Goal: Task Accomplishment & Management: Manage account settings

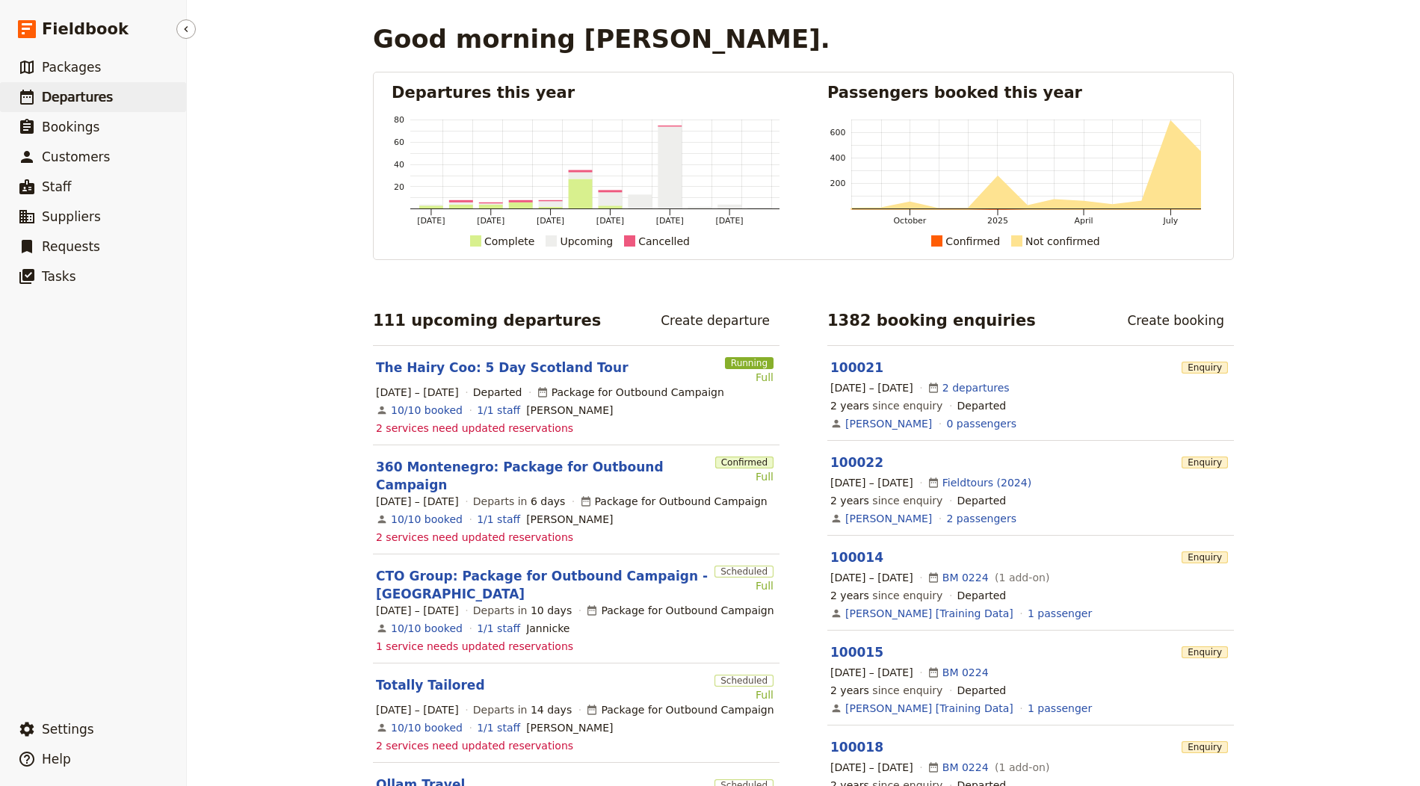
drag, startPoint x: 230, startPoint y: 301, endPoint x: 49, endPoint y: 105, distance: 267.7
click at [221, 286] on div "Good morning Jeffrey. Departures this year Feb 2025 Apr 2025 Jun 2025 Aug 2025 …" at bounding box center [803, 393] width 1233 height 786
click at [50, 102] on span "Departures" at bounding box center [77, 97] width 71 height 15
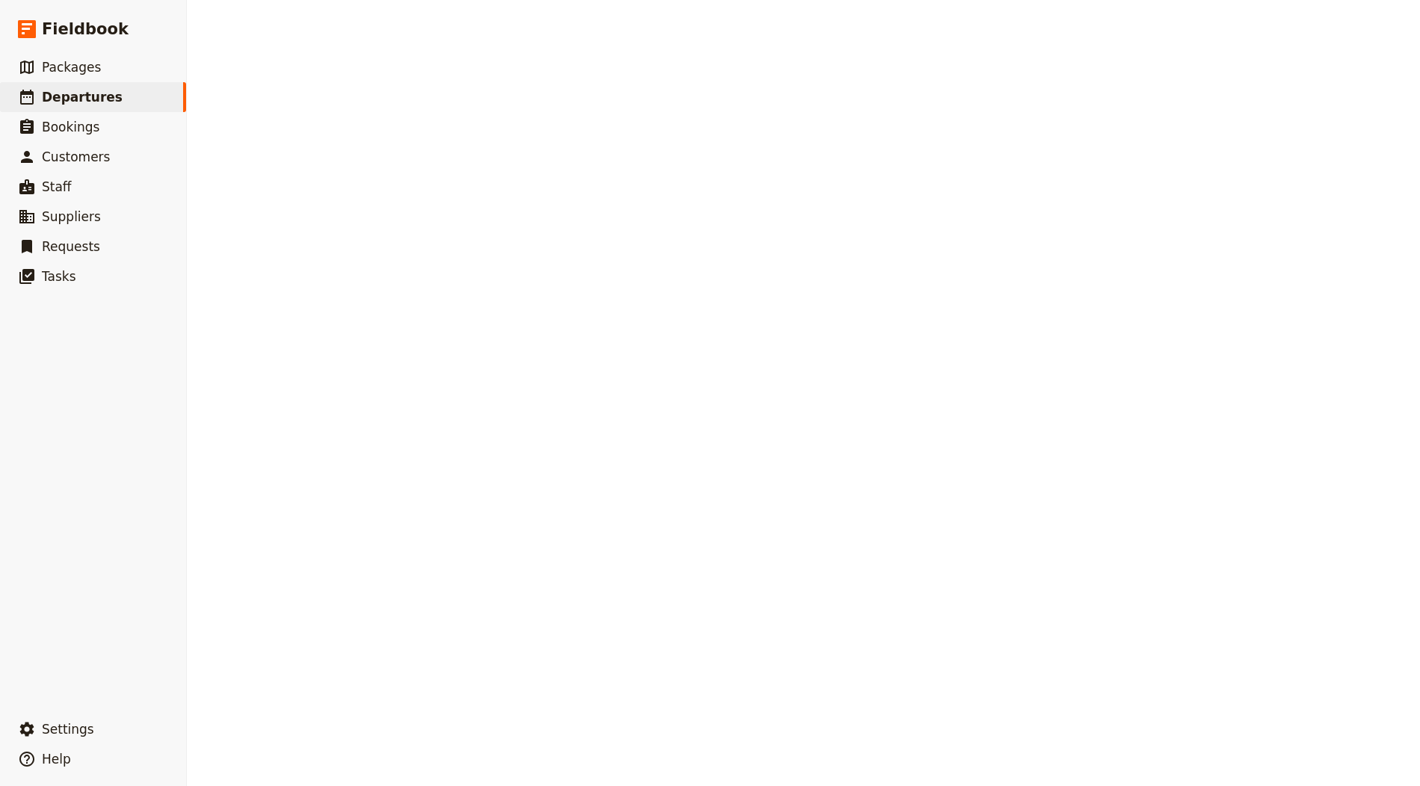
select select "CREATED_AT"
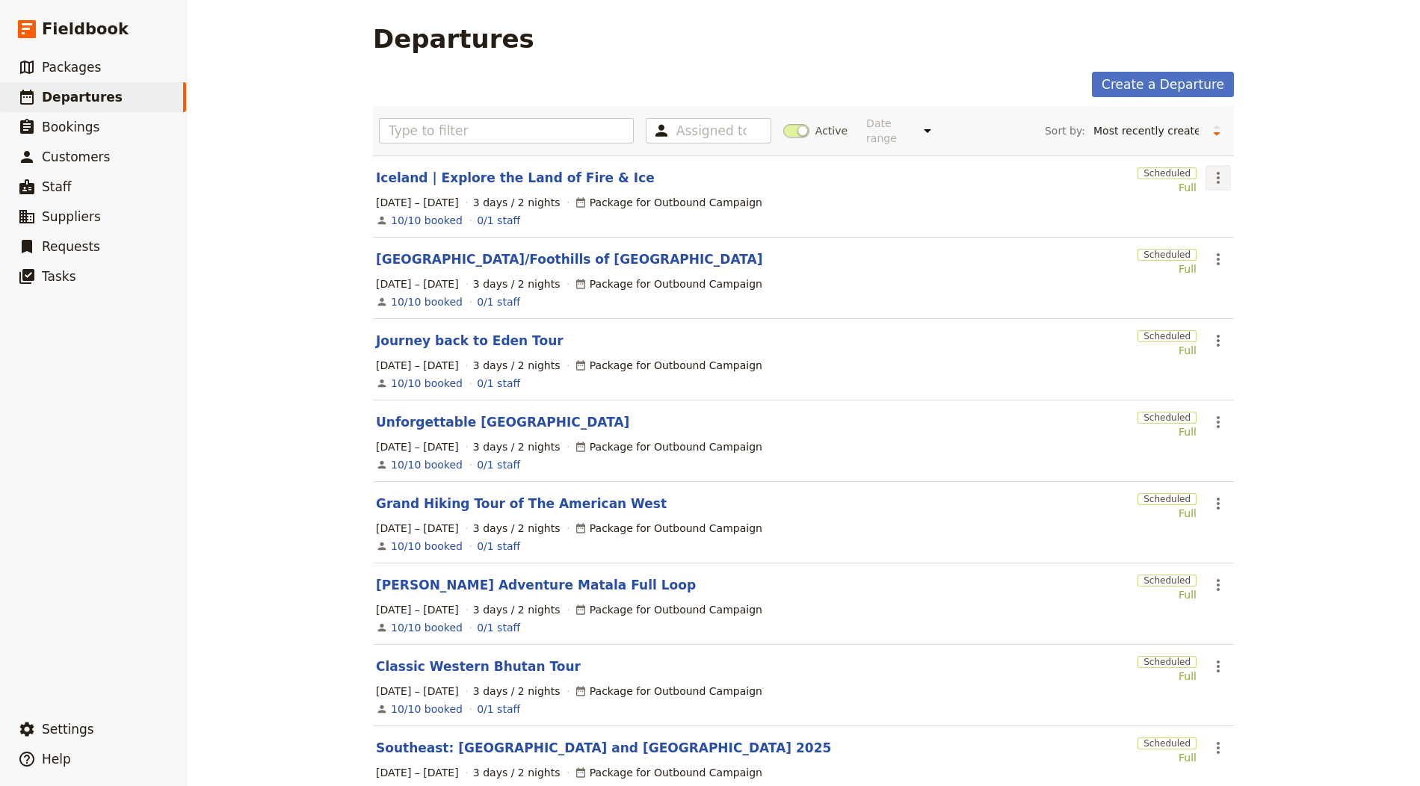
click at [1206, 170] on button "​" at bounding box center [1218, 177] width 25 height 25
click at [1247, 229] on span "Clone this departure" at bounding box center [1263, 229] width 107 height 15
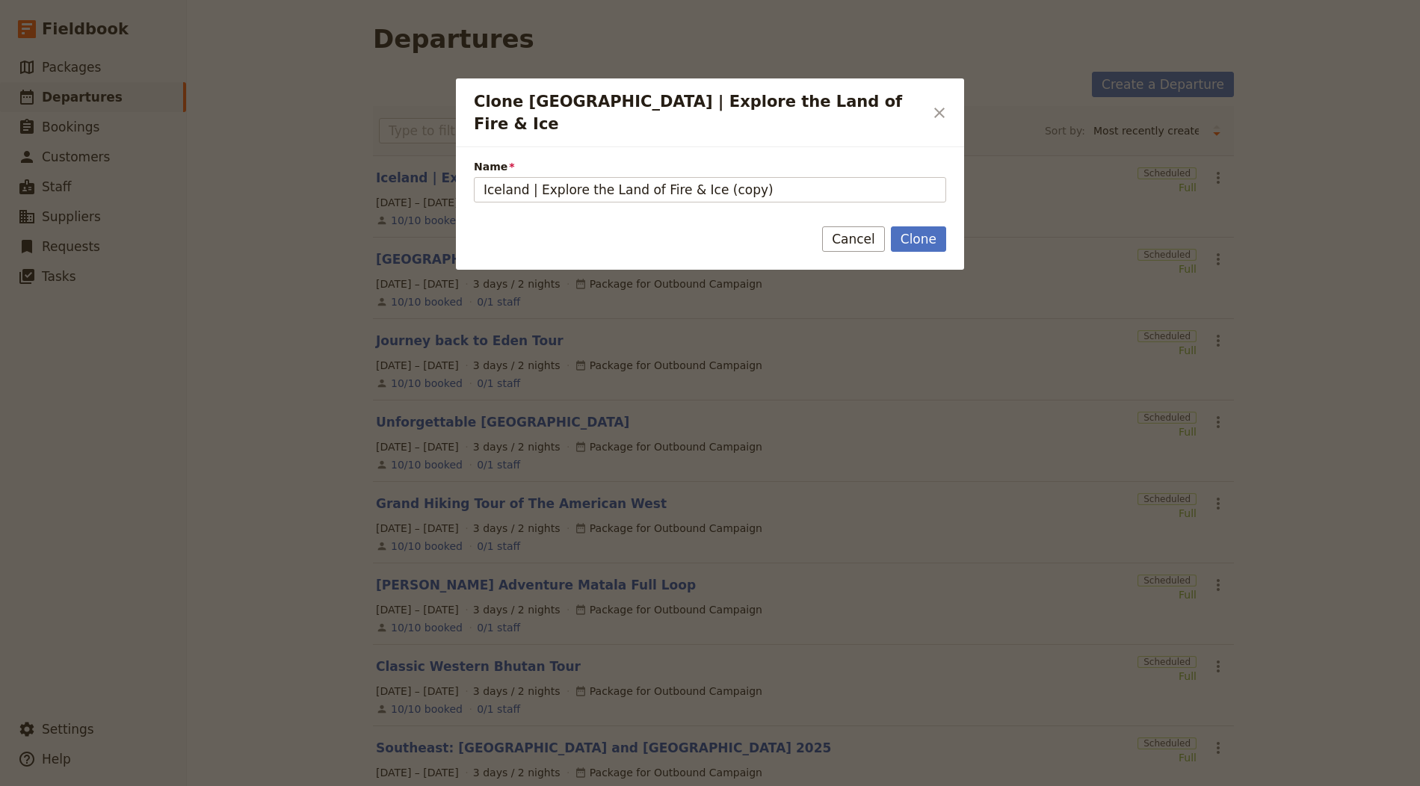
click at [926, 226] on button "Clone" at bounding box center [918, 238] width 55 height 25
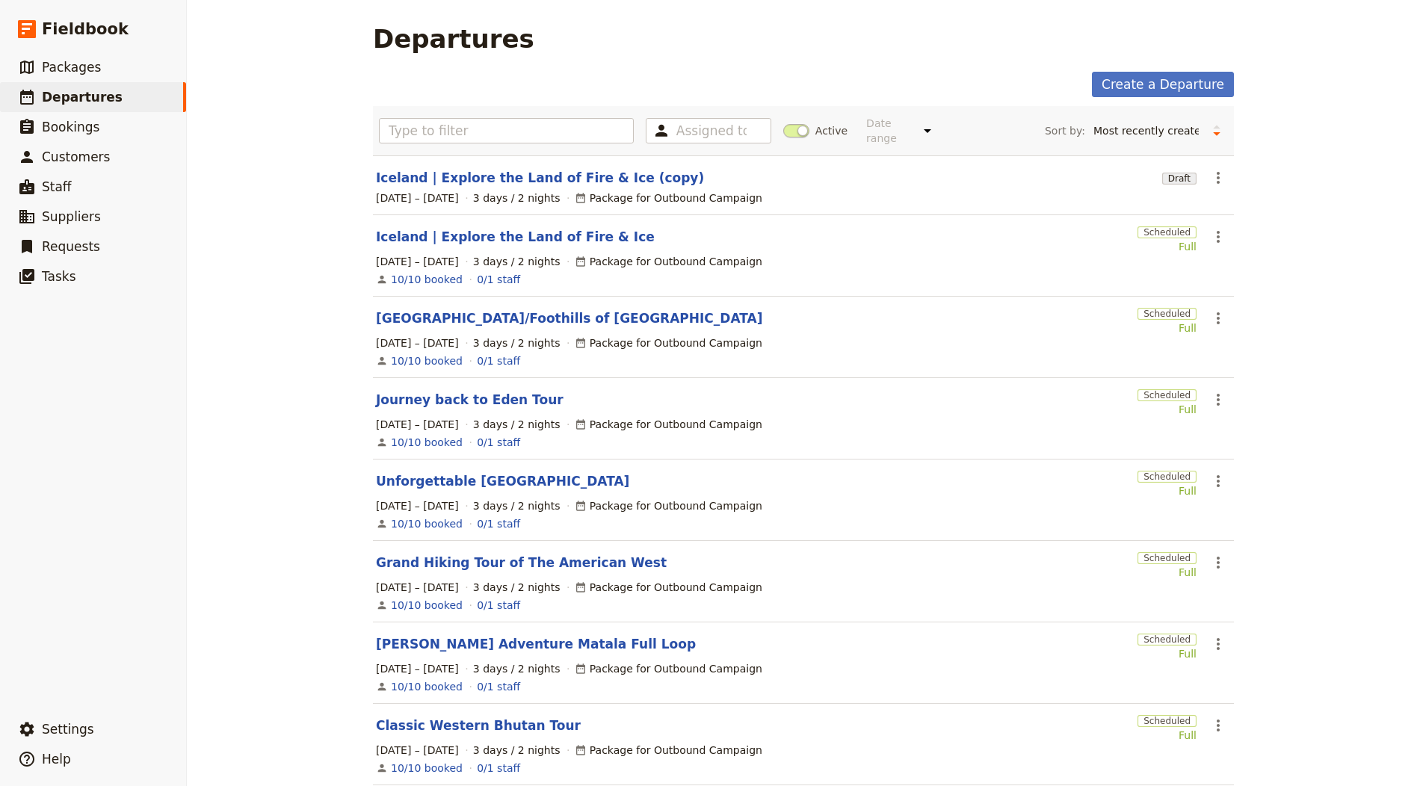
click at [710, 64] on main "Departures Create a Departure Assigned to Active Date range This week Next week…" at bounding box center [803, 511] width 897 height 1022
click at [617, 183] on link "Iceland | Explore the Land of Fire & Ice (copy)" at bounding box center [540, 178] width 328 height 18
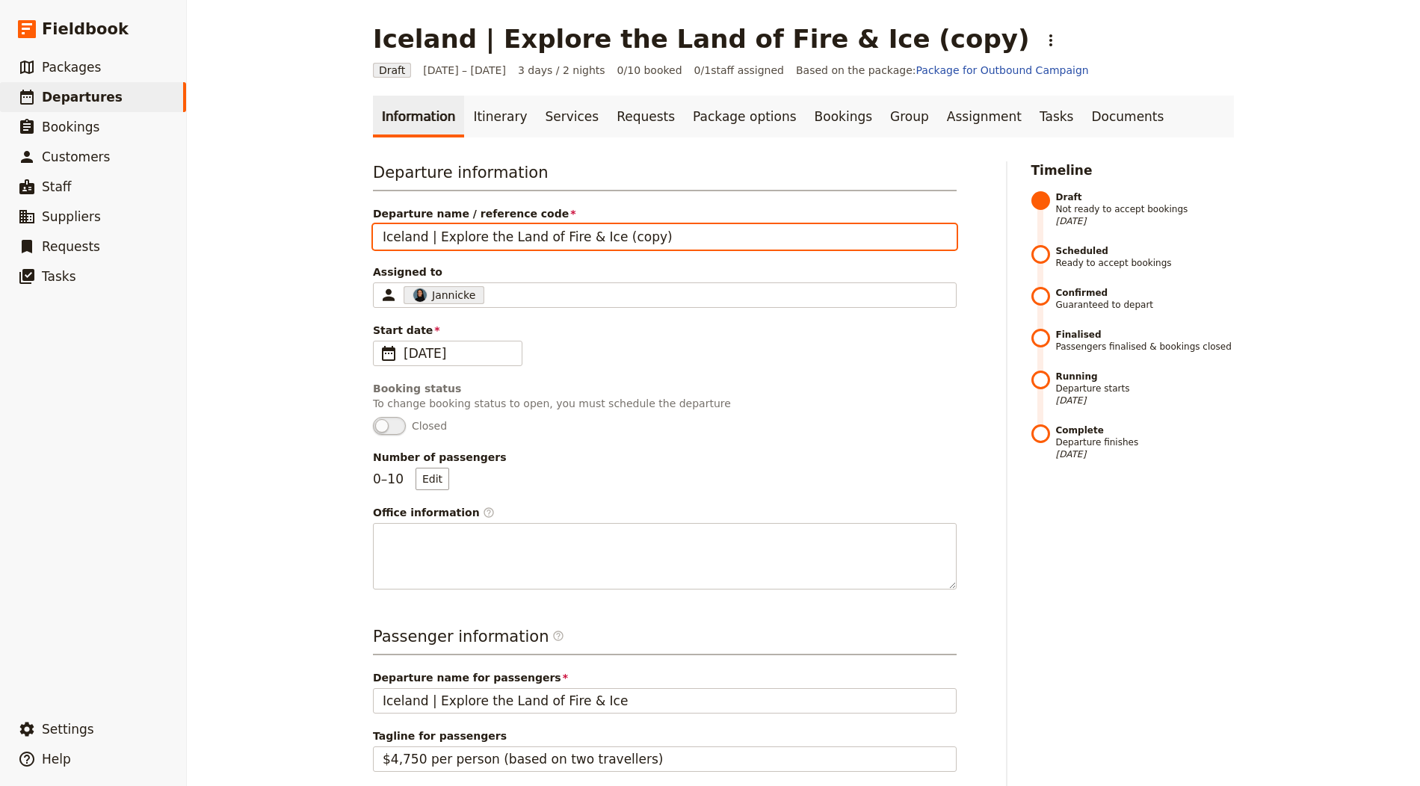
click at [602, 230] on input "Iceland | Explore the Land of Fire & Ice (copy)" at bounding box center [665, 236] width 584 height 25
paste input "9 Days in Scotland"
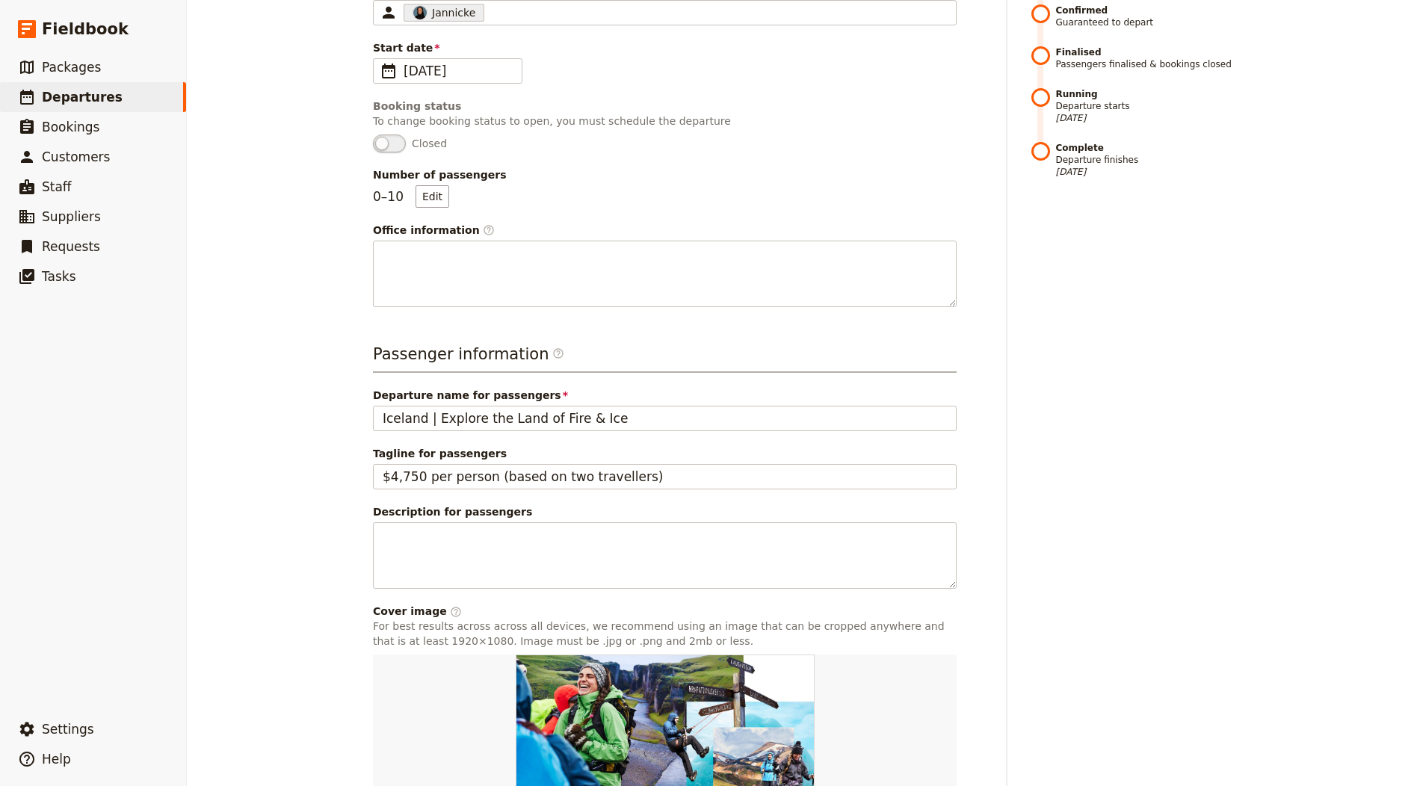
scroll to position [428, 0]
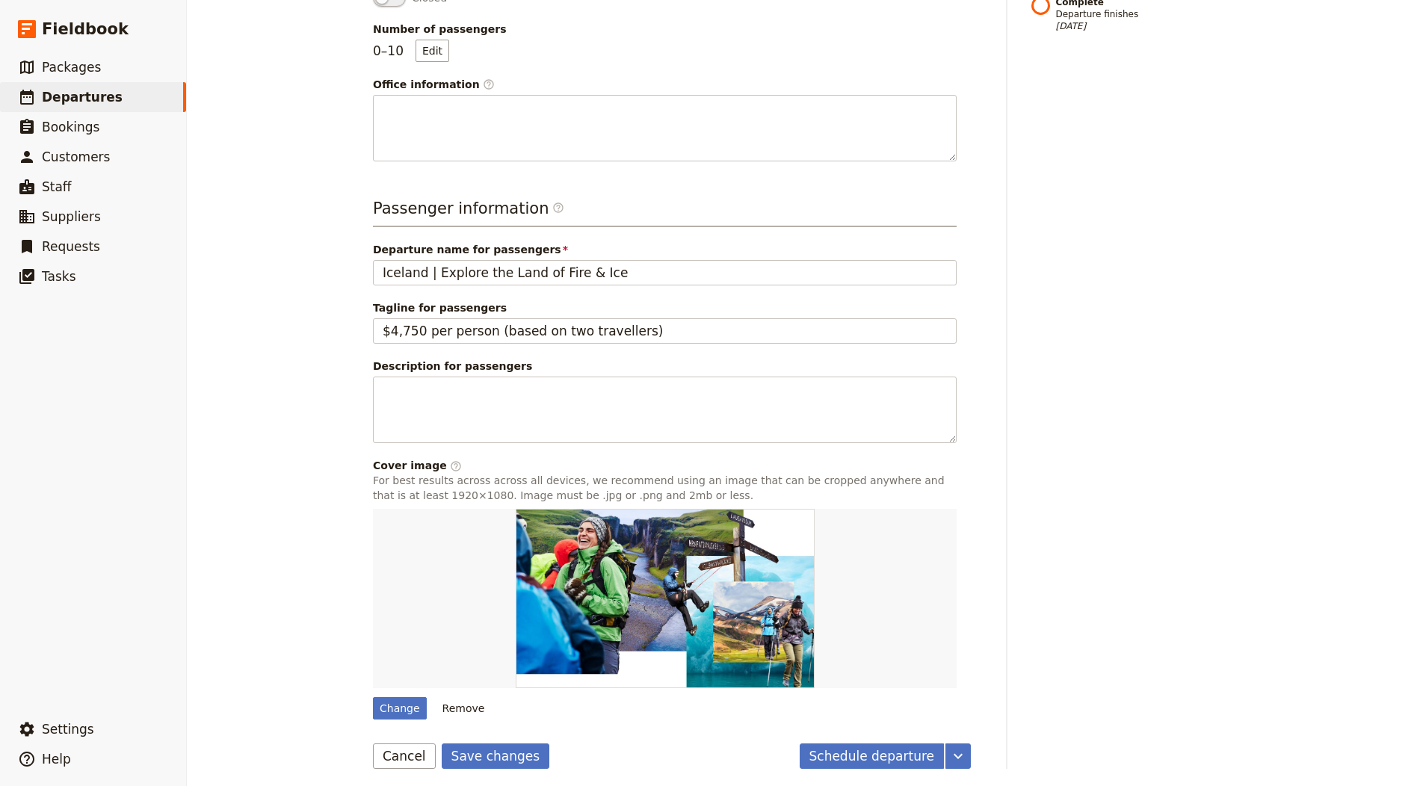
type input "9 Days in Scotland"
drag, startPoint x: 525, startPoint y: 247, endPoint x: 519, endPoint y: 258, distance: 12.1
click at [525, 248] on span "Departure name for passengers" at bounding box center [665, 249] width 584 height 15
click at [525, 260] on input "Iceland | Explore the Land of Fire & Ice" at bounding box center [665, 272] width 584 height 25
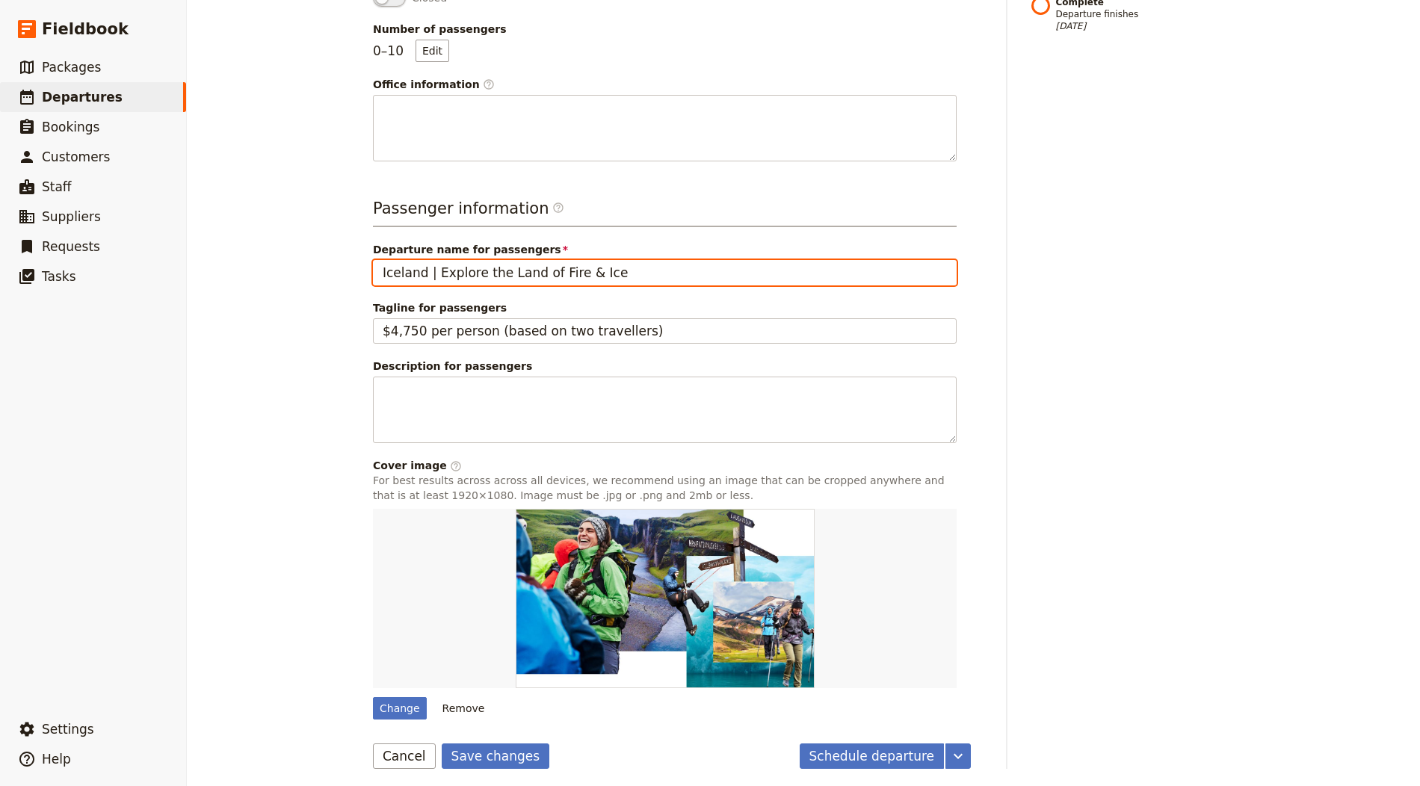
click at [517, 263] on input "Iceland | Explore the Land of Fire & Ice" at bounding box center [665, 272] width 584 height 25
paste input "9 Days in Scotland"
type input "9 Days in Scotland"
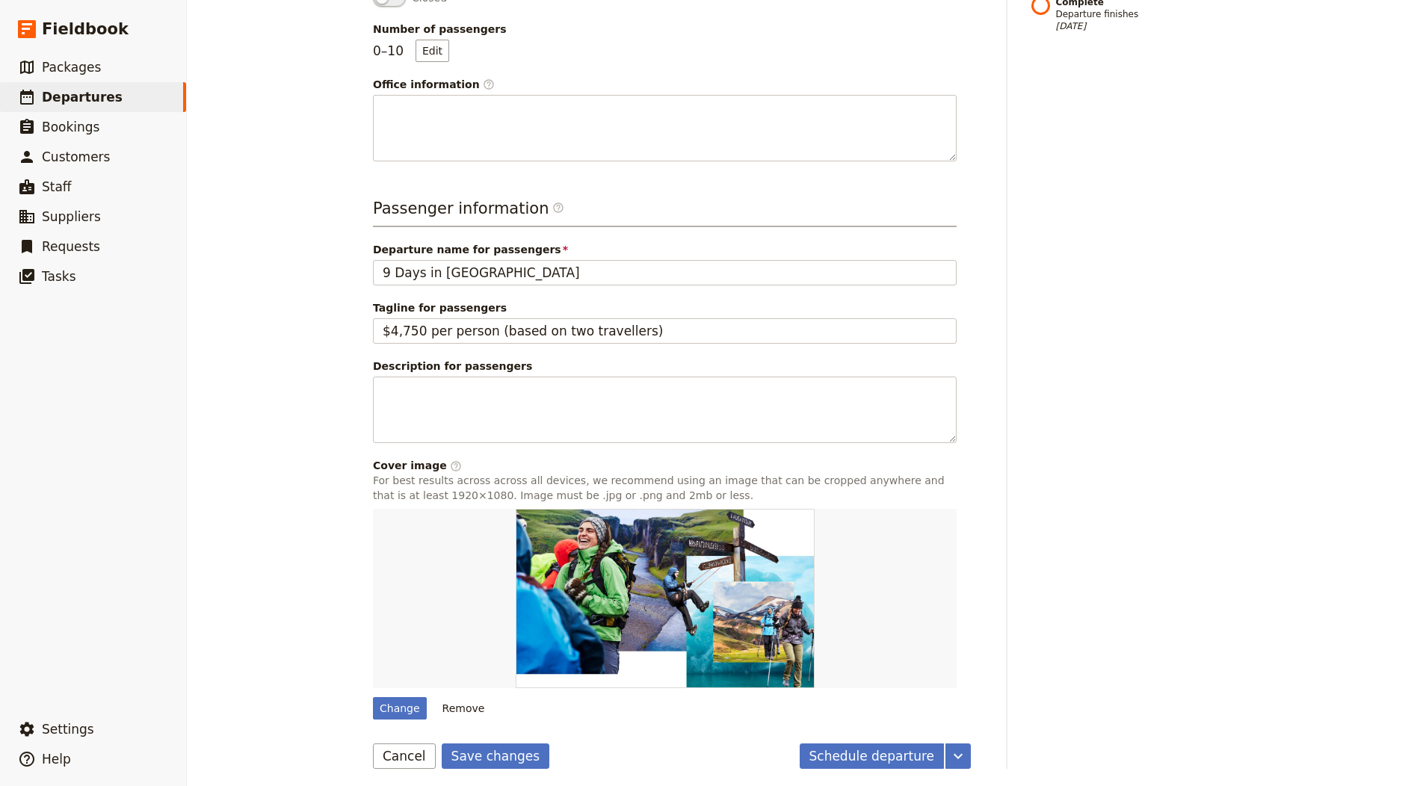
click at [493, 733] on form "Departure information Departure name / reference code 9 Days in Scotland Assign…" at bounding box center [672, 251] width 598 height 1036
click at [531, 738] on form "Departure information Departure name / reference code 9 Days in Scotland Assign…" at bounding box center [672, 251] width 598 height 1036
click at [514, 744] on button "Save changes" at bounding box center [496, 756] width 108 height 25
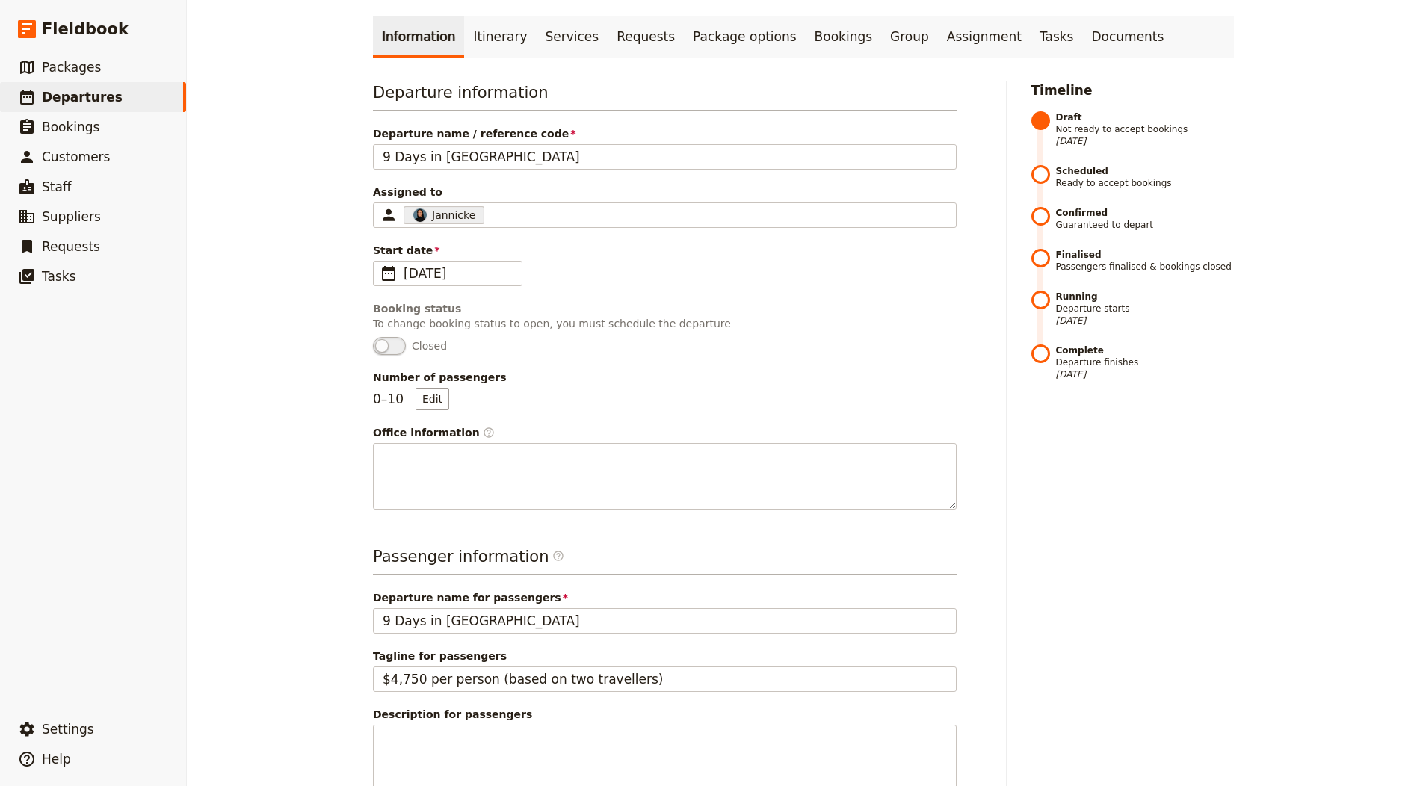
scroll to position [0, 0]
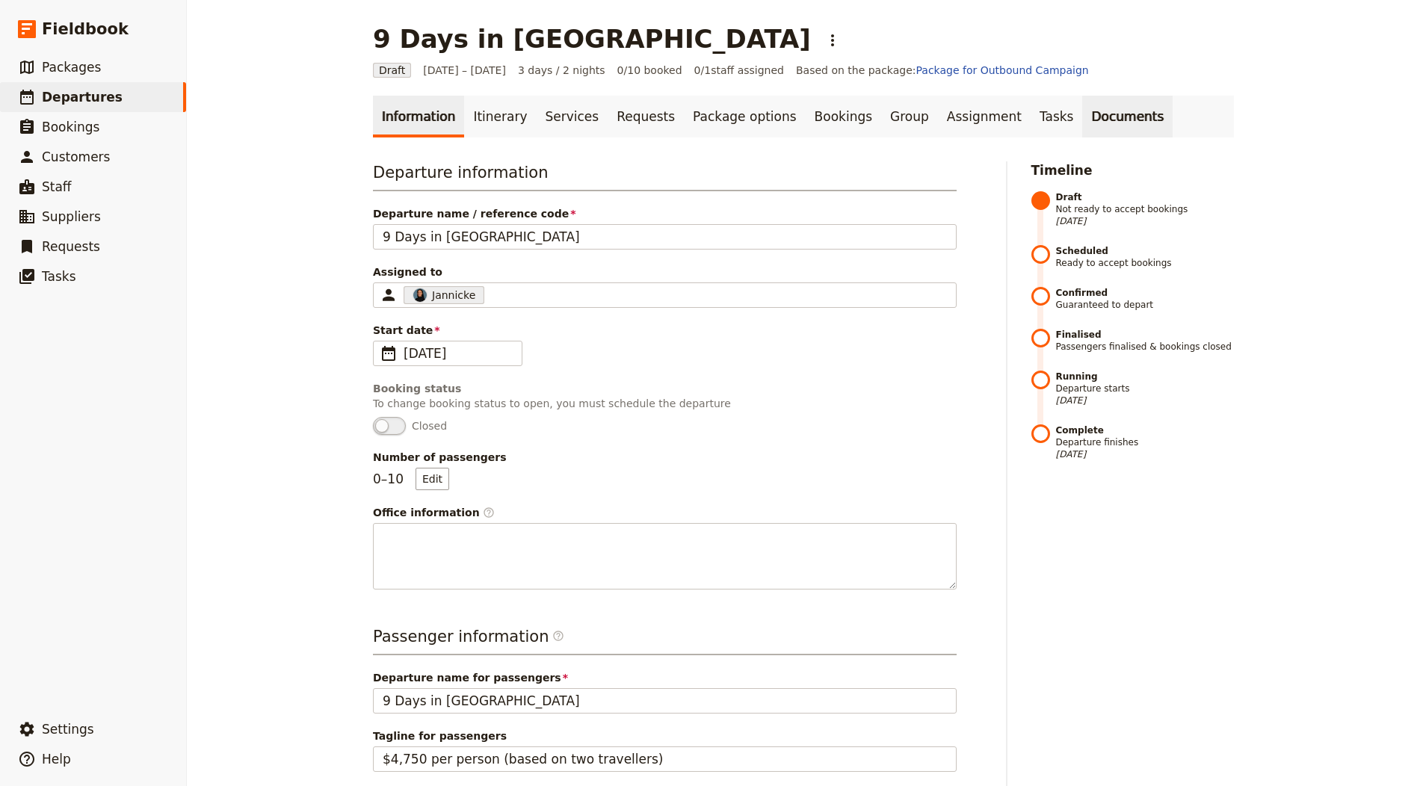
click at [1085, 117] on link "Documents" at bounding box center [1127, 117] width 90 height 42
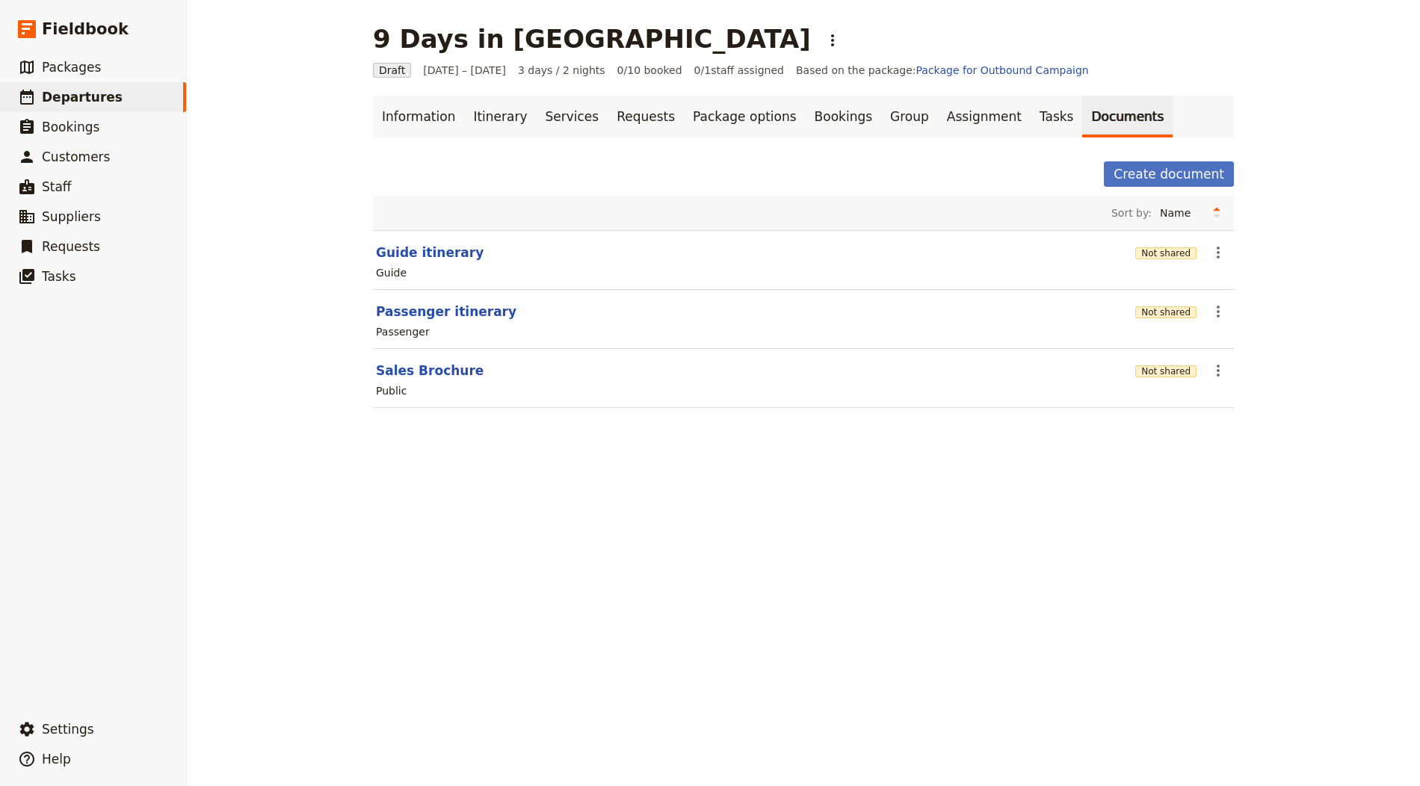
click at [855, 162] on div "Create document" at bounding box center [803, 173] width 861 height 25
click at [441, 362] on button "Sales Brochure" at bounding box center [430, 371] width 108 height 18
select select "DEFAULT"
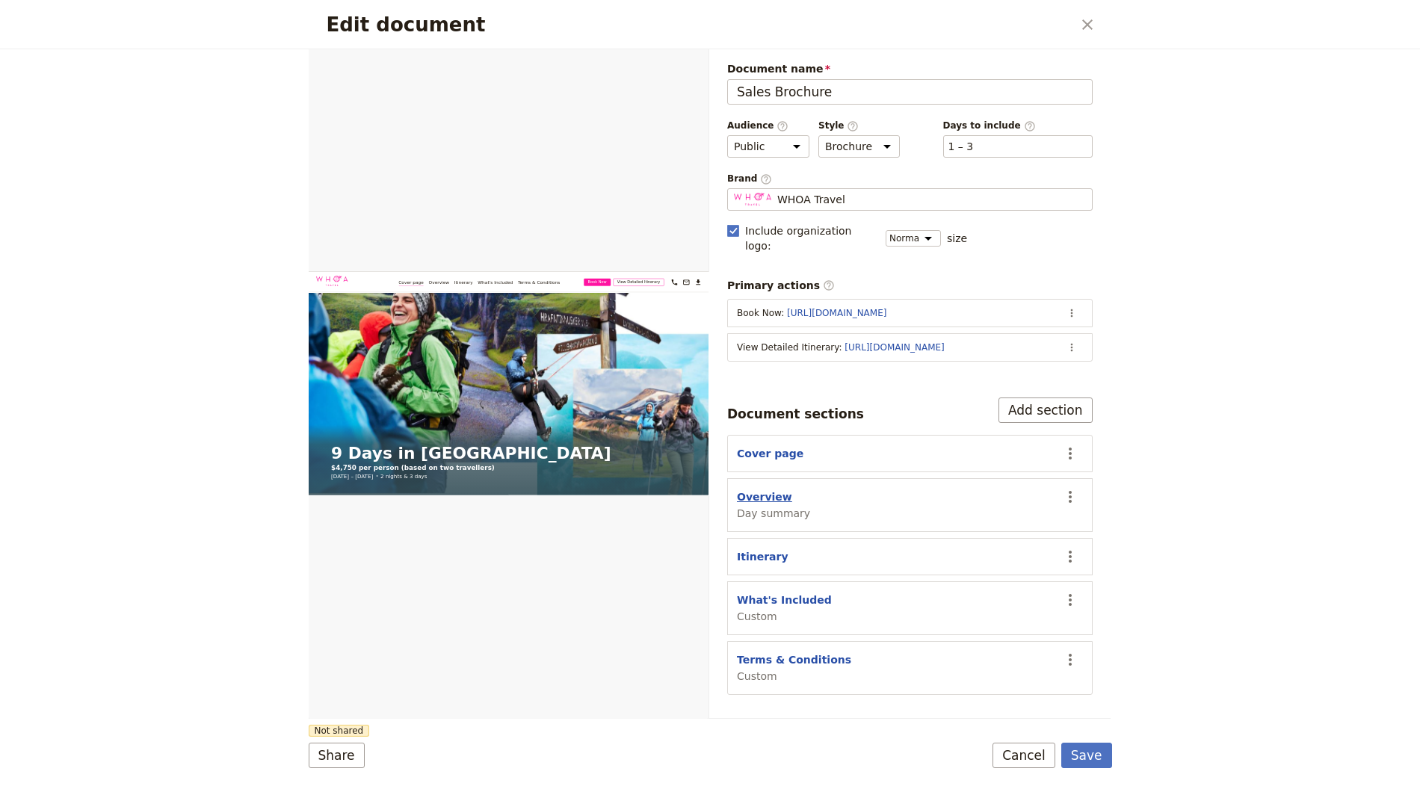
click at [769, 490] on button "Overview" at bounding box center [764, 497] width 55 height 15
select select "DAY_SUMMARY"
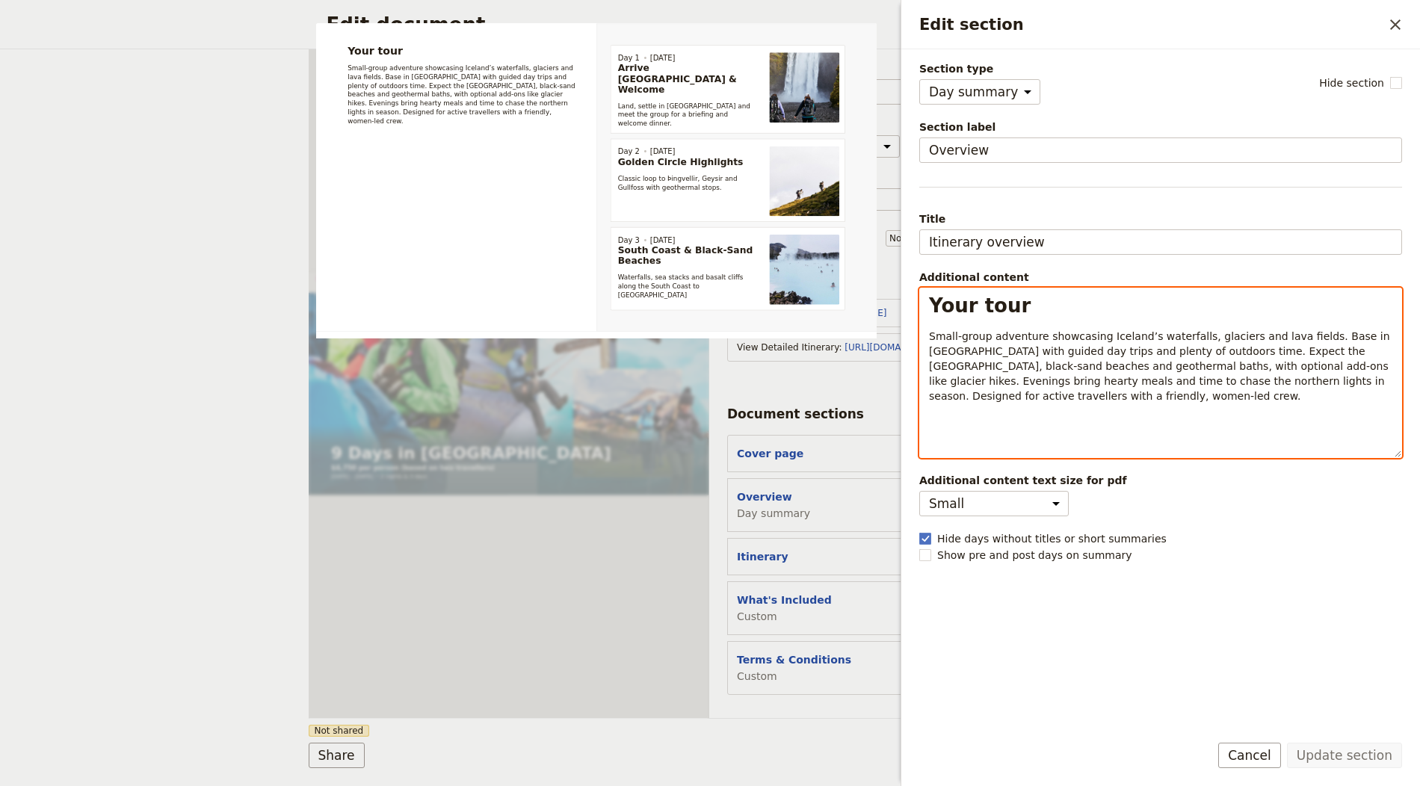
click at [1021, 346] on span "Small‑group adventure showcasing Iceland’s waterfalls, glaciers and lava fields…" at bounding box center [1161, 366] width 464 height 72
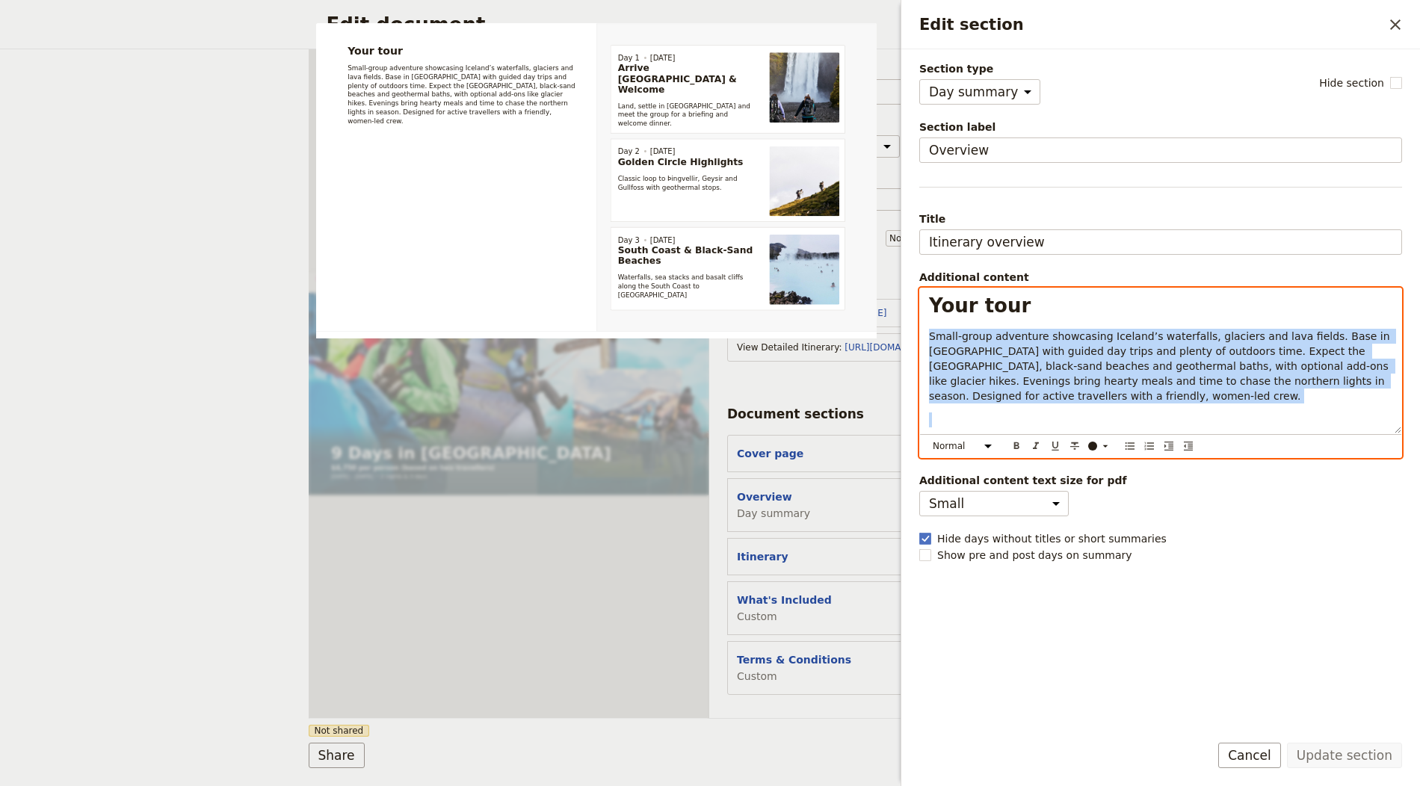
click at [1021, 346] on span "Small‑group adventure showcasing Iceland’s waterfalls, glaciers and lava fields…" at bounding box center [1161, 366] width 464 height 72
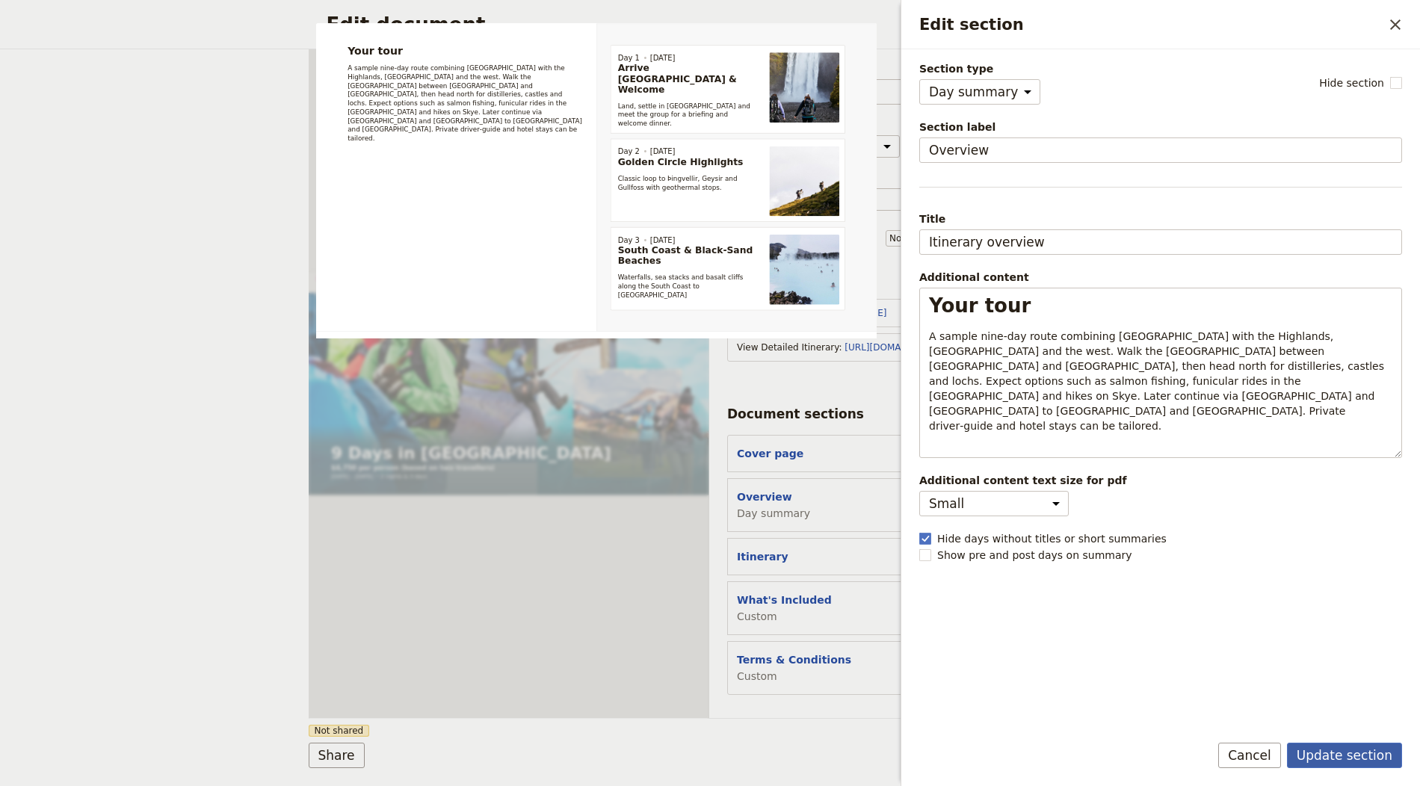
click at [1355, 757] on button "Update section" at bounding box center [1344, 755] width 115 height 25
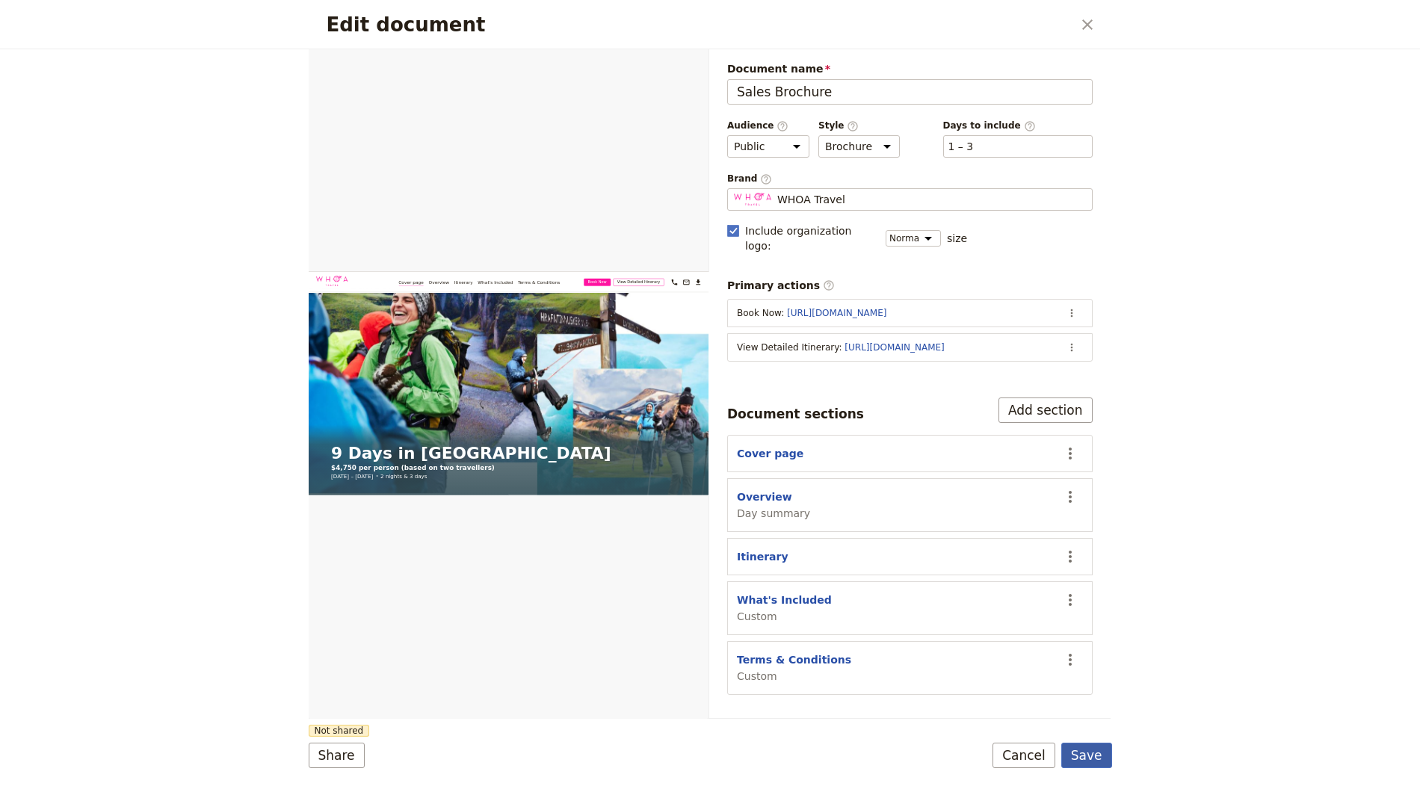
click at [1091, 756] on button "Save" at bounding box center [1086, 755] width 51 height 25
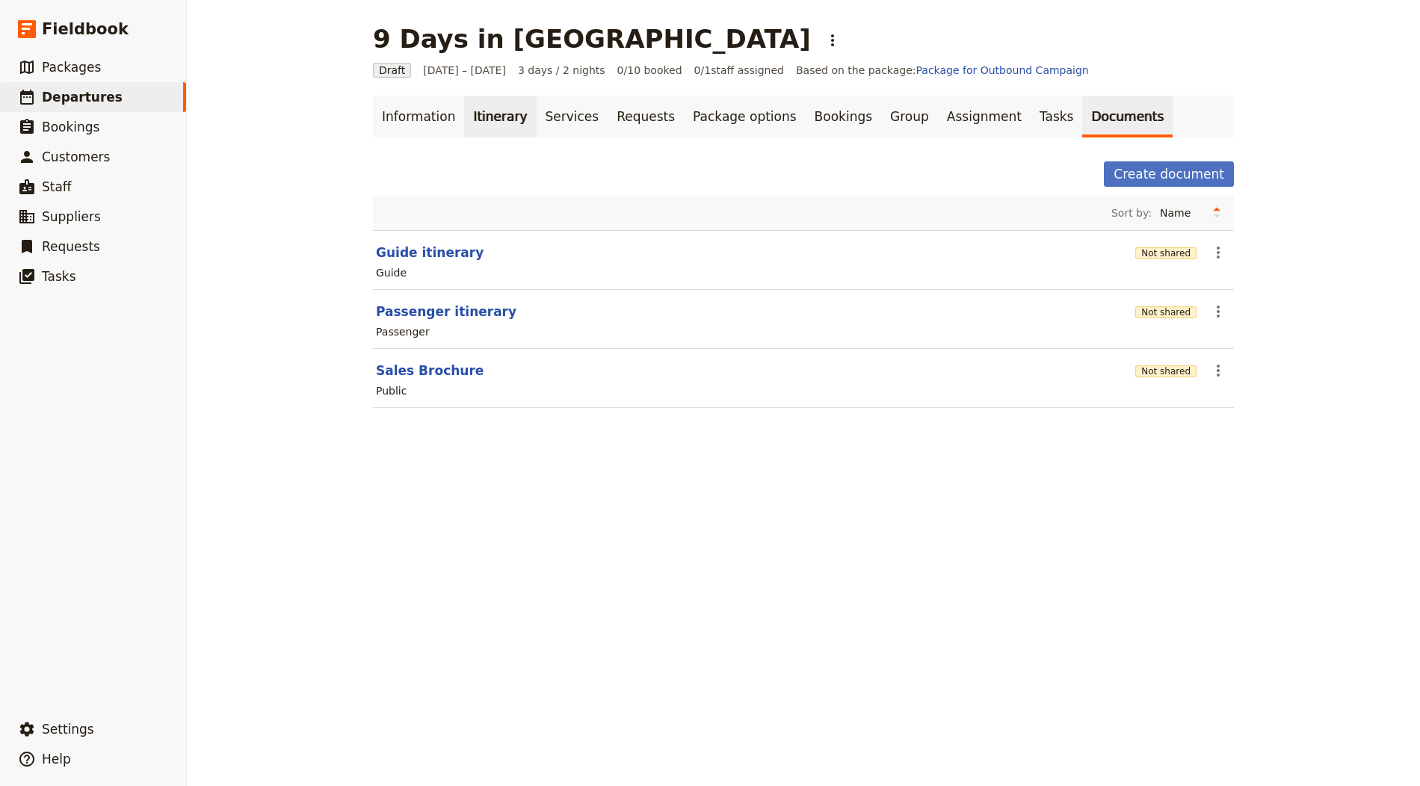
click at [464, 119] on link "Itinerary" at bounding box center [500, 117] width 72 height 42
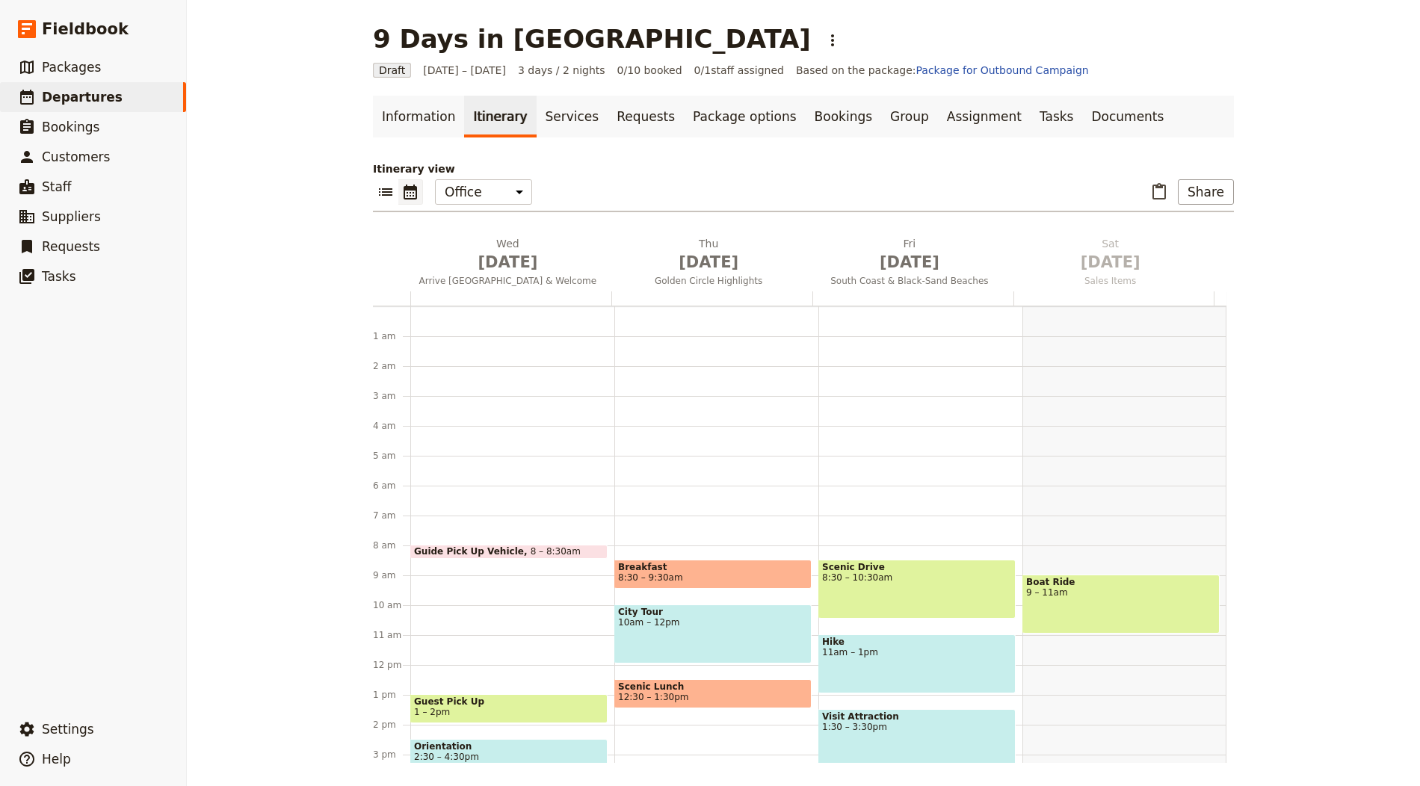
scroll to position [194, 0]
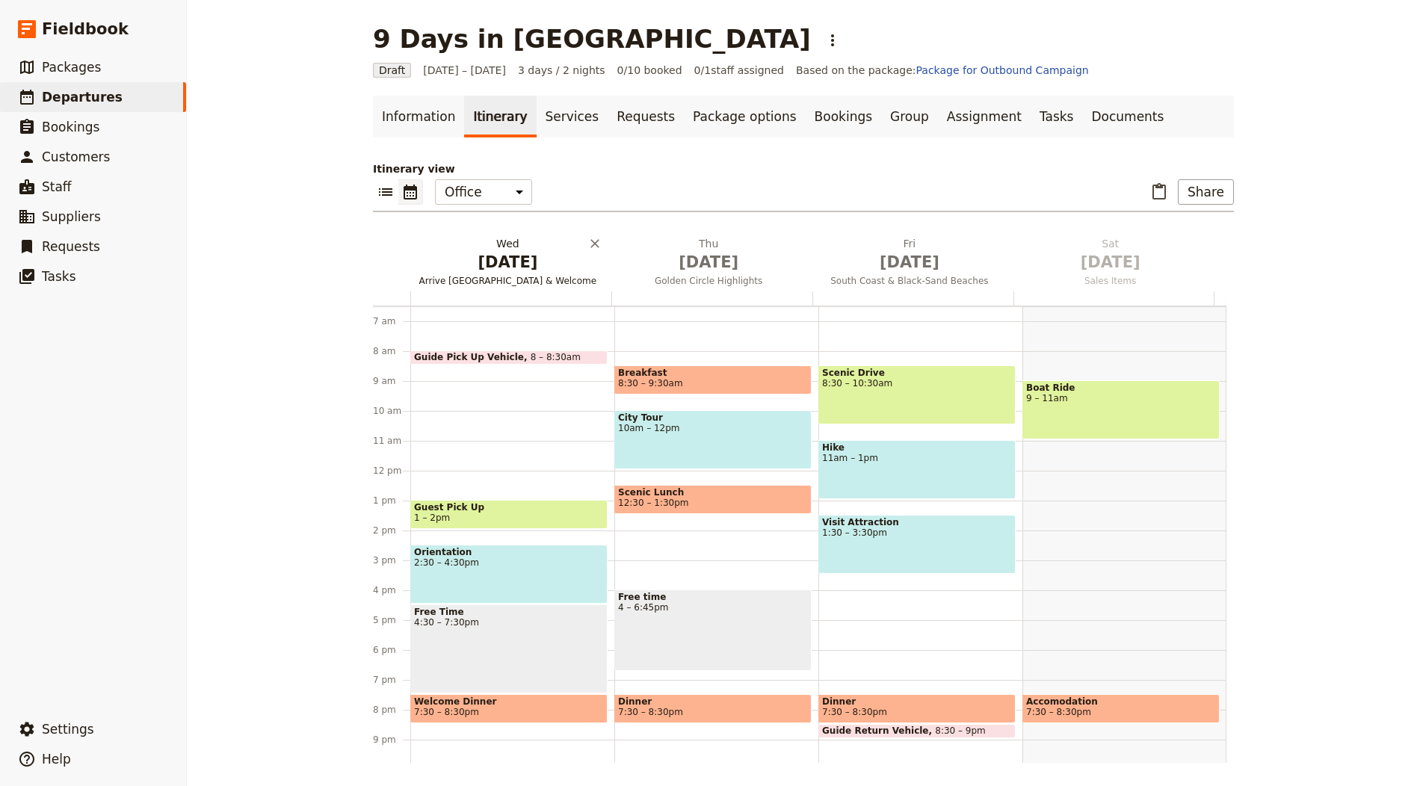
click at [498, 246] on h2 "Wed Oct 1 Arrive Reykjavík & Welcome" at bounding box center [507, 254] width 183 height 37
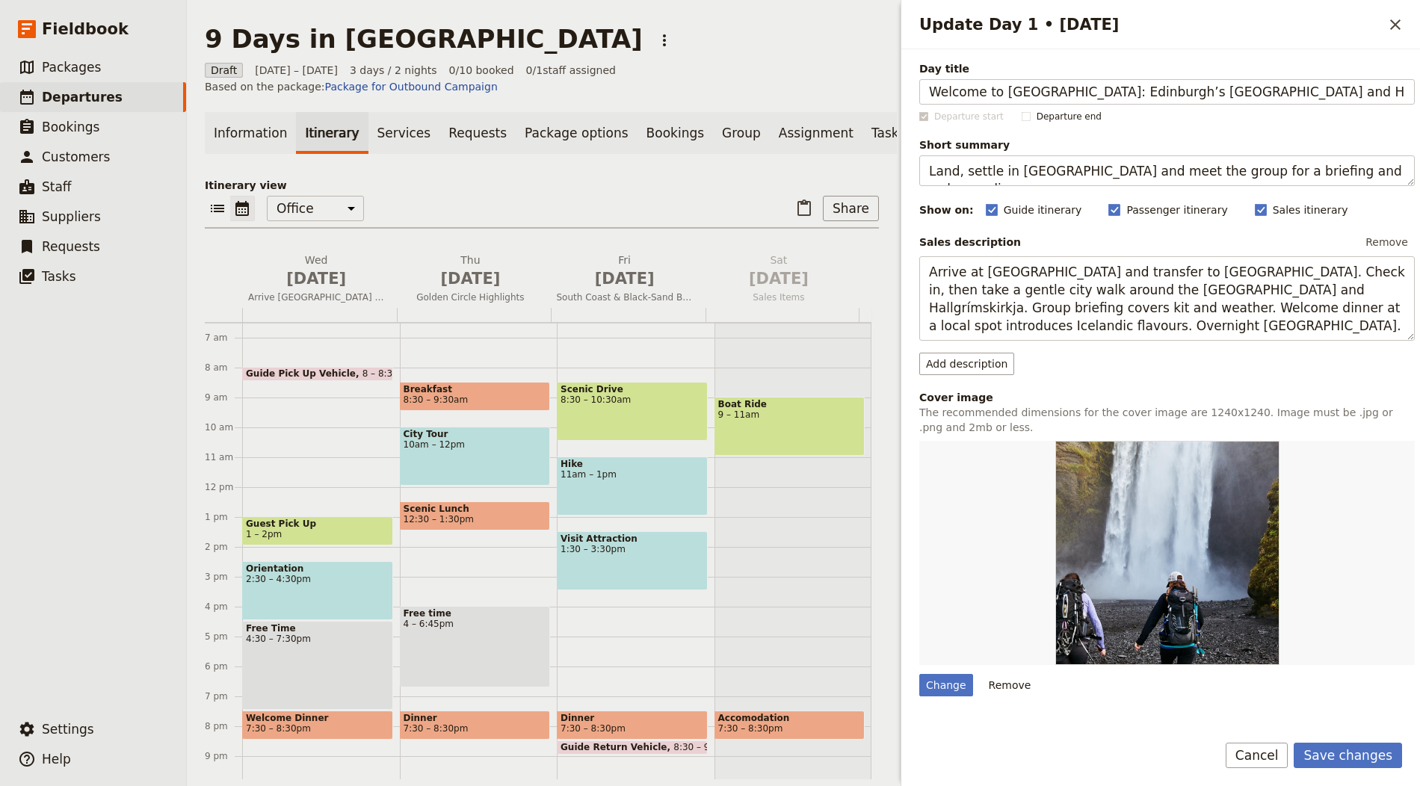
type input "Welcome to Scotland: Edinburgh’s Royal Mile and Hidden Gems"
click at [1107, 166] on textarea "Land, settle in Reykjavík and meet the group for a briefing and welcome dinner." at bounding box center [1167, 170] width 496 height 31
paste textarea "Stroll the Royal Mile between the Castle and Holyrood, ducking into medieval wy…"
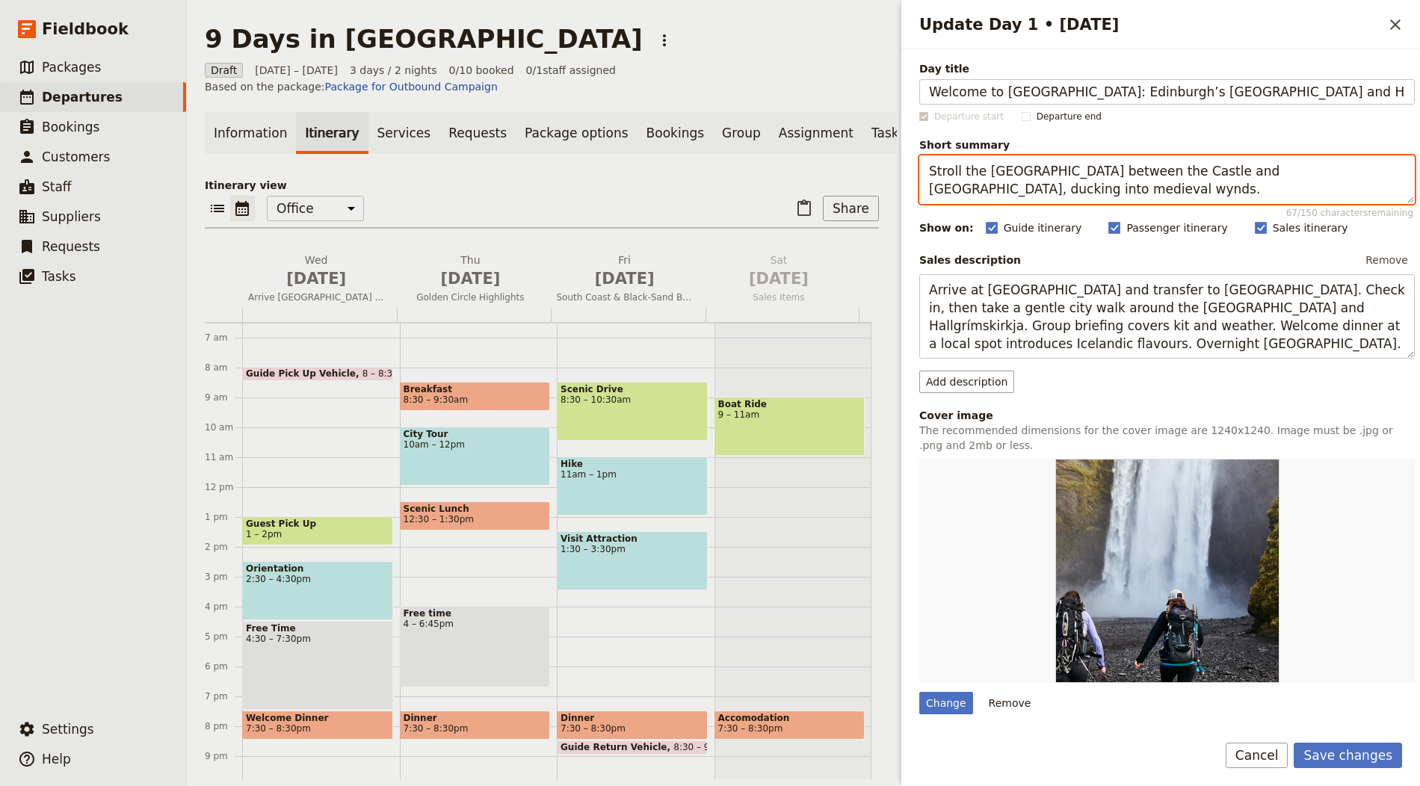
type textarea "Stroll the Royal Mile between the Castle and Holyrood, ducking into medieval wy…"
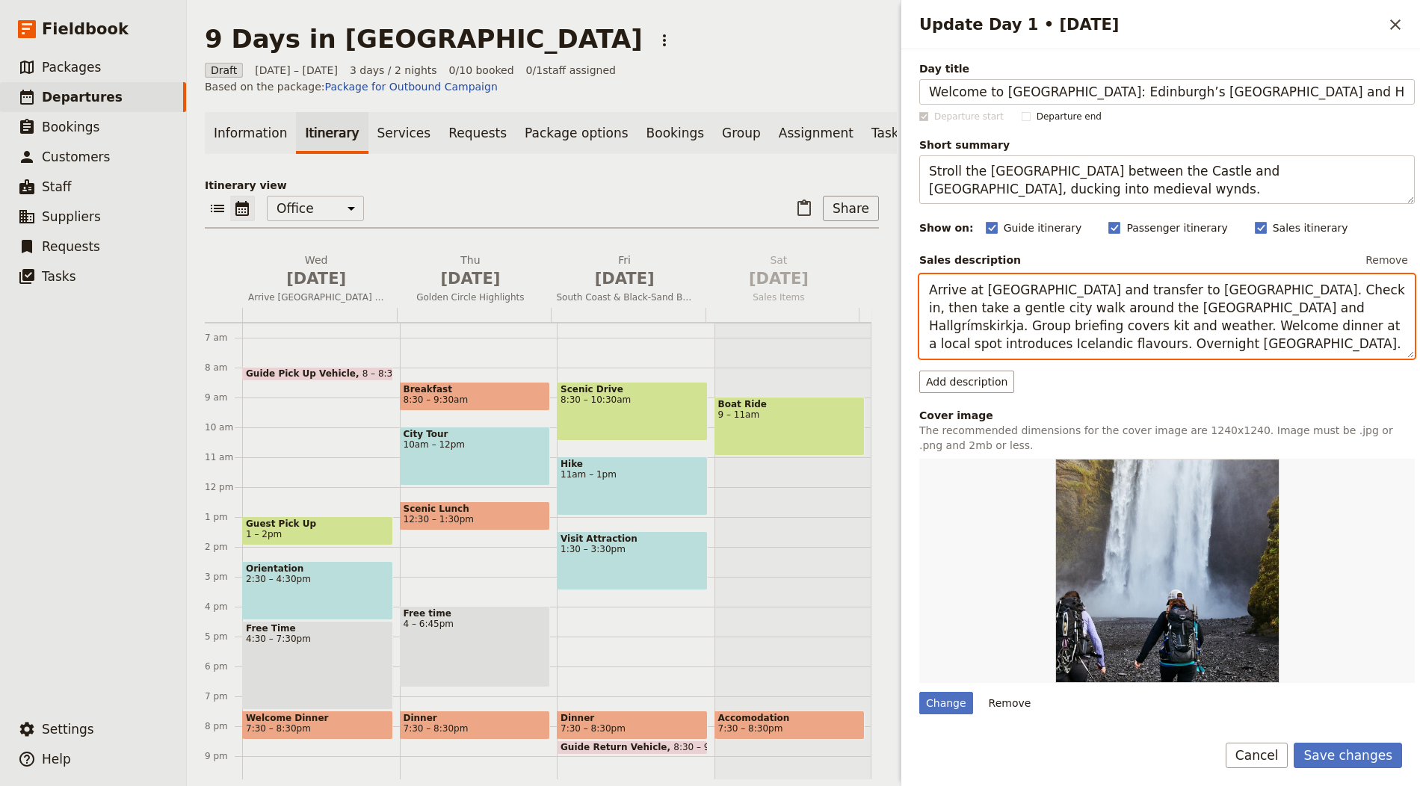
click at [1086, 310] on textarea "Arrive at Keflavík and transfer to Reykjavík. Check in, then take a gentle city…" at bounding box center [1167, 316] width 496 height 84
paste textarea "Explore Edinburgh on foot along the Royal Mile from Edinburgh Castle to Holyroo…"
type textarea "Explore Edinburgh on foot along the Royal Mile from Edinburgh Castle to Holyroo…"
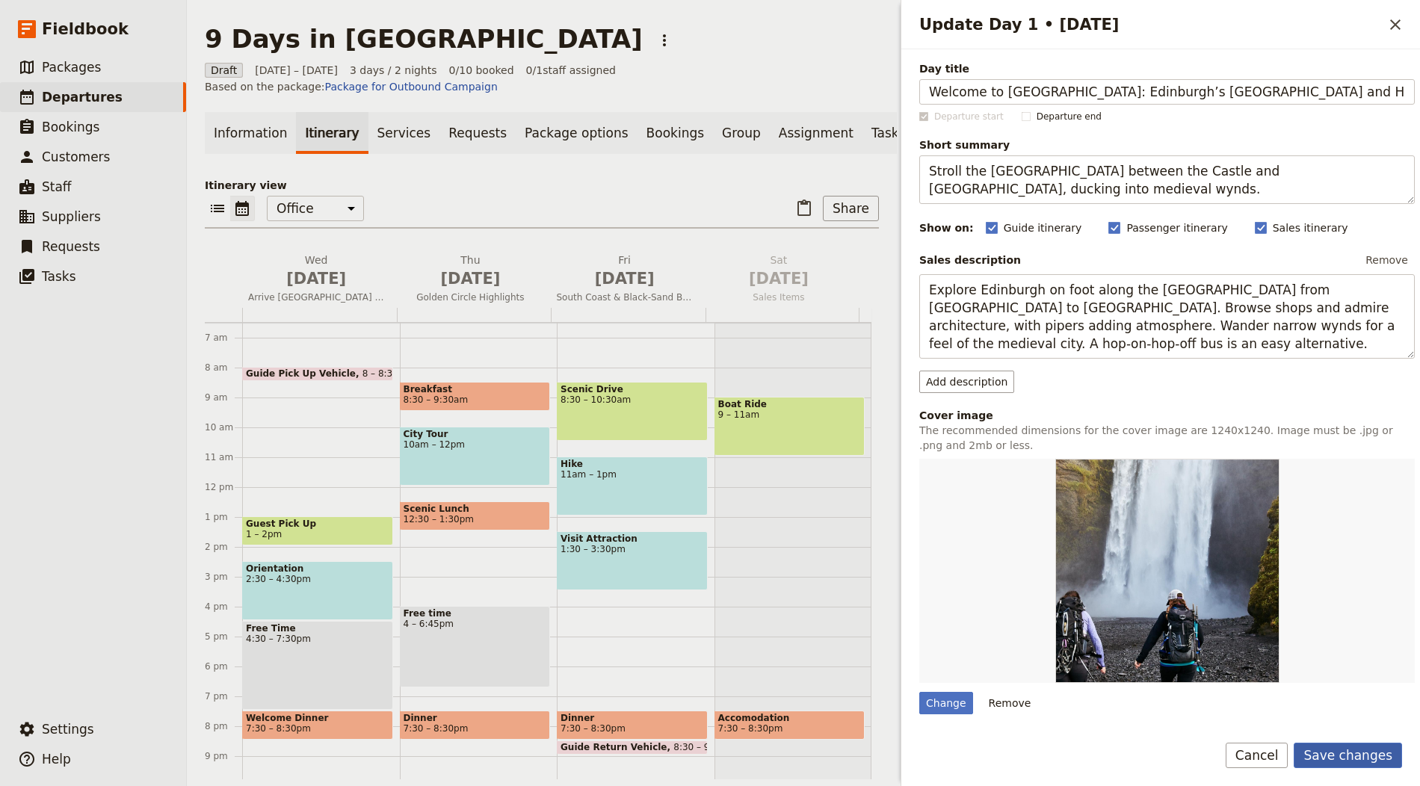
click at [1359, 759] on button "Save changes" at bounding box center [1348, 755] width 108 height 25
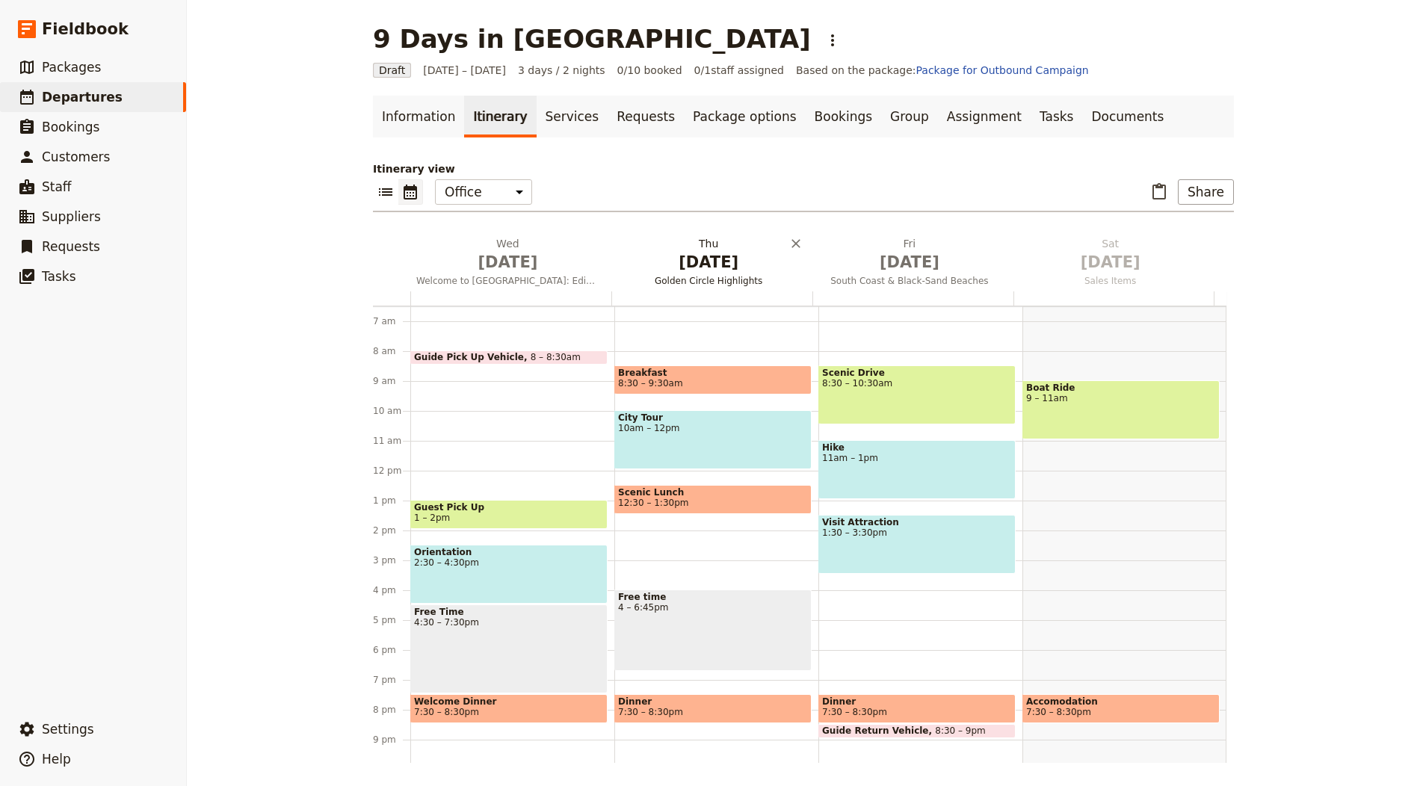
click at [680, 277] on span "Golden Circle Highlights" at bounding box center [708, 281] width 195 height 12
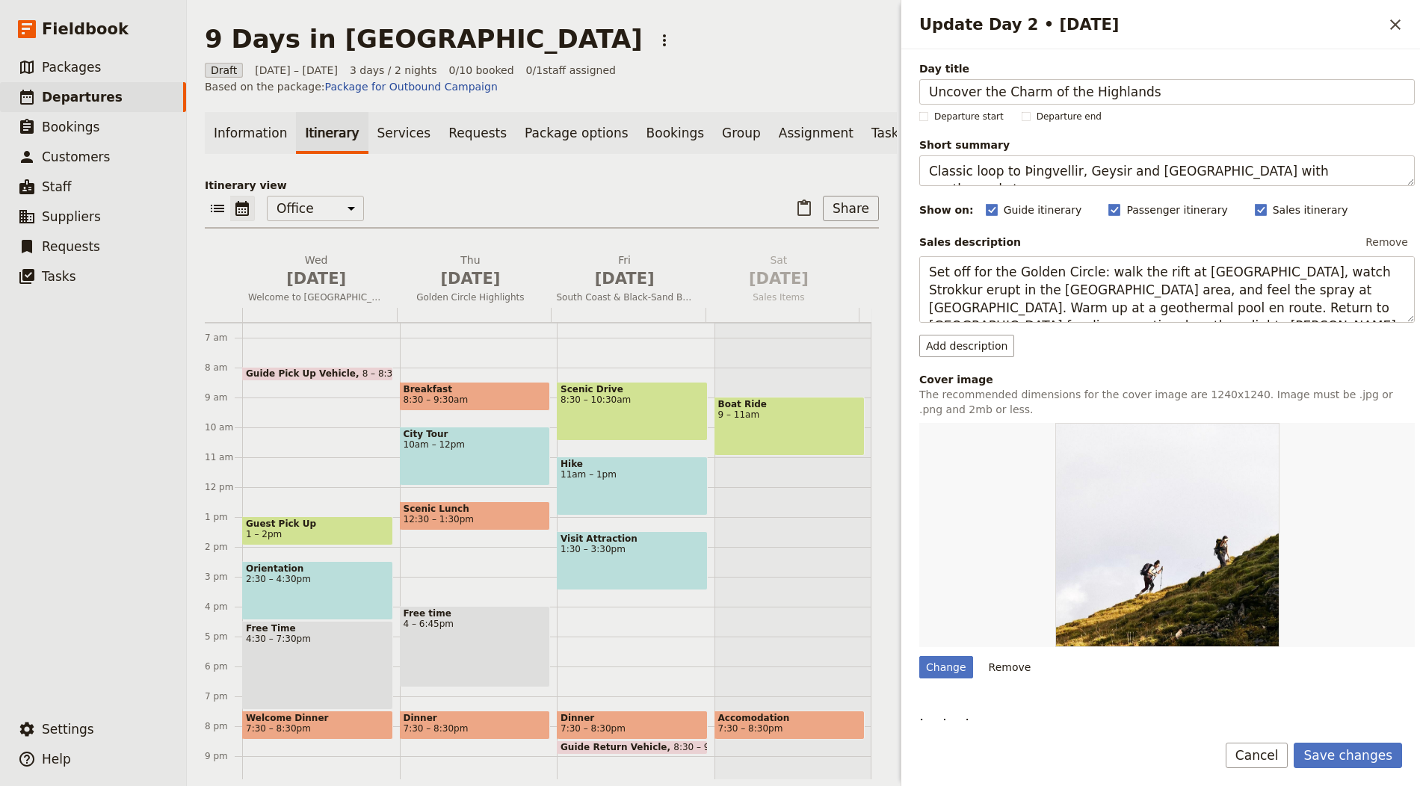
type input "Uncover the Charm of the Highlands"
click at [1103, 164] on textarea "Classic loop to Þingvellir, Geysir and Gullfoss with geothermal stops." at bounding box center [1167, 170] width 496 height 31
paste textarea "Edinburgh to Inverness via Highland Folk Museum and a modern Cairn Distillery t…"
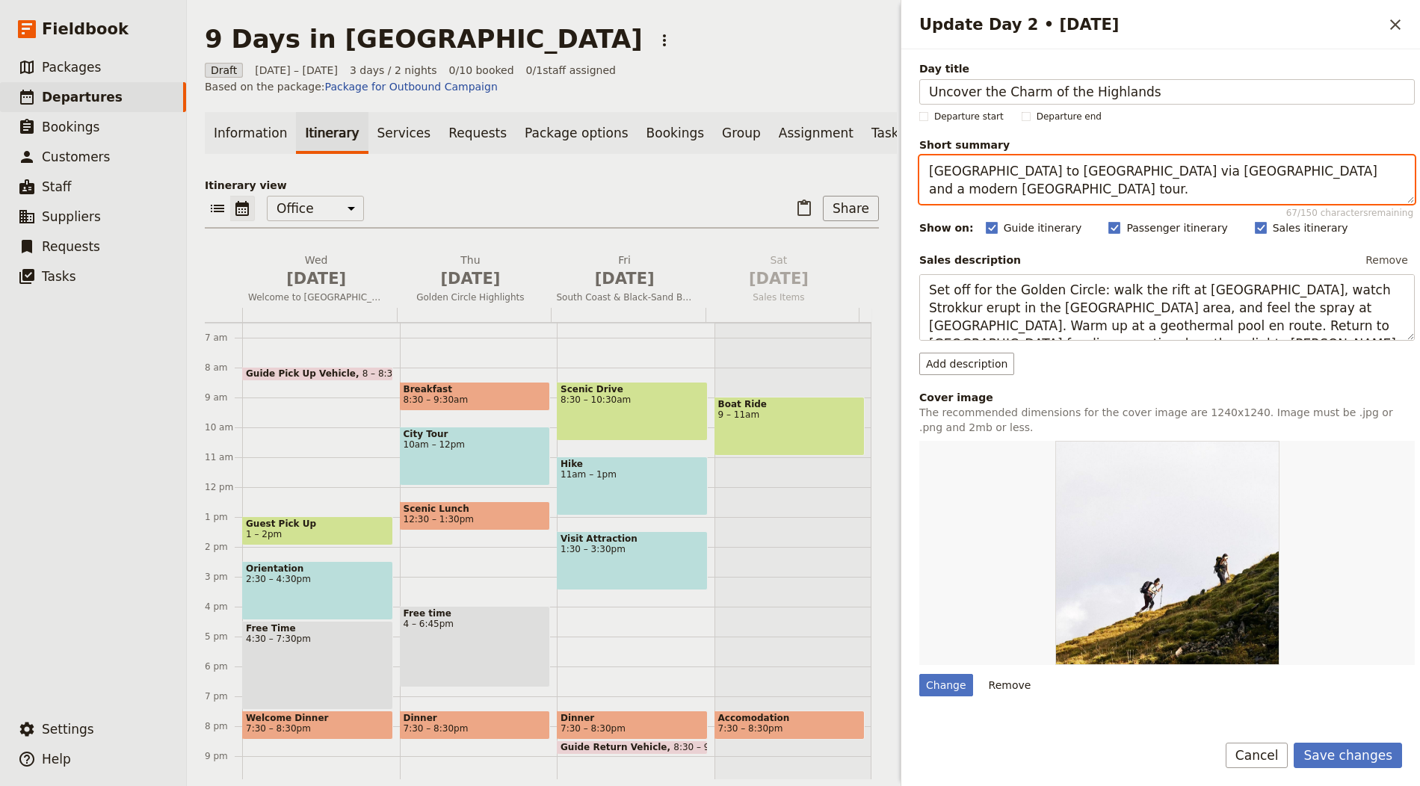
type textarea "Edinburgh to Inverness via Highland Folk Museum and a modern Cairn Distillery t…"
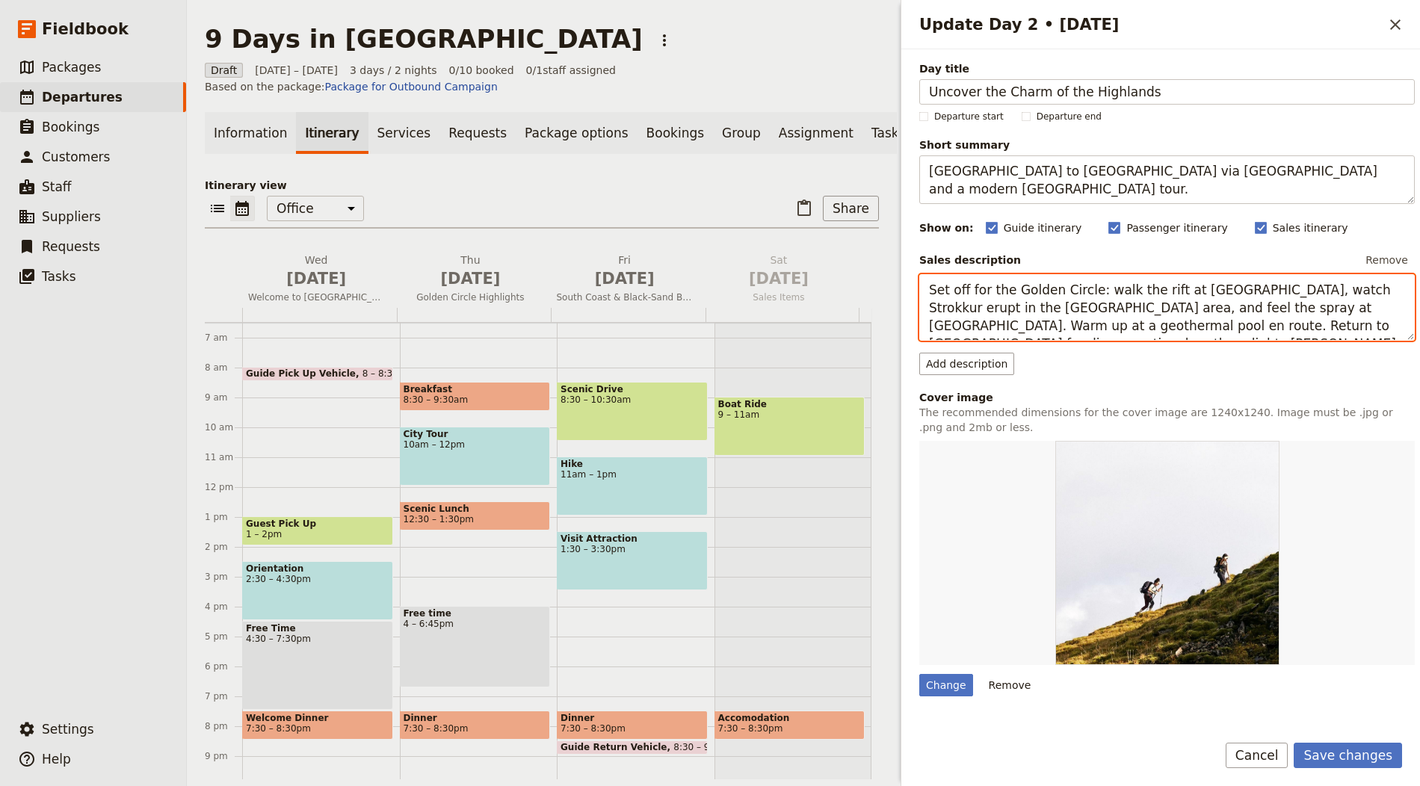
click at [1020, 311] on textarea "Set off for the Golden Circle: walk the rift at Þingvellir, watch Strokkur erup…" at bounding box center [1167, 307] width 496 height 67
paste textarea "Meet your private driver‑guide and travel north. Visit the Highland Folk Museum…"
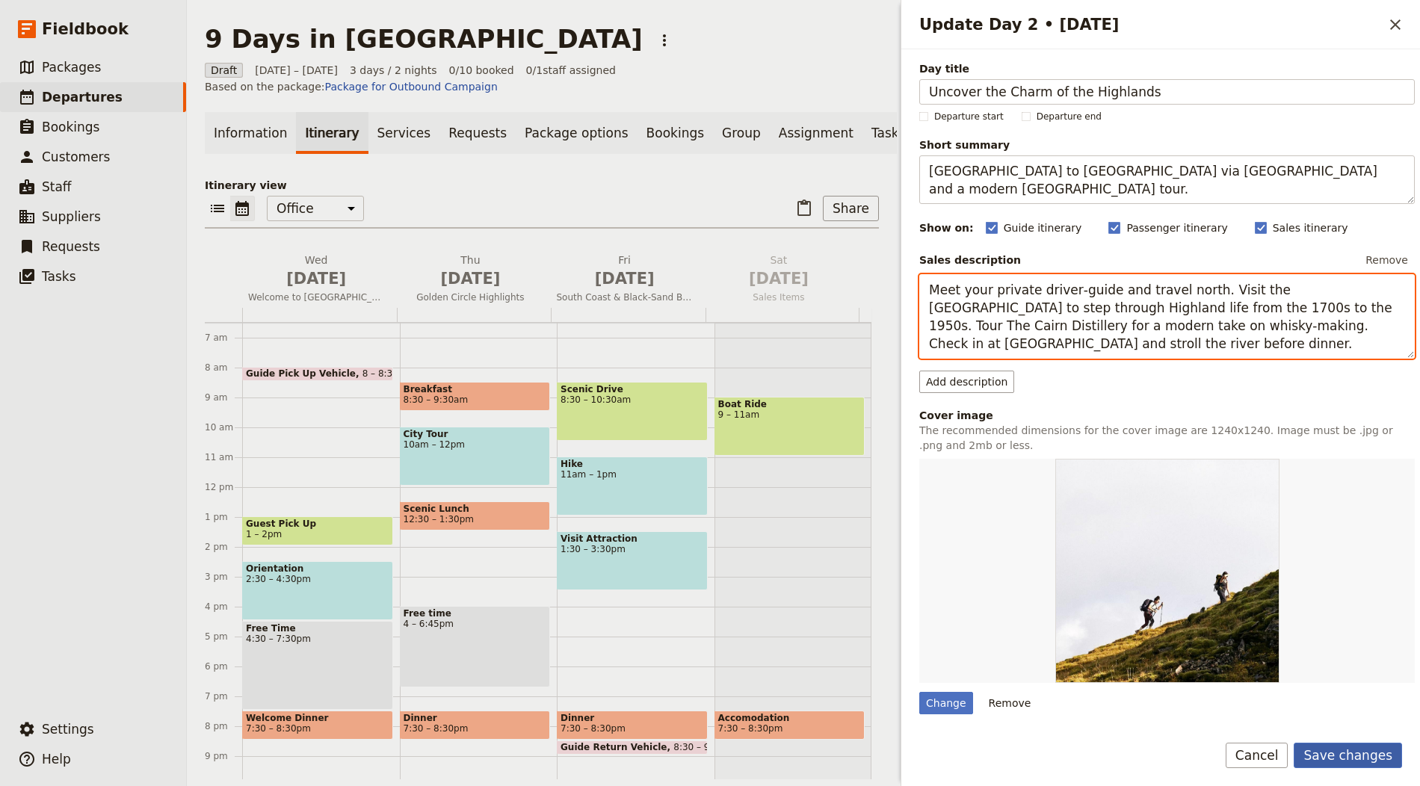
type textarea "Meet your private driver‑guide and travel north. Visit the Highland Folk Museum…"
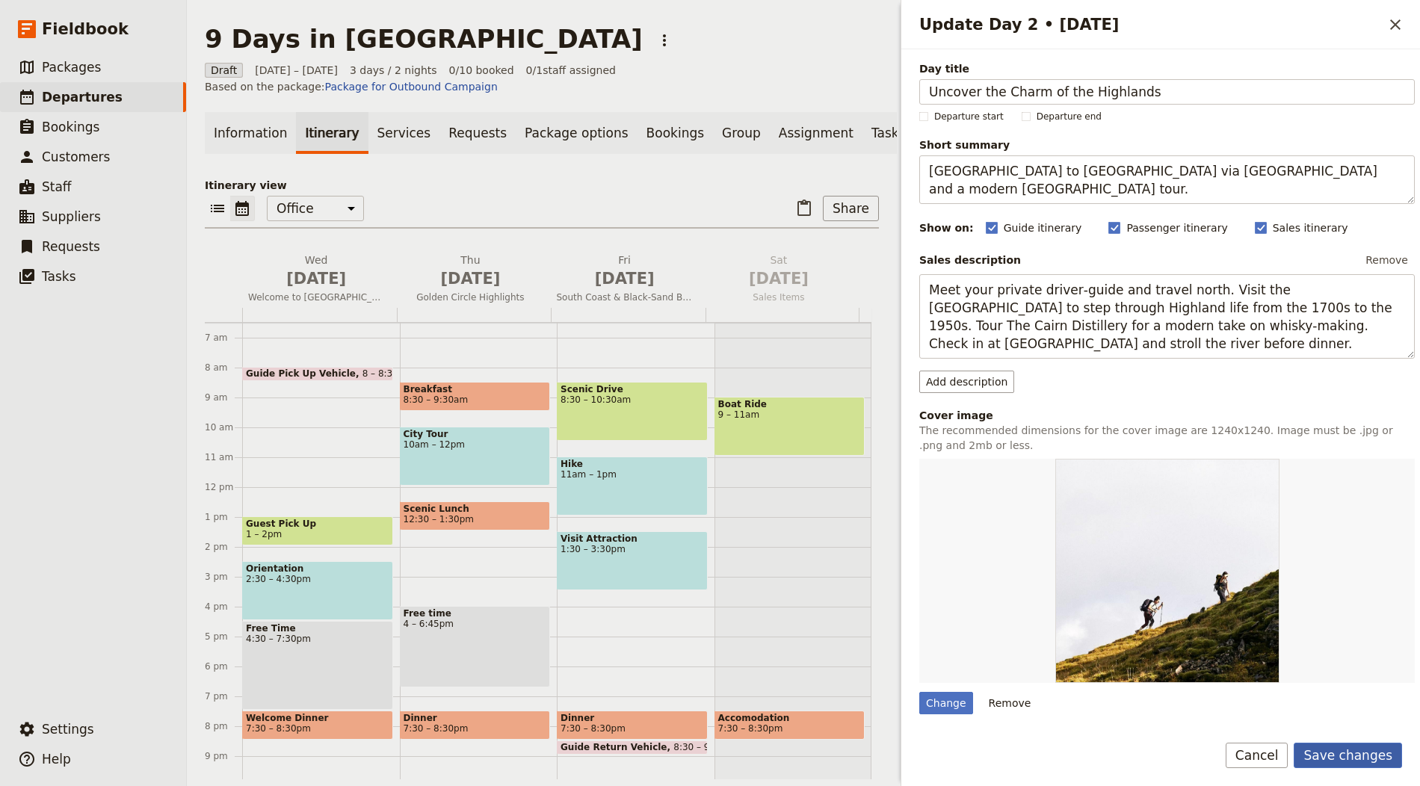
click at [1371, 750] on button "Save changes" at bounding box center [1348, 755] width 108 height 25
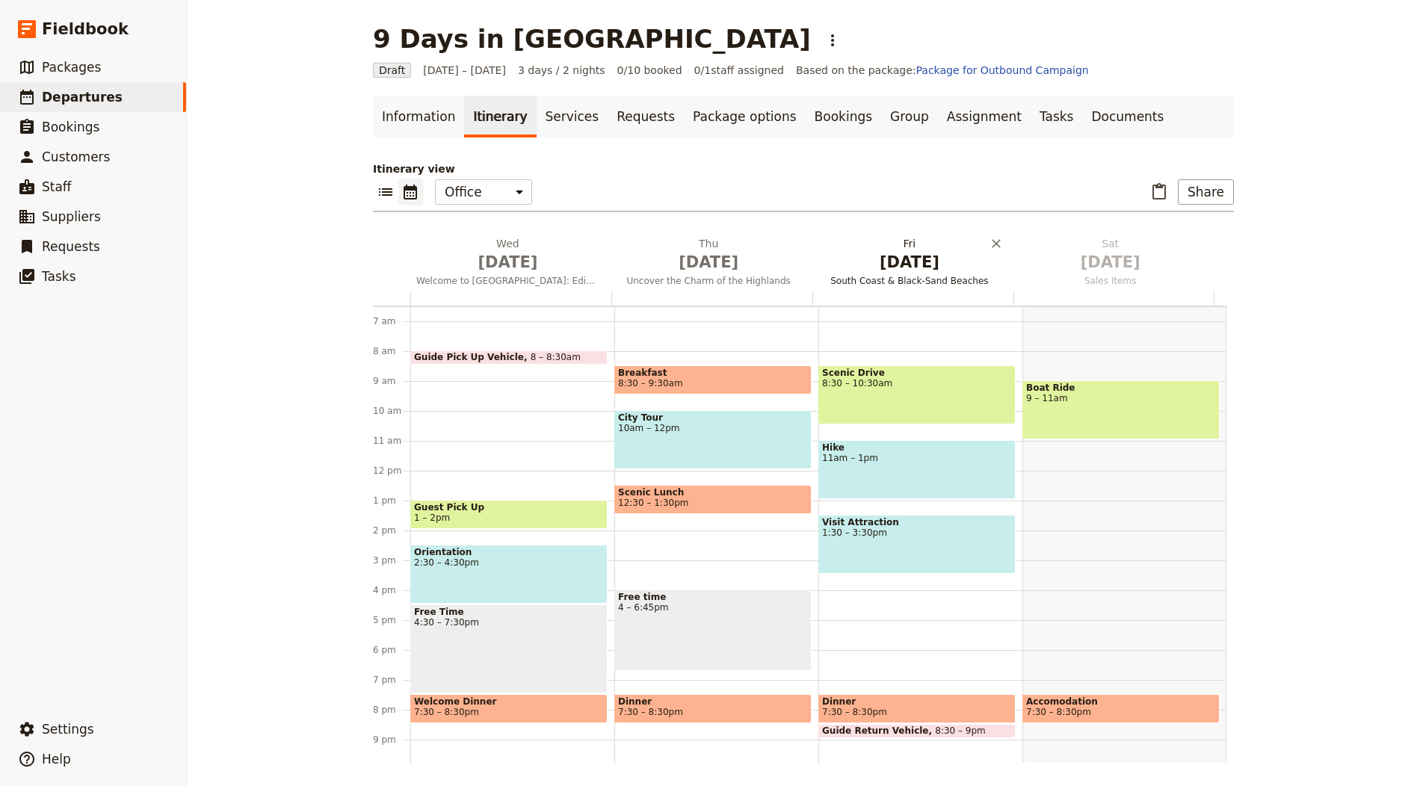
click at [915, 262] on span "Oct 3" at bounding box center [909, 262] width 183 height 22
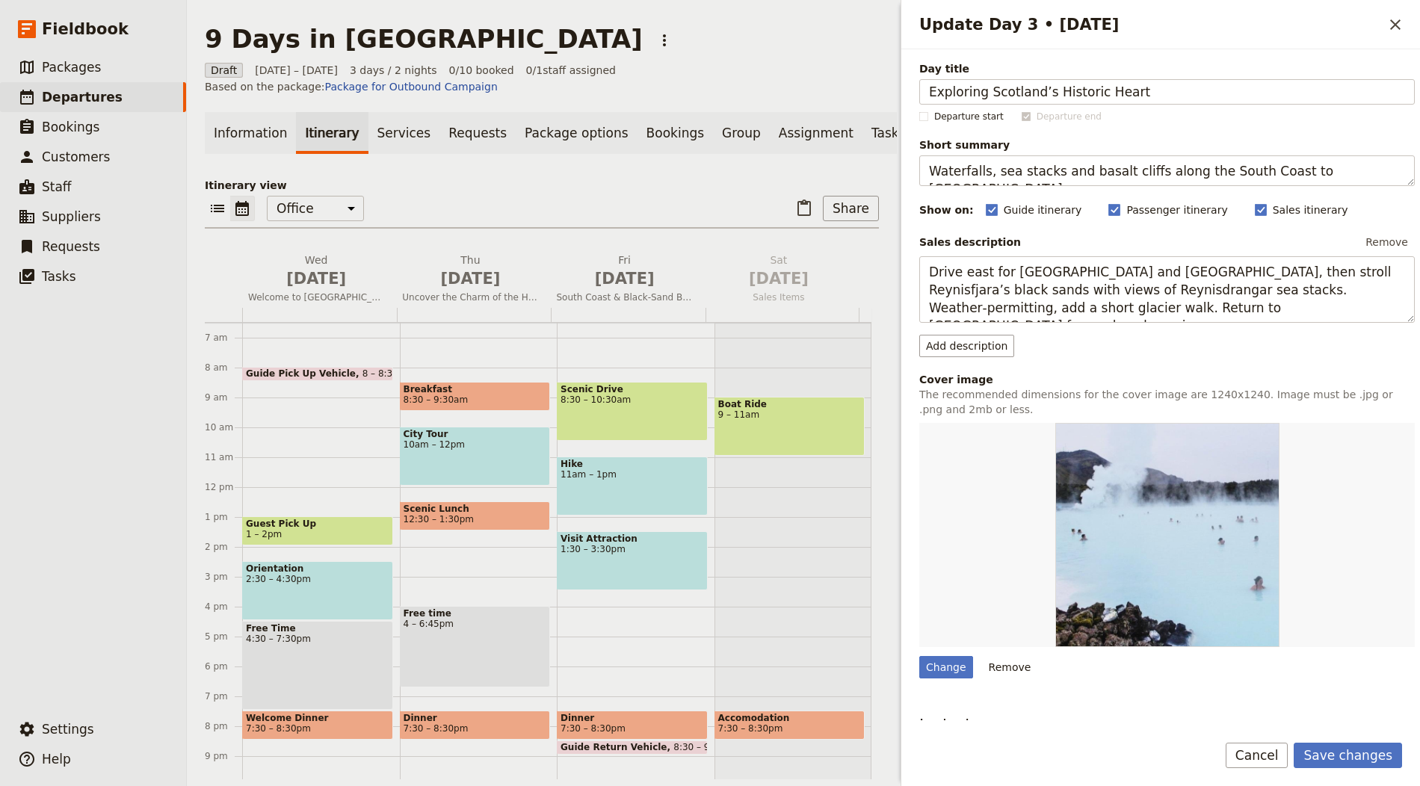
type input "Exploring Scotland’s Historic Heart"
click at [1150, 159] on textarea "Waterfalls, sea stacks and basalt cliffs along the South Coast to Vík." at bounding box center [1167, 170] width 496 height 31
paste textarea "Stirling Castle, Blair Castle and a tasting at Blair Atholl, then on to Pitloch…"
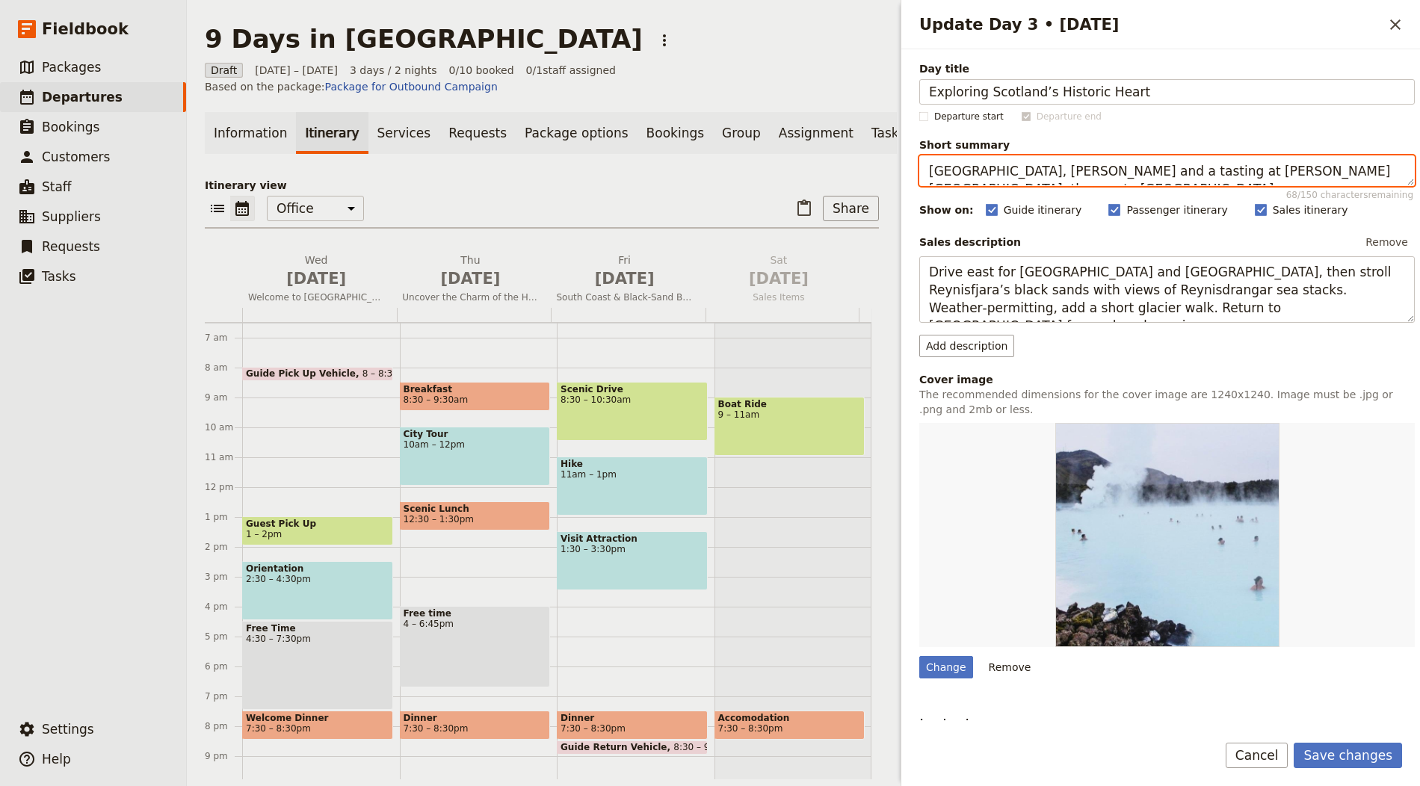
type textarea "Stirling Castle, Blair Castle and a tasting at Blair Atholl, then on to Pitloch…"
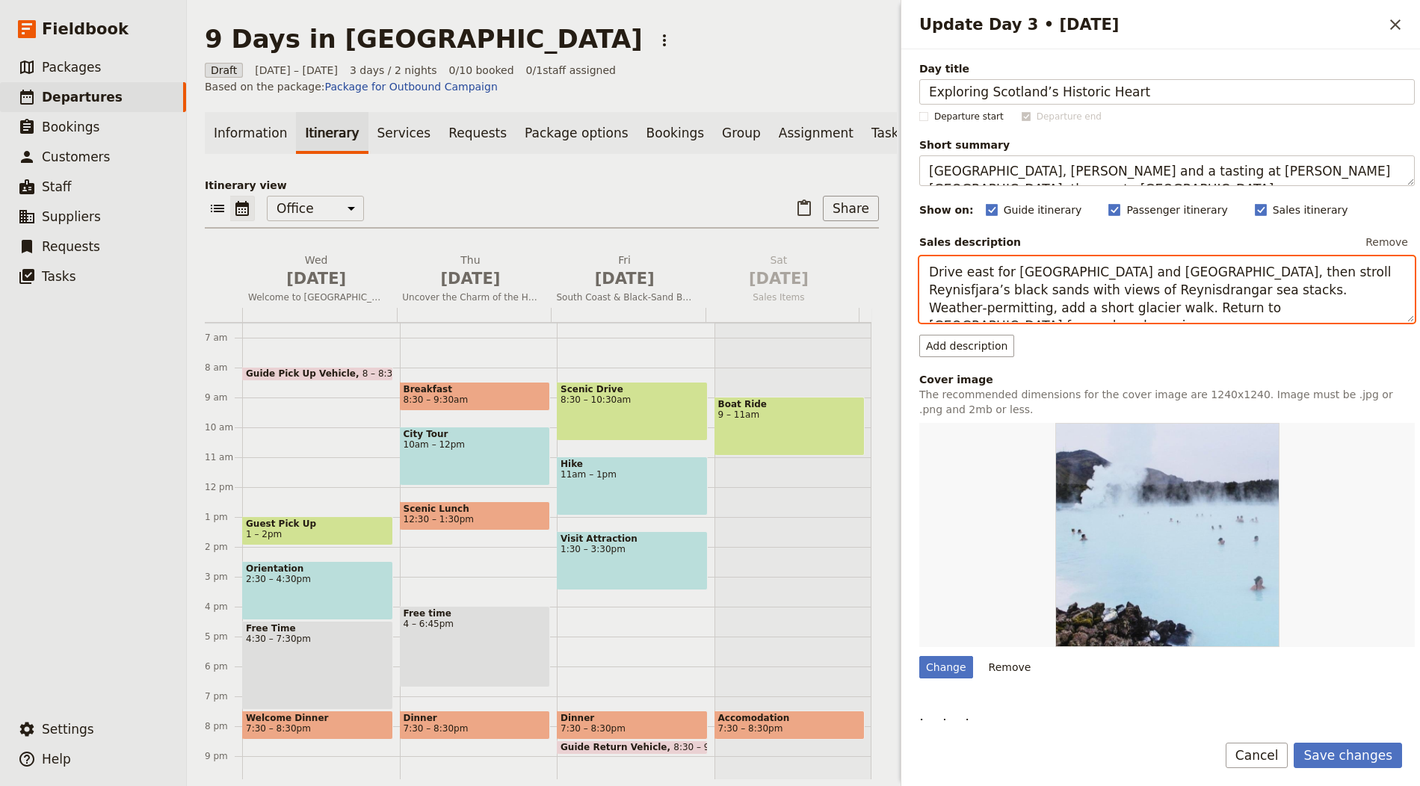
click at [1077, 281] on textarea "Drive east for Seljalandsfoss and Skógafoss, then stroll Reynisfjara’s black sa…" at bounding box center [1167, 289] width 496 height 67
paste textarea "to Stirling to see the ‘Key to Scotland’ and its castle high on Castle Rock. Co…"
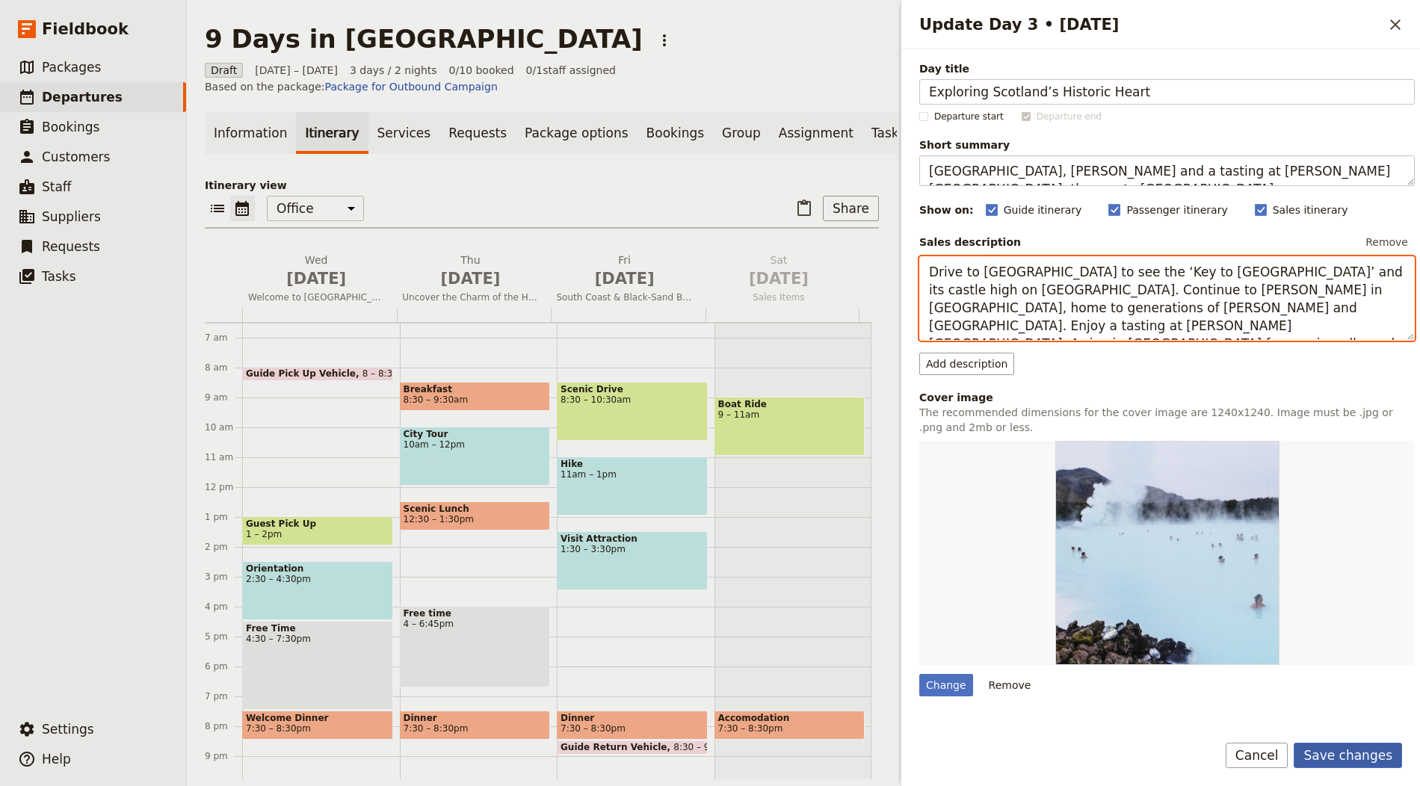
type textarea "Drive to Stirling to see the ‘Key to Scotland’ and its castle high on Castle Ro…"
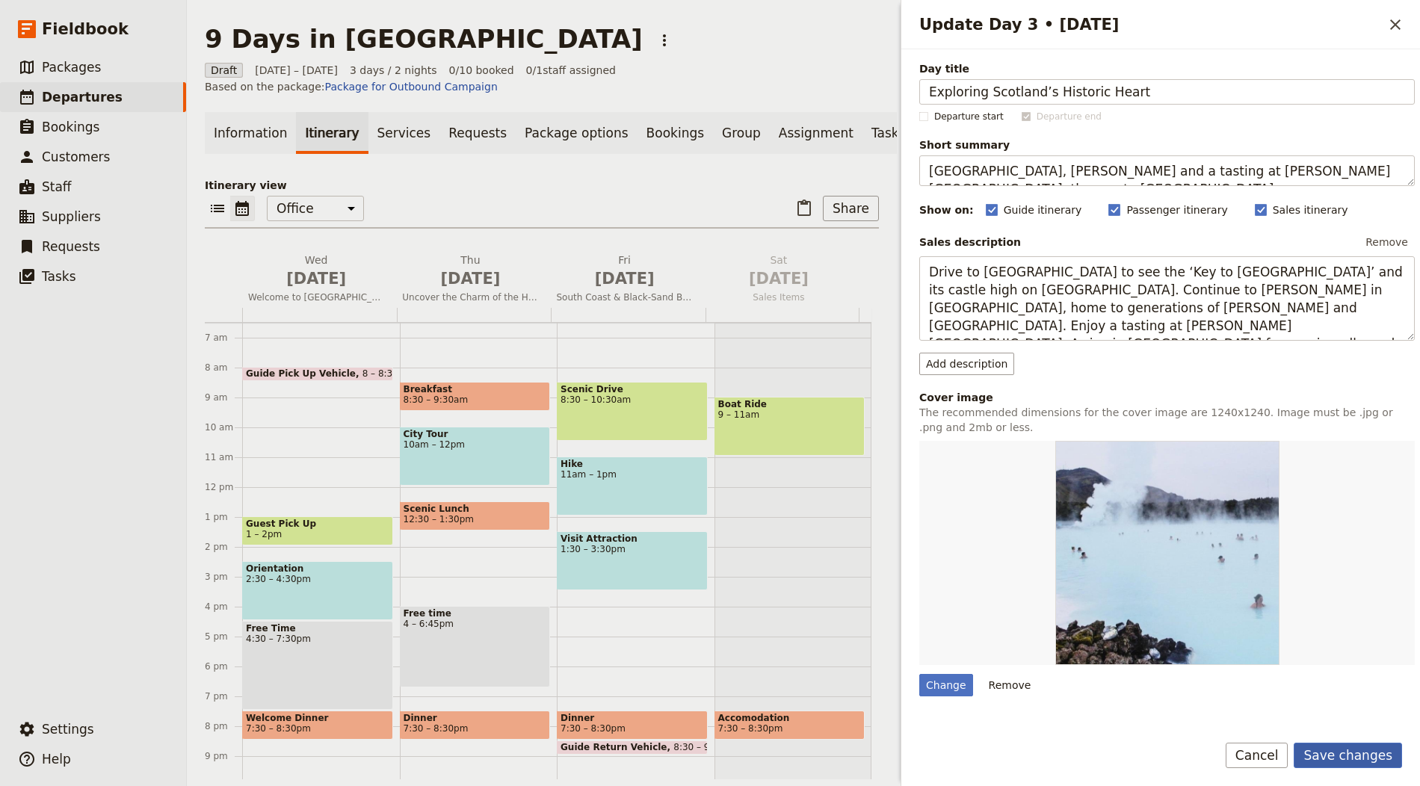
click at [1352, 753] on button "Save changes" at bounding box center [1348, 755] width 108 height 25
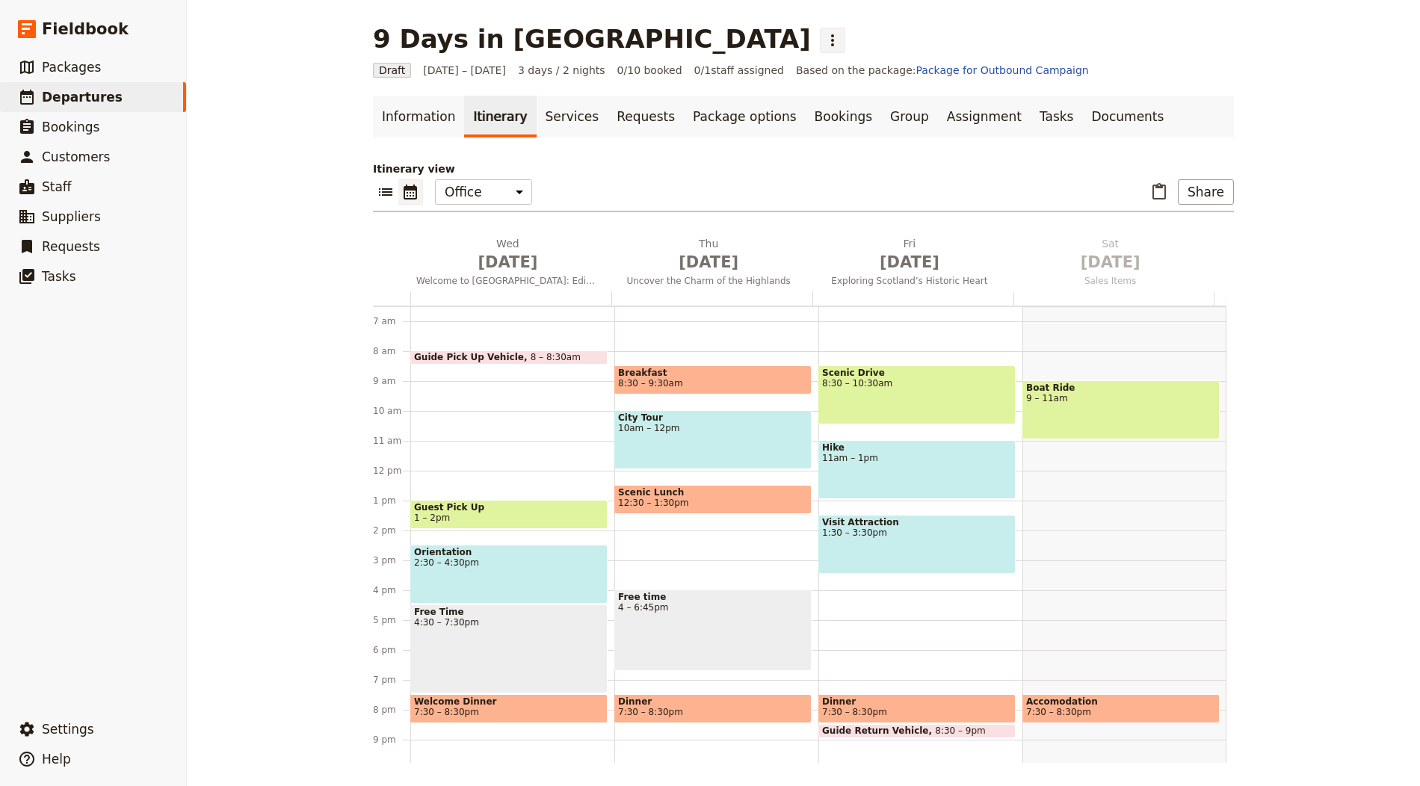
click at [824, 43] on icon "Actions" at bounding box center [833, 40] width 18 height 18
click at [635, 112] on span "Schedule departure" at bounding box center [650, 118] width 103 height 15
click at [806, 112] on link "Bookings" at bounding box center [843, 117] width 75 height 42
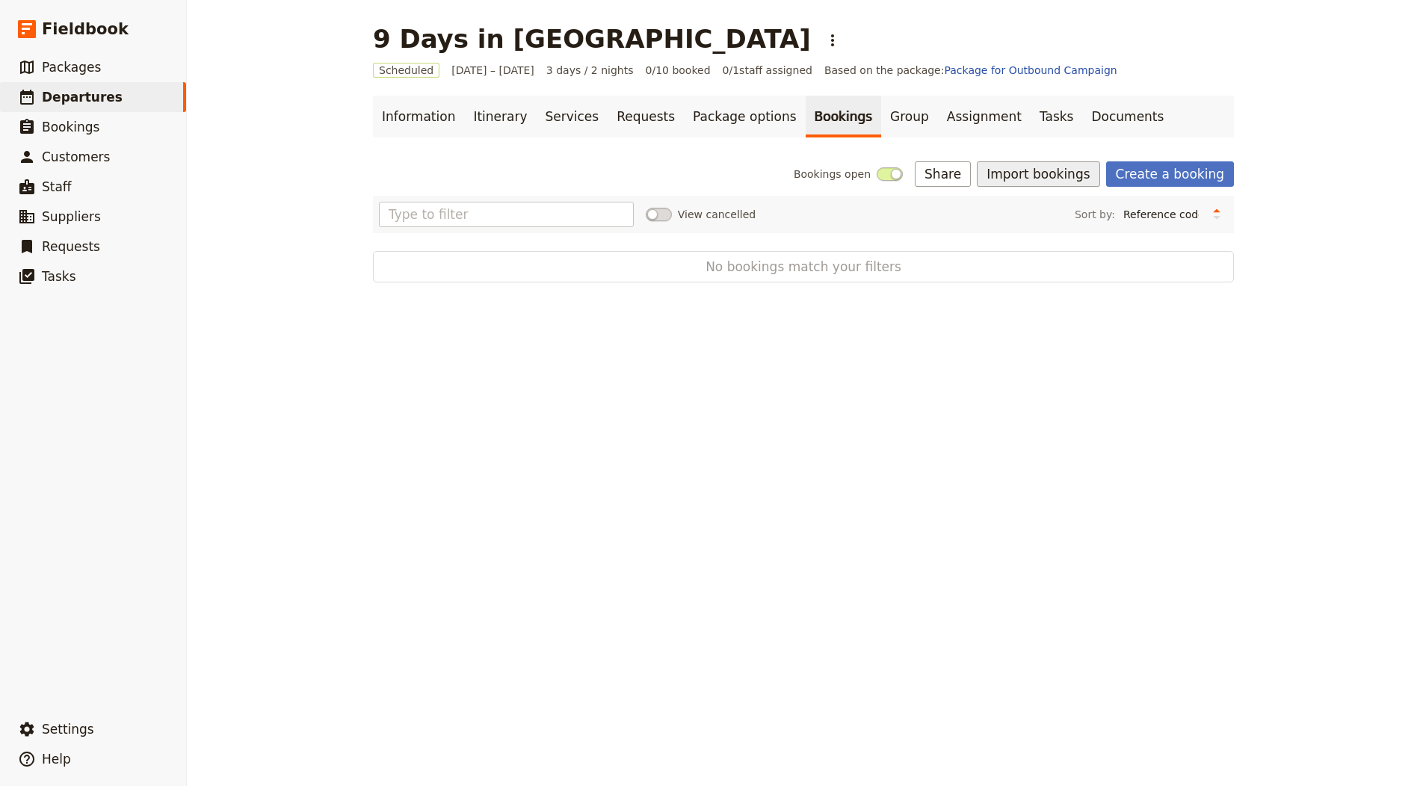
click at [1025, 178] on button "Import bookings" at bounding box center [1038, 173] width 123 height 25
click at [1025, 213] on span "Import Bookings" at bounding box center [1043, 206] width 86 height 15
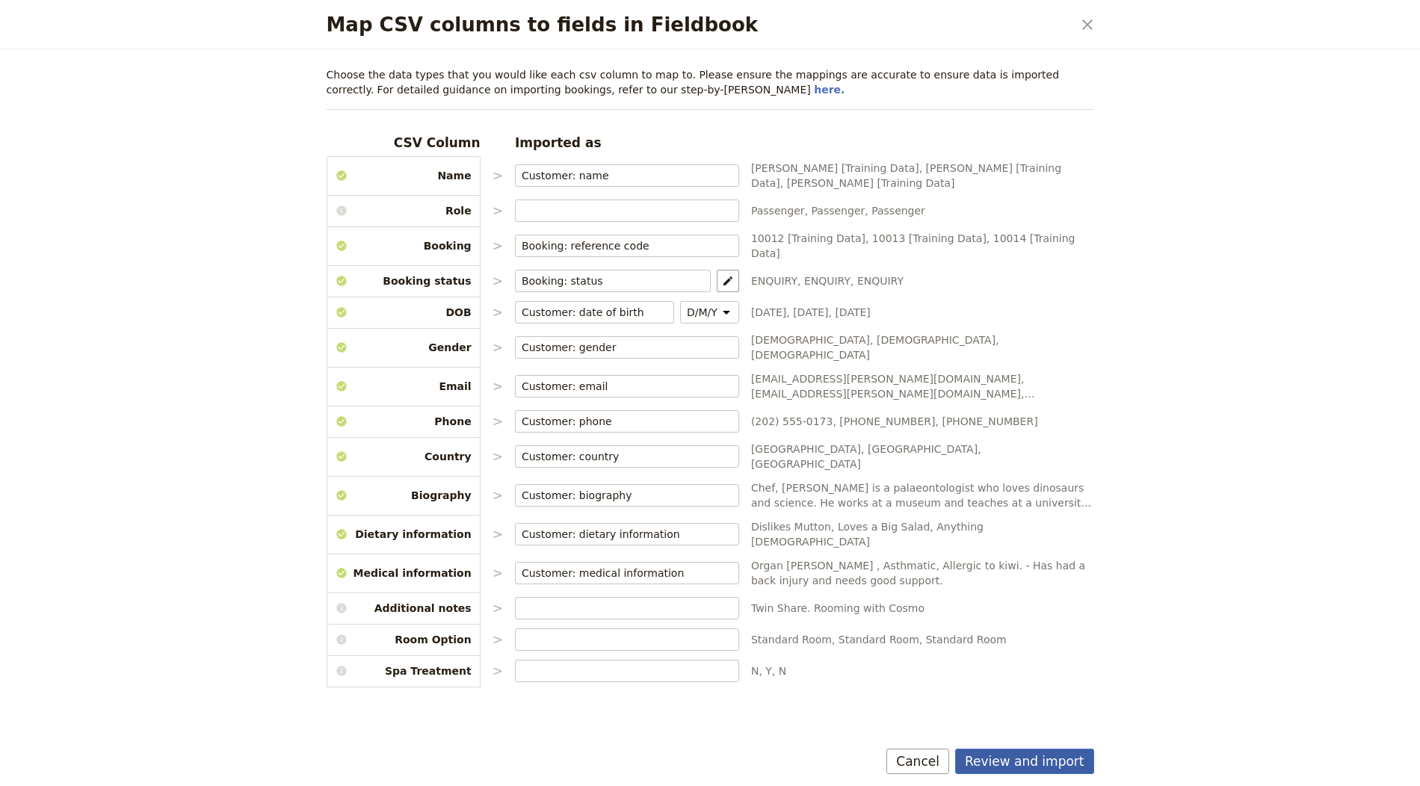
click at [1029, 774] on button "Review and import" at bounding box center [1024, 761] width 139 height 25
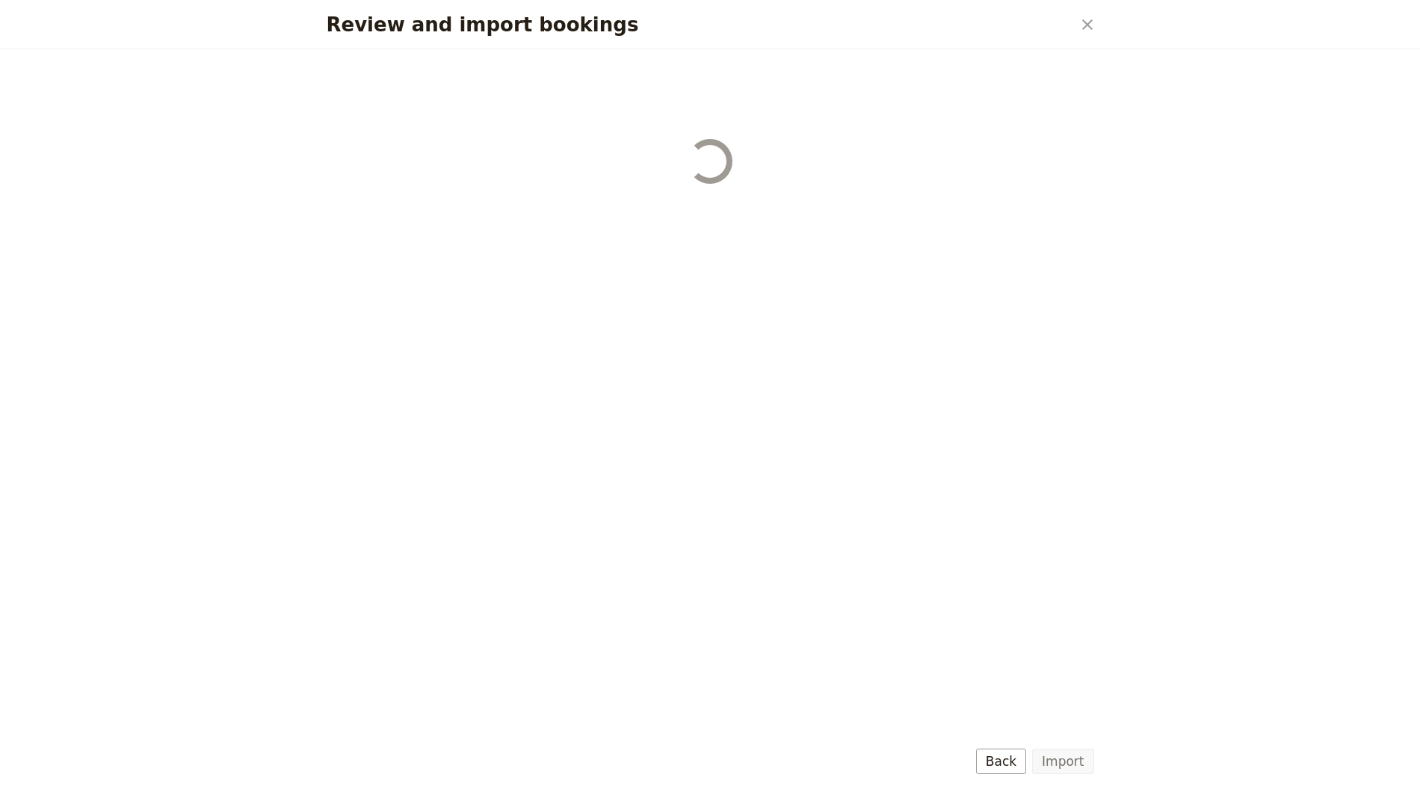
select select "655d56b39948720cb8e55355"
select select "655d57ca9948720cb8e553ec"
select select "655d57fa9948720cb8e553f3"
select select "655d58079948720cb8e553fa"
select select "655d584c9948720cb8e55401"
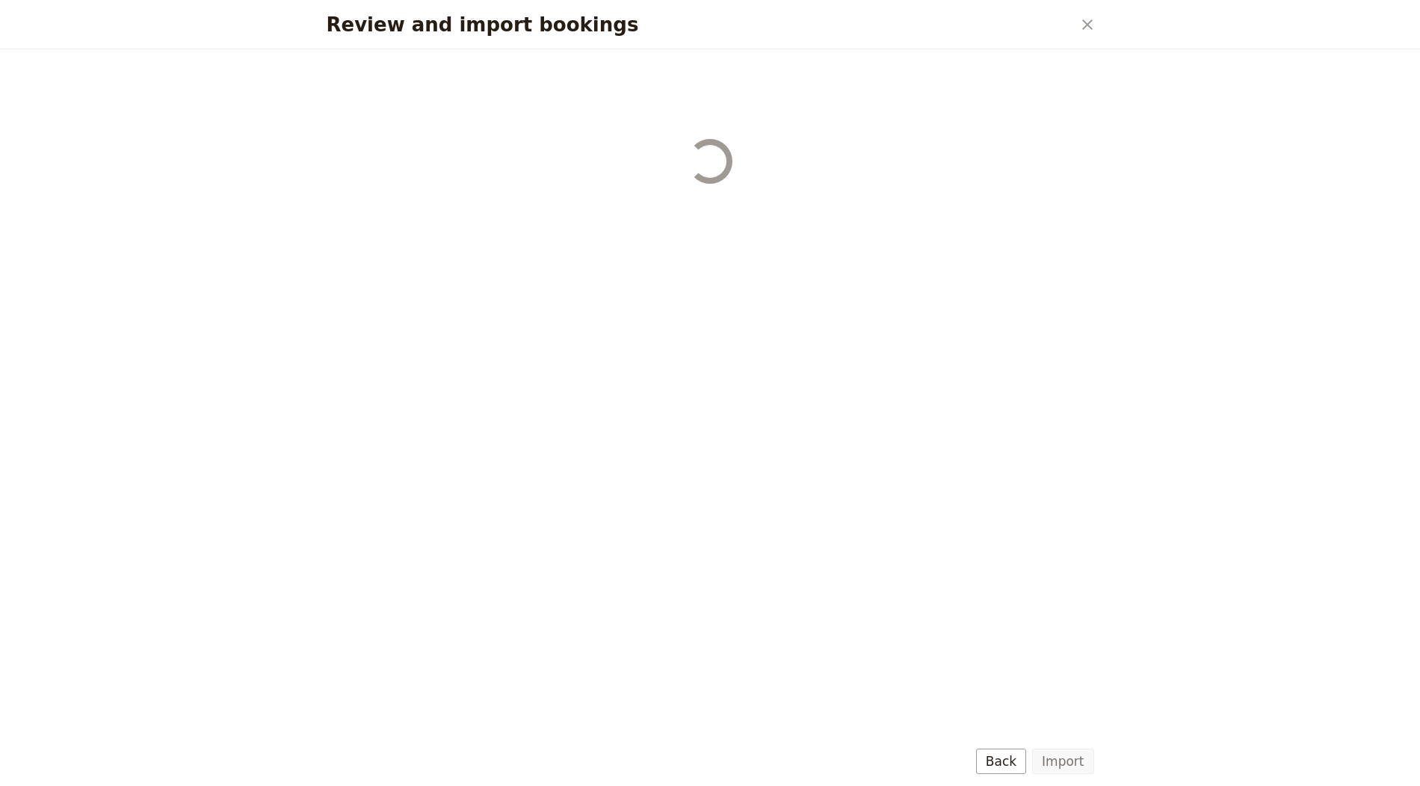
select select "655d58679948720cb8e5540d"
select select "650e6b6659641ed5ee156647"
select select "650e6b4b59641ed5ee156605"
select select "650e2104408bbede5b0c60fd"
select select "650e1d73408bbede5b0c60a6"
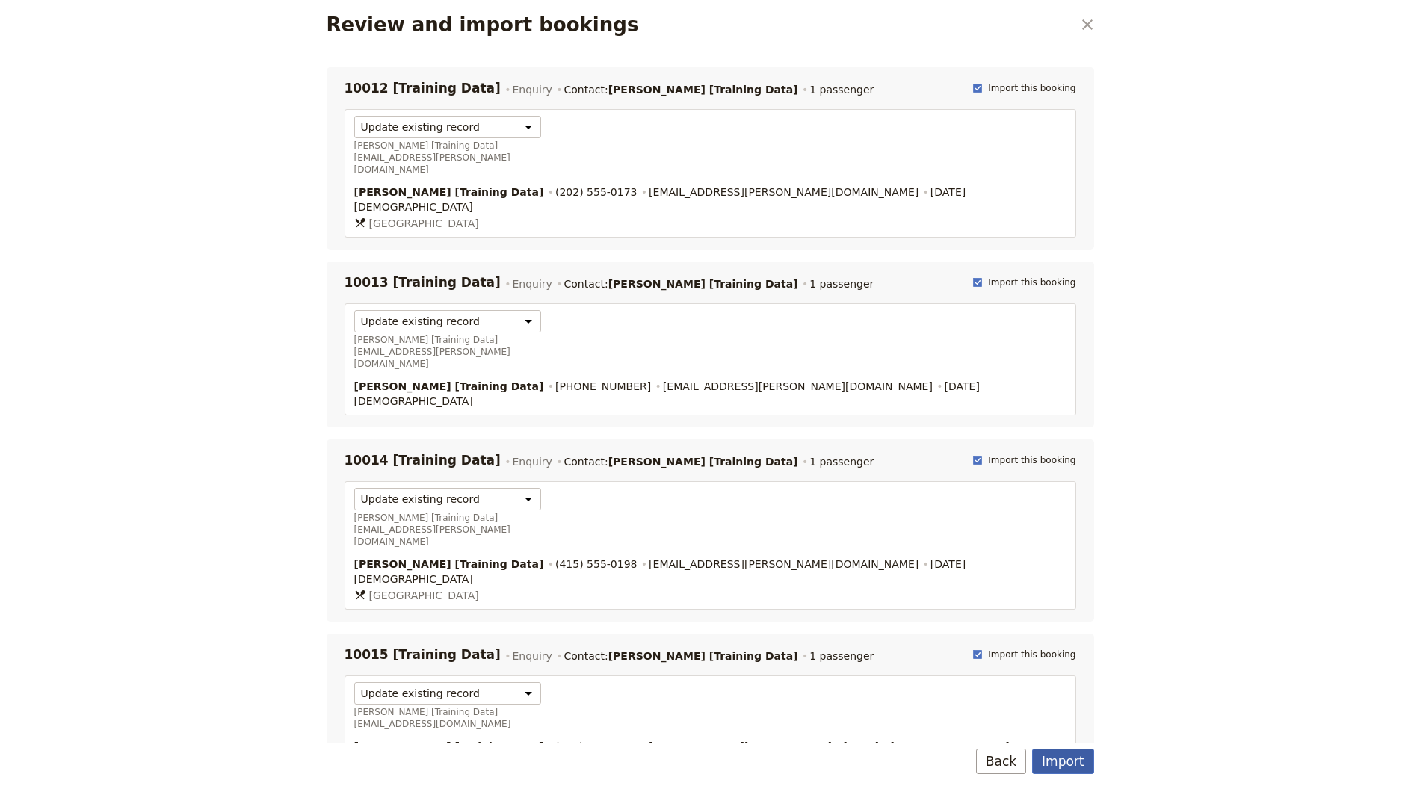
click at [1052, 761] on button "Import" at bounding box center [1062, 761] width 61 height 25
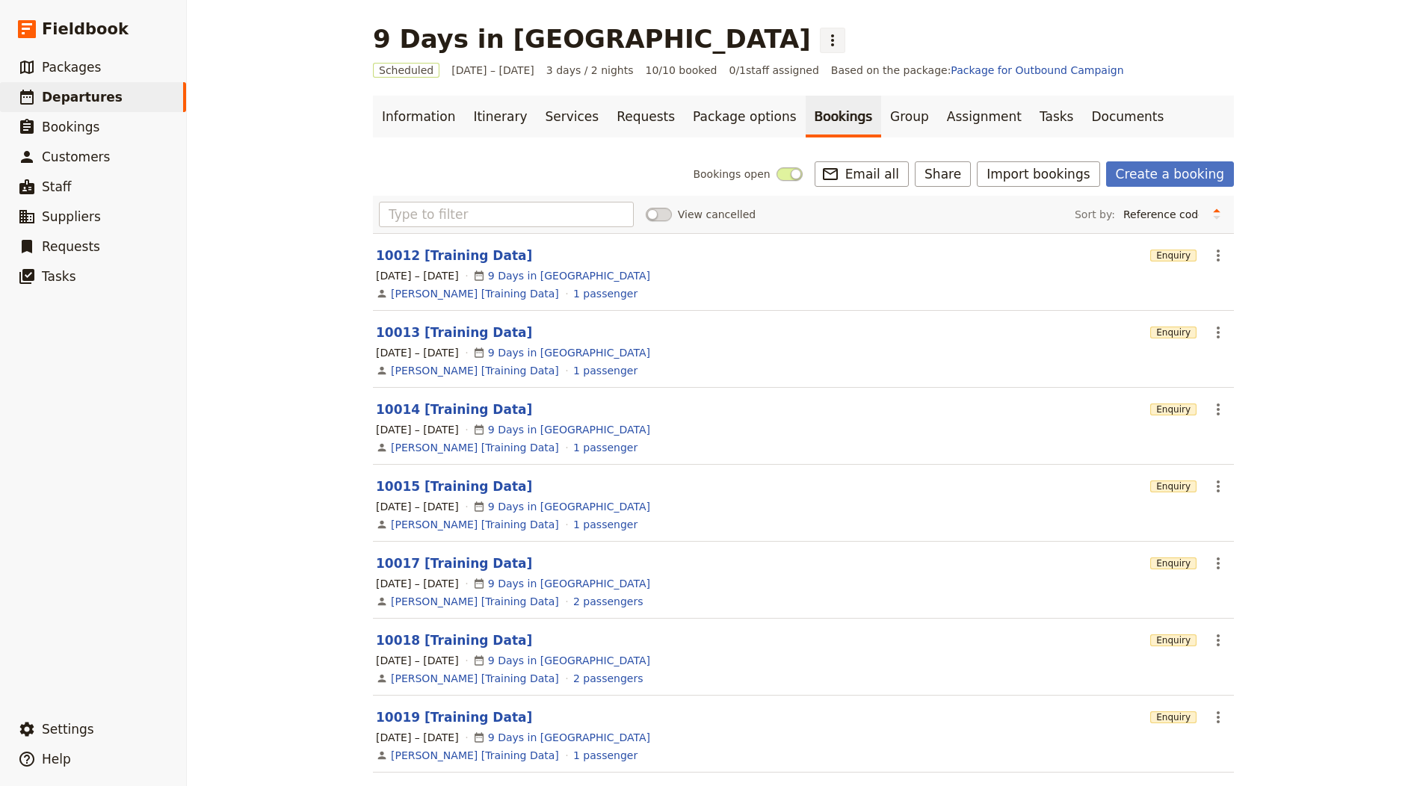
click at [824, 41] on icon "Actions" at bounding box center [833, 40] width 18 height 18
click at [659, 75] on span "Clone this departure" at bounding box center [652, 73] width 107 height 15
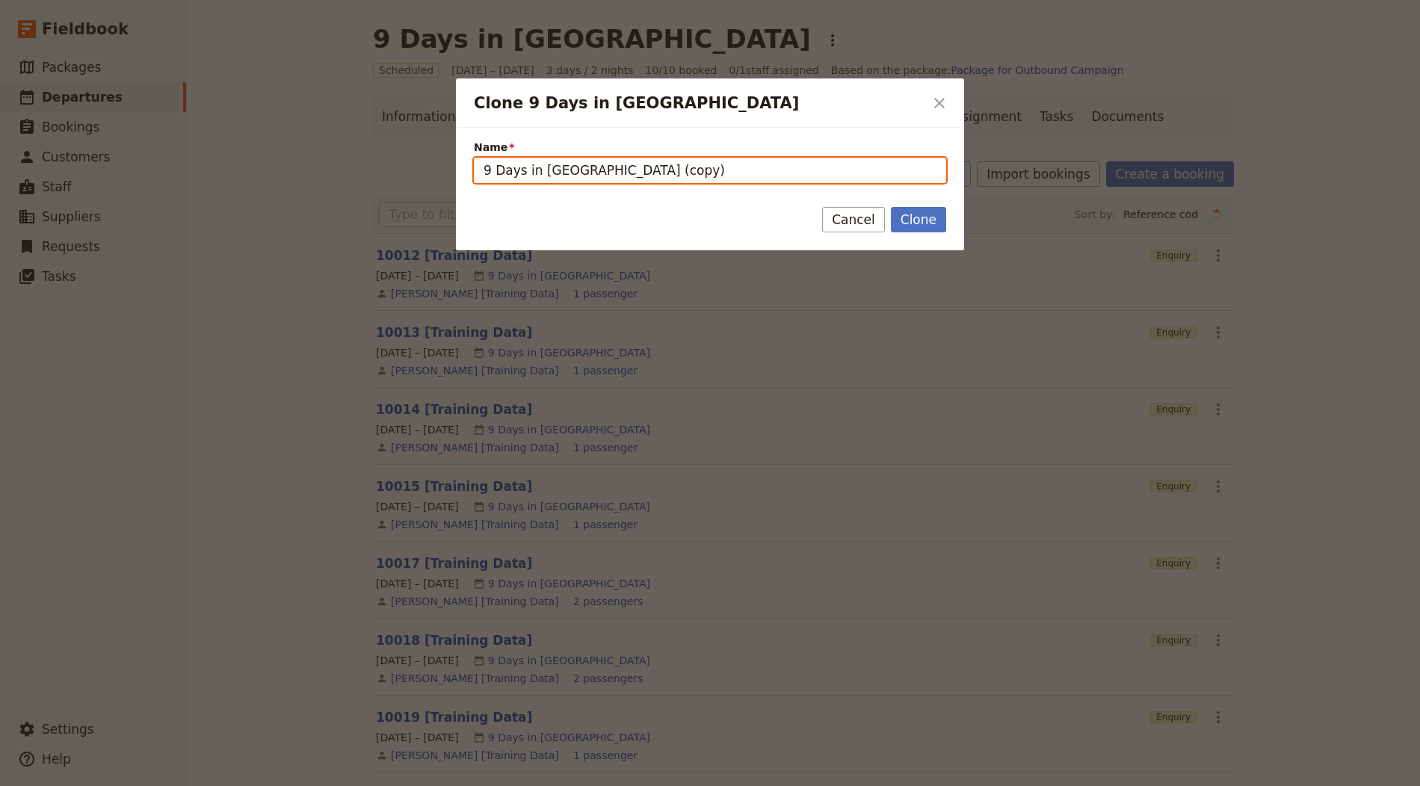
click at [656, 164] on input "9 Days in Scotland (copy)" at bounding box center [710, 170] width 472 height 25
paste input "7 DÍAS – SUIZA DE ENSUEÑO. MONTAÑAS, CASTILLOS Y LAGOS"
click at [546, 177] on input "7 DÍAS – SUIZA DE ENSUEÑO. MONTAÑAS, CASTILLOS Y LAGOS" at bounding box center [710, 170] width 472 height 25
click at [537, 172] on input "7 DÍAS – SUIZA DE ENSUEÑO. MONTAÑAS, CASTILLOS Y LAGOS" at bounding box center [710, 170] width 472 height 25
type input "SUIZA DE ENSUEÑO. MONTAÑAS, CASTILLOS Y LAGOS"
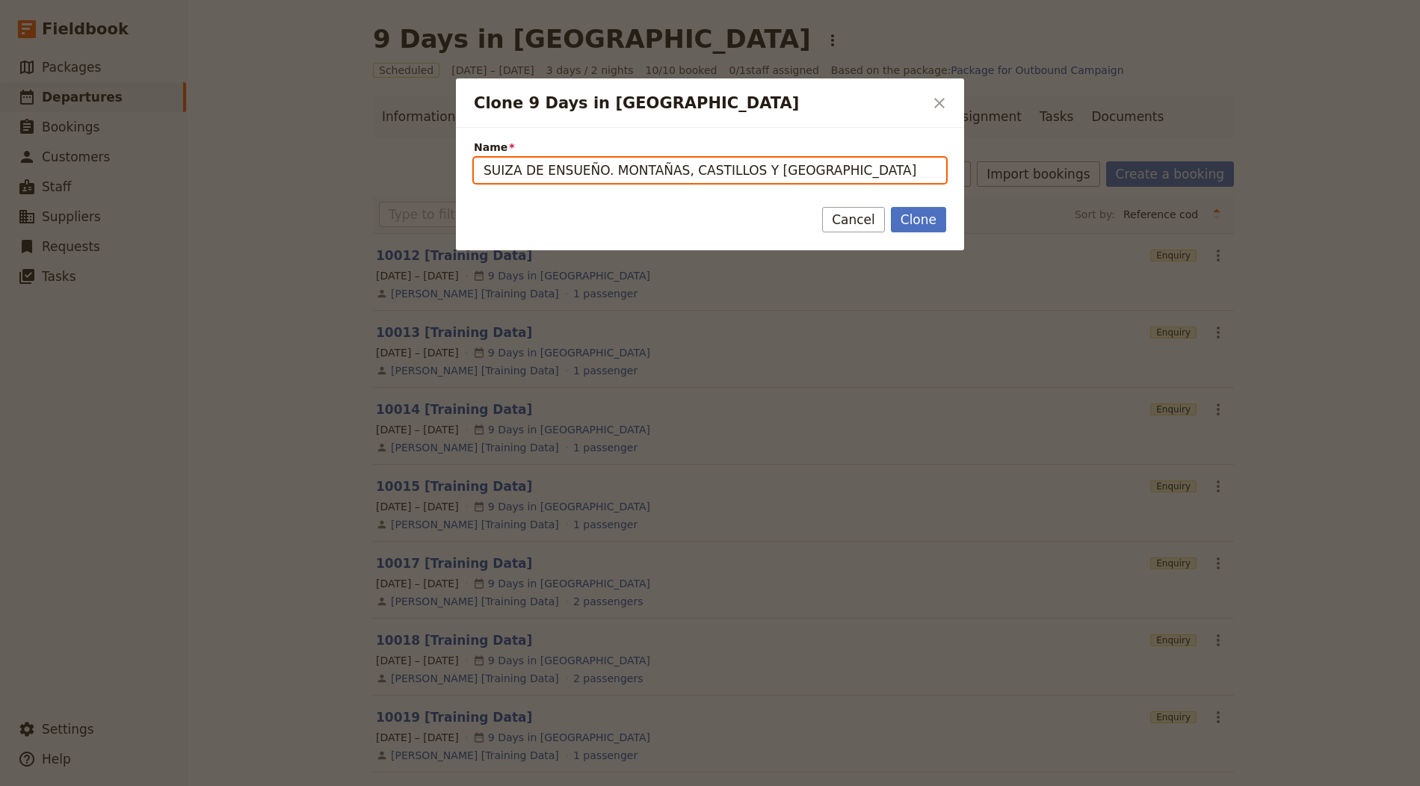
click at [891, 207] on button "Clone" at bounding box center [918, 219] width 55 height 25
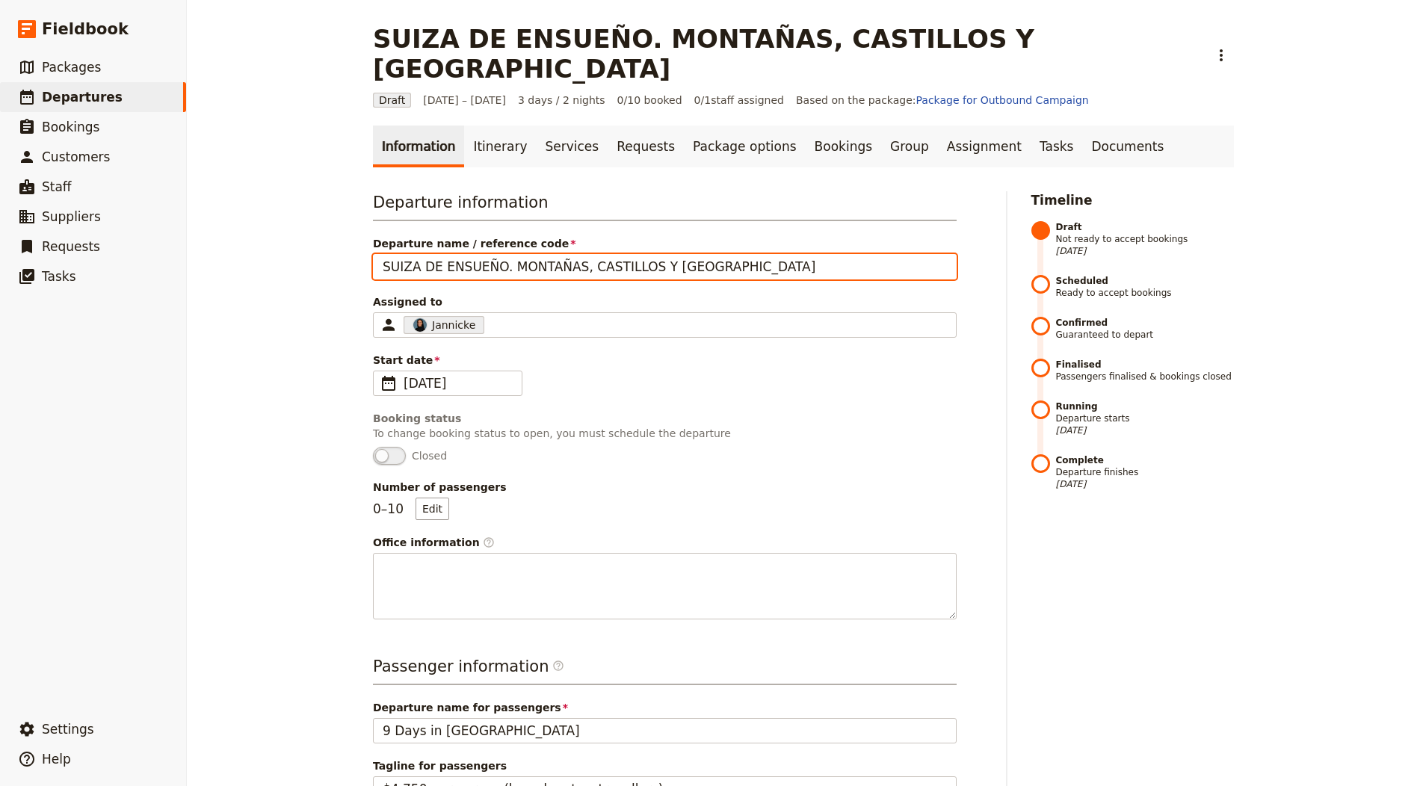
click at [507, 254] on input "SUIZA DE ENSUEÑO. MONTAÑAS, CASTILLOS Y LAGOS" at bounding box center [665, 266] width 584 height 25
paste input "7 DÍAS –"
type input "SUIZA DE ENSUEÑO. MONTAÑAS, CASTILLOS Y LAGOS"
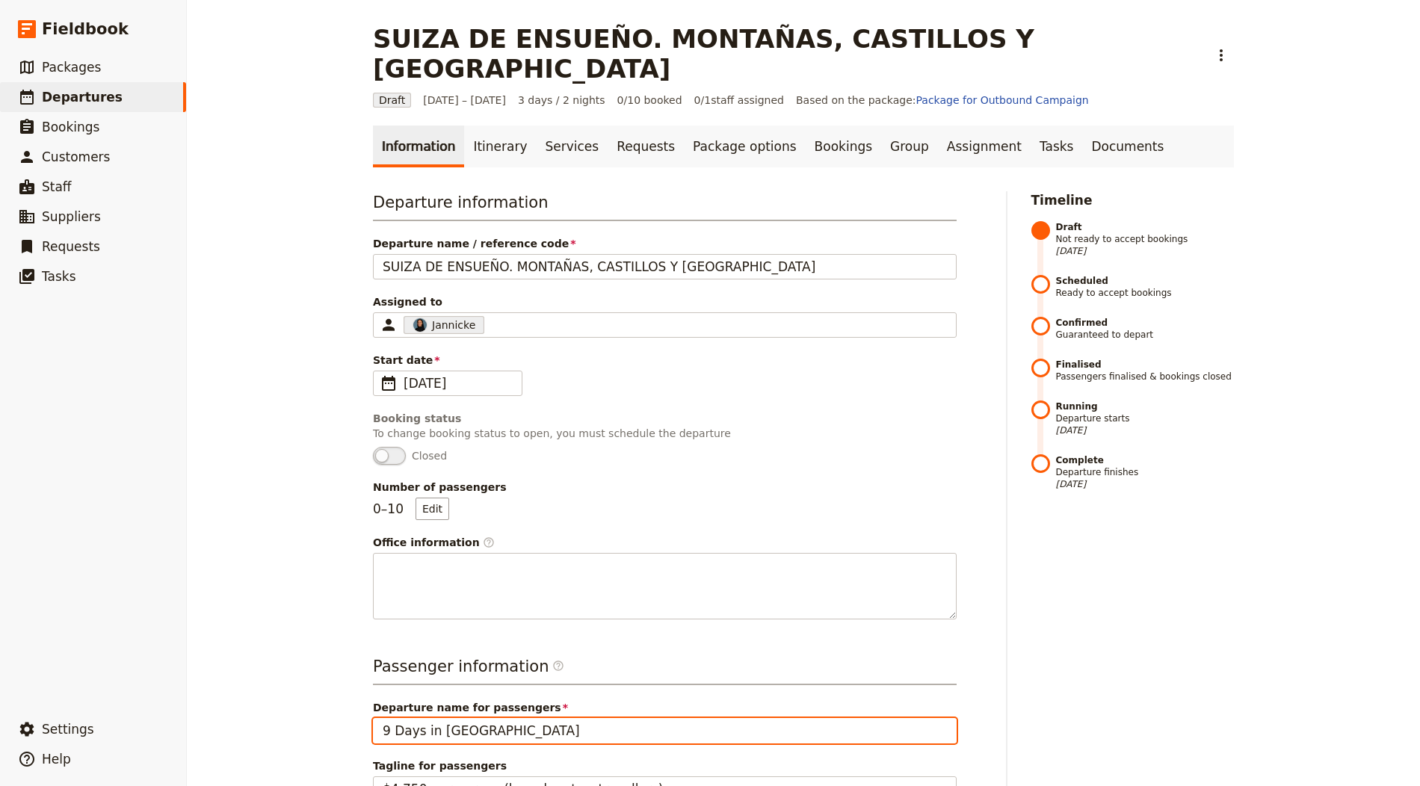
click at [514, 718] on input "9 Days in Scotland" at bounding box center [665, 730] width 584 height 25
paste input "SUIZA DE ENSUEÑO. MONTAÑAS, CASTILLOS Y LAGOS"
type input "SUIZA DE ENSUEÑO. MONTAÑAS, CASTILLOS Y LAGOS"
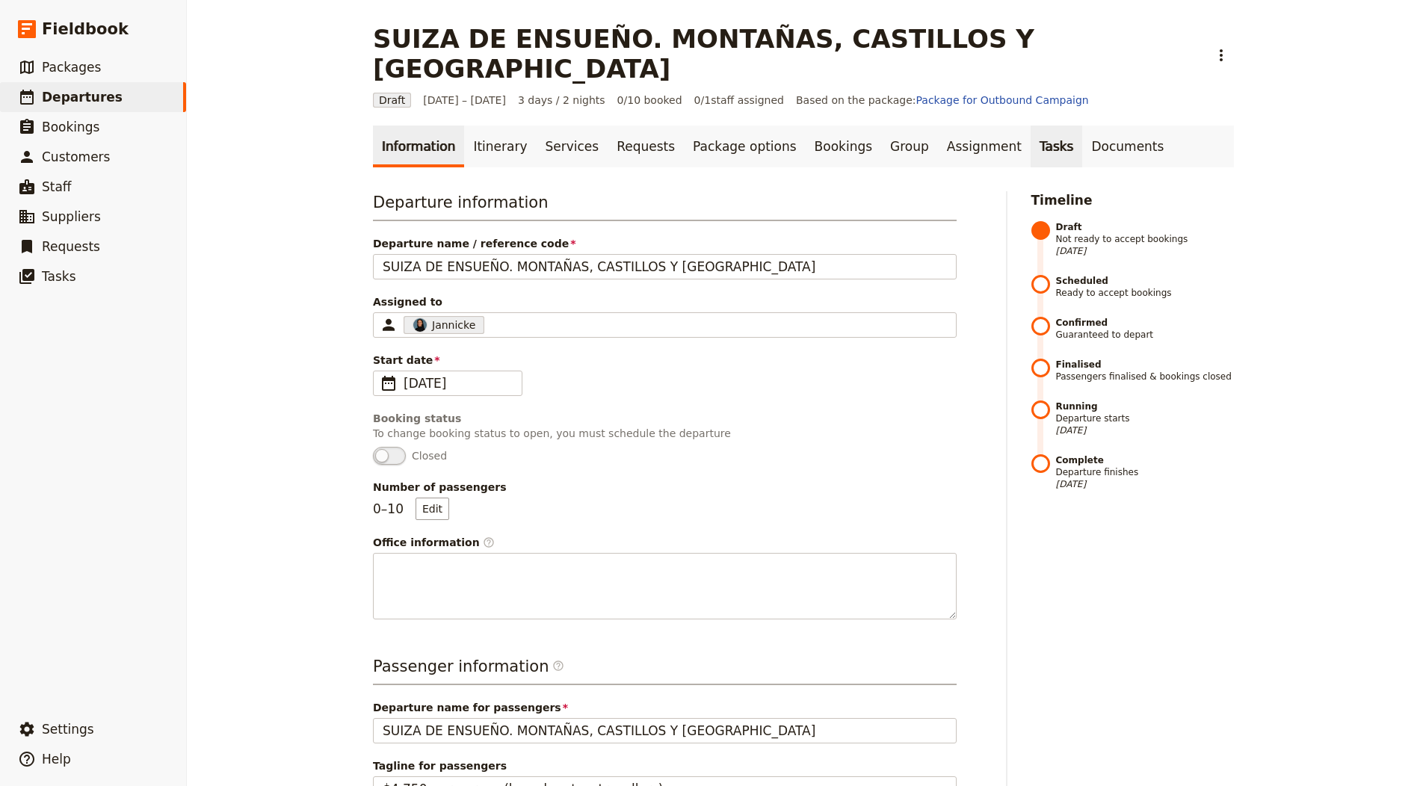
click at [1031, 126] on link "Tasks" at bounding box center [1057, 147] width 52 height 42
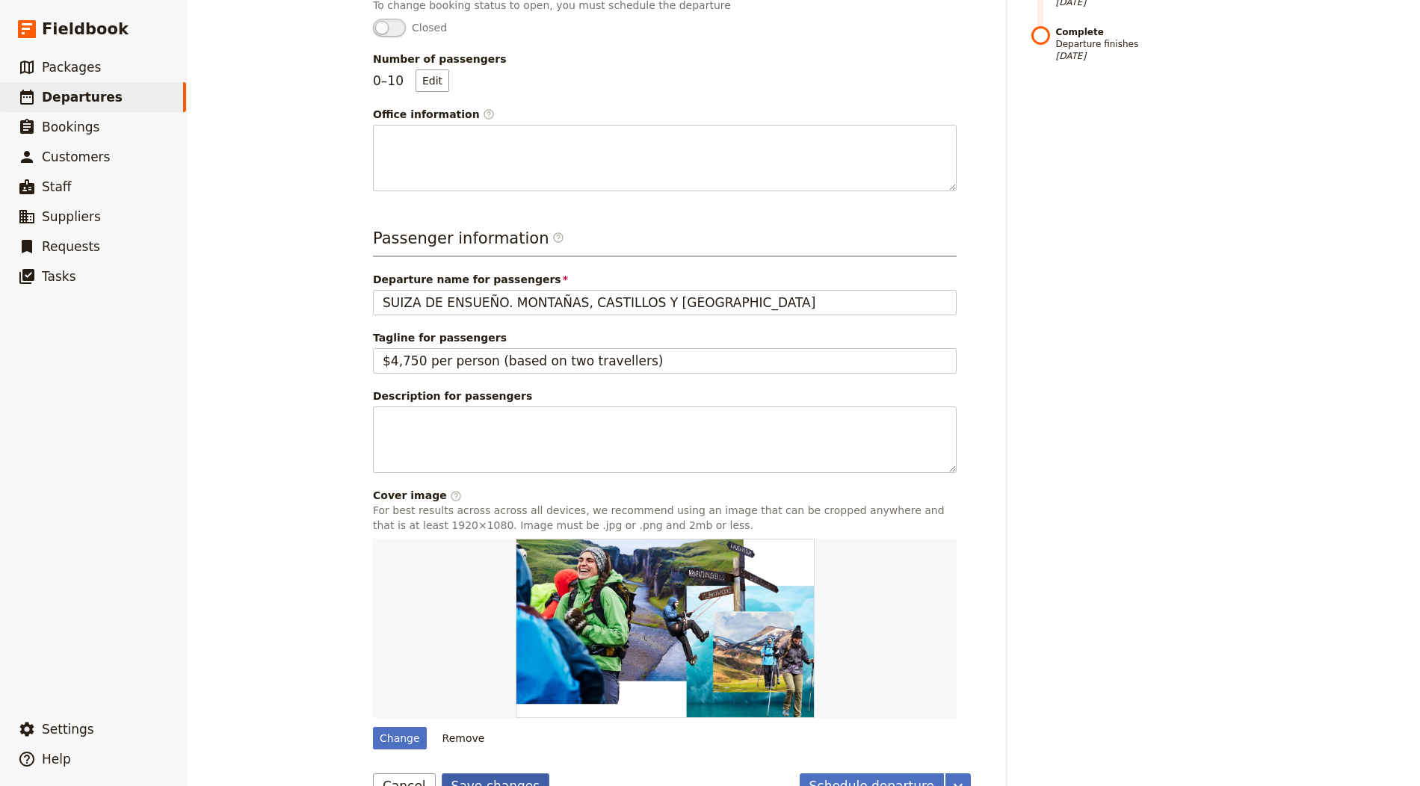
click at [485, 774] on button "Save changes" at bounding box center [496, 786] width 108 height 25
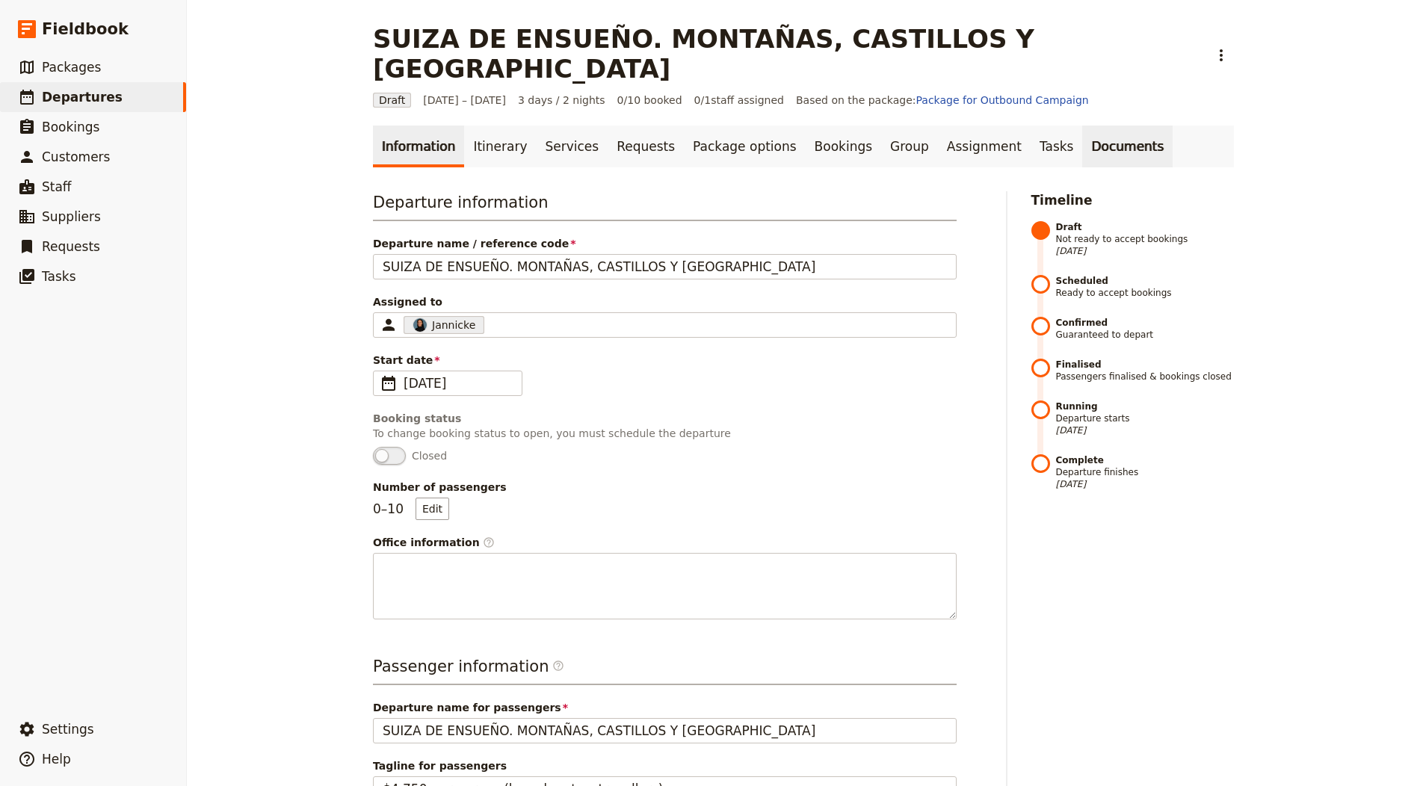
click at [1082, 126] on link "Documents" at bounding box center [1127, 147] width 90 height 42
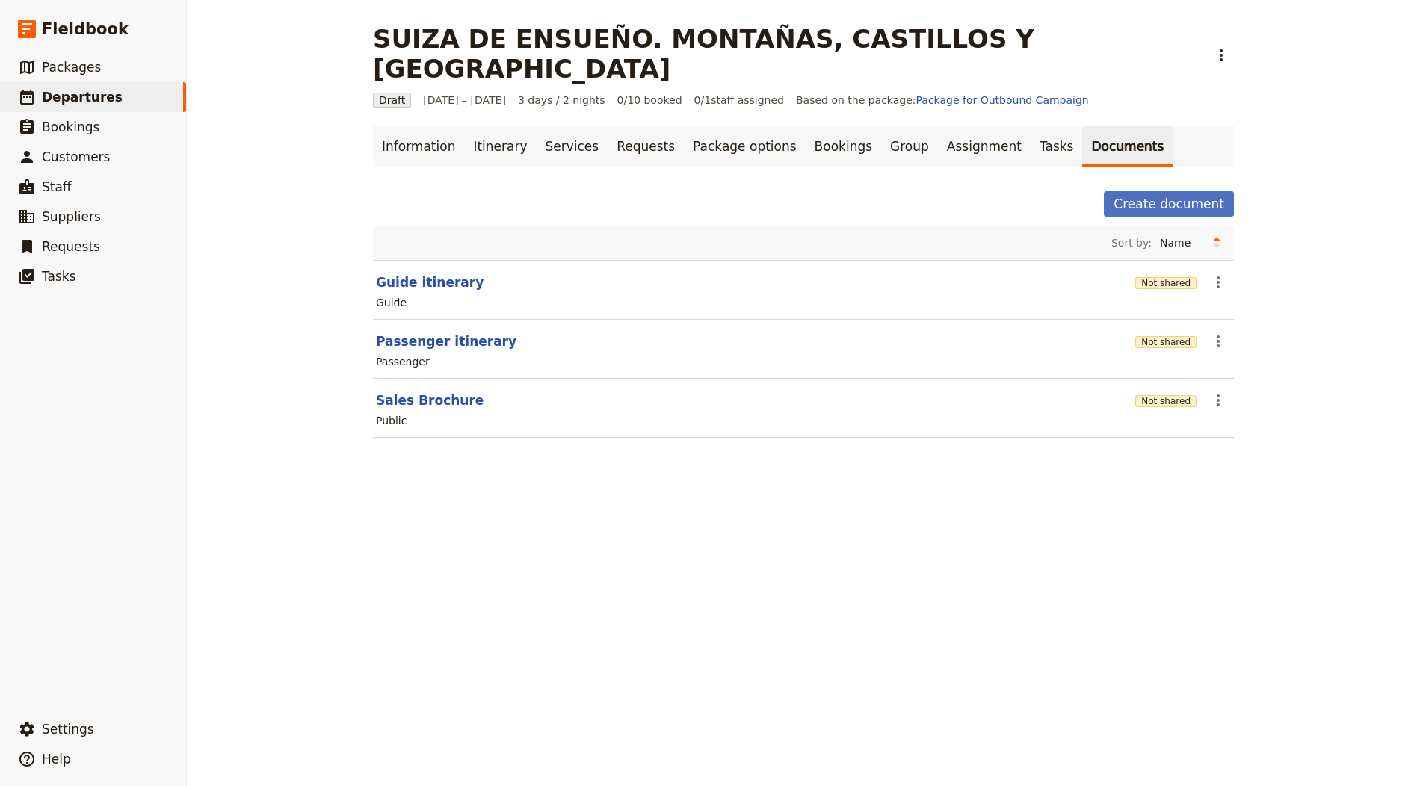
click at [431, 392] on button "Sales Brochure" at bounding box center [430, 401] width 108 height 18
select select "DEFAULT"
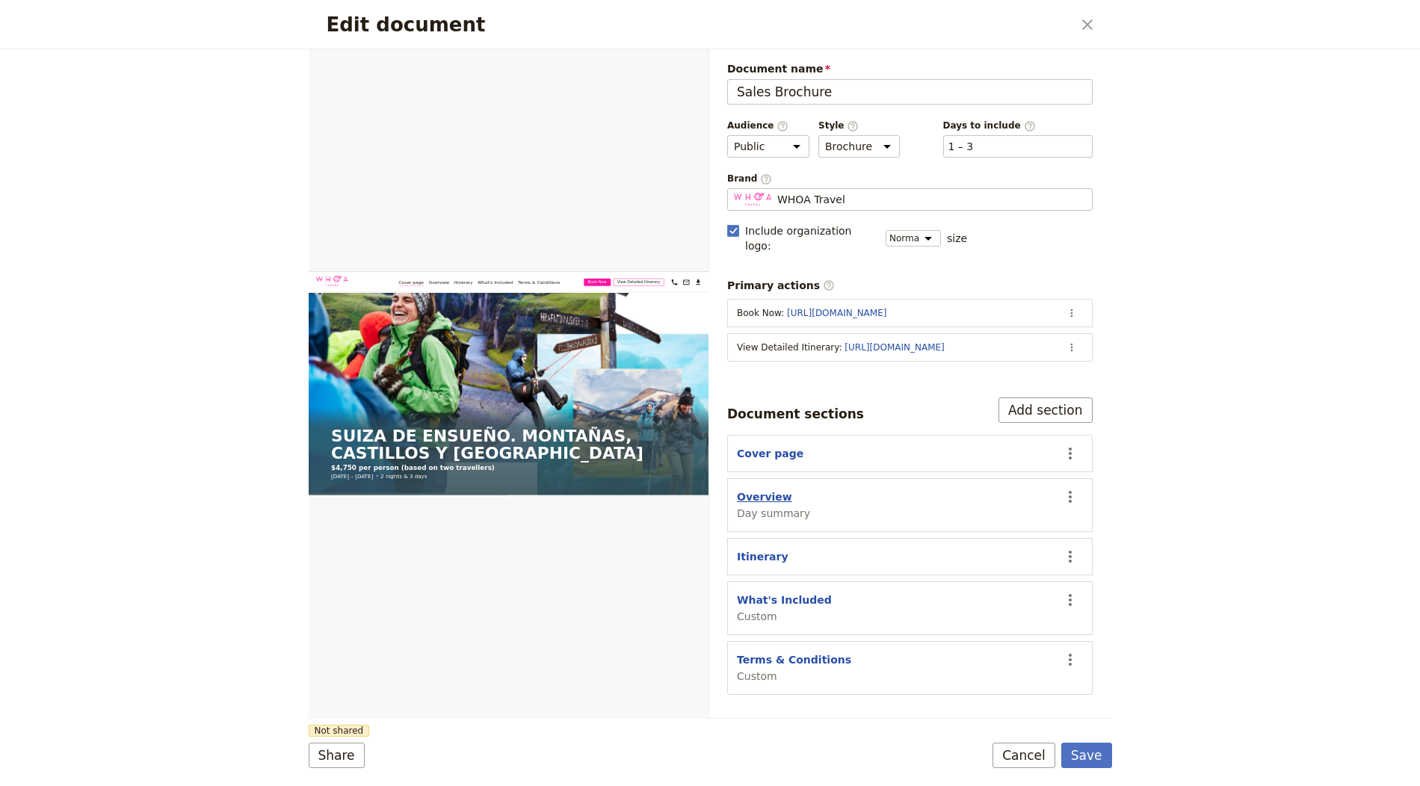
click at [761, 490] on button "Overview" at bounding box center [764, 497] width 55 height 15
select select "DAY_SUMMARY"
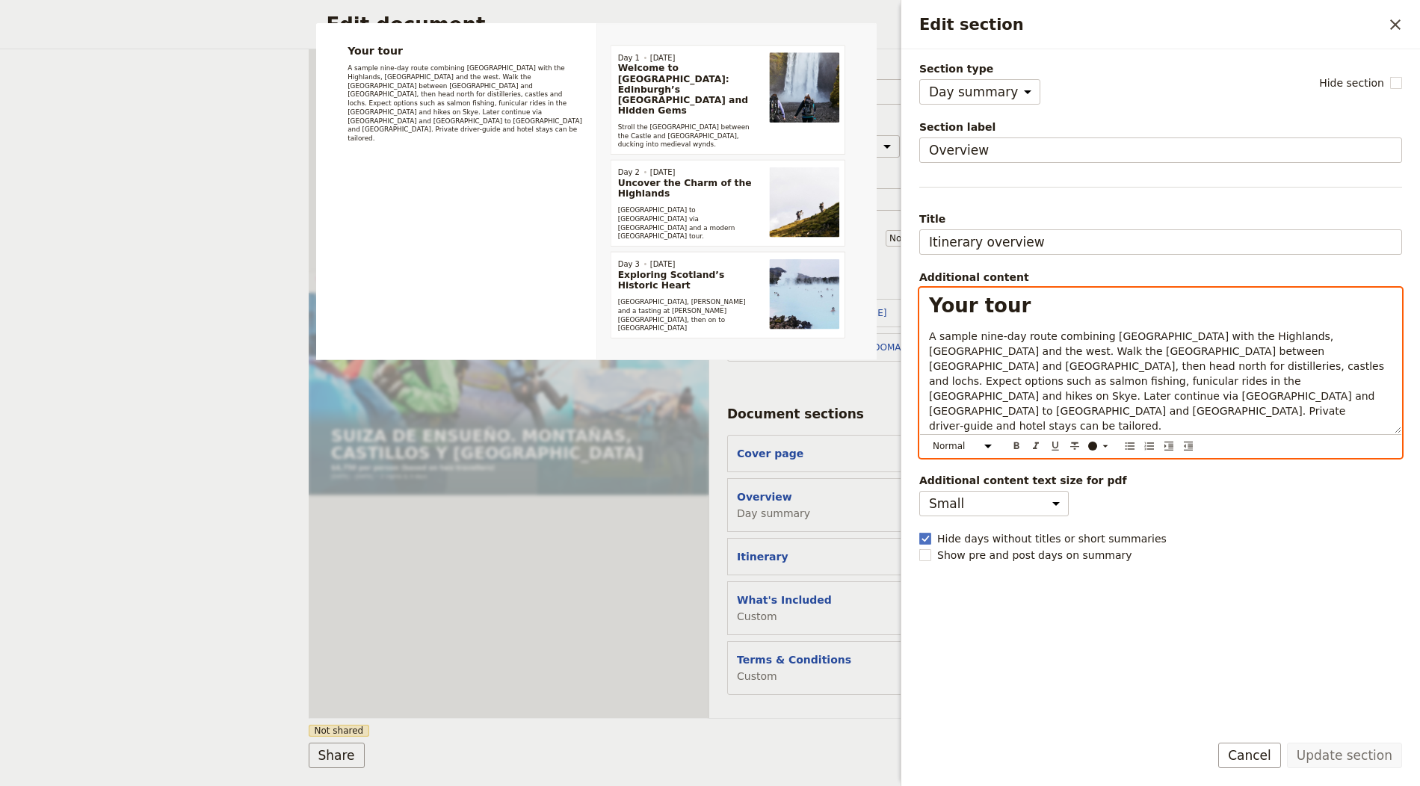
click at [1058, 375] on span "A sample nine‑day route combining Edinburgh with the Highlands, Isle of Skye an…" at bounding box center [1158, 381] width 458 height 102
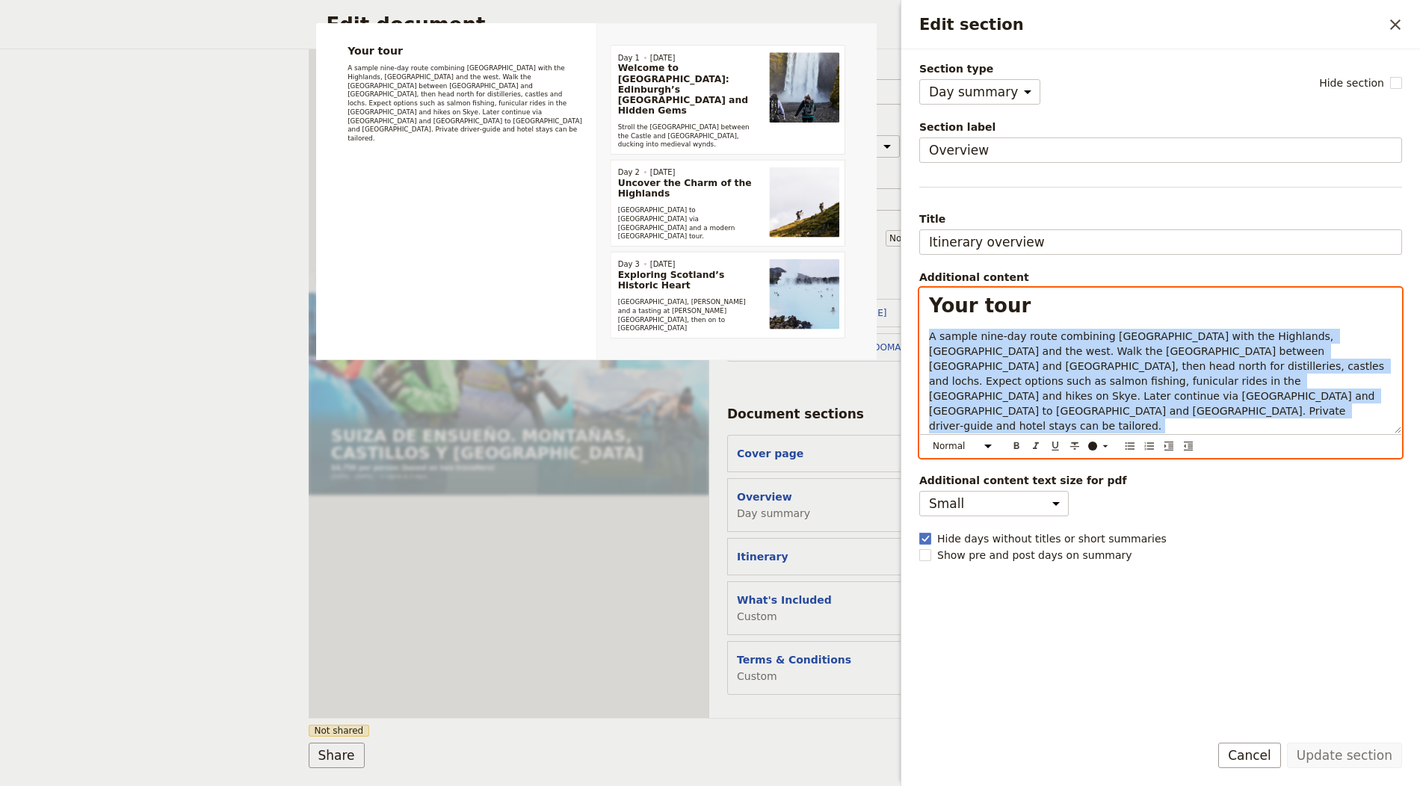
click at [1058, 375] on span "A sample nine‑day route combining Edinburgh with the Highlands, Isle of Skye an…" at bounding box center [1158, 381] width 458 height 102
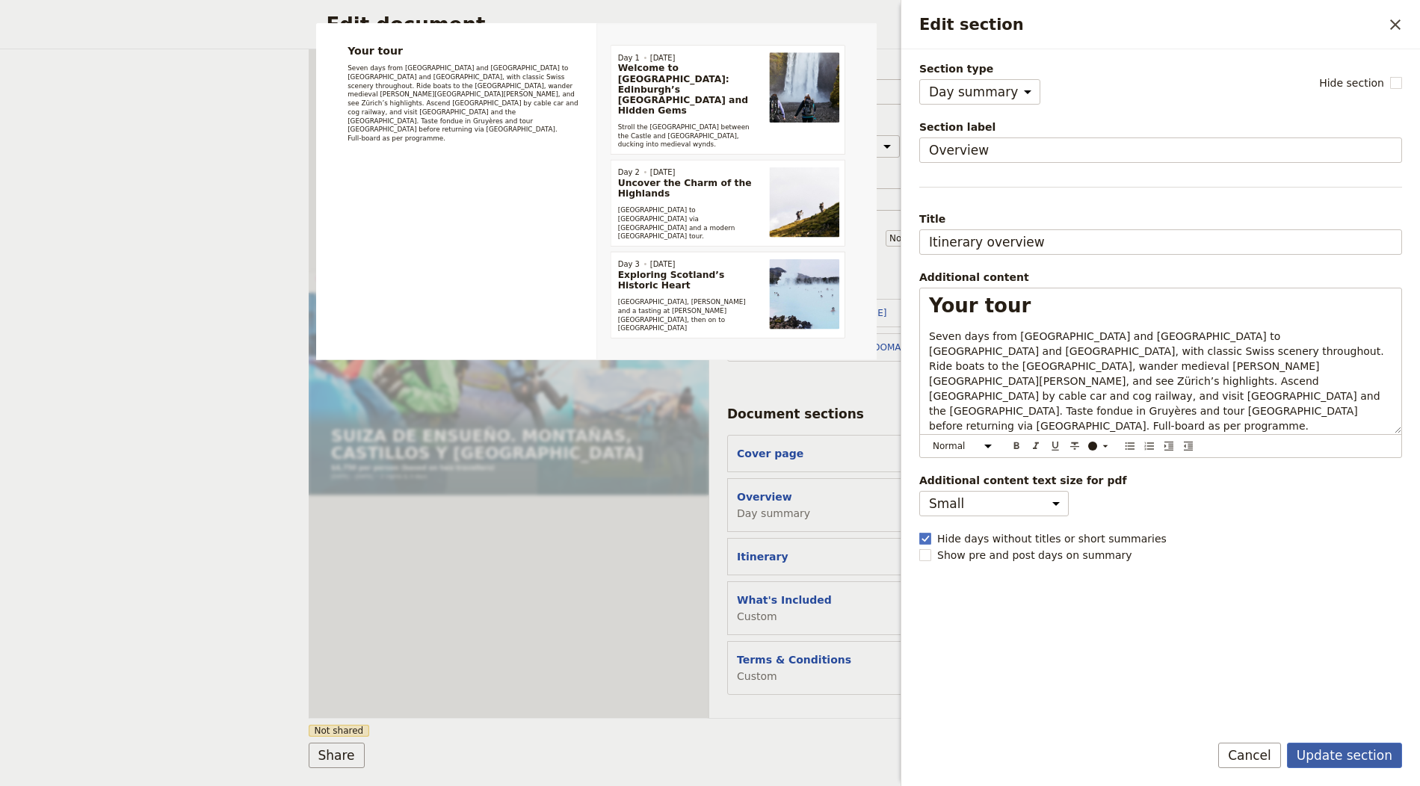
click at [1344, 753] on button "Update section" at bounding box center [1344, 755] width 115 height 25
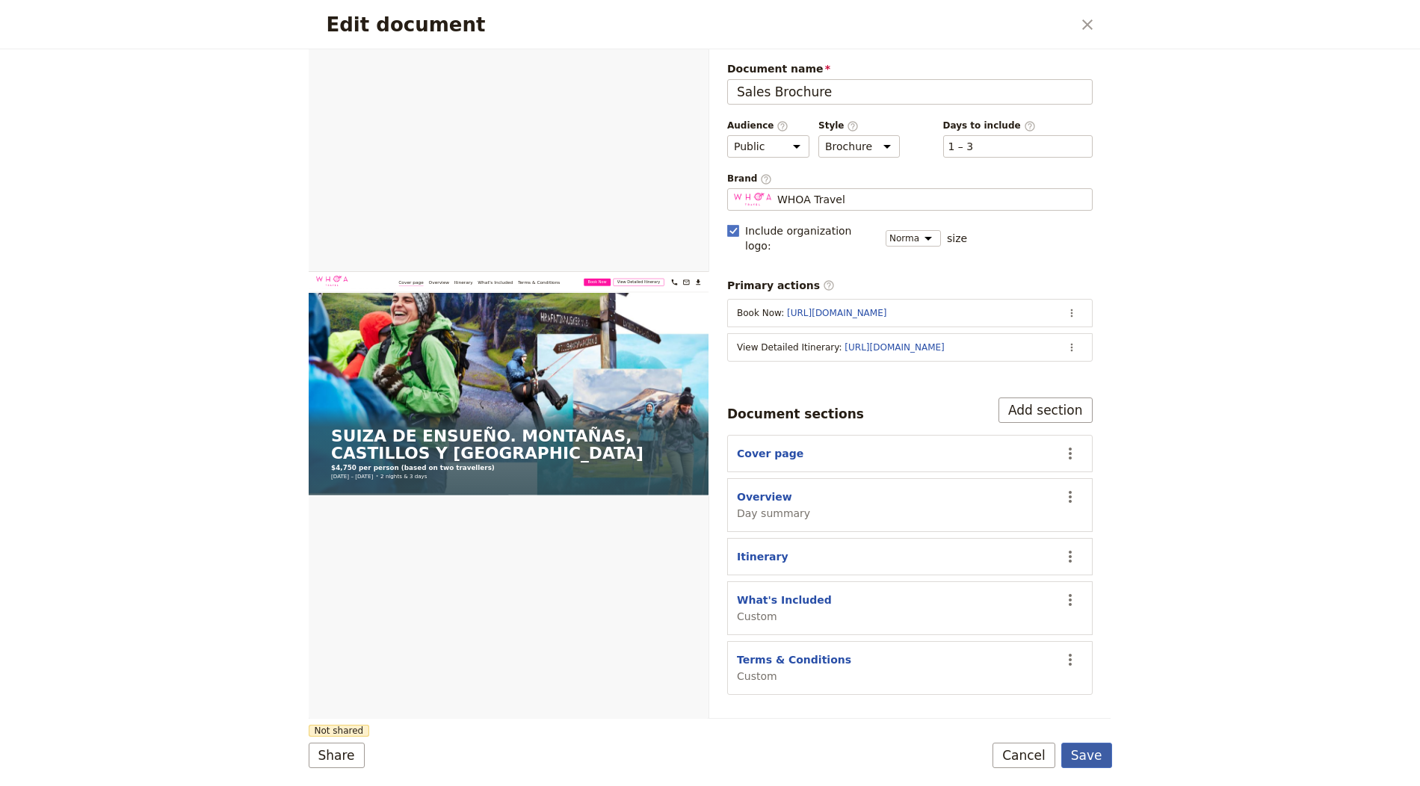
click at [1106, 765] on button "Save" at bounding box center [1086, 755] width 51 height 25
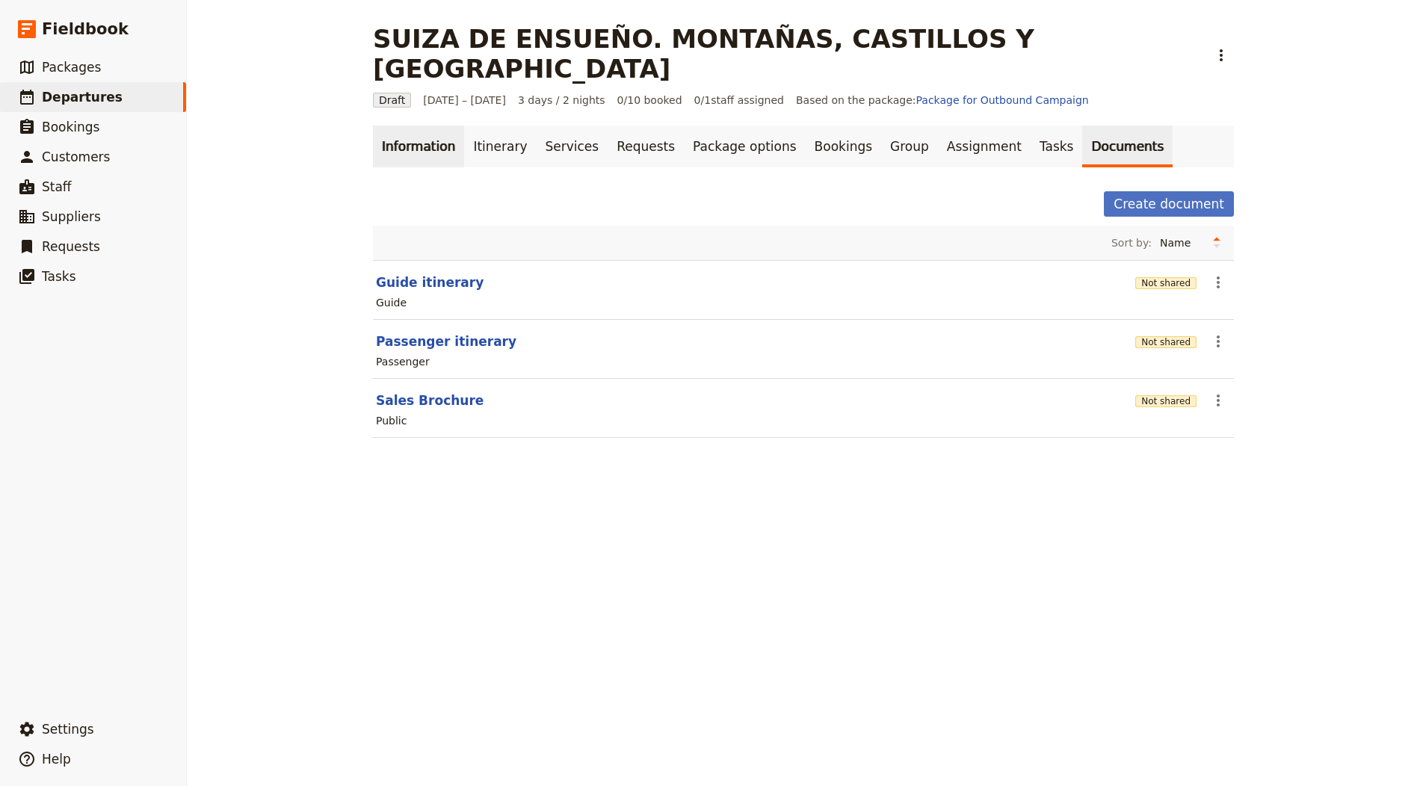
click at [447, 126] on link "Information" at bounding box center [418, 147] width 91 height 42
click at [464, 126] on link "Itinerary" at bounding box center [500, 147] width 72 height 42
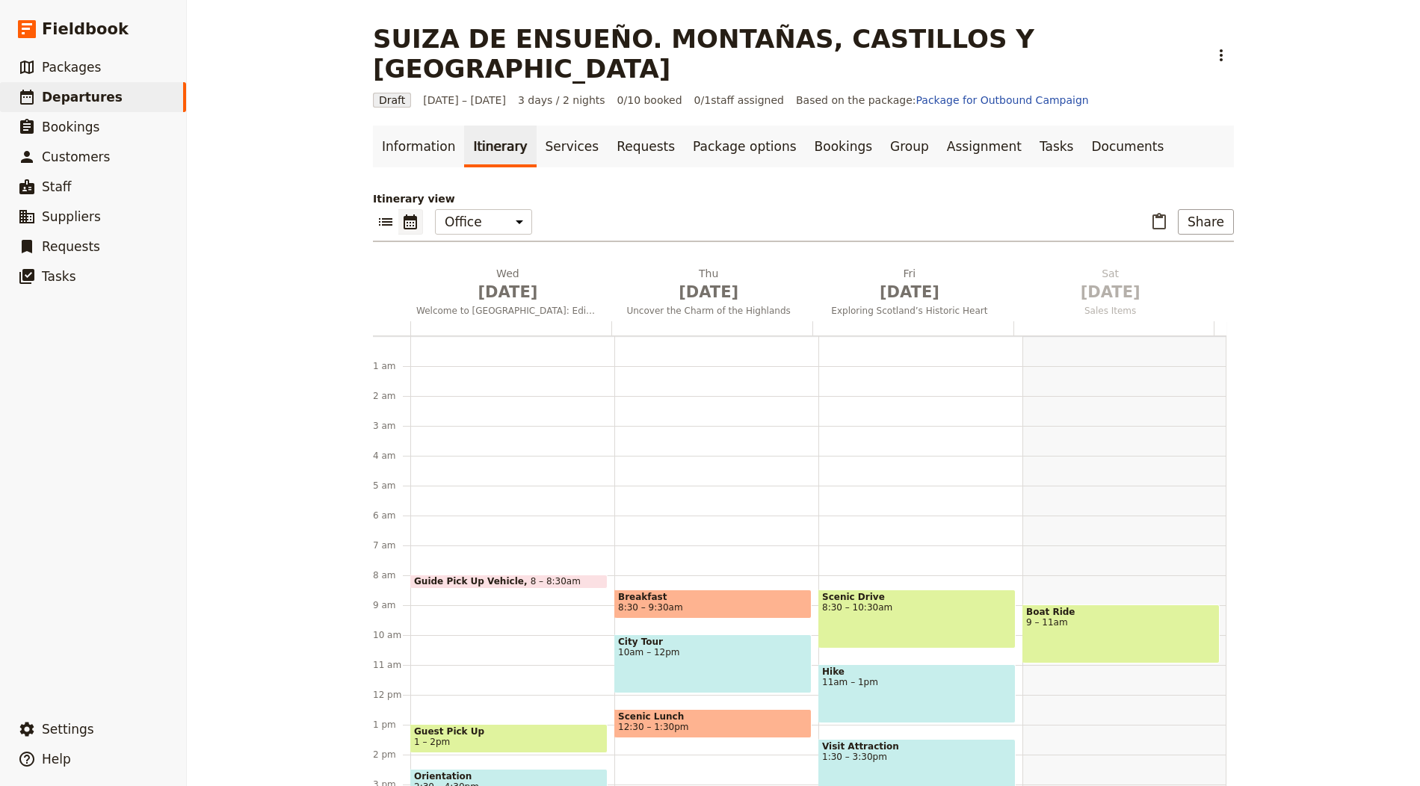
scroll to position [194, 0]
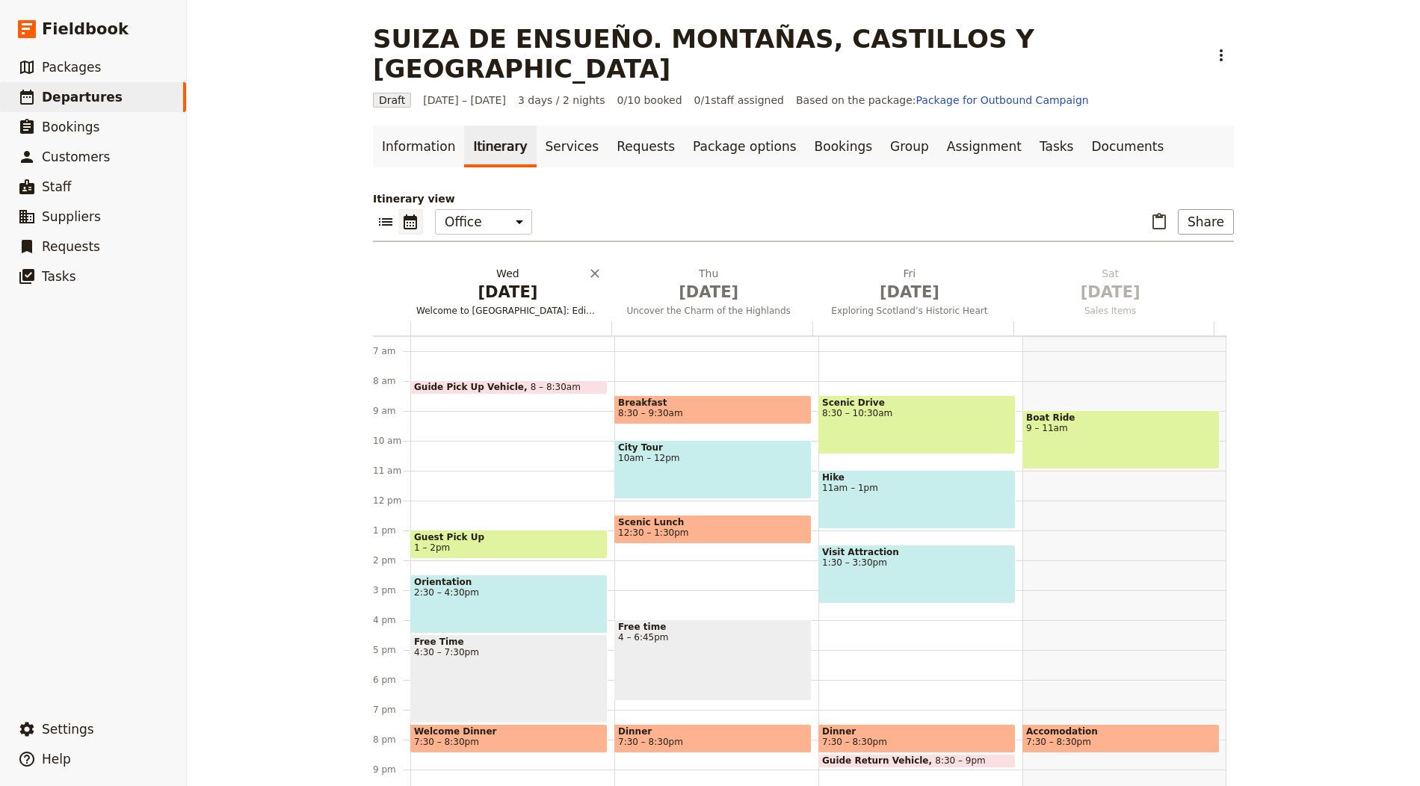
click at [494, 281] on span "Oct 1" at bounding box center [507, 292] width 183 height 22
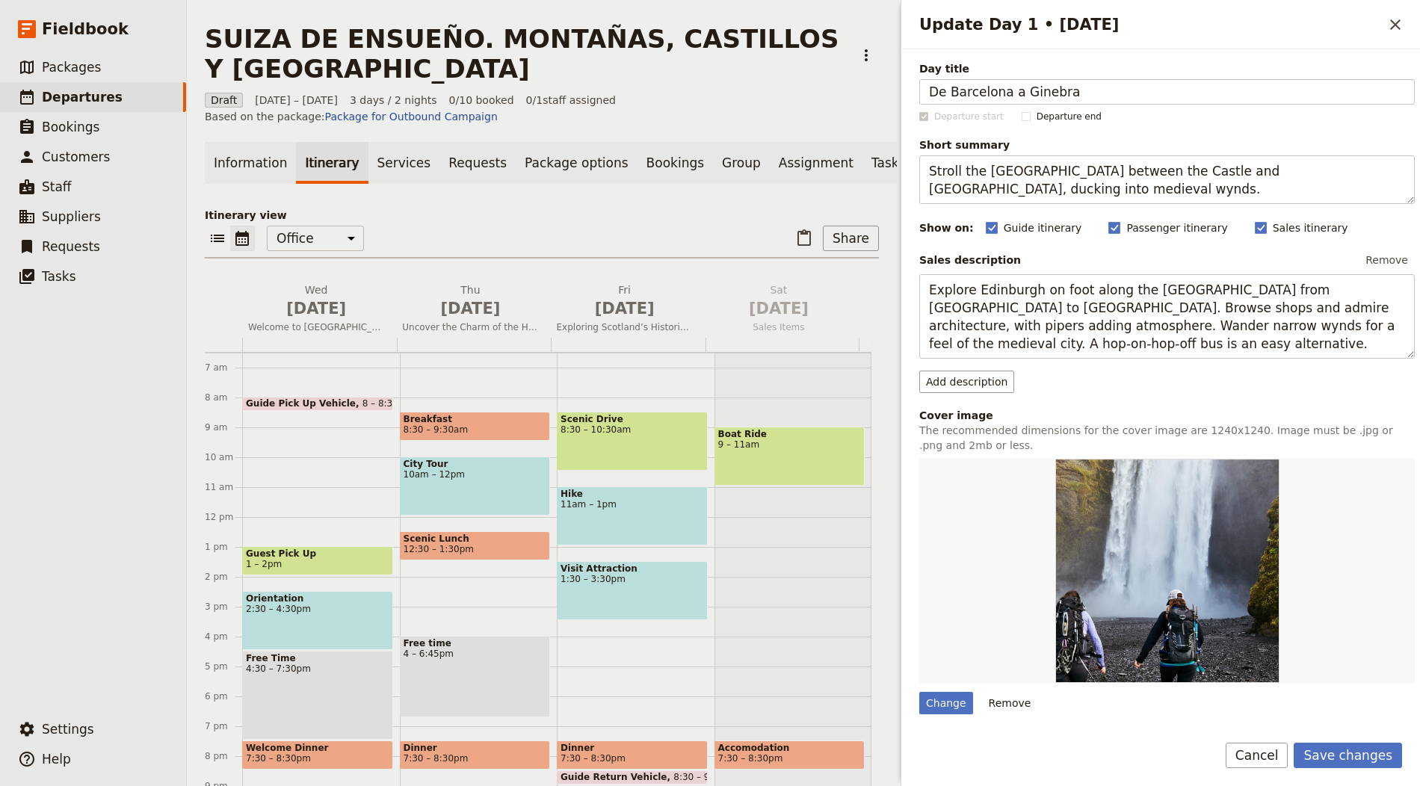
type input "De Barcelona a Ginebra"
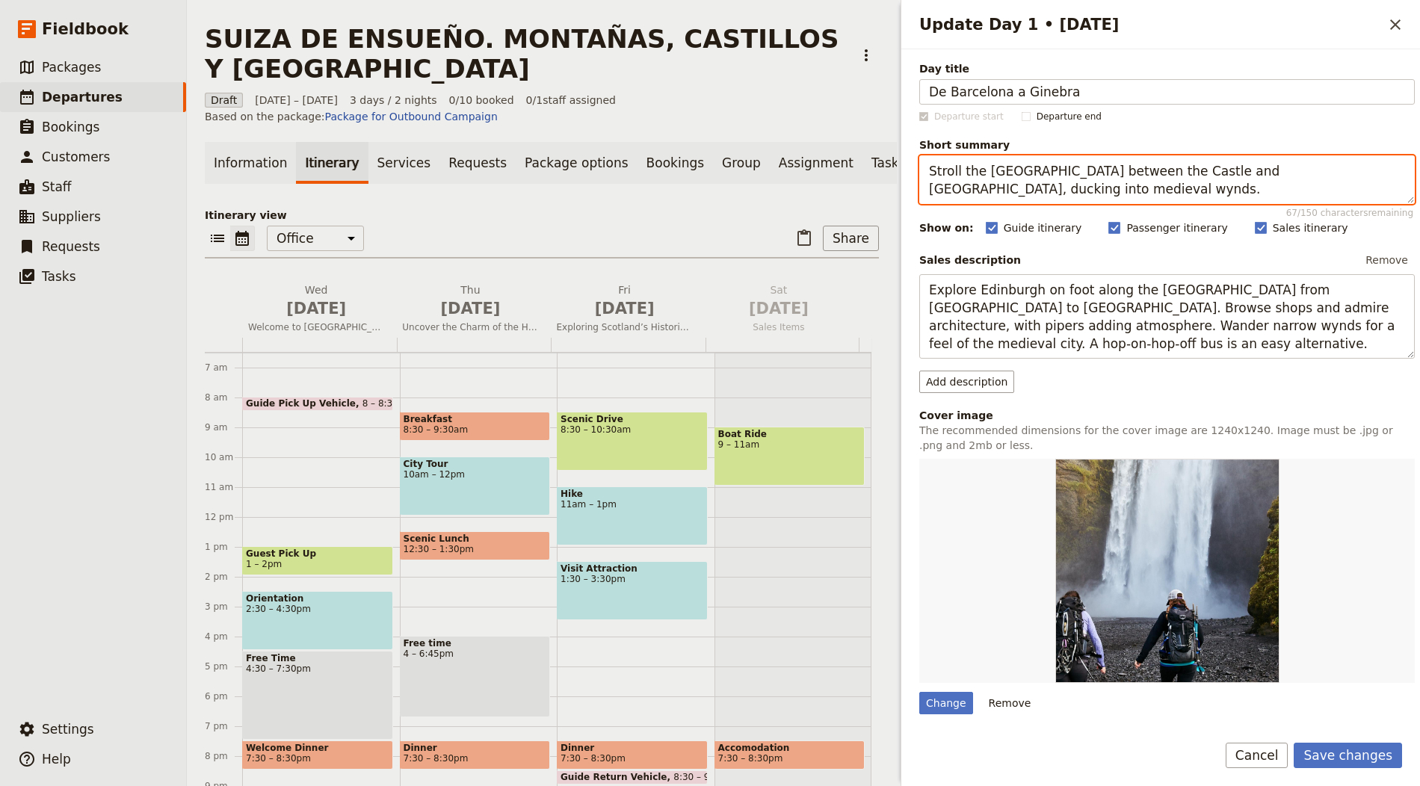
click at [1094, 155] on textarea "Stroll the Royal Mile between the Castle and Holyrood, ducking into medieval wy…" at bounding box center [1167, 179] width 496 height 49
paste textarea "Coach from Spain via Orange to Geneva; dinner and hotel check‑in"
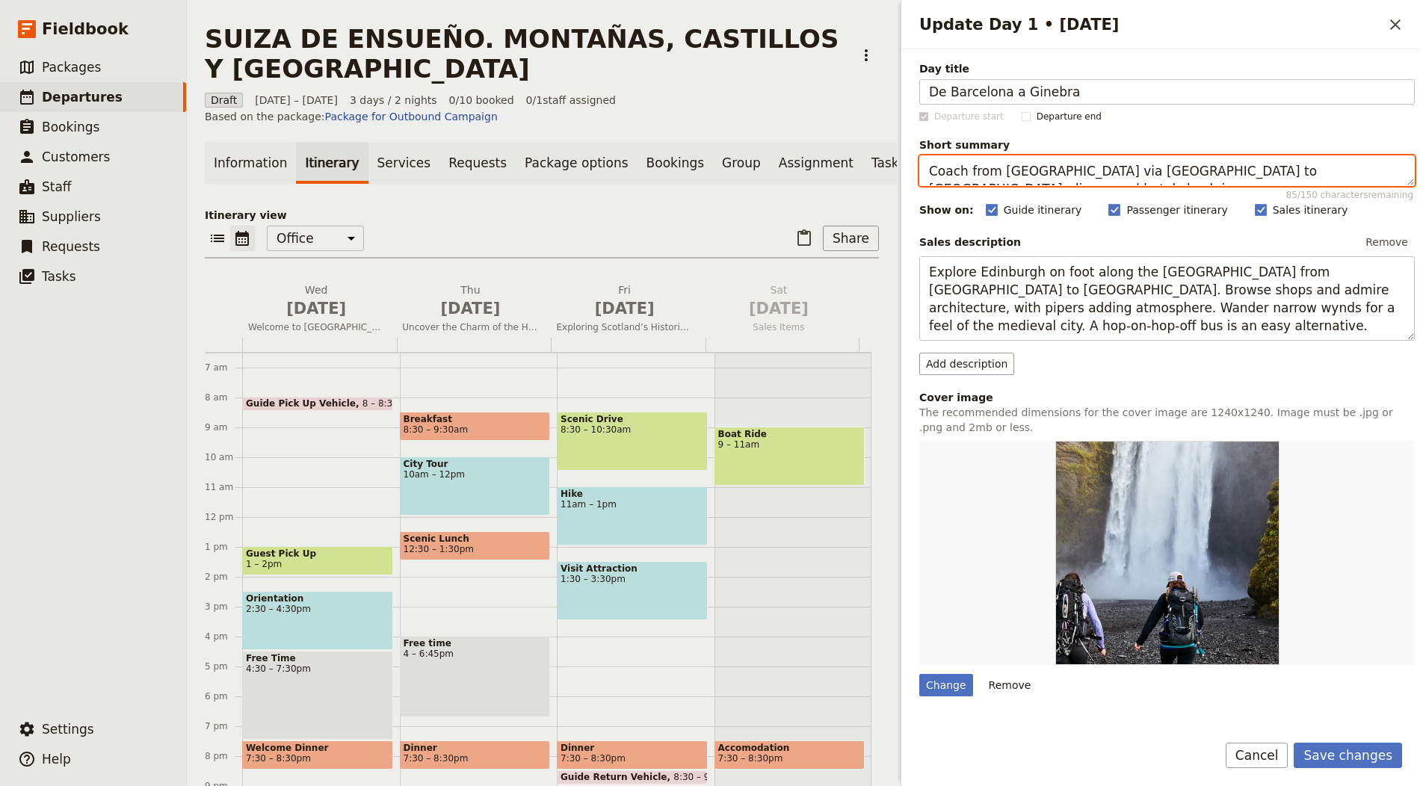
type textarea "Coach from Spain via Orange to Geneva; dinner and hotel check‑in."
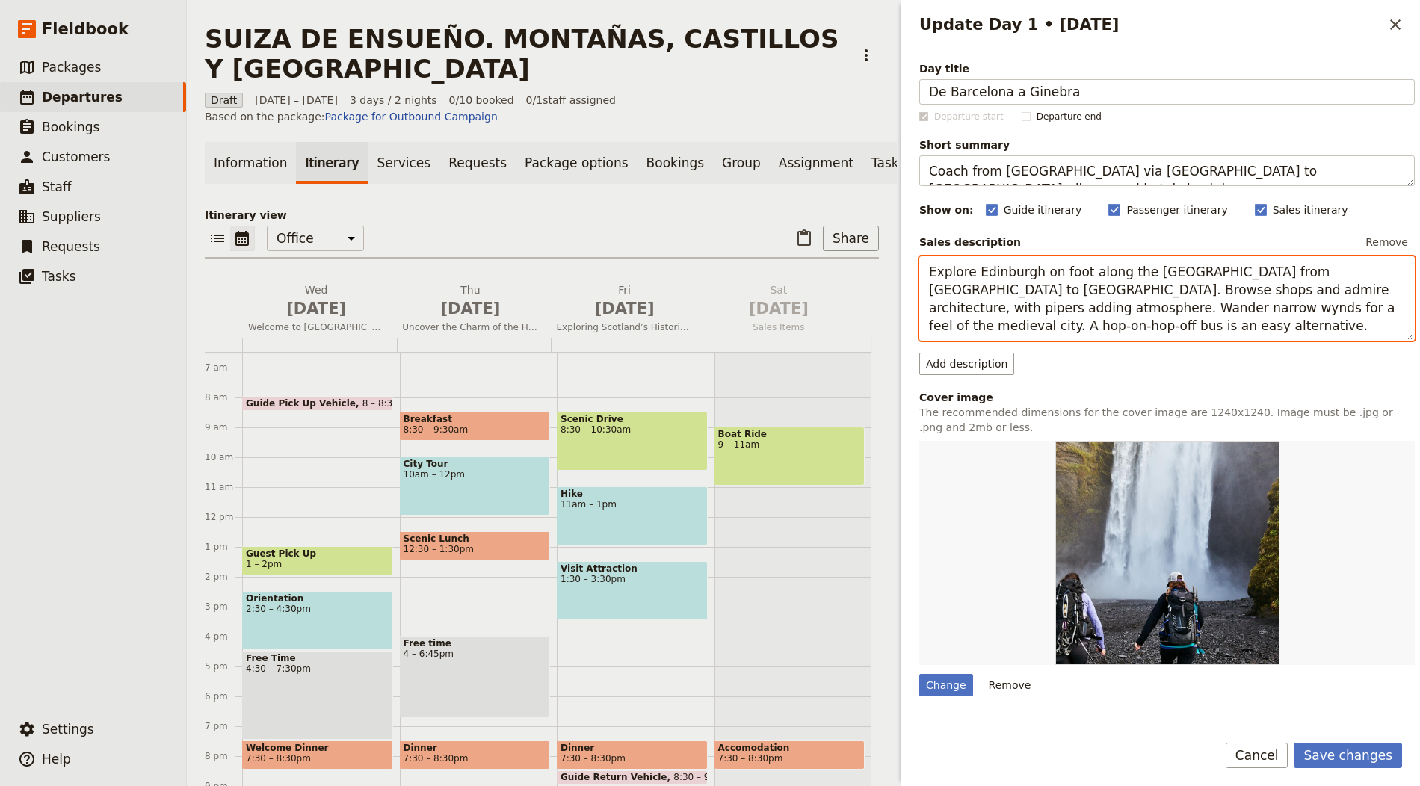
click at [1185, 274] on textarea "Explore Edinburgh on foot along the Royal Mile from Edinburgh Castle to Holyroo…" at bounding box center [1167, 298] width 496 height 84
paste textarea "Depart by coach, pausing en route for breakfast and lunch in Orange. Arrive in …"
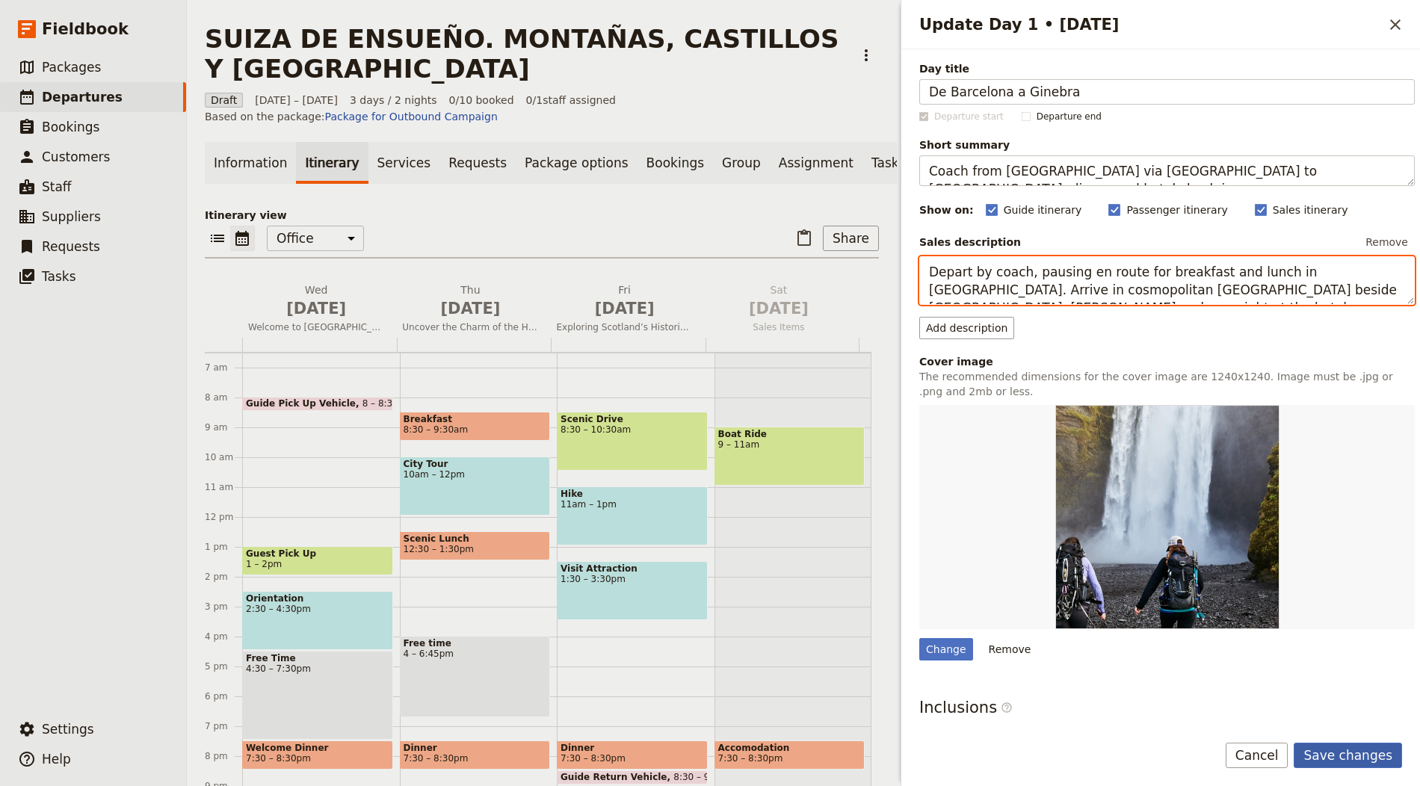
type textarea "Depart by coach, pausing en route for breakfast and lunch in Orange. Arrive in …"
click at [1335, 746] on button "Save changes" at bounding box center [1348, 755] width 108 height 25
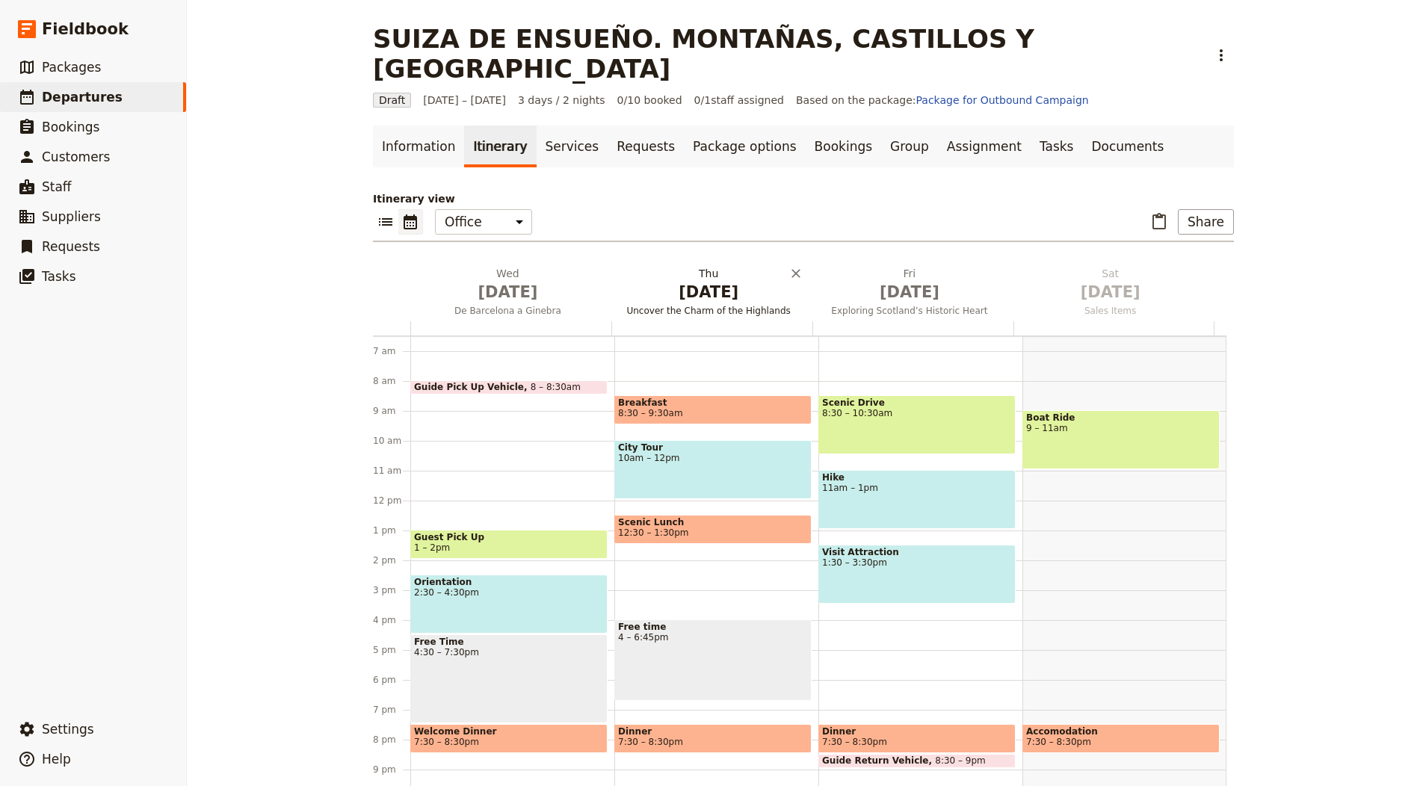
click at [714, 305] on span "Uncover the Charm of the Highlands" at bounding box center [708, 311] width 195 height 12
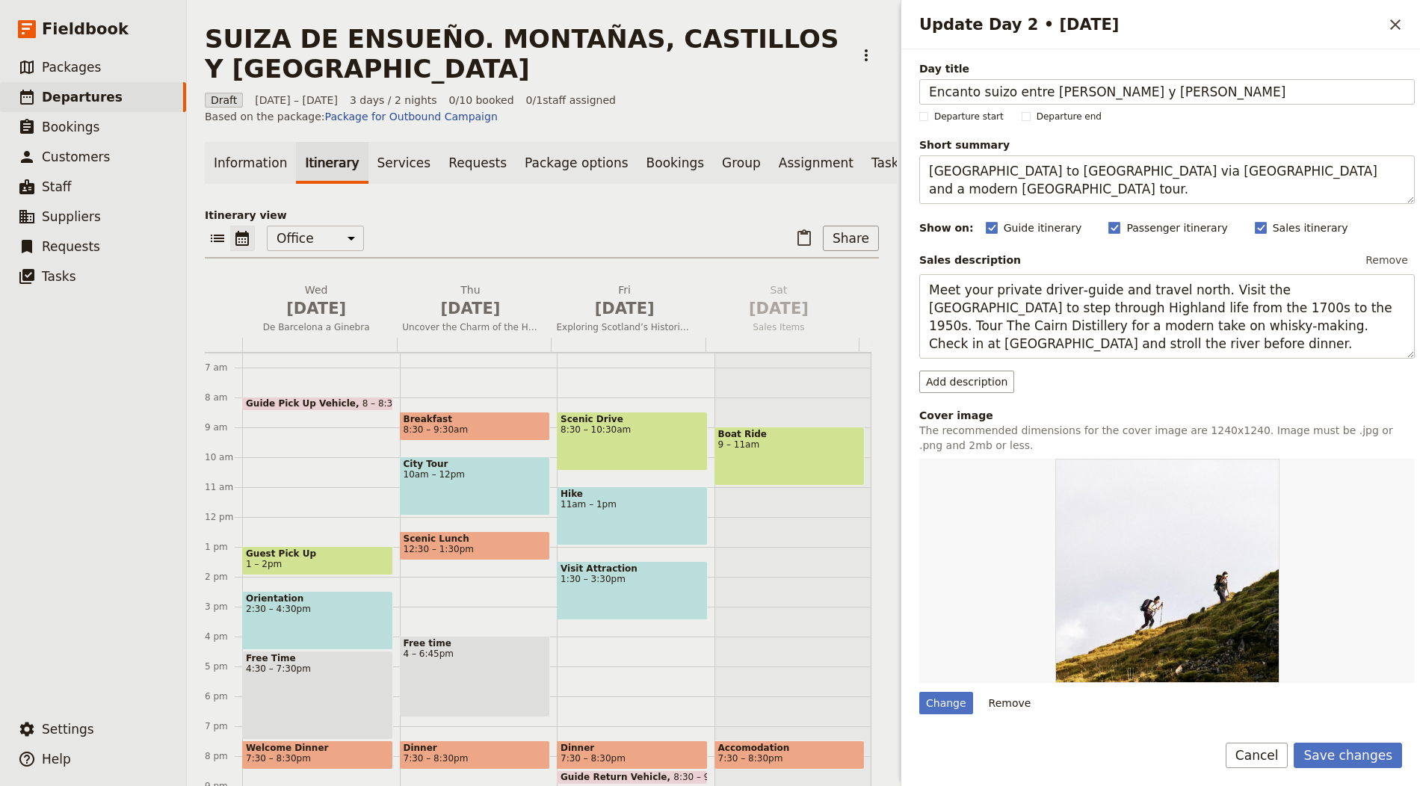
type input "Encanto suizo entre Ginebra y Berna"
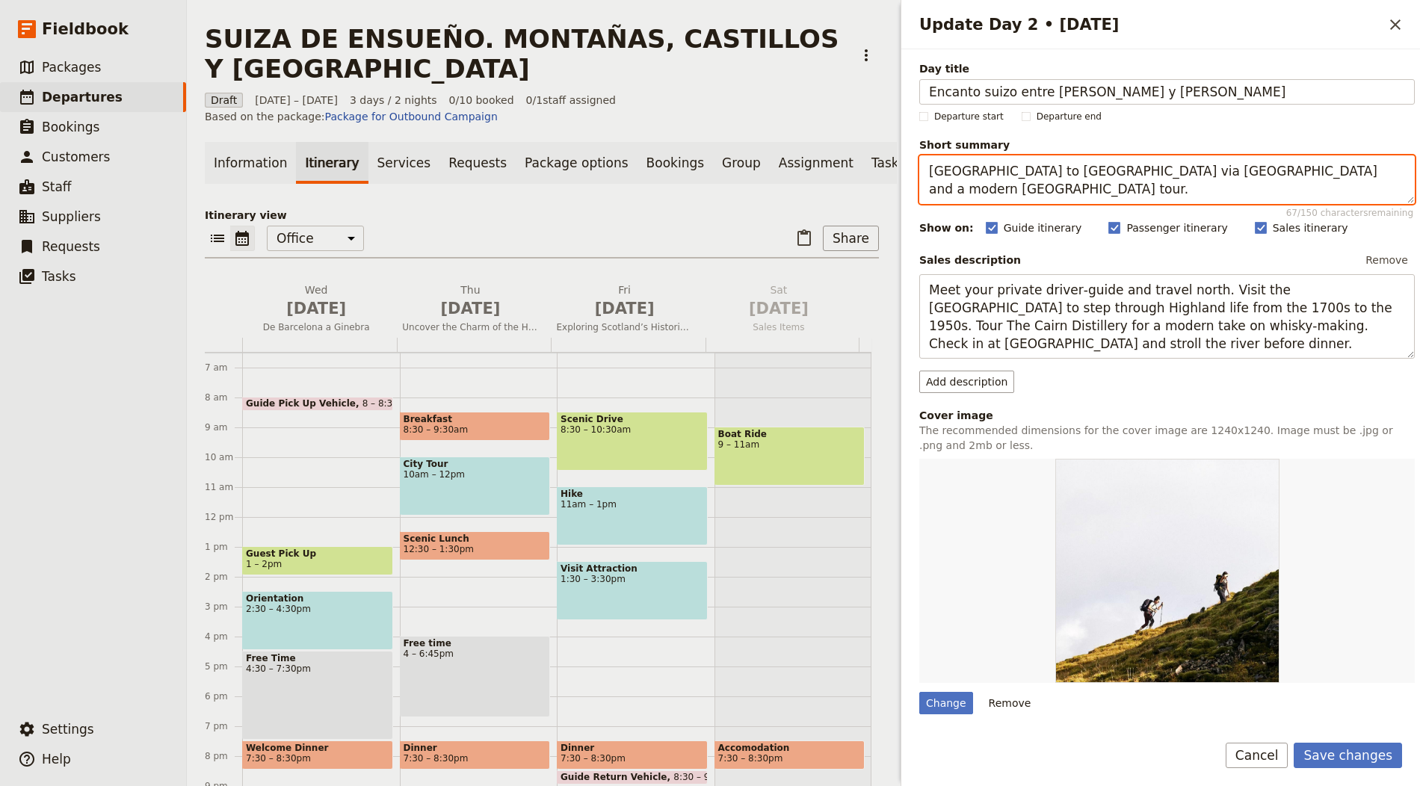
click at [1020, 162] on textarea "Edinburgh to Inverness via Highland Folk Museum and a modern Cairn Distillery t…" at bounding box center [1167, 179] width 496 height 49
paste textarea "Guided Geneva visit then on to UNESCO‑listed Bern for a walking"
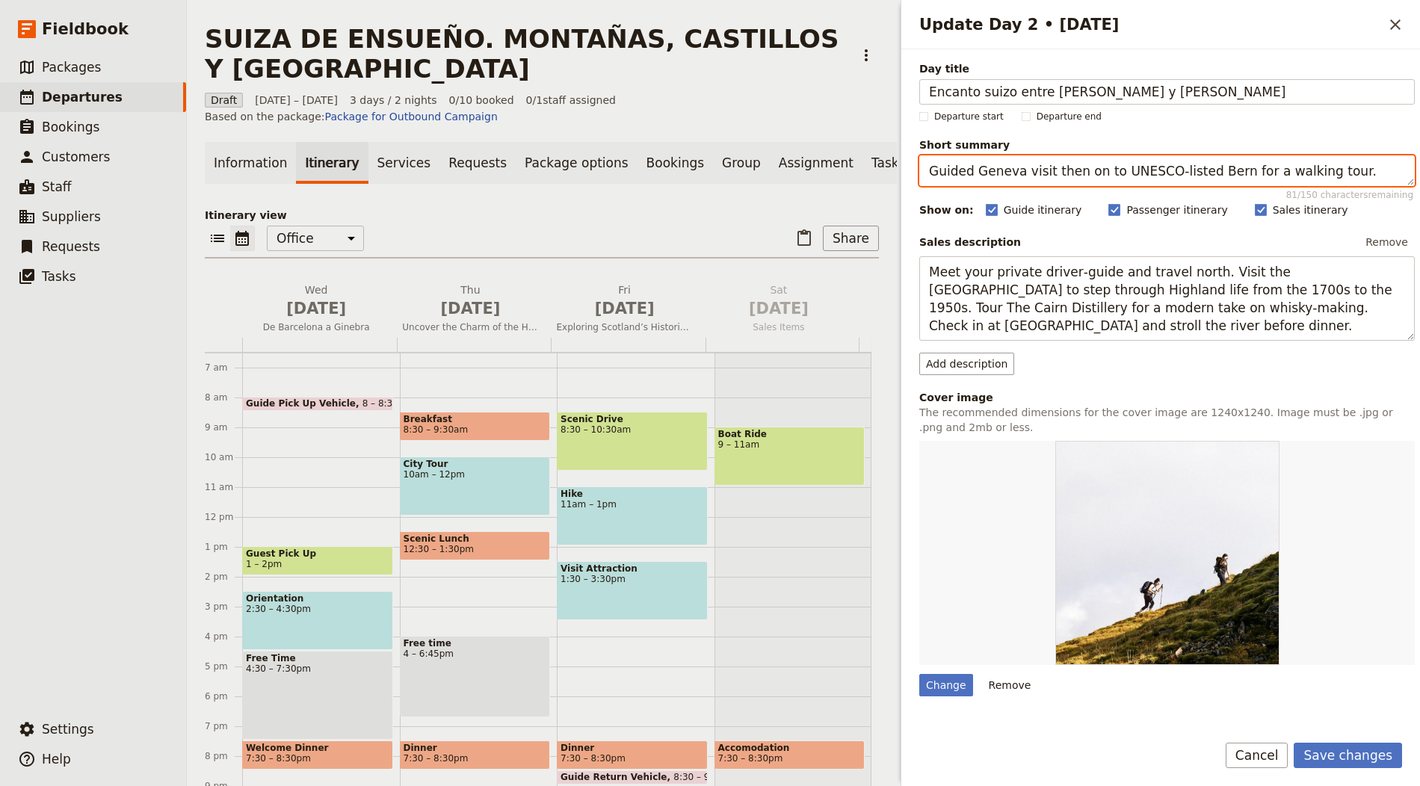
type textarea "Guided Geneva visit then on to UNESCO‑listed Bern for a walking tour."
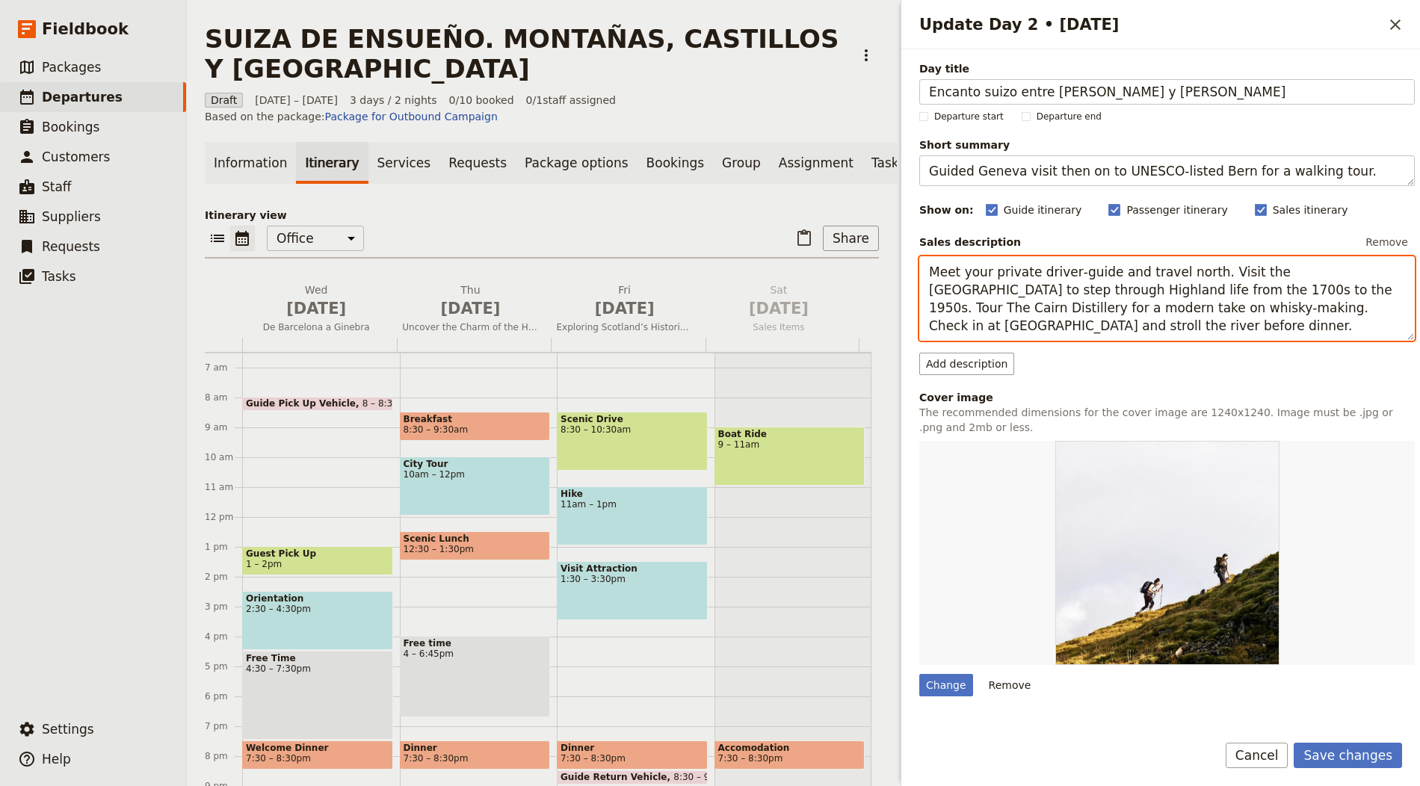
click at [1093, 289] on textarea "Meet your private driver‑guide and travel north. Visit the Highland Folk Museum…" at bounding box center [1167, 298] width 496 height 84
paste textarea "See Geneva’s Jet d’Eau and floral clock before travelling to Bern. Explore arca…"
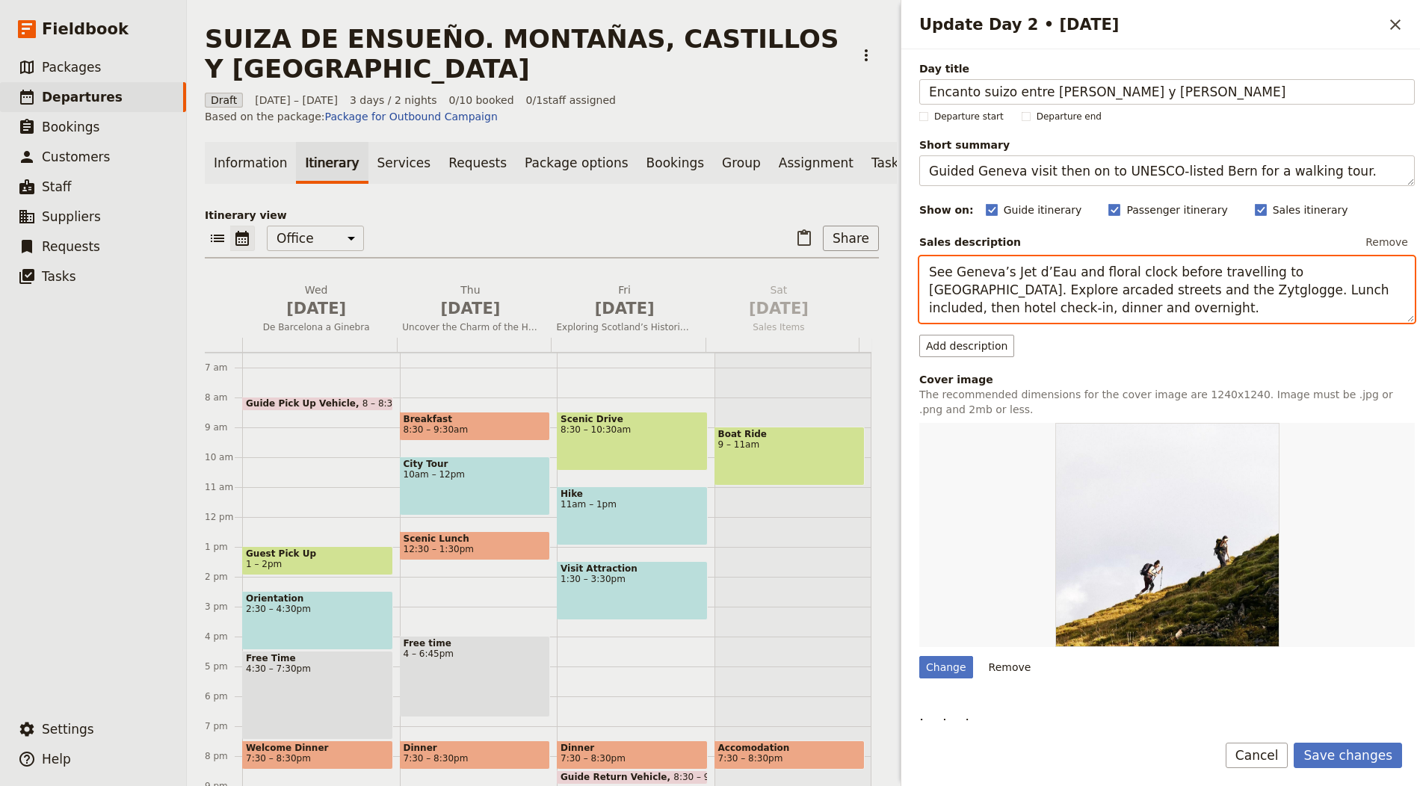
type textarea "See Geneva’s Jet d’Eau and floral clock before travelling to Bern. Explore arca…"
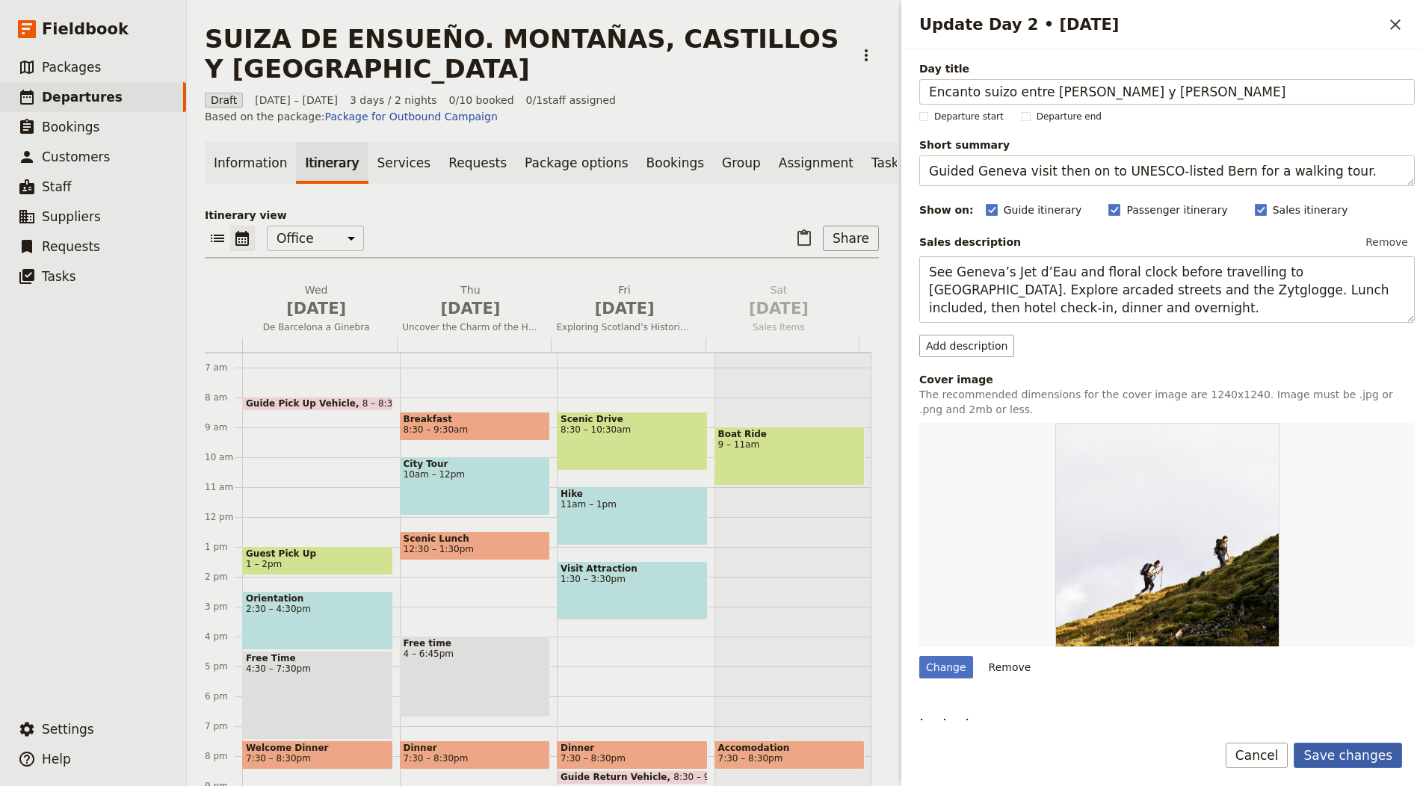
click at [1345, 748] on button "Save changes" at bounding box center [1348, 755] width 108 height 25
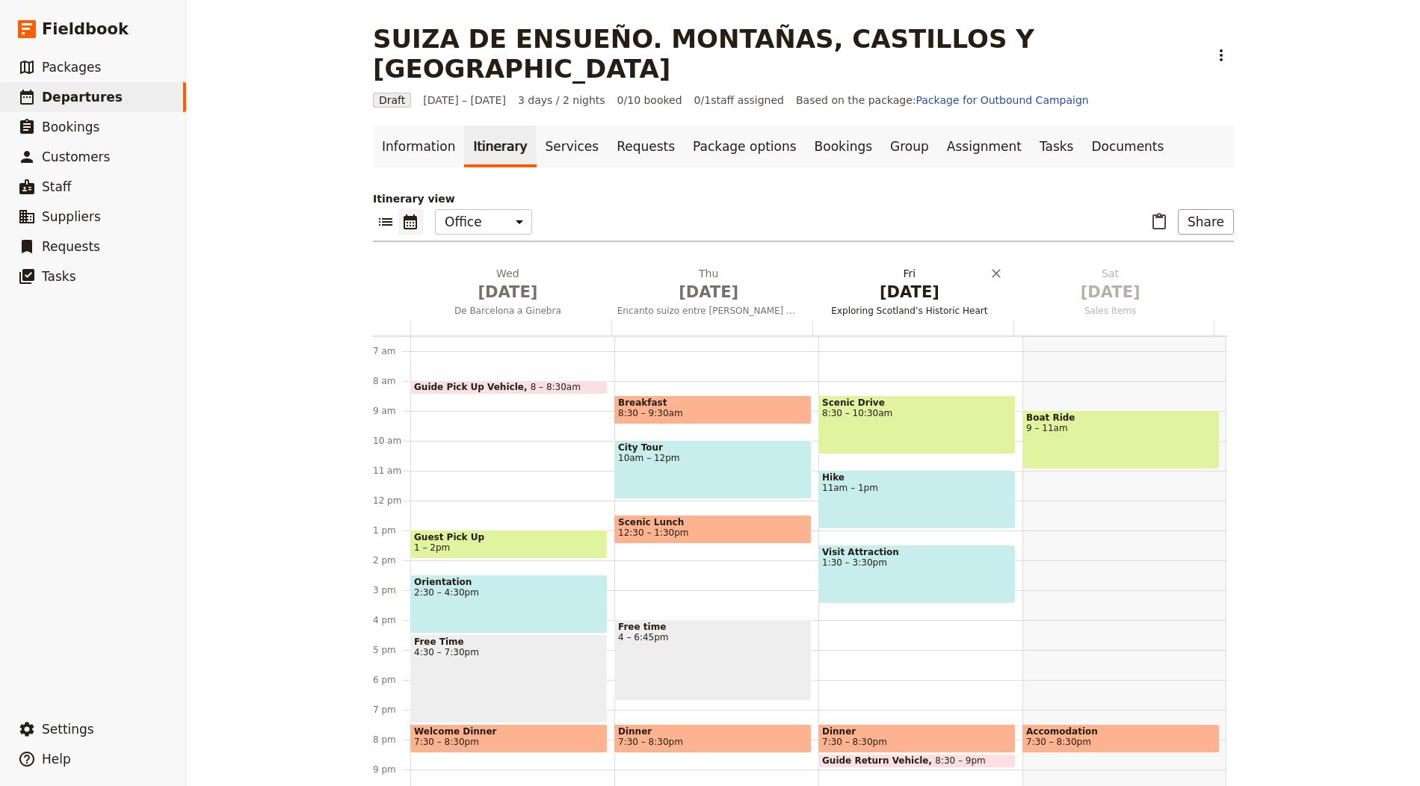
click at [917, 281] on span "Oct 3" at bounding box center [909, 292] width 183 height 22
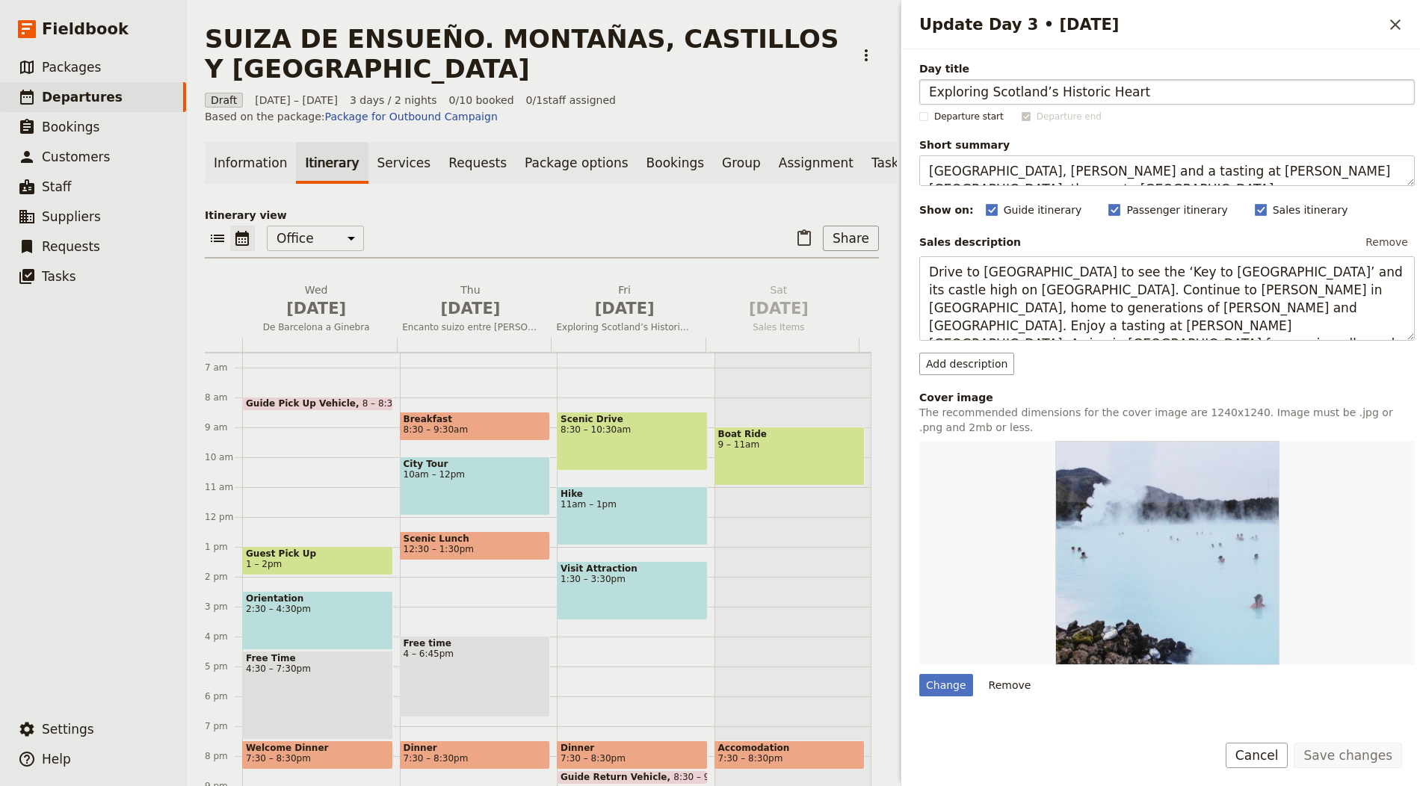
click at [1017, 98] on input "Exploring Scotland’s Historic Heart" at bounding box center [1167, 91] width 496 height 25
type input "Cataratas del Rin y joyas medievales"
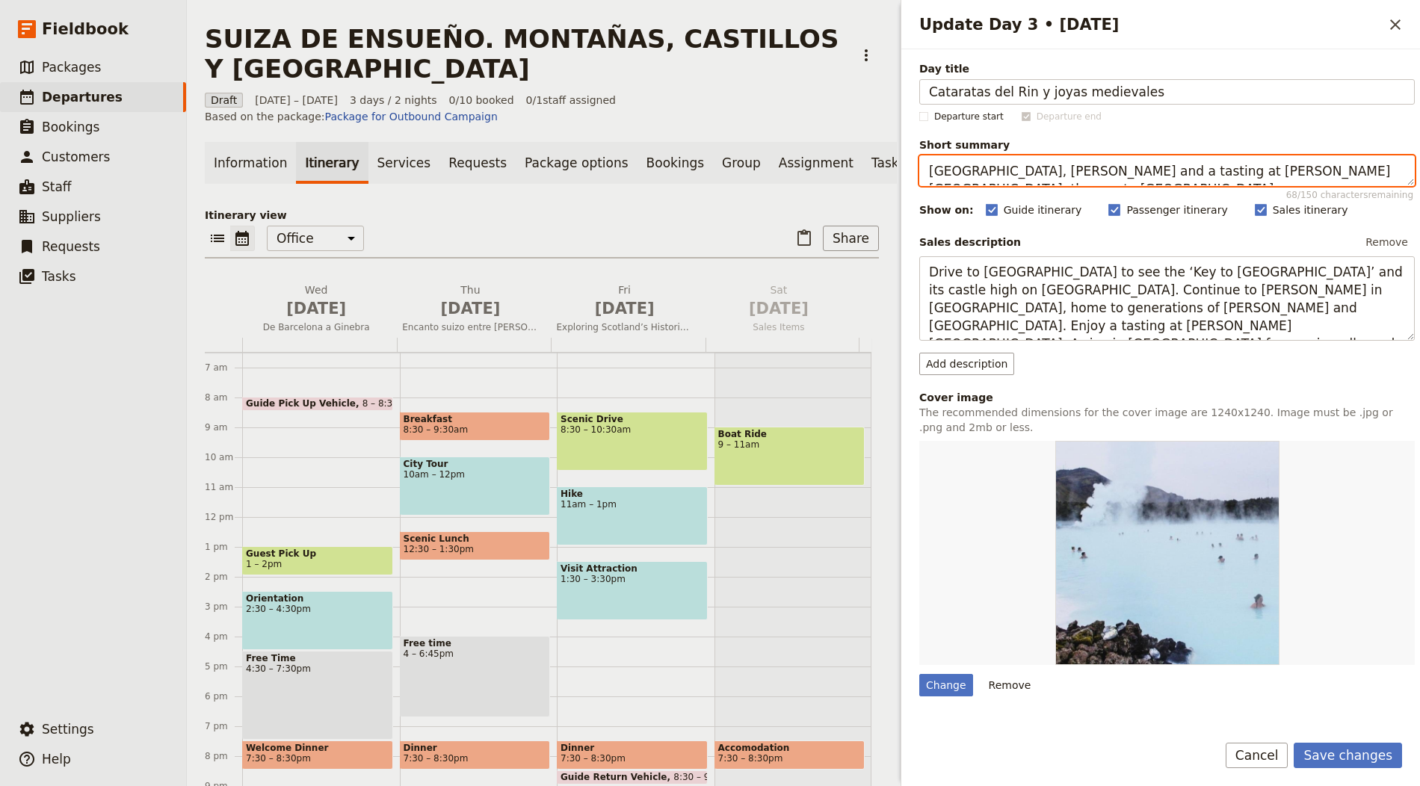
click at [1114, 173] on textarea "Stirling Castle, Blair Castle and a tasting at Blair Atholl, then on to Pitloch…" at bounding box center [1167, 170] width 496 height 31
paste textarea "Rhine Falls boat ride, Stein am Rhein visit, then panoramic Zürich tour"
type textarea "Rhine Falls boat ride, Stein am Rhein visit, then panoramic Zürich tour."
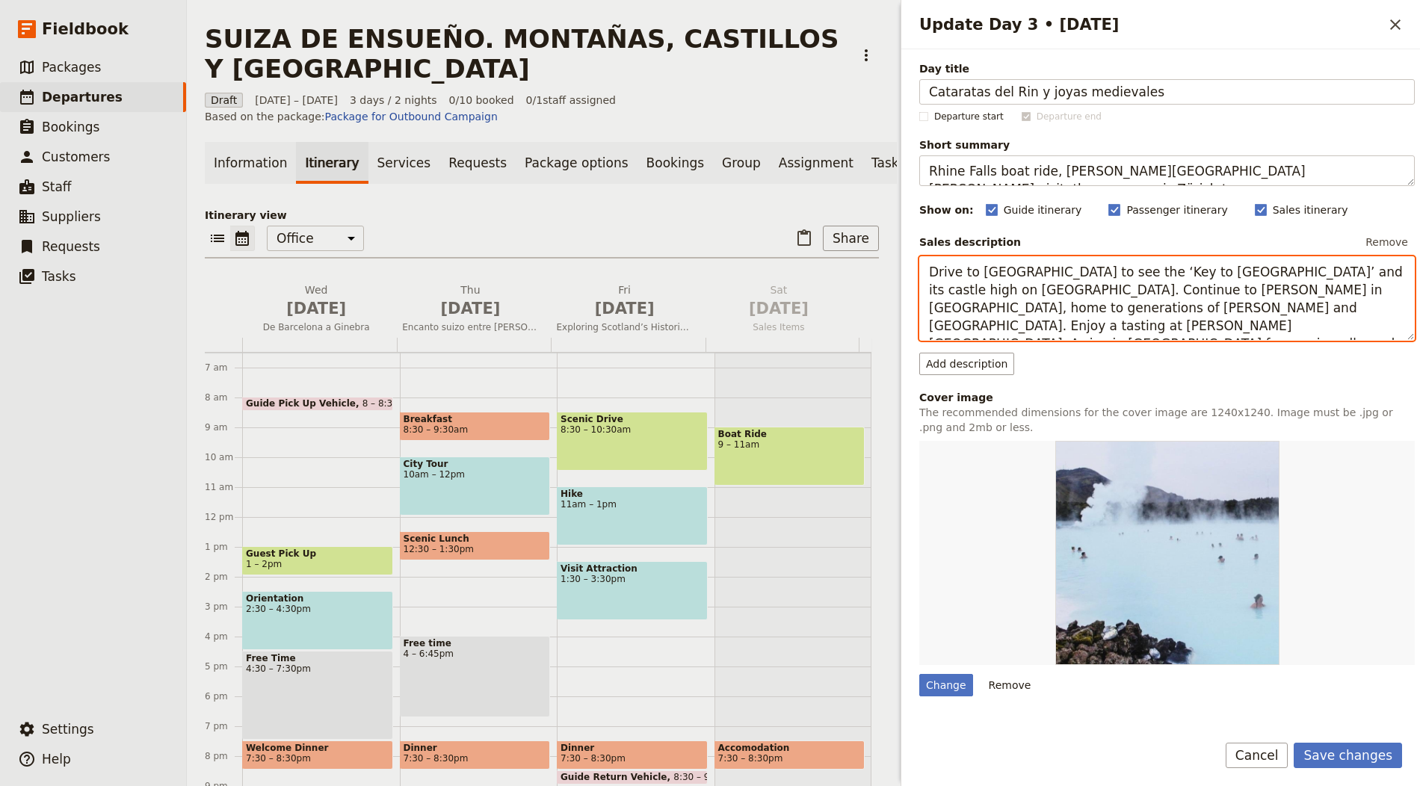
click at [1126, 275] on textarea "Drive to Stirling to see the ‘Key to Scotland’ and its castle high on Castle Ro…" at bounding box center [1167, 298] width 496 height 84
paste textarea "Head to Schaffhausen for a boat to the rock at the Rhine Falls. Continue to pai…"
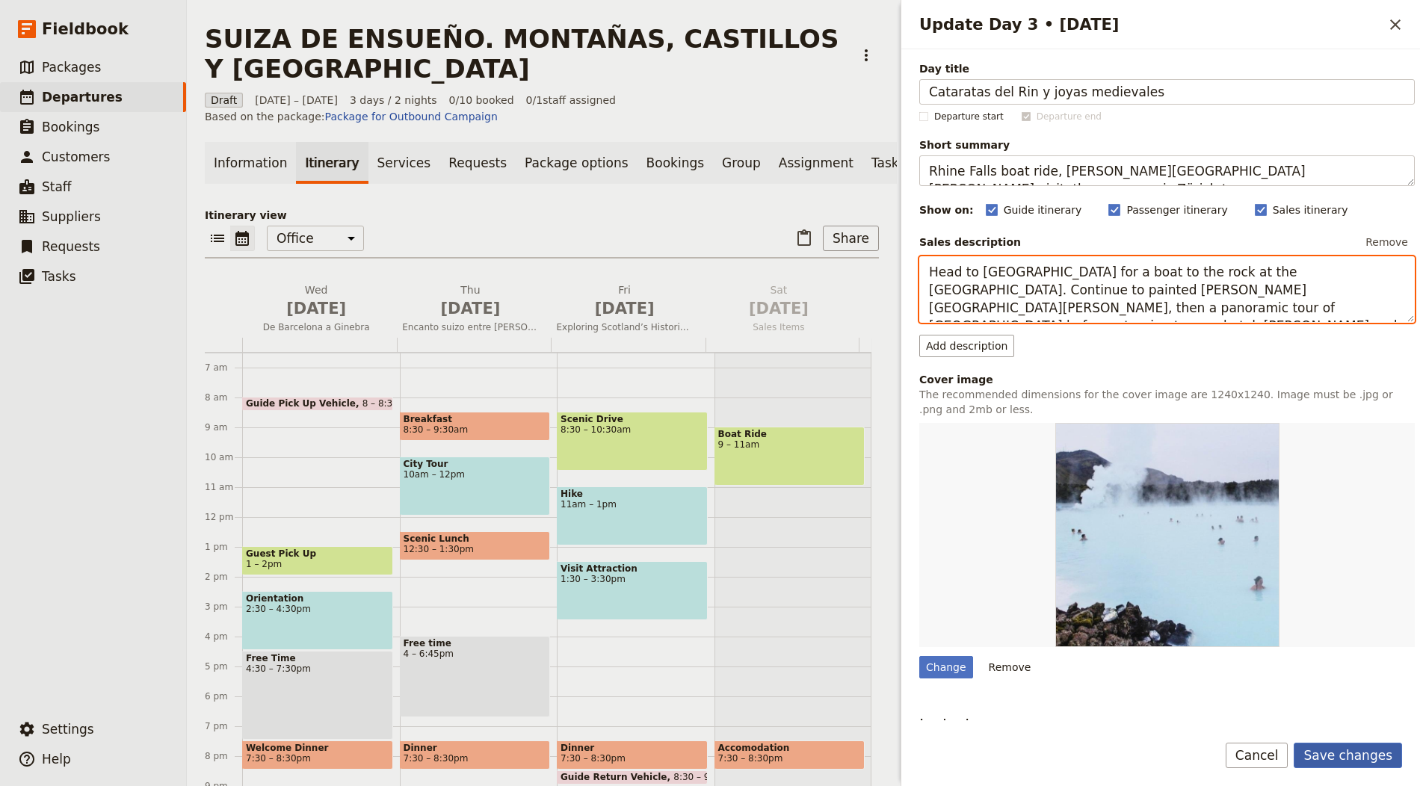
type textarea "Head to Schaffhausen for a boat to the rock at the Rhine Falls. Continue to pai…"
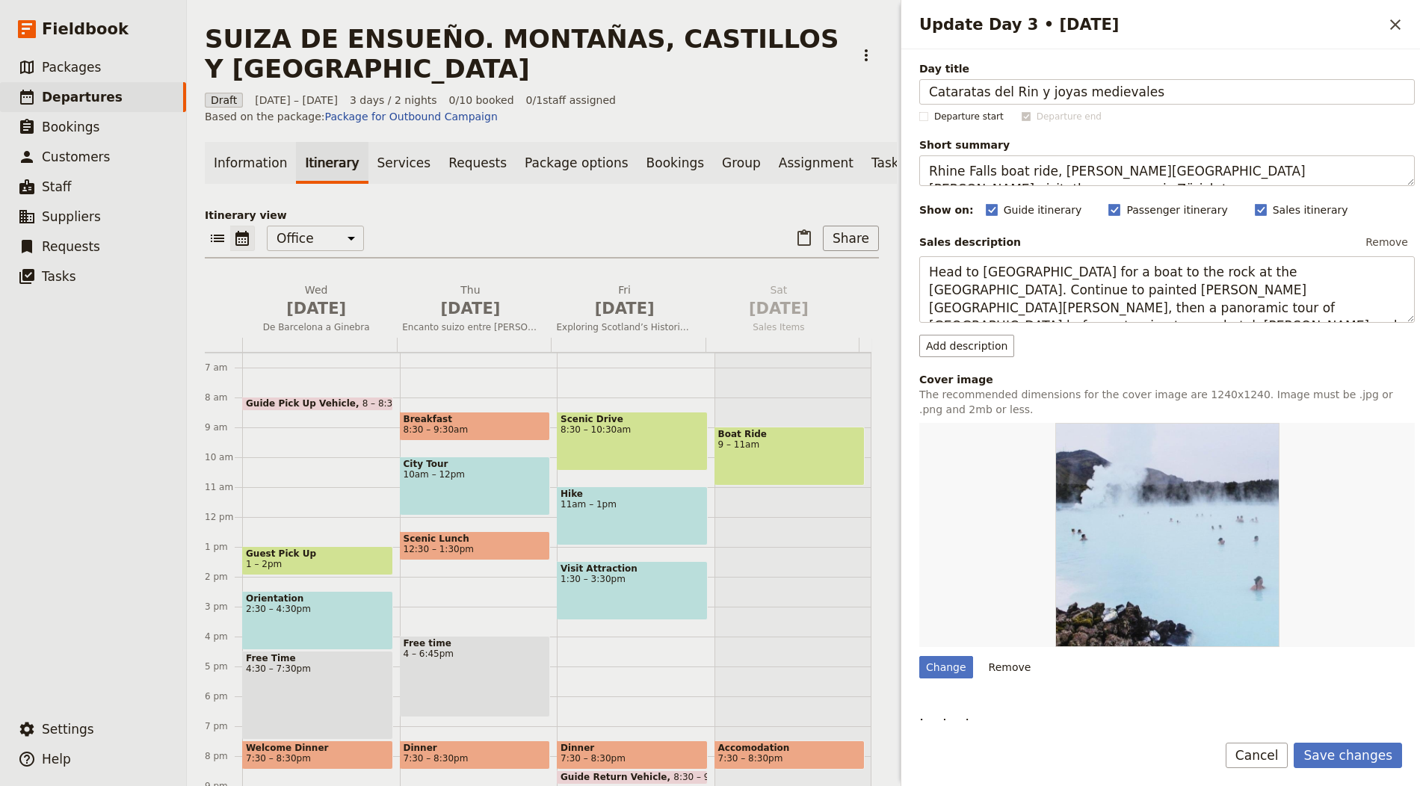
drag, startPoint x: 1357, startPoint y: 750, endPoint x: 1410, endPoint y: 744, distance: 54.1
click at [1357, 750] on button "Save changes" at bounding box center [1348, 755] width 108 height 25
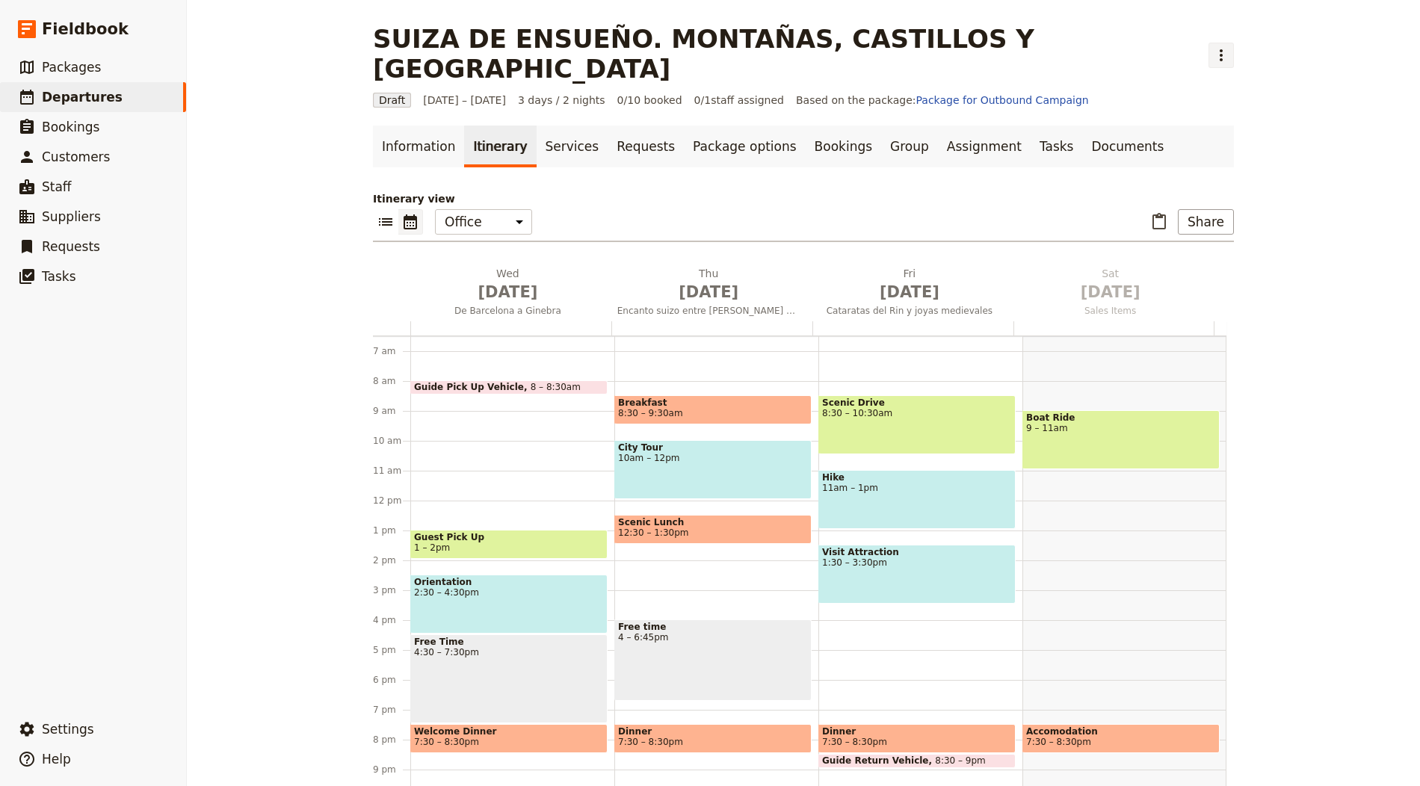
click at [1212, 46] on icon "Actions" at bounding box center [1221, 55] width 18 height 18
click at [1066, 117] on span "Schedule departure" at bounding box center [1080, 118] width 103 height 15
click at [817, 126] on link "Bookings" at bounding box center [843, 147] width 75 height 42
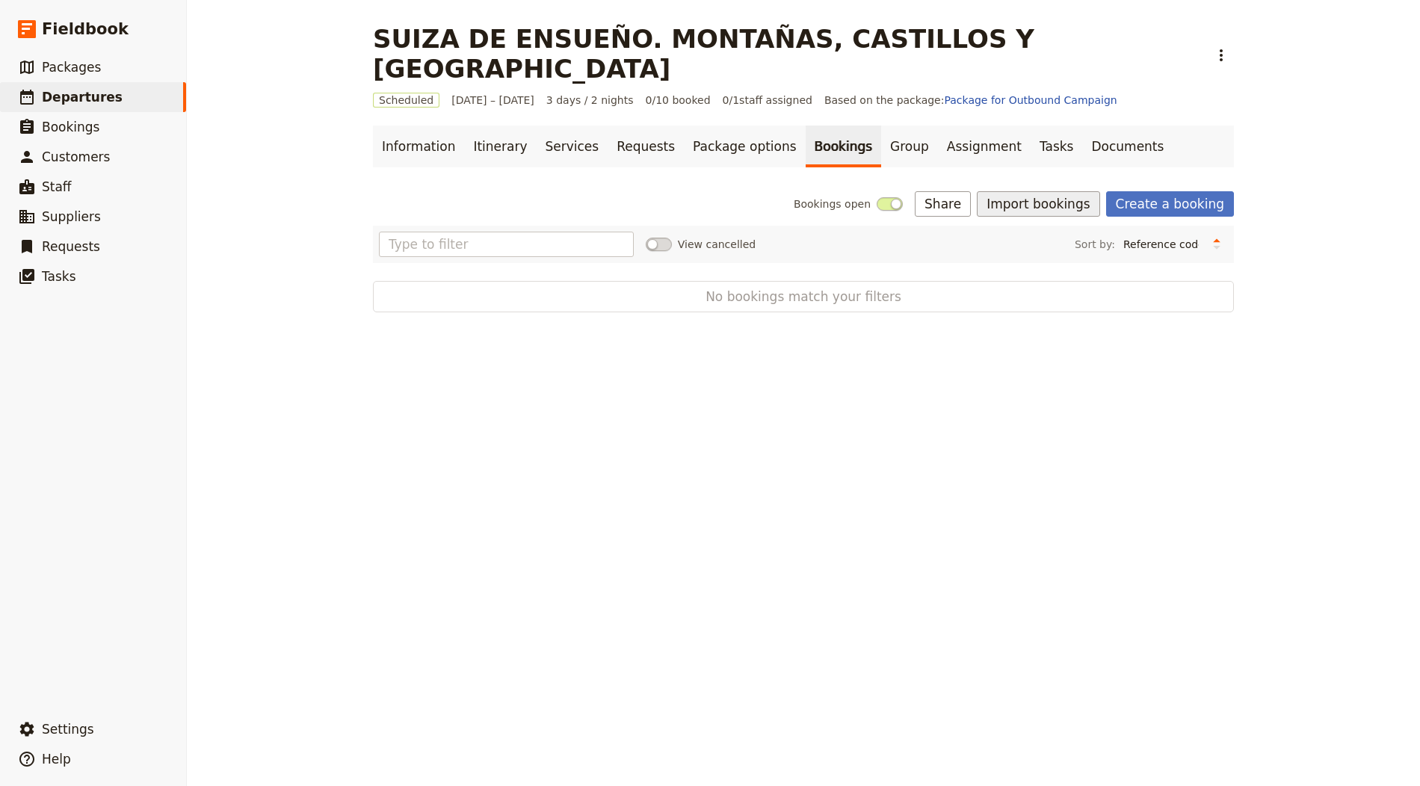
click at [1026, 191] on button "Import bookings" at bounding box center [1038, 203] width 123 height 25
click at [1209, 43] on button "​" at bounding box center [1221, 55] width 25 height 25
click at [1212, 46] on icon "Actions" at bounding box center [1221, 55] width 18 height 18
click at [1026, 191] on button "Import bookings" at bounding box center [1038, 203] width 123 height 25
click at [1046, 203] on span "Import Bookings" at bounding box center [1043, 206] width 86 height 15
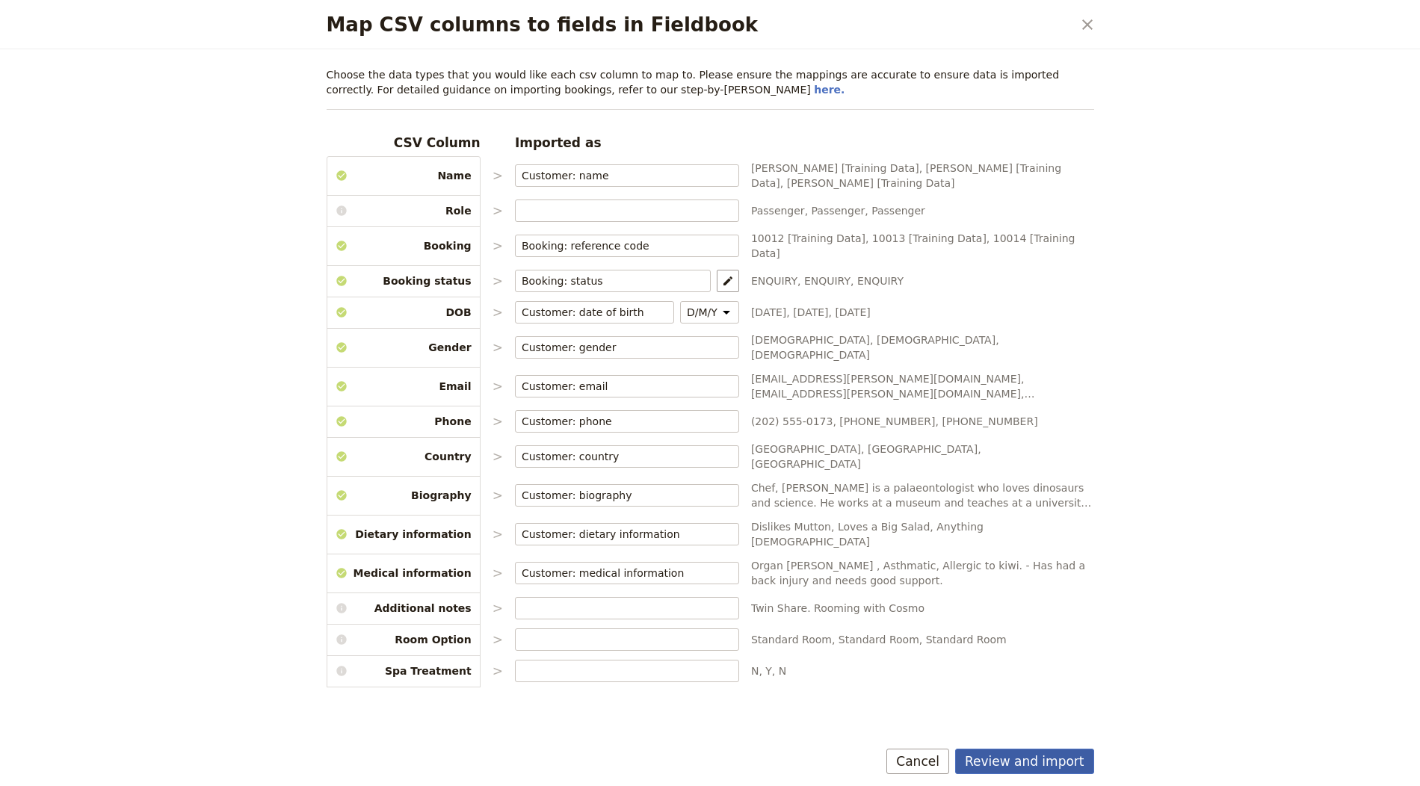
click at [1017, 768] on button "Review and import" at bounding box center [1024, 761] width 139 height 25
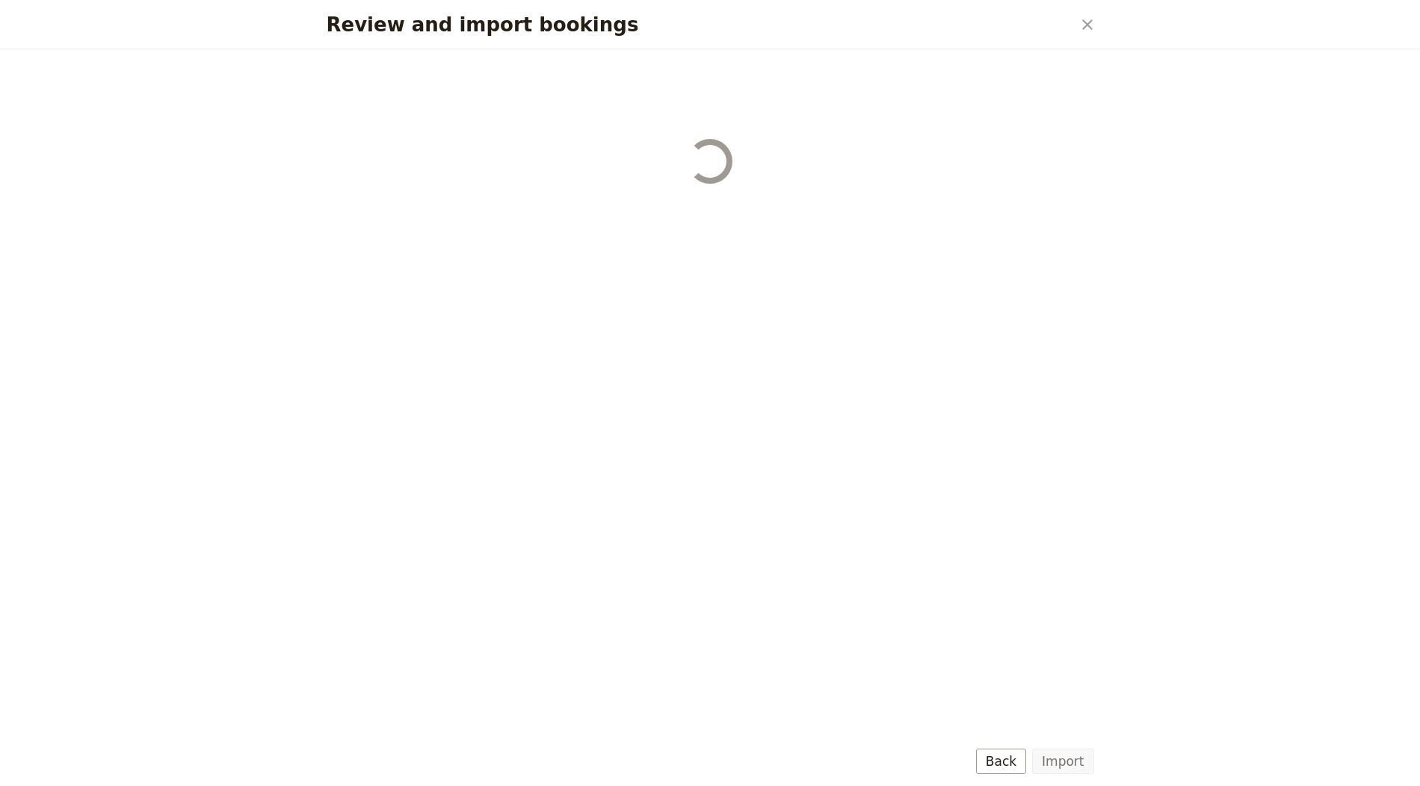
select select "655d56b39948720cb8e55355"
select select "655d57ca9948720cb8e553ec"
select select "655d57fa9948720cb8e553f3"
select select "655d58079948720cb8e553fa"
select select "655d584c9948720cb8e55401"
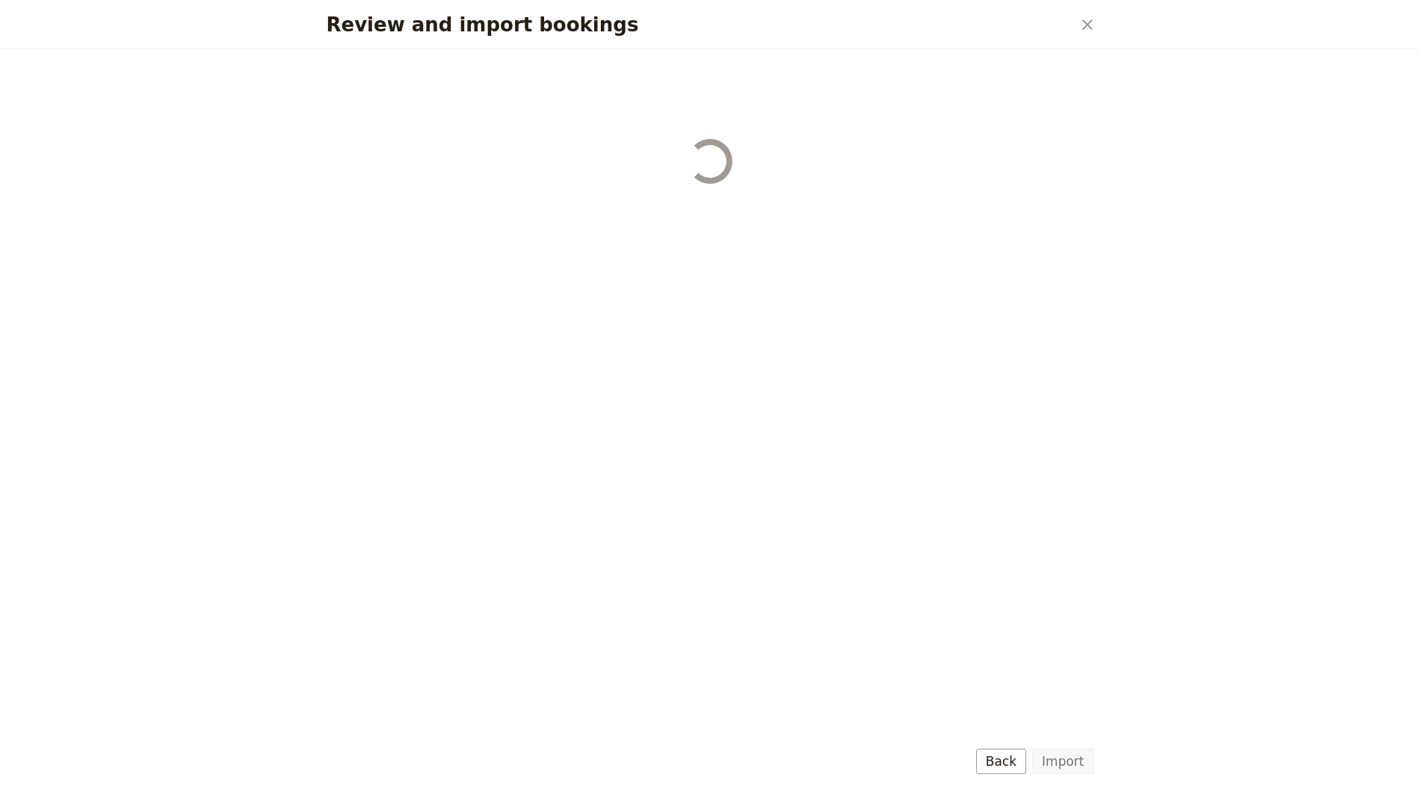
select select "655d58679948720cb8e5540d"
select select "650e6b6659641ed5ee156647"
select select "650e6b4b59641ed5ee156605"
select select "650e2104408bbede5b0c60fd"
select select "650e1d73408bbede5b0c60a6"
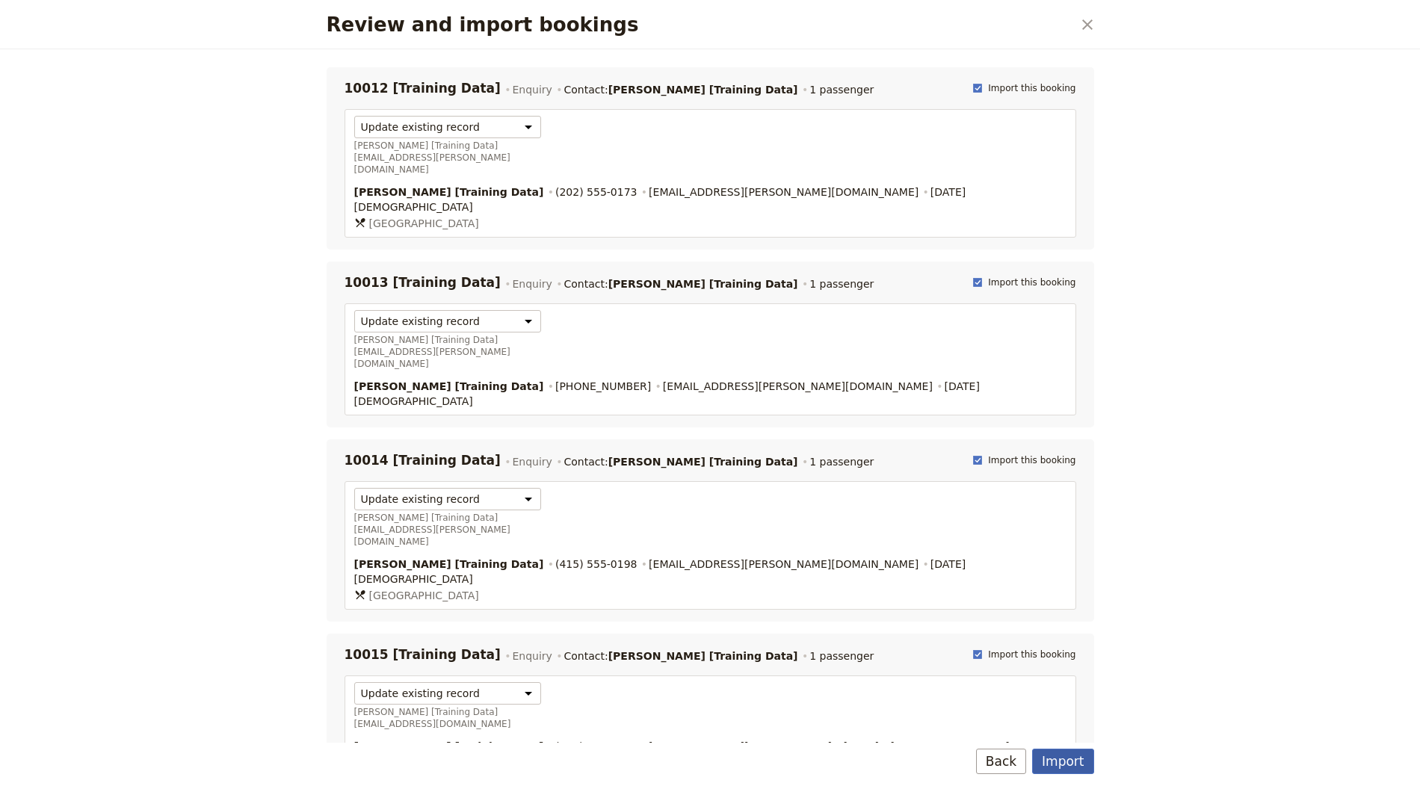
click at [1081, 762] on button "Import" at bounding box center [1062, 761] width 61 height 25
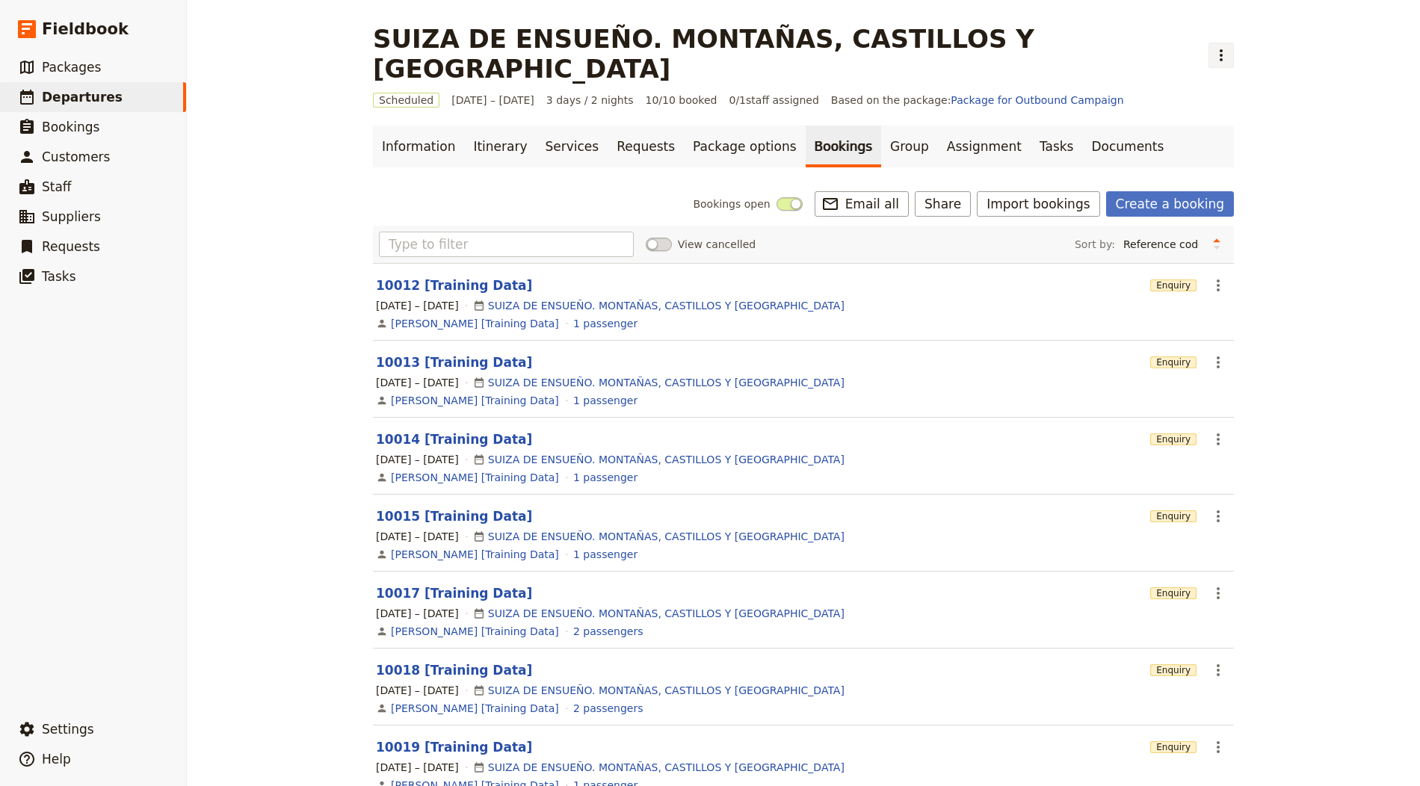
click at [1212, 46] on icon "Actions" at bounding box center [1221, 55] width 18 height 18
click at [1059, 73] on span "Clone this departure" at bounding box center [1082, 73] width 107 height 15
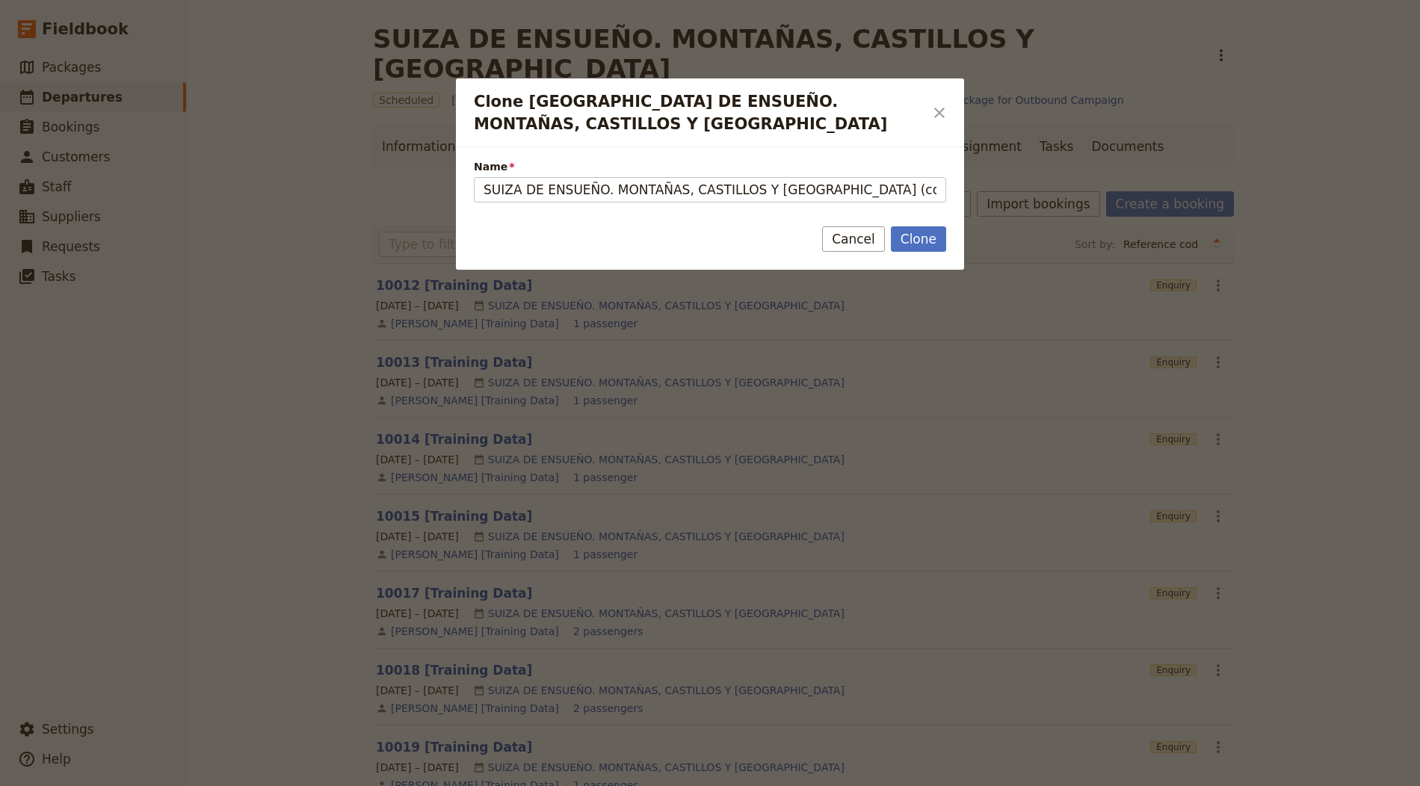
click at [618, 188] on form "Name SUIZA DE ENSUEÑO. MONTAÑAS, CASTILLOS Y LAGOS (copy) Clone Cancel" at bounding box center [710, 208] width 508 height 123
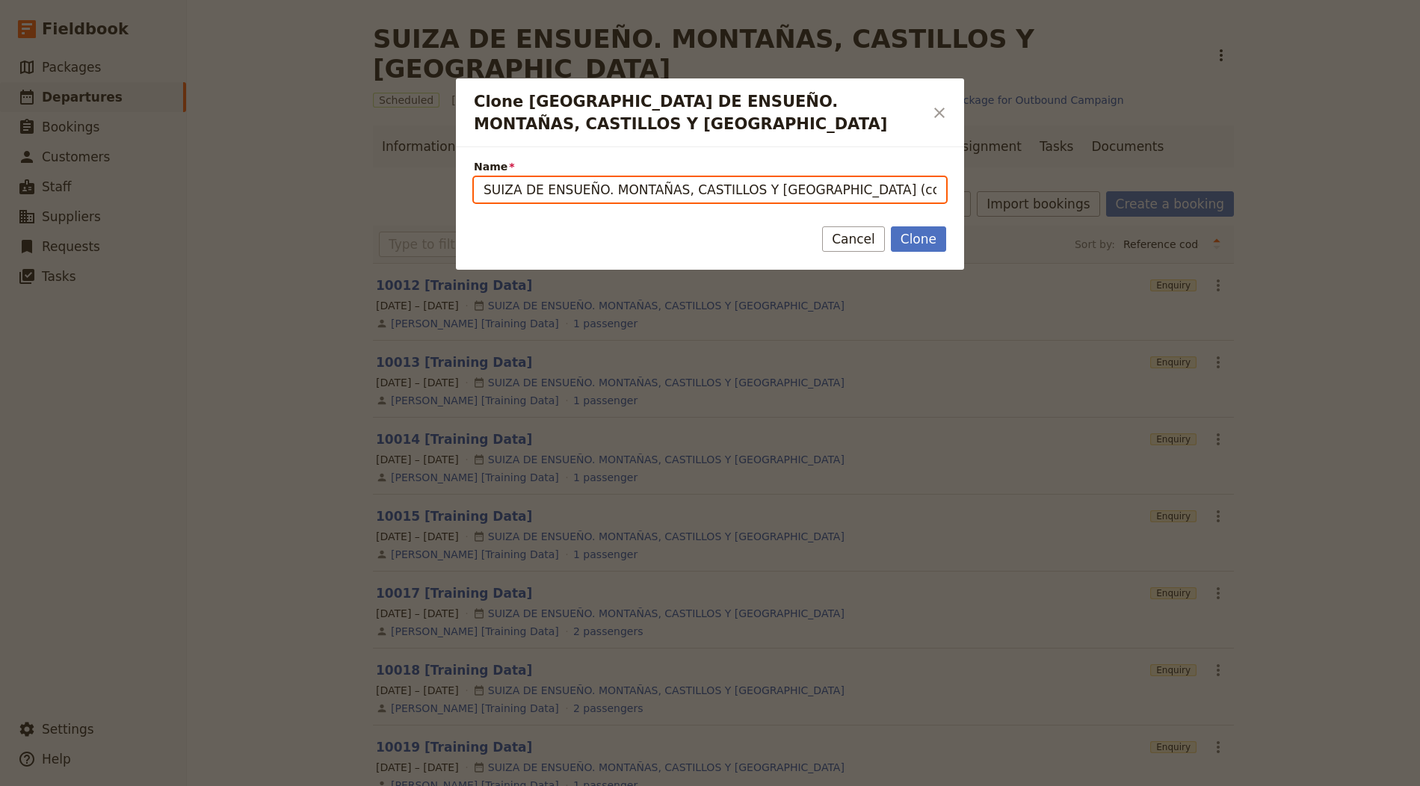
click at [643, 177] on input "SUIZA DE ENSUEÑO. MONTAÑAS, CASTILLOS Y LAGOS (copy)" at bounding box center [710, 189] width 472 height 25
paste input "MULTI DAY ENGLISH WINE TOUR EXPERIENCES"
type input "Multi-day English Wine Tour Experience"
click at [891, 226] on button "Clone" at bounding box center [918, 238] width 55 height 25
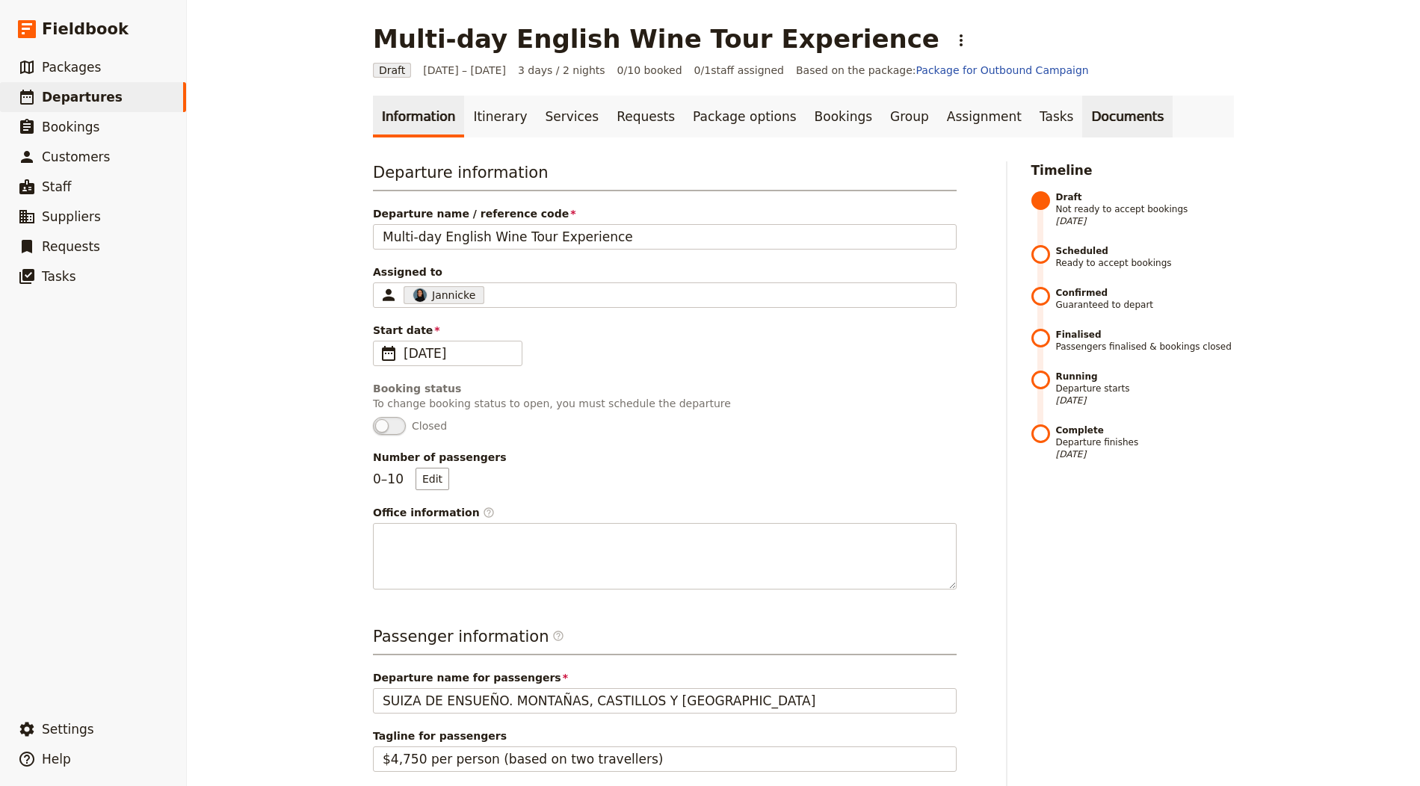
click at [1104, 120] on link "Documents" at bounding box center [1127, 117] width 90 height 42
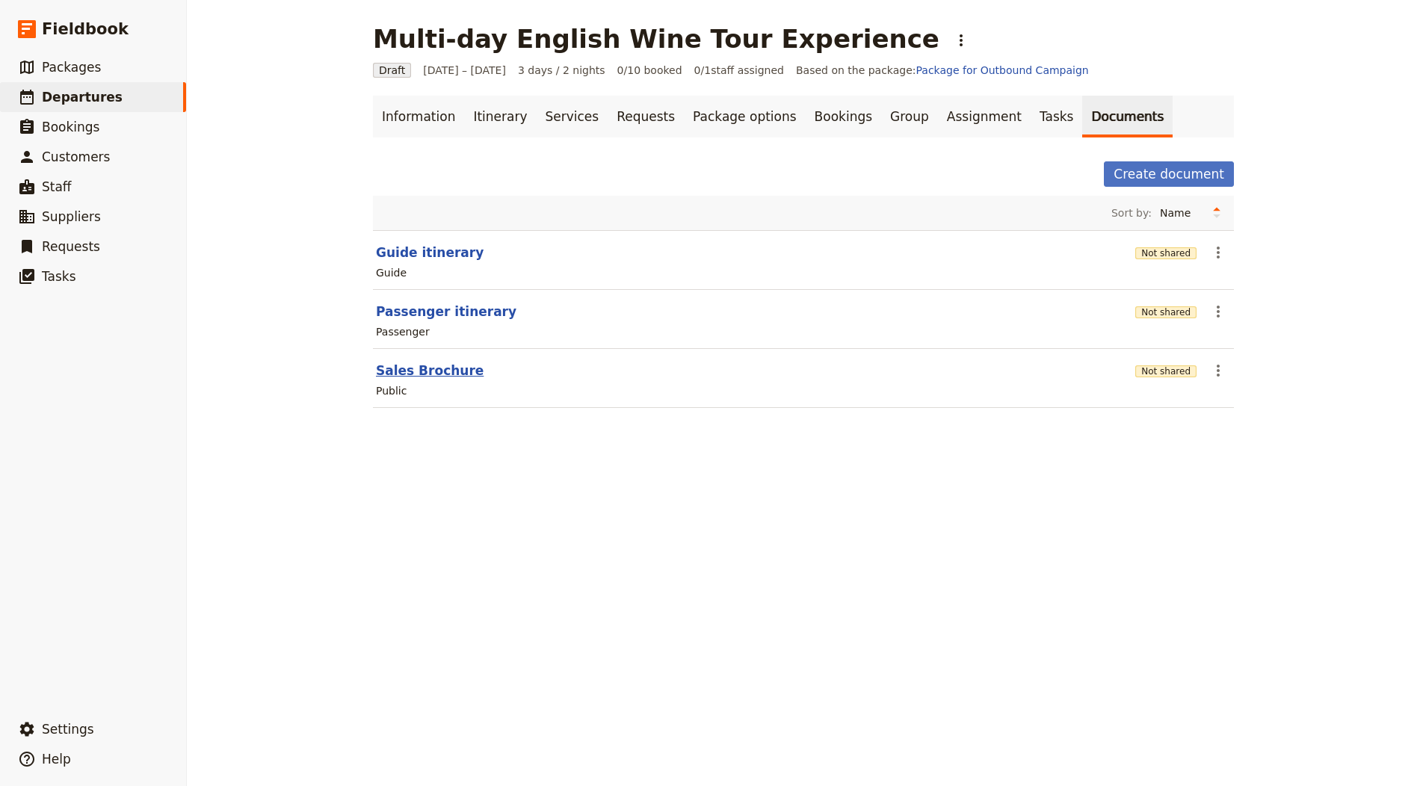
click at [422, 367] on button "Sales Brochure" at bounding box center [430, 371] width 108 height 18
select select "DEFAULT"
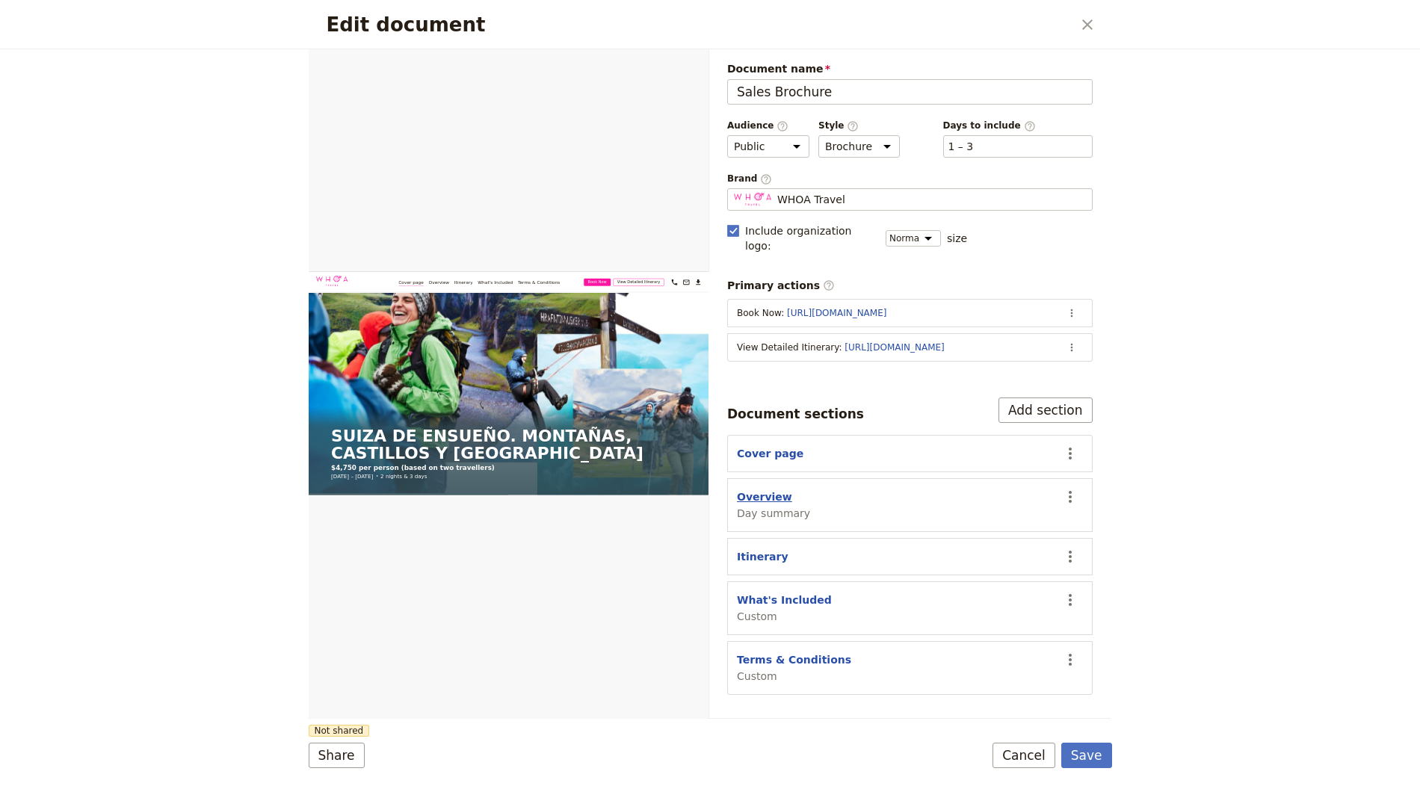
click at [760, 490] on button "Overview" at bounding box center [764, 497] width 55 height 15
select select "DAY_SUMMARY"
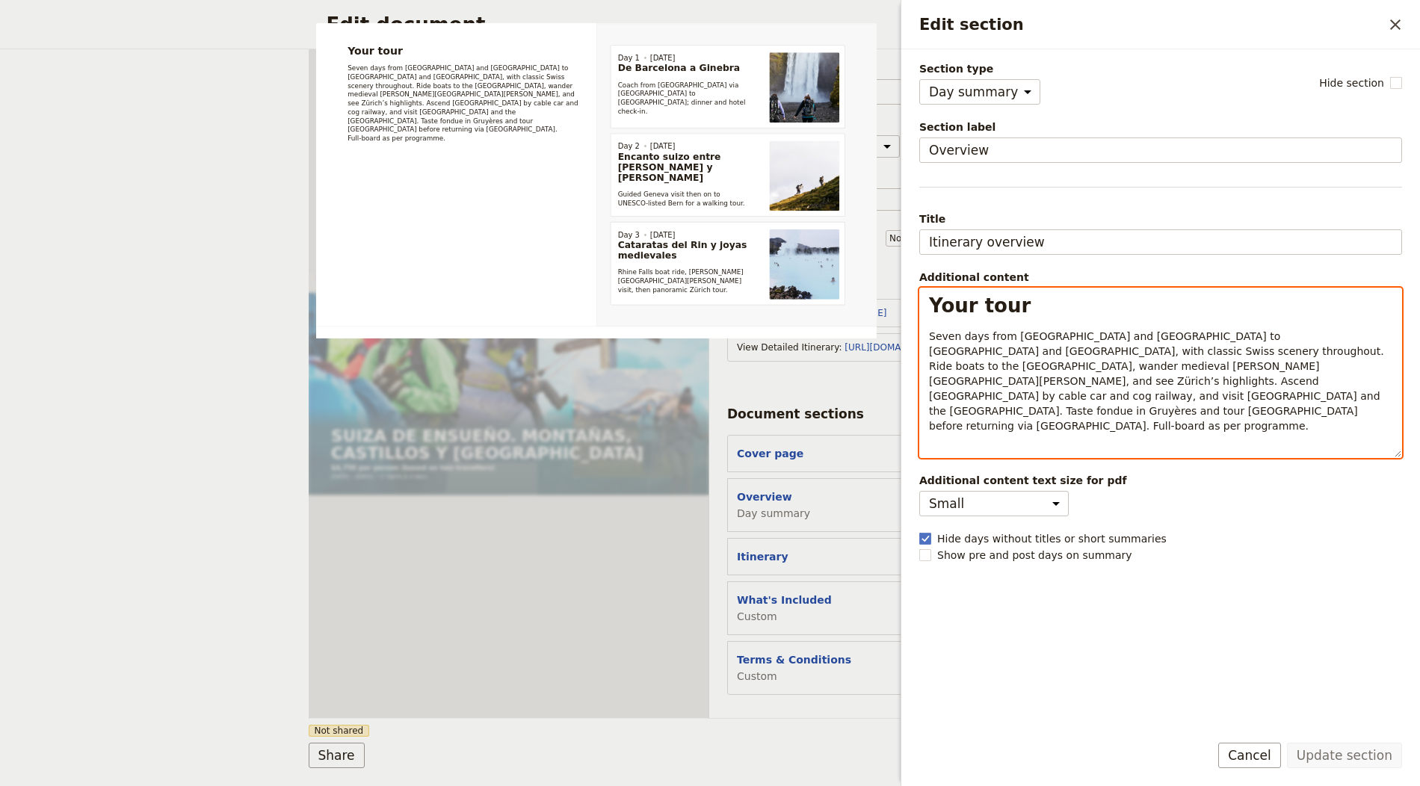
click at [1012, 351] on span "Seven days from Geneva and Bern to Lucerne and Interlaken, with classic Swiss s…" at bounding box center [1158, 381] width 458 height 102
click at [1011, 351] on span "Seven days from Geneva and Bern to Lucerne and Interlaken, with classic Swiss s…" at bounding box center [1158, 381] width 458 height 102
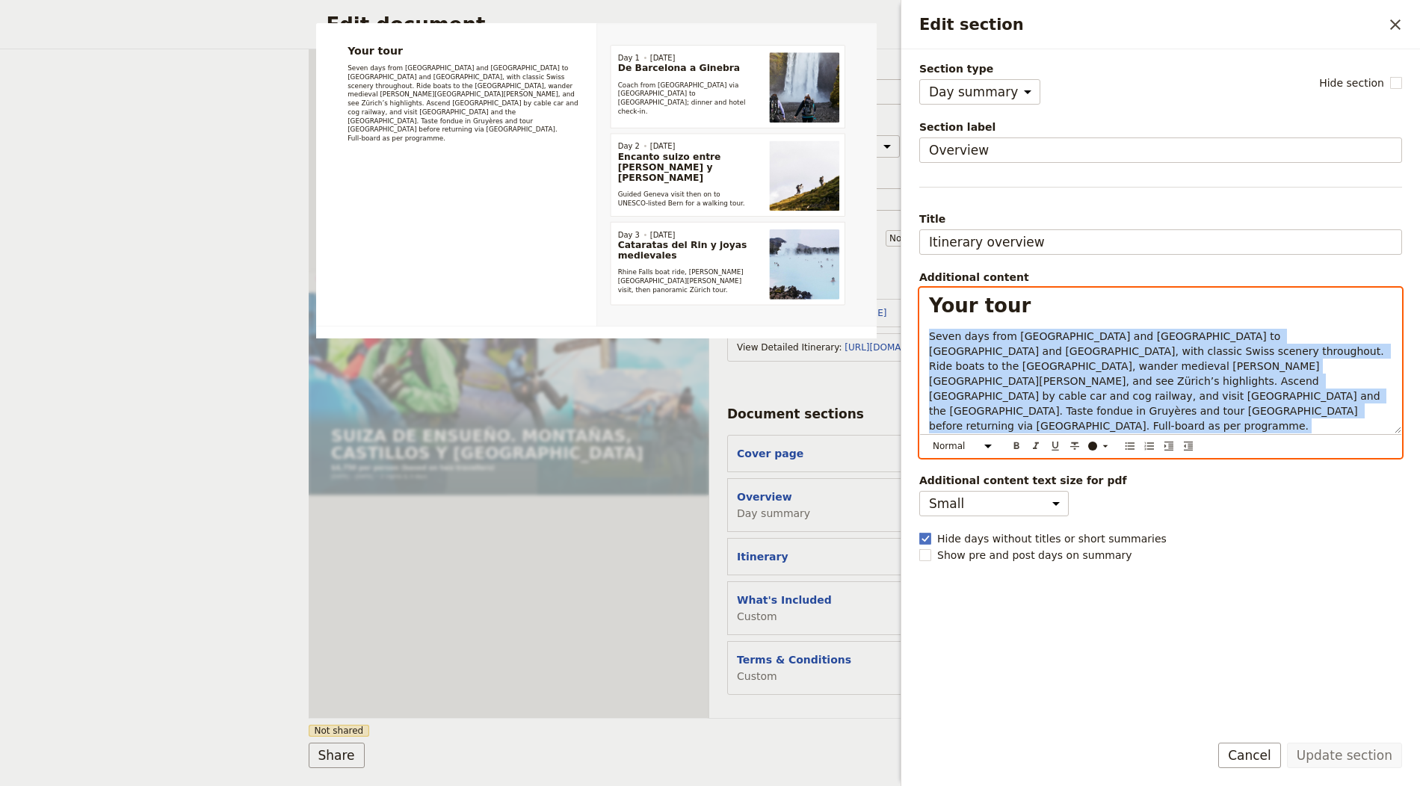
click at [1011, 351] on span "Seven days from Geneva and Bern to Lucerne and Interlaken, with classic Swiss s…" at bounding box center [1158, 381] width 458 height 102
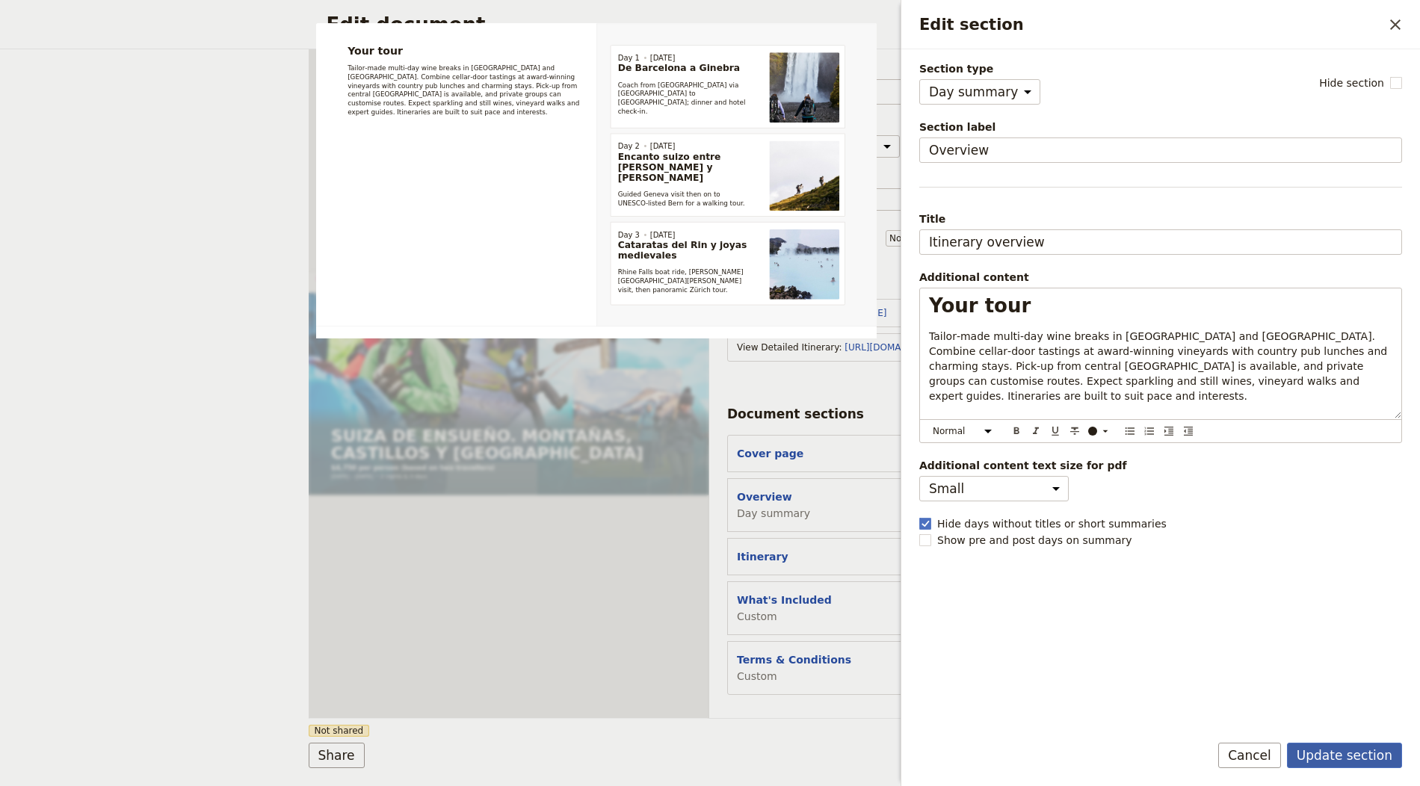
click at [1347, 755] on button "Update section" at bounding box center [1344, 755] width 115 height 25
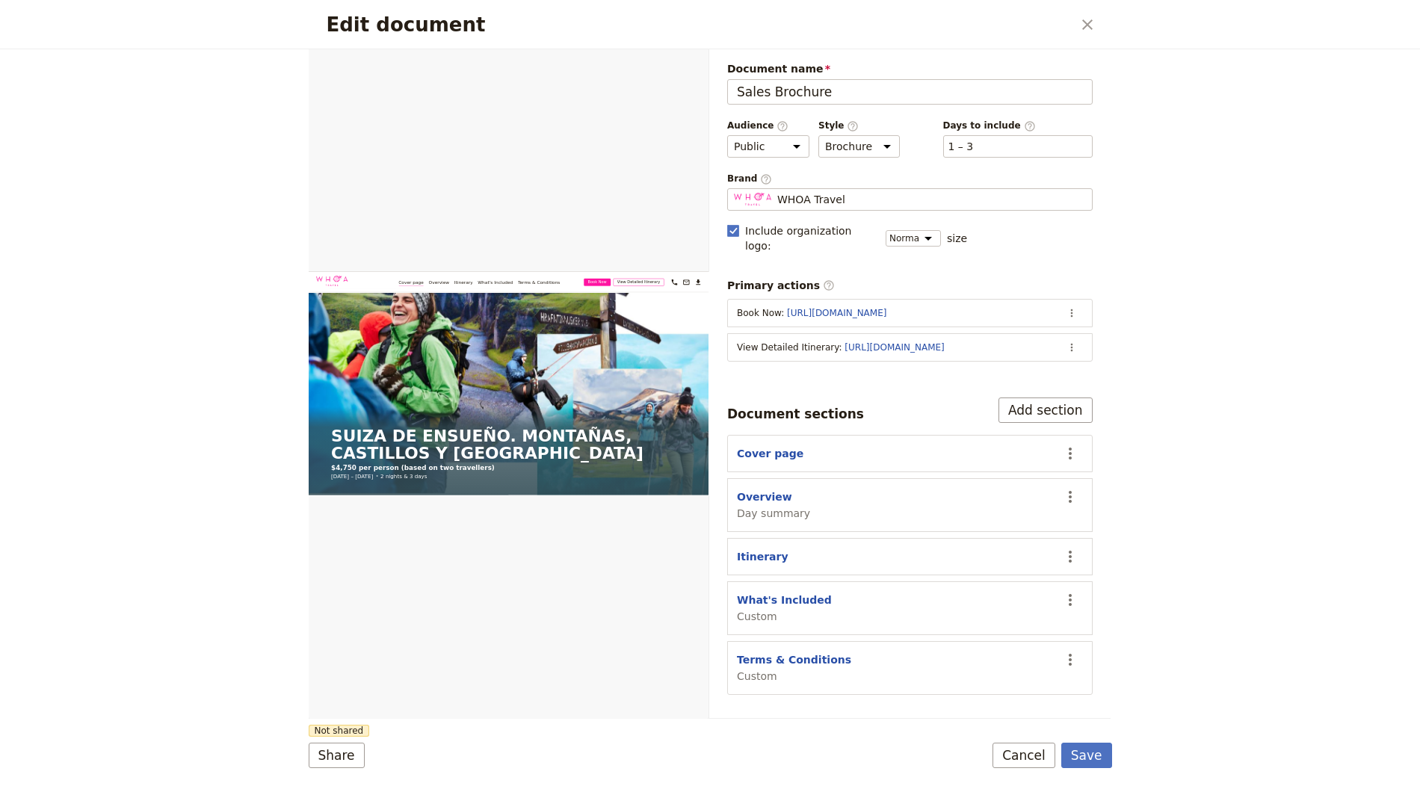
click at [1103, 739] on form "Web PDF ​ Document name Sales Brochure Preview Audience ​ Public Passenger Guid…" at bounding box center [711, 417] width 804 height 737
click at [1095, 749] on button "Save" at bounding box center [1086, 755] width 51 height 25
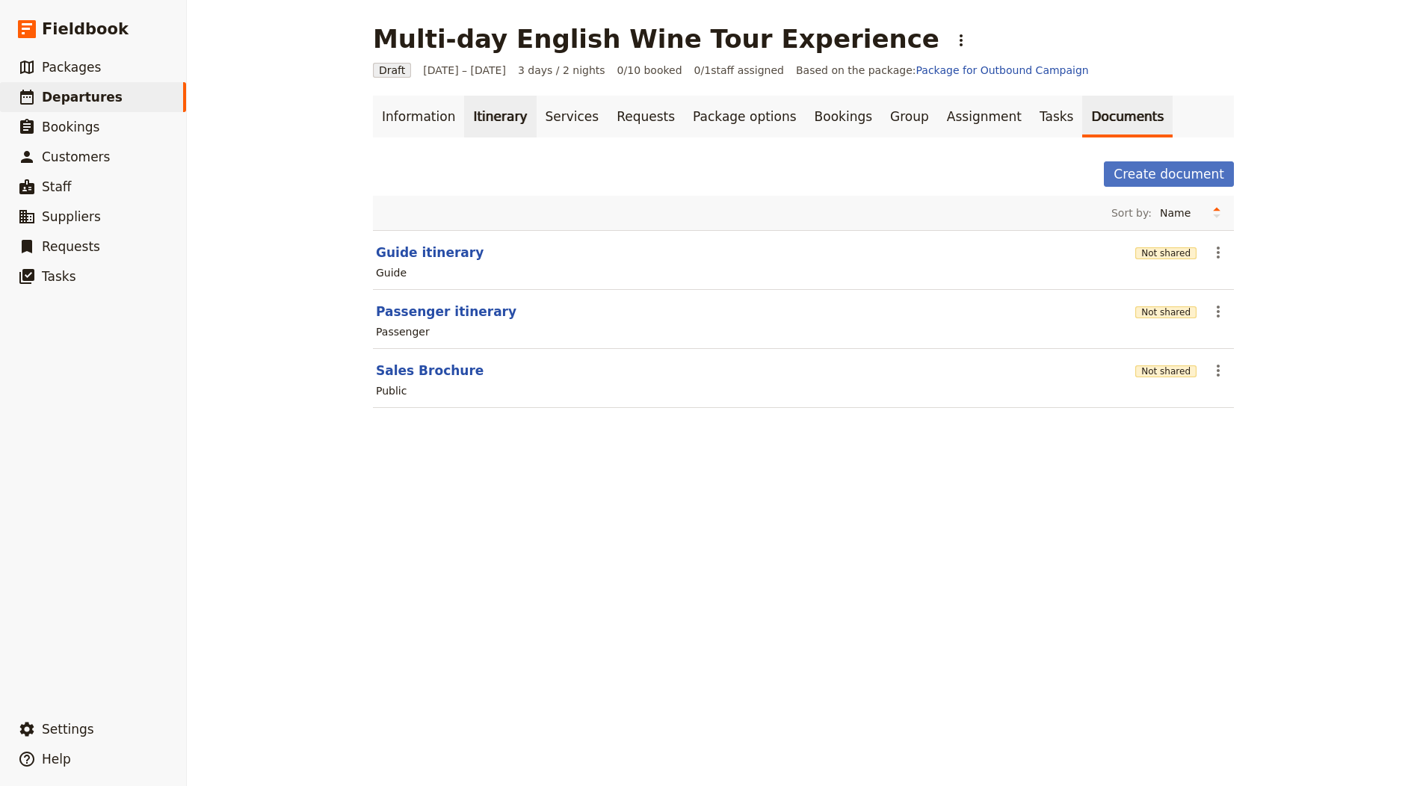
click at [481, 119] on link "Itinerary" at bounding box center [500, 117] width 72 height 42
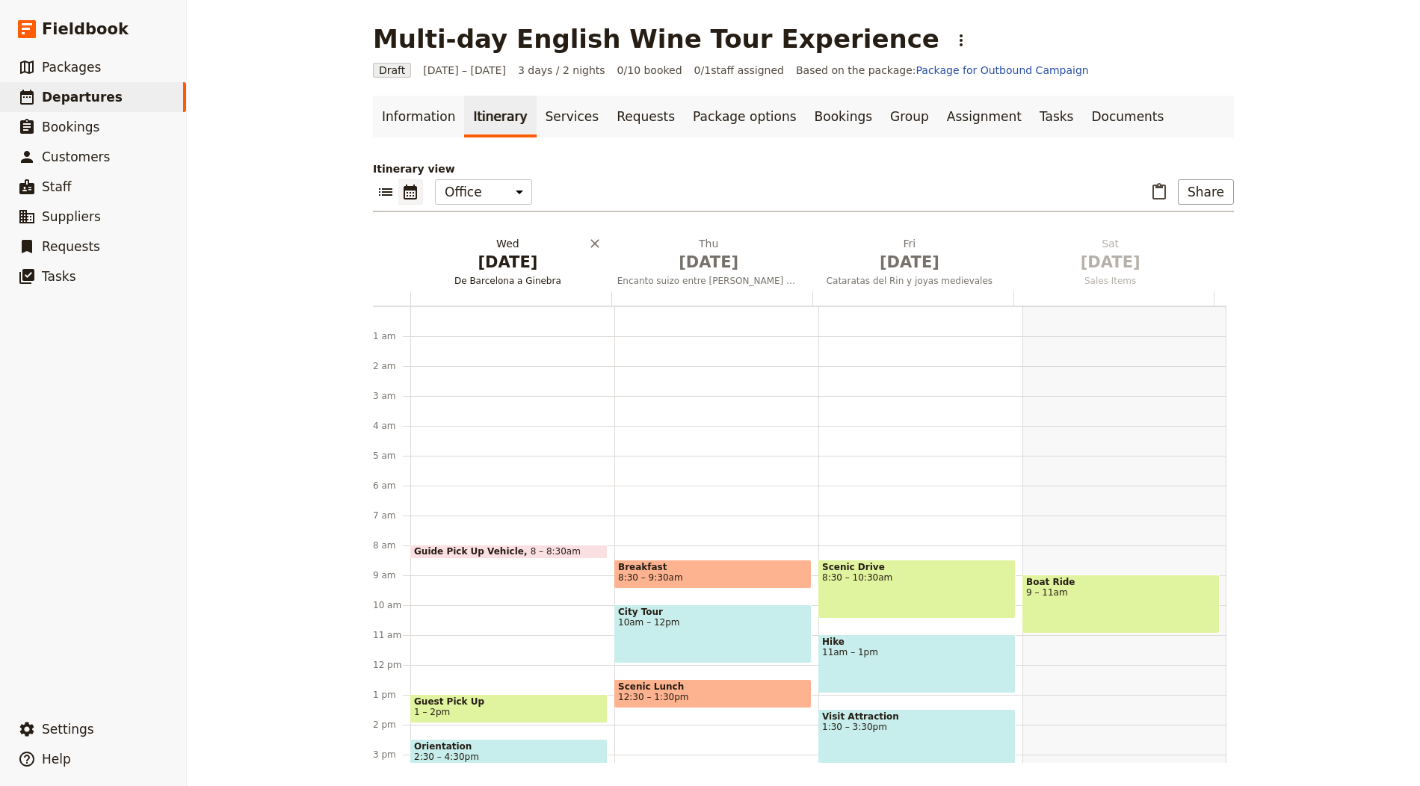
scroll to position [194, 0]
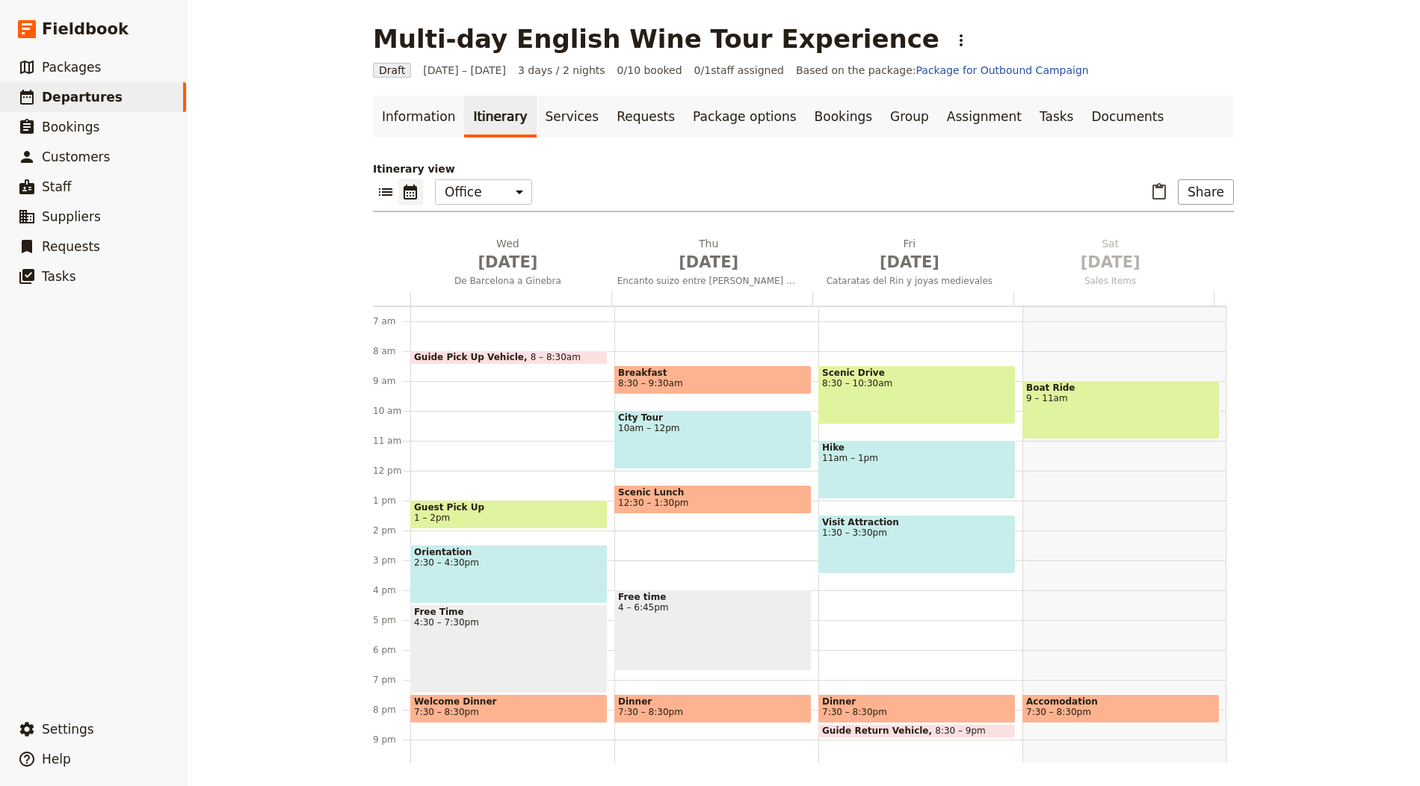
click at [508, 238] on h2 "Wed Oct 1 De Barcelona a Ginebra" at bounding box center [507, 254] width 183 height 37
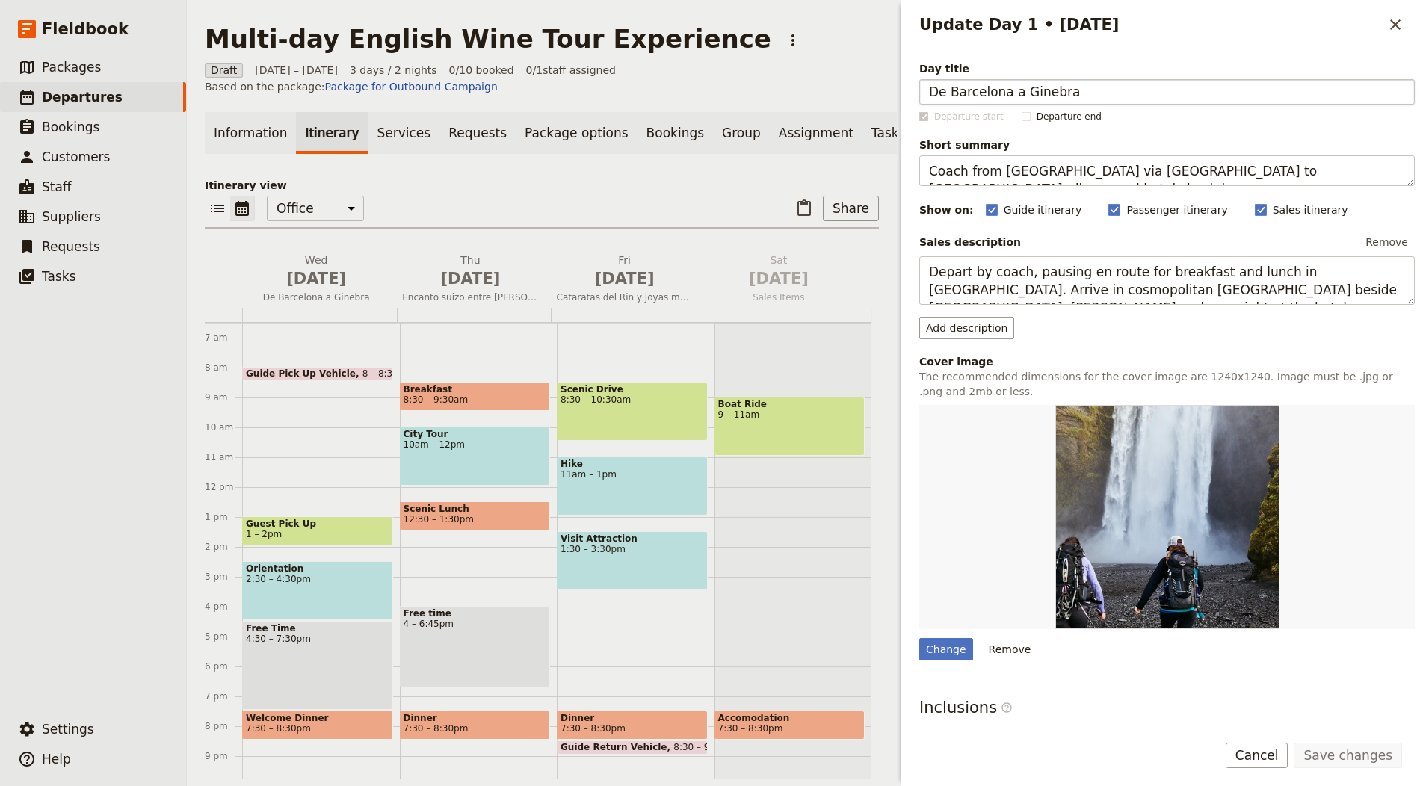
click at [1014, 94] on input "De Barcelona a Ginebra" at bounding box center [1167, 91] width 496 height 25
type input "London Arrival & Kent Cellar Doors"
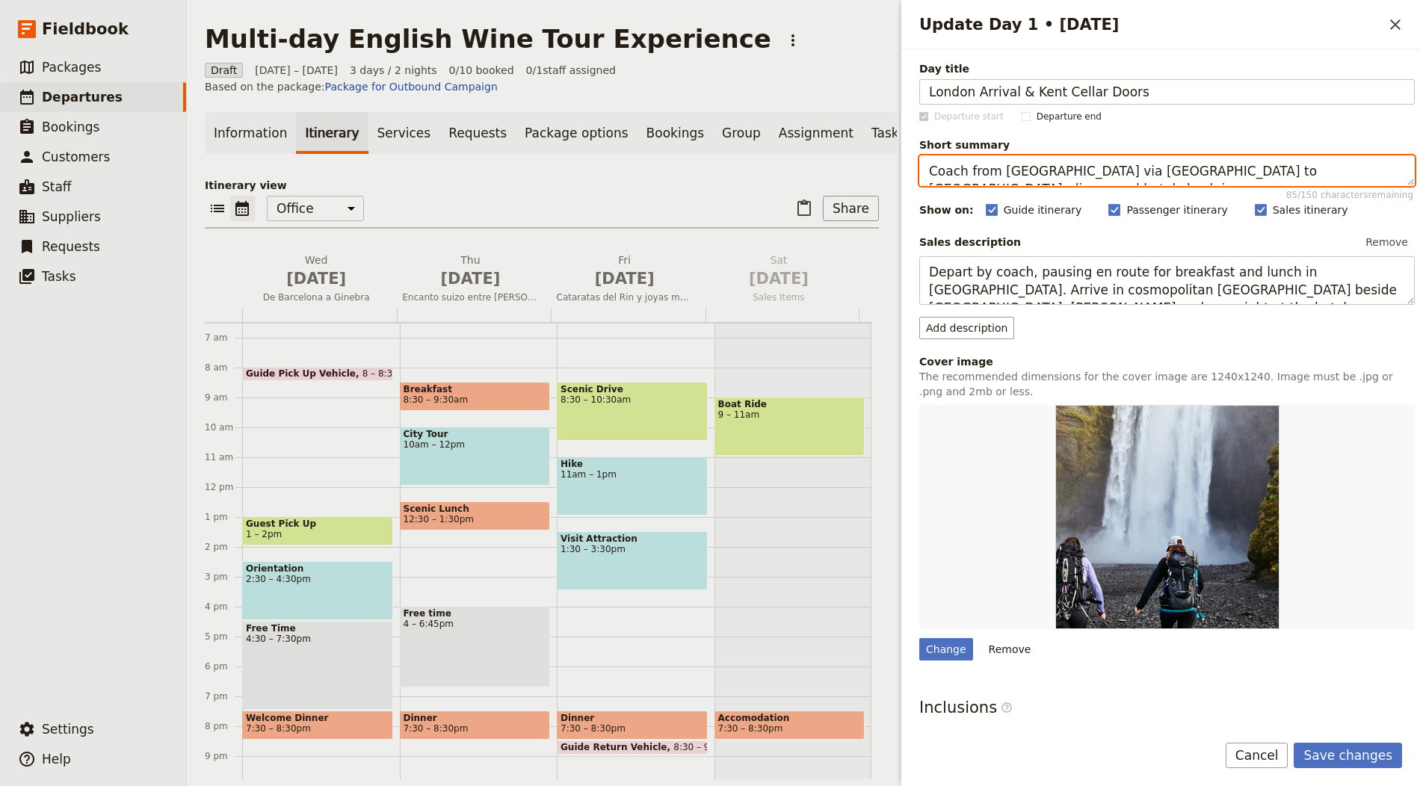
click at [1043, 170] on textarea "Coach from Spain via Orange to Geneva; dinner and hotel check‑in." at bounding box center [1167, 170] width 496 height 31
paste textarea "Meet in central London; visit two vineyards with tastings and a picnic lunch"
type textarea "Meet in central London; visit two vineyards with tastings and a picnic lunch."
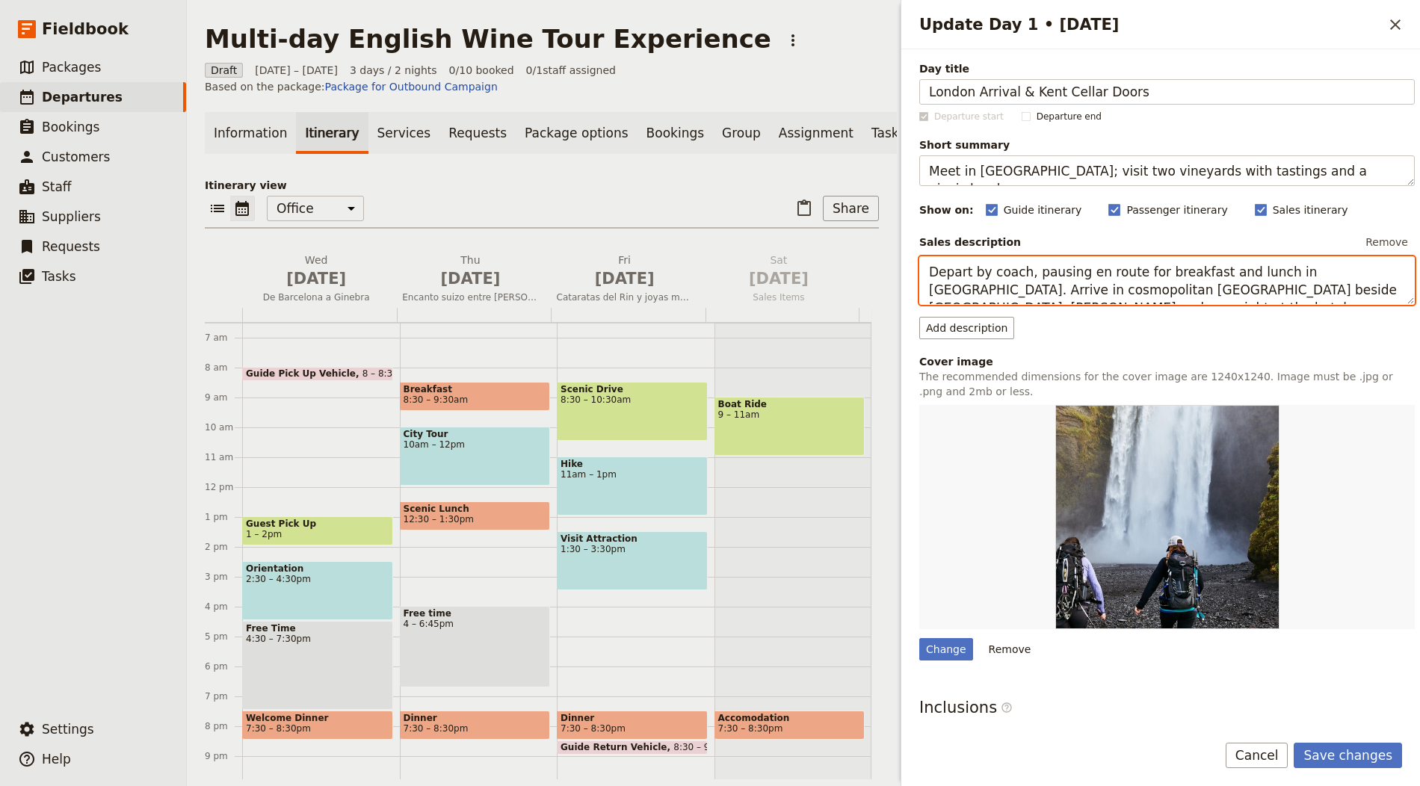
click at [1041, 282] on textarea "Depart by coach, pausing en route for breakfast and lunch in Orange. Arrive in …" at bounding box center [1167, 280] width 496 height 49
paste textarea "Gather at London Bridge for departure to Kent. Enjoy guided tastings at contras…"
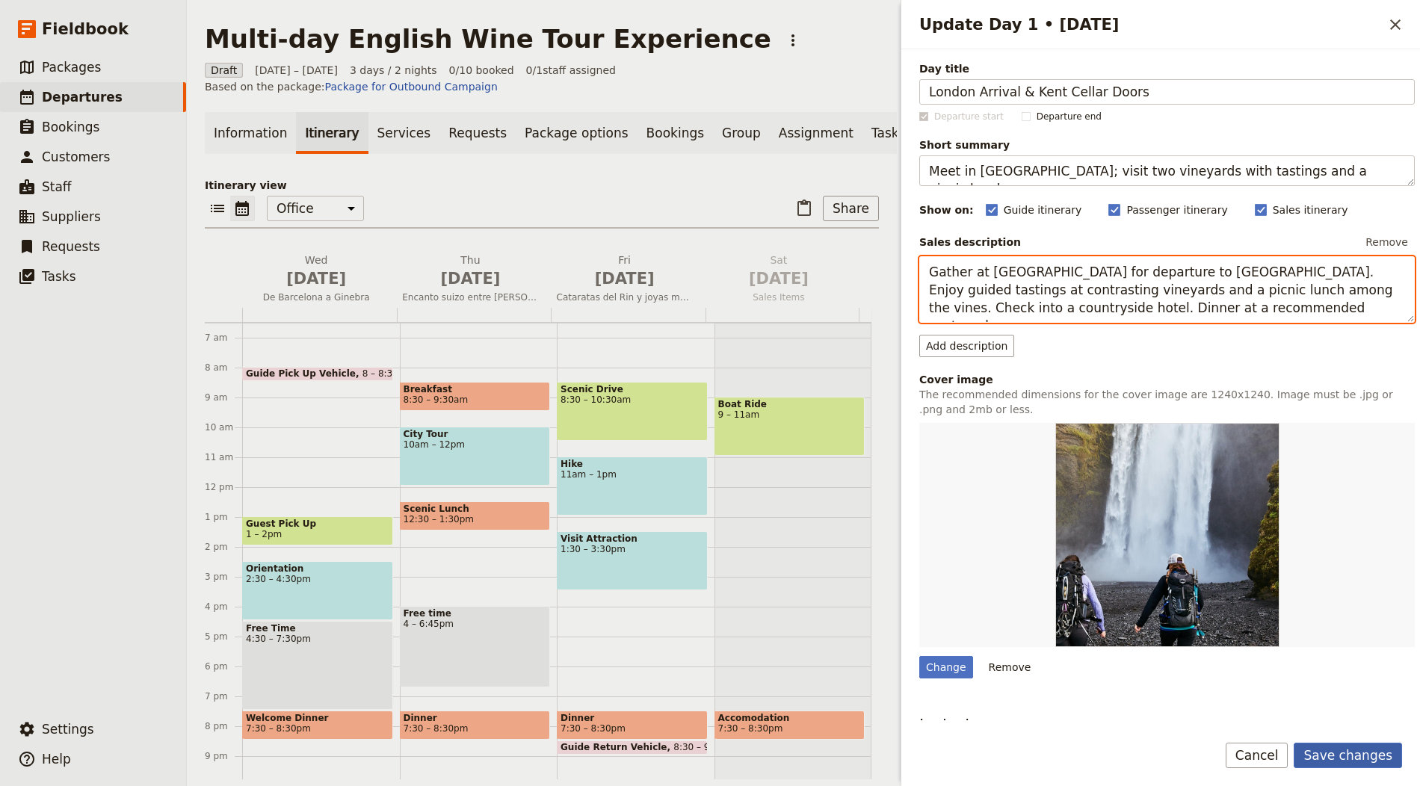
type textarea "Gather at London Bridge for departure to Kent. Enjoy guided tastings at contras…"
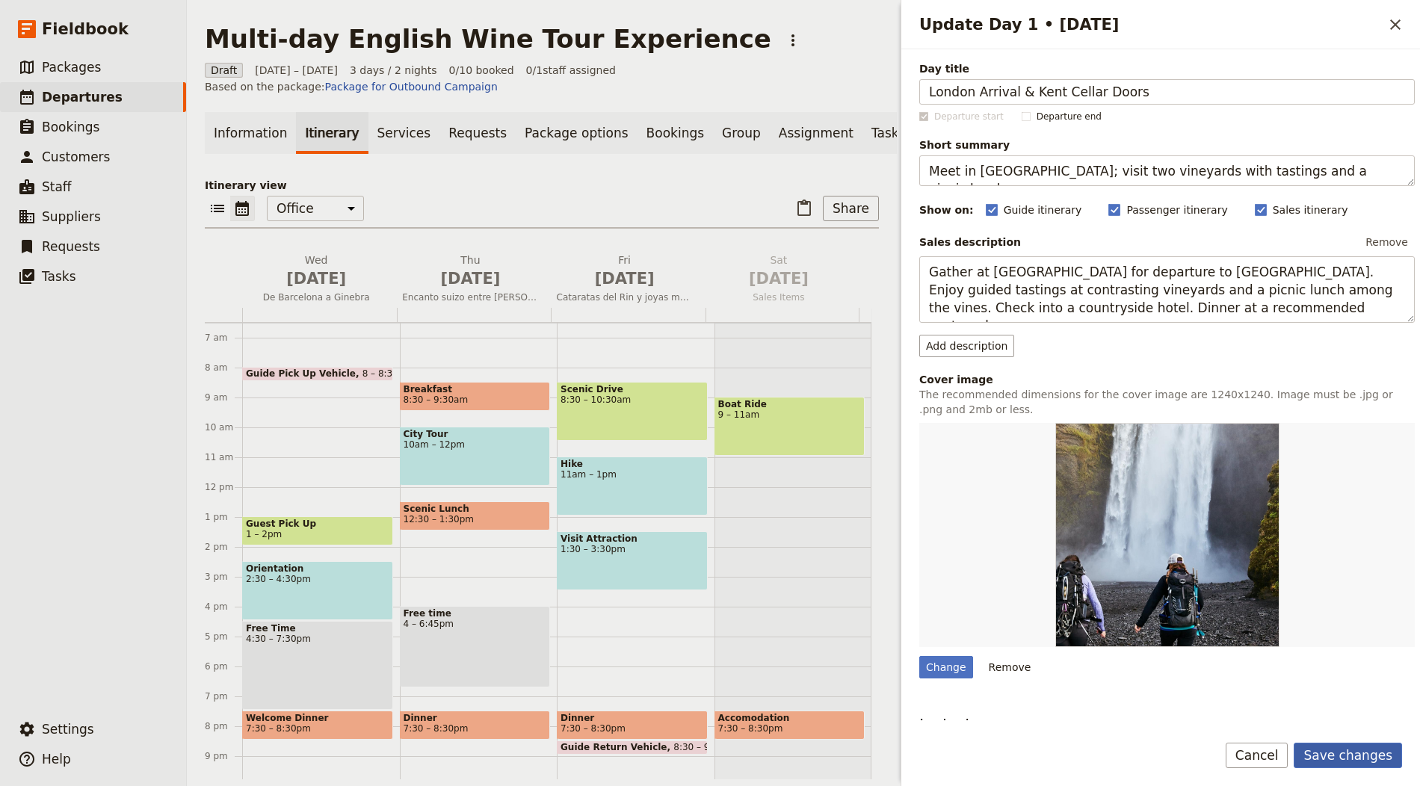
click at [1345, 749] on button "Save changes" at bounding box center [1348, 755] width 108 height 25
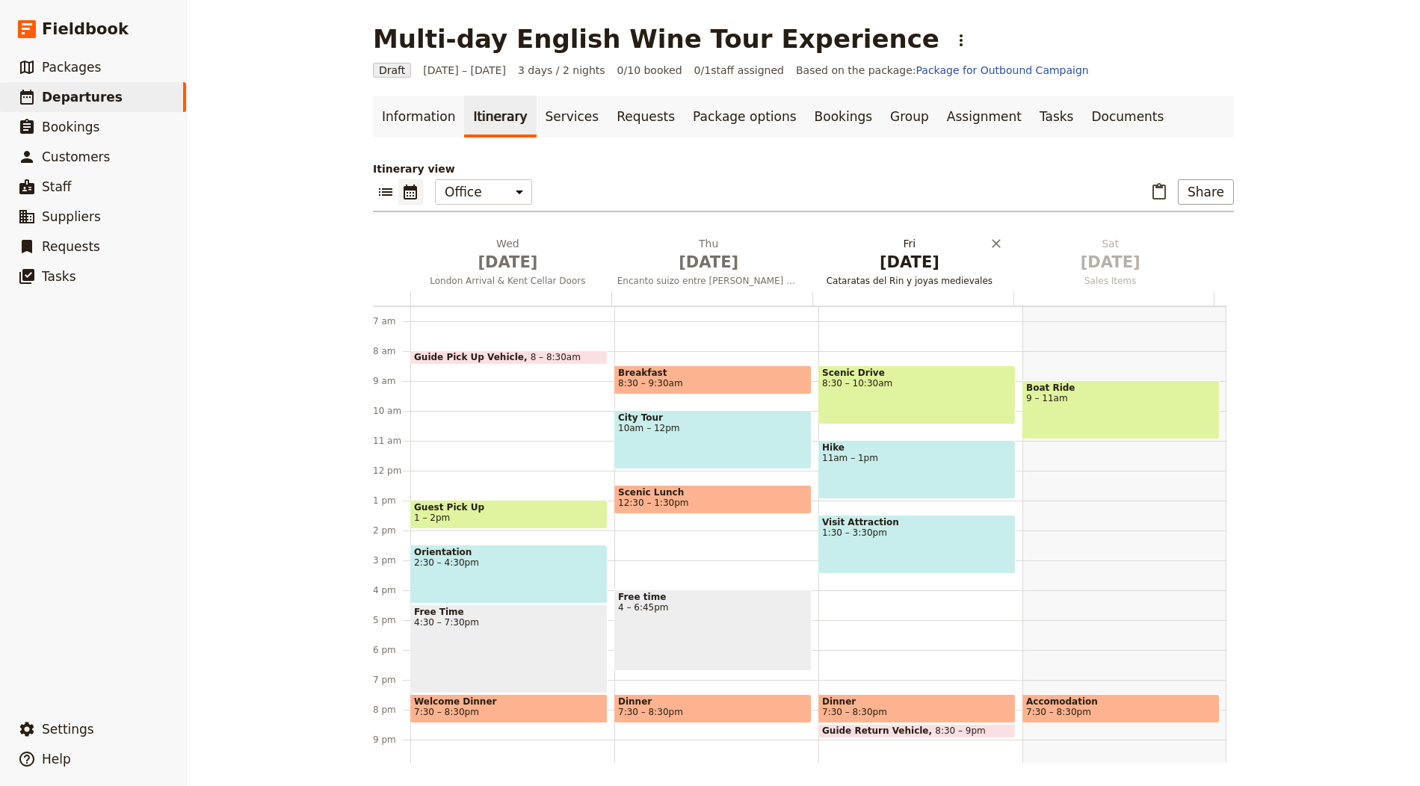
click at [636, 262] on span "Oct 2" at bounding box center [708, 262] width 183 height 22
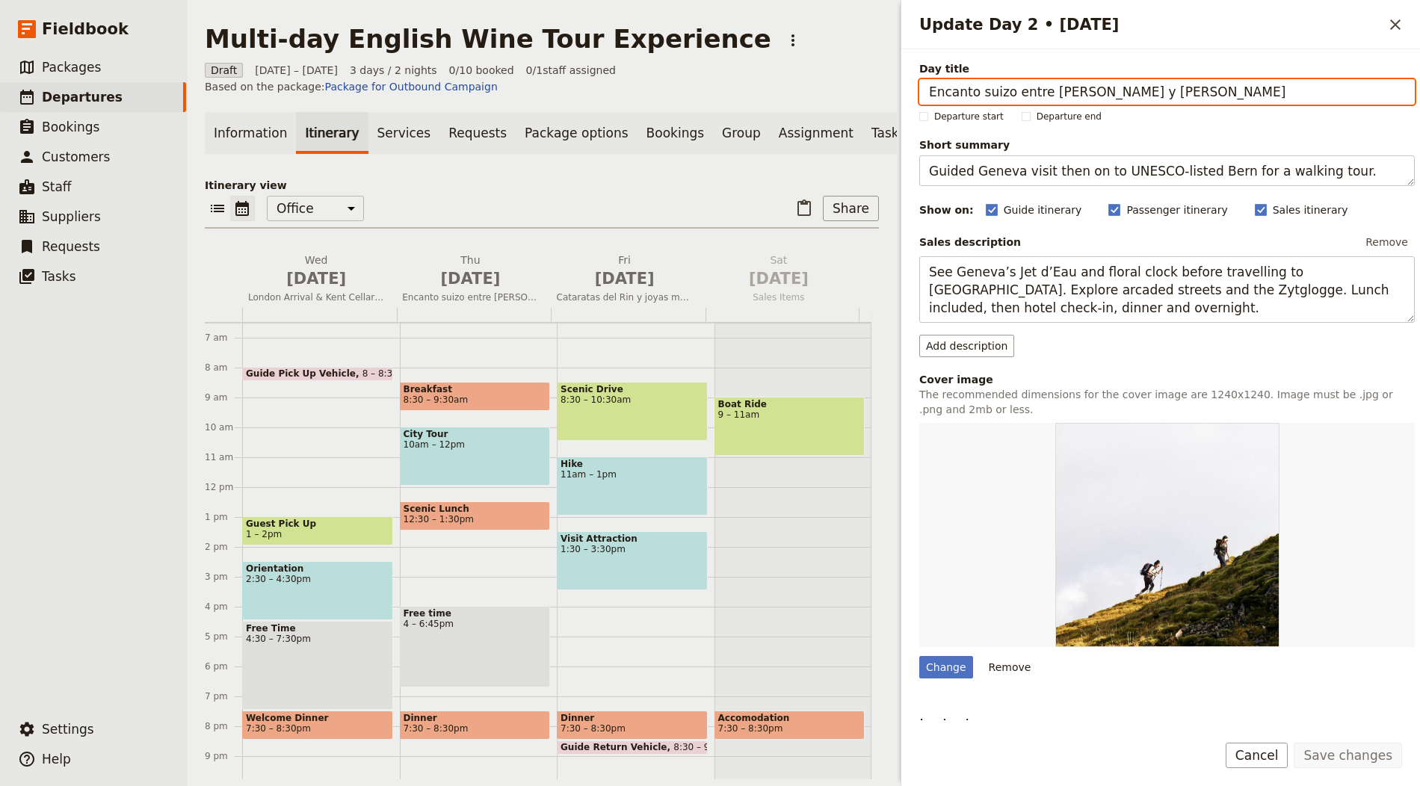
click at [434, 316] on div at bounding box center [474, 315] width 155 height 14
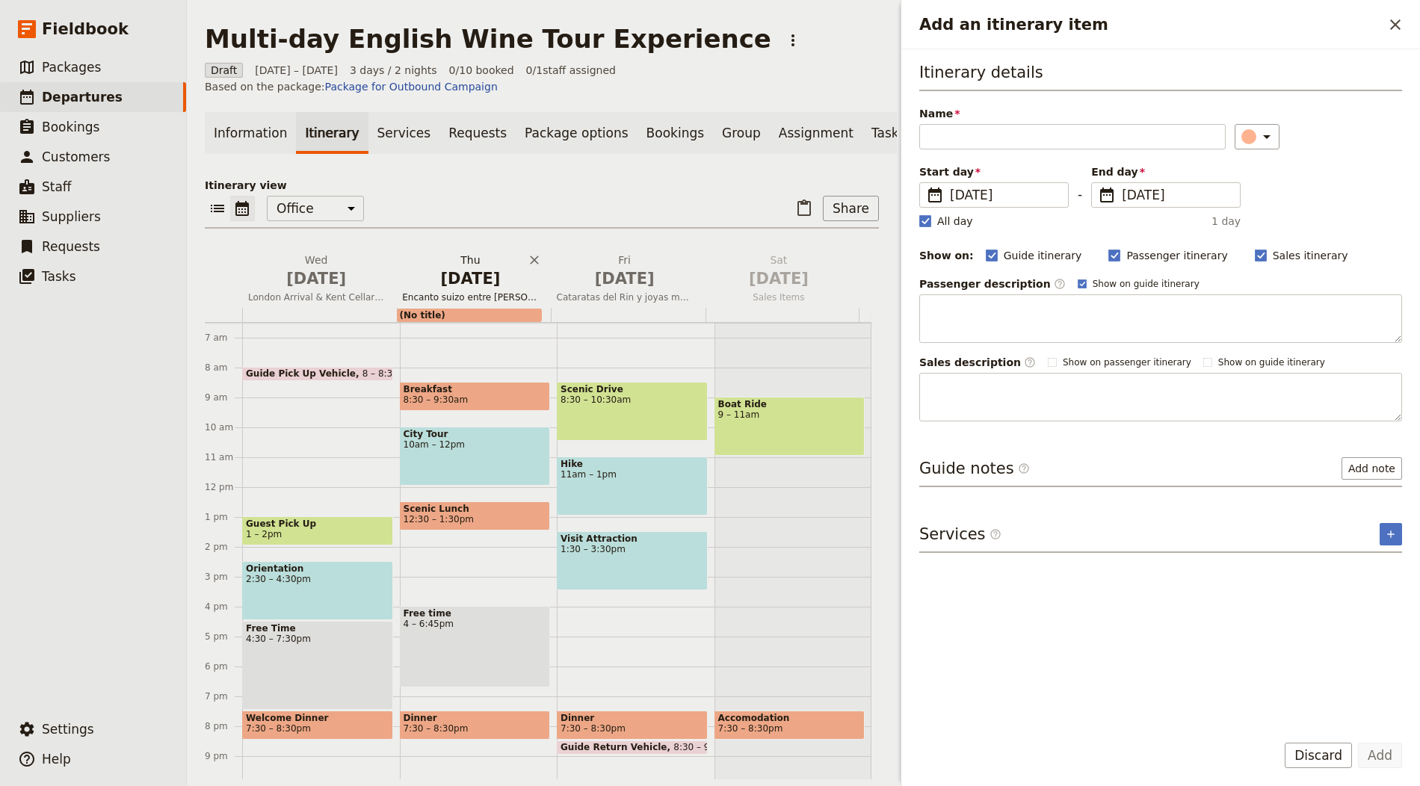
click at [451, 290] on span "Oct 2" at bounding box center [470, 279] width 136 height 22
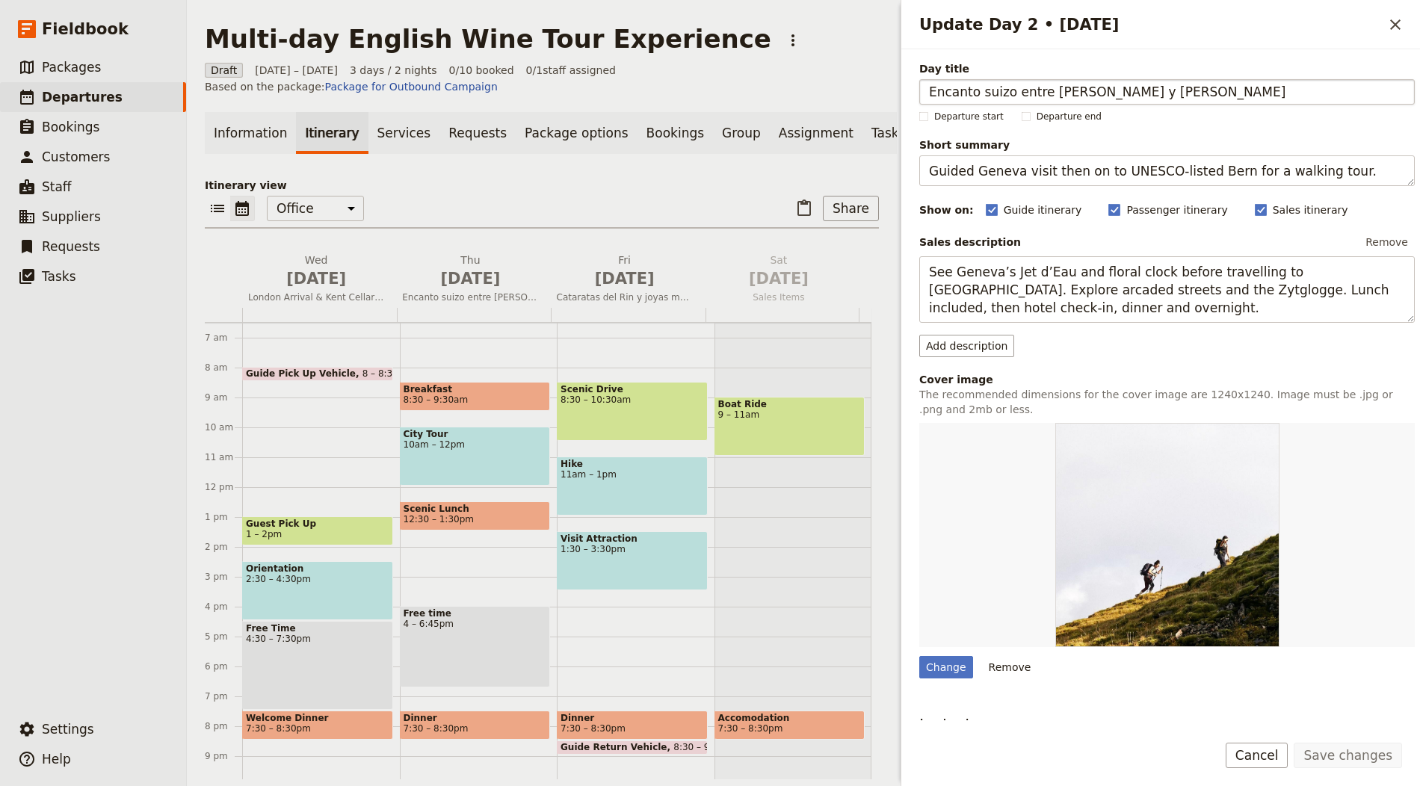
click at [1078, 82] on input "Encanto suizo entre Ginebra y Berna" at bounding box center [1167, 91] width 496 height 25
type input "Sussex Estates & Coast"
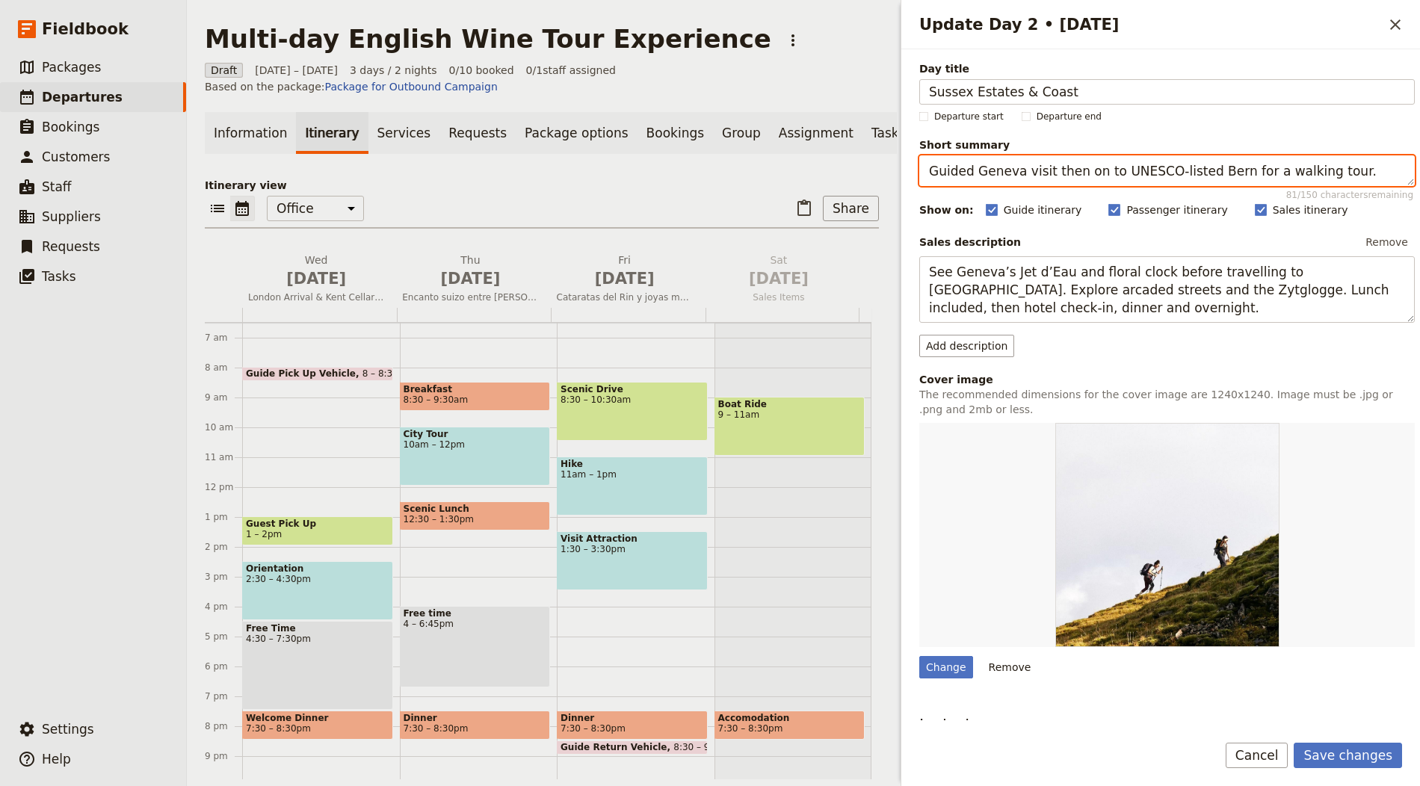
click at [1073, 170] on textarea "Guided Geneva visit then on to UNESCO‑listed Bern for a walking tour." at bounding box center [1167, 170] width 496 height 31
paste textarea "Cross to Sussex for vineyard visits and a relaxed seaside stroll"
type textarea "Cross to Sussex for vineyard visits and a relaxed seaside stroll."
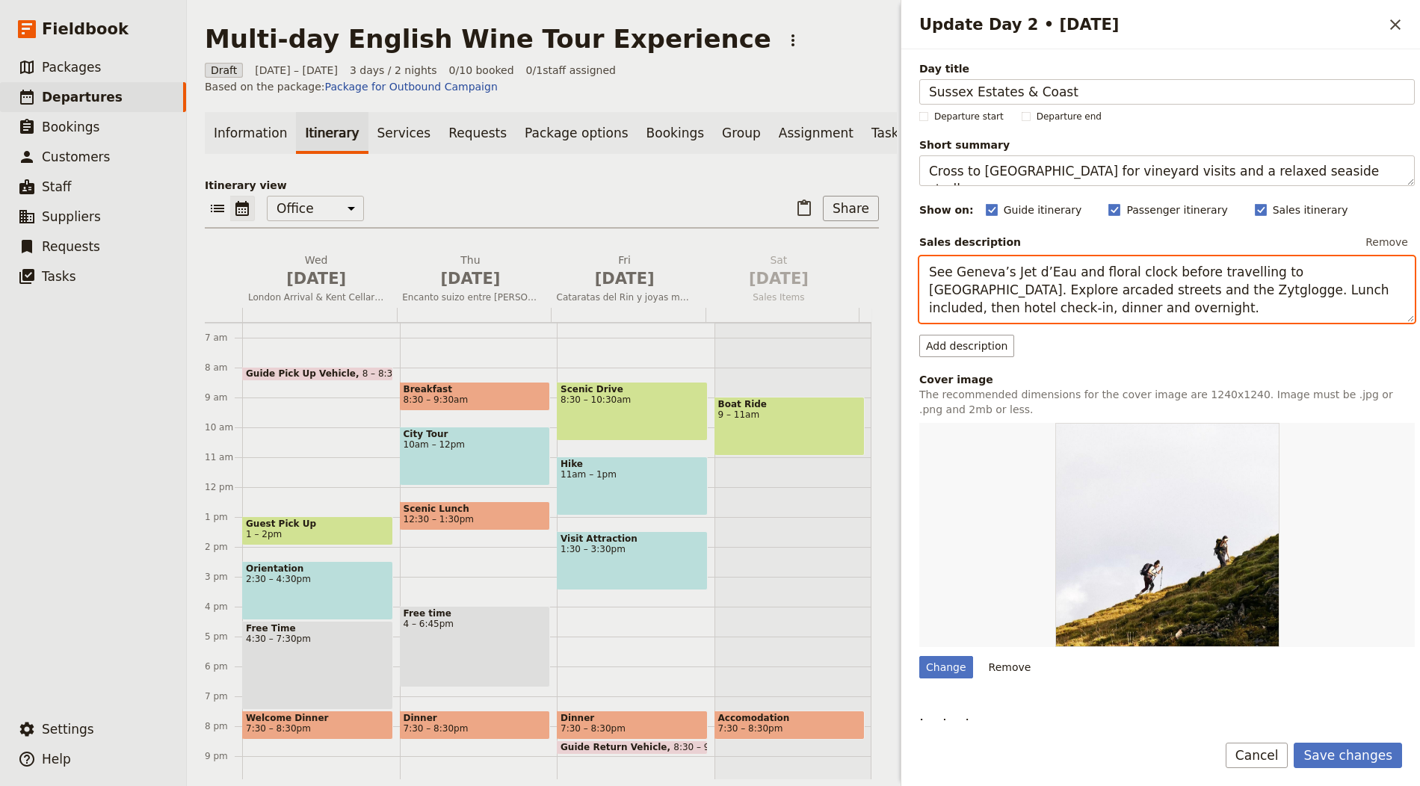
click at [1005, 274] on textarea "See Geneva’s Jet d’Eau and floral clock before travelling to Bern. Explore arca…" at bounding box center [1167, 289] width 496 height 67
paste textarea "Visit two Sussex estates for tastings with the winemakers. Add a coastal walk o…"
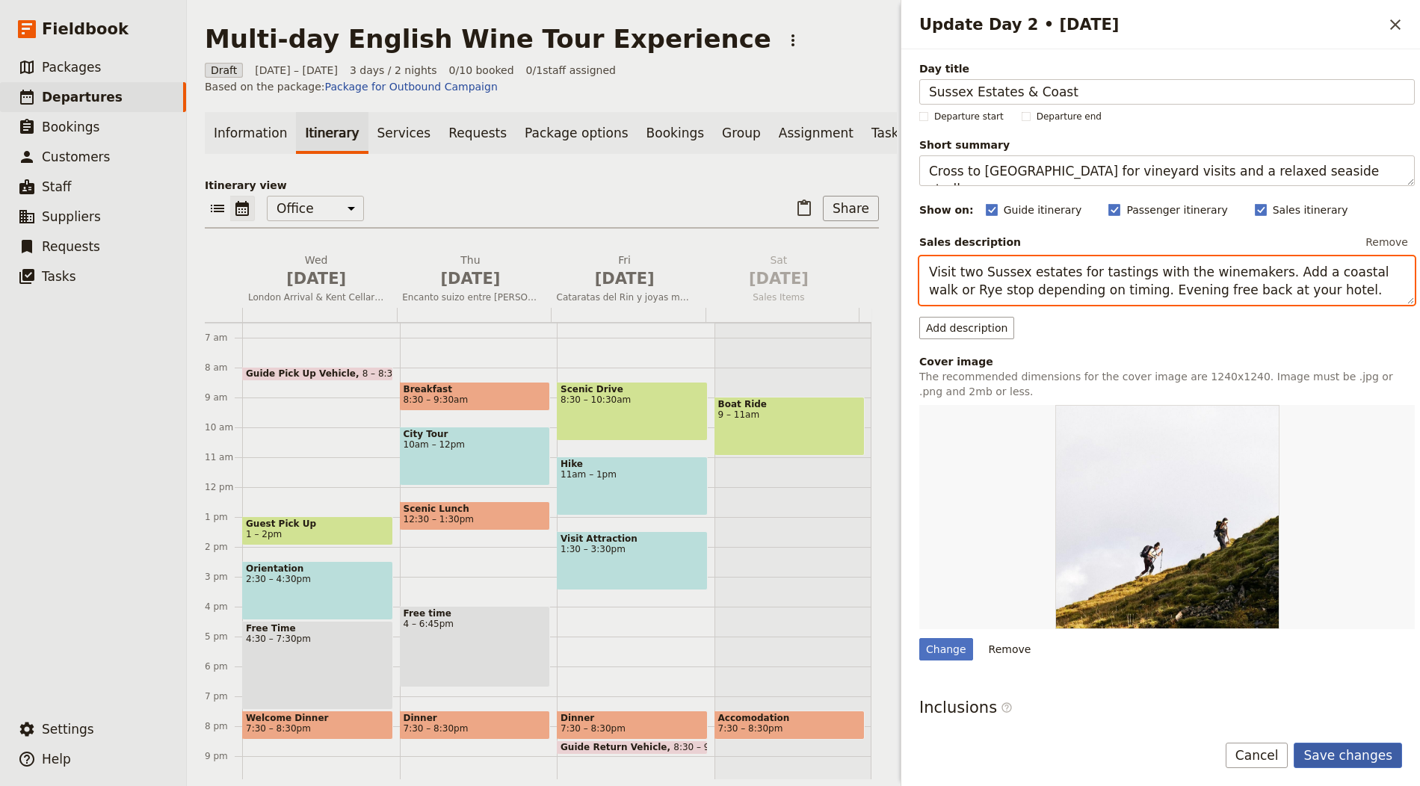
type textarea "Visit two Sussex estates for tastings with the winemakers. Add a coastal walk o…"
click at [1339, 752] on button "Save changes" at bounding box center [1348, 755] width 108 height 25
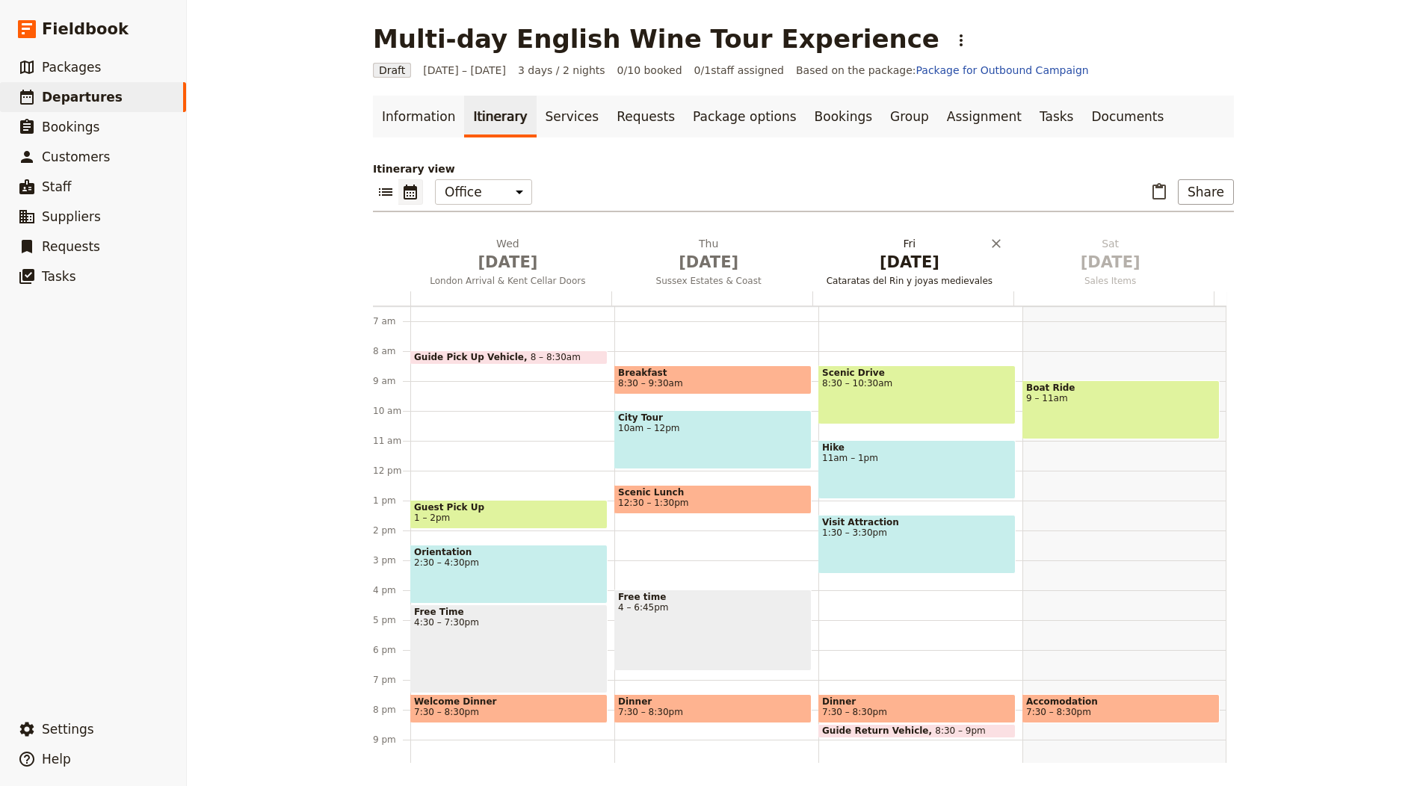
click at [918, 255] on span "Oct 3" at bounding box center [909, 262] width 183 height 22
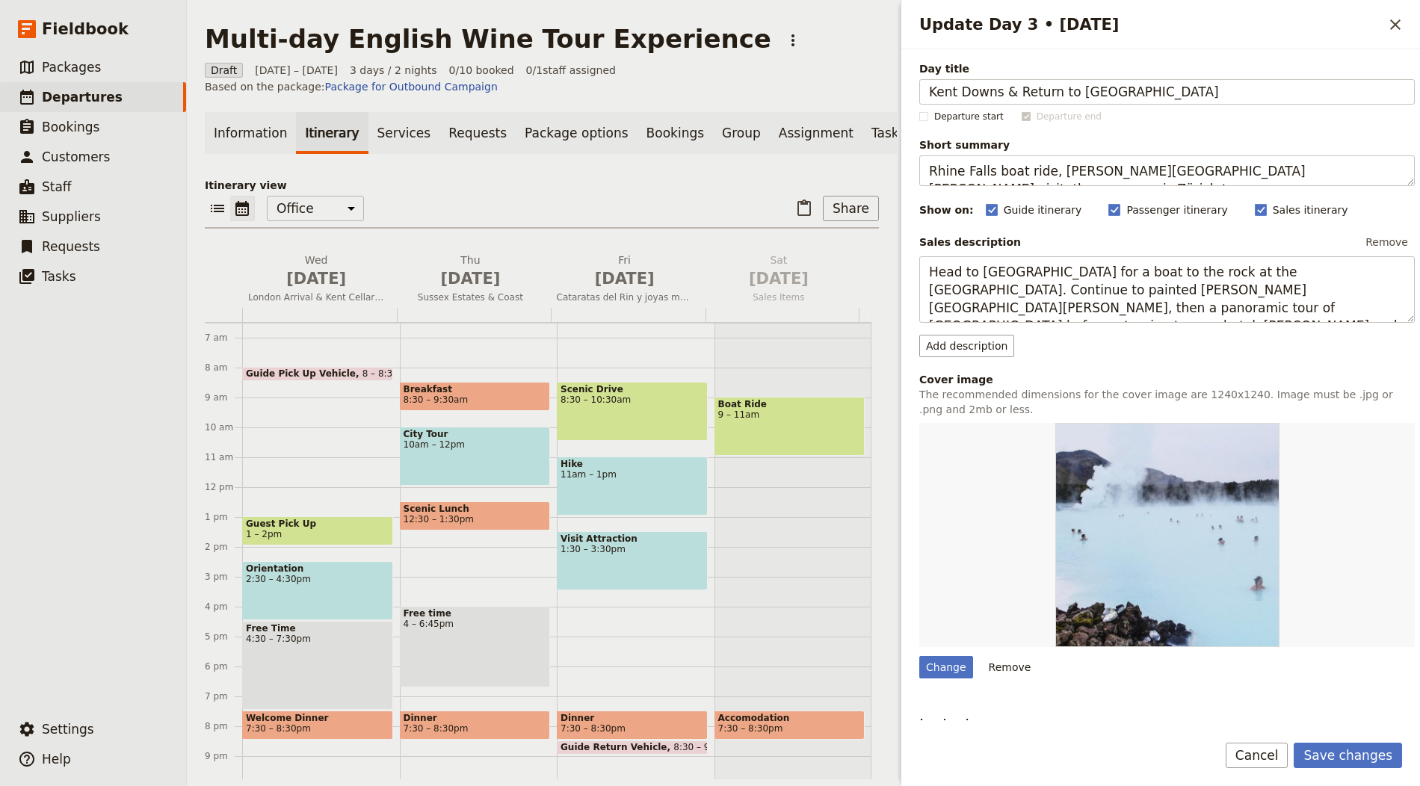
type input "Kent Downs & Return to London"
click at [996, 173] on textarea "Rhine Falls boat ride, Stein am Rhein visit, then panoramic Zürich tour." at bounding box center [1167, 170] width 496 height 31
paste textarea "Final tasting and lunch before returning to London"
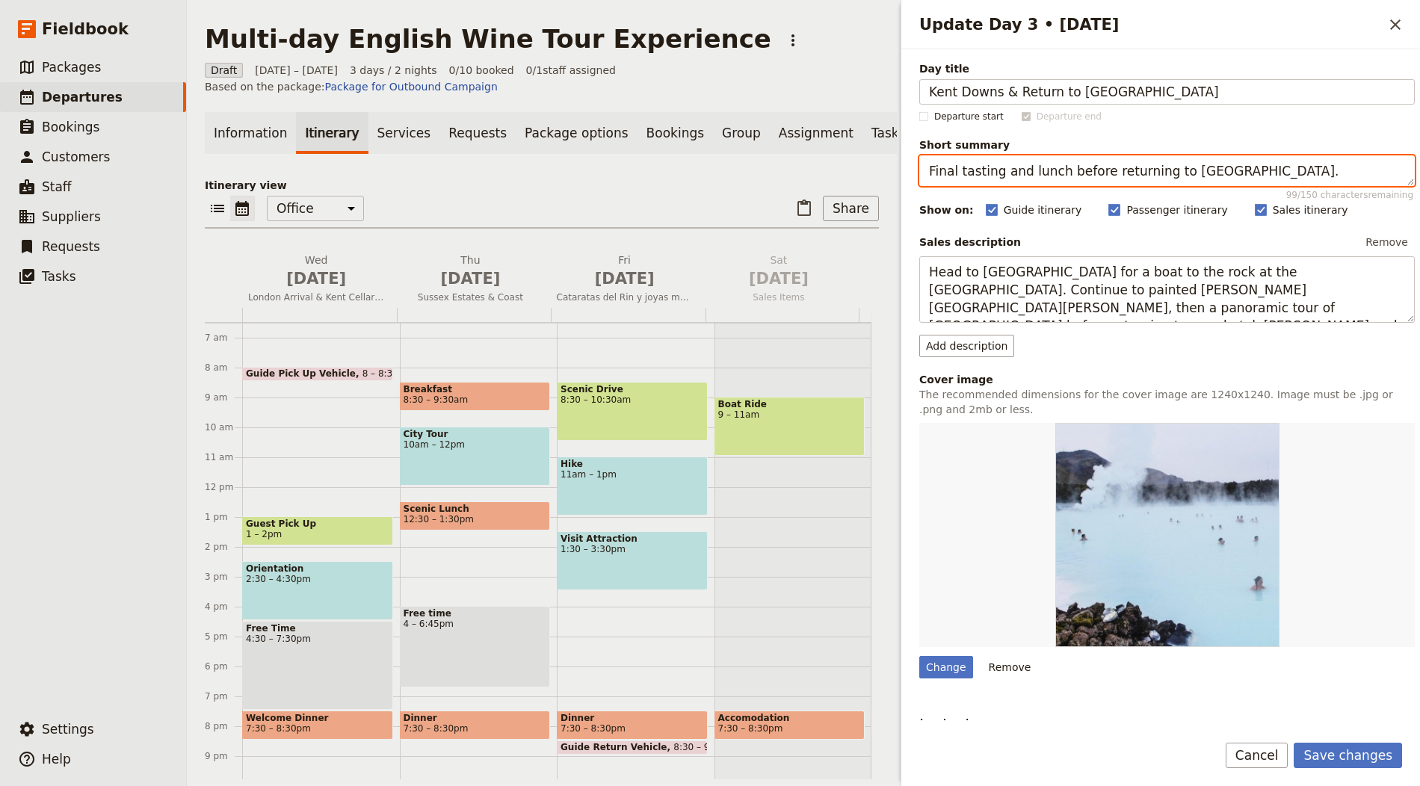
type textarea "Final tasting and lunch before returning to London."
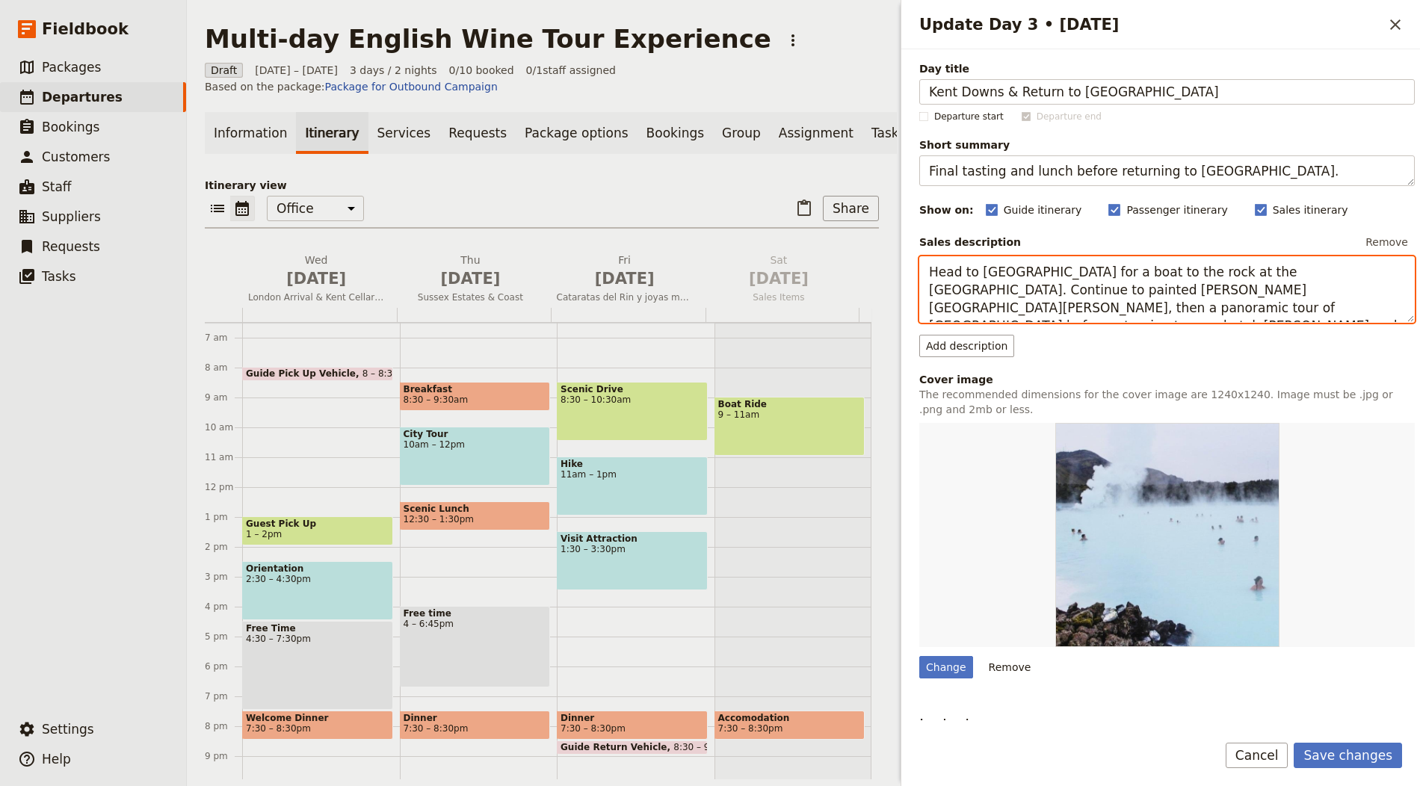
click at [1070, 293] on textarea "Head to Schaffhausen for a boat to the rock at the Rhine Falls. Continue to pai…" at bounding box center [1167, 289] width 496 height 67
paste textarea "A late‑morning tasting at a boutique producer rounds things off. Lunch nearby b…"
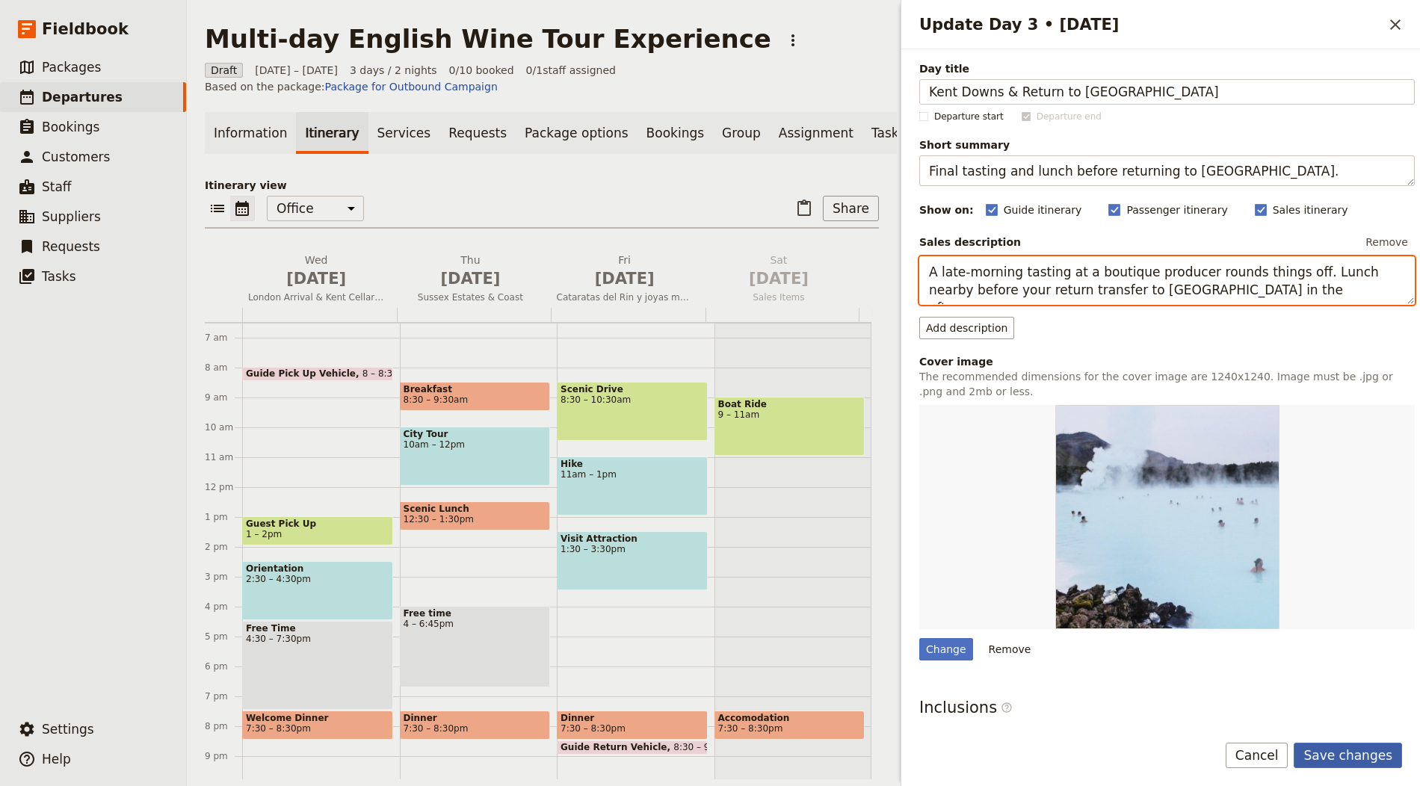
type textarea "A late‑morning tasting at a boutique producer rounds things off. Lunch nearby b…"
click at [1346, 753] on button "Save changes" at bounding box center [1348, 755] width 108 height 25
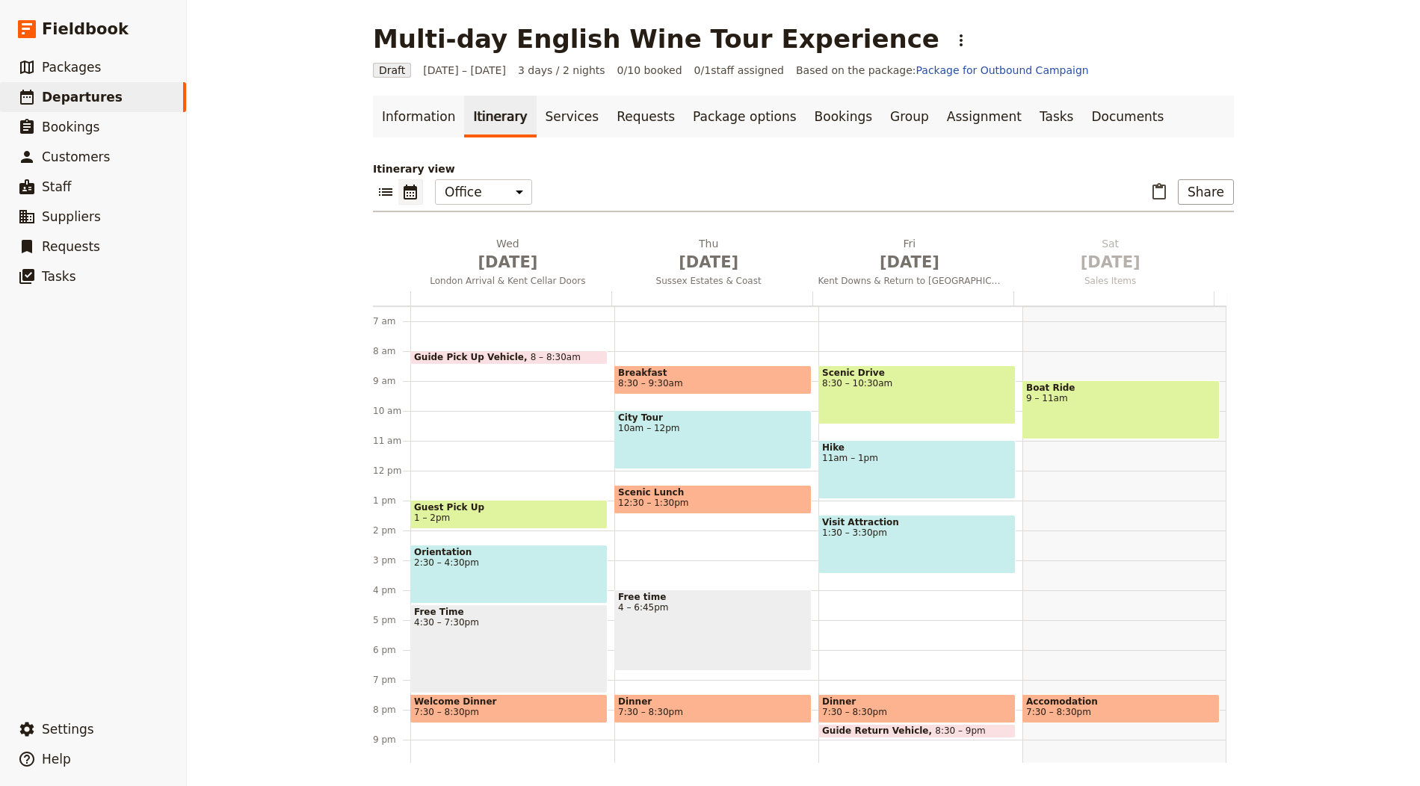
click at [853, 25] on div "Multi-day English Wine Tour Experience ​" at bounding box center [673, 39] width 601 height 30
click at [952, 36] on icon "Actions" at bounding box center [961, 40] width 18 height 18
click at [878, 114] on span "Schedule departure" at bounding box center [891, 118] width 103 height 15
click at [813, 109] on link "Bookings" at bounding box center [843, 117] width 75 height 42
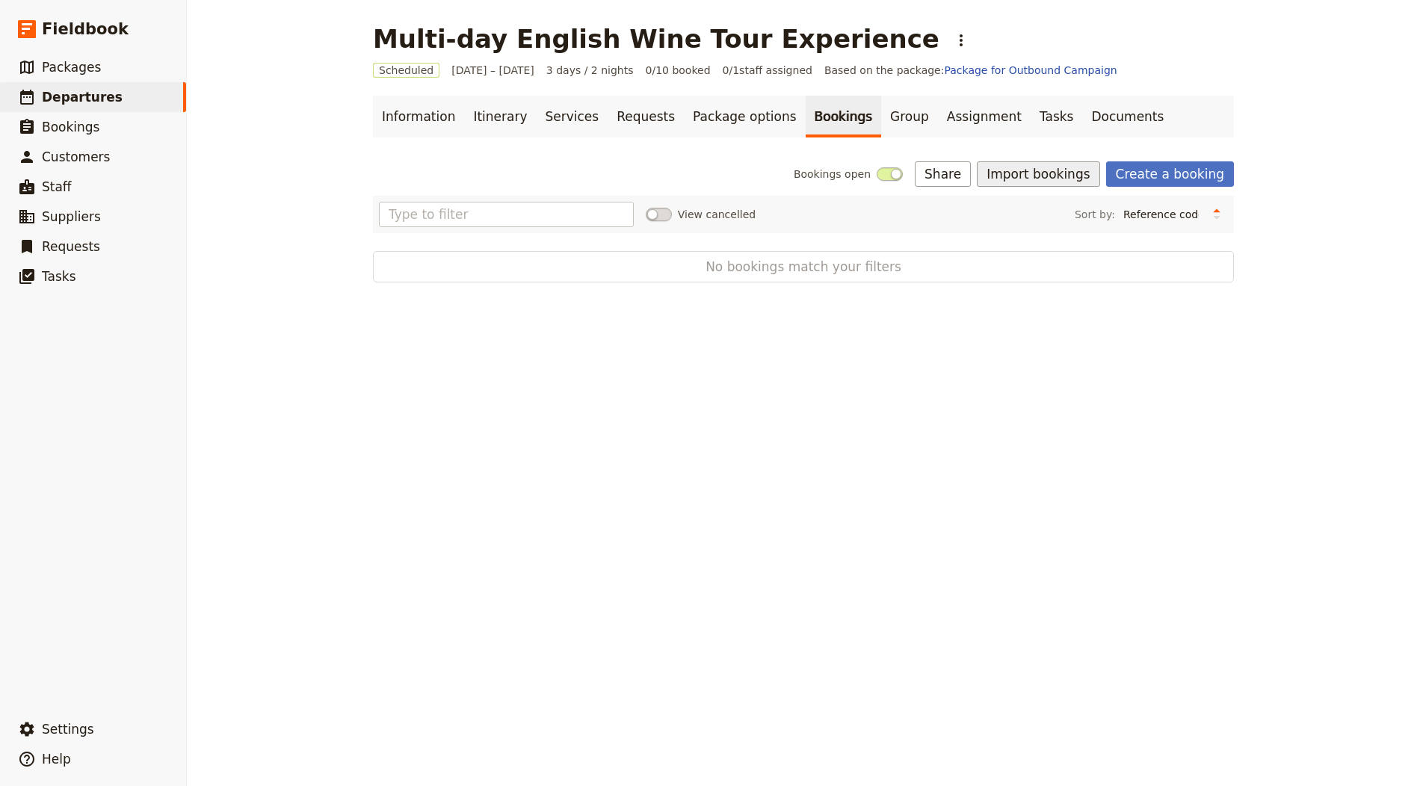
click at [1035, 178] on button "Import bookings" at bounding box center [1038, 173] width 123 height 25
click at [1037, 205] on span "Import Bookings" at bounding box center [1043, 206] width 86 height 15
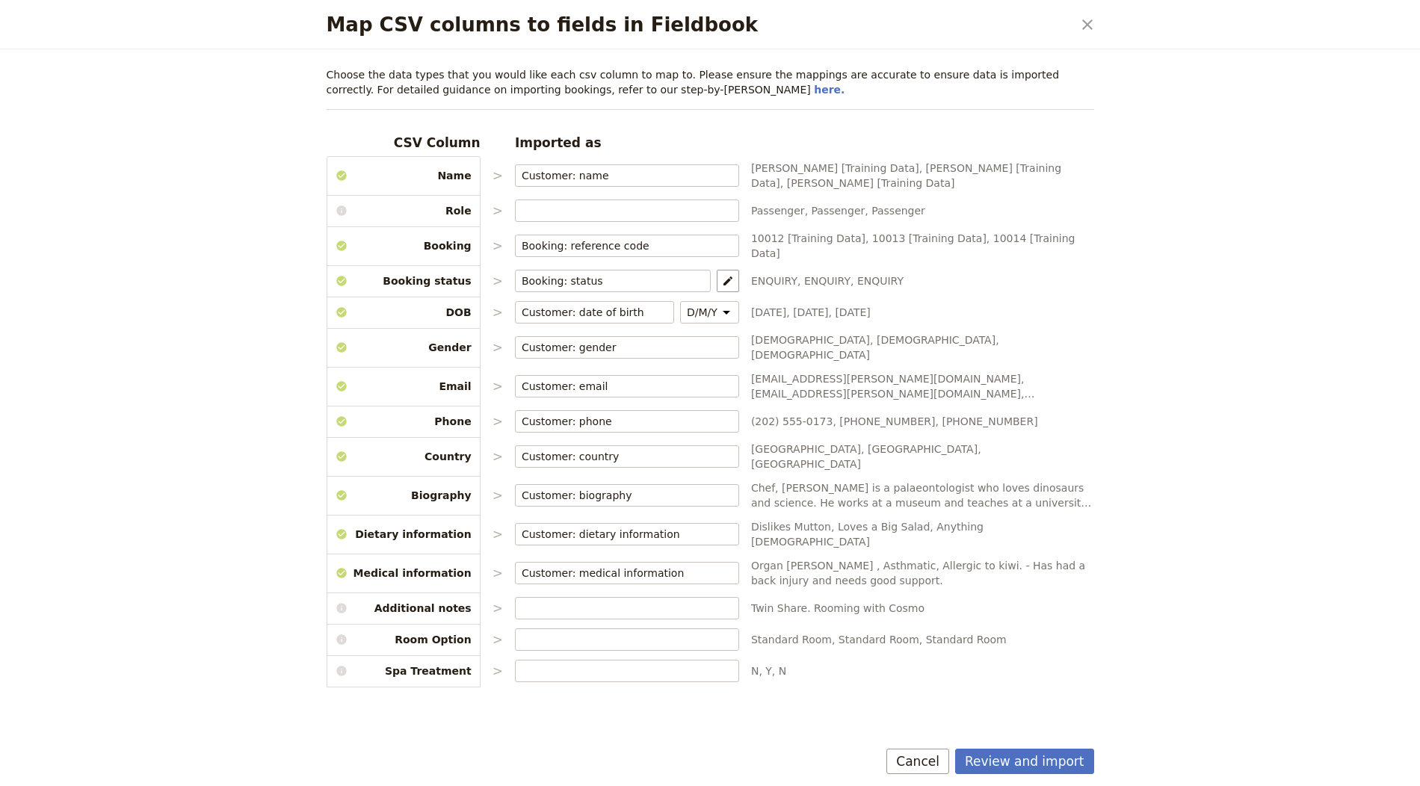
click at [1036, 748] on div "Review and import Cancel" at bounding box center [711, 764] width 804 height 43
click at [1047, 754] on button "Review and import" at bounding box center [1024, 761] width 139 height 25
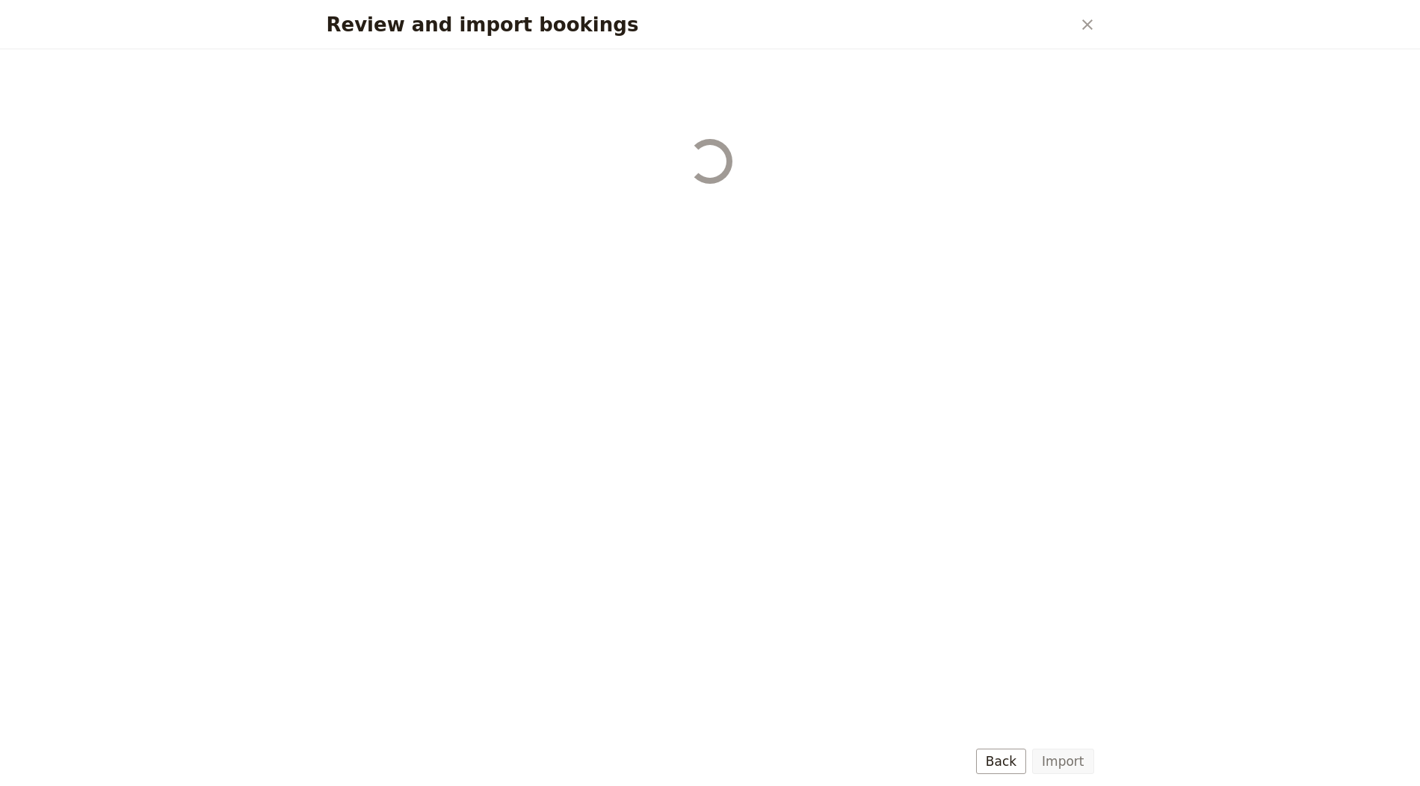
click at [1065, 754] on button "Import" at bounding box center [1062, 761] width 61 height 25
click at [1065, 754] on div "Review and import bookings" at bounding box center [711, 417] width 804 height 737
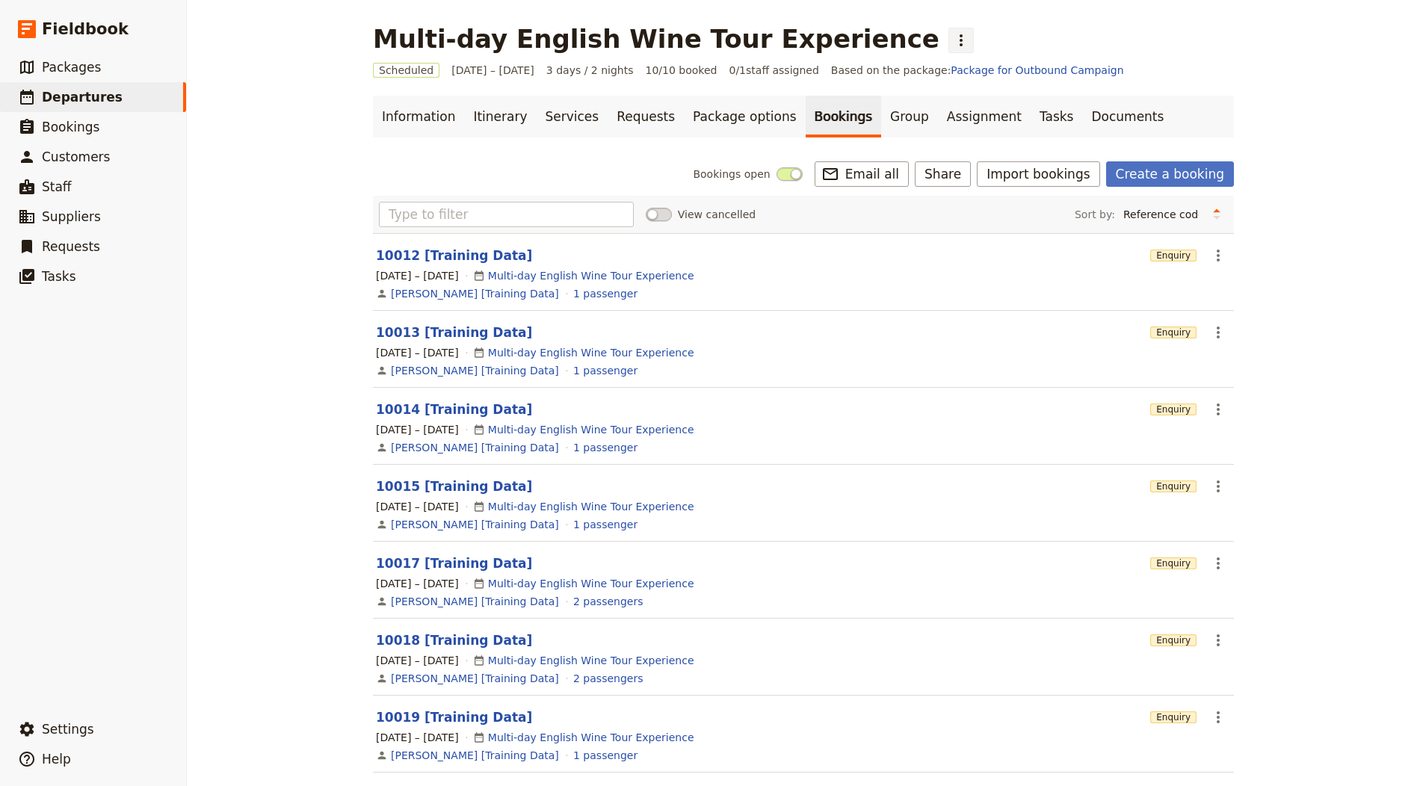
click at [949, 28] on button "​" at bounding box center [961, 40] width 25 height 25
click at [883, 74] on span "Clone this departure" at bounding box center [893, 73] width 107 height 15
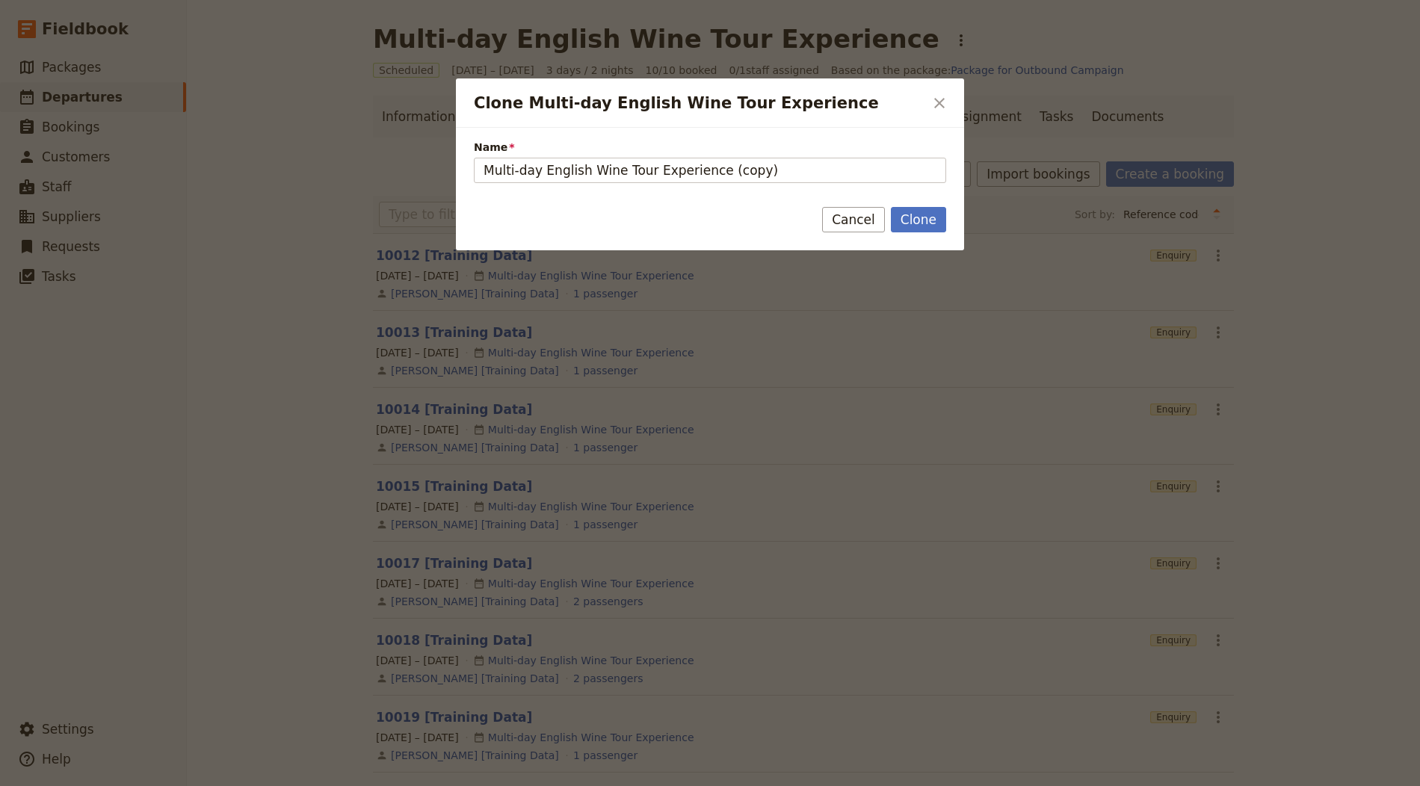
click at [562, 155] on div "Name Multi-day English Wine Tour Experience (copy)" at bounding box center [710, 161] width 472 height 43
click at [560, 170] on input "Multi-day English Wine Tour Experience (copy)" at bounding box center [710, 170] width 472 height 25
click at [704, 165] on input "Multi-day English Wine Tour Experience (copy)" at bounding box center [710, 170] width 472 height 25
paste input "14 Days East Africa Adventure Safari"
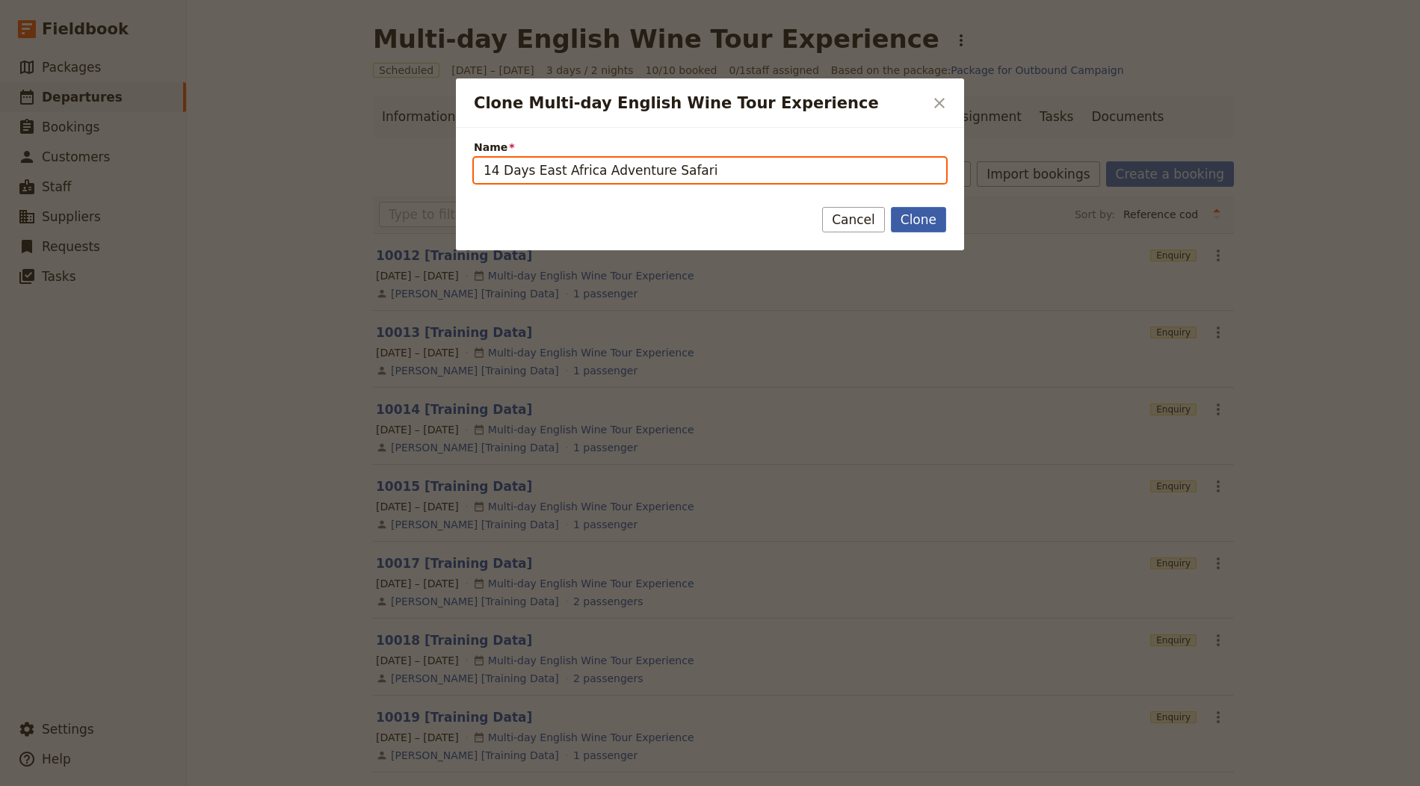
type input "14 Days East Africa Adventure Safari"
click at [909, 216] on button "Clone" at bounding box center [918, 219] width 55 height 25
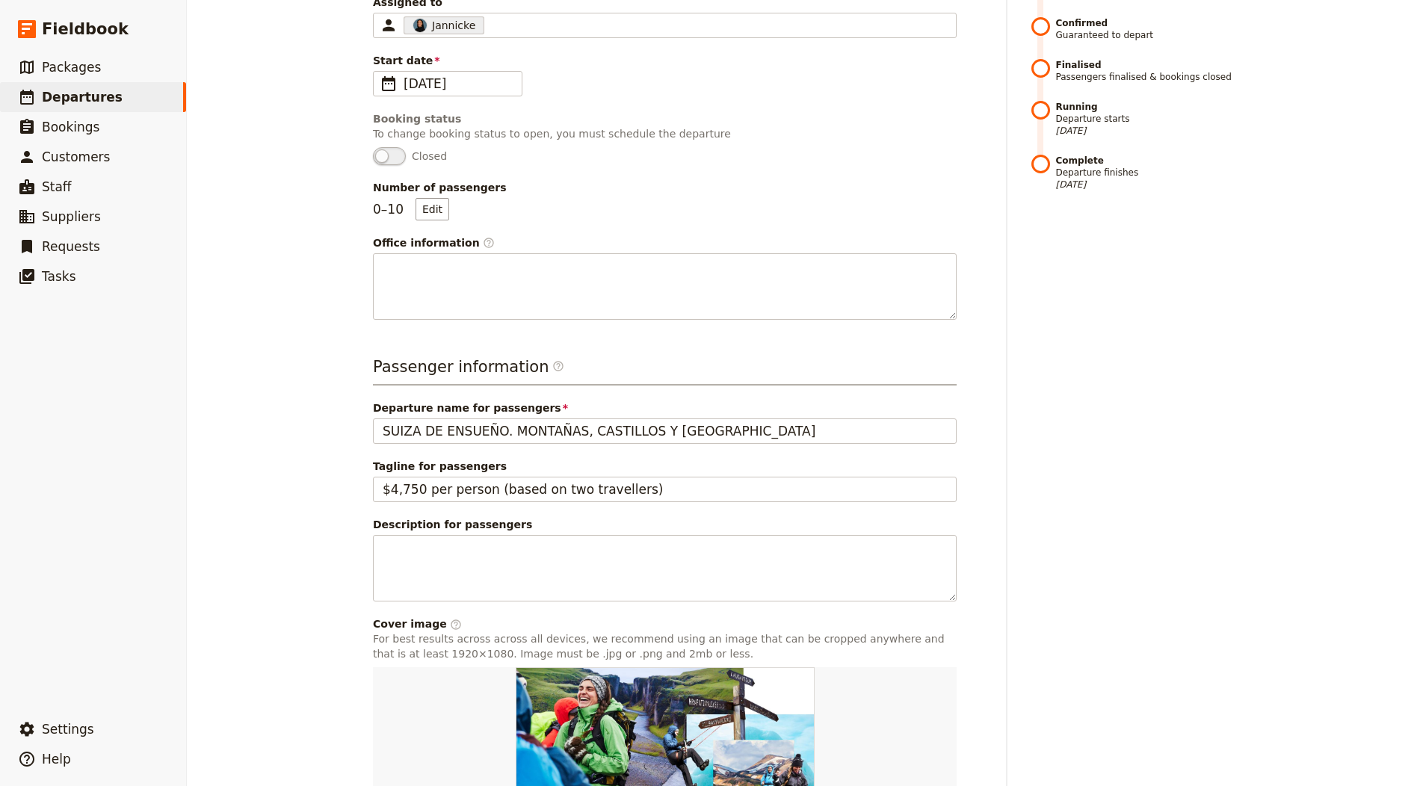
scroll to position [335, 0]
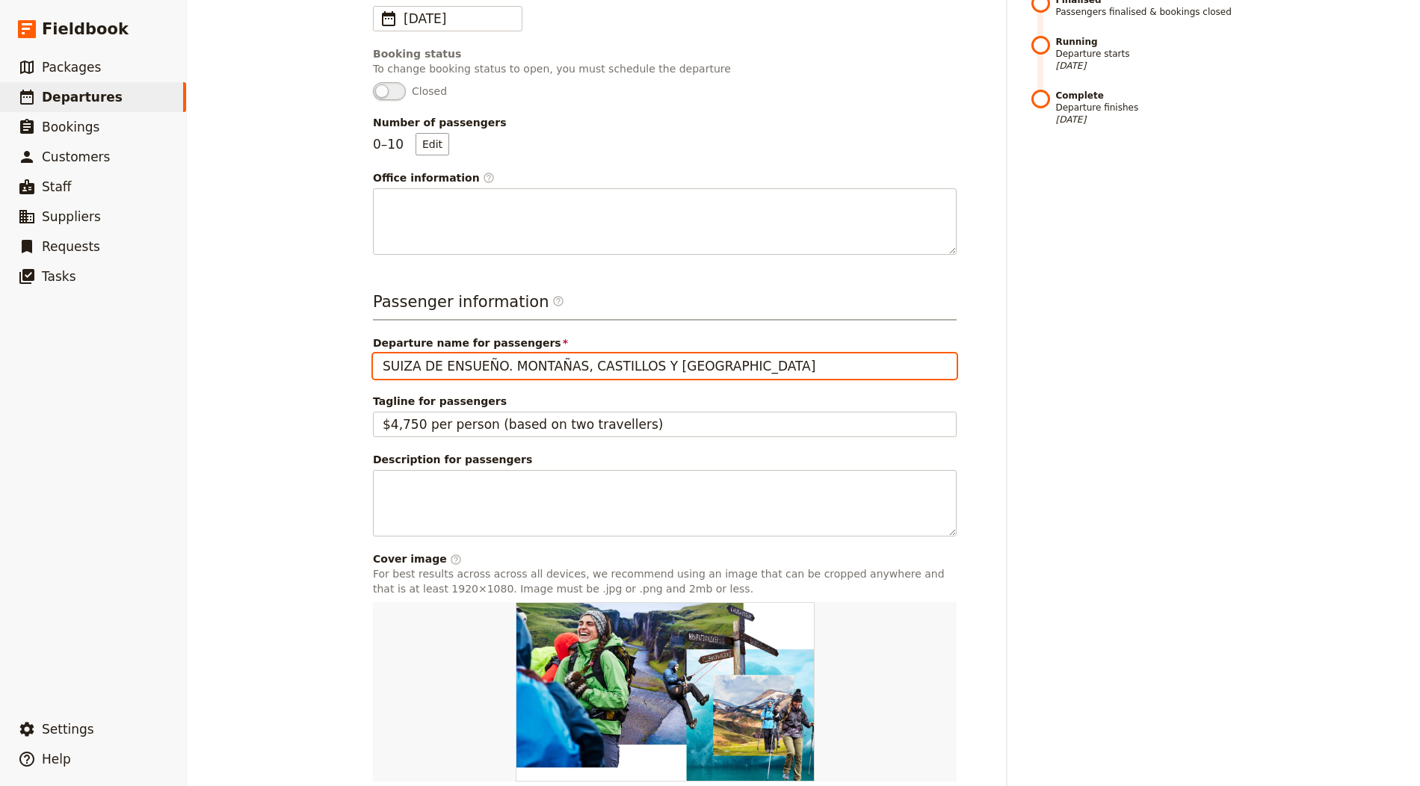
click at [596, 370] on input "SUIZA DE ENSUEÑO. MONTAÑAS, CASTILLOS Y LAGOS" at bounding box center [665, 366] width 584 height 25
paste input "14 Days East Africa Adventure Safari"
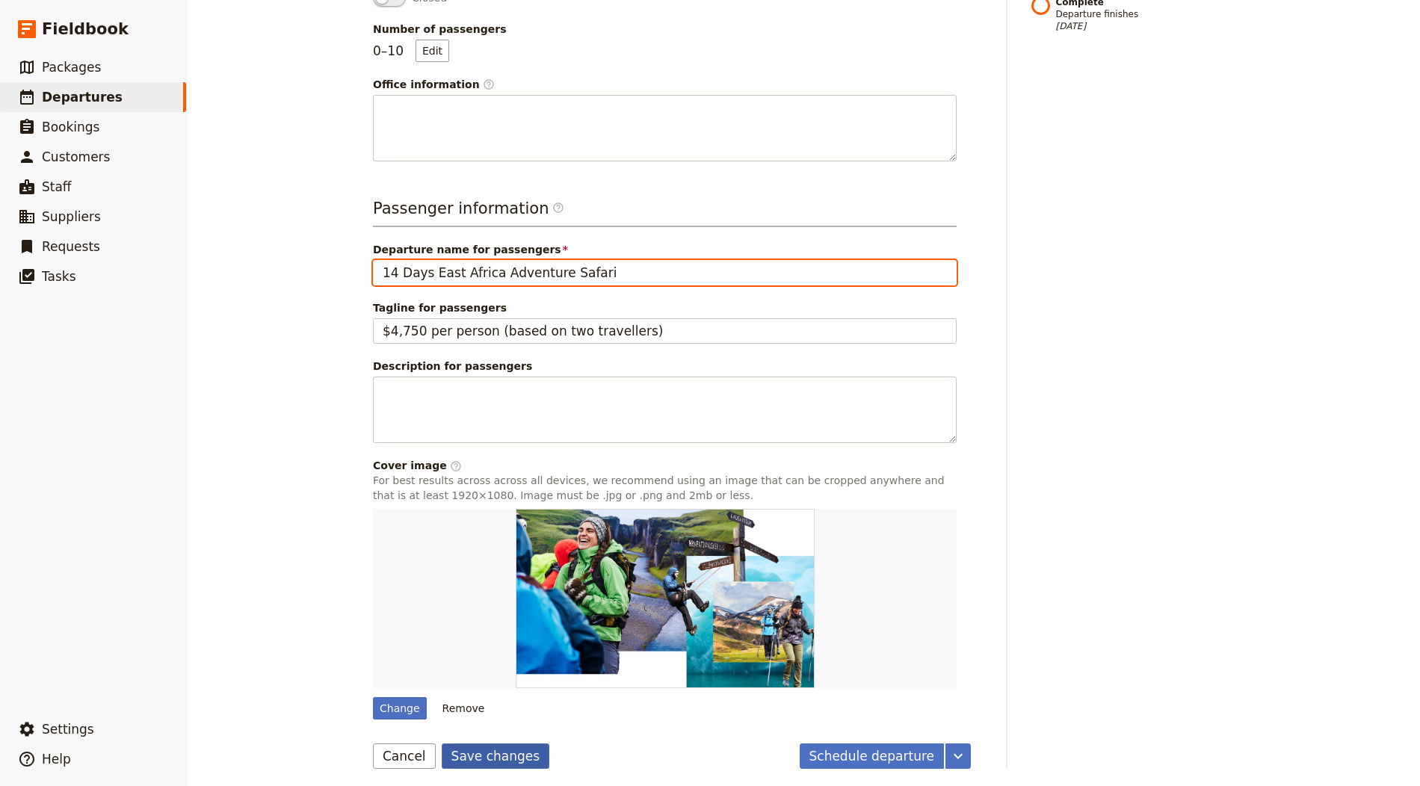
type input "14 Days East Africa Adventure Safari"
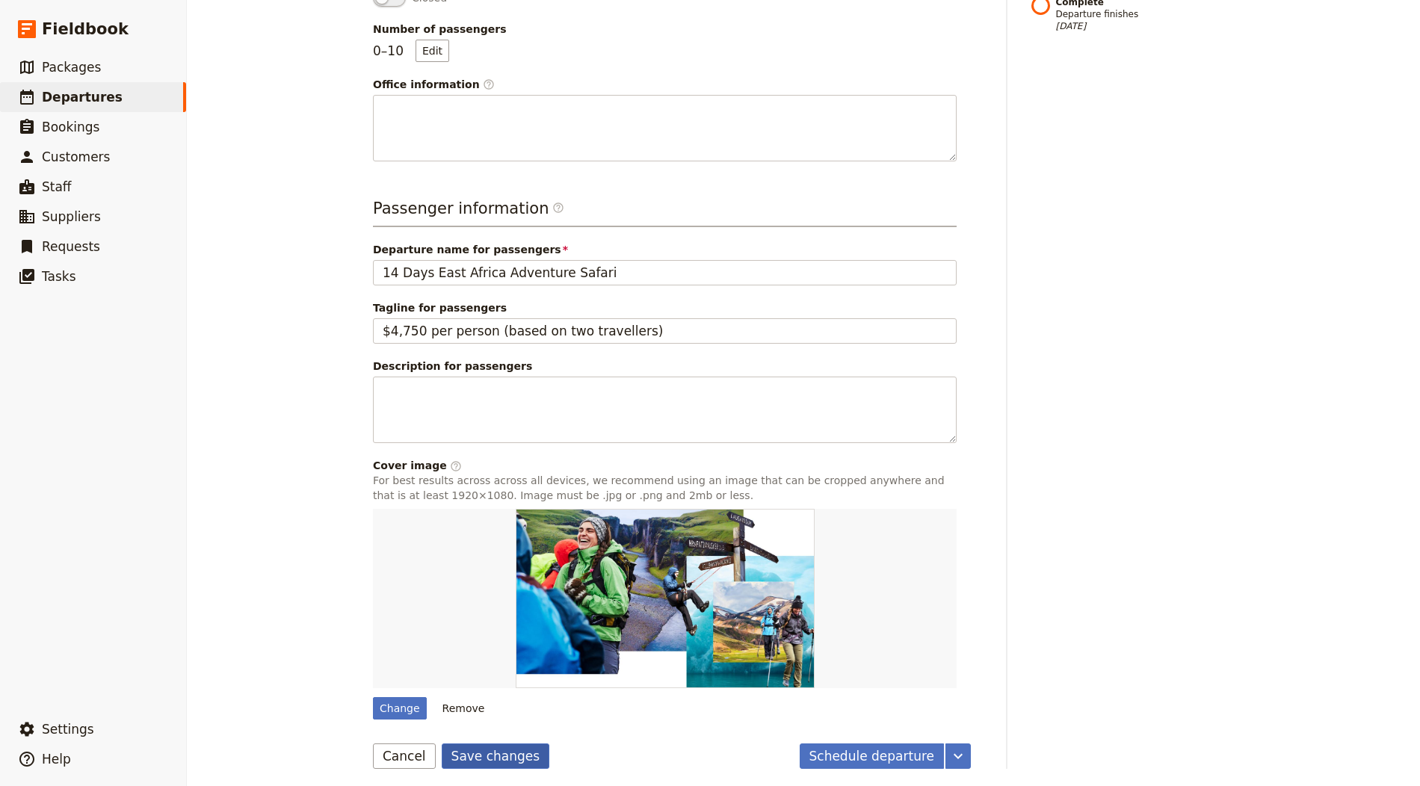
click at [472, 758] on button "Save changes" at bounding box center [496, 756] width 108 height 25
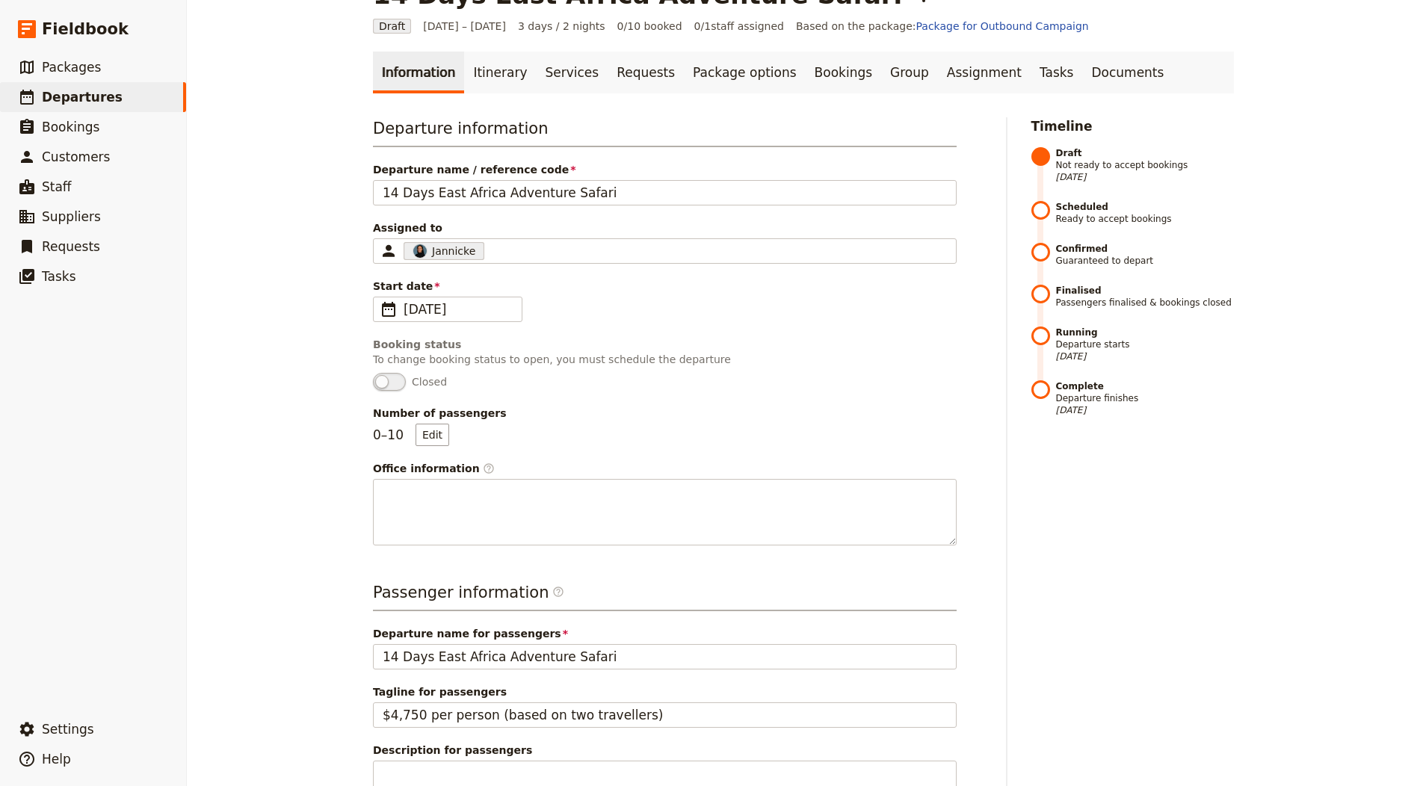
scroll to position [0, 0]
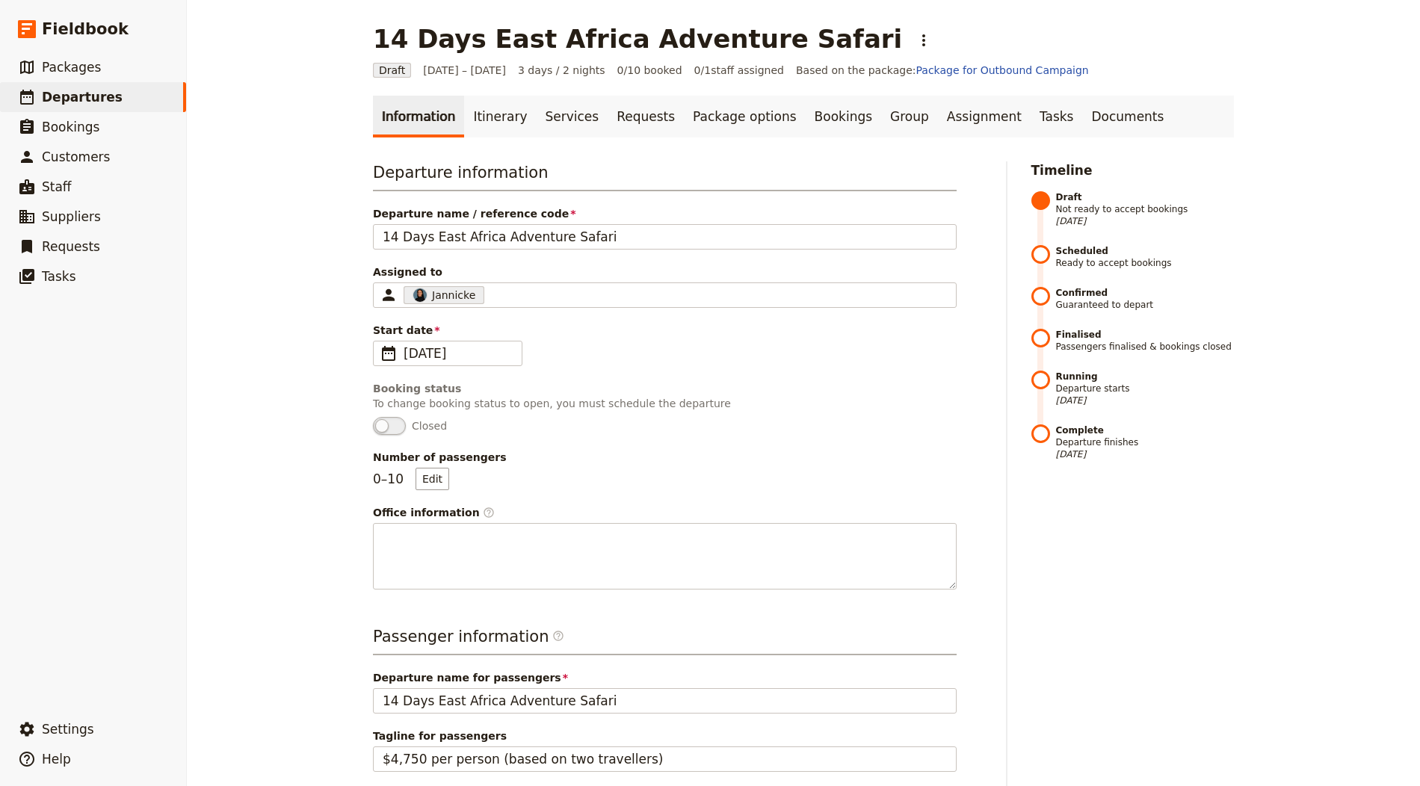
click at [1068, 93] on main "14 Days East Africa Adventure Safari ​ Draft 1 – 3 Oct 2025 3 days / 2 nights 0…" at bounding box center [803, 610] width 897 height 1221
click at [1082, 103] on link "Documents" at bounding box center [1127, 117] width 90 height 42
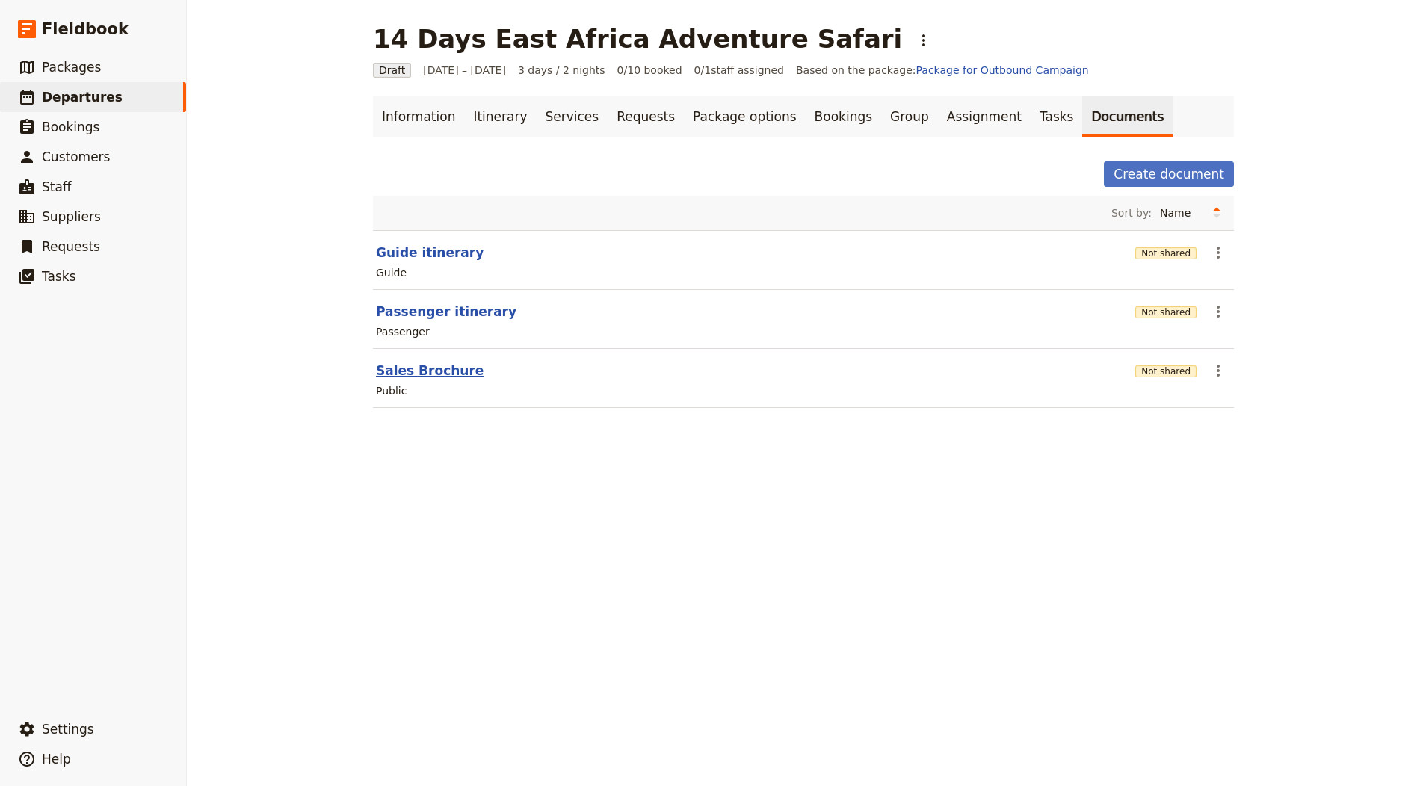
click at [436, 367] on button "Sales Brochure" at bounding box center [430, 371] width 108 height 18
select select "DEFAULT"
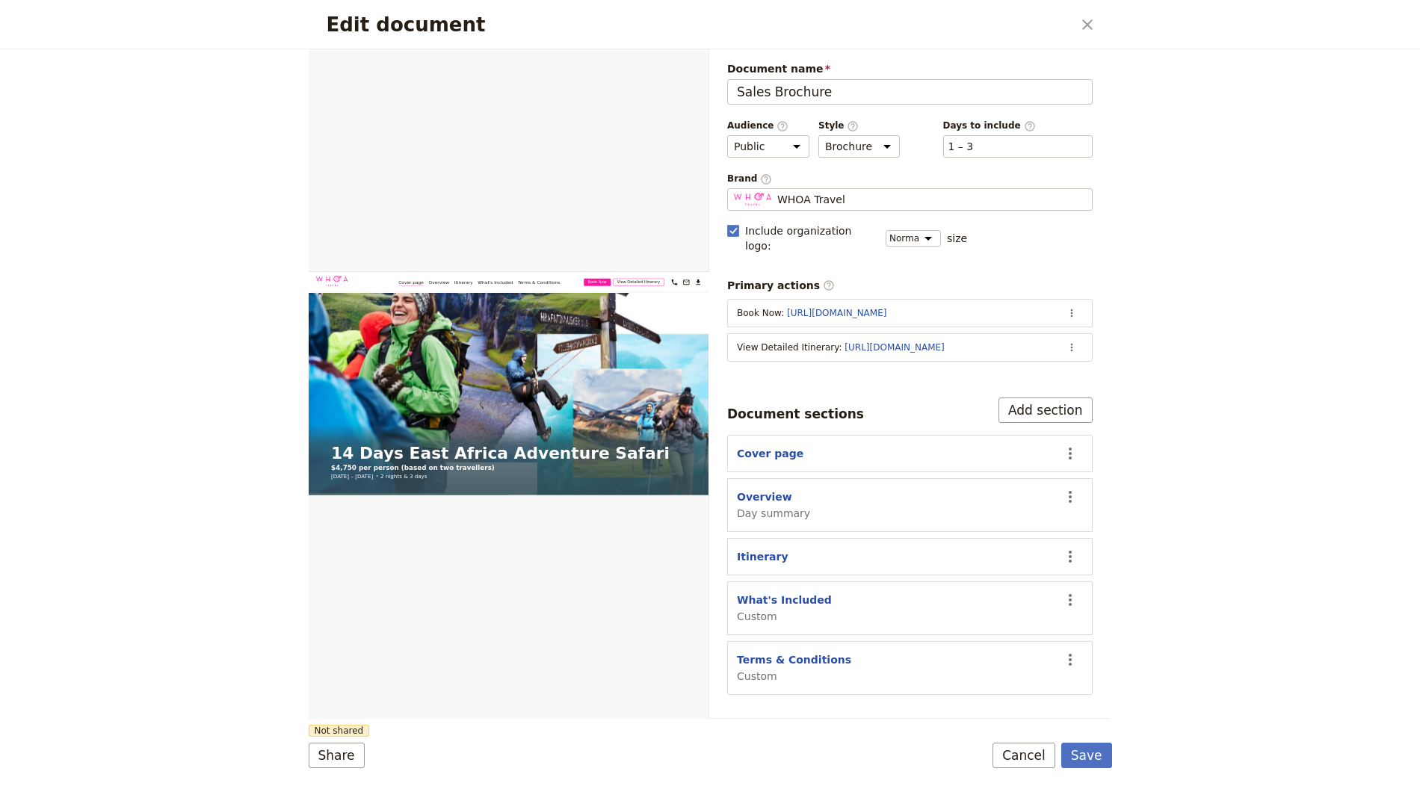
click at [765, 478] on section "Overview Day summary ​" at bounding box center [910, 505] width 366 height 54
click at [764, 490] on button "Overview" at bounding box center [764, 497] width 55 height 15
select select "DAY_SUMMARY"
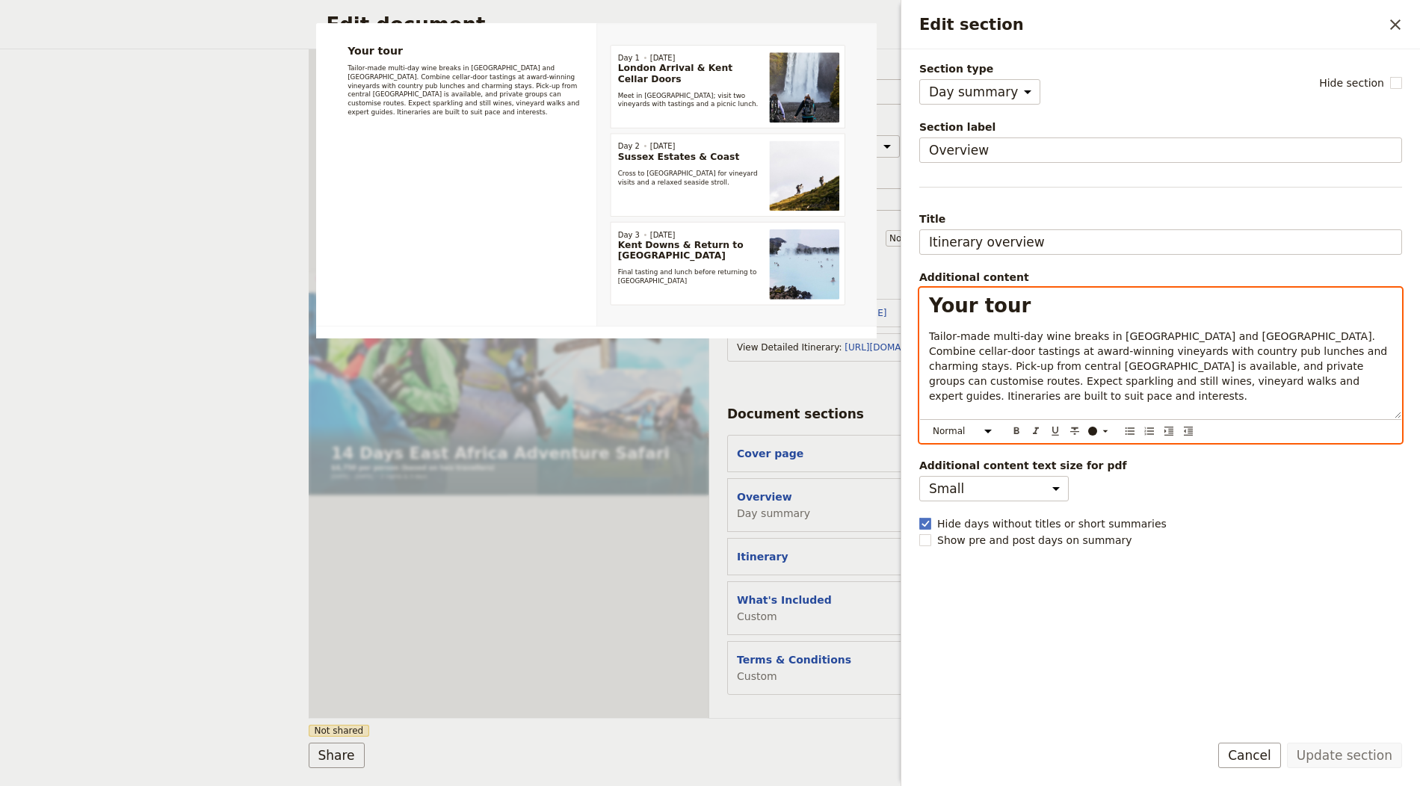
click at [1020, 351] on span "Tailor‑made multi‑day wine breaks in Kent and Sussex. Combine cellar‑door tasti…" at bounding box center [1160, 366] width 462 height 72
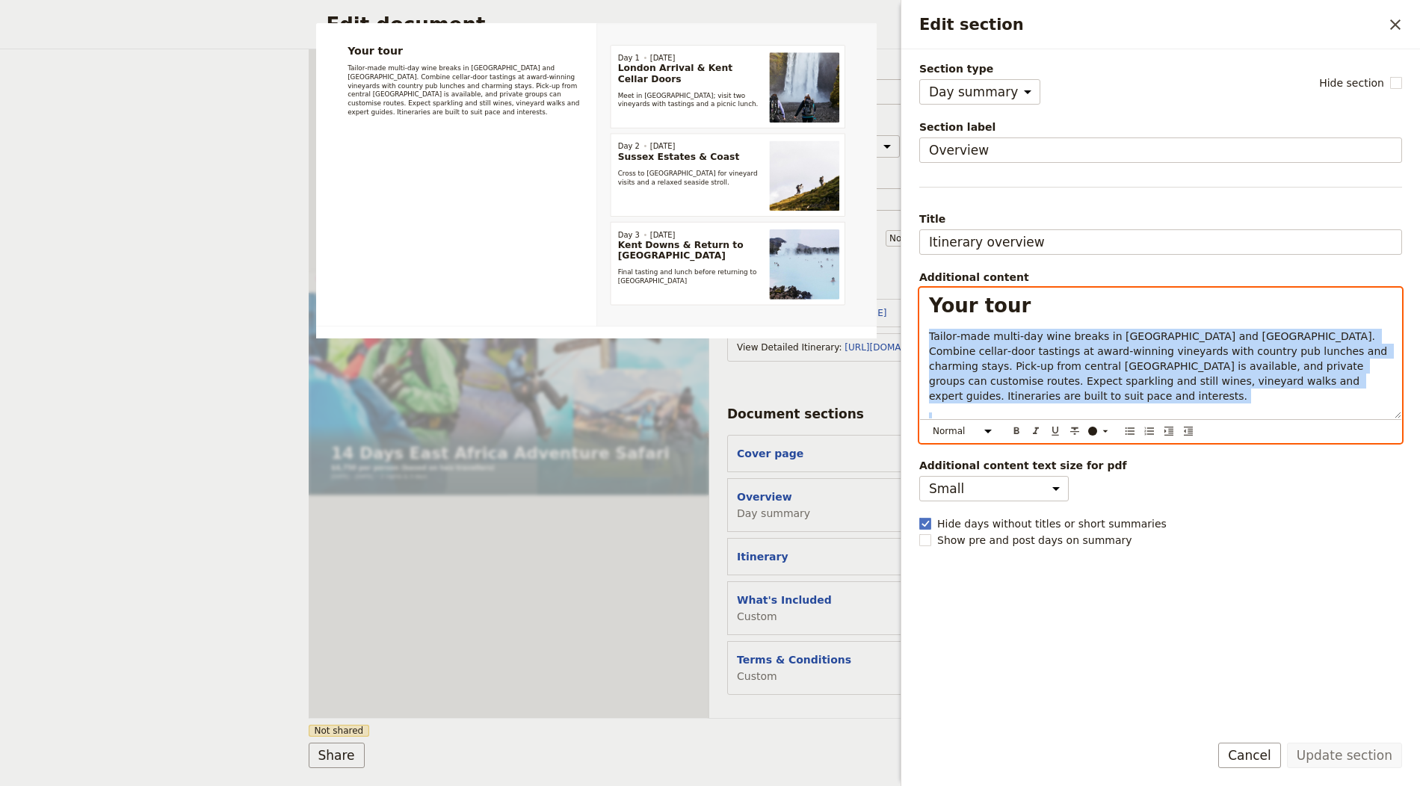
click at [1020, 351] on span "Tailor‑made multi‑day wine breaks in Kent and Sussex. Combine cellar‑door tasti…" at bounding box center [1160, 366] width 462 height 72
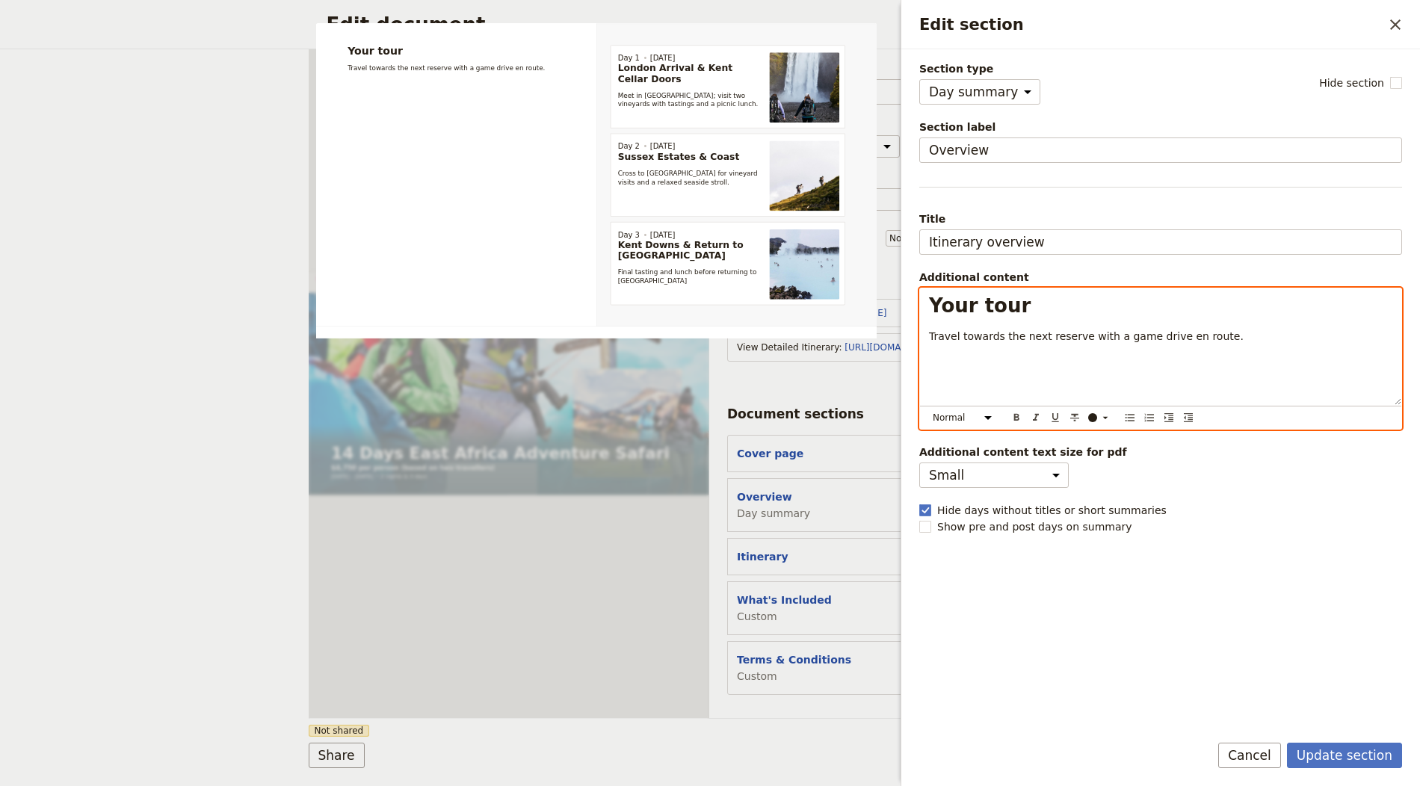
click at [1088, 315] on div "Your tour Travel towards the next reserve with a game drive en route." at bounding box center [1160, 347] width 481 height 117
click at [1088, 317] on div "Your tour Travel towards the next reserve with a game drive en route." at bounding box center [1160, 347] width 481 height 117
click at [1072, 330] on span "Travel towards the next reserve with a game drive en route." at bounding box center [1086, 336] width 315 height 12
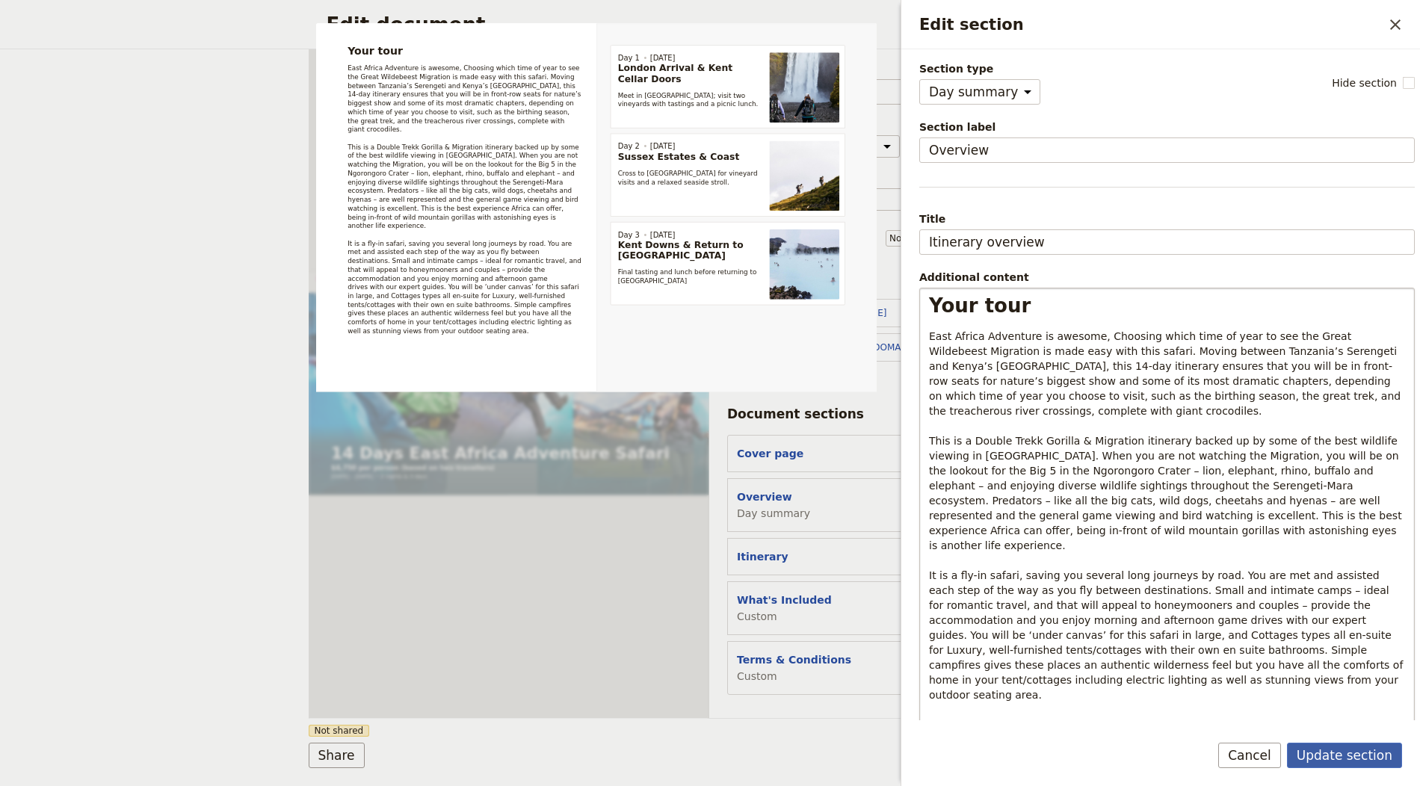
click at [1360, 757] on button "Update section" at bounding box center [1344, 755] width 115 height 25
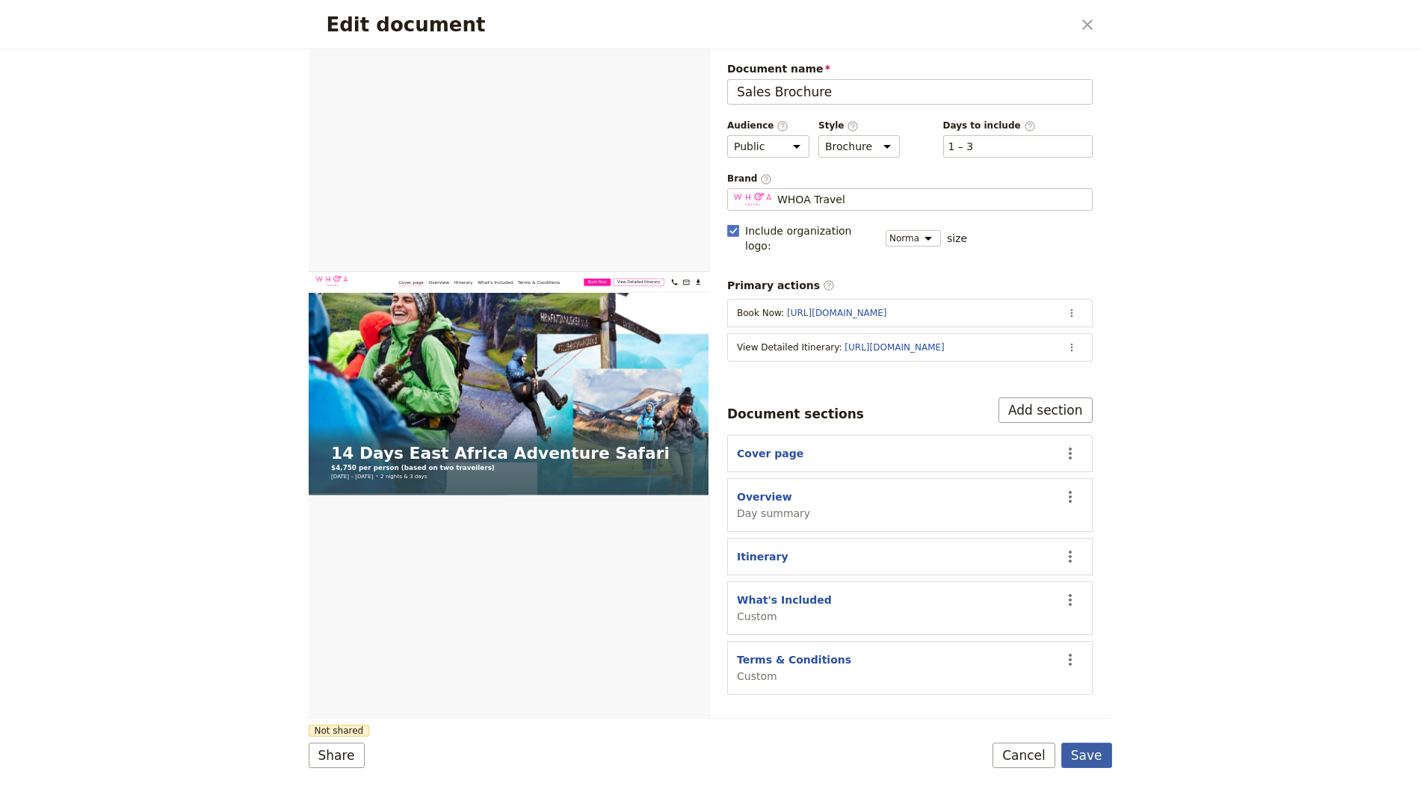
click at [1100, 765] on button "Save" at bounding box center [1086, 755] width 51 height 25
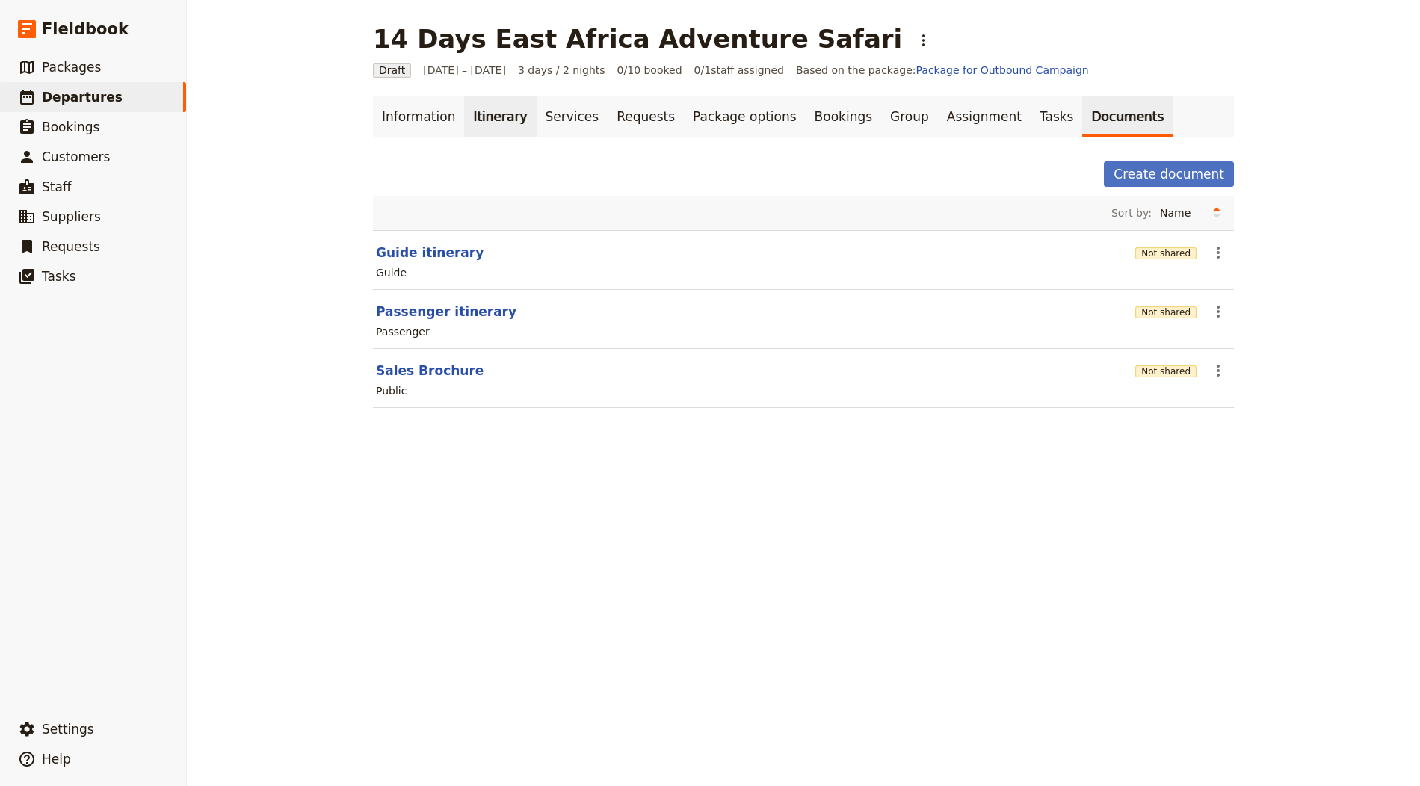
click at [487, 118] on link "Itinerary" at bounding box center [500, 117] width 72 height 42
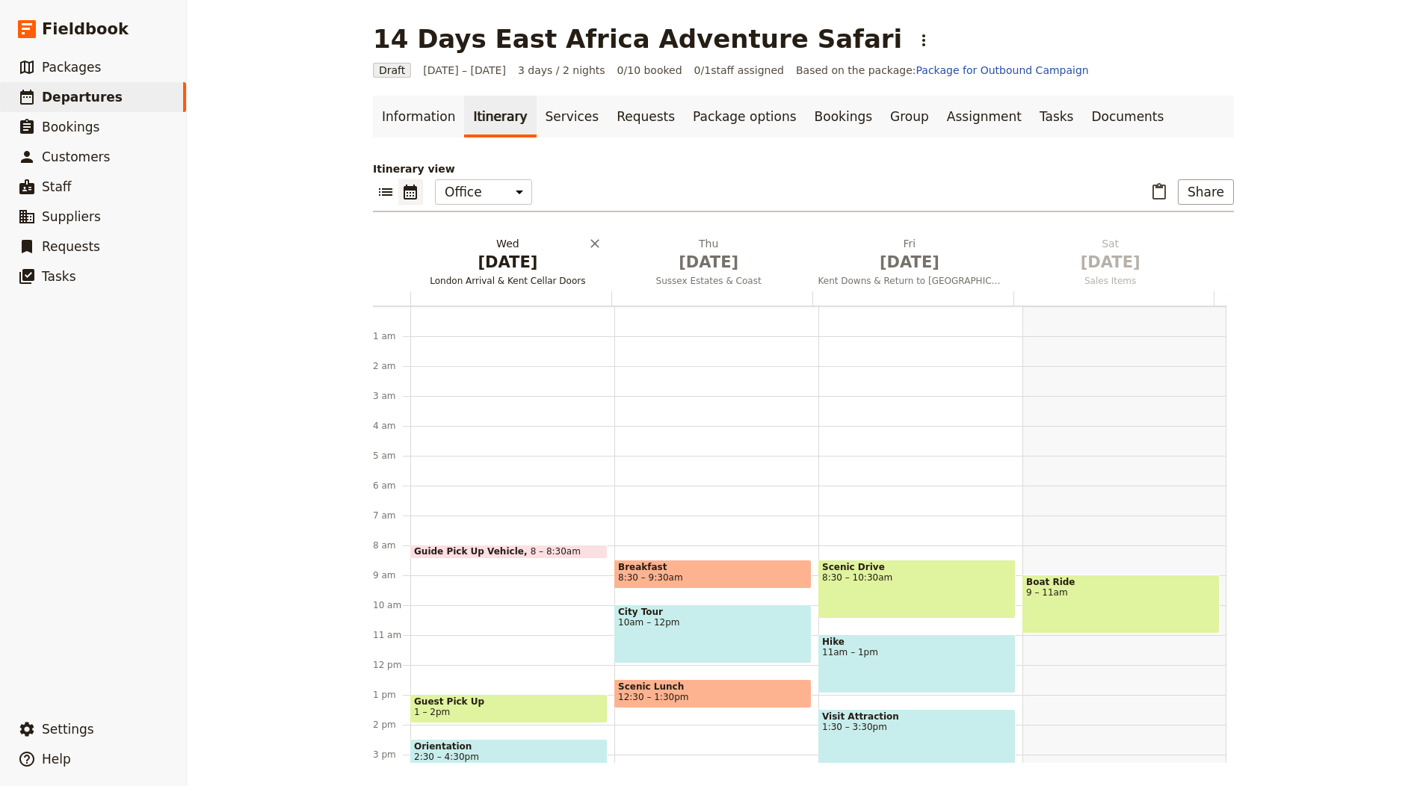
scroll to position [194, 0]
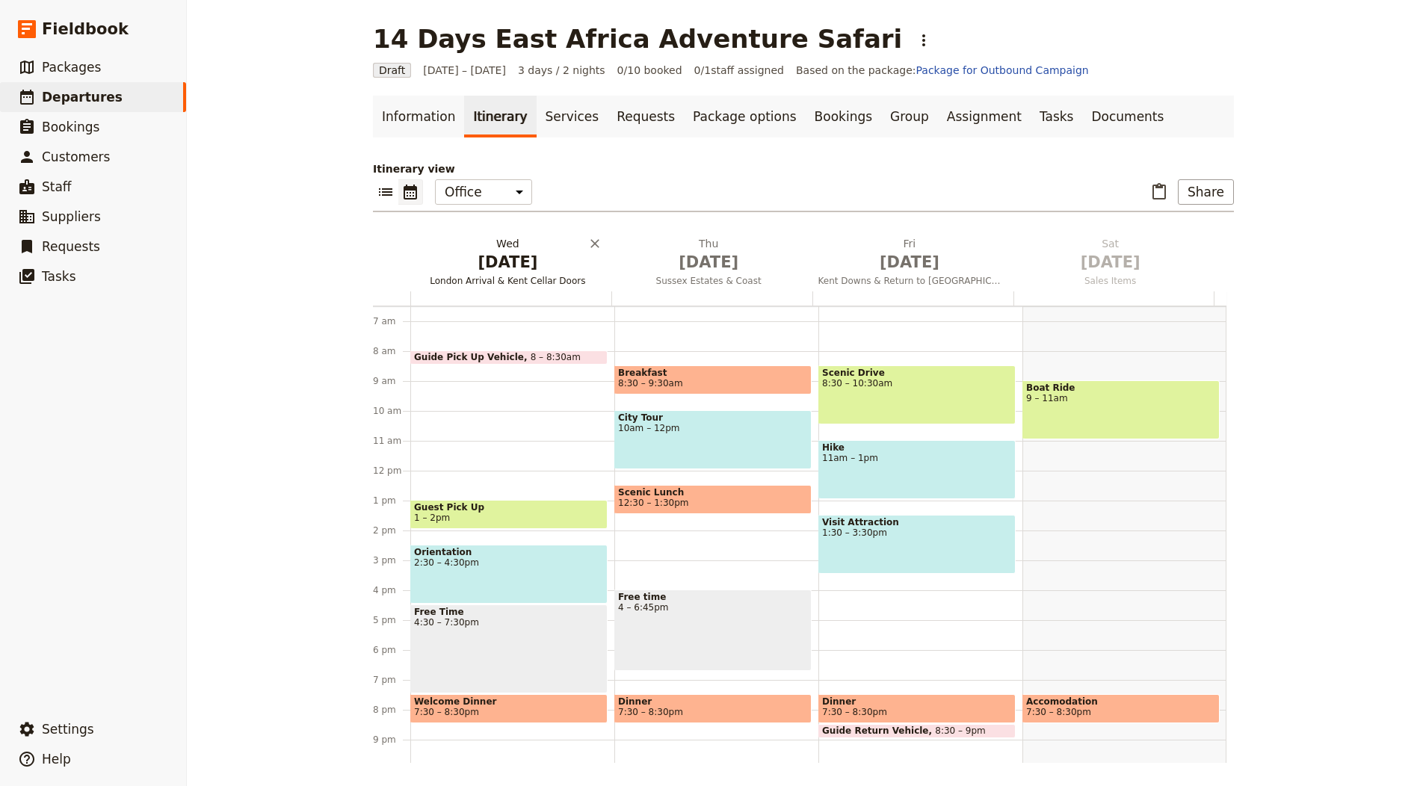
click at [517, 262] on span "Oct 1" at bounding box center [507, 262] width 183 height 22
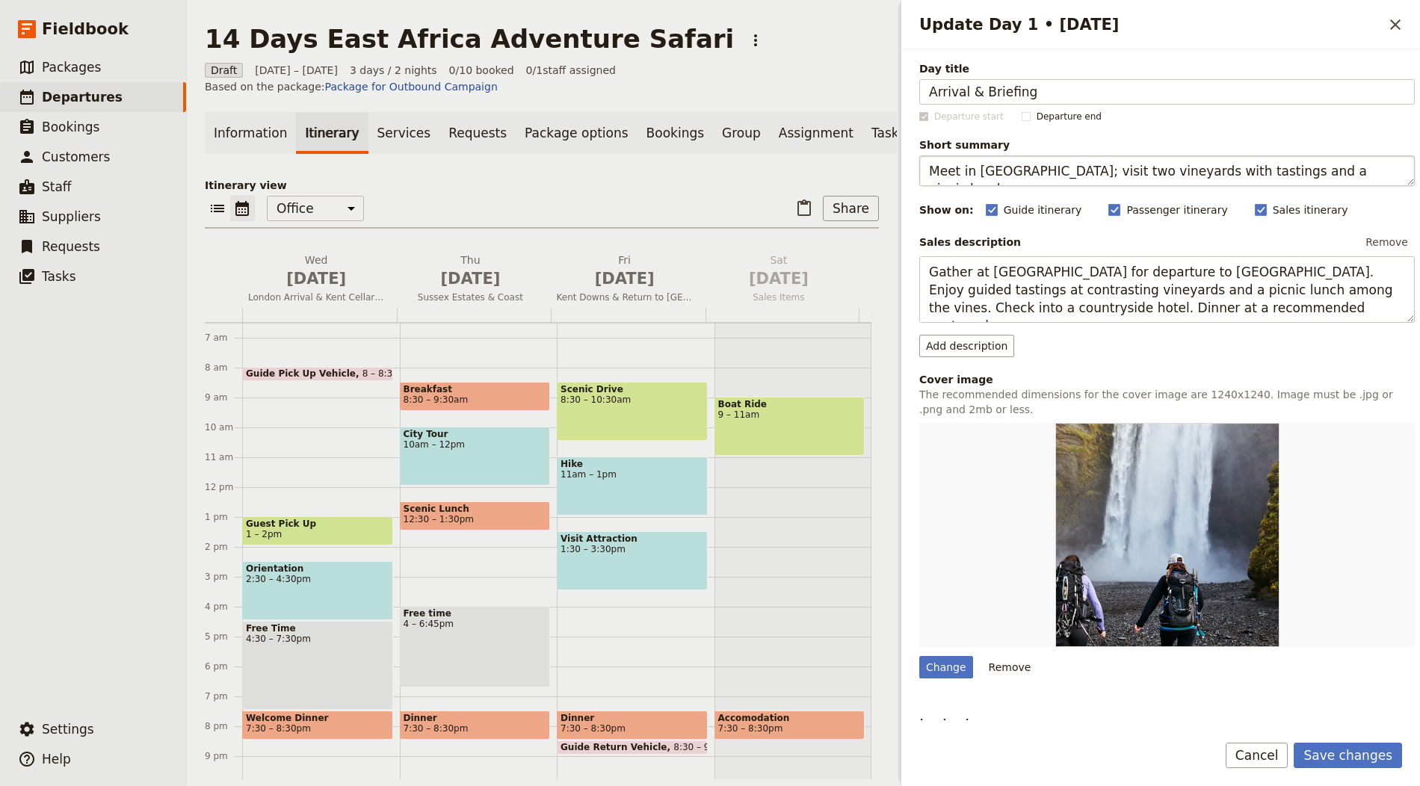
type input "Arrival & Briefing"
click at [1057, 166] on textarea "Meet in central London; visit two vineyards with tastings and a picnic lunch." at bounding box center [1167, 170] width 496 height 31
paste textarea "Arrive in Nairobi or Arusha; transfer and evening briefing"
type textarea "Arrive in Nairobi or Arusha; transfer and evening briefing."
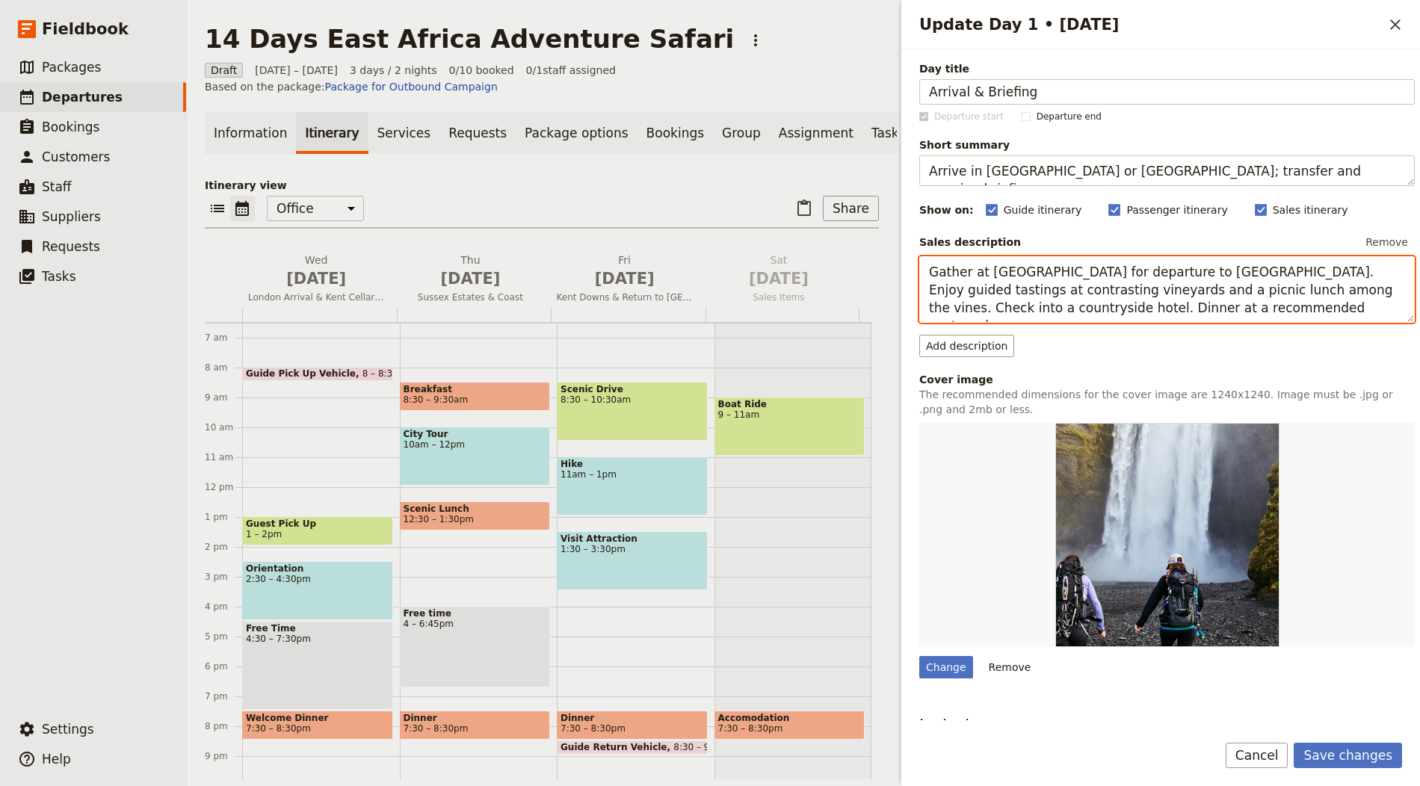
click at [1076, 268] on textarea "Gather at London Bridge for departure to Kent. Enjoy guided tastings at contras…" at bounding box center [1167, 289] width 496 height 67
paste textarea "Land and transfer to your lodge. Meet your guide for a safari briefing and gear…"
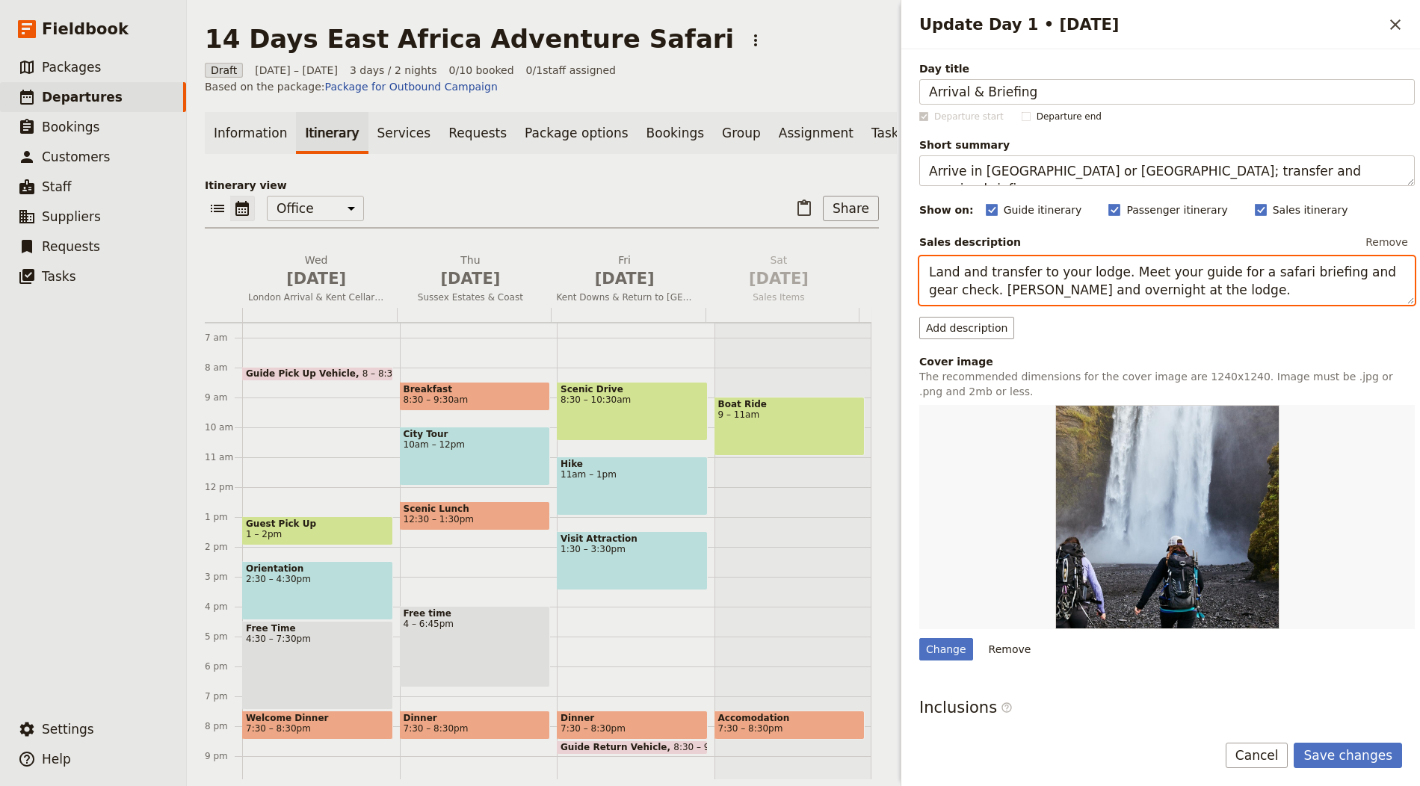
type textarea "Land and transfer to your lodge. Meet your guide for a safari briefing and gear…"
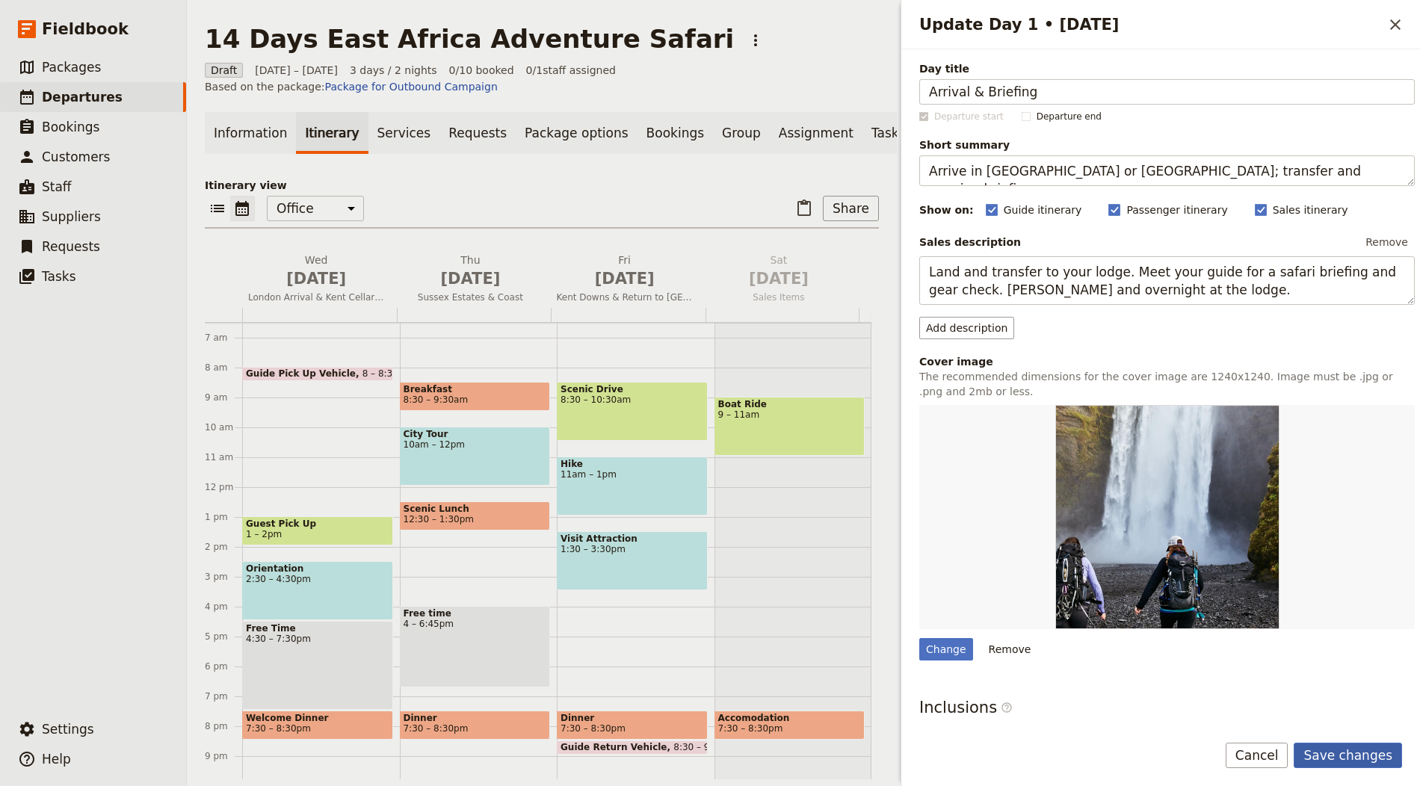
click at [1348, 758] on button "Save changes" at bounding box center [1348, 755] width 108 height 25
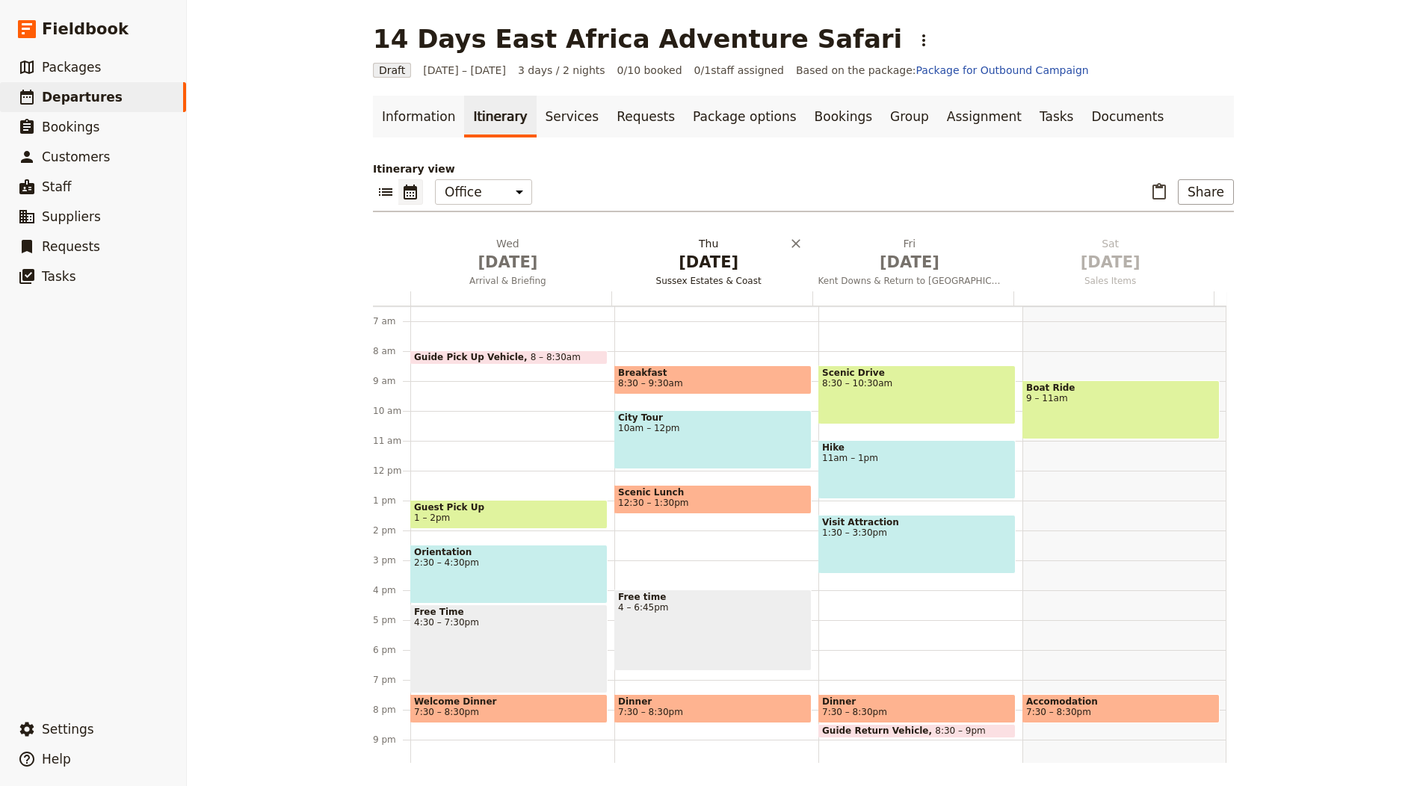
click at [682, 249] on h2 "Thu Oct 2 Sussex Estates & Coast" at bounding box center [708, 254] width 183 height 37
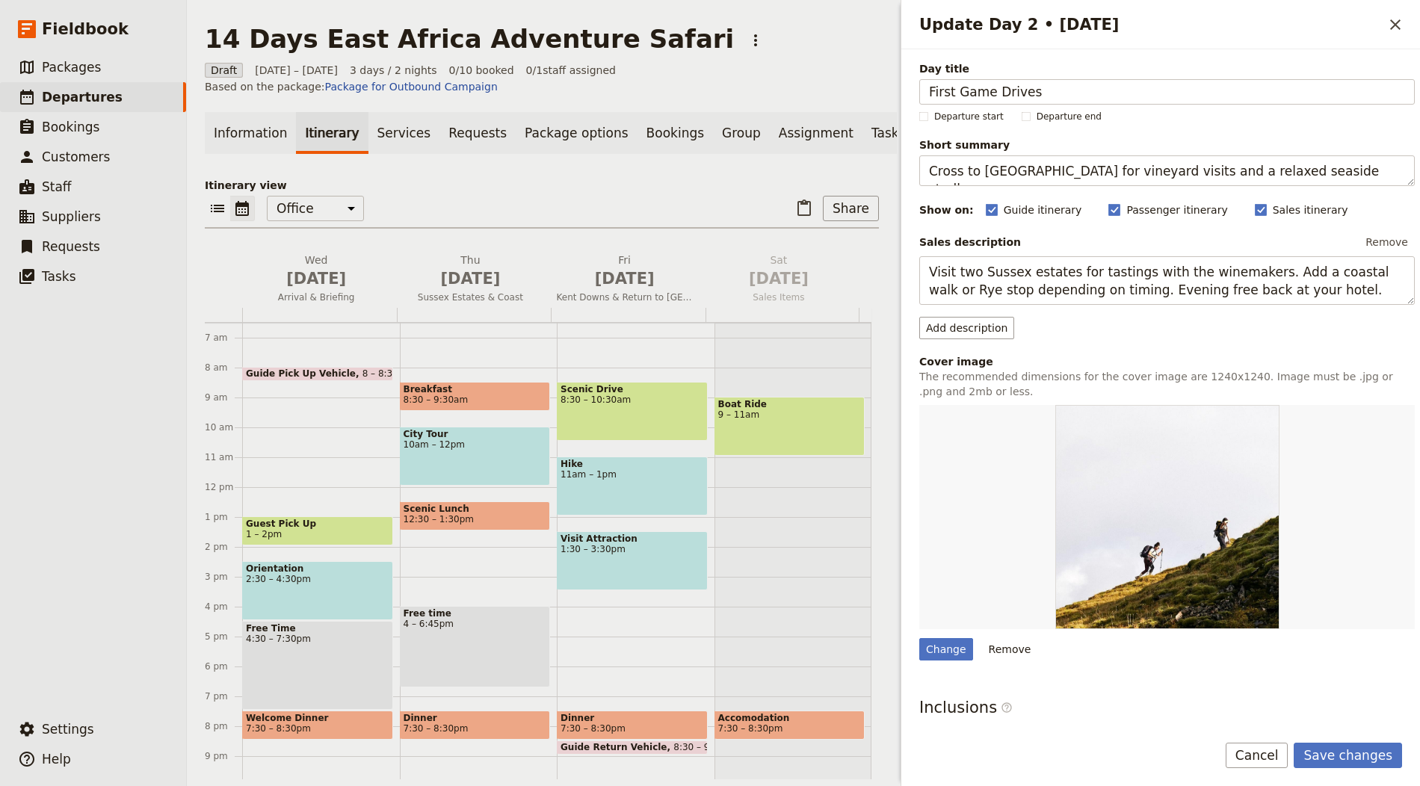
type input "First Game Drives"
click at [1259, 166] on textarea "Cross to Sussex for vineyard visits and a relaxed seaside stroll." at bounding box center [1167, 170] width 496 height 31
paste textarea "Full‑day drives in a nearby reserve, timing seasonally for wildlife"
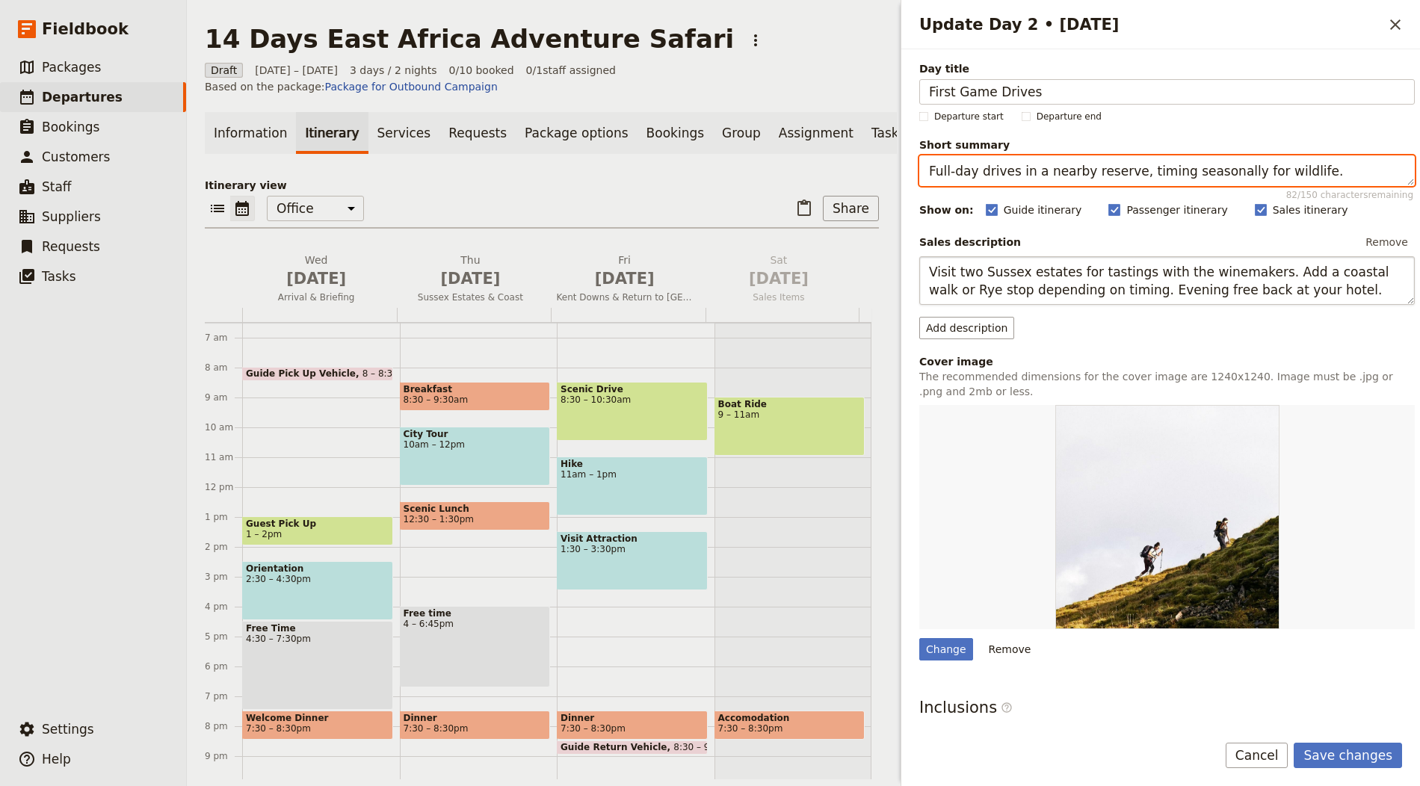
paste textarea "Head into the park for morning and afternoon game drives. Look for big cats, el…"
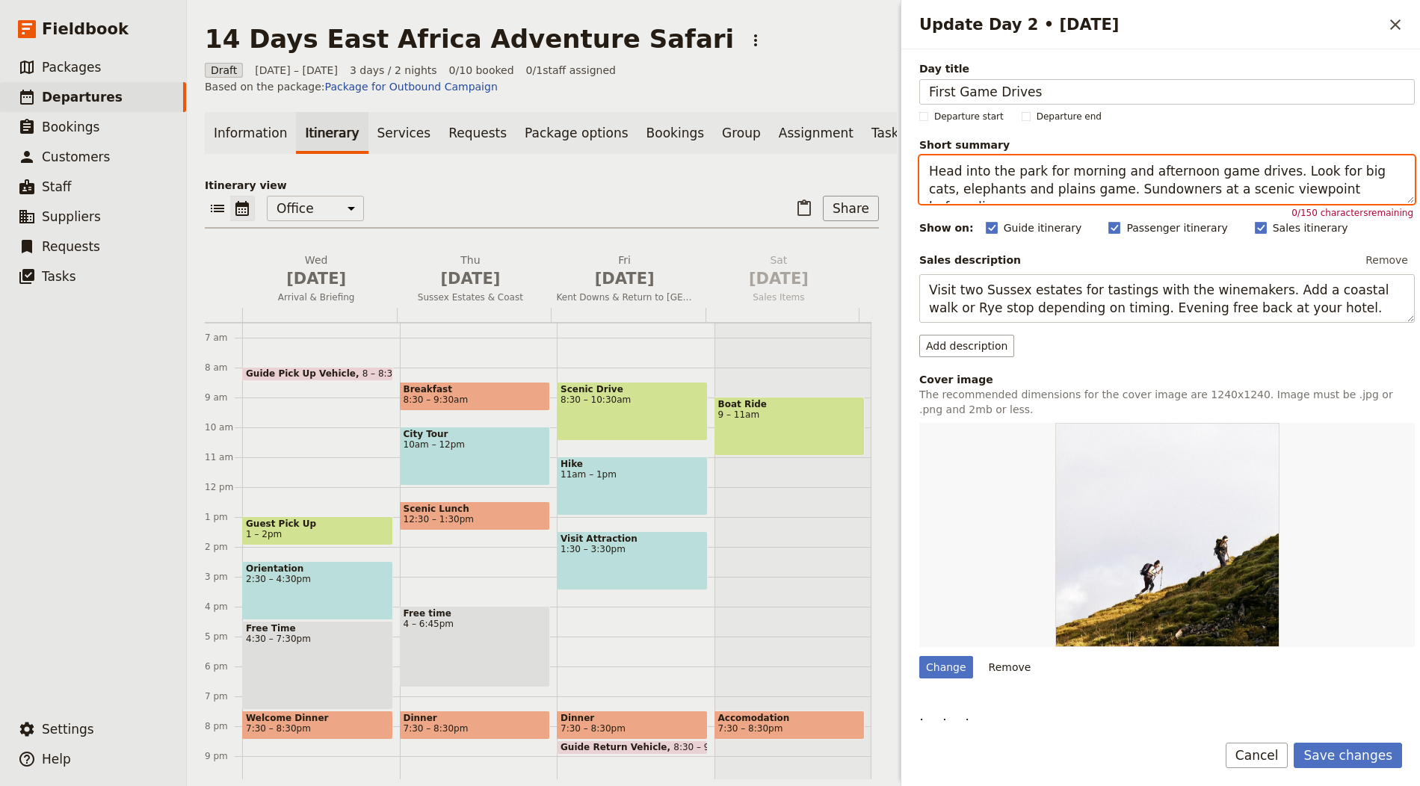
type textarea "Full‑day drives in a nearby reserve, timing seasonally for wildlife."
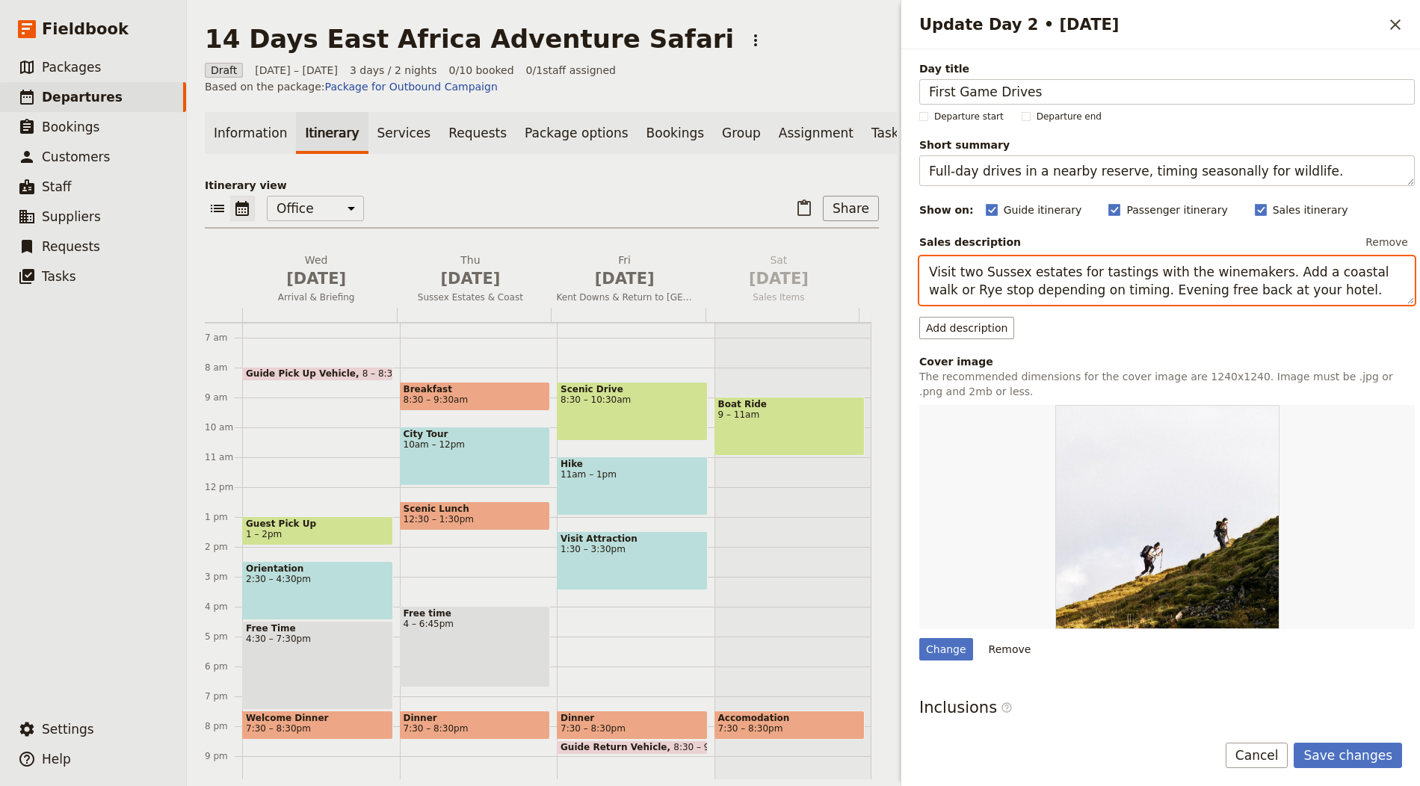
click at [1020, 284] on textarea "Visit two Sussex estates for tastings with the winemakers. Add a coastal walk o…" at bounding box center [1167, 280] width 496 height 49
paste textarea "Head into the park for morning and afternoon game drives. Look for big cats, el…"
type textarea "Head into the park for morning and afternoon game drives. Look for big cats, el…"
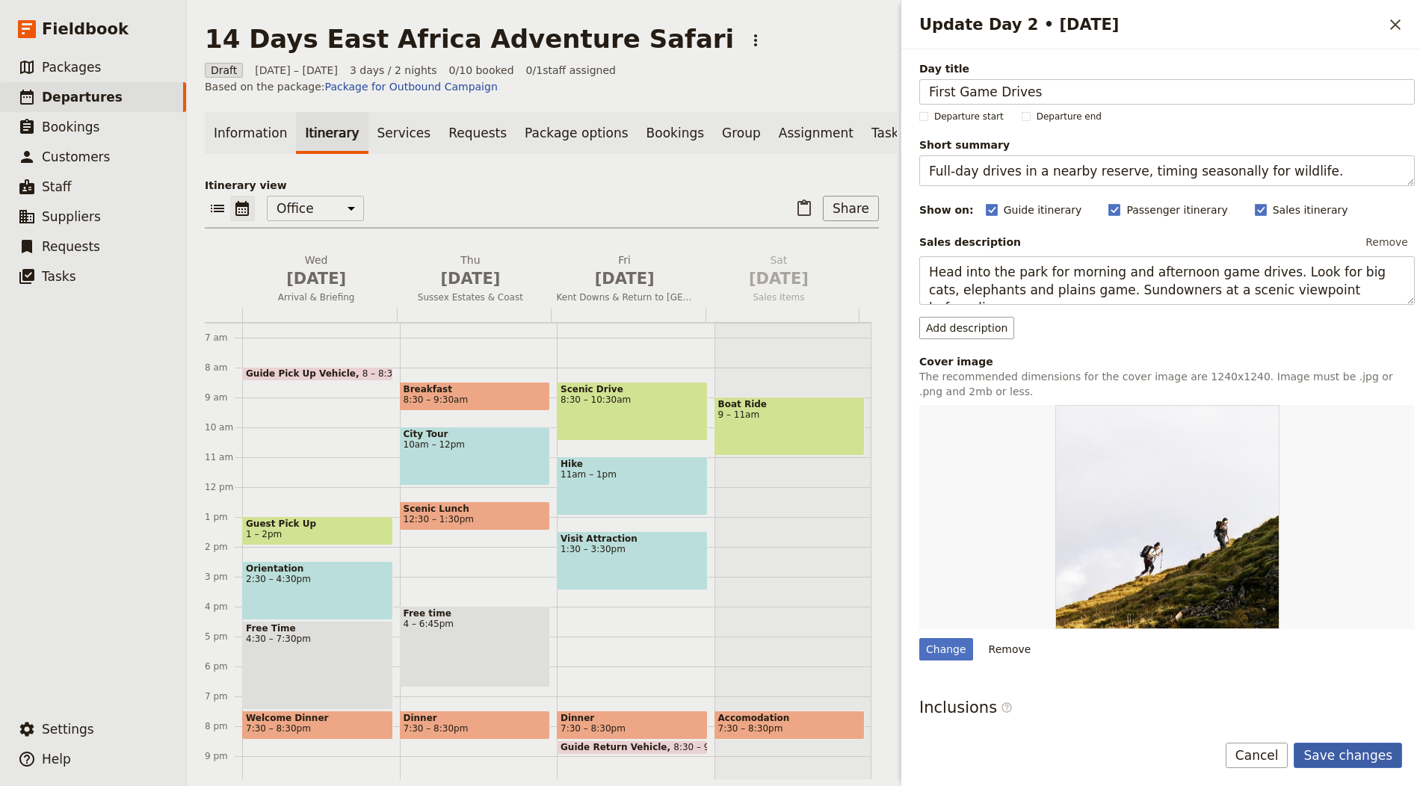
click at [1370, 747] on button "Save changes" at bounding box center [1348, 755] width 108 height 25
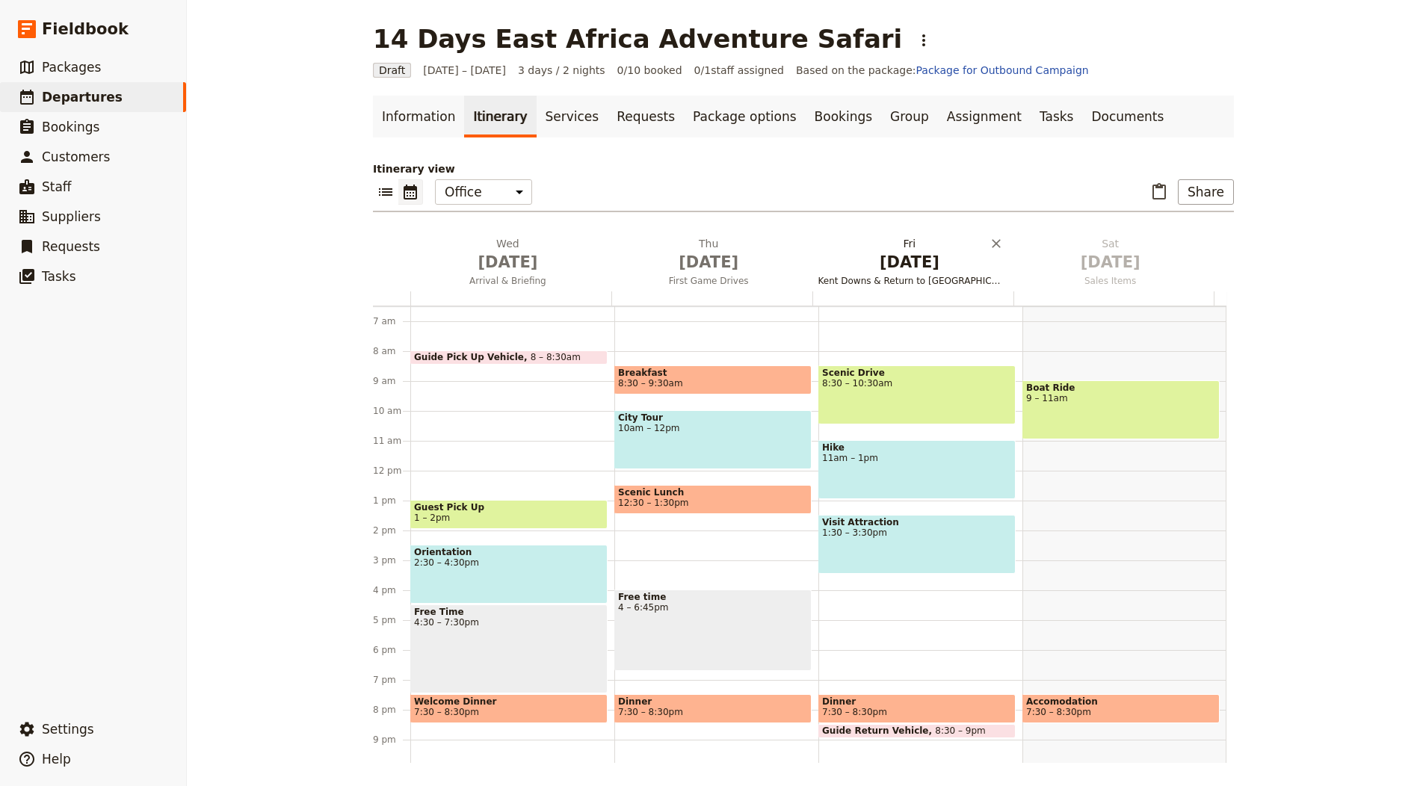
click at [910, 275] on span "Kent Downs & Return to London" at bounding box center [910, 281] width 195 height 12
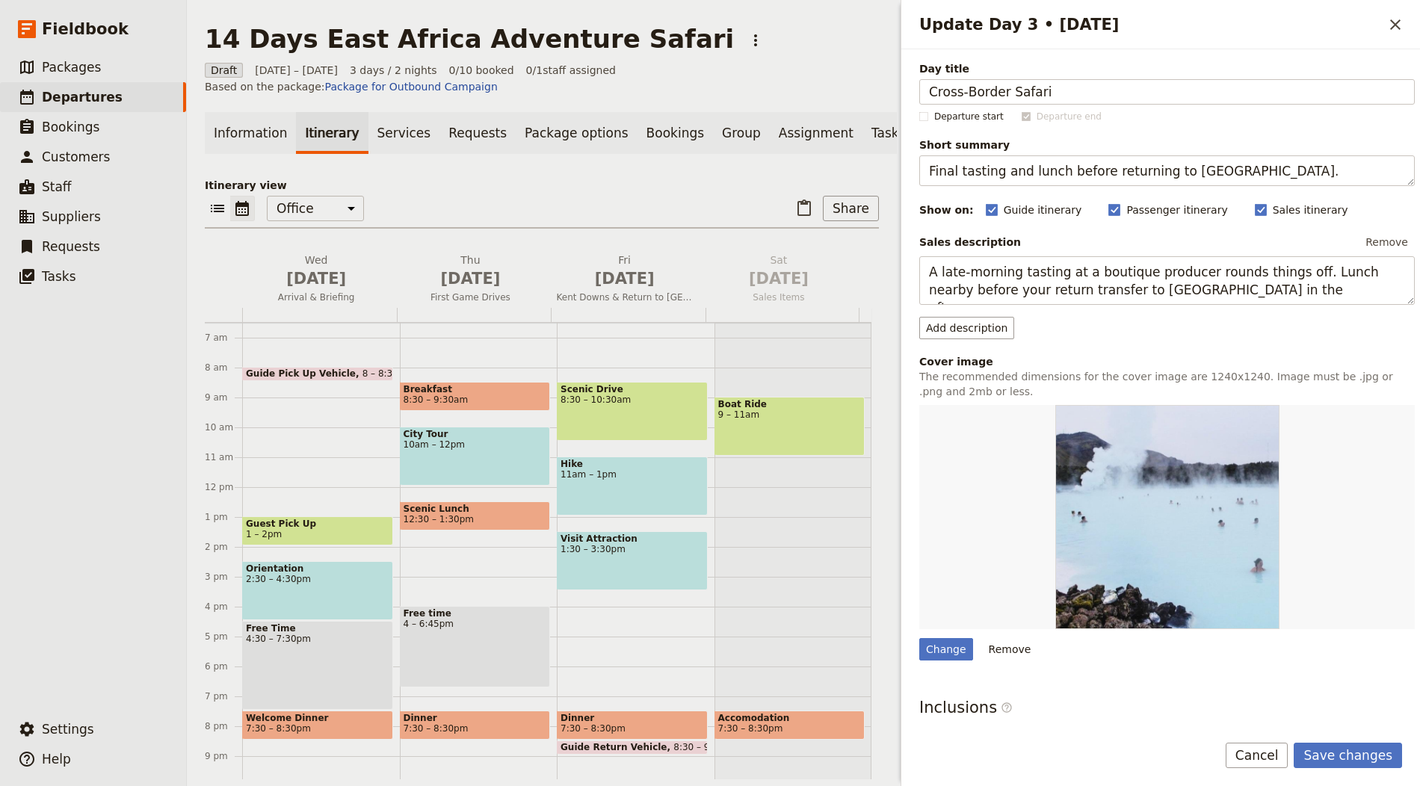
type input "Cross‑Border Safari"
click at [1043, 276] on textarea "A late‑morning tasting at a boutique producer rounds things off. Lunch nearby b…" at bounding box center [1167, 280] width 496 height 49
click at [1074, 171] on textarea "Final tasting and lunch before returning to London." at bounding box center [1167, 170] width 496 height 31
paste textarea "Travel towards the next reserve with a game drive en route"
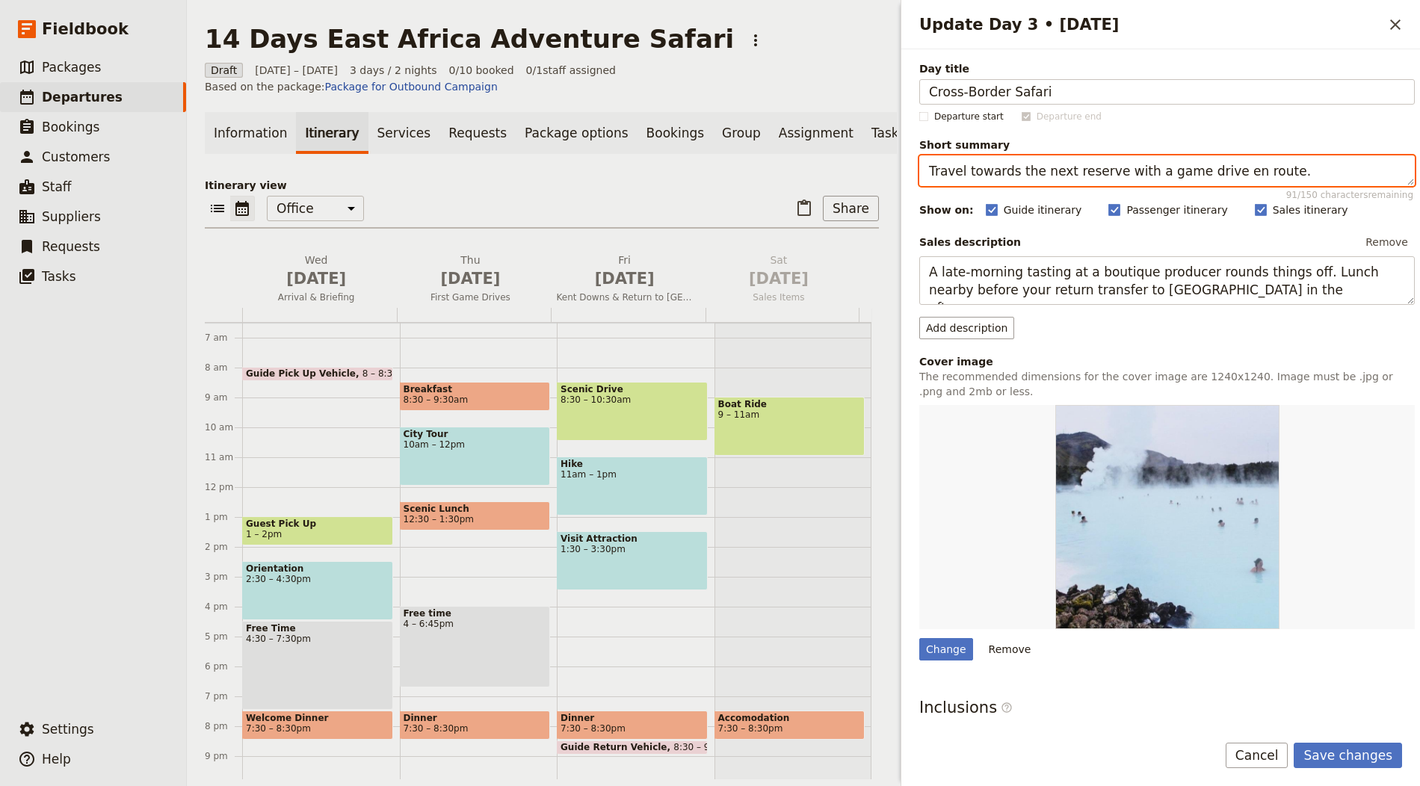
type textarea "Travel towards the next reserve with a game drive en route."
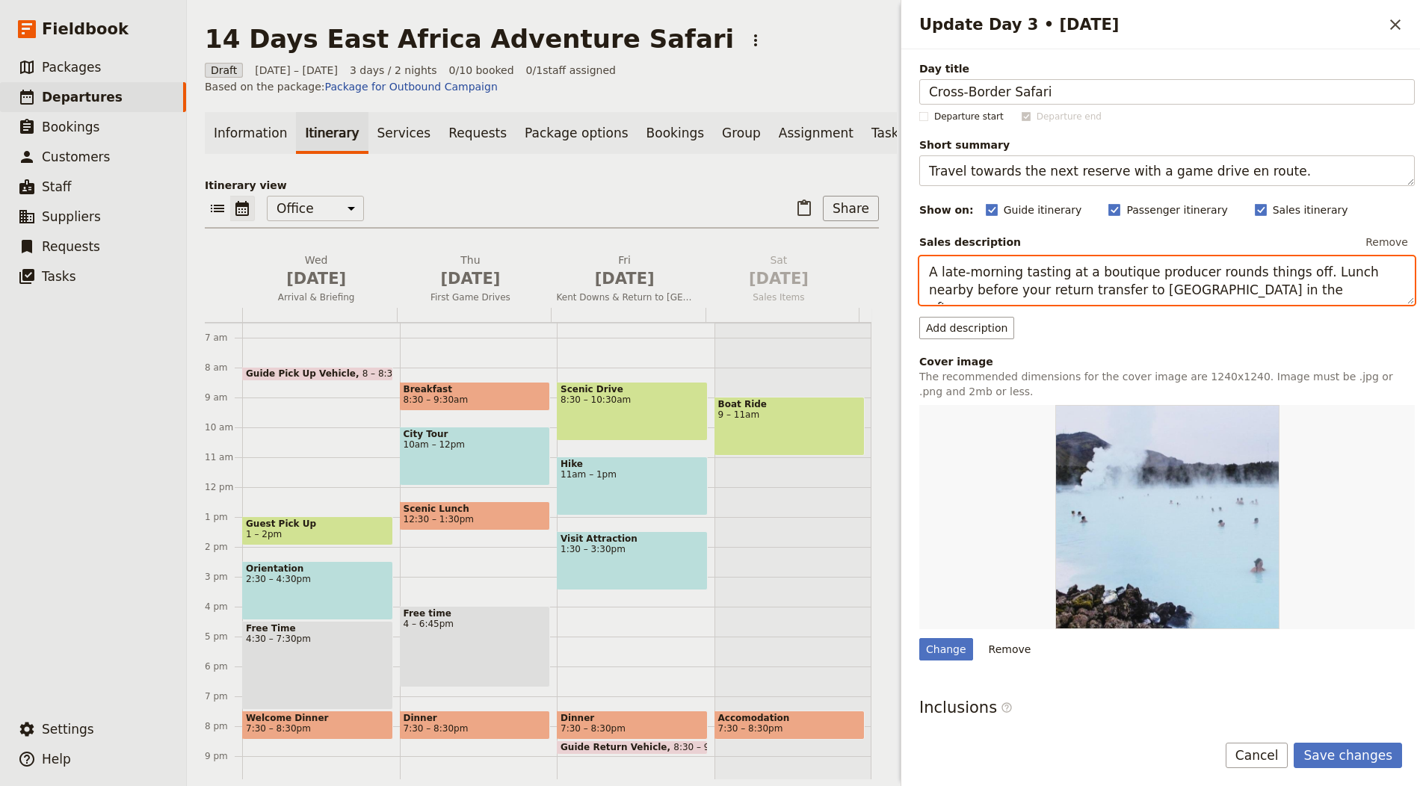
click at [1059, 278] on textarea "A late‑morning tasting at a boutique producer rounds things off. Lunch nearby b…" at bounding box center [1167, 280] width 496 height 49
paste textarea "Drive (or fly) onward to continue the safari, with stops for wildlife sightings…"
type textarea "Drive (or fly) onward to continue the safari, with stops for wildlife sightings…"
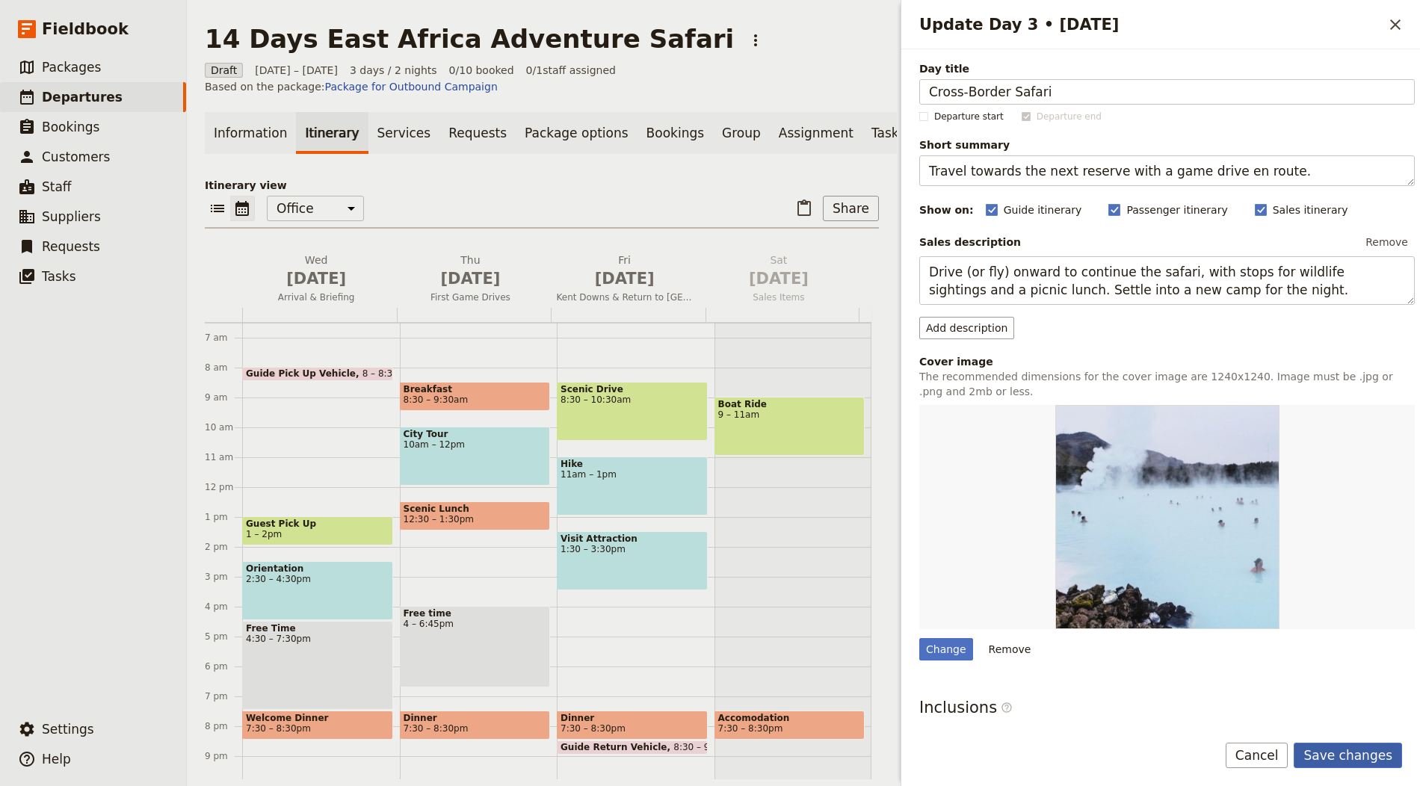
click at [1330, 760] on button "Save changes" at bounding box center [1348, 755] width 108 height 25
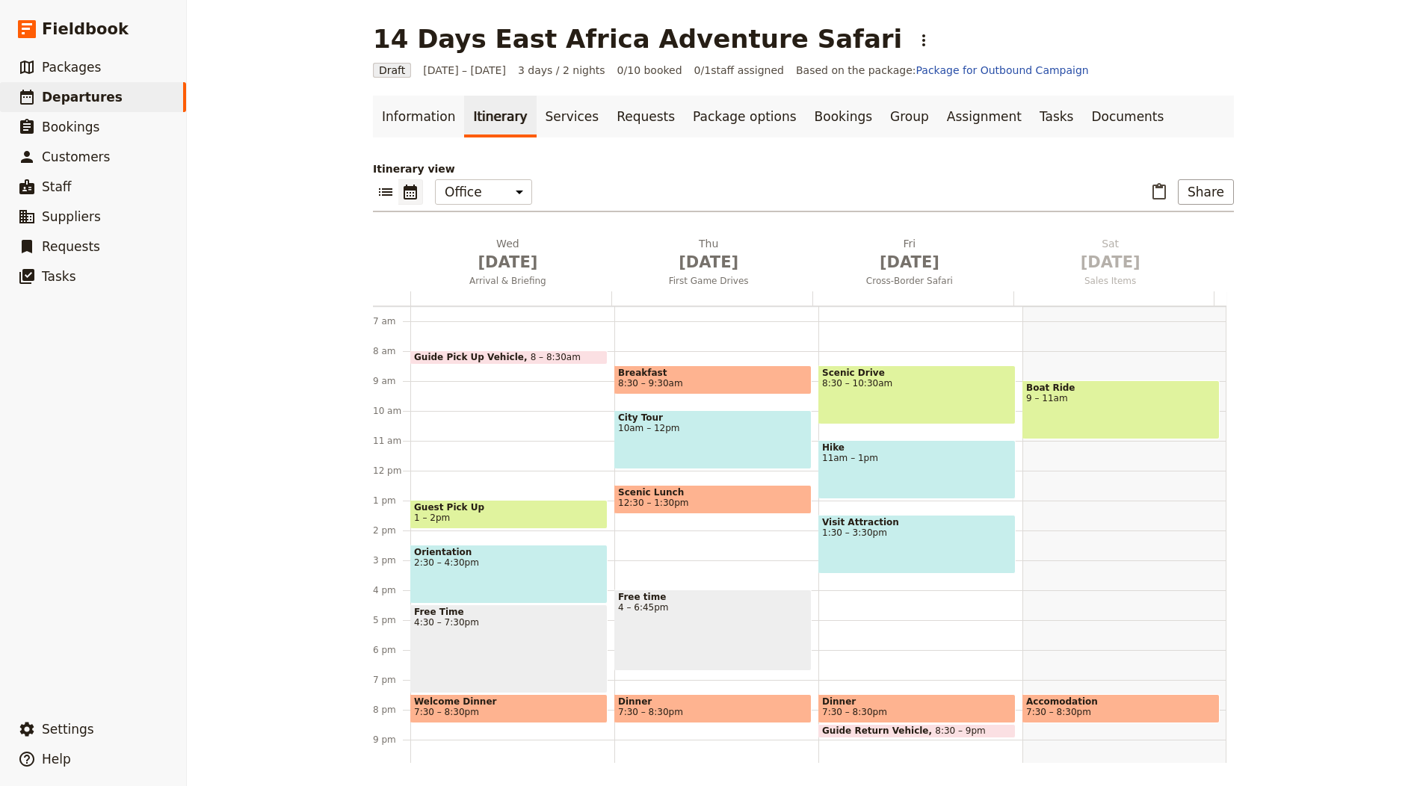
click at [659, 161] on p "Itinerary view" at bounding box center [803, 168] width 861 height 15
click at [915, 40] on icon "Actions" at bounding box center [924, 40] width 18 height 18
drag, startPoint x: 849, startPoint y: 118, endPoint x: 854, endPoint y: 127, distance: 10.0
click at [850, 118] on span "Schedule departure" at bounding box center [855, 118] width 103 height 15
click at [806, 121] on link "Bookings" at bounding box center [843, 117] width 75 height 42
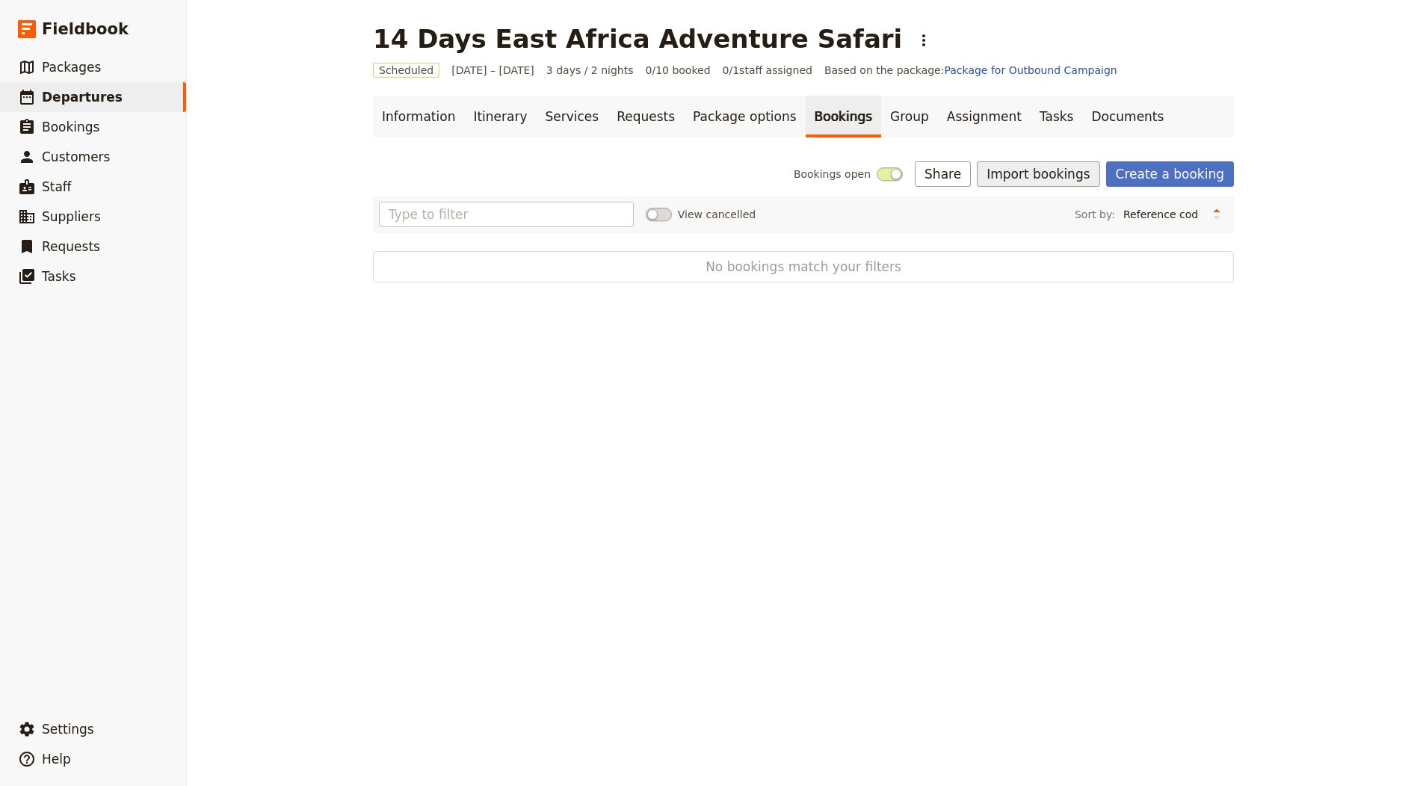
click at [1053, 173] on button "Import bookings" at bounding box center [1038, 173] width 123 height 25
click at [1061, 211] on span "Import Bookings" at bounding box center [1043, 206] width 86 height 15
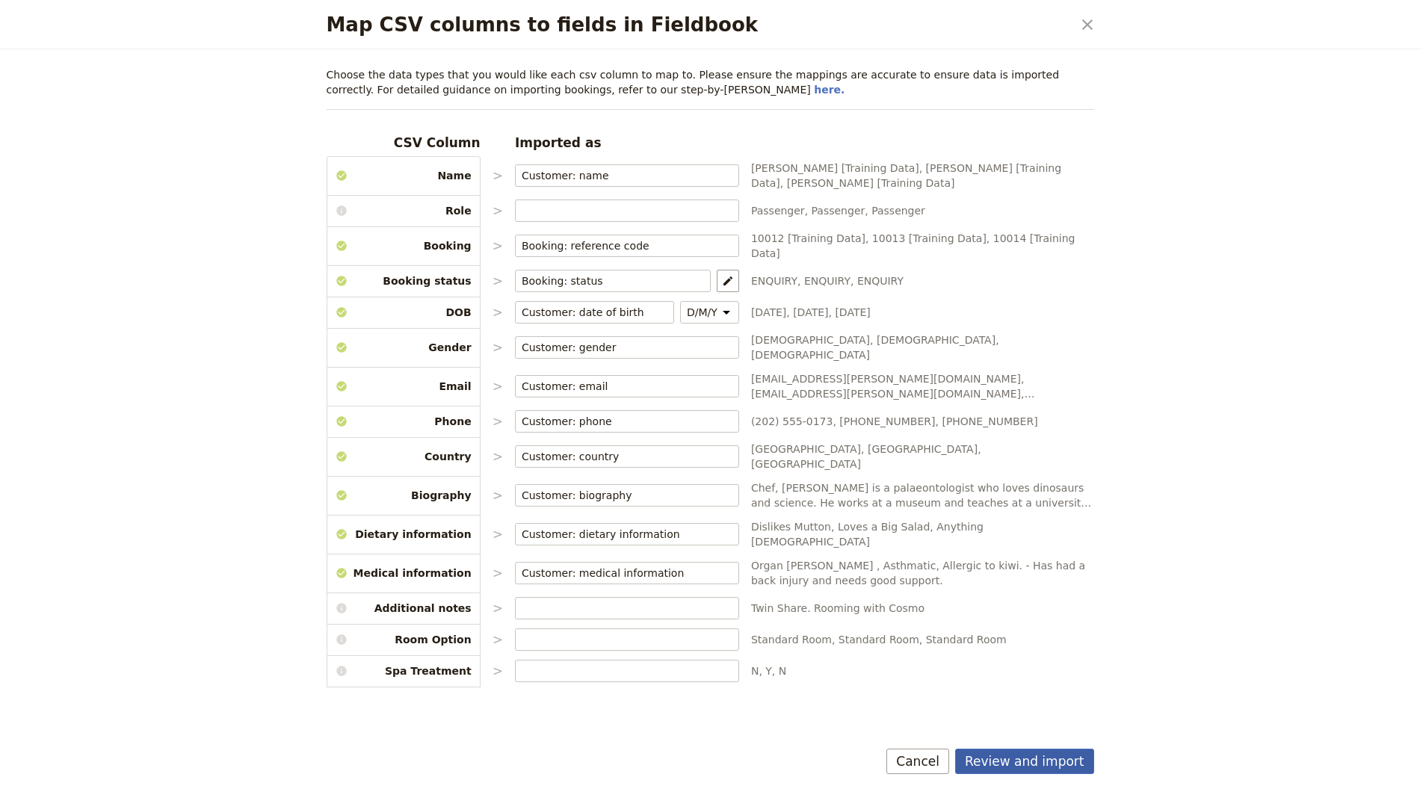
click at [1018, 765] on button "Review and import" at bounding box center [1024, 761] width 139 height 25
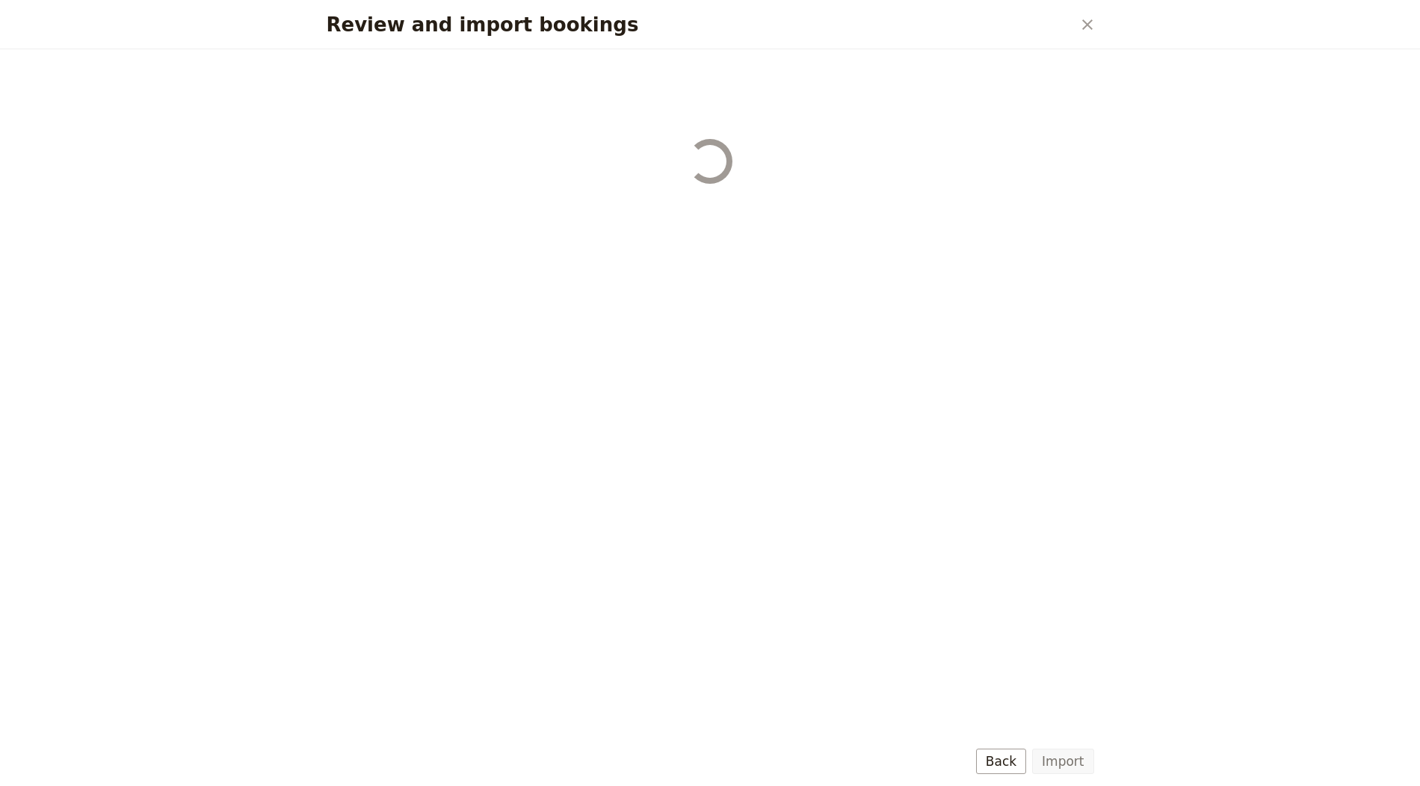
click at [1052, 757] on button "Import" at bounding box center [1062, 761] width 61 height 25
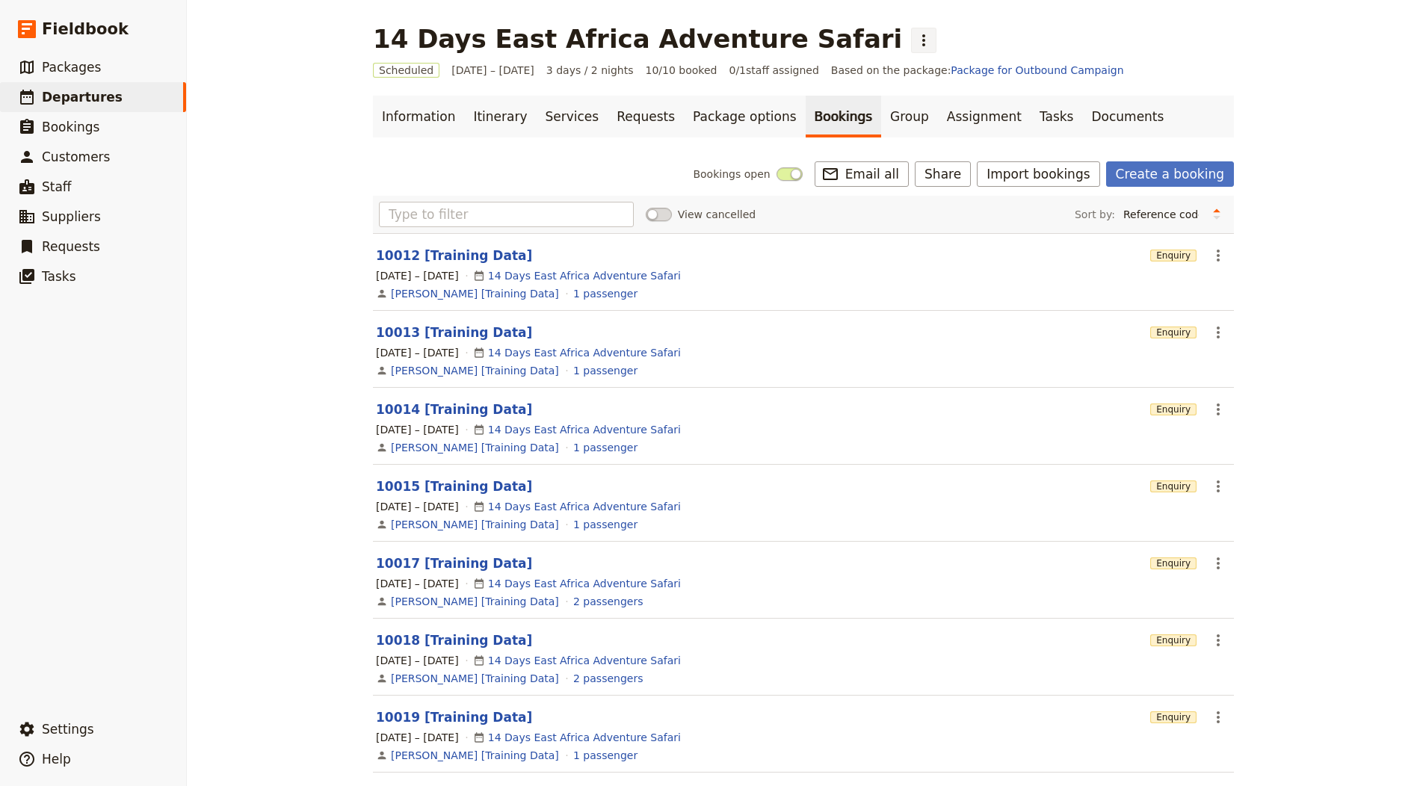
click at [915, 31] on icon "Actions" at bounding box center [924, 40] width 18 height 18
click at [852, 73] on span "Clone this departure" at bounding box center [857, 73] width 107 height 15
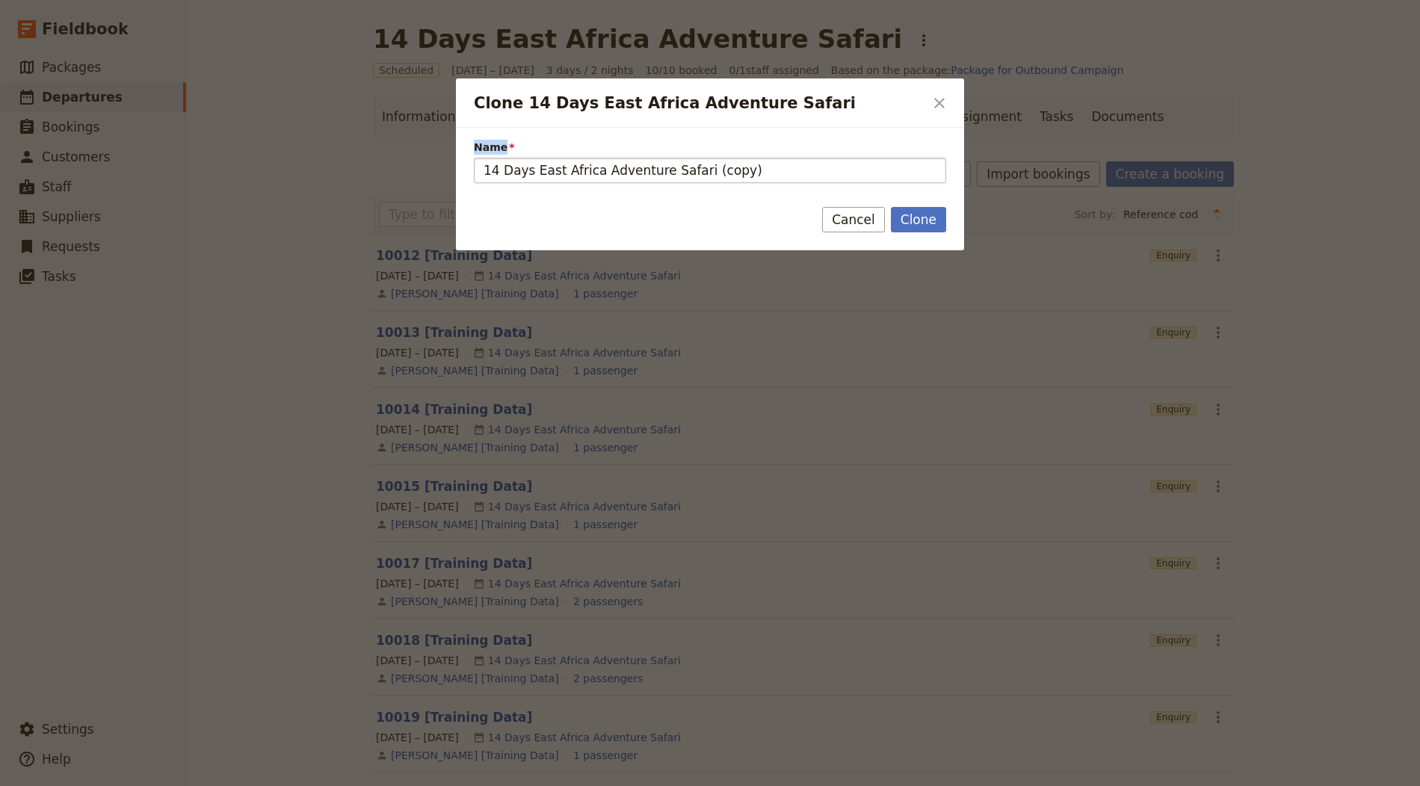
click at [591, 155] on div "Name 14 Days East Africa Adventure Safari (copy)" at bounding box center [710, 161] width 472 height 43
click at [609, 172] on input "14 Days East Africa Adventure Safari (copy)" at bounding box center [710, 170] width 472 height 25
paste input "Egipto Más Cerca (Oferta"
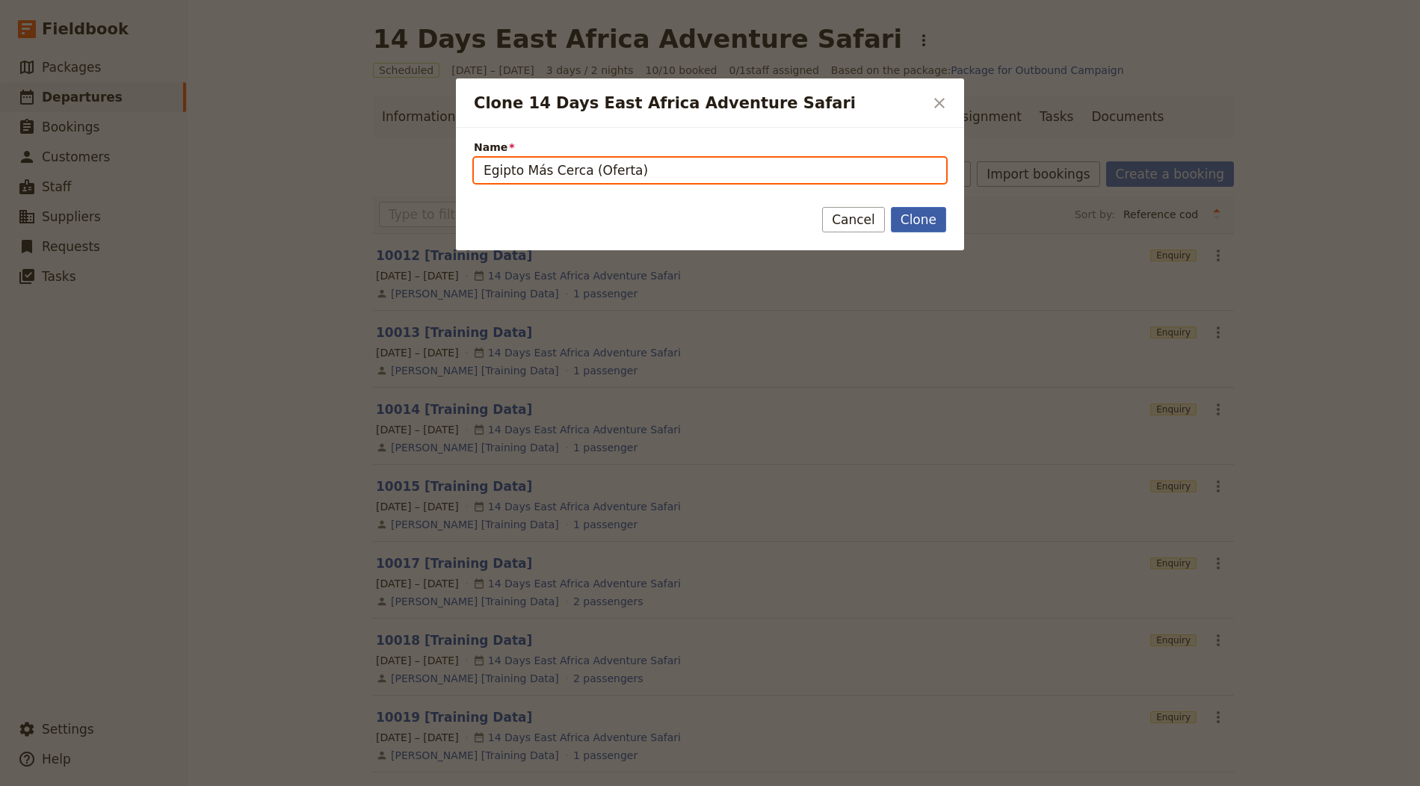
type input "Egipto Más Cerca (Oferta)"
click at [931, 221] on button "Clone" at bounding box center [918, 219] width 55 height 25
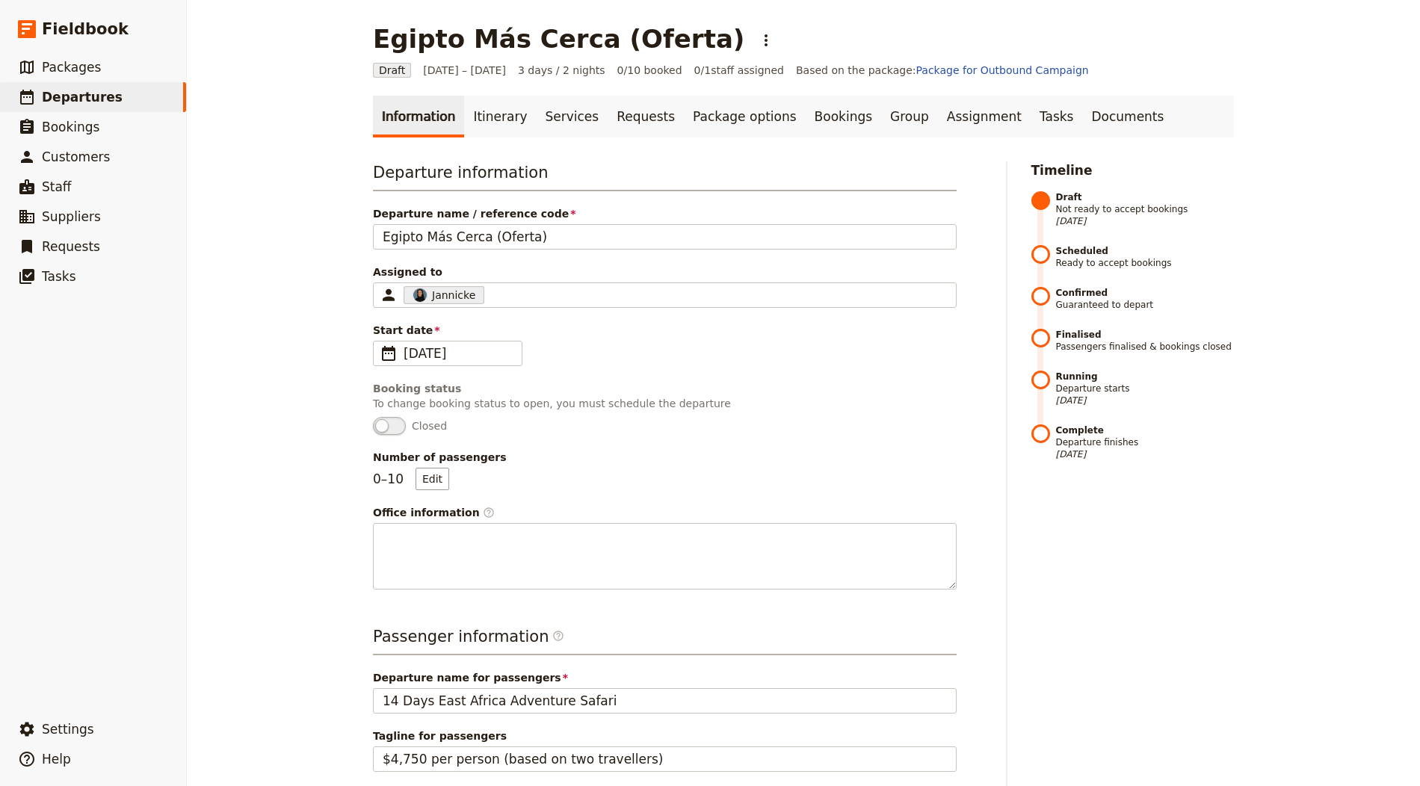
scroll to position [156, 0]
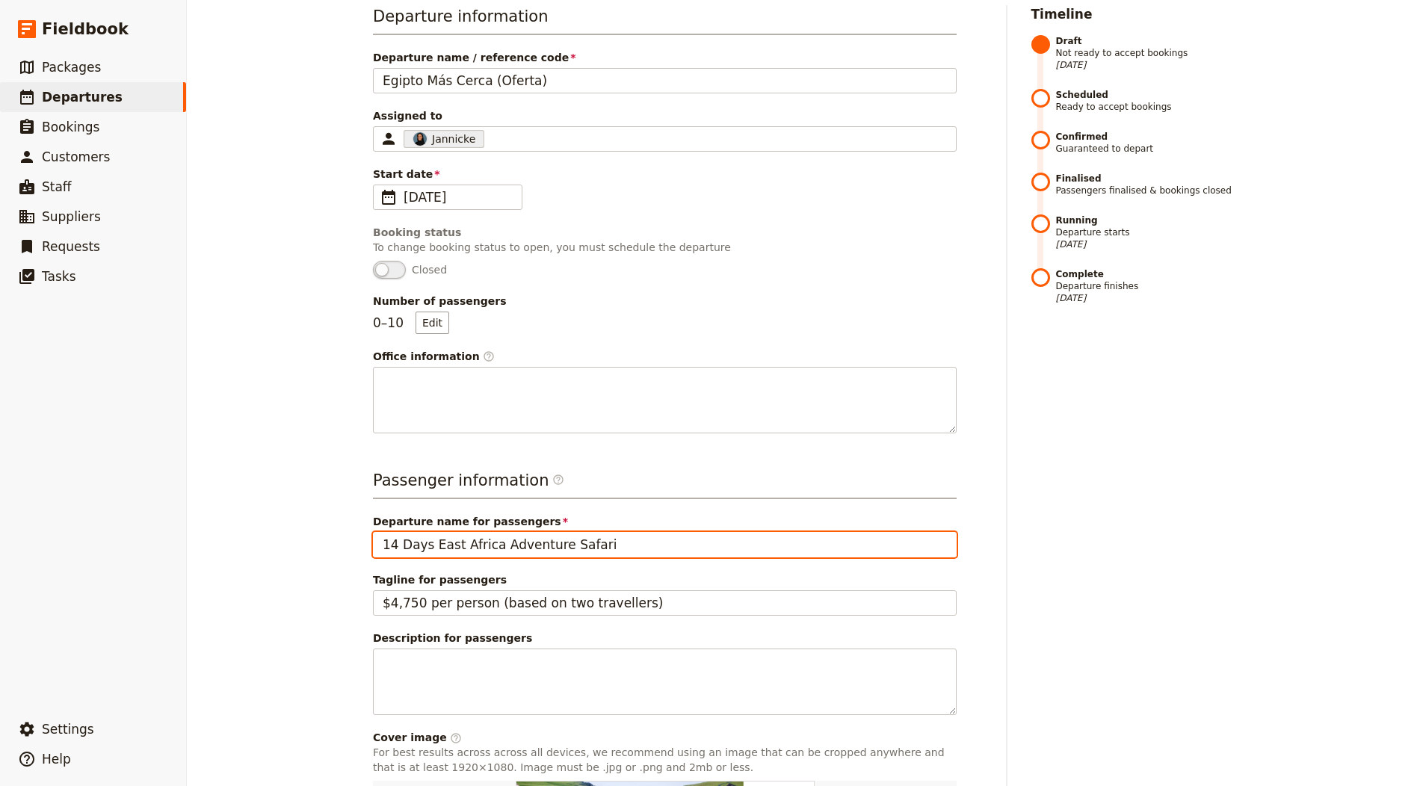
click at [525, 532] on input "14 Days East Africa Adventure Safari" at bounding box center [665, 544] width 584 height 25
paste input "Egipto Más Cerca (Oferta)"
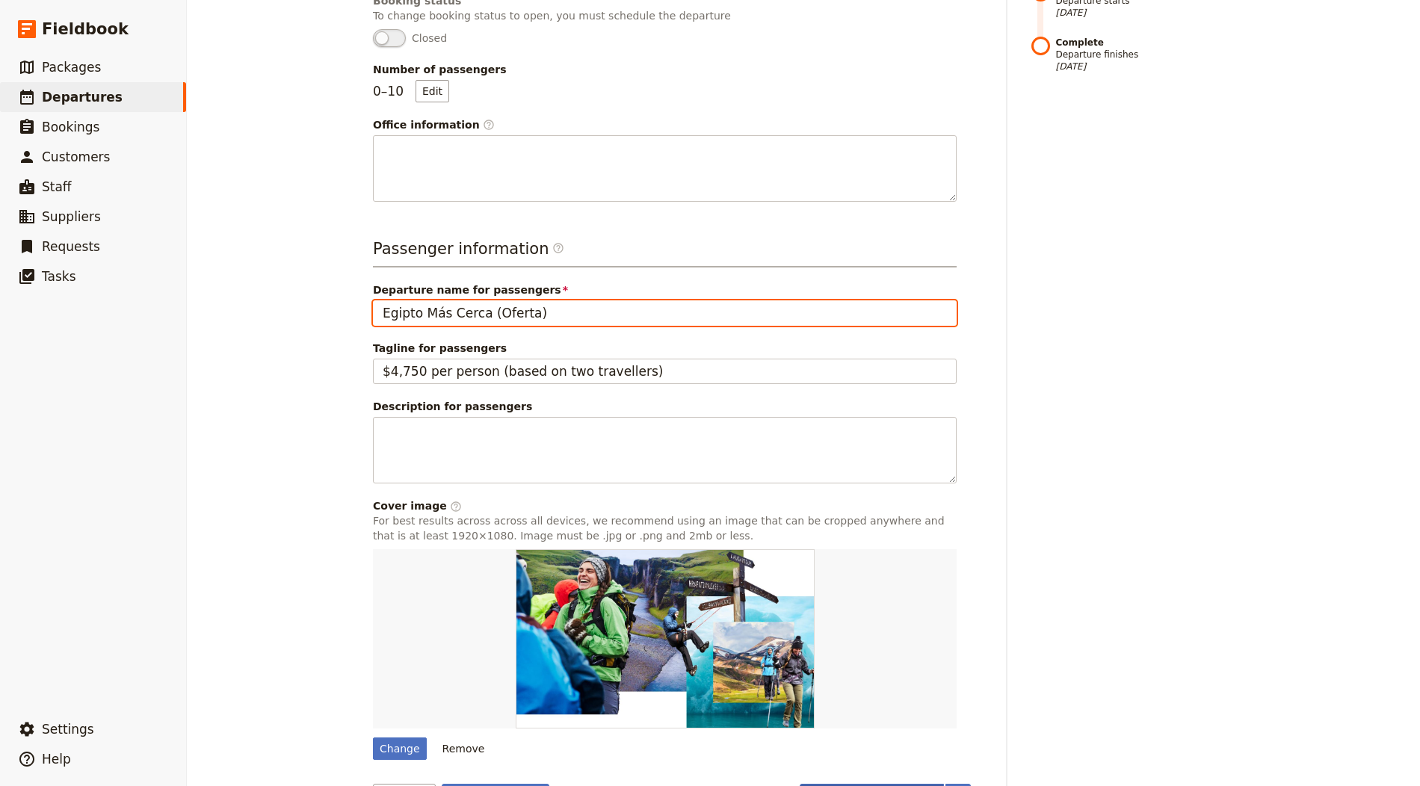
scroll to position [428, 0]
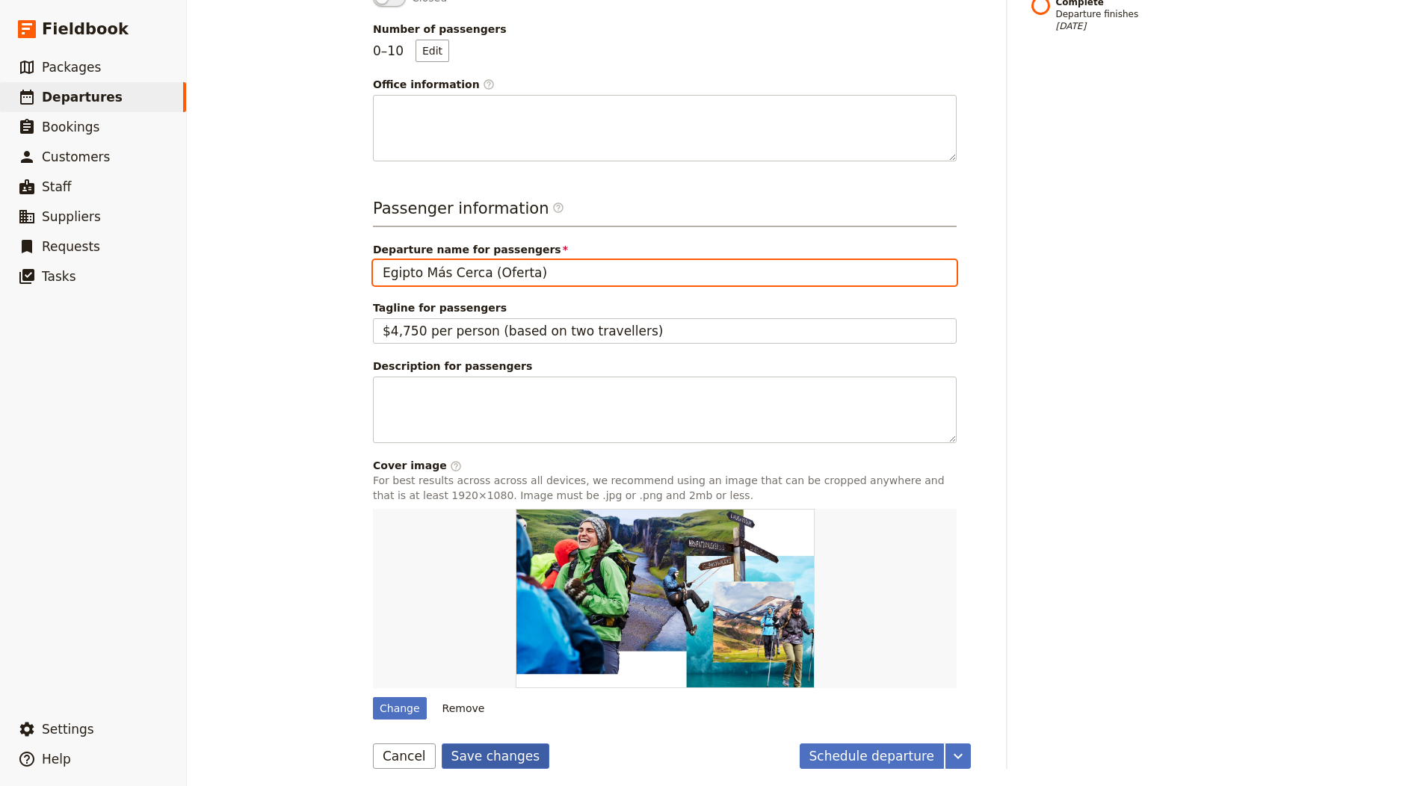
type input "Egipto Más Cerca (Oferta)"
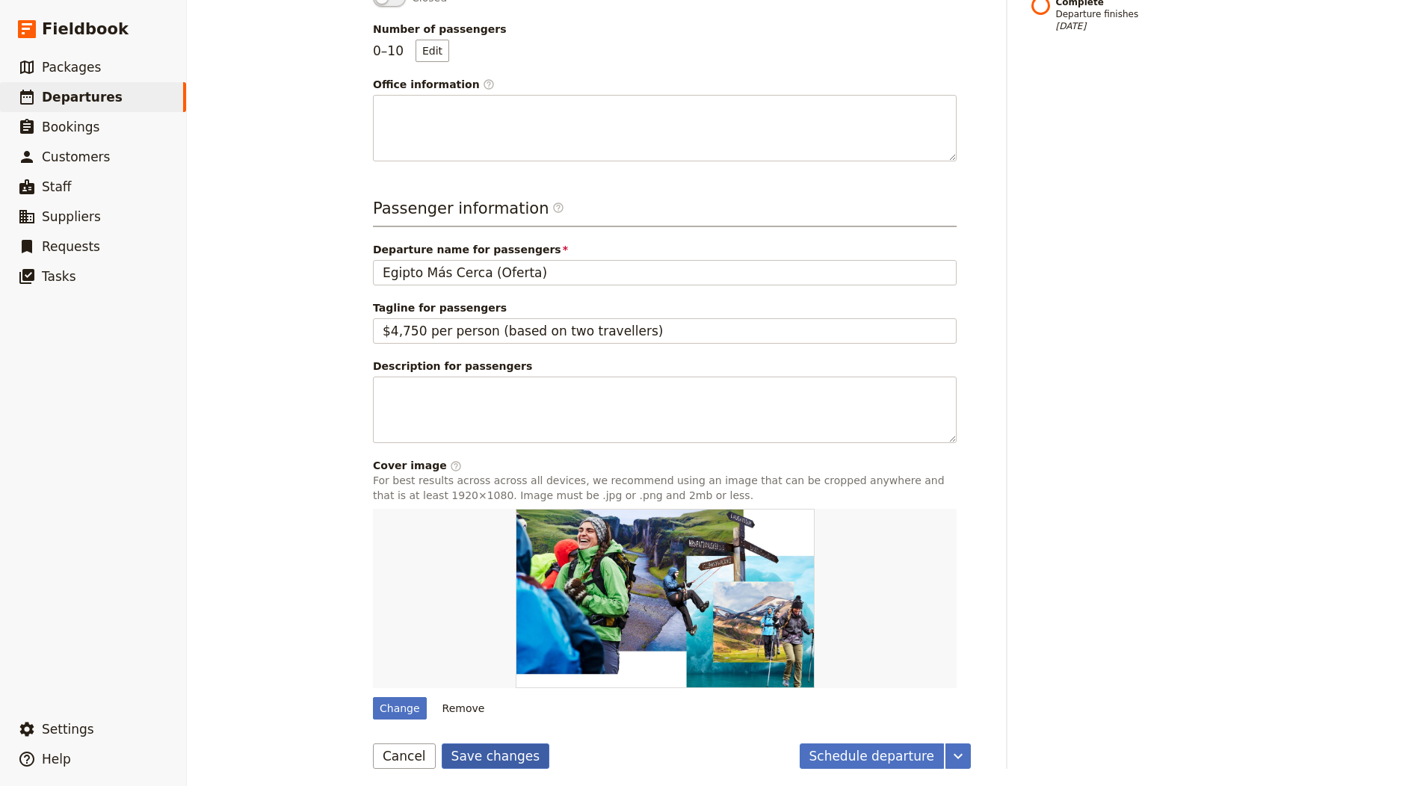
click at [515, 747] on button "Save changes" at bounding box center [496, 756] width 108 height 25
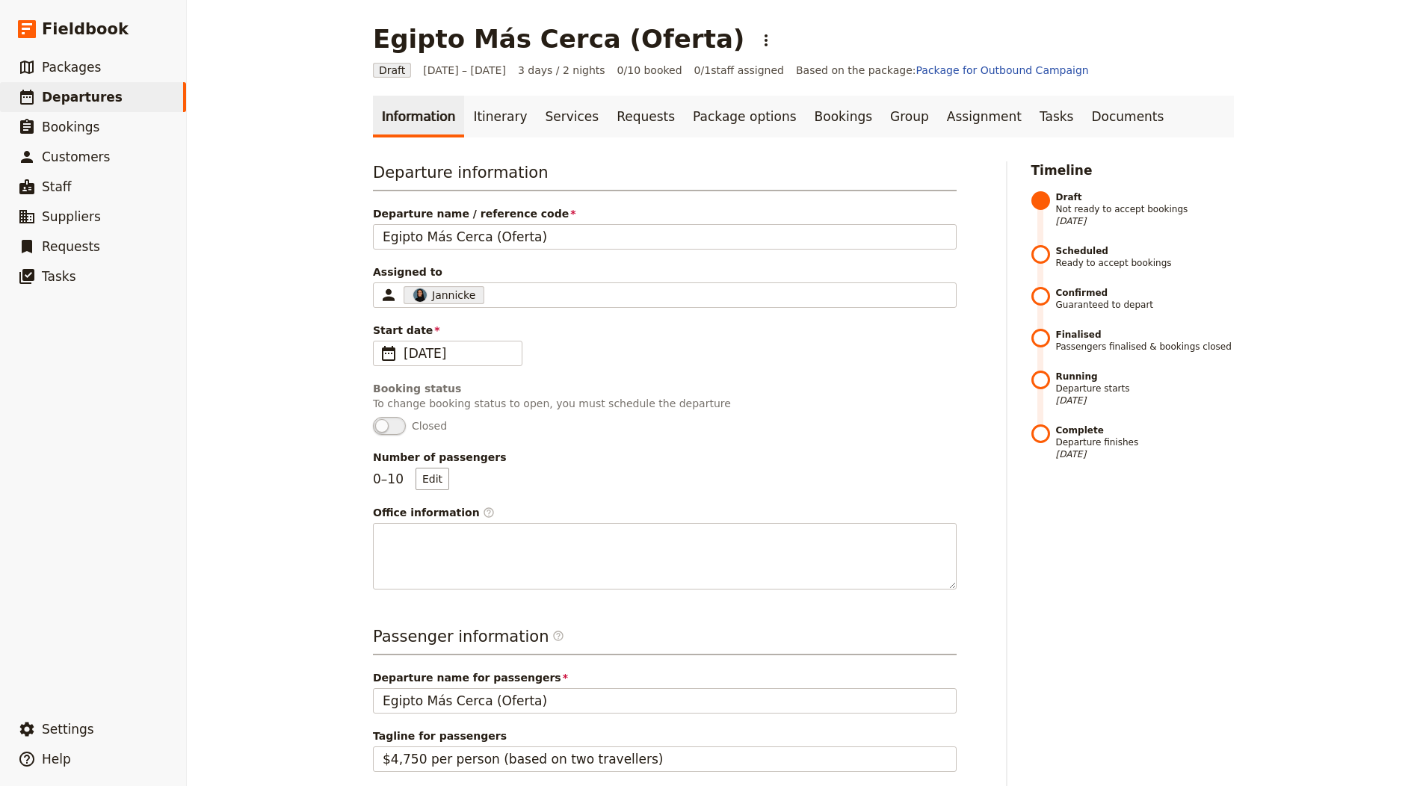
click at [499, 87] on main "Egipto Más Cerca (Oferta) ​ Draft 1 – 3 Oct 2025 3 days / 2 nights 0/10 booked …" at bounding box center [803, 610] width 897 height 1221
click at [484, 118] on link "Itinerary" at bounding box center [500, 117] width 72 height 42
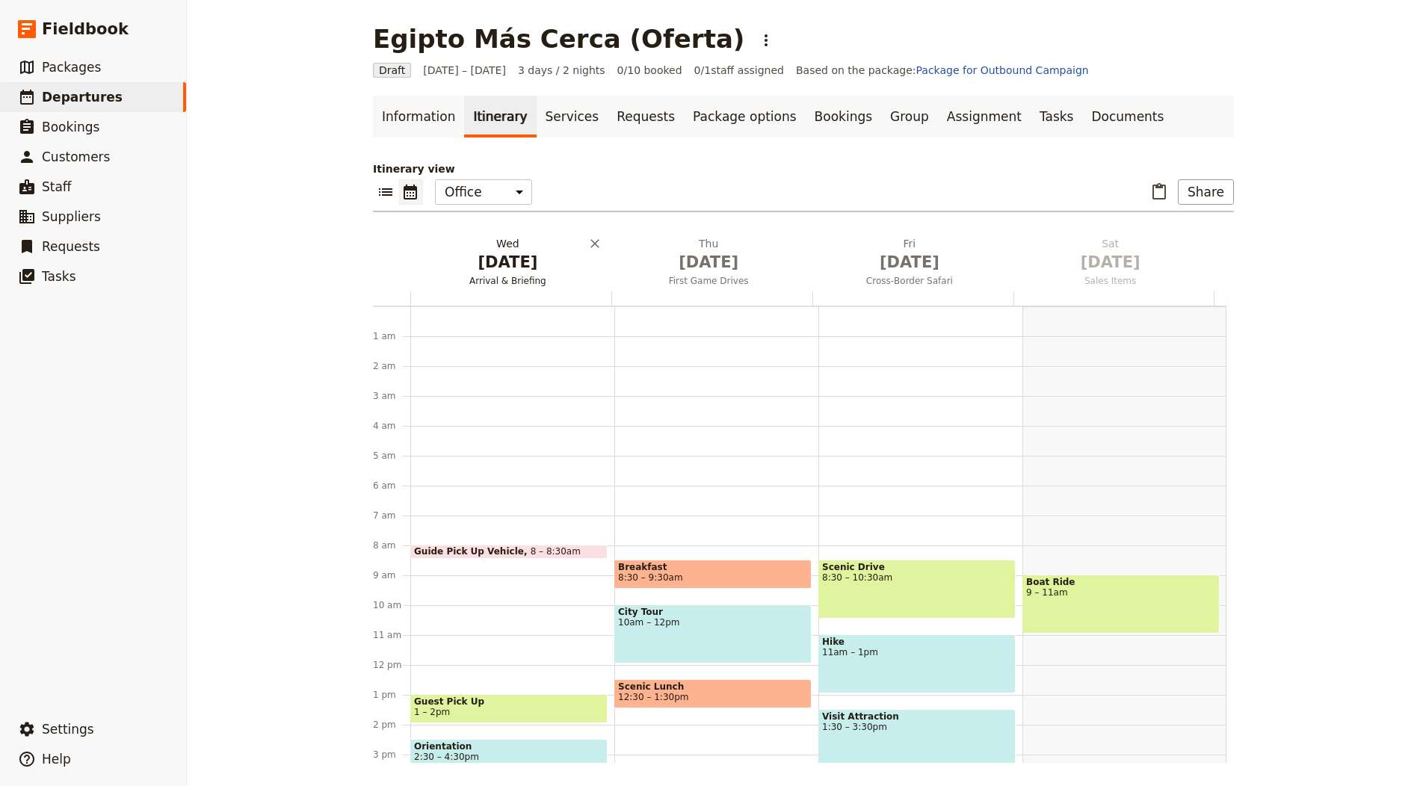
scroll to position [194, 0]
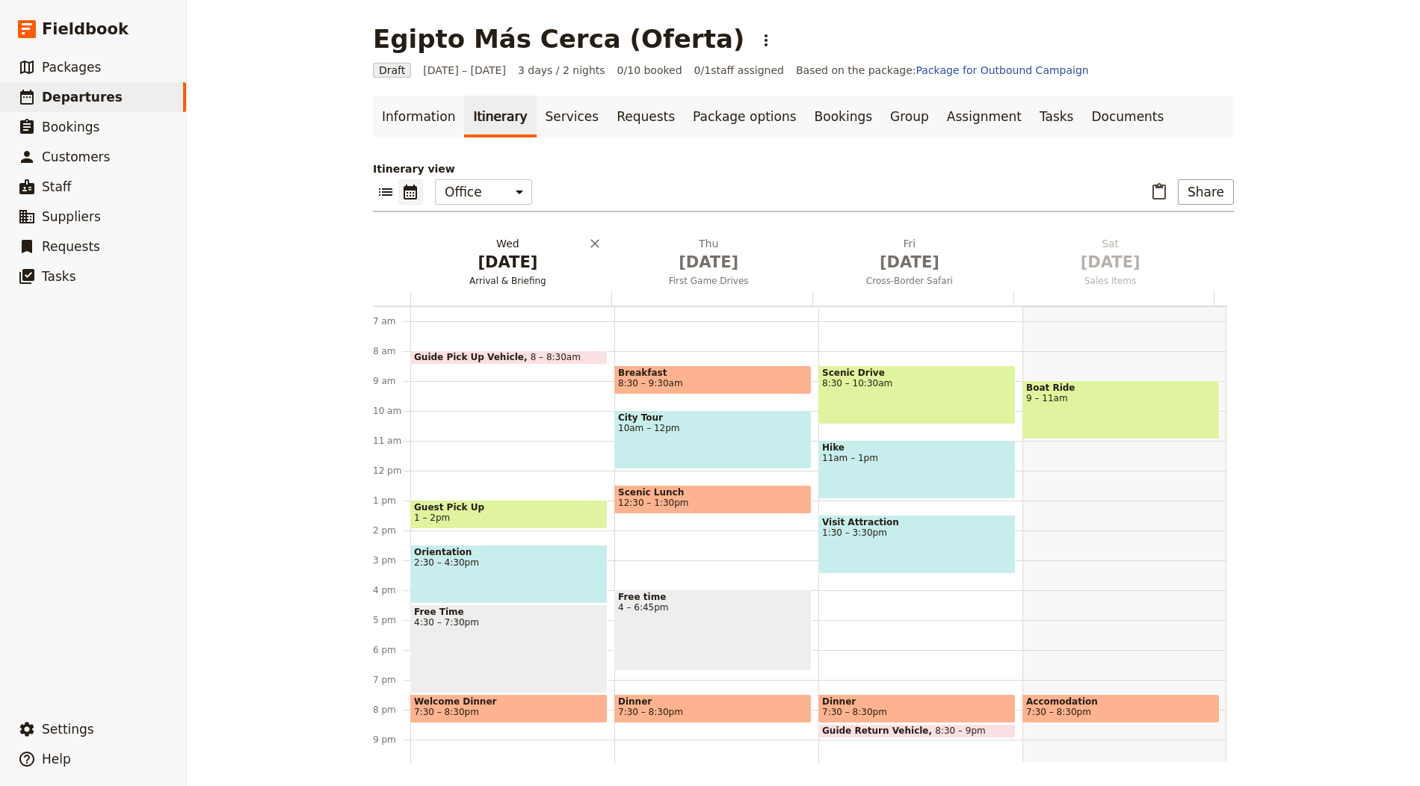
click at [493, 277] on span "Arrival & Briefing" at bounding box center [507, 281] width 195 height 12
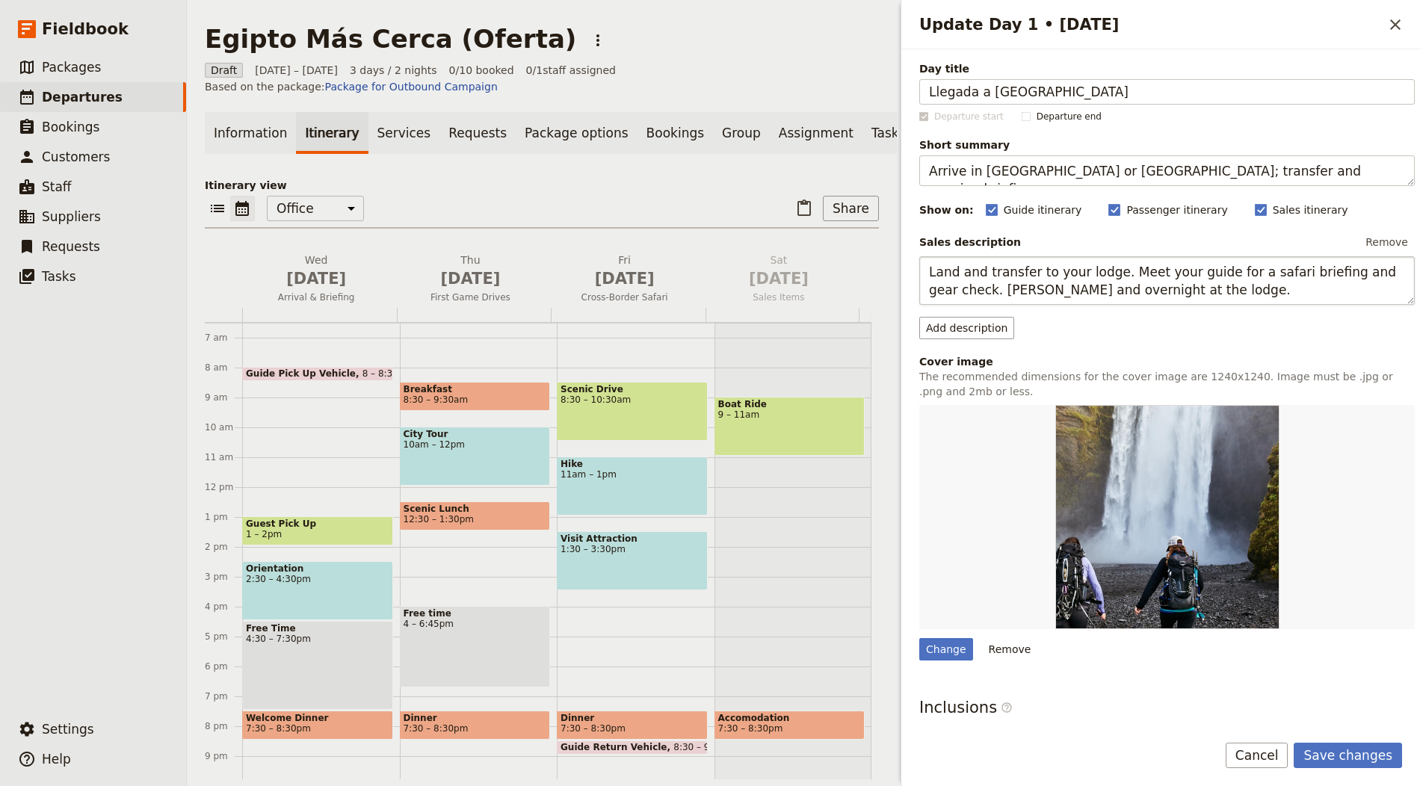
type input "Llegada a El Cairo"
click at [1137, 163] on textarea "Arrive in Nairobi or Arusha; transfer and evening briefing." at bounding box center [1167, 170] width 496 height 31
paste textarea ", transfer and check‑in"
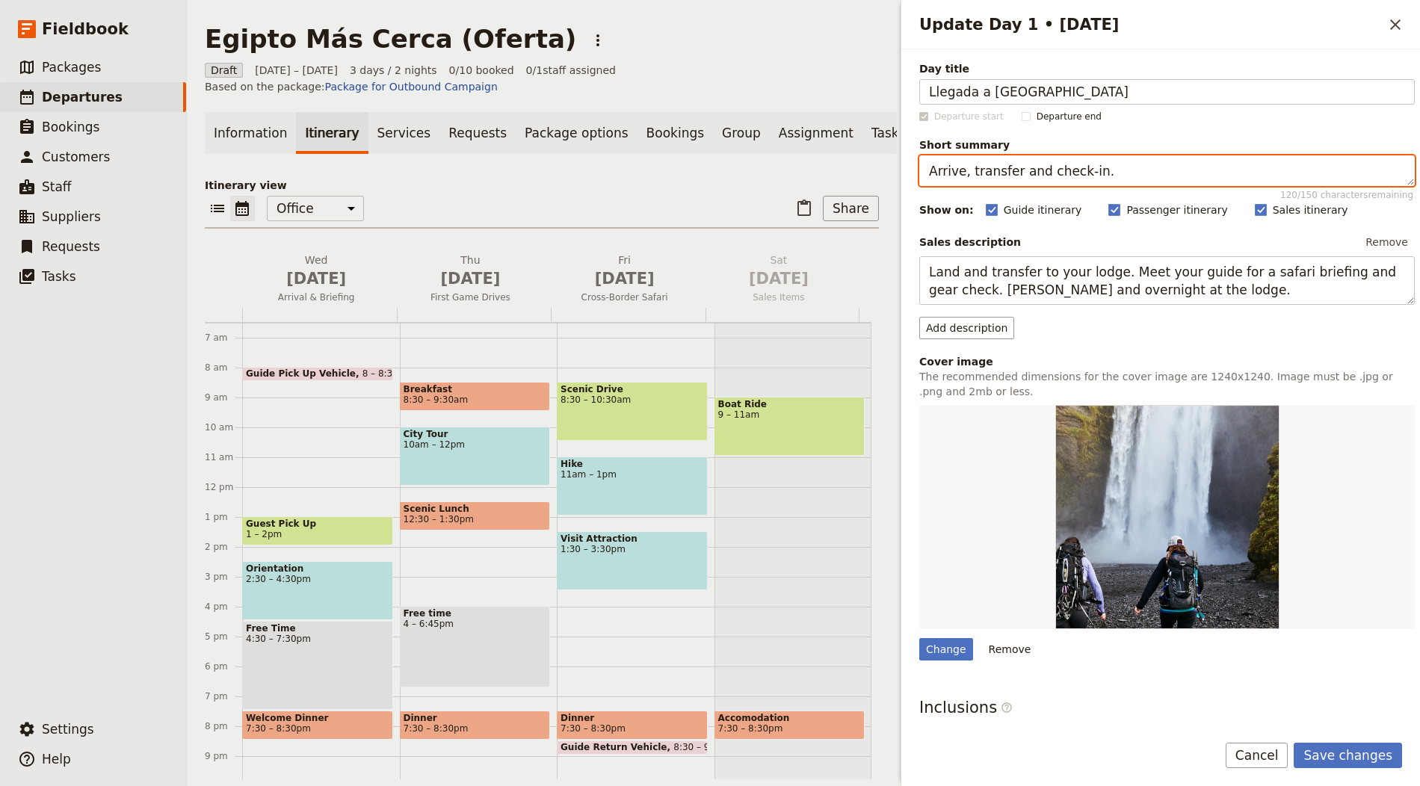
type textarea "Arrive, transfer and check‑in."
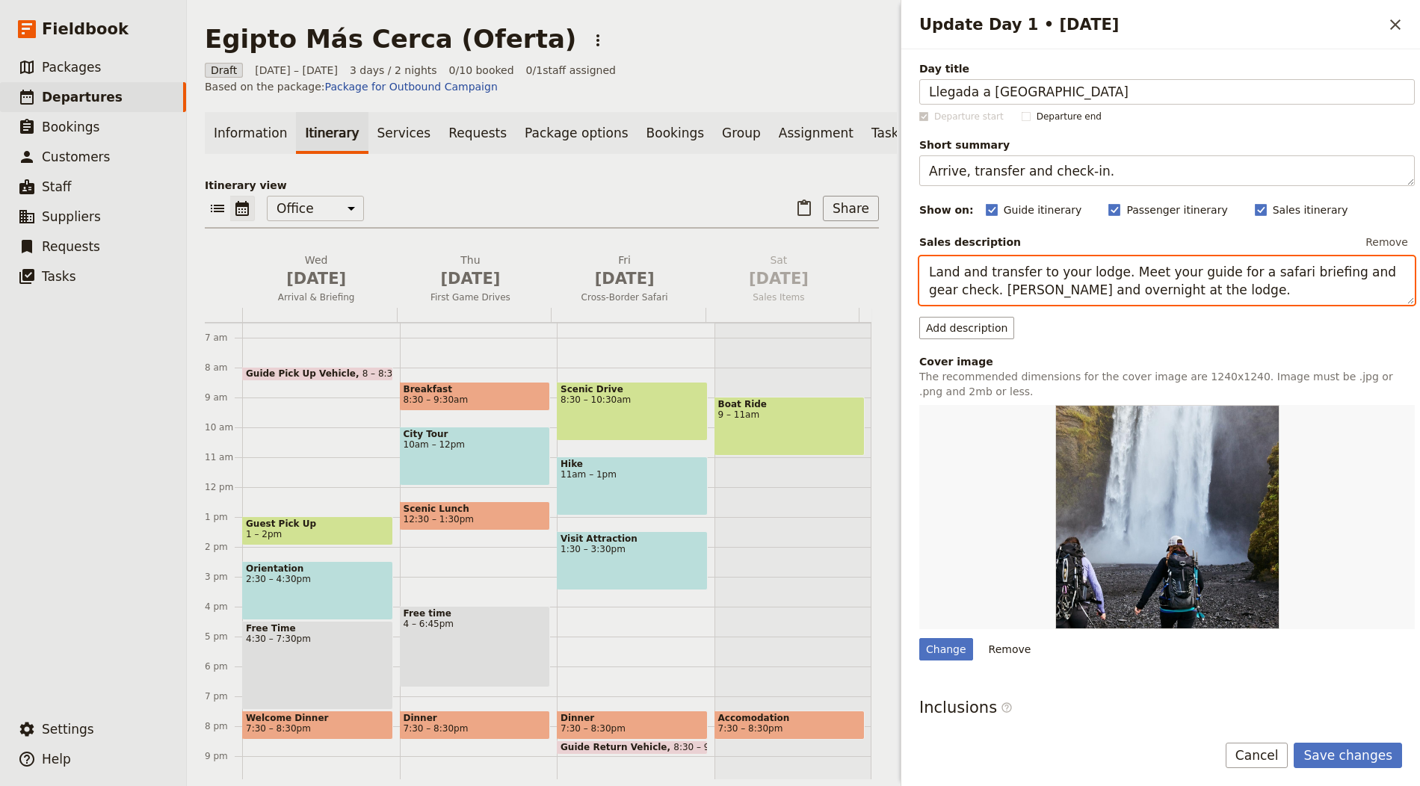
click at [969, 283] on textarea "Land and transfer to your lodge. Meet your guide for a safari briefing and gear…" at bounding box center [1167, 280] width 496 height 49
paste textarea "Arrival at Cairo airport, assistance and transfer to the hotel. Dinner at leisu…"
type textarea "Arrival at Cairo airport, assistance and transfer to the hotel. Dinner at leisu…"
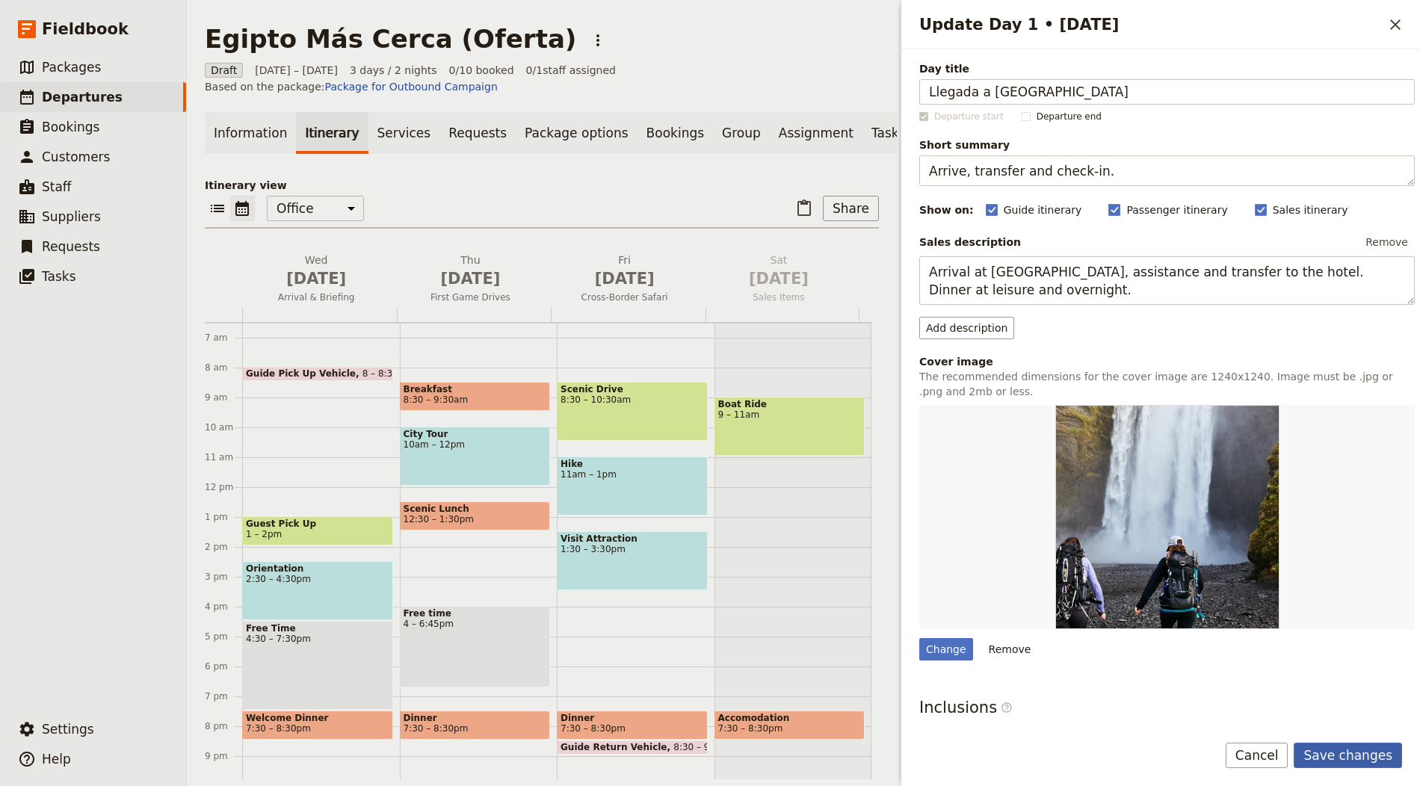
click at [1345, 744] on button "Save changes" at bounding box center [1348, 755] width 108 height 25
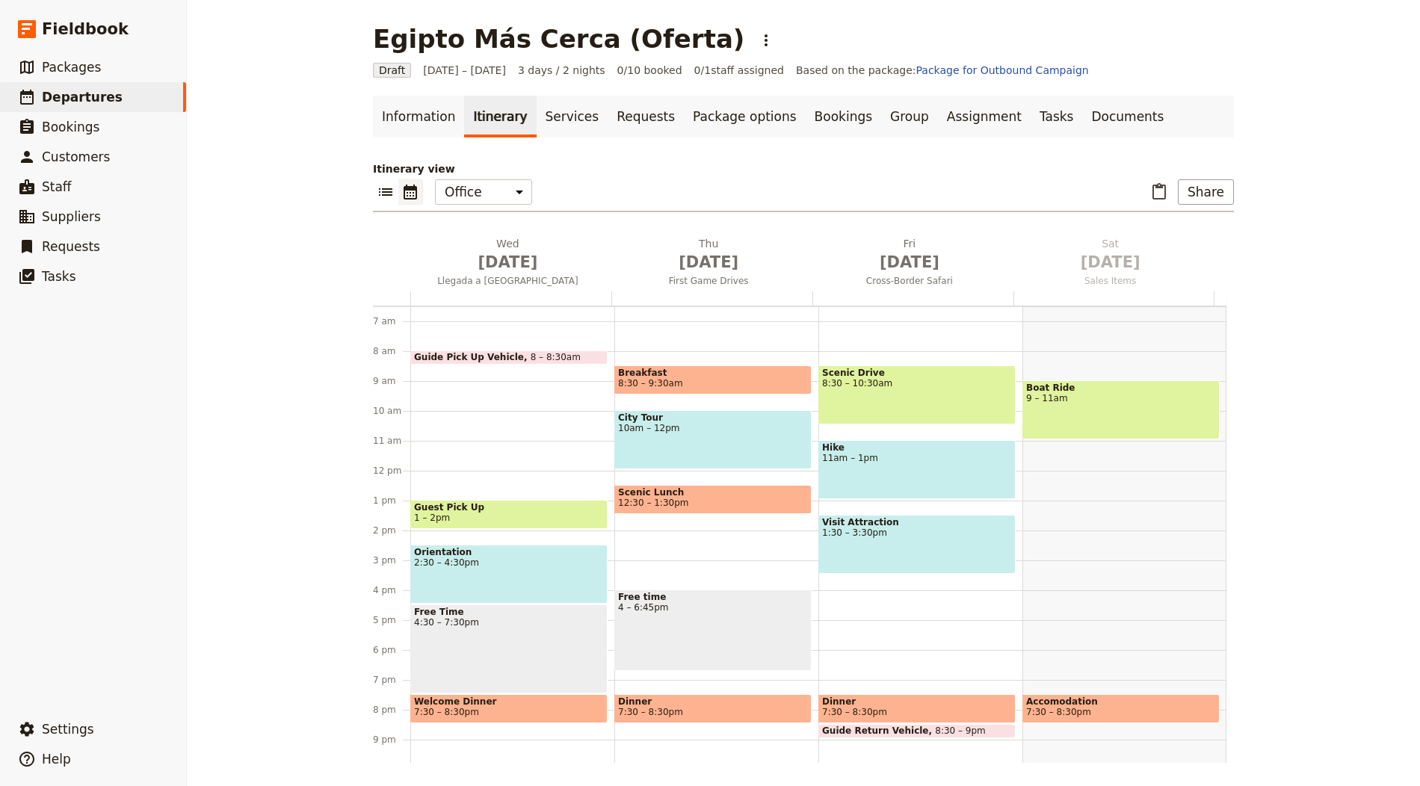
click at [714, 221] on div "Itinerary view ​ ​ Office Guide Passenger Sales ​ Share Wed Oct 1 Llegada a El …" at bounding box center [803, 462] width 861 height 602
click at [709, 253] on span "Oct 2" at bounding box center [708, 262] width 183 height 22
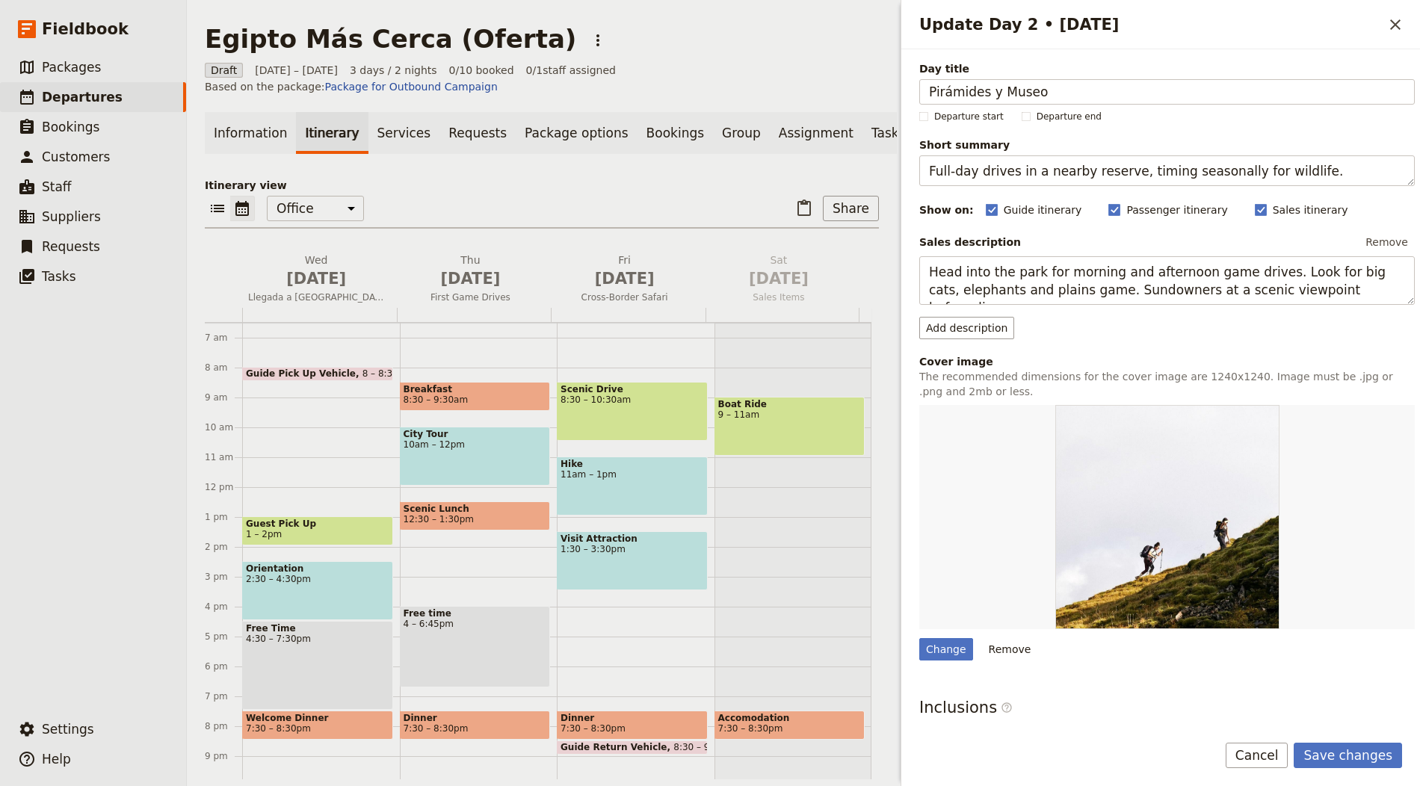
type input "Pirámides y Museo"
click at [1026, 164] on textarea "Full‑day drives in a nearby reserve, timing seasonally for wildlife." at bounding box center [1167, 170] width 496 height 31
paste textarea "Giza Plateau and Egyptian Museum"
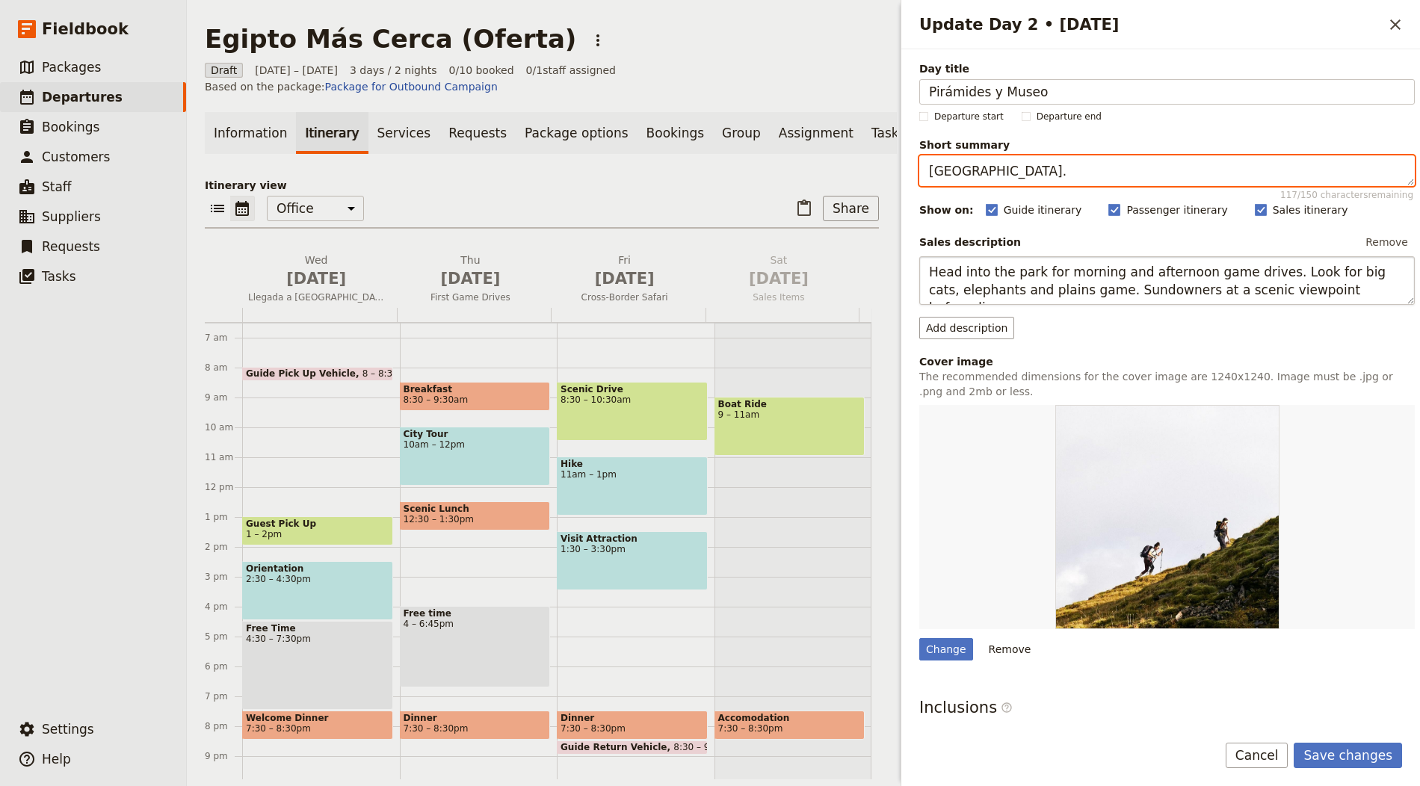
type textarea "Giza Plateau and Egyptian Museum."
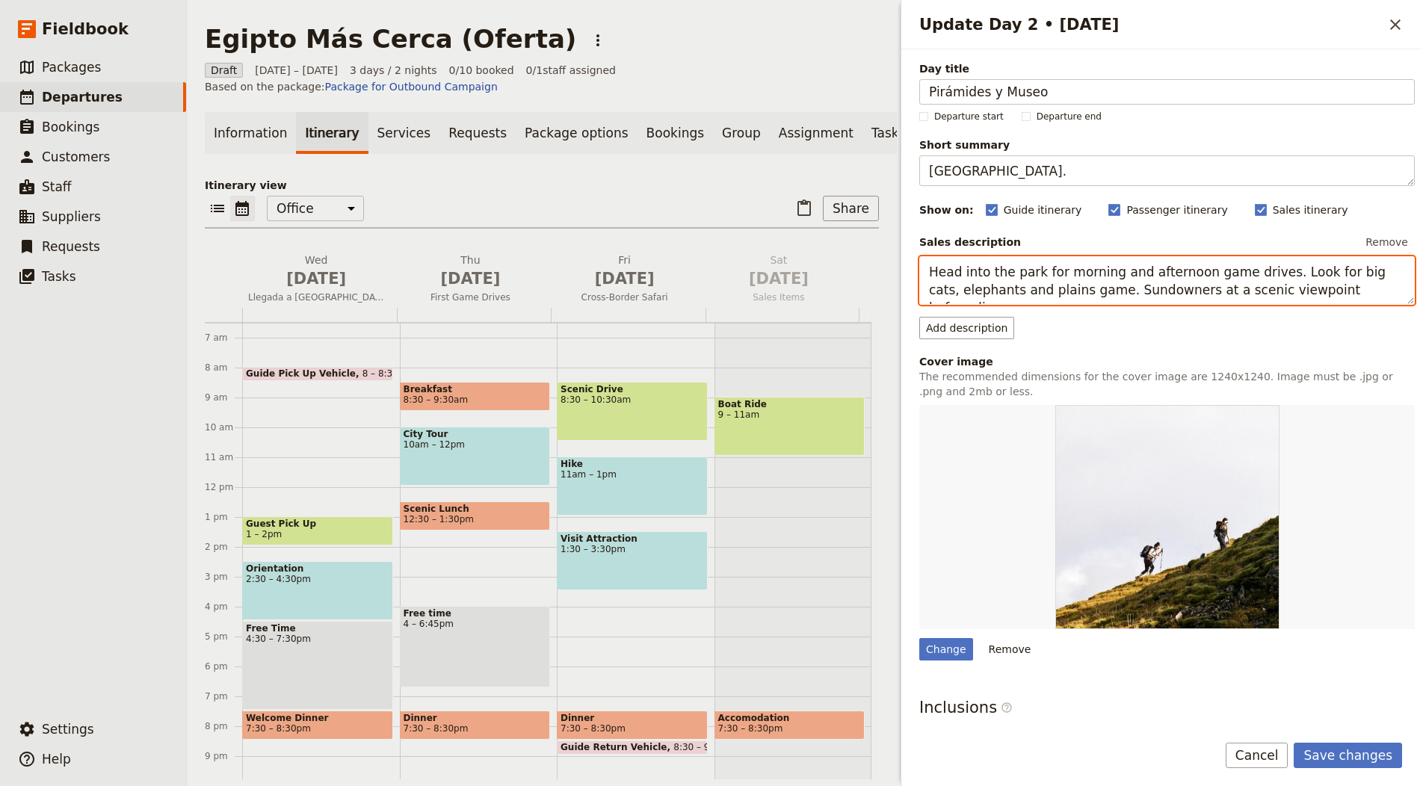
click at [1105, 271] on textarea "Head into the park for morning and afternoon game drives. Look for big cats, el…" at bounding box center [1167, 280] width 496 height 49
paste textarea "Guided visit to the Great Pyramids and Sphinx, then the Egyptian Museum. Option…"
type textarea "Guided visit to the Great Pyramids and Sphinx, then the Egyptian Museum. Option…"
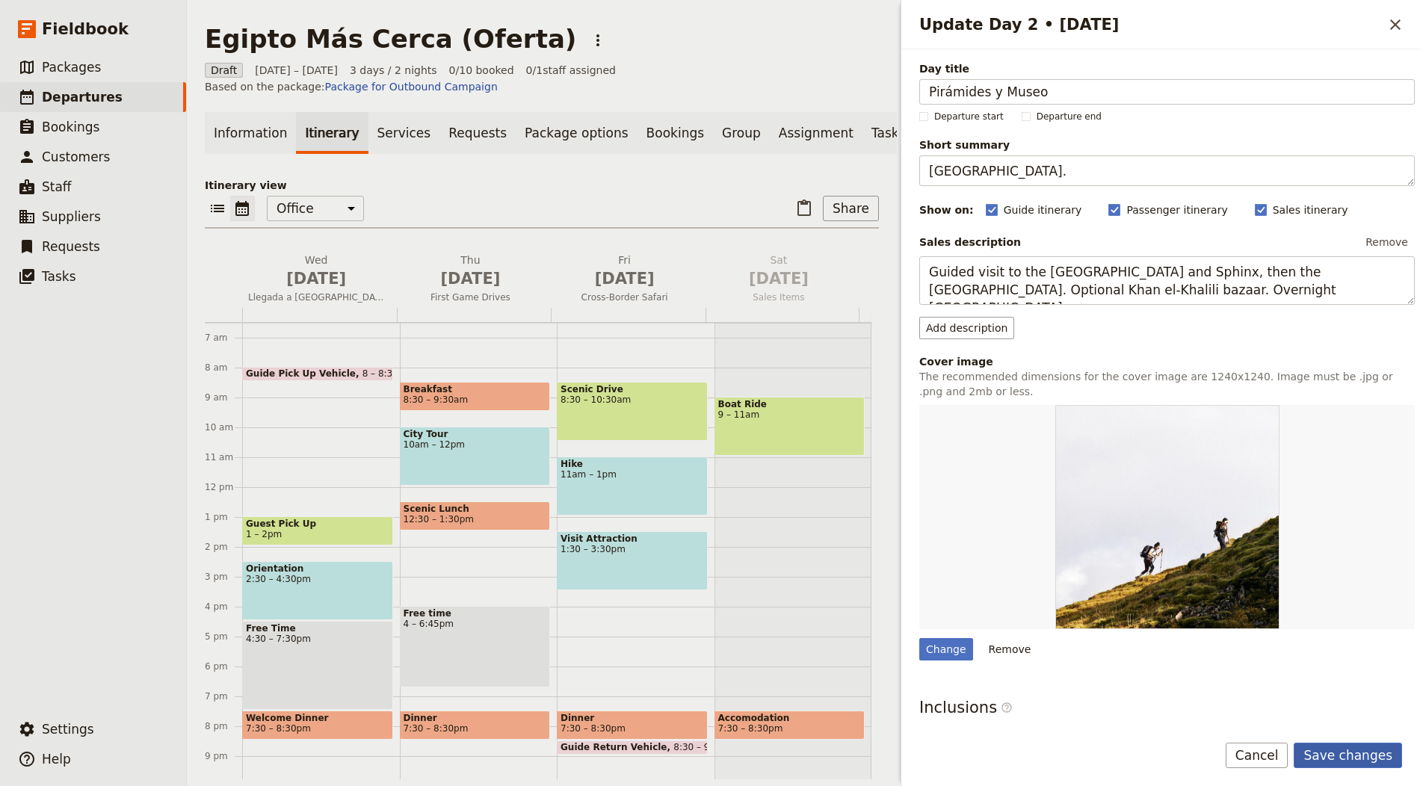
click at [1366, 745] on button "Save changes" at bounding box center [1348, 755] width 108 height 25
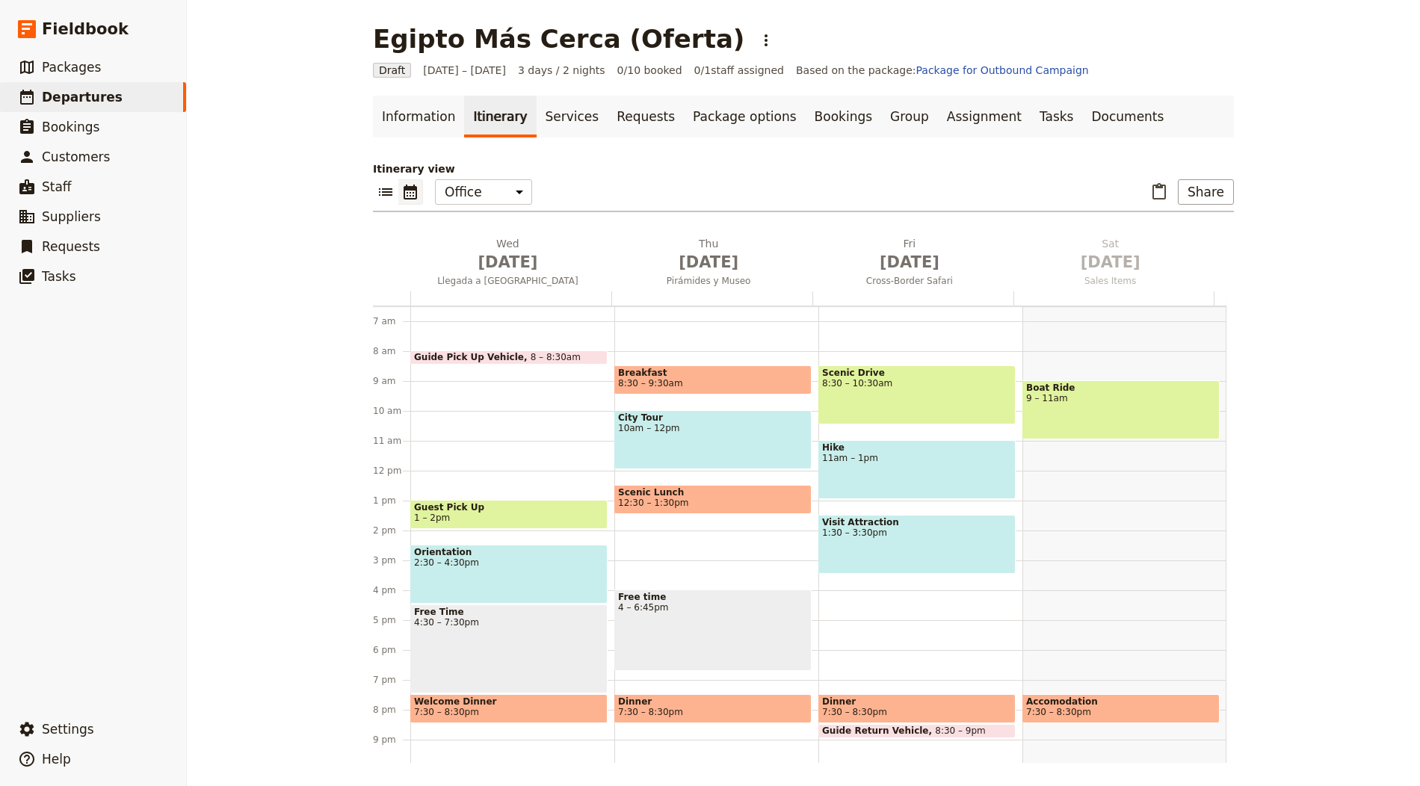
click at [870, 226] on div "Itinerary view ​ ​ Office Guide Passenger Sales ​ Share Wed Oct 1 Llegada a El …" at bounding box center [803, 462] width 861 height 602
click at [876, 237] on h2 "Fri Oct 3 Cross‑Border Safari" at bounding box center [909, 254] width 183 height 37
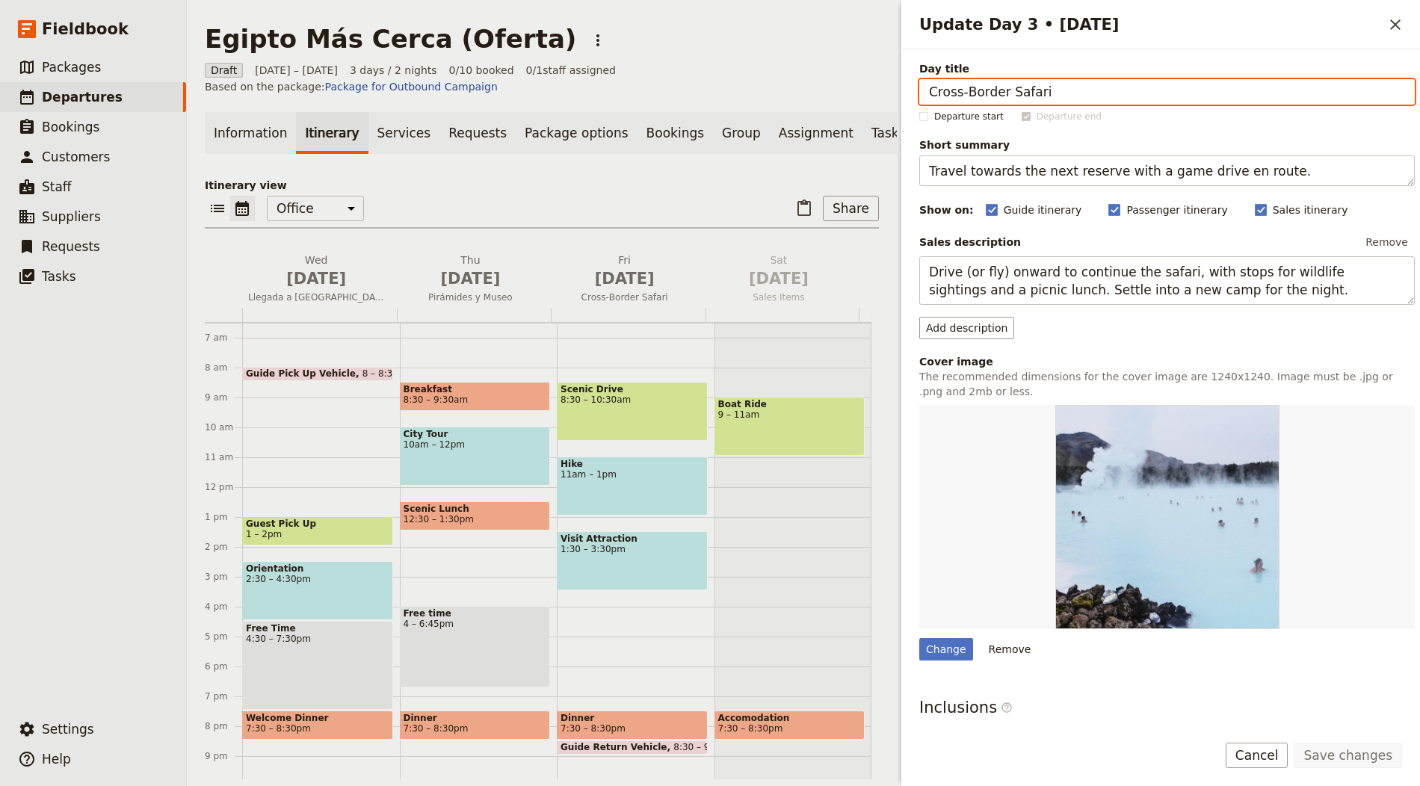
click at [1097, 85] on input "Cross‑Border Safari" at bounding box center [1167, 91] width 496 height 25
paste input "Vuelo al Nilo"
type input "Vuelo al Nilo"
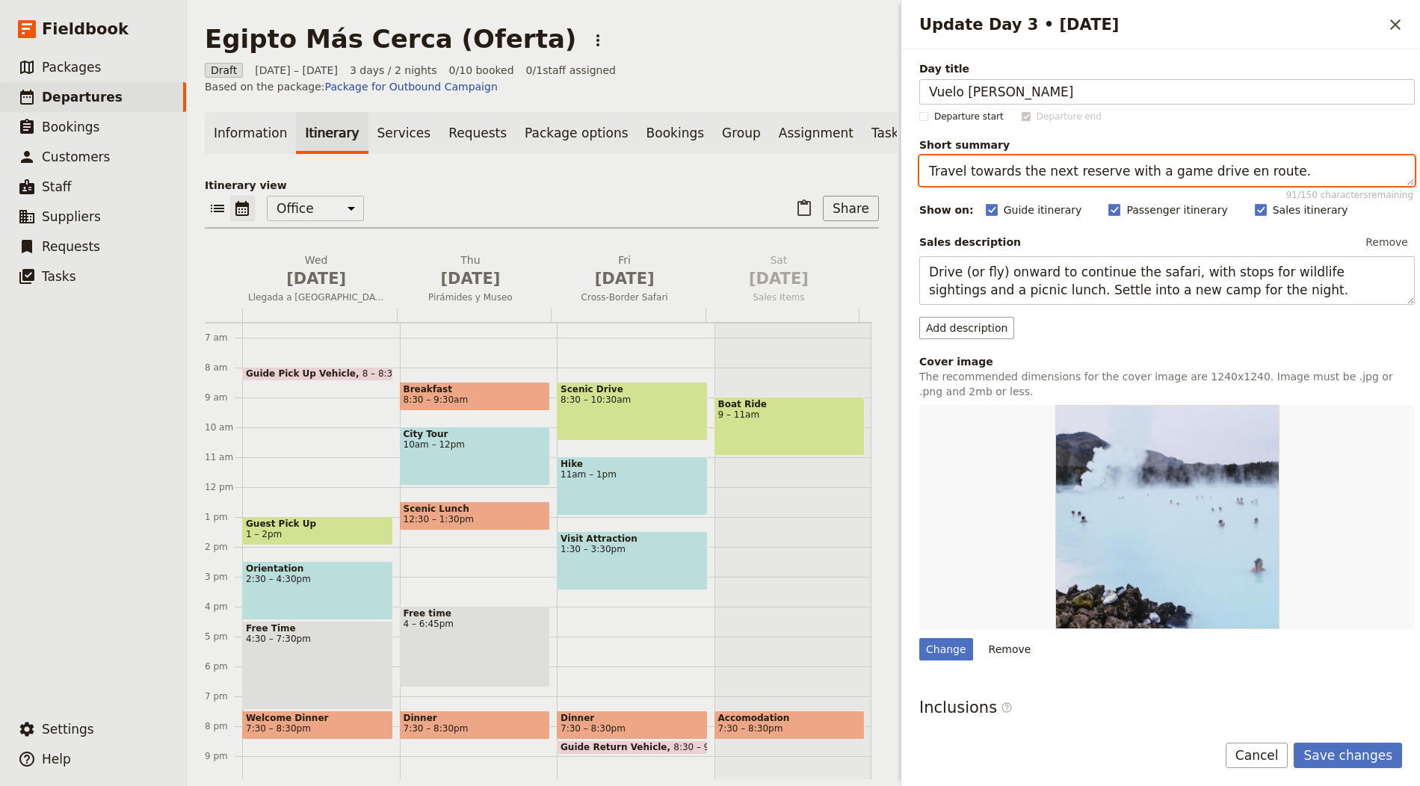
click at [1126, 156] on textarea "Travel towards the next reserve with a game drive en route." at bounding box center [1167, 170] width 496 height 31
paste textarea "Fly to Luxor or Aswan to join a short cruis"
type textarea "Fly to Luxor or Aswan to join a short cruise."
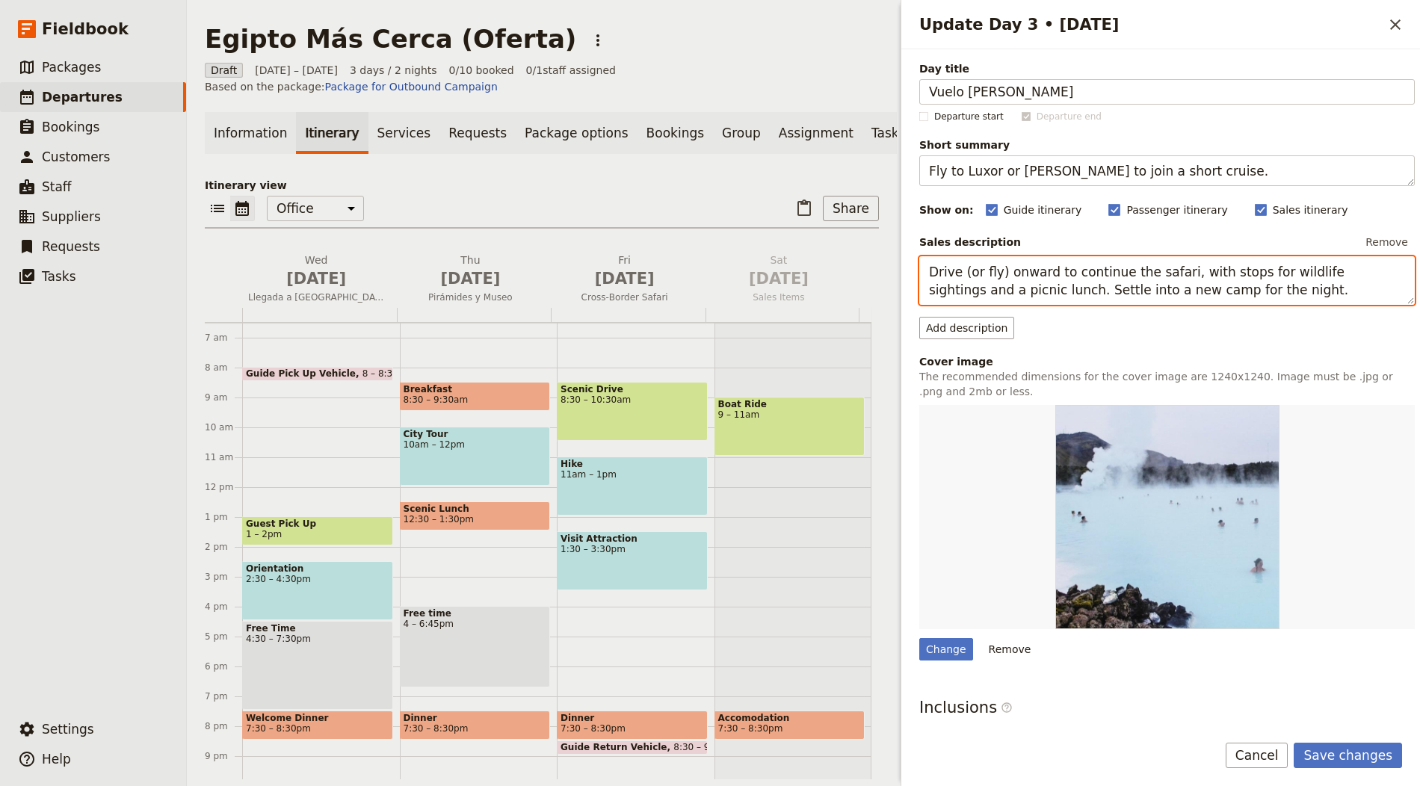
click at [1137, 286] on textarea "Drive (or fly) onward to continue the safari, with stops for wildlife sightings…" at bounding box center [1167, 280] width 496 height 49
paste textarea "Morning flight to Upper Egypt to embark your cruise, with an afternoon temple v…"
type textarea "Morning flight to Upper Egypt to embark your cruise, with an afternoon temple v…"
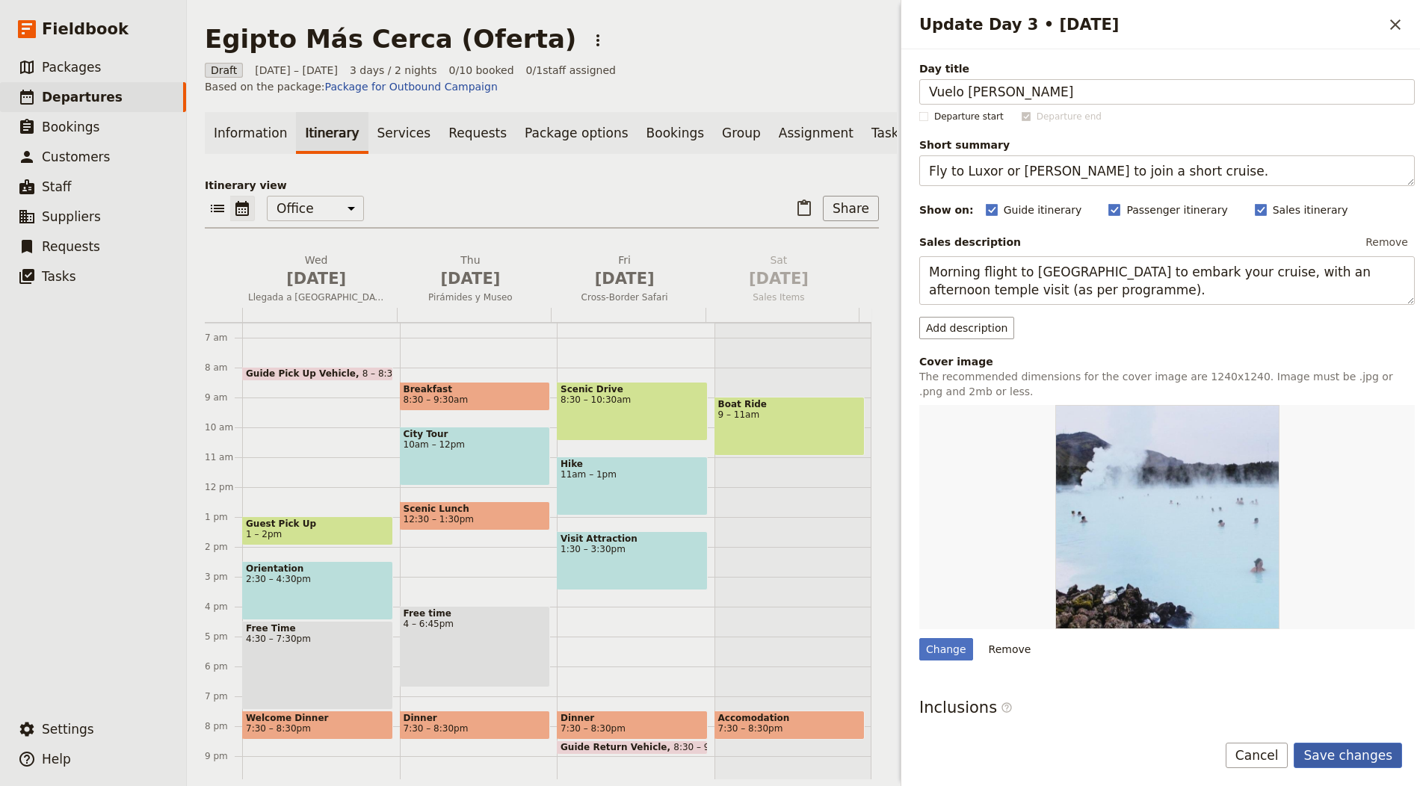
click at [1370, 759] on button "Save changes" at bounding box center [1348, 755] width 108 height 25
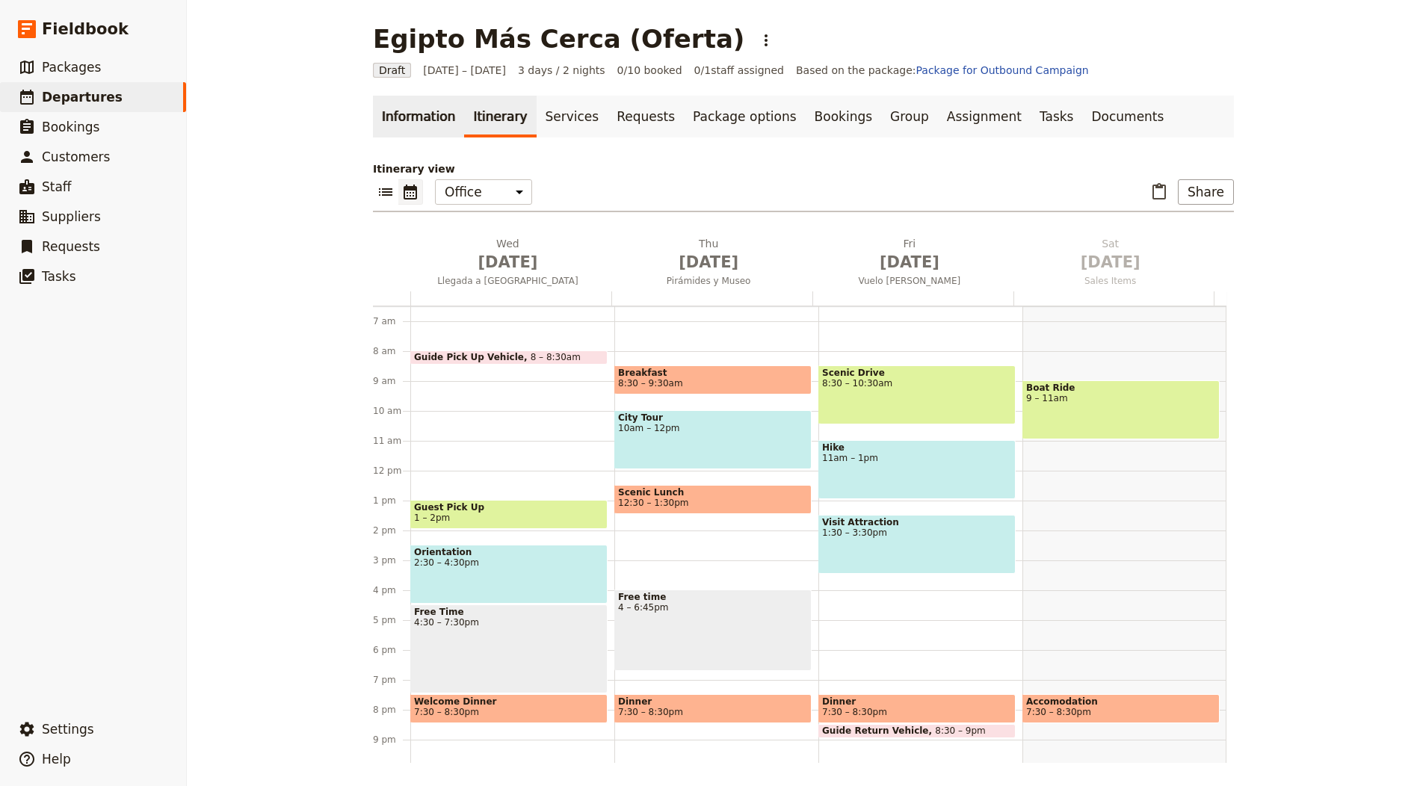
click at [427, 120] on link "Information" at bounding box center [418, 117] width 91 height 42
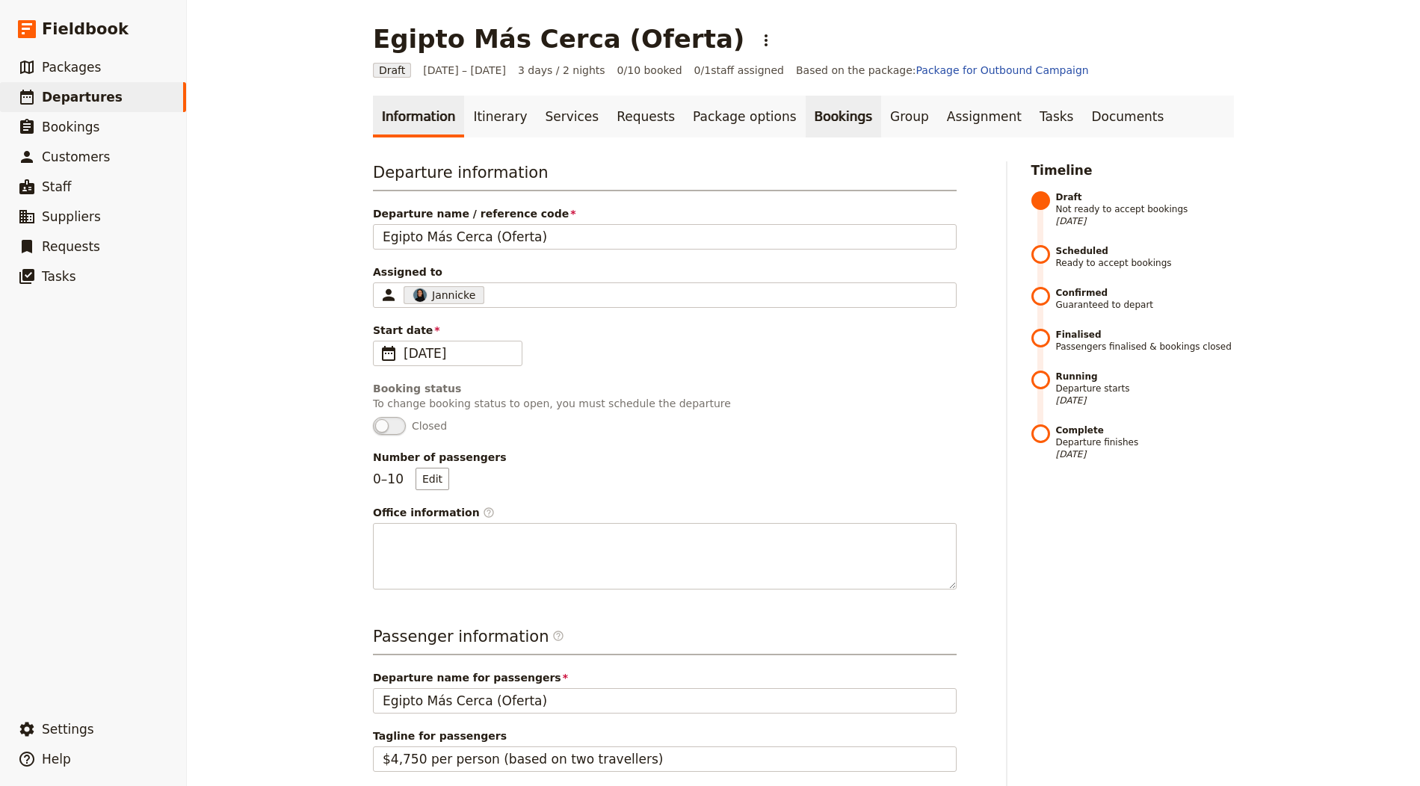
click at [806, 114] on link "Bookings" at bounding box center [843, 117] width 75 height 42
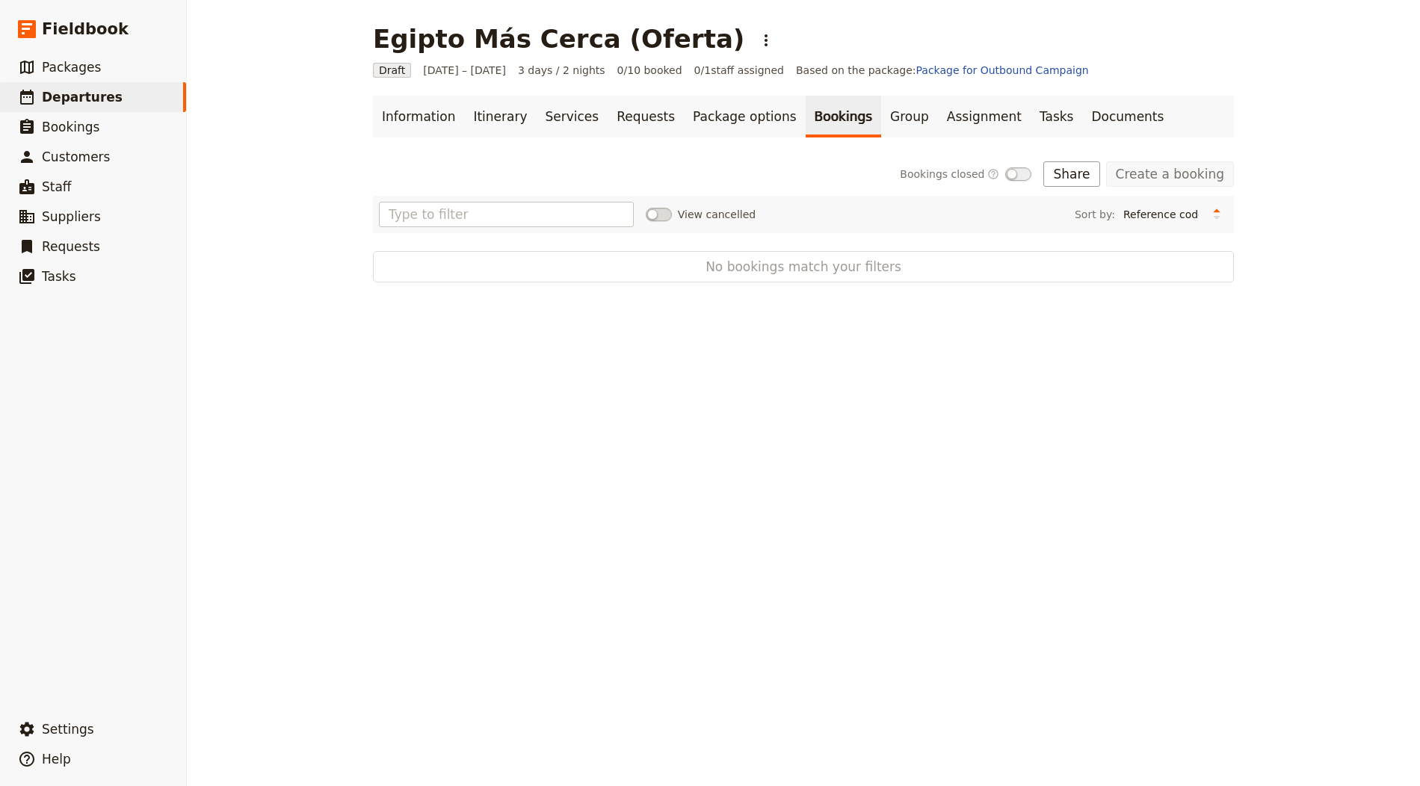
click at [688, 27] on div "Egipto Más Cerca (Oferta) ​" at bounding box center [576, 39] width 406 height 30
click at [757, 32] on icon "Actions" at bounding box center [766, 40] width 18 height 18
click at [720, 119] on span "Schedule departure" at bounding box center [736, 118] width 103 height 15
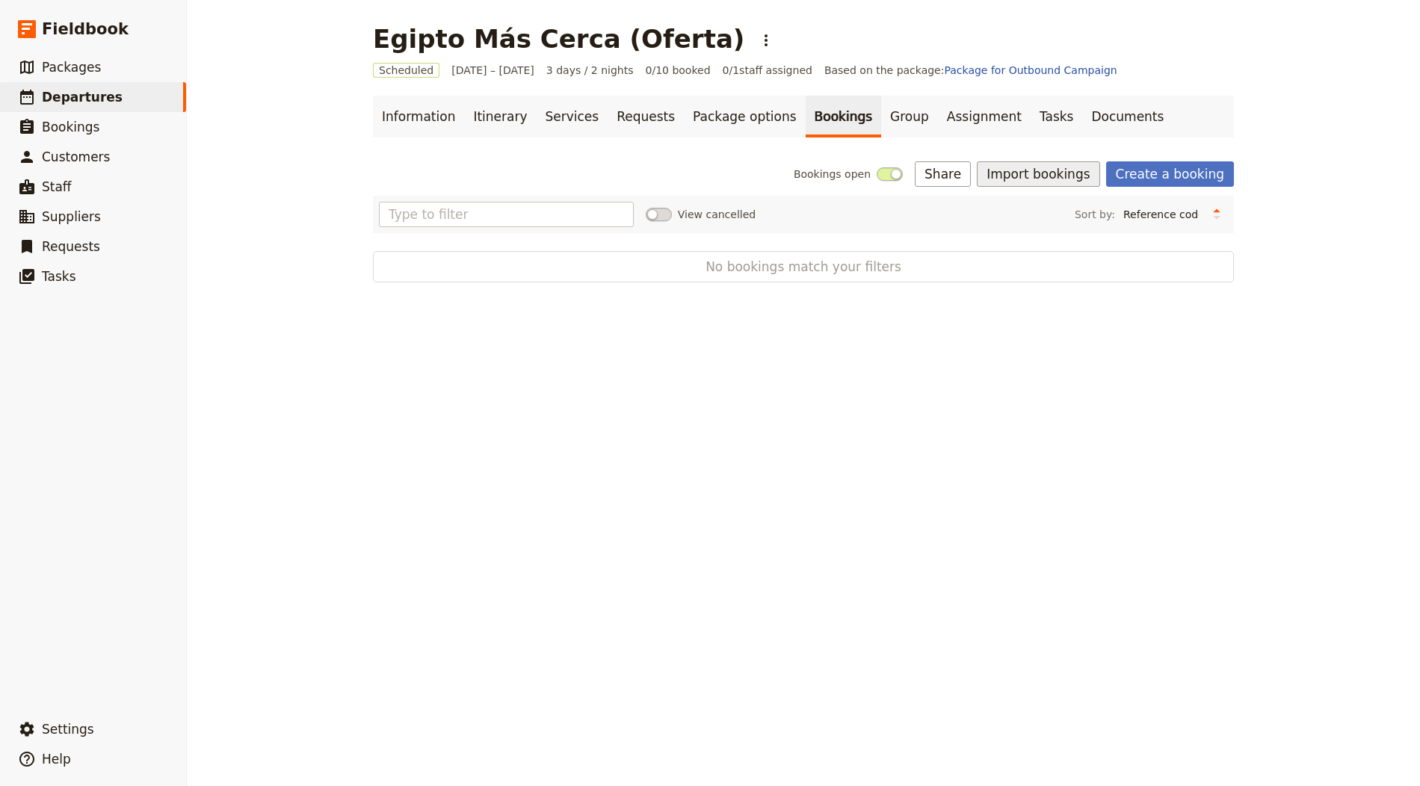
click at [1042, 179] on button "Import bookings" at bounding box center [1038, 173] width 123 height 25
click at [1033, 201] on span "Import Bookings" at bounding box center [1043, 206] width 86 height 15
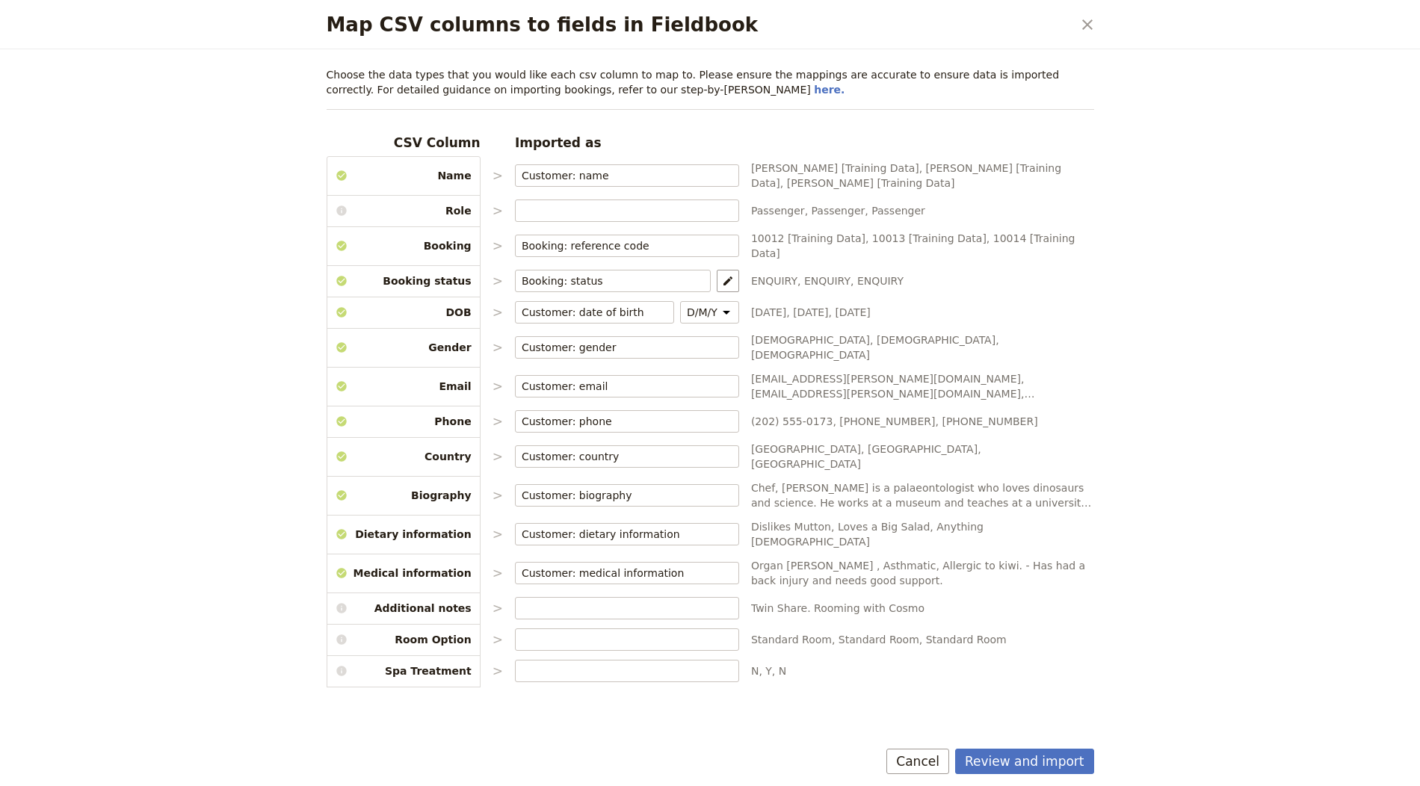
click at [814, 84] on link "here." at bounding box center [829, 90] width 31 height 12
click at [1054, 780] on div "Review and import Cancel" at bounding box center [711, 764] width 804 height 43
click at [1051, 771] on button "Review and import" at bounding box center [1024, 761] width 139 height 25
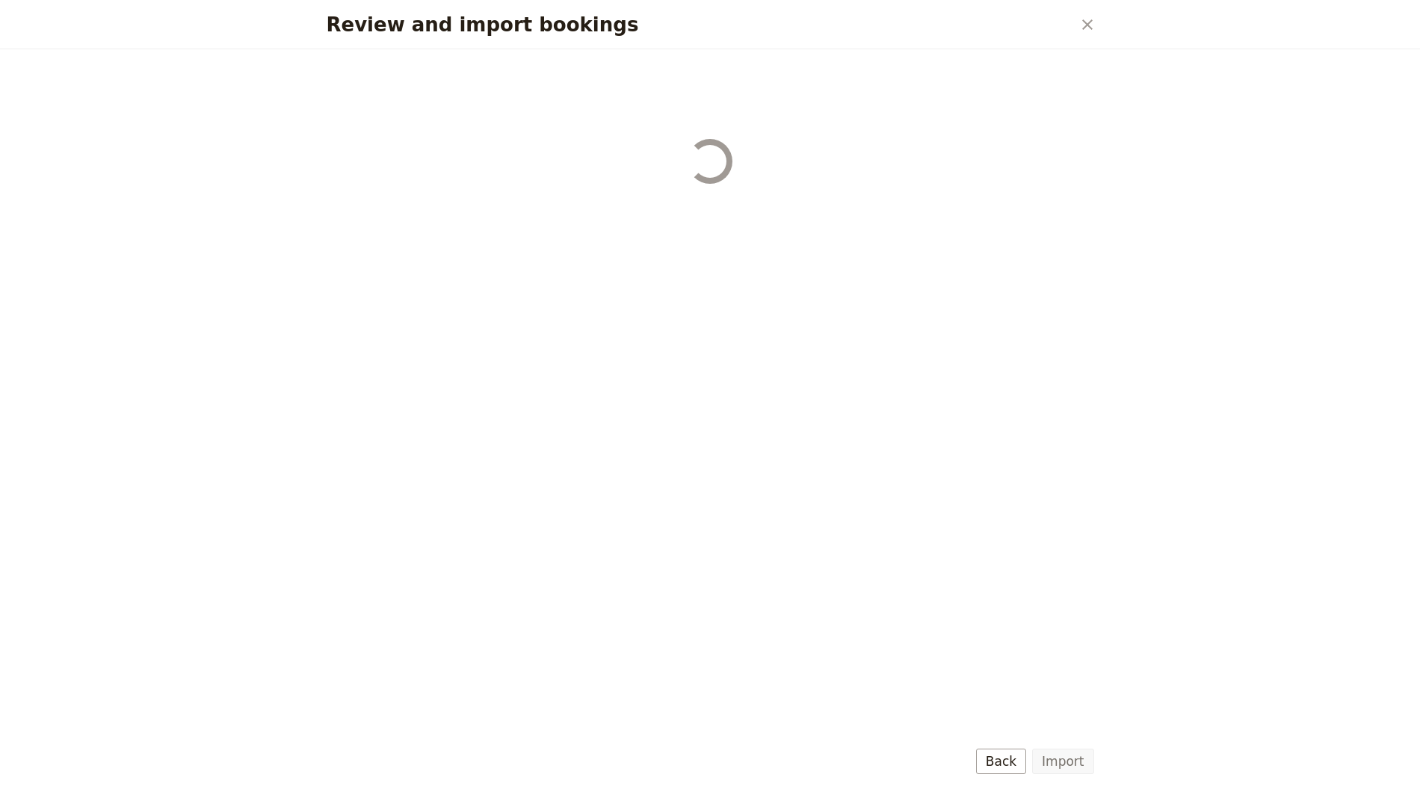
select select "655d56b39948720cb8e55355"
select select "655d57ca9948720cb8e553ec"
select select "655d57fa9948720cb8e553f3"
select select "655d58079948720cb8e553fa"
select select "655d584c9948720cb8e55401"
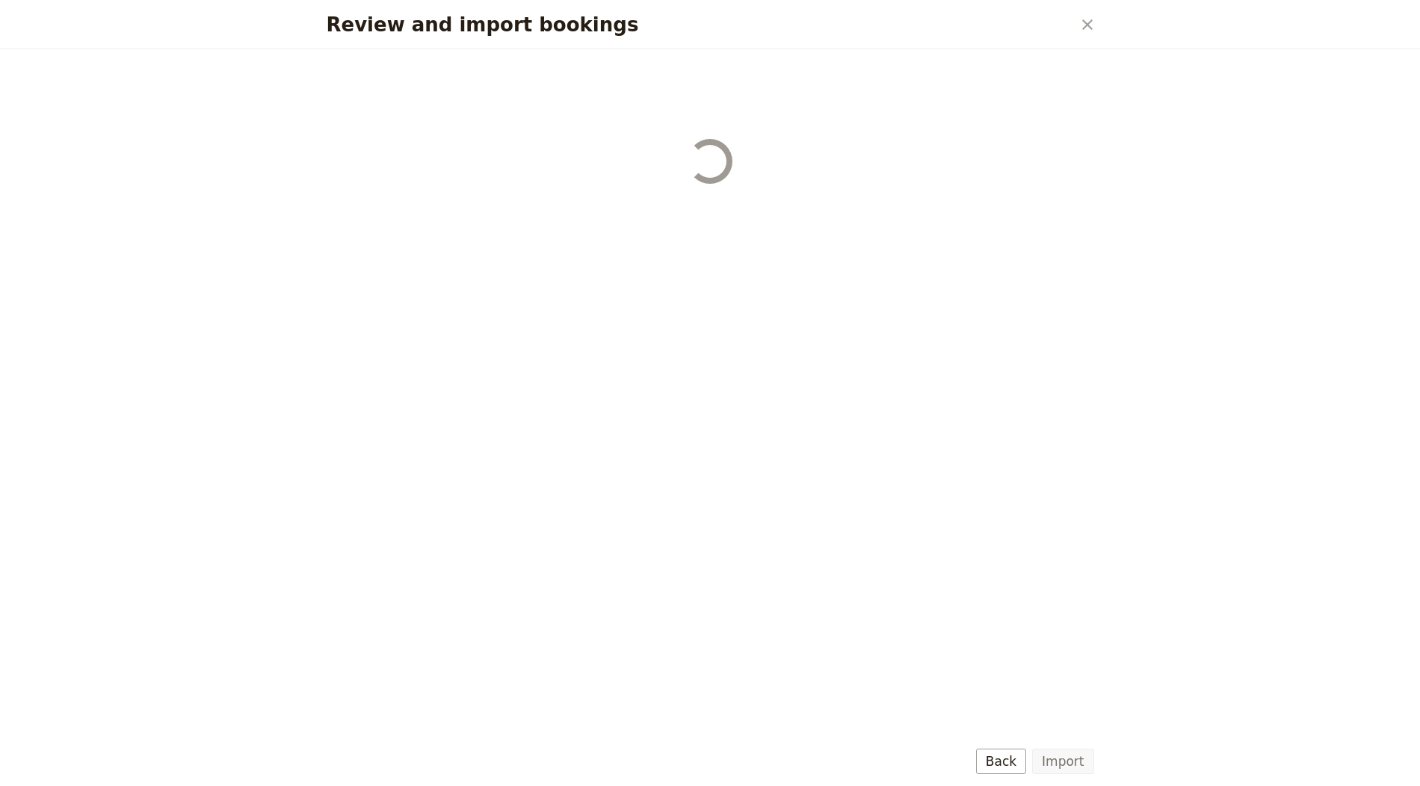
select select "655d58679948720cb8e5540d"
select select "650e6b6659641ed5ee156647"
select select "650e6b4b59641ed5ee156605"
select select "650e2104408bbede5b0c60fd"
select select "650e1d73408bbede5b0c60a6"
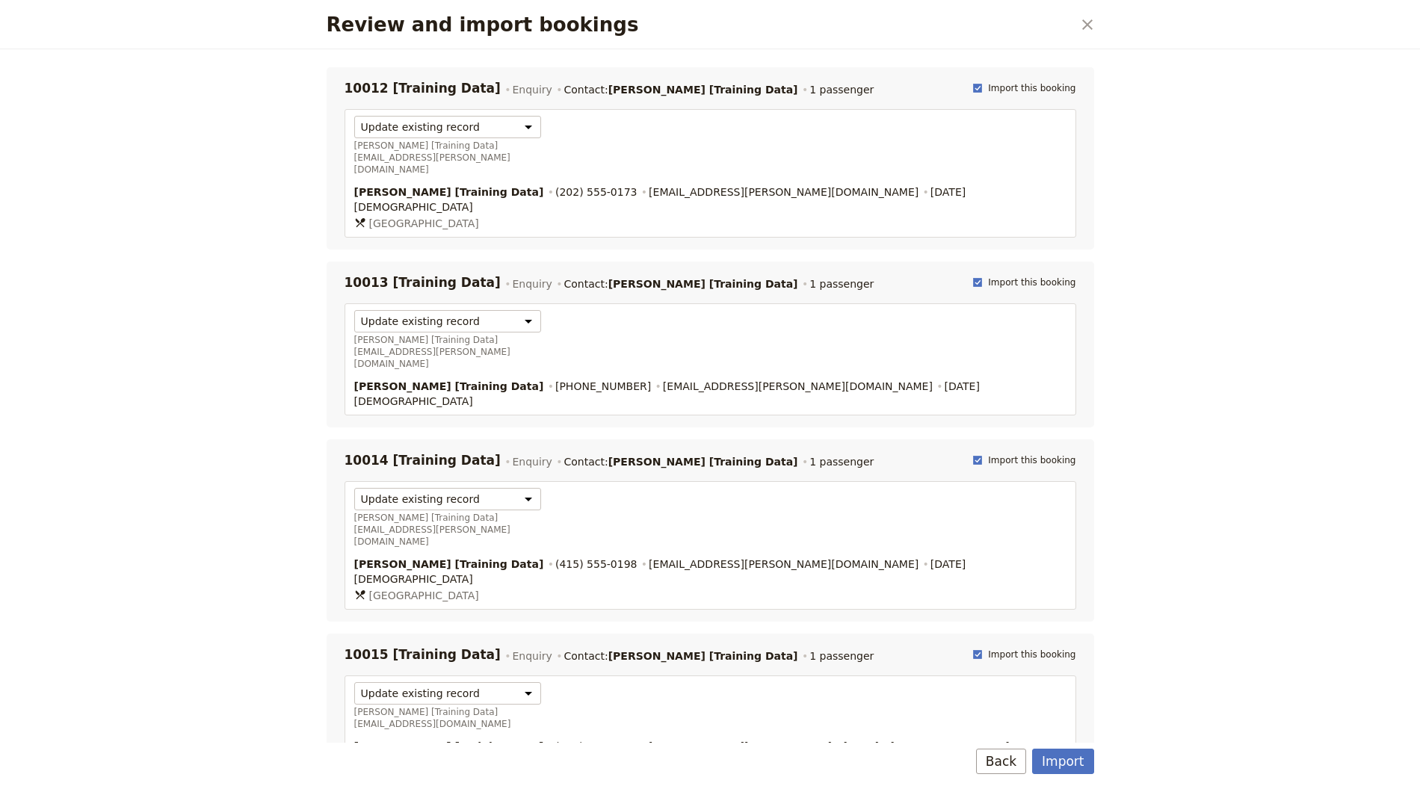
click at [1075, 781] on div "Import Back" at bounding box center [711, 764] width 804 height 43
click at [1071, 765] on button "Import" at bounding box center [1062, 761] width 61 height 25
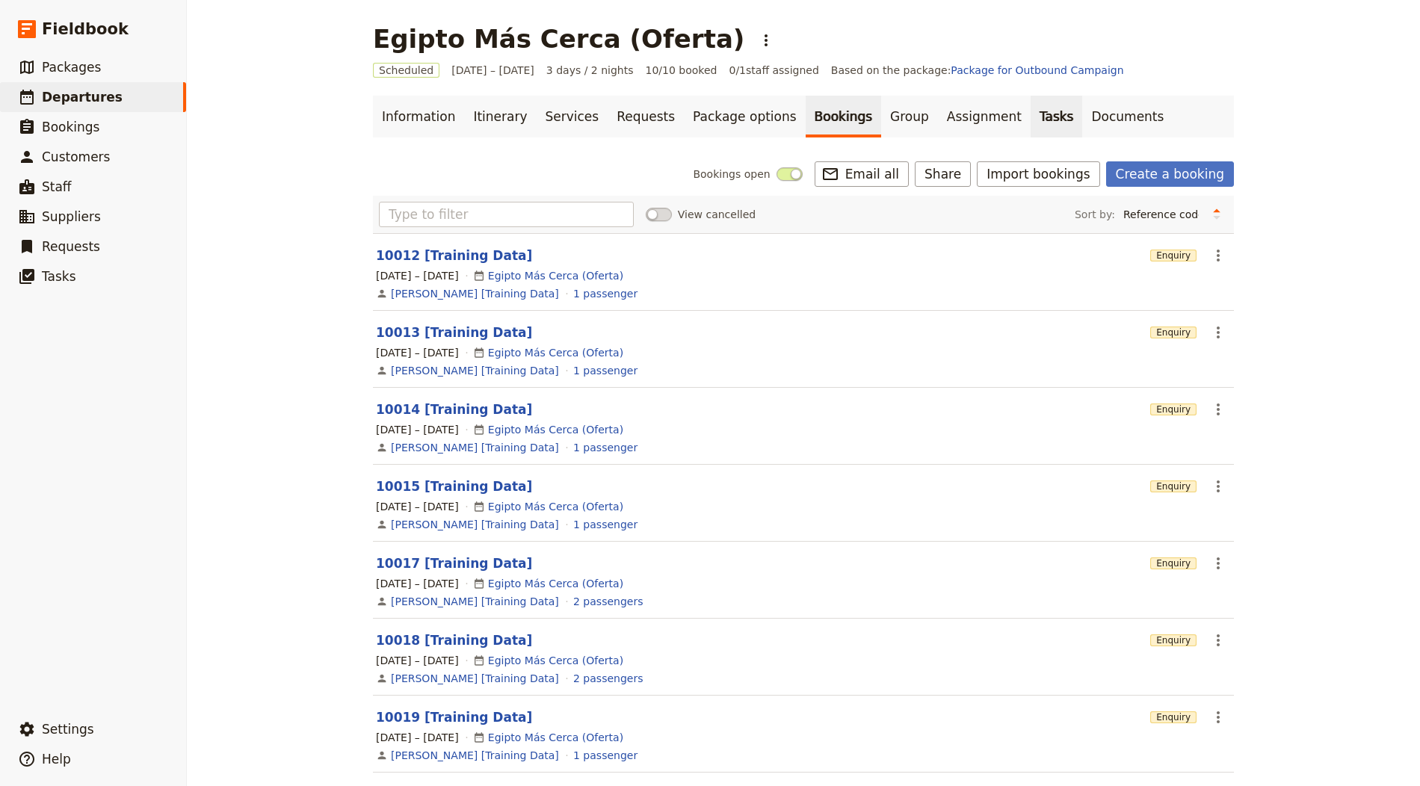
click at [1031, 111] on link "Tasks" at bounding box center [1057, 117] width 52 height 42
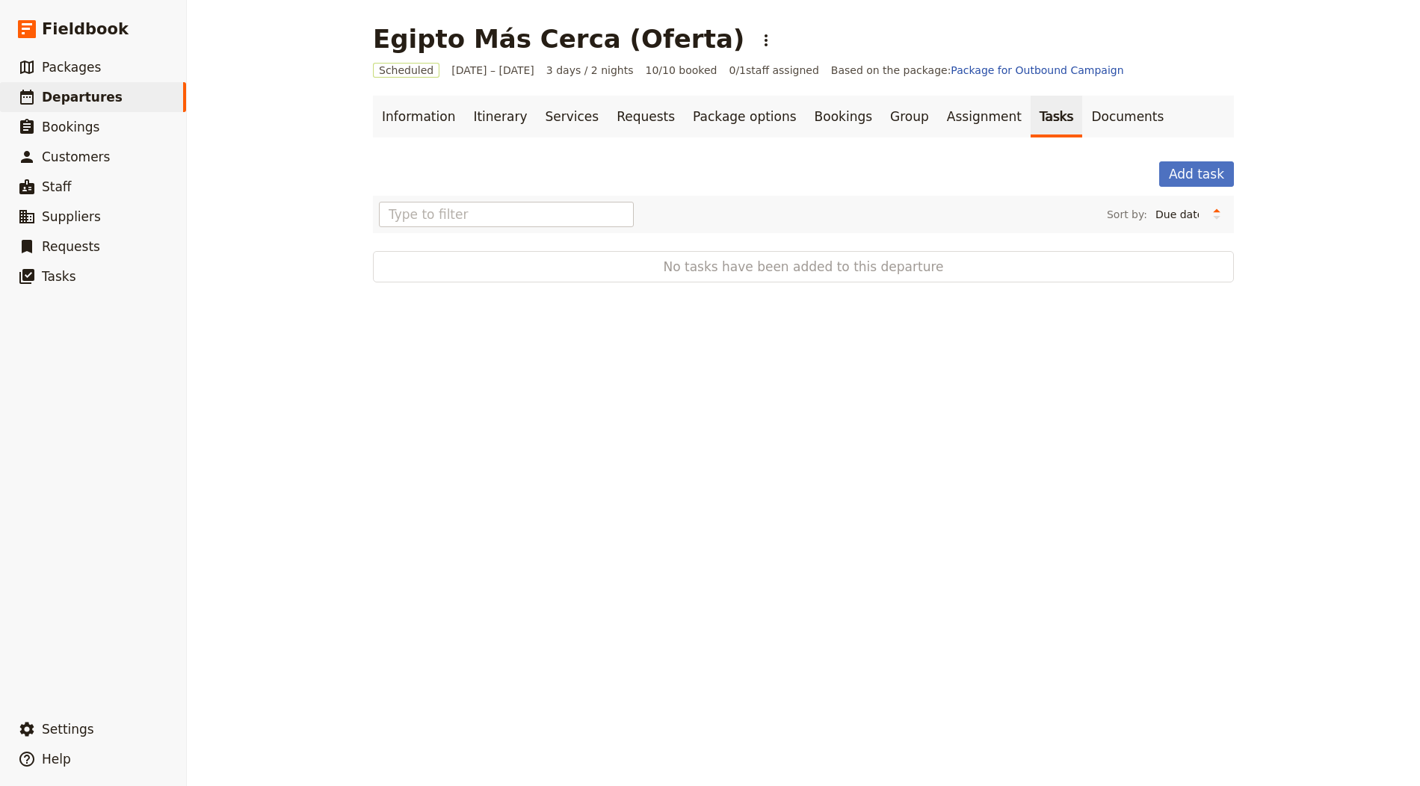
click at [1111, 126] on ul "Information Itinerary Services Requests Package options Bookings Group Assignme…" at bounding box center [803, 117] width 861 height 42
click at [1082, 125] on link "Documents" at bounding box center [1127, 117] width 90 height 42
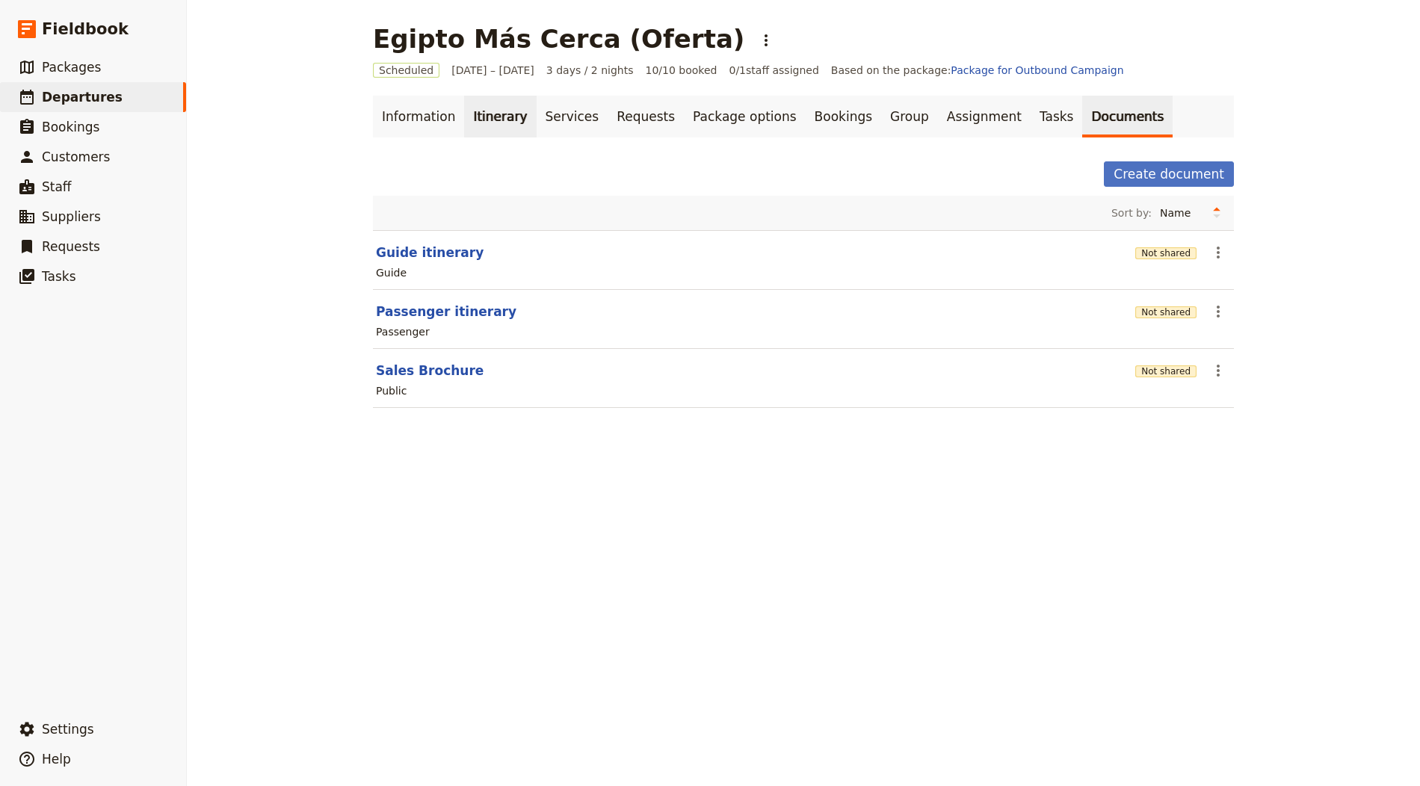
click at [464, 122] on link "Itinerary" at bounding box center [500, 117] width 72 height 42
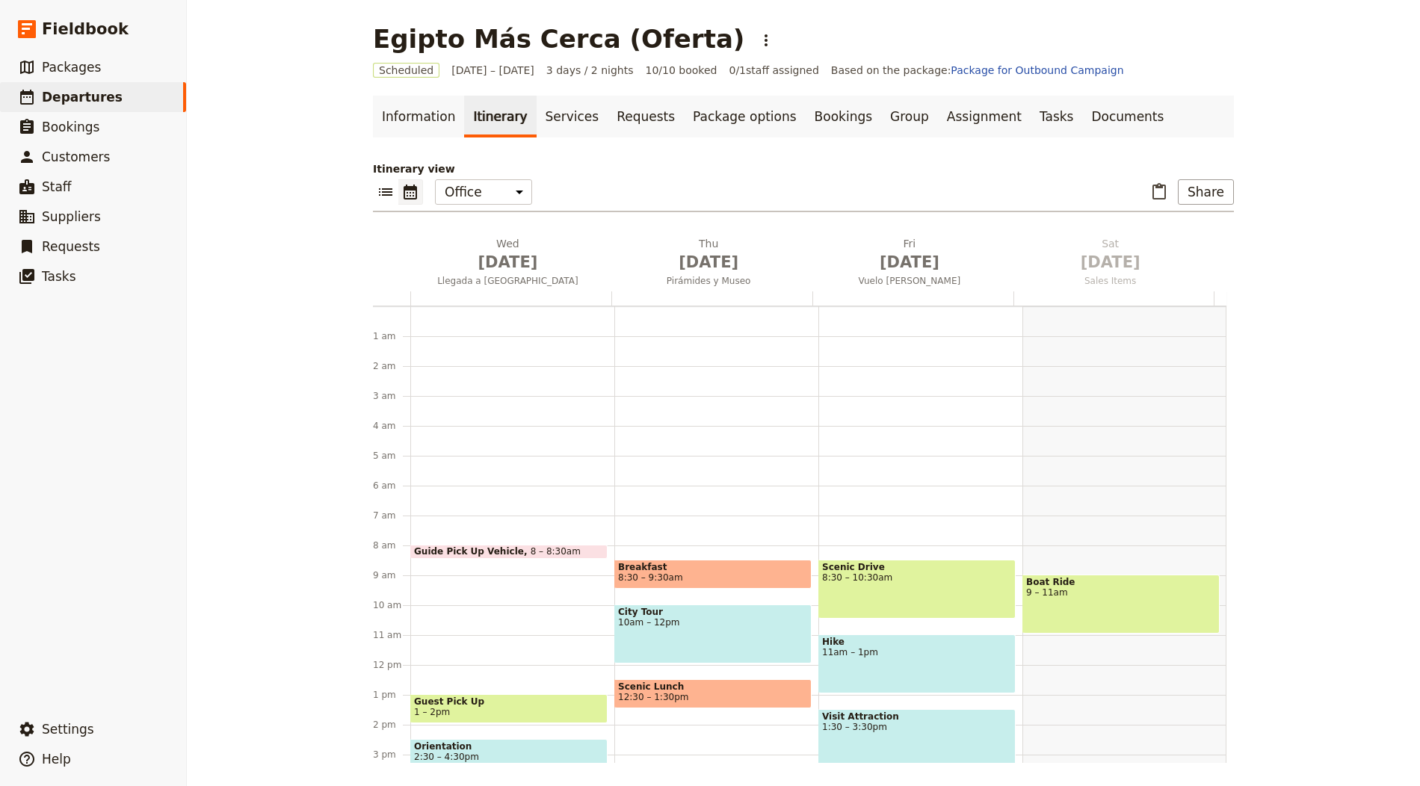
scroll to position [194, 0]
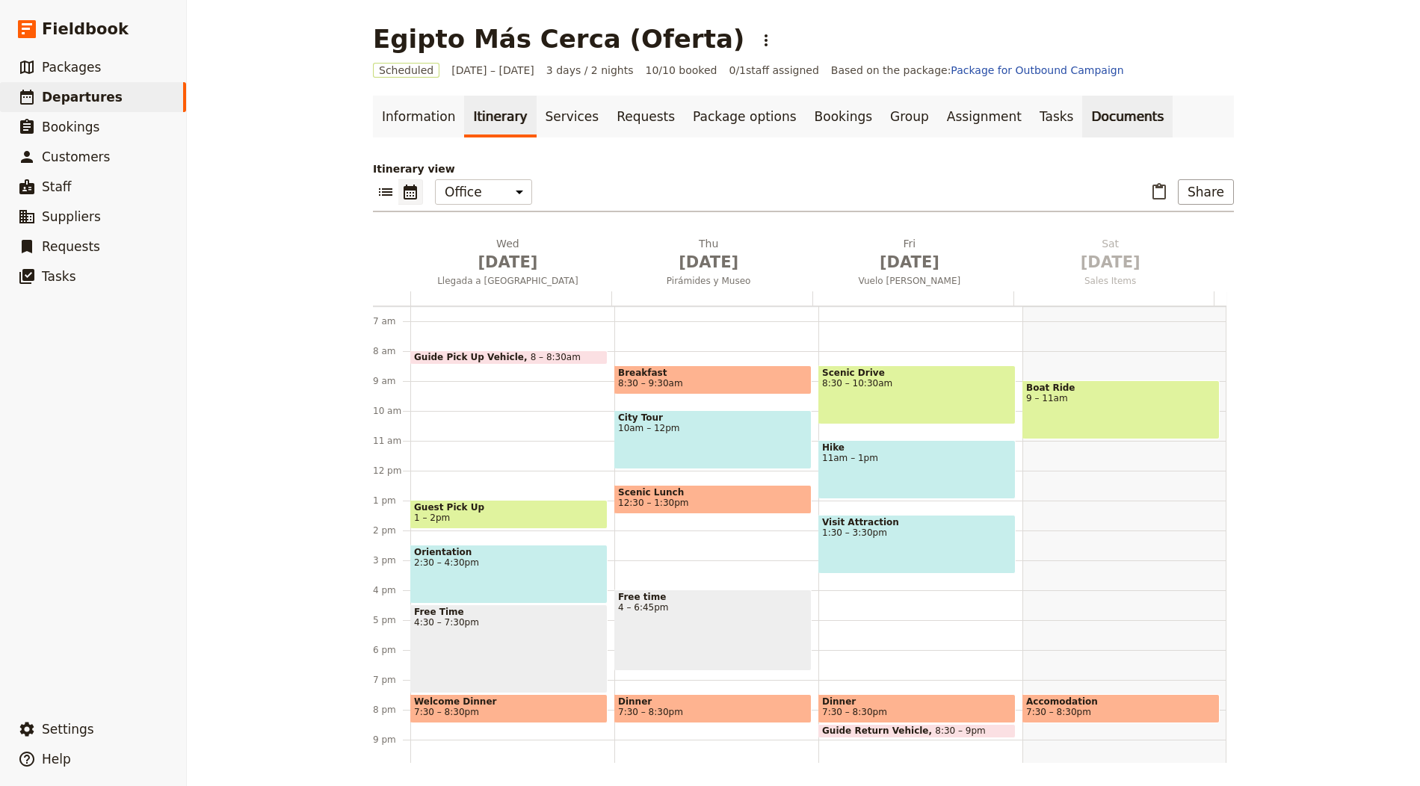
click at [1082, 114] on link "Documents" at bounding box center [1127, 117] width 90 height 42
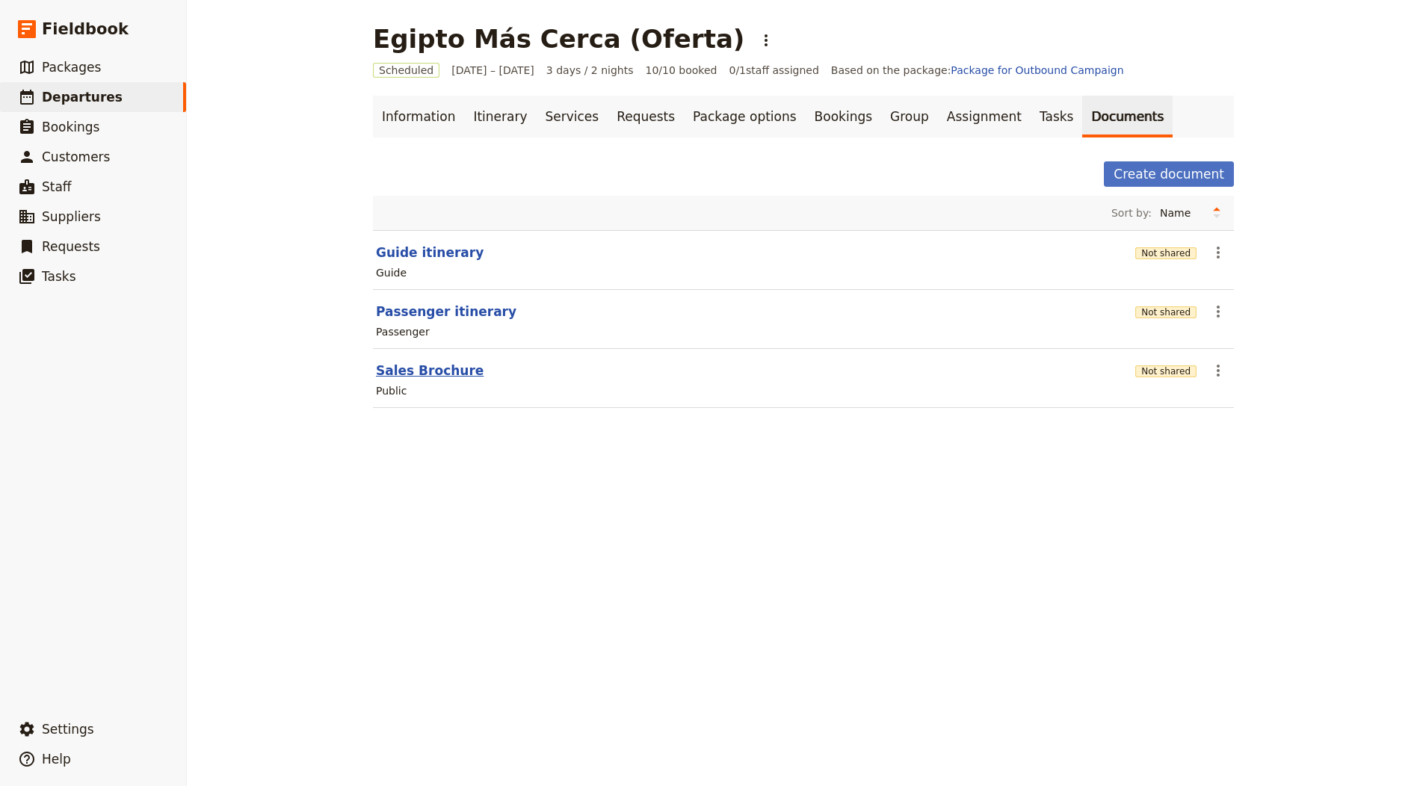
click at [437, 365] on button "Sales Brochure" at bounding box center [430, 371] width 108 height 18
select select "DEFAULT"
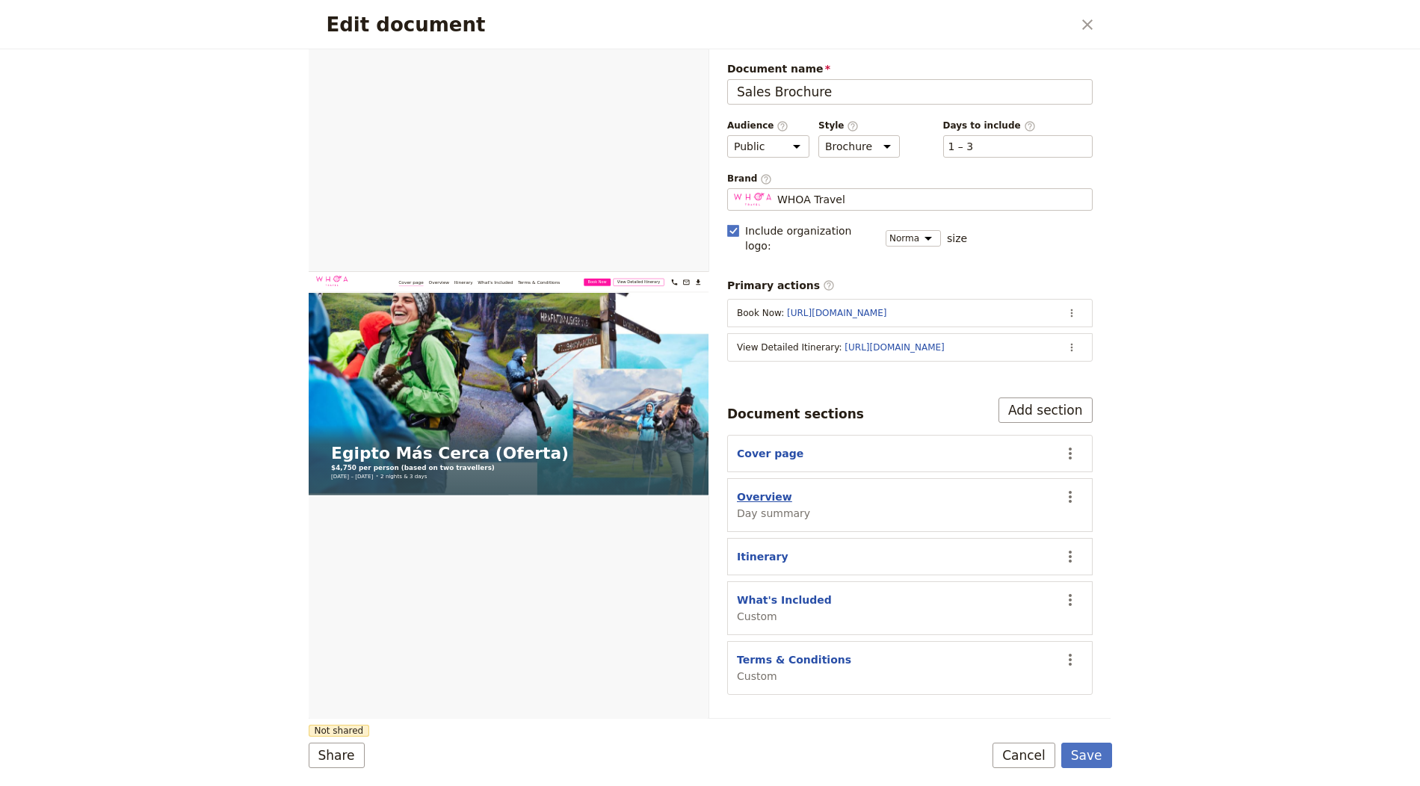
click at [747, 490] on button "Overview" at bounding box center [764, 497] width 55 height 15
select select "DAY_SUMMARY"
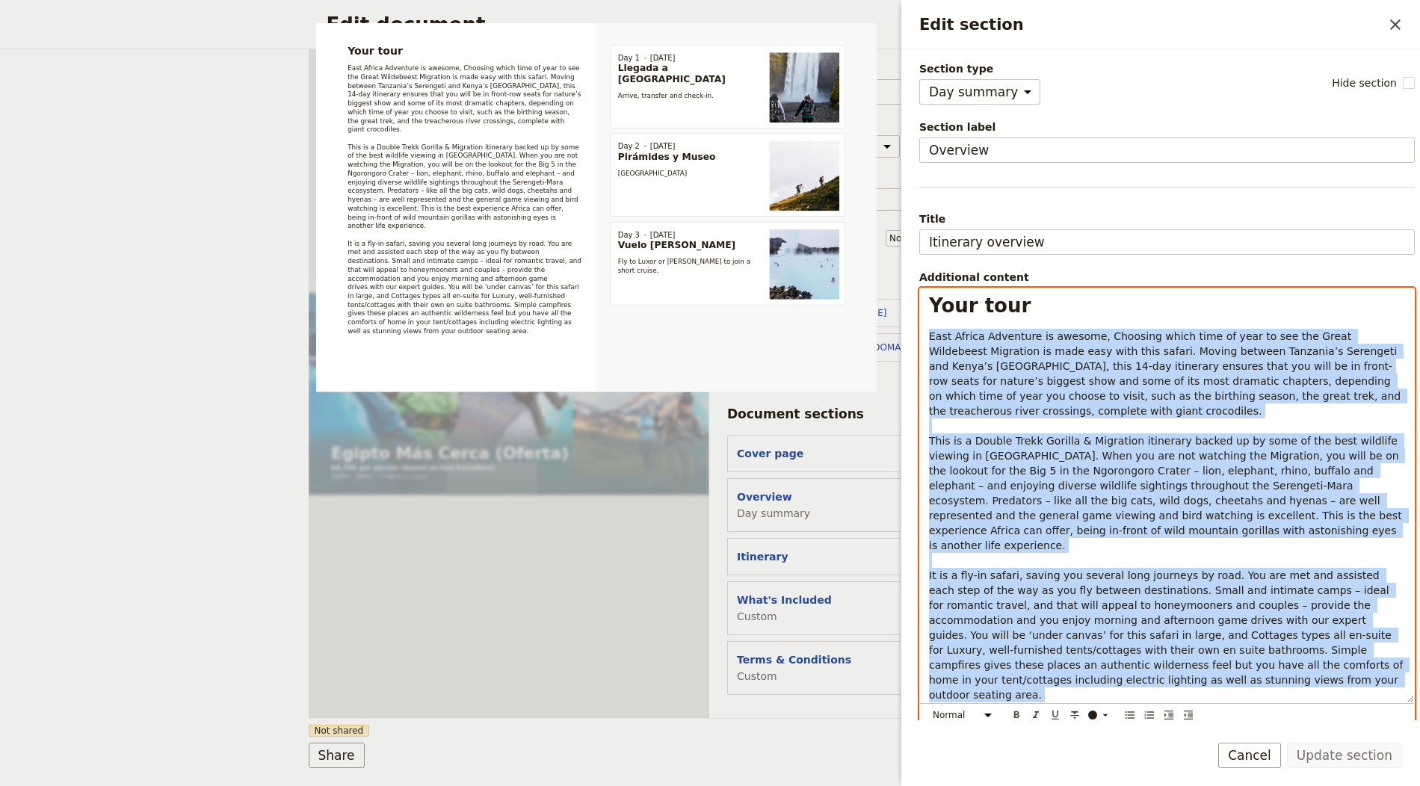
drag, startPoint x: 930, startPoint y: 333, endPoint x: 1245, endPoint y: 670, distance: 462.2
click at [1245, 670] on div "Your tour East Africa Adventure is awesome, Choosing which time of year to see …" at bounding box center [1167, 496] width 494 height 414
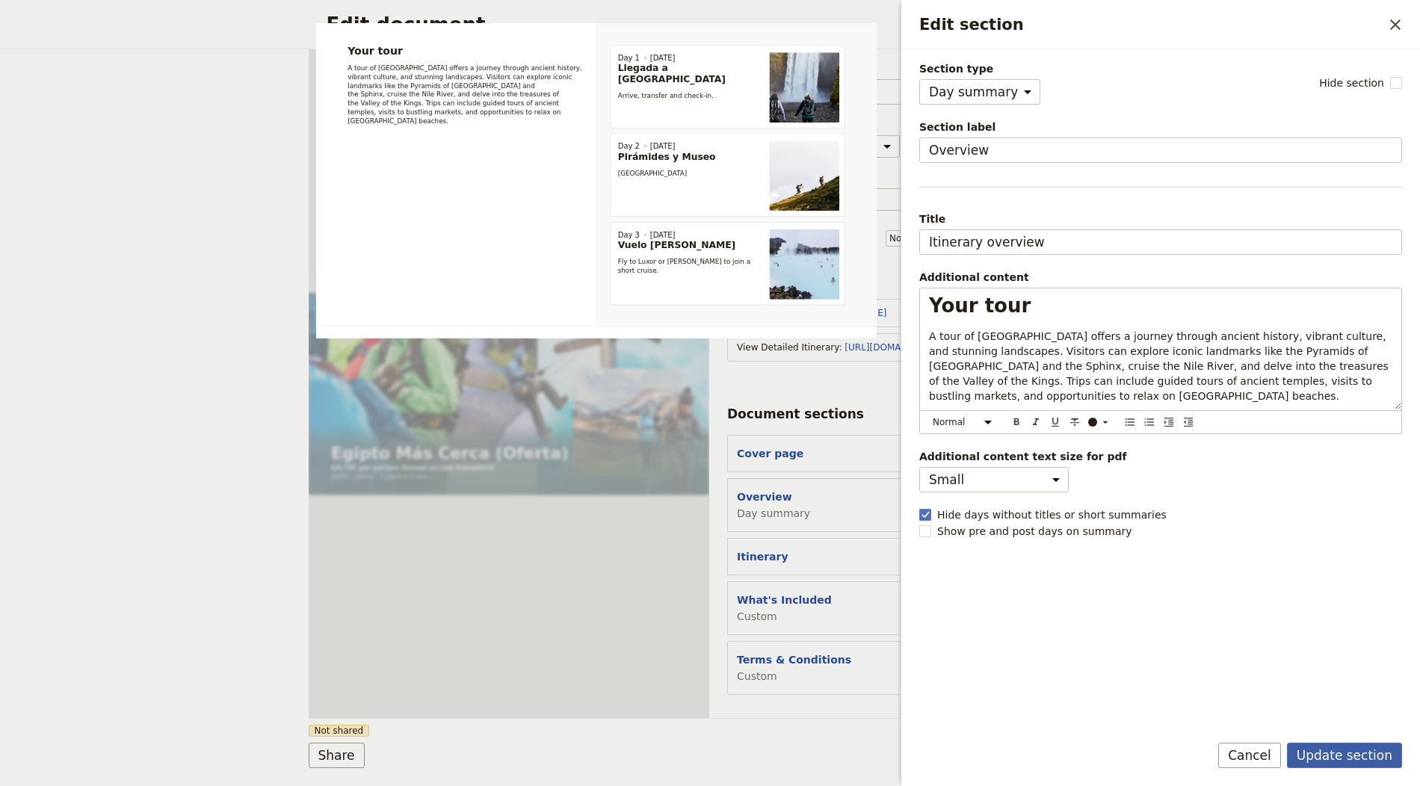
click at [1353, 764] on button "Update section" at bounding box center [1344, 755] width 115 height 25
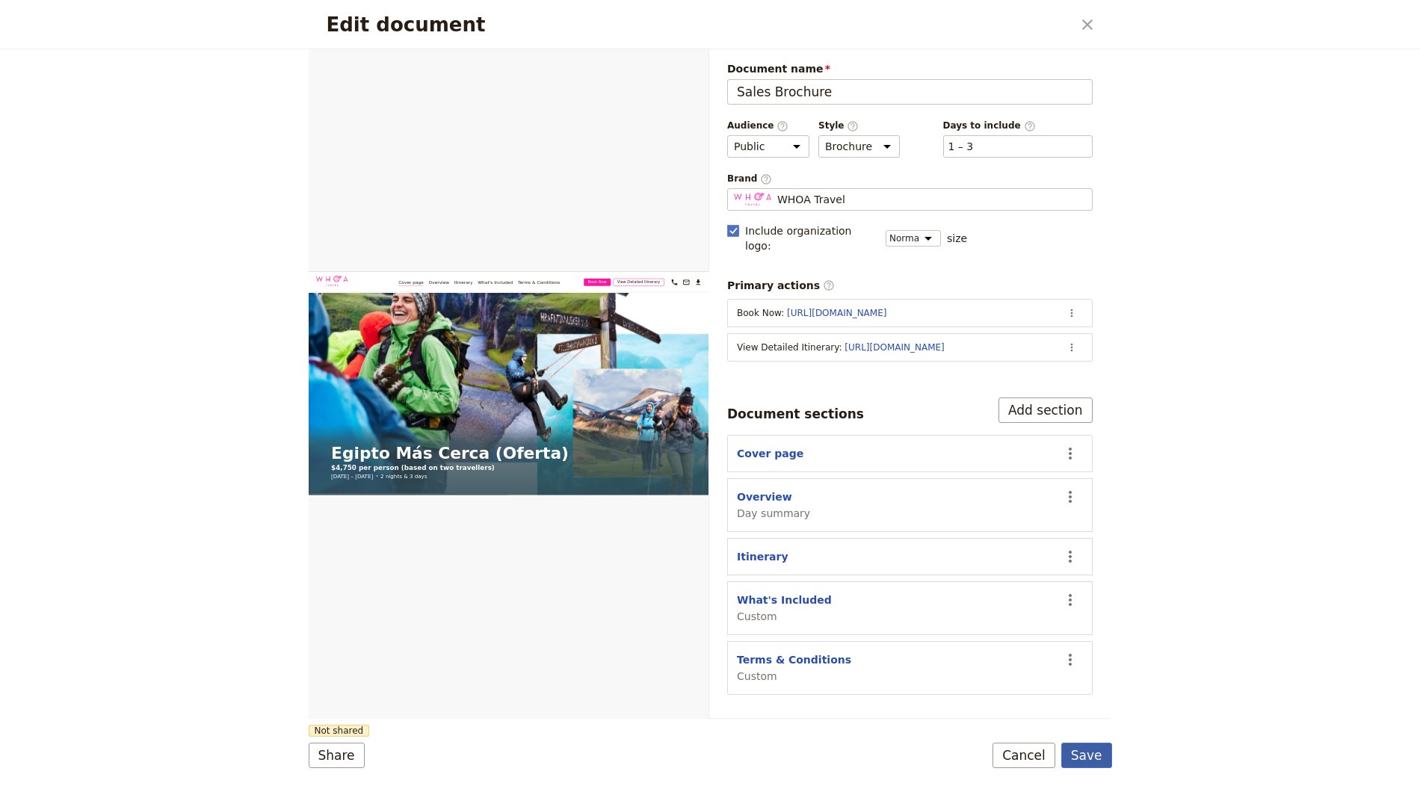
click at [1103, 760] on button "Save" at bounding box center [1086, 755] width 51 height 25
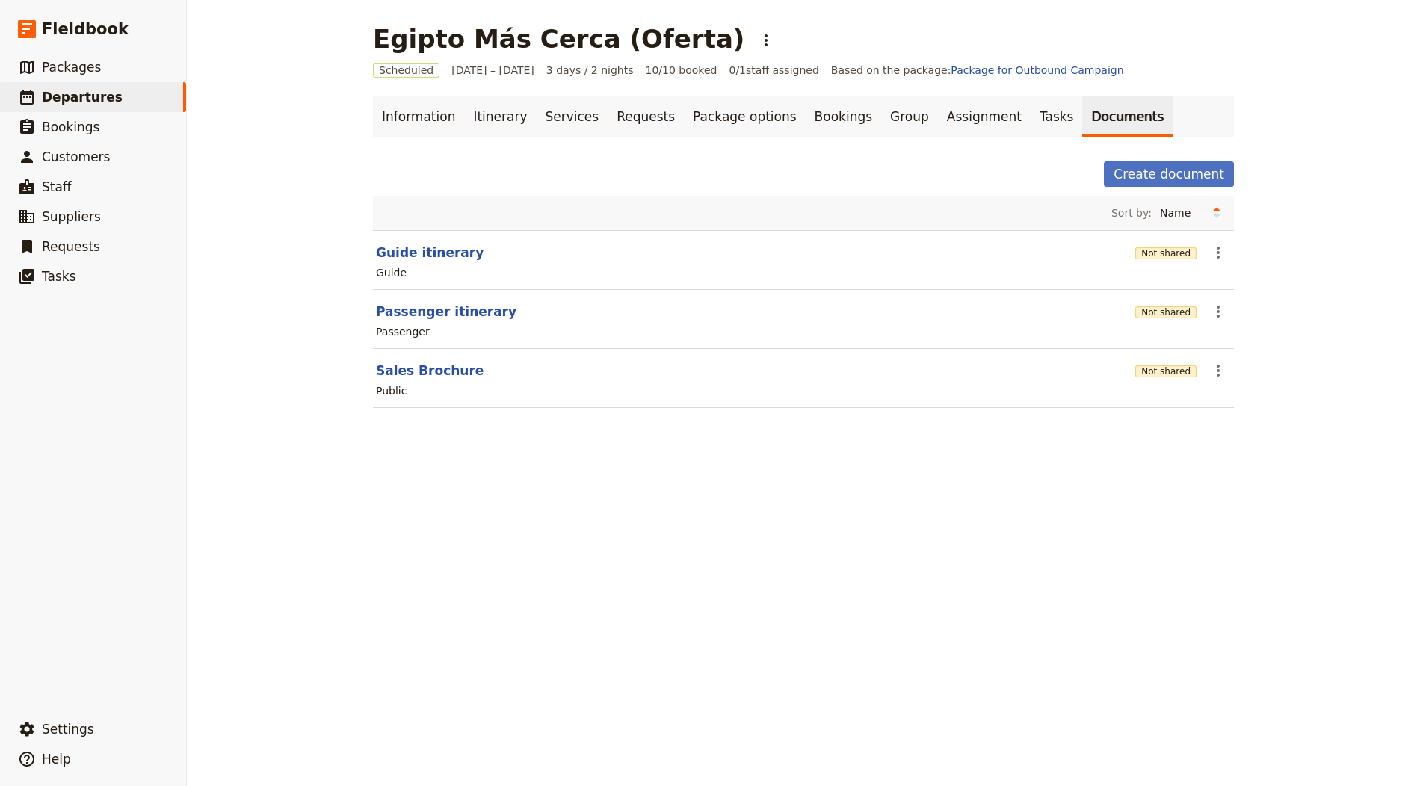
drag, startPoint x: 569, startPoint y: 507, endPoint x: 640, endPoint y: 278, distance: 239.5
click at [570, 507] on div "Egipto Más Cerca (Oferta) ​ Scheduled 1 – 3 Oct 2025 3 days / 2 nights 10/10 bo…" at bounding box center [803, 393] width 1233 height 786
drag, startPoint x: 699, startPoint y: 22, endPoint x: 688, endPoint y: 36, distance: 18.1
click at [699, 22] on main "Egipto Más Cerca (Oferta) ​ Scheduled 1 – 3 Oct 2025 3 days / 2 nights 10/10 bo…" at bounding box center [803, 225] width 897 height 450
click at [757, 37] on icon "Actions" at bounding box center [766, 40] width 18 height 18
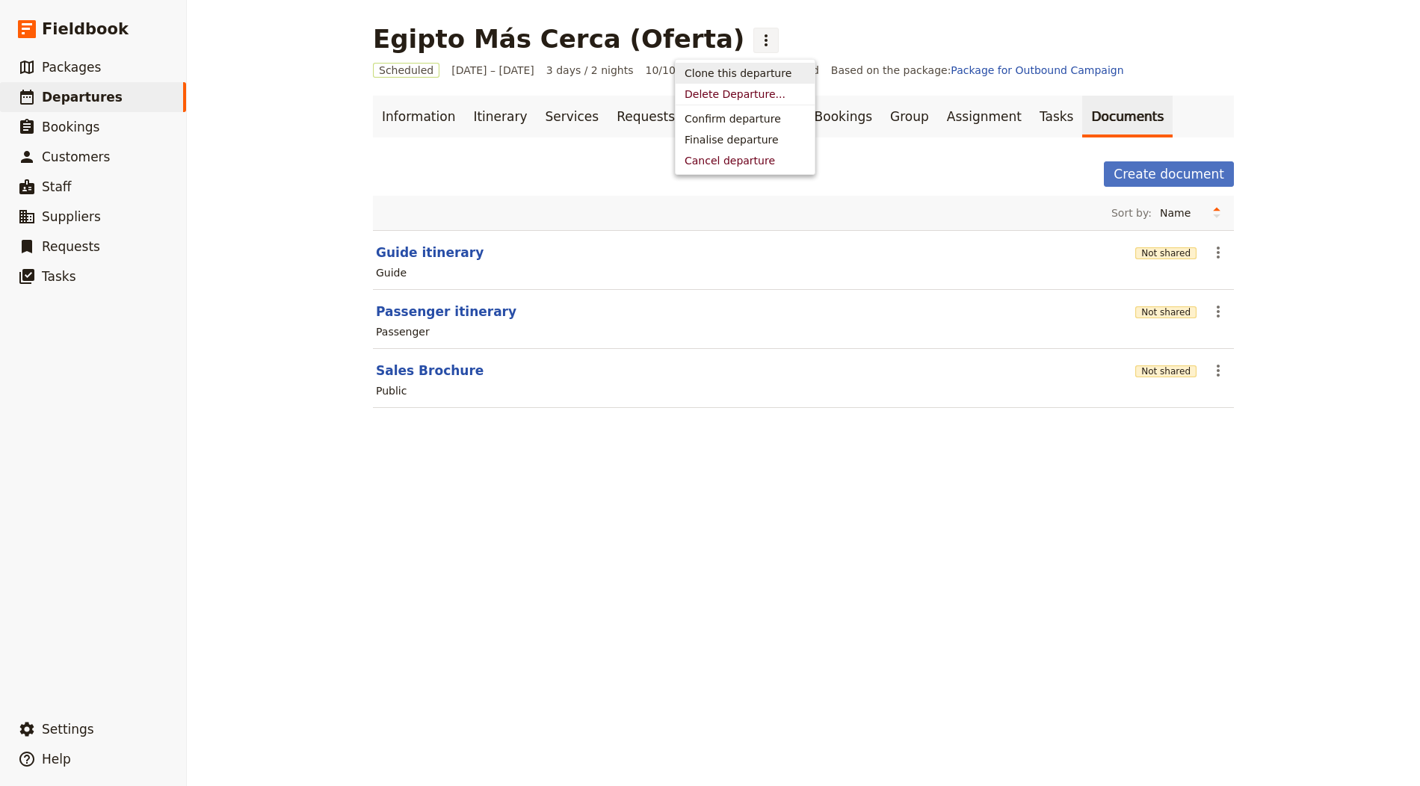
click at [758, 72] on span "Clone this departure" at bounding box center [738, 73] width 107 height 15
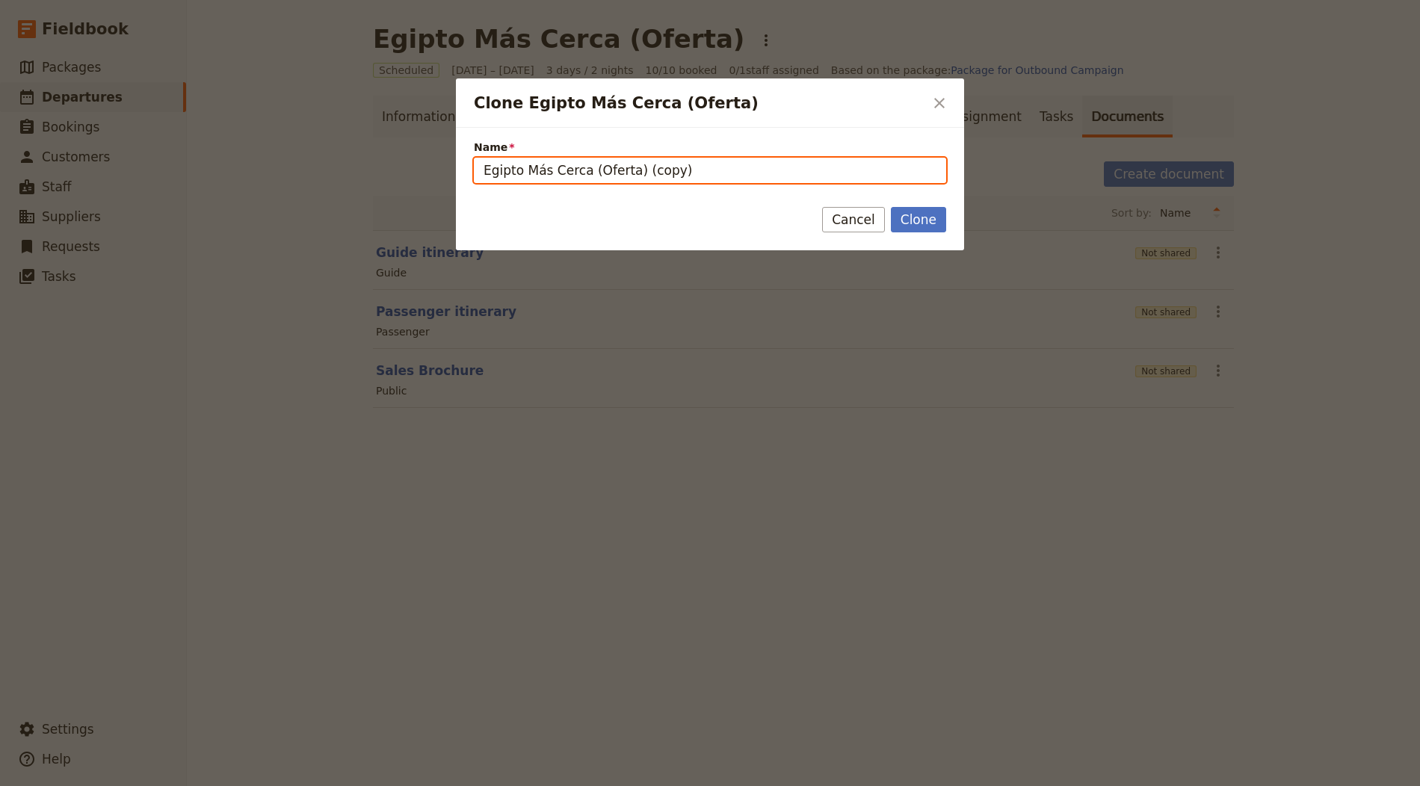
click at [661, 169] on input "Egipto Más Cerca (Oferta) (copy)" at bounding box center [710, 170] width 472 height 25
paste input "South Africa Tour – Explore Mandela’s Legacy"
type input "South Africa Tour – Explore Mandela’s Legacy"
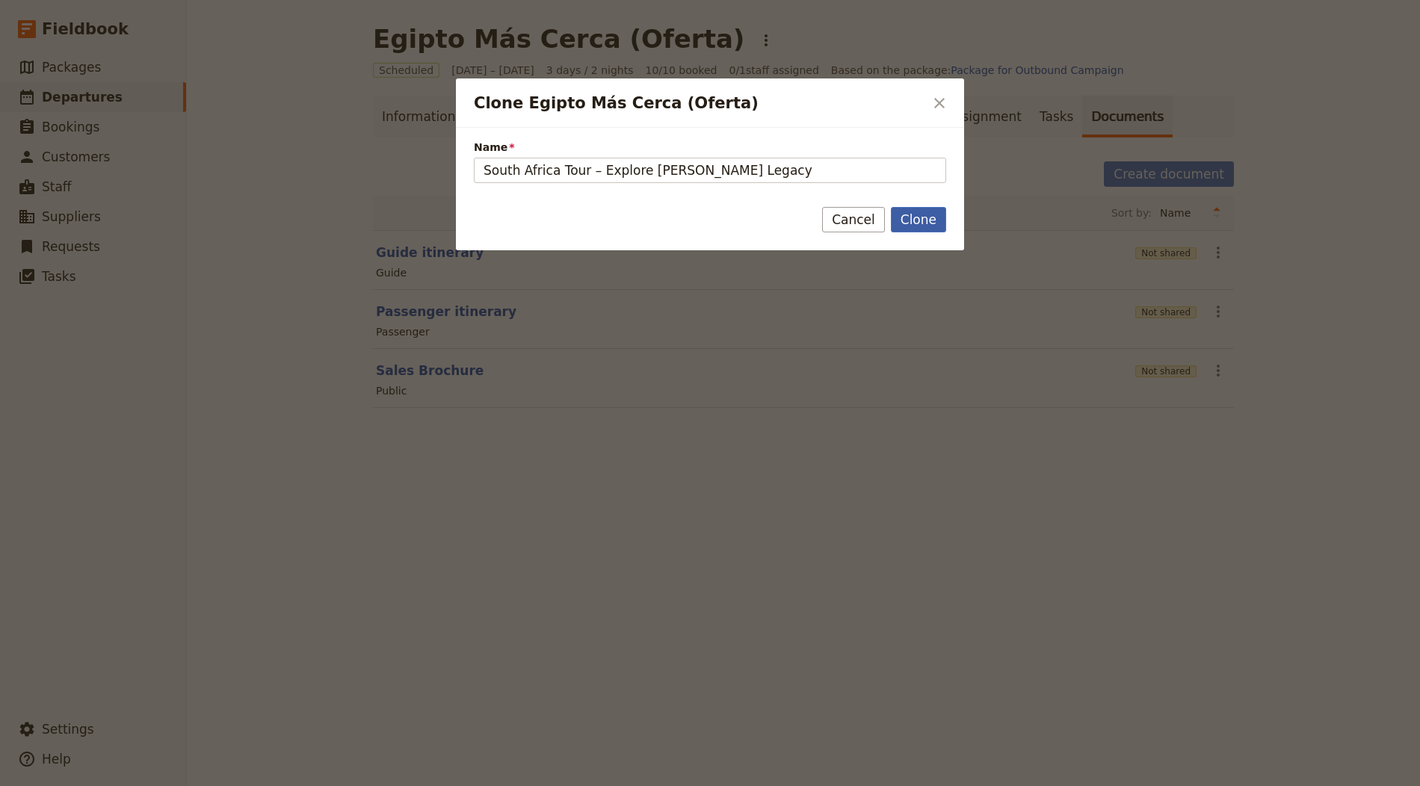
click at [910, 212] on button "Clone" at bounding box center [918, 219] width 55 height 25
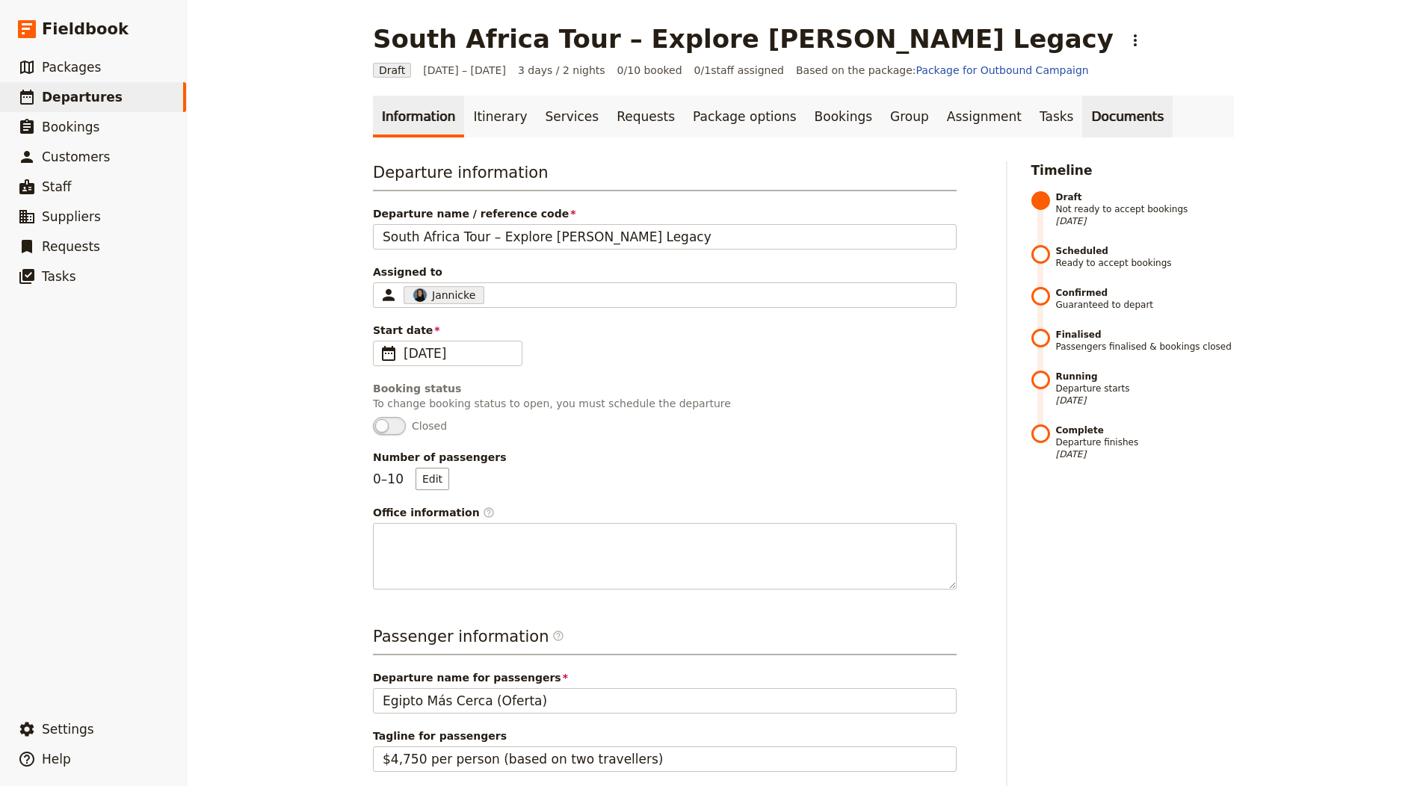
click at [1082, 111] on link "Documents" at bounding box center [1127, 117] width 90 height 42
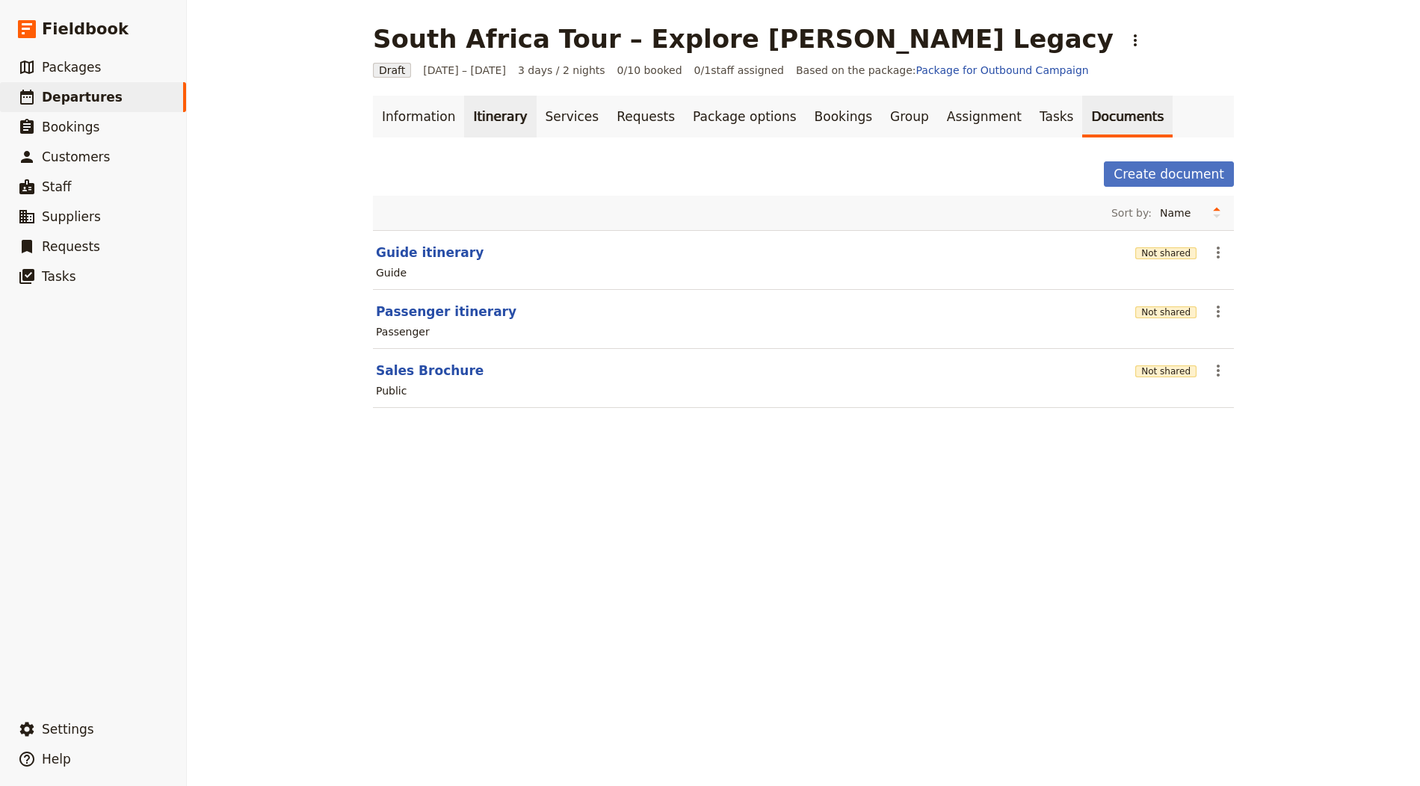
click at [487, 118] on link "Itinerary" at bounding box center [500, 117] width 72 height 42
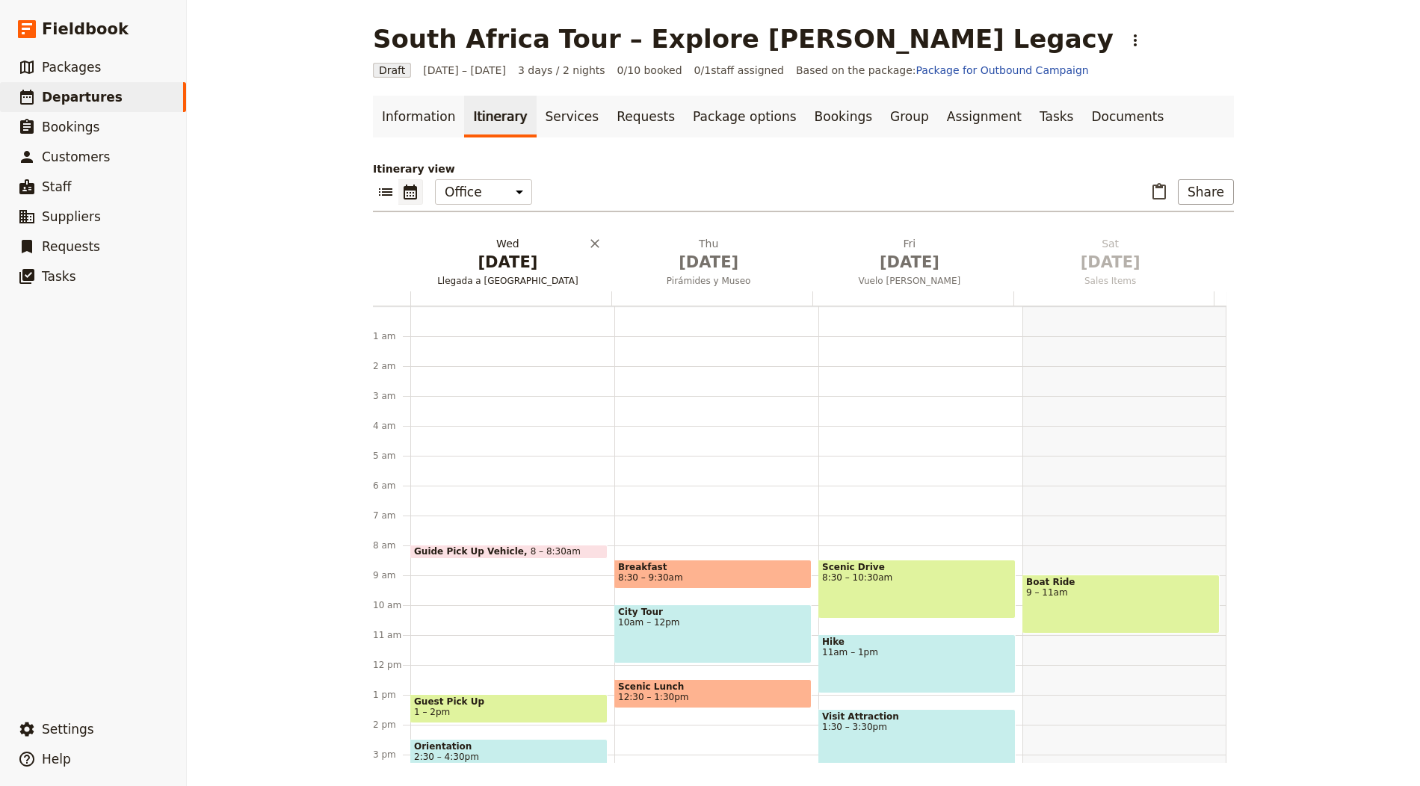
scroll to position [194, 0]
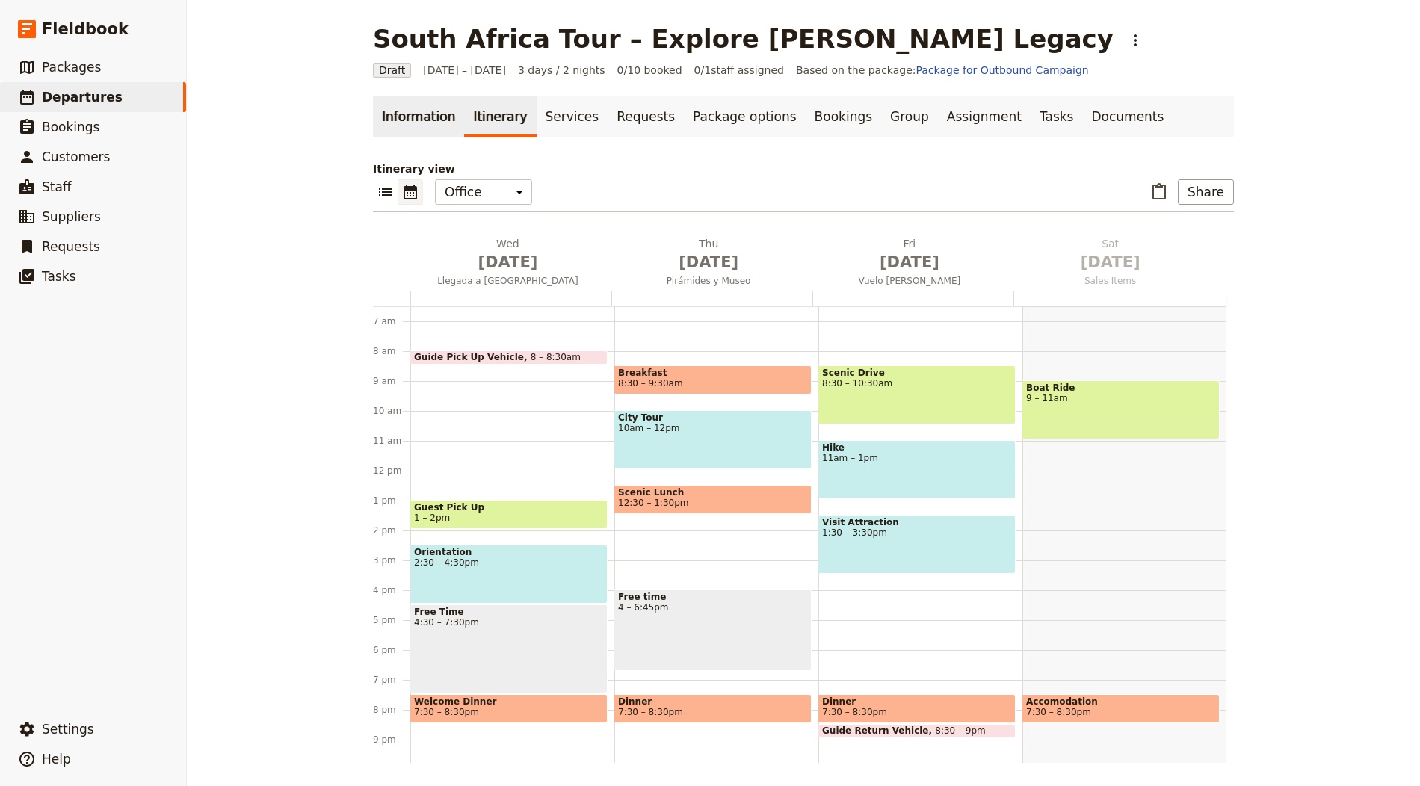
click at [414, 101] on link "Information" at bounding box center [418, 117] width 91 height 42
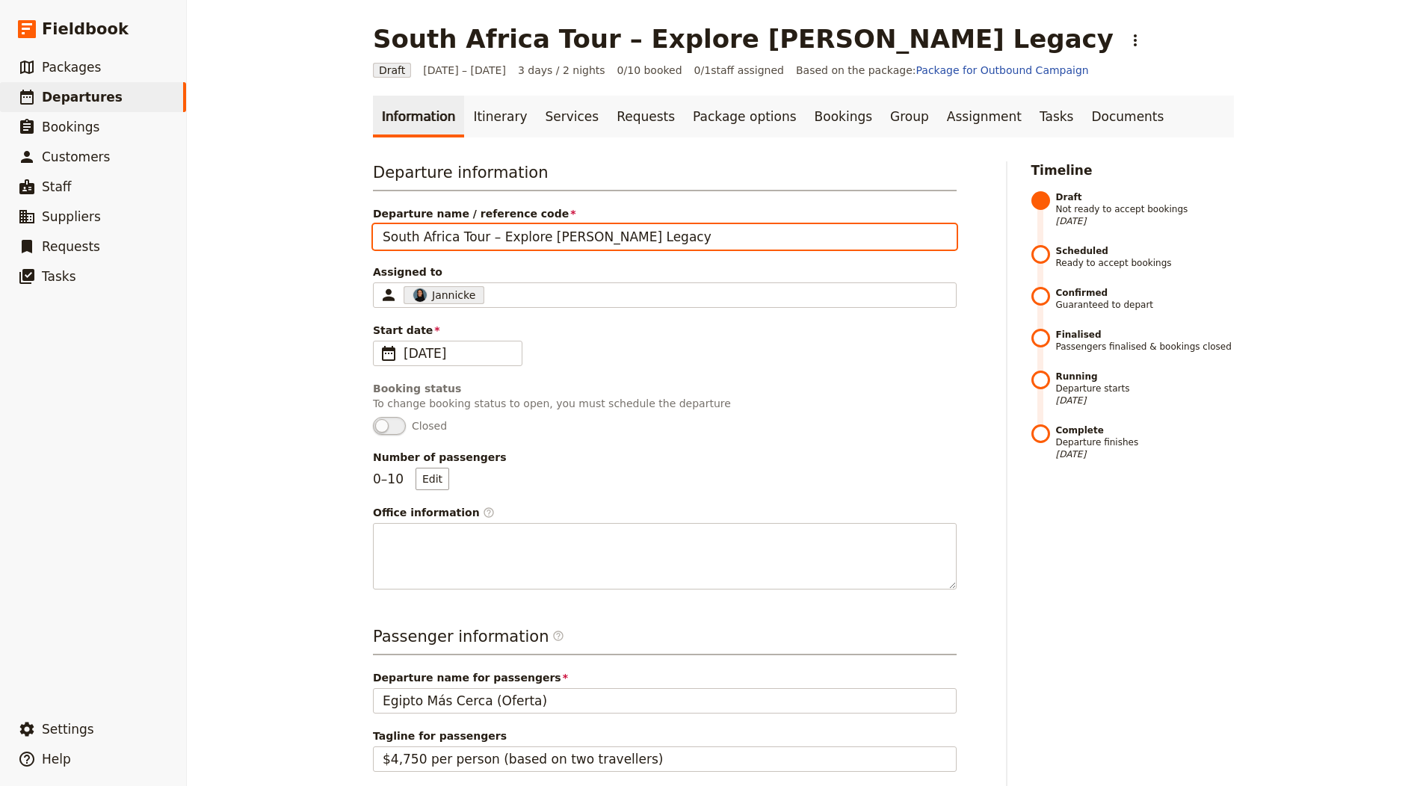
click at [474, 229] on input "South Africa Tour – Explore Mandela’s Legacy" at bounding box center [665, 236] width 584 height 25
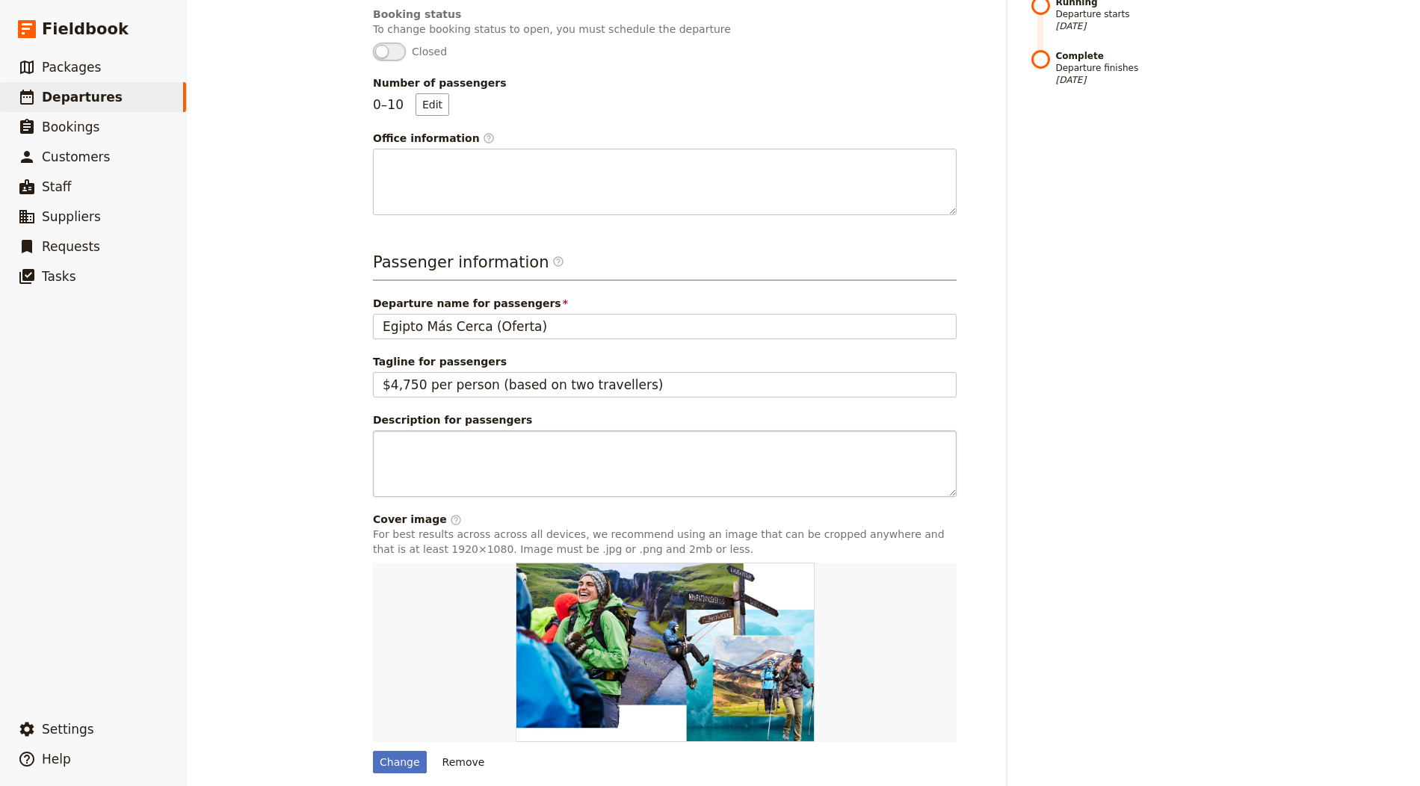
scroll to position [428, 0]
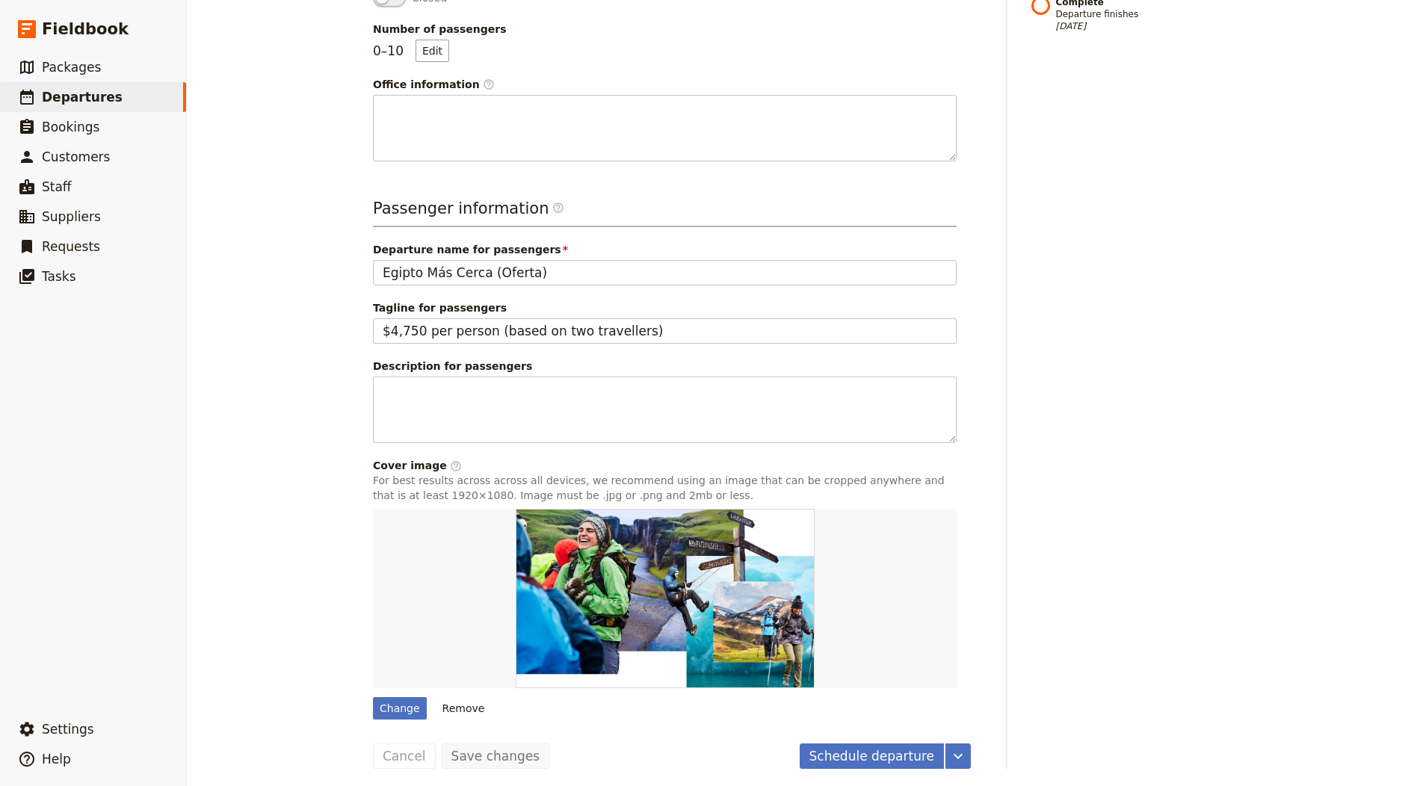
click at [478, 291] on div "Passenger information ​ Departure name for passengers Egipto Más Cerca (Oferta)…" at bounding box center [665, 458] width 584 height 522
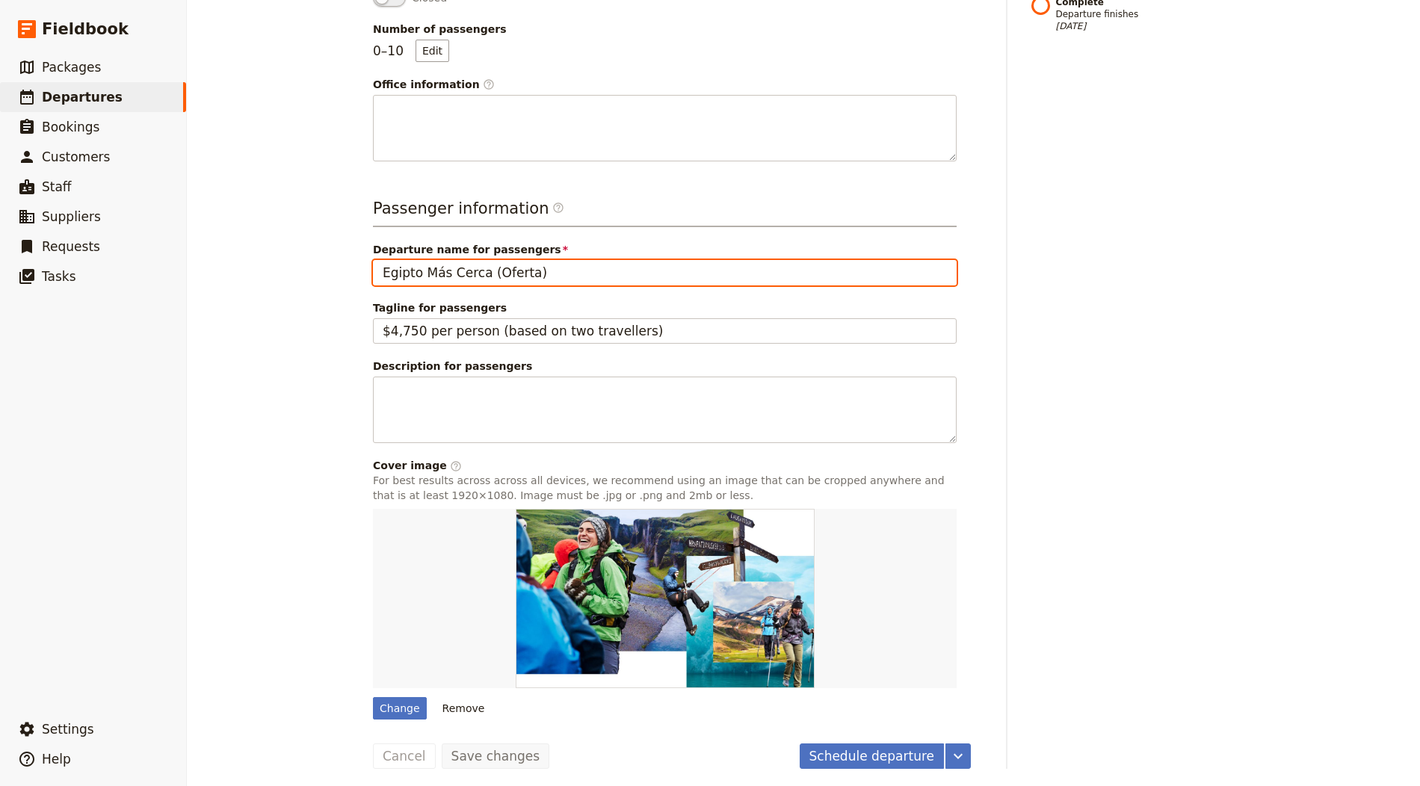
click at [493, 268] on input "Egipto Más Cerca (Oferta)" at bounding box center [665, 272] width 584 height 25
paste input "South Africa Tour – Explore Mandela’s Legacy"
type input "South Africa Tour – Explore Mandela’s Legacy"
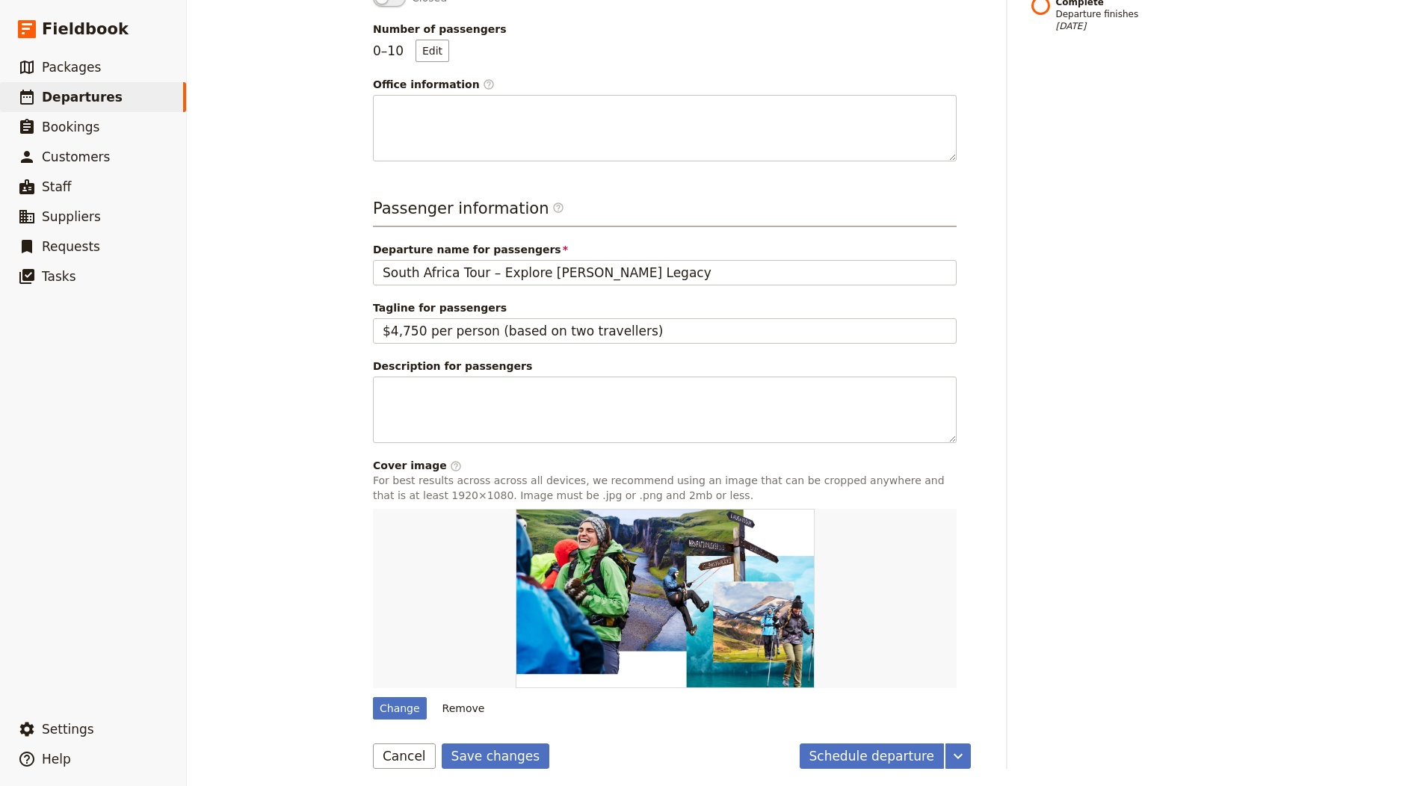
click at [540, 747] on div "Schedule departure ​ Save changes Cancel" at bounding box center [672, 756] width 598 height 25
click at [514, 744] on button "Save changes" at bounding box center [496, 756] width 108 height 25
click at [1010, 174] on div "Departure information Departure name / reference code South Africa Tour – Explo…" at bounding box center [803, 251] width 861 height 1036
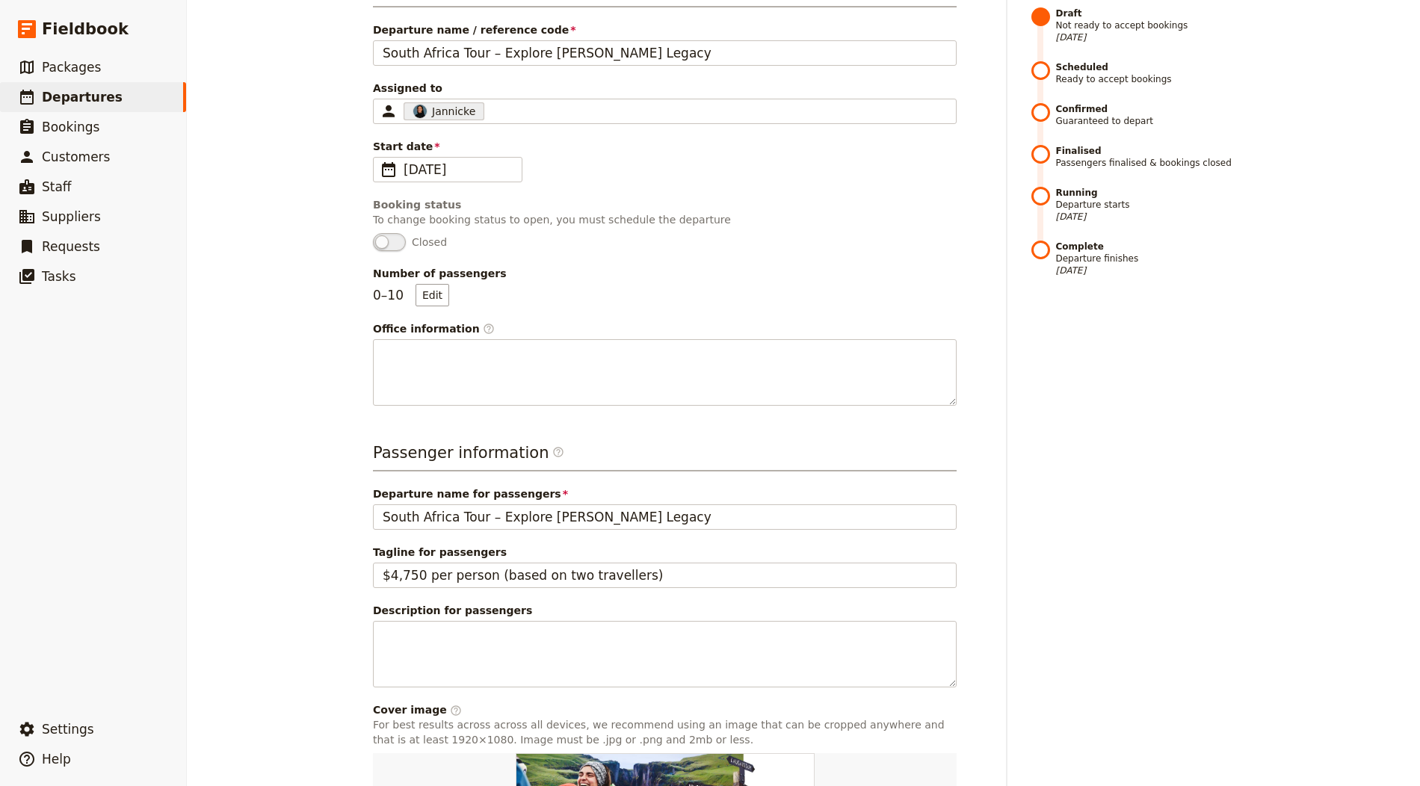
scroll to position [0, 0]
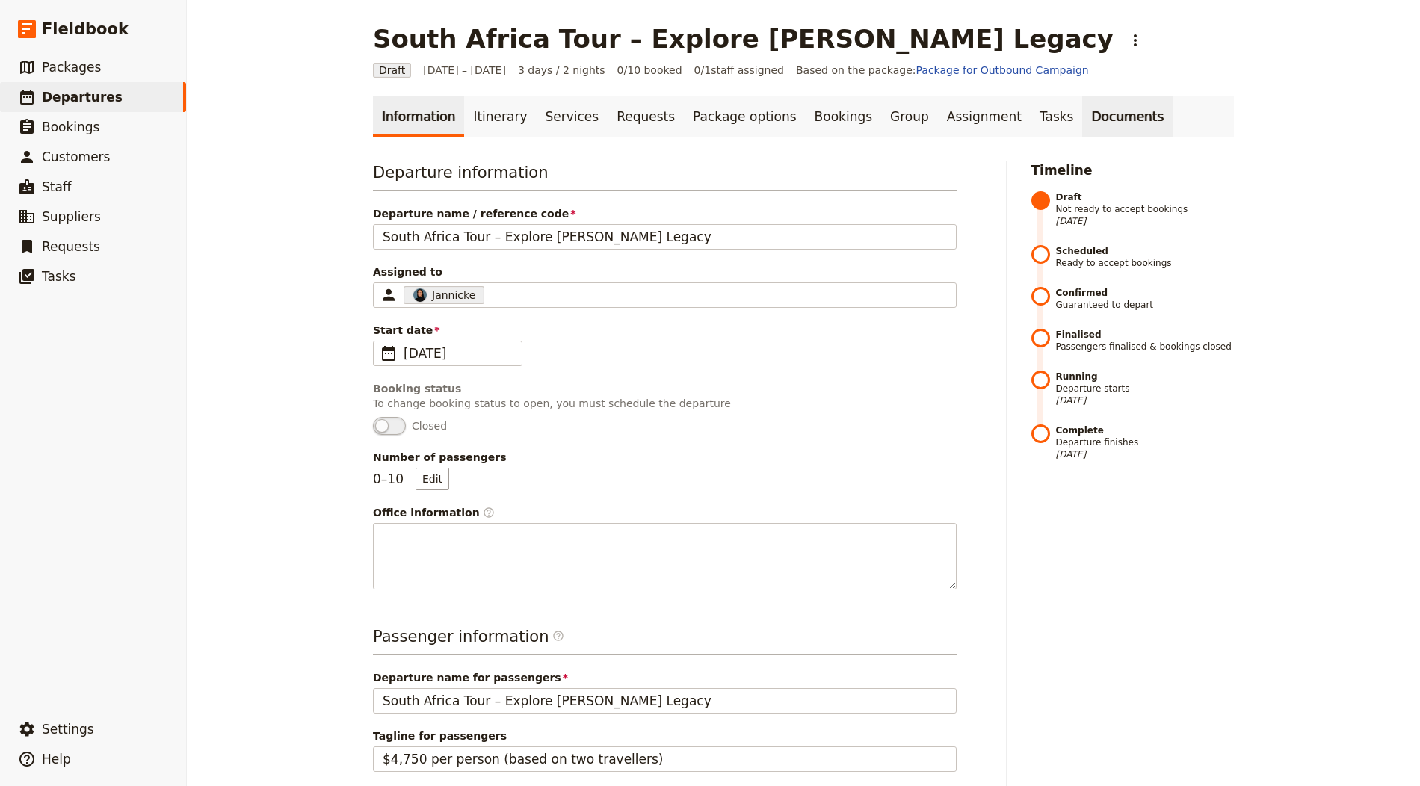
click at [1082, 111] on link "Documents" at bounding box center [1127, 117] width 90 height 42
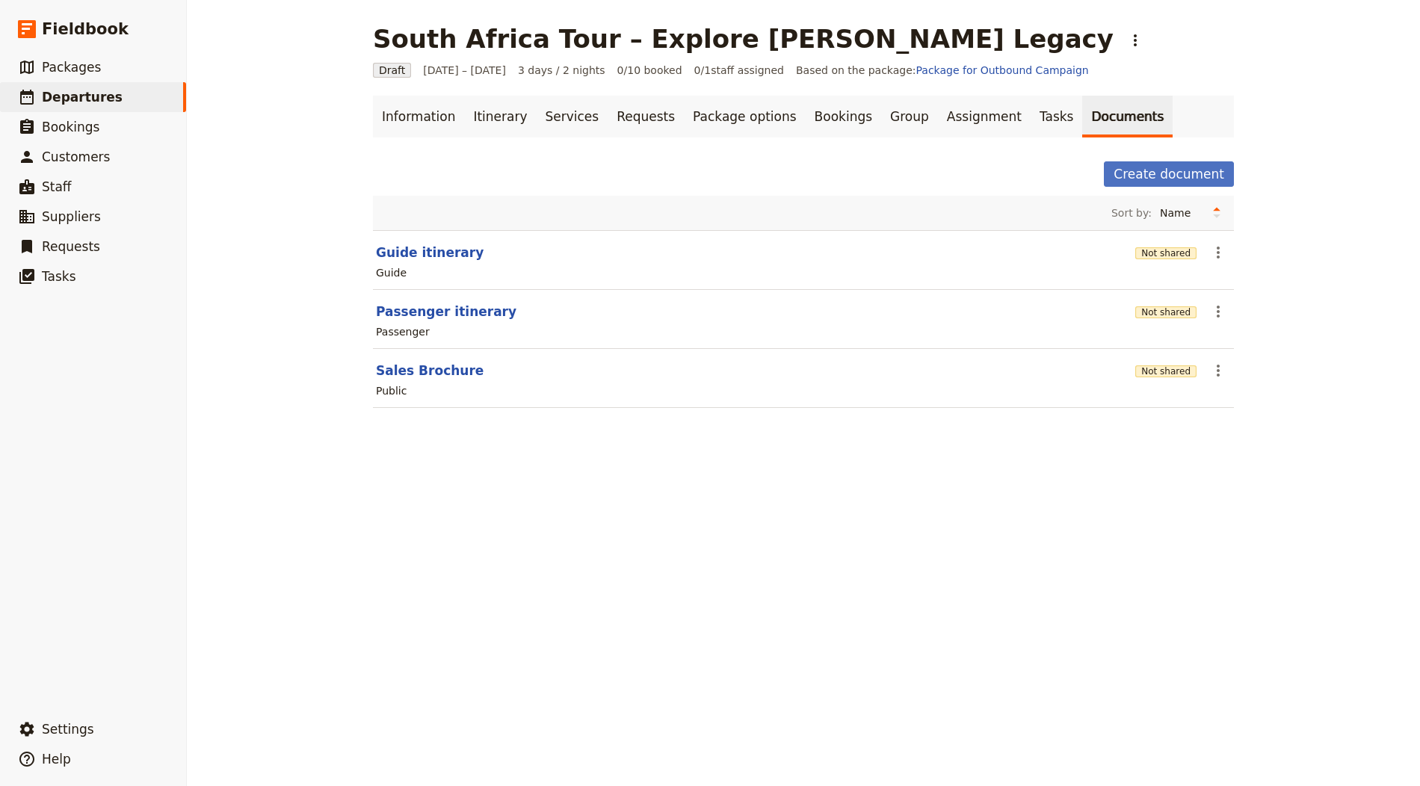
click at [373, 262] on section "Guide itinerary Not shared ​ Guide" at bounding box center [803, 260] width 861 height 60
click at [451, 366] on button "Sales Brochure" at bounding box center [430, 371] width 108 height 18
select select "DEFAULT"
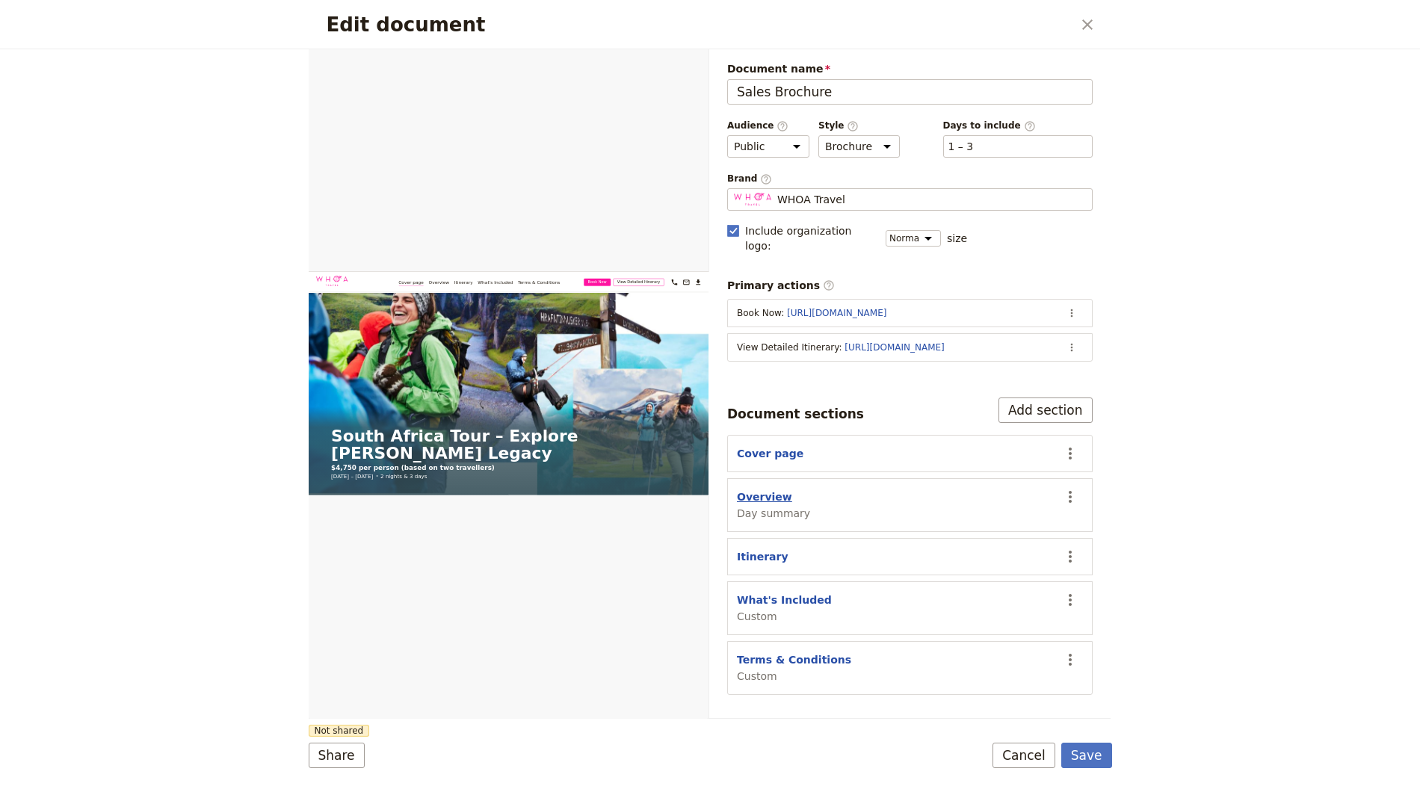
click at [746, 490] on button "Overview" at bounding box center [764, 497] width 55 height 15
select select "DAY_SUMMARY"
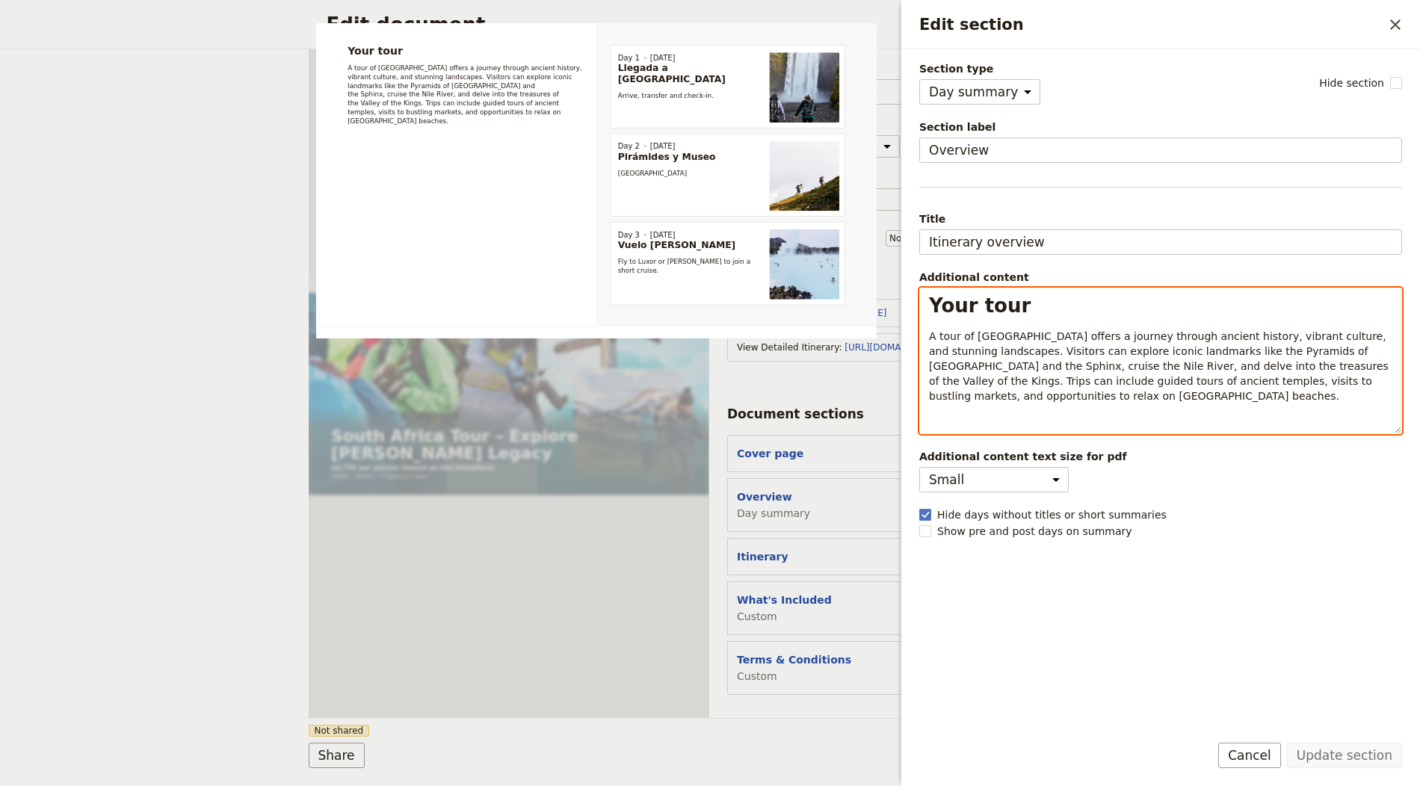
click at [980, 347] on span "A tour of Egypt offers a journey through ancient history, vibrant culture, and …" at bounding box center [1160, 366] width 463 height 72
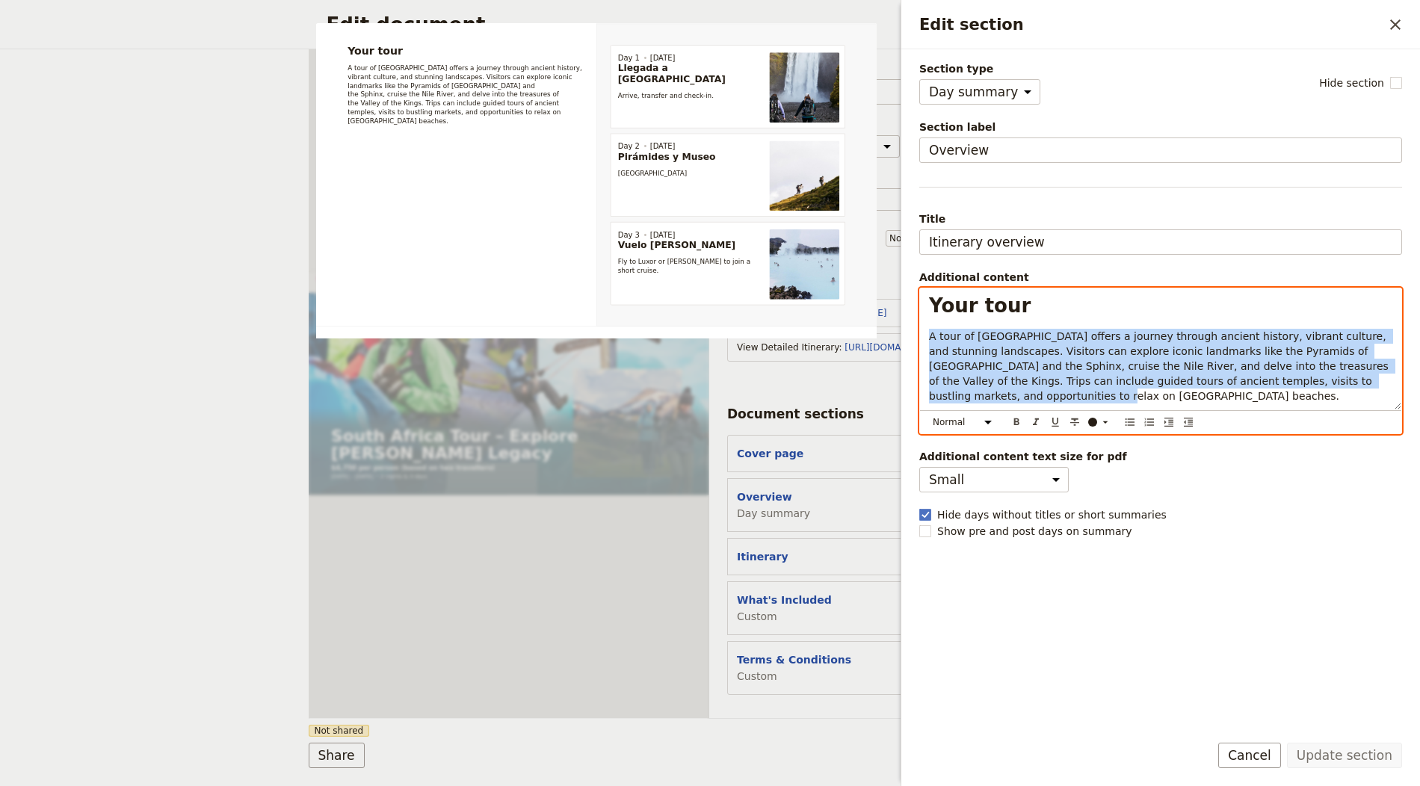
click at [980, 347] on span "A tour of Egypt offers a journey through ancient history, vibrant culture, and …" at bounding box center [1160, 366] width 463 height 72
click at [1029, 346] on span "A tour of Egypt offers a journey through ancient history, vibrant culture, and …" at bounding box center [1160, 366] width 463 height 72
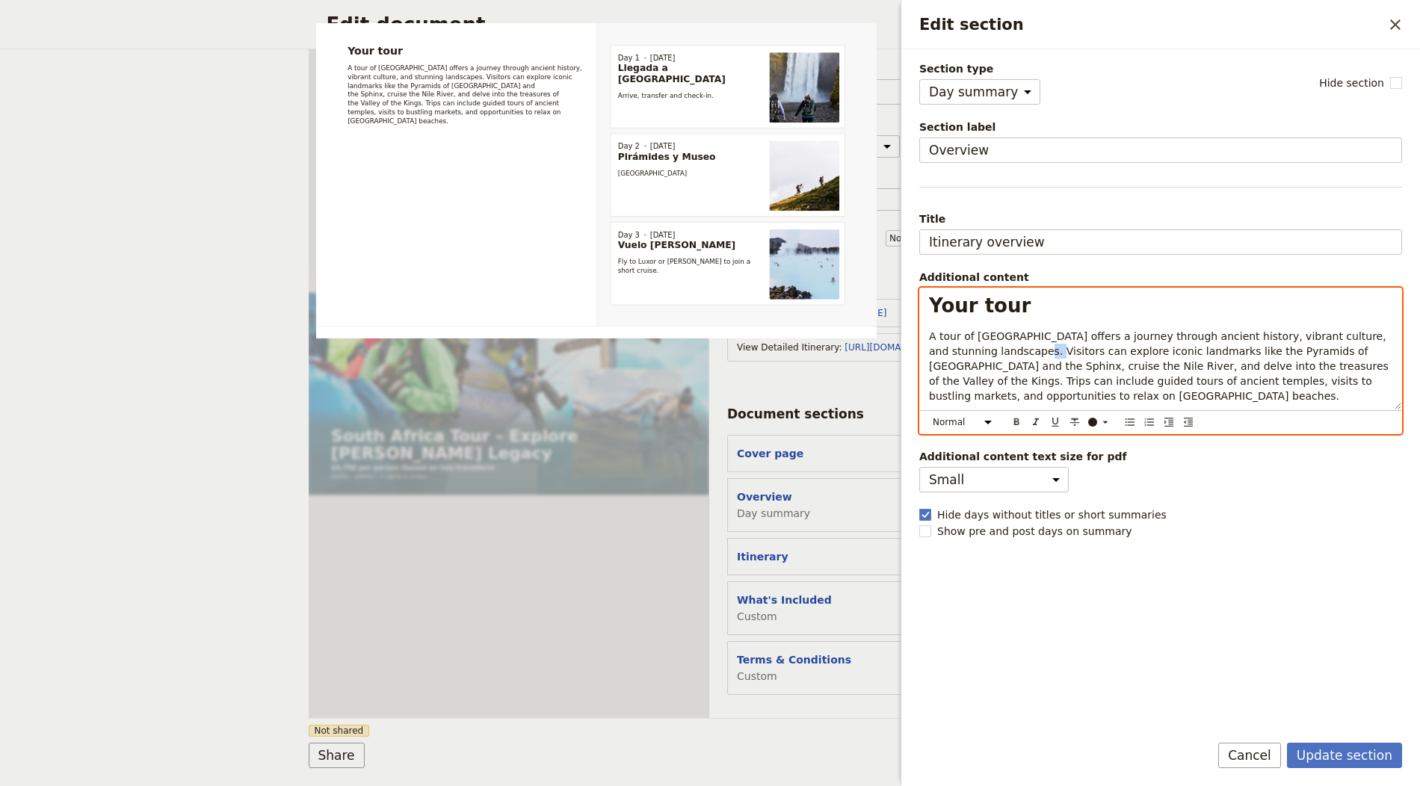
click at [1029, 346] on span "A tour of Egypt offers a journey through ancient history, vibrant culture, and …" at bounding box center [1160, 366] width 463 height 72
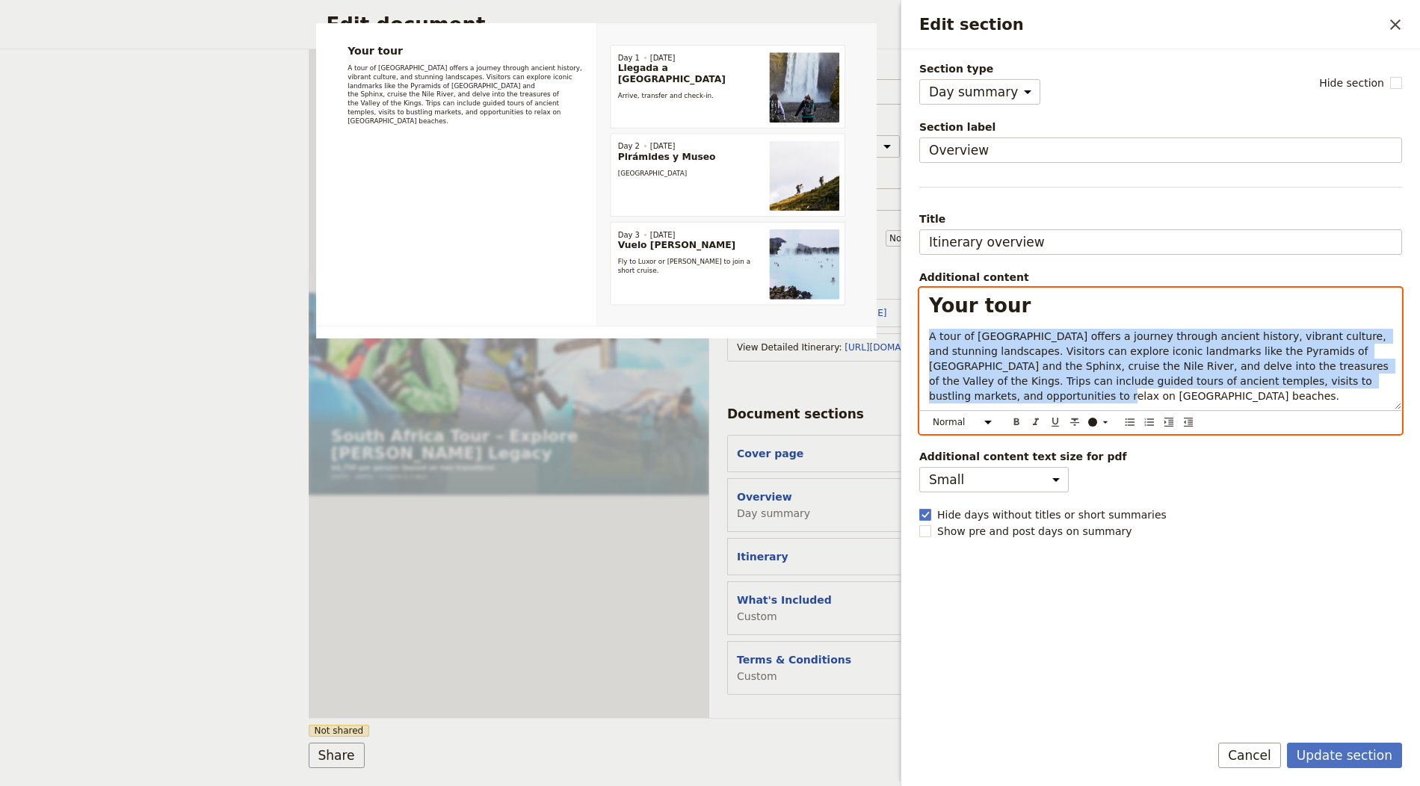
click at [1029, 346] on span "A tour of Egypt offers a journey through ancient history, vibrant culture, and …" at bounding box center [1160, 366] width 463 height 72
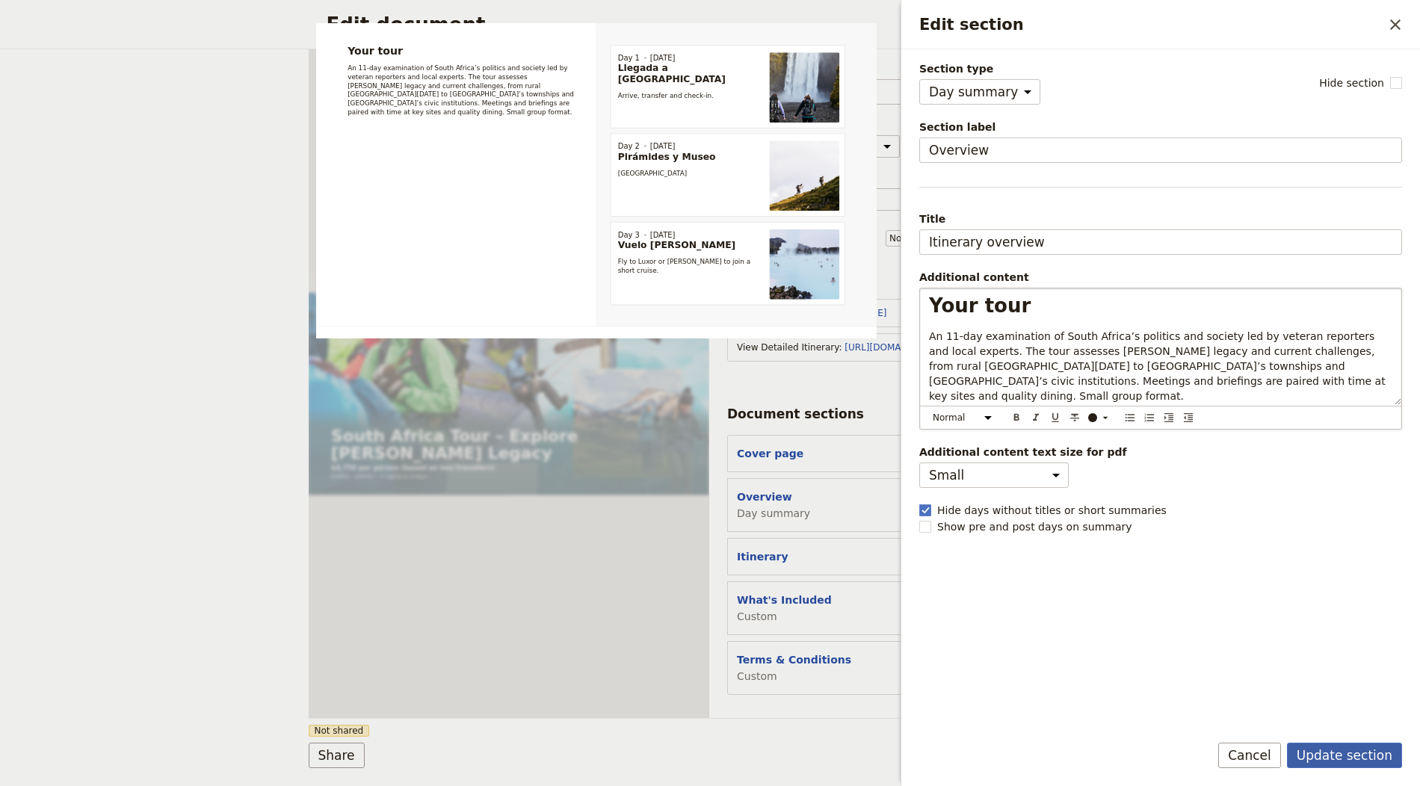
click at [1366, 759] on button "Update section" at bounding box center [1344, 755] width 115 height 25
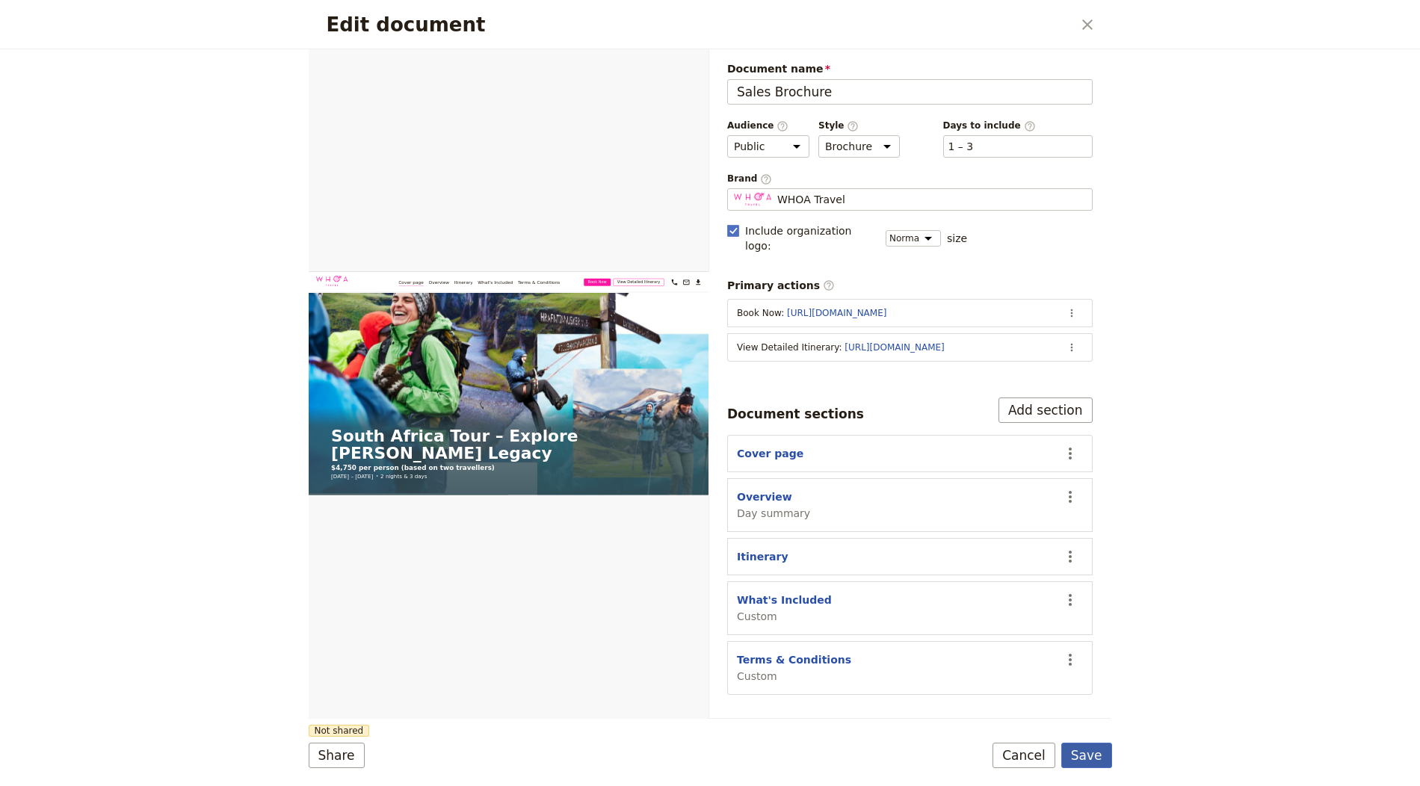
click at [1107, 744] on form "Web PDF ​ Document name Sales Brochure Preview Audience ​ Public Passenger Guid…" at bounding box center [711, 417] width 804 height 737
click at [1101, 750] on button "Save" at bounding box center [1086, 755] width 51 height 25
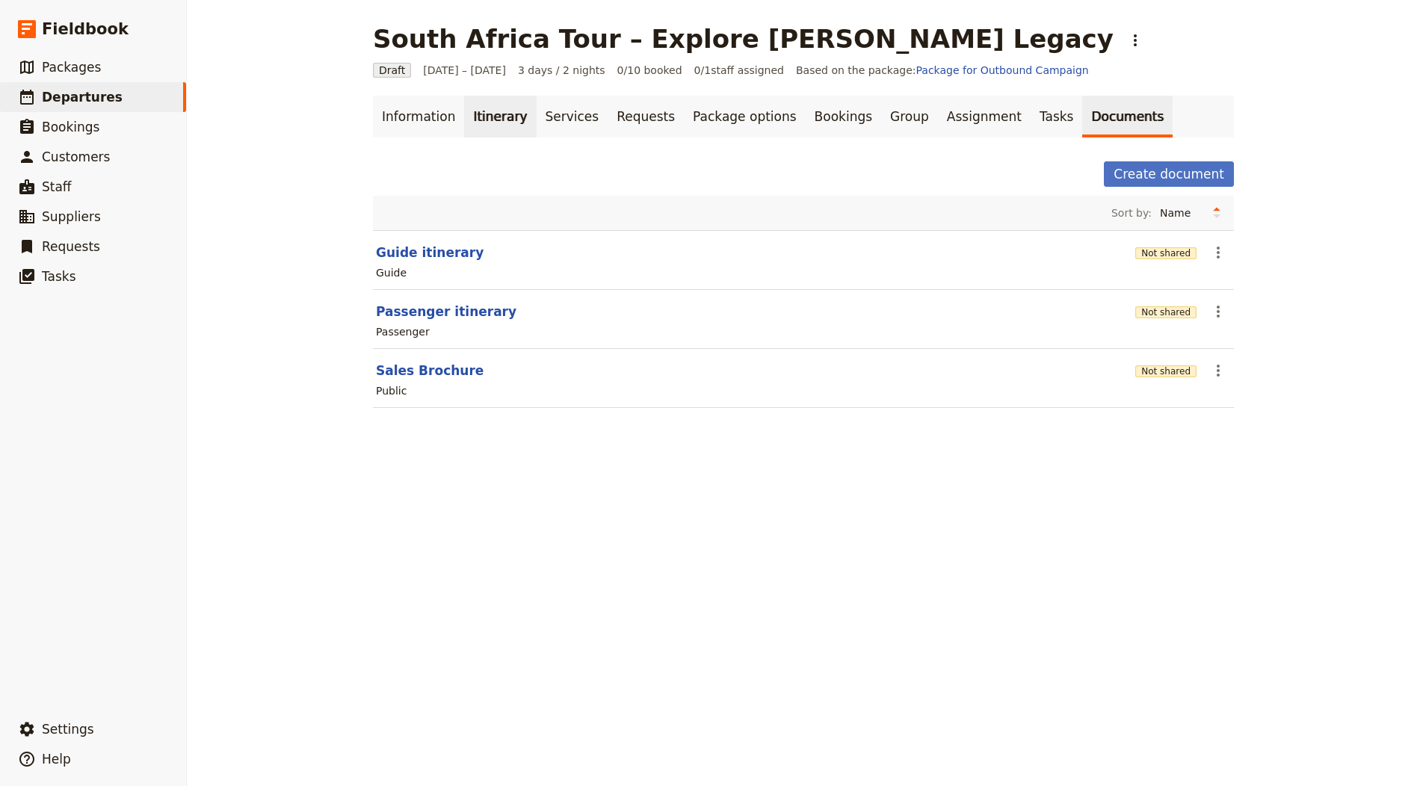
click at [469, 111] on link "Itinerary" at bounding box center [500, 117] width 72 height 42
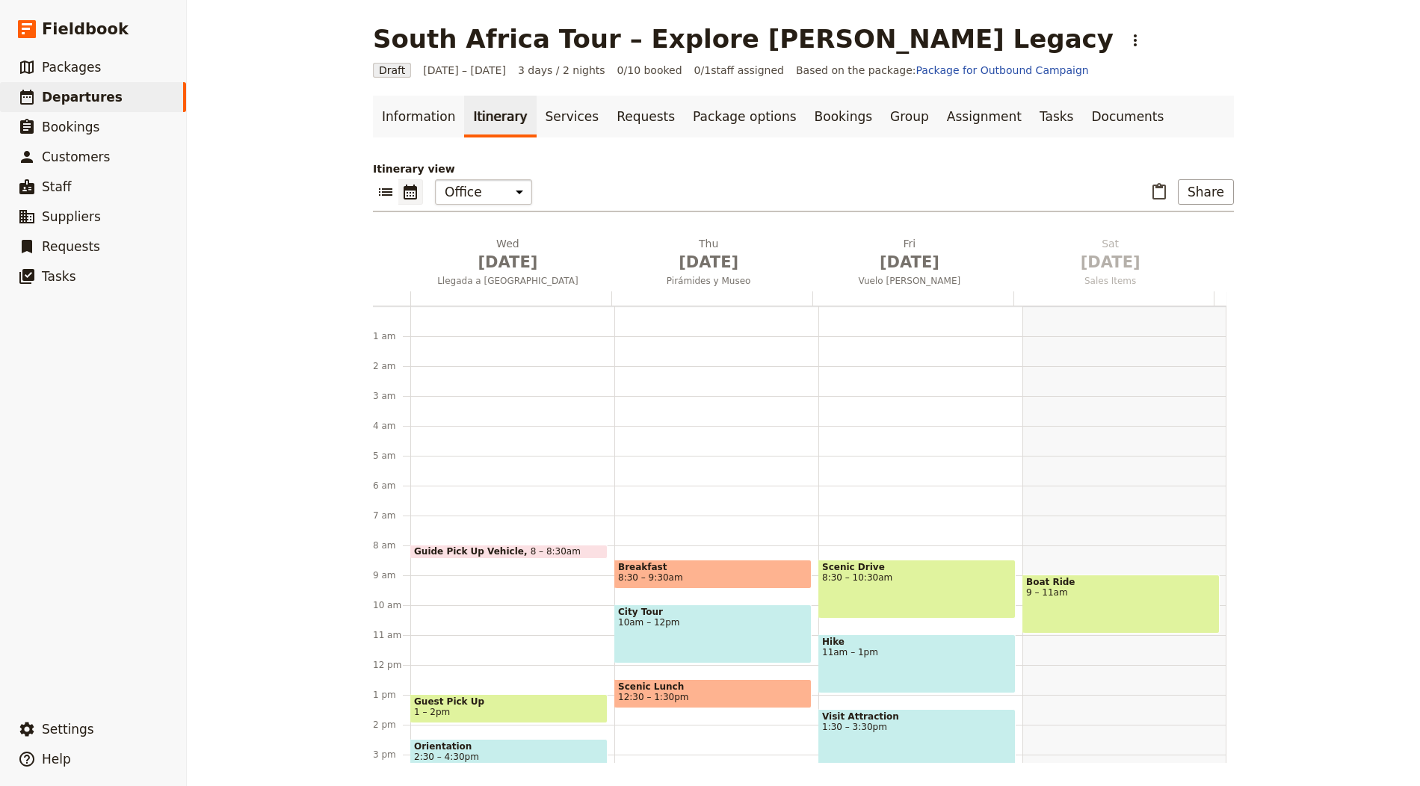
scroll to position [194, 0]
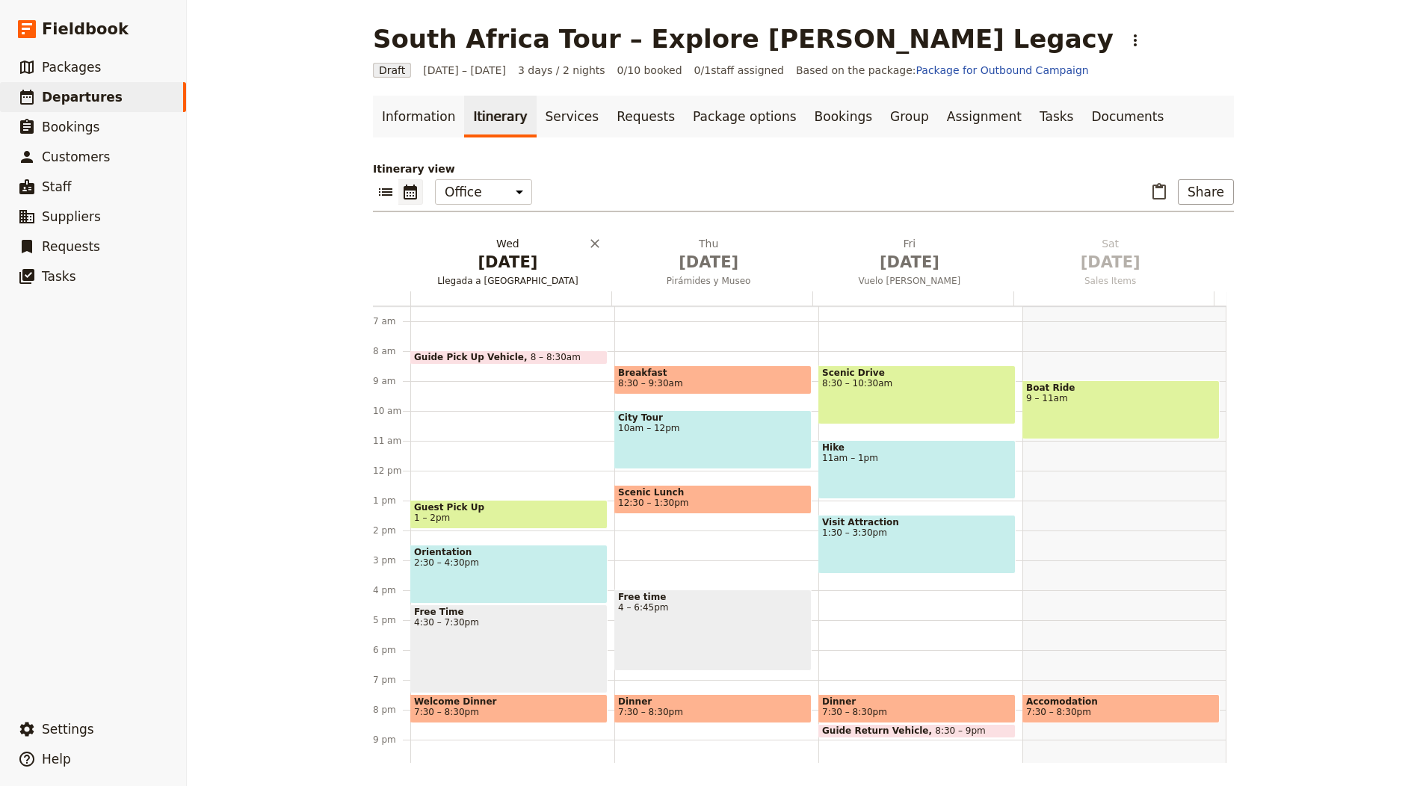
click at [504, 251] on span "Oct 1" at bounding box center [507, 262] width 183 height 22
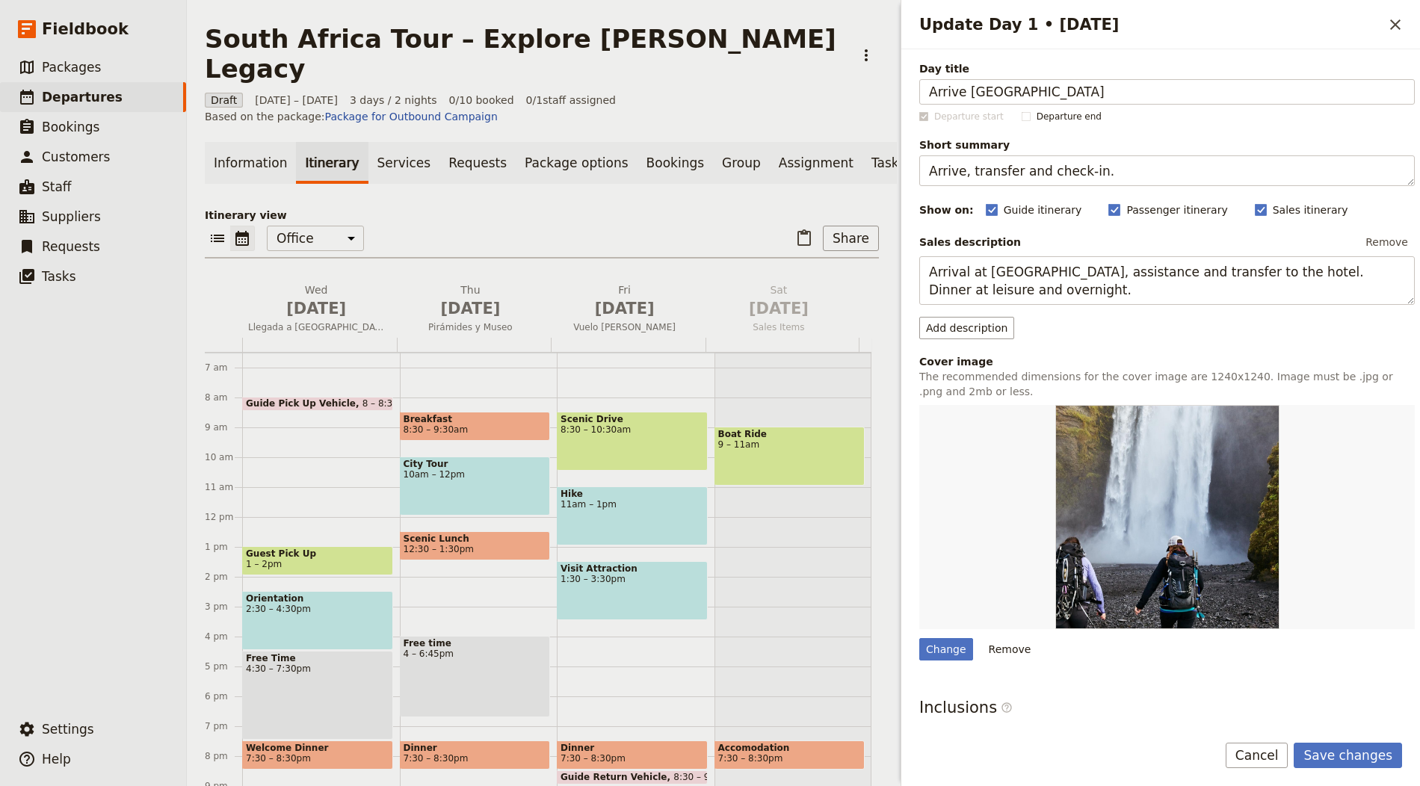
type input "Arrive Johannesburg"
click at [1055, 171] on textarea "Arrive, transfer and check‑in." at bounding box center [1167, 170] width 496 height 31
paste textarea "Touch down and settle in for the first briefing"
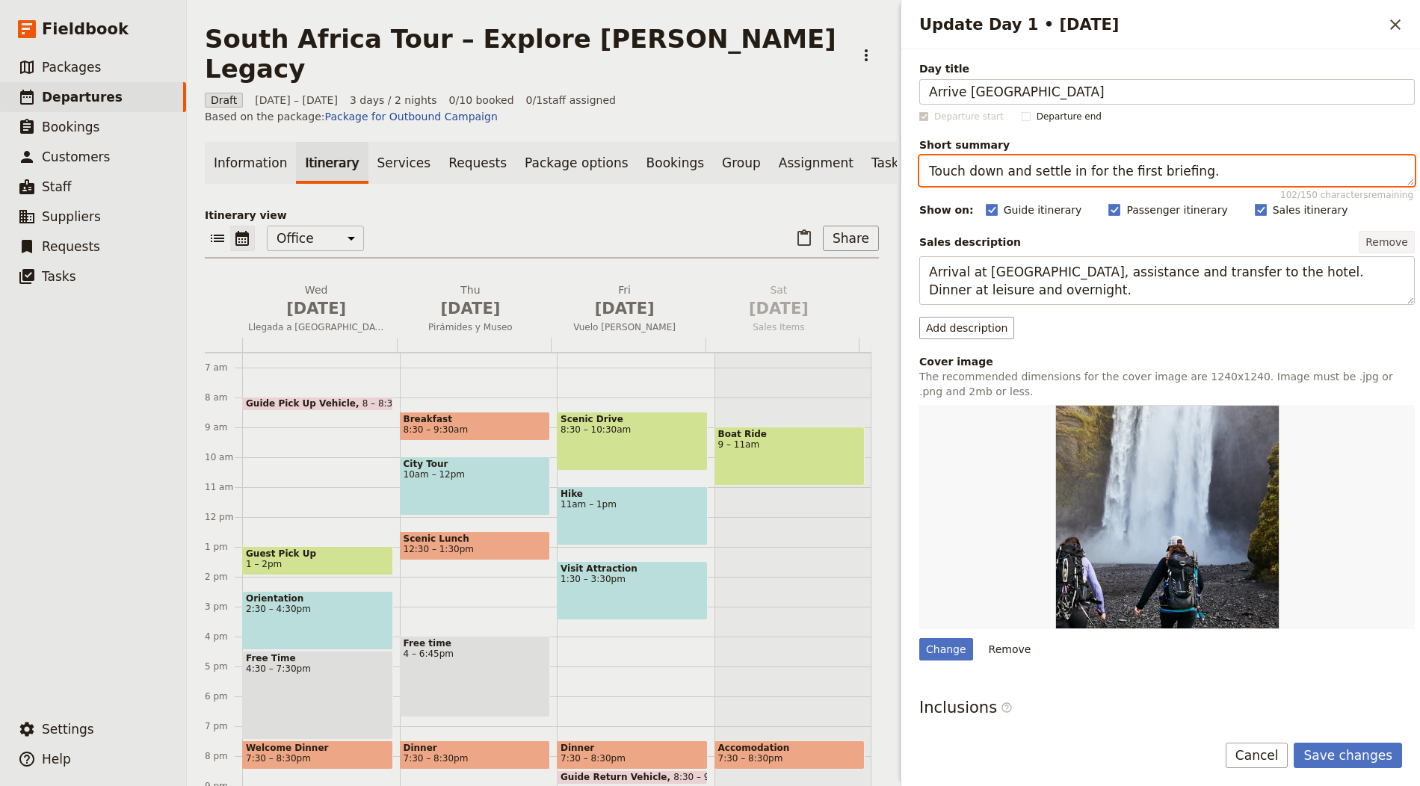
type textarea "Touch down and settle in for the first briefing."
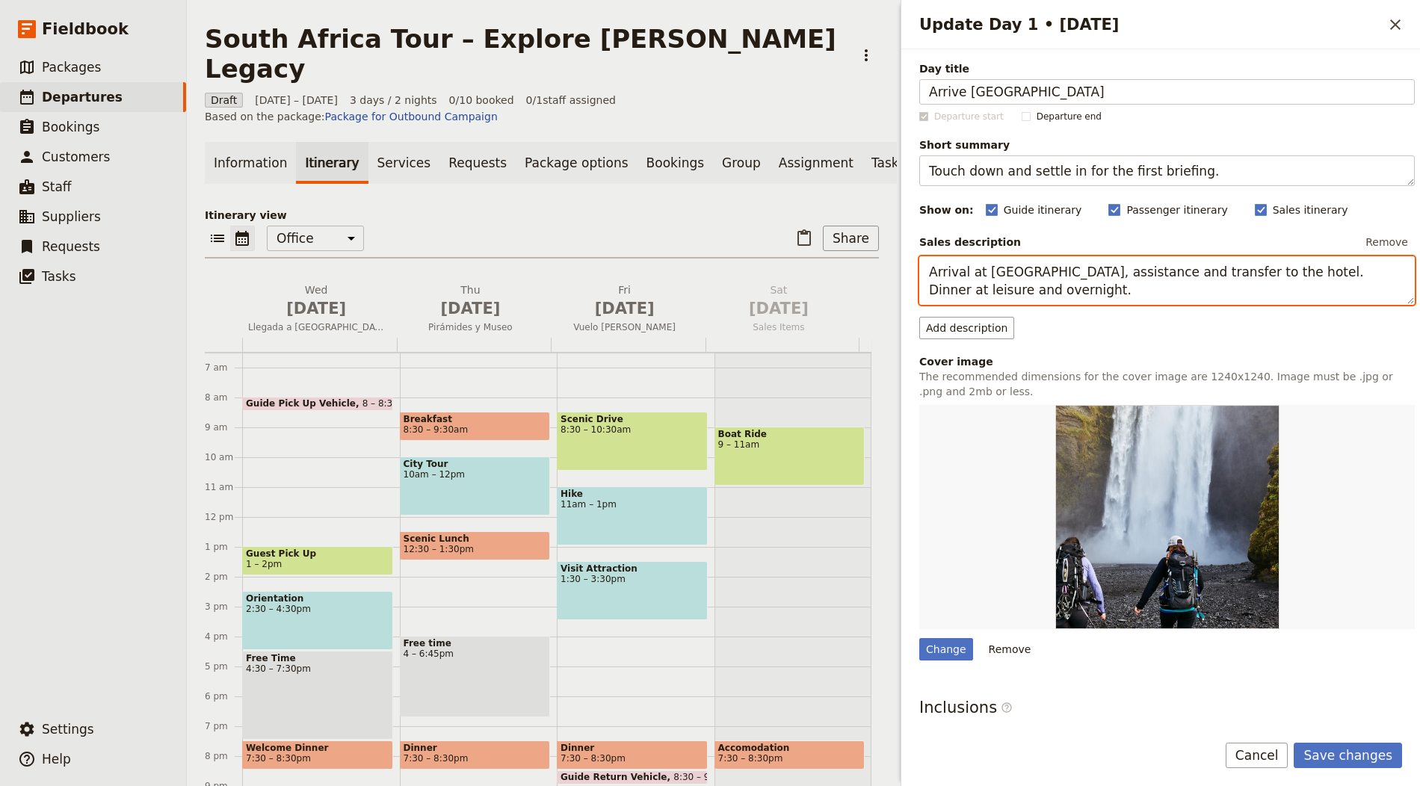
click at [1058, 267] on textarea "Arrival at Cairo airport, assistance and transfer to the hotel. Dinner at leisu…" at bounding box center [1167, 280] width 496 height 49
paste textarea "e in Johannesburg, transfer to your hotel and meet the tour leader for an outli…"
type textarea "Arrive in Johannesburg, transfer to your hotel and meet the tour leader for an …"
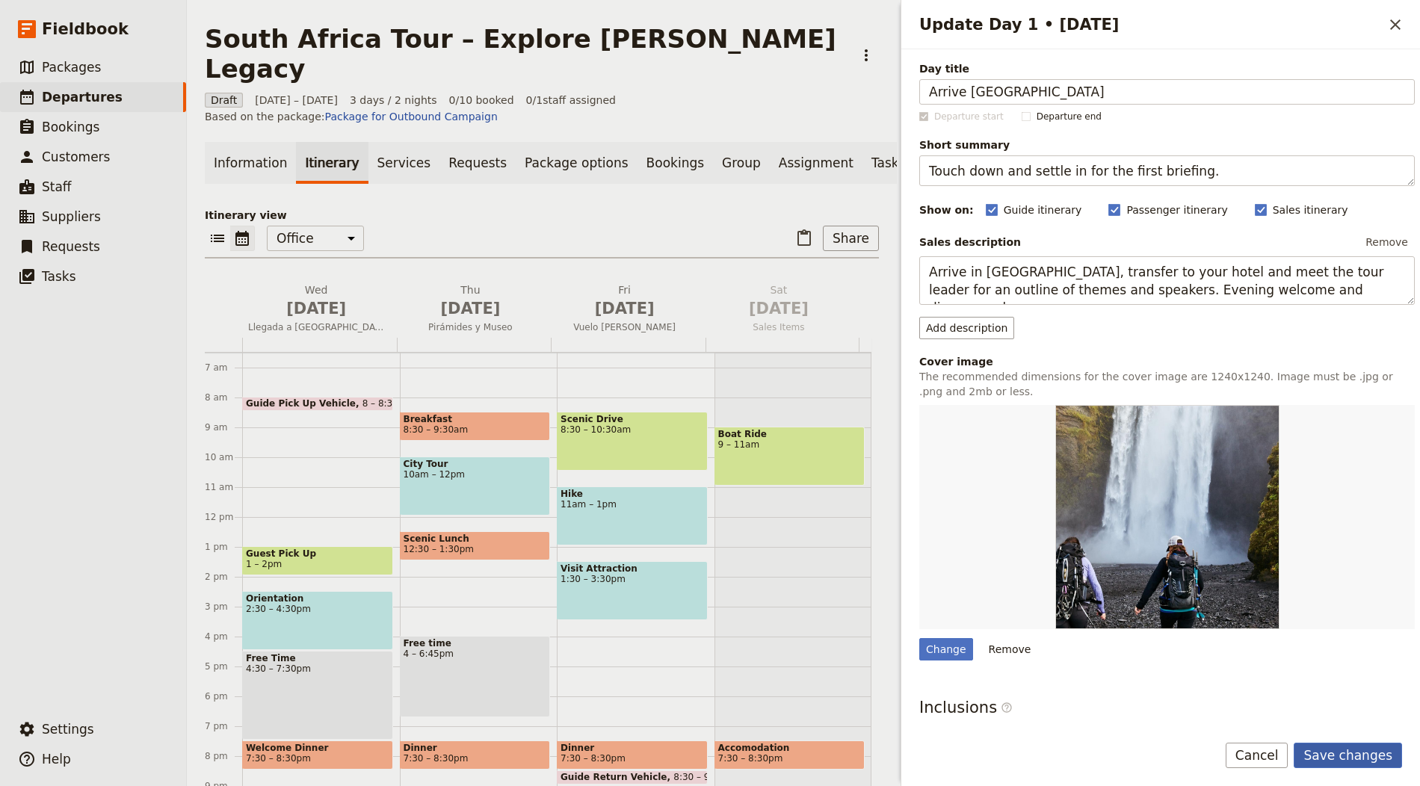
click at [1375, 756] on button "Save changes" at bounding box center [1348, 755] width 108 height 25
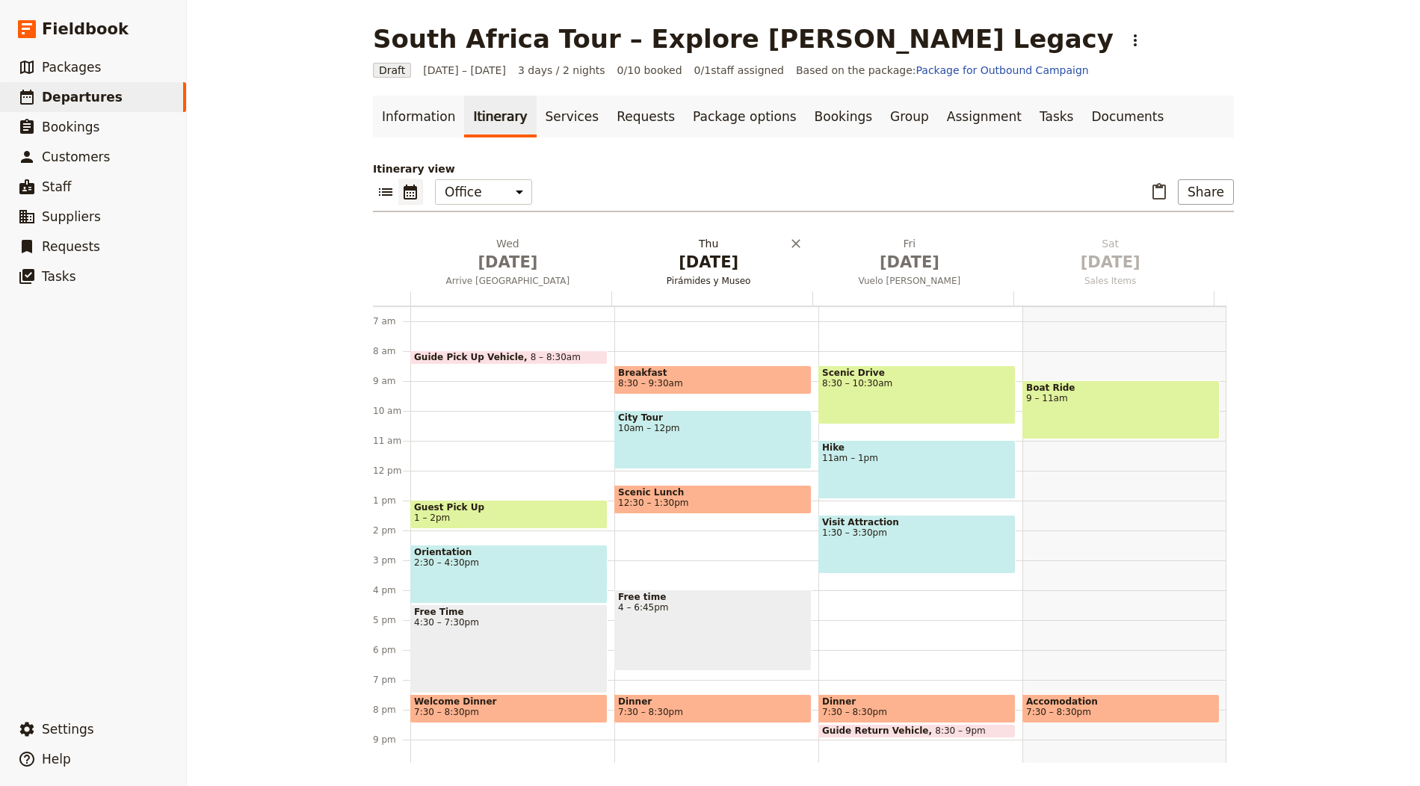
click at [682, 251] on span "Oct 2" at bounding box center [708, 262] width 183 height 22
click at [682, 251] on div "Itinerary view ​ ​ Office Guide Passenger Sales ​ Share Wed Oct 1 Arrive Johann…" at bounding box center [803, 462] width 861 height 602
click at [685, 264] on span "Oct 2" at bounding box center [708, 262] width 183 height 22
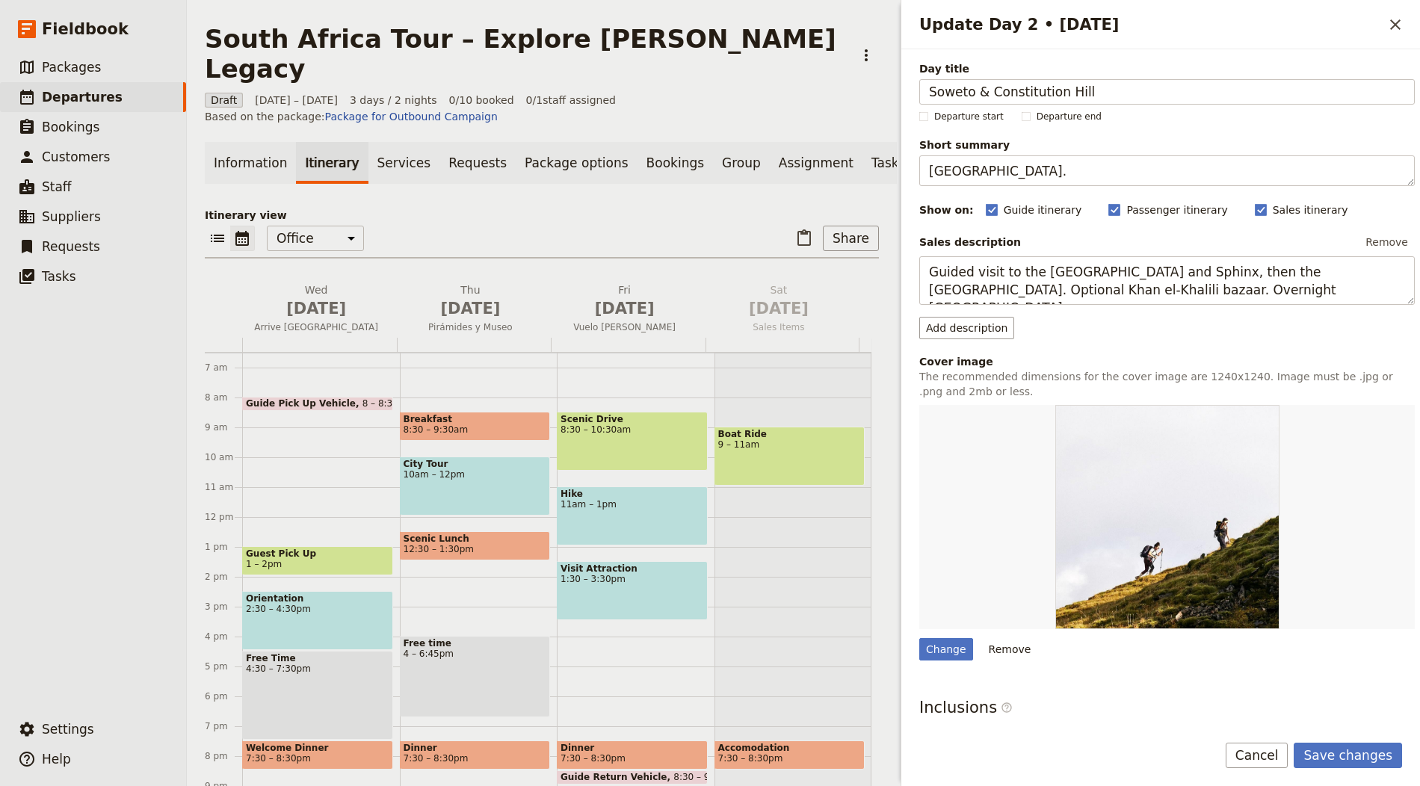
type input "Soweto & Constitution Hill"
click at [1047, 161] on textarea "Giza Plateau and Egyptian Museum." at bounding box center [1167, 170] width 496 height 31
paste textarea "Soweto, Constitution Hill and contemporary politics"
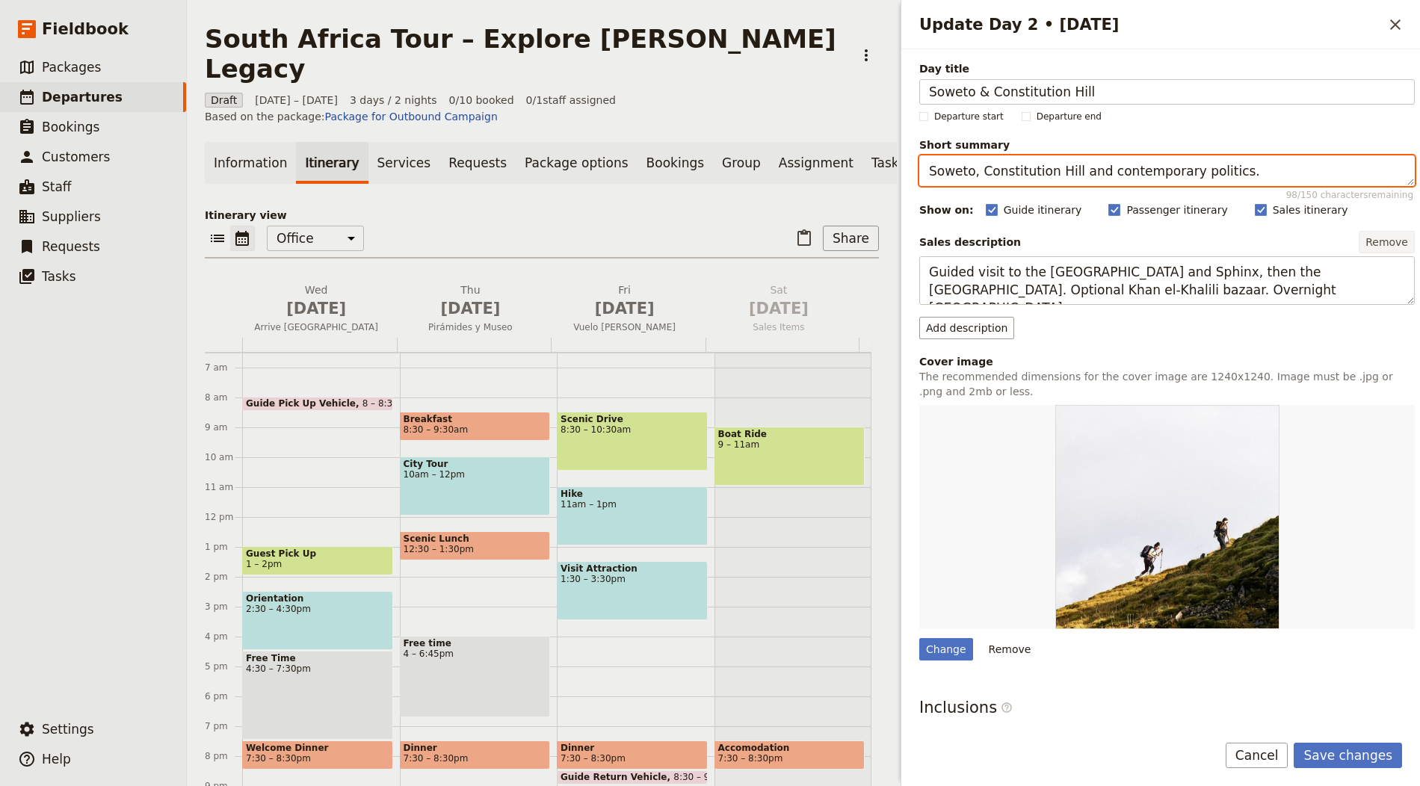
type textarea "Soweto, Constitution Hill and contemporary politics."
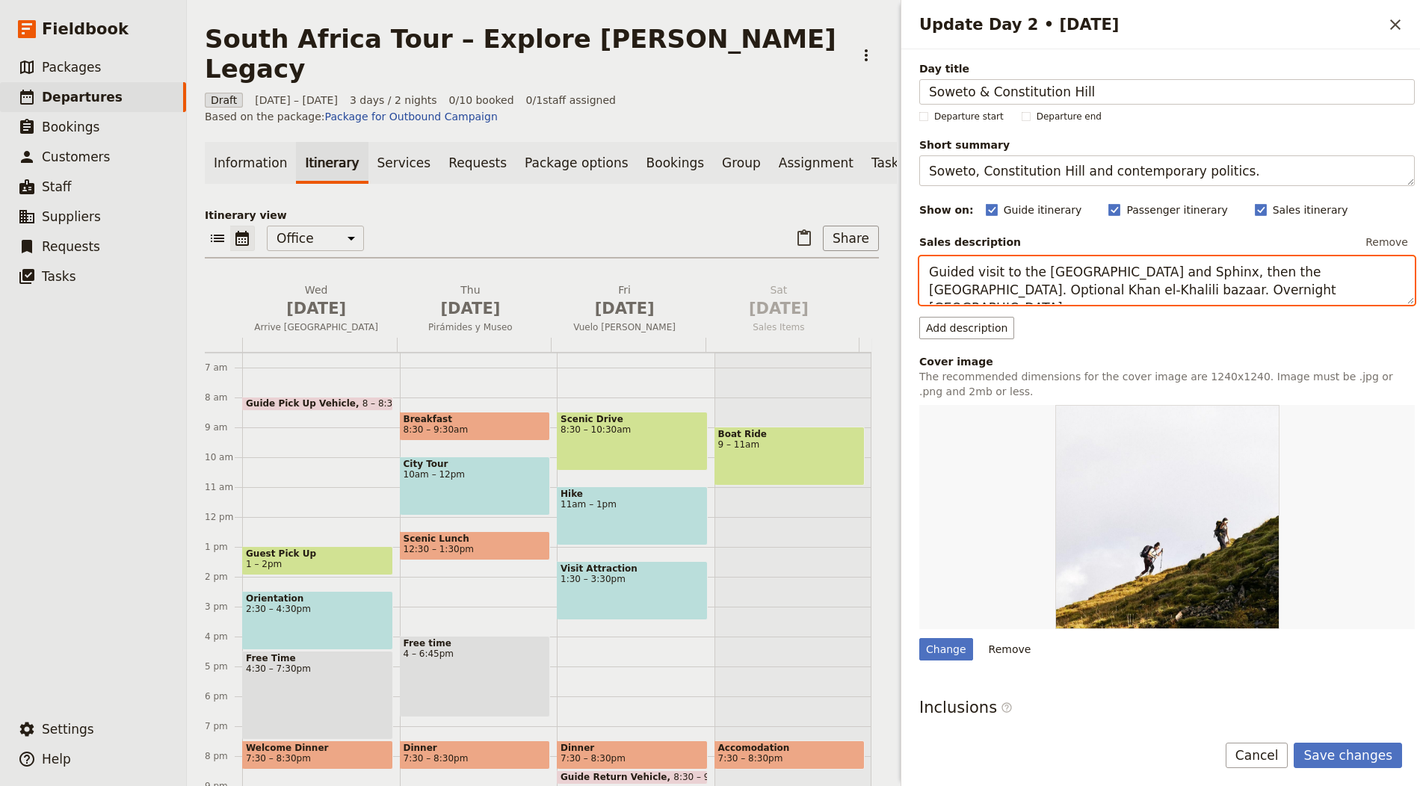
click at [1139, 286] on textarea "Guided visit to the Great Pyramids and Sphinx, then the Egyptian Museum. Option…" at bounding box center [1167, 280] width 496 height 49
paste textarea "Visit Soweto and sites linked to the struggle, then tour Constitution Hill with…"
type textarea "Visit Soweto and sites linked to the struggle, then tour Constitution Hill with…"
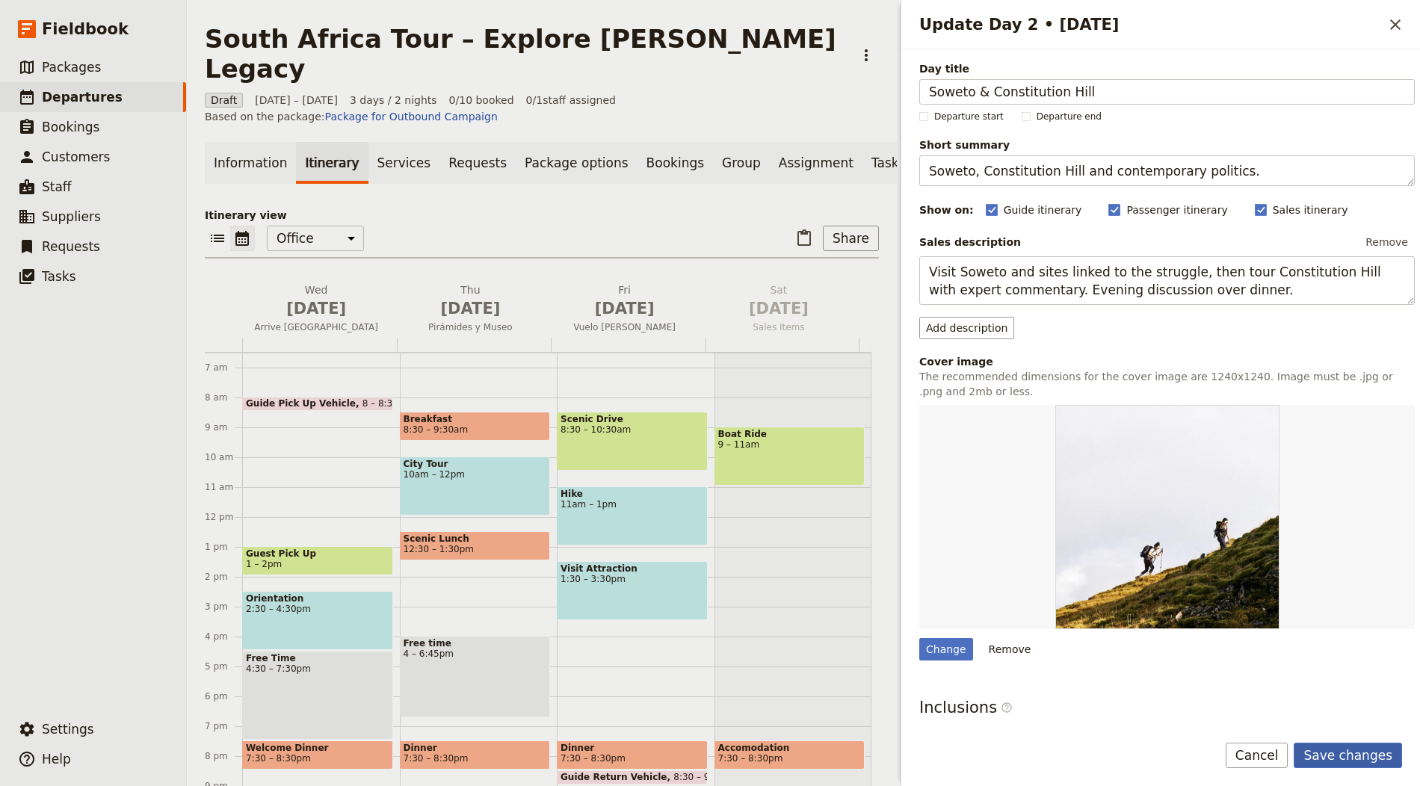
click at [1353, 750] on button "Save changes" at bounding box center [1348, 755] width 108 height 25
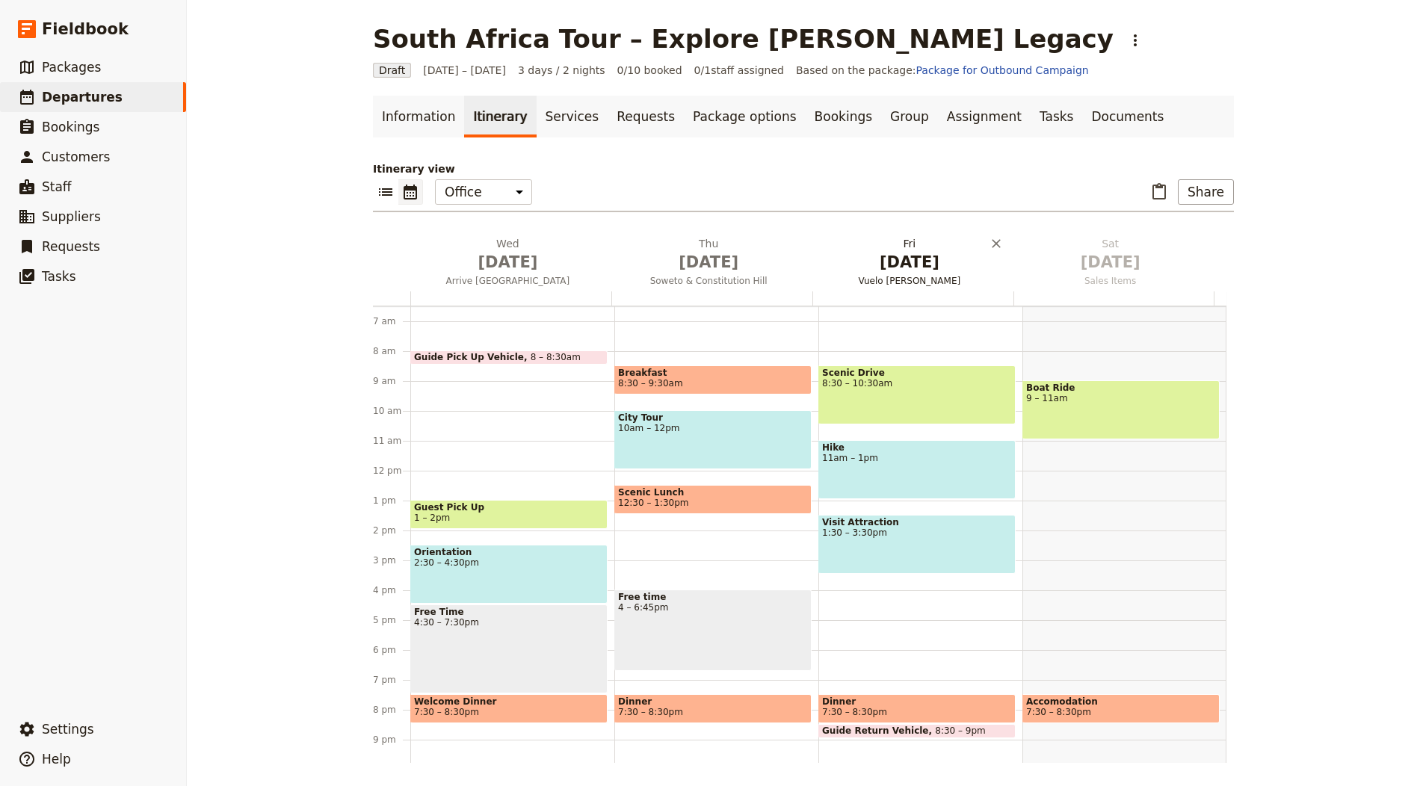
click at [934, 257] on span "Oct 3" at bounding box center [909, 262] width 183 height 22
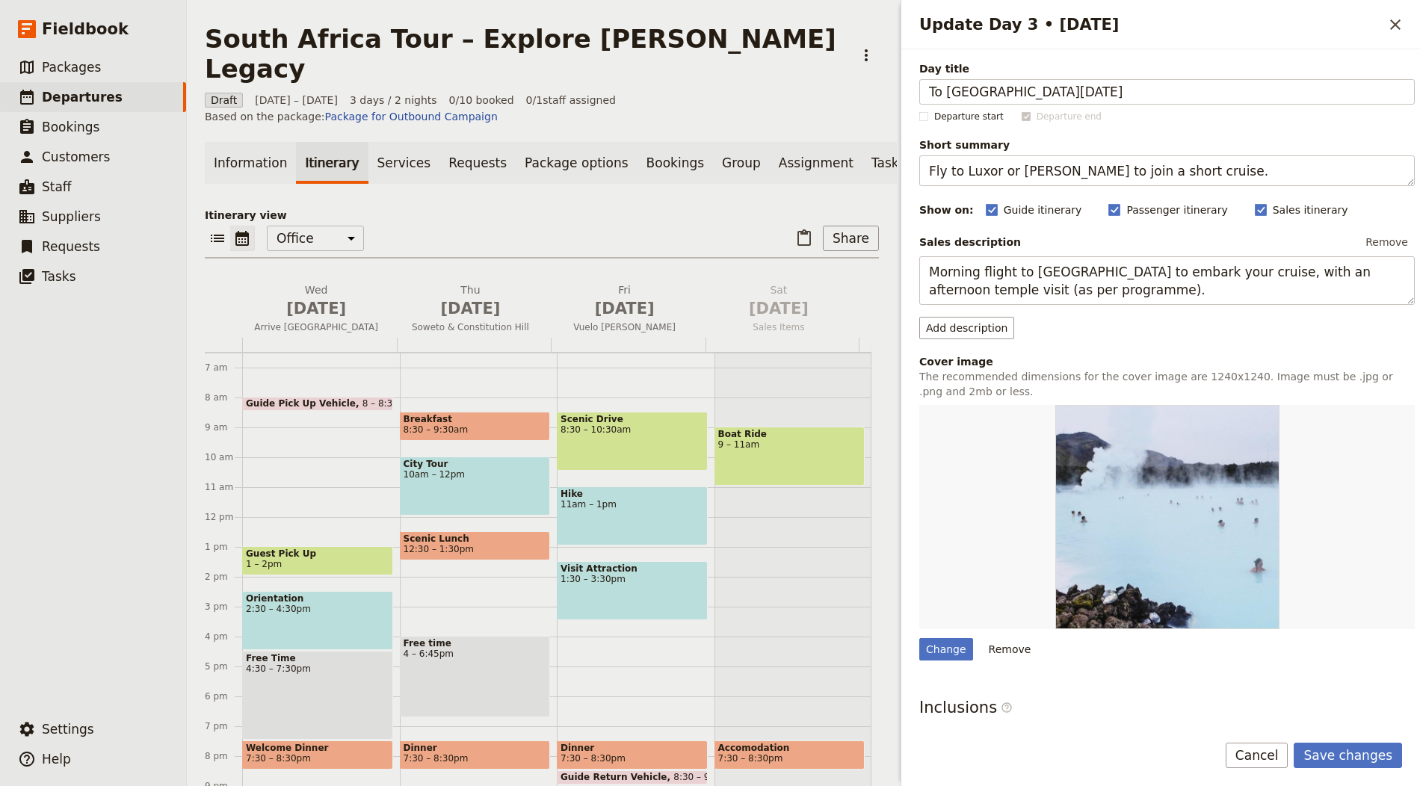
type input "To KwaZulu‑Natal"
click at [1011, 170] on textarea "Fly to Luxor or Aswan to join a short cruise." at bounding box center [1167, 170] width 496 height 31
paste textarea "Durban and begin exploring the provinc"
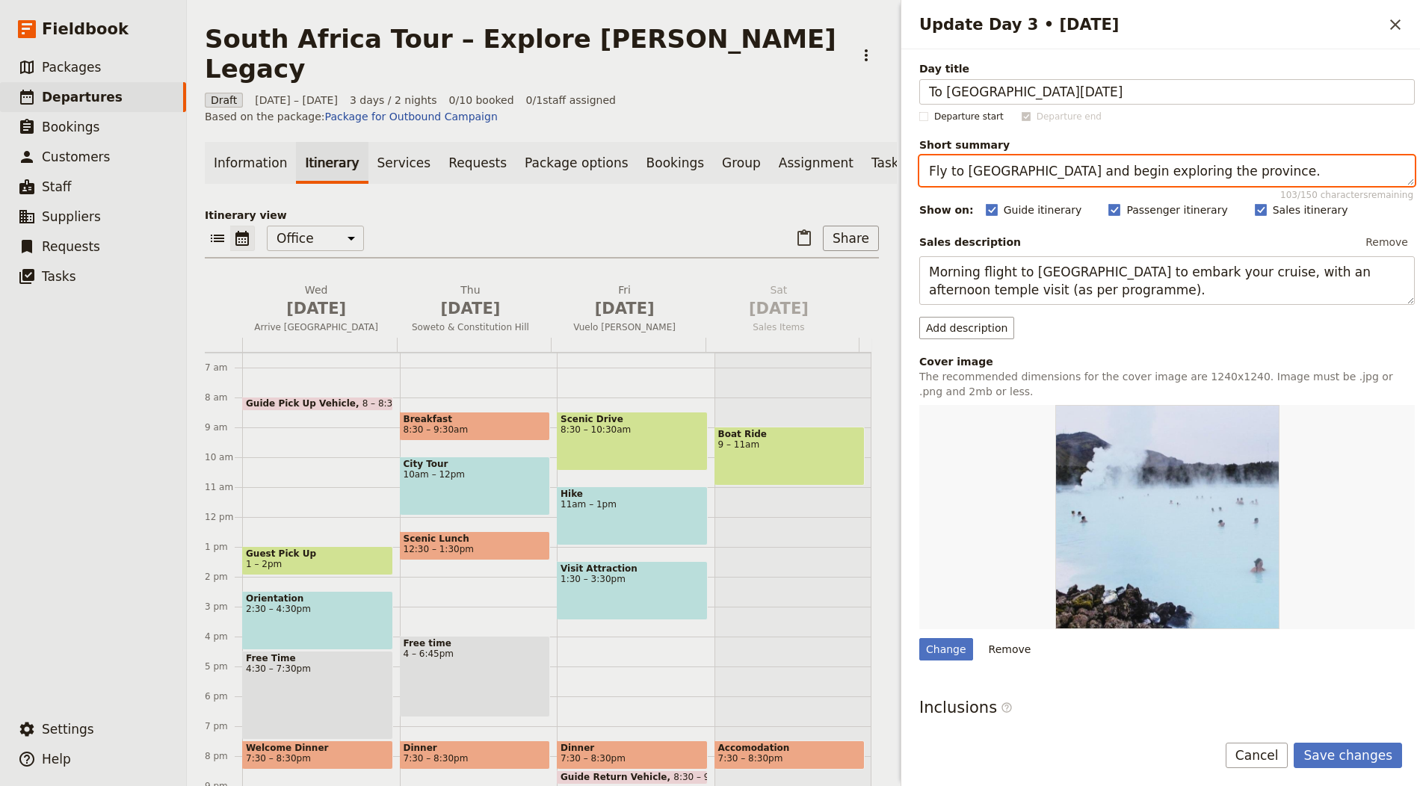
type textarea "Fly to Durban and begin exploring the province."
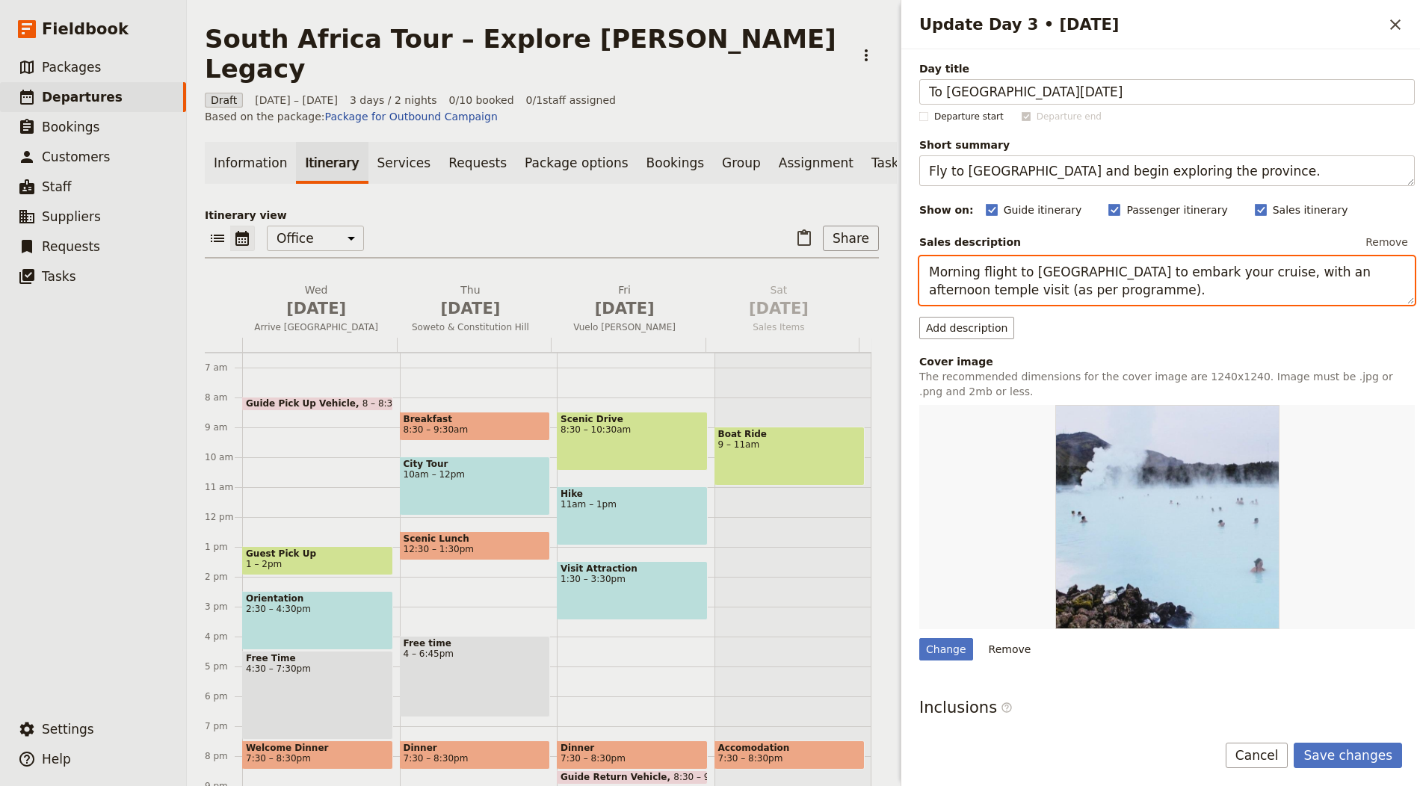
click at [1025, 294] on textarea "Morning flight to Upper Egypt to embark your cruise, with an afternoon temple v…" at bounding box center [1167, 280] width 496 height 49
paste textarea "Fly to Durban and continue to rural KwaZulu‑Natal for context on local politics…"
type textarea "Fly to Durban and continue to rural KwaZulu‑Natal for context on local politics…"
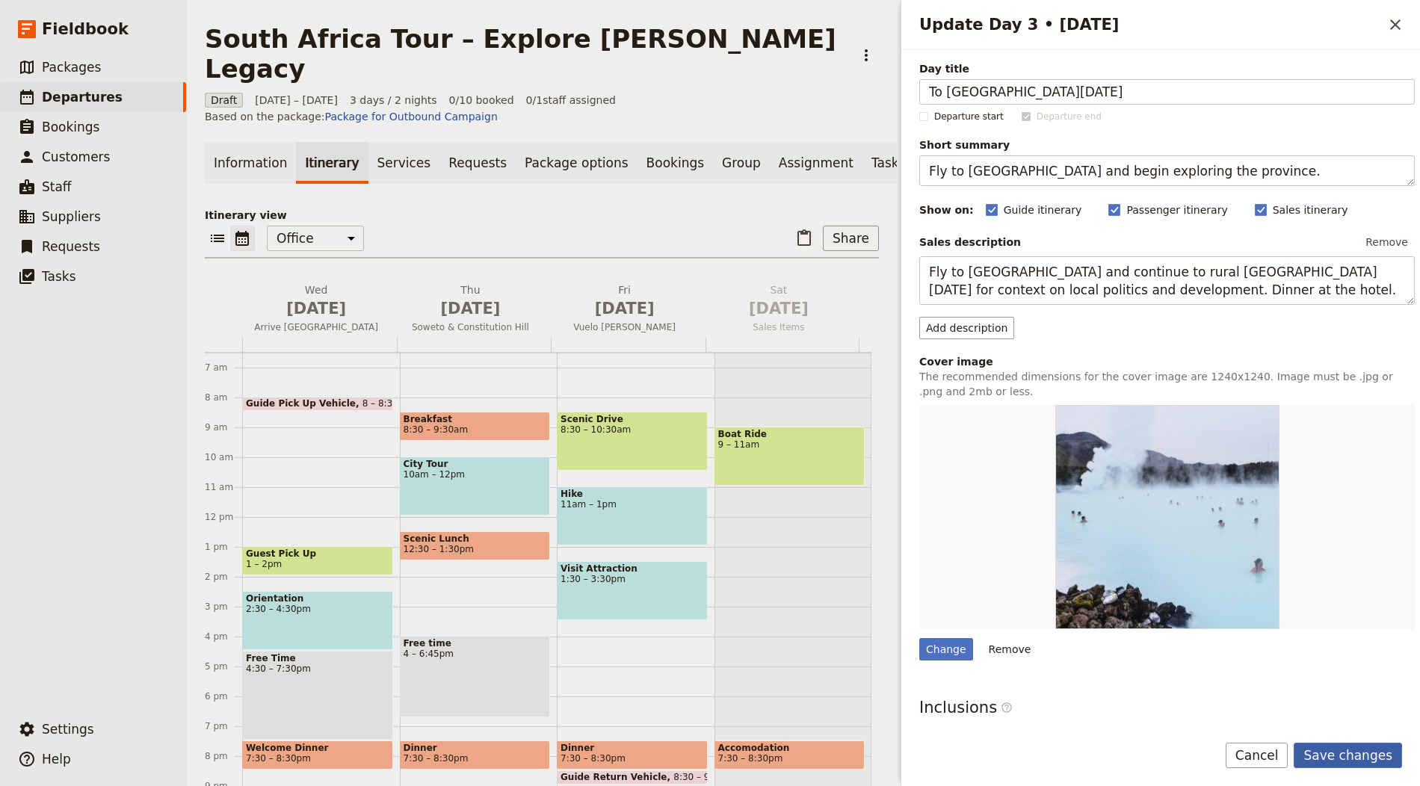
click at [1320, 762] on button "Save changes" at bounding box center [1348, 755] width 108 height 25
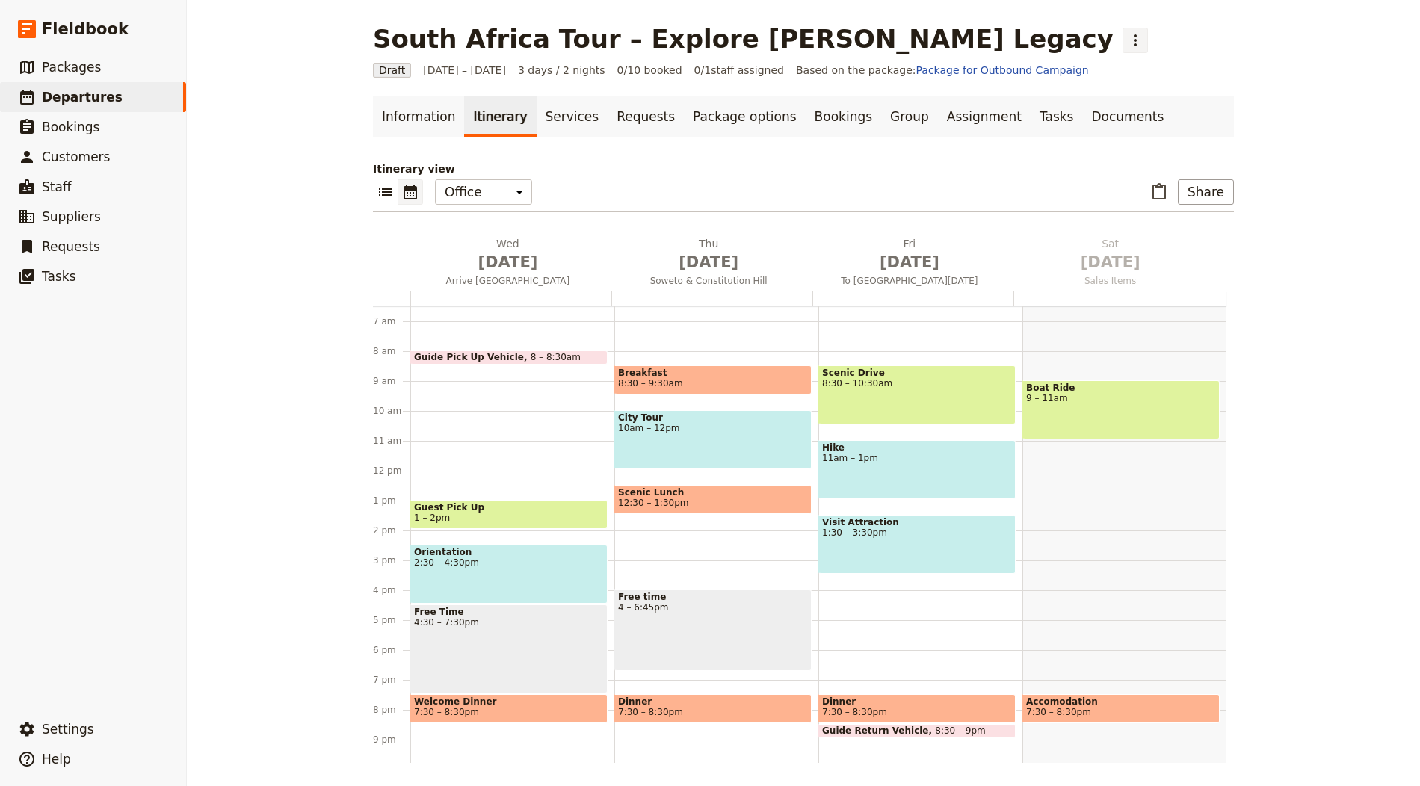
drag, startPoint x: 910, startPoint y: 35, endPoint x: 915, endPoint y: 44, distance: 10.0
click at [1126, 35] on icon "Actions" at bounding box center [1135, 40] width 18 height 18
click at [928, 111] on span "Schedule departure" at bounding box center [957, 118] width 103 height 15
drag, startPoint x: 777, startPoint y: 104, endPoint x: 827, endPoint y: 98, distance: 50.4
click at [806, 104] on link "Bookings" at bounding box center [843, 117] width 75 height 42
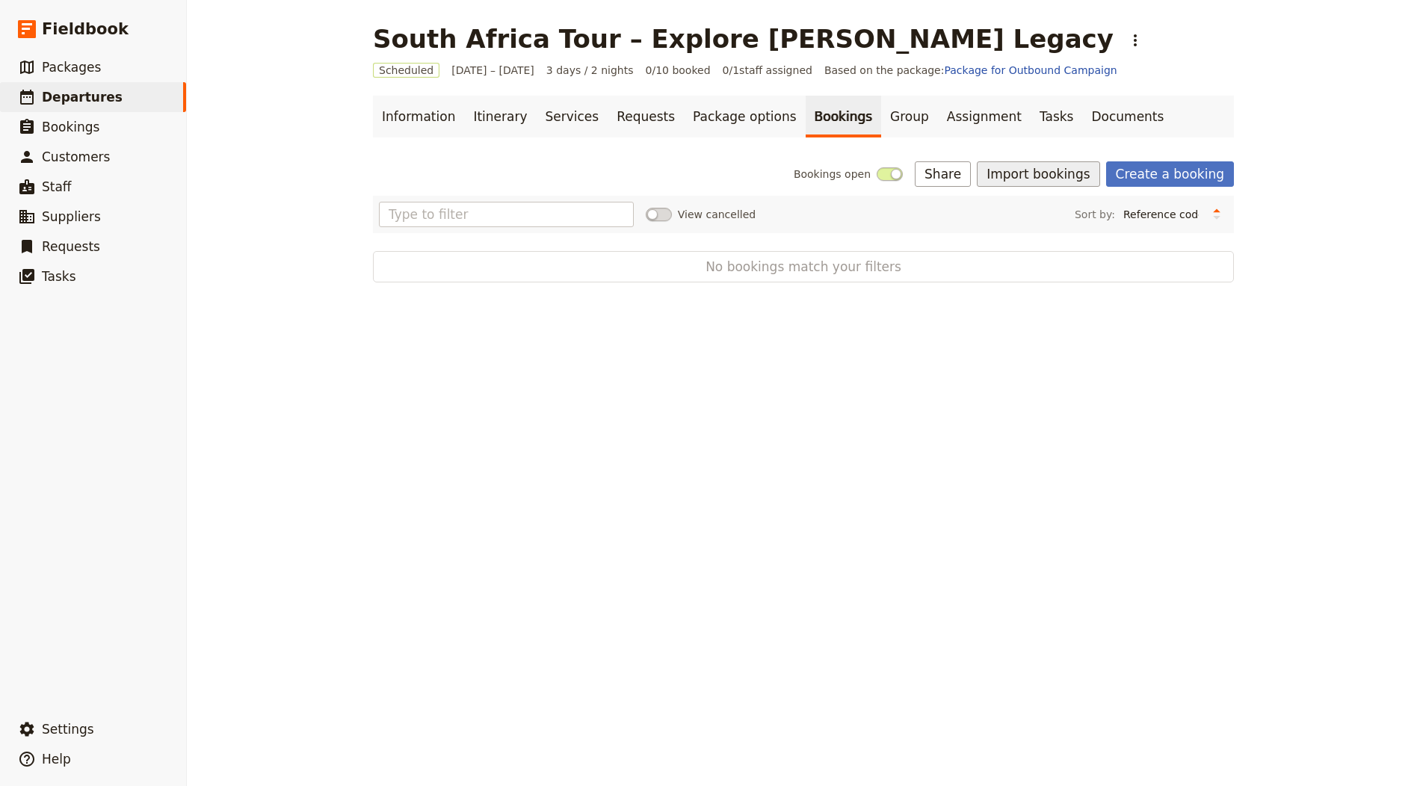
click at [1031, 169] on button "Import bookings" at bounding box center [1038, 173] width 123 height 25
click at [1018, 193] on ul "Import Bookings Download booking import template" at bounding box center [1092, 216] width 205 height 49
click at [1019, 200] on span "Import Bookings" at bounding box center [1043, 206] width 86 height 15
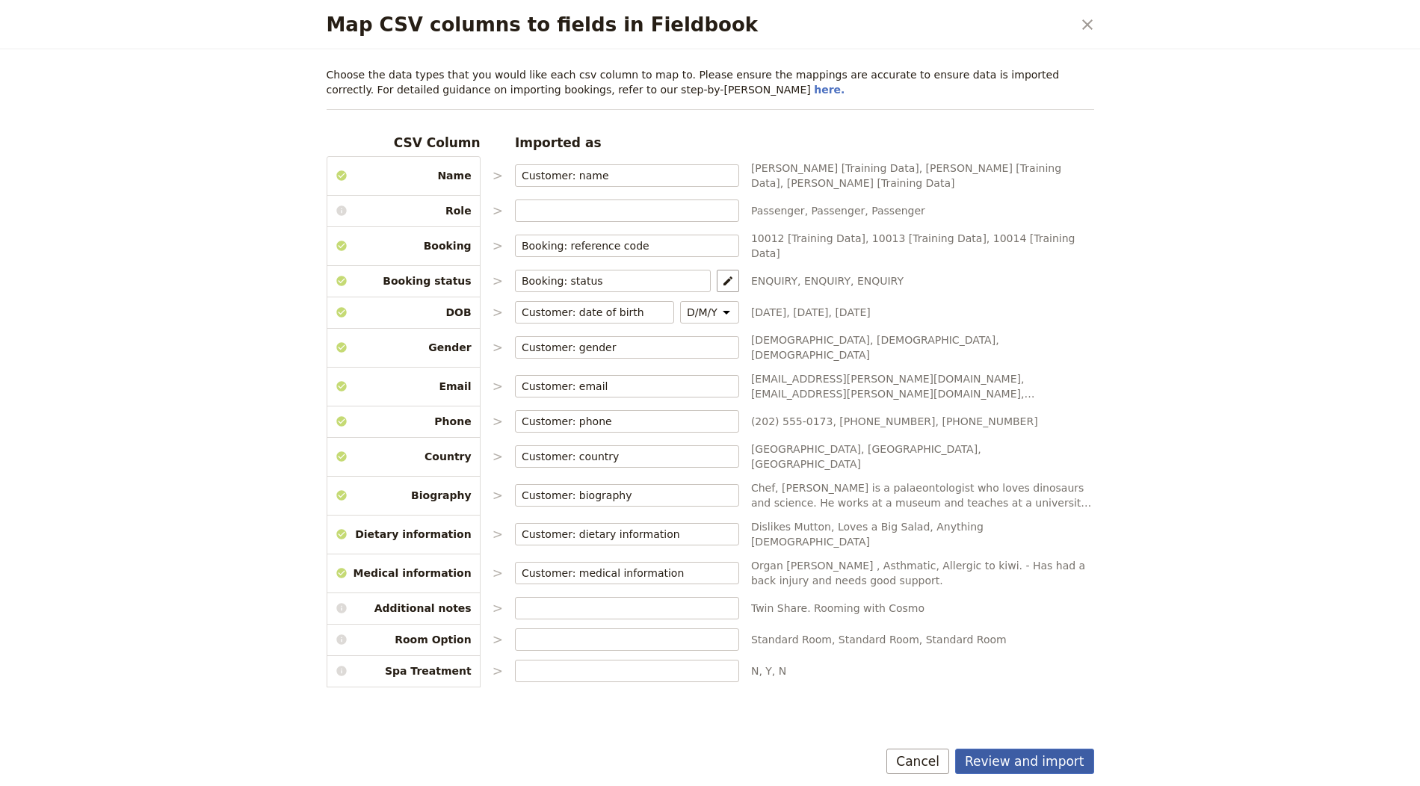
click at [1022, 769] on button "Review and import" at bounding box center [1024, 761] width 139 height 25
select select "655d56b39948720cb8e55355"
select select "655d57ca9948720cb8e553ec"
select select "655d57fa9948720cb8e553f3"
select select "655d58079948720cb8e553fa"
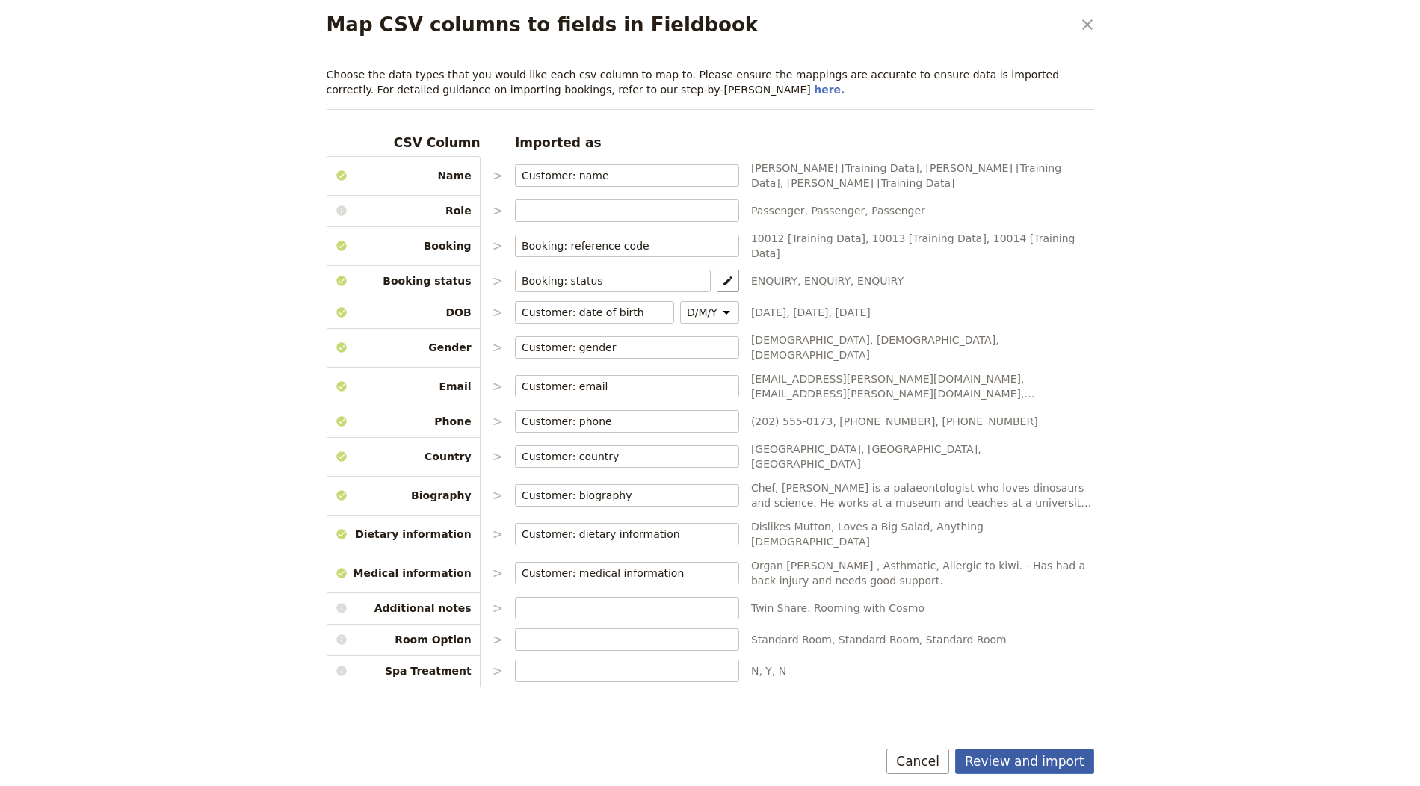
select select "655d584c9948720cb8e55401"
select select "655d58679948720cb8e5540d"
select select "650e6b6659641ed5ee156647"
select select "650e6b4b59641ed5ee156605"
select select "650e2104408bbede5b0c60fd"
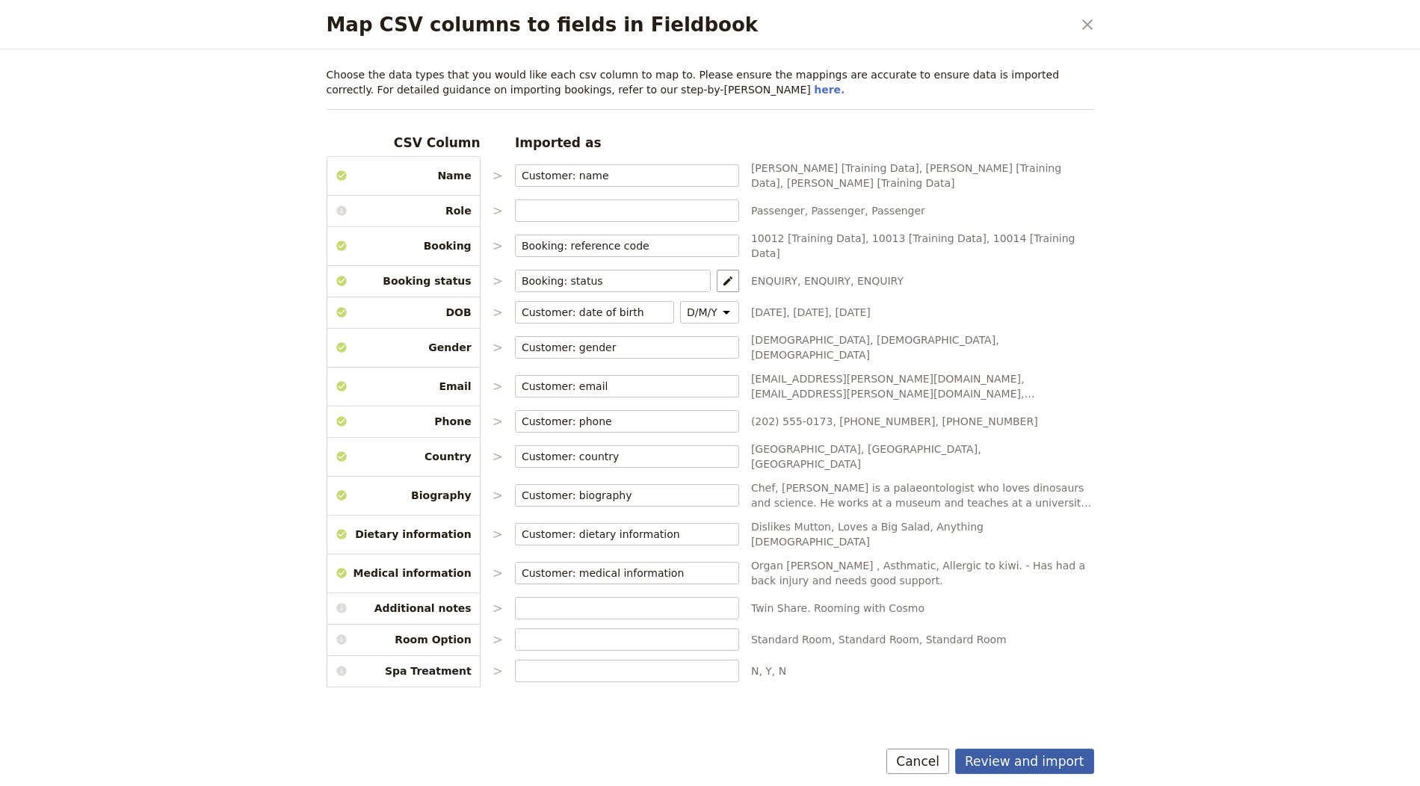
select select "650e1d73408bbede5b0c60a6"
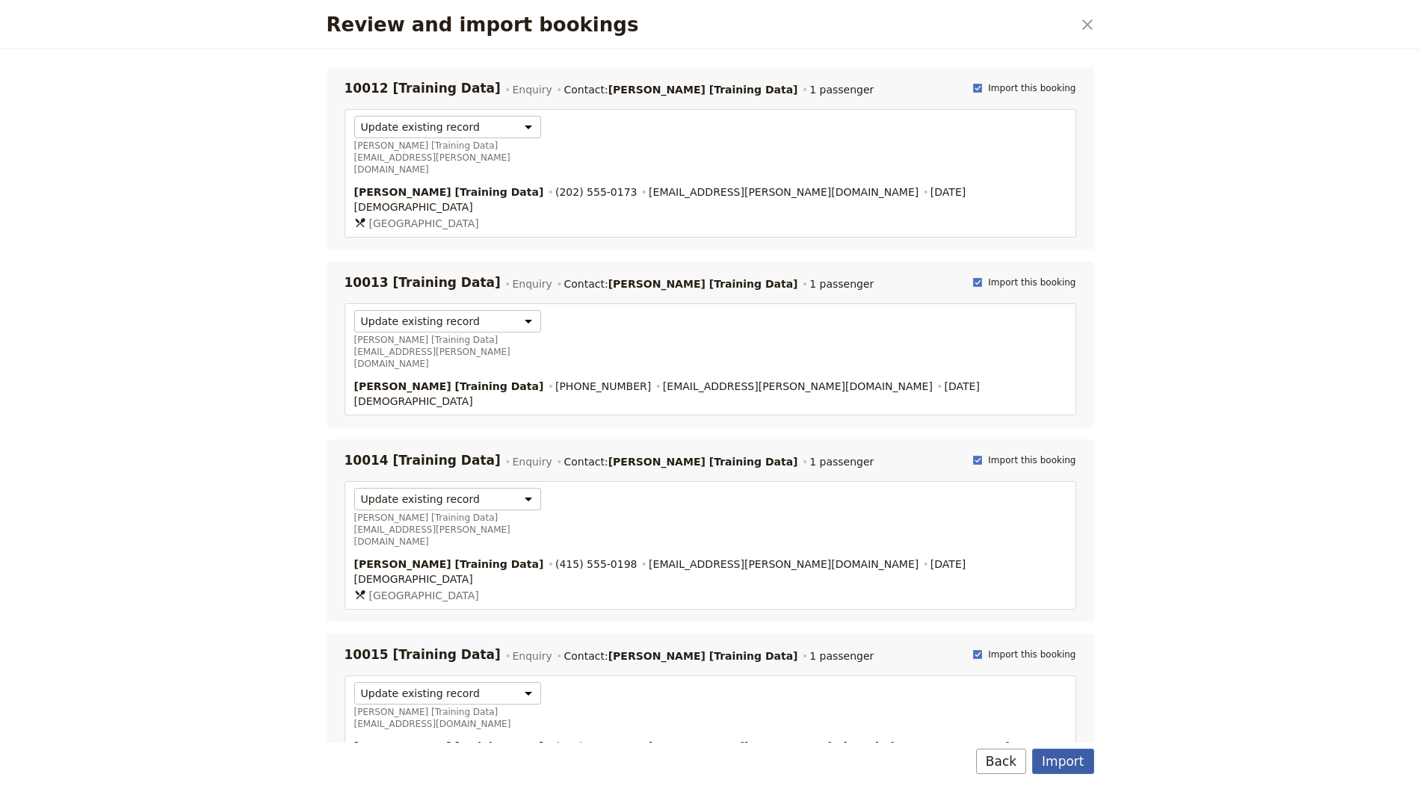
click at [1069, 757] on button "Import" at bounding box center [1062, 761] width 61 height 25
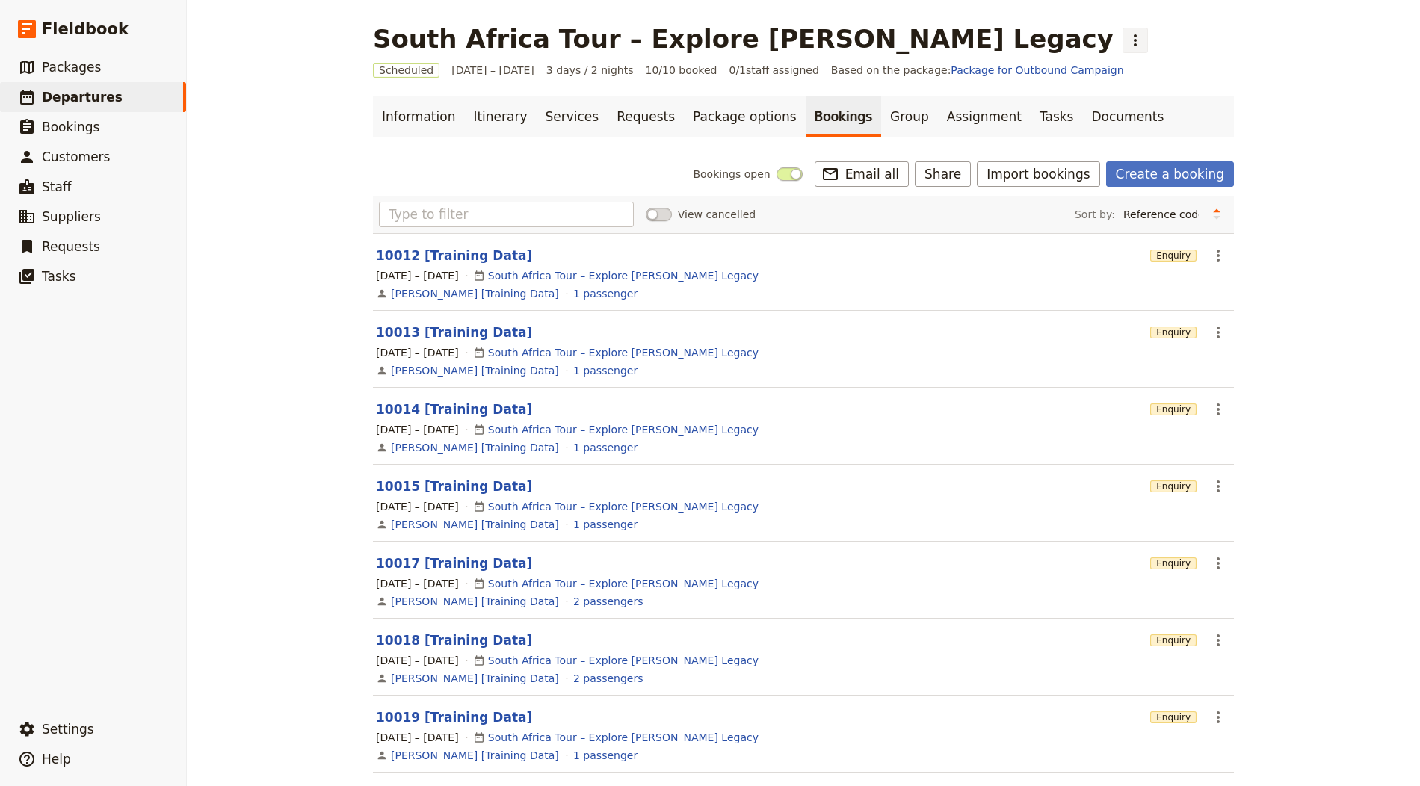
click at [1126, 34] on icon "Actions" at bounding box center [1135, 40] width 18 height 18
click at [949, 74] on span "Clone this departure" at bounding box center [959, 73] width 107 height 15
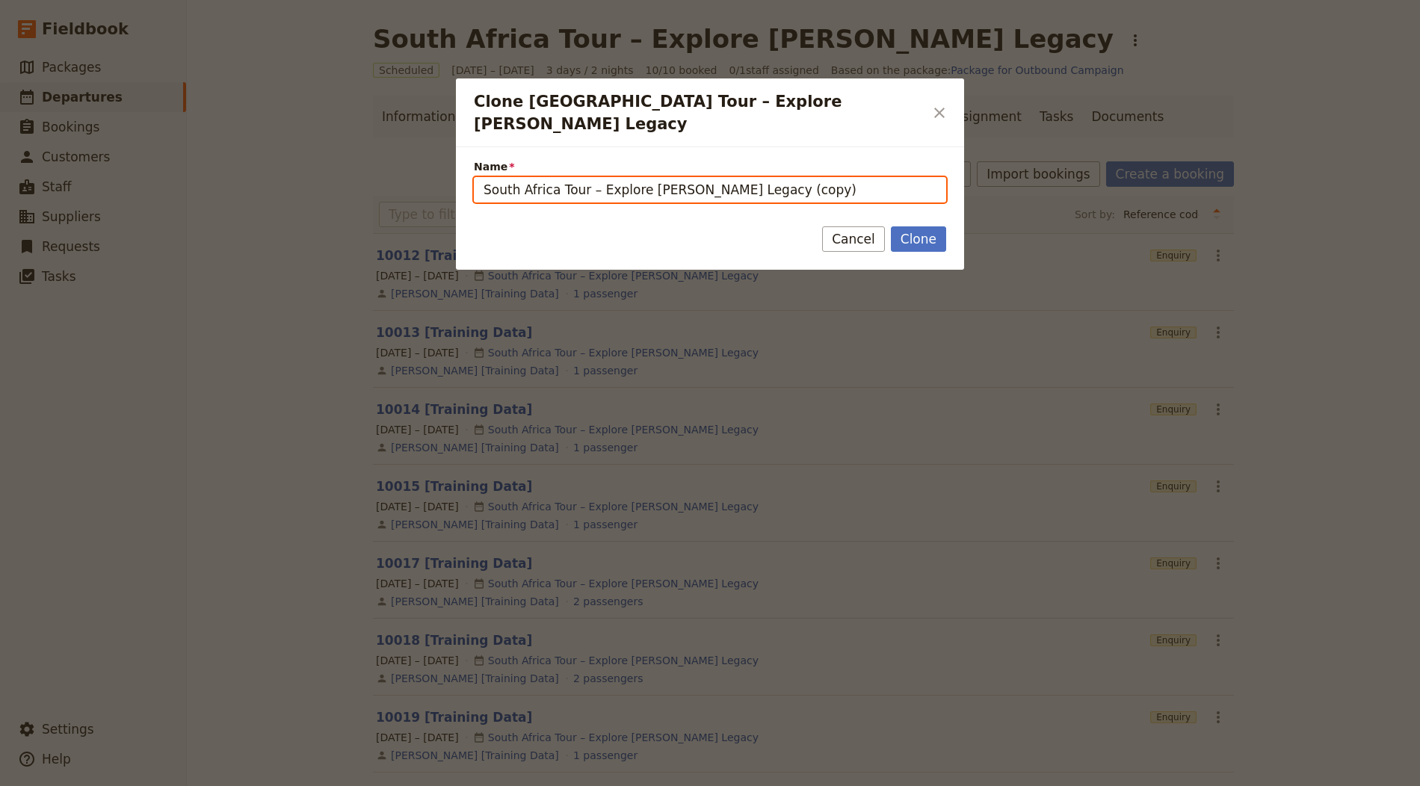
click at [653, 177] on input "South Africa Tour – Explore Mandela’s Legacy (copy)" at bounding box center [710, 189] width 472 height 25
paste input "Burgundy, October 2025"
click at [541, 177] on input "Burgundy, October 2025" at bounding box center [710, 189] width 472 height 25
type input "Burgundy"
click at [891, 226] on button "Clone" at bounding box center [918, 238] width 55 height 25
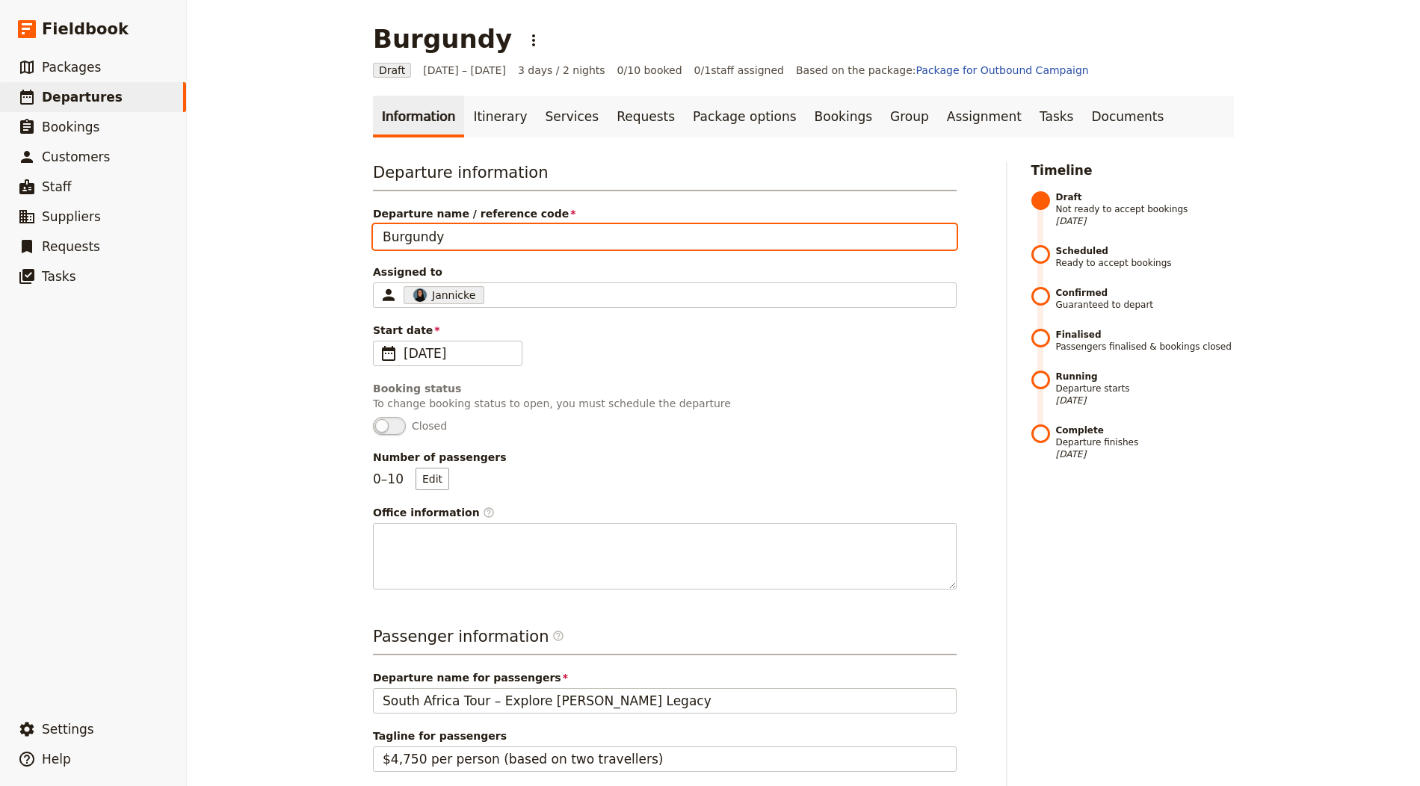
click at [454, 244] on input "Burgundy" at bounding box center [665, 236] width 584 height 25
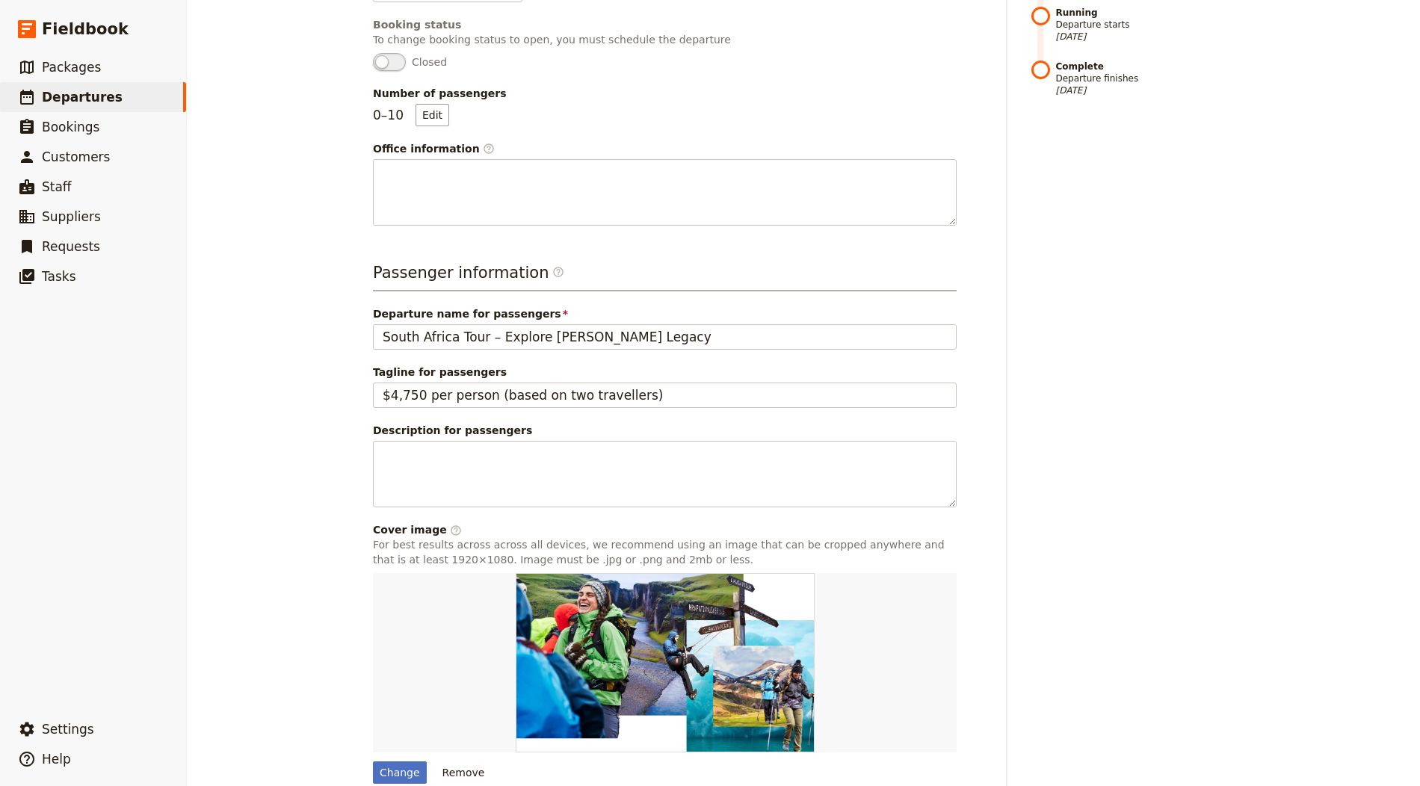
scroll to position [428, 0]
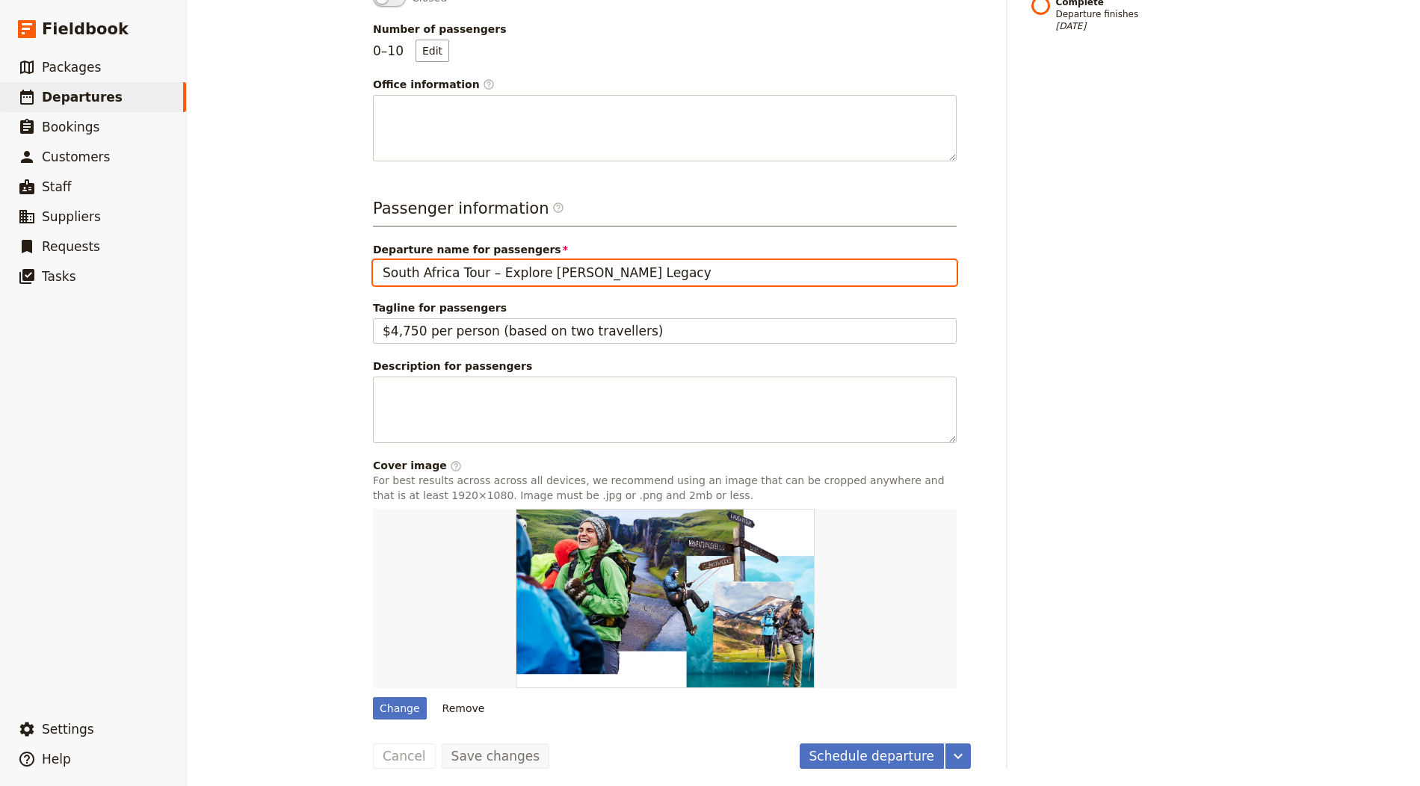
click at [511, 268] on input "South Africa Tour – Explore Mandela’s Legacy" at bounding box center [665, 272] width 584 height 25
paste input "Burgund"
type input "Burgundy"
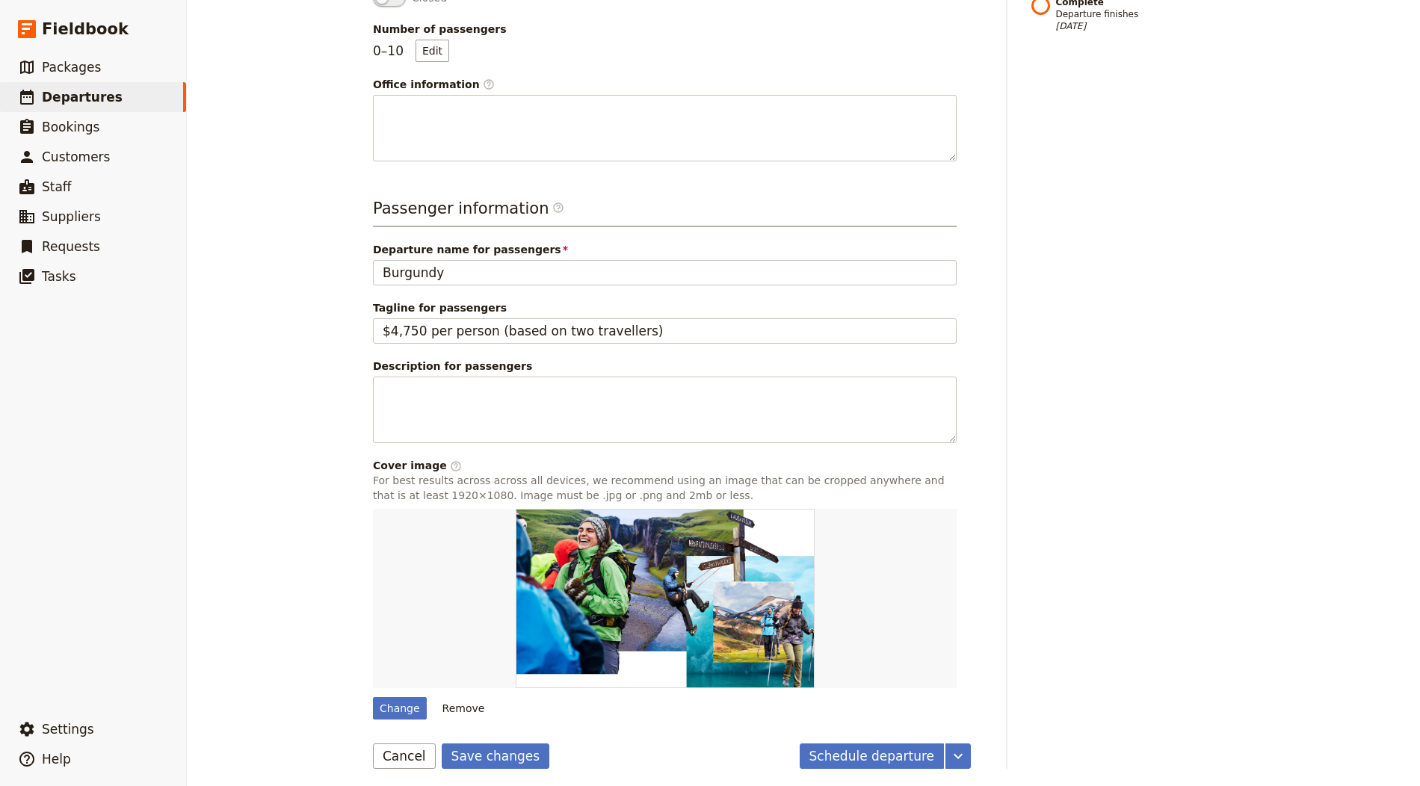
drag, startPoint x: 479, startPoint y: 755, endPoint x: 545, endPoint y: 728, distance: 71.1
click at [480, 755] on button "Save changes" at bounding box center [496, 756] width 108 height 25
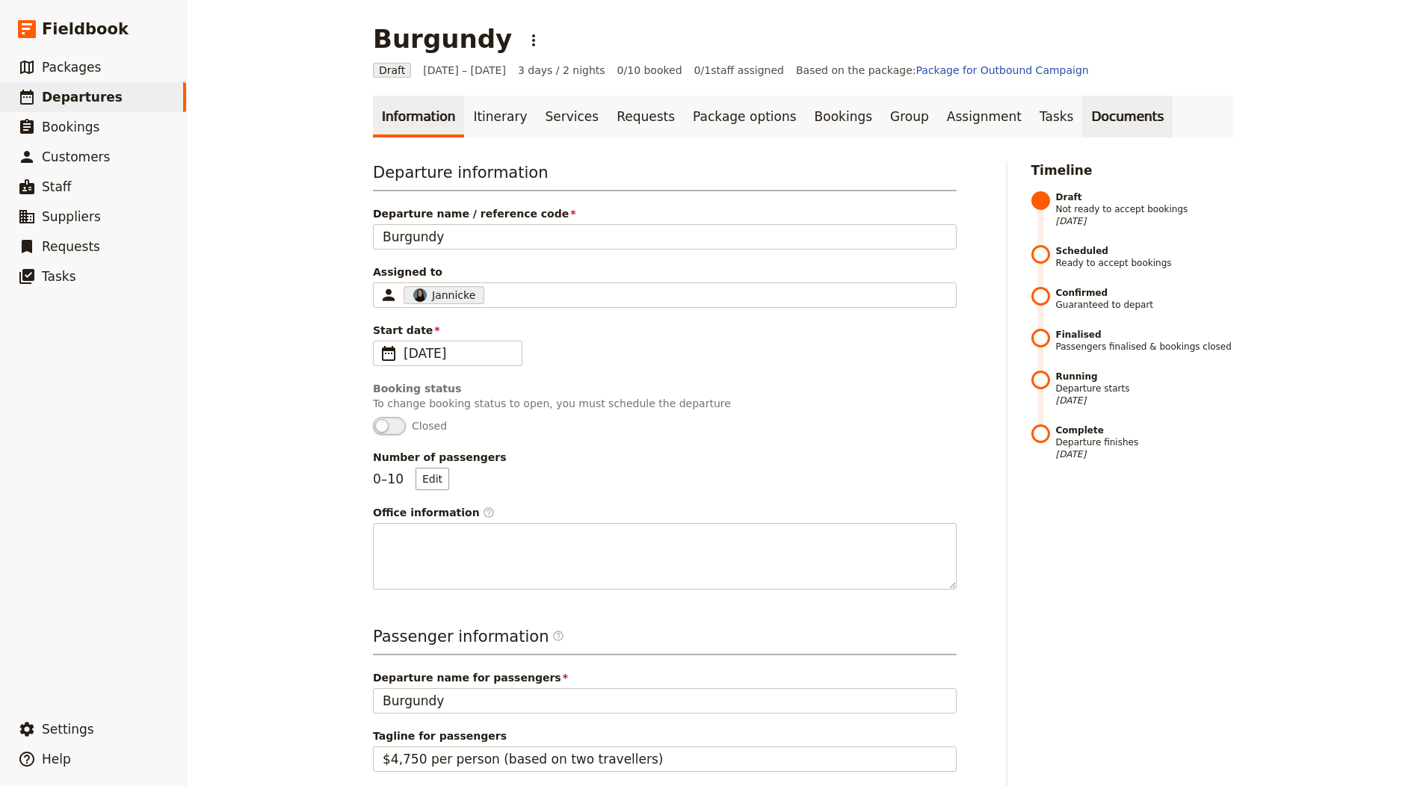
click at [1082, 116] on link "Documents" at bounding box center [1127, 117] width 90 height 42
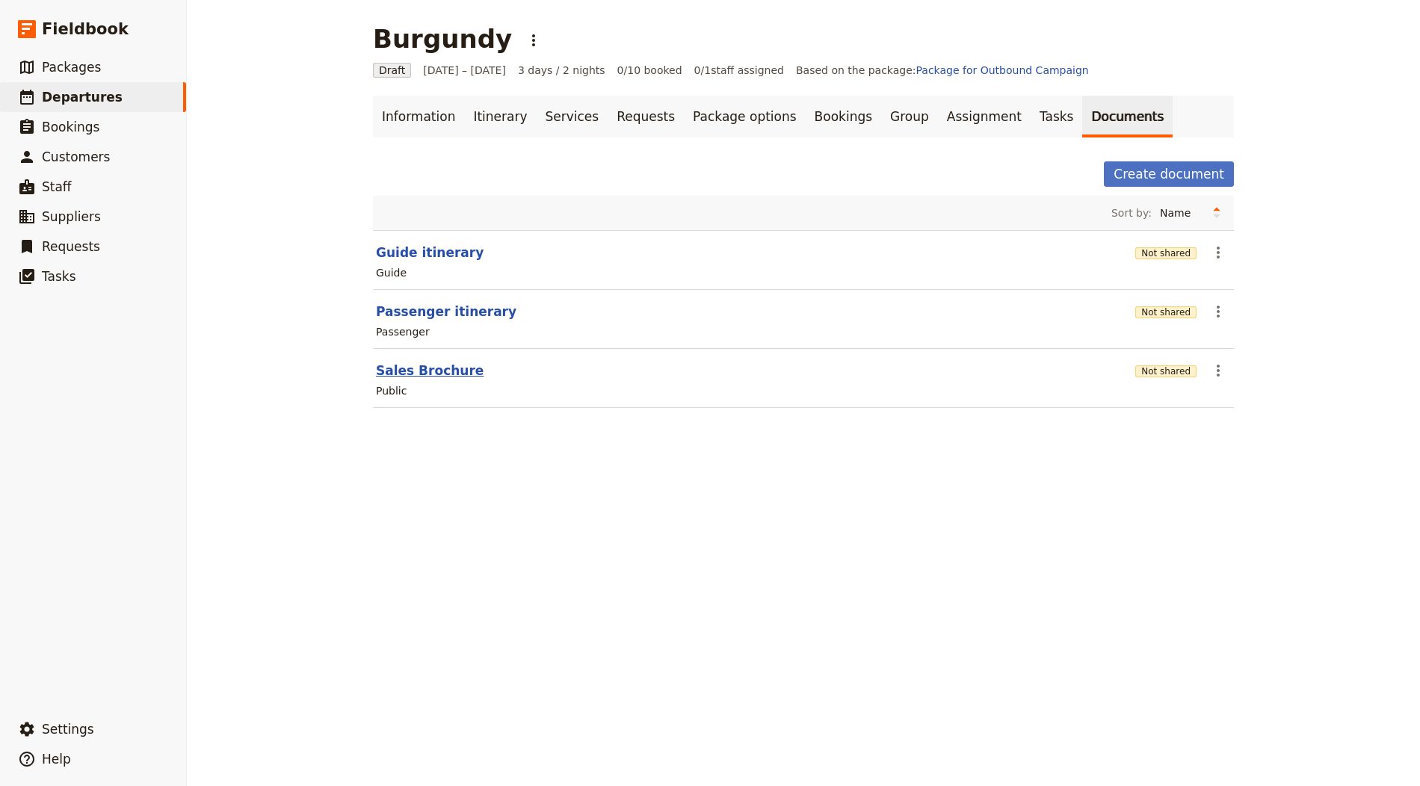
click at [412, 367] on button "Sales Brochure" at bounding box center [430, 371] width 108 height 18
select select "DEFAULT"
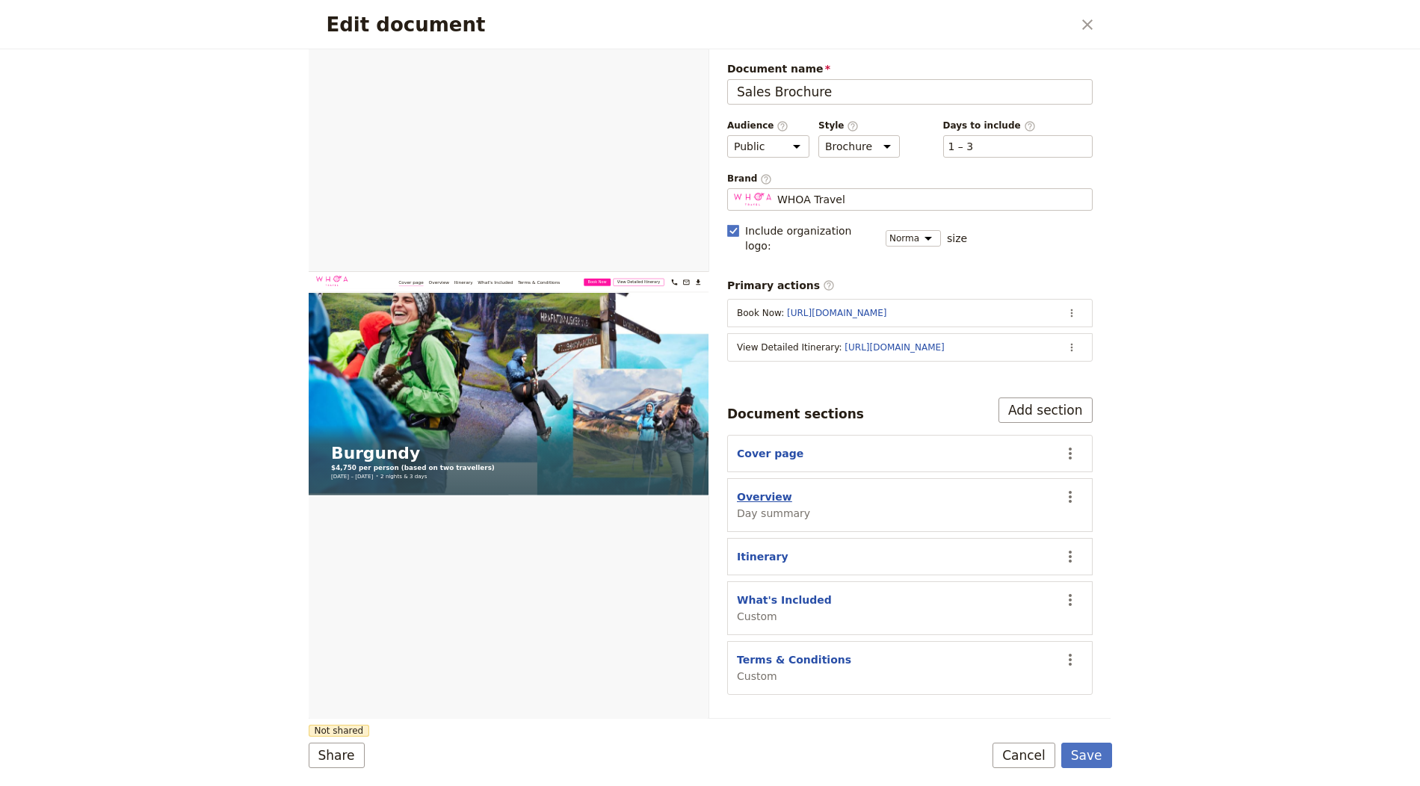
click at [748, 490] on button "Overview" at bounding box center [764, 497] width 55 height 15
select select "DAY_SUMMARY"
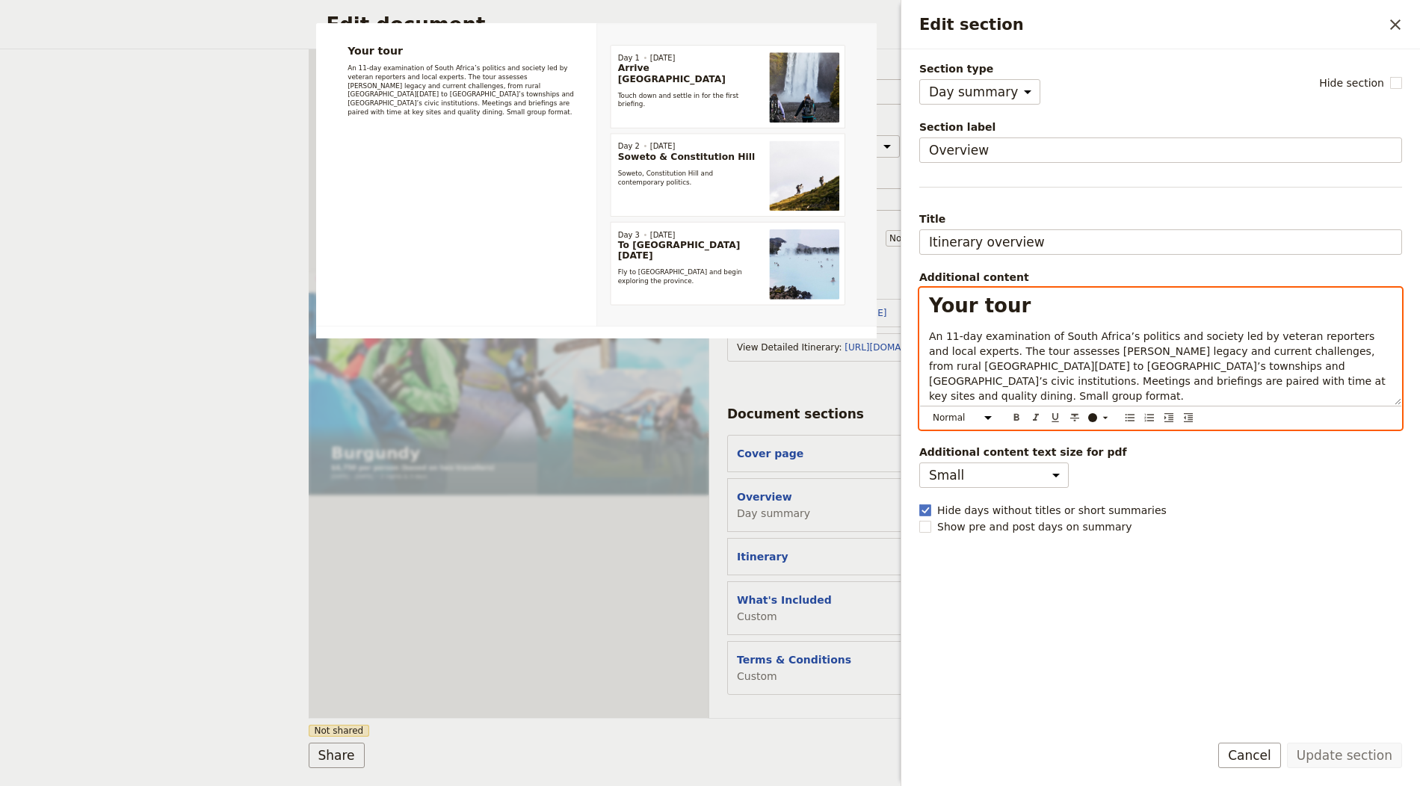
click at [1043, 357] on span "An 11‑day examination of South Africa’s politics and society led by veteran rep…" at bounding box center [1159, 366] width 460 height 72
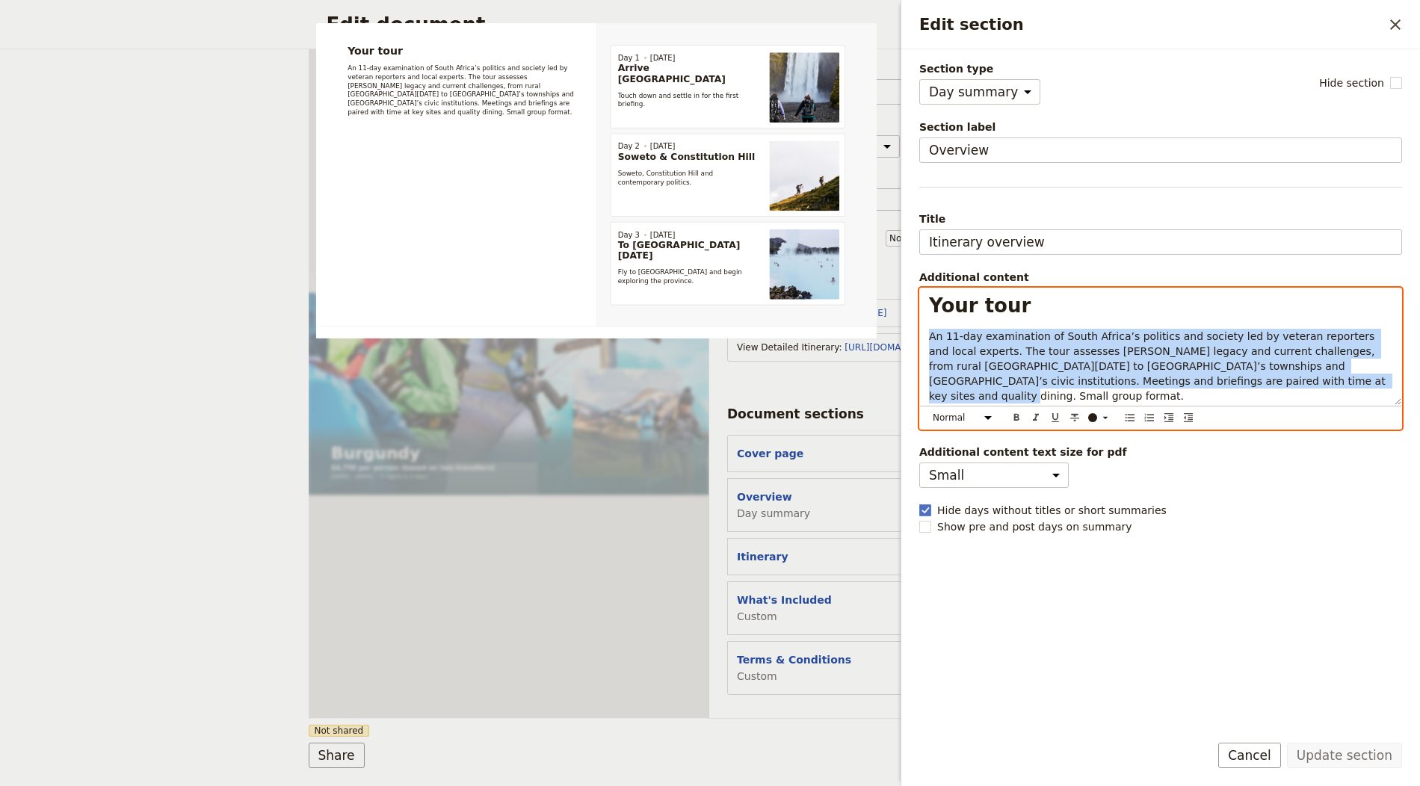
click at [1043, 357] on span "An 11‑day examination of South Africa’s politics and society led by veteran rep…" at bounding box center [1159, 366] width 460 height 72
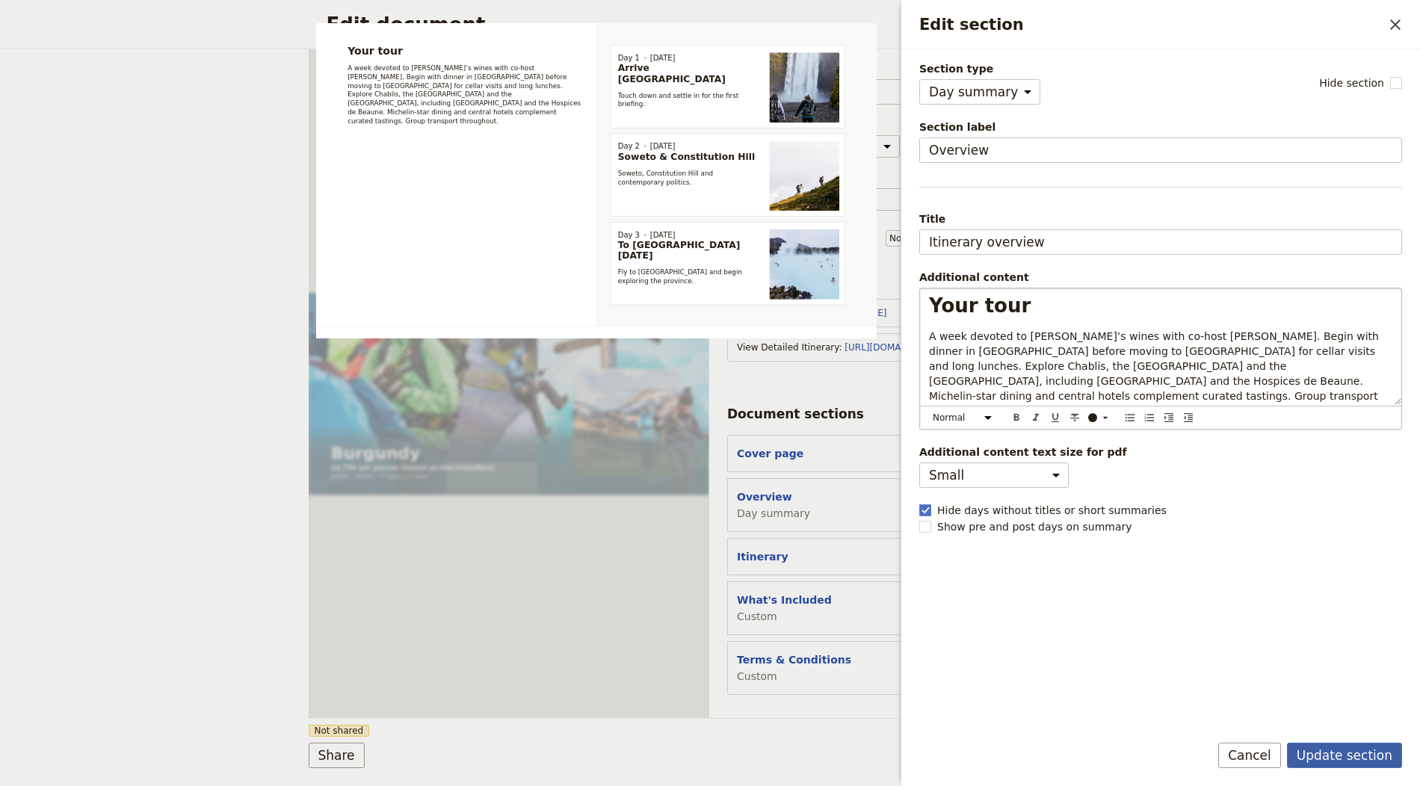
click at [1315, 749] on button "Update section" at bounding box center [1344, 755] width 115 height 25
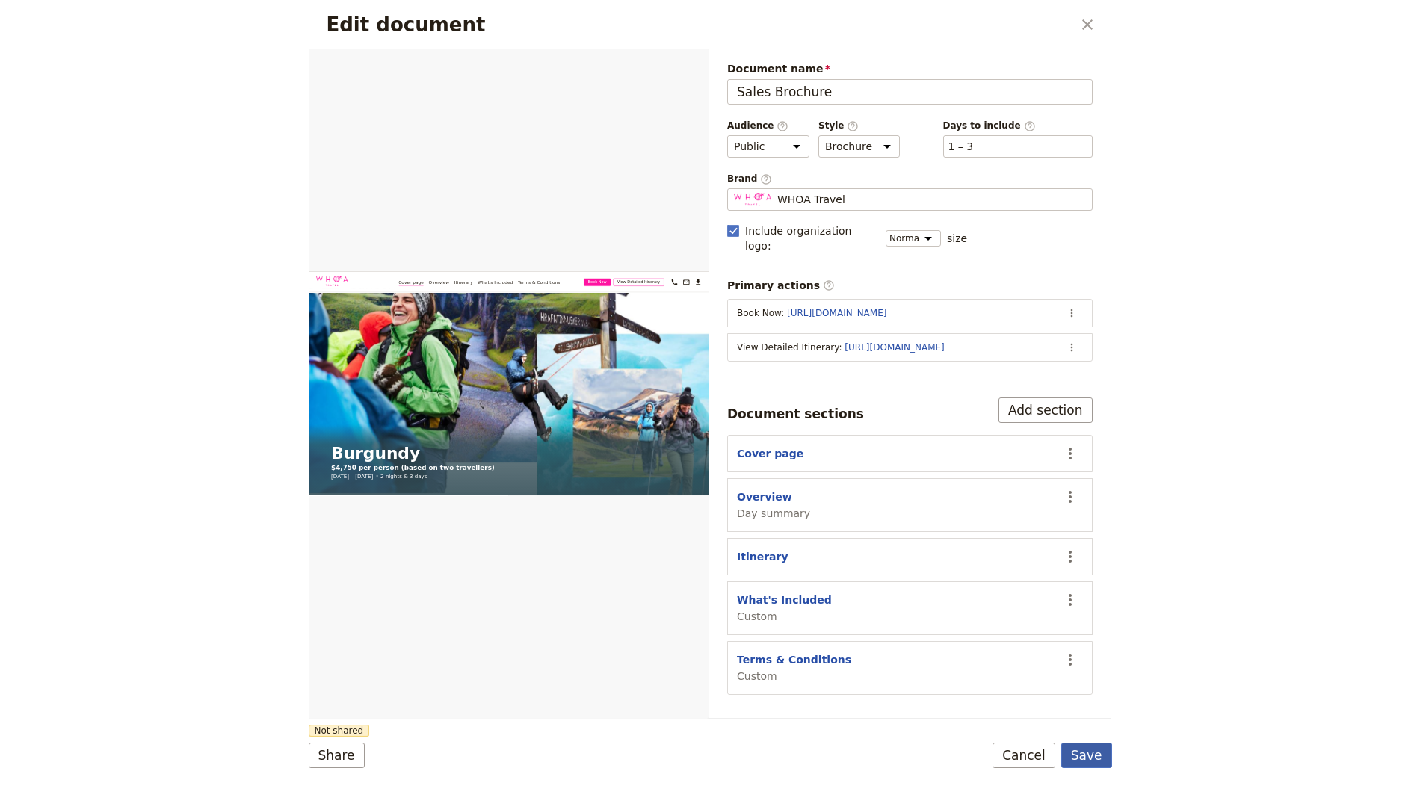
click at [1100, 749] on button "Save" at bounding box center [1086, 755] width 51 height 25
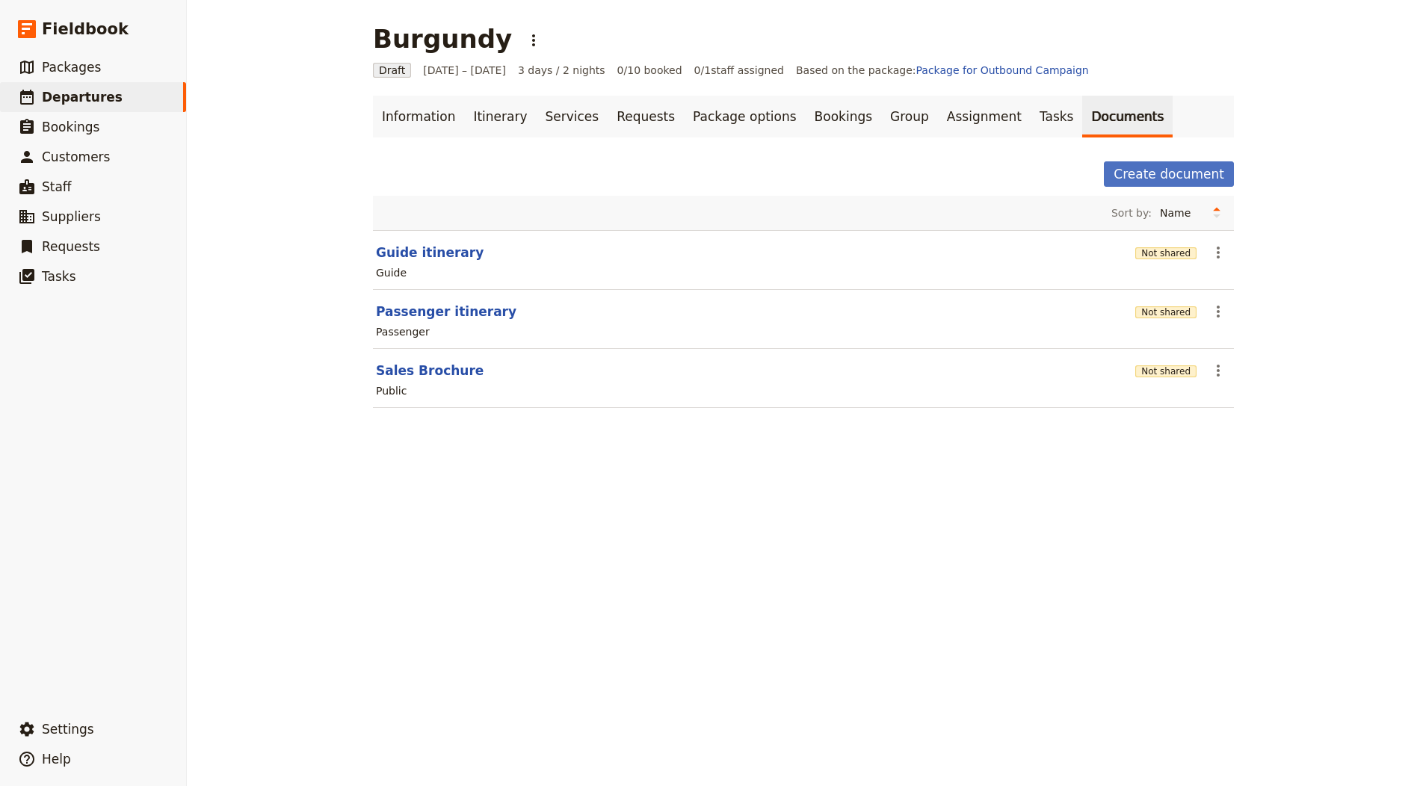
click at [458, 84] on main "Burgundy ​ Draft 1 – 3 Oct 2025 3 days / 2 nights 0/10 booked 0 / 1 staff assig…" at bounding box center [803, 225] width 897 height 450
click at [464, 107] on link "Itinerary" at bounding box center [500, 117] width 72 height 42
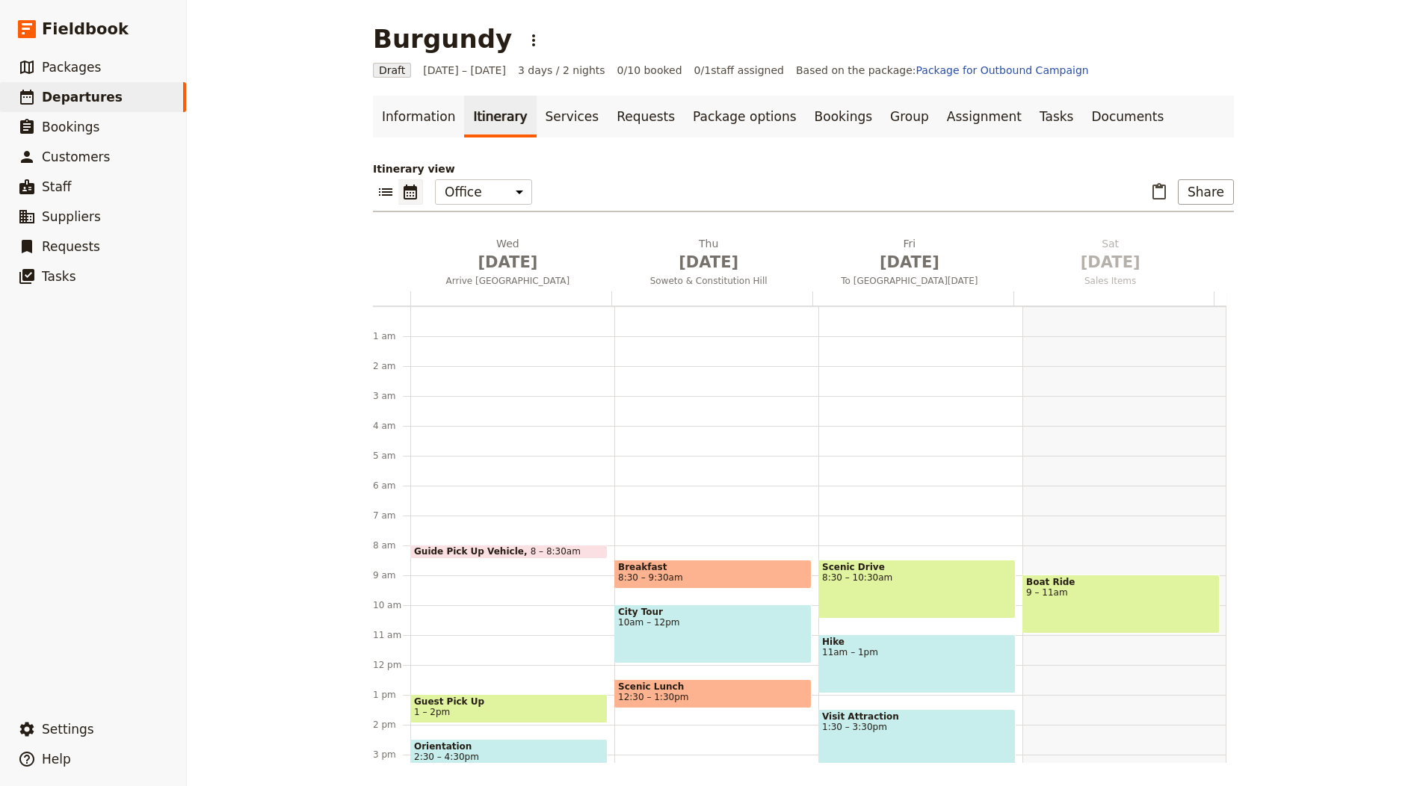
scroll to position [194, 0]
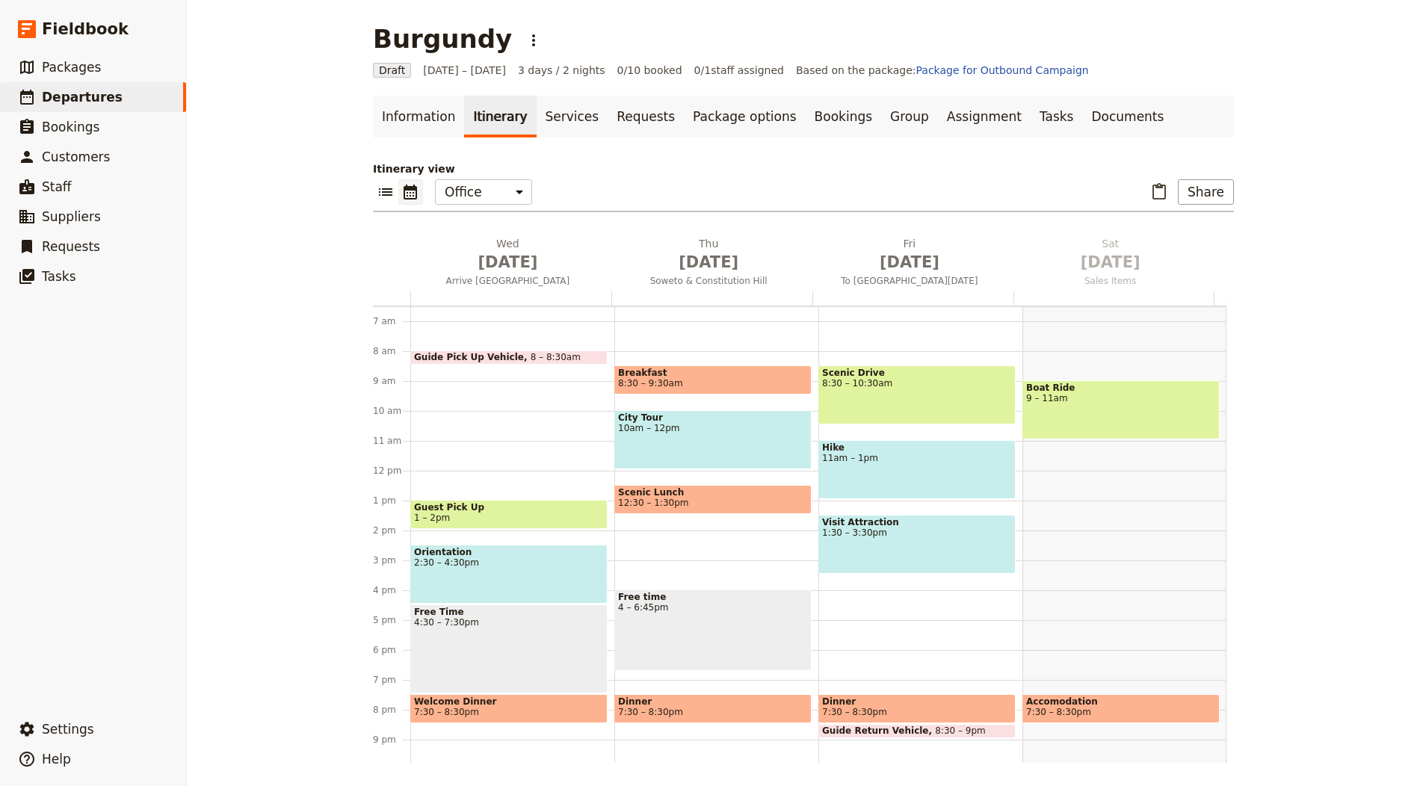
click at [485, 233] on div "Itinerary view ​ ​ Office Guide Passenger Sales ​ Share Wed Oct 1 Arrive Johann…" at bounding box center [803, 462] width 861 height 602
click at [443, 260] on span "Oct 1" at bounding box center [507, 262] width 183 height 22
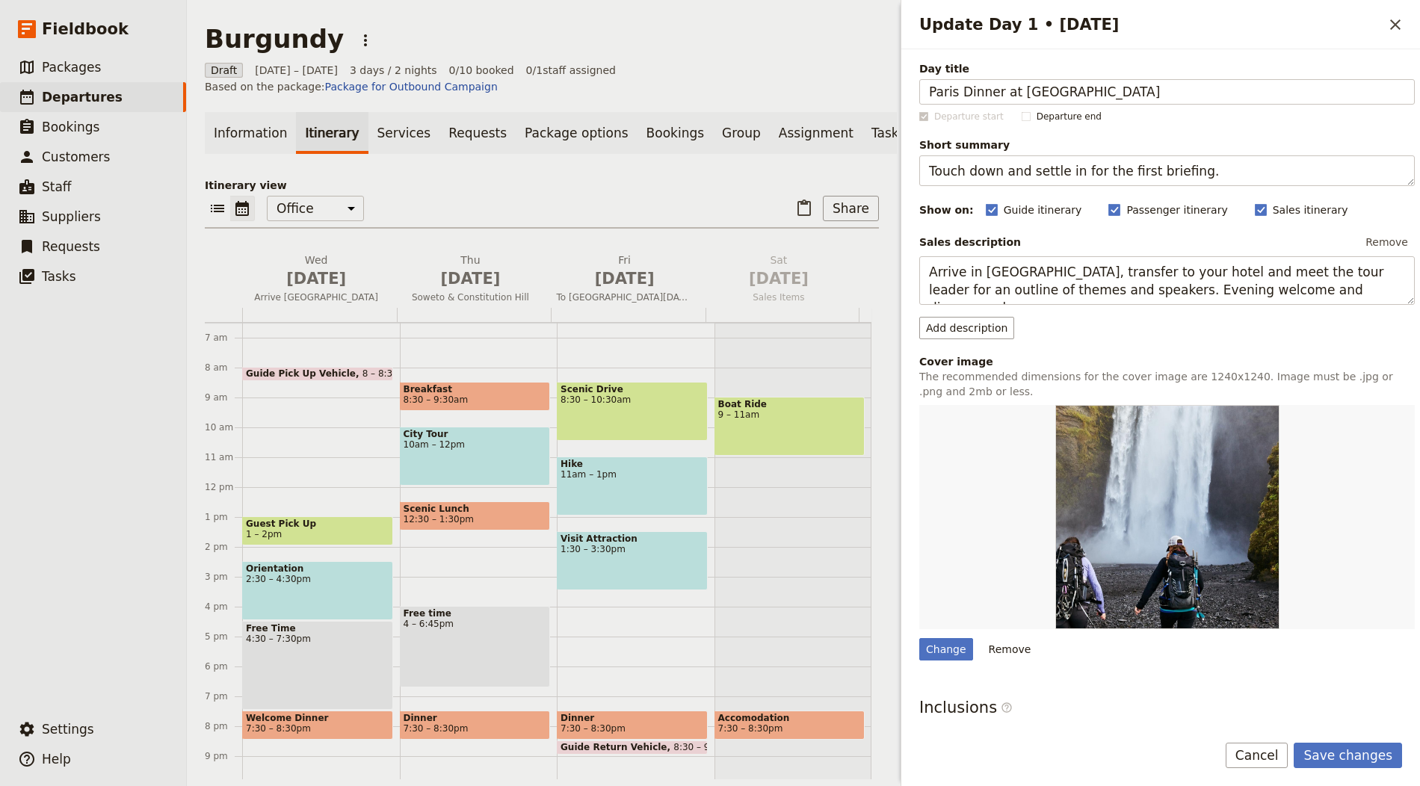
type input "Paris Dinner at Drouant"
click at [1156, 173] on textarea "Touch down and settle in for the first briefing." at bounding box center [1167, 170] width 496 height 31
paste textarea "Meet in Paris and dine at historic Drouant"
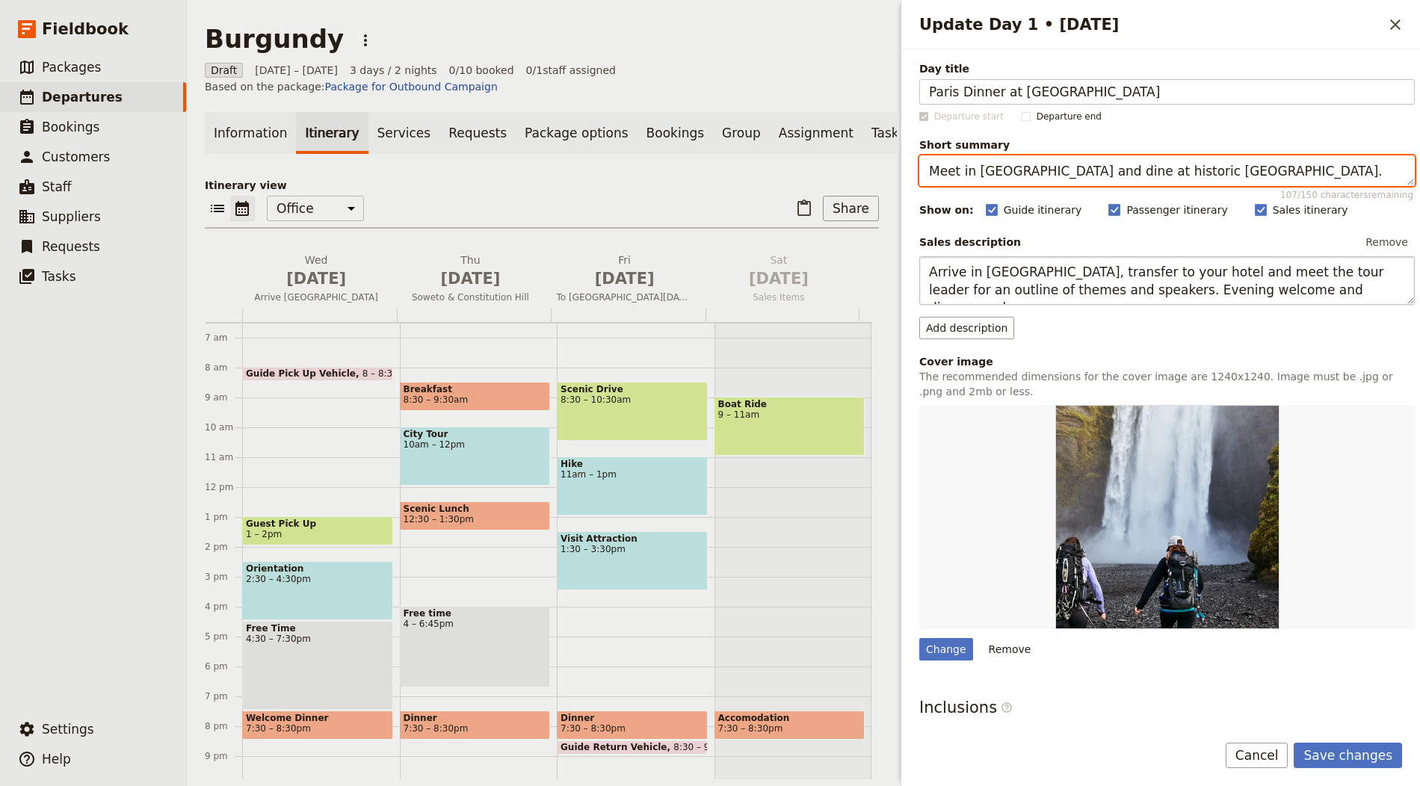
type textarea "Meet in Paris and dine at historic Drouant."
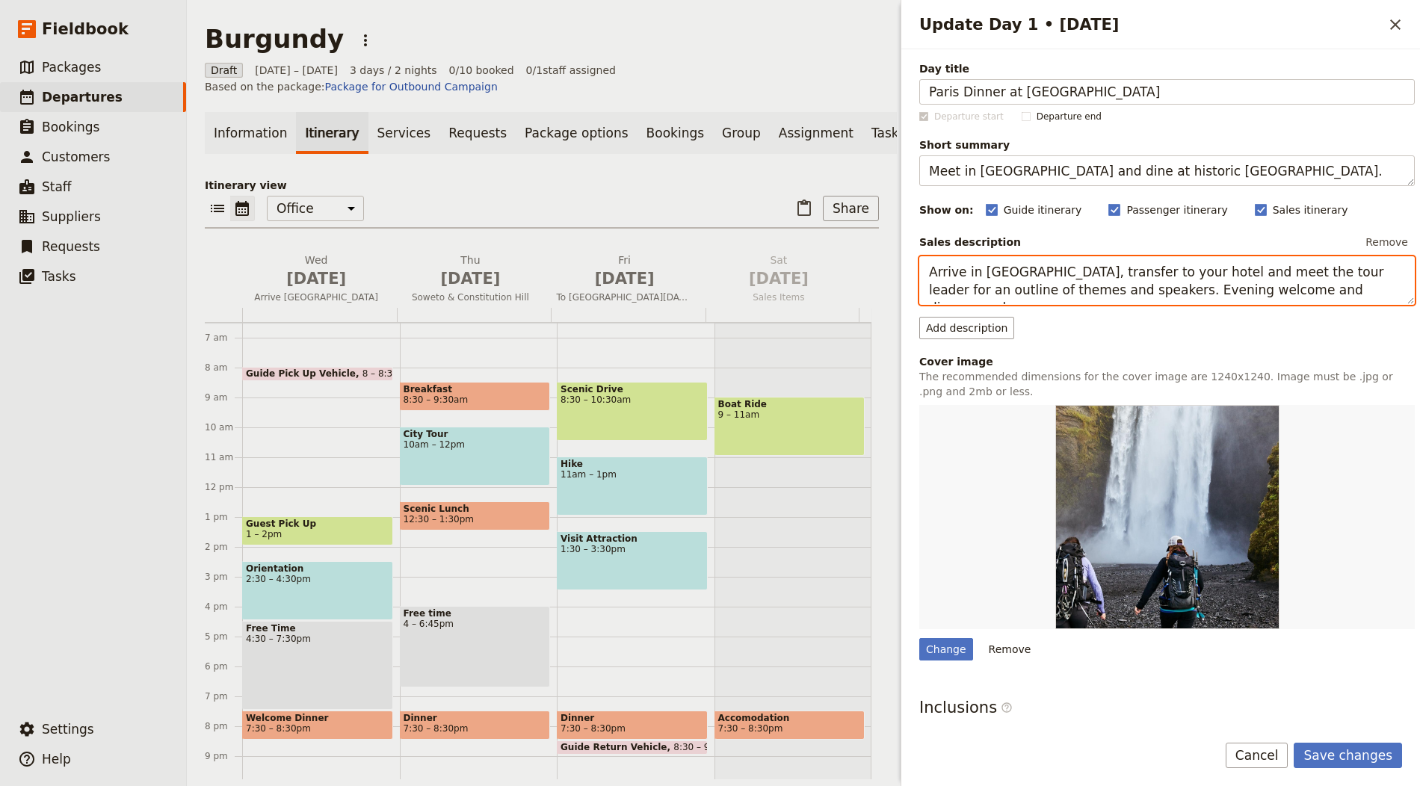
click at [1035, 271] on textarea "Arrive in Johannesburg, transfer to your hotel and meet the tour leader for an …" at bounding box center [1167, 280] width 496 height 49
paste textarea "at Hotel Belmont and gather in reception for transfer to Drouant, founded in 18…"
type textarea "Arrive at Hotel Belmont and gather in reception for transfer to Drouant, founde…"
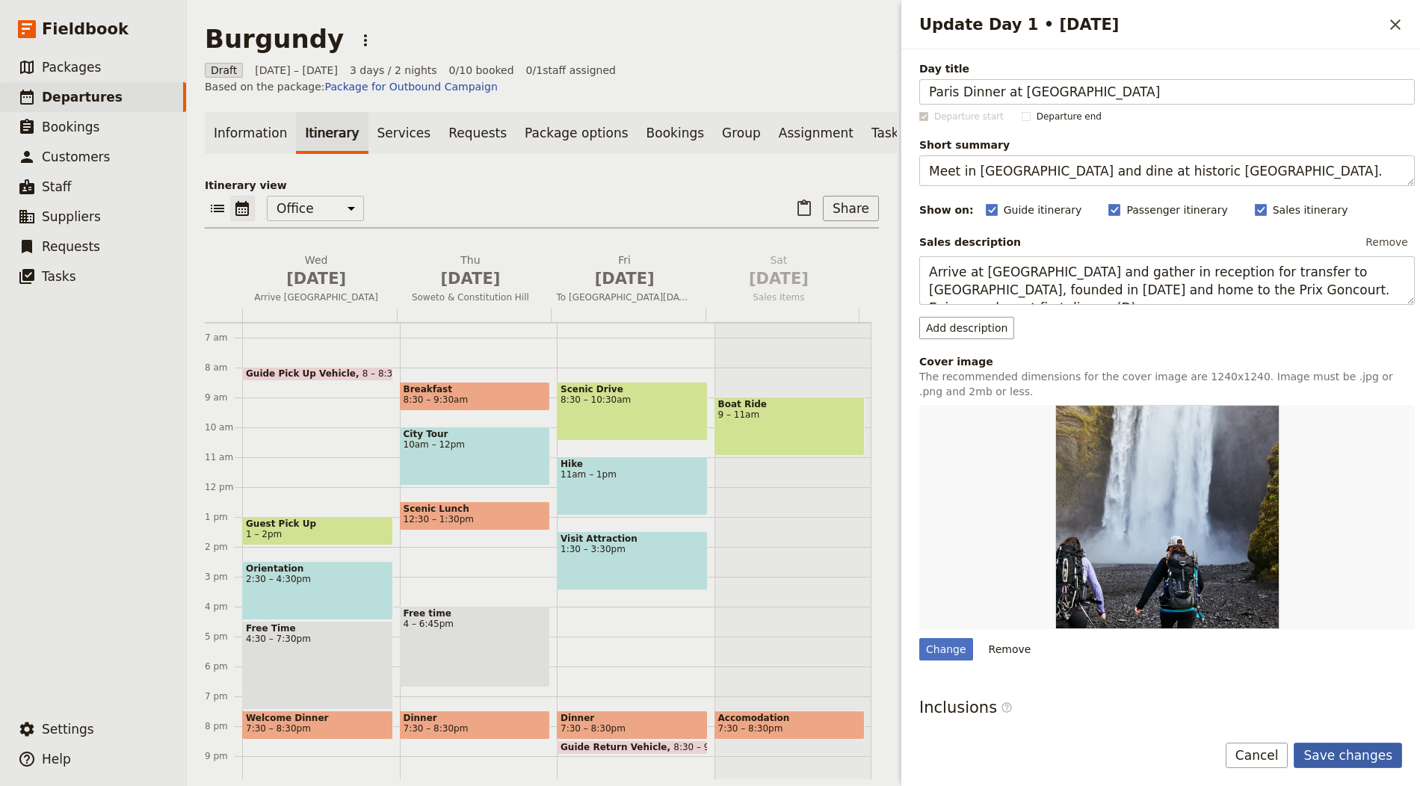
click at [1351, 748] on button "Save changes" at bounding box center [1348, 755] width 108 height 25
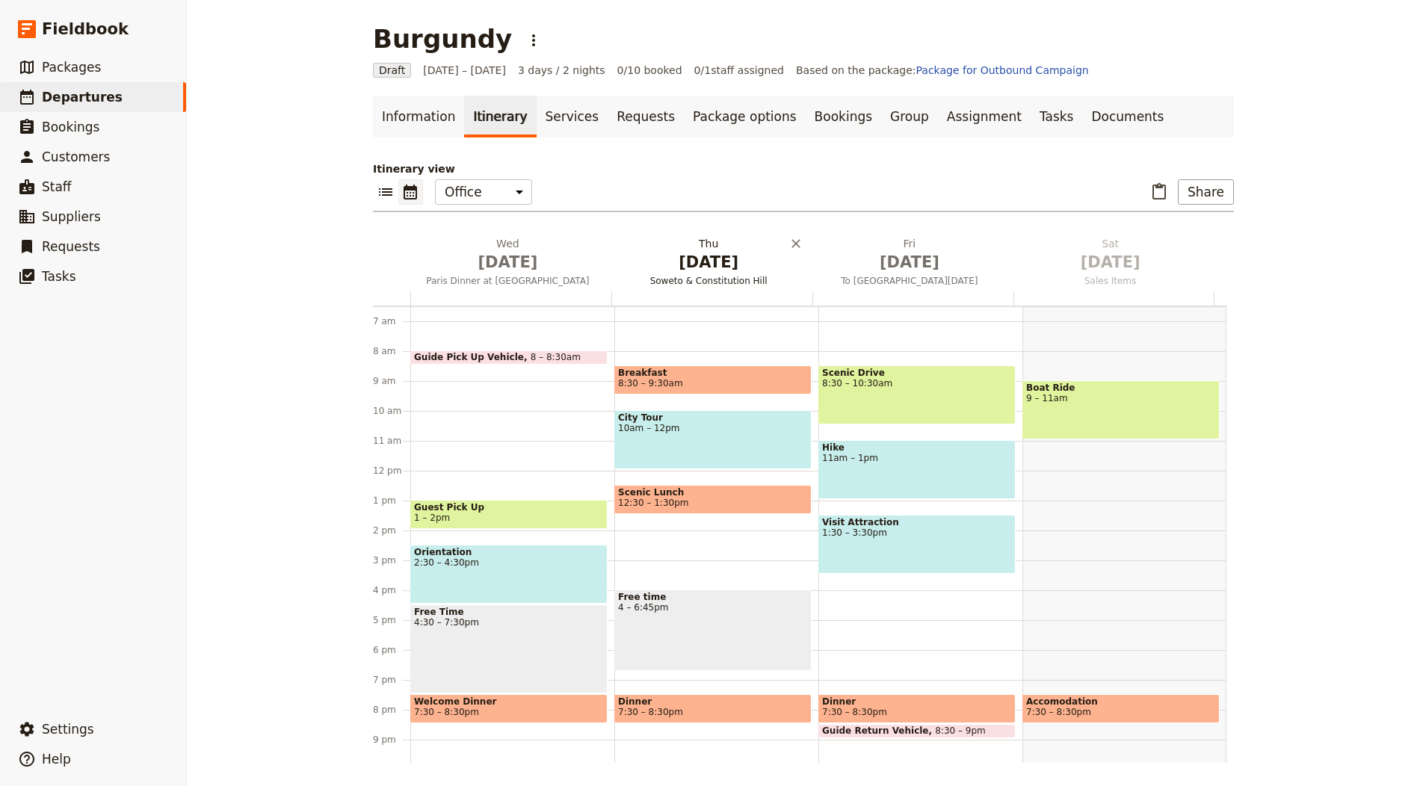
click at [706, 255] on span "Oct 2" at bounding box center [708, 262] width 183 height 22
click at [706, 255] on div "Itinerary view ​ ​ Office Guide Passenger Sales ​ Share Wed Oct 1 Paris Dinner …" at bounding box center [803, 462] width 861 height 602
click at [700, 270] on span "Oct 2" at bounding box center [708, 262] width 183 height 22
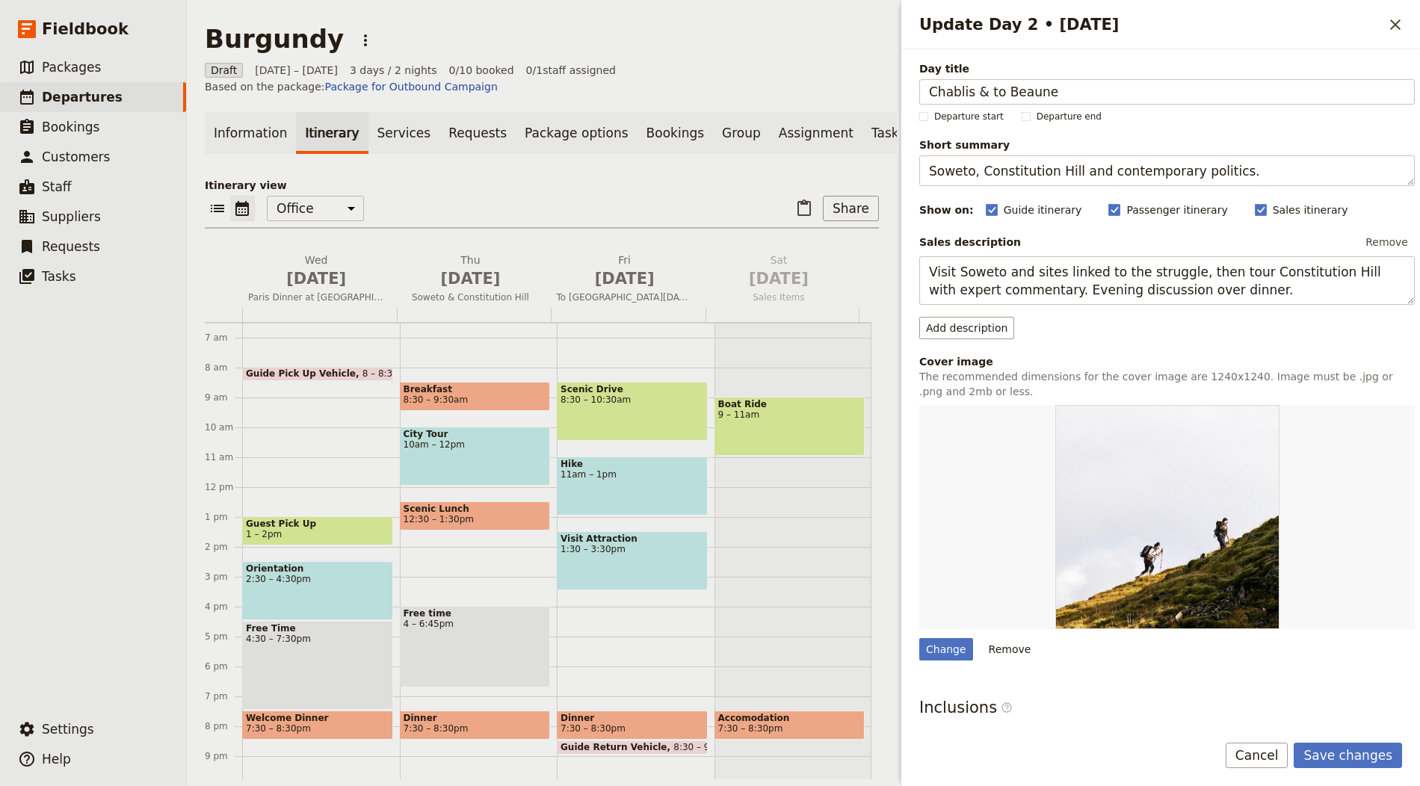
type input "Chablis & to Beaune"
click at [1004, 170] on textarea "Soweto, Constitution Hill and contemporary politics." at bounding box center [1167, 170] width 496 height 31
paste textarea "William Fèvre tasting, lunch, then check‑in at Hotel Le Cep"
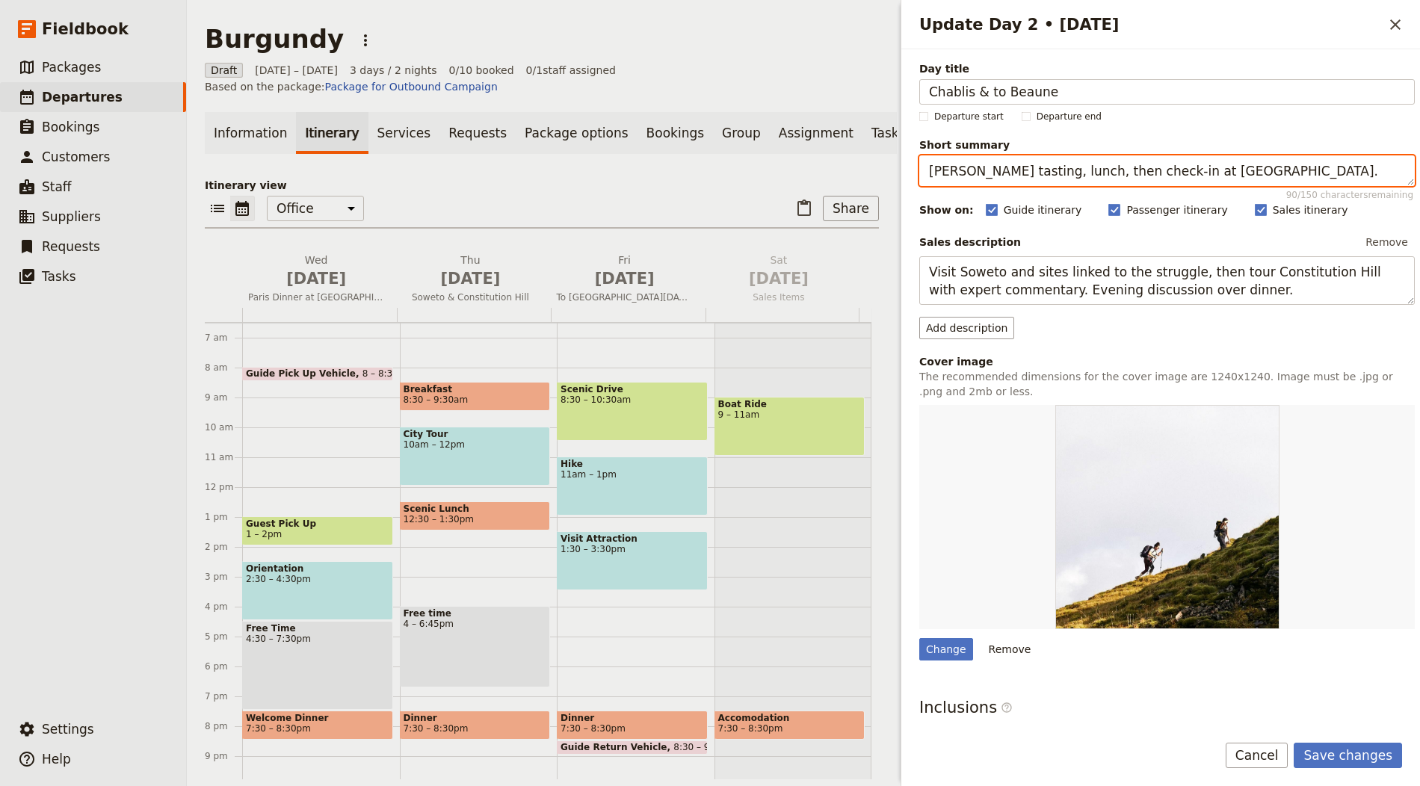
type textarea "William Fèvre tasting, lunch, then check‑in at Hotel Le Cep."
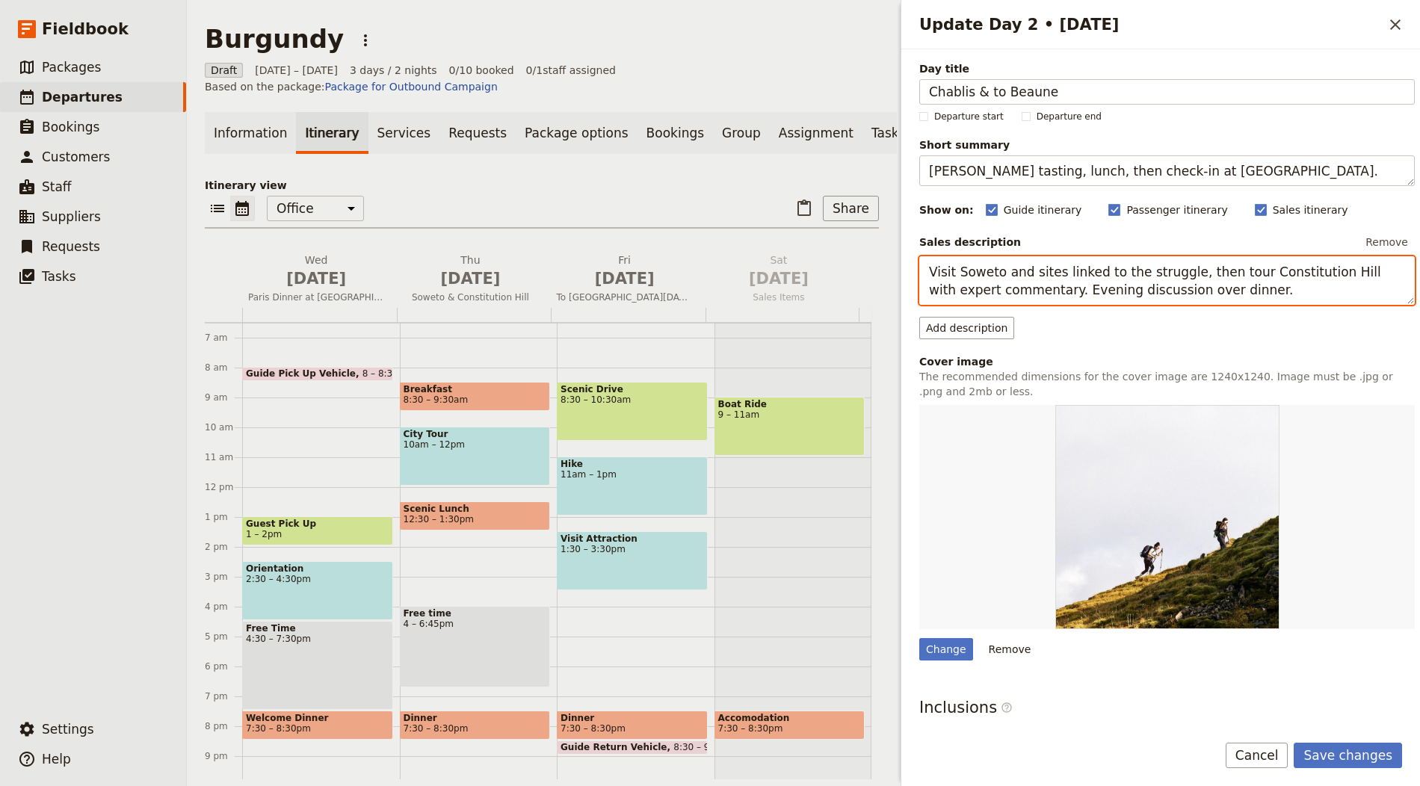
click at [1133, 286] on textarea "Visit Soweto and sites linked to the struggle, then tour Constitution Hill with…" at bounding box center [1167, 280] width 496 height 49
paste textarea "Depart Paris for Chablis and a tasting at William Fèvre. Lunch at Le Maufoux Ch…"
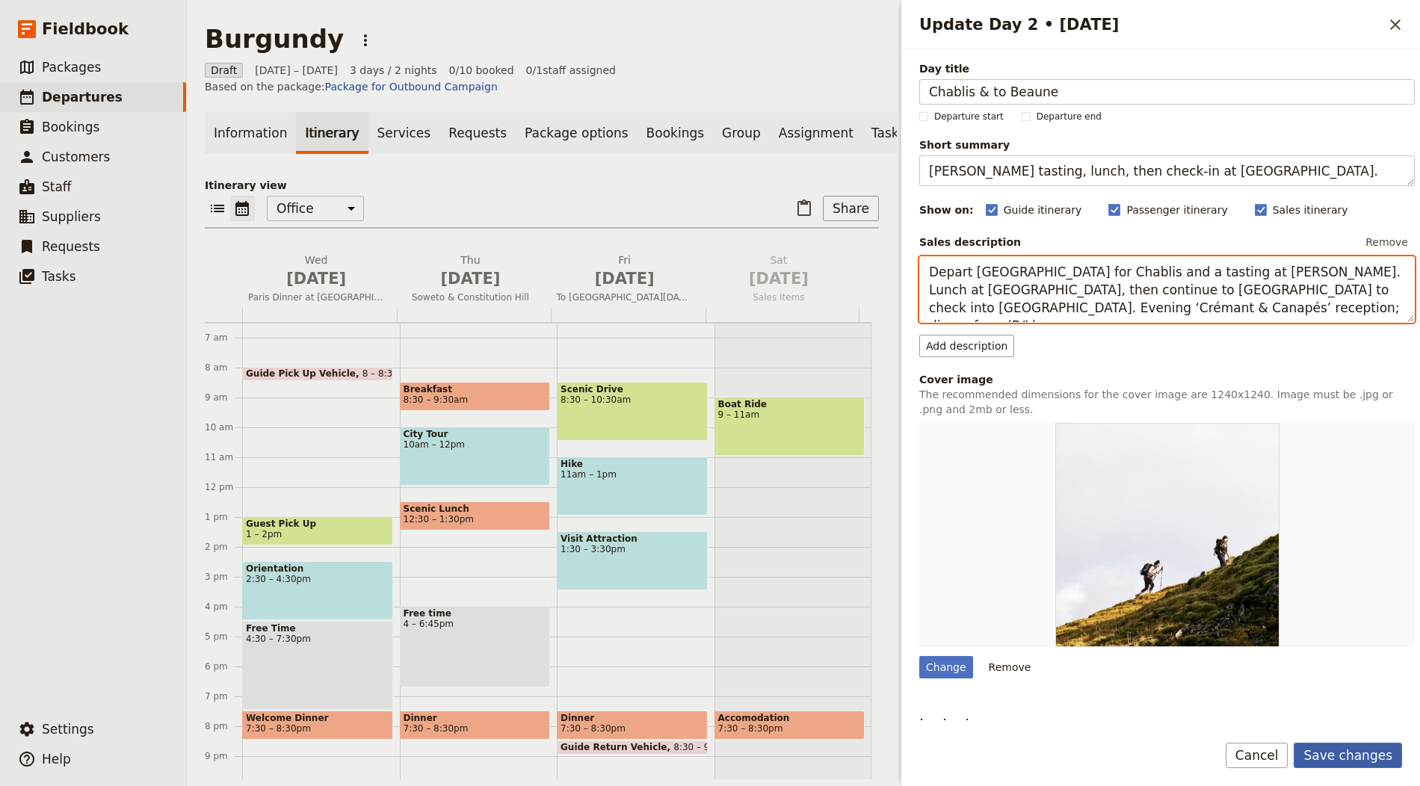
type textarea "Depart Paris for Chablis and a tasting at William Fèvre. Lunch at Le Maufoux Ch…"
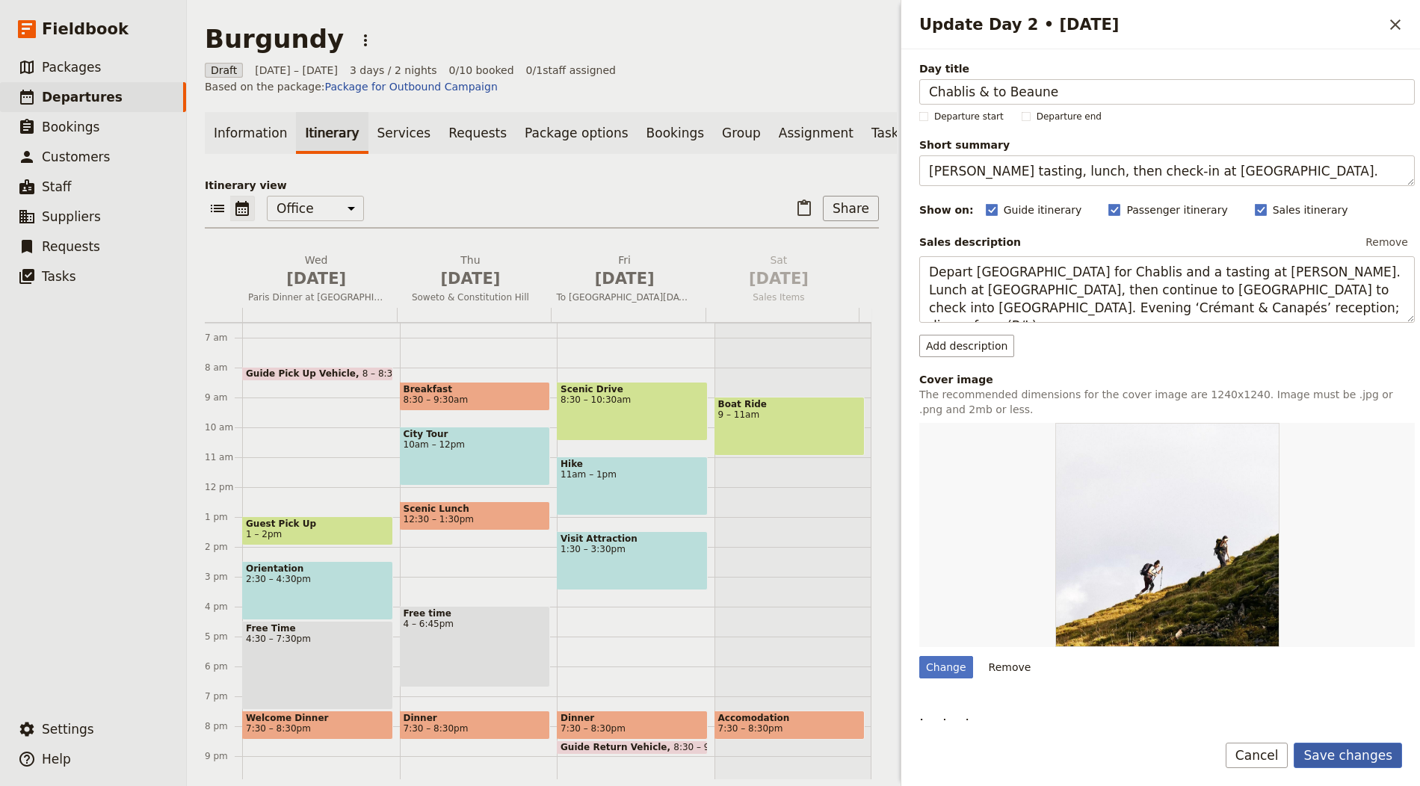
click at [1345, 750] on button "Save changes" at bounding box center [1348, 755] width 108 height 25
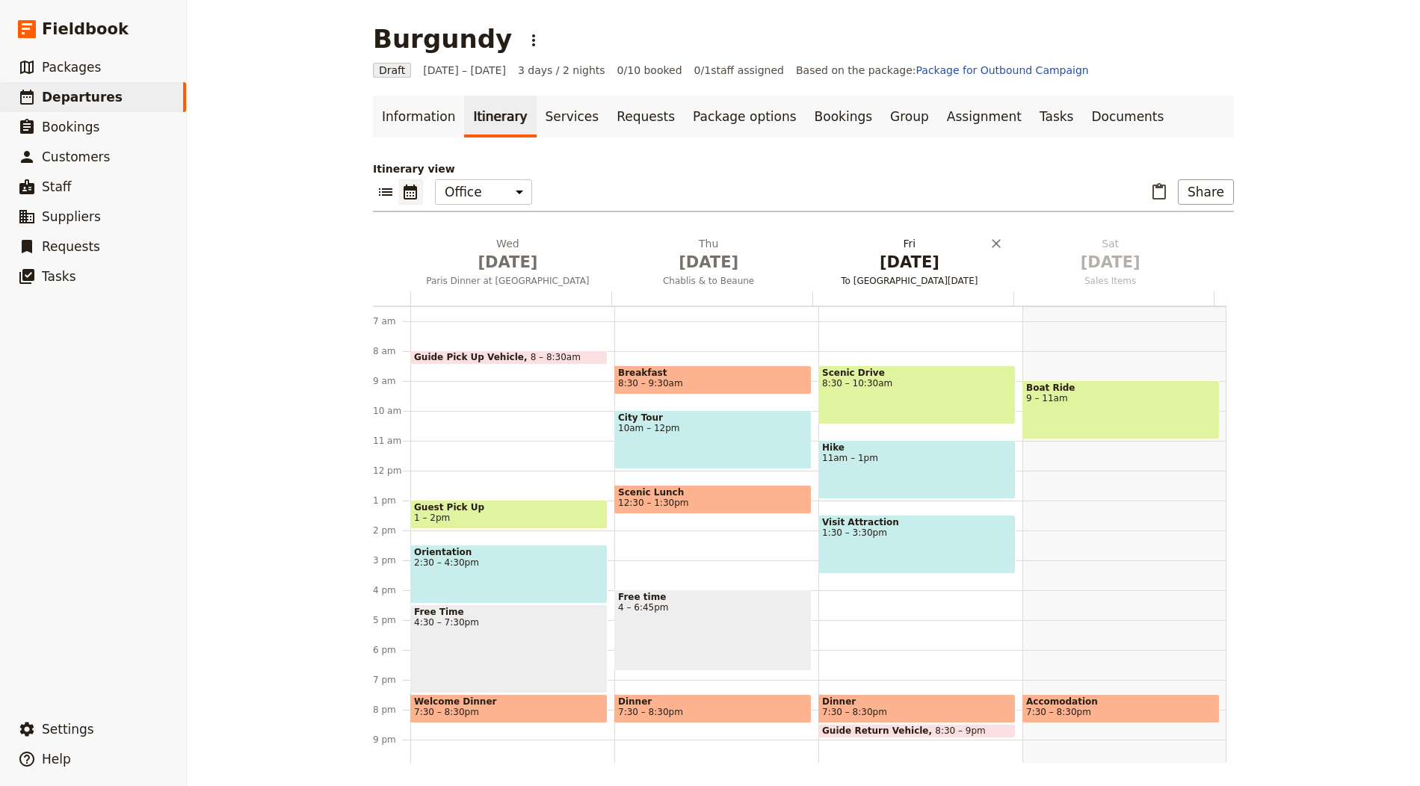
click at [907, 277] on span "To KwaZulu‑Natal" at bounding box center [910, 281] width 195 height 12
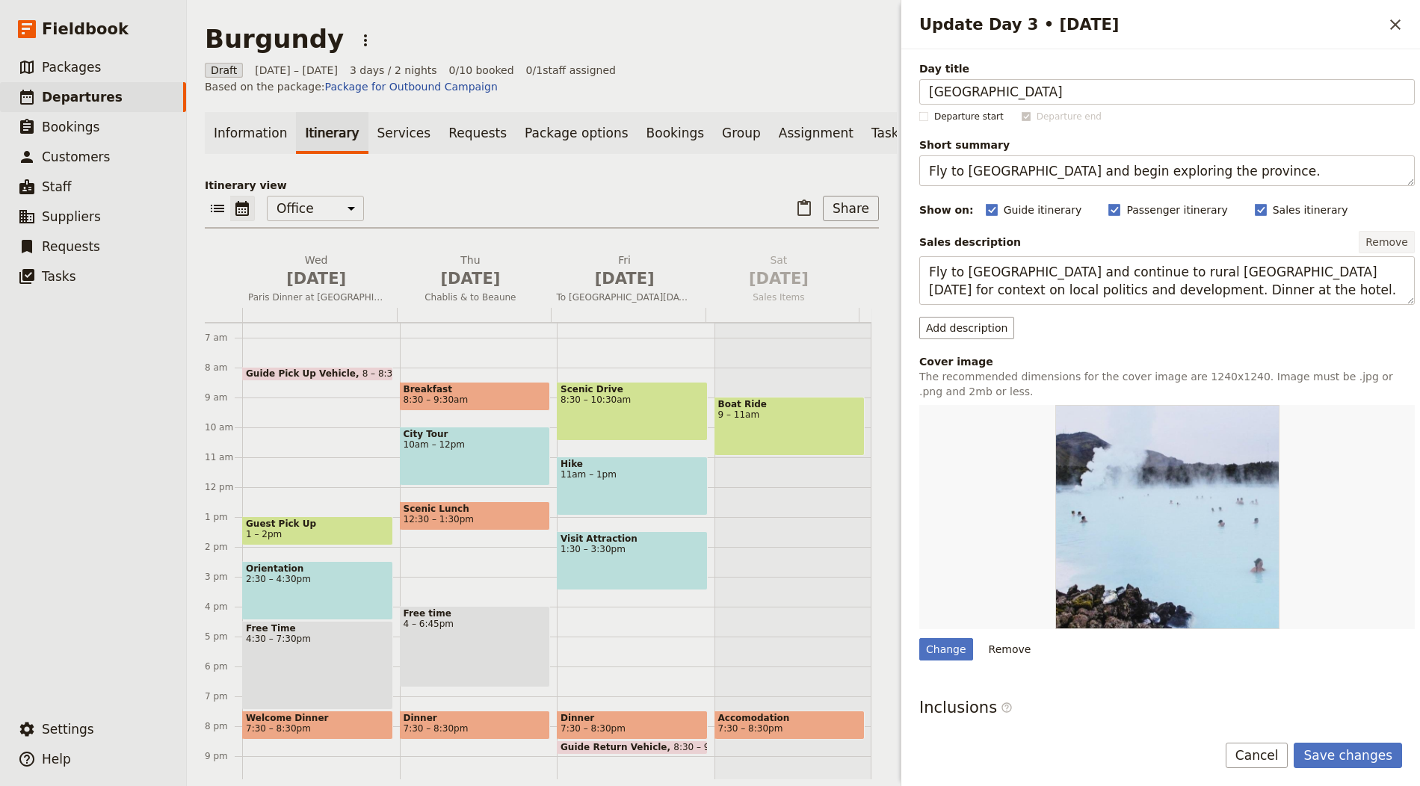
type input "Côte de Beaune"
click at [1098, 184] on textarea "Fly to Durban and begin exploring the province." at bounding box center [1167, 170] width 496 height 31
paste textarea "Visits to Château de Pommard and Château de Meursault with lunch"
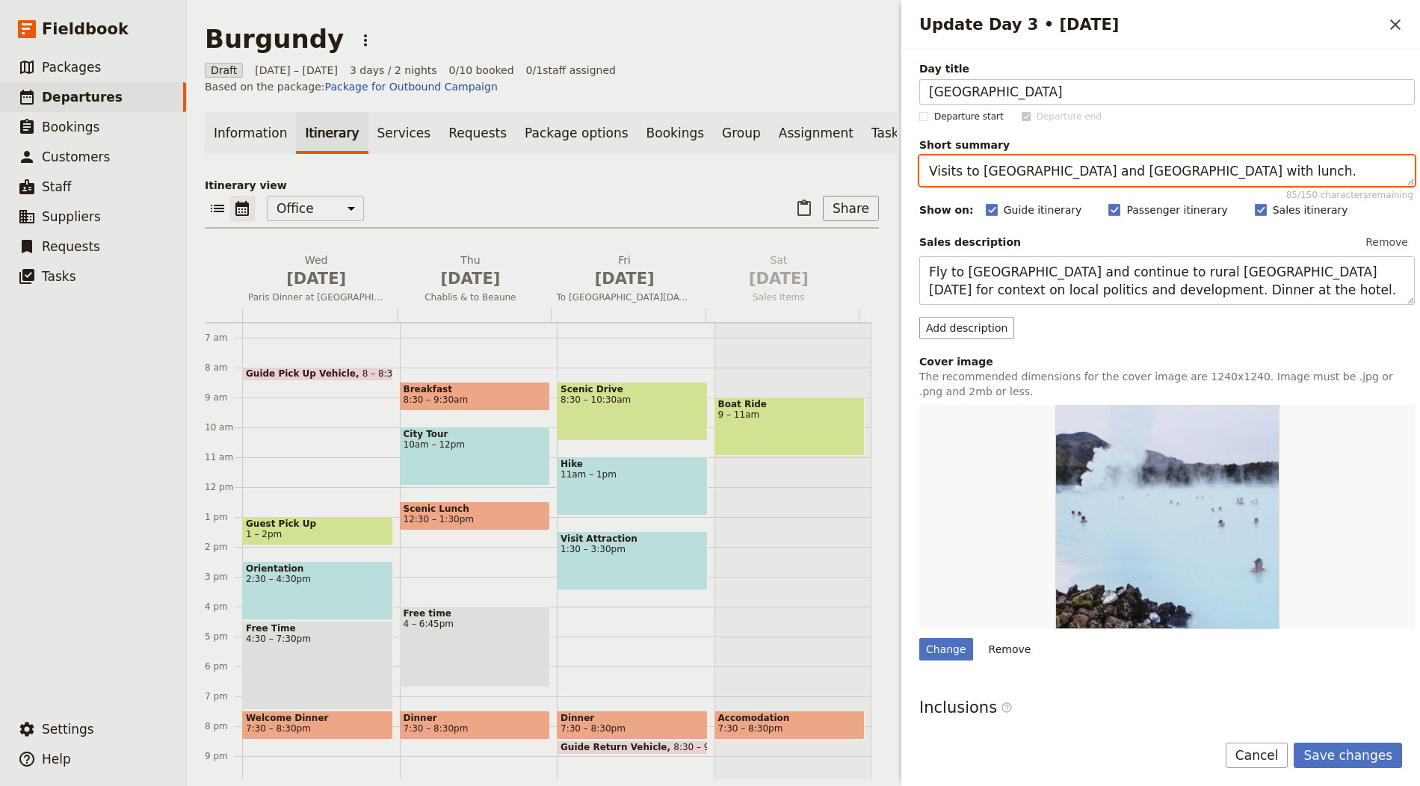
type textarea "Visits to Château de Pommard and Château de Meursault with lunch."
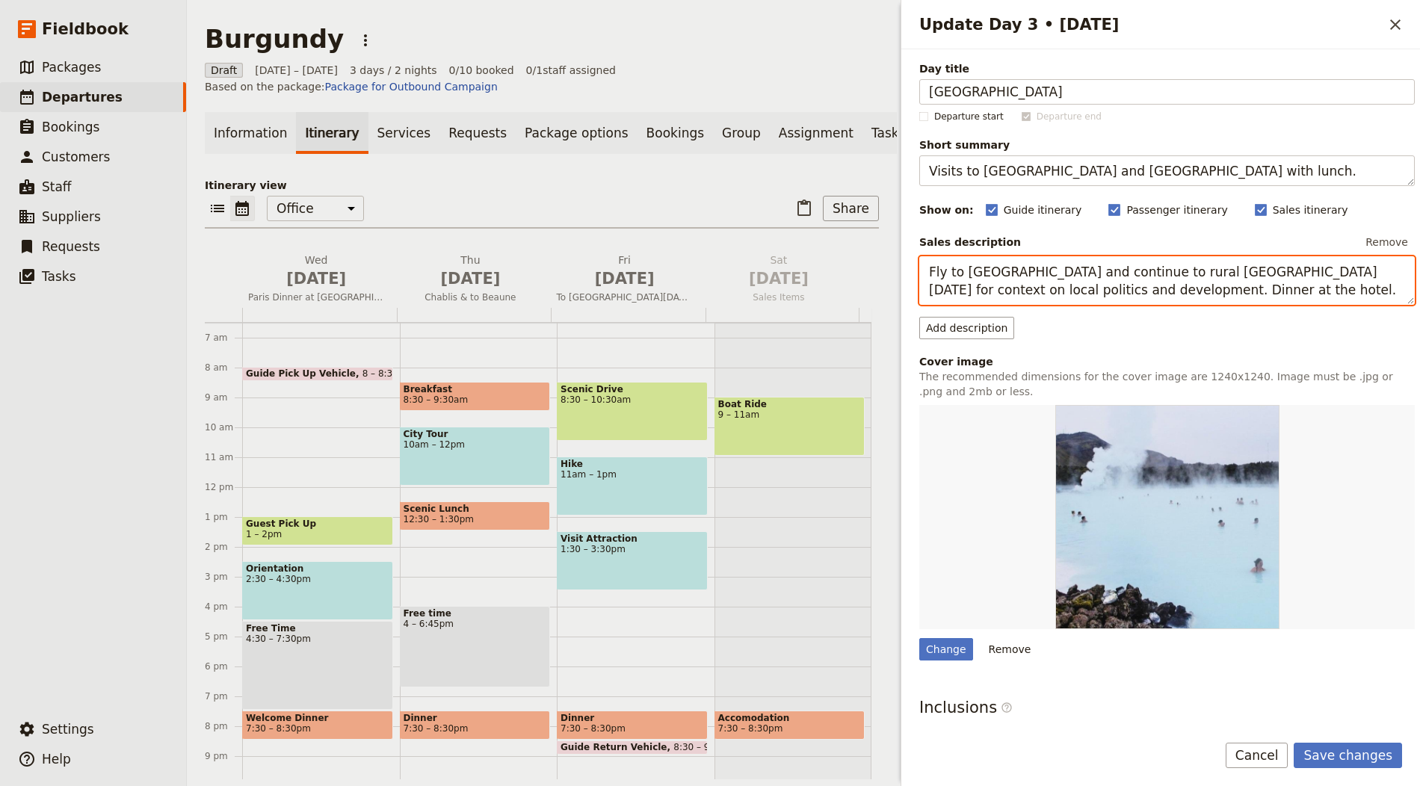
click at [1002, 295] on textarea "Fly to Durban and continue to rural KwaZulu‑Natal for context on local politics…" at bounding box center [1167, 280] width 496 height 49
paste textarea "Morning at Château de Pommard, then an extended visit and lunch at Château de M…"
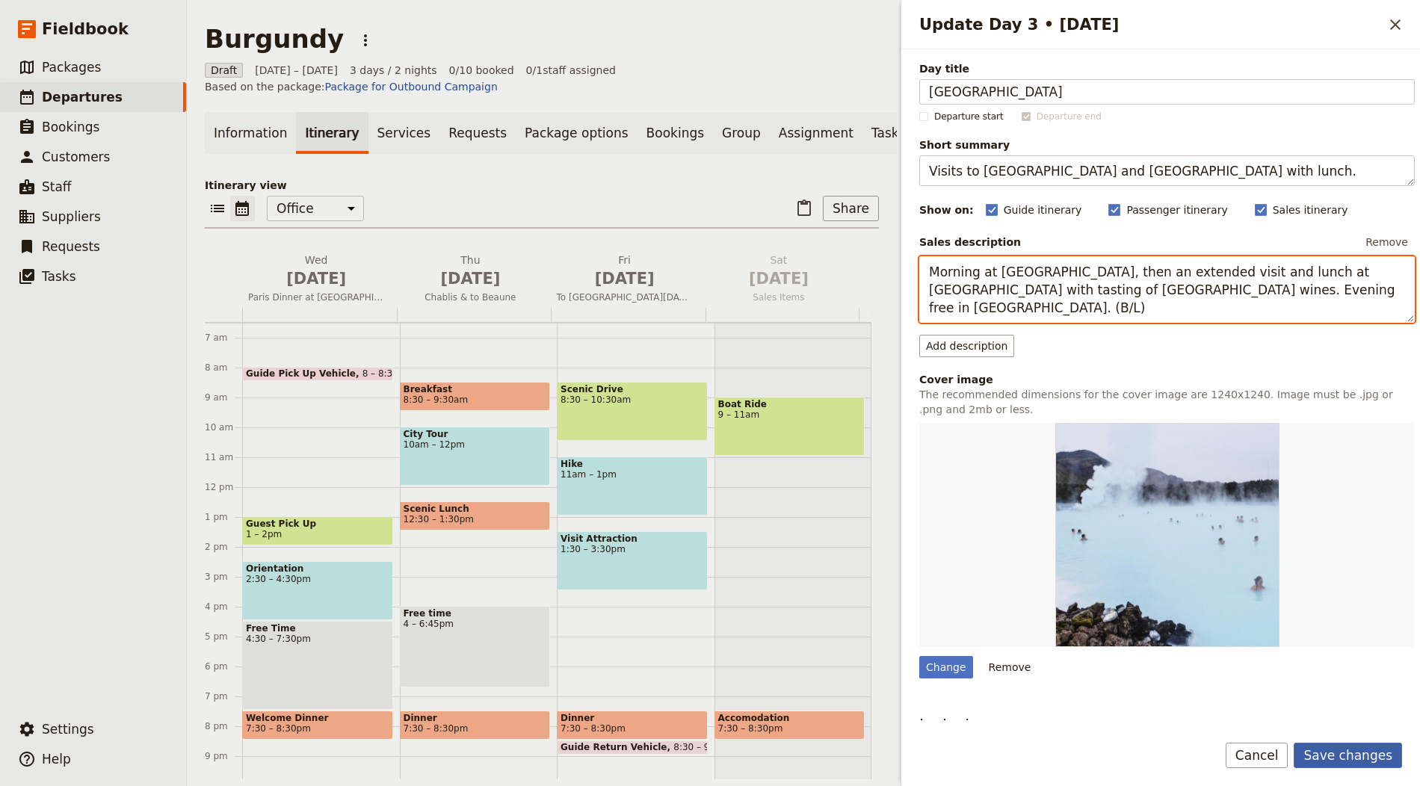
type textarea "Morning at Château de Pommard, then an extended visit and lunch at Château de M…"
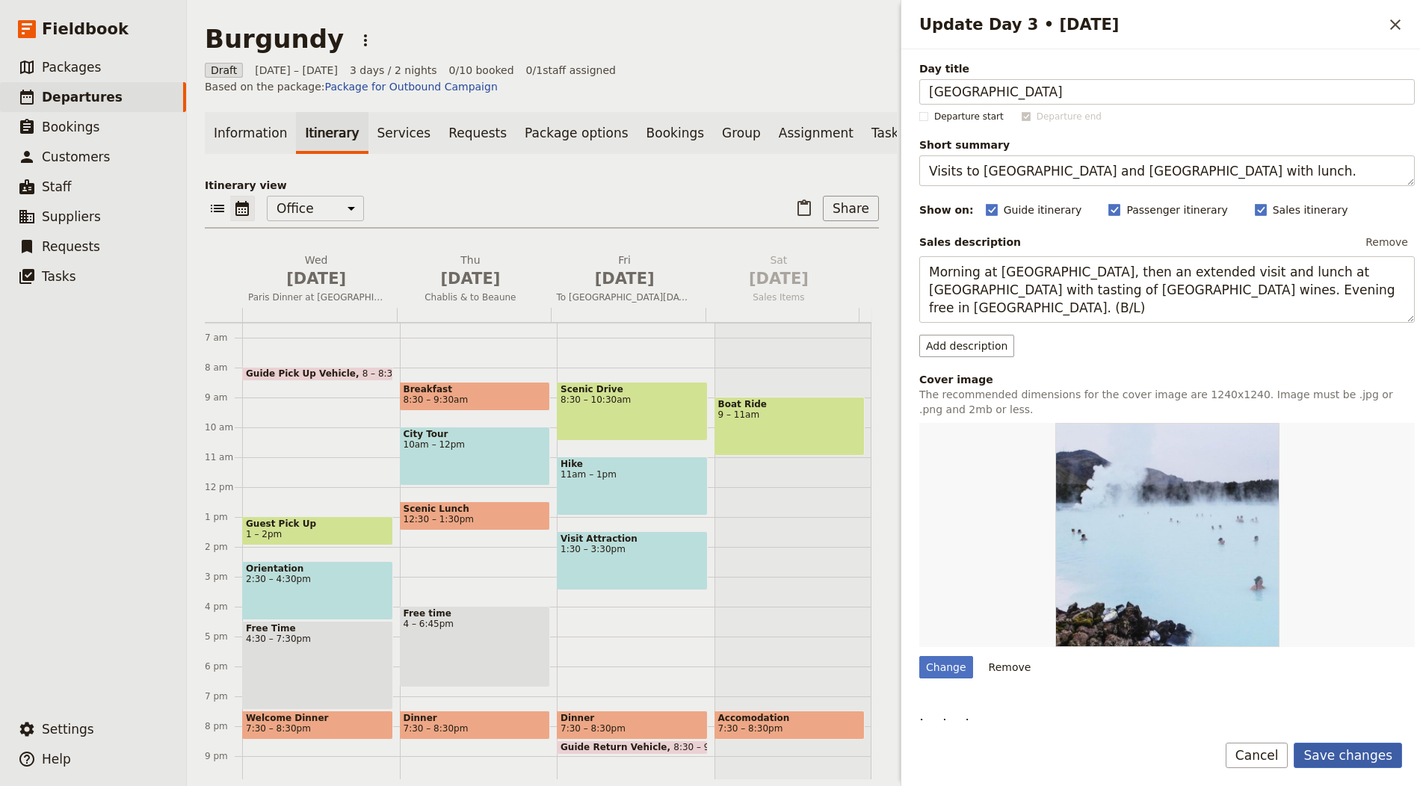
click at [1344, 747] on button "Save changes" at bounding box center [1348, 755] width 108 height 25
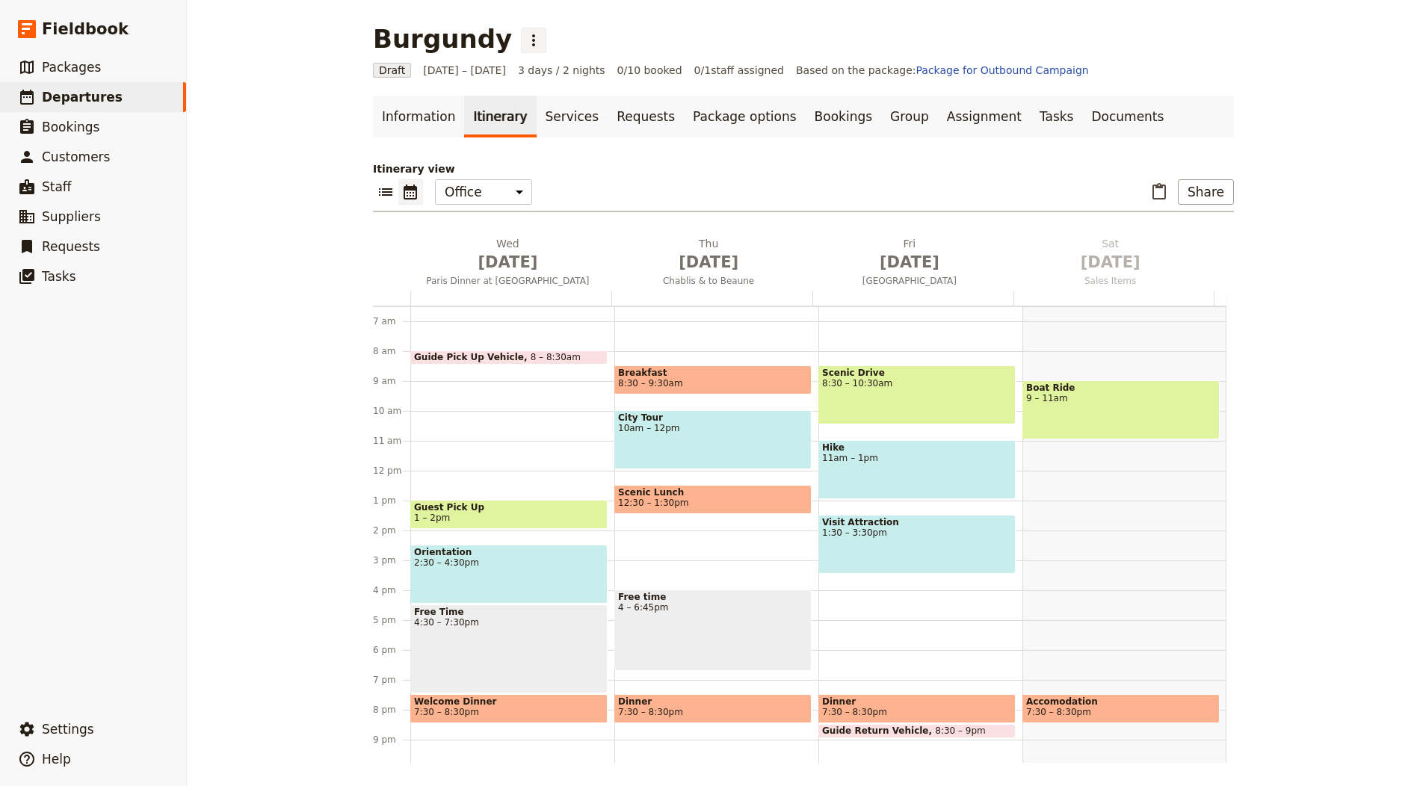
click at [525, 34] on icon "Actions" at bounding box center [534, 40] width 18 height 18
click at [560, 115] on span "Schedule departure" at bounding box center [548, 118] width 103 height 15
click at [814, 111] on link "Bookings" at bounding box center [843, 117] width 75 height 42
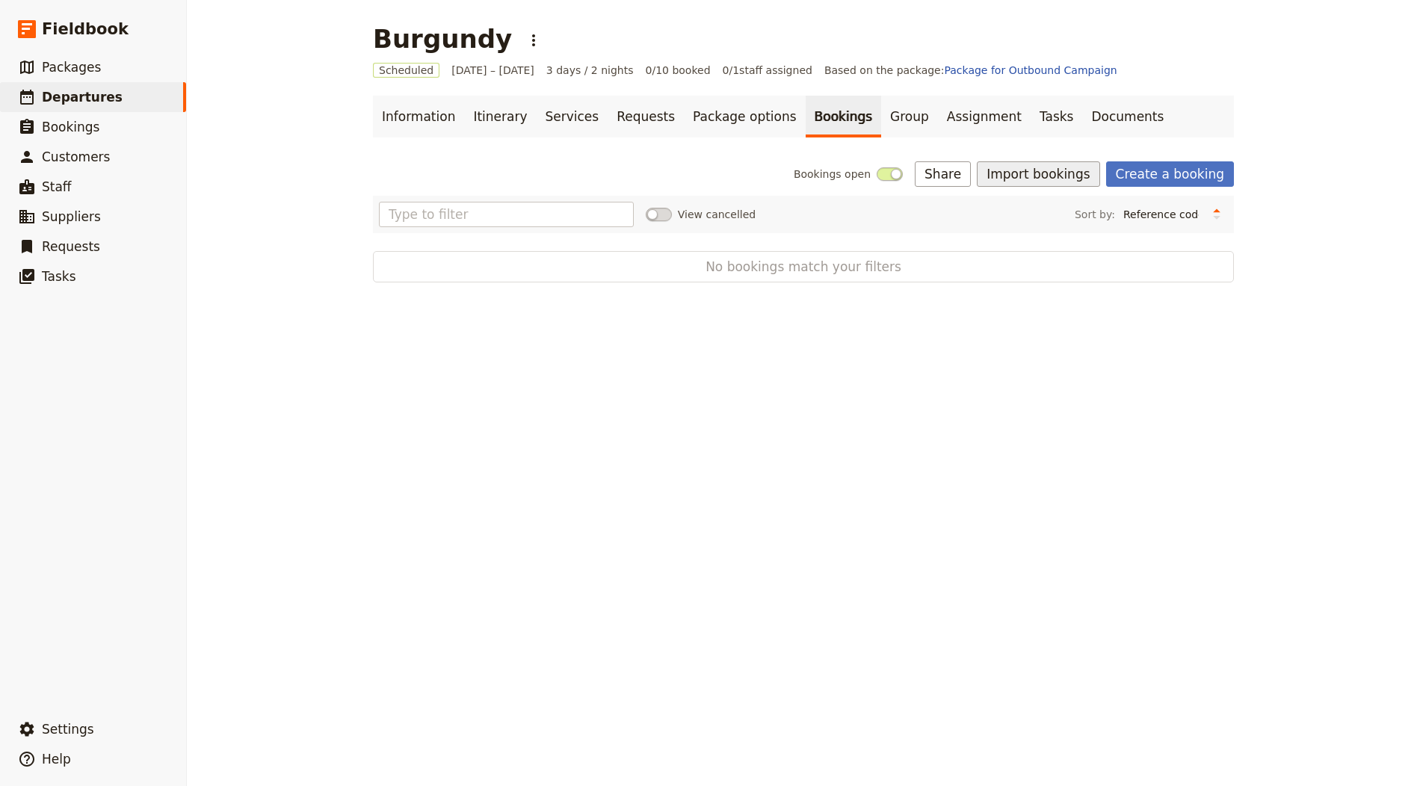
click at [1013, 179] on button "Import bookings" at bounding box center [1038, 173] width 123 height 25
click at [1016, 204] on span "Import Bookings" at bounding box center [1043, 206] width 86 height 15
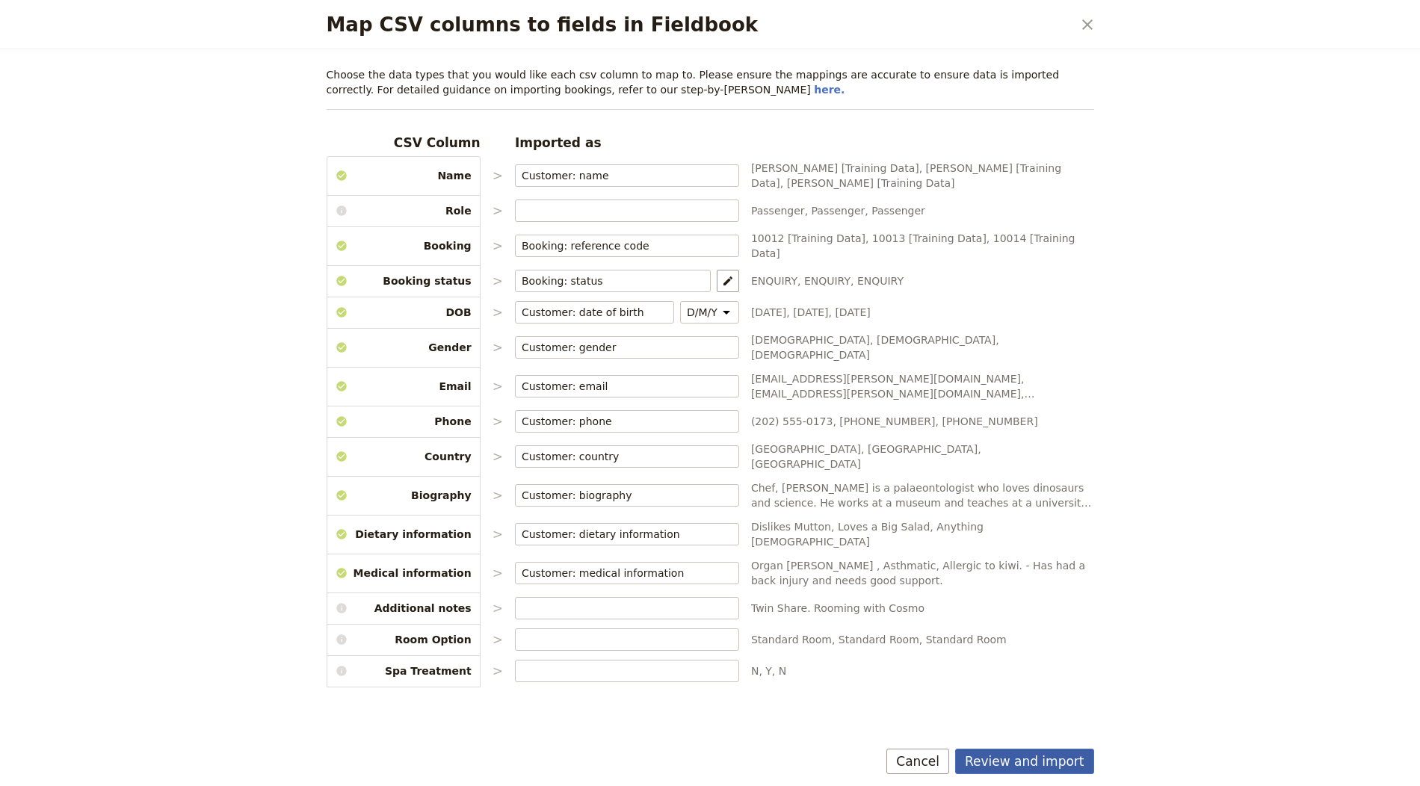
click at [1018, 768] on button "Review and import" at bounding box center [1024, 761] width 139 height 25
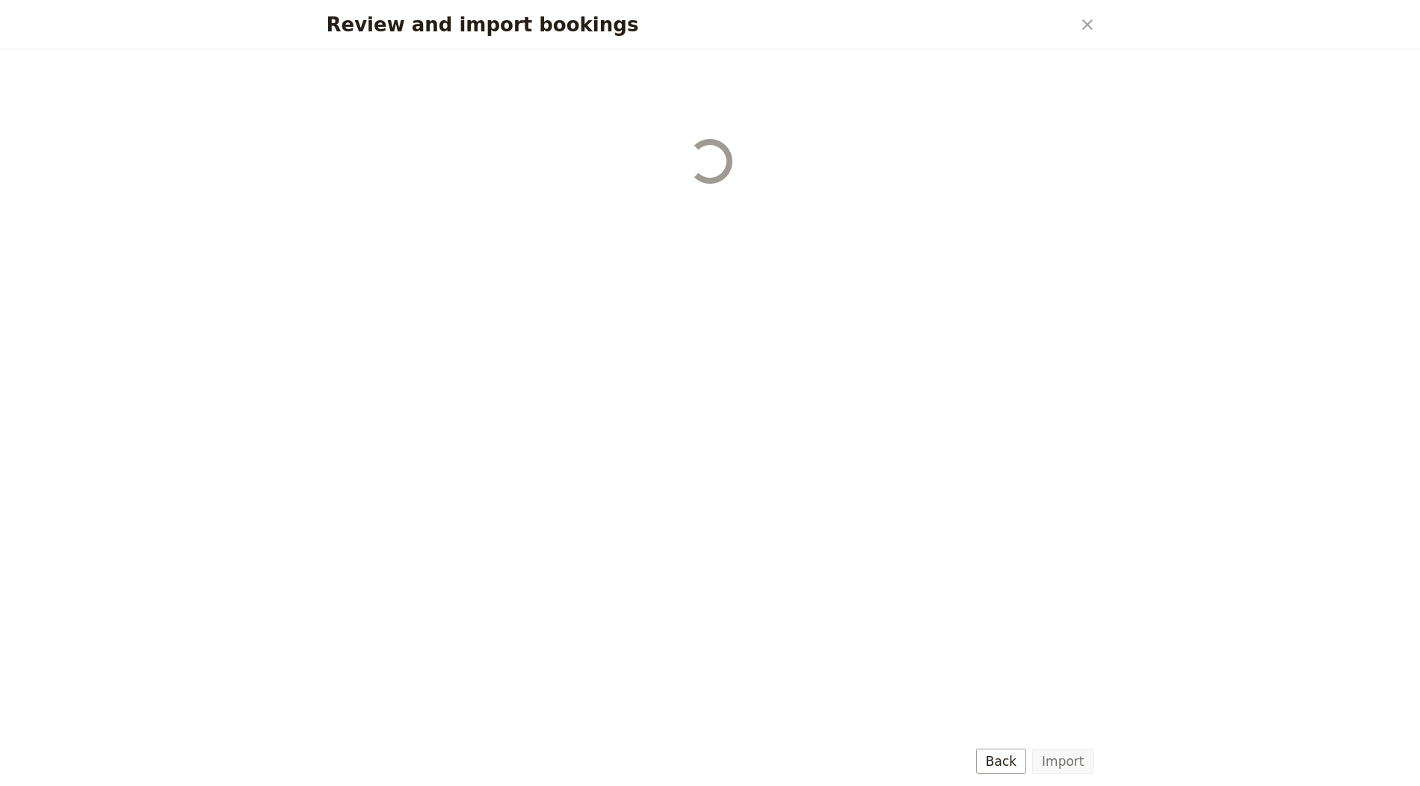
select select "655d56b39948720cb8e55355"
select select "655d57ca9948720cb8e553ec"
select select "655d57fa9948720cb8e553f3"
select select "655d58079948720cb8e553fa"
select select "655d584c9948720cb8e55401"
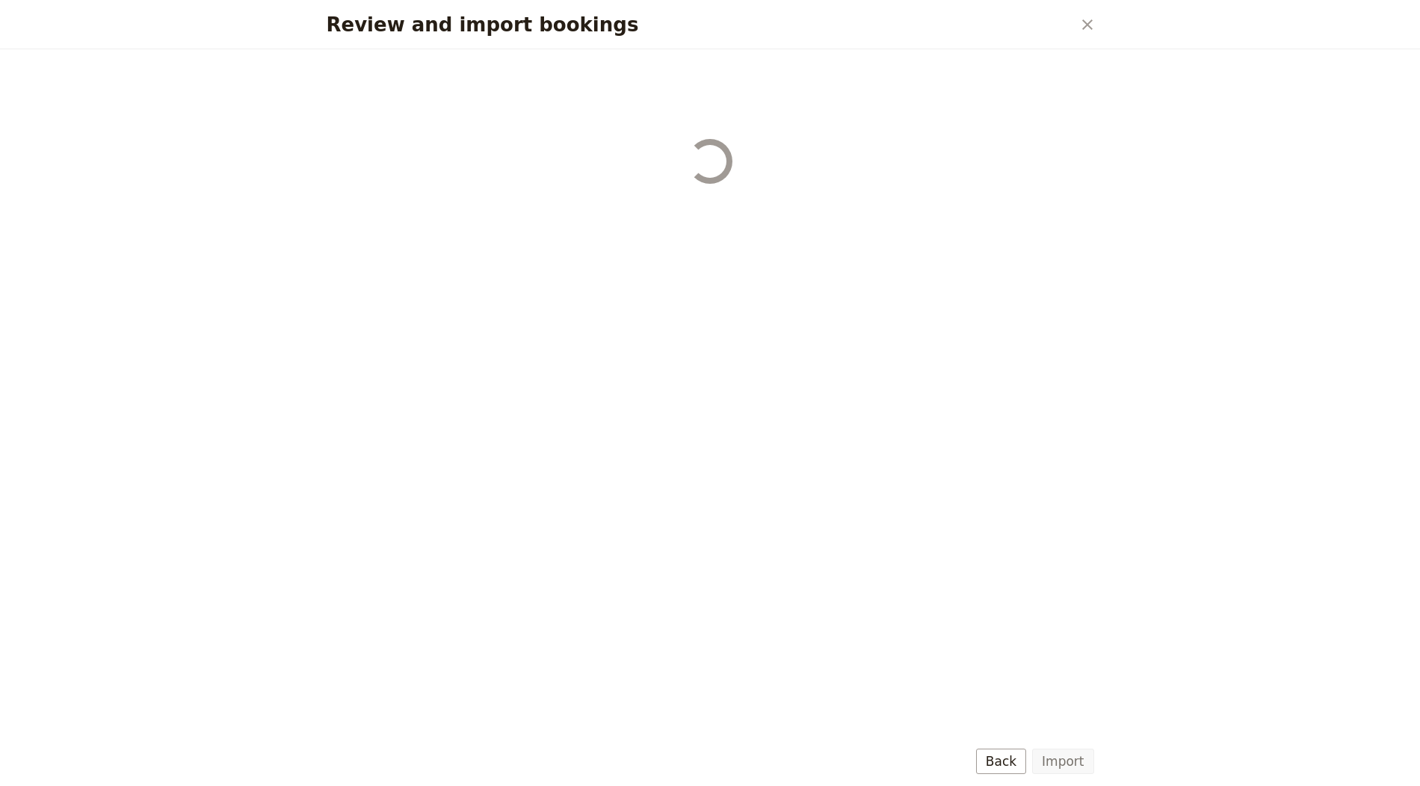
select select "655d58679948720cb8e5540d"
select select "650e6b6659641ed5ee156647"
select select "650e6b4b59641ed5ee156605"
select select "650e2104408bbede5b0c60fd"
select select "650e1d73408bbede5b0c60a6"
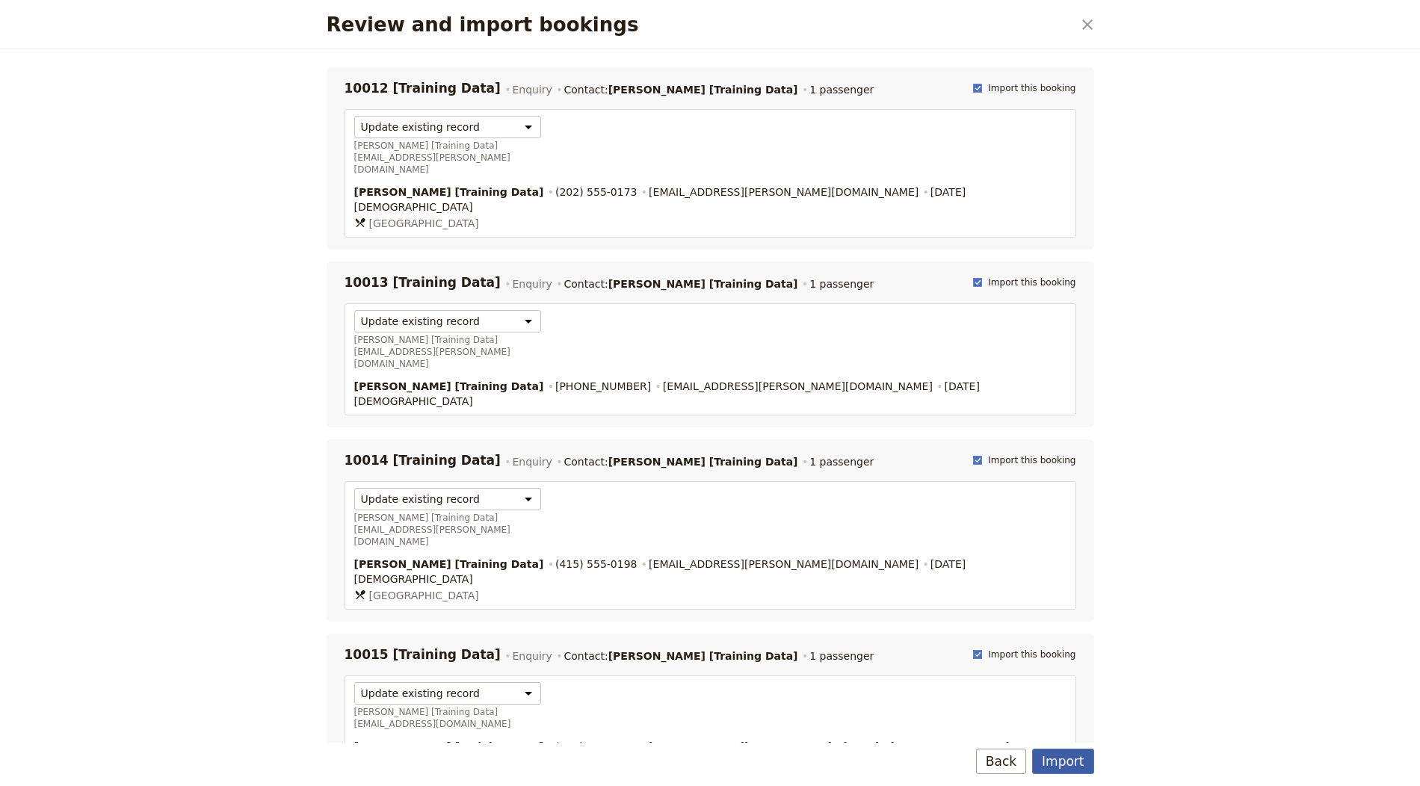
click at [1058, 754] on button "Import" at bounding box center [1062, 761] width 61 height 25
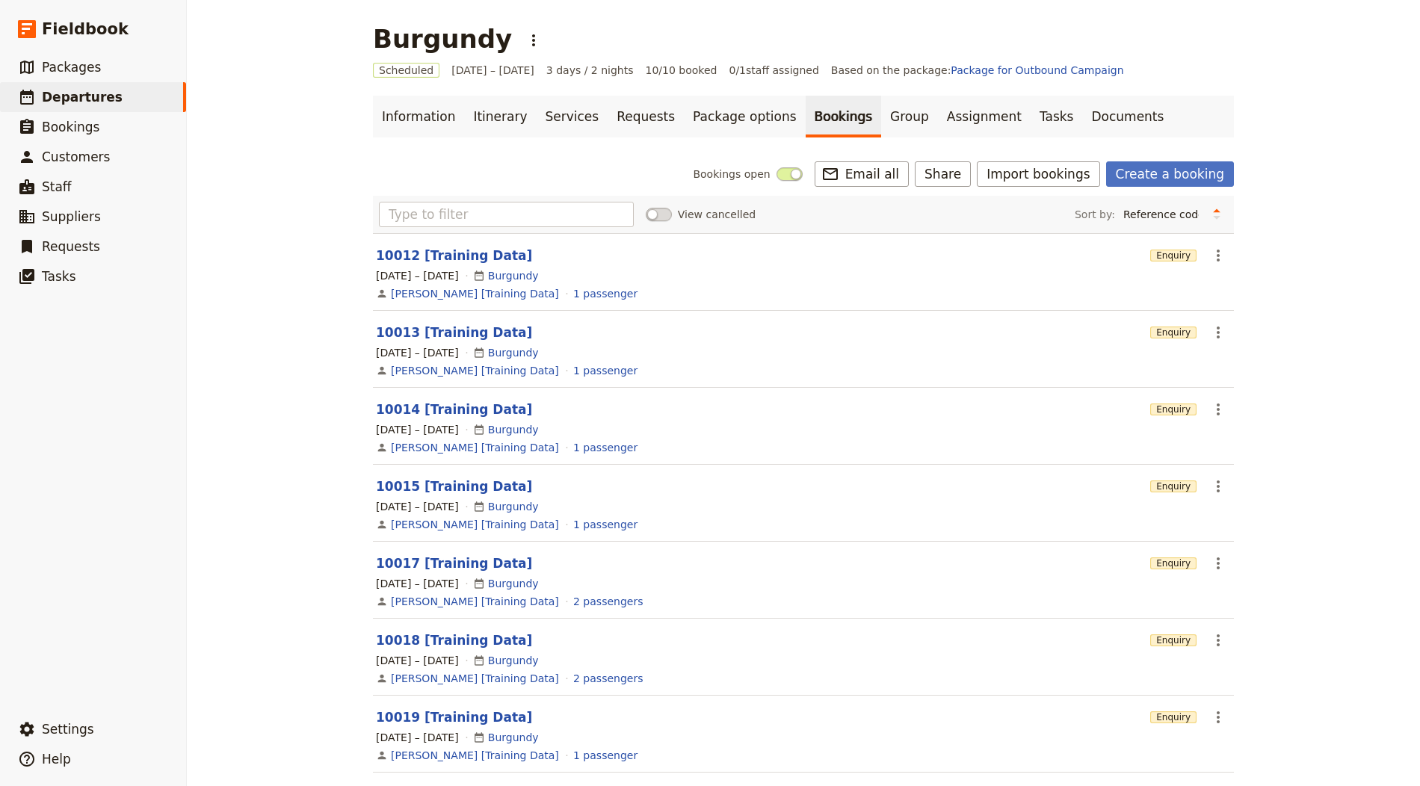
click at [486, 49] on div "Burgundy ​" at bounding box center [459, 39] width 173 height 30
click at [525, 36] on icon "Actions" at bounding box center [534, 40] width 18 height 18
click at [543, 69] on span "Clone this departure" at bounding box center [550, 73] width 107 height 15
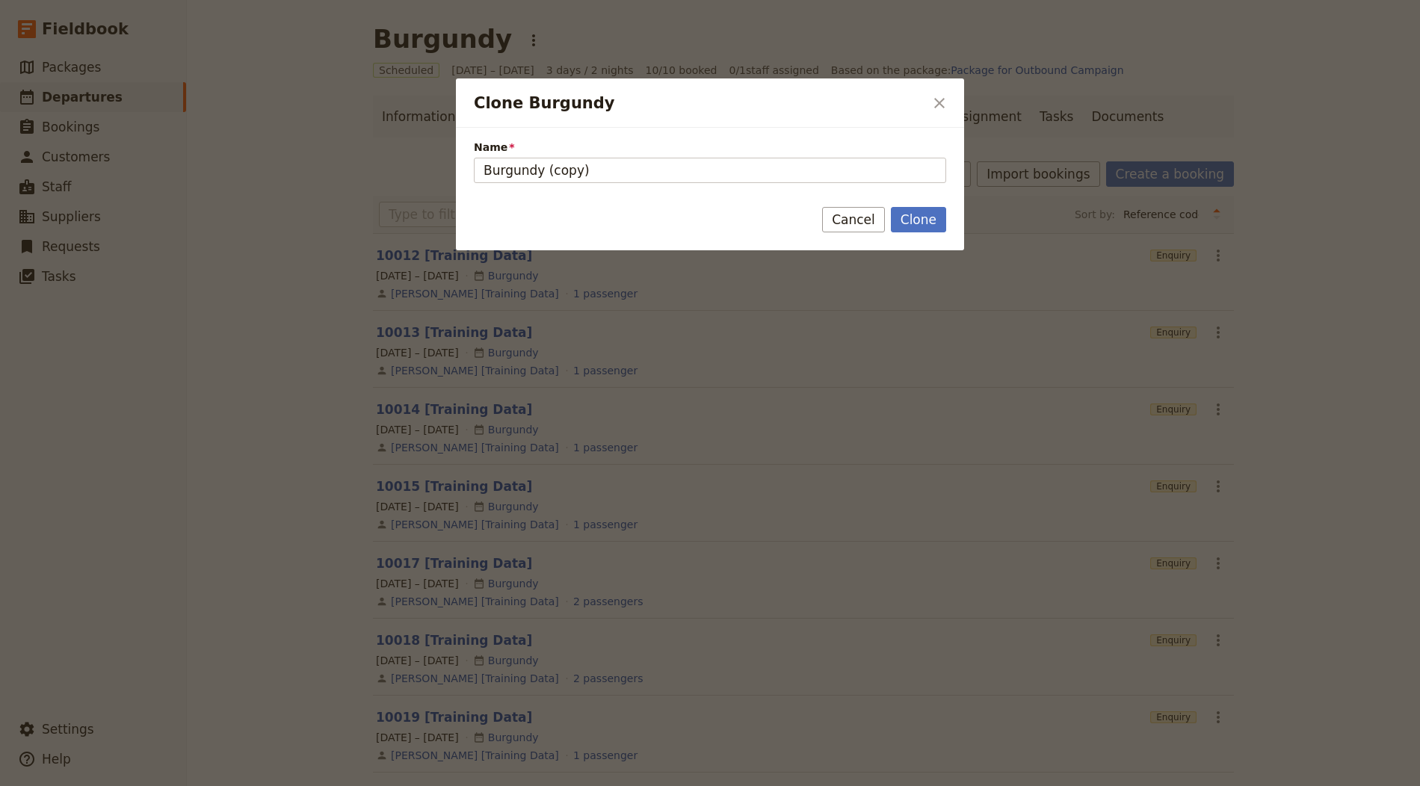
click at [582, 183] on form "Name Burgundy (copy) Clone Cancel" at bounding box center [710, 189] width 508 height 123
click at [635, 170] on input "Burgundy (copy)" at bounding box center [710, 170] width 472 height 25
paste input "Magical Tour of Sicily"
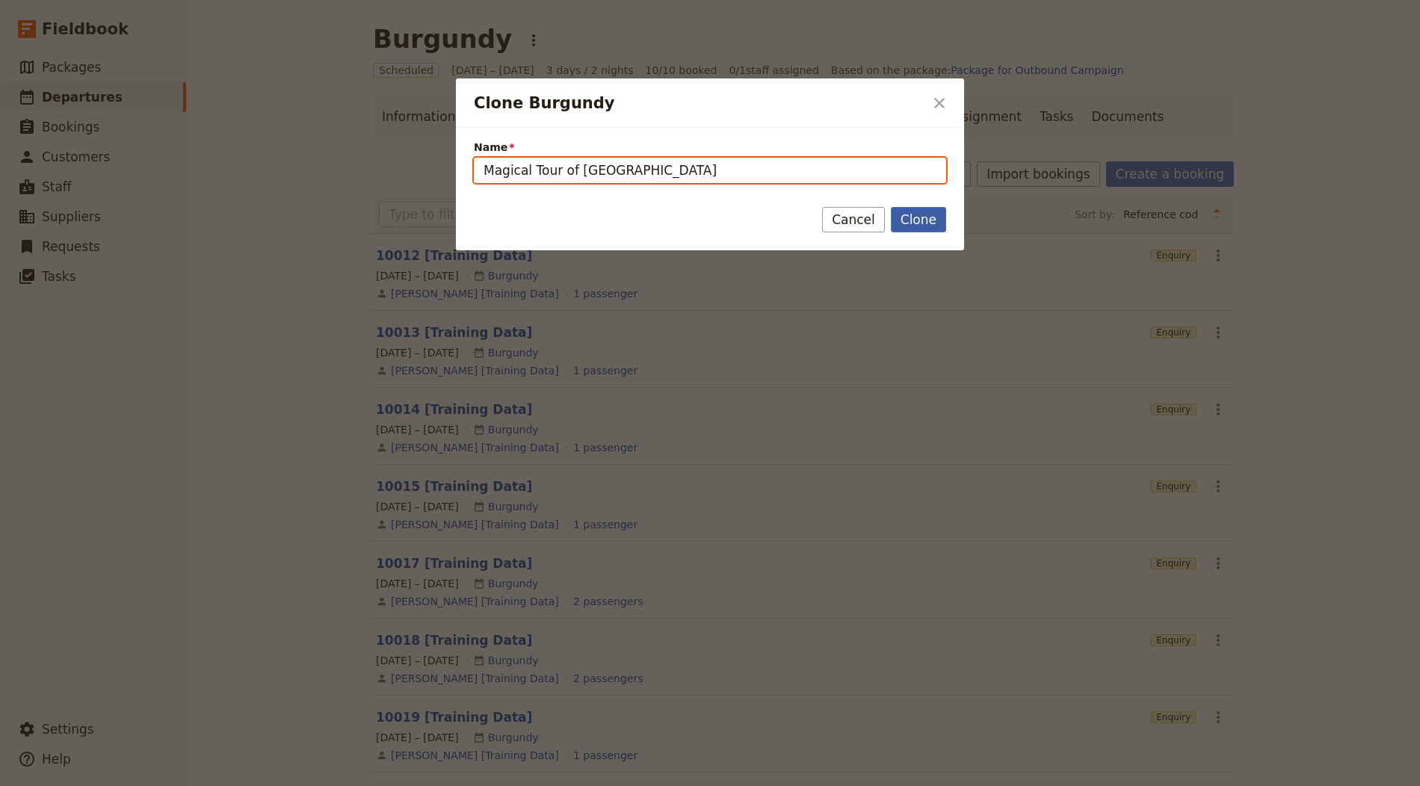
type input "Magical Tour of Sicily"
click at [926, 209] on button "Clone" at bounding box center [918, 219] width 55 height 25
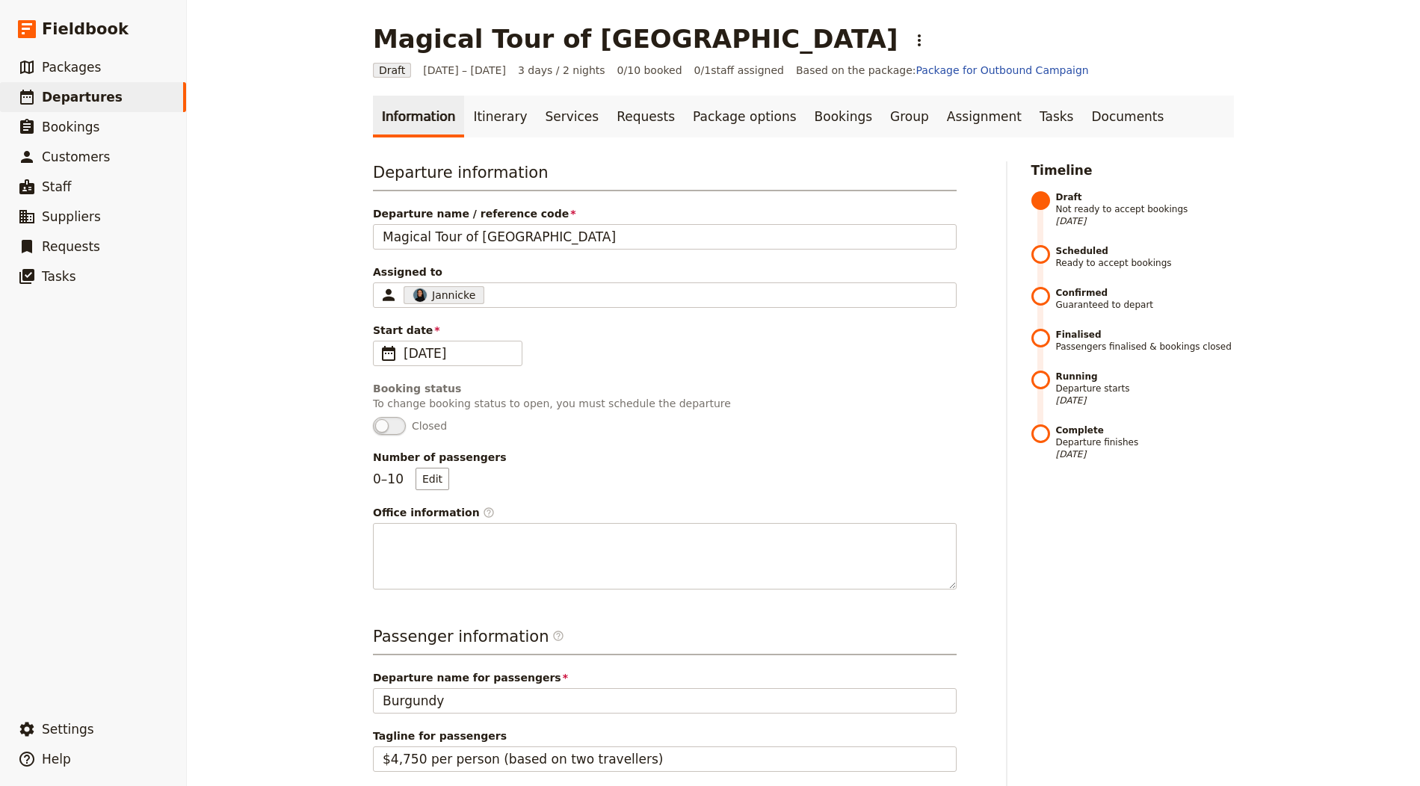
click at [457, 684] on div "Departure name for passengers Burgundy" at bounding box center [665, 691] width 584 height 43
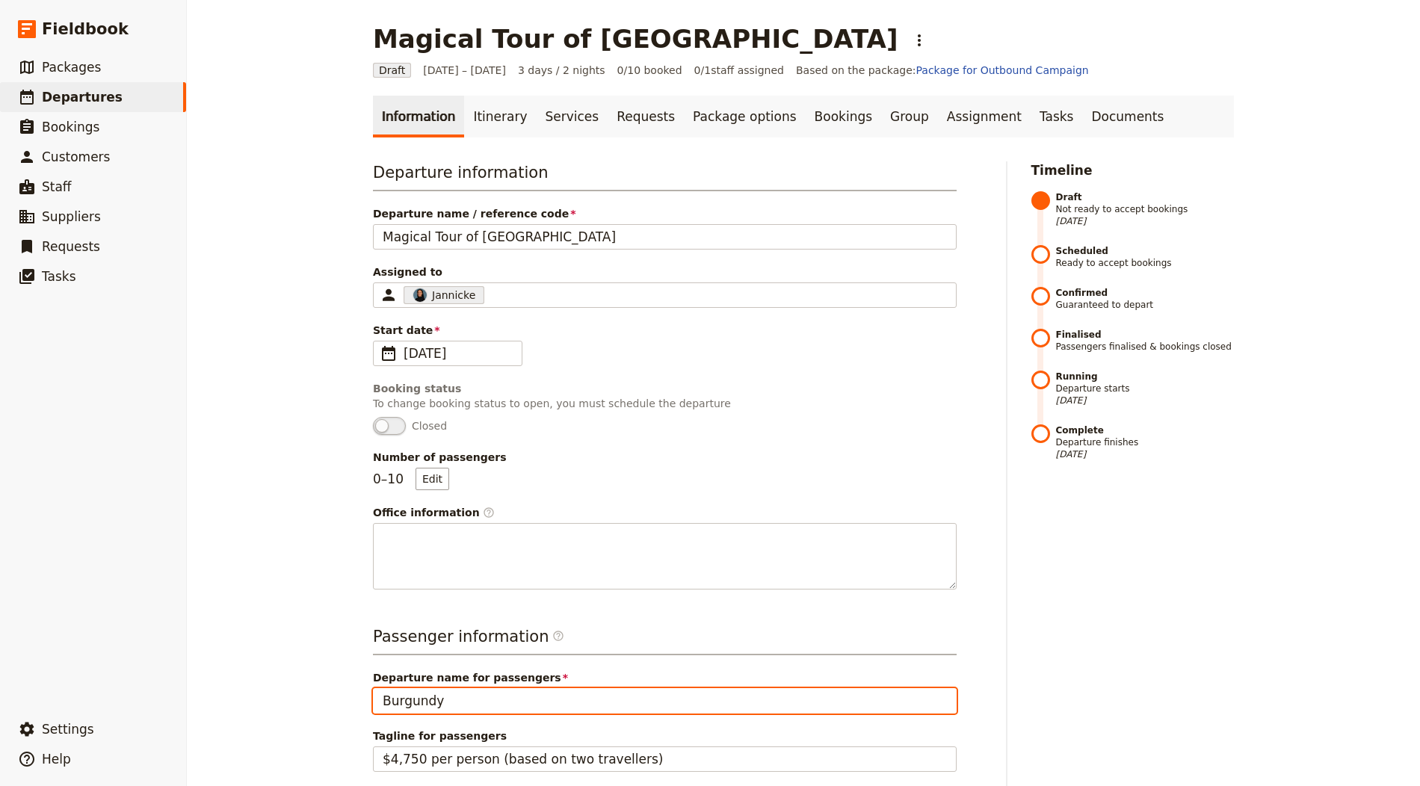
click at [455, 688] on input "Burgundy" at bounding box center [665, 700] width 584 height 25
paste input "Magical Tour of Sicil"
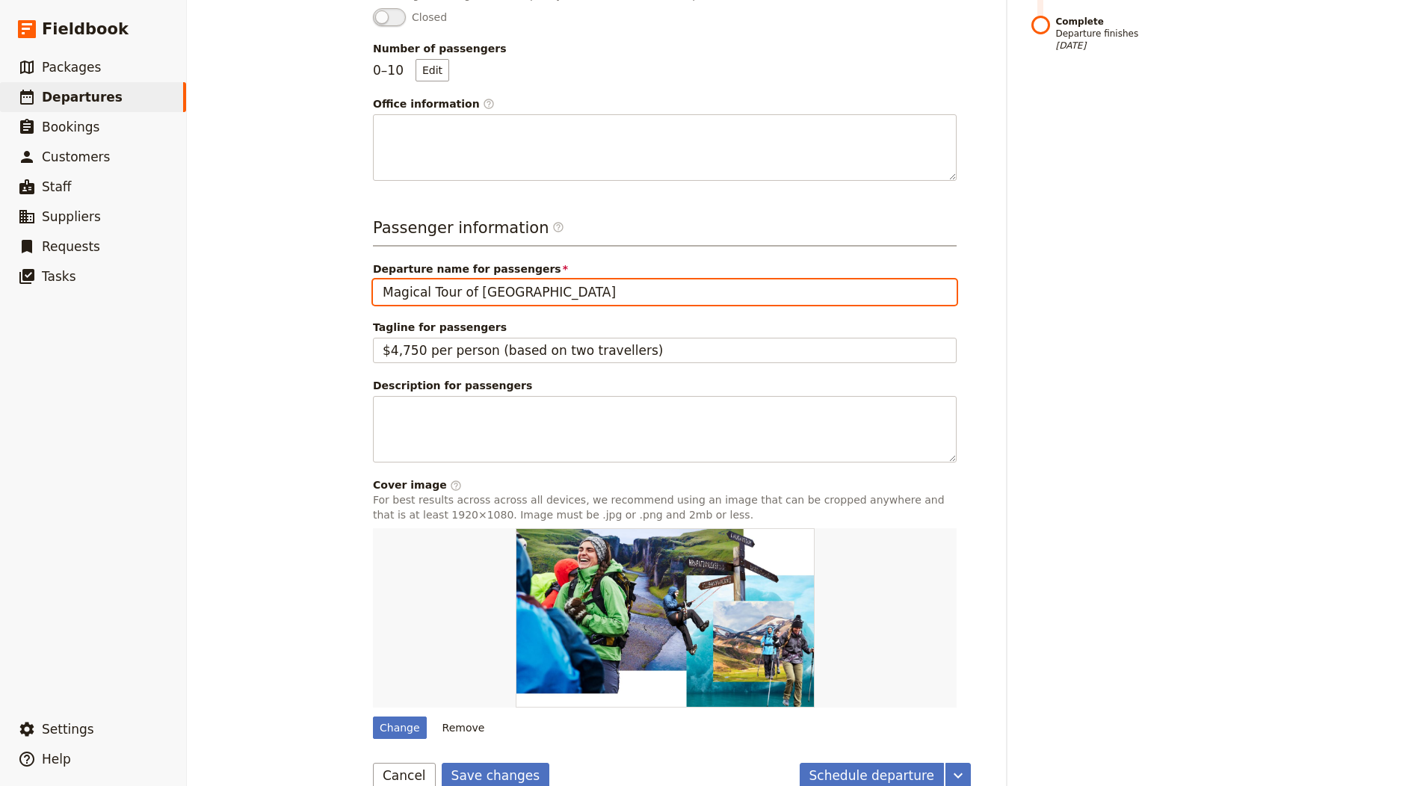
scroll to position [428, 0]
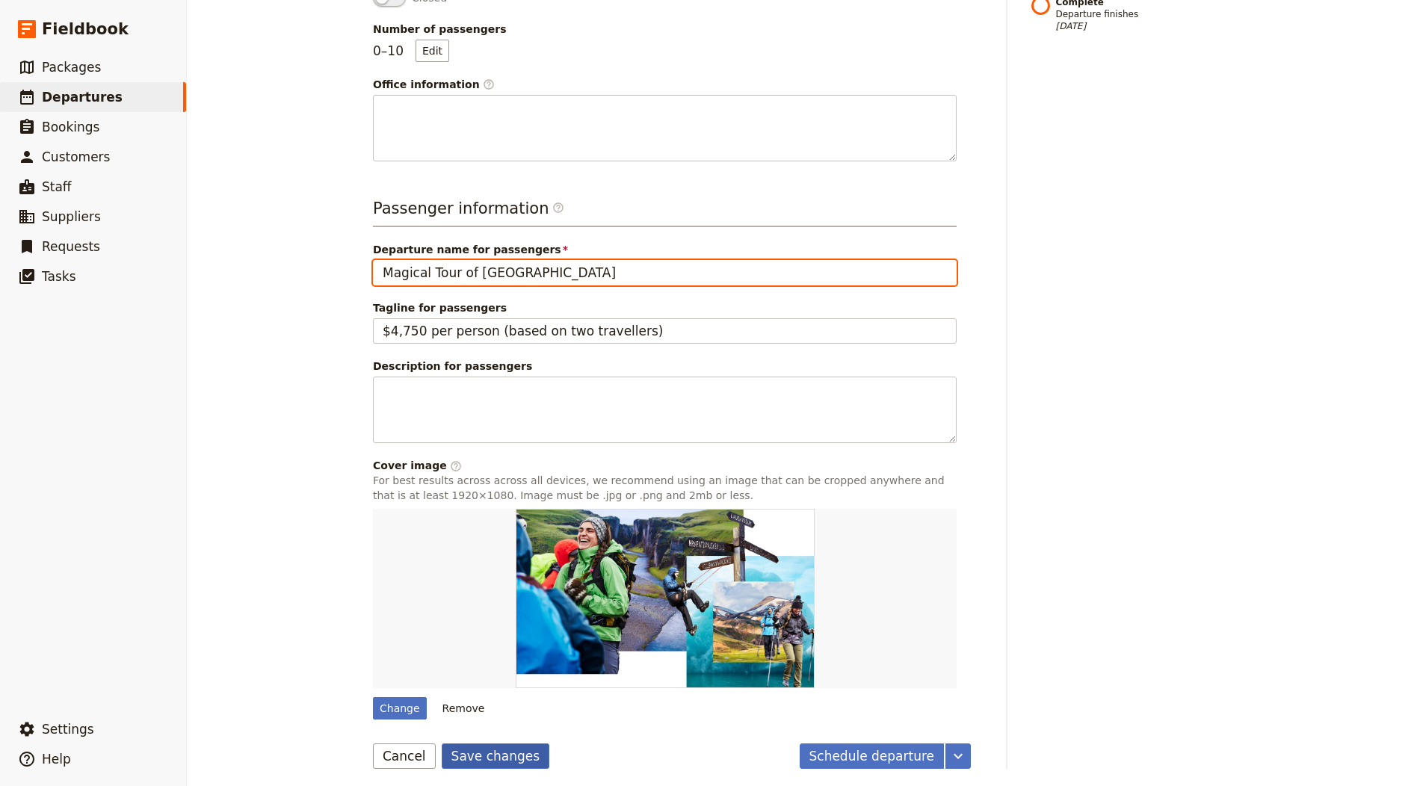
type input "Magical Tour of Sicily"
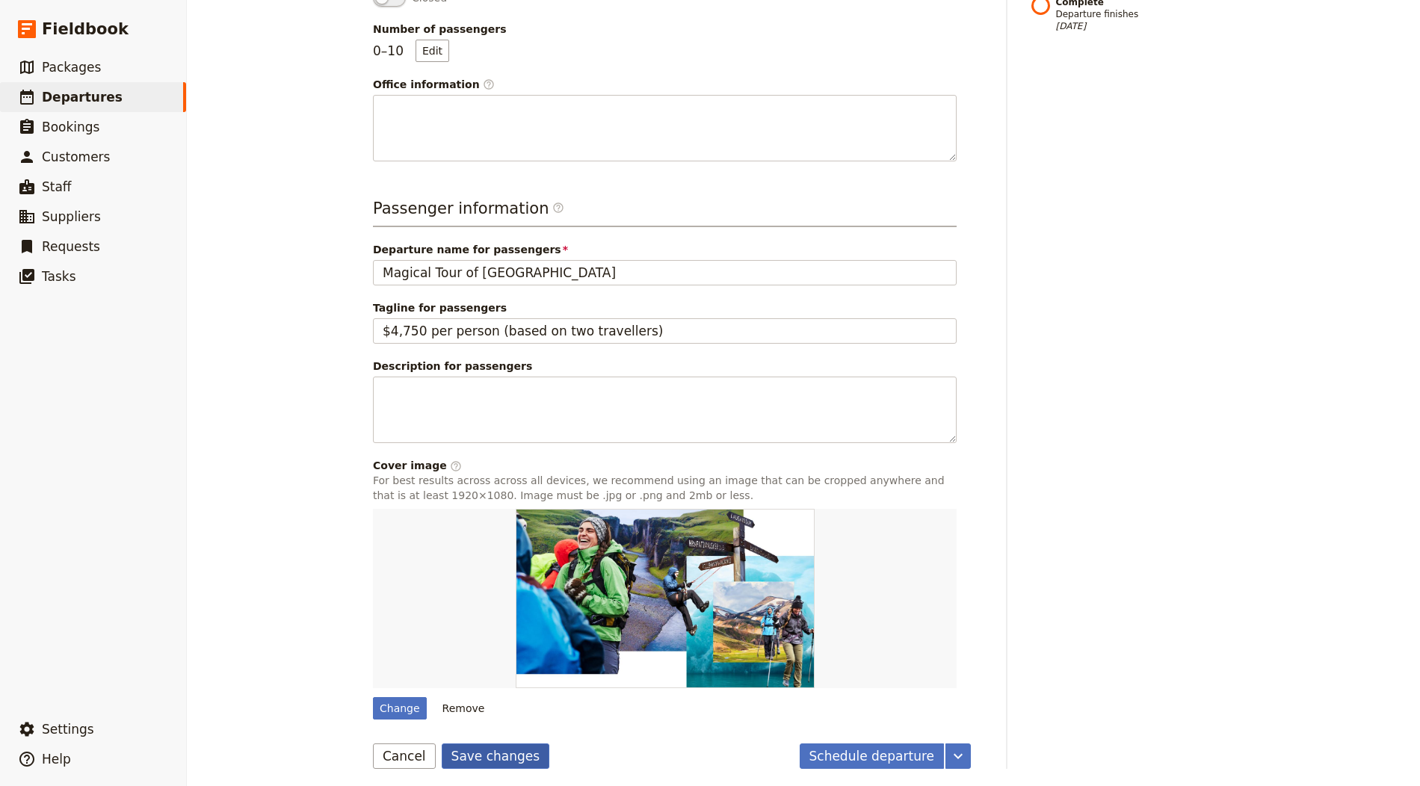
click at [488, 756] on button "Save changes" at bounding box center [496, 756] width 108 height 25
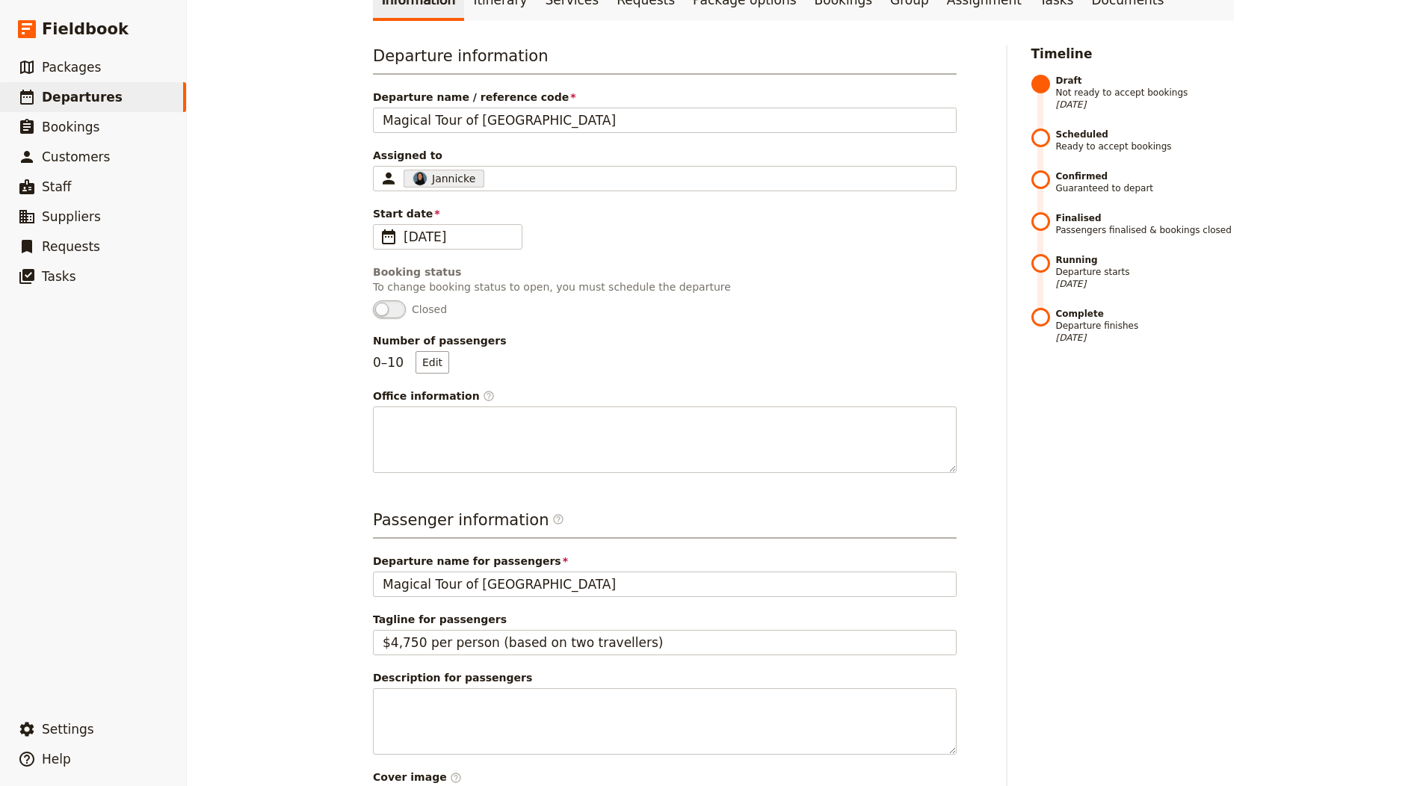
scroll to position [0, 0]
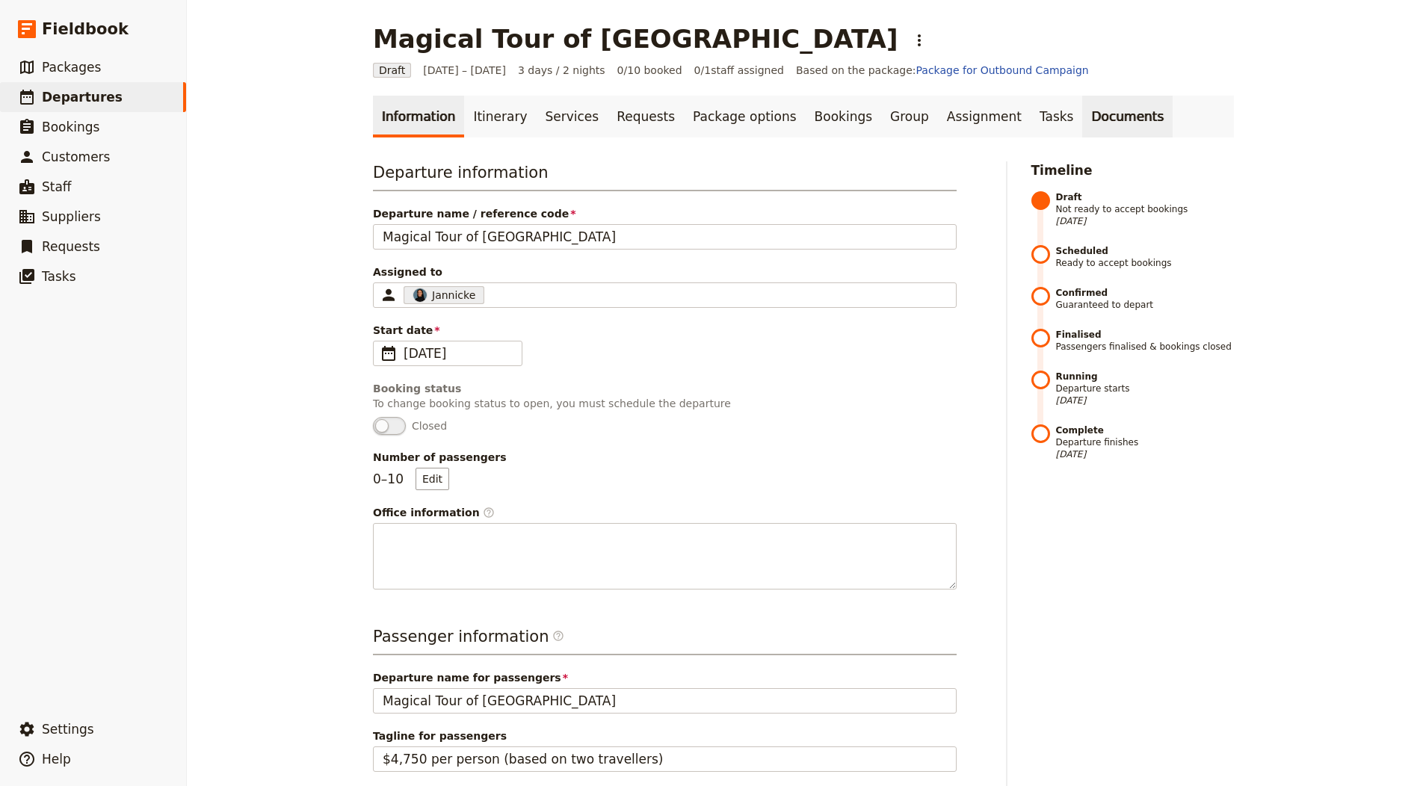
click at [1082, 107] on link "Documents" at bounding box center [1127, 117] width 90 height 42
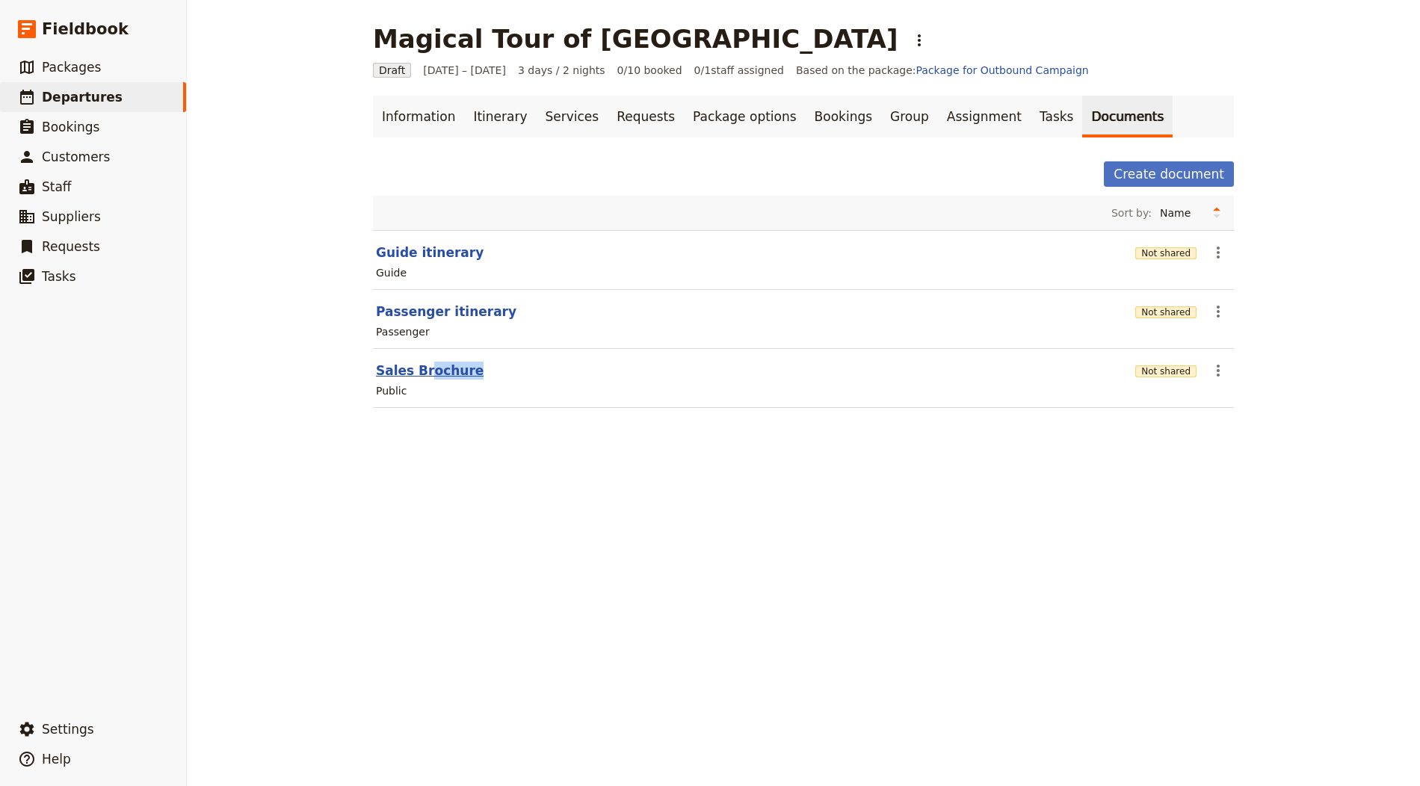
click at [420, 377] on section "Sales Brochure Not shared ​ Public" at bounding box center [803, 378] width 861 height 59
click at [421, 373] on button "Sales Brochure" at bounding box center [430, 371] width 108 height 18
select select "DEFAULT"
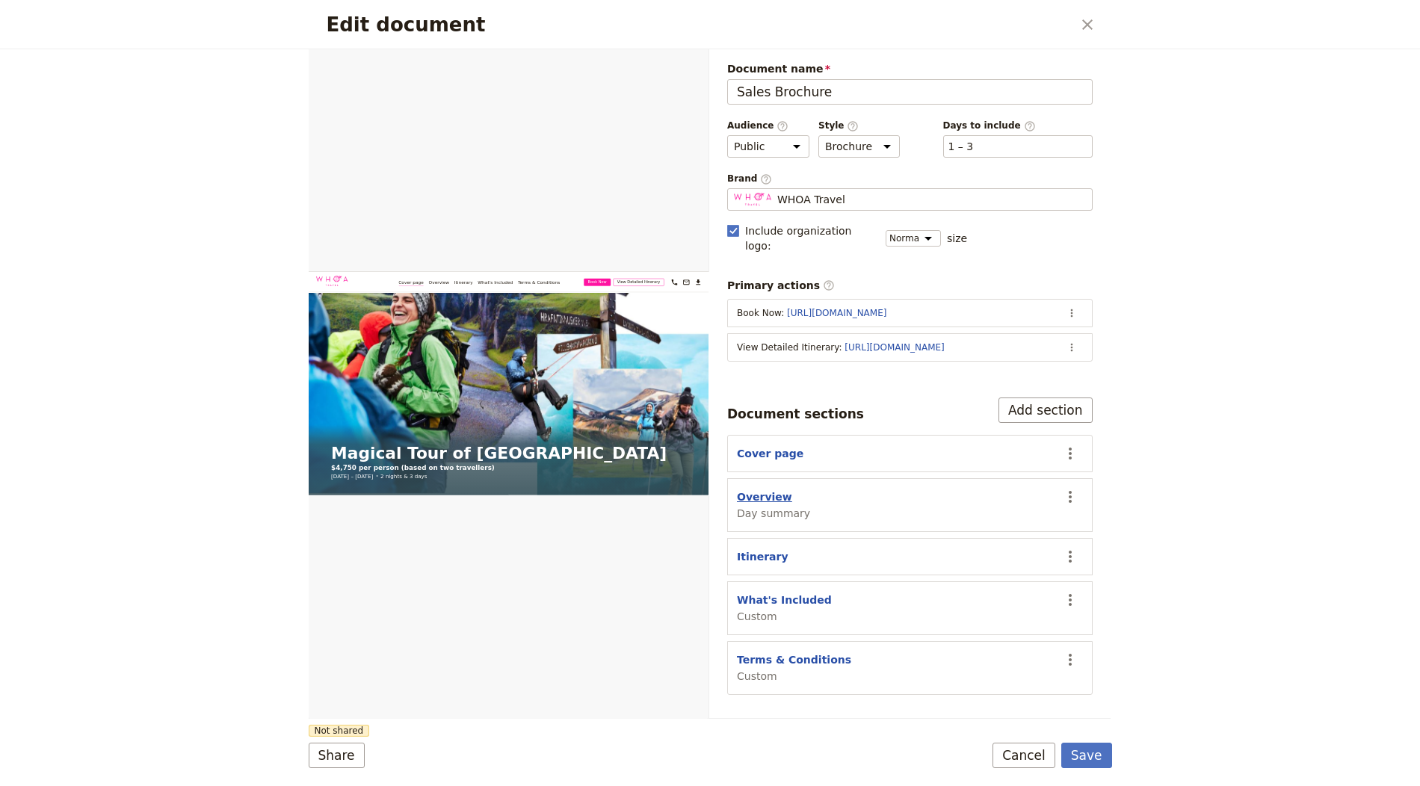
click at [768, 490] on button "Overview" at bounding box center [764, 497] width 55 height 15
select select "DAY_SUMMARY"
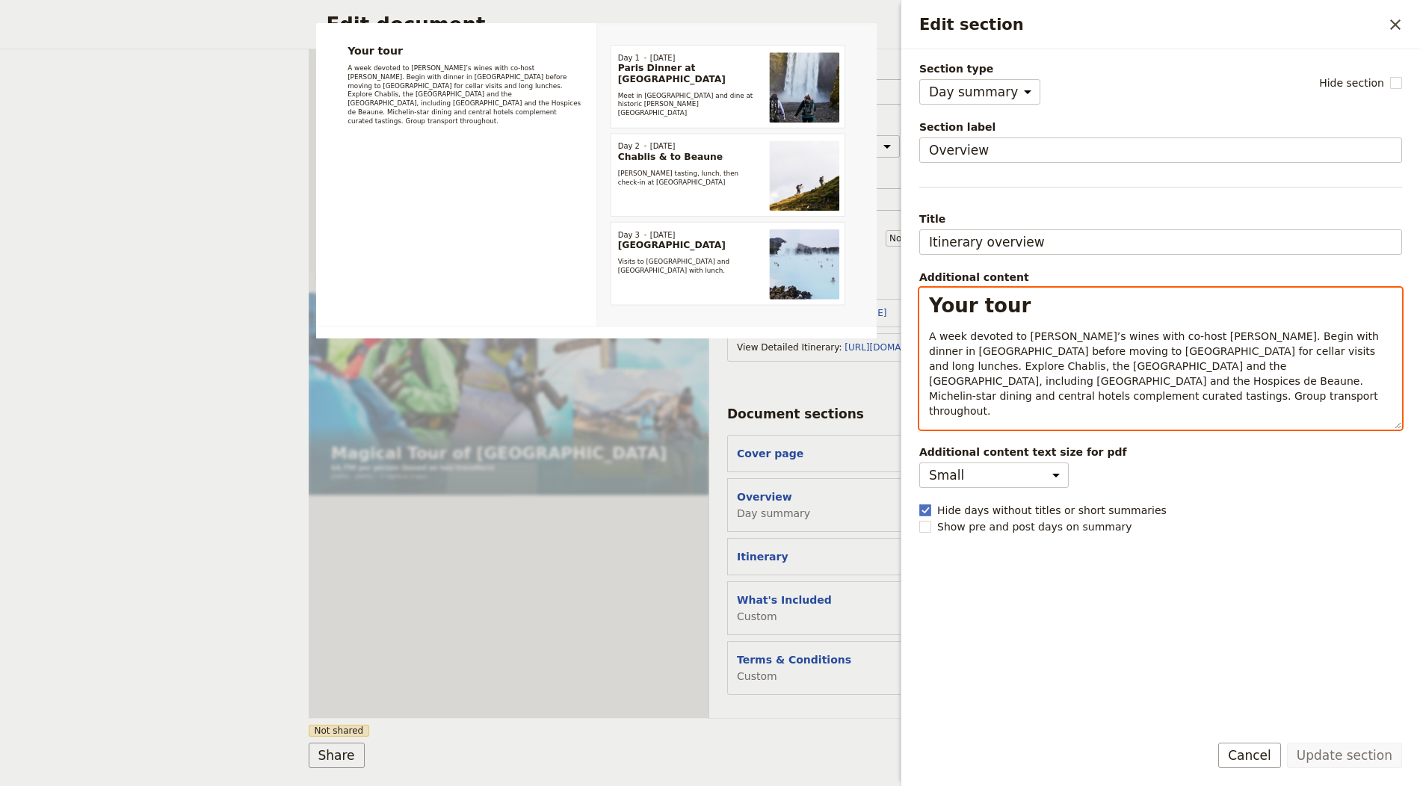
click at [1023, 309] on h1 "Your tour" at bounding box center [1160, 306] width 463 height 22
select select "paragraph"
click at [993, 339] on span "A week devoted to Burgundy’s wines with co‑host Raymond Blake. Begin with dinne…" at bounding box center [1155, 373] width 453 height 87
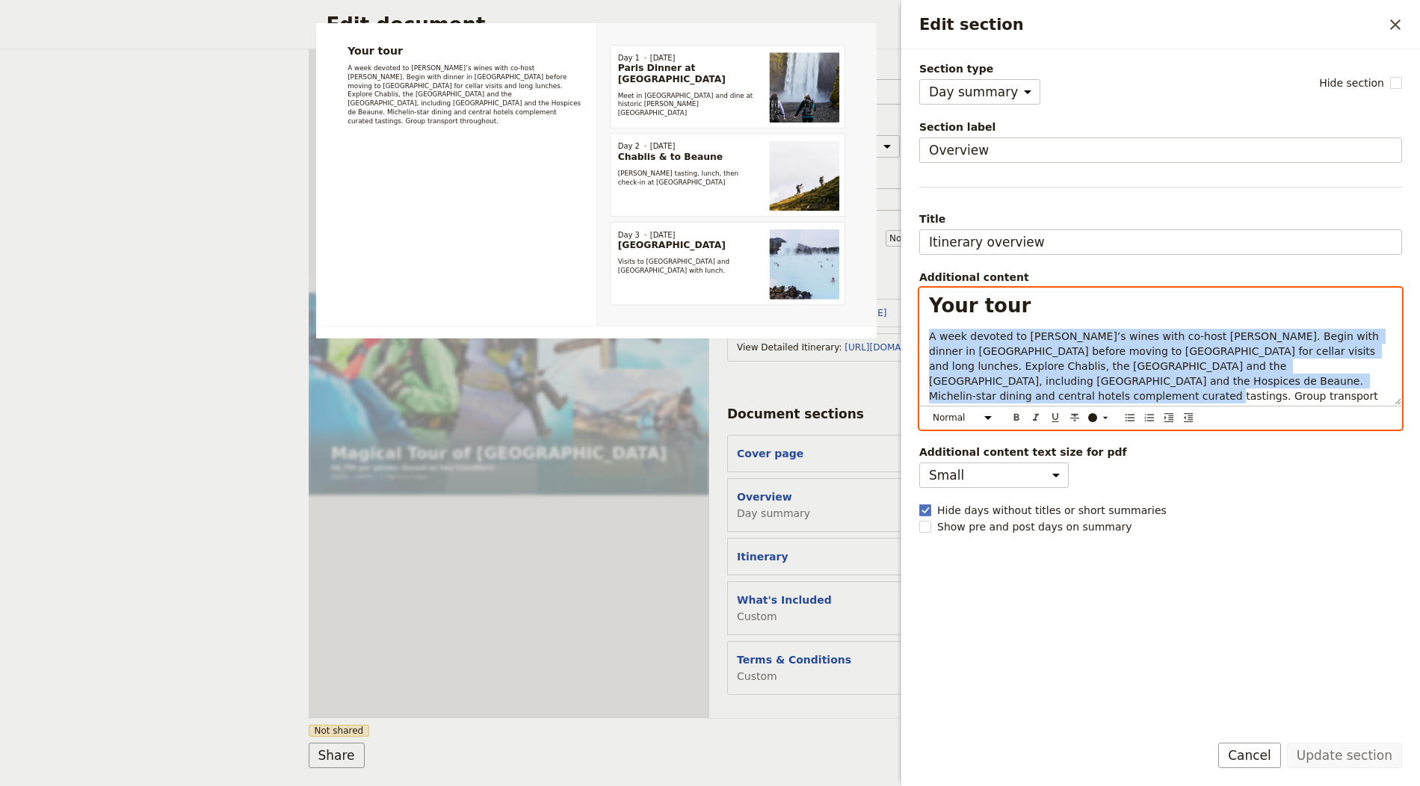
click at [993, 339] on span "A week devoted to Burgundy’s wines with co‑host Raymond Blake. Begin with dinne…" at bounding box center [1155, 373] width 453 height 87
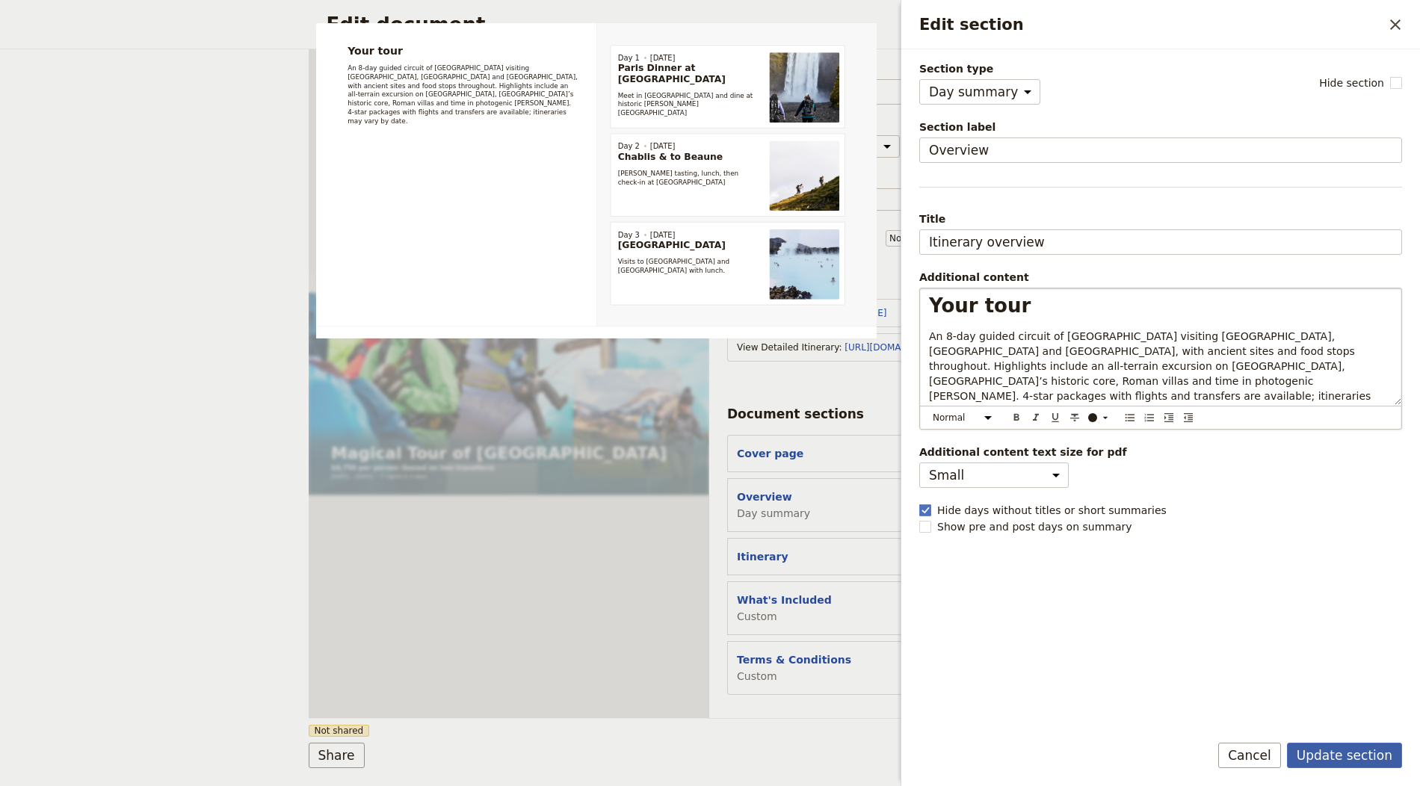
click at [1333, 752] on button "Update section" at bounding box center [1344, 755] width 115 height 25
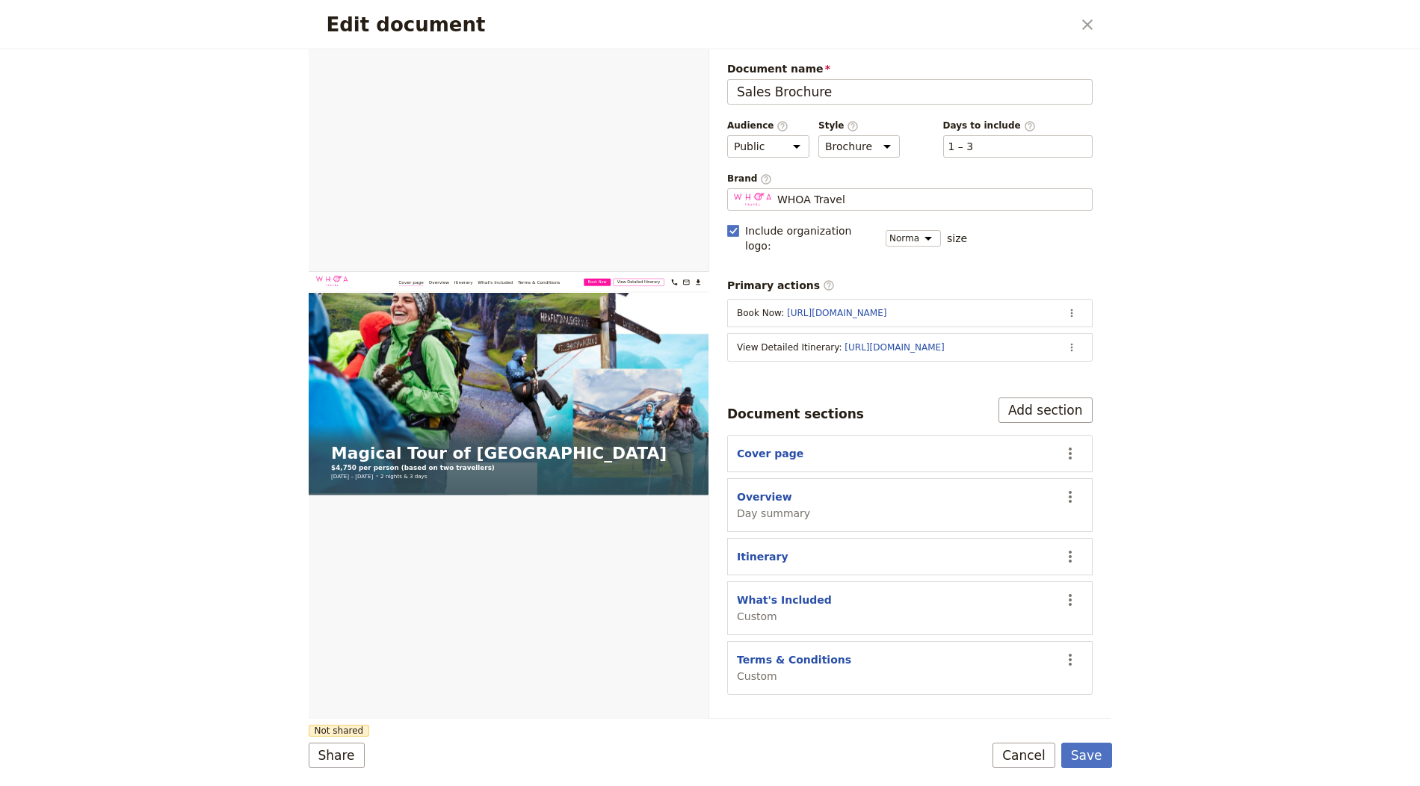
click at [1088, 777] on form "Web PDF ​ Document name Sales Brochure Preview Audience ​ Public Passenger Guid…" at bounding box center [711, 417] width 804 height 737
click at [1093, 762] on button "Save" at bounding box center [1086, 755] width 51 height 25
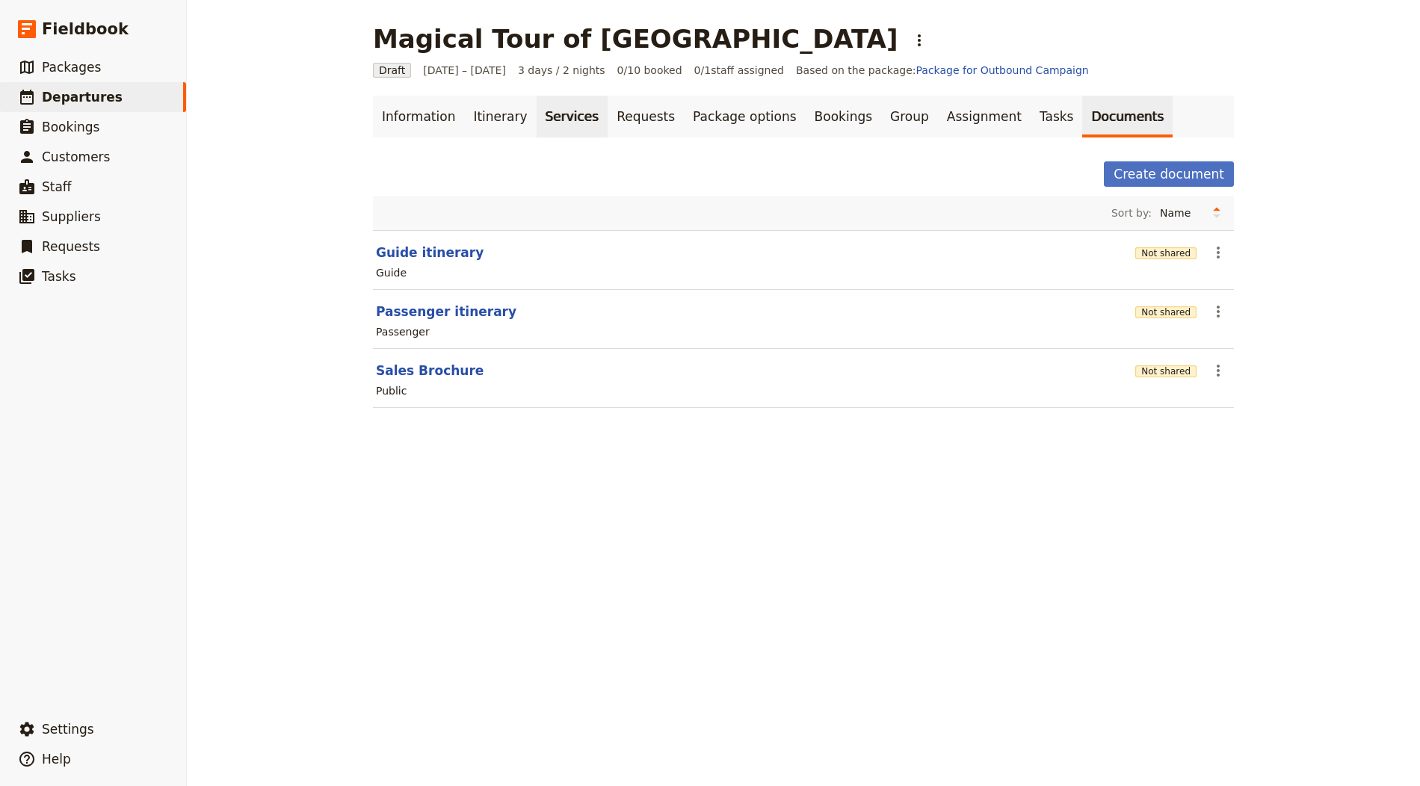
click at [537, 119] on link "Services" at bounding box center [573, 117] width 72 height 42
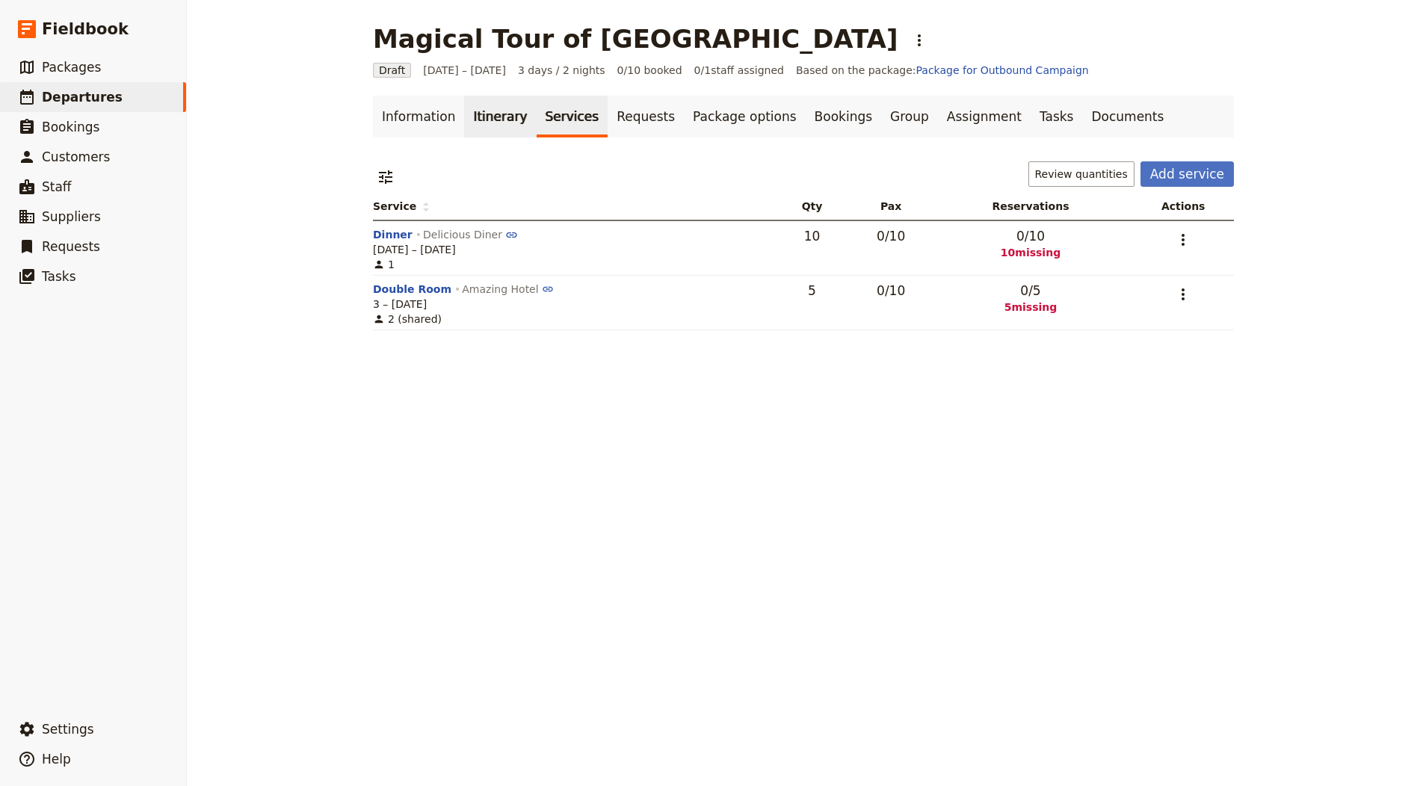
click at [505, 117] on link "Itinerary" at bounding box center [500, 117] width 72 height 42
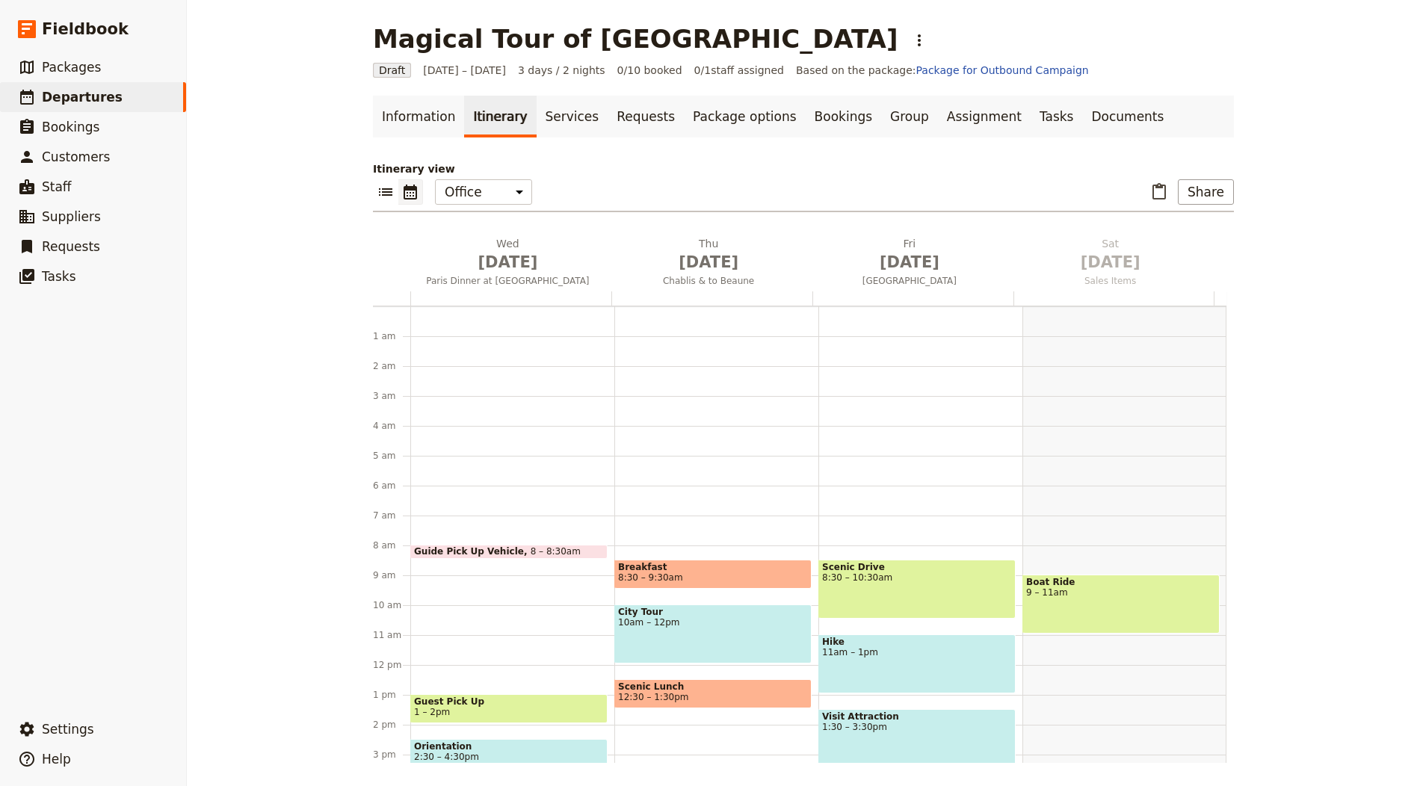
scroll to position [194, 0]
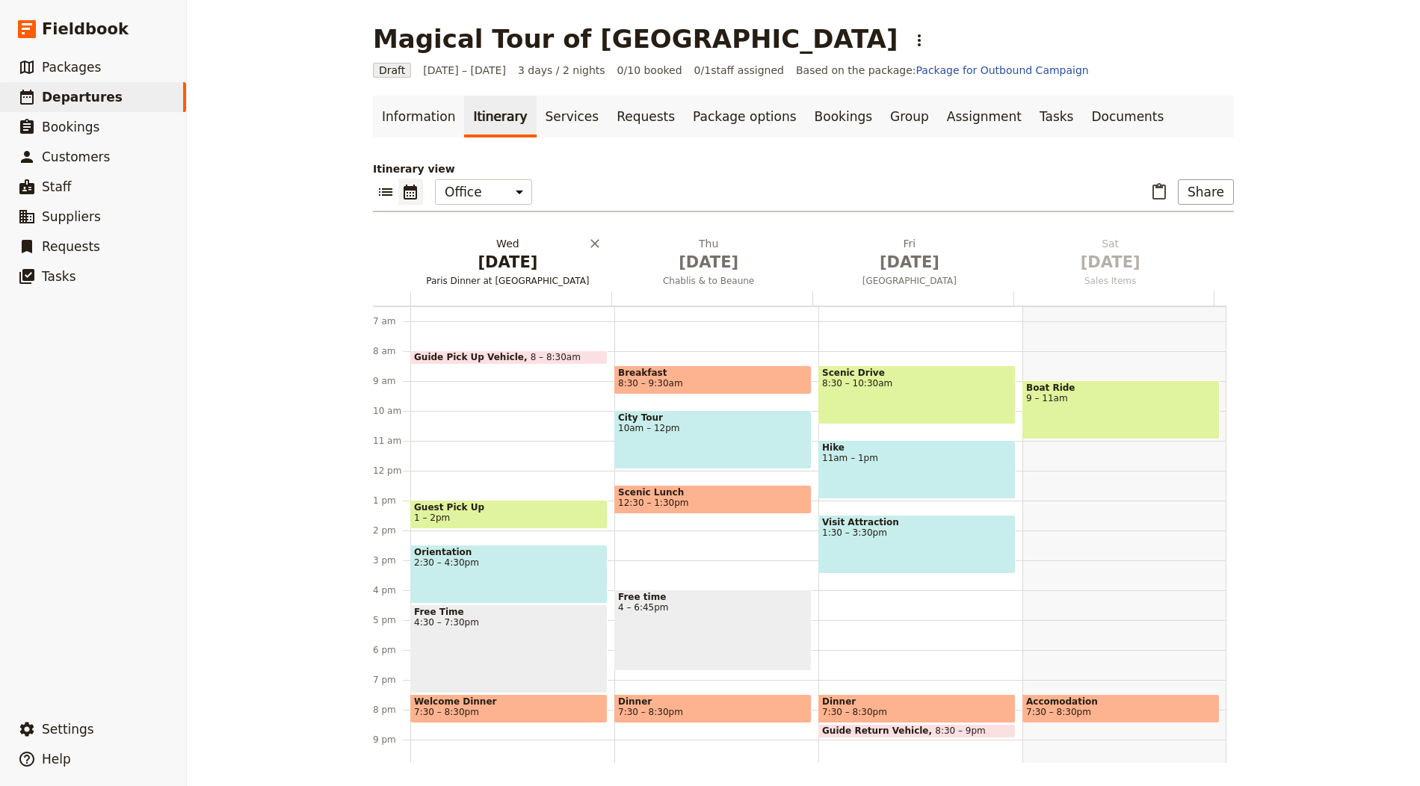
click at [484, 267] on span "Oct 1" at bounding box center [507, 262] width 183 height 22
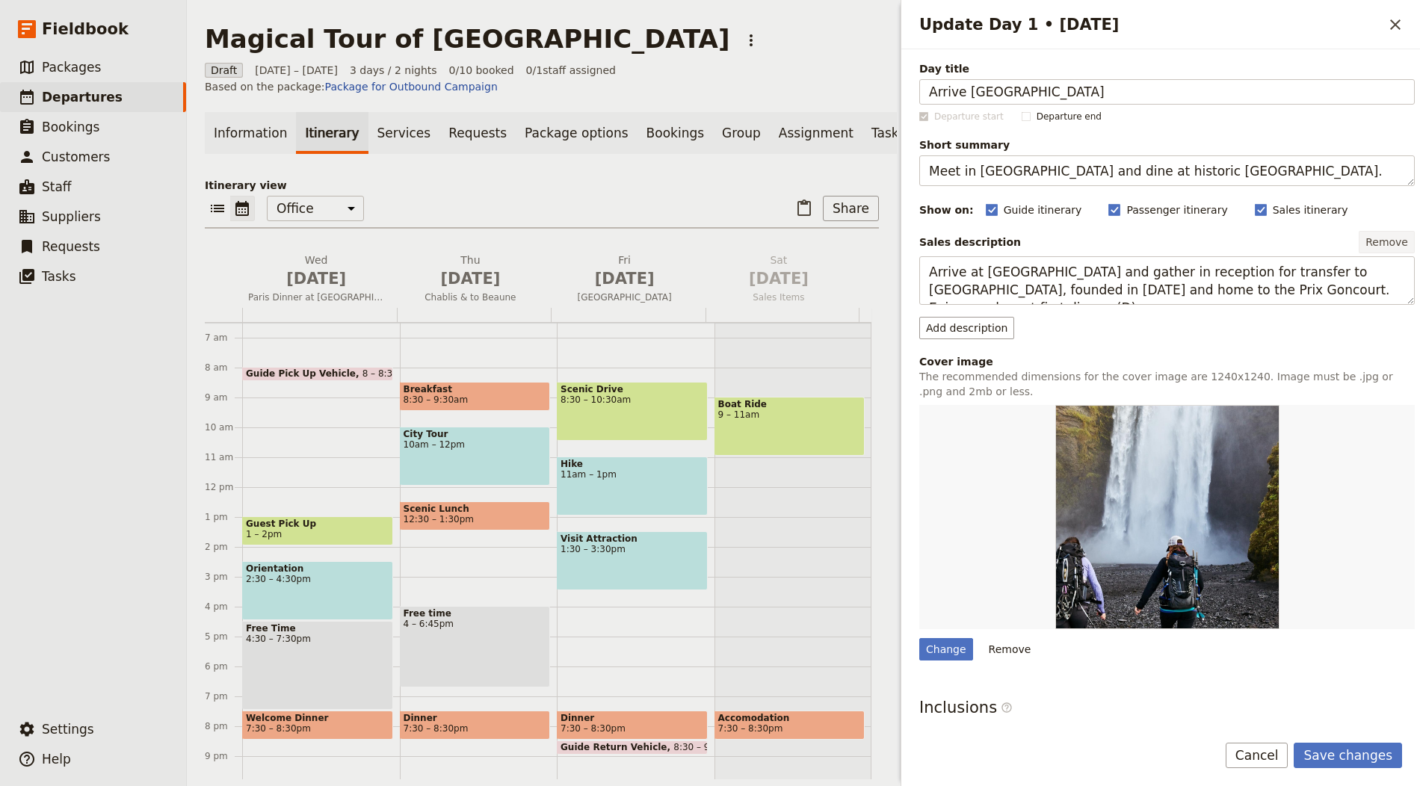
type input "Arrive Palermo & City Walk"
click at [1130, 167] on textarea "Meet in Paris and dine at historic Drouant." at bounding box center [1167, 170] width 496 height 31
paste textarea "Settle in and explore Palermo’s historic centre"
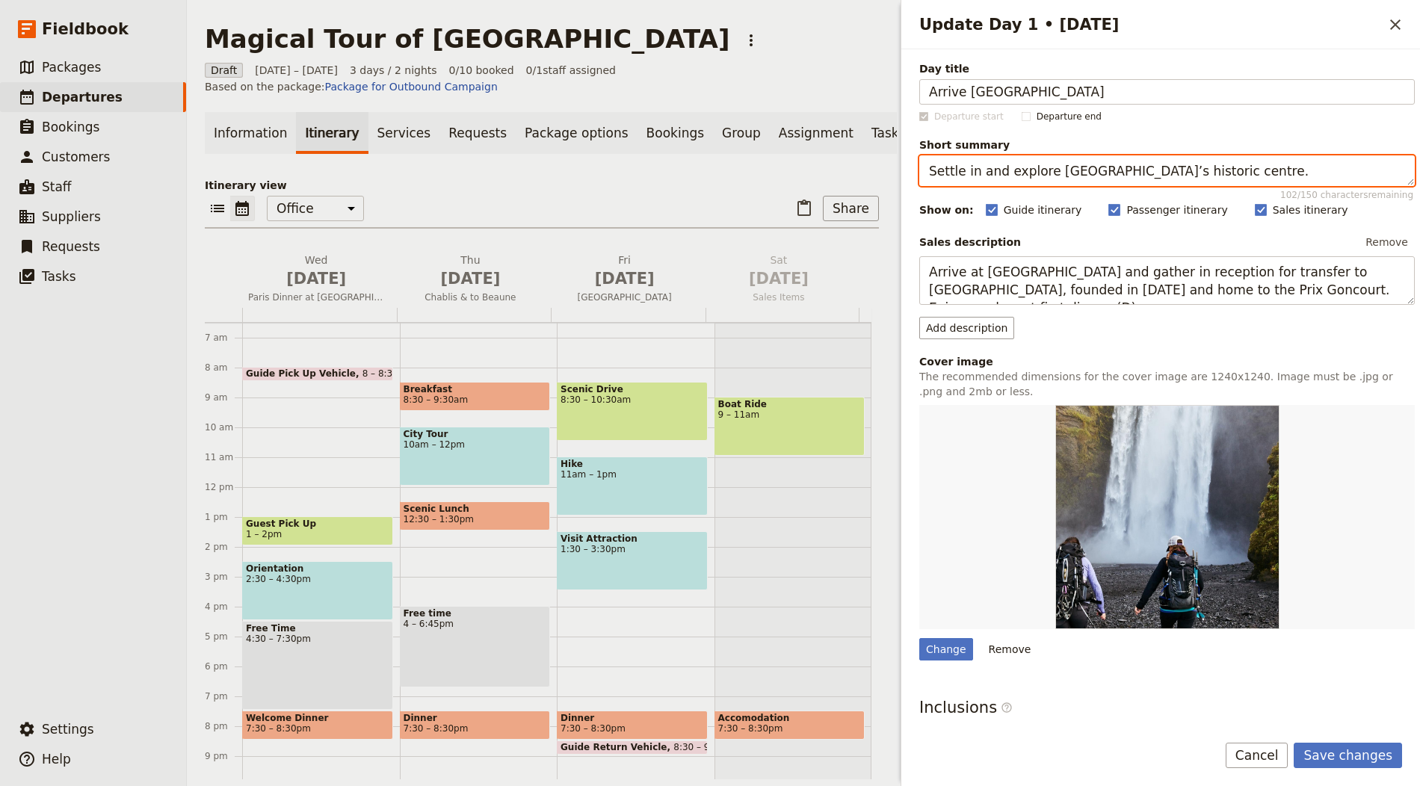
type textarea "Settle in and explore Palermo’s historic centre."
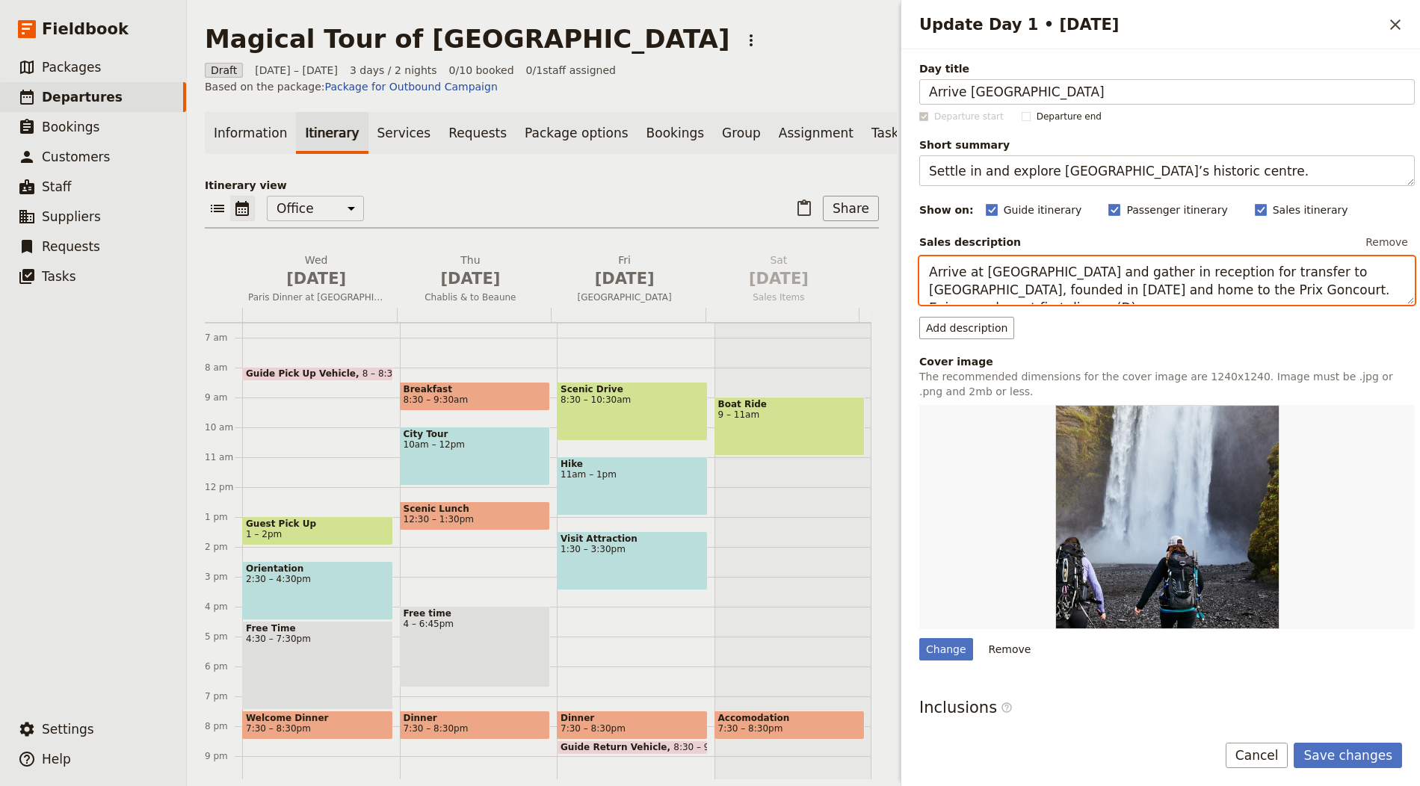
click at [1058, 289] on textarea "Arrive at Hotel Belmont and gather in reception for transfer to Drouant, founde…" at bounding box center [1167, 280] width 496 height 49
paste textarea "nd transfer to your hotel. Join a guided walk through Palermo’s Arab‑Norman str…"
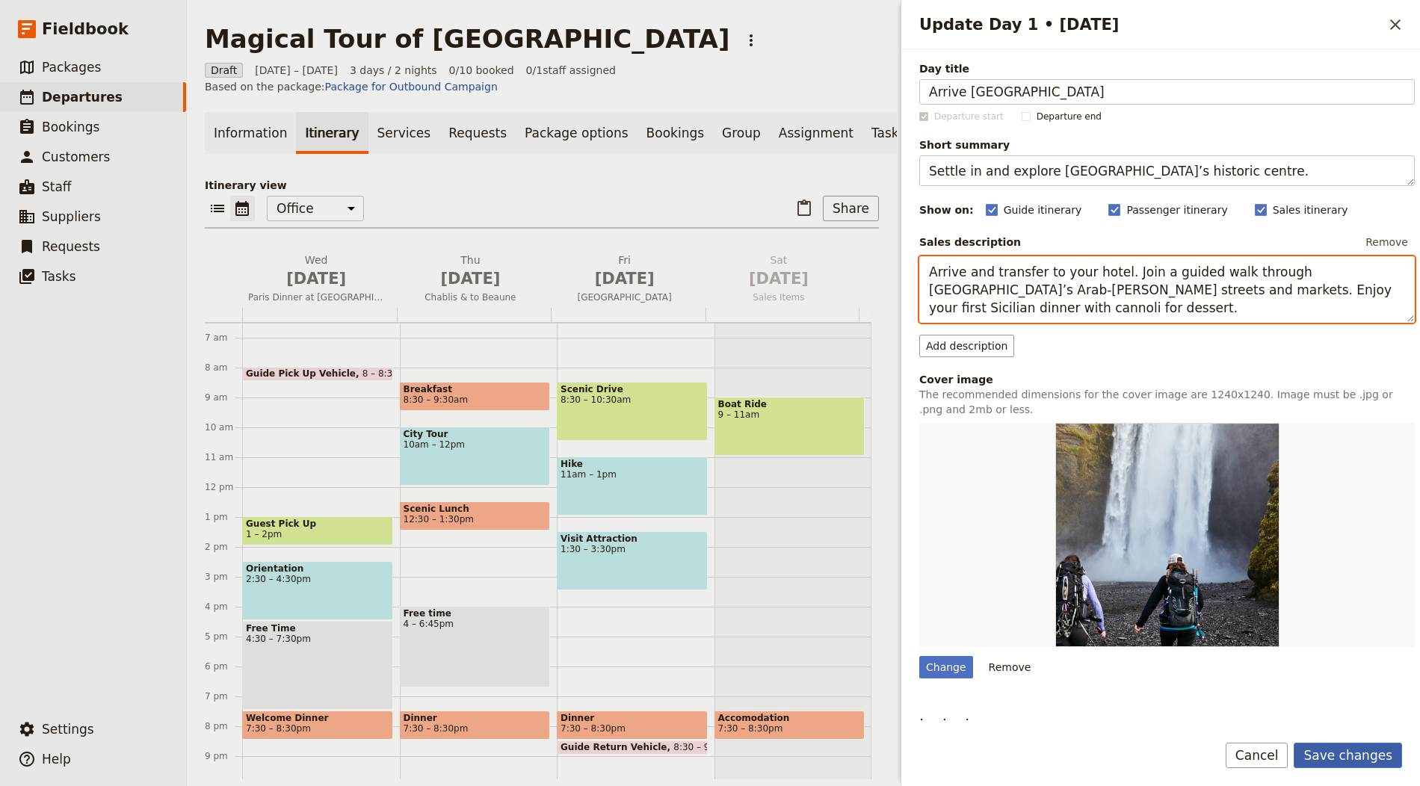
type textarea "Arrive and transfer to your hotel. Join a guided walk through Palermo’s Arab‑No…"
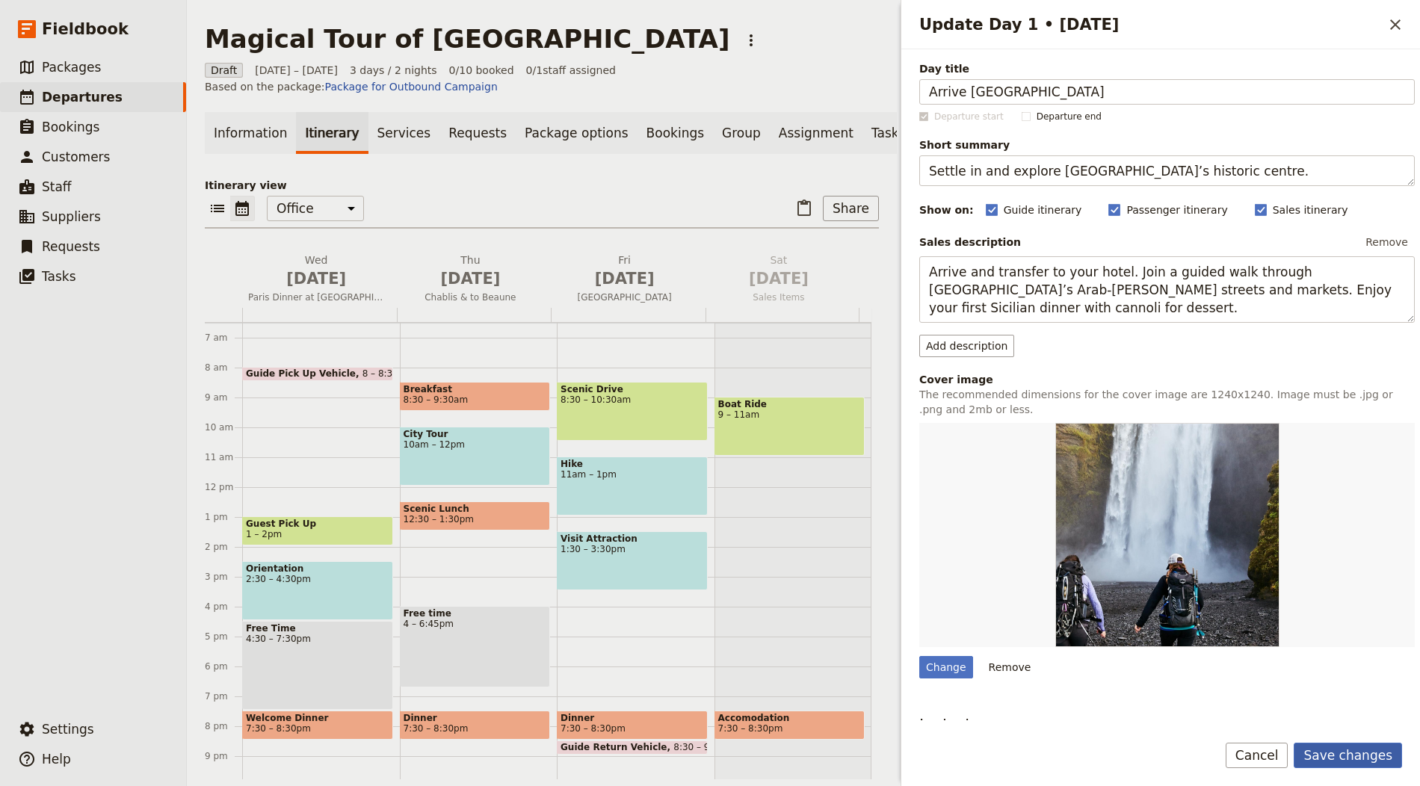
click at [1347, 751] on button "Save changes" at bounding box center [1348, 755] width 108 height 25
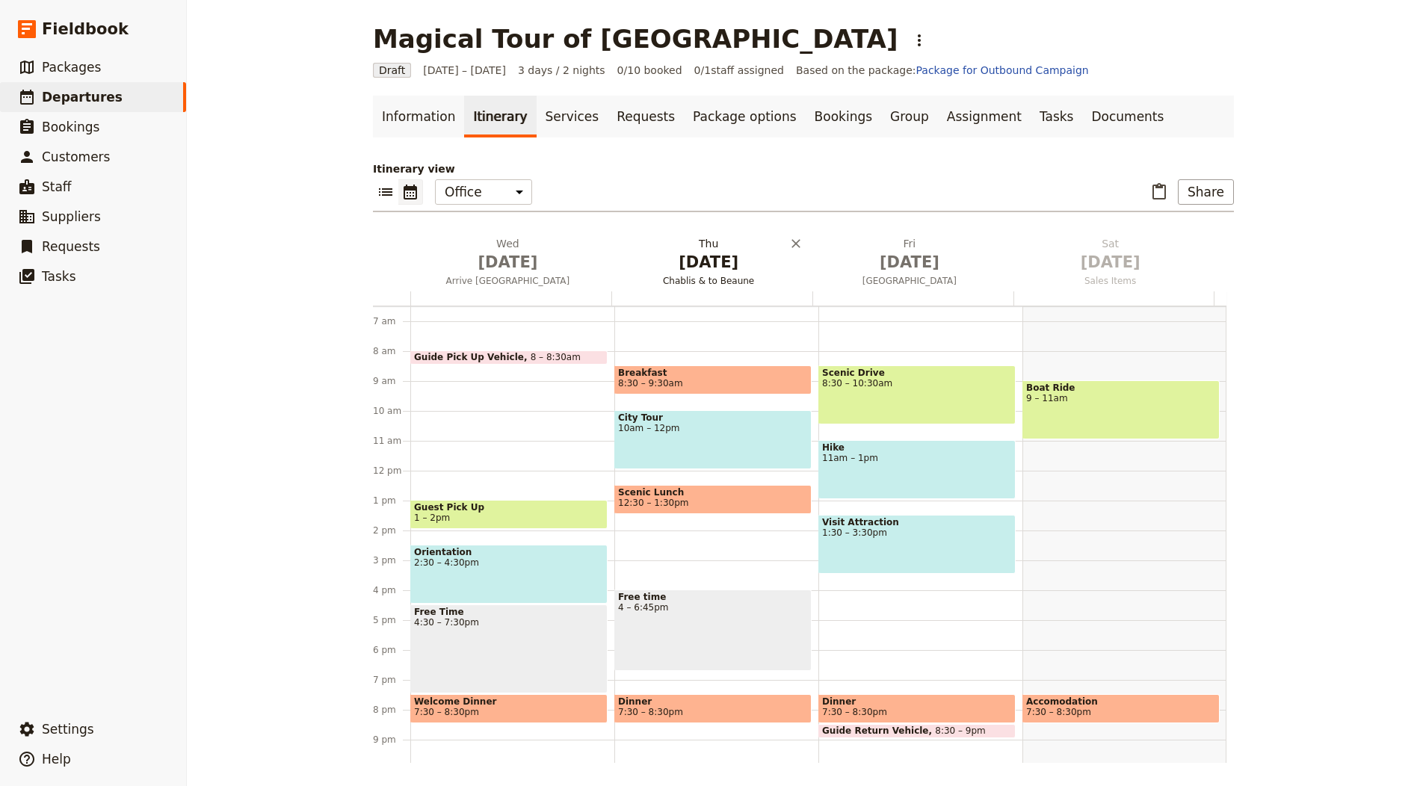
click at [715, 242] on h2 "Thu Oct 2 Chablis & to Beaune" at bounding box center [708, 254] width 183 height 37
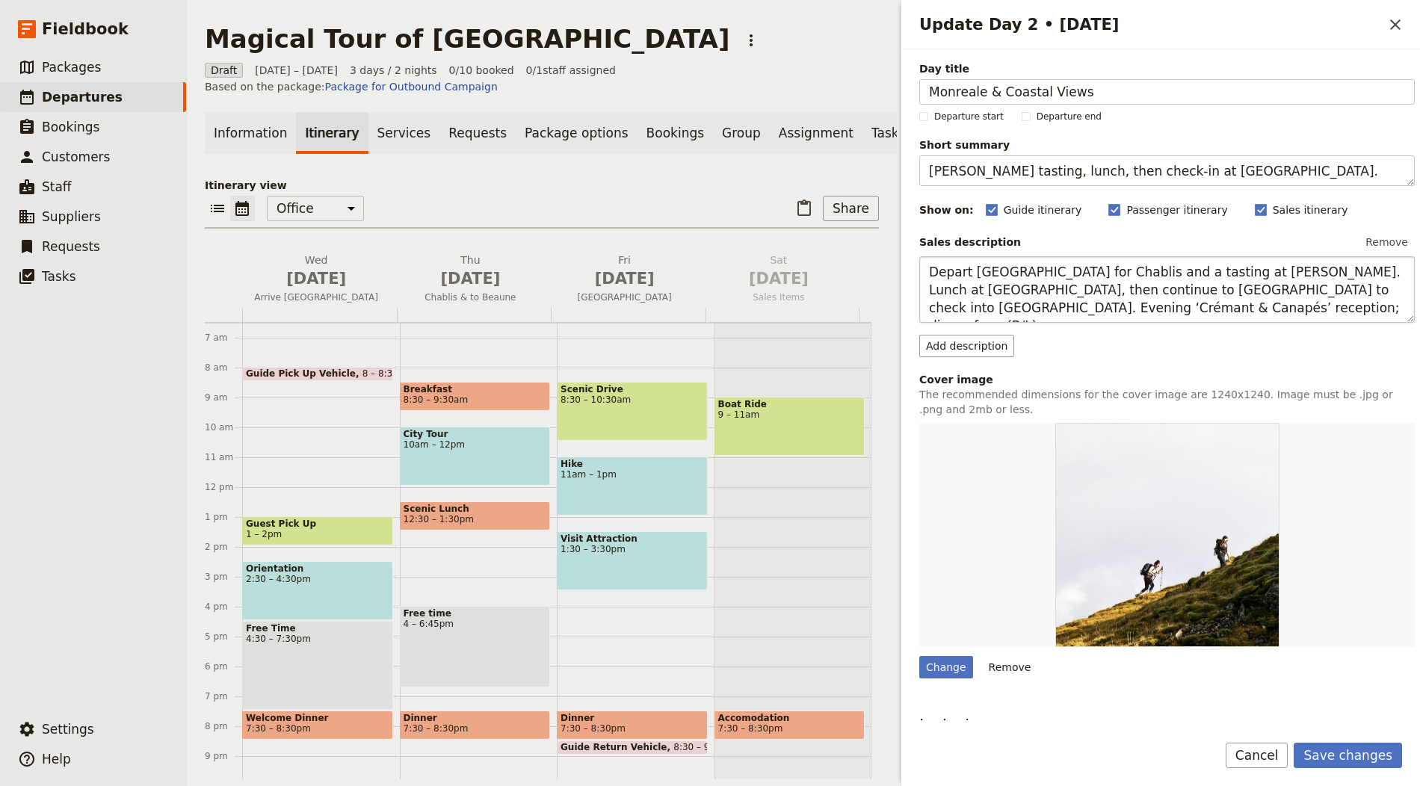
type input "Monreale & Coastal Views"
click at [1141, 170] on textarea "William Fèvre tasting, lunch, then check‑in at Hotel Le Cep." at bounding box center [1167, 170] width 496 height 31
paste textarea "Cathedral mosaics and seaside strolls"
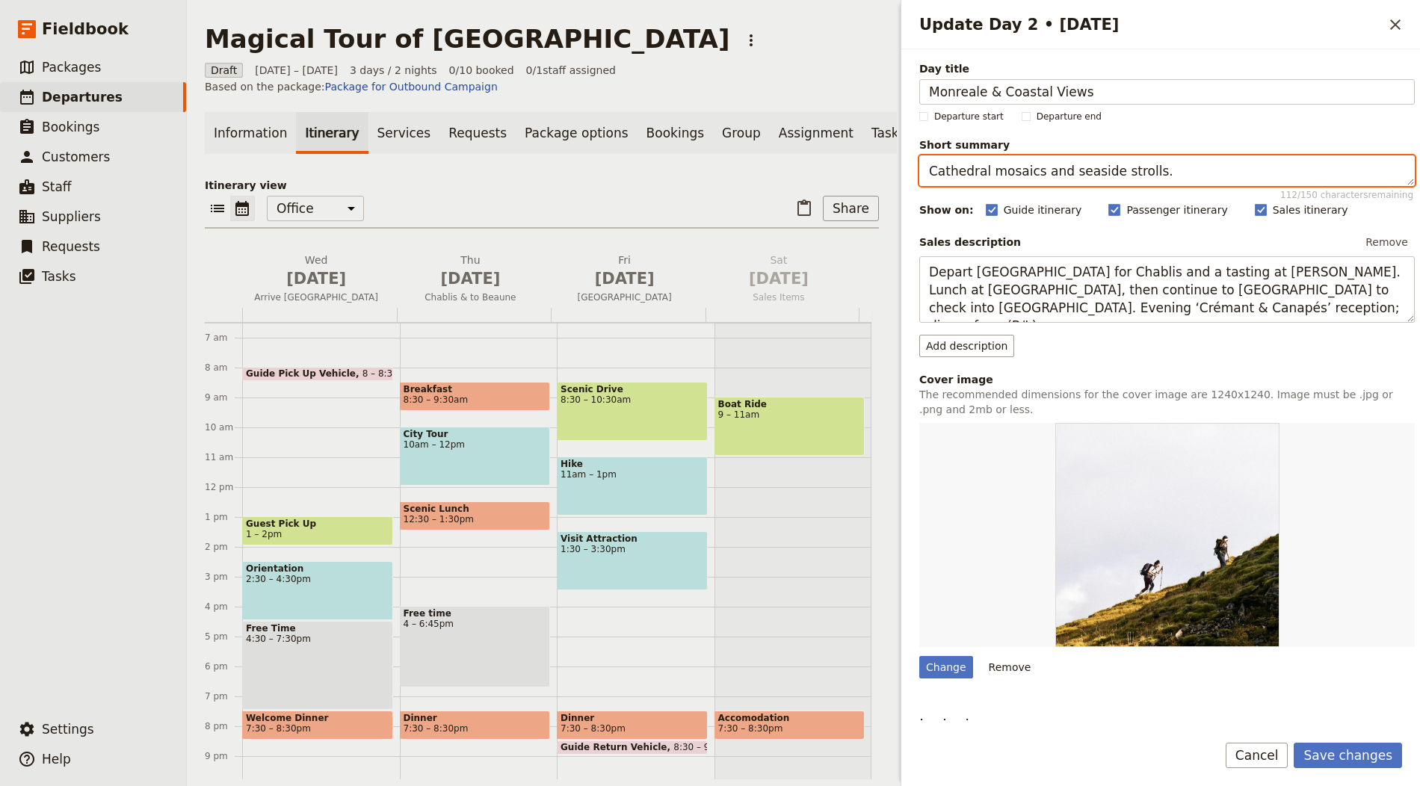
type textarea "Cathedral mosaics and seaside strolls."
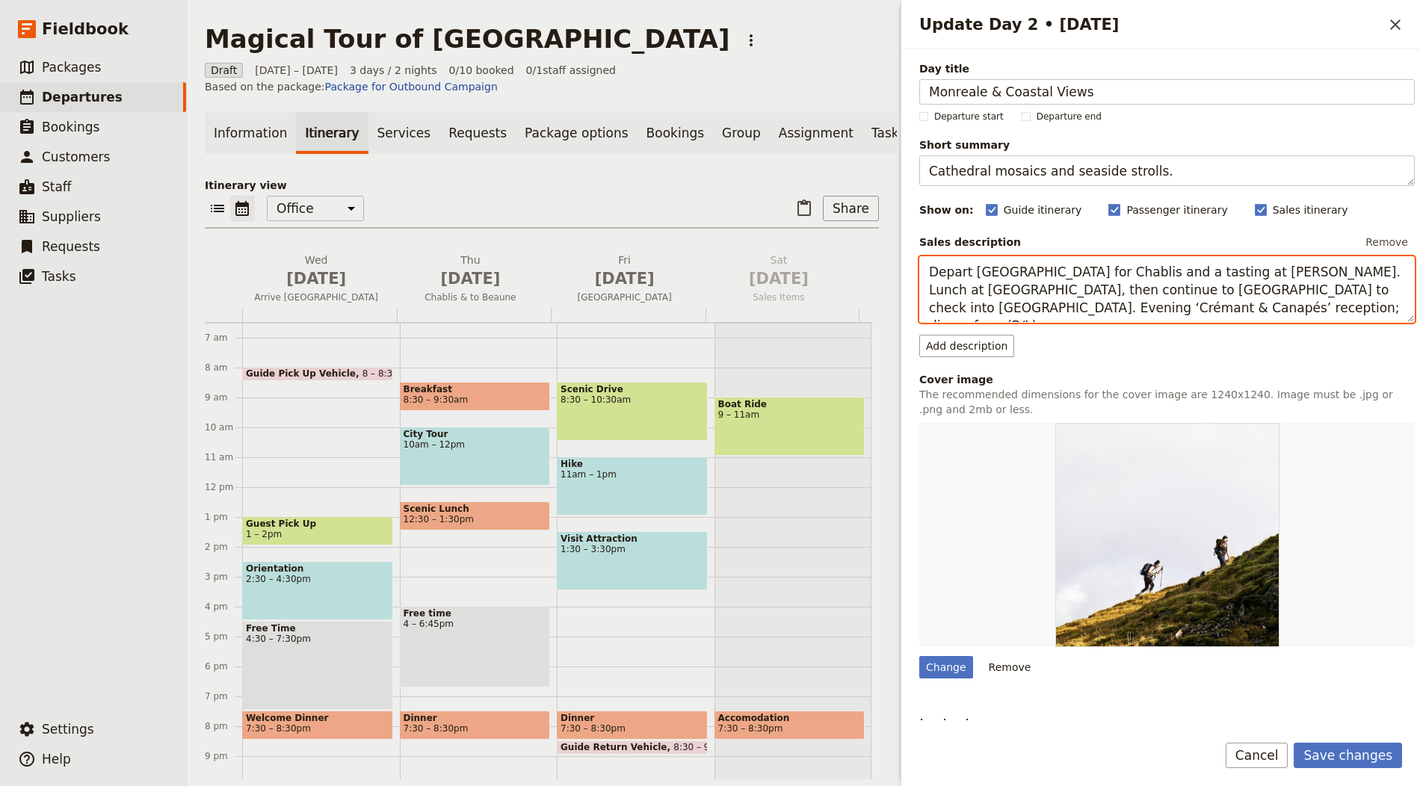
click at [1104, 280] on textarea "Depart Paris for Chablis and a tasting at William Fèvre. Lunch at Le Maufoux Ch…" at bounding box center [1167, 289] width 496 height 67
paste textarea "Visit Monreale’s golden mosaics, then continue along the coast for views and a …"
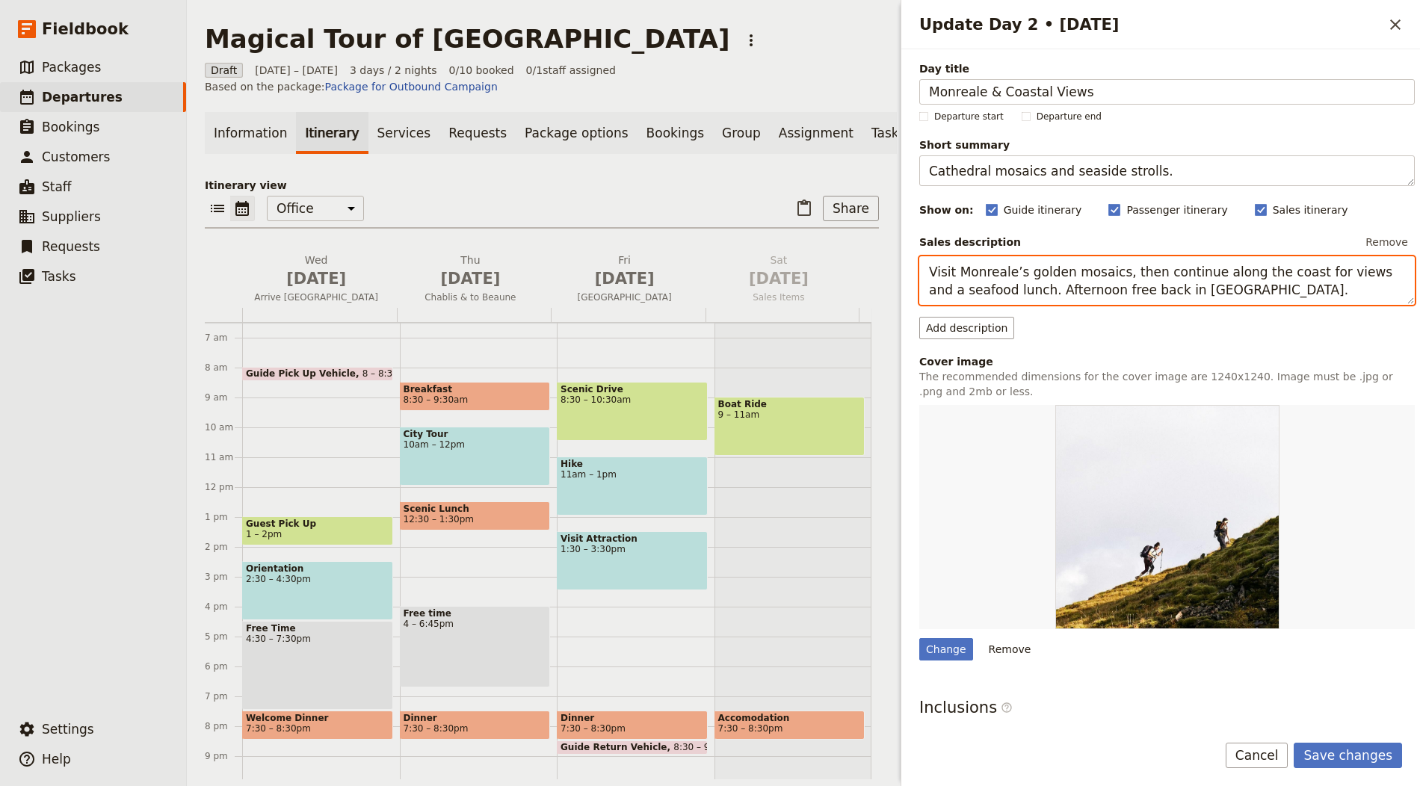
type textarea "Visit Monreale’s golden mosaics, then continue along the coast for views and a …"
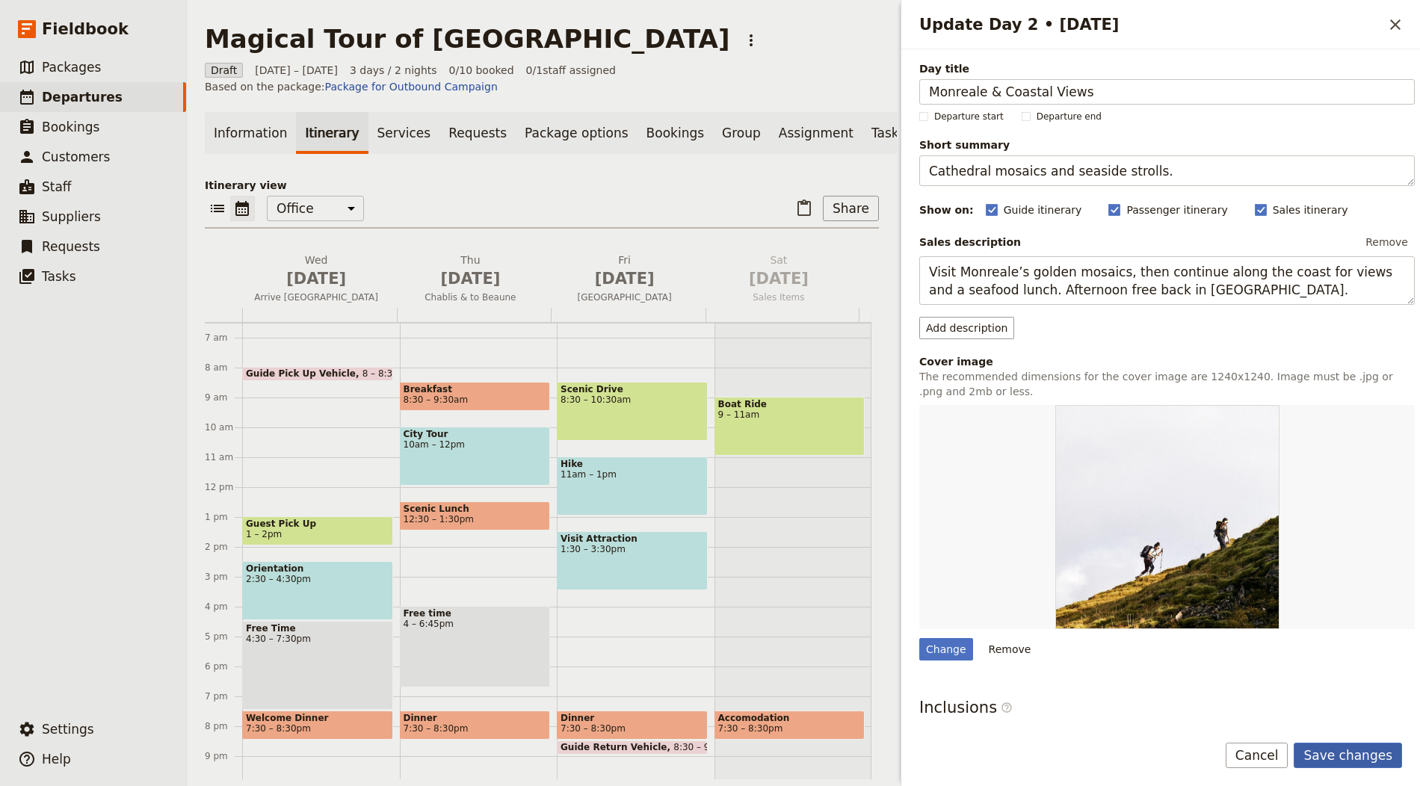
click at [1354, 748] on button "Save changes" at bounding box center [1348, 755] width 108 height 25
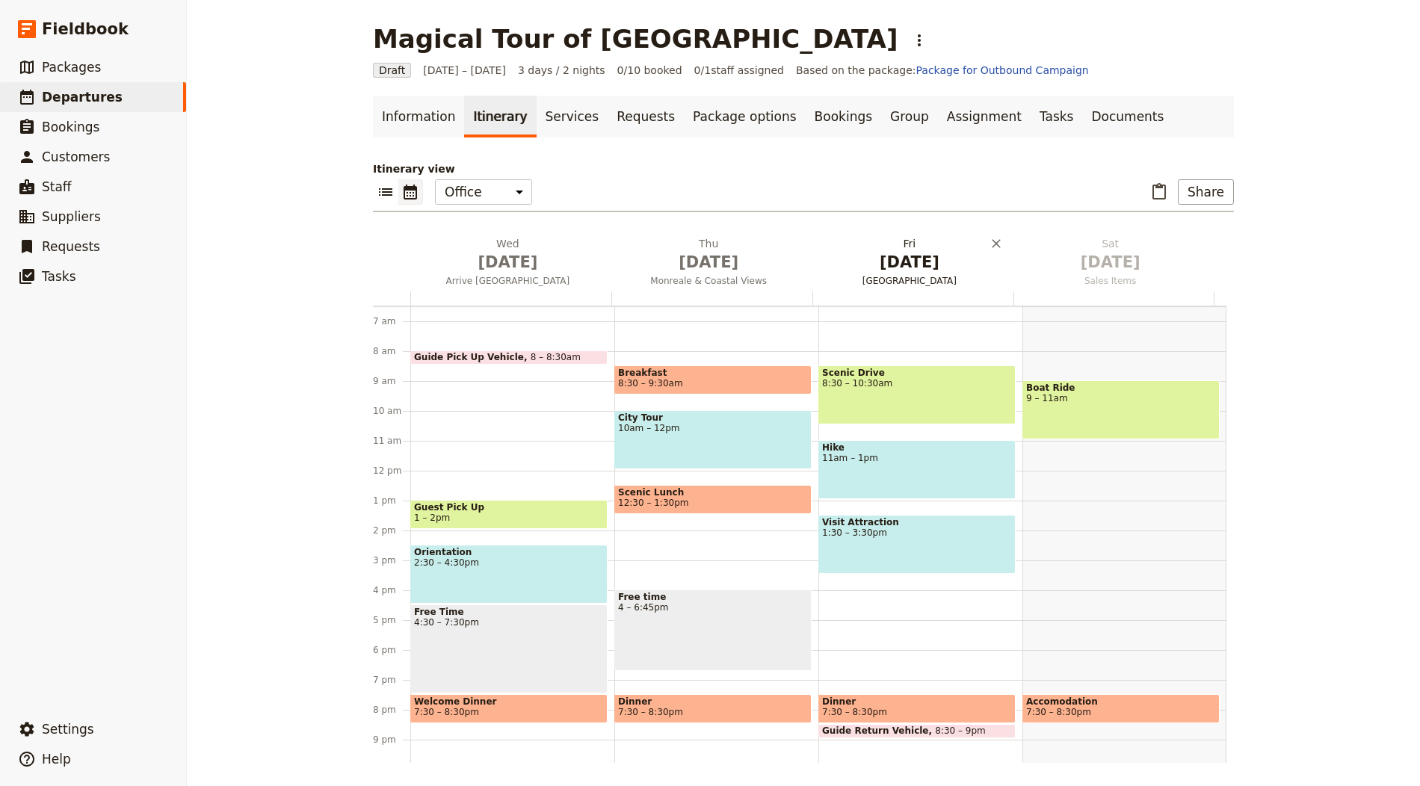
click at [905, 258] on span "Oct 3" at bounding box center [909, 262] width 183 height 22
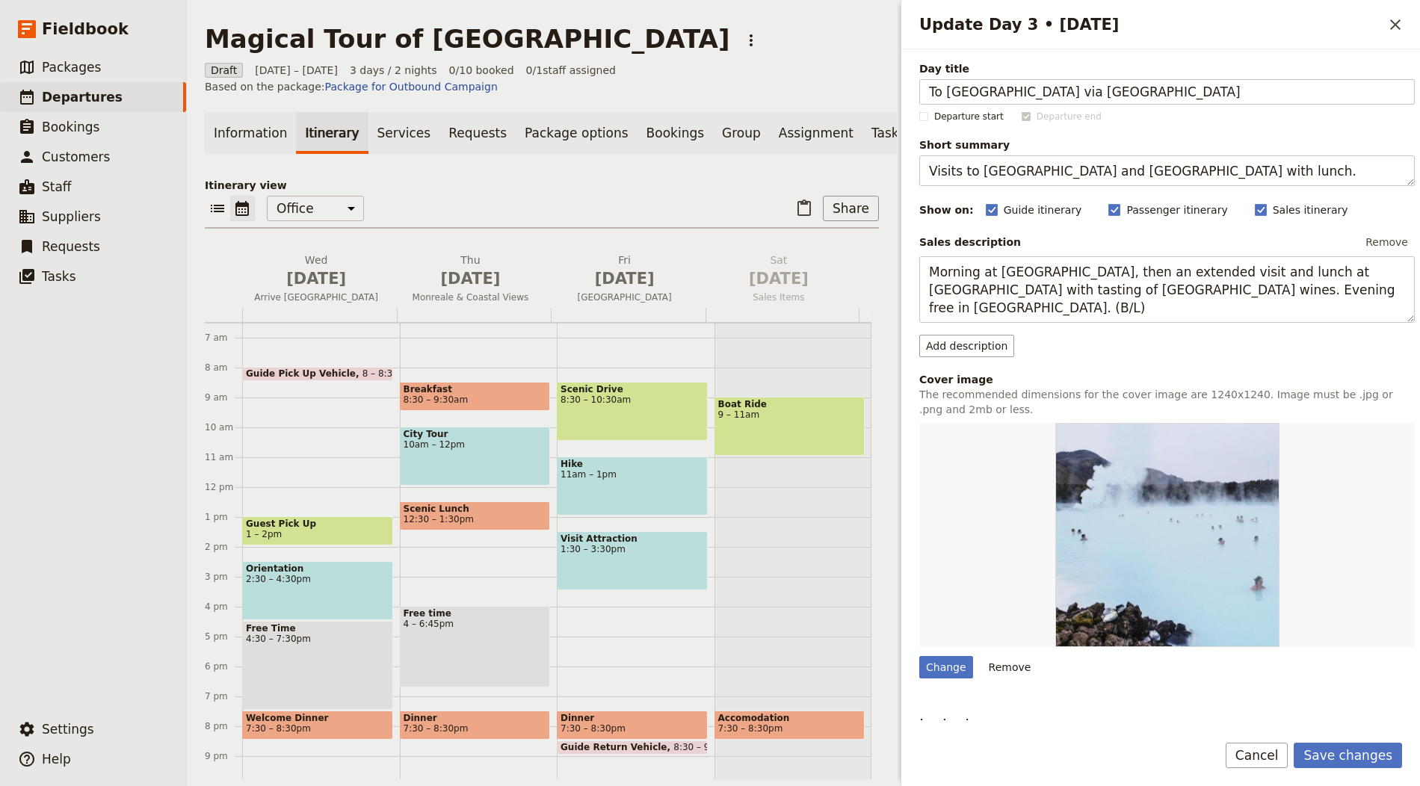
type input "To Agrigento via Villa Romana"
click at [1035, 175] on textarea "Visits to Château de Pommard and Château de Meursault with lunch." at bounding box center [1167, 170] width 496 height 31
paste textarea "Roman mosaics and Valley of the Temples"
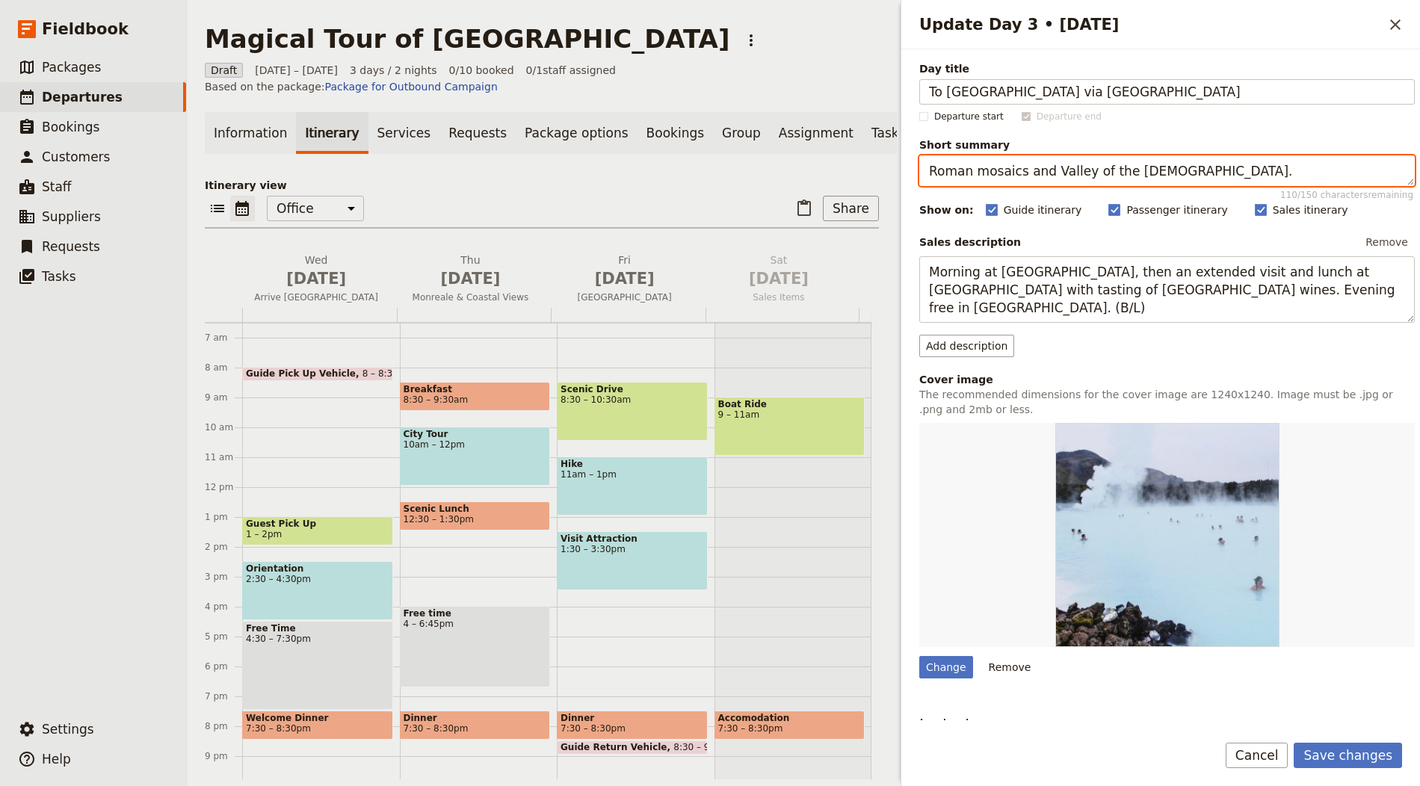
type textarea "Roman mosaics and Valley of the Temples."
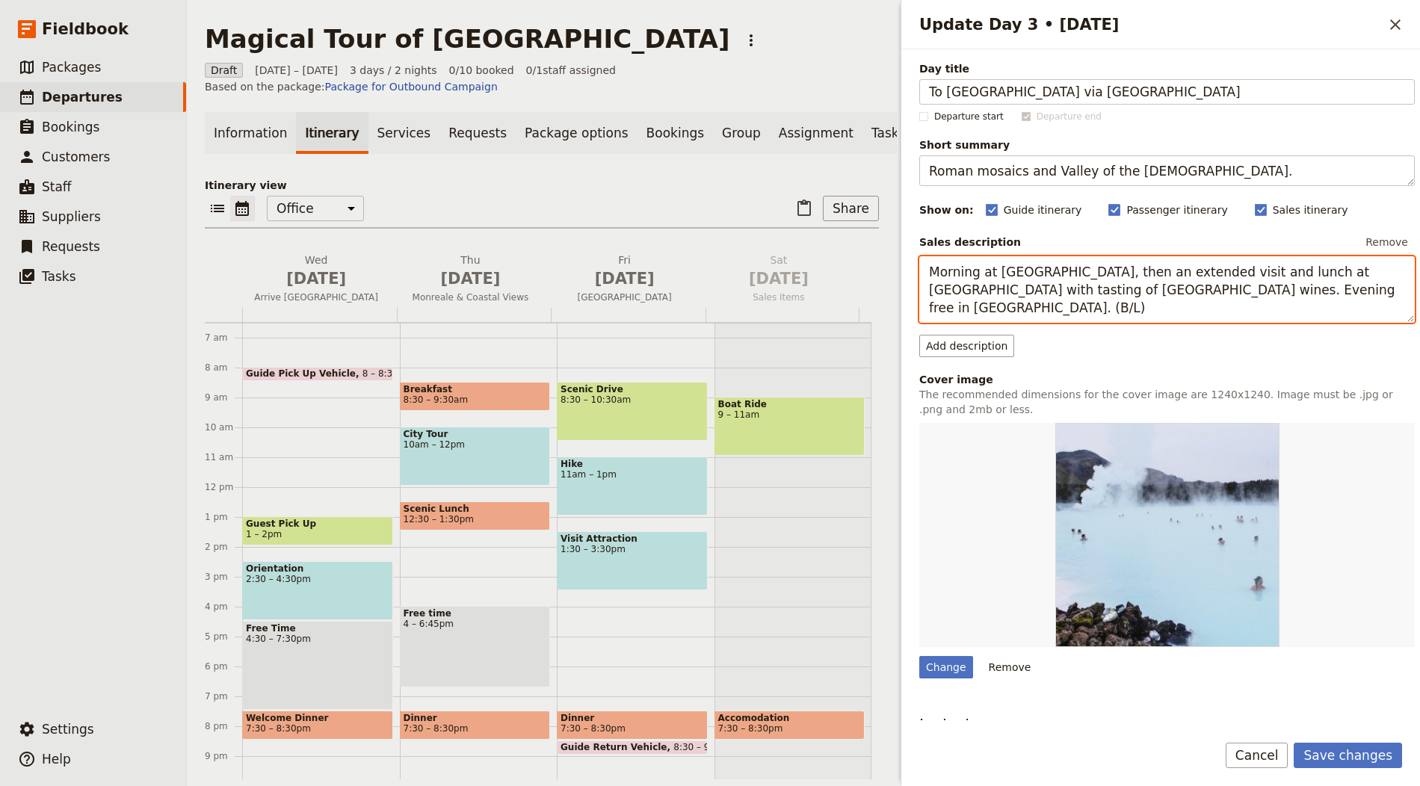
click at [1021, 274] on textarea "Morning at Château de Pommard, then an extended visit and lunch at Château de M…" at bounding box center [1167, 289] width 496 height 67
paste textarea "Head inland to Piazza Armerina to see Villa Romana del Casale’s mosaics, then c…"
type textarea "Head inland to Piazza Armerina to see Villa Romana del Casale’s mosaics, then c…"
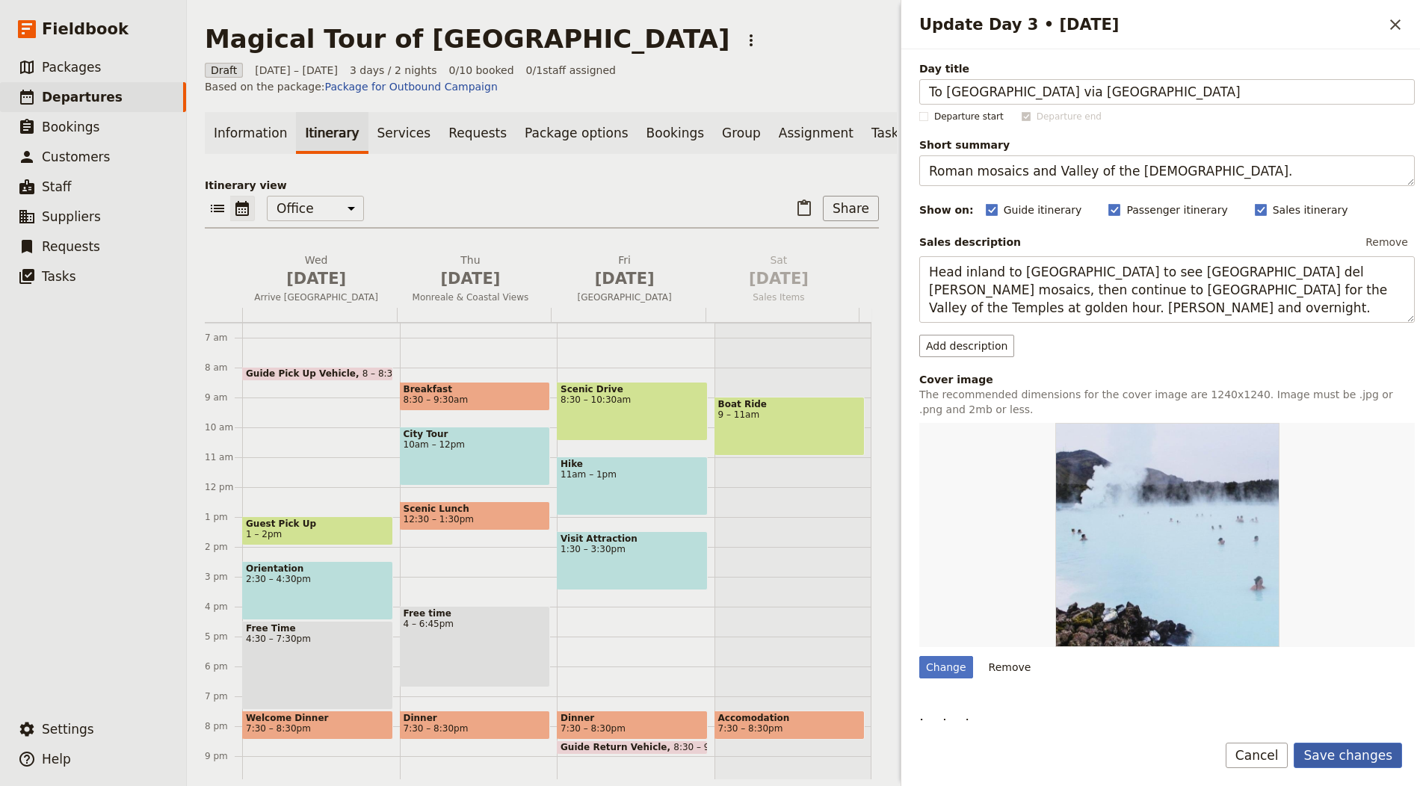
click at [1348, 754] on button "Save changes" at bounding box center [1348, 755] width 108 height 25
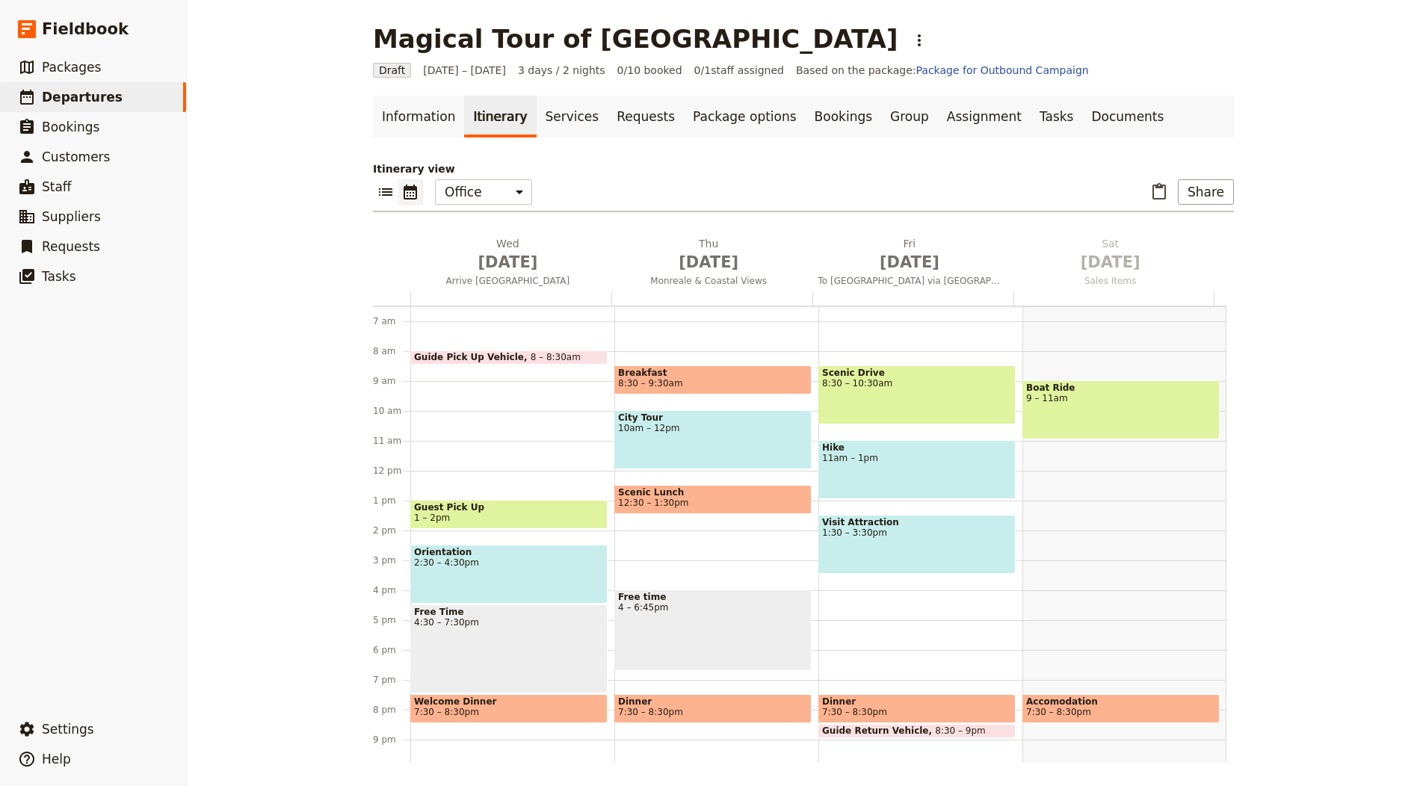
click at [617, 42] on div "Magical Tour of Sicily ​" at bounding box center [652, 39] width 559 height 30
drag, startPoint x: 622, startPoint y: 40, endPoint x: 644, endPoint y: 52, distance: 25.4
click at [910, 40] on icon "Actions" at bounding box center [919, 40] width 18 height 18
click at [680, 114] on span "Schedule departure" at bounding box center [678, 118] width 103 height 15
click at [806, 110] on link "Bookings" at bounding box center [843, 117] width 75 height 42
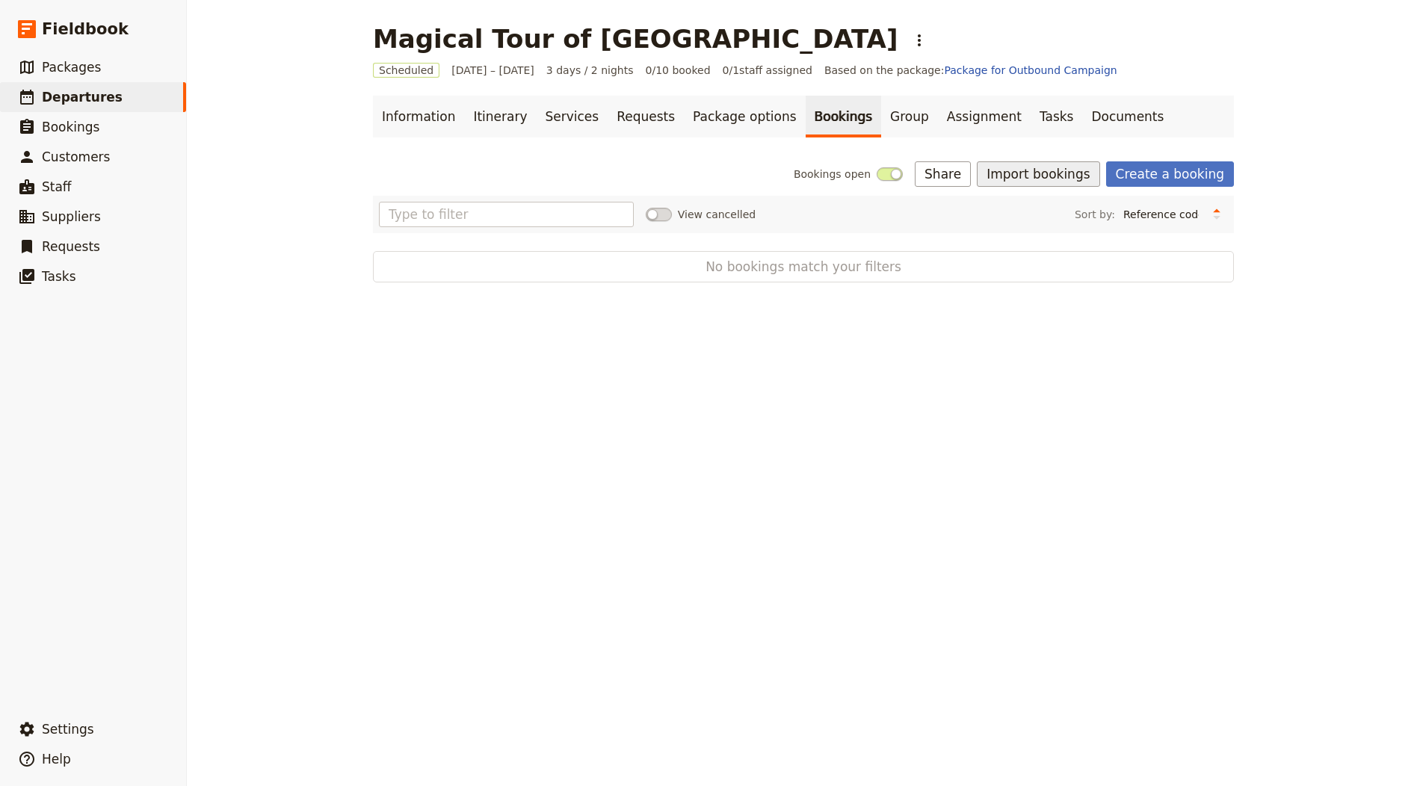
click at [1055, 170] on button "Import bookings" at bounding box center [1038, 173] width 123 height 25
click at [1051, 203] on span "Import Bookings" at bounding box center [1043, 206] width 86 height 15
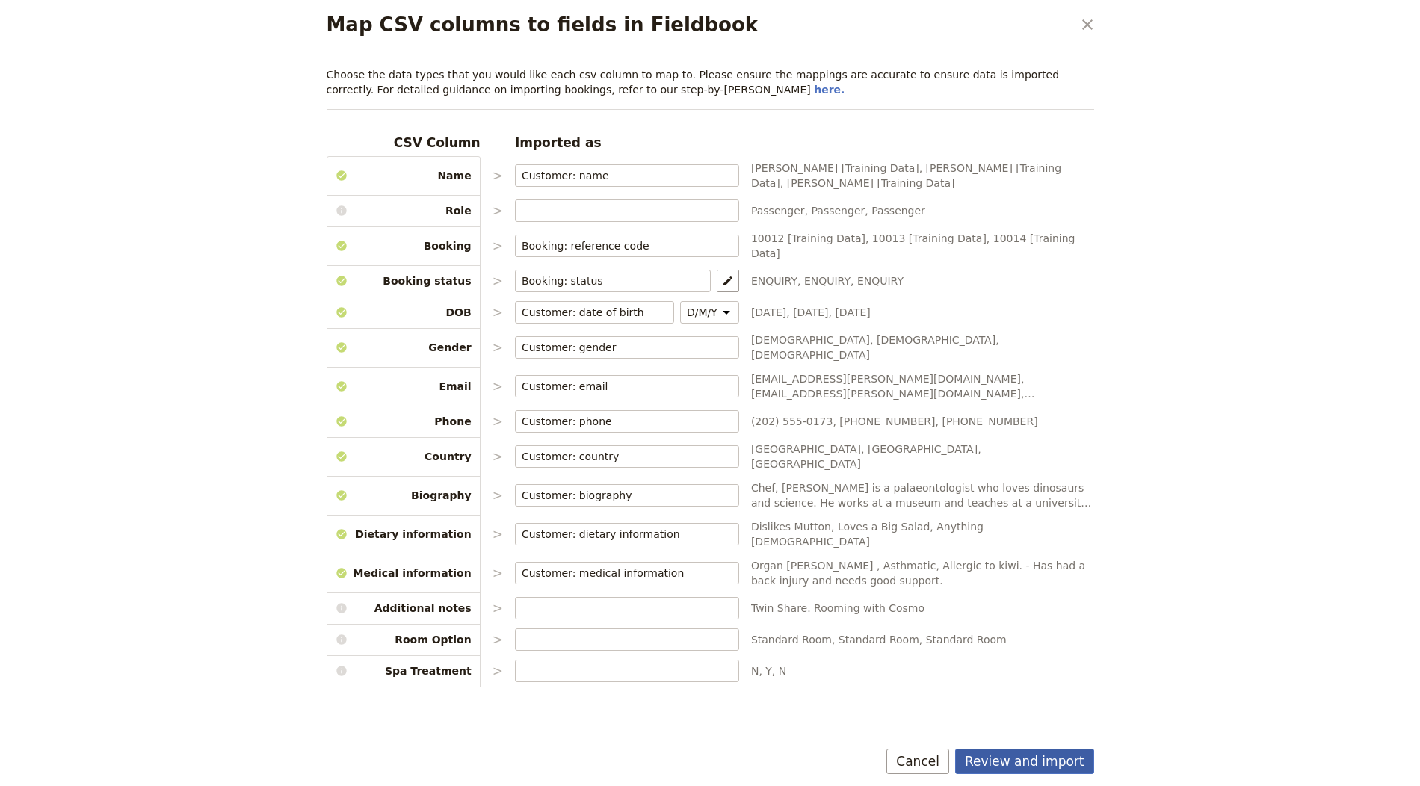
click at [1040, 765] on button "Review and import" at bounding box center [1024, 761] width 139 height 25
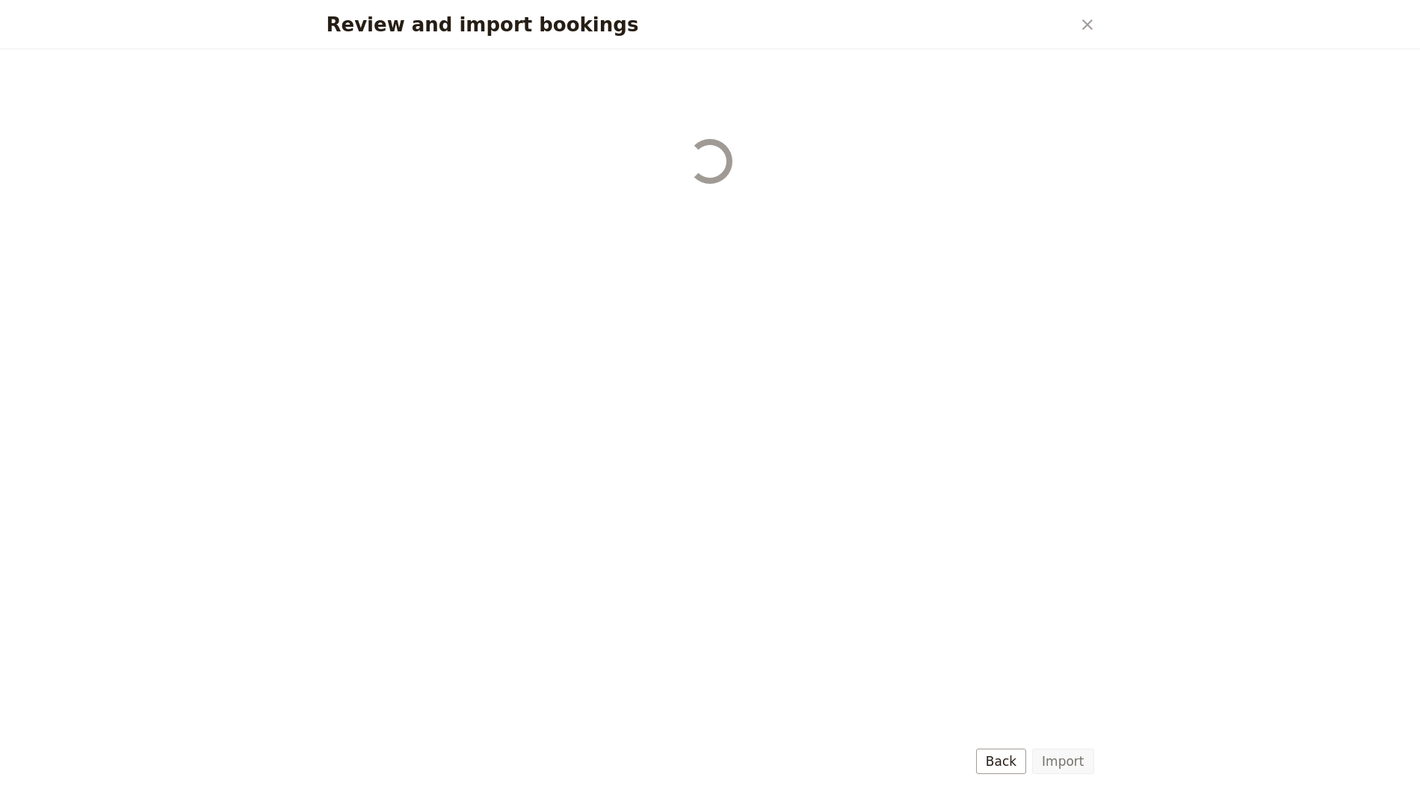
select select "655d56b39948720cb8e55355"
select select "655d57ca9948720cb8e553ec"
select select "655d57fa9948720cb8e553f3"
select select "655d58079948720cb8e553fa"
select select "655d584c9948720cb8e55401"
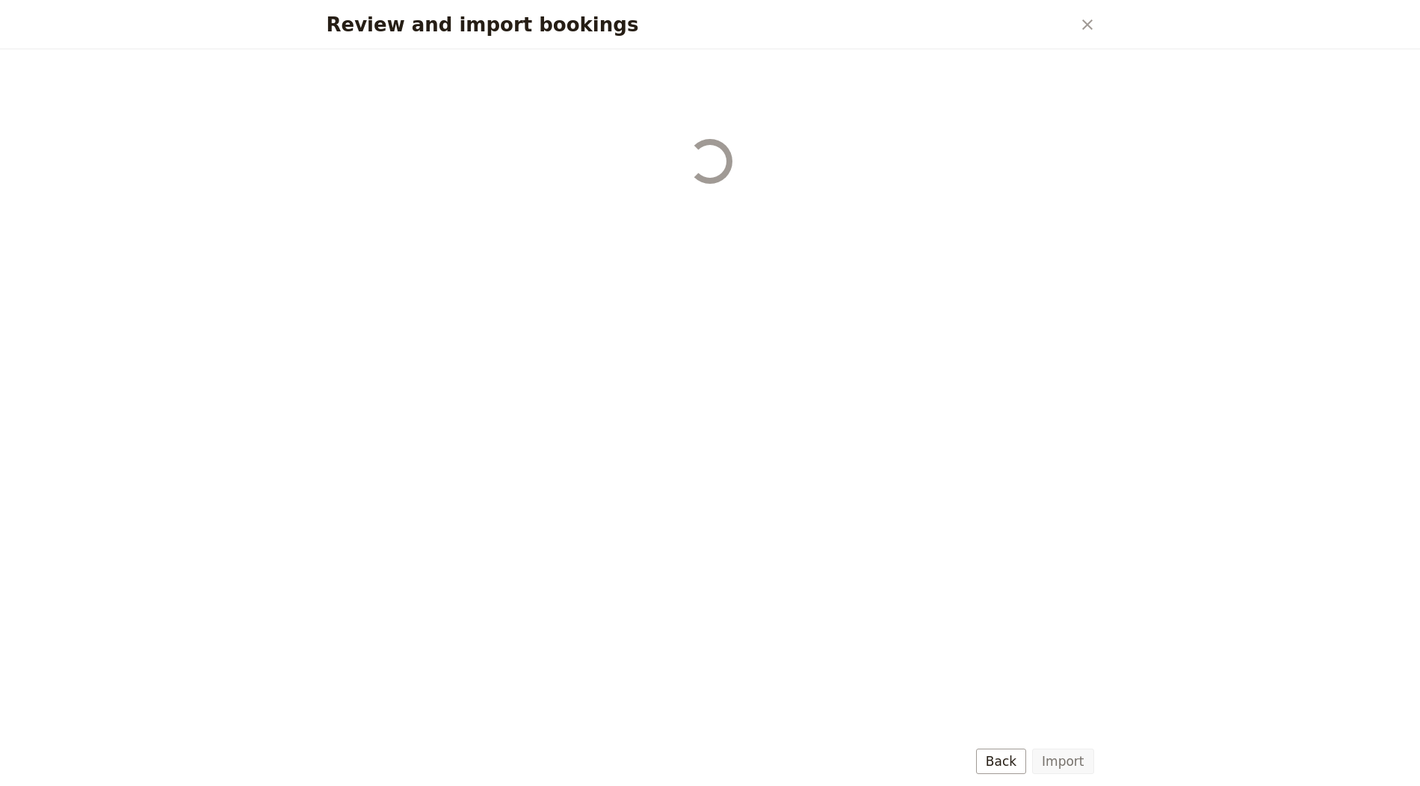
select select "655d58679948720cb8e5540d"
select select "650e6b6659641ed5ee156647"
select select "650e6b4b59641ed5ee156605"
select select "650e2104408bbede5b0c60fd"
select select "650e1d73408bbede5b0c60a6"
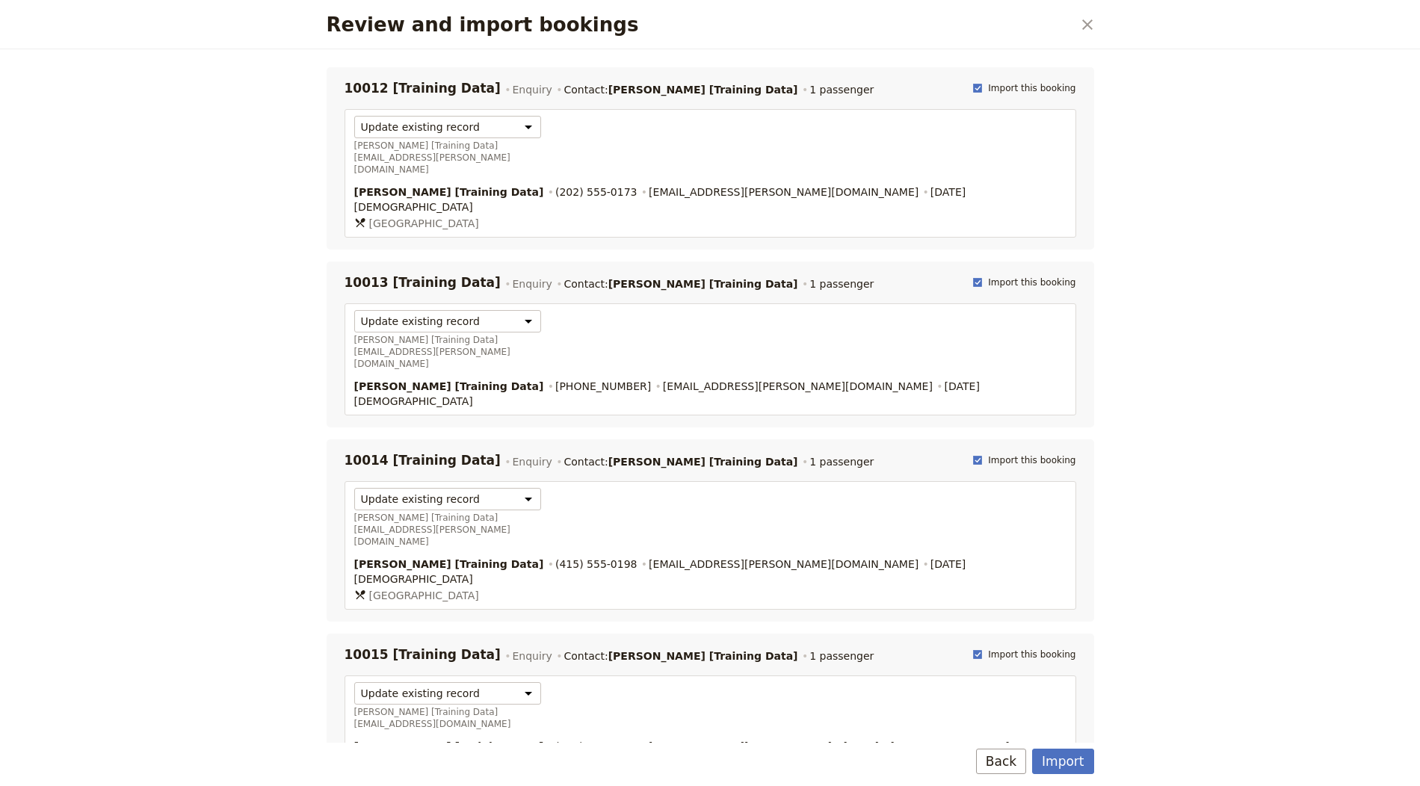
drag, startPoint x: 1064, startPoint y: 761, endPoint x: 1292, endPoint y: 764, distance: 228.0
click at [1064, 761] on button "Import" at bounding box center [1062, 761] width 61 height 25
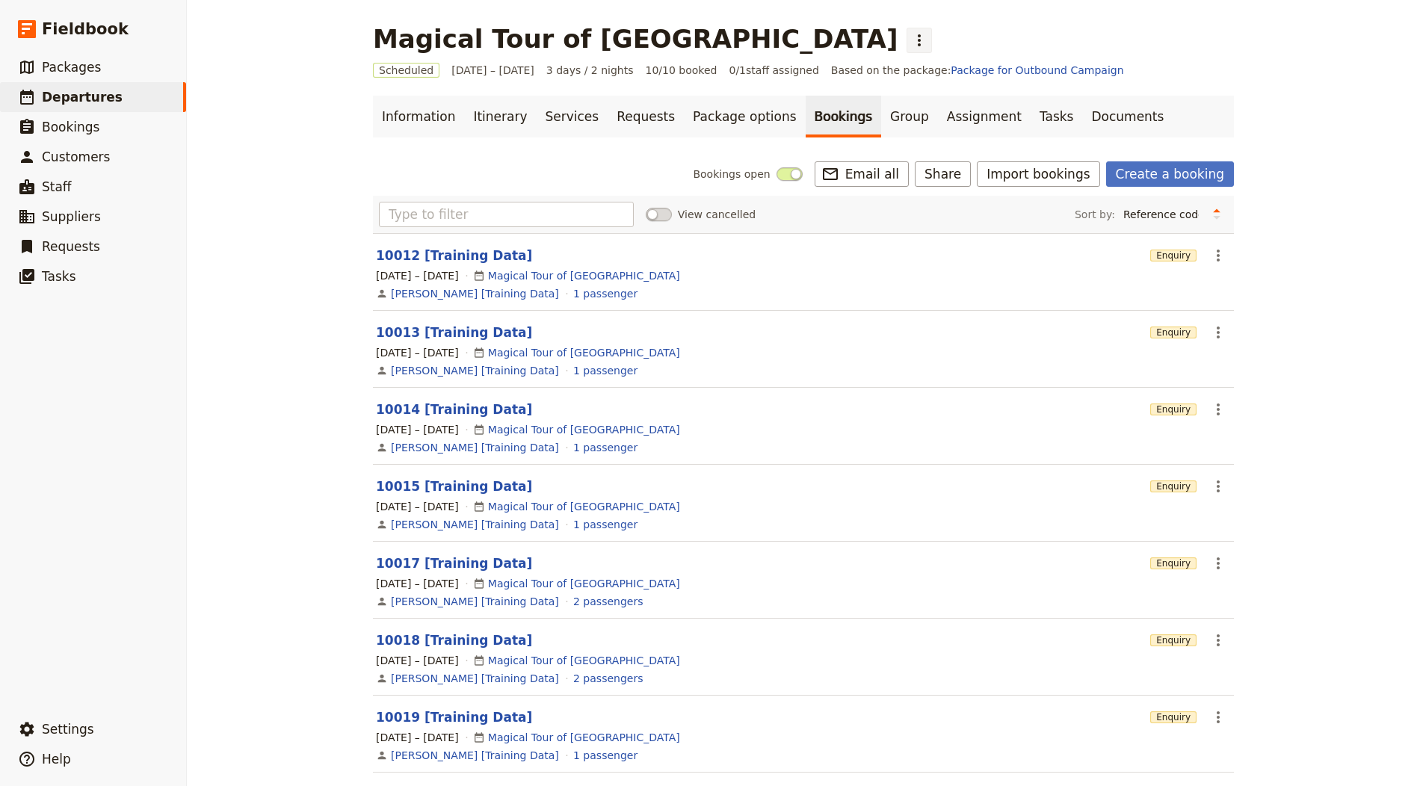
click at [918, 37] on icon "Actions" at bounding box center [919, 40] width 3 height 12
click at [667, 68] on span "Clone this departure" at bounding box center [680, 73] width 107 height 15
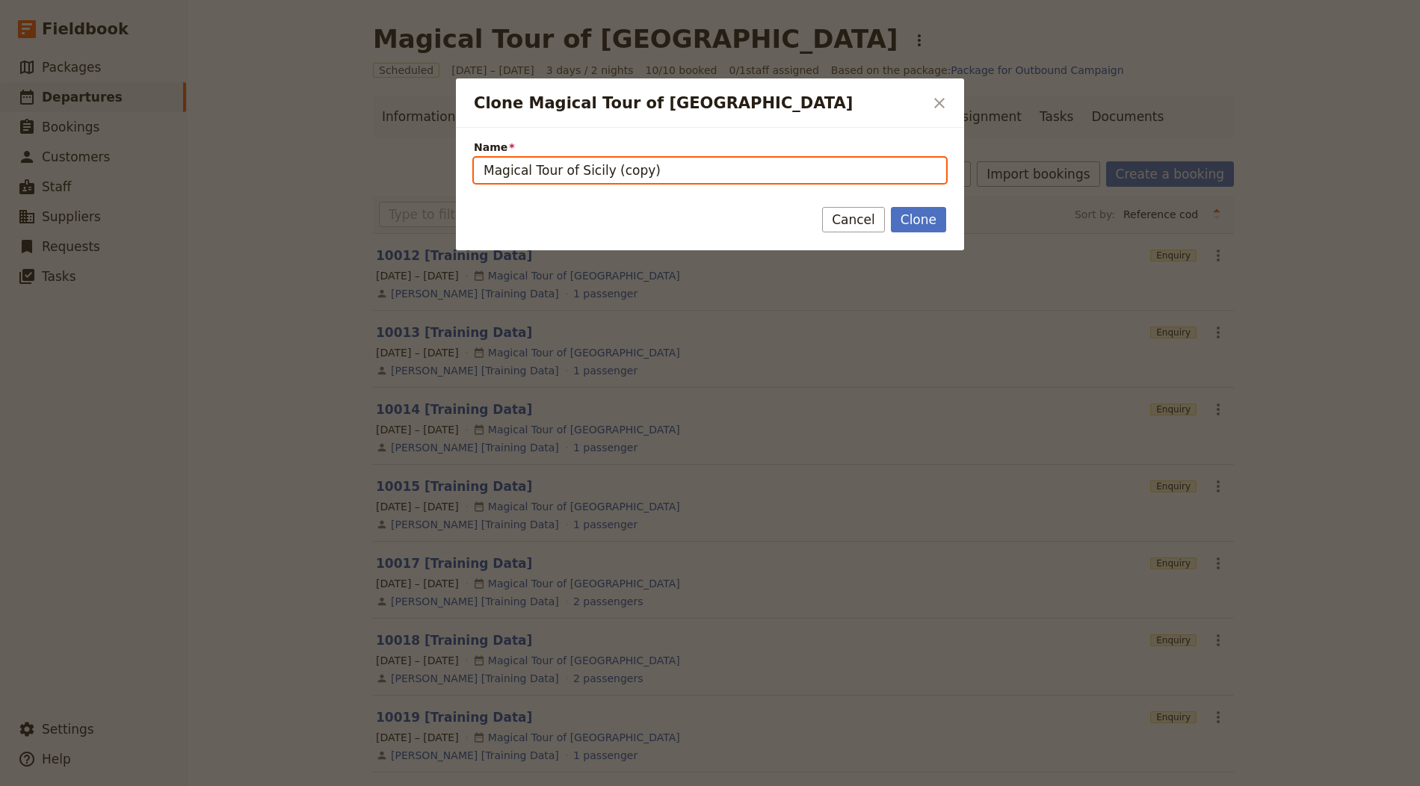
click at [635, 175] on input "Magical Tour of Sicily (copy)" at bounding box center [710, 170] width 472 height 25
paste input "Sri Lanka Tuk‑Tuk Adventure – September"
type input "Sri Lanka Tuk‑Tuk Adventure – September"
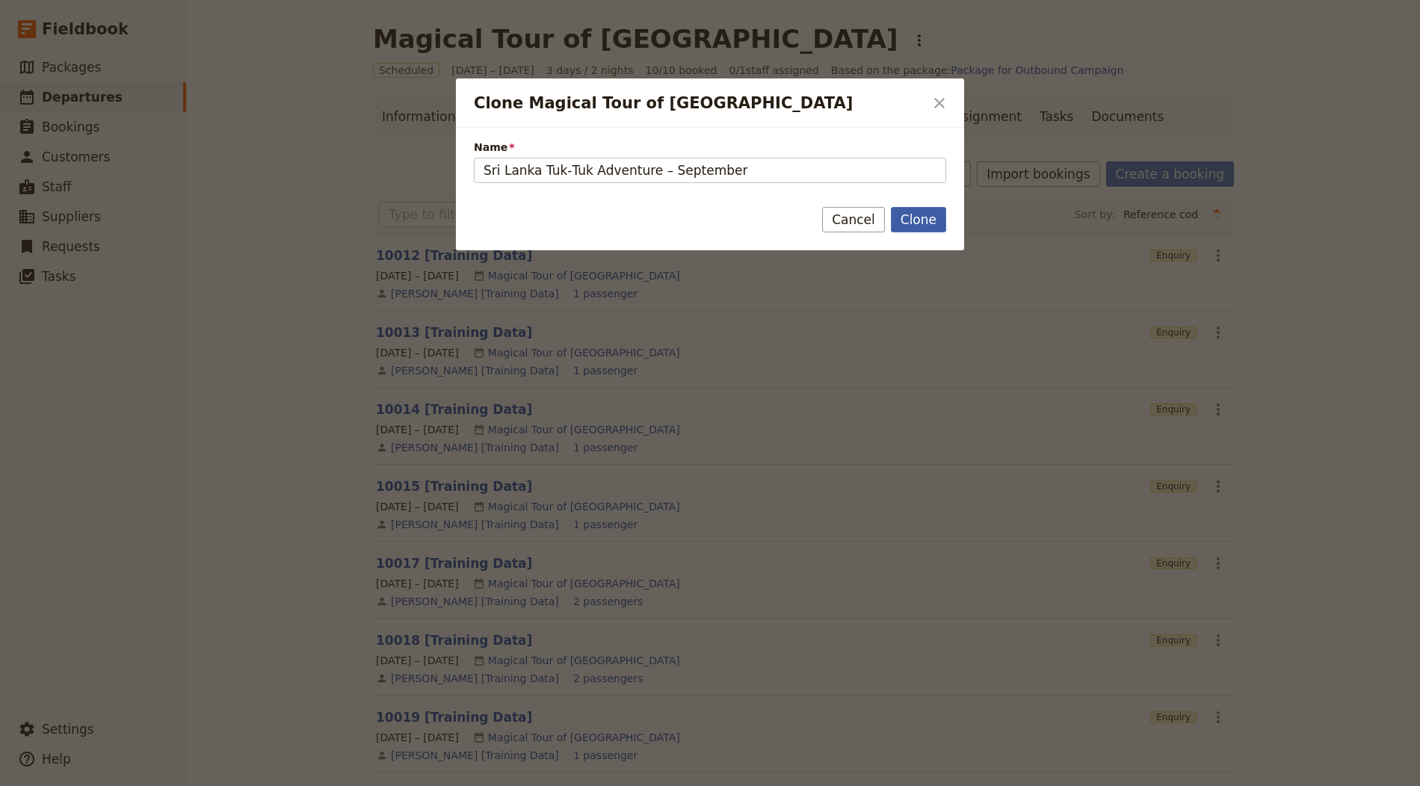
click at [938, 227] on button "Clone" at bounding box center [918, 219] width 55 height 25
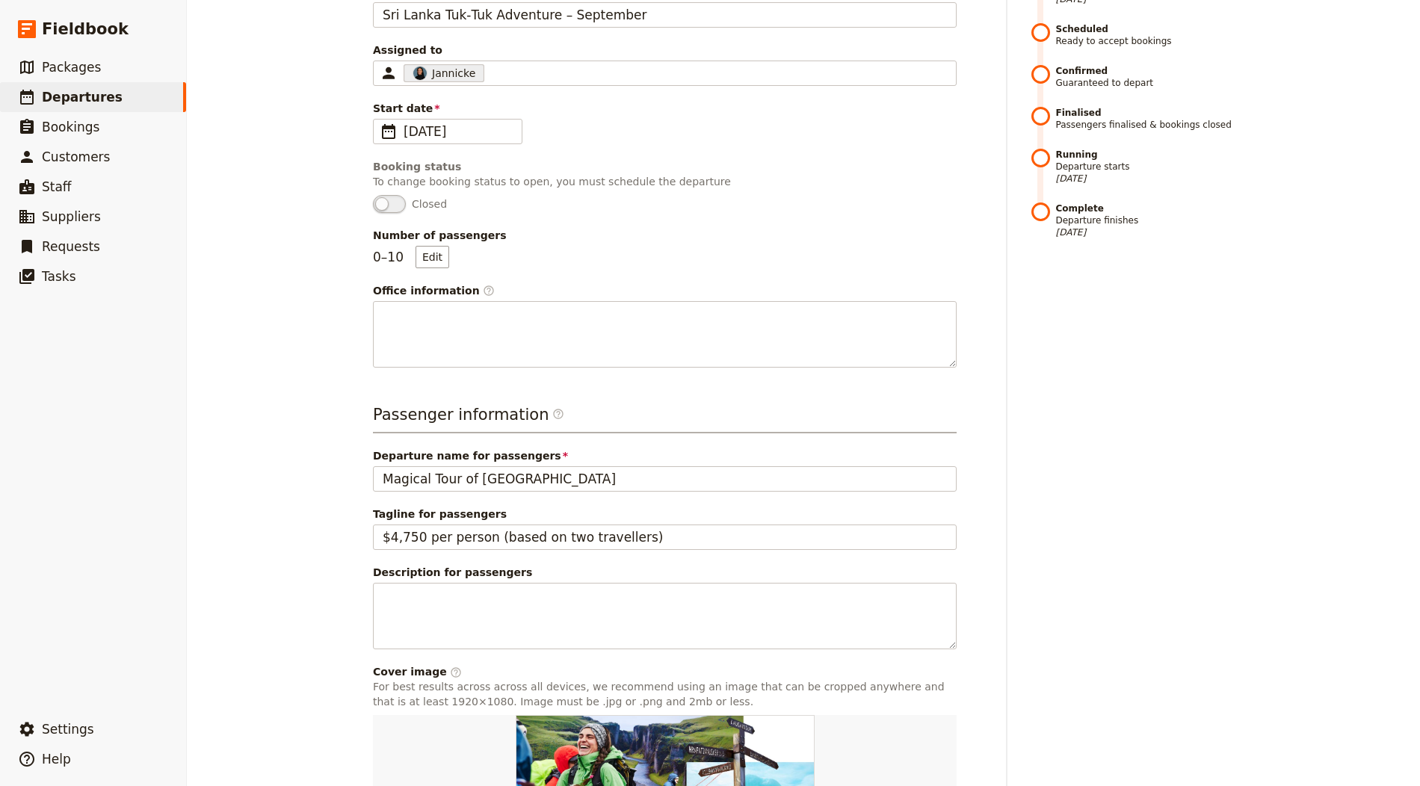
scroll to position [359, 0]
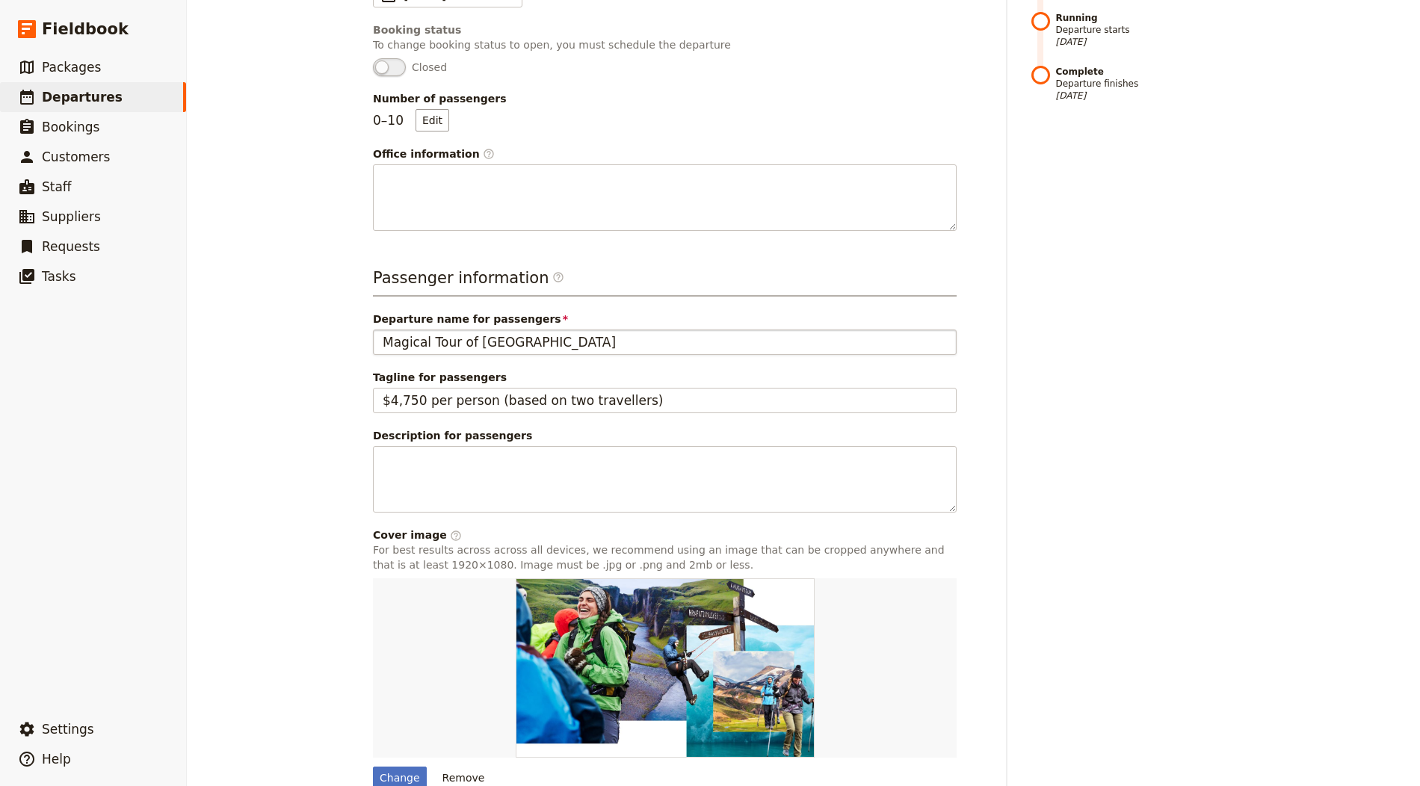
drag, startPoint x: 568, startPoint y: 359, endPoint x: 564, endPoint y: 346, distance: 13.2
click at [566, 354] on div "Passenger information ​ Departure name for passengers Magical Tour of Sicily Ta…" at bounding box center [665, 528] width 584 height 522
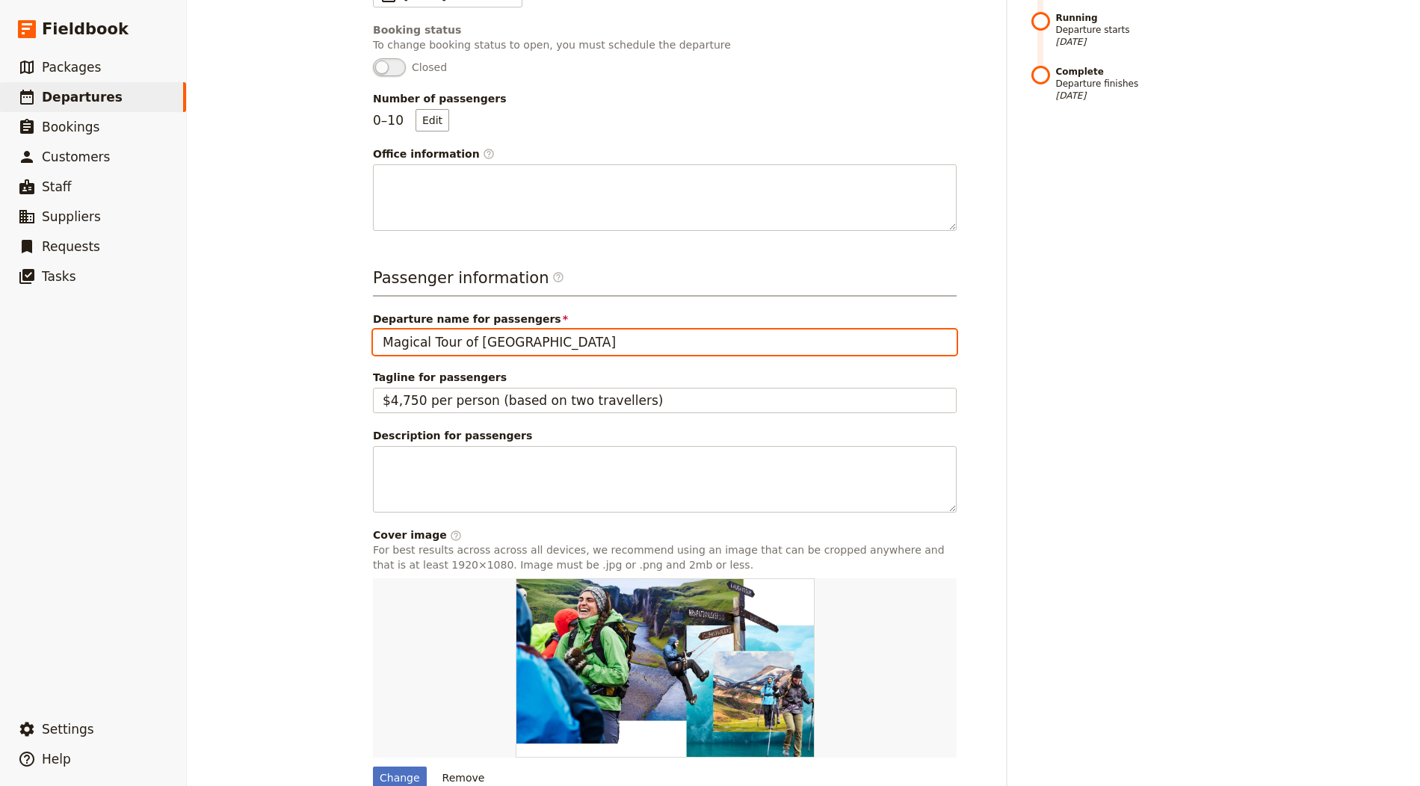
click at [564, 345] on input "Magical Tour of Sicily" at bounding box center [665, 342] width 584 height 25
paste input "Sri Lanka Tuk‑Tuk Adventure – September"
type input "Sri Lanka Tuk‑Tuk Adventure – September"
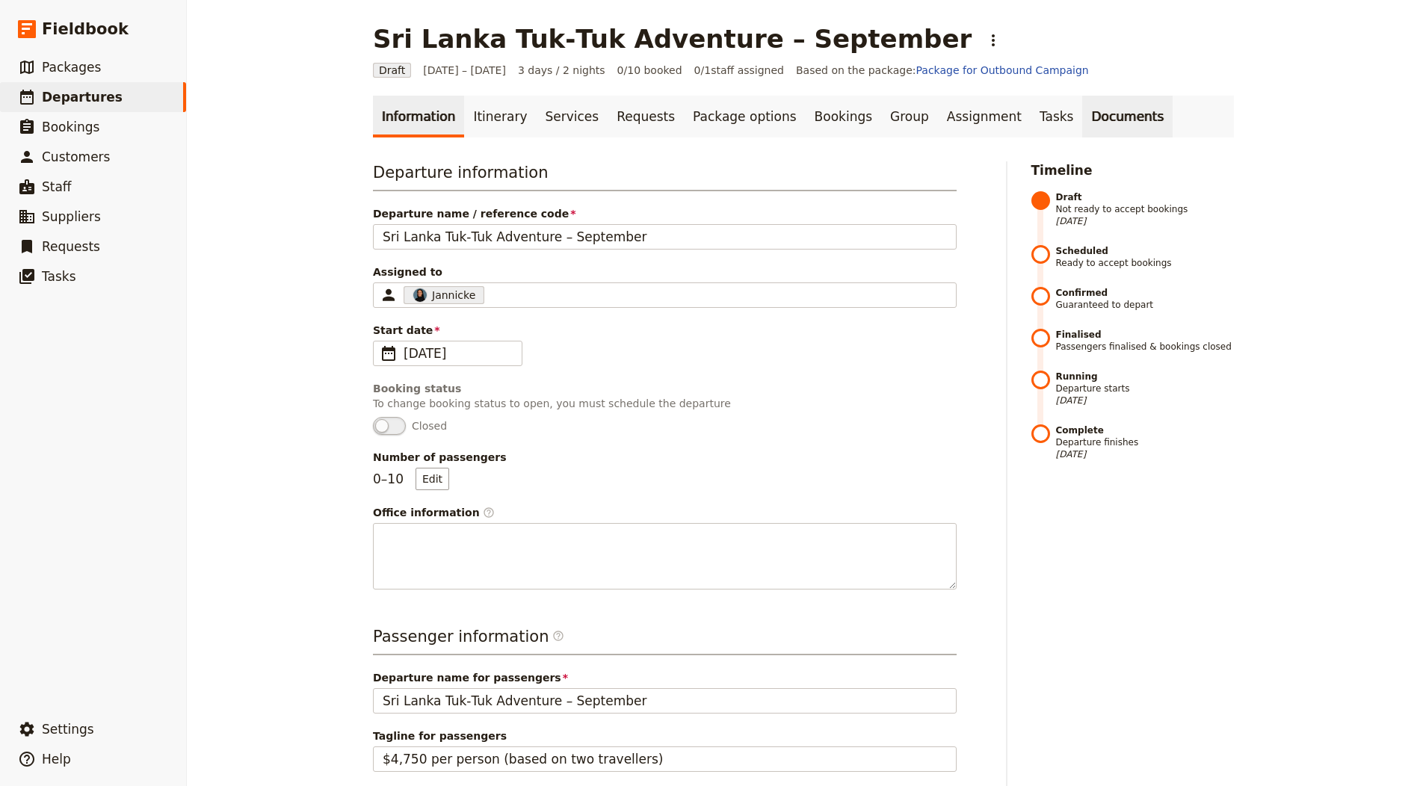
click at [1082, 103] on link "Documents" at bounding box center [1127, 117] width 90 height 42
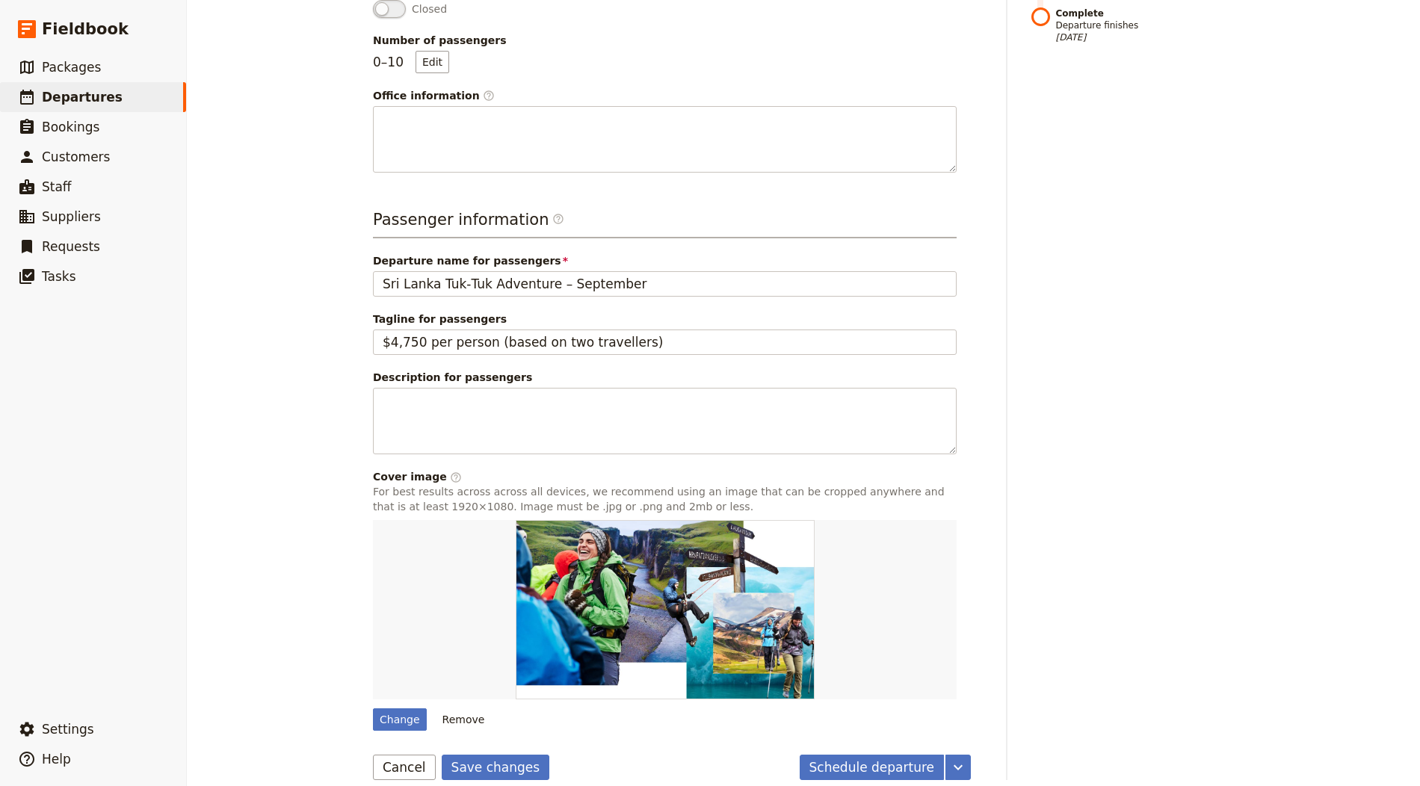
scroll to position [428, 0]
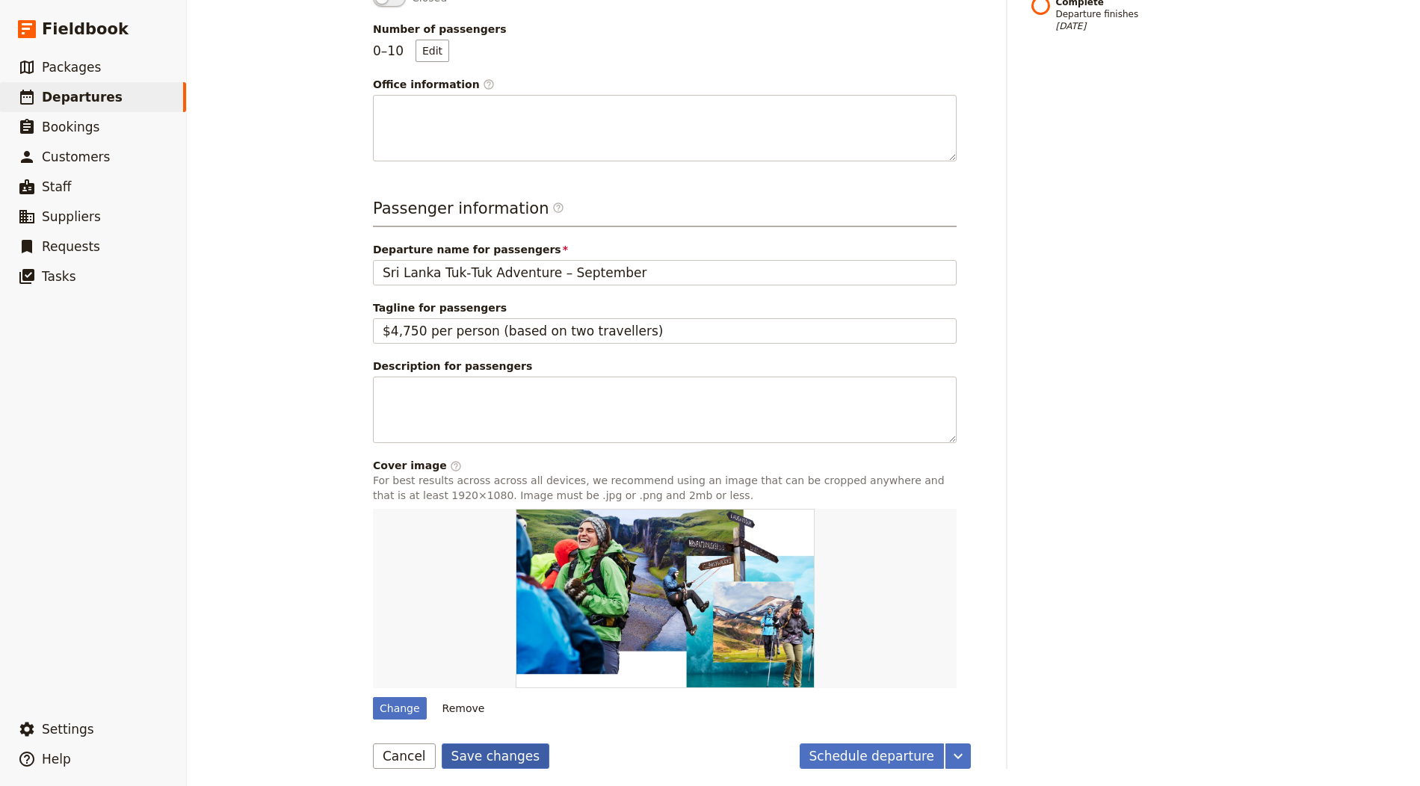
click at [492, 753] on button "Save changes" at bounding box center [496, 756] width 108 height 25
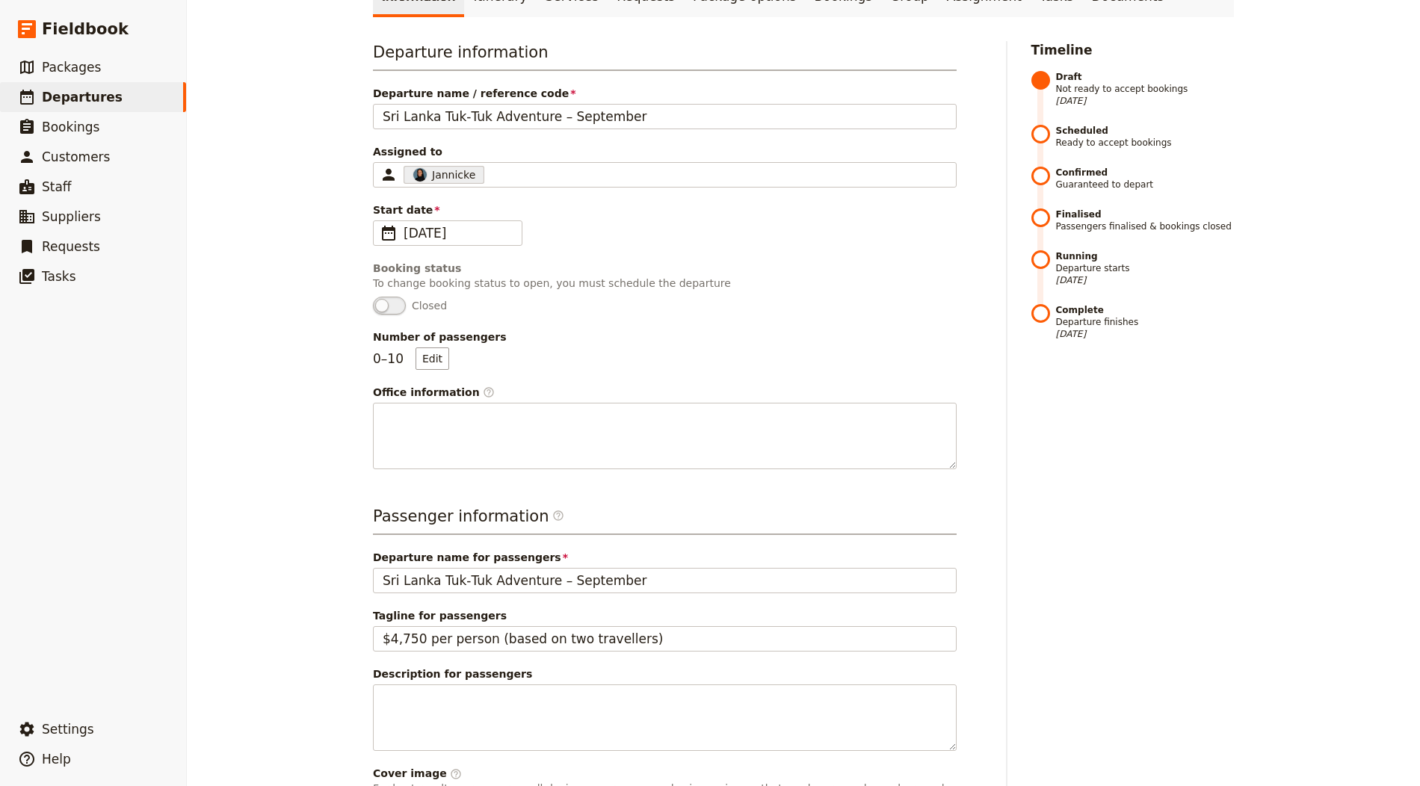
scroll to position [0, 0]
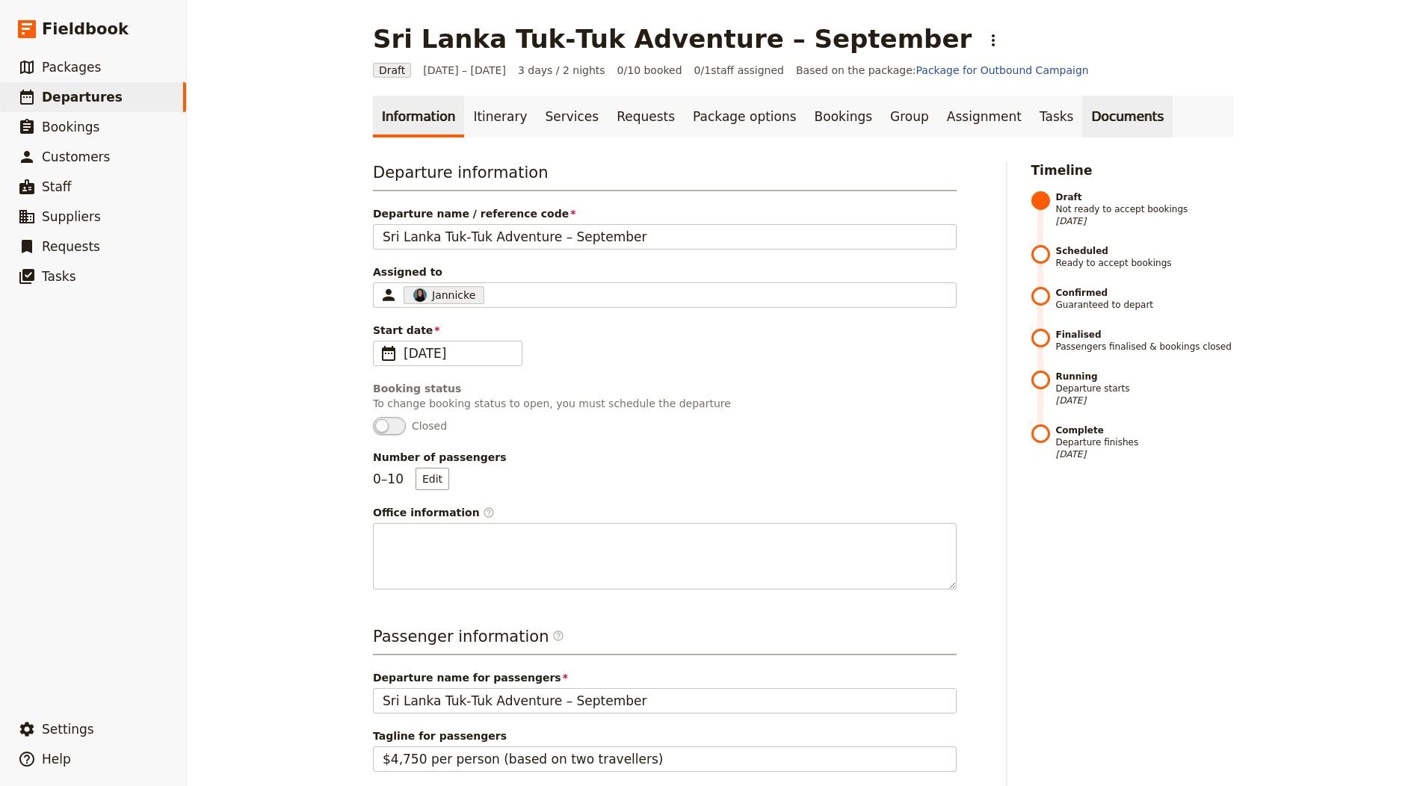
click at [1082, 108] on link "Documents" at bounding box center [1127, 117] width 90 height 42
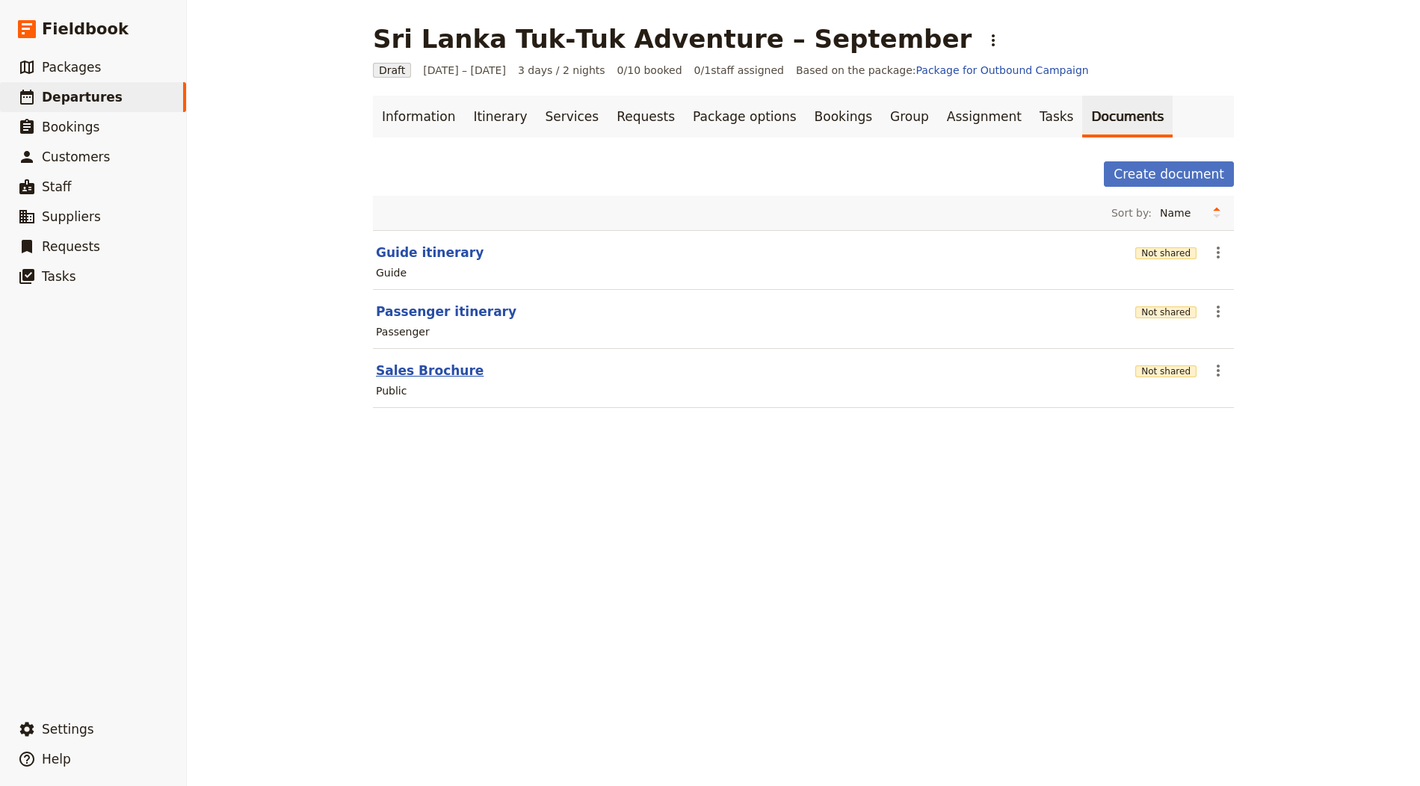
click at [376, 363] on button "Sales Brochure" at bounding box center [430, 371] width 108 height 18
select select "DEFAULT"
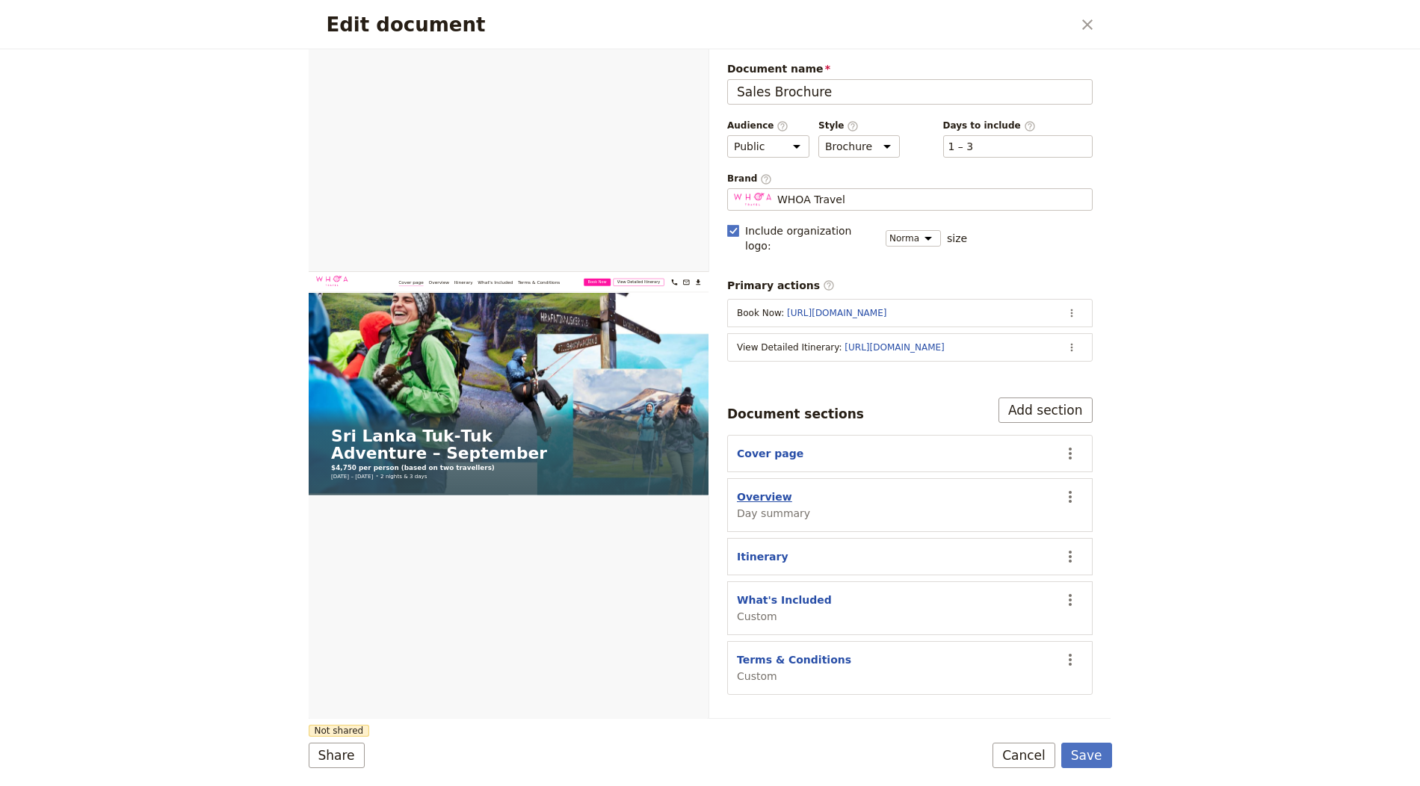
click at [767, 490] on button "Overview" at bounding box center [764, 497] width 55 height 15
select select "DAY_SUMMARY"
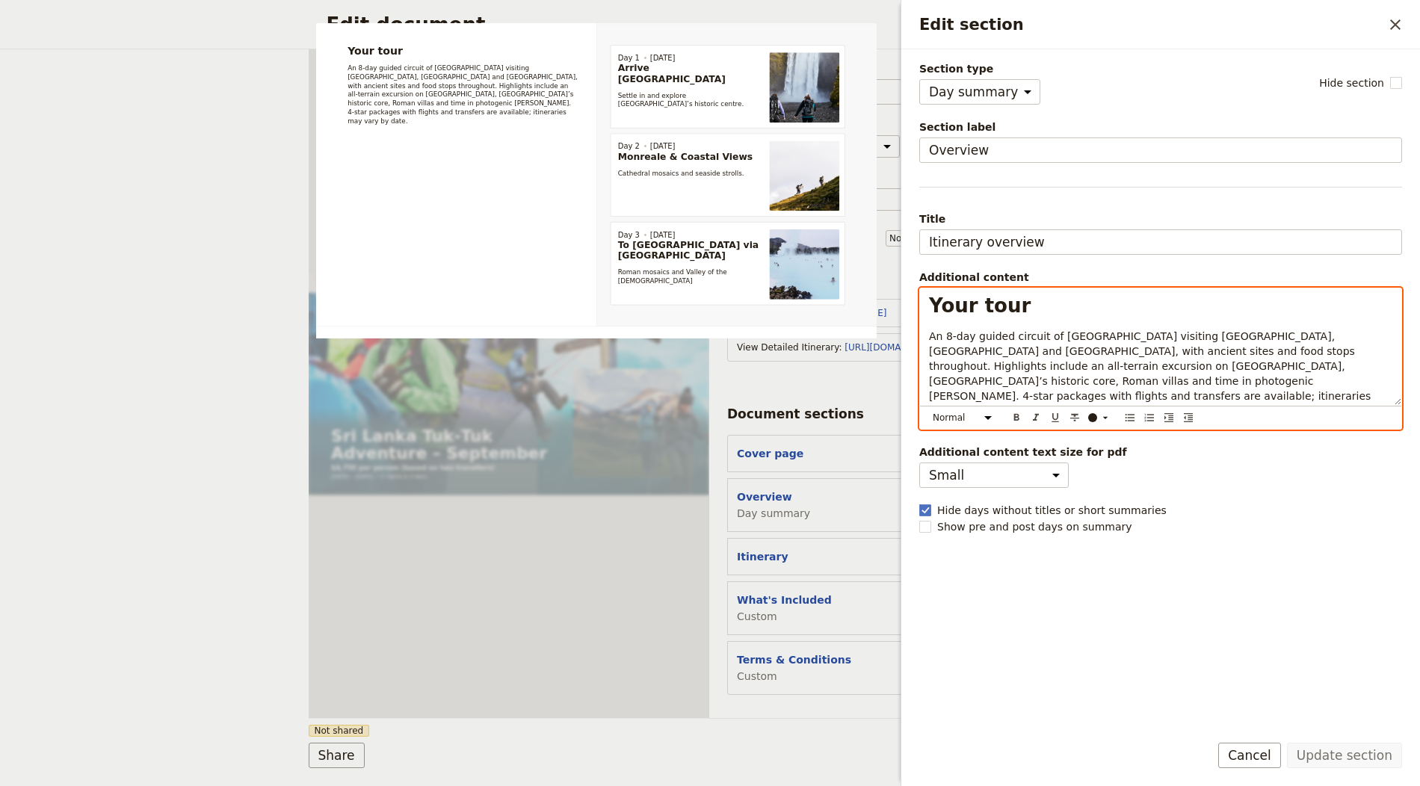
click at [956, 340] on p "An 8‑day guided circuit of Sicily visiting Palermo, Catania and Taormina, with …" at bounding box center [1160, 374] width 463 height 90
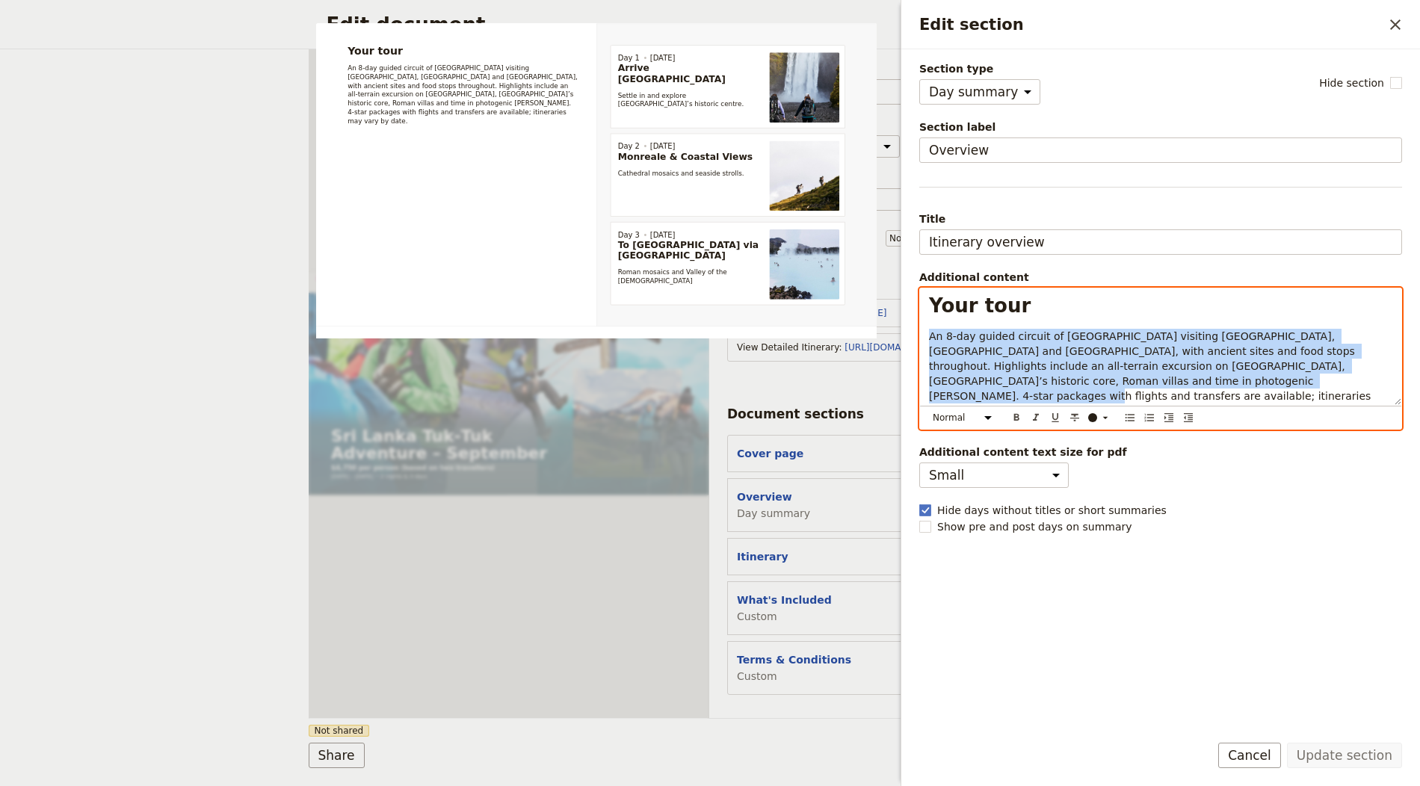
click at [956, 340] on p "An 8‑day guided circuit of Sicily visiting Palermo, Catania and Taormina, with …" at bounding box center [1160, 374] width 463 height 90
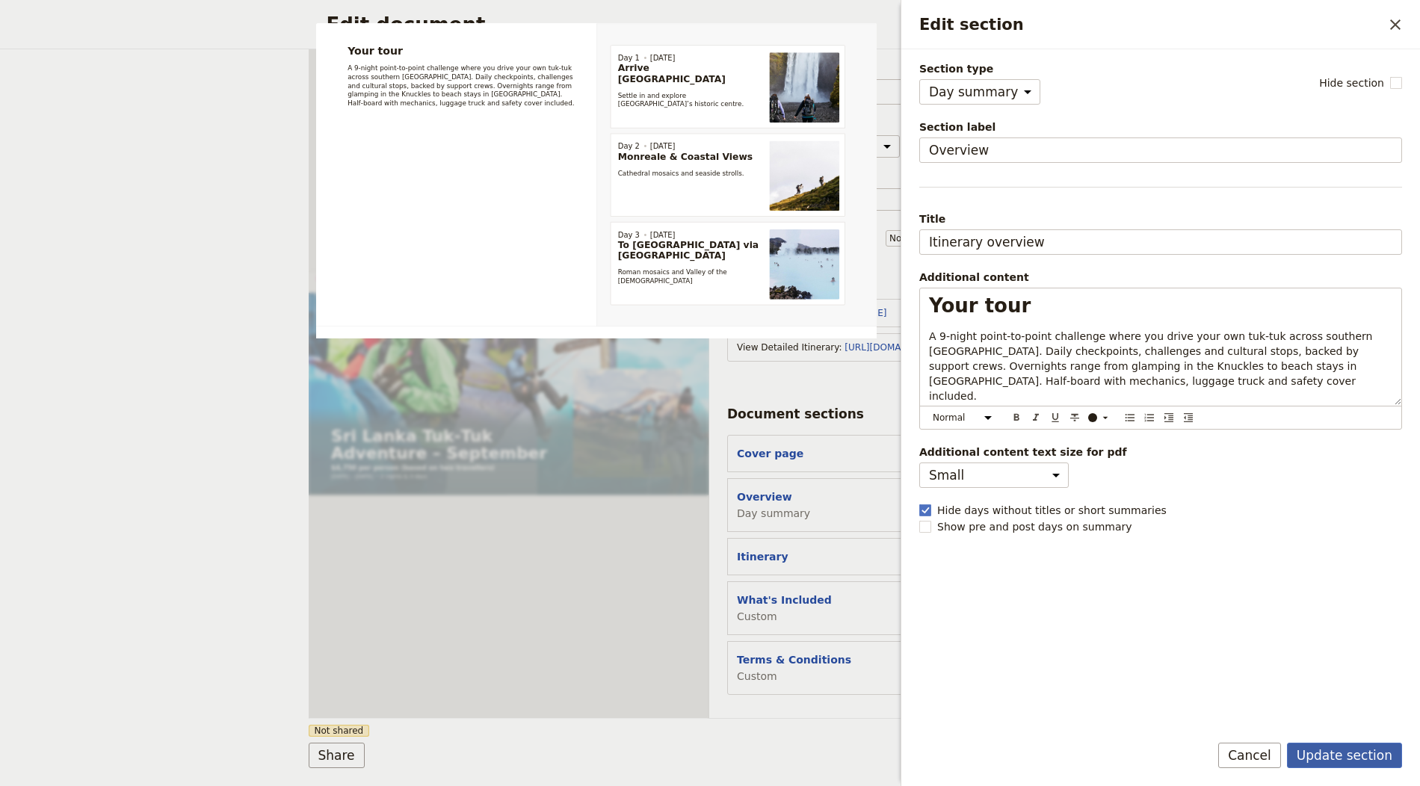
click at [1356, 759] on button "Update section" at bounding box center [1344, 755] width 115 height 25
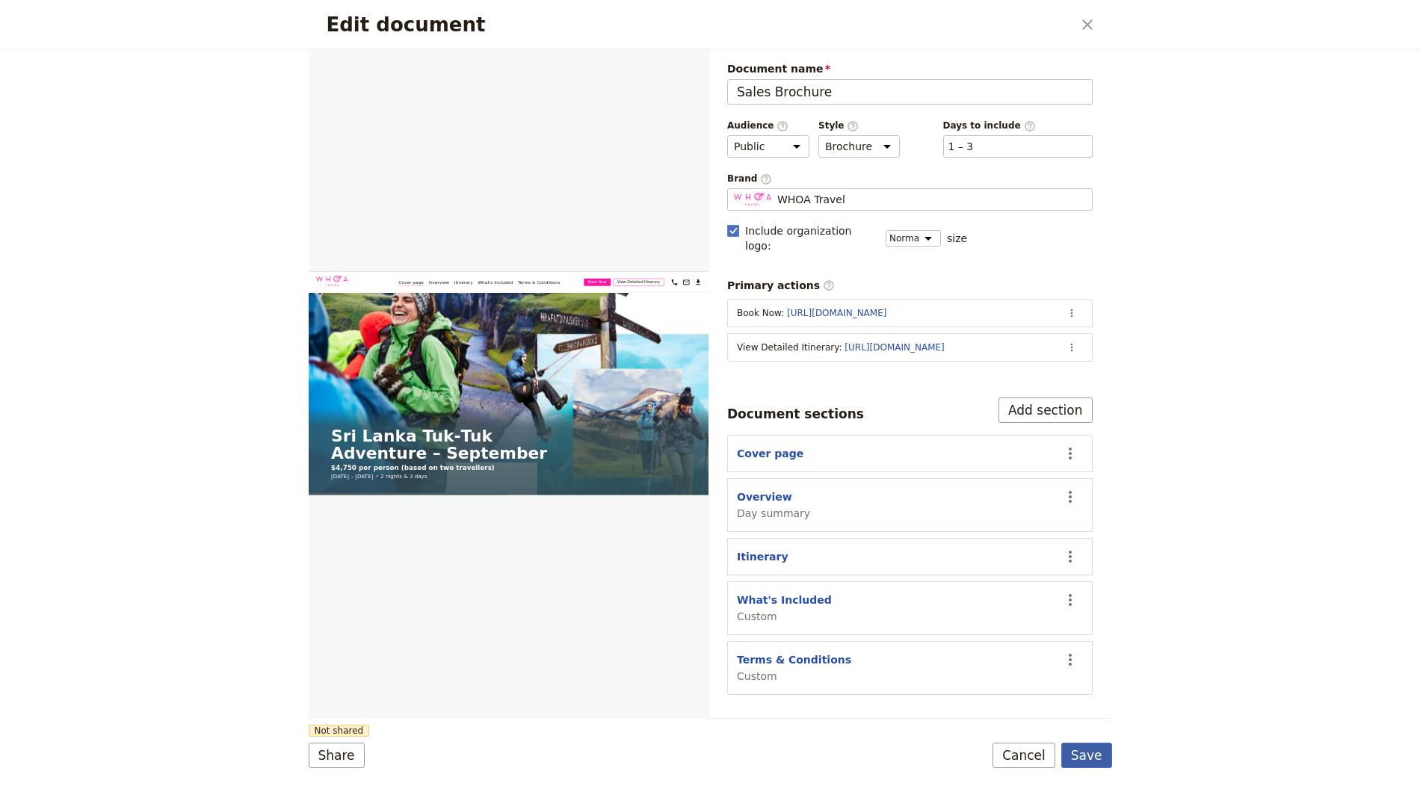
click at [1096, 753] on button "Save" at bounding box center [1086, 755] width 51 height 25
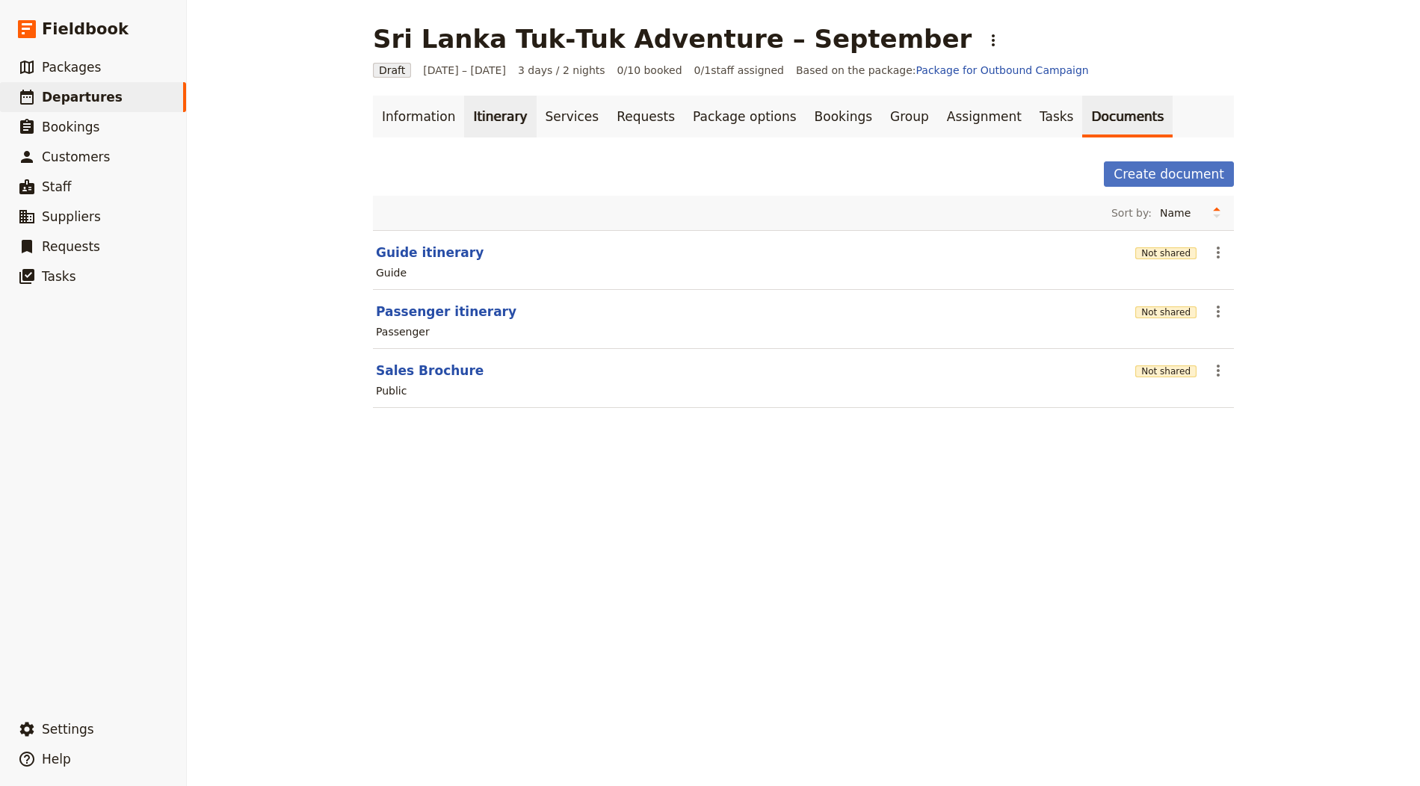
click at [464, 112] on link "Itinerary" at bounding box center [500, 117] width 72 height 42
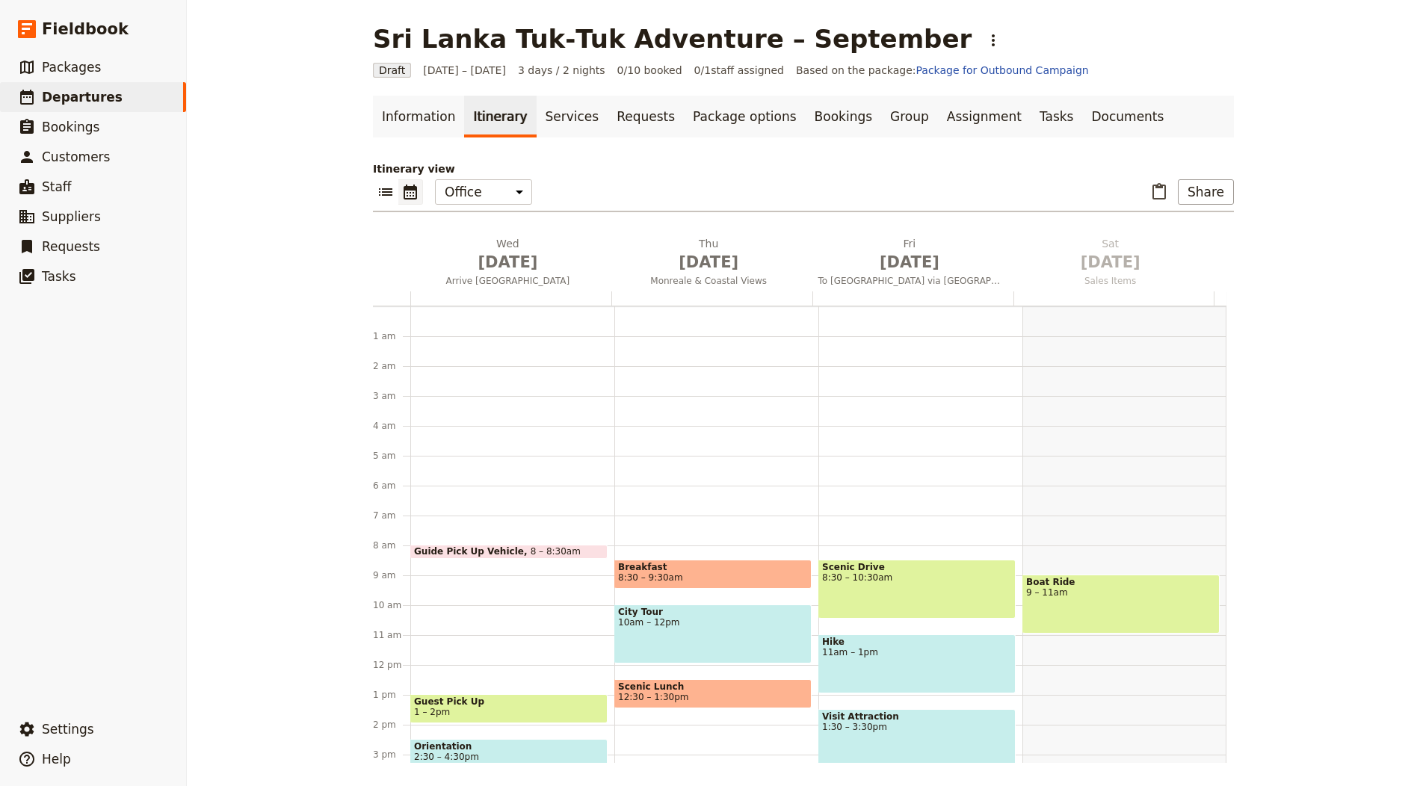
scroll to position [194, 0]
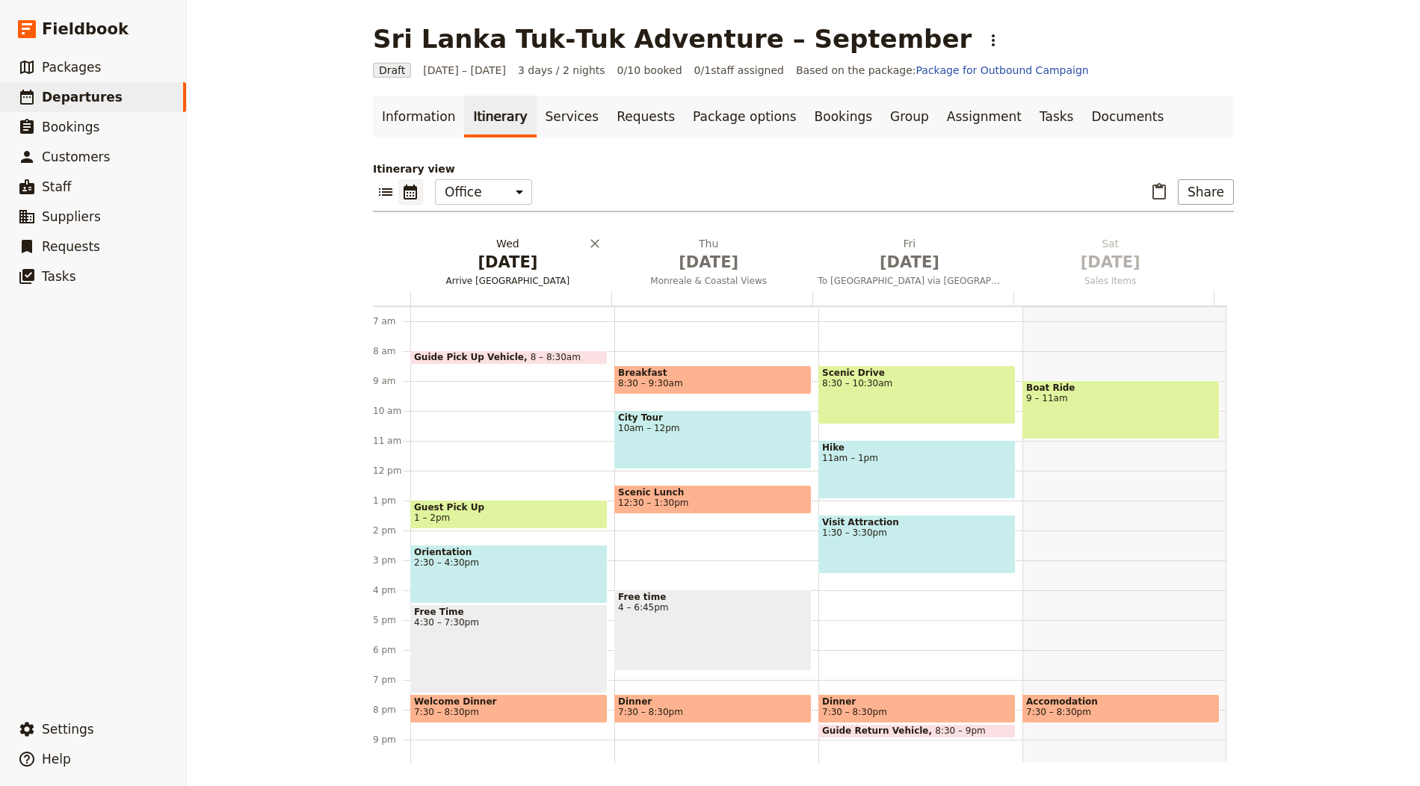
click at [508, 267] on span "Oct 1" at bounding box center [507, 262] width 183 height 22
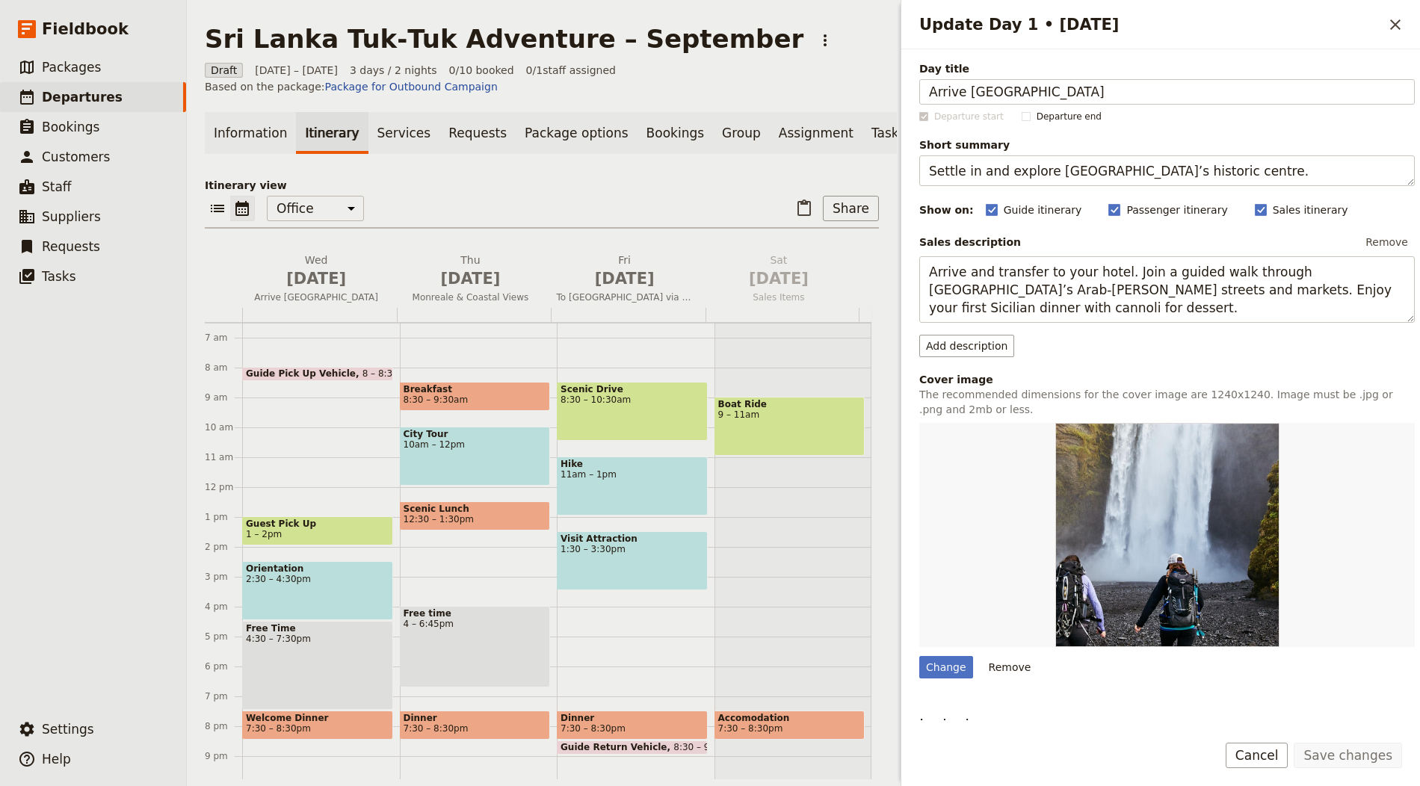
type input "Registration & Training – Sigiriya"
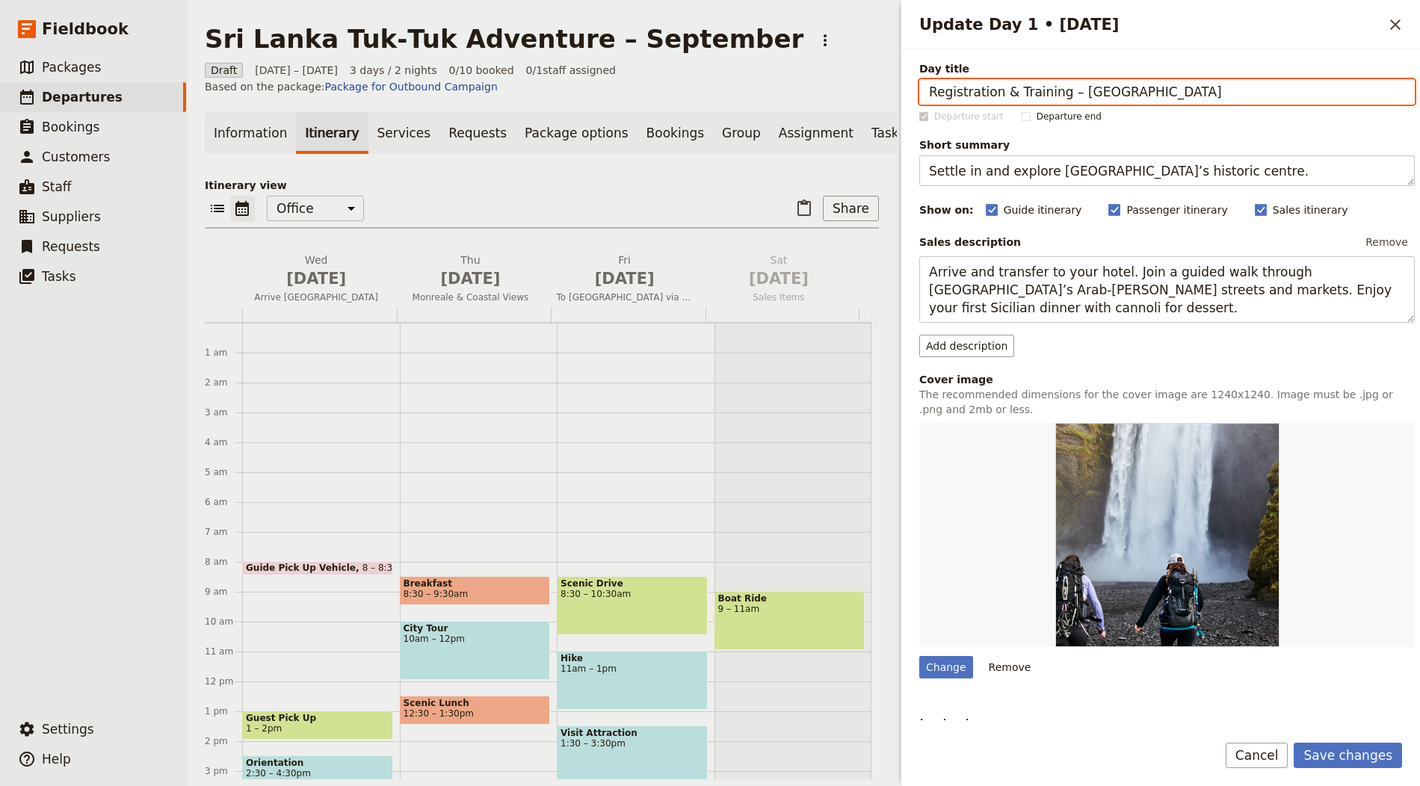
scroll to position [194, 0]
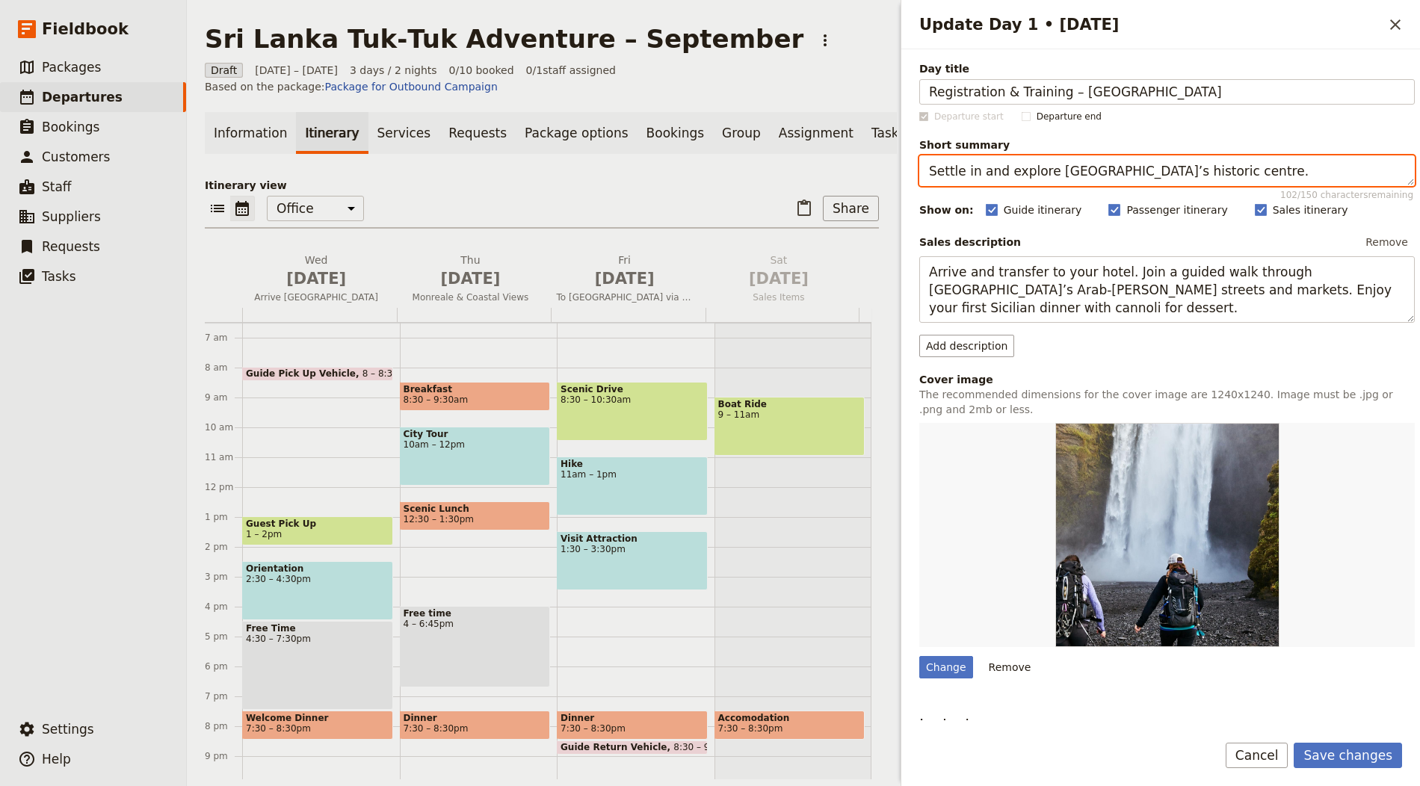
click at [1037, 176] on textarea "Settle in and explore Palermo’s historic centre." at bounding box center [1167, 170] width 496 height 31
paste textarea "Briefings, training and a welcome dinner in Sigiriya"
type textarea "Briefings, training and a welcome dinner in Sigiriya."
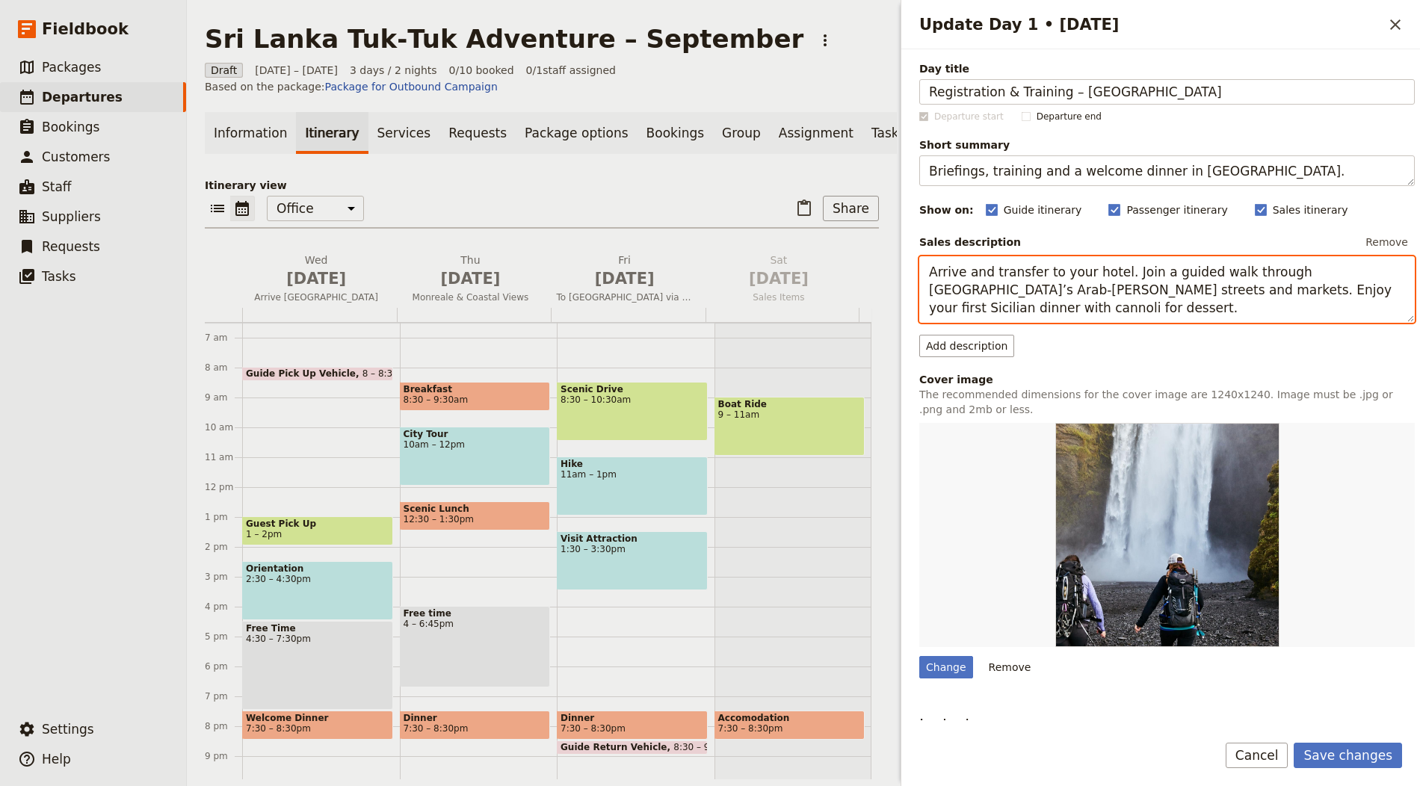
click at [1098, 283] on textarea "Arrive and transfer to your hotel. Join a guided walk through Palermo’s Arab‑No…" at bounding box center [1167, 289] width 496 height 67
paste textarea "Register and complete driving training. Meet fellow teams and the support crew.…"
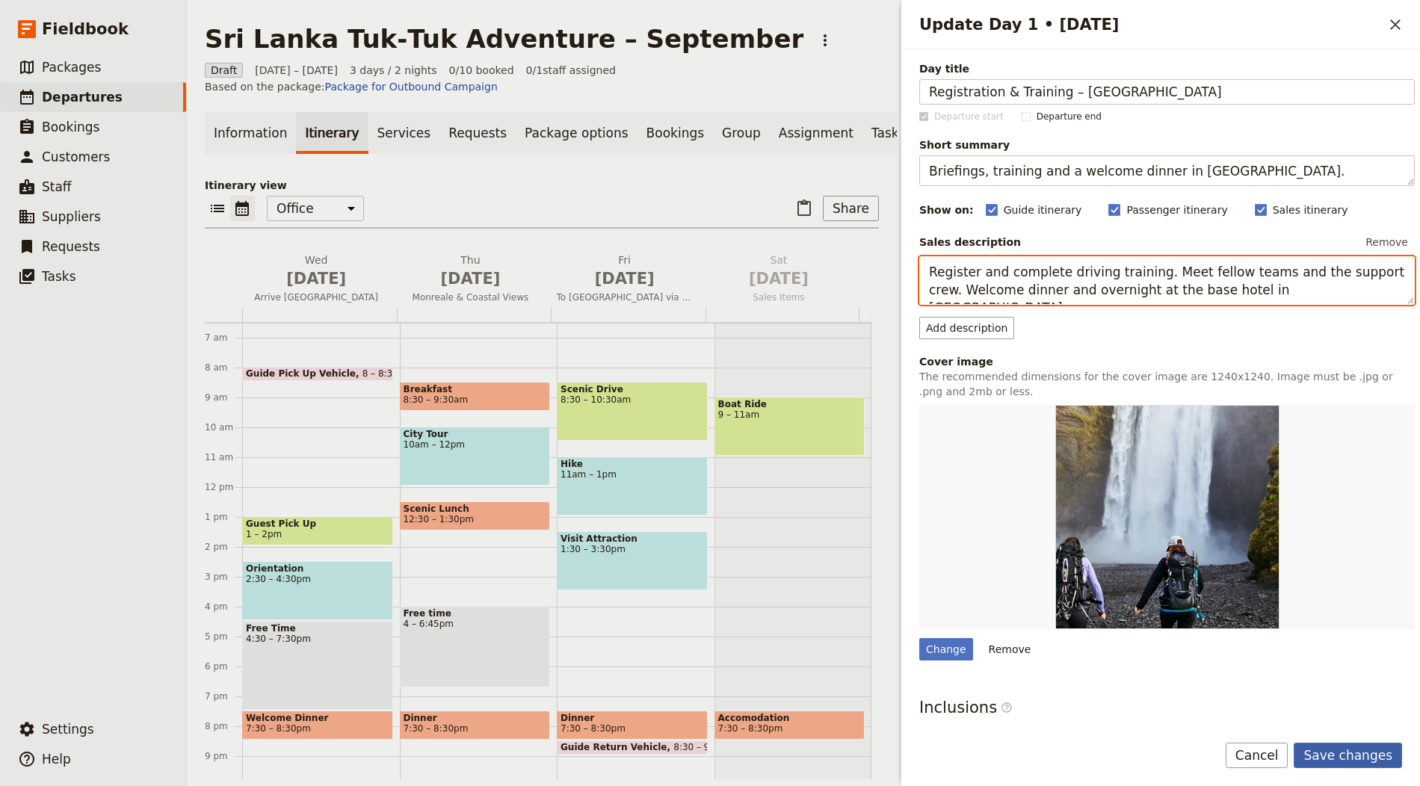
type textarea "Register and complete driving training. Meet fellow teams and the support crew.…"
click at [1339, 756] on button "Save changes" at bounding box center [1348, 755] width 108 height 25
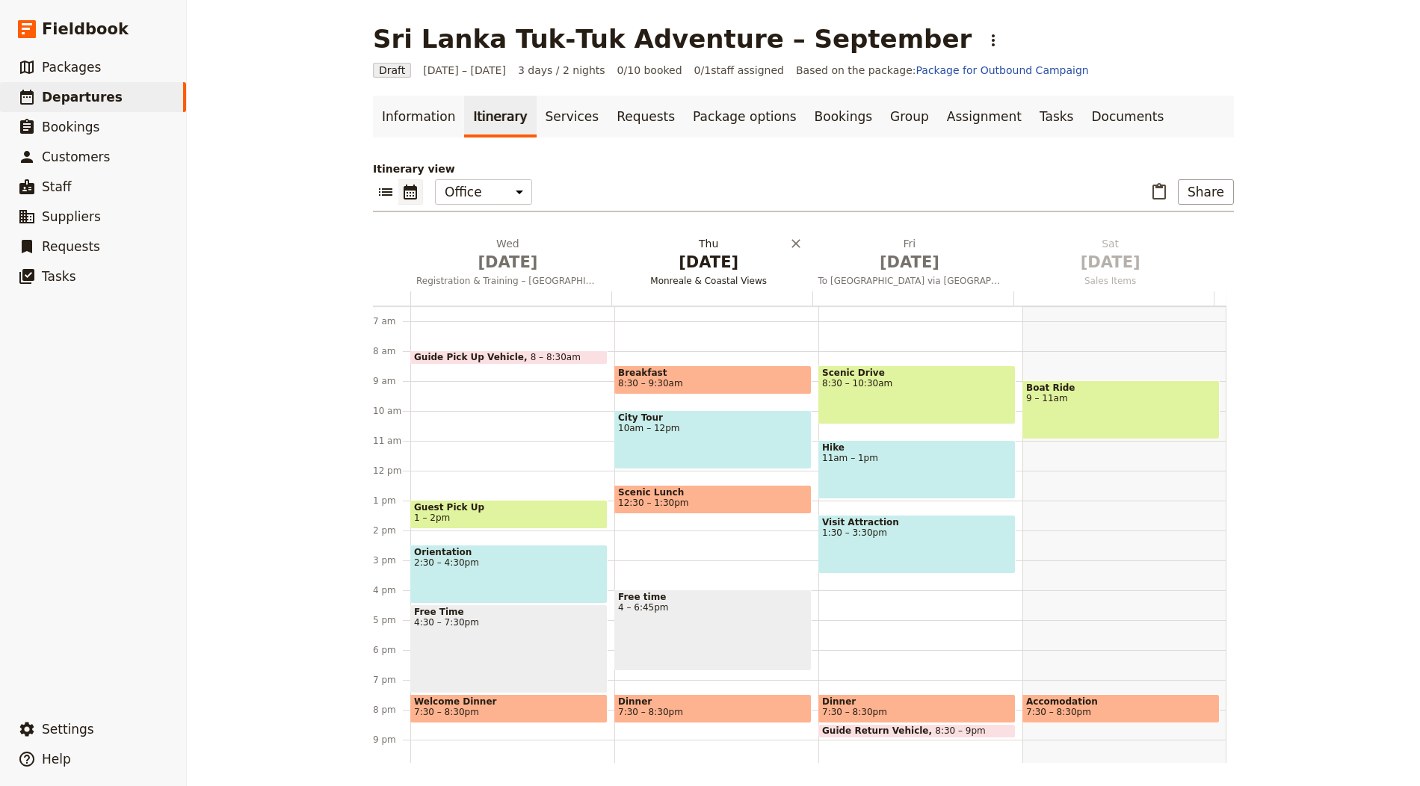
click at [687, 255] on span "Oct 2" at bounding box center [708, 262] width 183 height 22
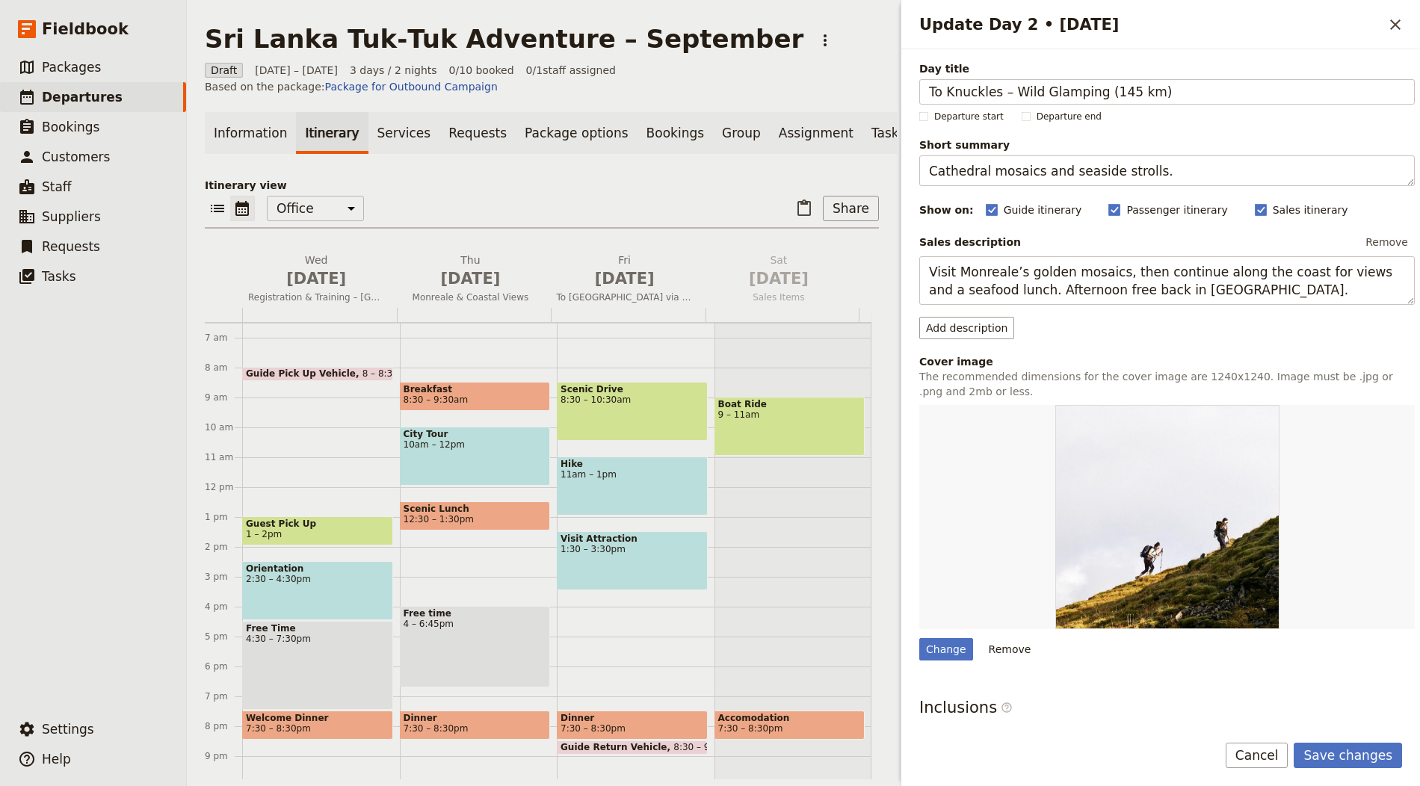
type input "To Knuckles – Wild Glamping (145 km)"
click at [1136, 173] on textarea "Cathedral mosaics and seaside strolls." at bounding box center [1167, 170] width 496 height 31
paste textarea "Scenic drive to Knuckles for a glamping night in the highland"
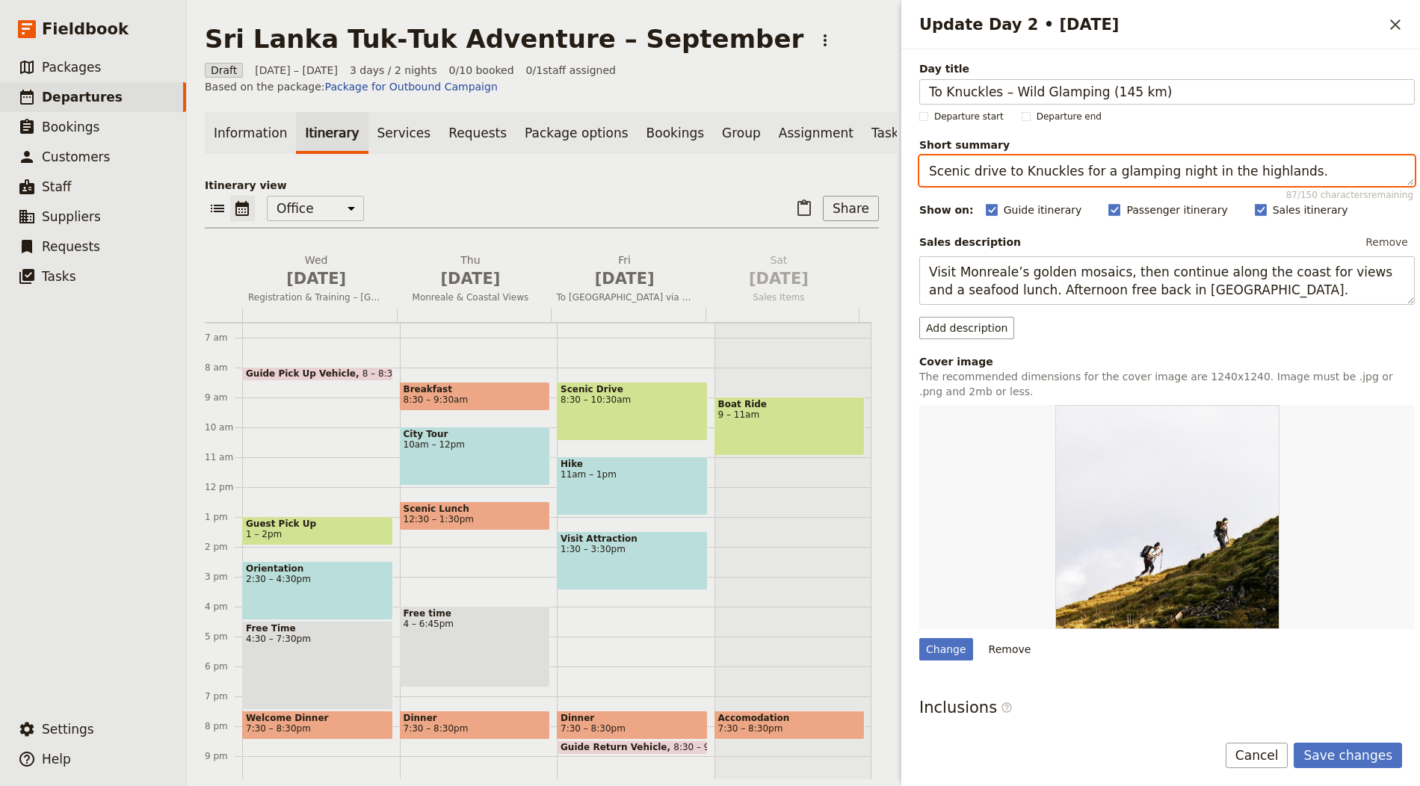
type textarea "Scenic drive to Knuckles for a glamping night in the highlands."
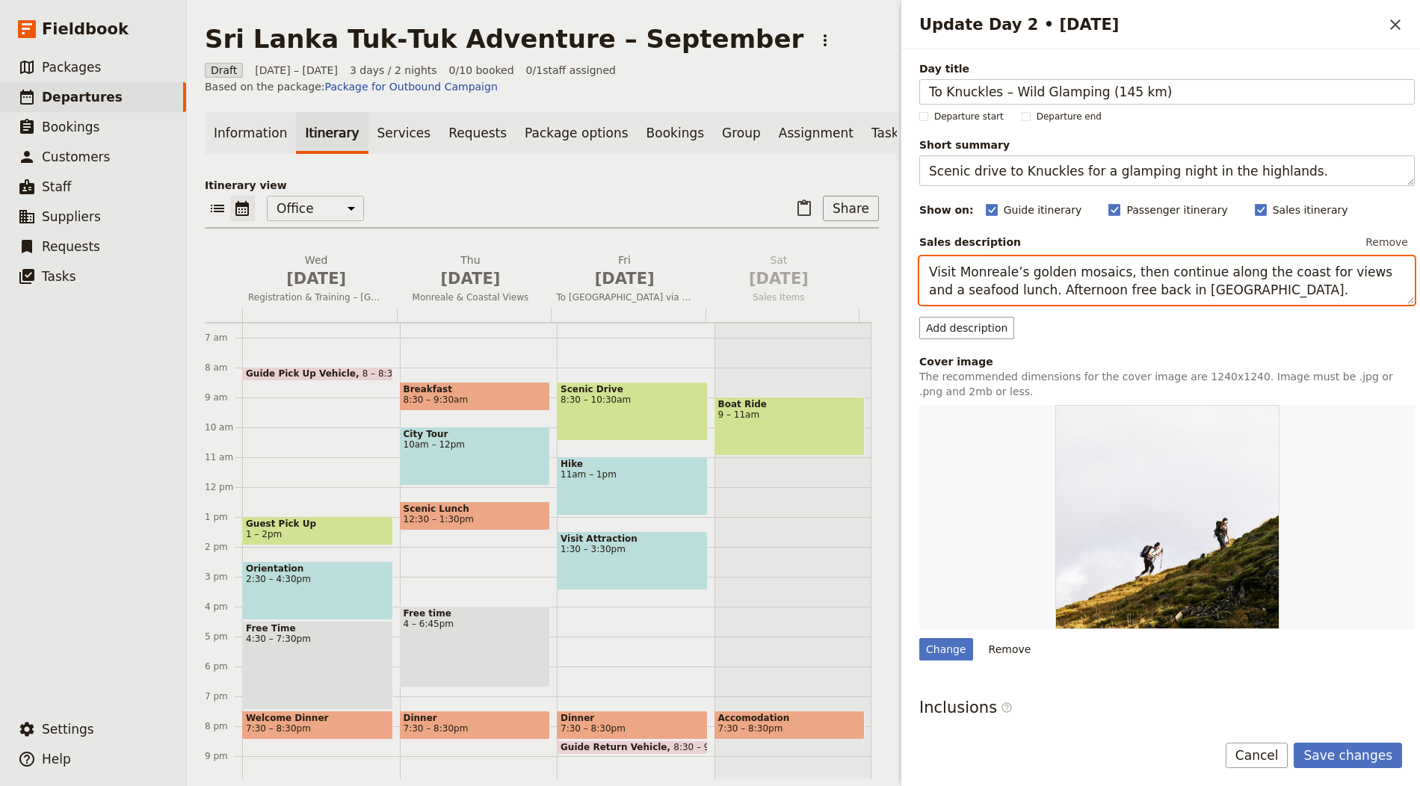
click at [1092, 259] on textarea "Visit Monreale’s golden mosaics, then continue along the coast for views and a …" at bounding box center [1167, 280] width 496 height 49
paste textarea "Depart Aliya Resort & Spa and drive 145 km to Wild Glamping Knuckles. Settle in…"
type textarea "Depart Aliya Resort & Spa and drive 145 km to Wild Glamping Knuckles. Settle in…"
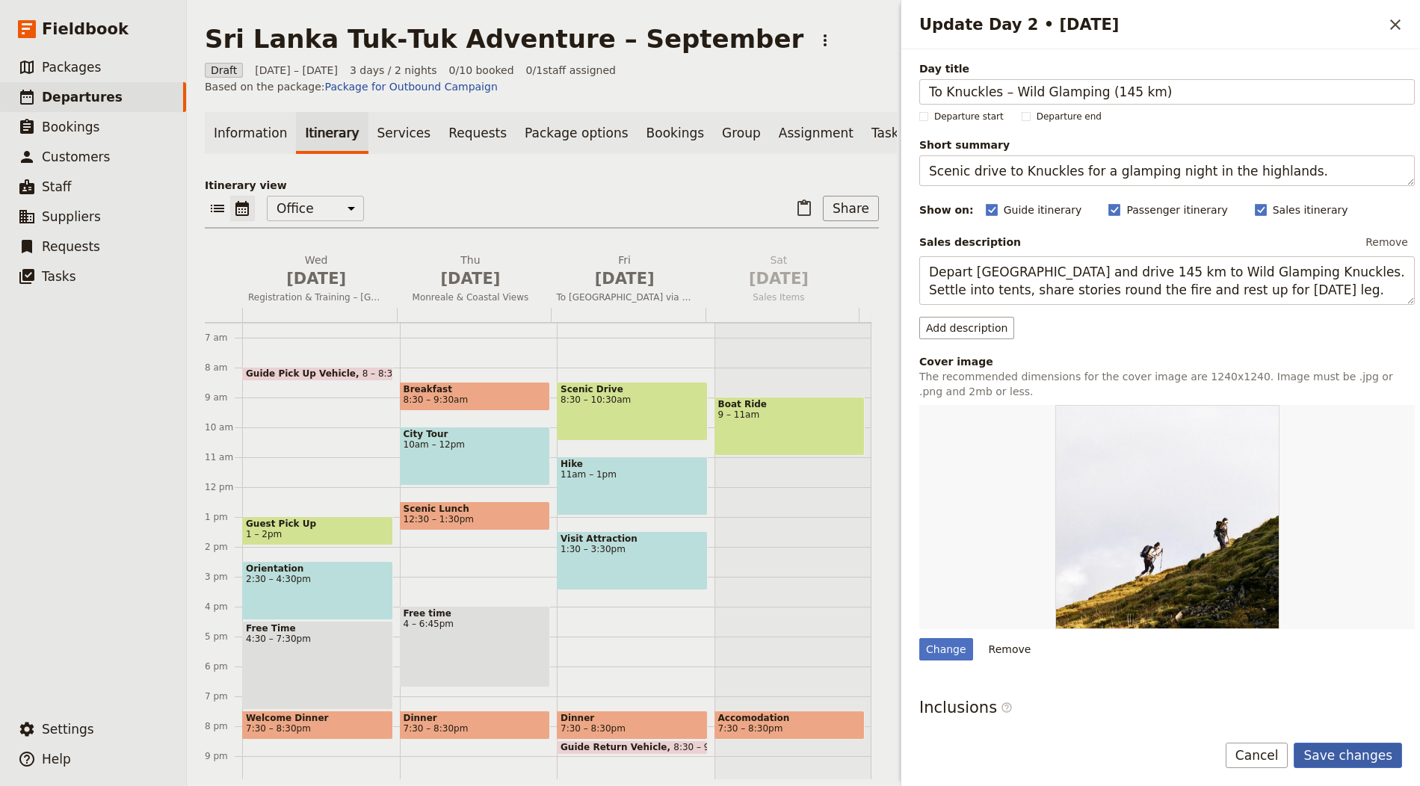
click at [1357, 763] on button "Save changes" at bounding box center [1348, 755] width 108 height 25
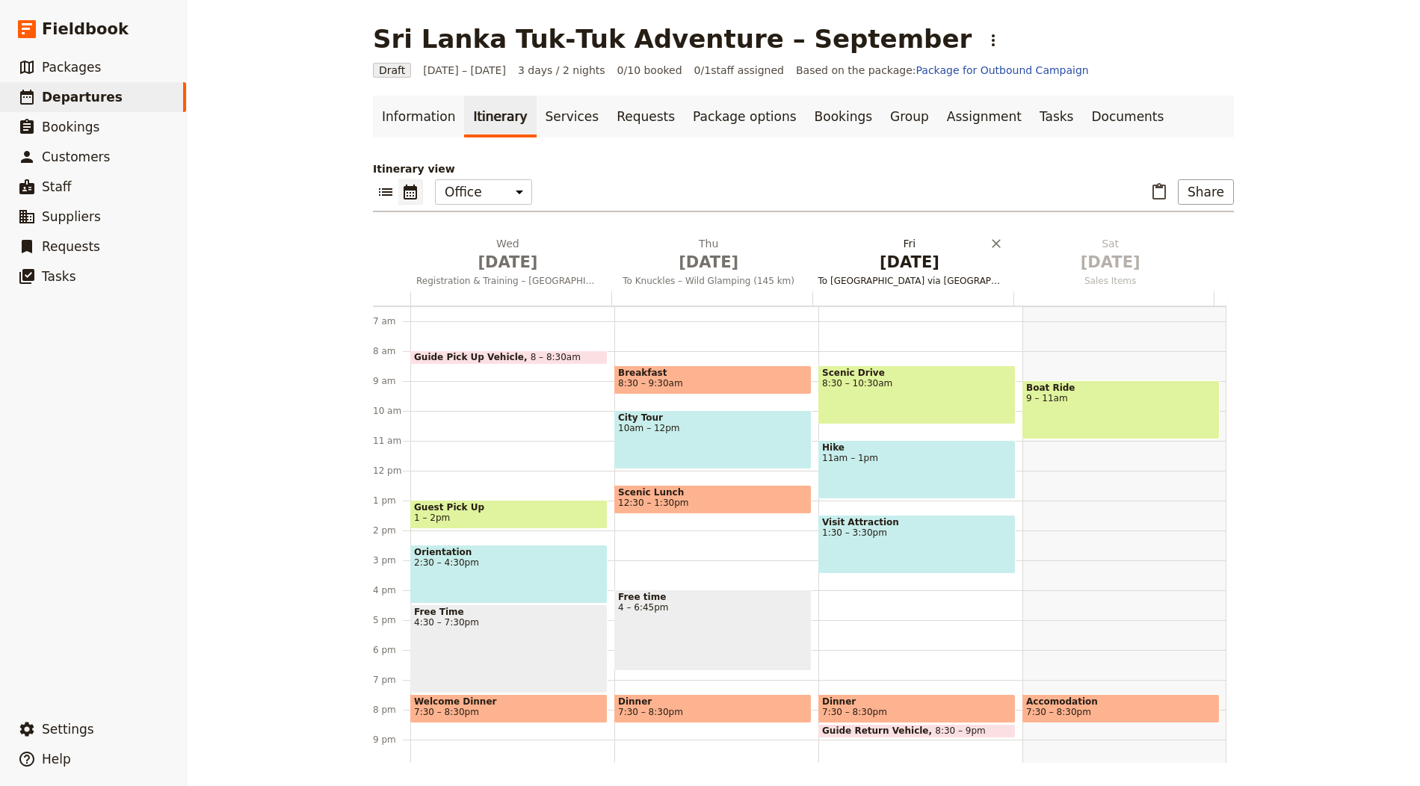
click at [902, 262] on span "Oct 3" at bounding box center [909, 262] width 183 height 22
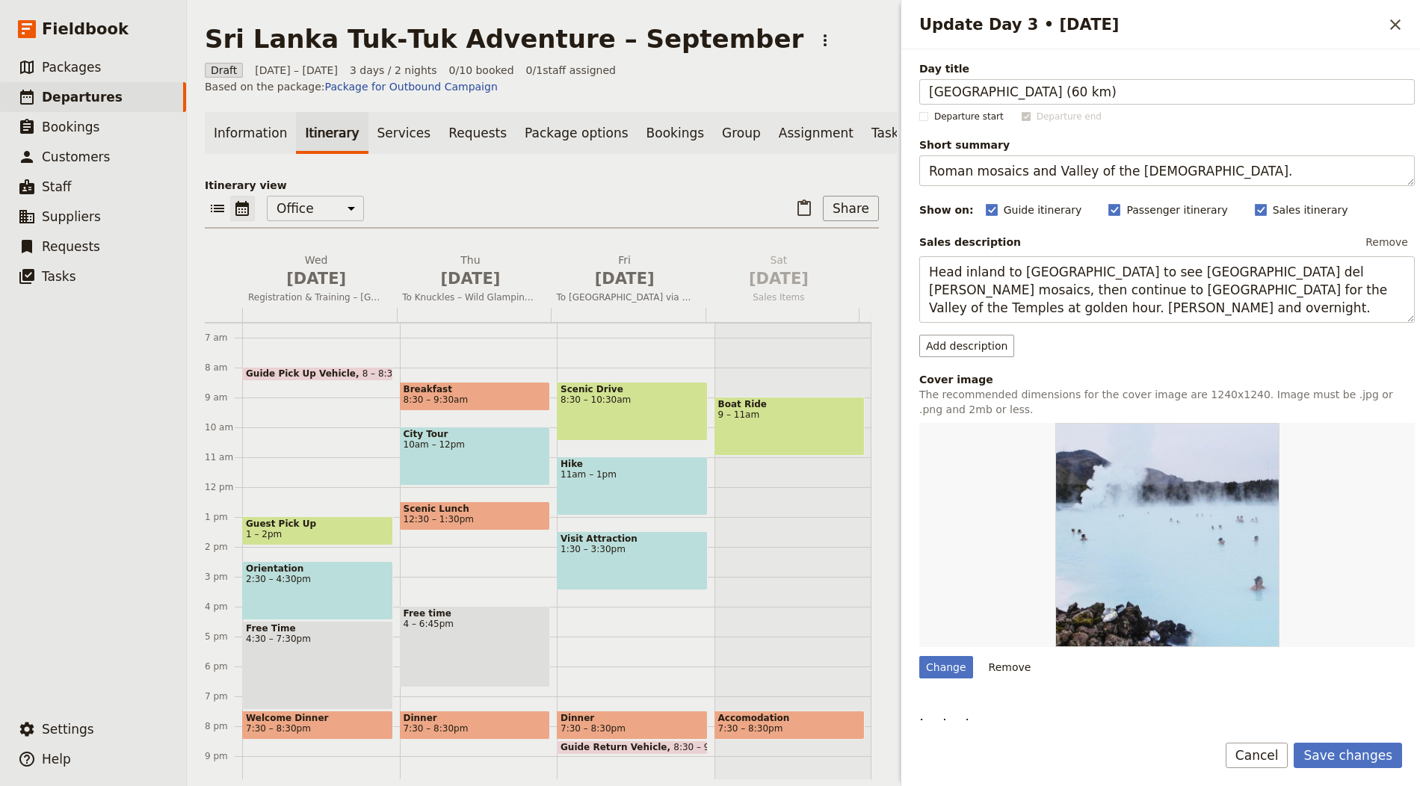
type input "Kandy (60 km)"
click at [1122, 153] on label "Short summary Roman mosaics and Valley of the Temples. 110 / 150 characters rem…" at bounding box center [1167, 162] width 496 height 49
click at [1122, 155] on textarea "Roman mosaics and Valley of the Temples." at bounding box center [1167, 170] width 496 height 31
click at [1122, 153] on label "Short summary Roman mosaics and Valley of the Temples. 110 / 150 characters rem…" at bounding box center [1167, 162] width 496 height 49
click at [1122, 155] on textarea "Roman mosaics and Valley of the Temples." at bounding box center [1167, 170] width 496 height 31
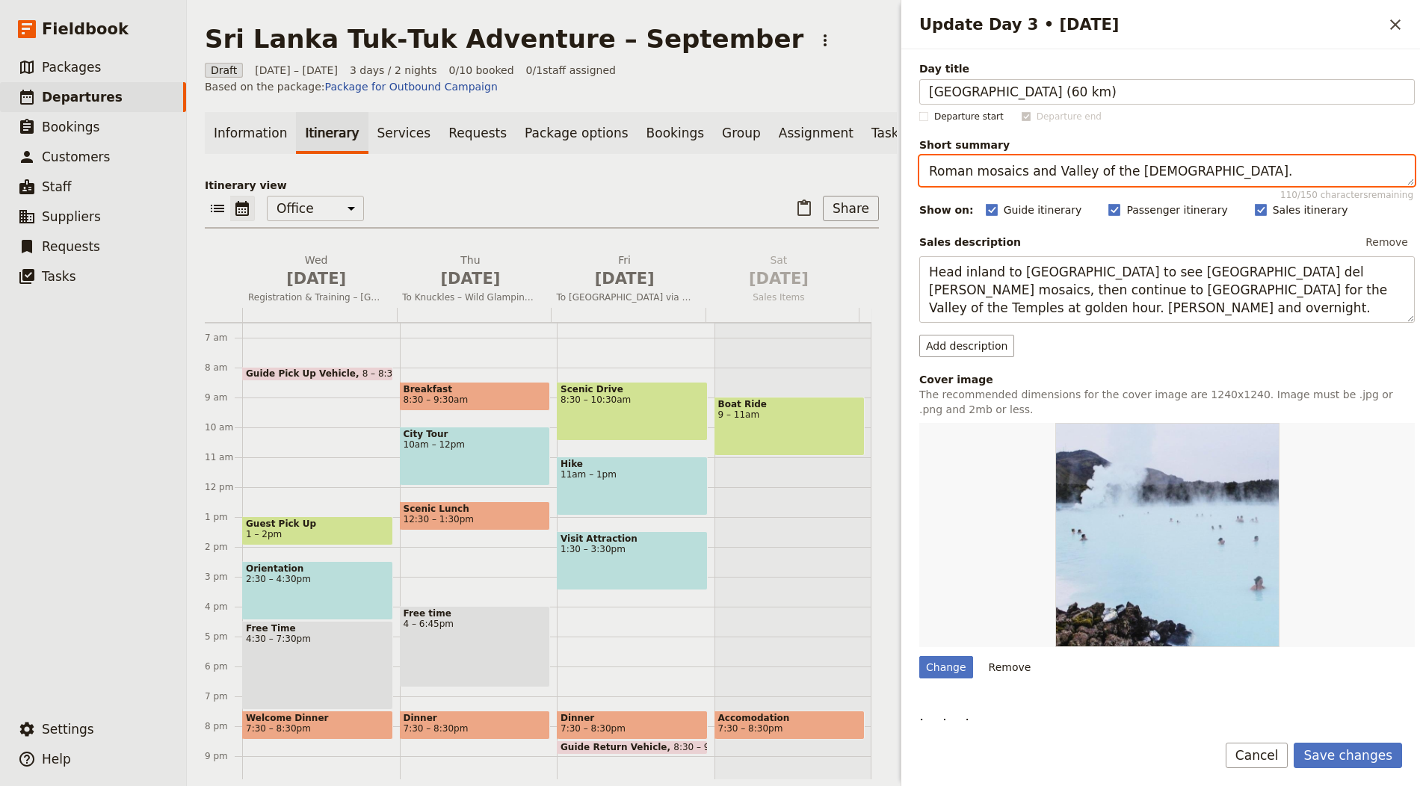
click at [1123, 162] on textarea "Roman mosaics and Valley of the Temples." at bounding box center [1167, 170] width 496 height 31
paste textarea "Short hop to Kandy’s cultural heart and lakeside evening"
type textarea "Short hop to Kandy’s cultural heart and lakeside evenings."
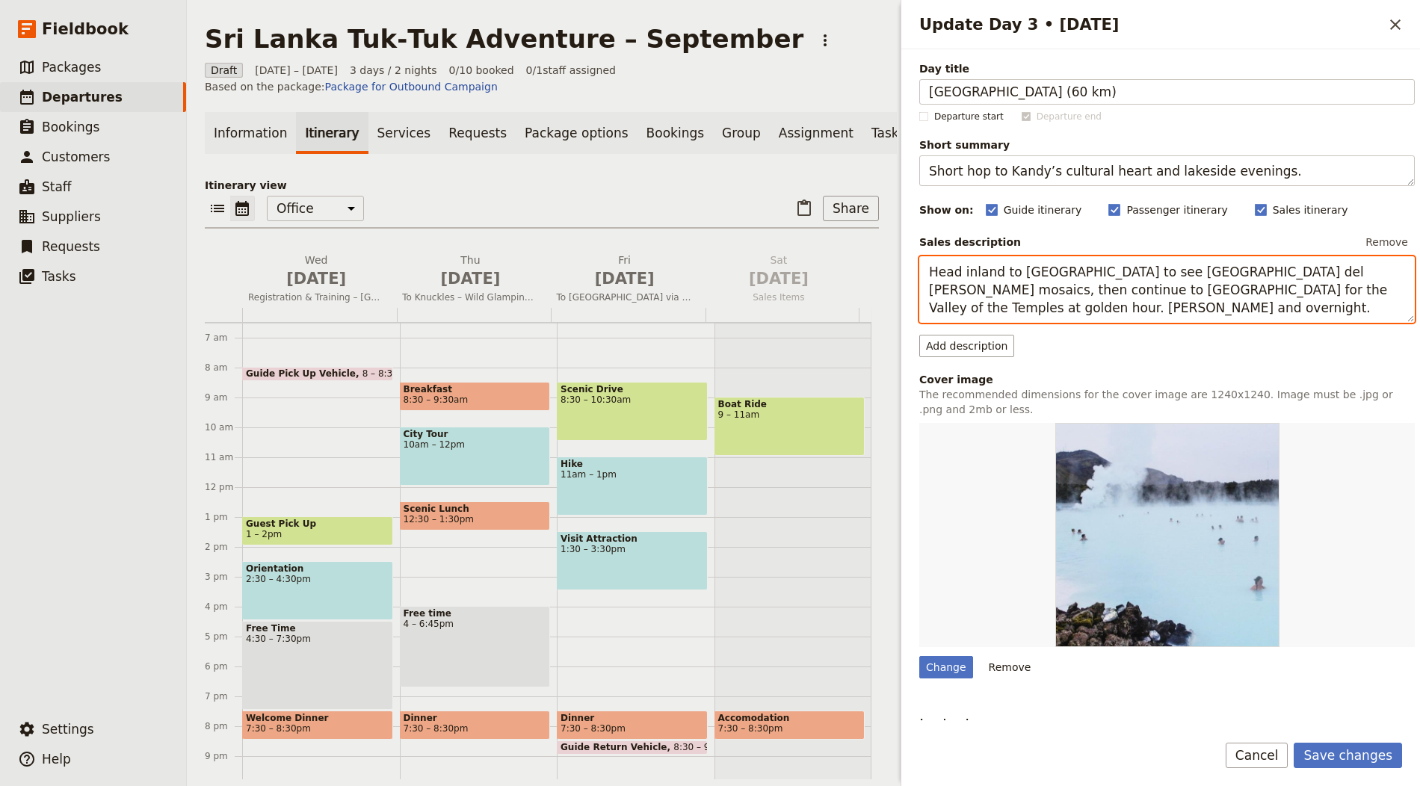
click at [1130, 289] on textarea "Head inland to Piazza Armerina to see Villa Romana del Casale’s mosaics, then c…" at bounding box center [1167, 289] width 496 height 67
paste textarea "Drive 60 km to Kandy. Visit the Temple of the Tooth and stroll the lake. Dinner…"
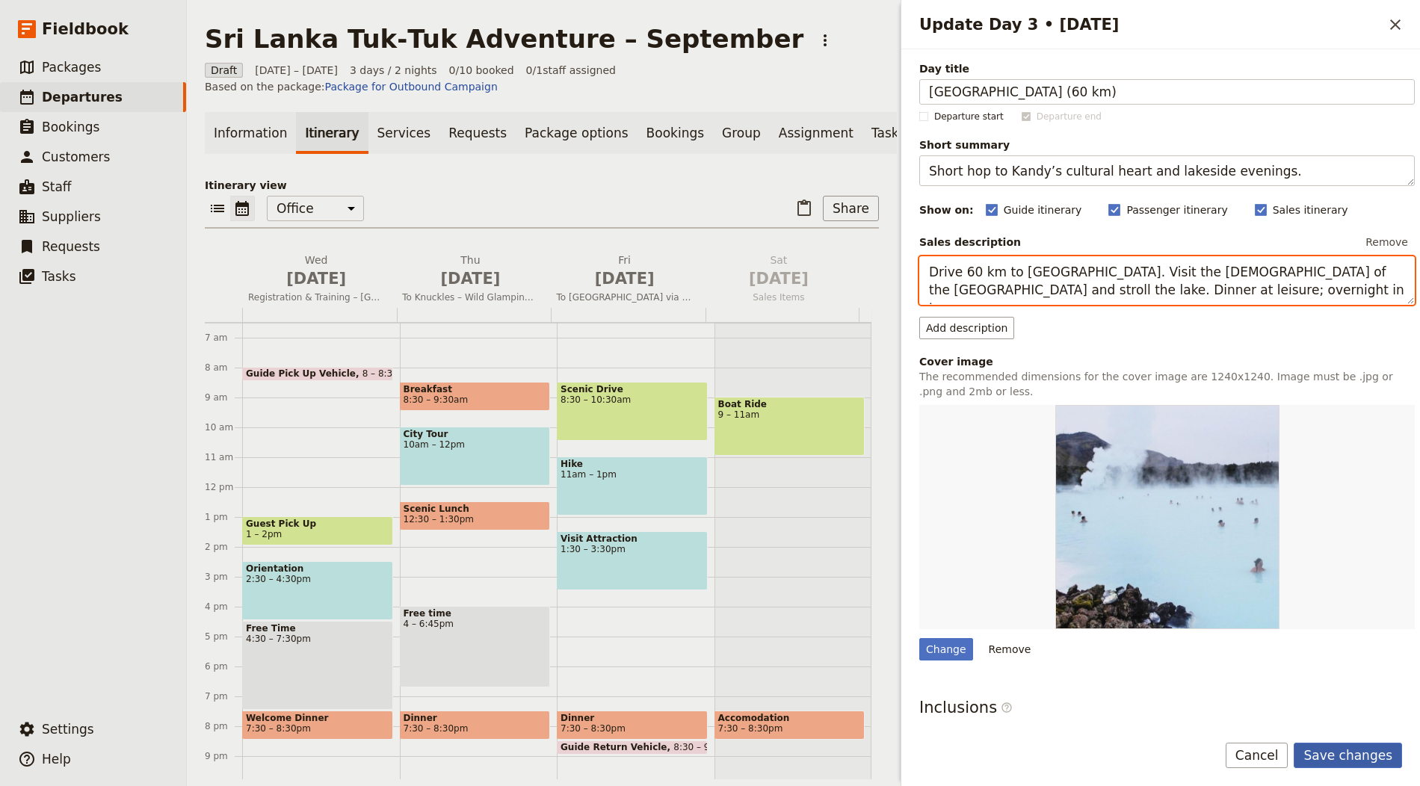
type textarea "Drive 60 km to Kandy. Visit the Temple of the Tooth and stroll the lake. Dinner…"
click at [1357, 755] on button "Save changes" at bounding box center [1348, 755] width 108 height 25
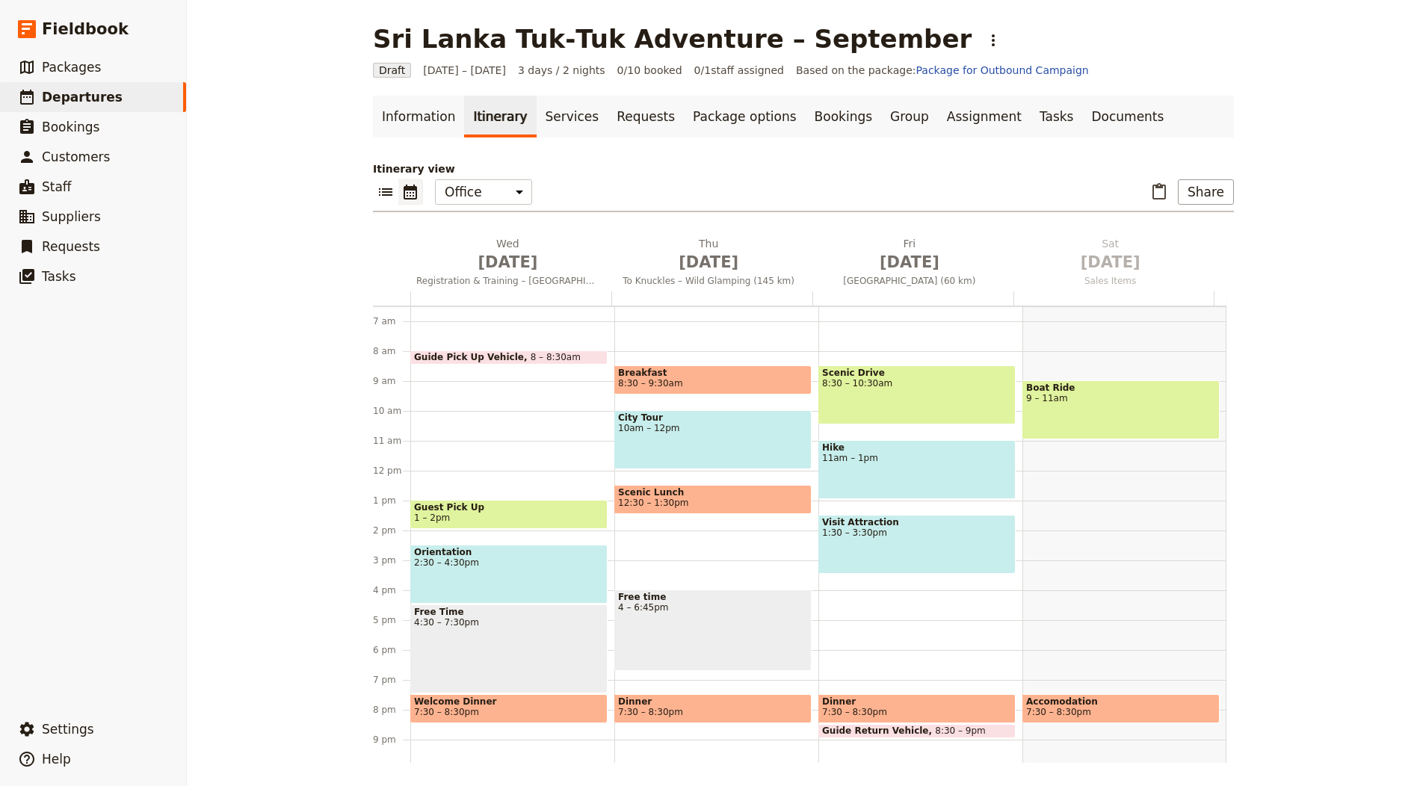
click at [892, 33] on div "Sri Lanka Tuk‑Tuk Adventure – September ​" at bounding box center [803, 39] width 861 height 30
click at [884, 36] on div "Sri Lanka Tuk‑Tuk Adventure – September ​" at bounding box center [803, 39] width 861 height 30
click at [981, 46] on button "​" at bounding box center [993, 40] width 25 height 25
click at [903, 120] on span "Schedule departure" at bounding box center [917, 118] width 103 height 15
drag, startPoint x: 797, startPoint y: 131, endPoint x: 861, endPoint y: 134, distance: 64.4
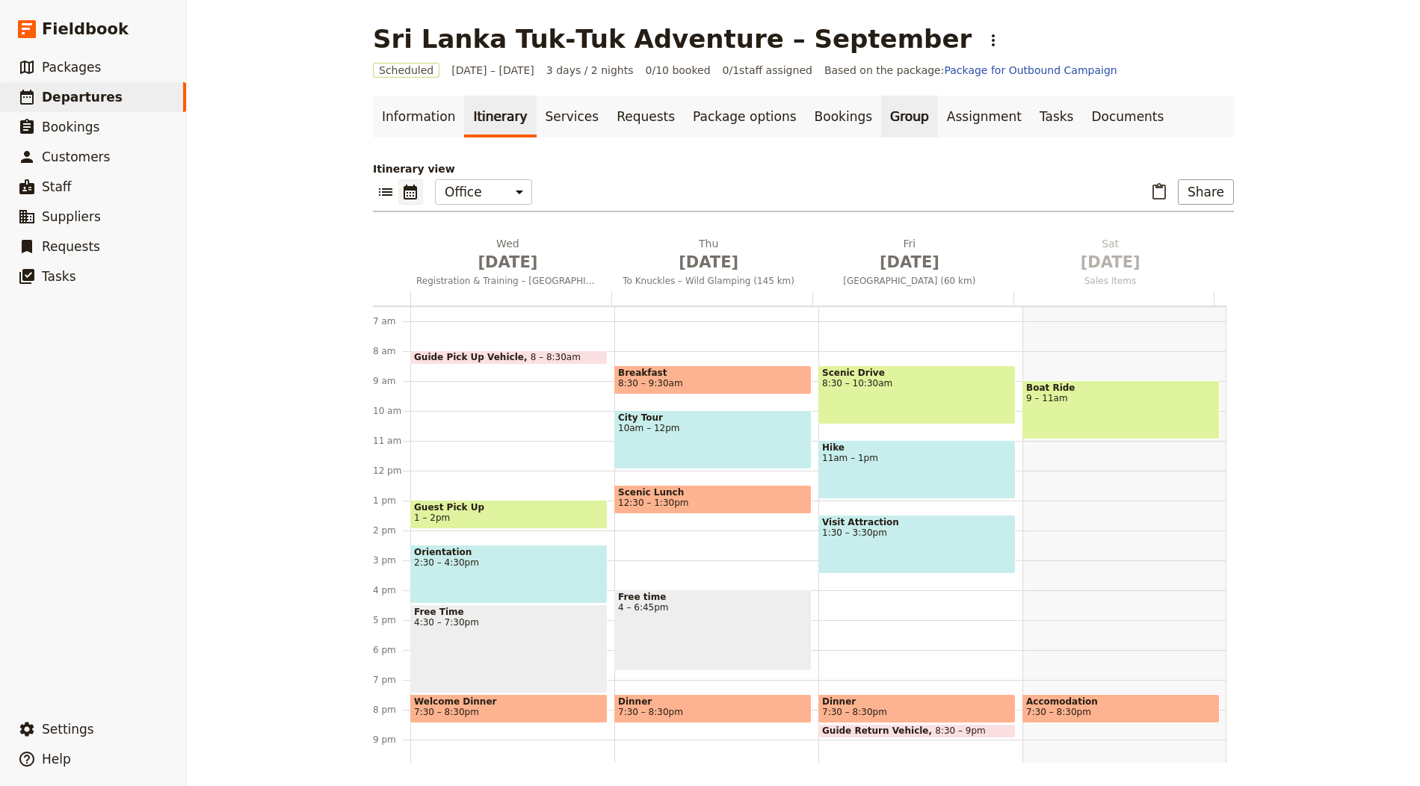
click at [806, 130] on link "Bookings" at bounding box center [843, 117] width 75 height 42
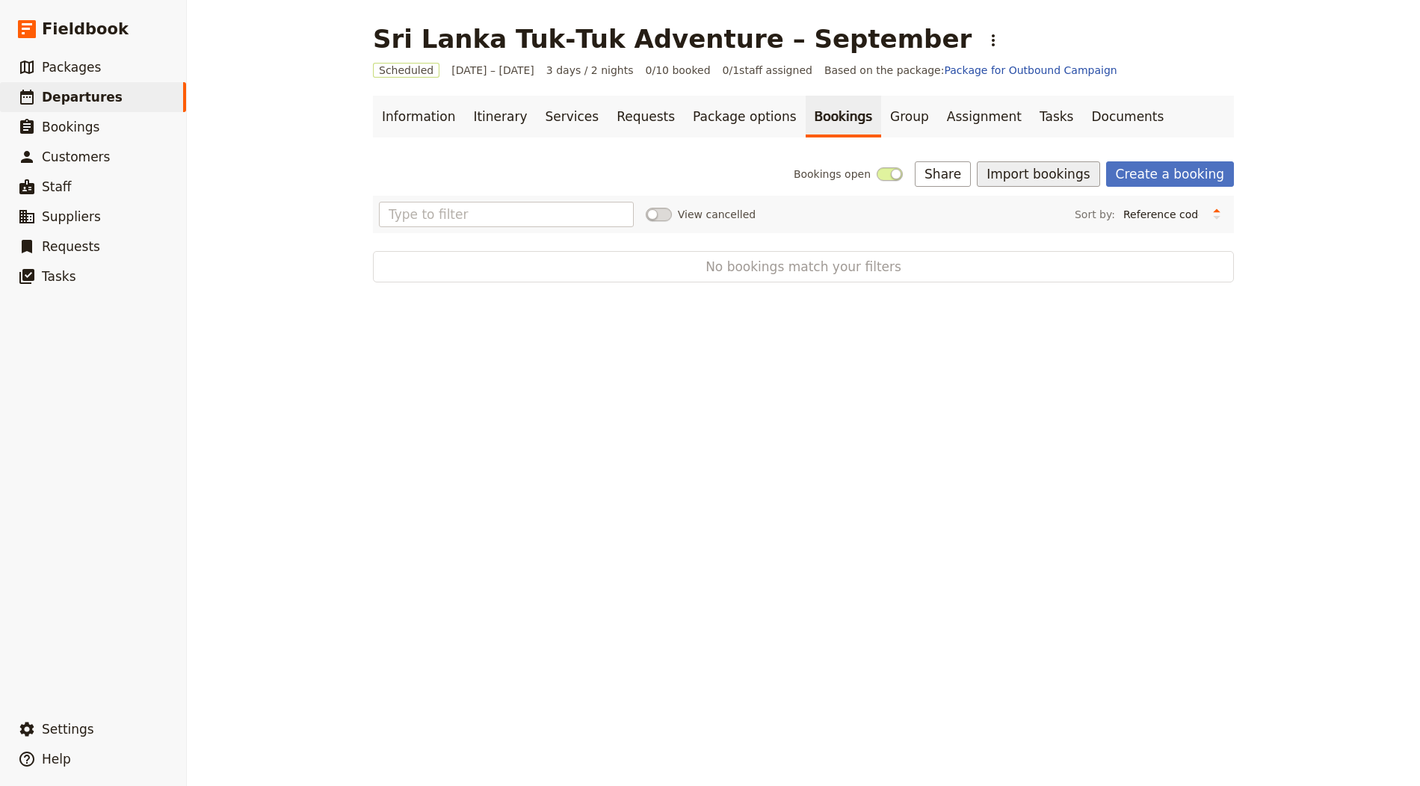
click at [1049, 164] on button "Import bookings" at bounding box center [1038, 173] width 123 height 25
click at [1043, 210] on span "Import Bookings" at bounding box center [1043, 206] width 86 height 15
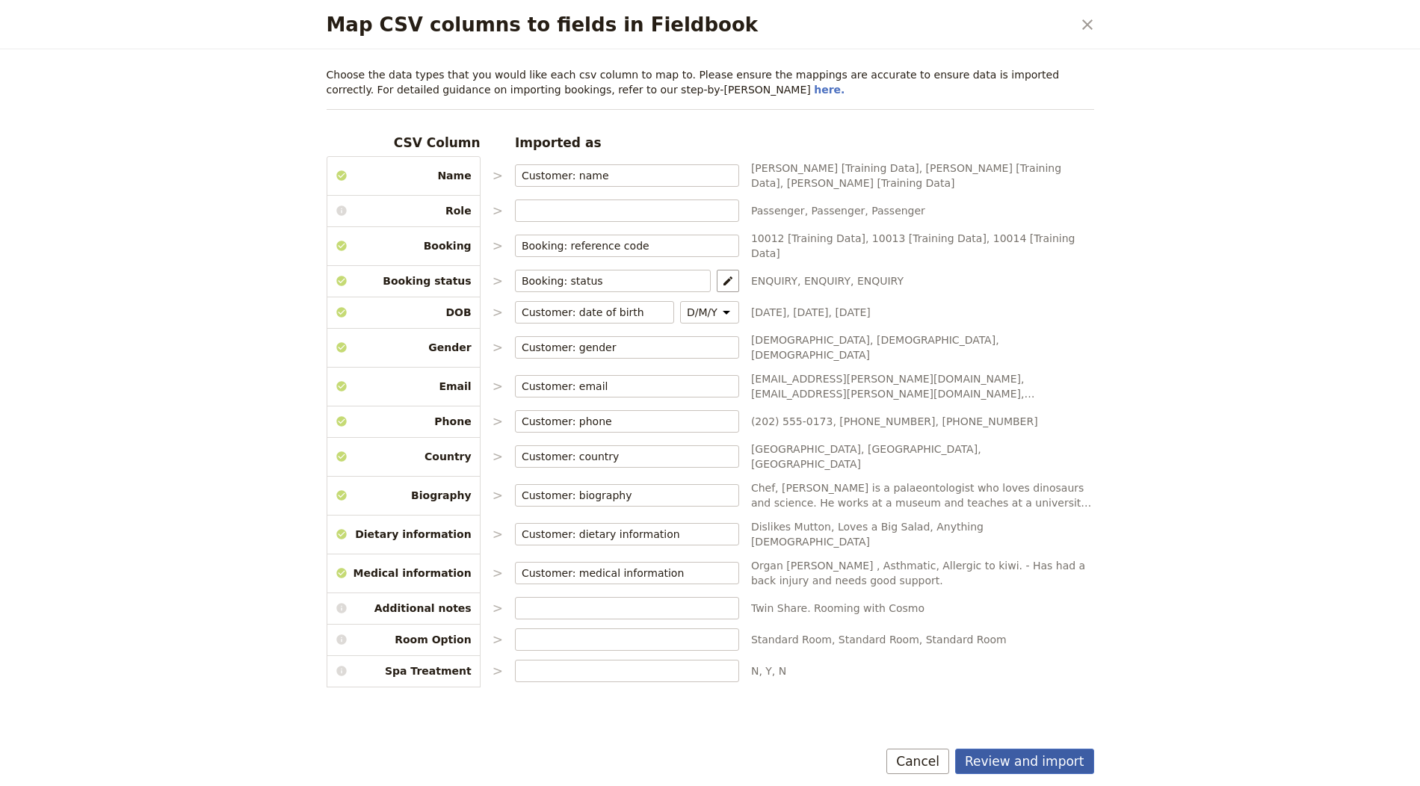
click at [1046, 764] on button "Review and import" at bounding box center [1024, 761] width 139 height 25
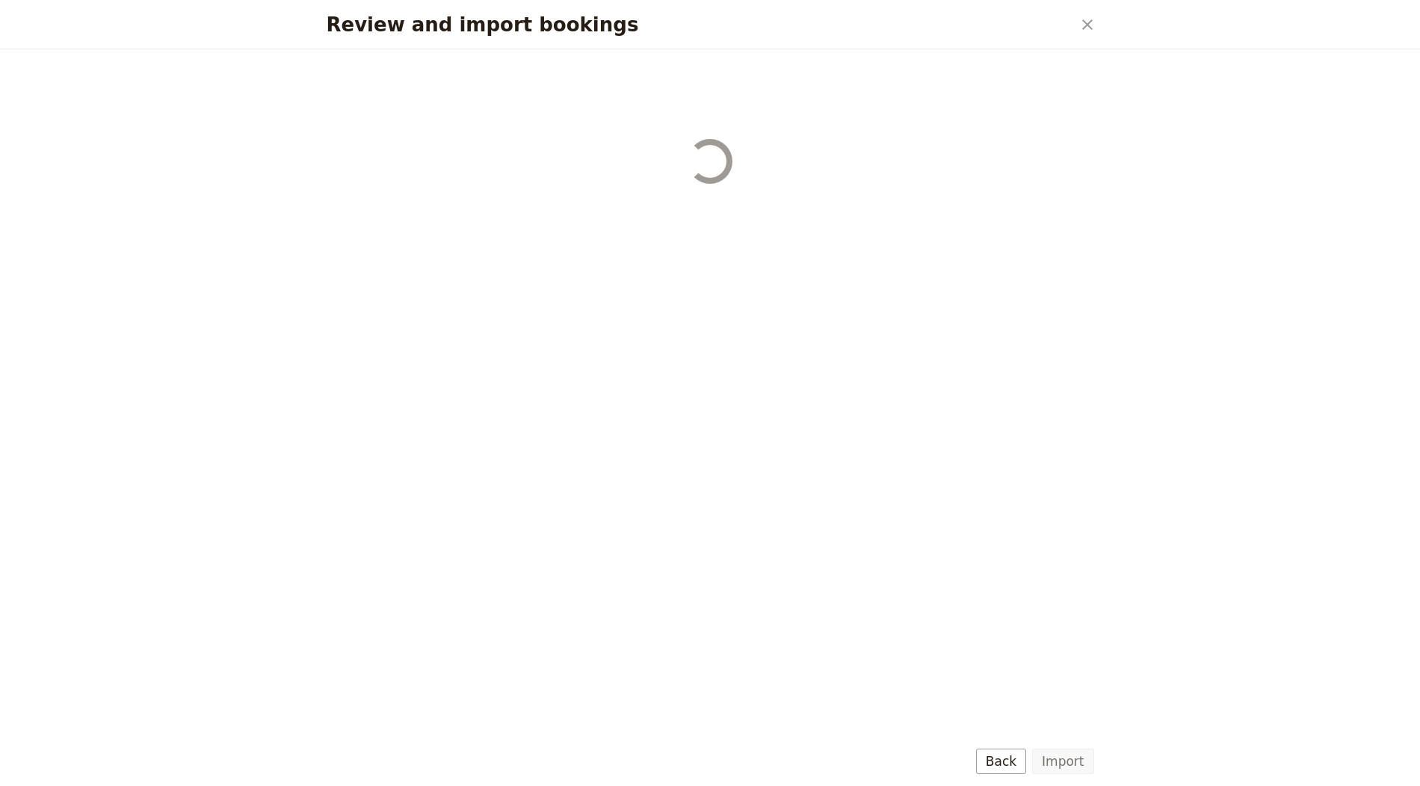
select select "655d56b39948720cb8e55355"
select select "655d57ca9948720cb8e553ec"
select select "655d57fa9948720cb8e553f3"
select select "655d58079948720cb8e553fa"
select select "655d584c9948720cb8e55401"
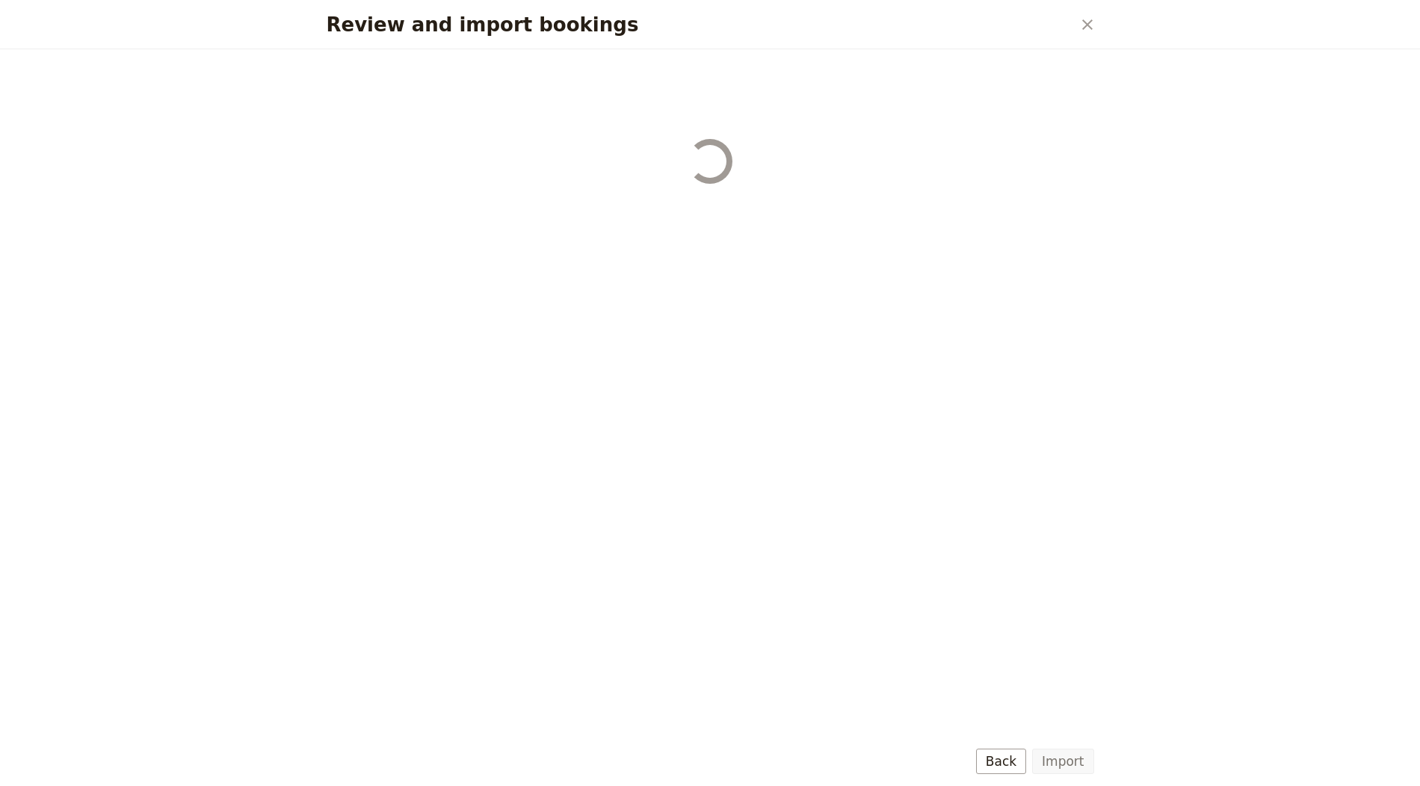
select select "655d58679948720cb8e5540d"
select select "650e6b6659641ed5ee156647"
select select "650e6b4b59641ed5ee156605"
select select "650e2104408bbede5b0c60fd"
select select "650e1d73408bbede5b0c60a6"
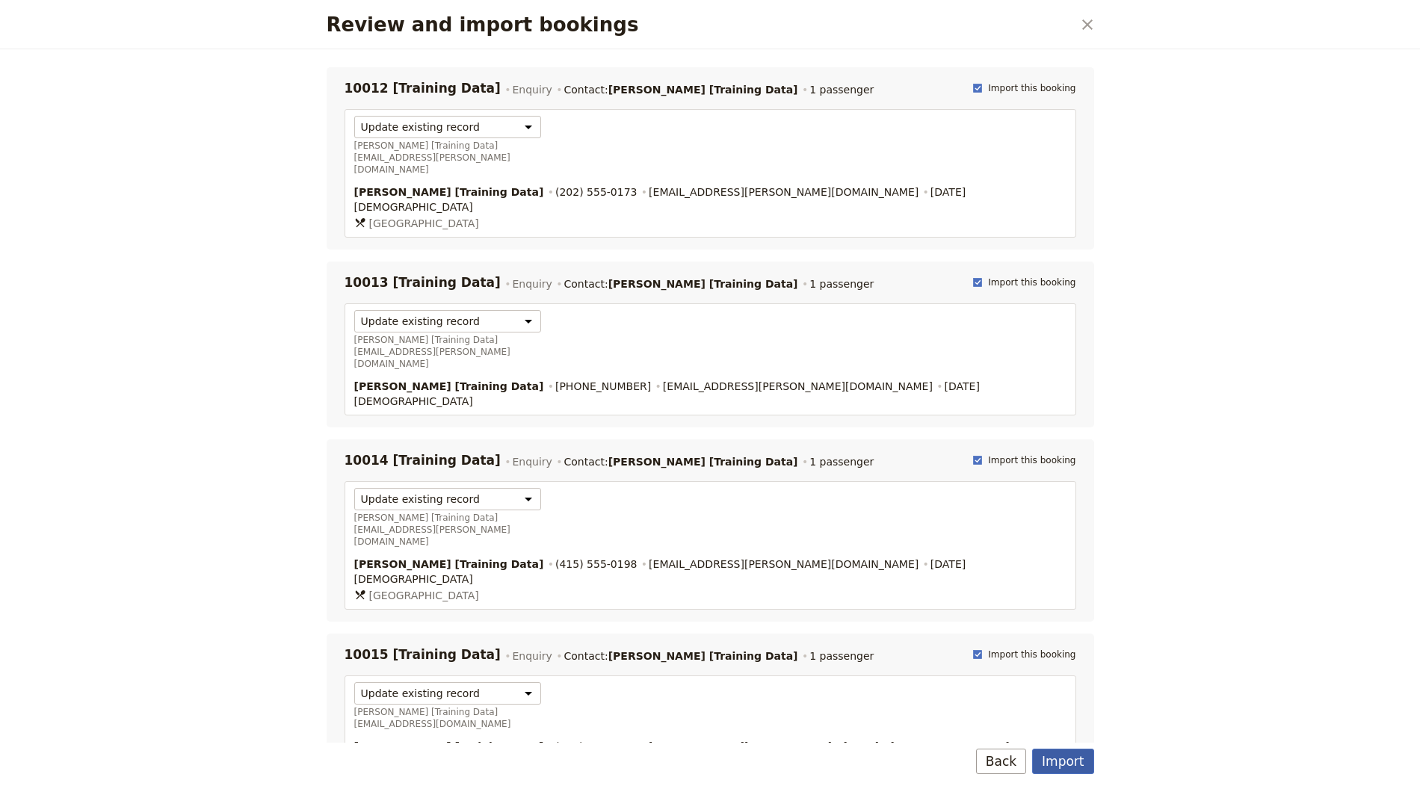
click at [1064, 760] on button "Import" at bounding box center [1062, 761] width 61 height 25
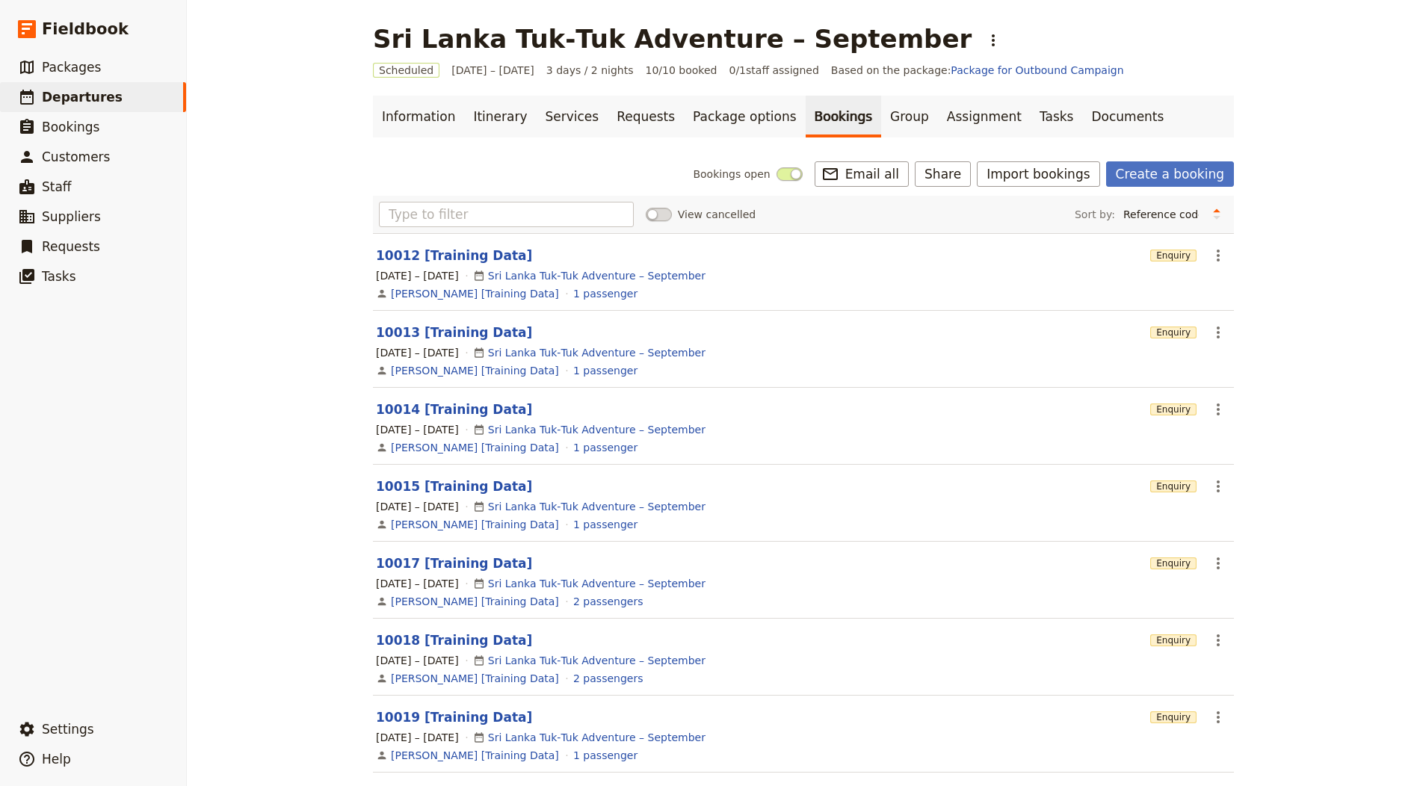
click at [892, 40] on div "Sri Lanka Tuk‑Tuk Adventure – September ​" at bounding box center [803, 39] width 861 height 30
click at [984, 40] on icon "Actions" at bounding box center [993, 40] width 18 height 18
click at [747, 35] on h1 "Sri Lanka Tuk‑Tuk Adventure – September" at bounding box center [672, 39] width 599 height 30
click at [421, 110] on link "Information" at bounding box center [418, 117] width 91 height 42
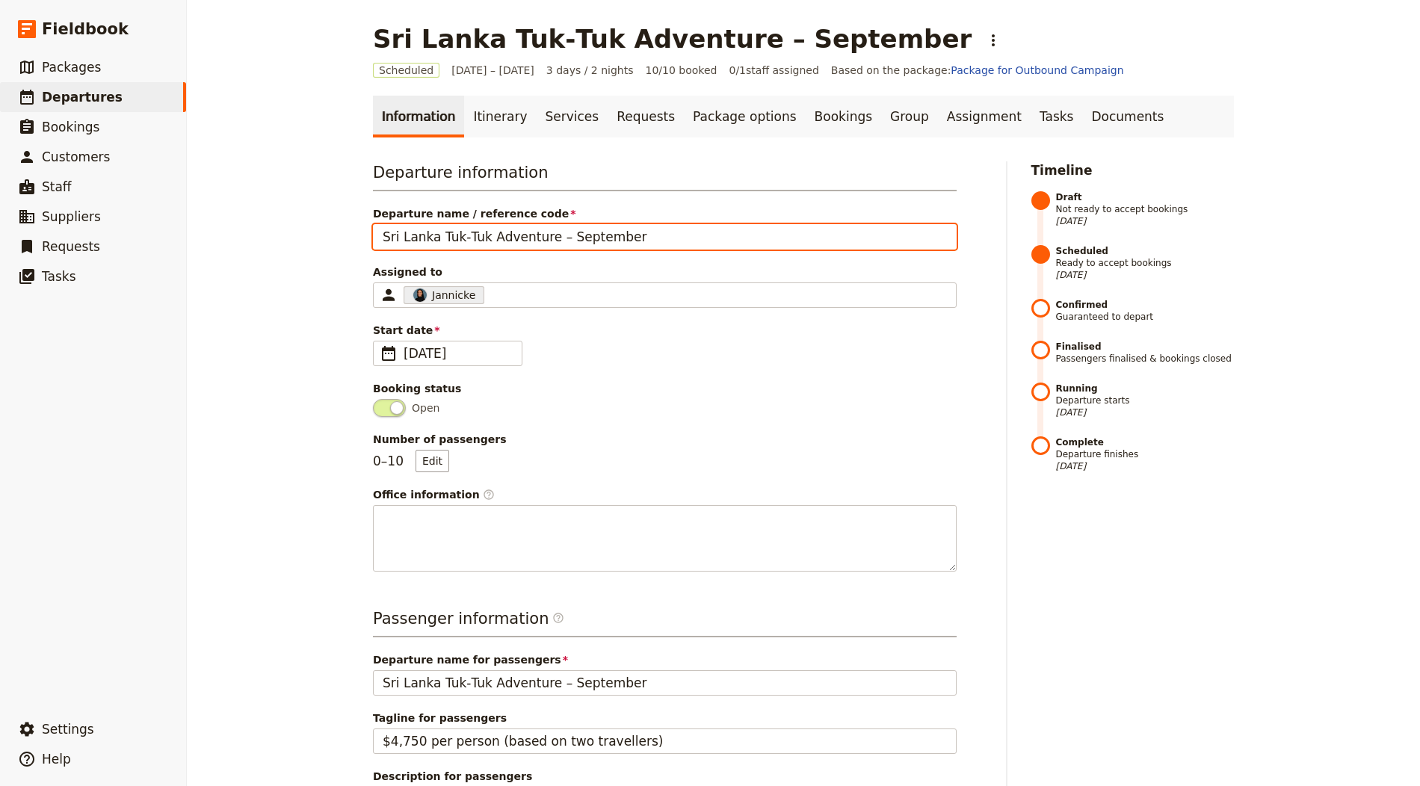
drag, startPoint x: 543, startPoint y: 233, endPoint x: 825, endPoint y: 244, distance: 282.8
click at [825, 244] on input "Sri Lanka Tuk‑Tuk Adventure – September" at bounding box center [665, 236] width 584 height 25
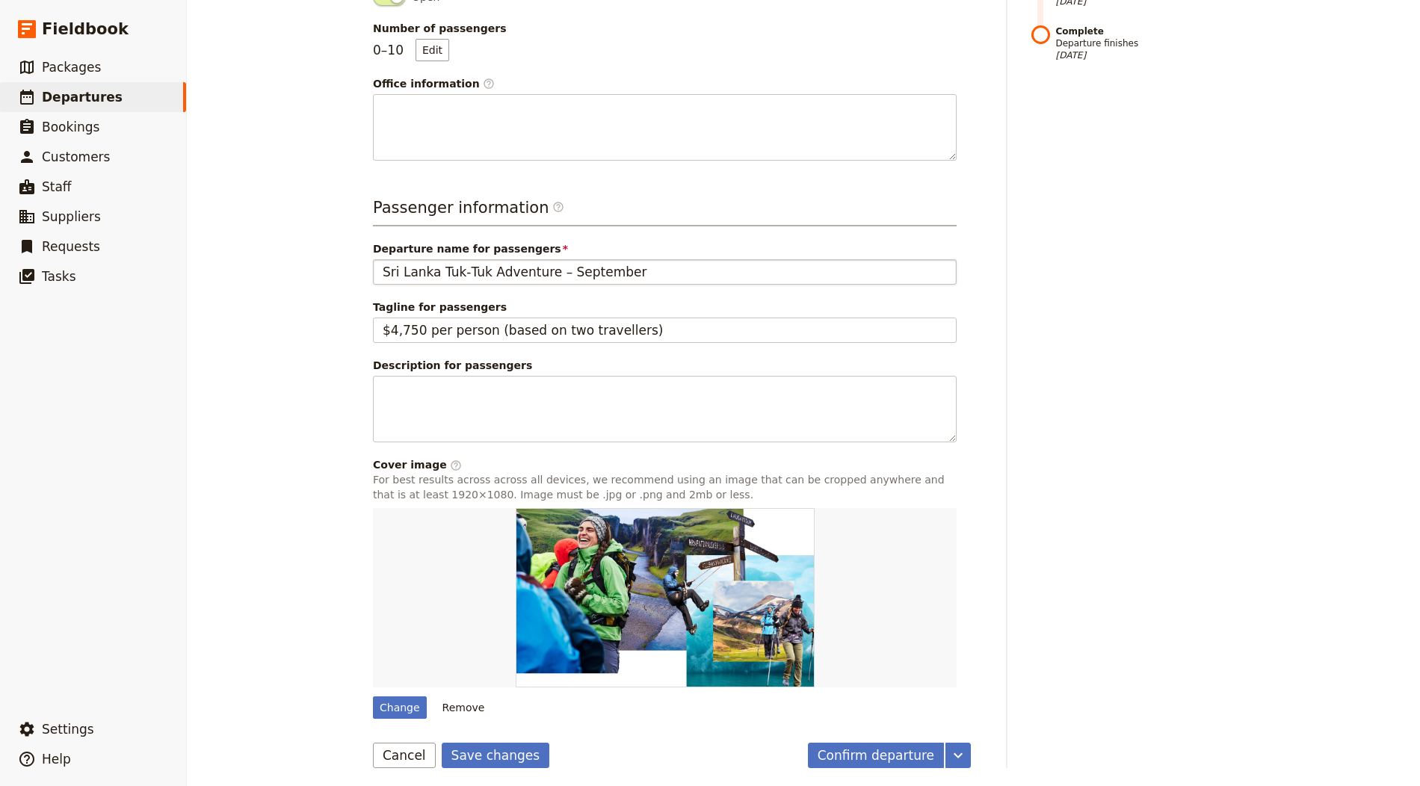
type input "Sri Lanka Tuk‑Tuk Adventure"
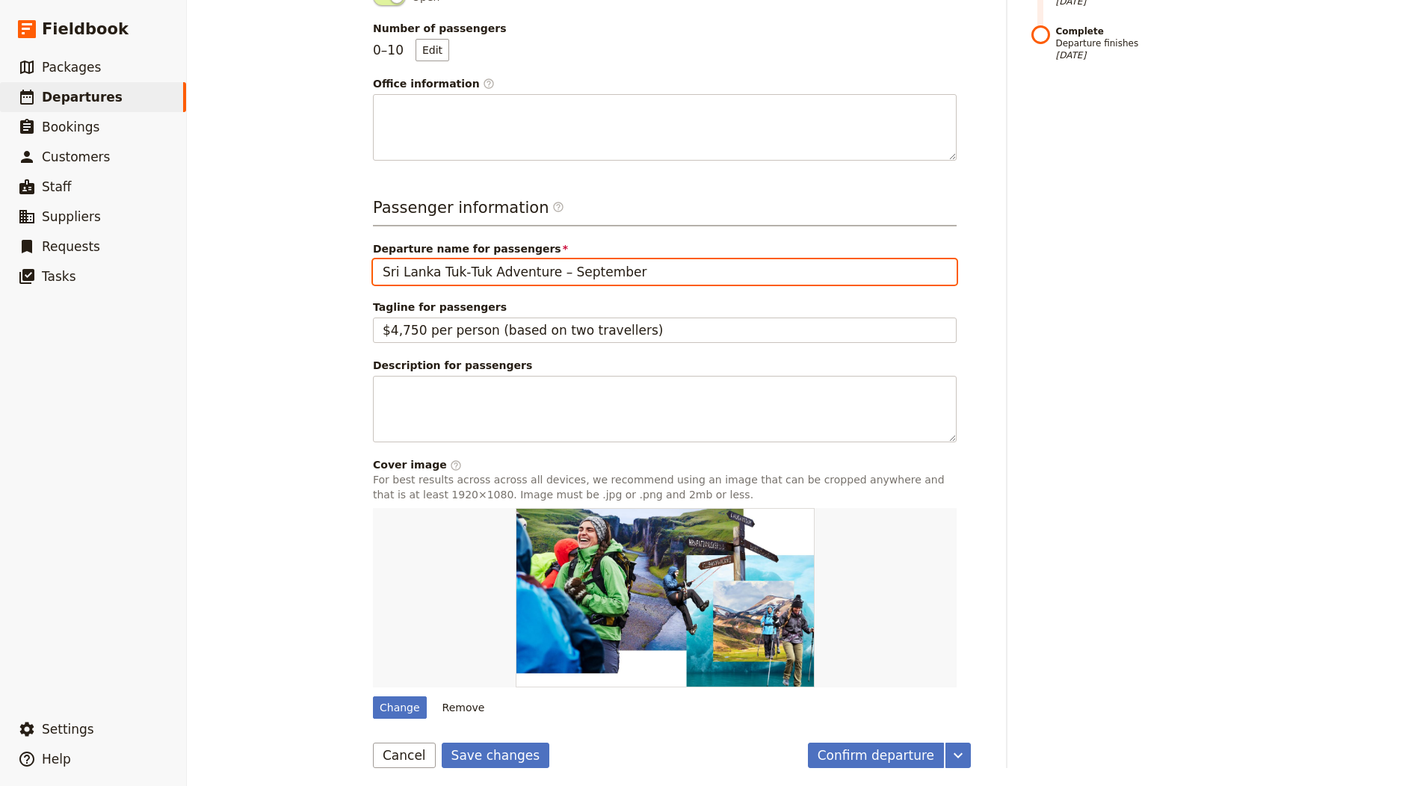
drag, startPoint x: 538, startPoint y: 266, endPoint x: 813, endPoint y: 283, distance: 274.8
click at [813, 283] on div "Passenger information ​ Departure name for passengers Sri Lanka Tuk‑Tuk Adventu…" at bounding box center [665, 458] width 584 height 522
type input "Sri Lanka Tuk‑Tuk Adventure"
click at [442, 743] on button "Save changes" at bounding box center [496, 755] width 108 height 25
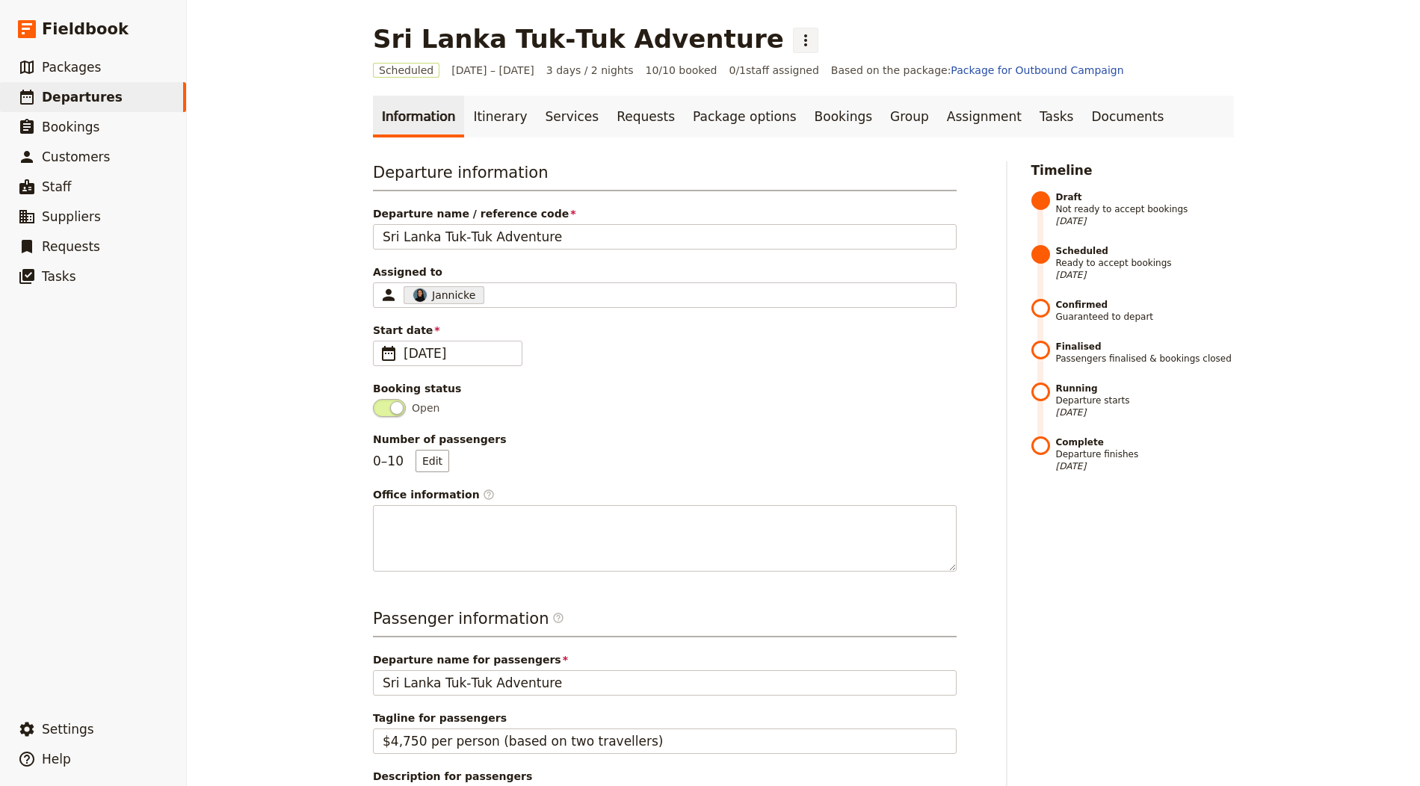
click at [797, 40] on icon "Actions" at bounding box center [806, 40] width 18 height 18
click at [768, 76] on span "Clone this departure" at bounding box center [767, 73] width 107 height 15
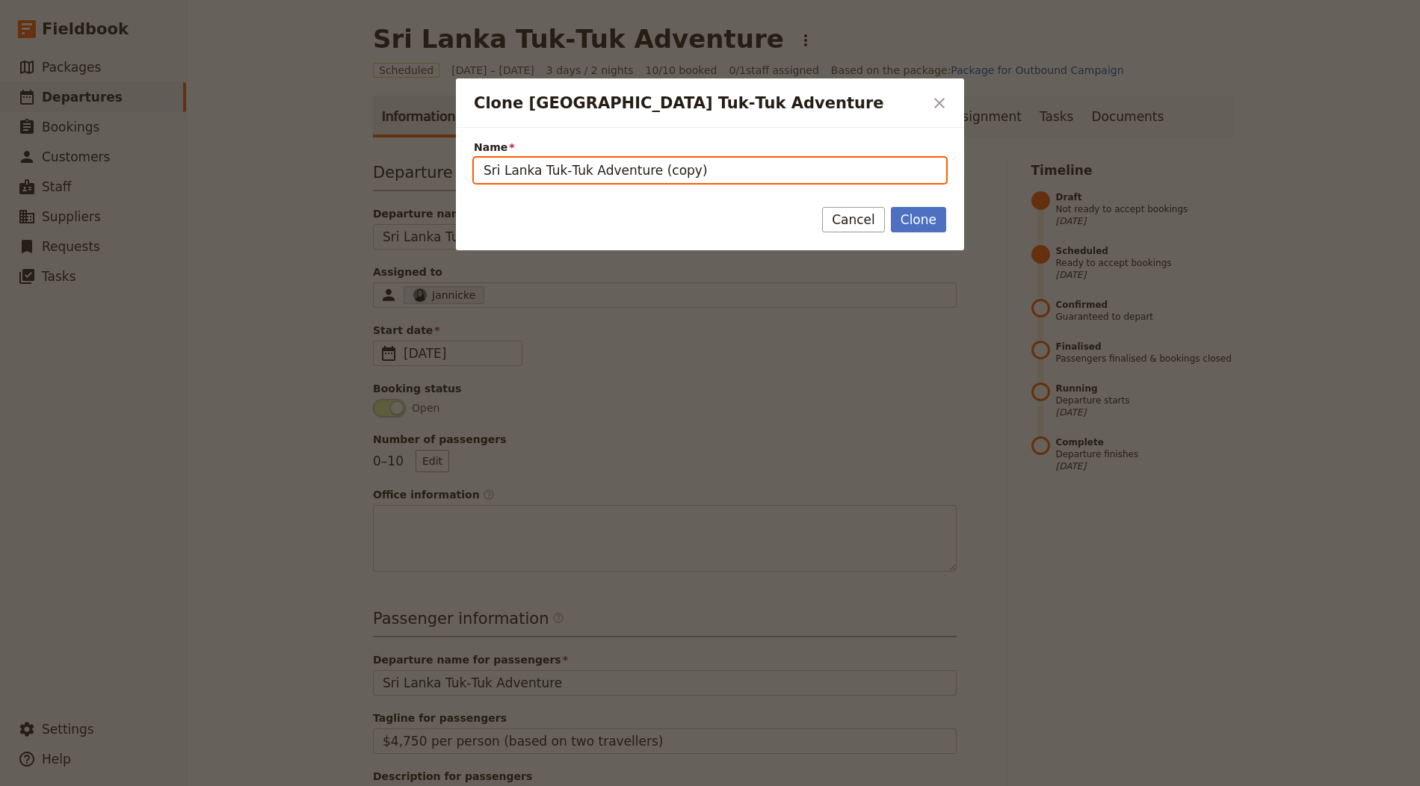
click at [747, 167] on input "Sri Lanka Tuk‑Tuk Adventure (copy)" at bounding box center [710, 170] width 472 height 25
paste input "Denali Unexplored – Basecamp Hiking in Denali National Park"
type input "Denali Unexplored – Basecamp Hiking in Denali National Park"
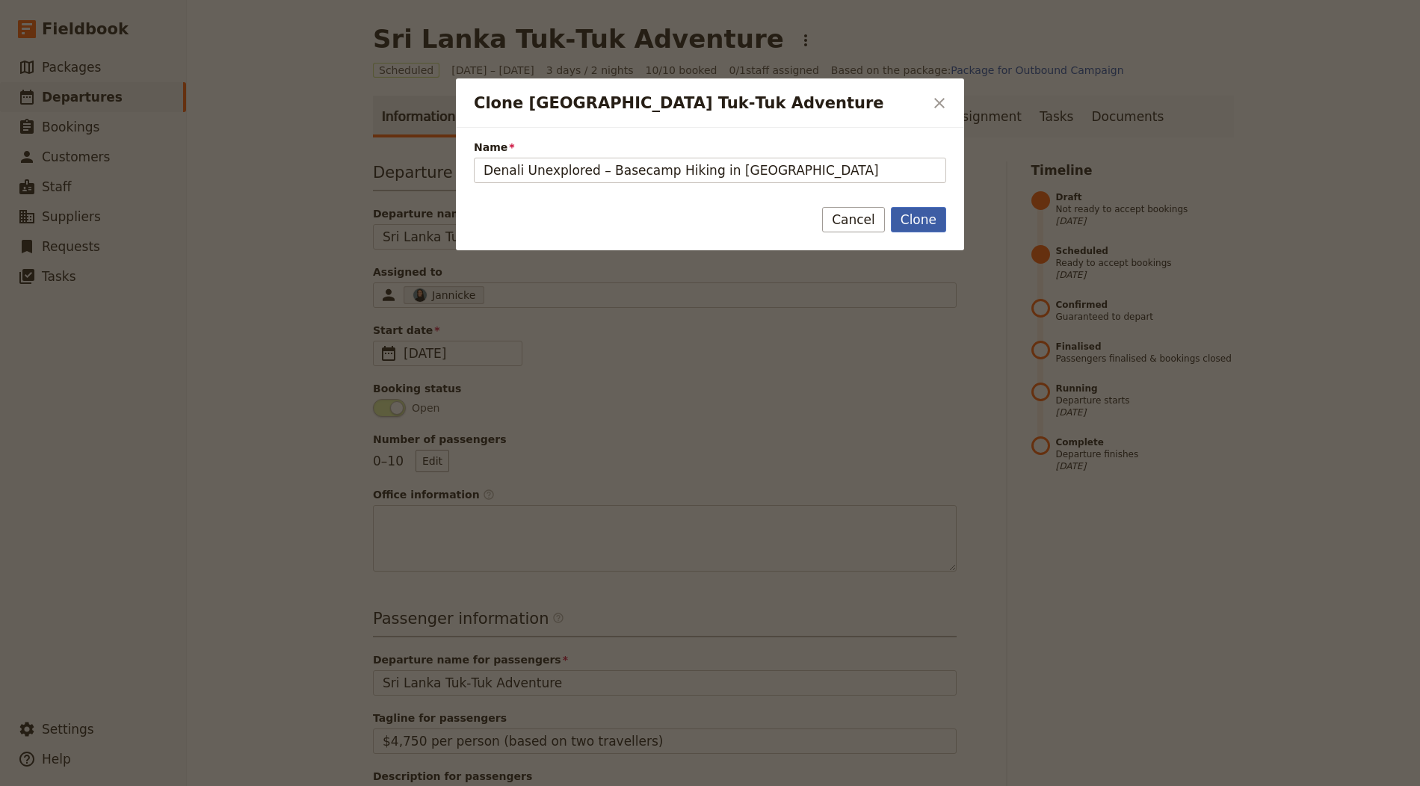
click at [942, 219] on button "Clone" at bounding box center [918, 219] width 55 height 25
type input "Denali Unexplored – Basecamp Hiking in Denali National Park"
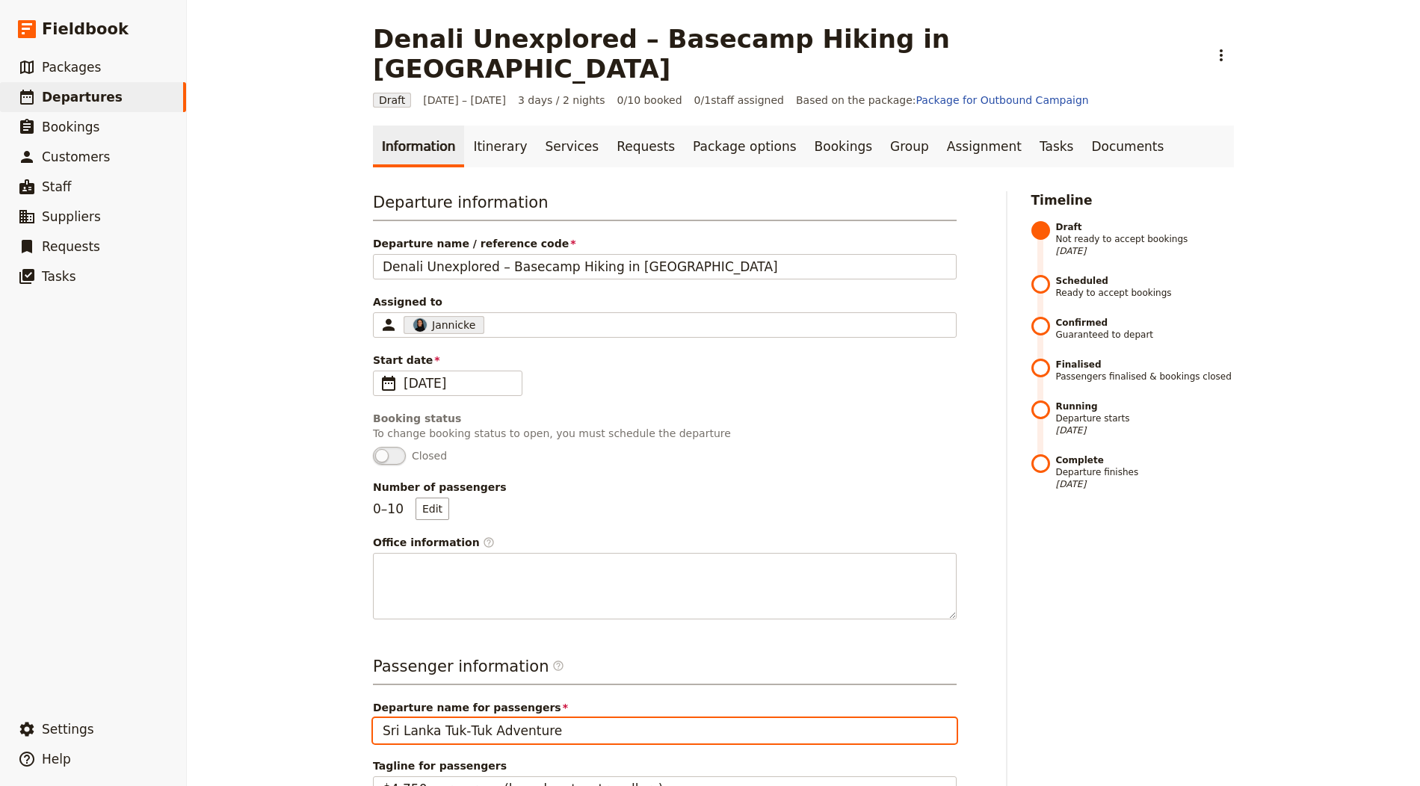
click at [460, 718] on input "Sri Lanka Tuk‑Tuk Adventure" at bounding box center [665, 730] width 584 height 25
paste input "Denali Unexplored – Basecamp Hiking in Denali National Park"
type input "Denali Unexplored – Basecamp Hiking in Denali National Park"
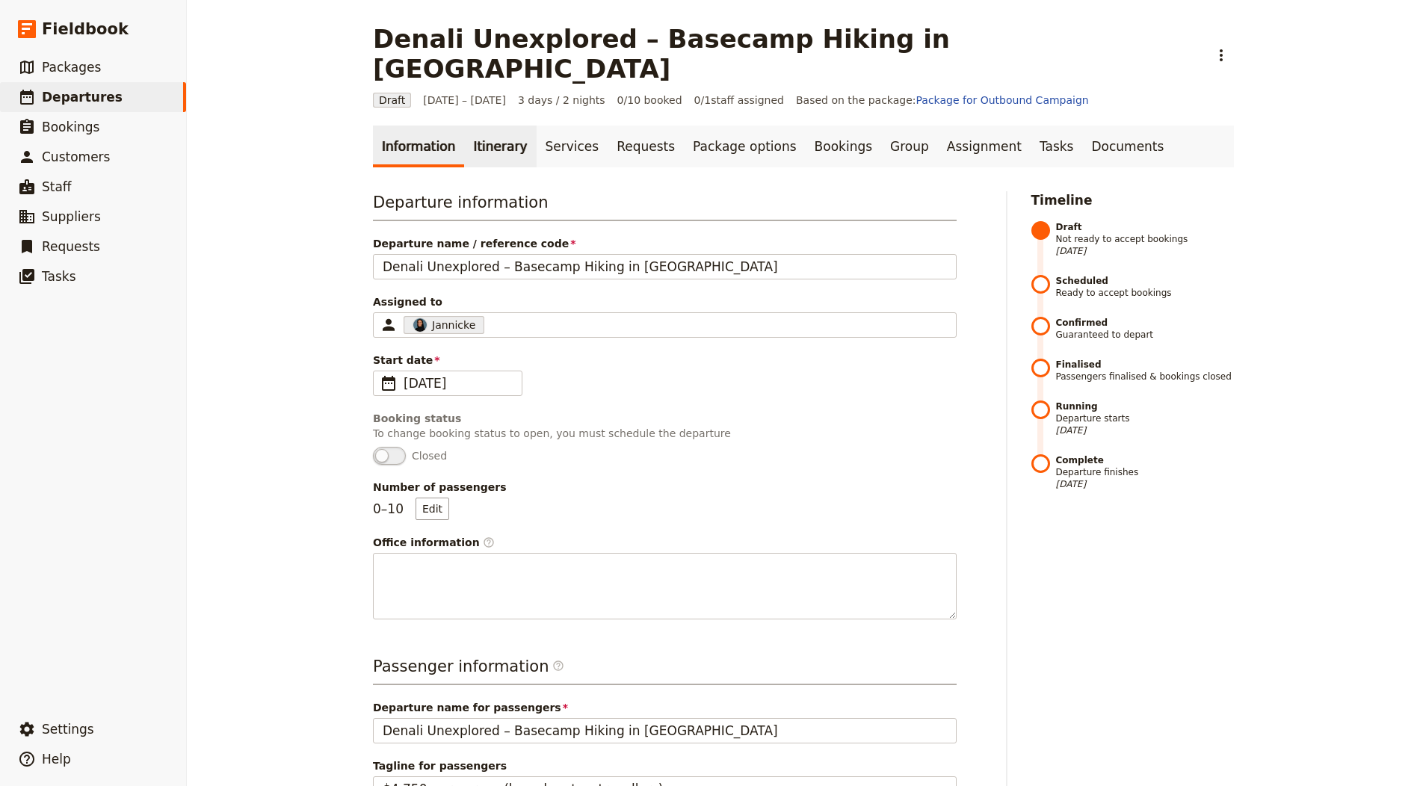
click at [498, 126] on link "Itinerary" at bounding box center [500, 147] width 72 height 42
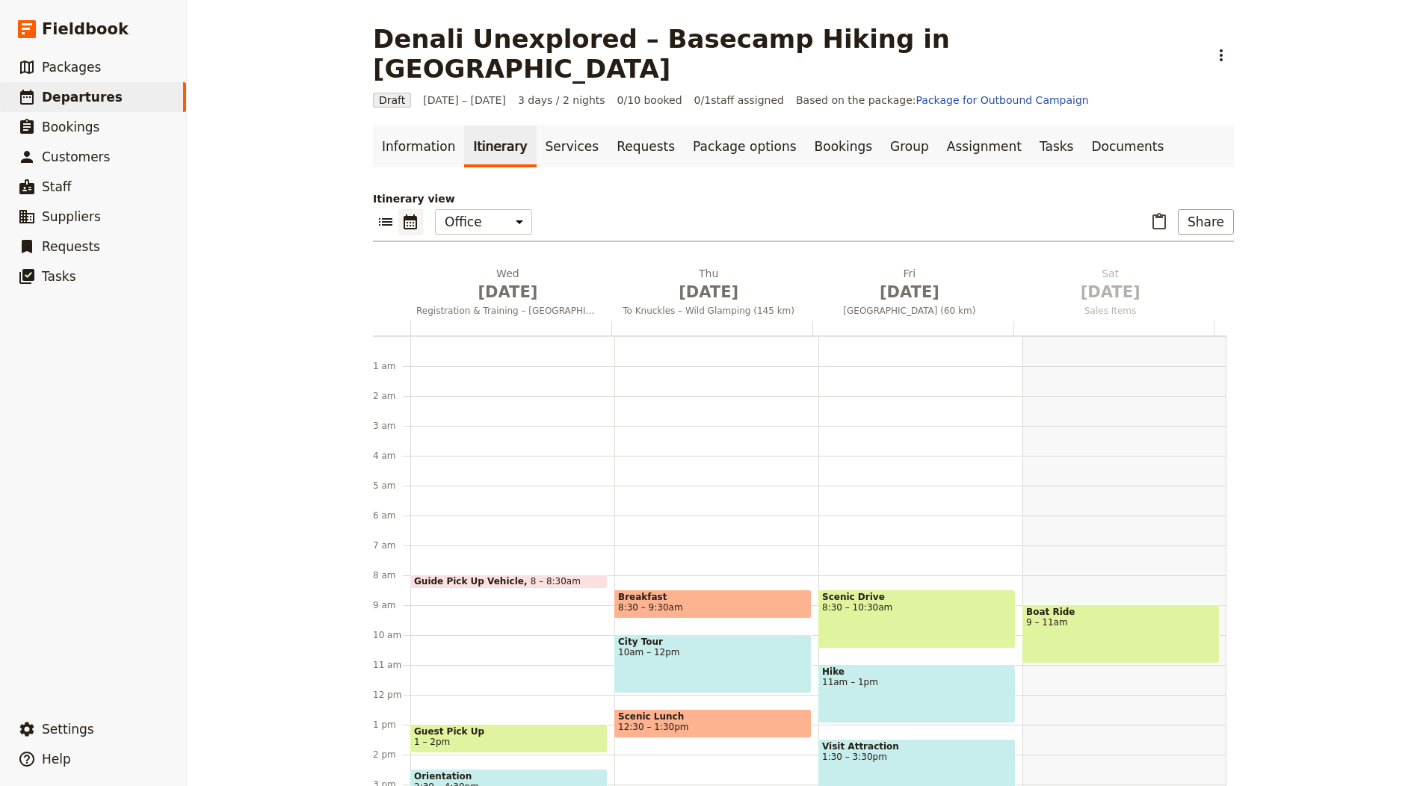
scroll to position [194, 0]
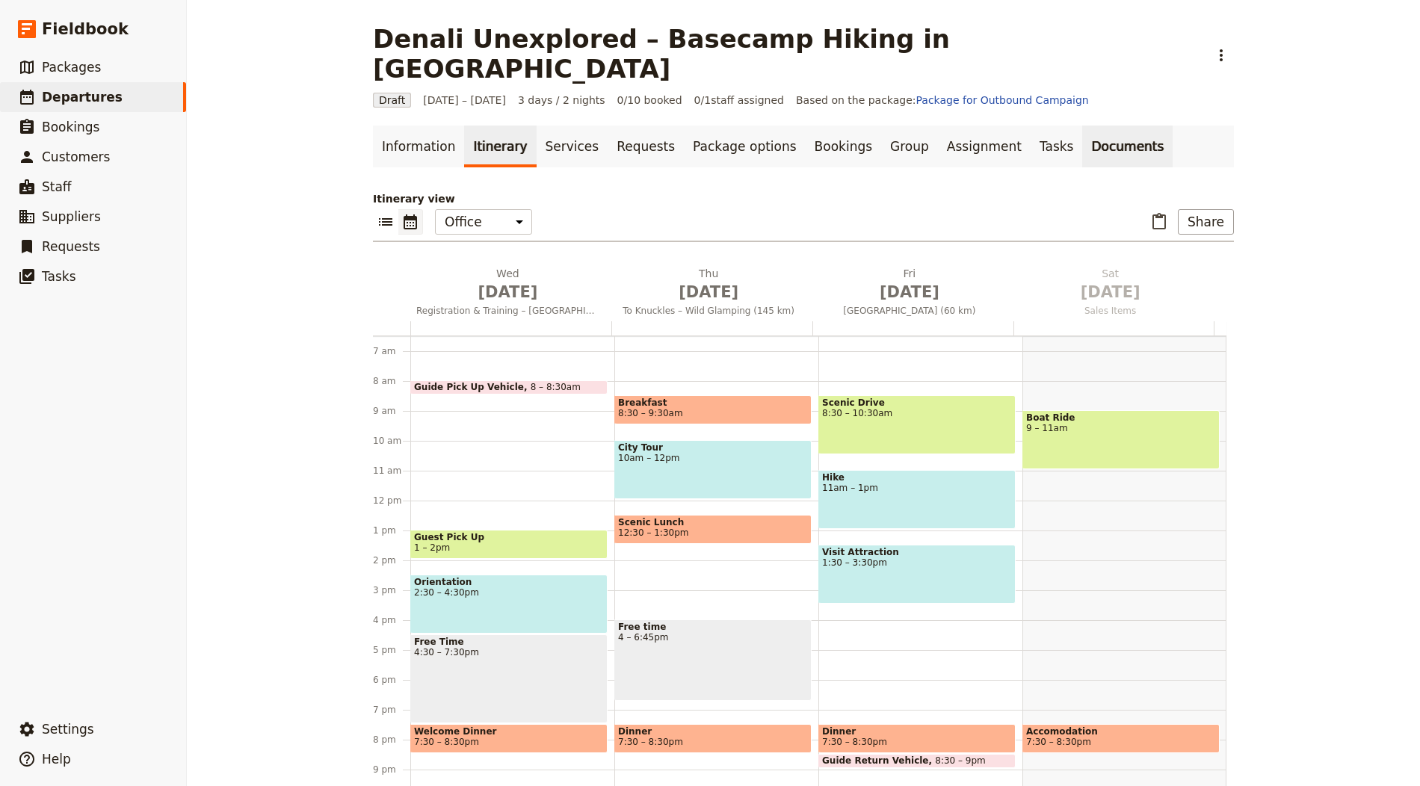
click at [1082, 126] on link "Documents" at bounding box center [1127, 147] width 90 height 42
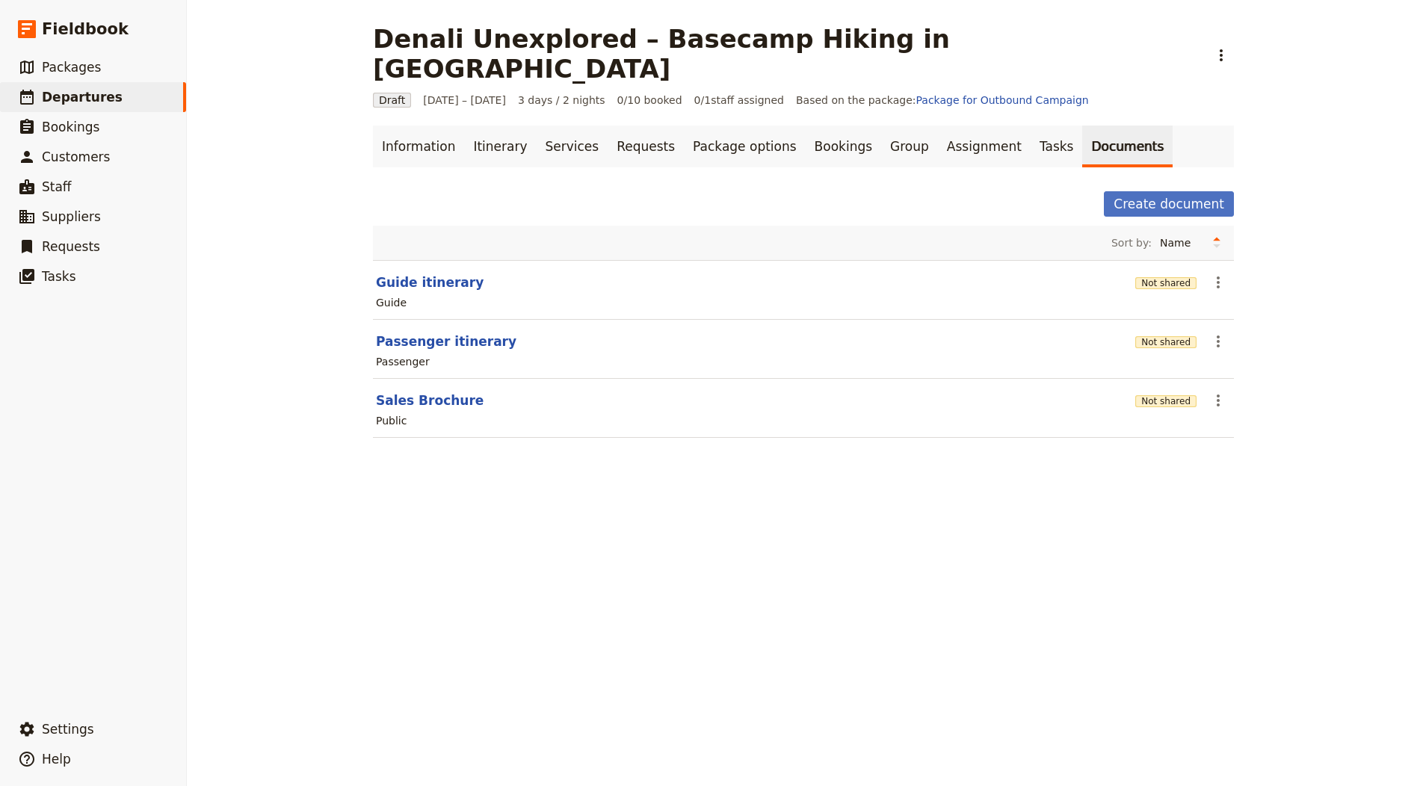
click at [427, 379] on section "Sales Brochure Not shared ​ Public" at bounding box center [803, 408] width 861 height 59
click at [426, 392] on button "Sales Brochure" at bounding box center [430, 401] width 108 height 18
select select "DEFAULT"
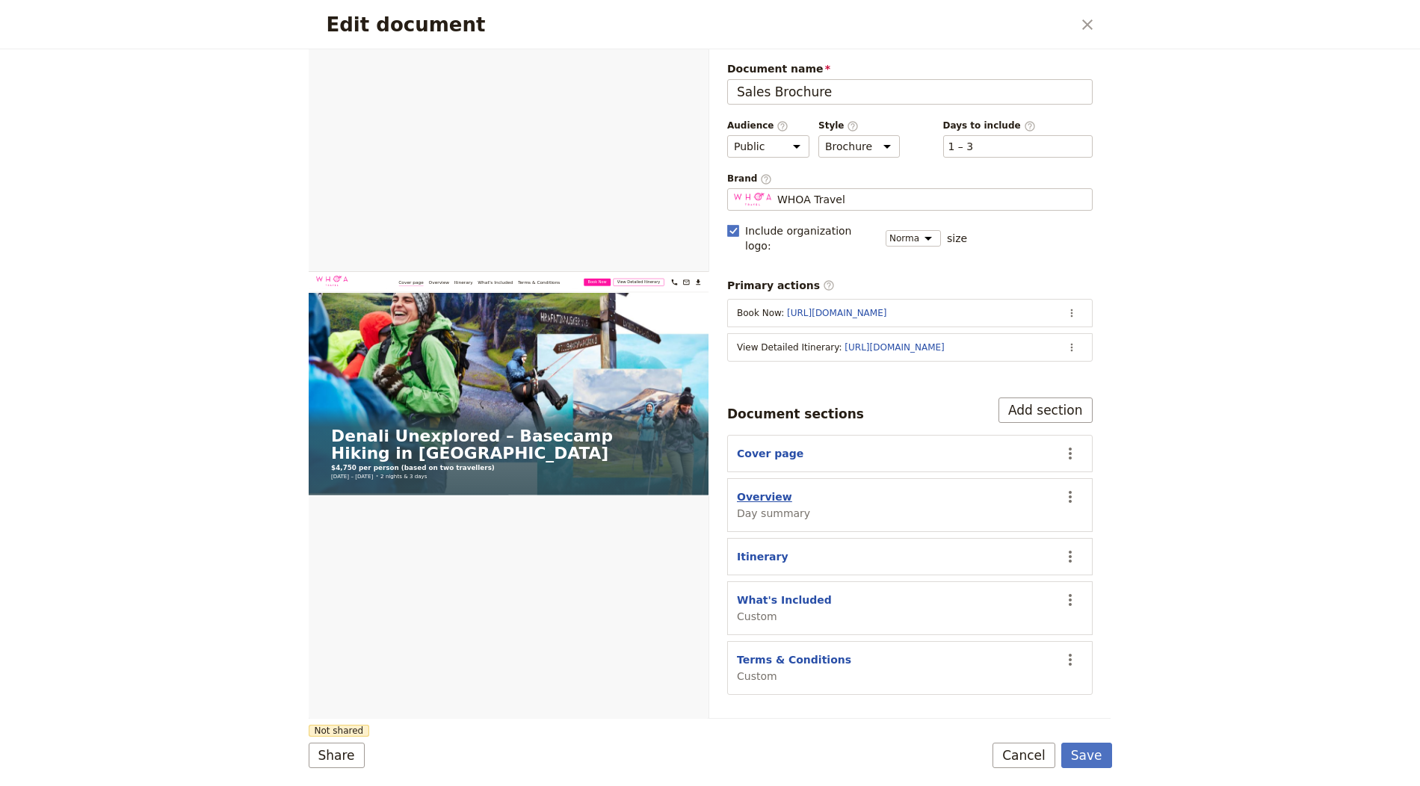
click at [743, 490] on button "Overview" at bounding box center [764, 497] width 55 height 15
select select "DAY_SUMMARY"
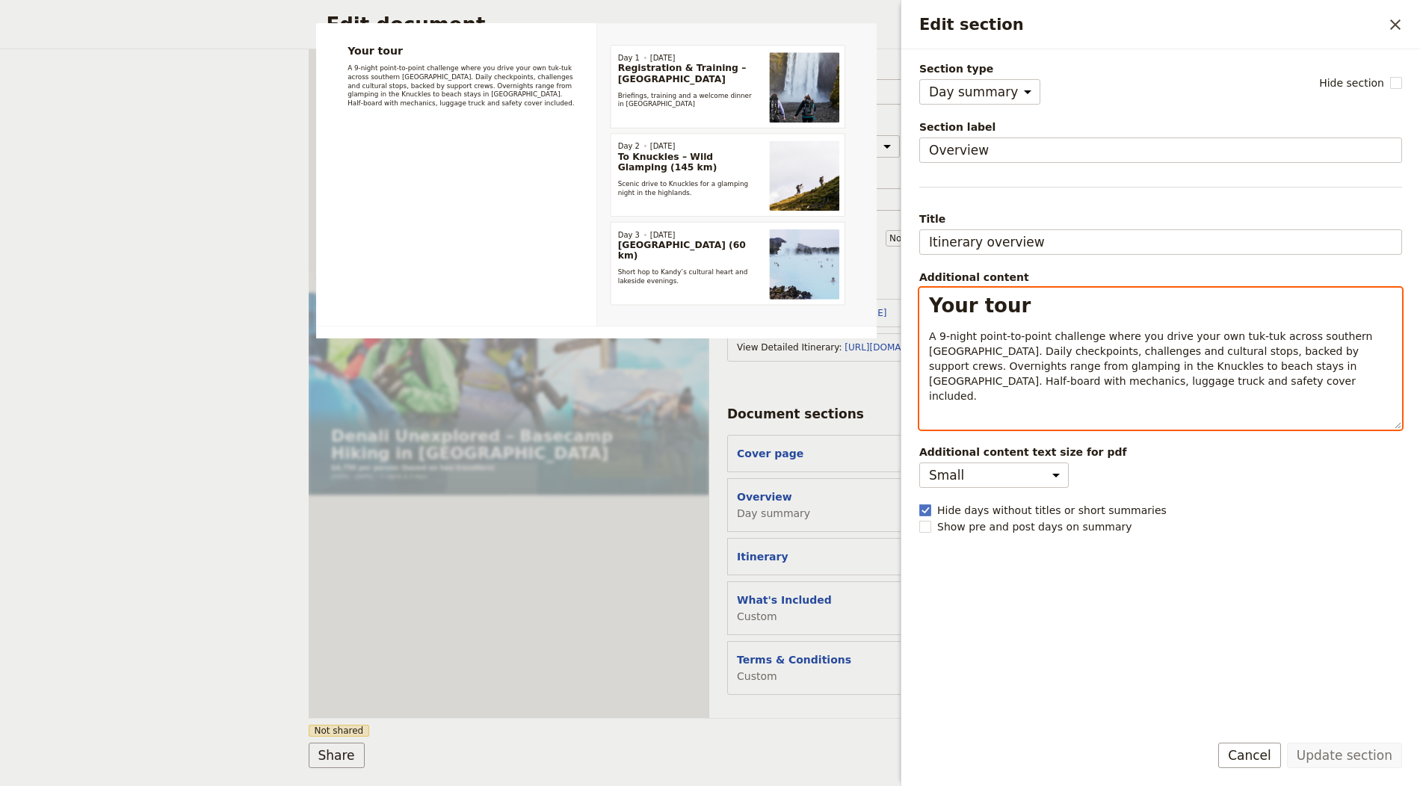
click at [1096, 346] on span "A 9‑night point‑to‑point challenge where you drive your own tuk‑tuk across sout…" at bounding box center [1152, 366] width 447 height 72
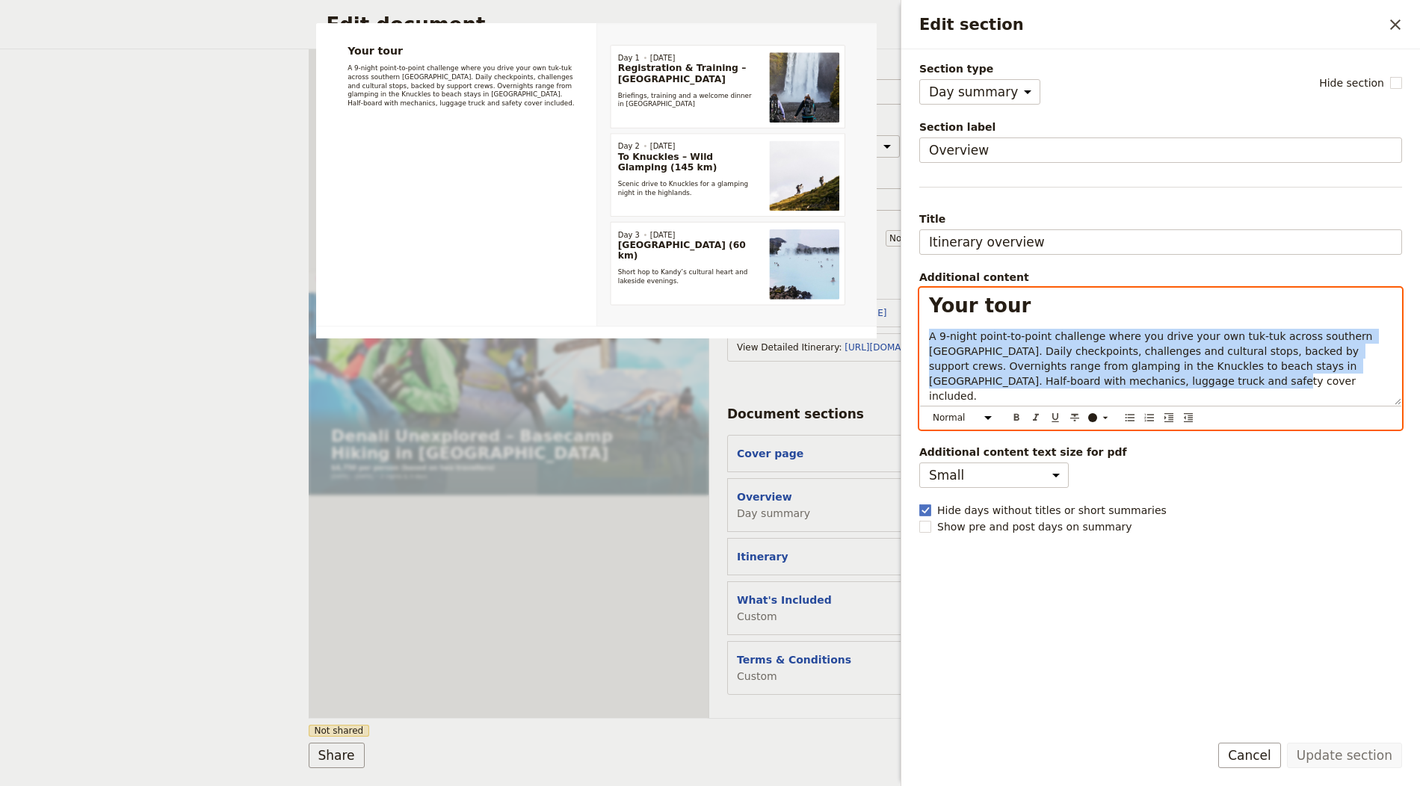
click at [1096, 346] on span "A 9‑night point‑to‑point challenge where you drive your own tuk‑tuk across sout…" at bounding box center [1152, 366] width 447 height 72
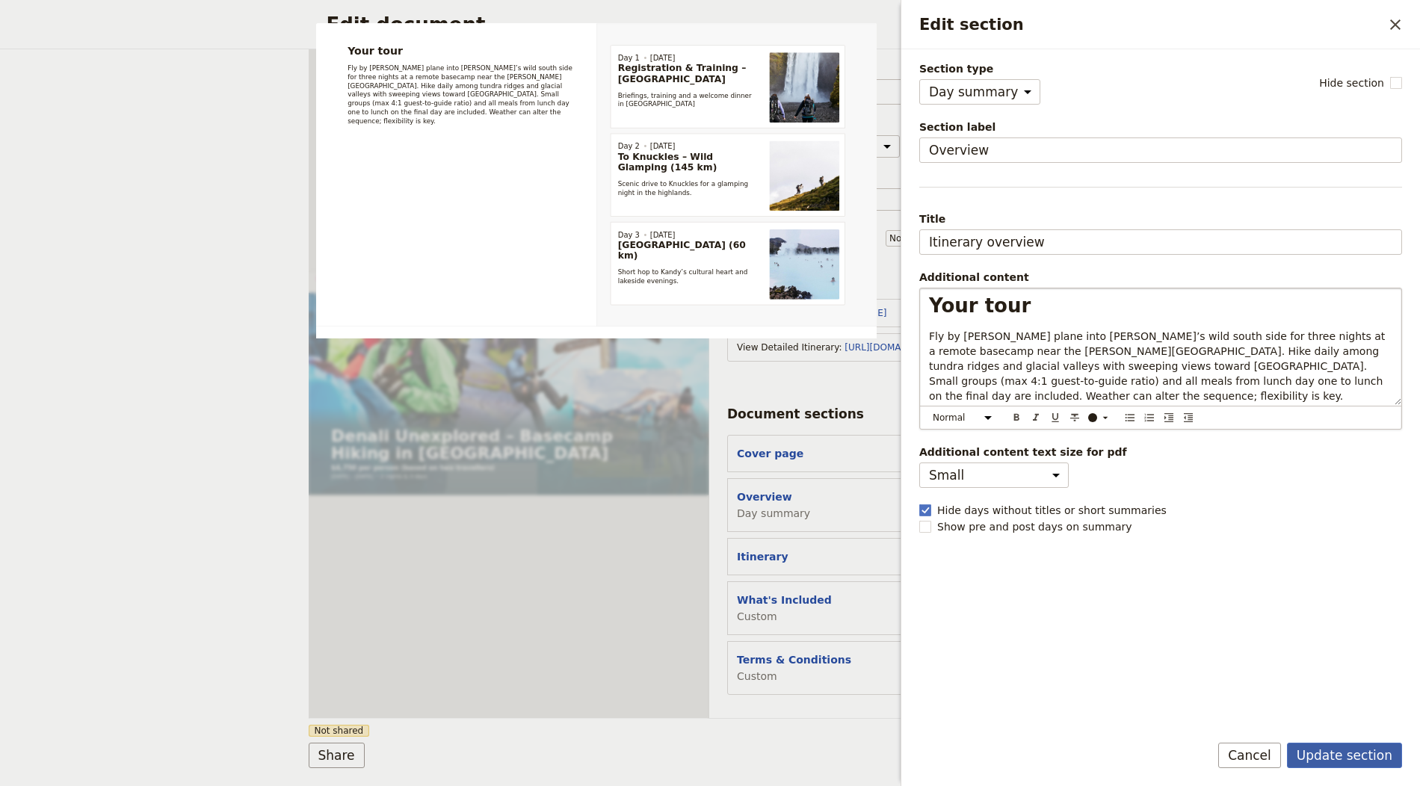
click at [1322, 745] on button "Update section" at bounding box center [1344, 755] width 115 height 25
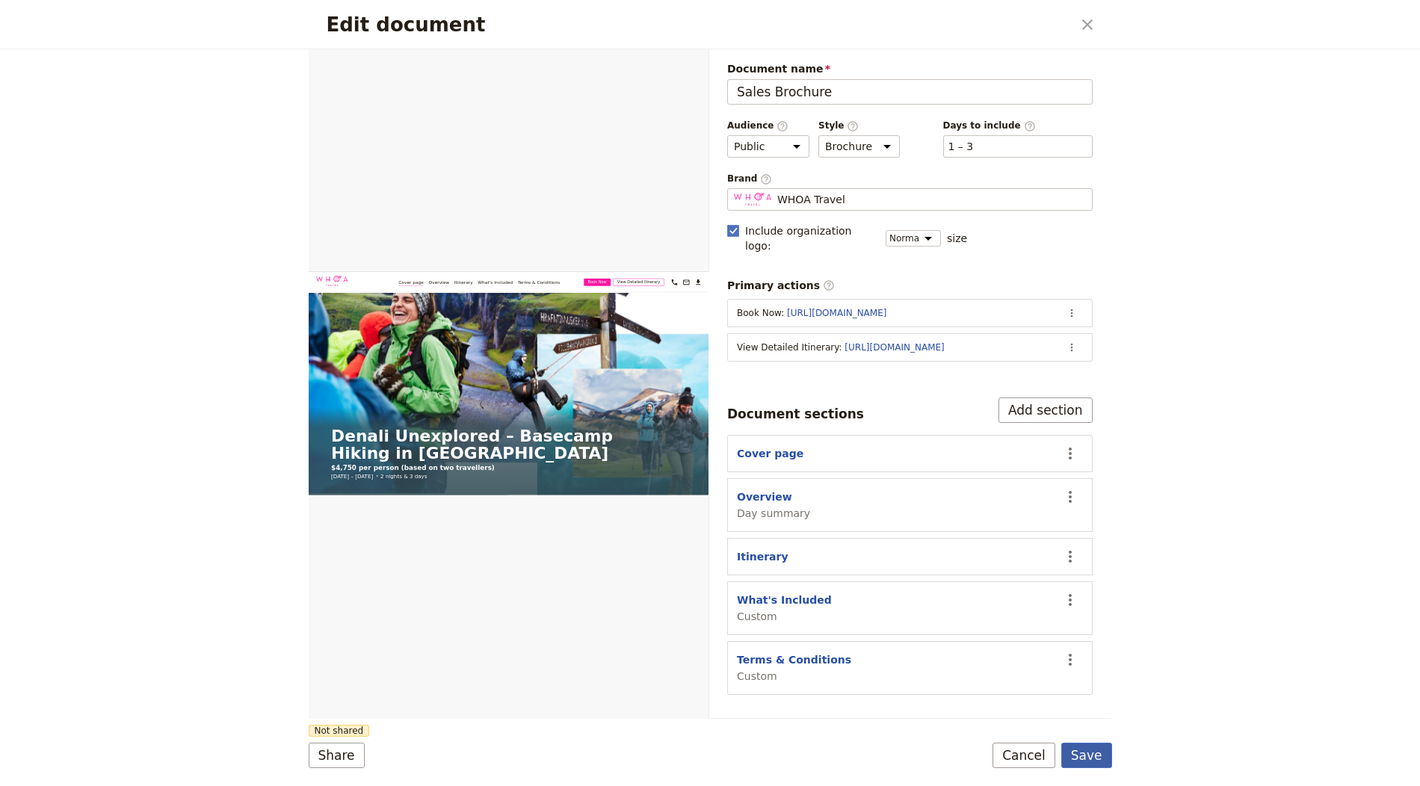
click at [1080, 750] on button "Save" at bounding box center [1086, 755] width 51 height 25
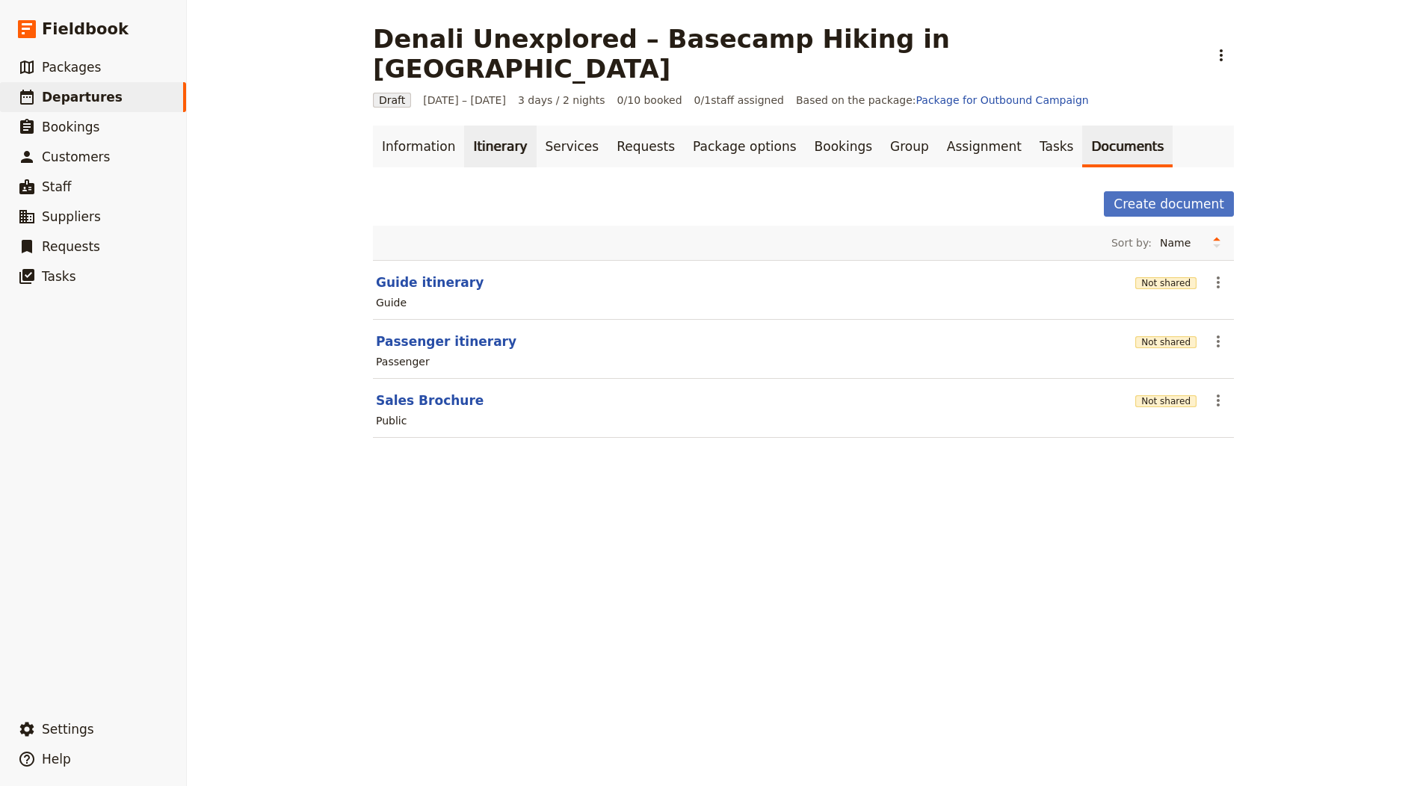
click at [484, 126] on link "Itinerary" at bounding box center [500, 147] width 72 height 42
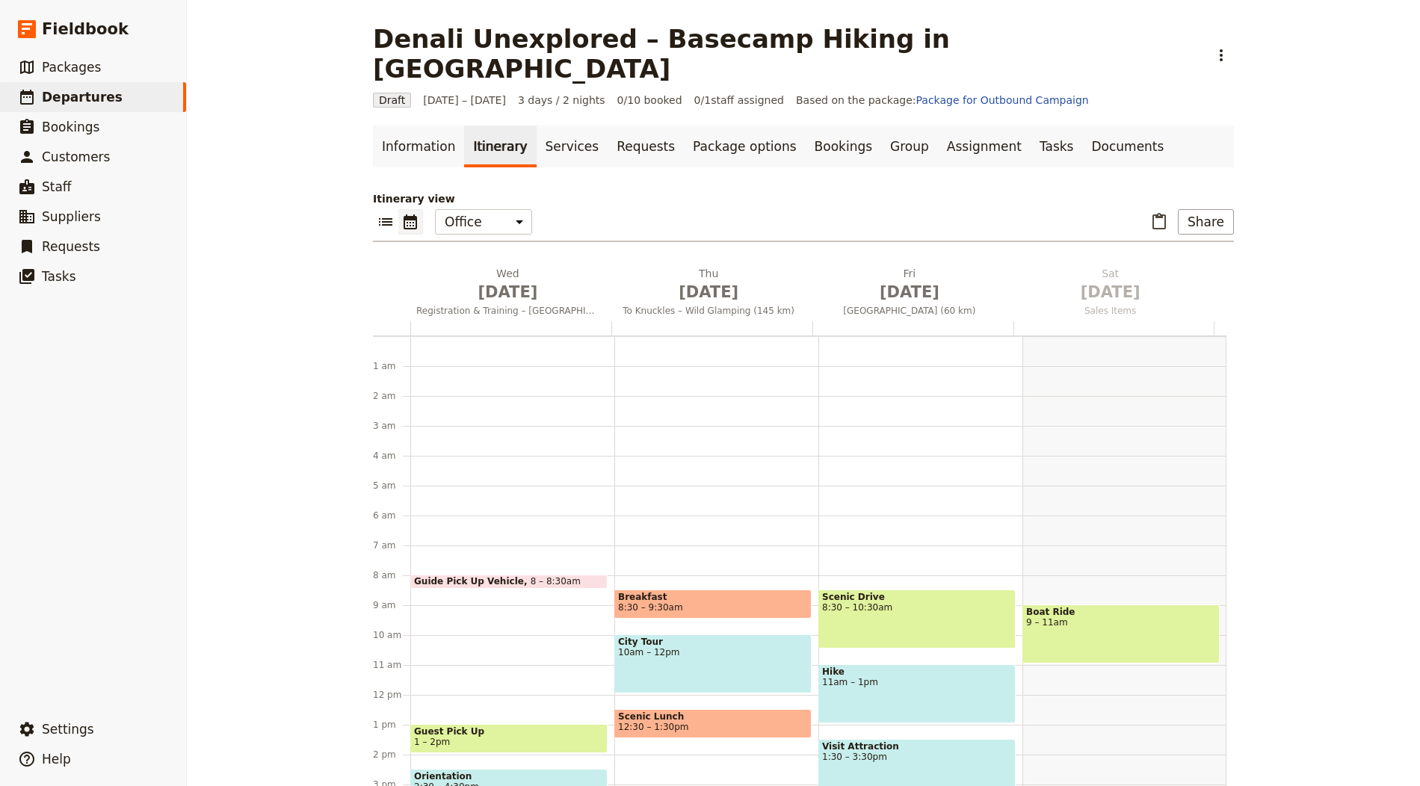
scroll to position [194, 0]
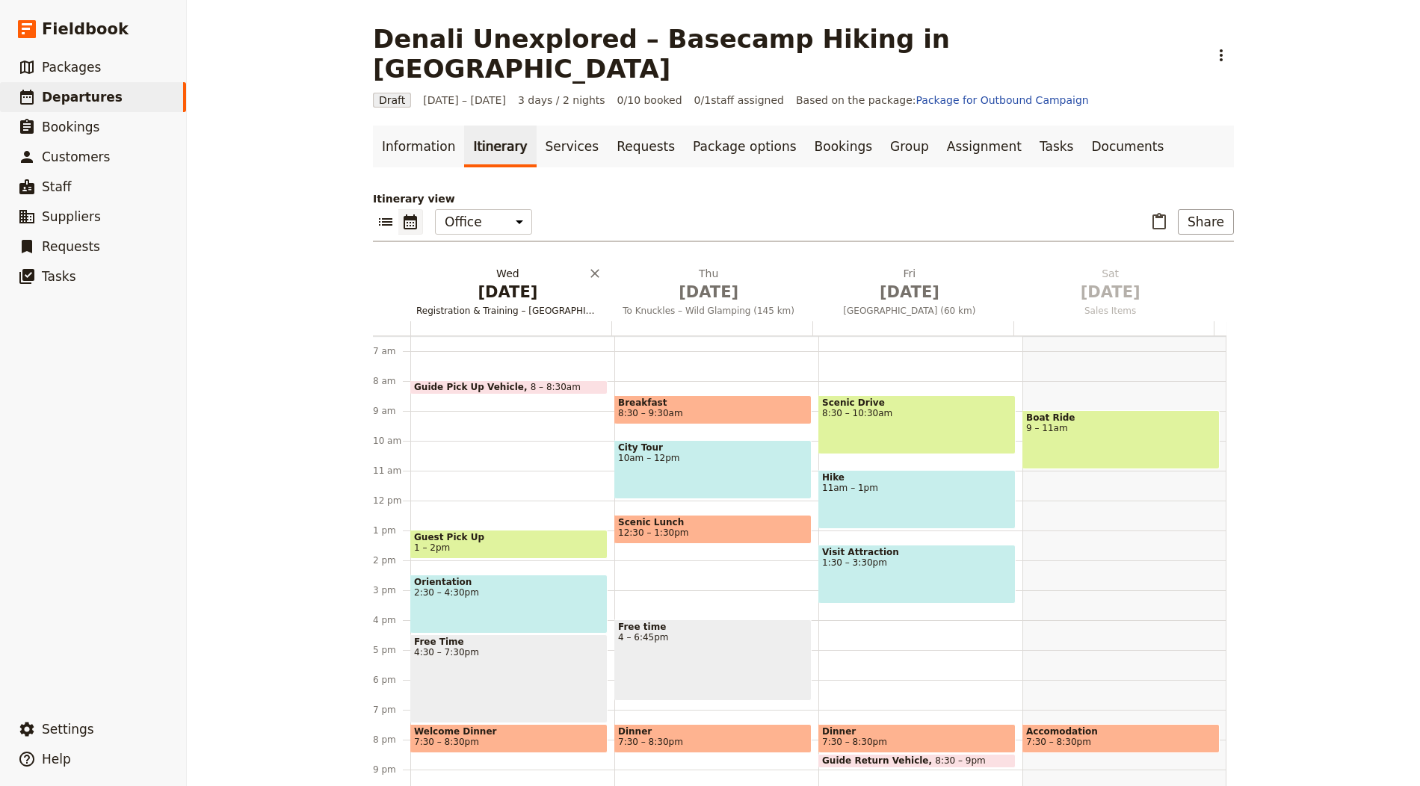
click at [519, 266] on h2 "Wed Oct 1 Registration & Training – Sigiriya" at bounding box center [507, 284] width 183 height 37
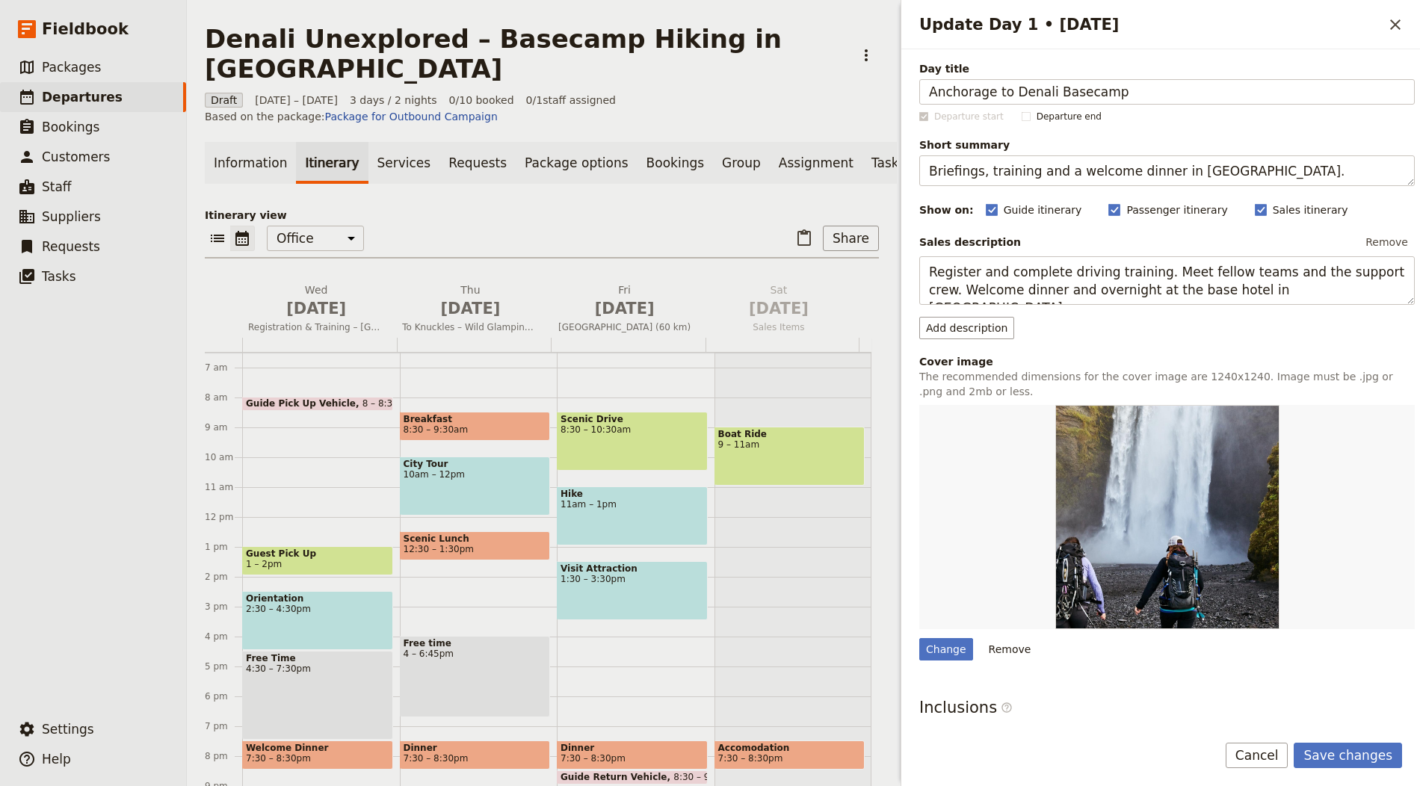
type input "Anchorage to Denali Basecamp"
click at [1005, 170] on textarea "Briefings, training and a welcome dinner in Sigiriya." at bounding box center [1167, 170] width 496 height 31
paste textarea "Scenic floatplane flight and camp set‑up near Ruth Glacier"
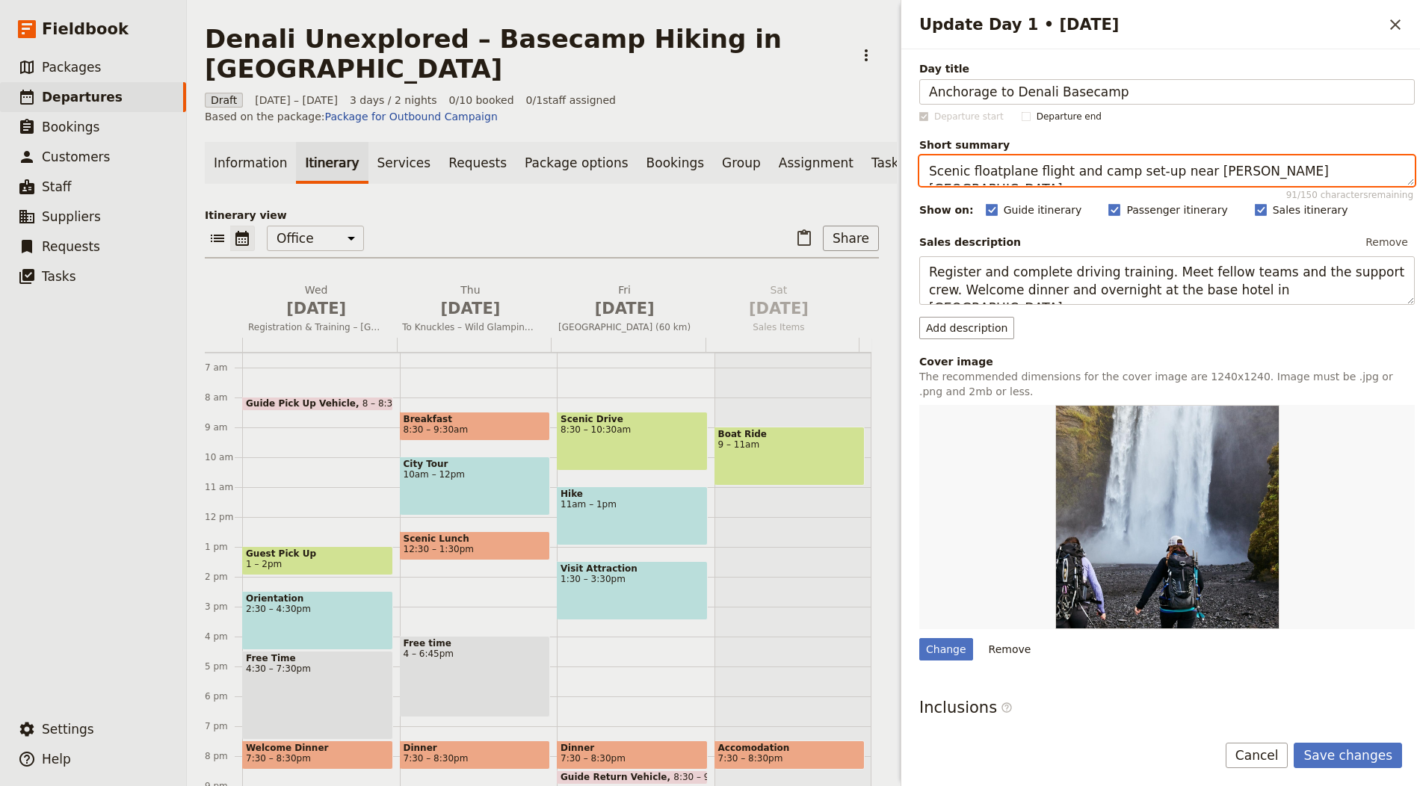
type textarea "Scenic floatplane flight and camp set‑up near Ruth Glacier."
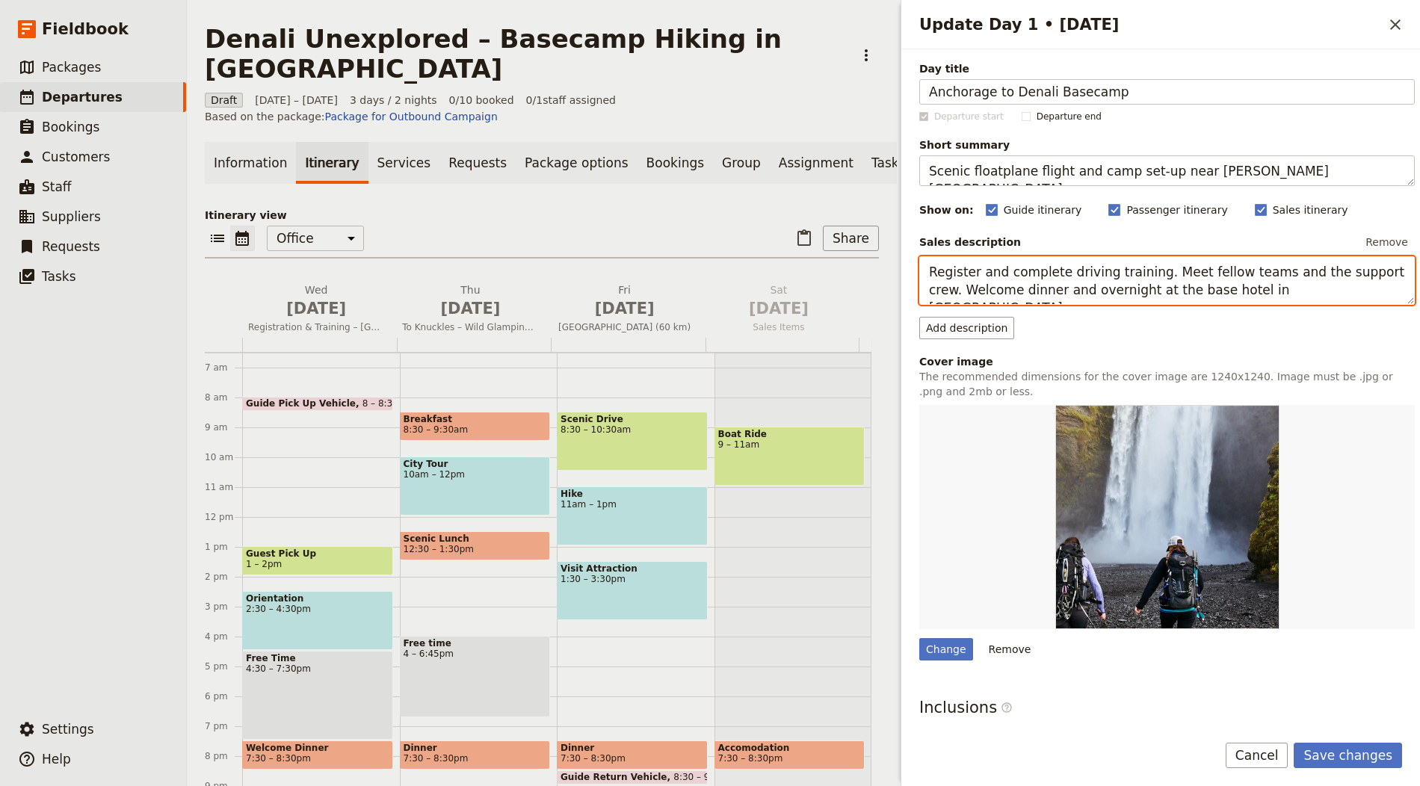
click at [1139, 284] on textarea "Register and complete driving training. Meet fellow teams and the support crew.…" at bounding box center [1167, 280] width 496 height 49
paste textarea "Meet your guides, weigh gear and fly by bush plane into Denali National Park. L…"
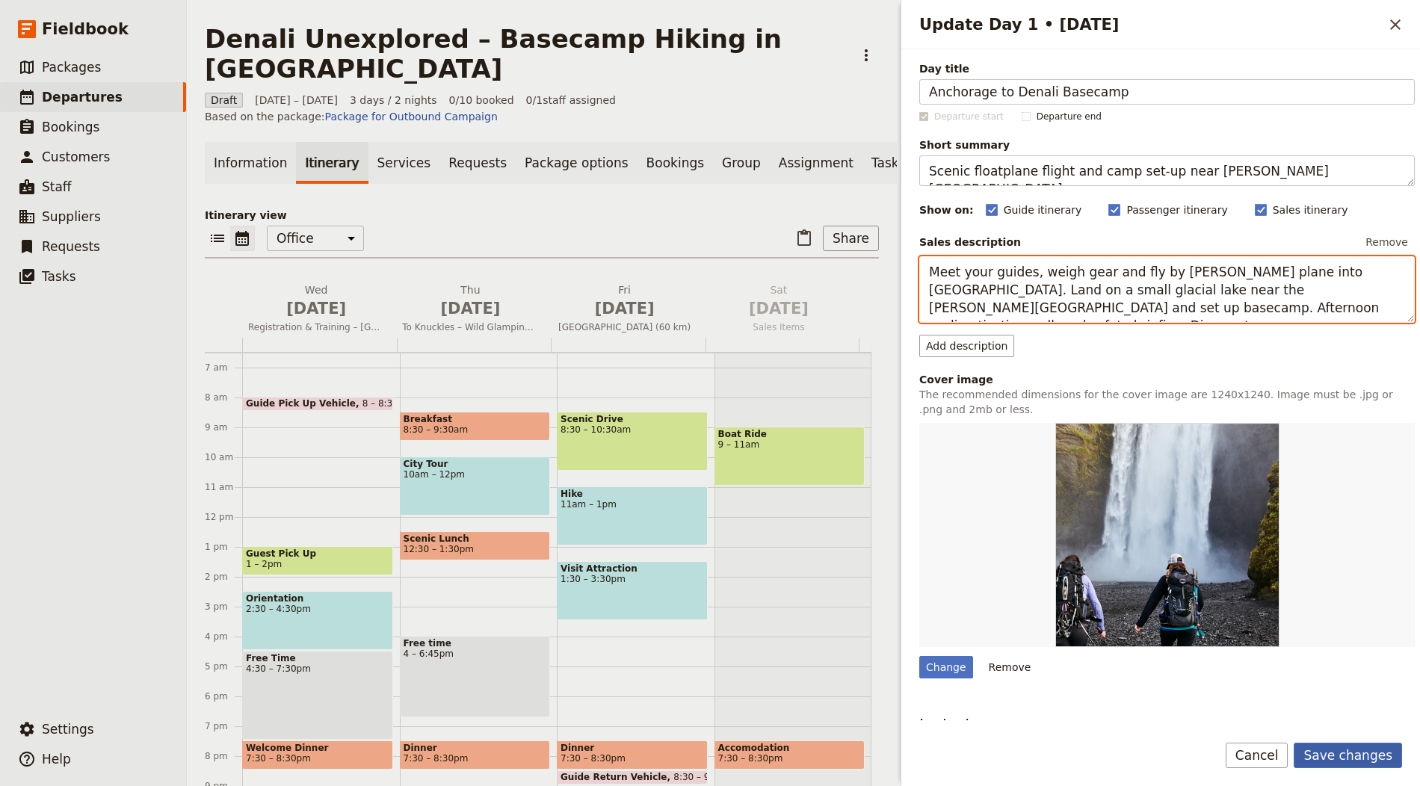
type textarea "Meet your guides, weigh gear and fly by bush plane into Denali National Park. L…"
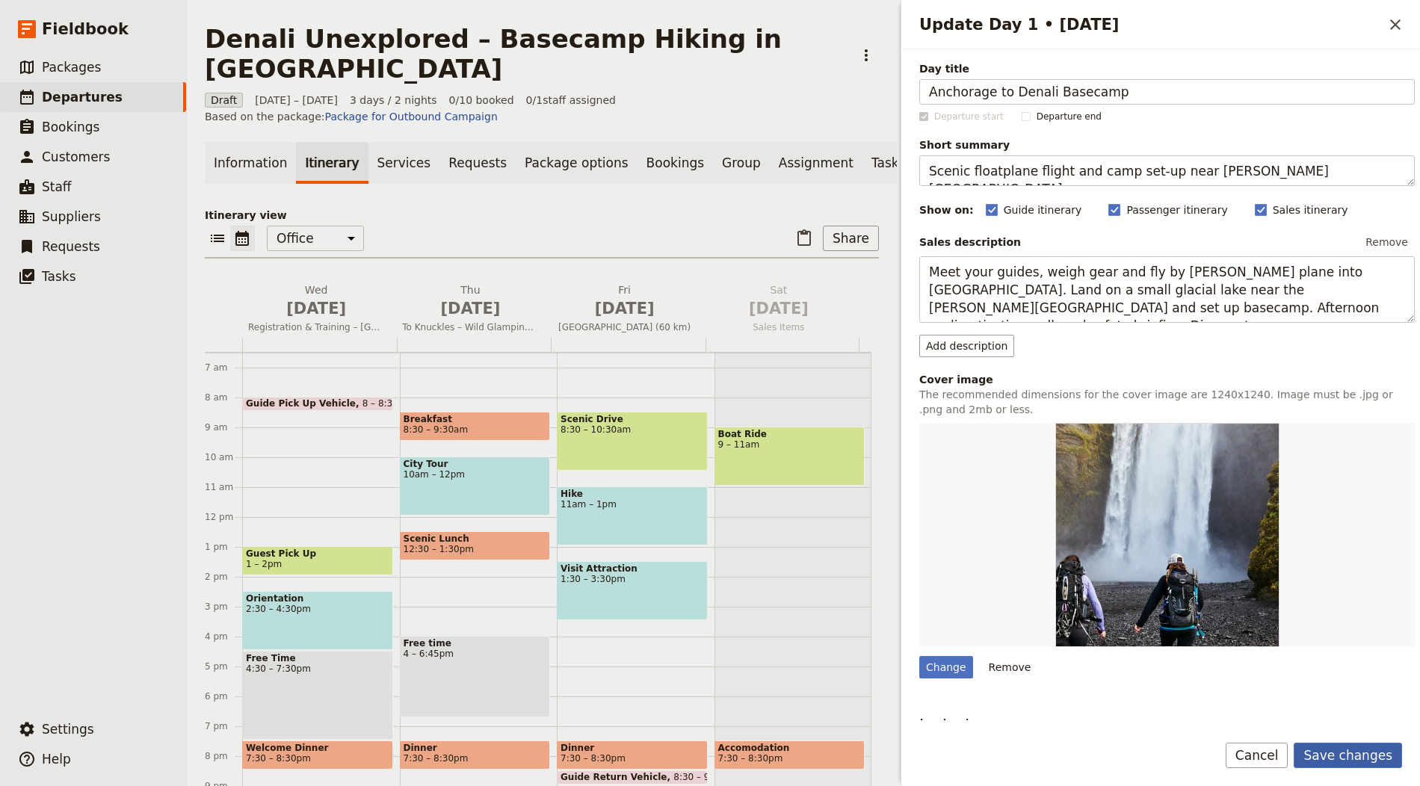
click at [1345, 751] on button "Save changes" at bounding box center [1348, 755] width 108 height 25
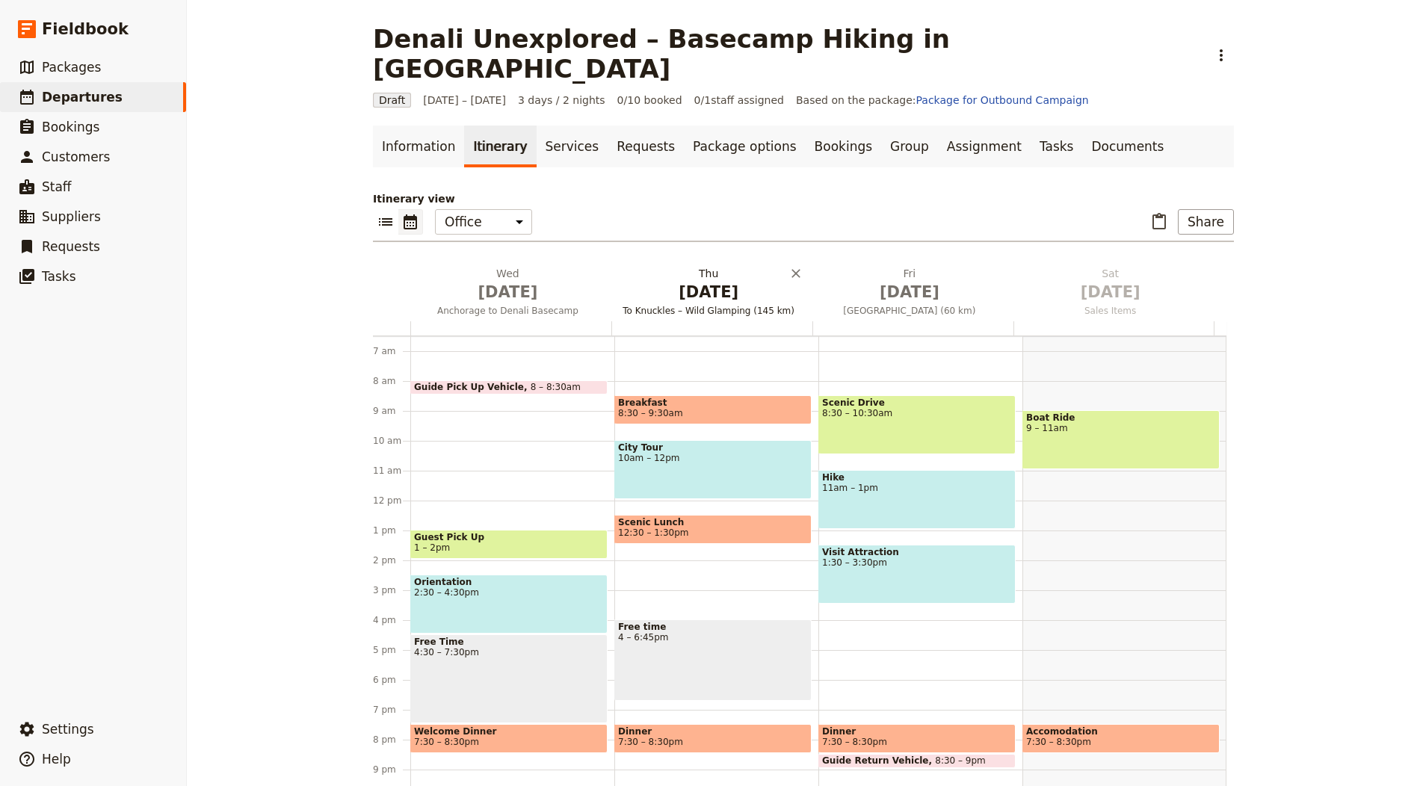
click at [700, 281] on span "Oct 2" at bounding box center [708, 292] width 183 height 22
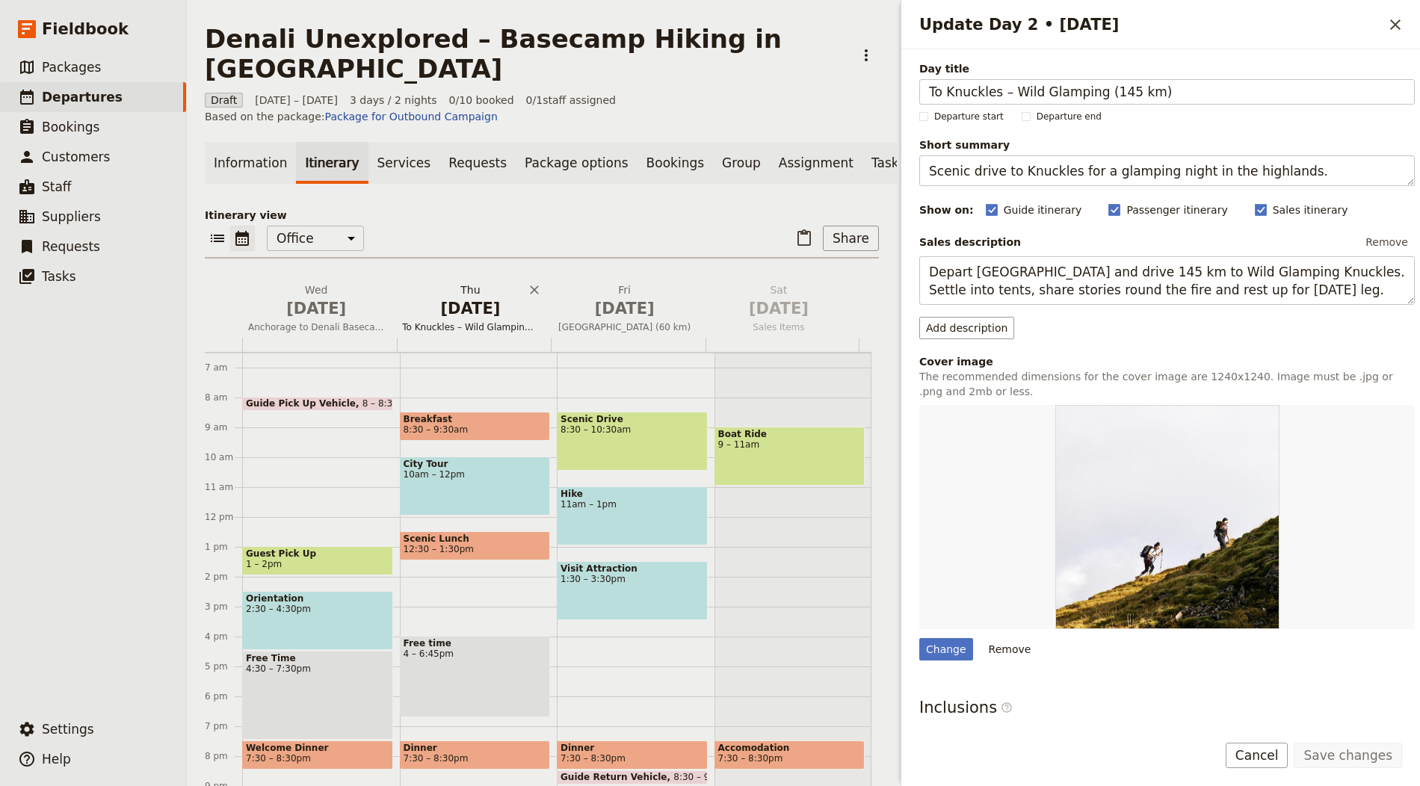
click at [700, 271] on div "Itinerary view ​ ​ Office Guide Passenger Sales ​ Share Wed Oct 1 Anchorage to …" at bounding box center [542, 509] width 674 height 602
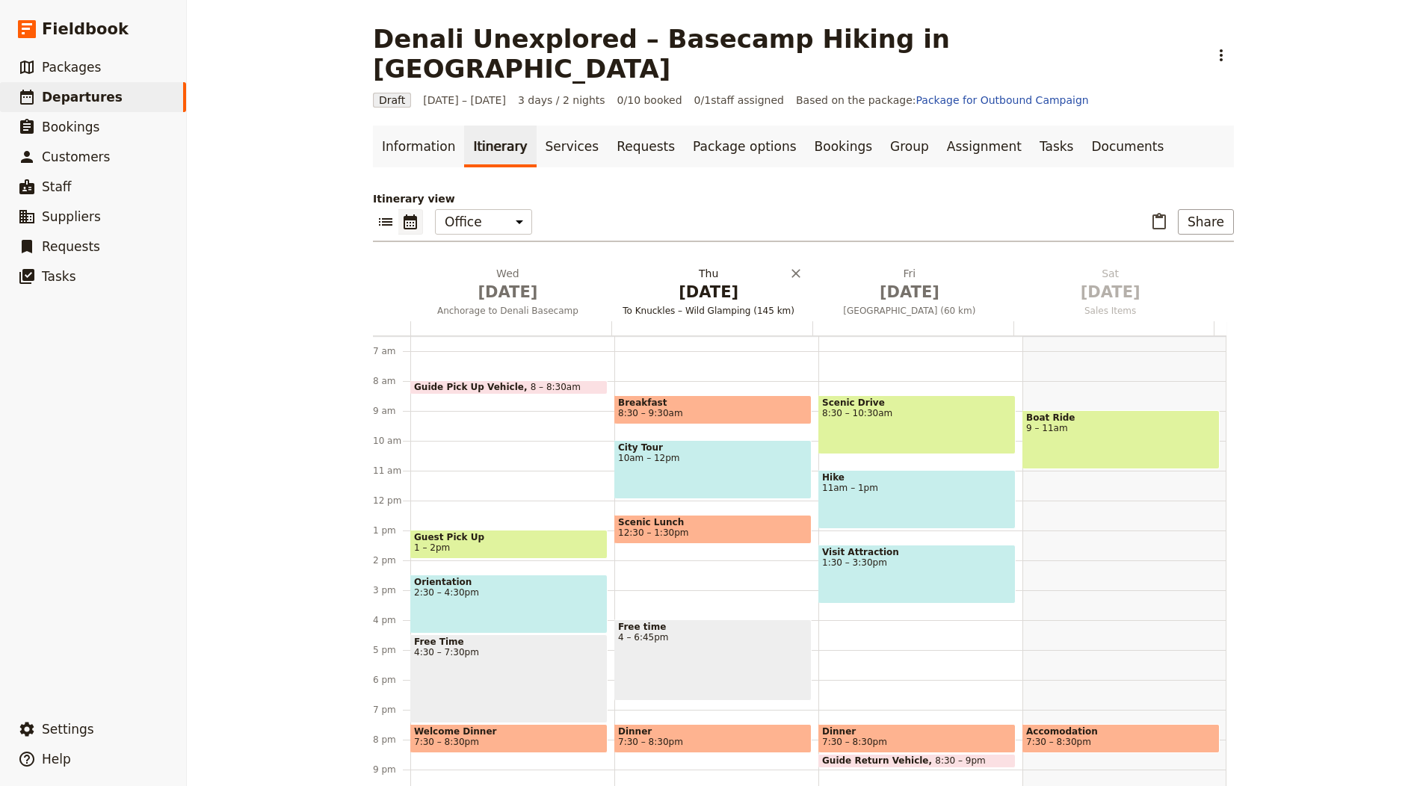
click at [732, 281] on span "Oct 2" at bounding box center [708, 292] width 183 height 22
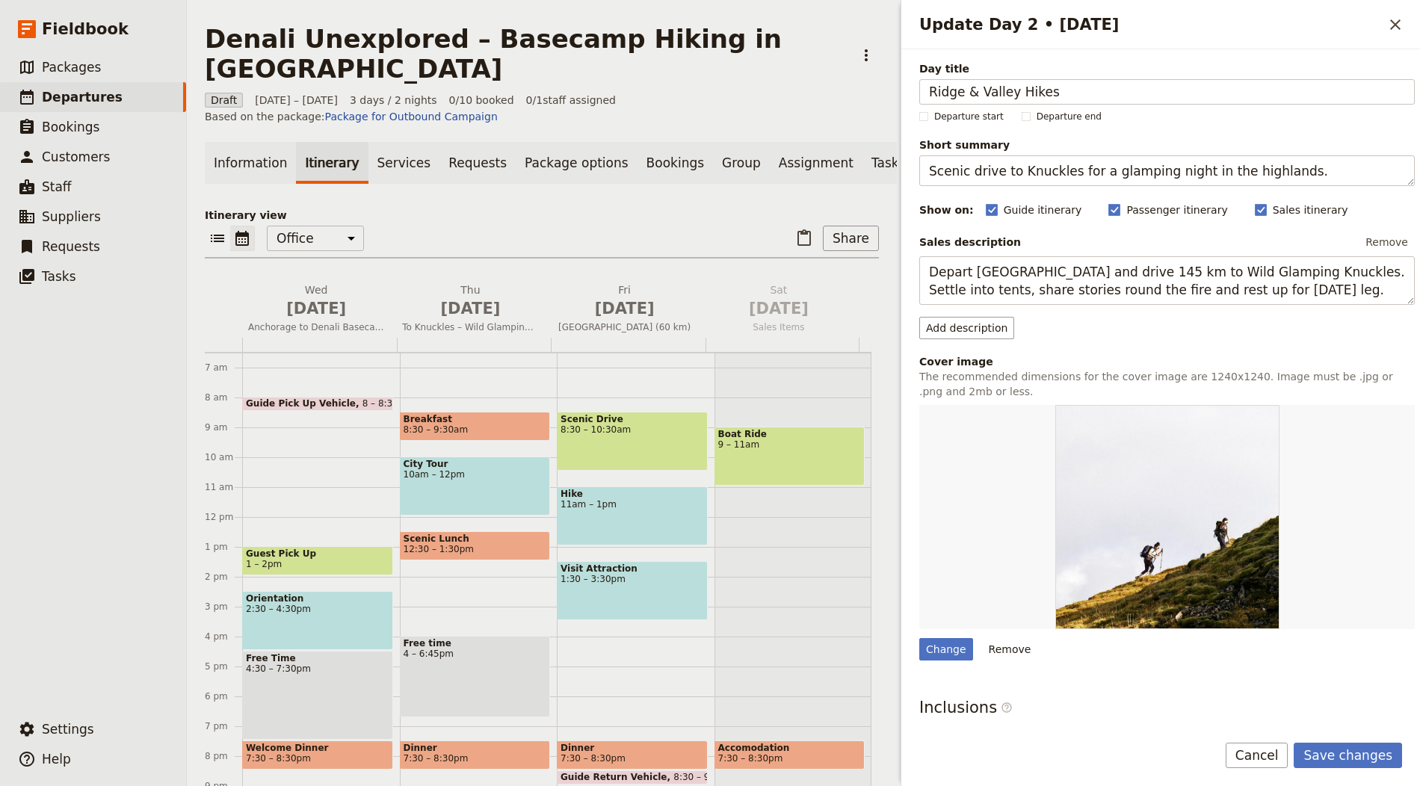
type input "Ridge & Valley Hikes"
click at [1065, 167] on textarea "Scenic drive to Knuckles for a glamping night in the highlands." at bounding box center [1167, 170] width 496 height 31
paste textarea "Full day of exploratory hiking from basecamp with light daypack"
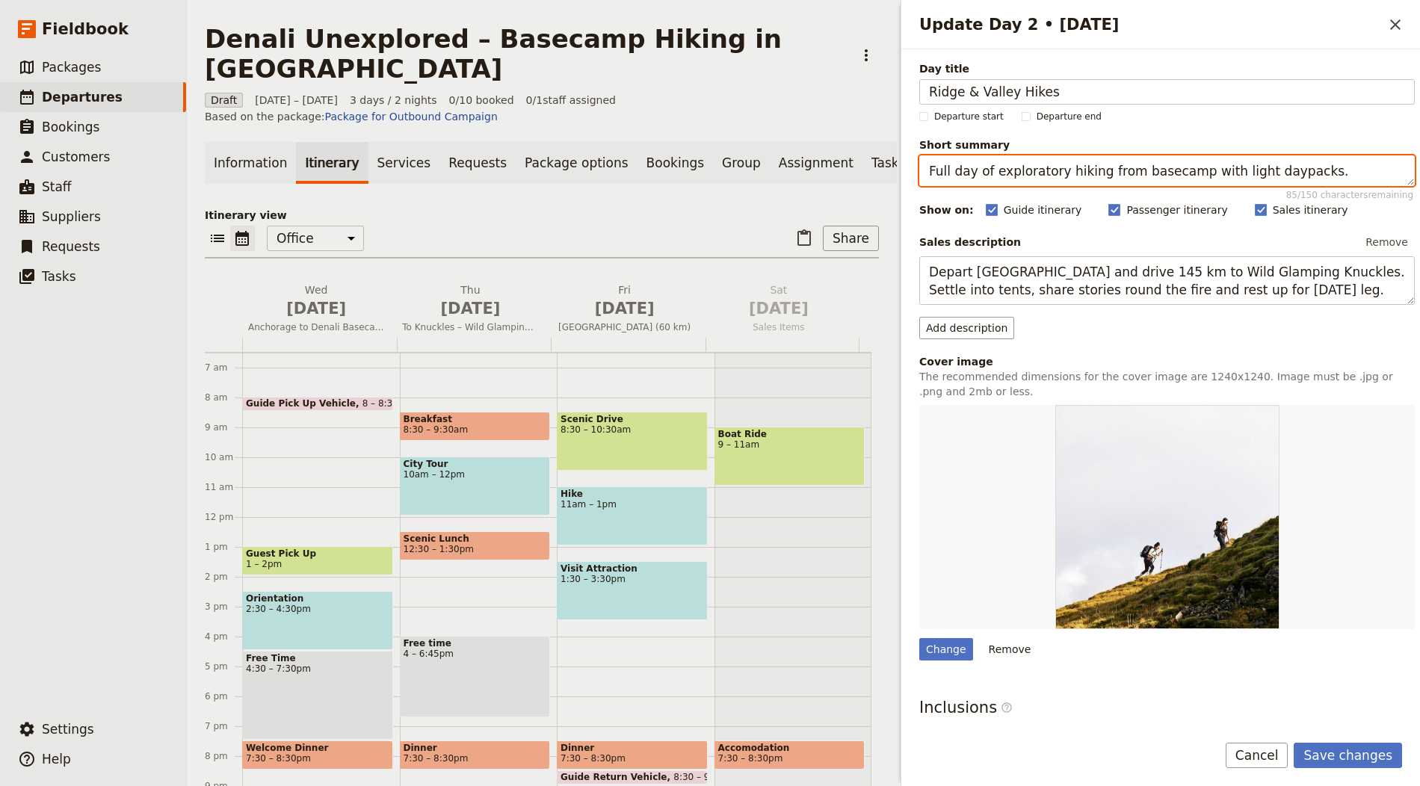
type textarea "Full day of exploratory hiking from basecamp with light daypacks."
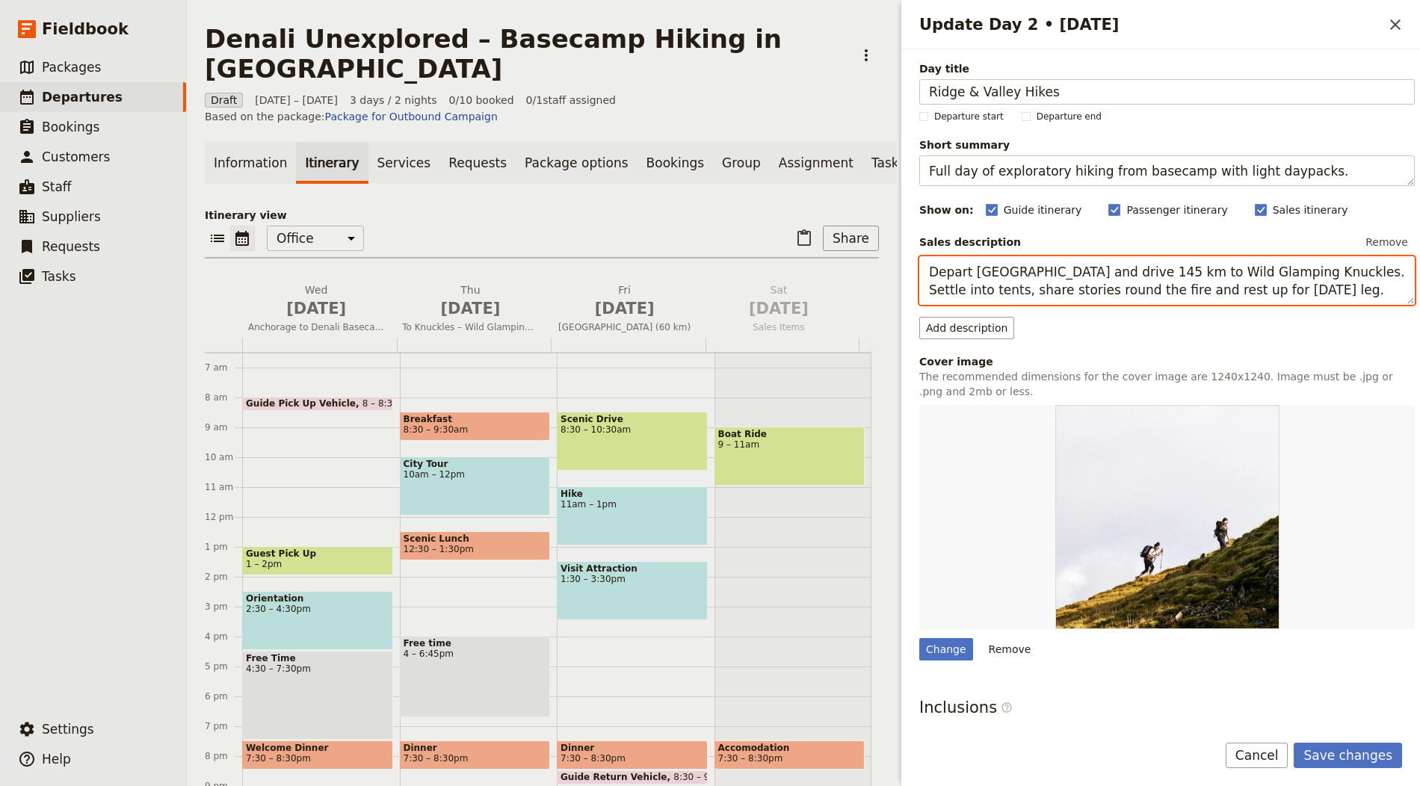
click at [1055, 297] on textarea "Depart Aliya Resort & Spa and drive 145 km to Wild Glamping Knuckles. Settle in…" at bounding box center [1167, 280] width 496 height 49
paste textarea "Hike out across tundra ridges for glacier and peaks views. Learn about local ge…"
type textarea "Hike out across tundra ridges for glacier and peaks views. Learn about local ge…"
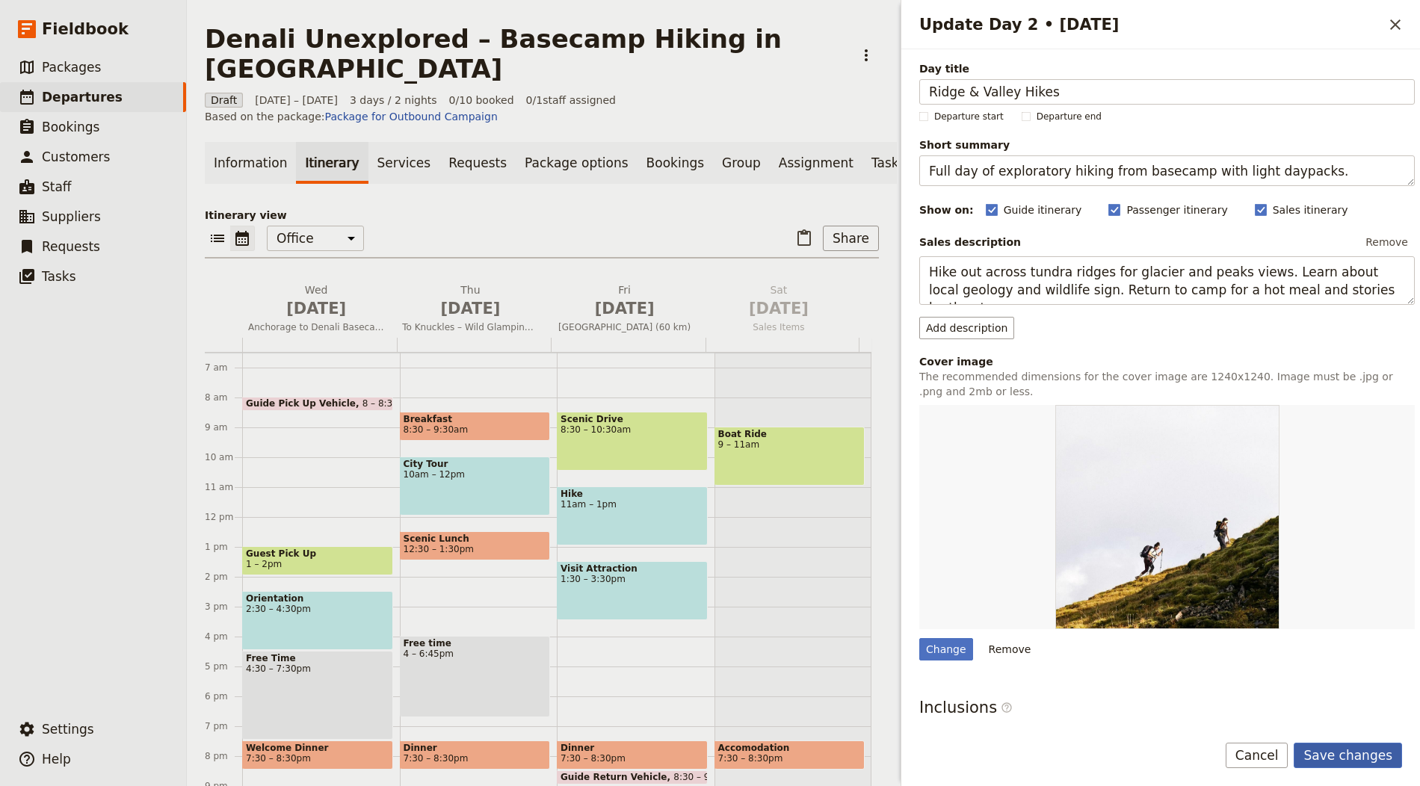
click at [1369, 760] on button "Save changes" at bounding box center [1348, 755] width 108 height 25
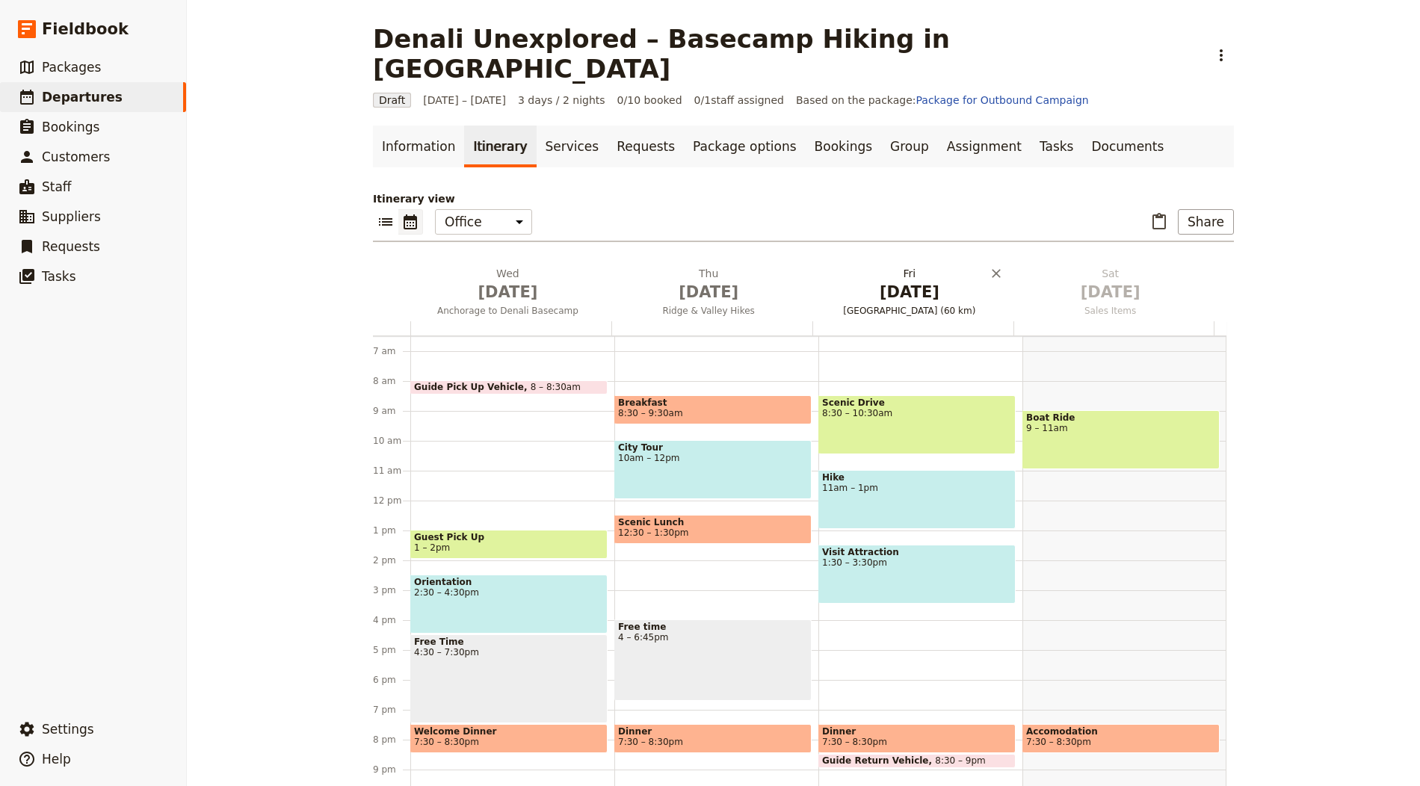
click at [877, 281] on span "Oct 3" at bounding box center [909, 292] width 183 height 22
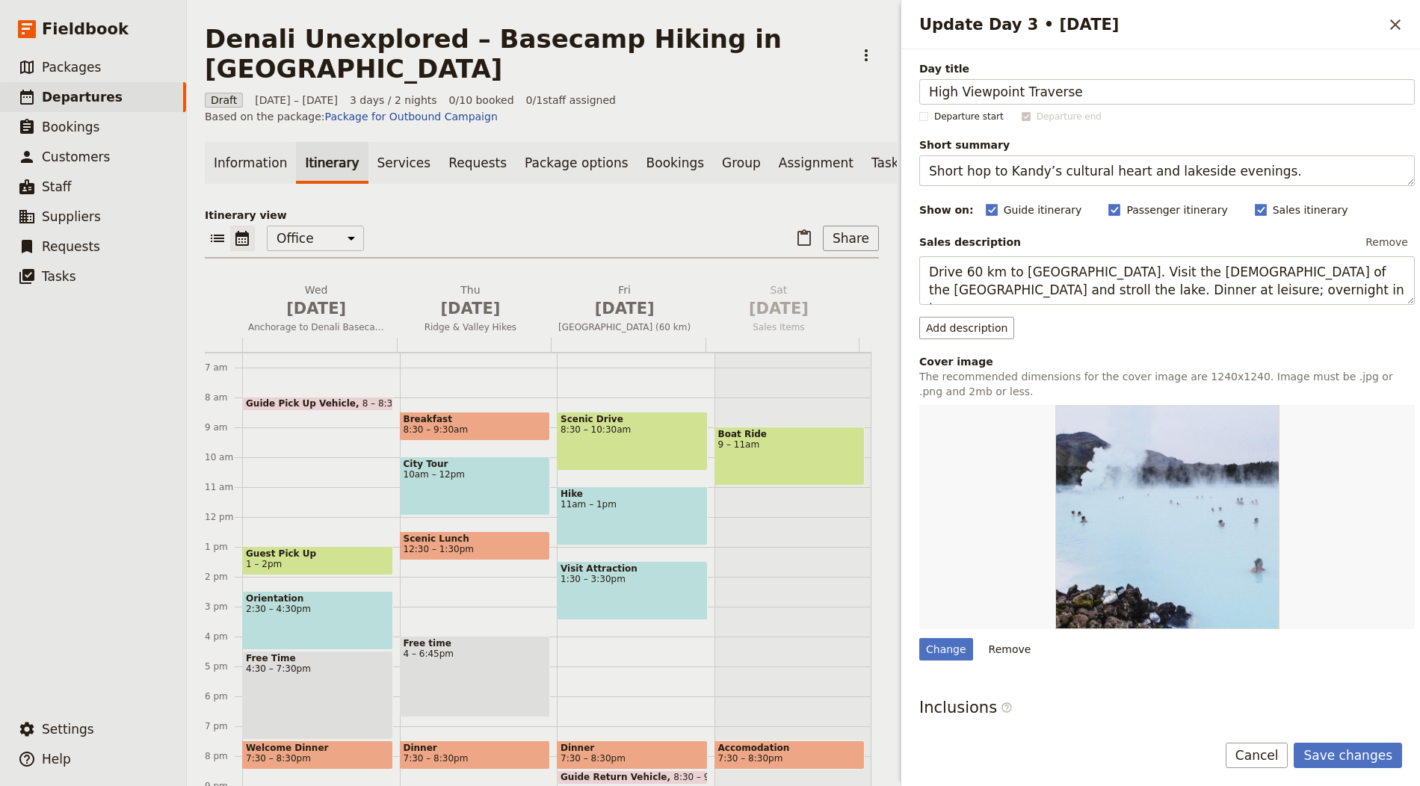
type input "High Viewpoint Traverse"
click at [1005, 174] on textarea "Short hop to Kandy’s cultural heart and lakeside evenings." at bounding box center [1167, 170] width 496 height 31
paste textarea "A second full day hike to a high overlook (route weather‑dependent)"
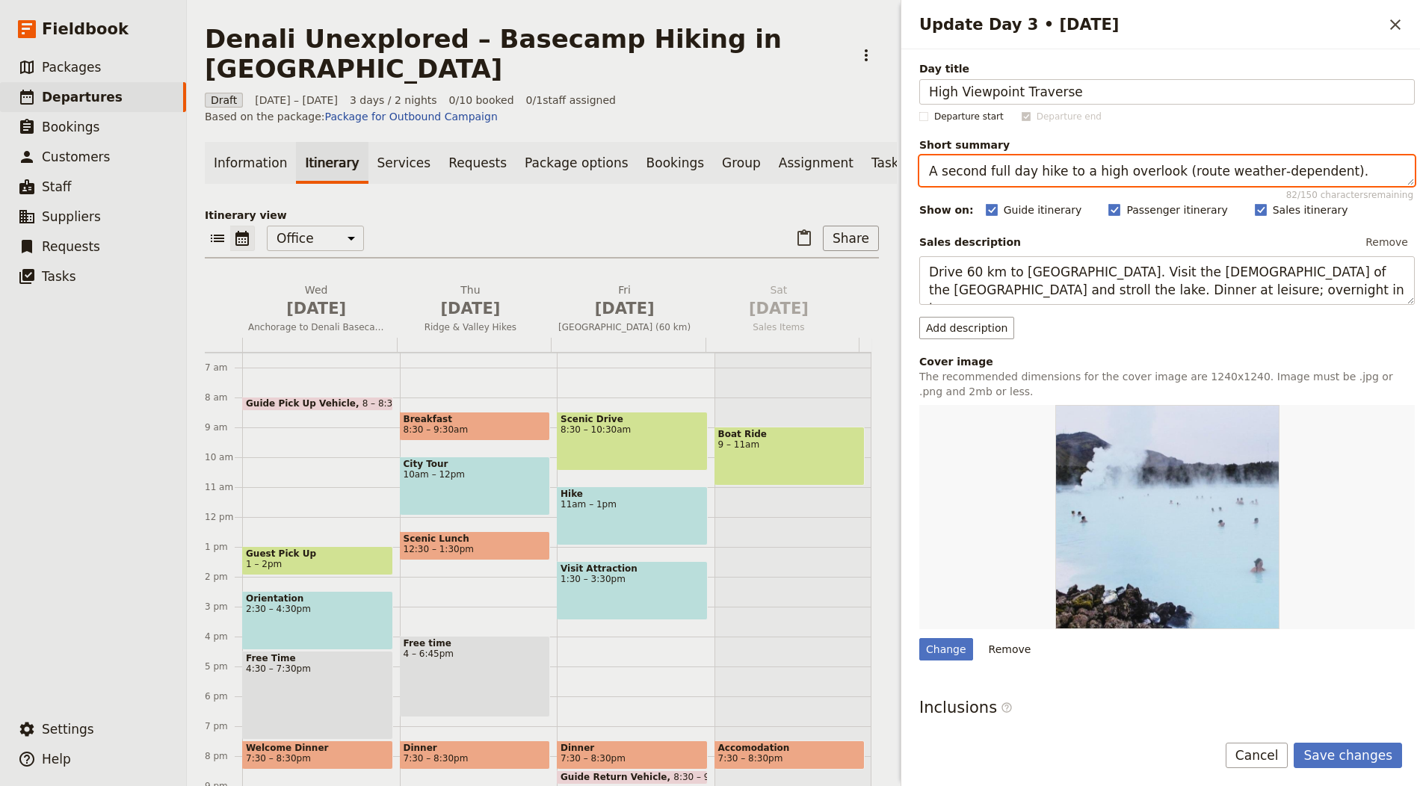
type textarea "A second full day hike to a high overlook (route weather‑dependent)."
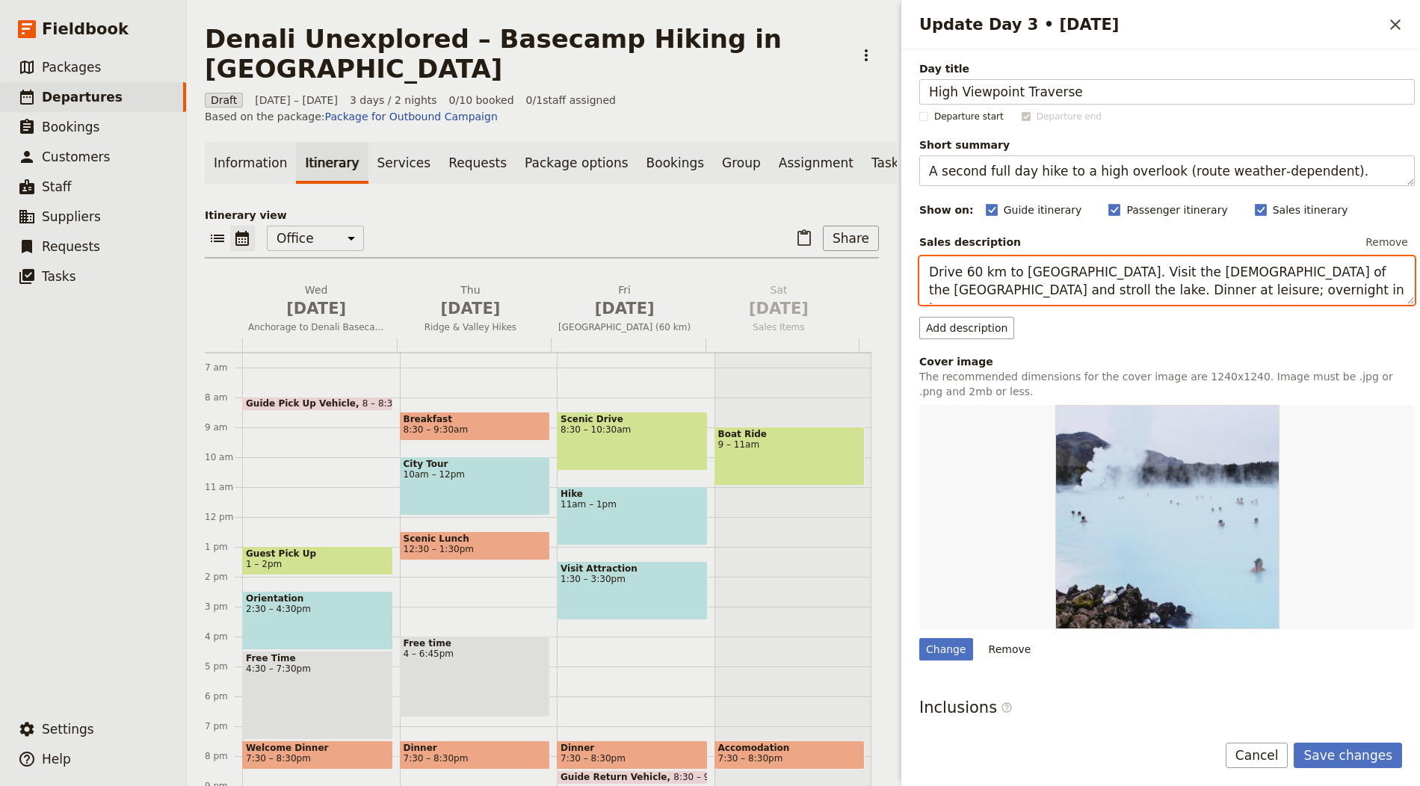
click at [1080, 282] on textarea "Drive 60 km to Kandy. Visit the Temple of the Tooth and stroll the lake. Dinner…" at bounding box center [1167, 280] width 496 height 49
paste textarea "Choose a different route to a high viewpoint above the glacier. Options range f…"
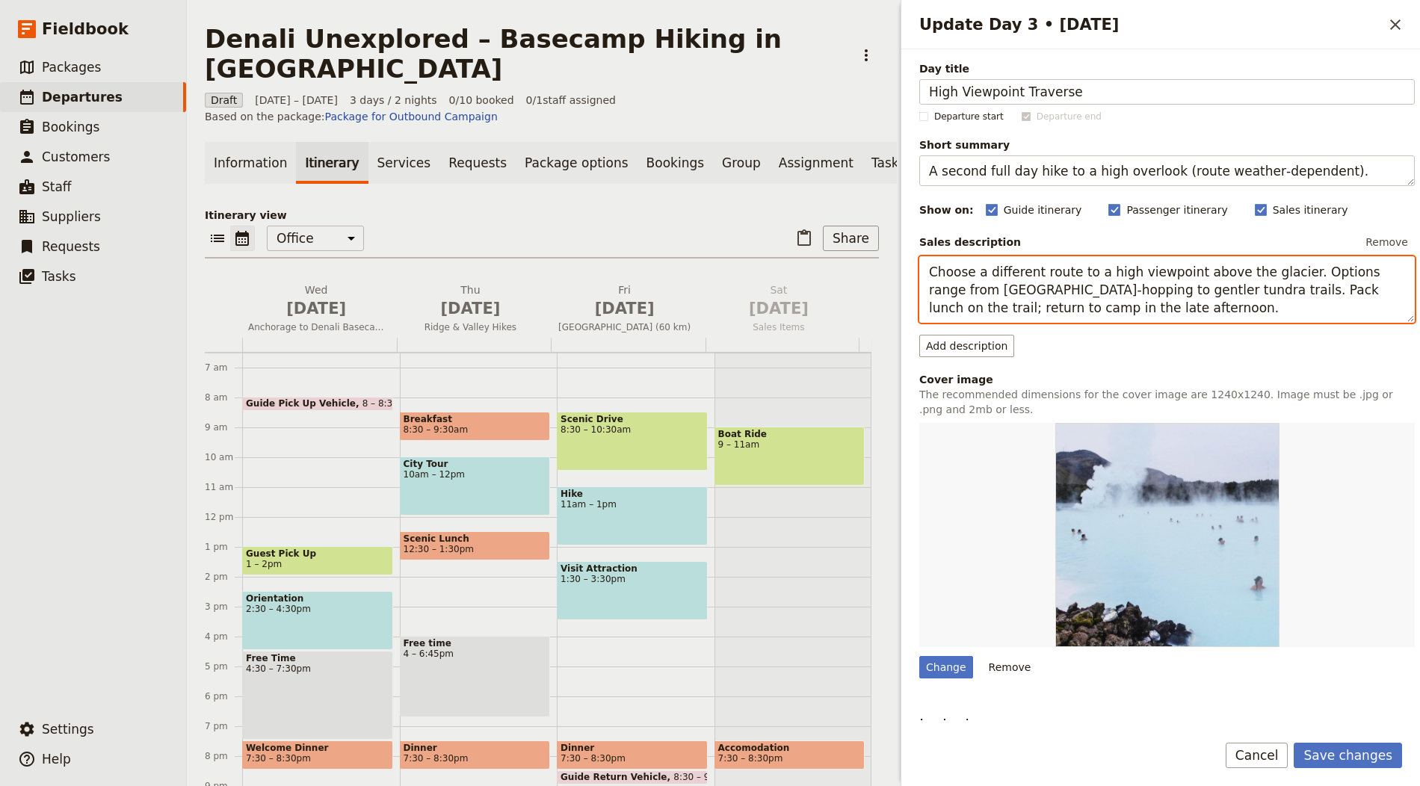
type textarea "Choose a different route to a high viewpoint above the glacier. Options range f…"
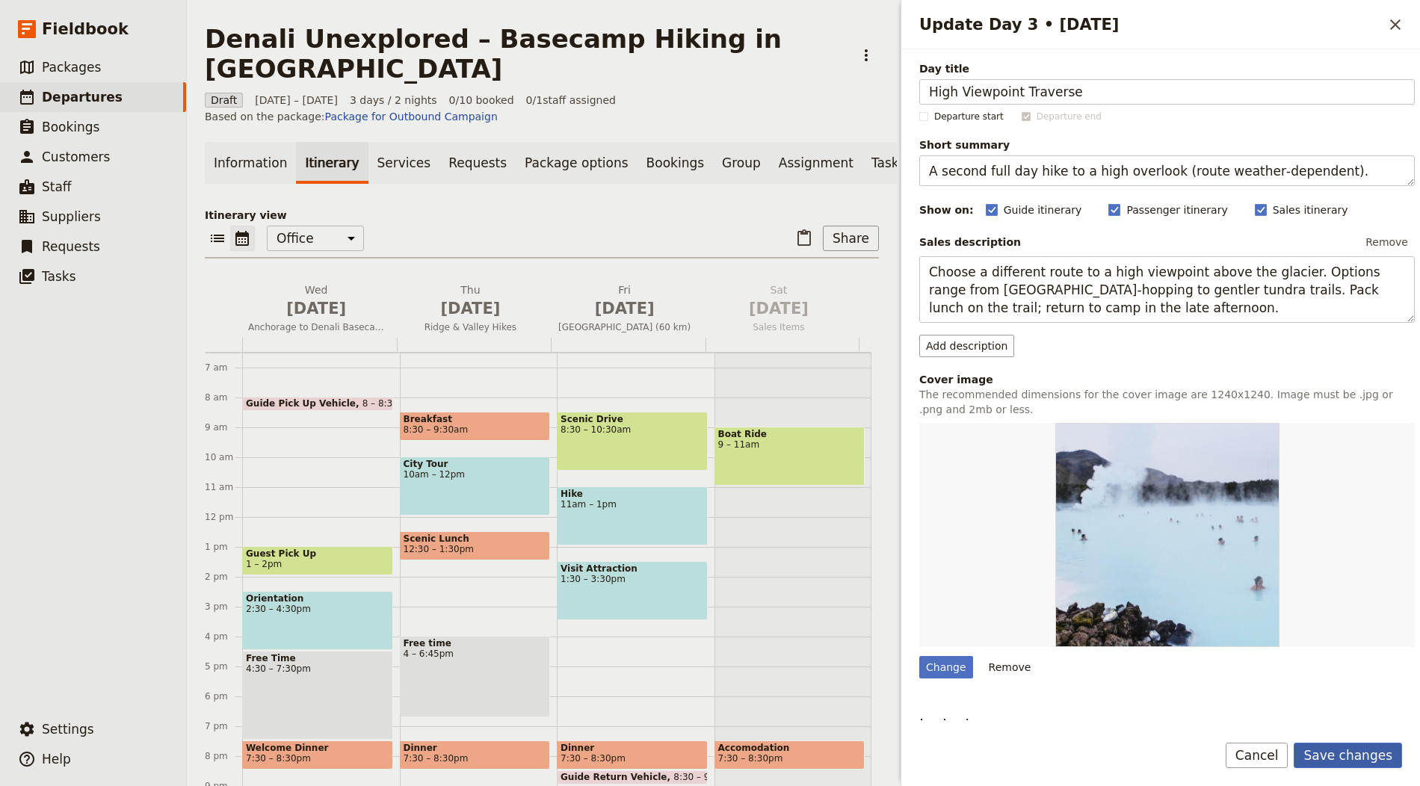
drag, startPoint x: 1336, startPoint y: 736, endPoint x: 1336, endPoint y: 751, distance: 15.7
click at [1336, 737] on form "Day title High Viewpoint Traverse Departure start Departure end Short summary A…" at bounding box center [1160, 417] width 519 height 737
click at [1336, 751] on button "Save changes" at bounding box center [1348, 755] width 108 height 25
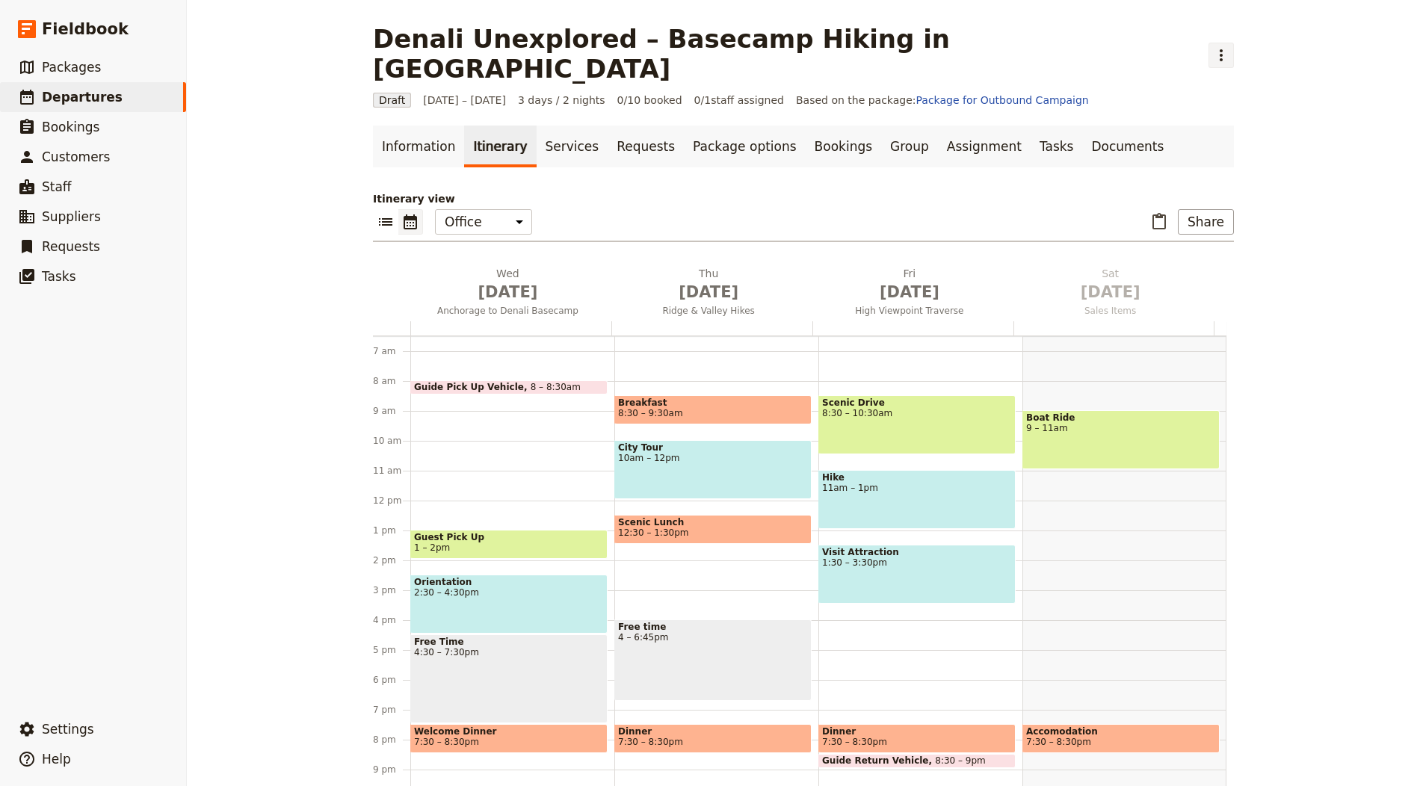
click at [1220, 49] on icon "Actions" at bounding box center [1221, 55] width 3 height 12
click at [1126, 119] on span "Schedule departure" at bounding box center [1135, 118] width 103 height 15
click at [881, 126] on link "Group" at bounding box center [909, 147] width 57 height 42
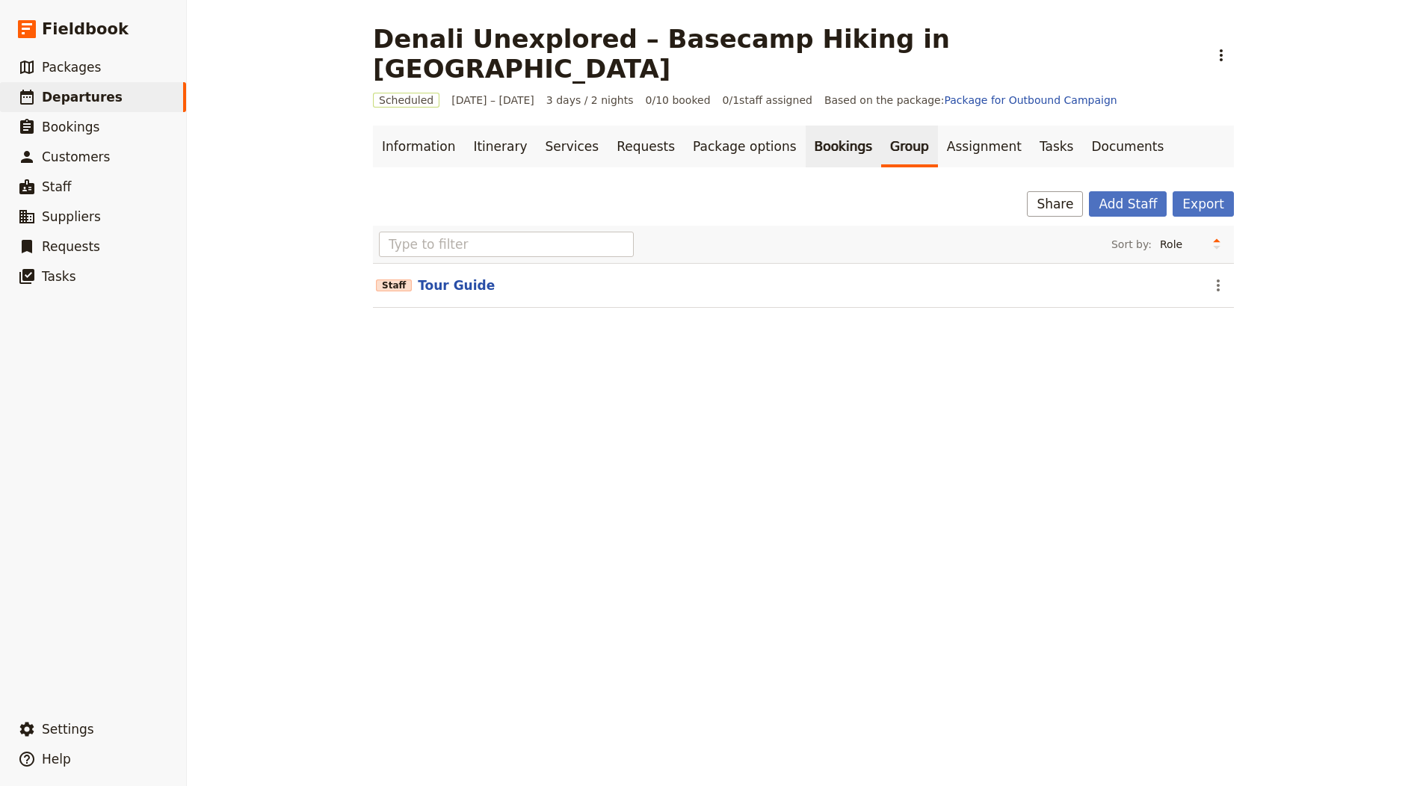
click at [806, 126] on link "Bookings" at bounding box center [843, 147] width 75 height 42
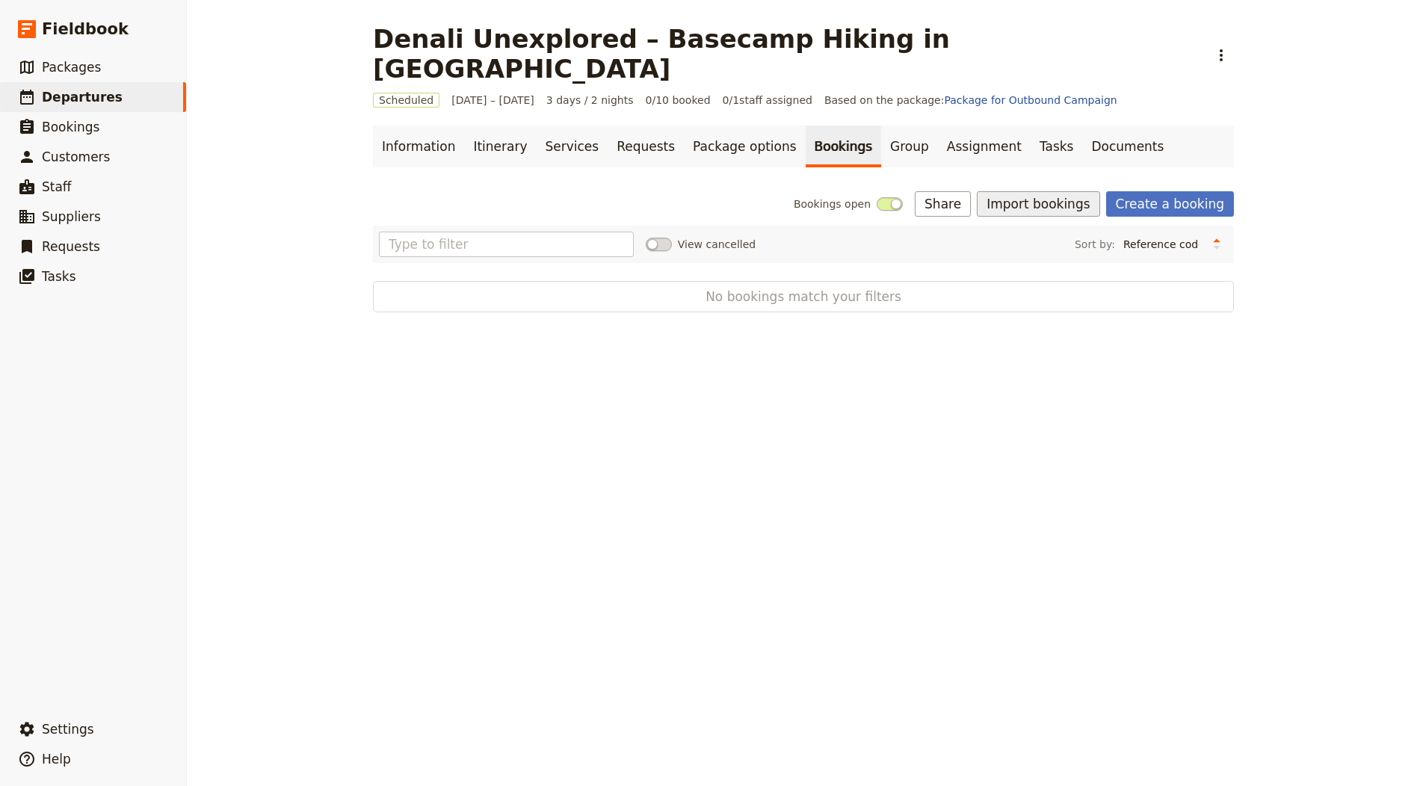
click at [1041, 191] on button "Import bookings" at bounding box center [1038, 203] width 123 height 25
click at [1052, 201] on span "Import Bookings" at bounding box center [1043, 206] width 86 height 15
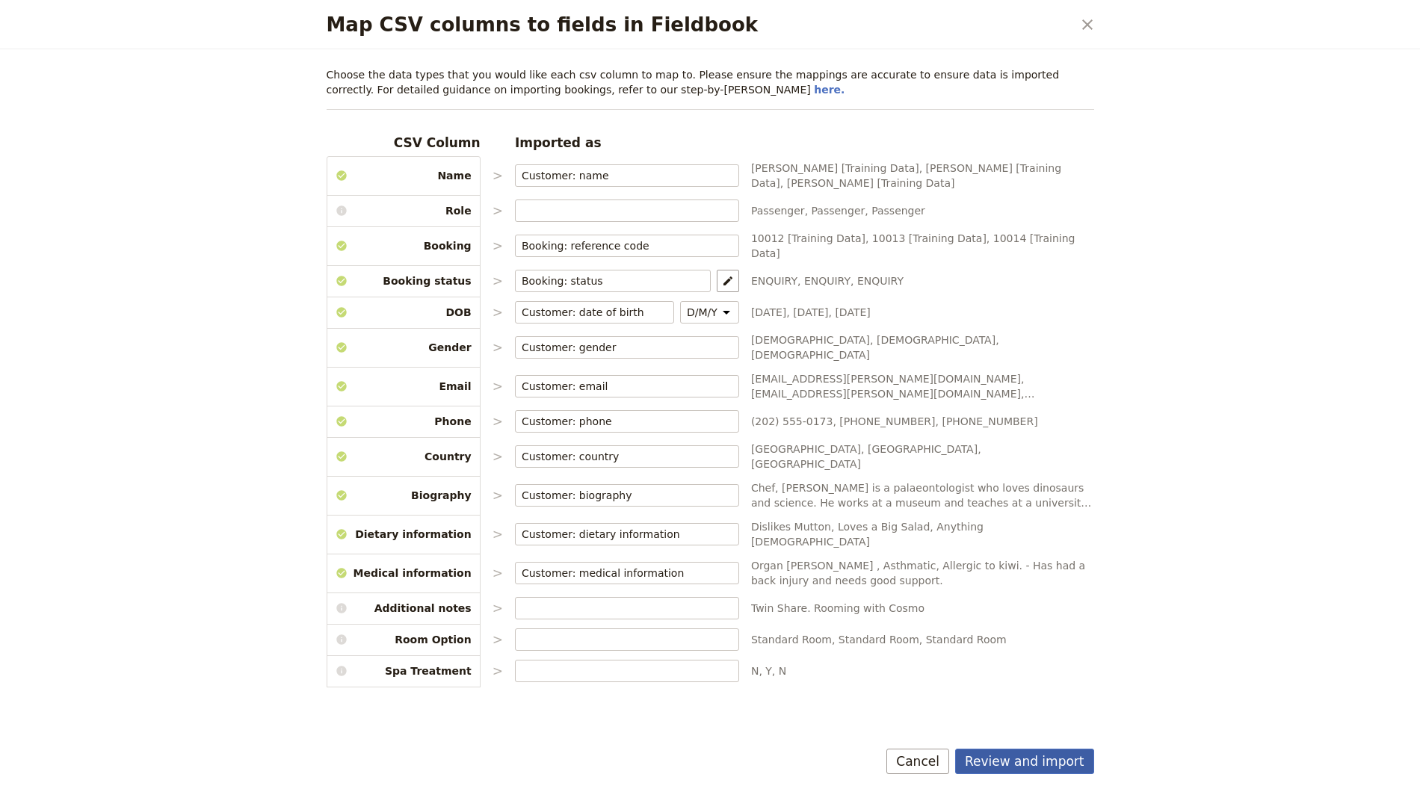
click at [1019, 762] on button "Review and import" at bounding box center [1024, 761] width 139 height 25
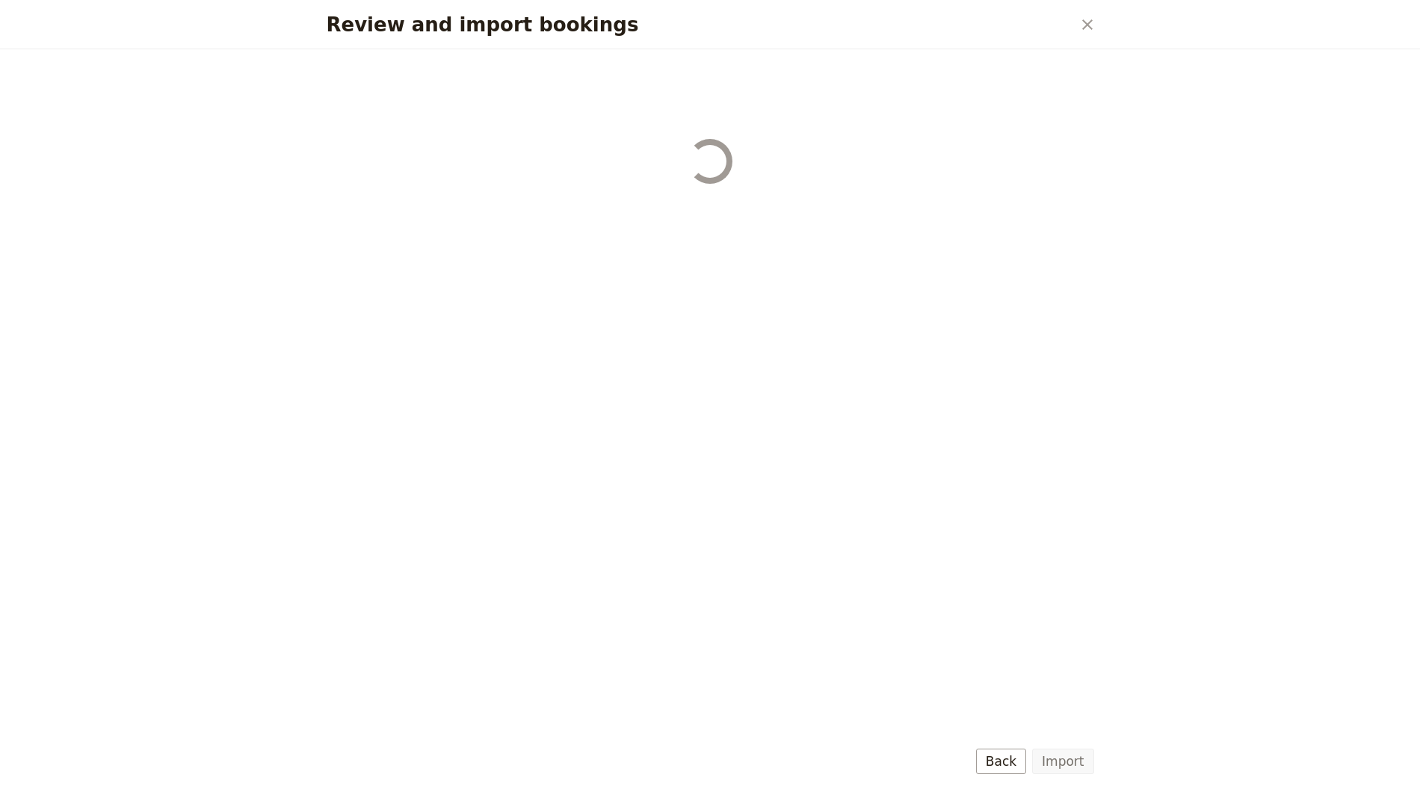
select select "655d56b39948720cb8e55355"
select select "655d57ca9948720cb8e553ec"
select select "655d57fa9948720cb8e553f3"
select select "655d58079948720cb8e553fa"
select select "655d584c9948720cb8e55401"
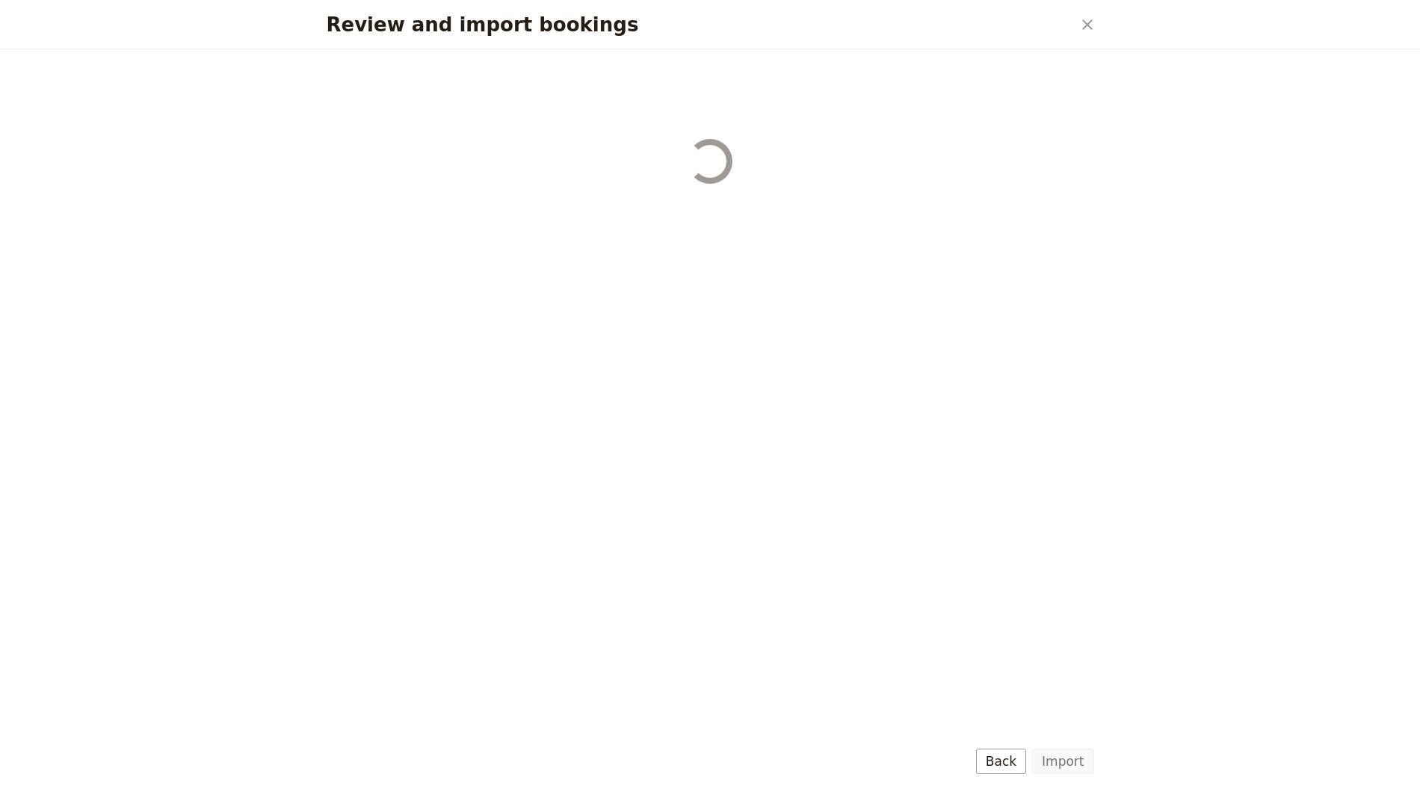
select select "655d58679948720cb8e5540d"
select select "650e6b6659641ed5ee156647"
select select "650e6b4b59641ed5ee156605"
select select "650e2104408bbede5b0c60fd"
select select "650e1d73408bbede5b0c60a6"
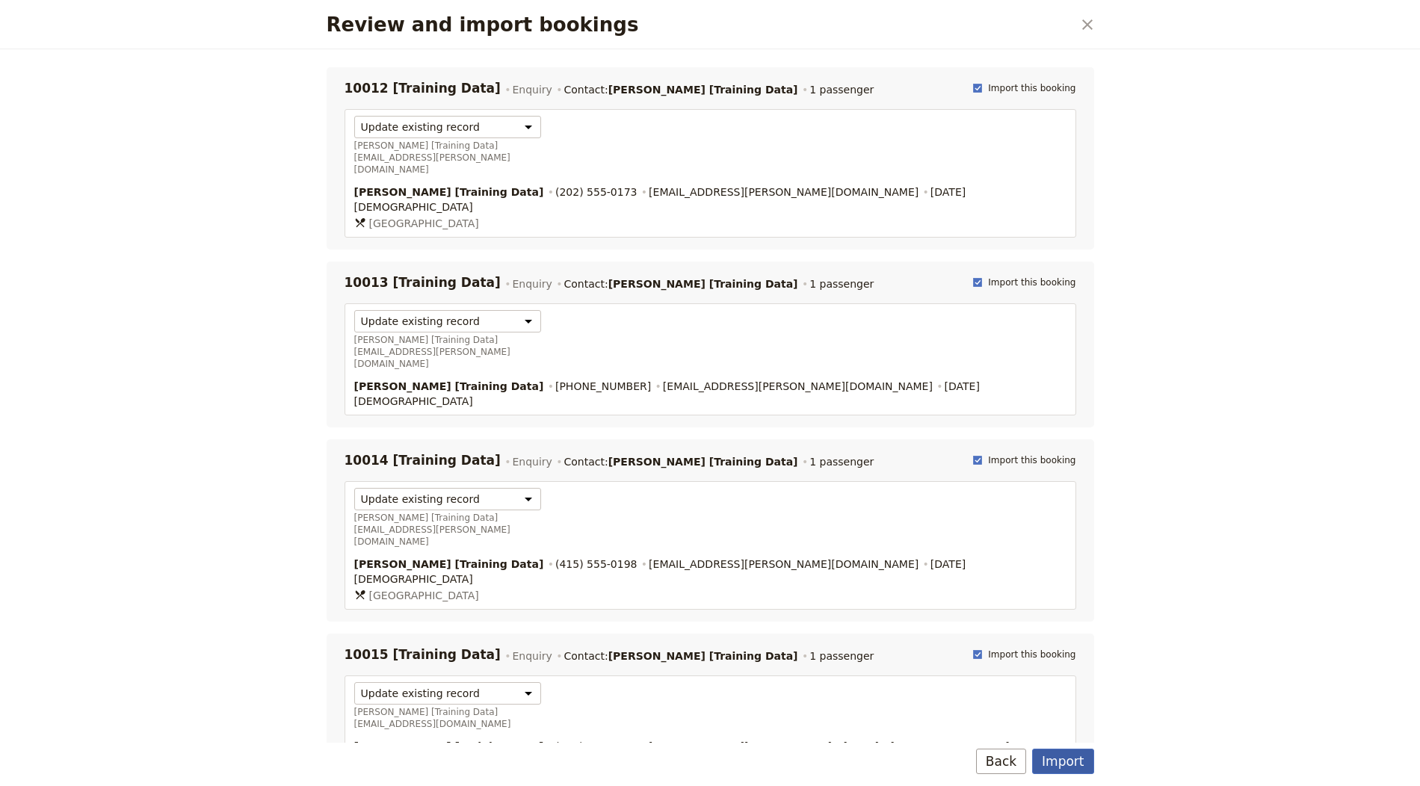
click at [1059, 762] on button "Import" at bounding box center [1062, 761] width 61 height 25
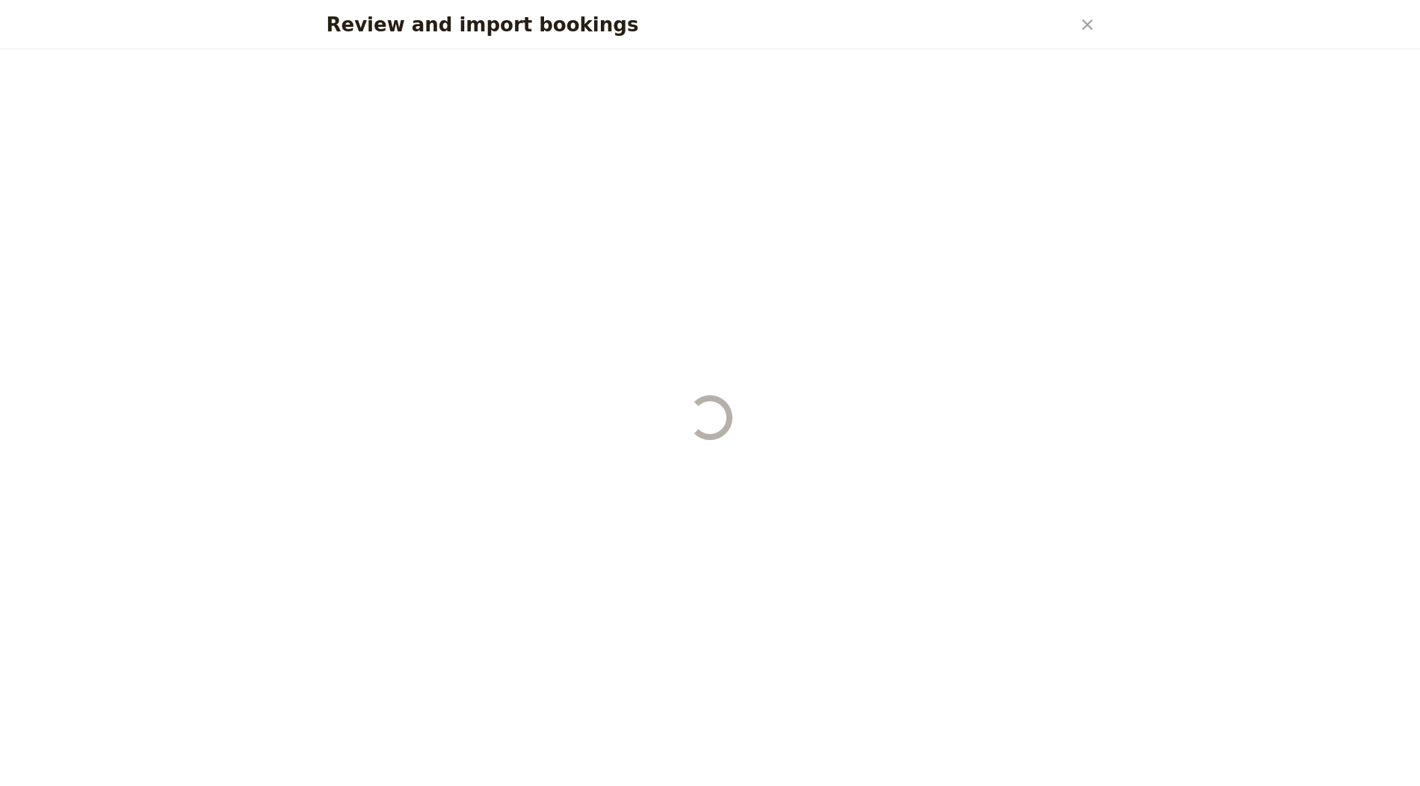
click at [1059, 762] on div "Review and import bookings" at bounding box center [711, 417] width 804 height 737
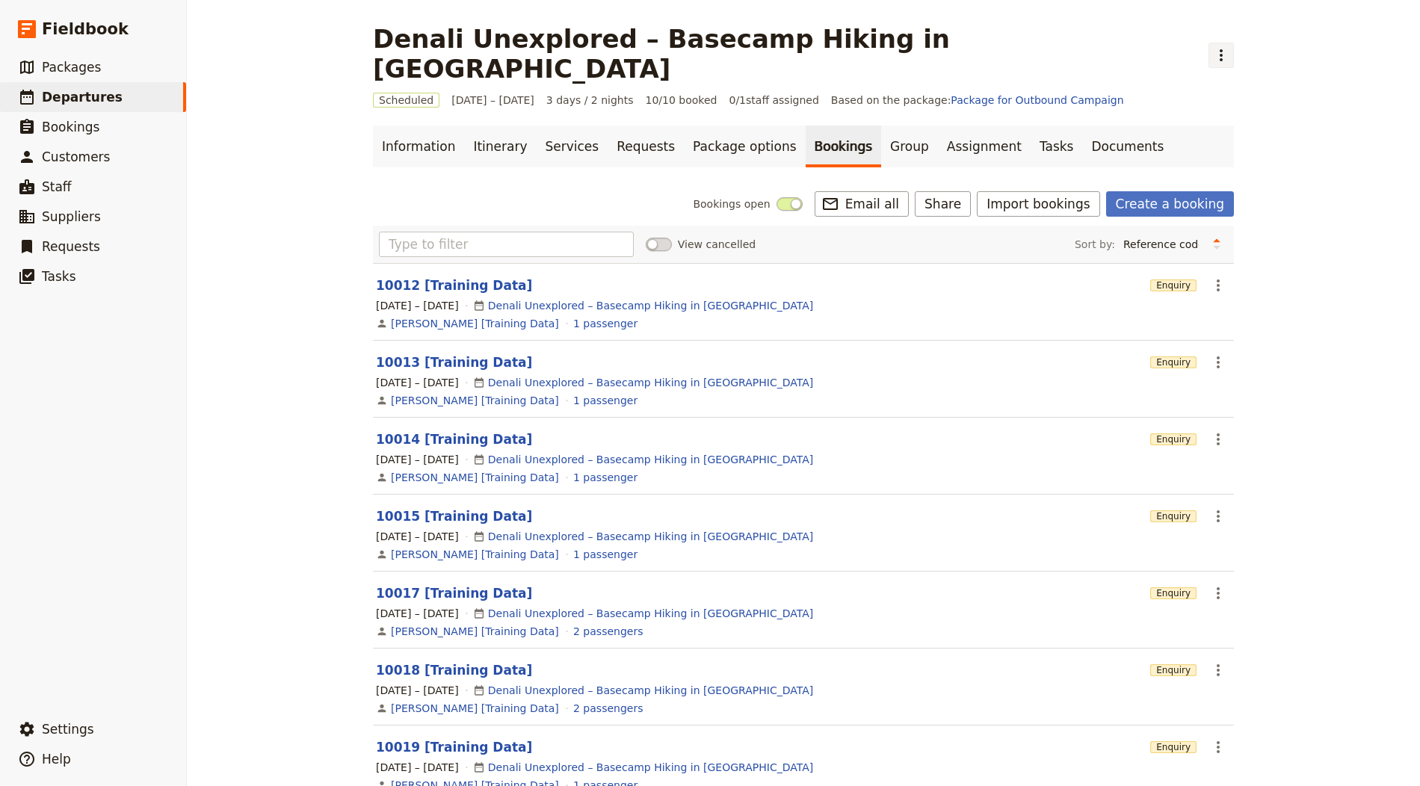
click at [1209, 43] on button "​" at bounding box center [1221, 55] width 25 height 25
click at [1126, 74] on span "Clone this departure" at bounding box center [1137, 73] width 107 height 15
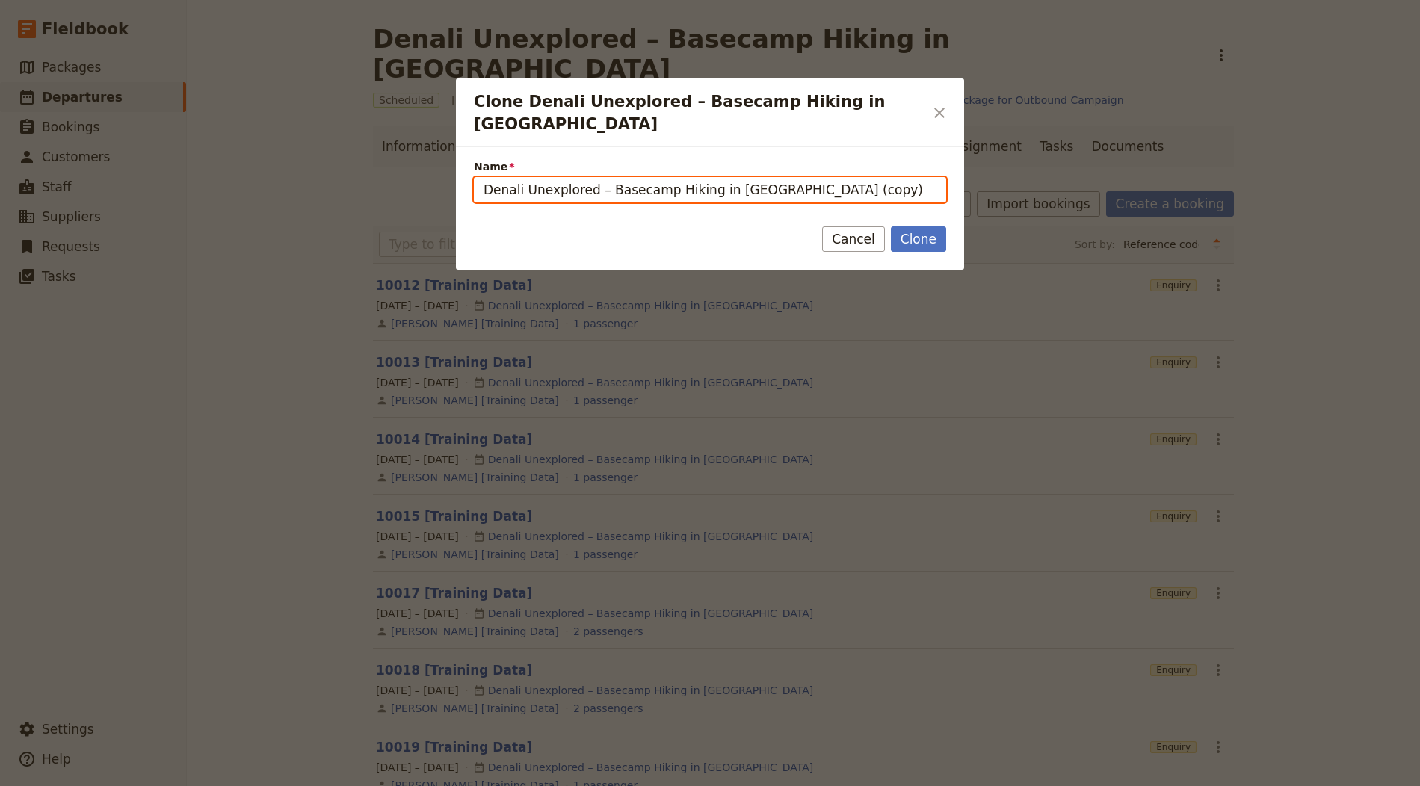
click at [720, 186] on input "Denali Unexplored – Basecamp Hiking in Denali National Park (copy)" at bounding box center [710, 189] width 472 height 25
paste input "Morocco – Hosted Trip (Trek Safaris"
type input "Morocco – Hosted Trip (Trek Safaris)"
click at [891, 226] on button "Clone" at bounding box center [918, 238] width 55 height 25
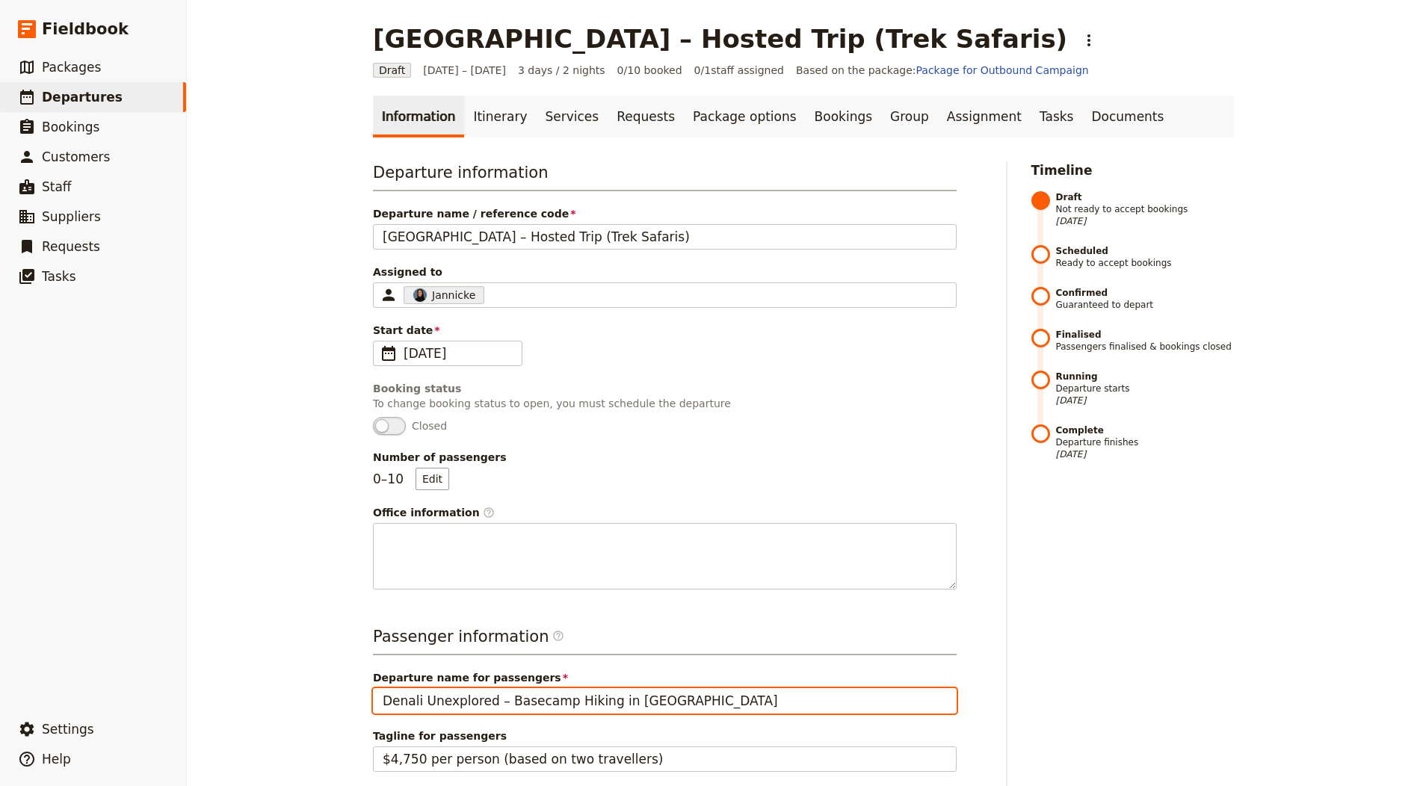
click at [527, 688] on input "Denali Unexplored – Basecamp Hiking in Denali National Park" at bounding box center [665, 700] width 584 height 25
paste input "Morocco – Hosted Trip (Trek Safaris)"
type input "Morocco – Hosted Trip (Trek Safaris)"
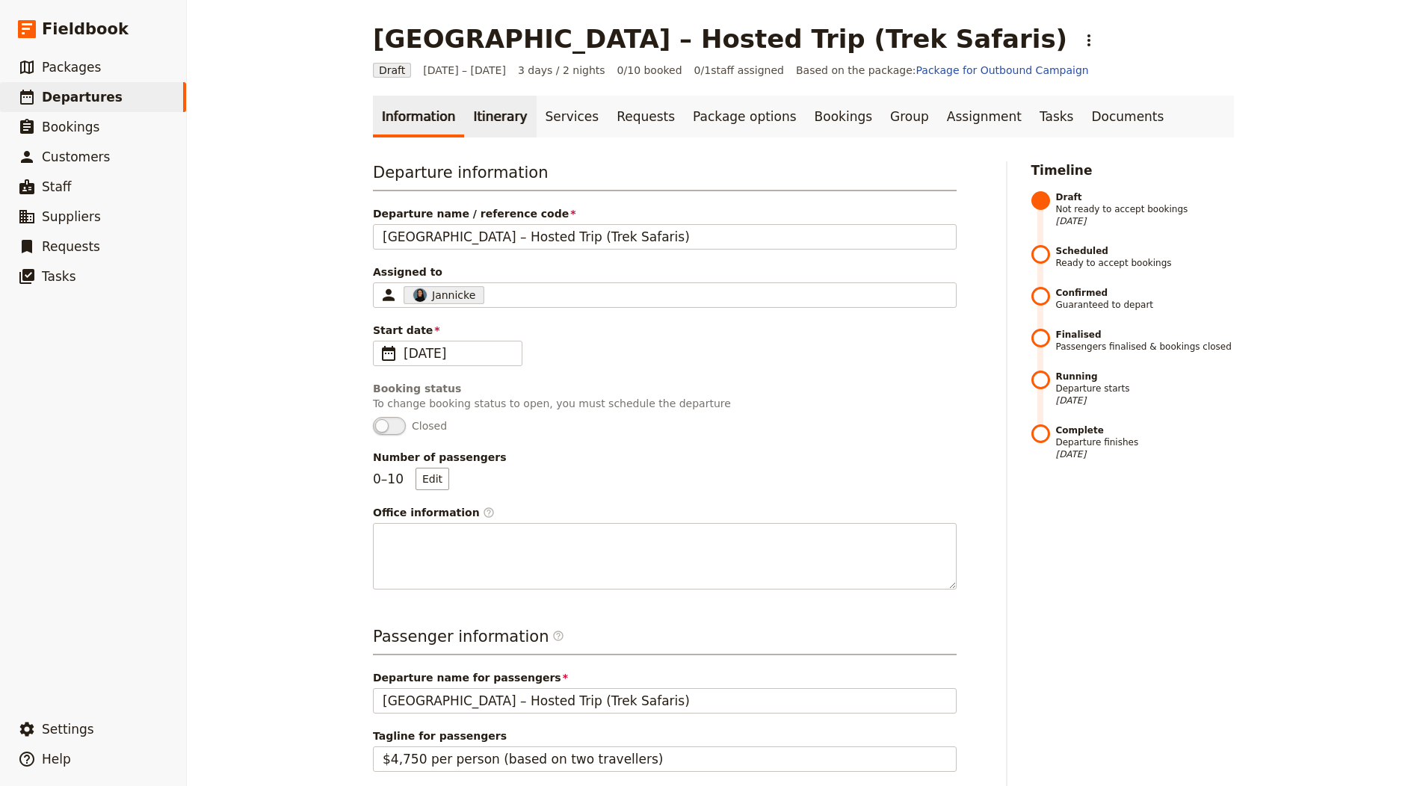
click at [485, 117] on link "Itinerary" at bounding box center [500, 117] width 72 height 42
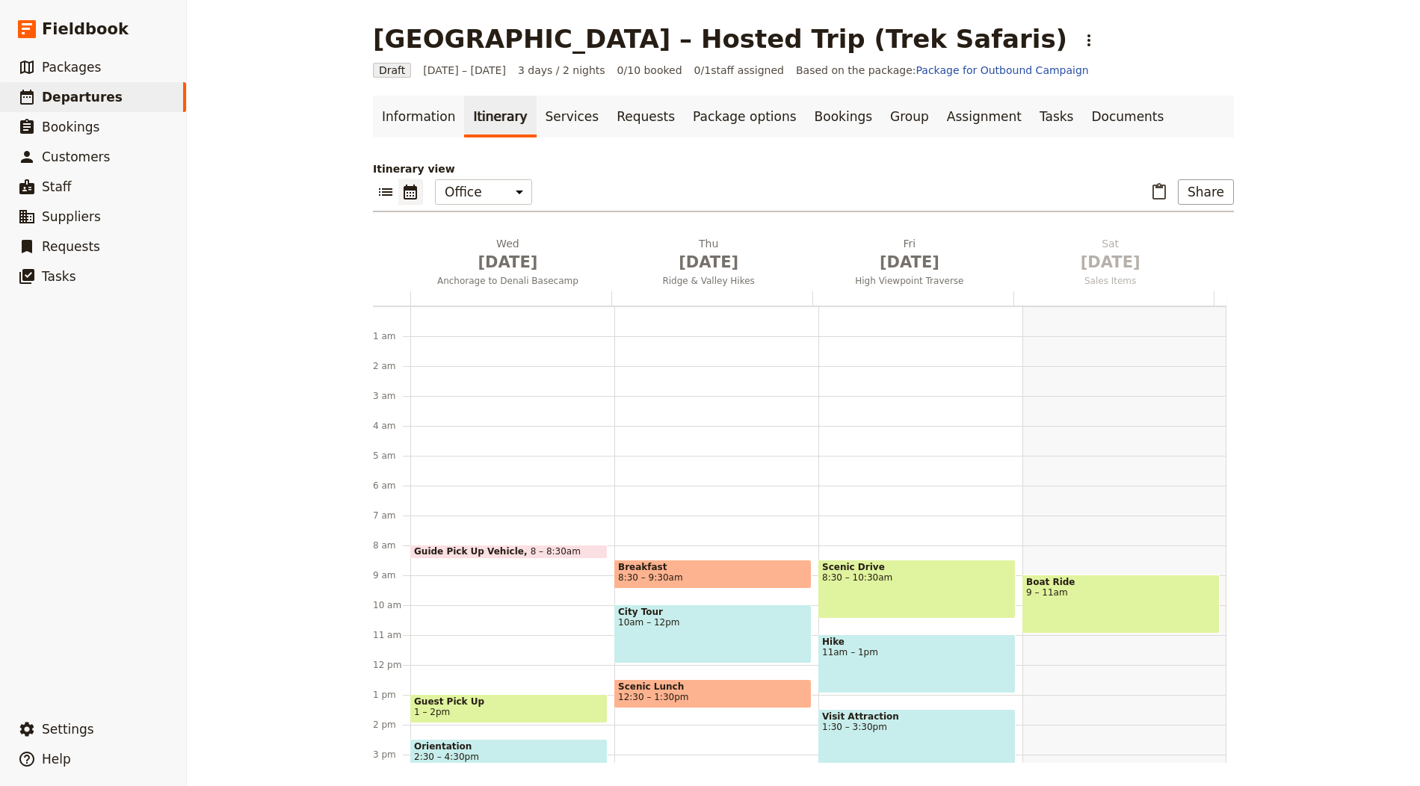
scroll to position [194, 0]
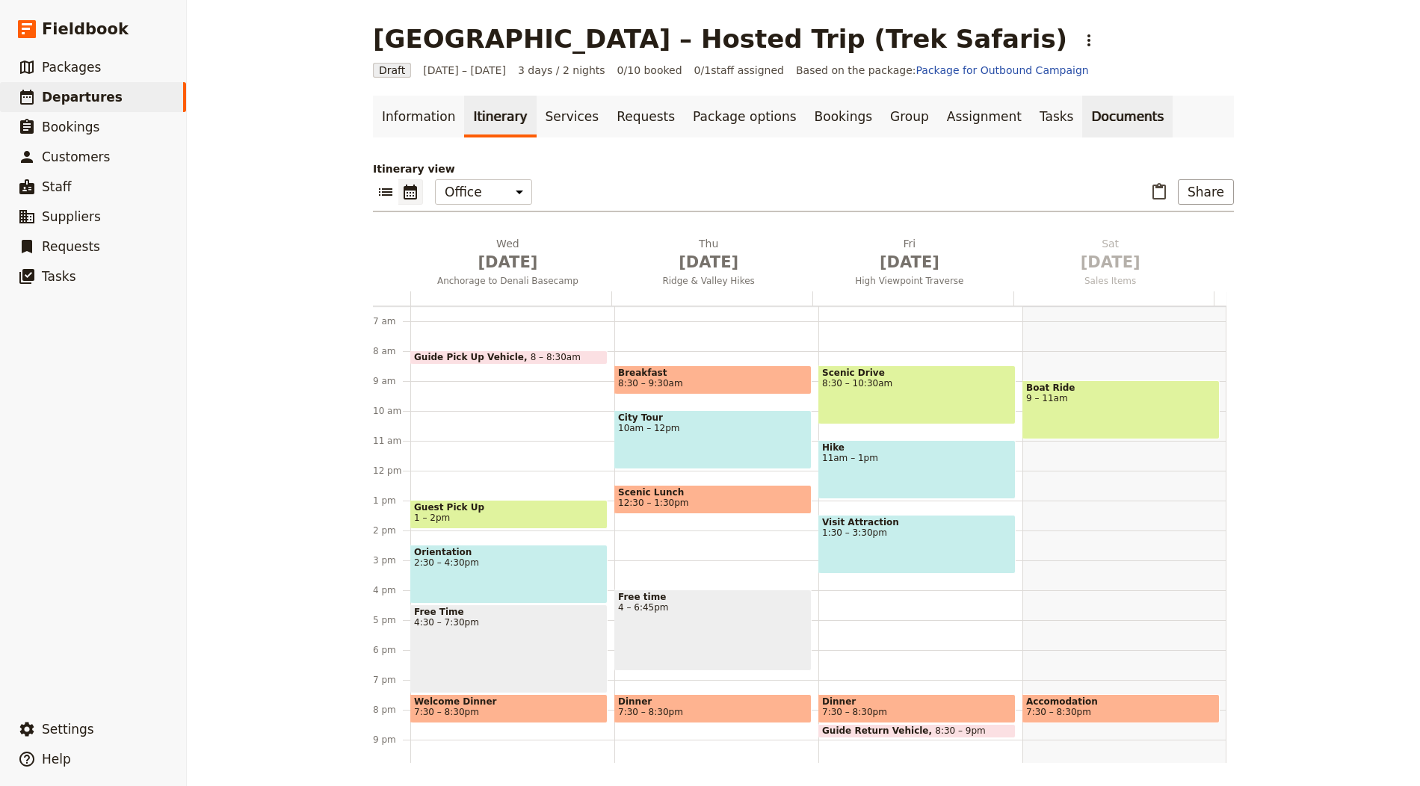
click at [1082, 129] on link "Documents" at bounding box center [1127, 117] width 90 height 42
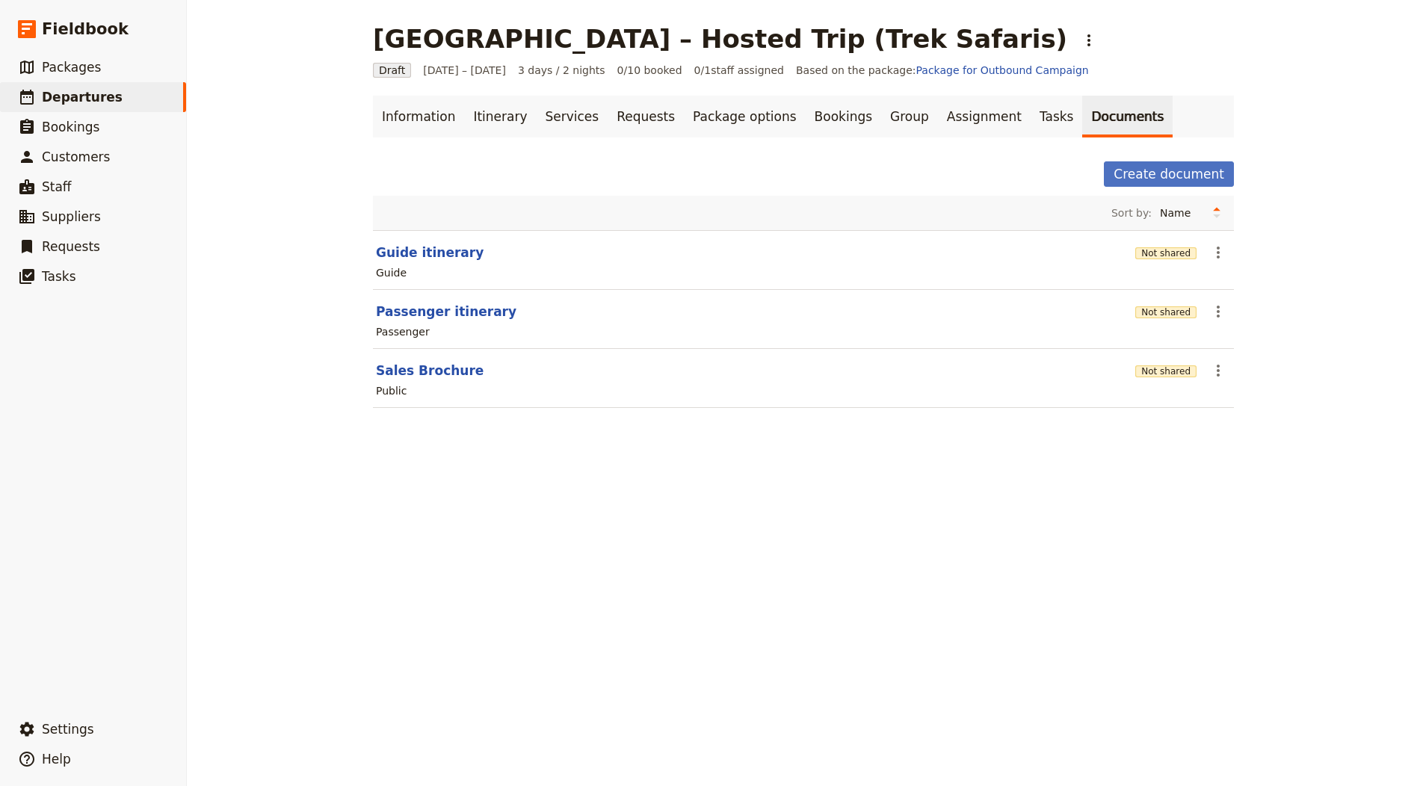
click at [416, 382] on div "Public" at bounding box center [803, 391] width 858 height 18
click at [416, 373] on button "Sales Brochure" at bounding box center [430, 371] width 108 height 18
select select "DEFAULT"
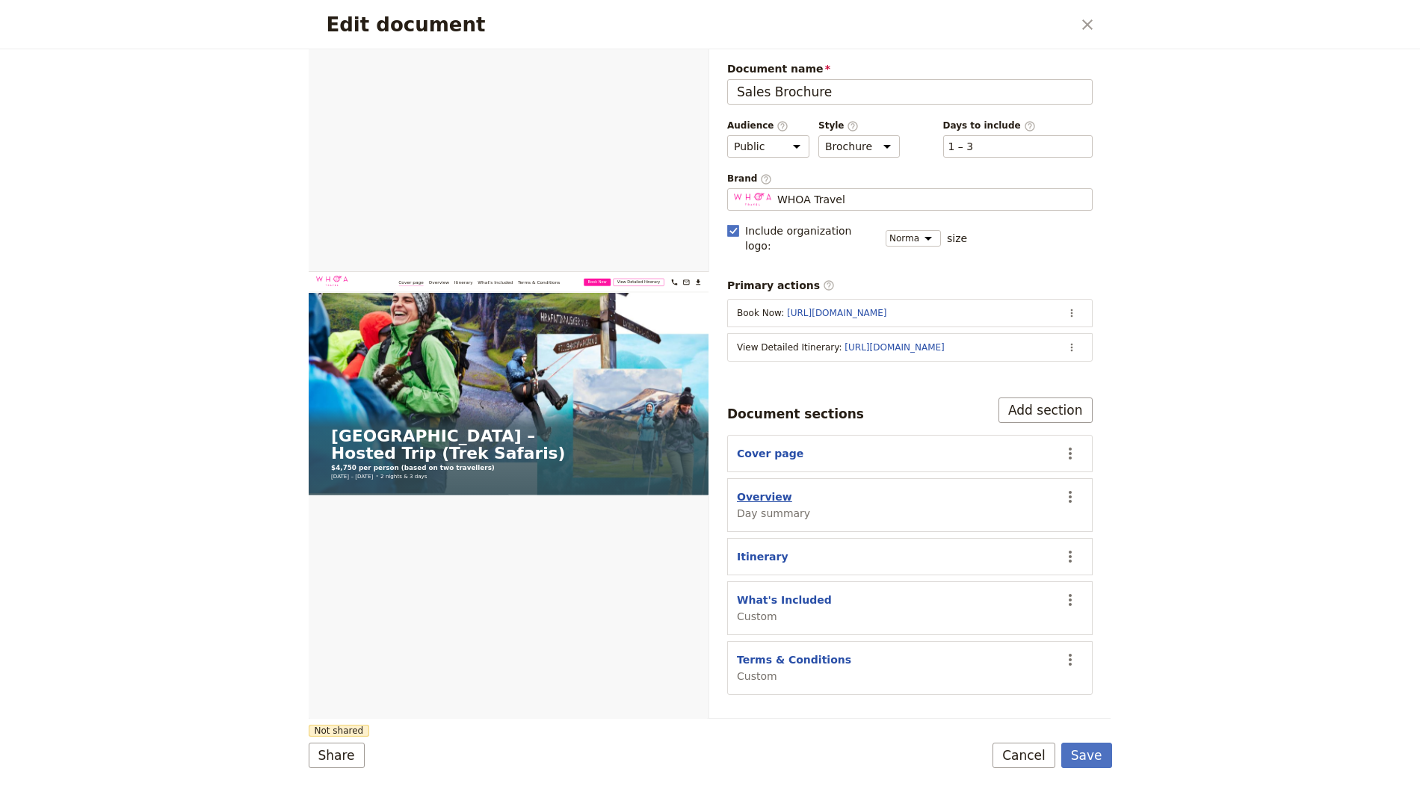
click at [752, 490] on button "Overview" at bounding box center [764, 497] width 55 height 15
select select "DAY_SUMMARY"
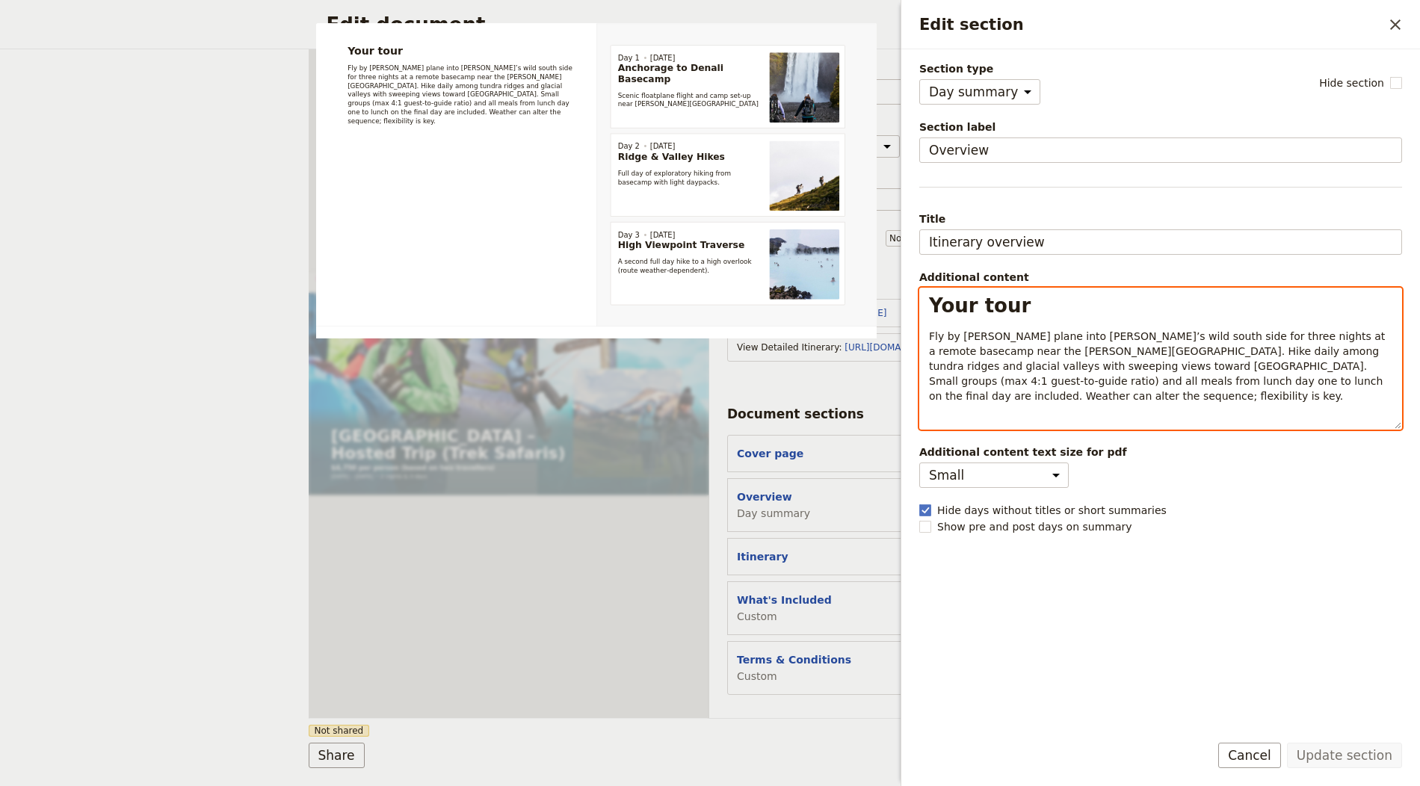
click at [993, 369] on span "Fly by bush plane into Denali’s wild south side for three nights at a remote ba…" at bounding box center [1159, 366] width 460 height 72
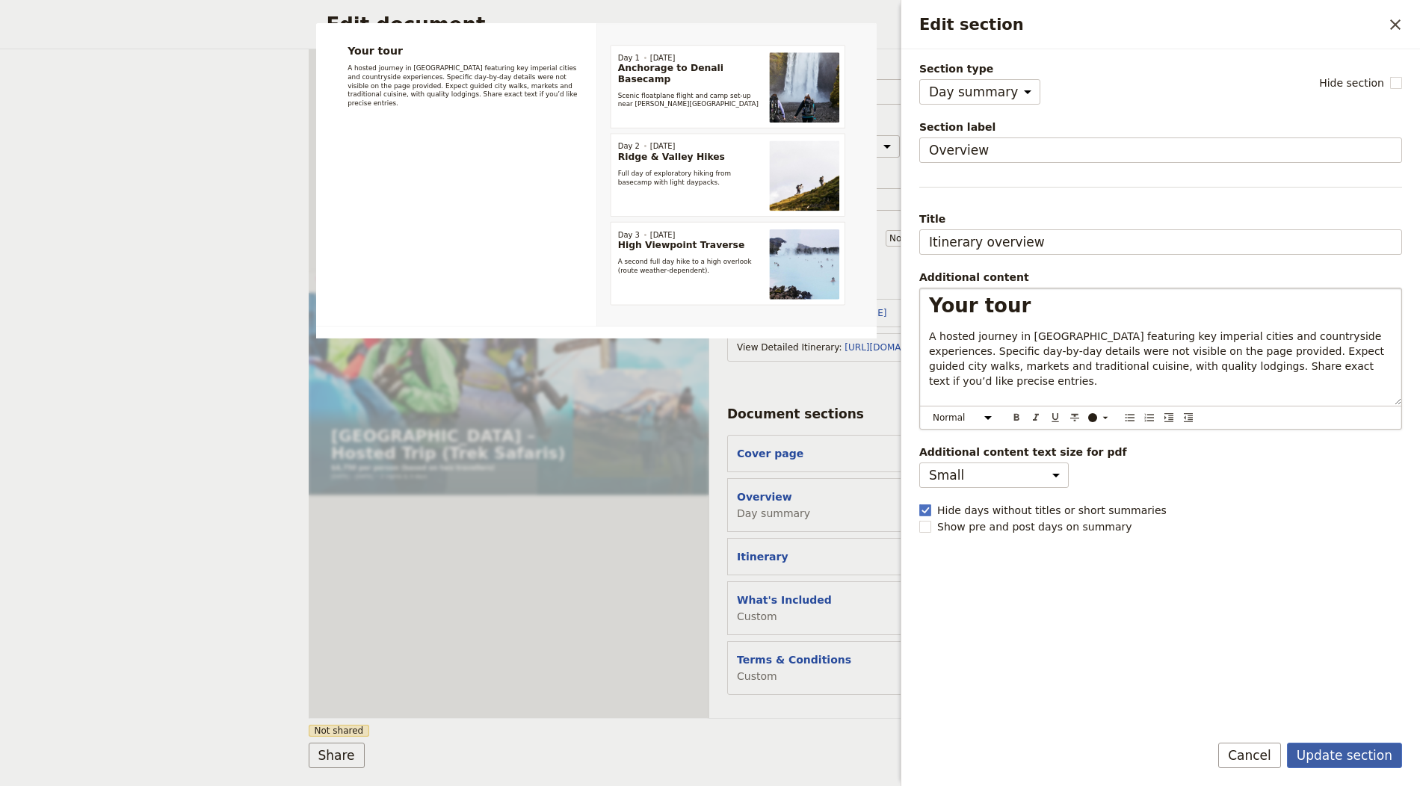
click at [1342, 744] on form "Section type Cover page Day summary Itinerary Custom Hide section Section label…" at bounding box center [1160, 417] width 519 height 737
drag, startPoint x: 1341, startPoint y: 750, endPoint x: 1168, endPoint y: 739, distance: 173.1
click at [1336, 752] on button "Update section" at bounding box center [1344, 755] width 115 height 25
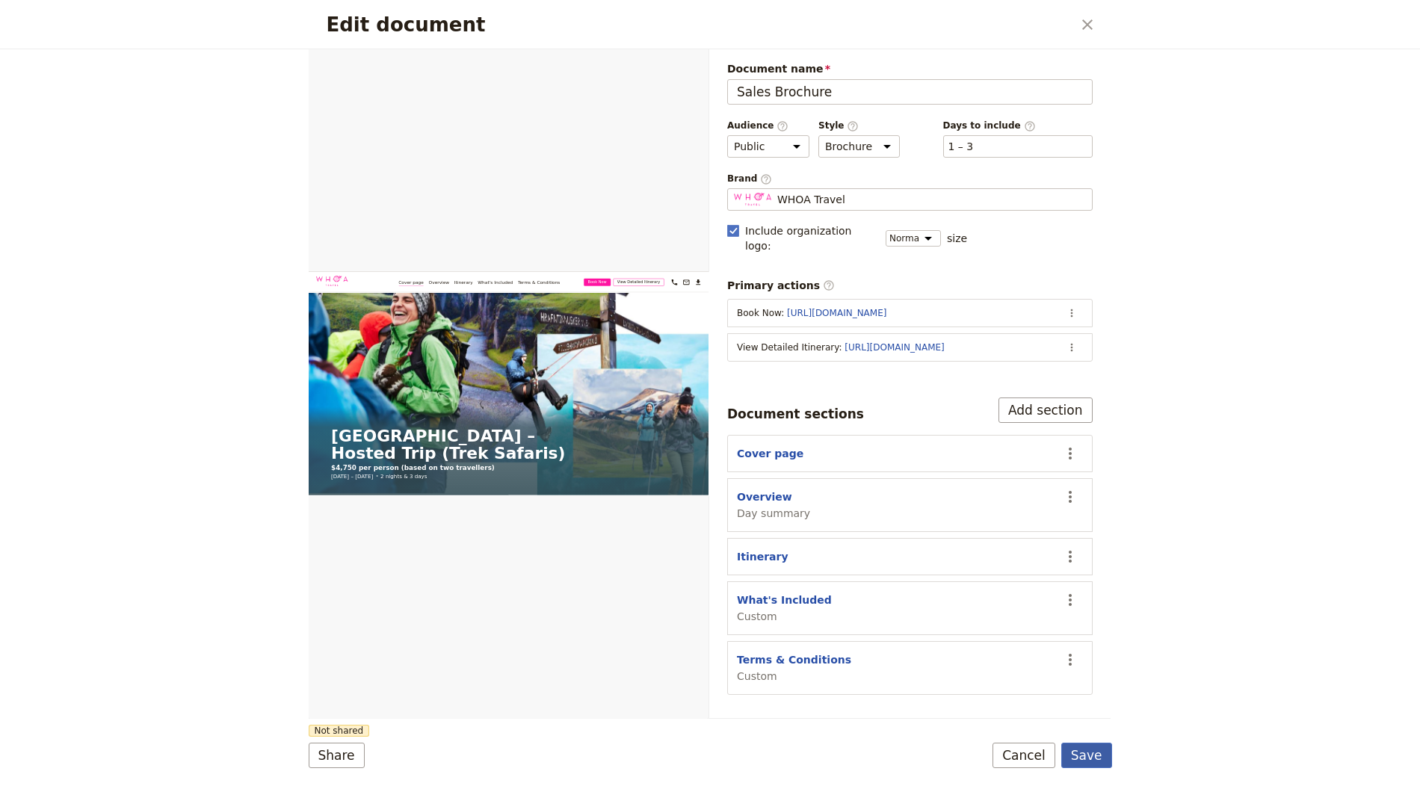
click at [1099, 759] on button "Save" at bounding box center [1086, 755] width 51 height 25
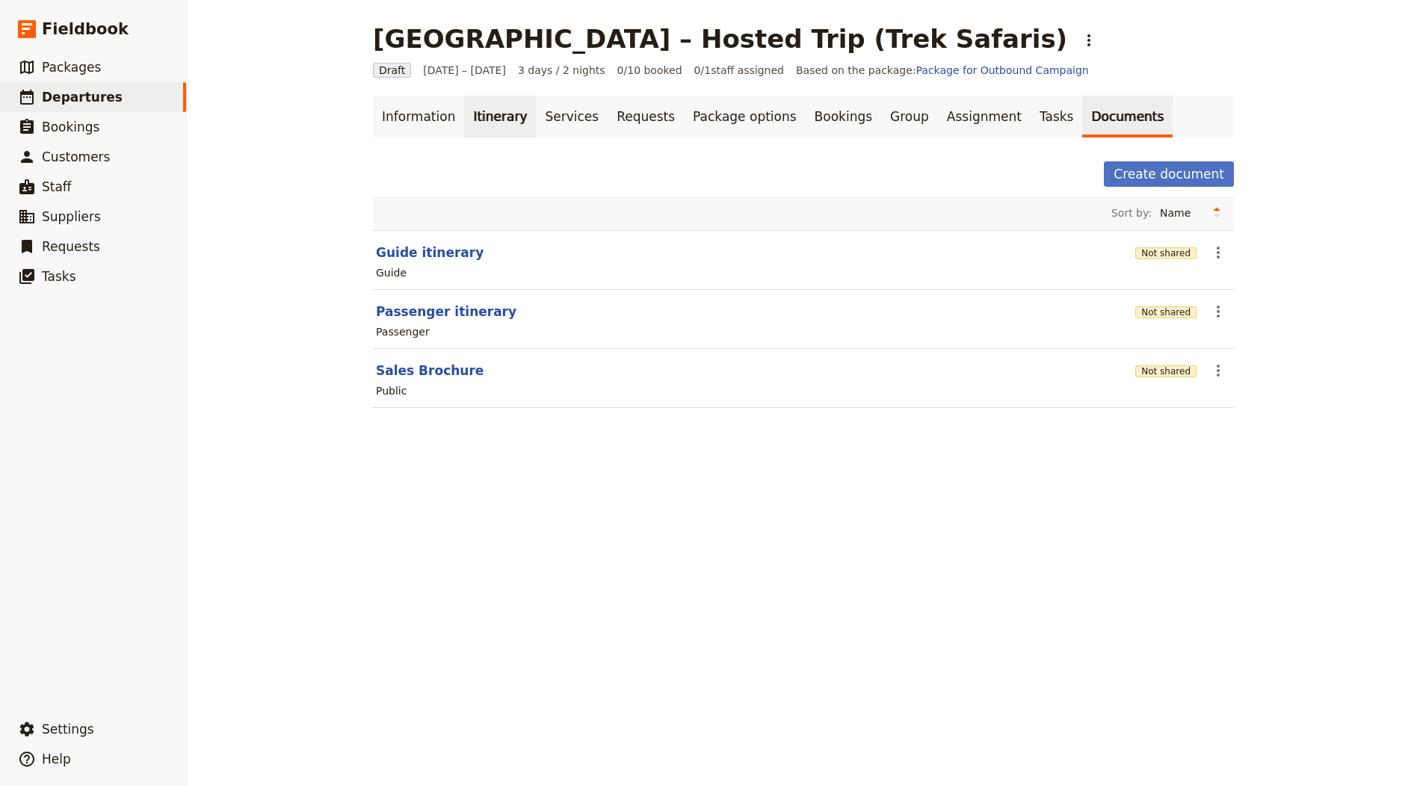
click at [465, 101] on link "Itinerary" at bounding box center [500, 117] width 72 height 42
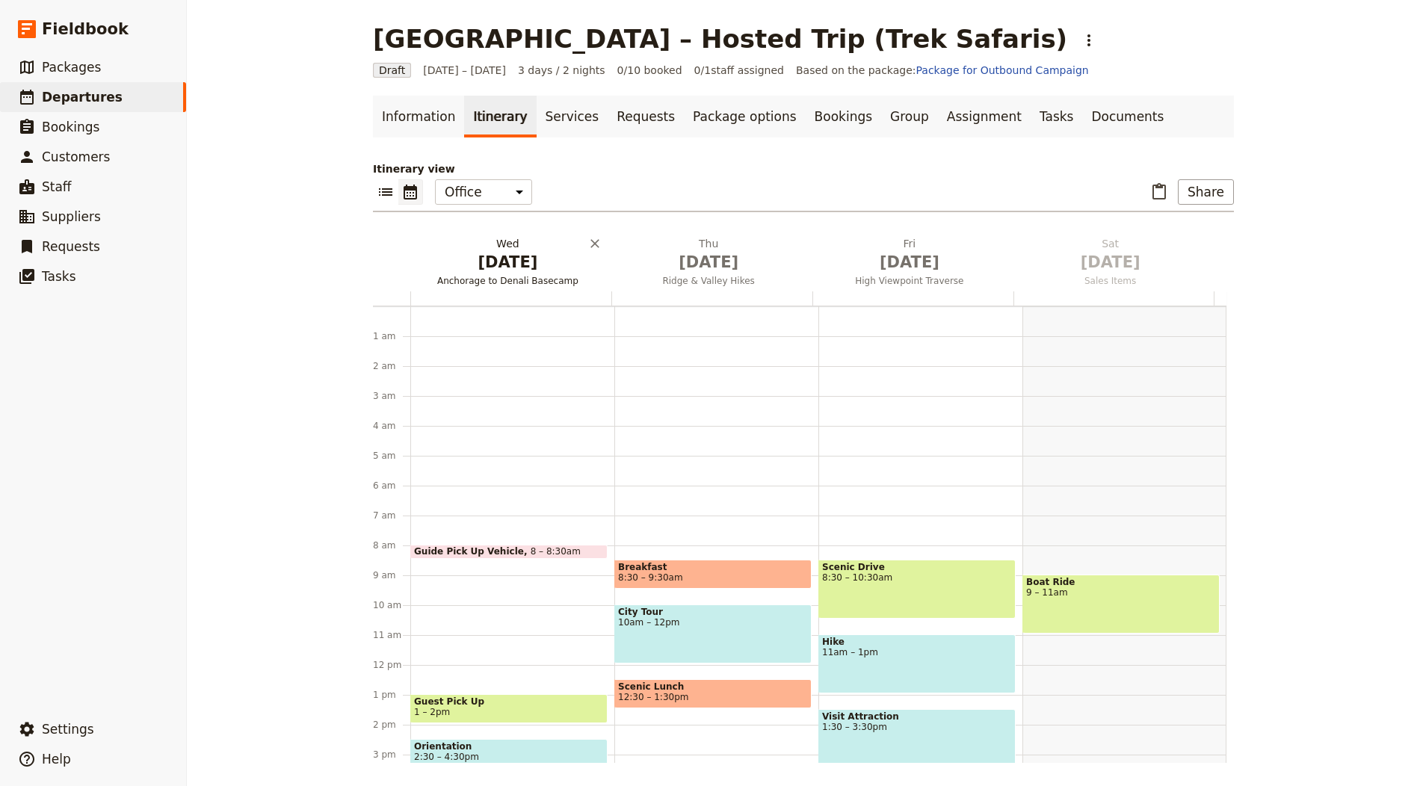
scroll to position [194, 0]
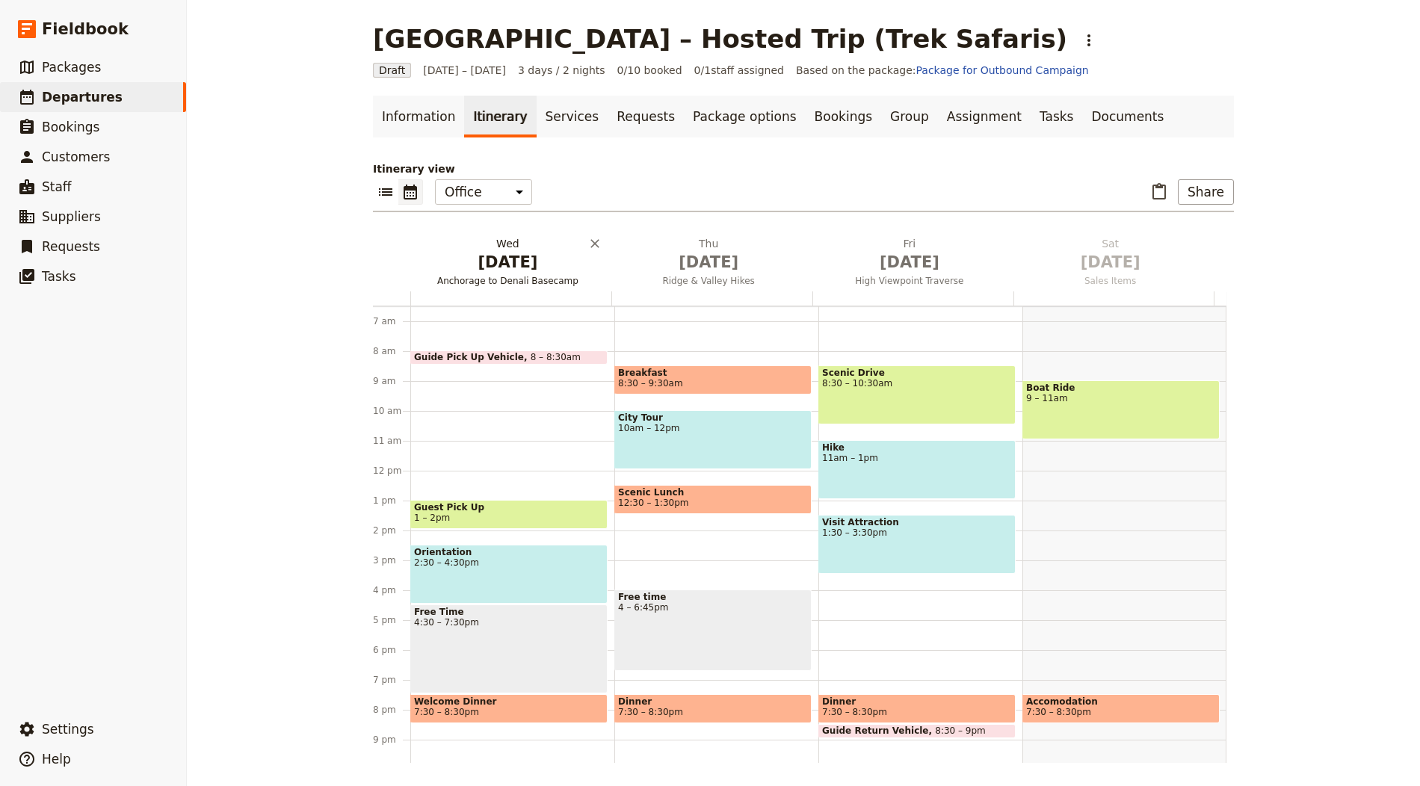
click at [508, 264] on span "Oct 1" at bounding box center [507, 262] width 183 height 22
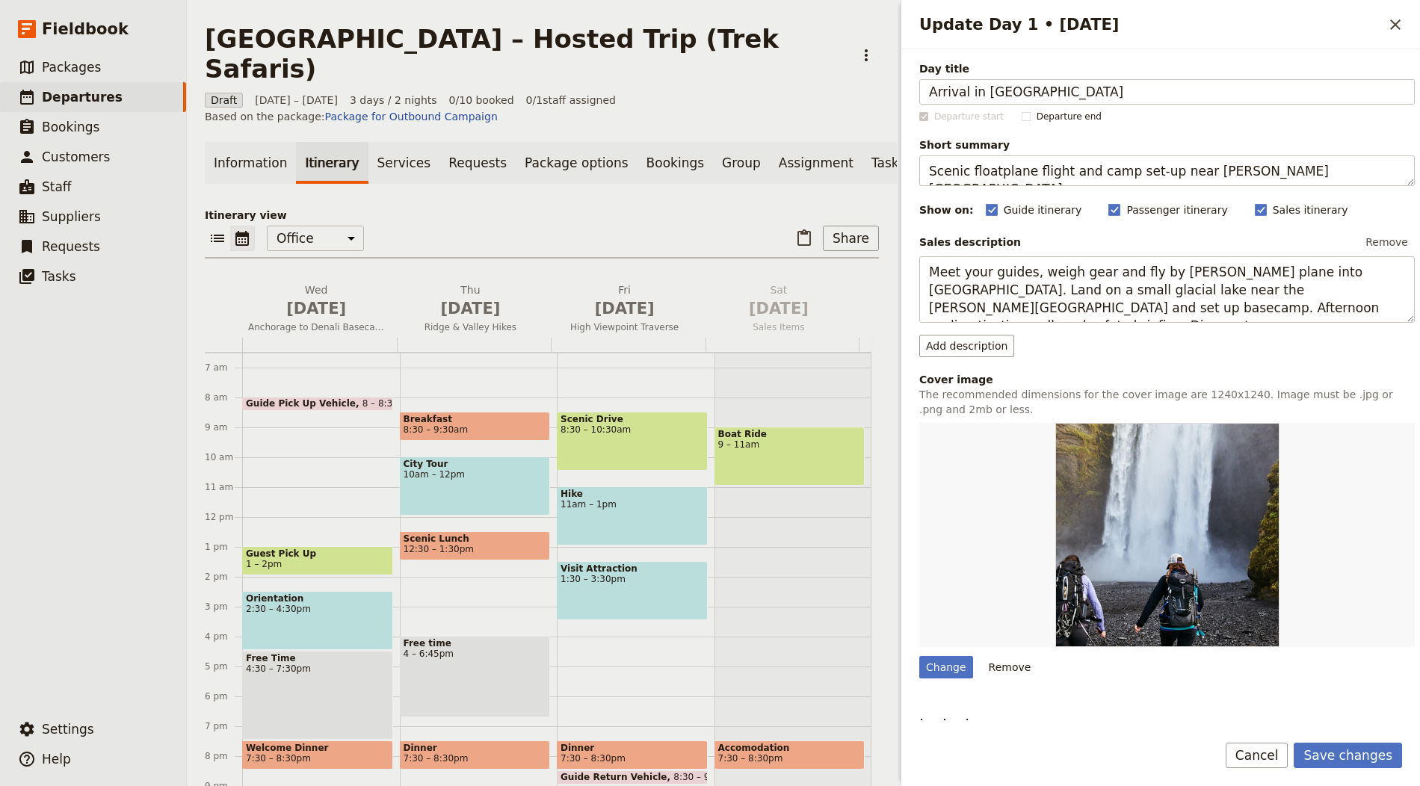
type input "Arrival in Morocco"
click at [1167, 170] on textarea "Scenic floatplane flight and camp set‑up near Ruth Glacier." at bounding box center [1167, 170] width 496 height 31
paste textarea "Arrive and settle in with a hosted welcome"
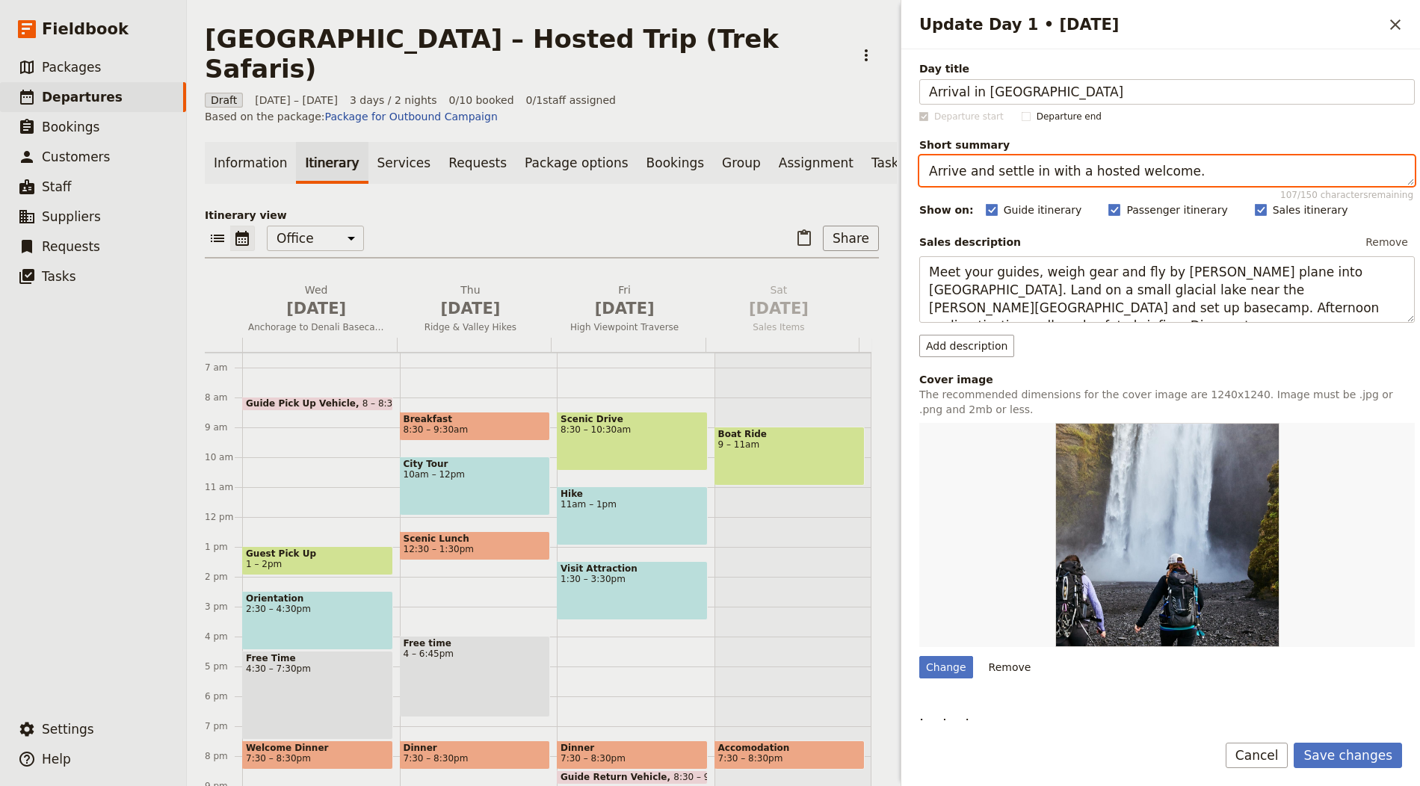
type textarea "Arrive and settle in with a hosted welcome."
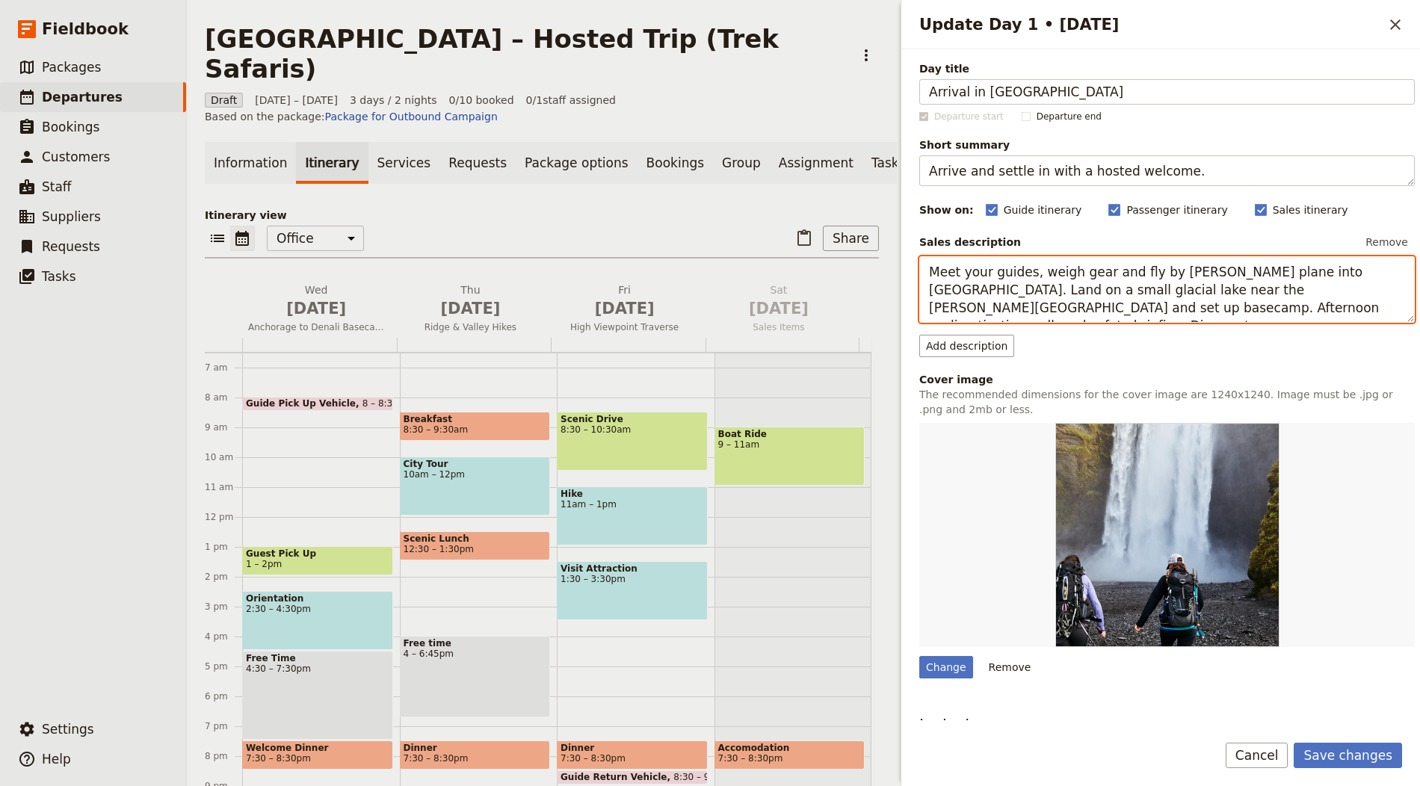
click at [1131, 271] on textarea "Meet your guides, weigh gear and fly by bush plane into Denali National Park. L…" at bounding box center [1167, 289] width 496 height 67
paste textarea "Airport meet and transfer to your first riad. Evening welcome with your host an…"
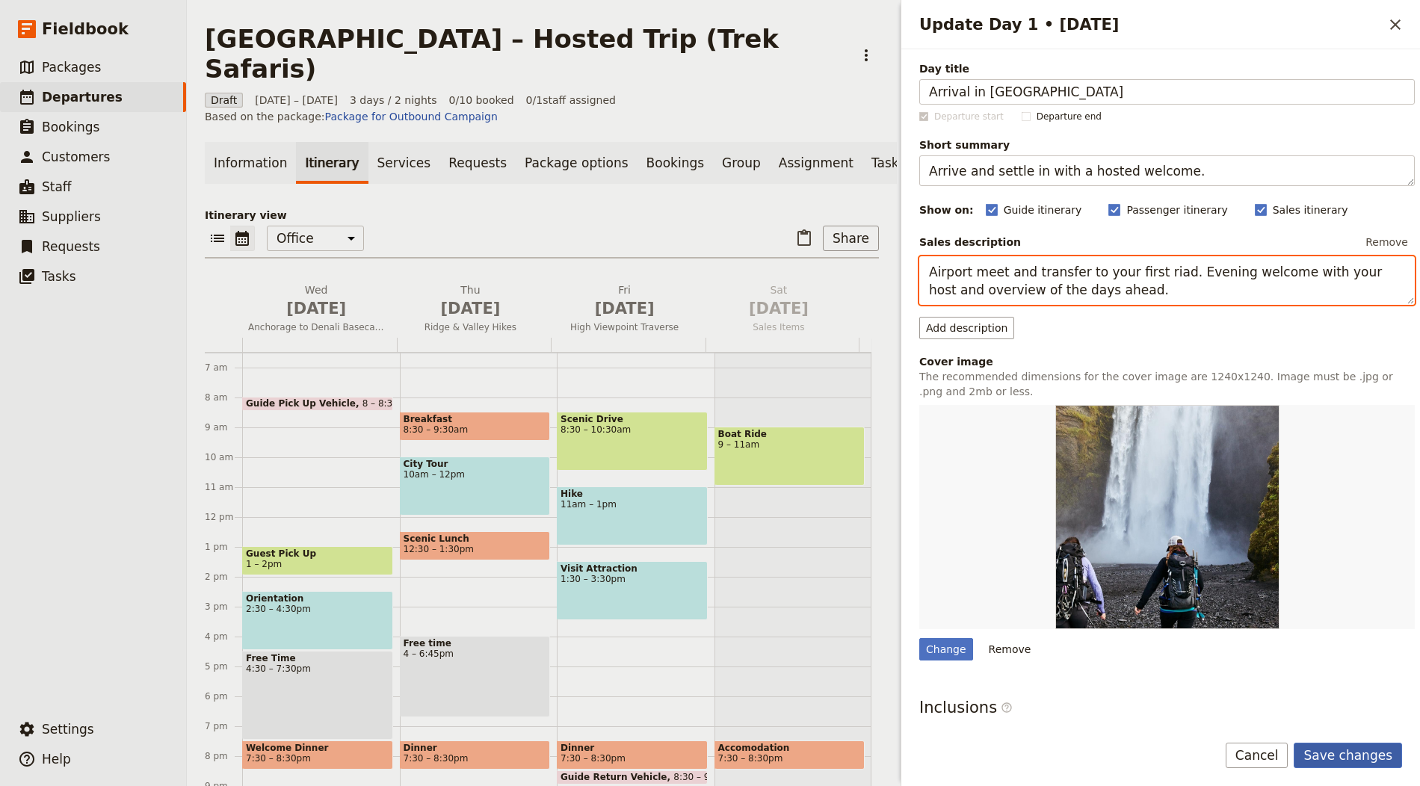
type textarea "Airport meet and transfer to your first riad. Evening welcome with your host an…"
click at [1360, 751] on button "Save changes" at bounding box center [1348, 755] width 108 height 25
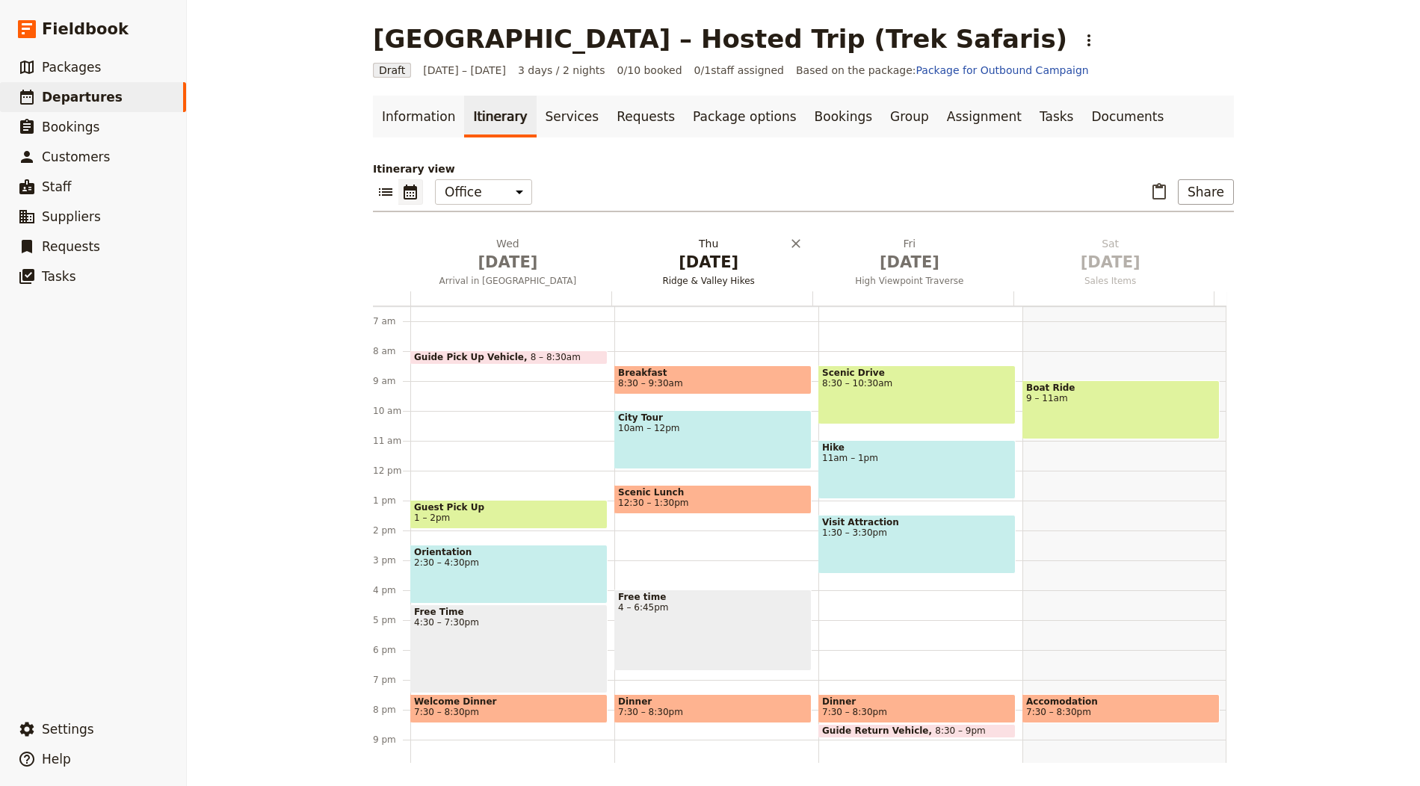
click at [709, 259] on span "Oct 2" at bounding box center [708, 262] width 183 height 22
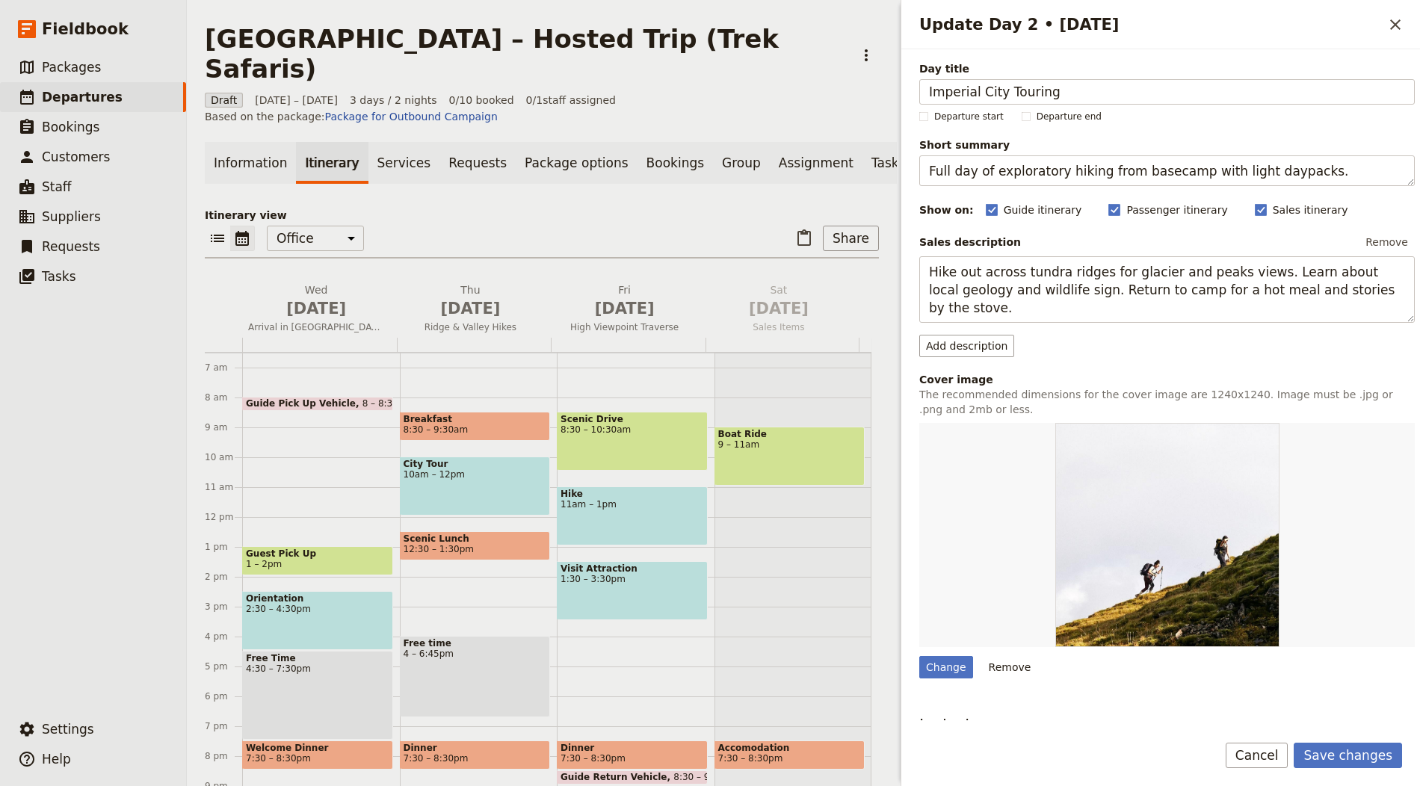
type input "Imperial City Touring"
click at [988, 185] on div "Day title Imperial City Touring Departure start Departure end Short summary Ful…" at bounding box center [1167, 480] width 496 height 839
click at [1075, 167] on textarea "Full day of exploratory hiking from basecamp with light daypacks." at bounding box center [1167, 170] width 496 height 31
paste textarea "Medinas, monuments and market tasting"
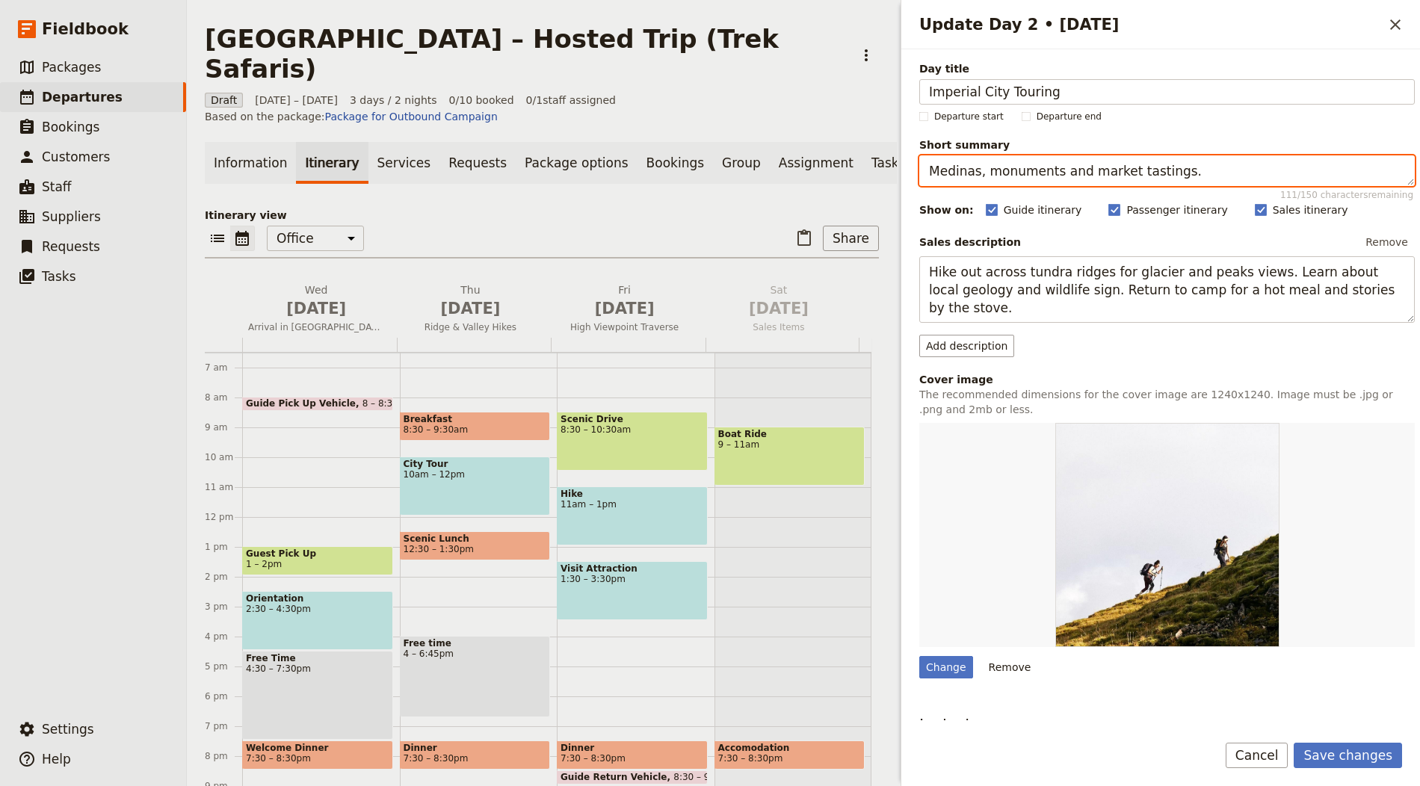
type textarea "Medinas, monuments and market tastings."
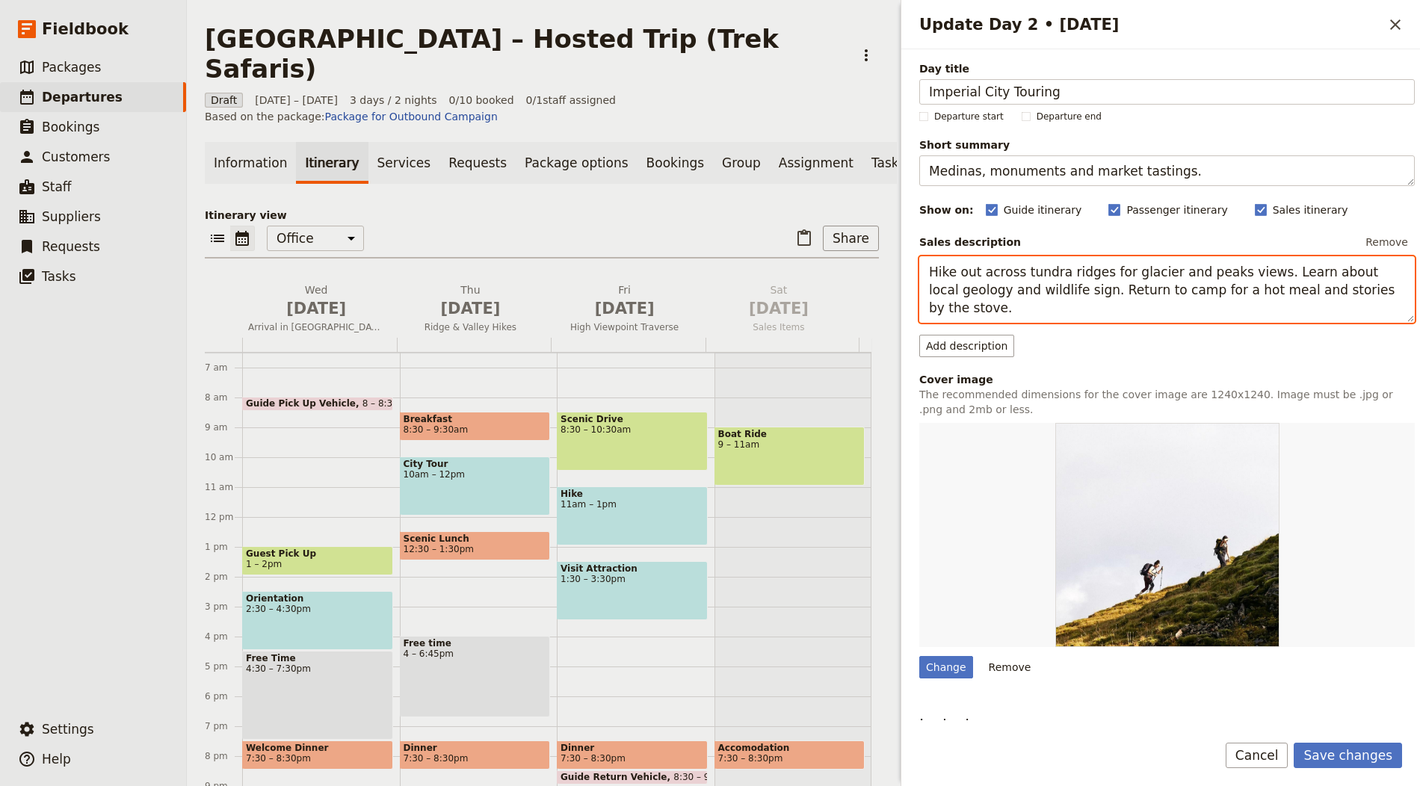
click at [1112, 289] on textarea "Hike out across tundra ridges for glacier and peaks views. Learn about local ge…" at bounding box center [1167, 289] width 496 height 67
paste textarea "Guided tour of an imperial city’s highlights with time in the souks. Dinner at …"
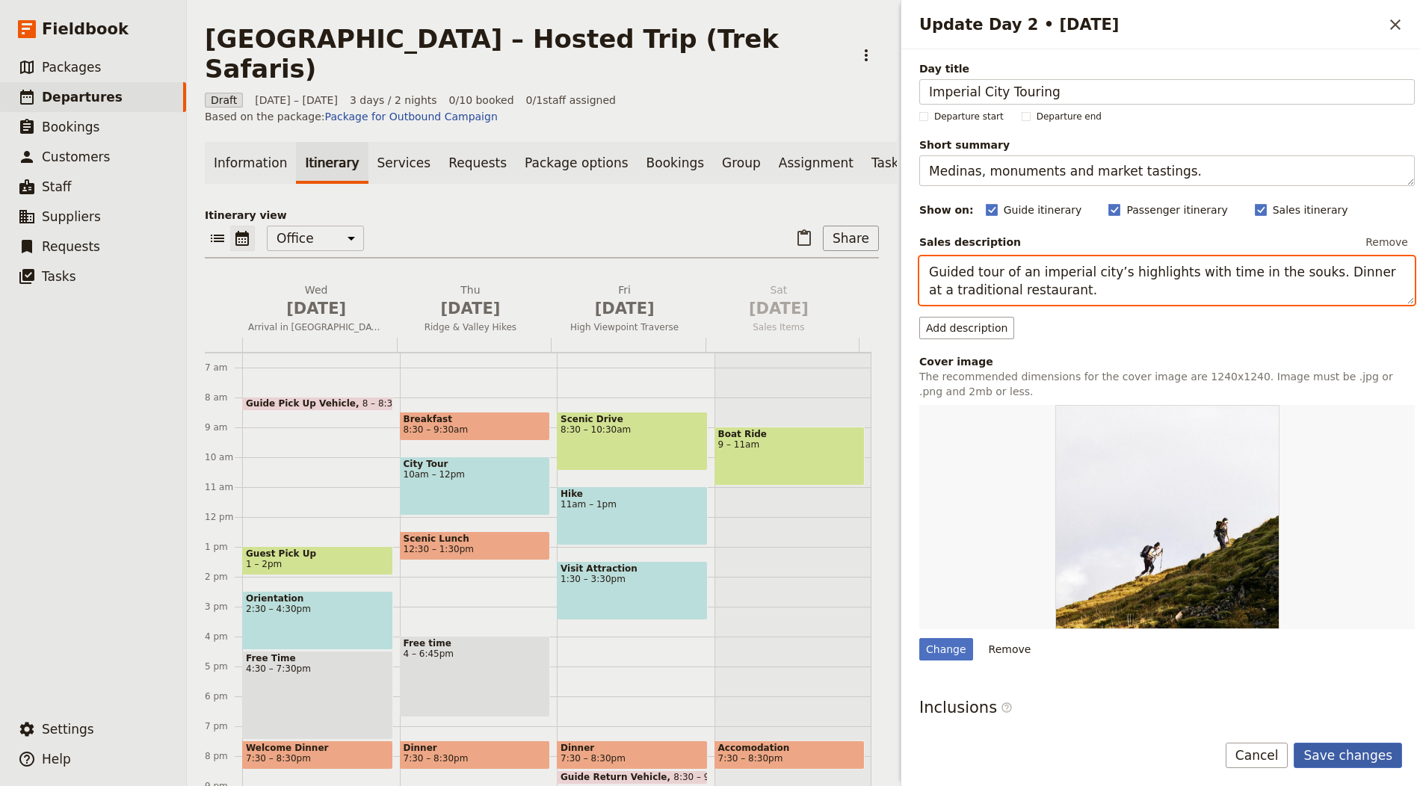
type textarea "Guided tour of an imperial city’s highlights with time in the souks. Dinner at …"
click at [1363, 756] on button "Save changes" at bounding box center [1348, 755] width 108 height 25
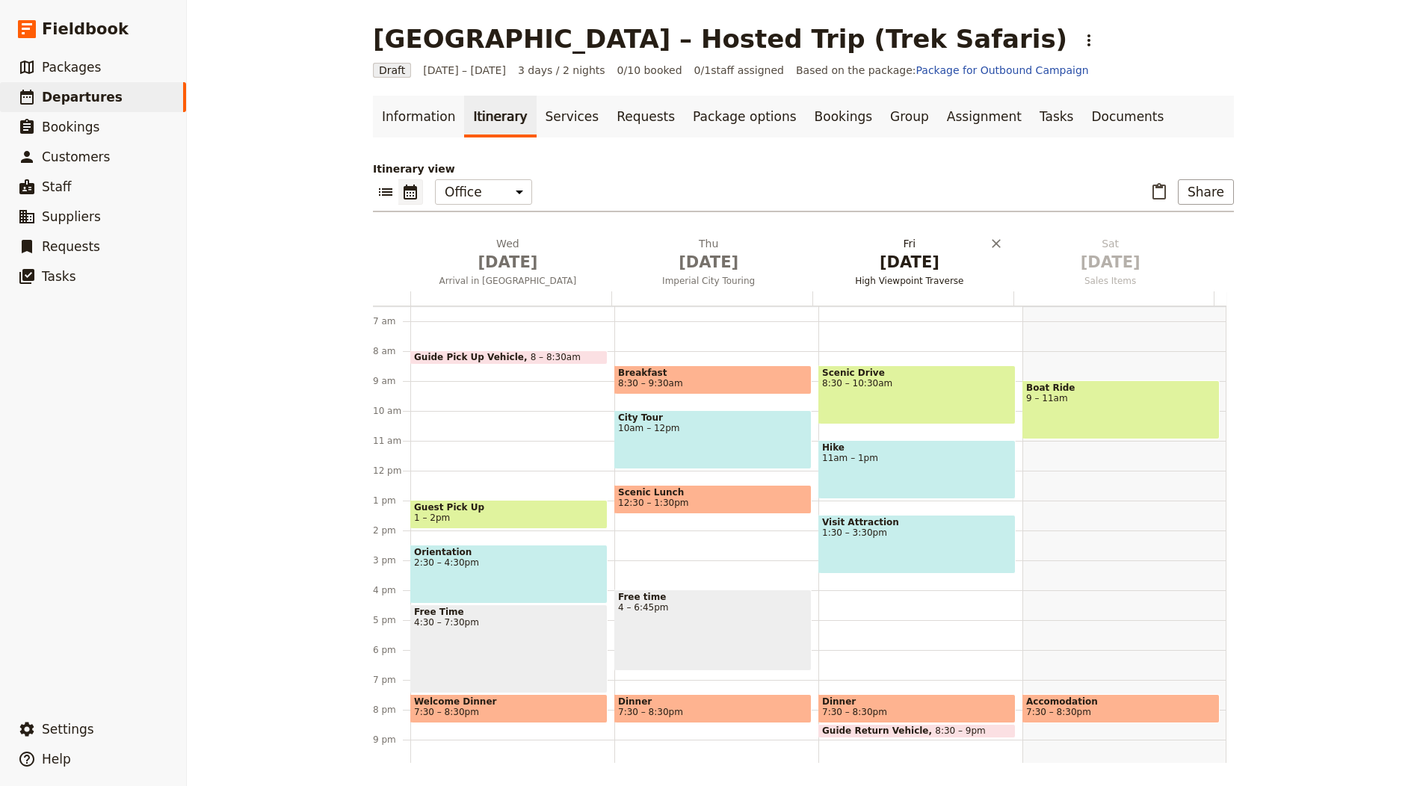
click at [904, 251] on span "Oct 3" at bounding box center [909, 262] width 183 height 22
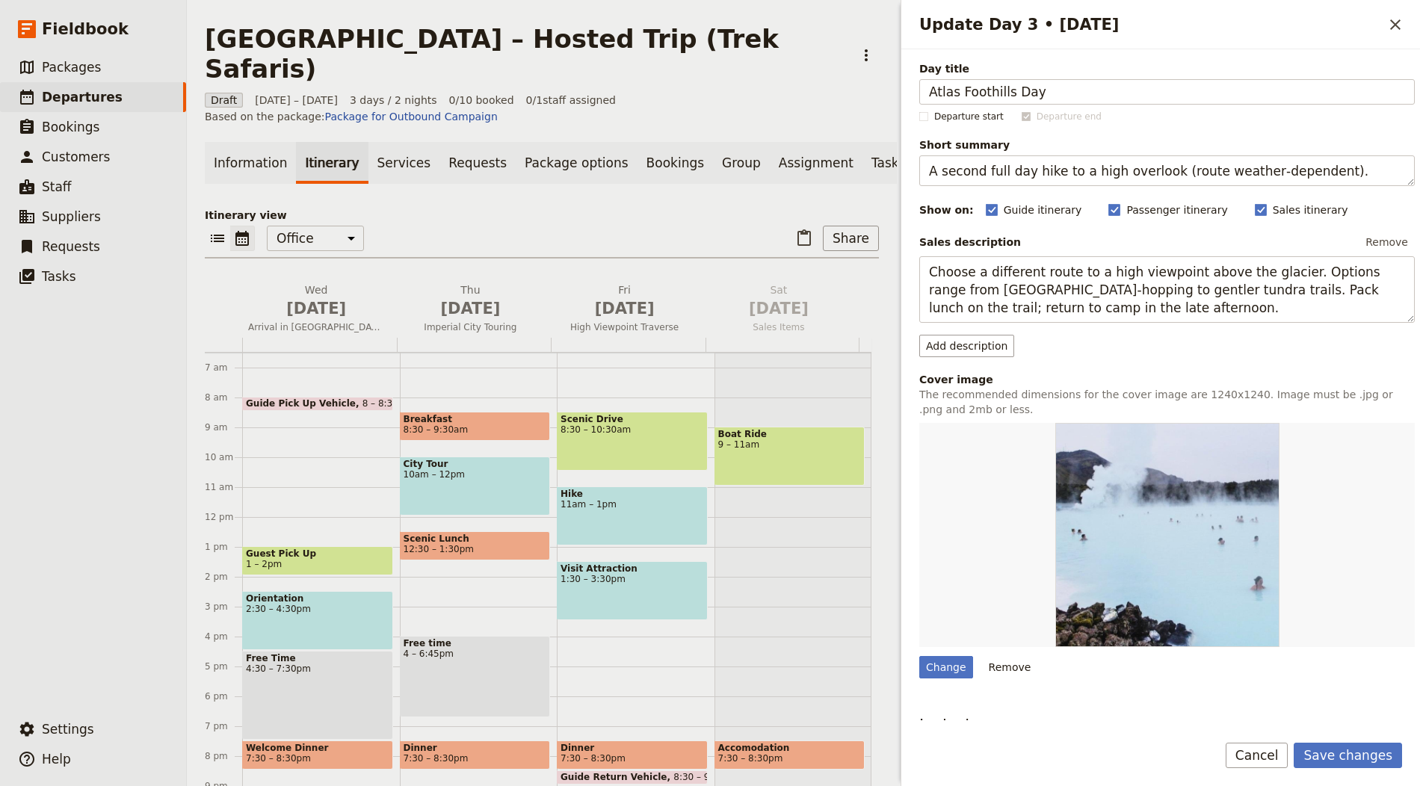
type input "Atlas Foothills Day"
click at [1122, 160] on textarea "A second full day hike to a high overlook (route weather‑dependent)." at bounding box center [1167, 170] width 496 height 31
paste textarea "Scenery, villages and local crafts"
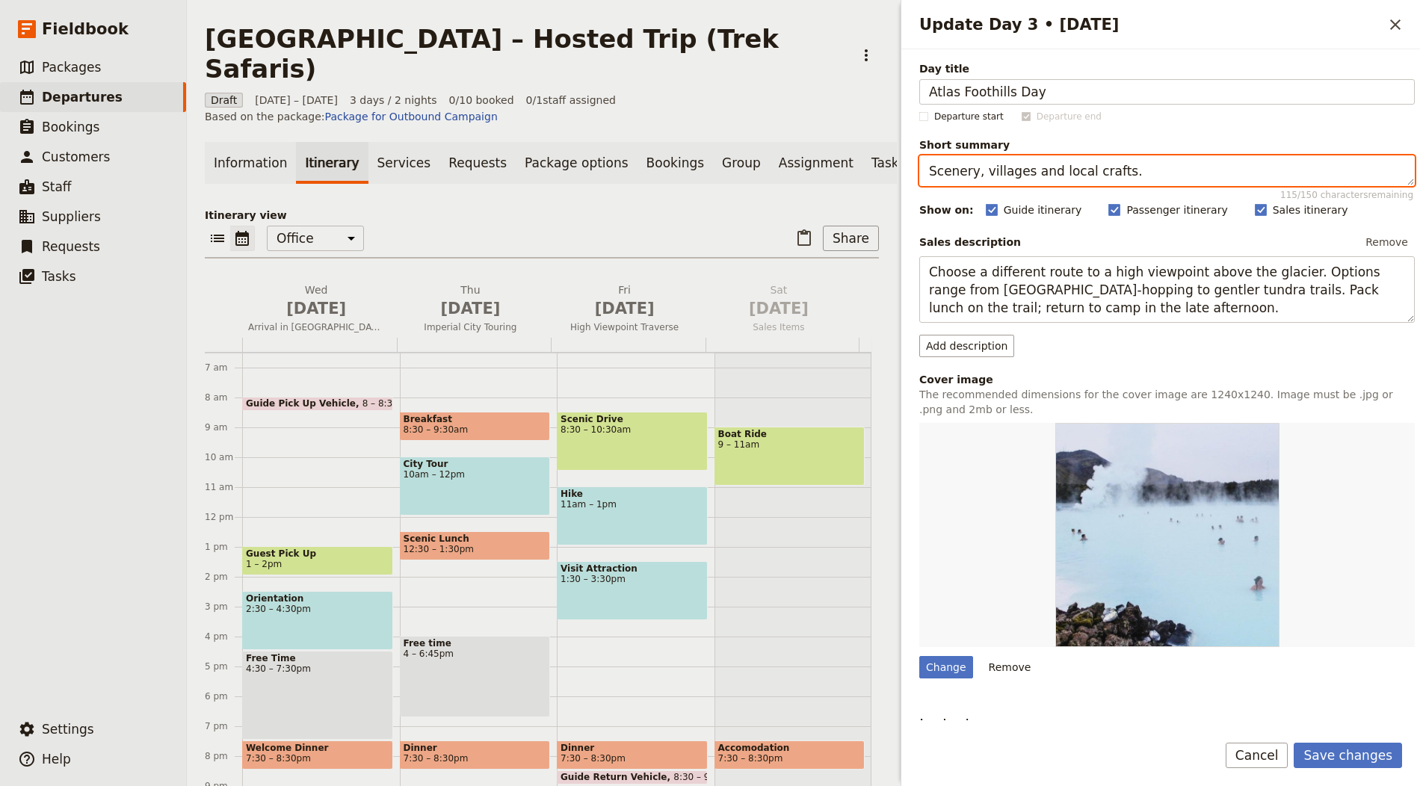
type textarea "Scenery, villages and local crafts."
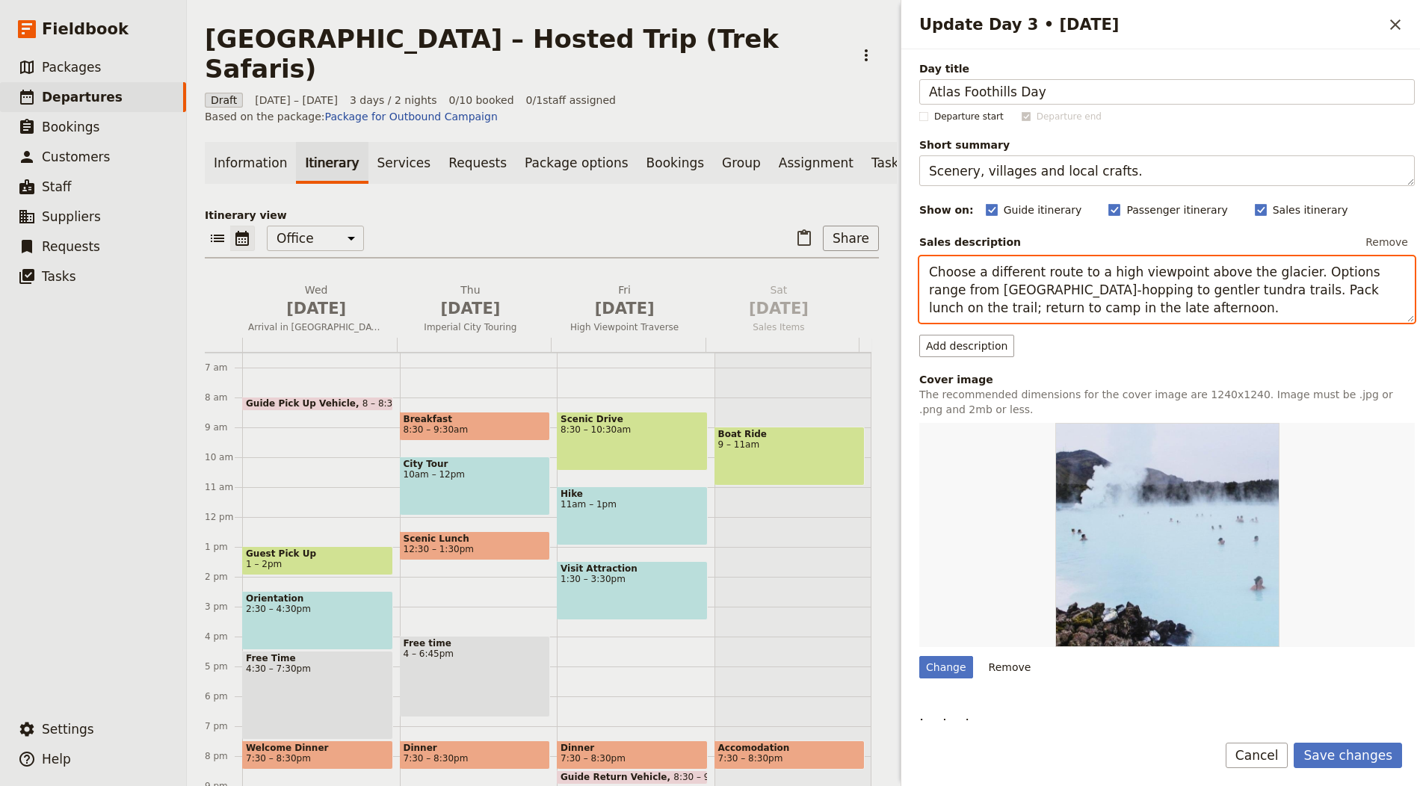
click at [1084, 266] on textarea "Choose a different route to a high viewpoint above the glacier. Options range f…" at bounding box center [1167, 289] width 496 height 67
paste textarea "Day trip into the foothills for views and village visits. Return to the city fo…"
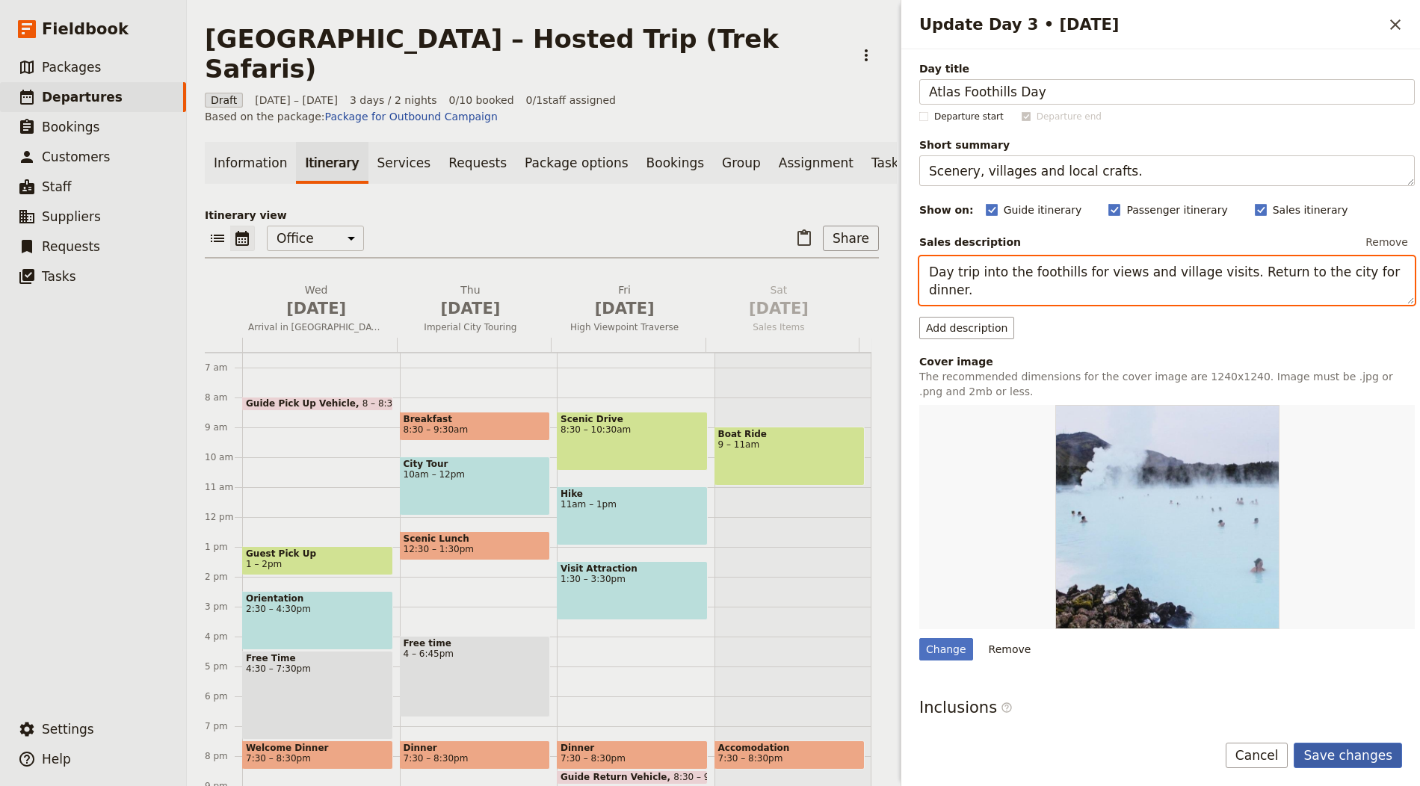
type textarea "Day trip into the foothills for views and village visits. Return to the city fo…"
click at [1351, 759] on button "Save changes" at bounding box center [1348, 755] width 108 height 25
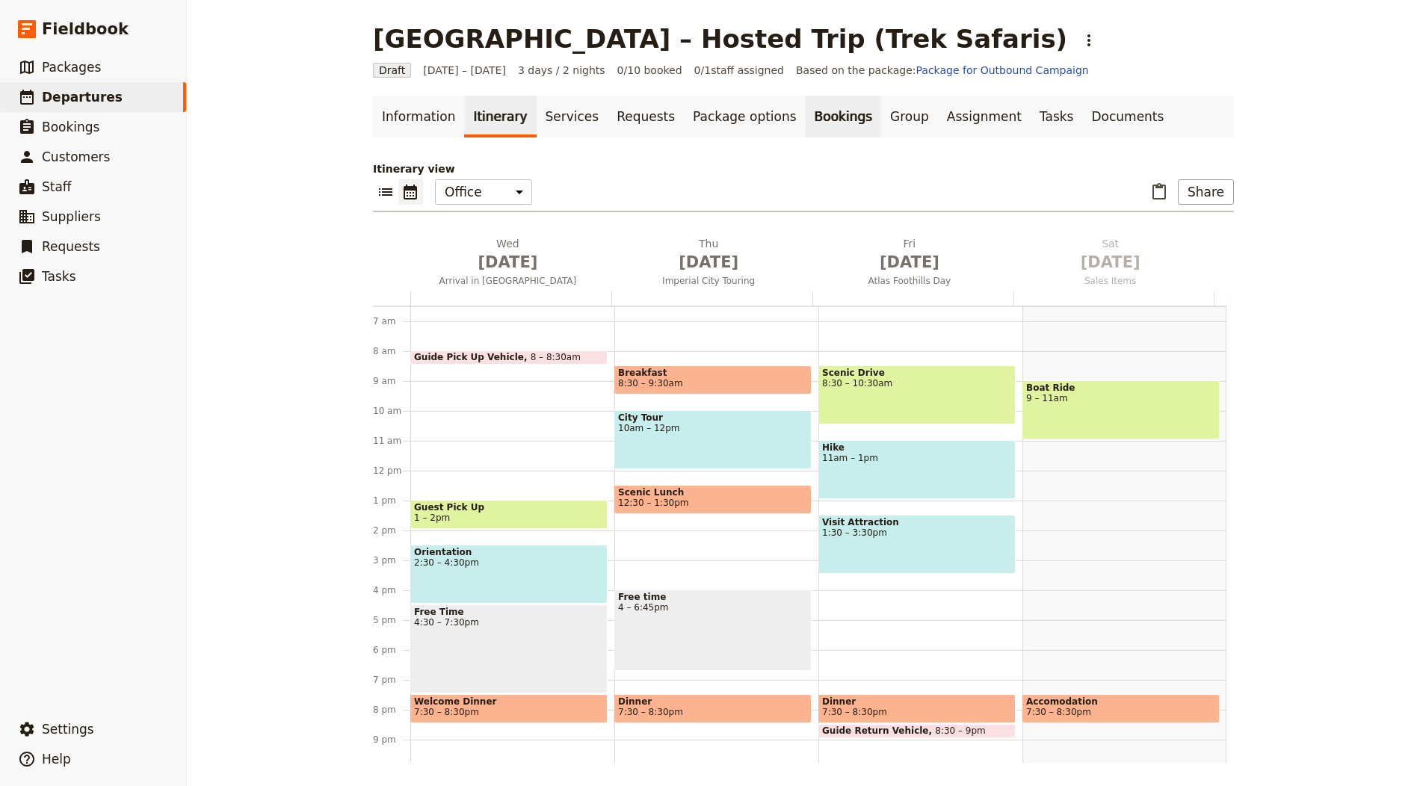
click at [822, 126] on link "Bookings" at bounding box center [843, 117] width 75 height 42
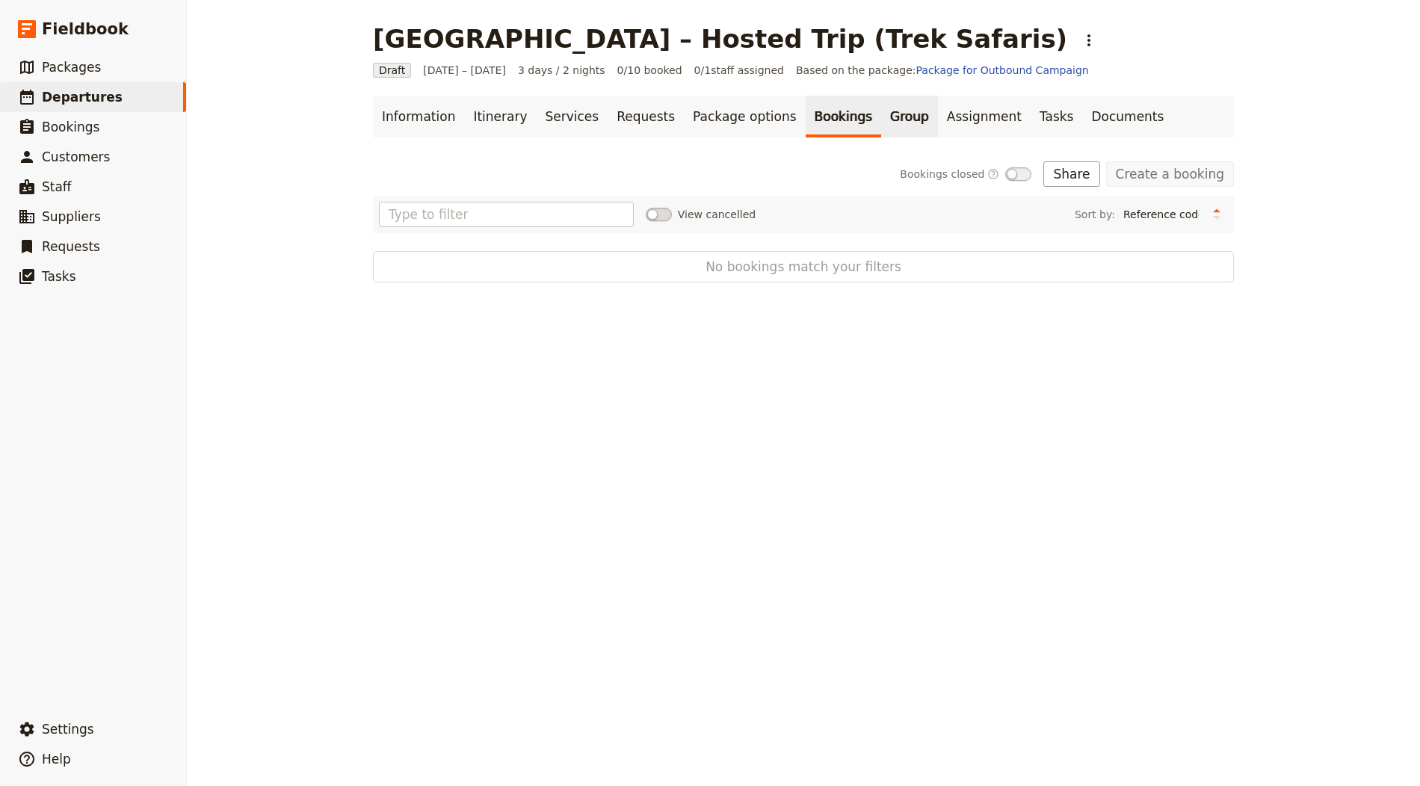
click at [881, 129] on link "Group" at bounding box center [909, 117] width 57 height 42
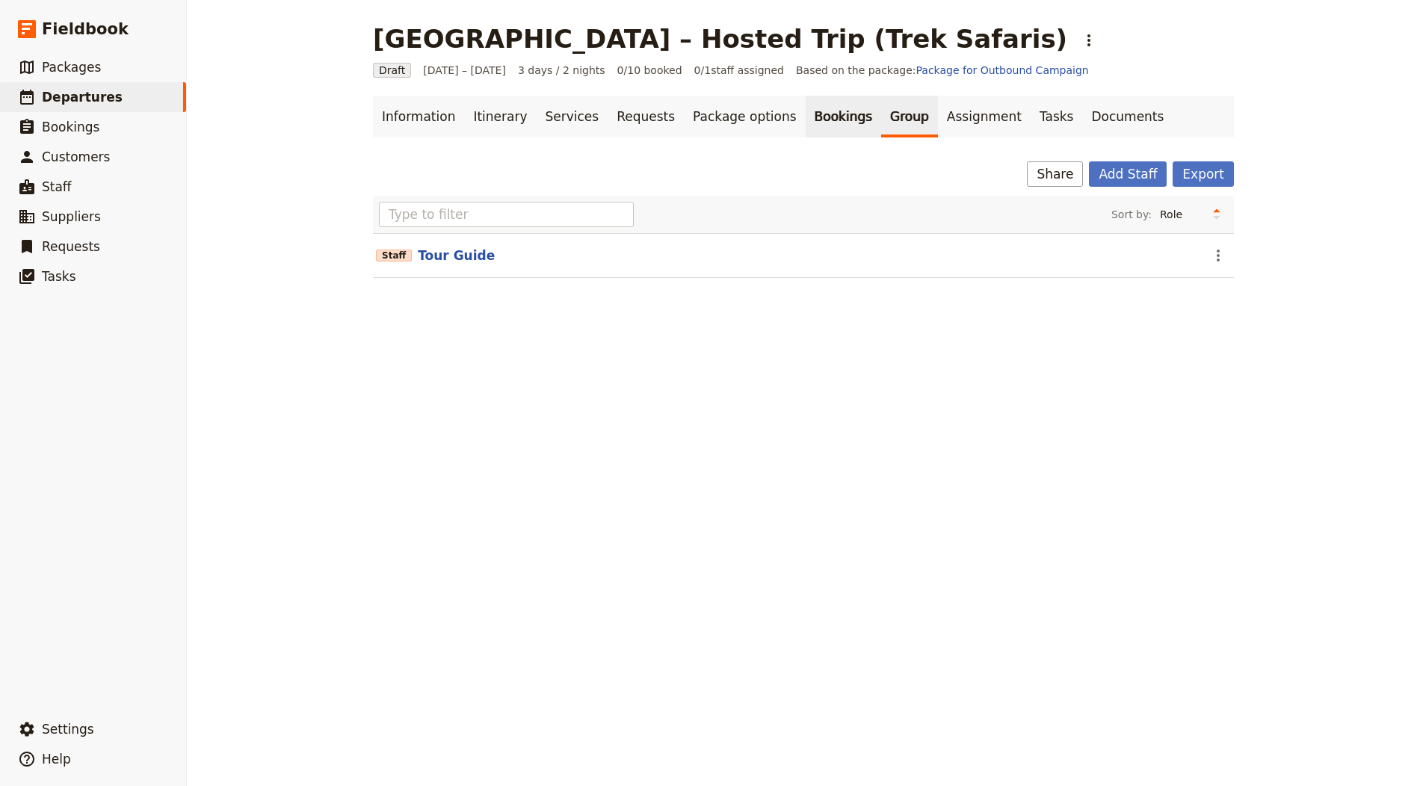
click at [814, 119] on link "Bookings" at bounding box center [843, 117] width 75 height 42
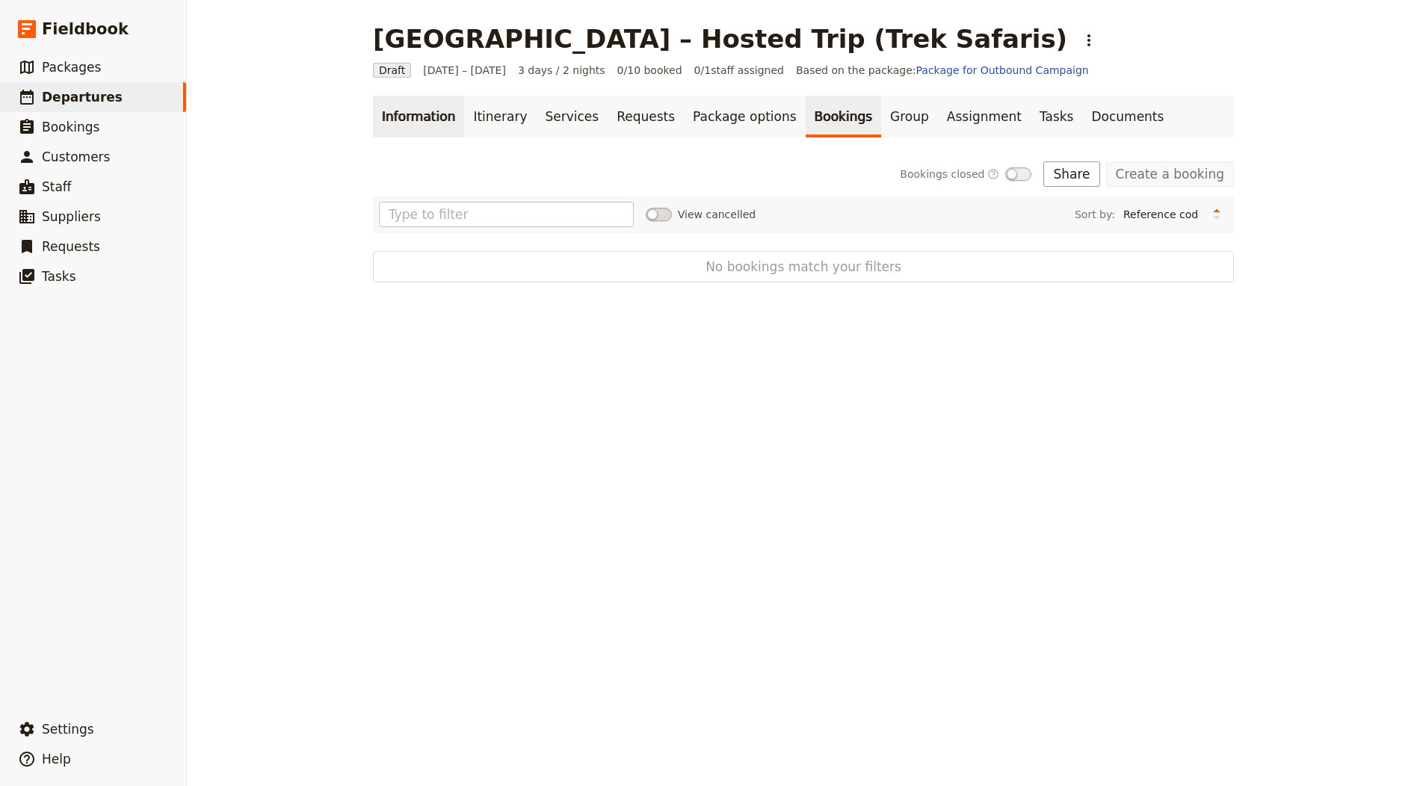
click at [416, 117] on link "Information" at bounding box center [418, 117] width 91 height 42
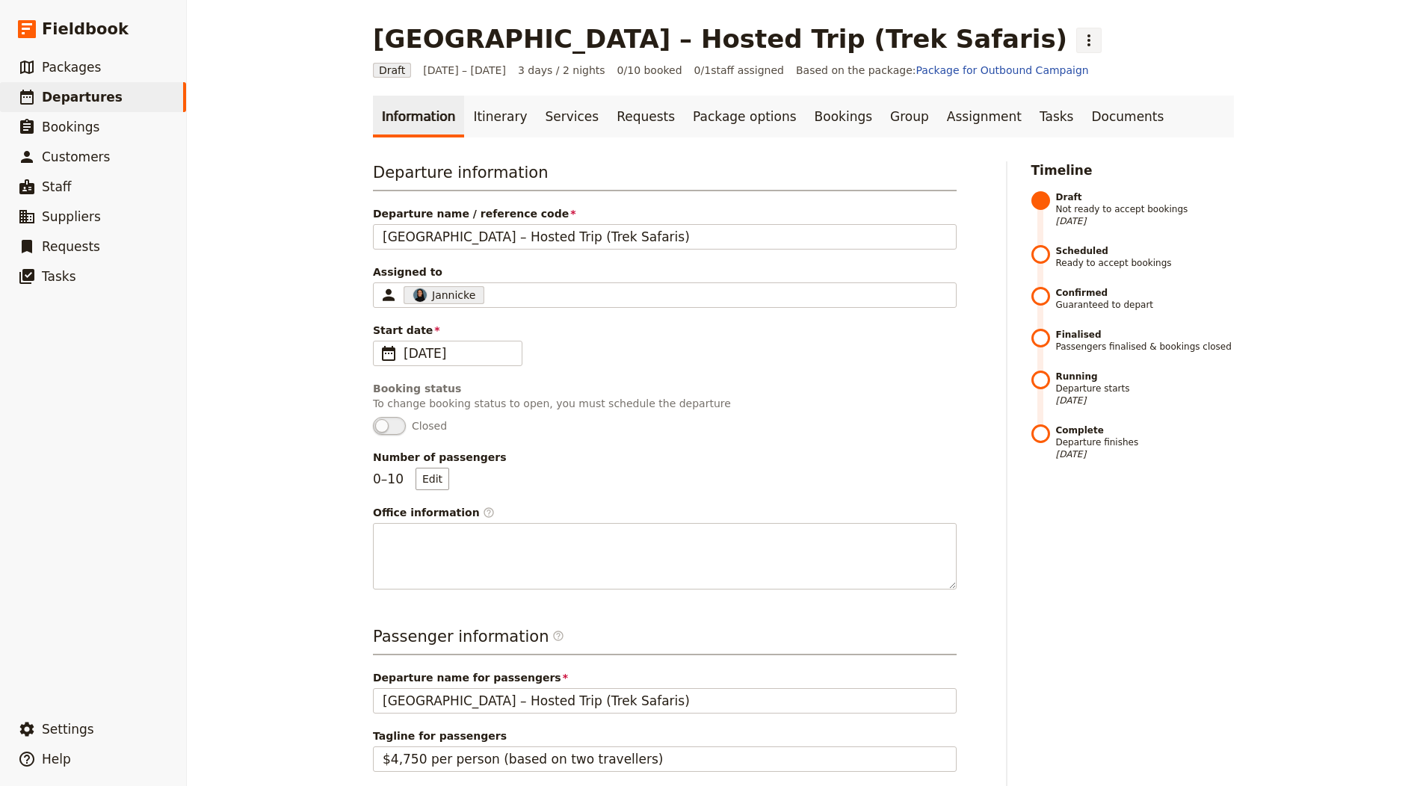
click at [1076, 31] on button "​" at bounding box center [1088, 40] width 25 height 25
click at [844, 120] on span "Schedule departure" at bounding box center [855, 118] width 103 height 15
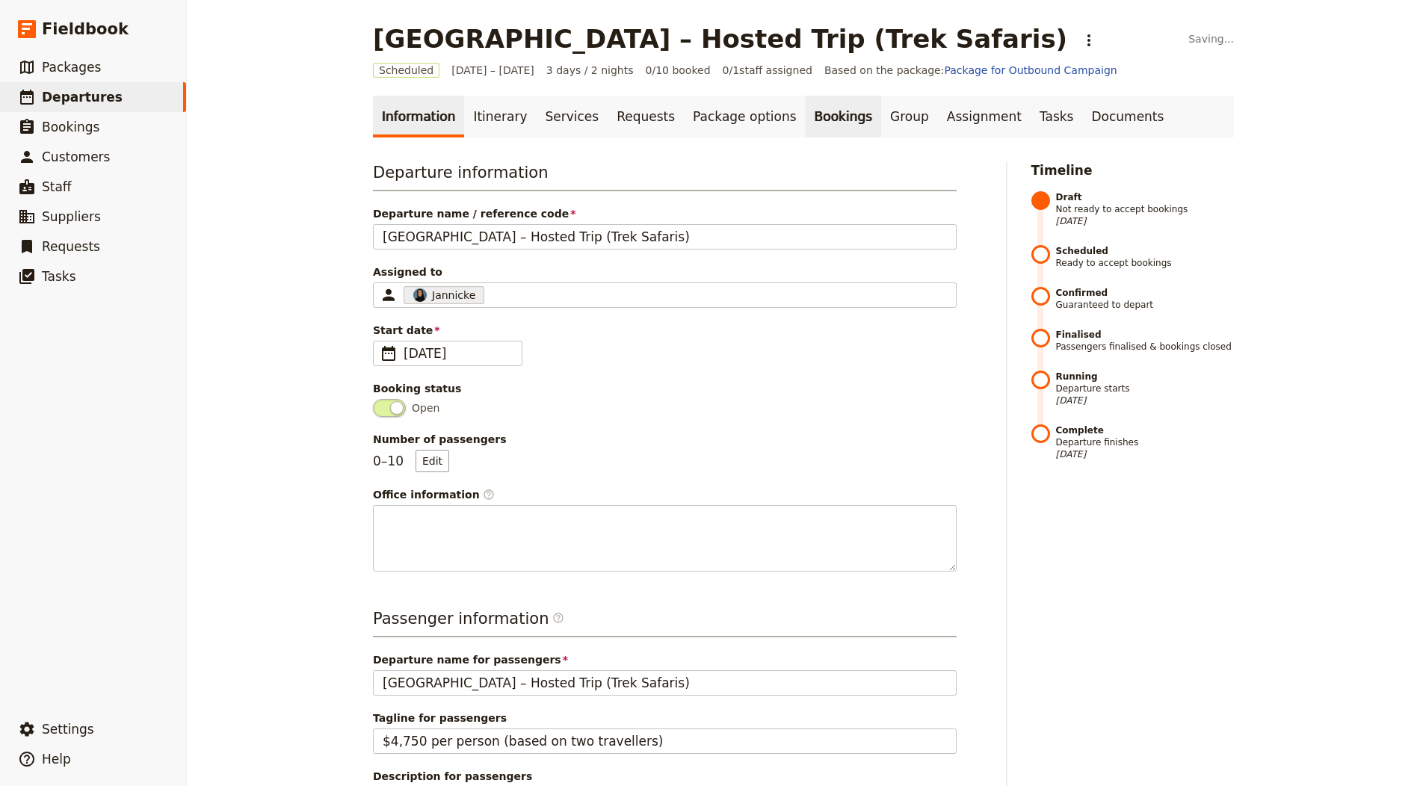
click at [815, 117] on link "Bookings" at bounding box center [843, 117] width 75 height 42
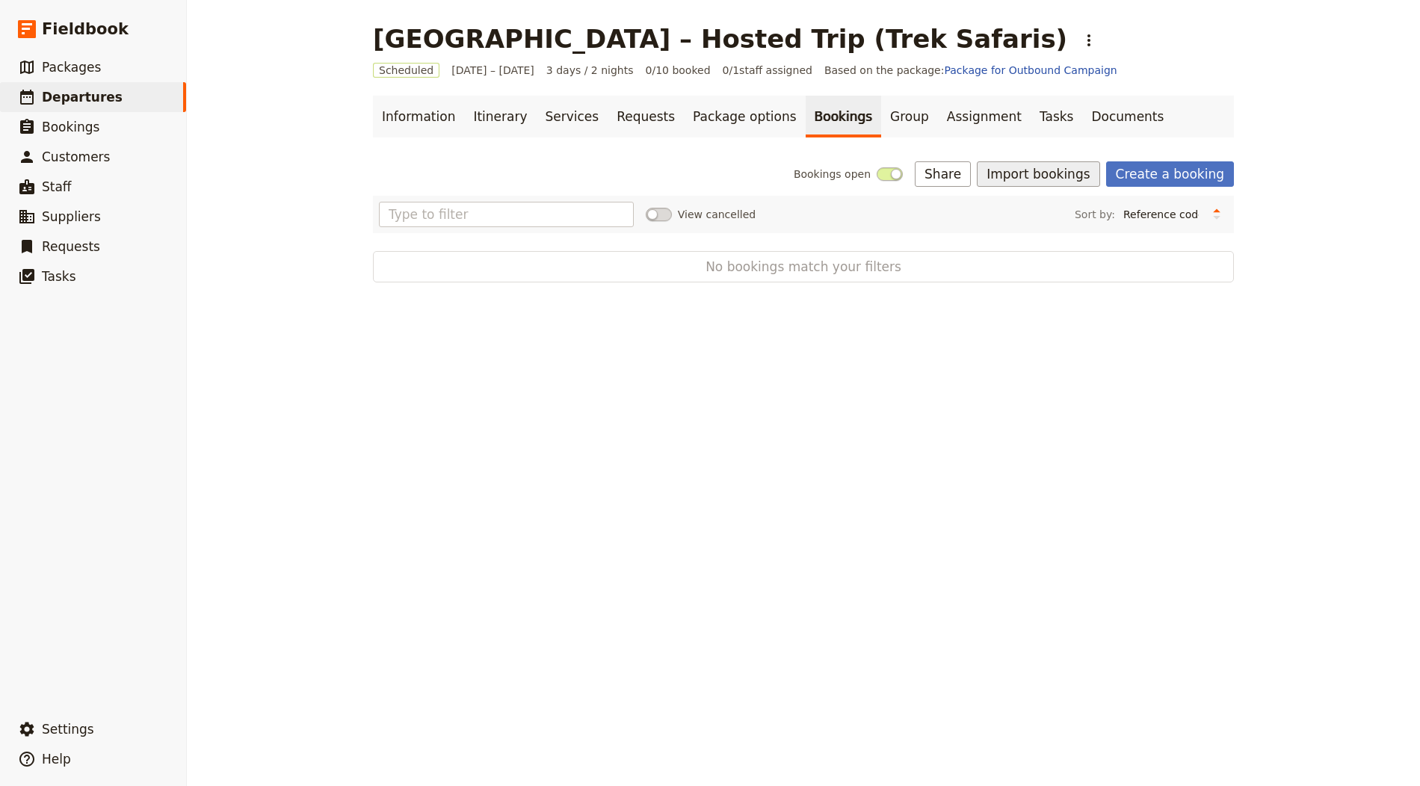
click at [1066, 170] on button "Import bookings" at bounding box center [1038, 173] width 123 height 25
click at [1088, 197] on button "Import Bookings" at bounding box center [1092, 206] width 203 height 21
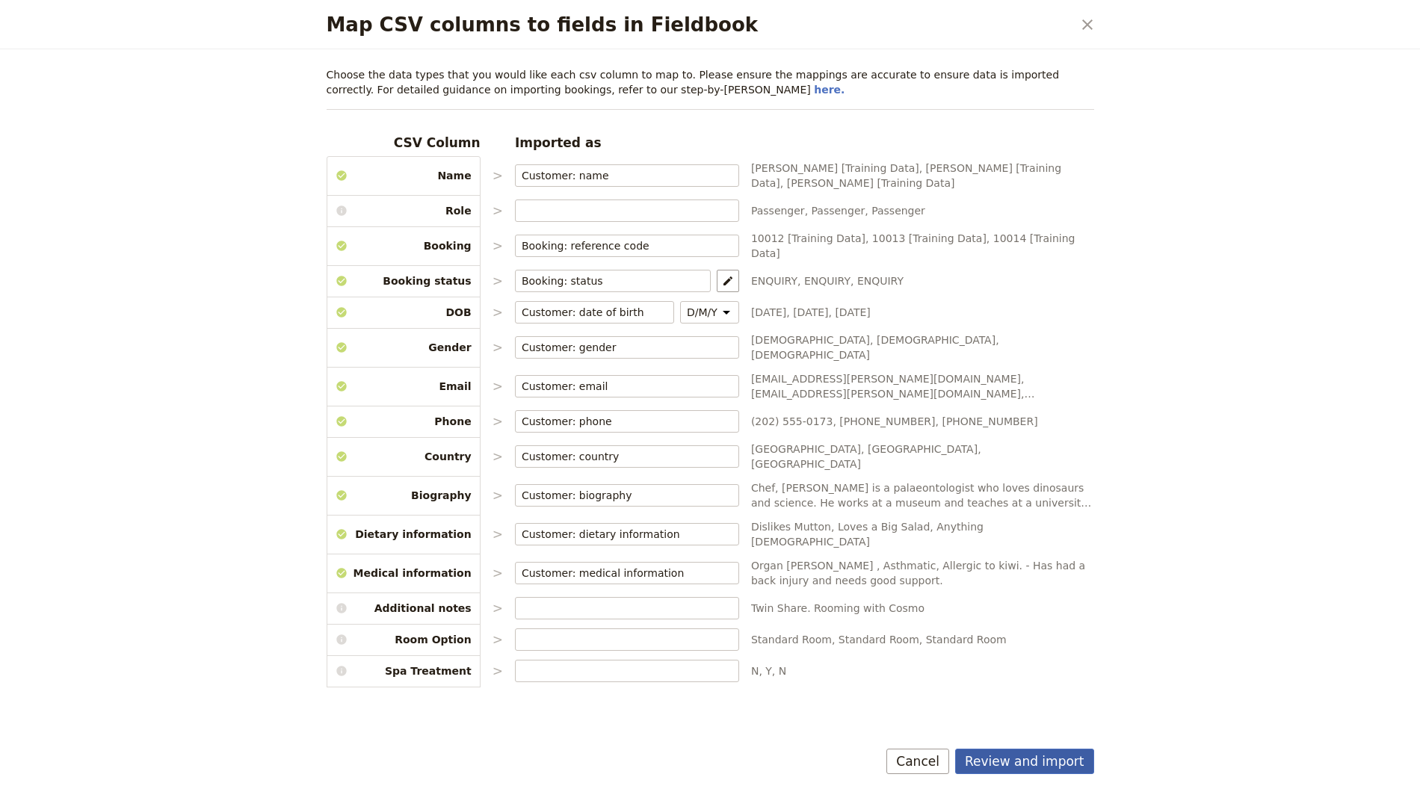
click at [1026, 769] on button "Review and import" at bounding box center [1024, 761] width 139 height 25
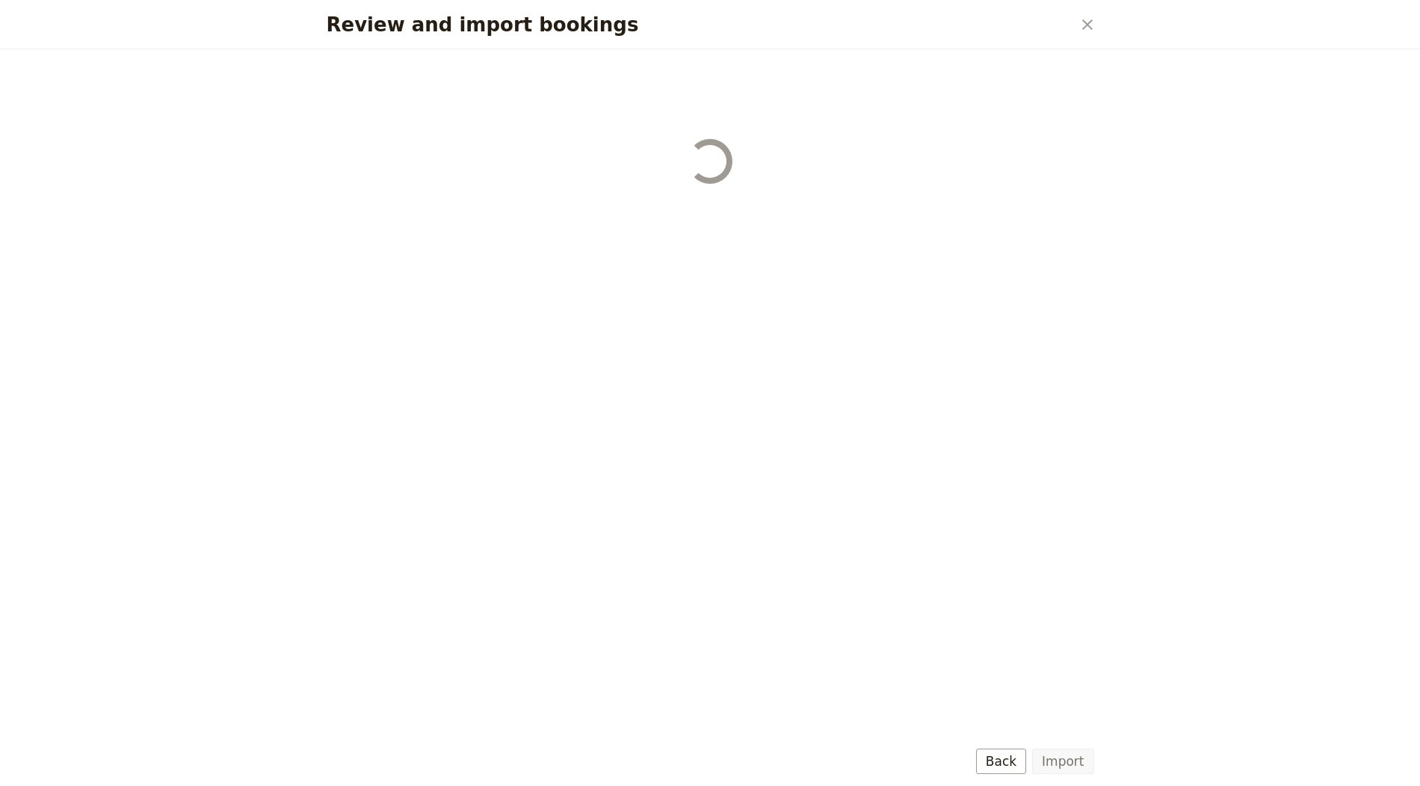
select select "655d56b39948720cb8e55355"
select select "655d57ca9948720cb8e553ec"
select select "655d57fa9948720cb8e553f3"
select select "655d58079948720cb8e553fa"
select select "655d584c9948720cb8e55401"
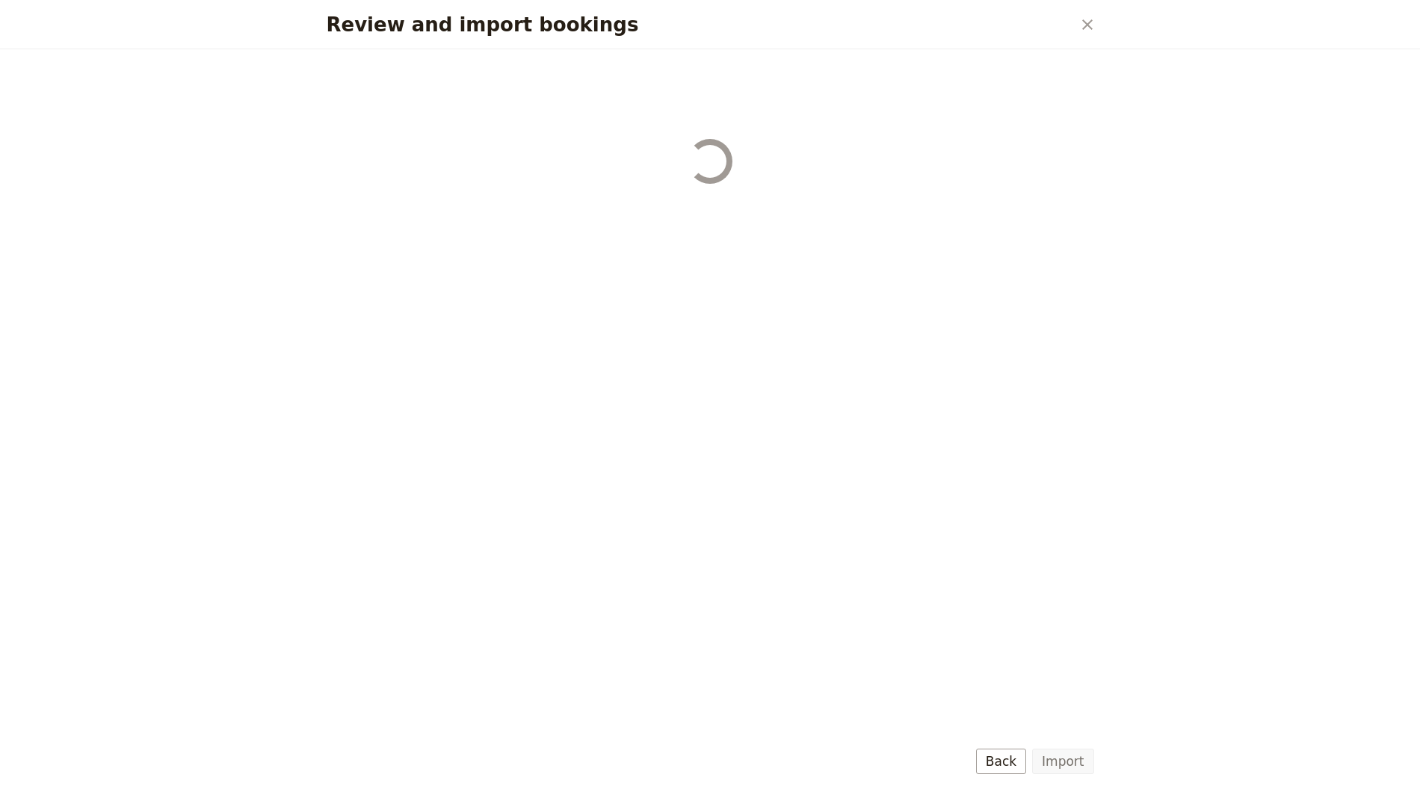
select select "655d58679948720cb8e5540d"
select select "650e6b6659641ed5ee156647"
select select "650e6b4b59641ed5ee156605"
select select "650e2104408bbede5b0c60fd"
select select "650e1d73408bbede5b0c60a6"
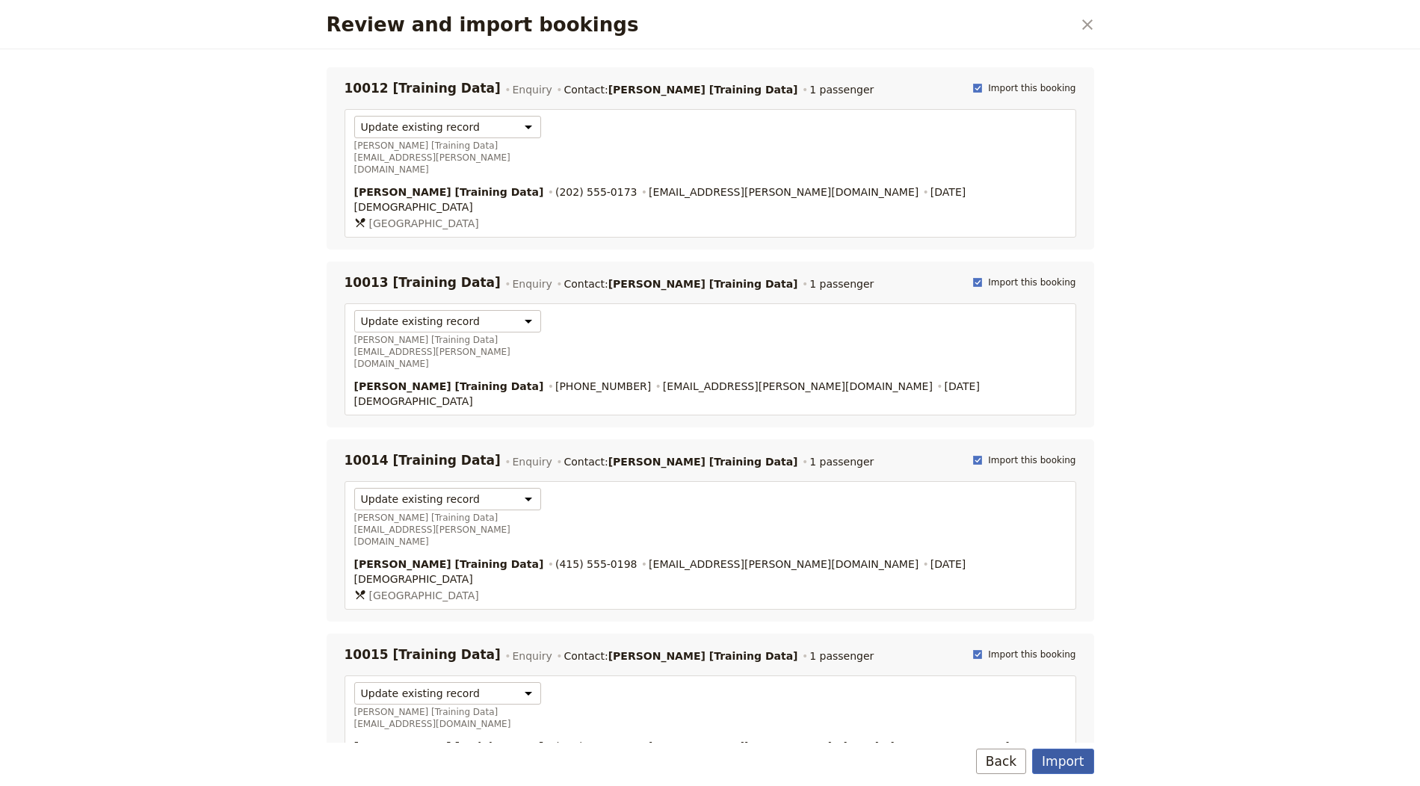
click at [1075, 763] on button "Import" at bounding box center [1062, 761] width 61 height 25
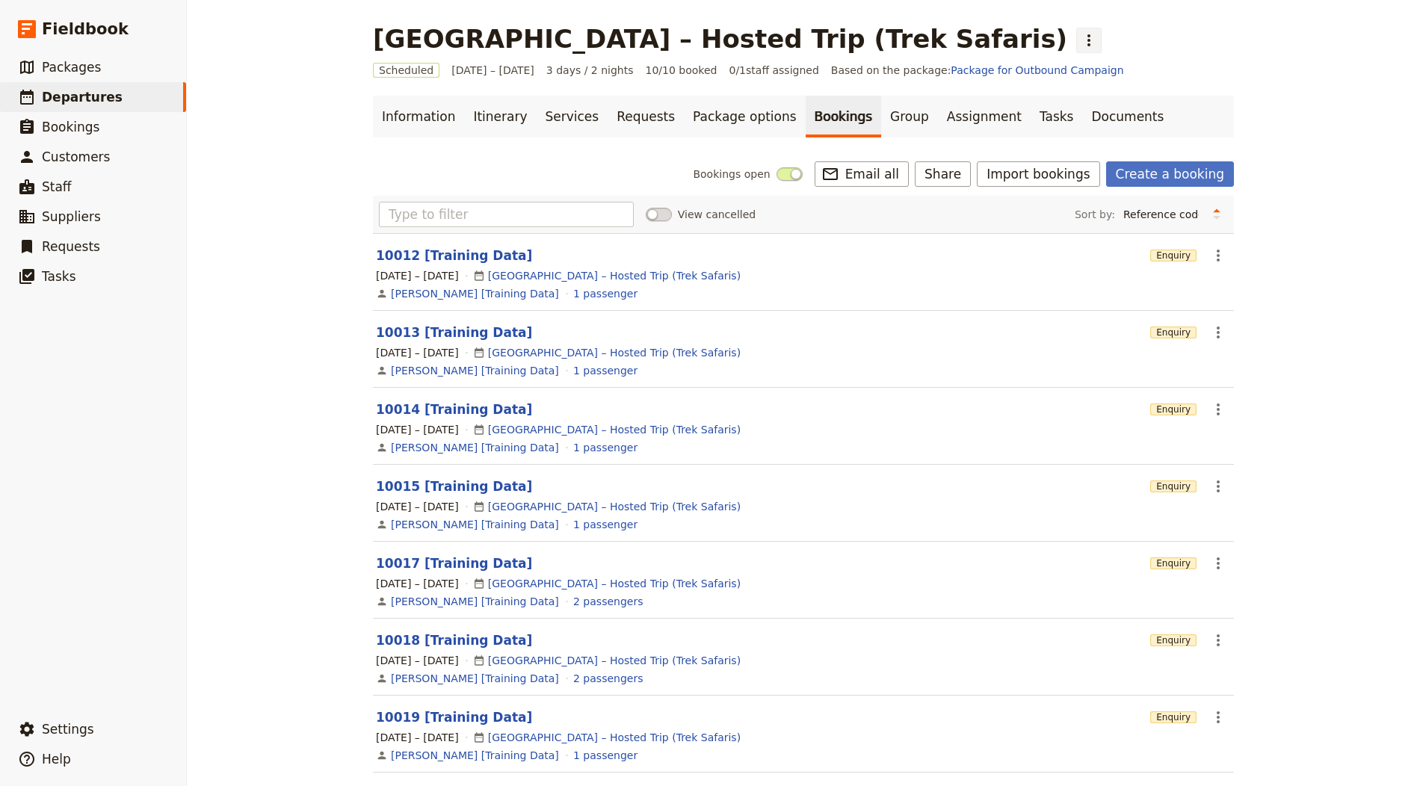
click at [1080, 34] on icon "Actions" at bounding box center [1089, 40] width 18 height 18
click at [839, 73] on span "Clone this departure" at bounding box center [857, 73] width 107 height 15
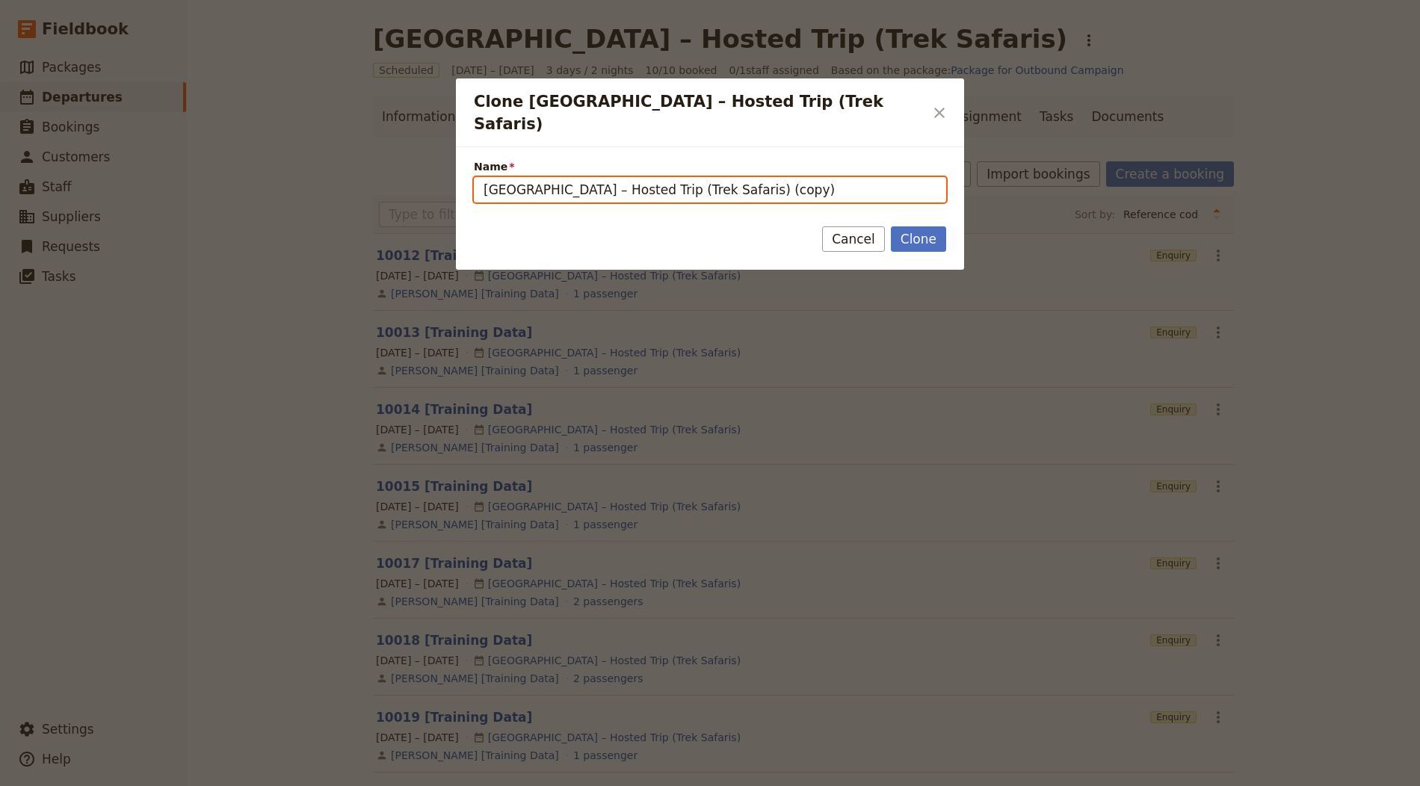
click at [733, 177] on input "Morocco – Hosted Trip (Trek Safaris) (copy)" at bounding box center [710, 189] width 472 height 25
paste input "Along the Pamir Highway"
type input "Along the Pamir Highway"
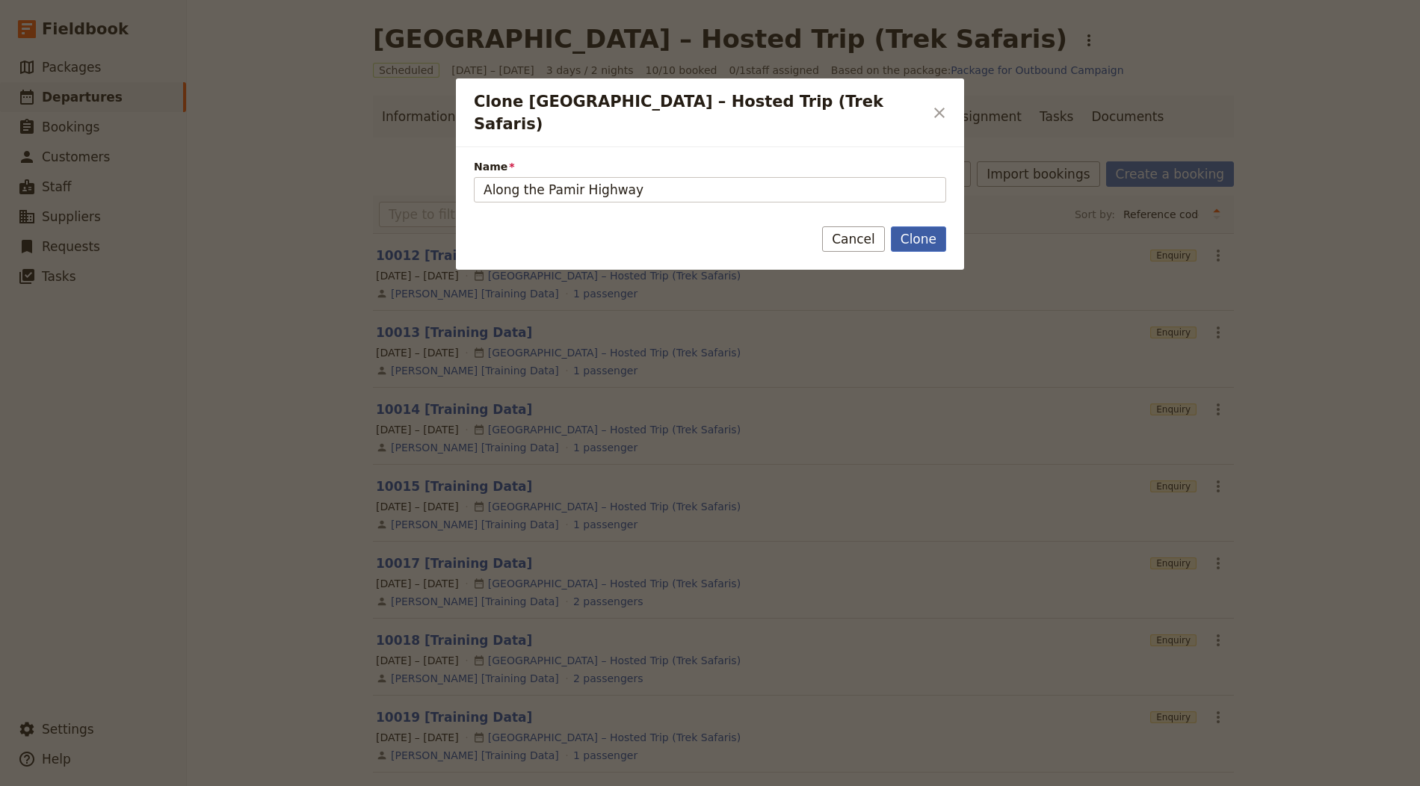
click at [930, 226] on button "Clone" at bounding box center [918, 238] width 55 height 25
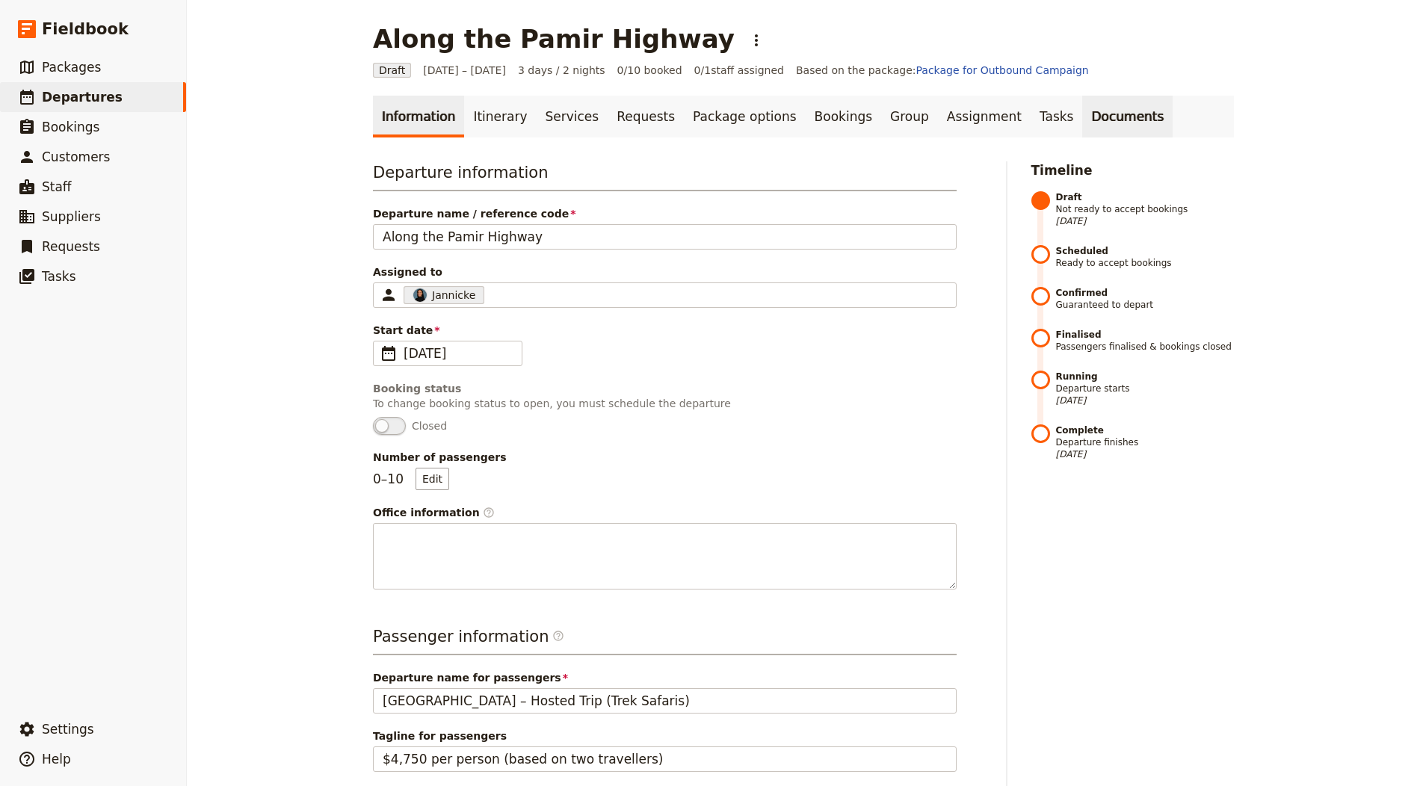
click at [1082, 126] on link "Documents" at bounding box center [1127, 117] width 90 height 42
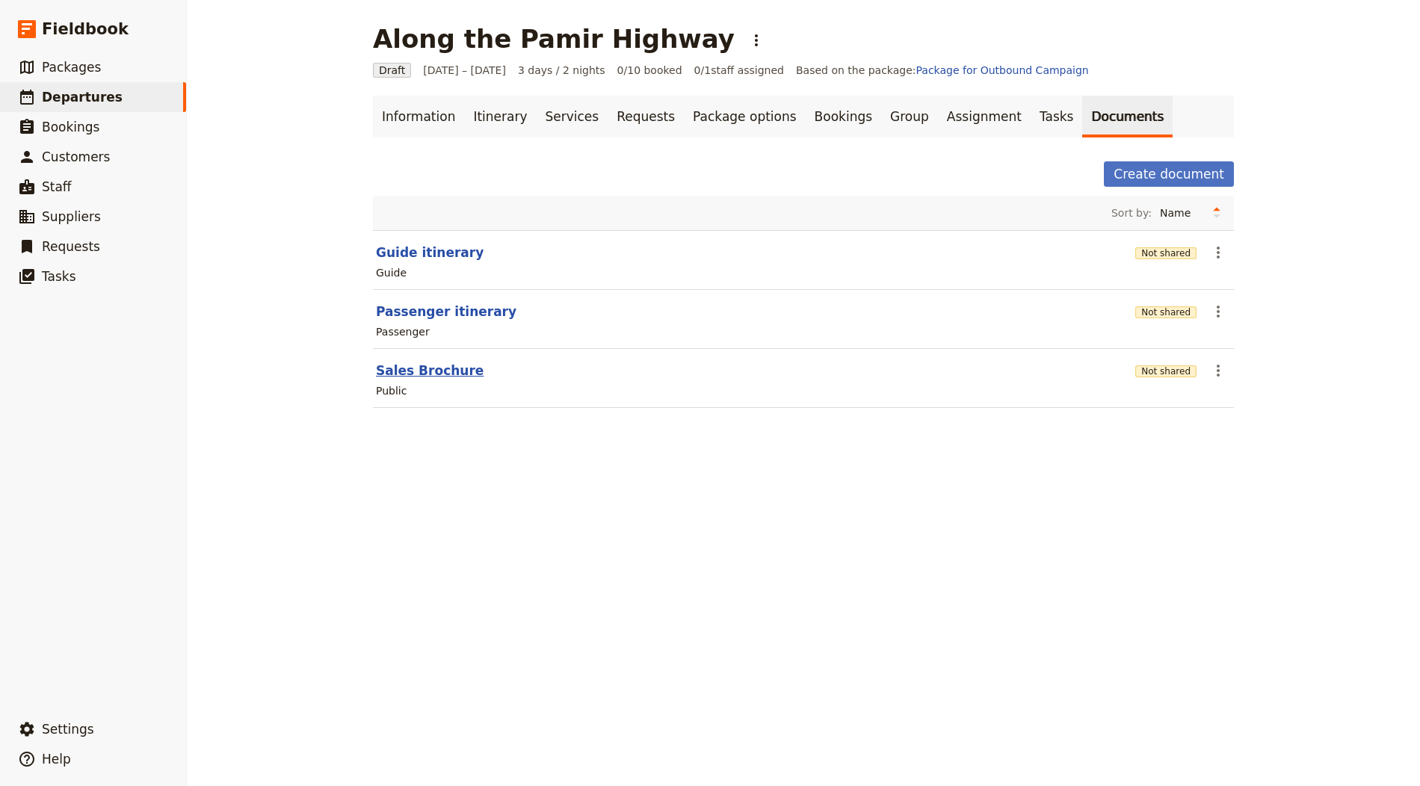
click at [400, 376] on button "Sales Brochure" at bounding box center [430, 371] width 108 height 18
select select "DEFAULT"
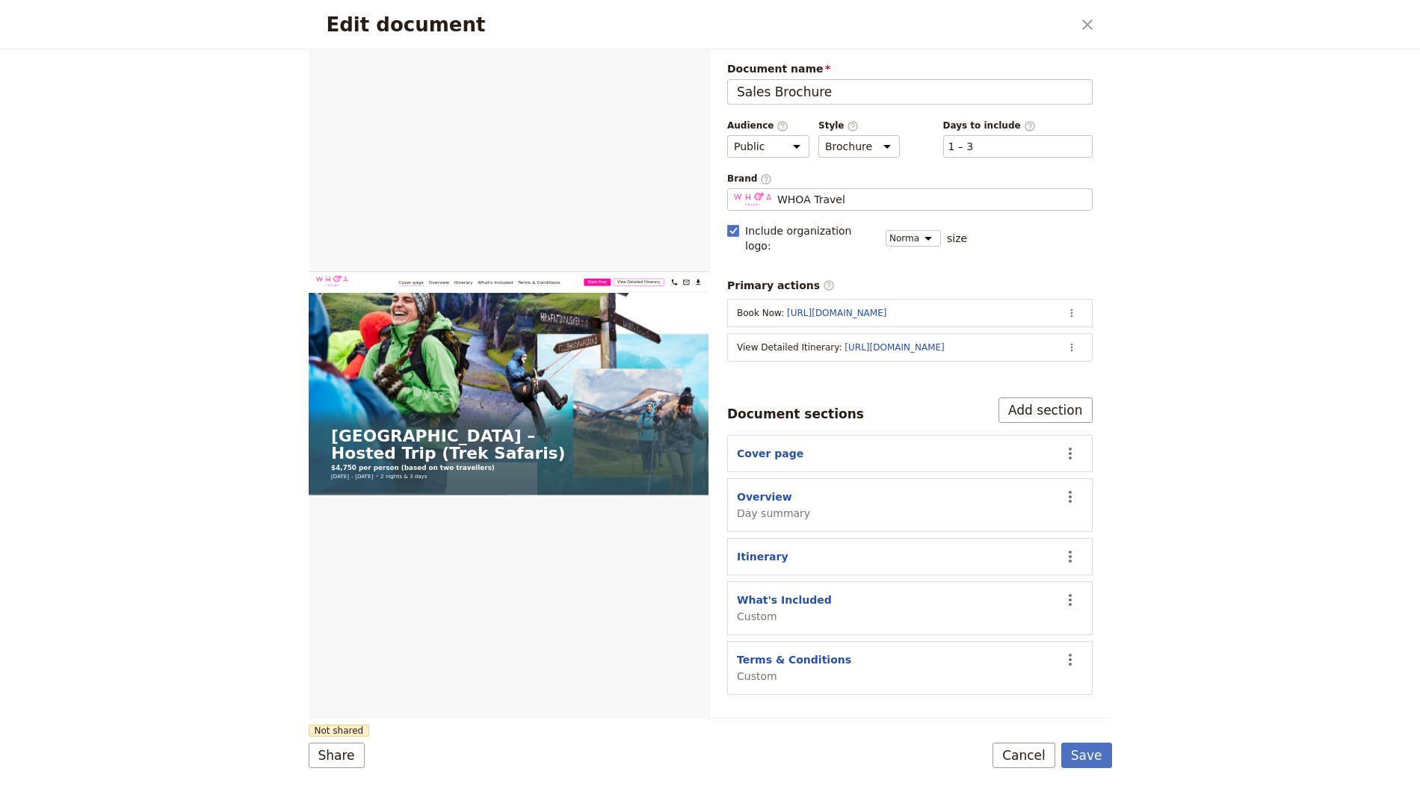
click at [757, 478] on section "Overview Day summary ​" at bounding box center [910, 505] width 366 height 54
click at [758, 490] on button "Overview" at bounding box center [764, 497] width 55 height 15
select select "DAY_SUMMARY"
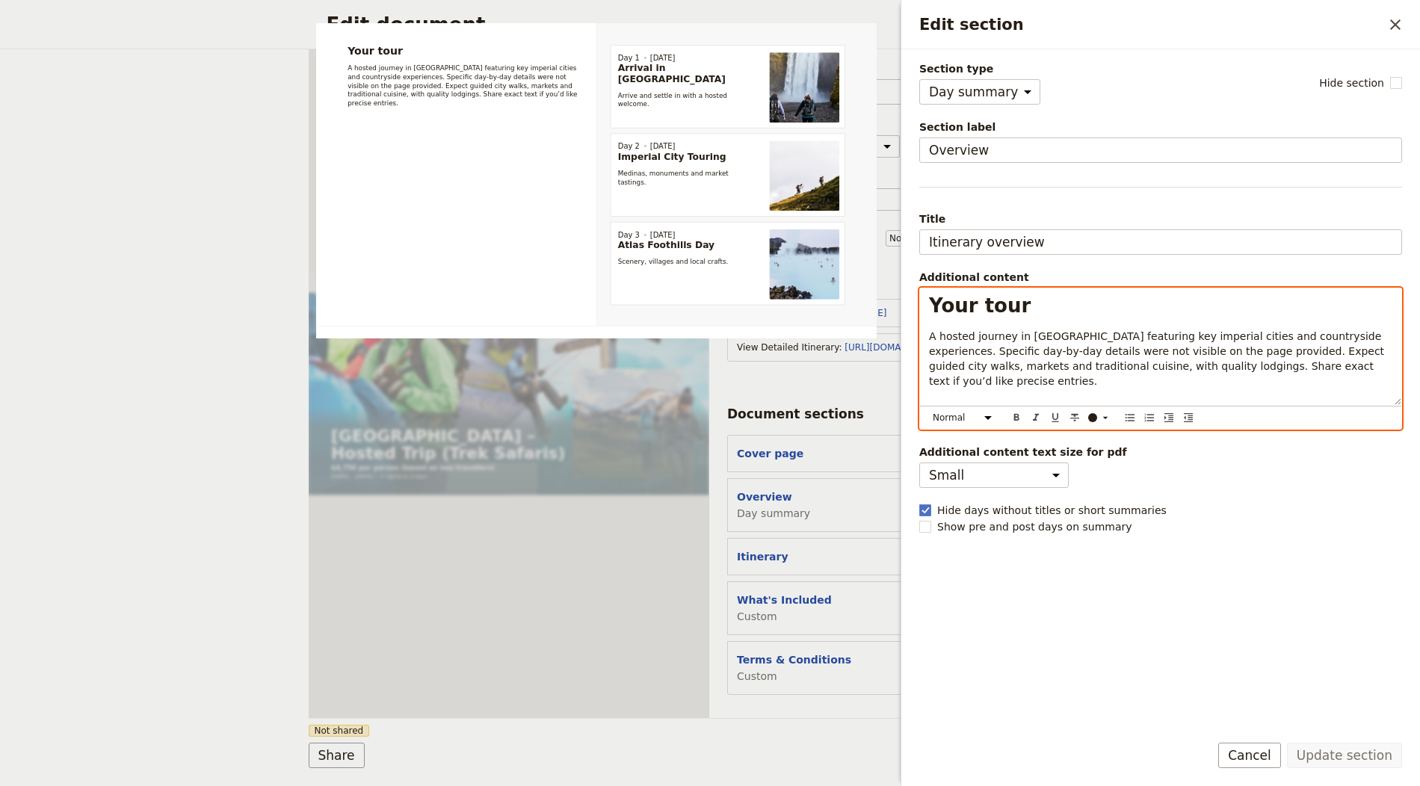
click at [1015, 346] on span "A hosted journey in Morocco featuring key imperial cities and countryside exper…" at bounding box center [1158, 358] width 459 height 57
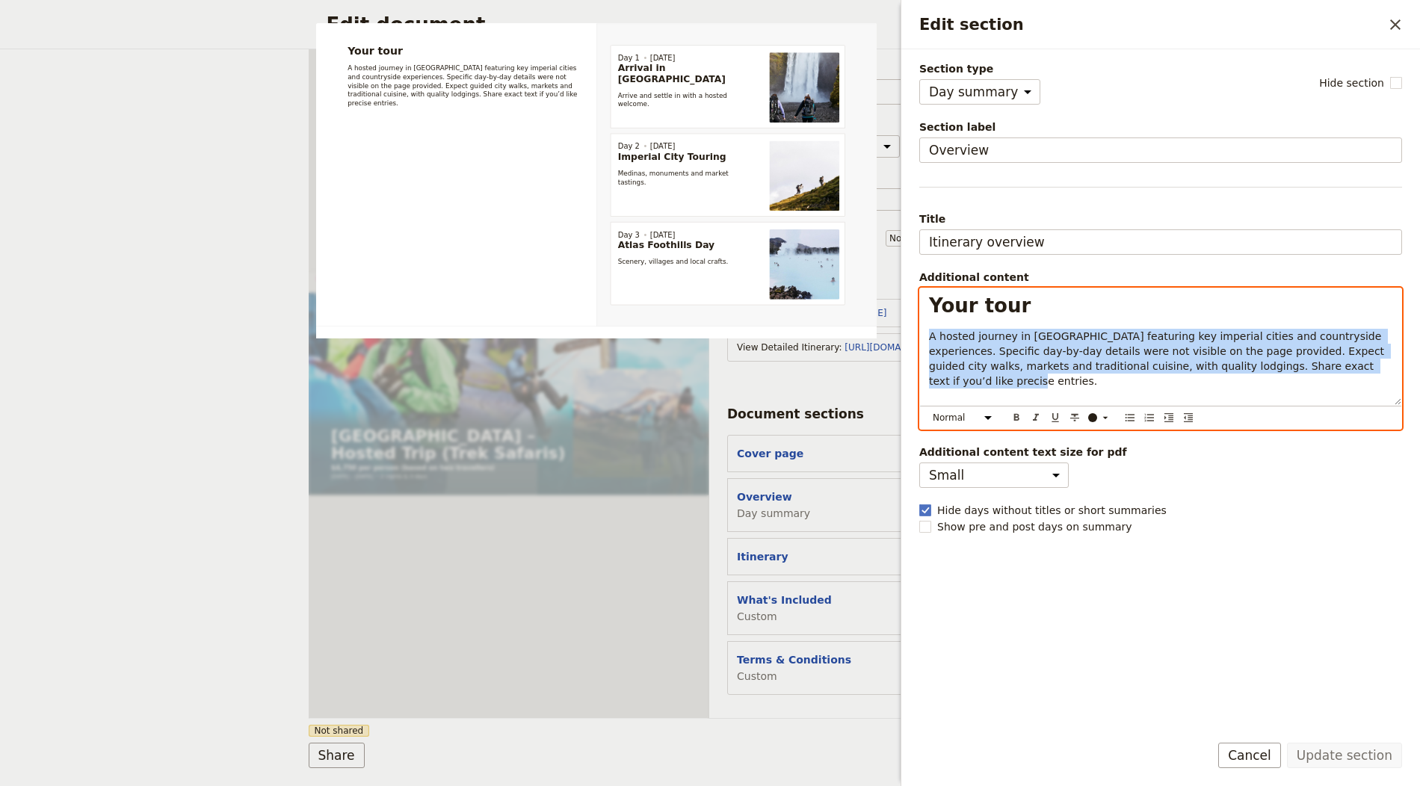
click at [1015, 346] on span "A hosted journey in Morocco featuring key imperial cities and countryside exper…" at bounding box center [1158, 358] width 459 height 57
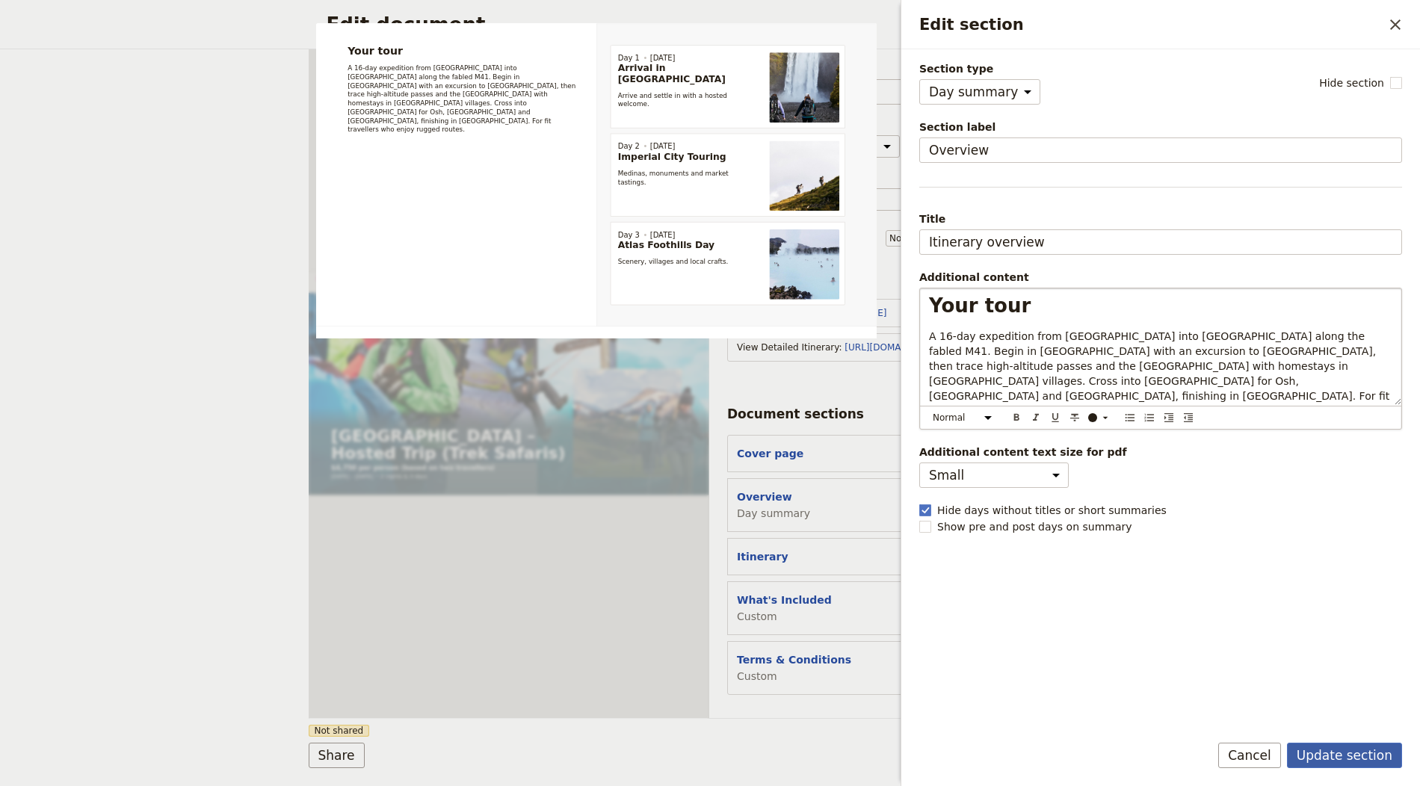
click at [1333, 766] on button "Update section" at bounding box center [1344, 755] width 115 height 25
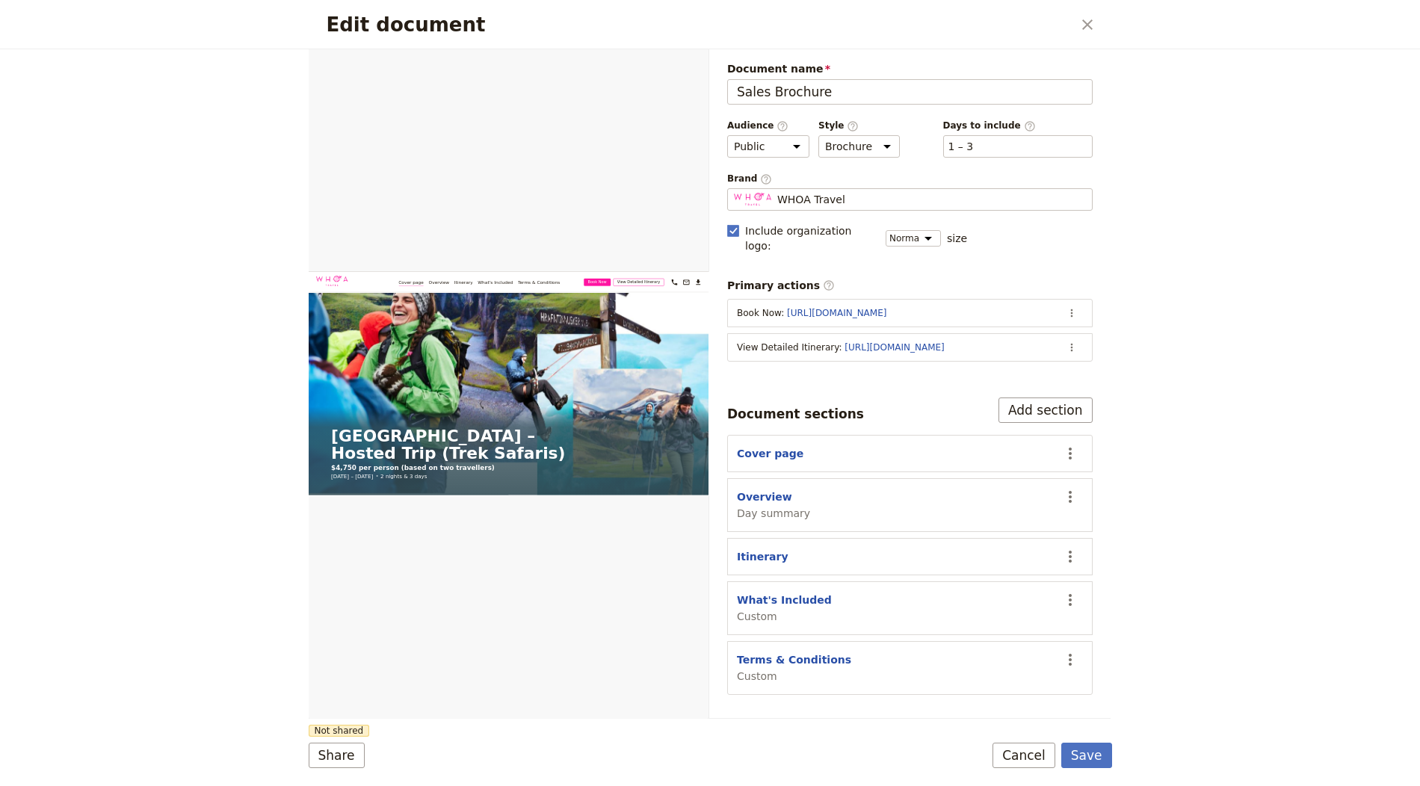
click at [1091, 747] on button "Save" at bounding box center [1086, 755] width 51 height 25
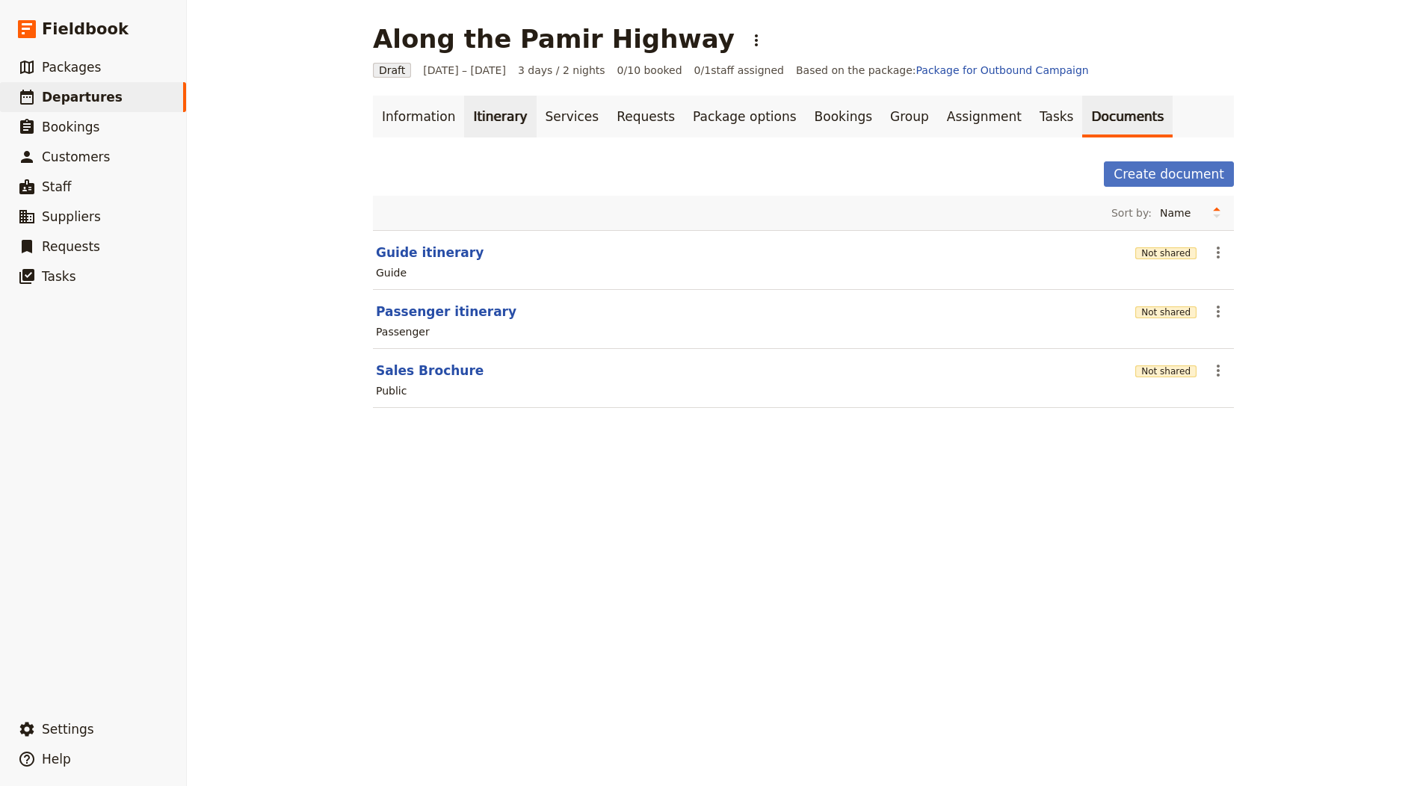
click at [500, 112] on link "Itinerary" at bounding box center [500, 117] width 72 height 42
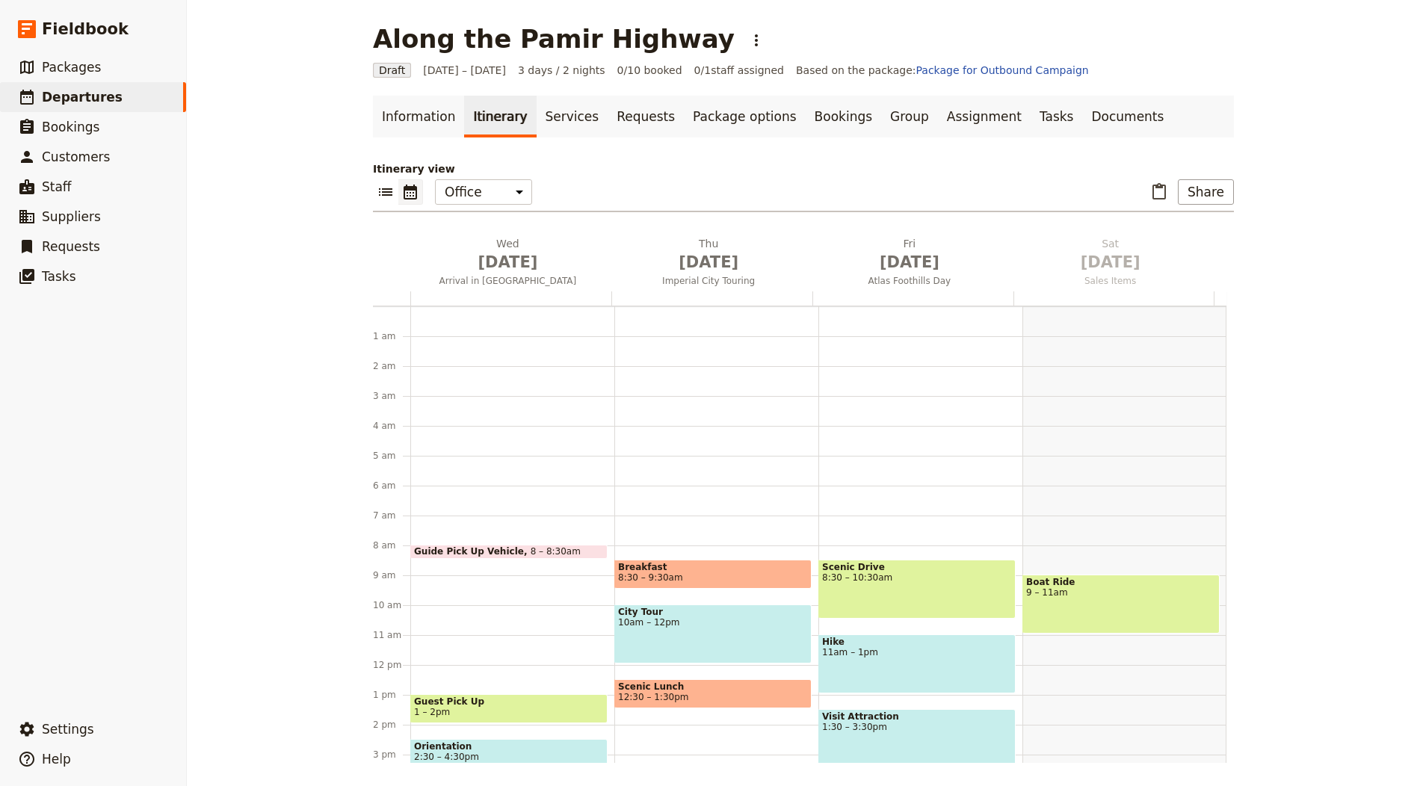
click at [500, 112] on link "Itinerary" at bounding box center [500, 117] width 72 height 42
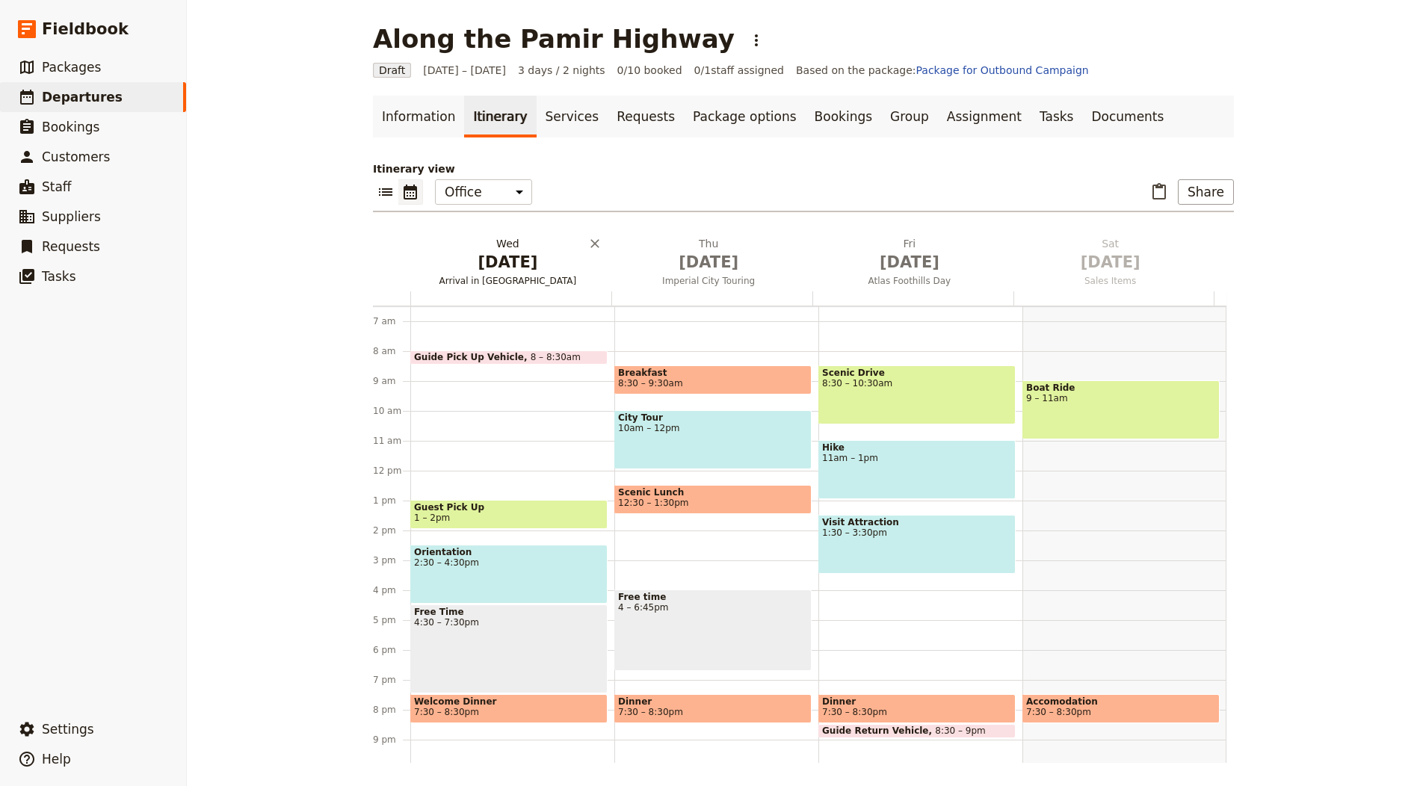
click at [529, 238] on h2 "Wed Oct 1 Arrival in Morocco" at bounding box center [507, 254] width 183 height 37
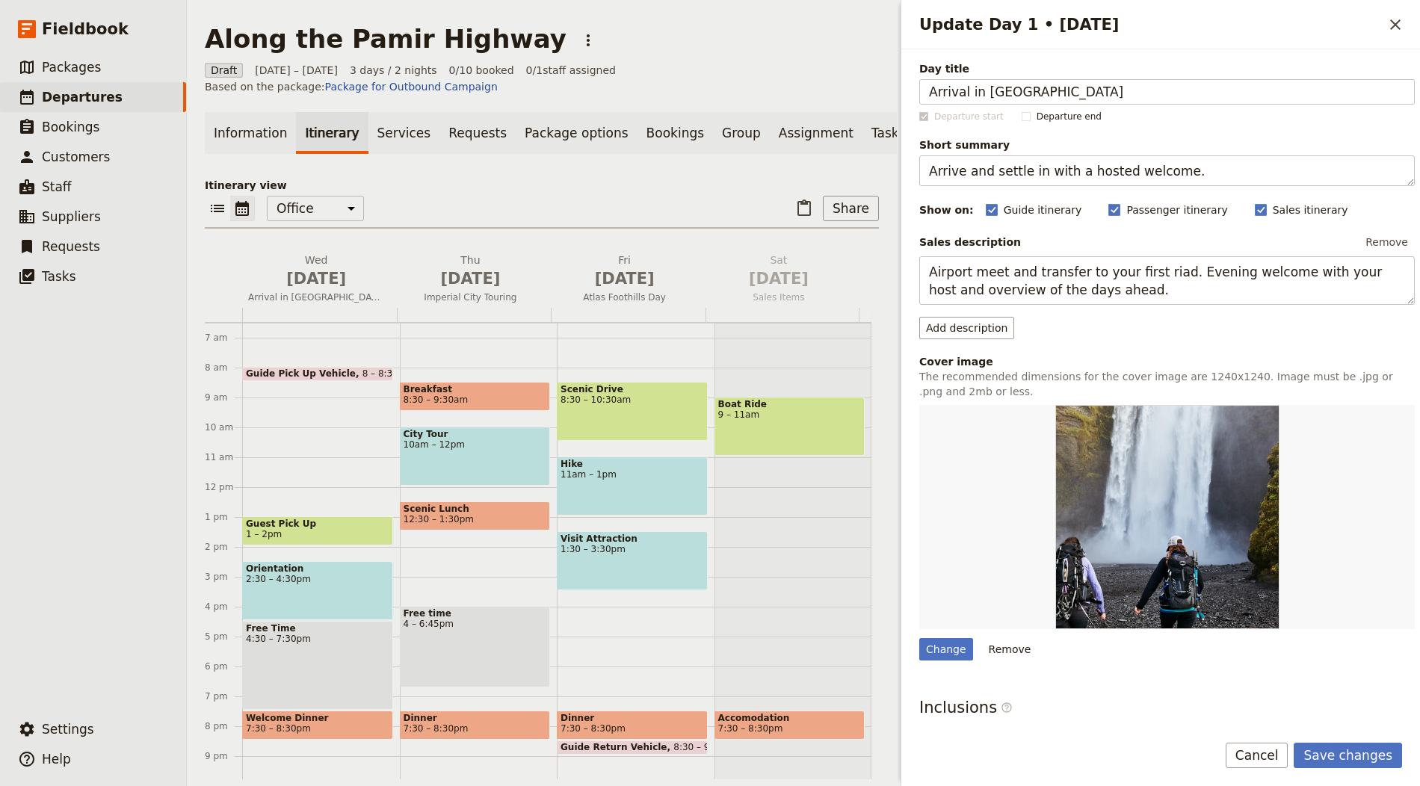
type input "Arrival in Dushanbe"
click at [950, 181] on textarea "Arrive and settle in with a hosted welcome." at bounding box center [1167, 170] width 496 height 31
paste textarea "als and time to settle in before optional walks"
type textarea "Arrivals and time to settle in before optional walks."
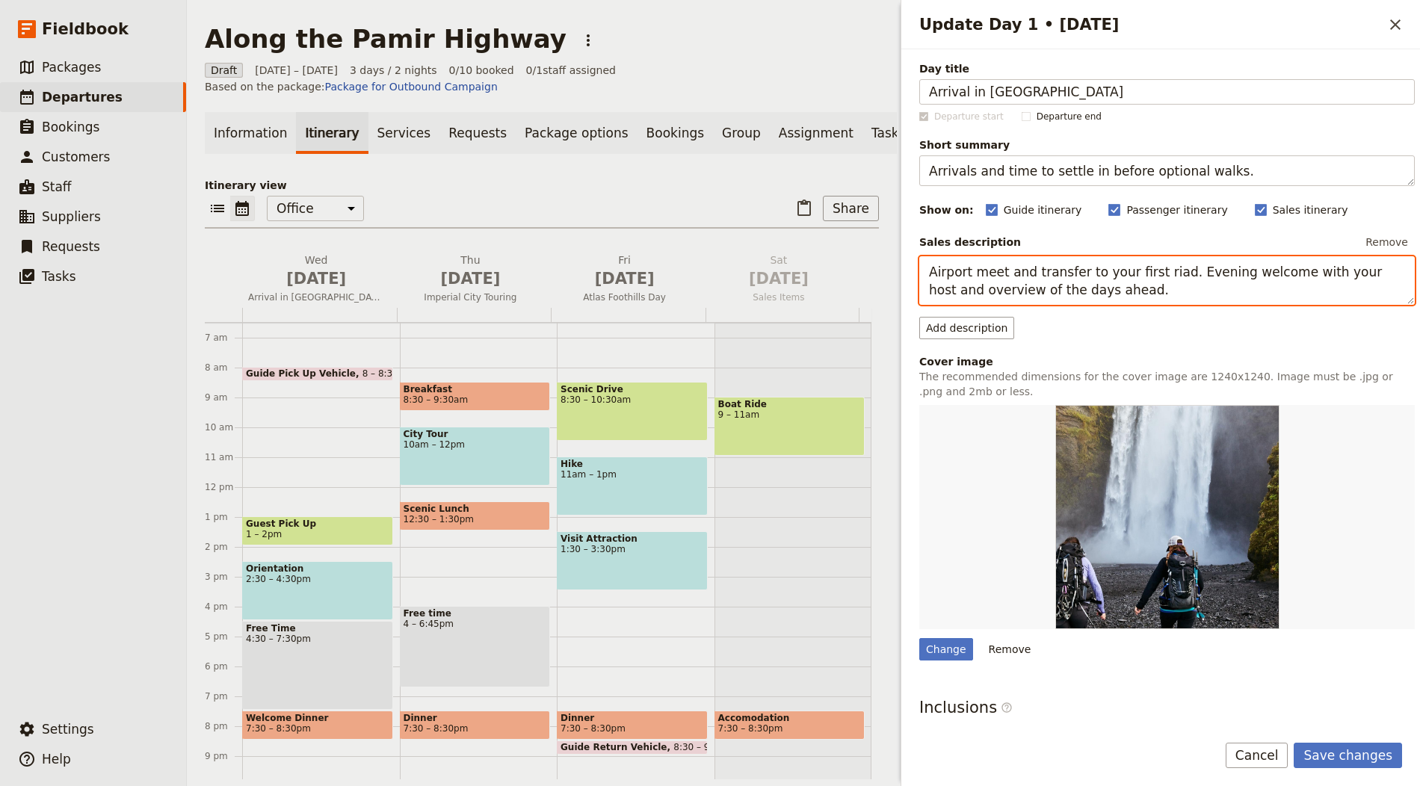
click at [1067, 289] on textarea "Airport meet and transfer to your first riad. Evening welcome with your host an…" at bounding box center [1167, 280] width 496 height 49
paste textarea "rrive in Dushanbe. Early check‑in available for overnight flights. Use the rest…"
type textarea "Arrive in Dushanbe. Early check‑in available for overnight flights. Use the res…"
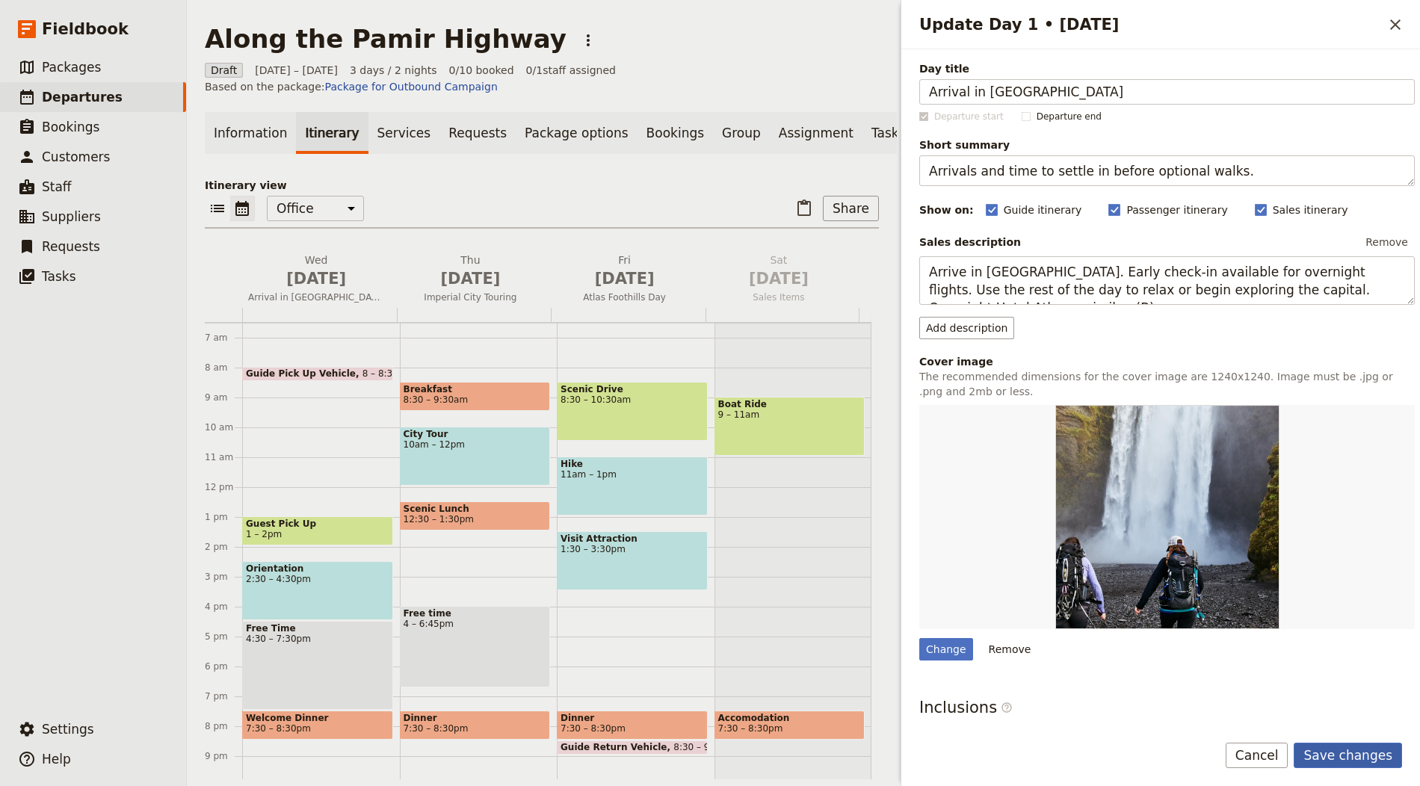
click at [1336, 756] on button "Save changes" at bounding box center [1348, 755] width 108 height 25
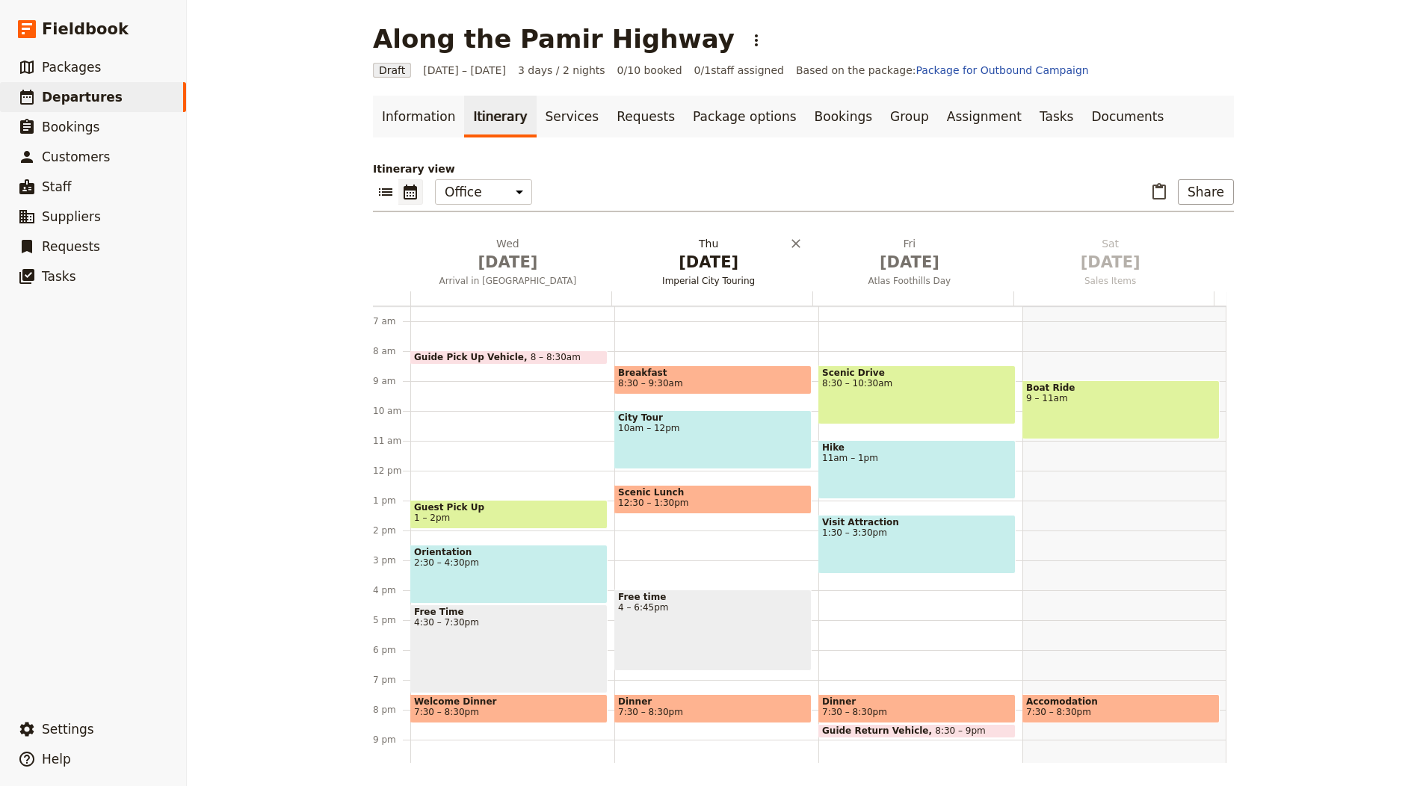
click at [725, 249] on h2 "Thu Oct 2 Imperial City Touring" at bounding box center [708, 254] width 183 height 37
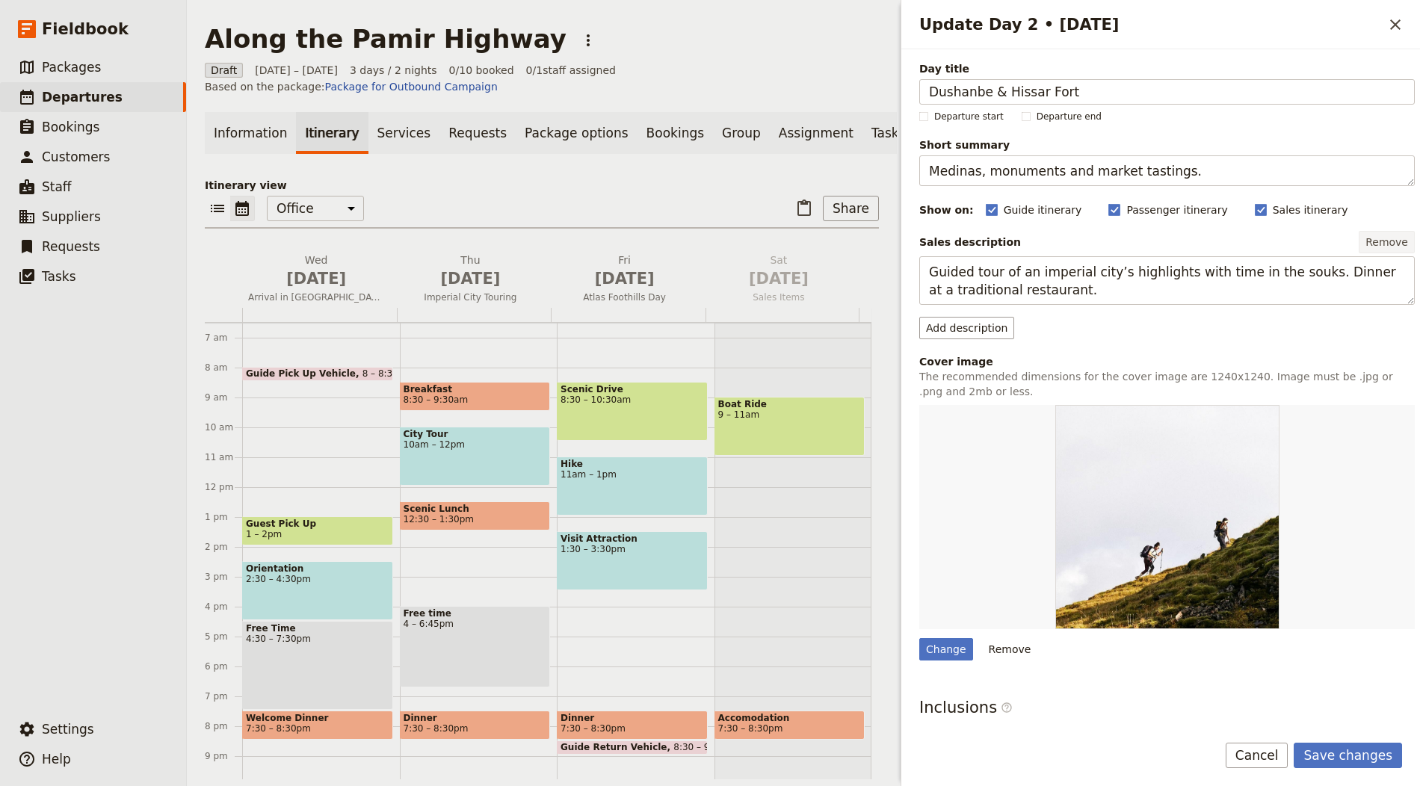
type input "Dushanbe & Hissar Fort"
click at [1082, 165] on textarea "Medinas, monuments and market tastings." at bounding box center [1167, 170] width 496 height 31
paste textarea "Half‑day trip to Hissar plus museums and bazaar in town"
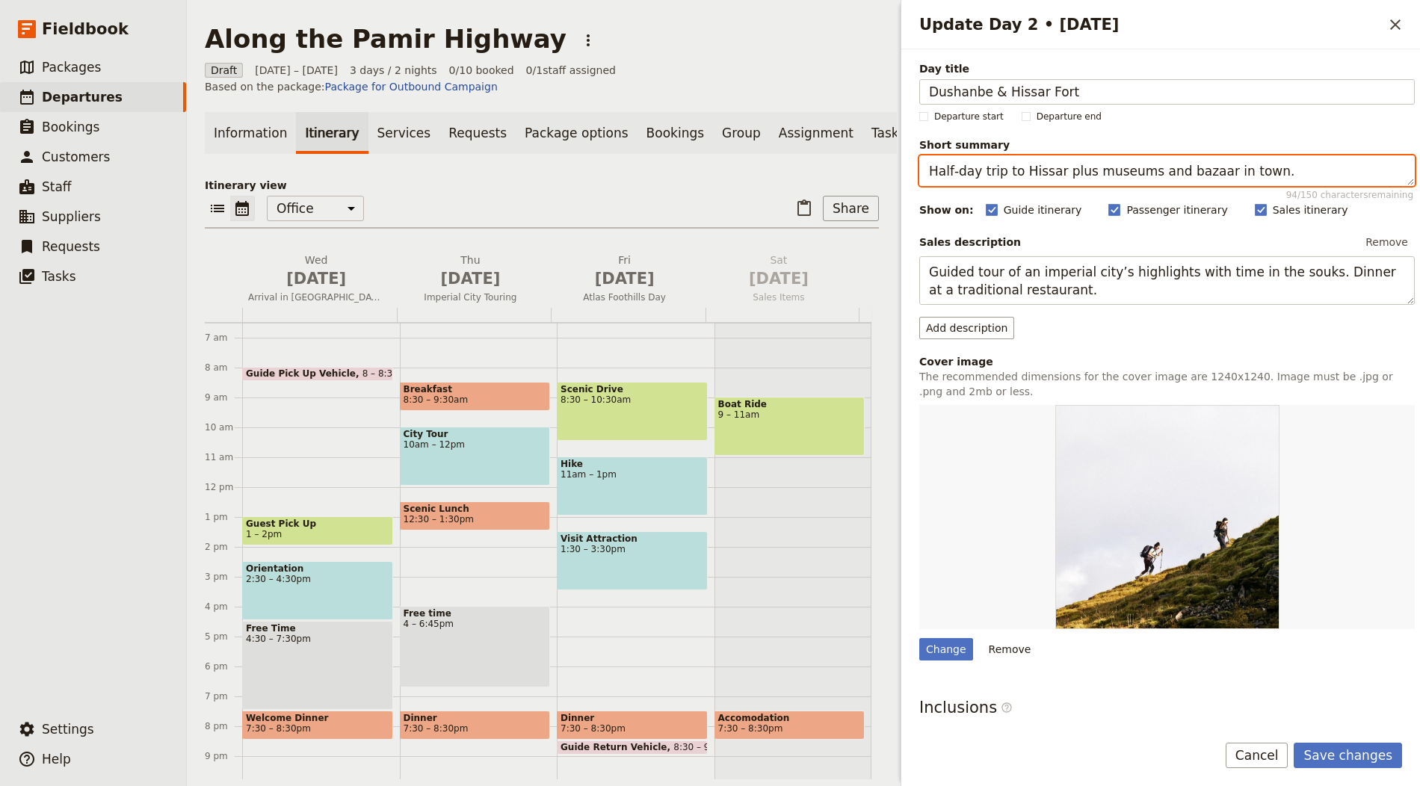
type textarea "Half‑day trip to Hissar plus museums and bazaar in town."
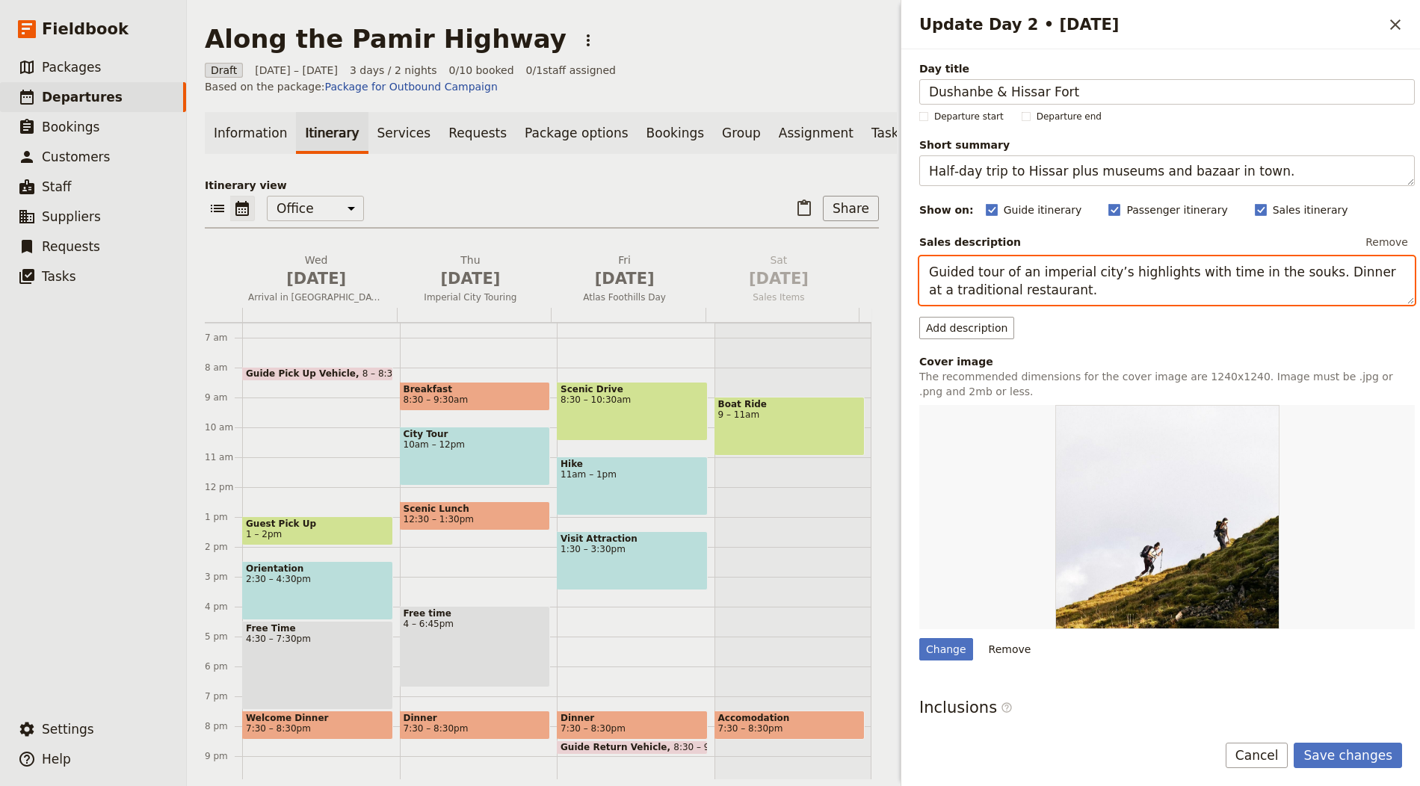
click at [1132, 281] on textarea "Guided tour of an imperial city’s highlights with time in the souks. Dinner at …" at bounding box center [1167, 280] width 496 height 49
paste textarea "Drive out to Hissar to see the 18th‑century fort and madrassahs. Return to visi…"
type textarea "Drive out to Hissar to see the 18th‑century fort and madrassahs. Return to visi…"
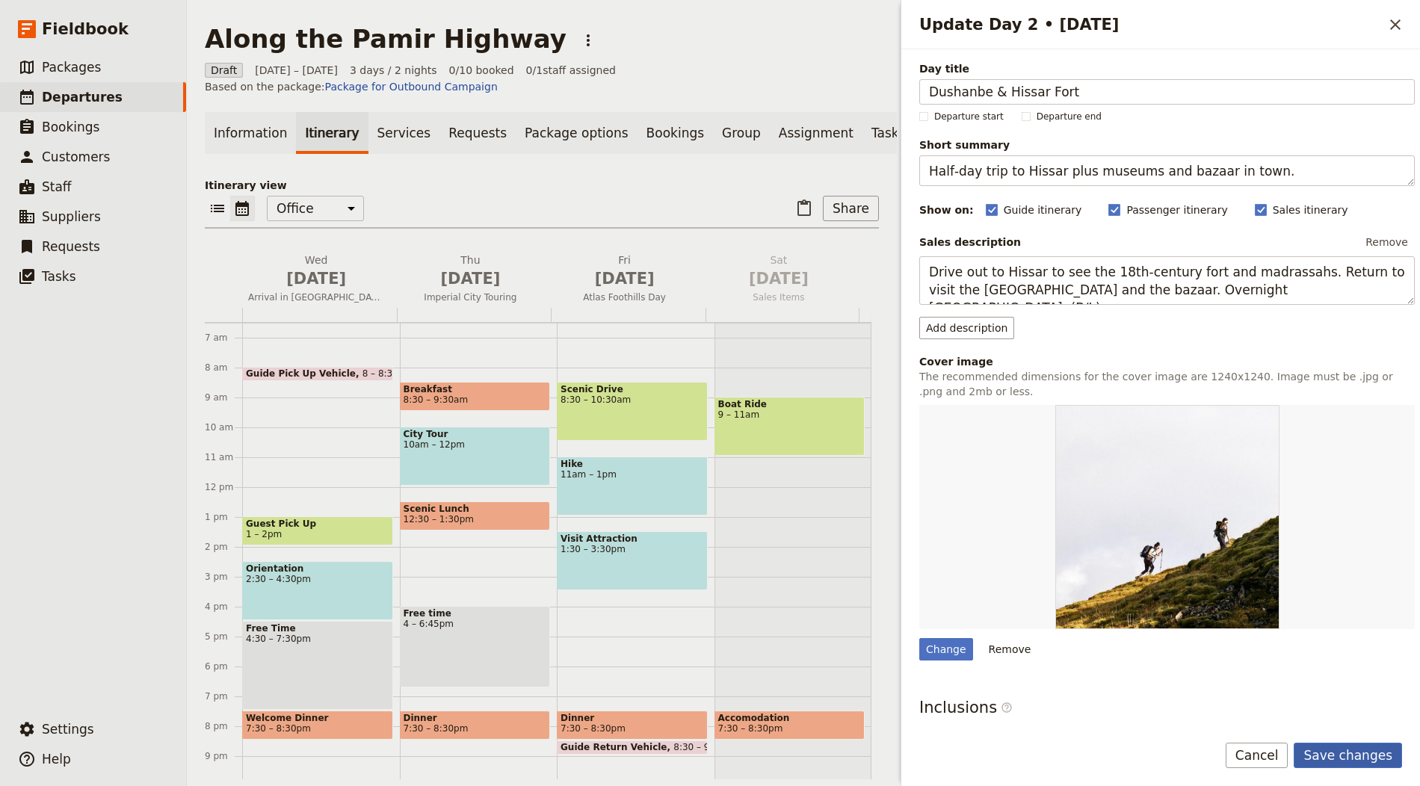
click at [1361, 749] on button "Save changes" at bounding box center [1348, 755] width 108 height 25
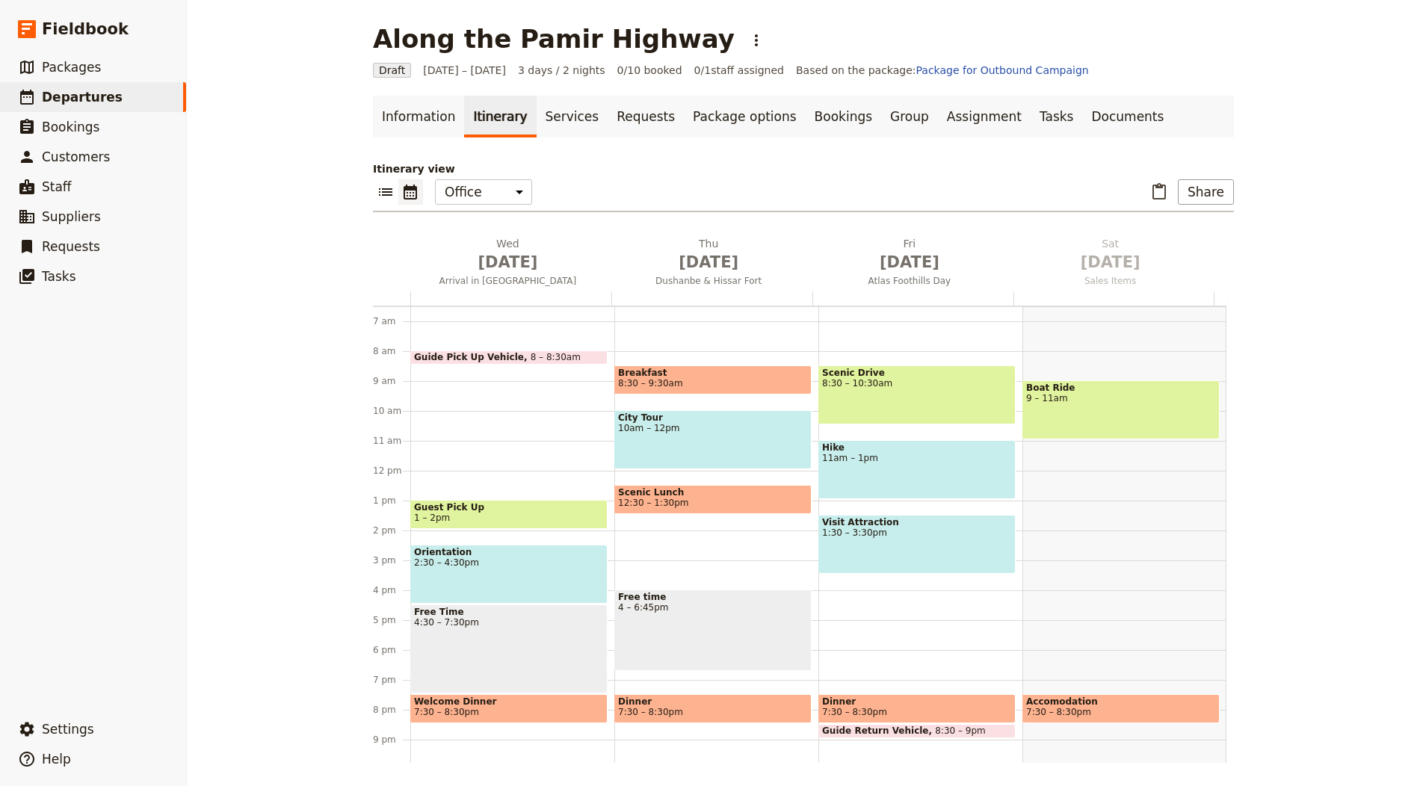
click at [926, 301] on div at bounding box center [913, 299] width 201 height 14
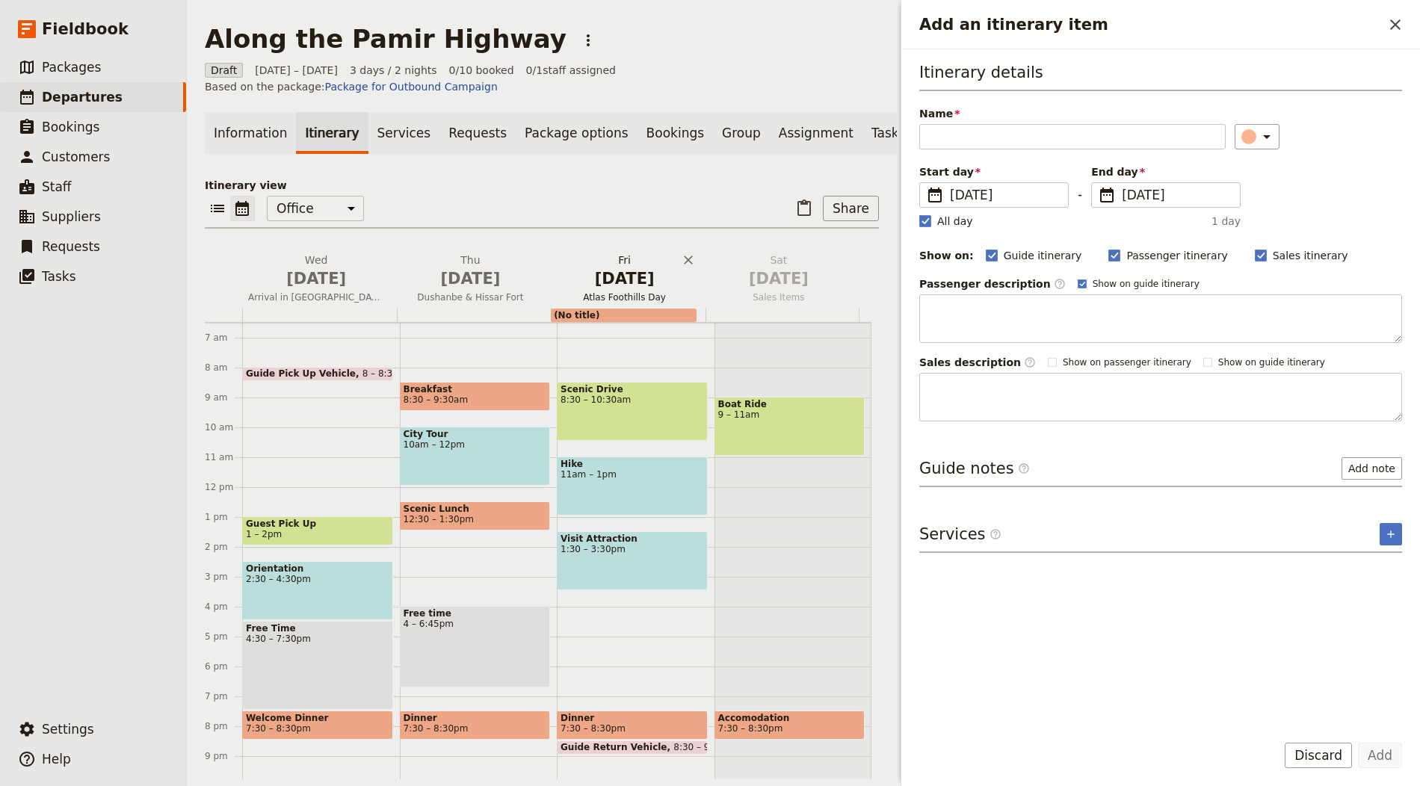
click at [620, 282] on span "Oct 3" at bounding box center [625, 279] width 136 height 22
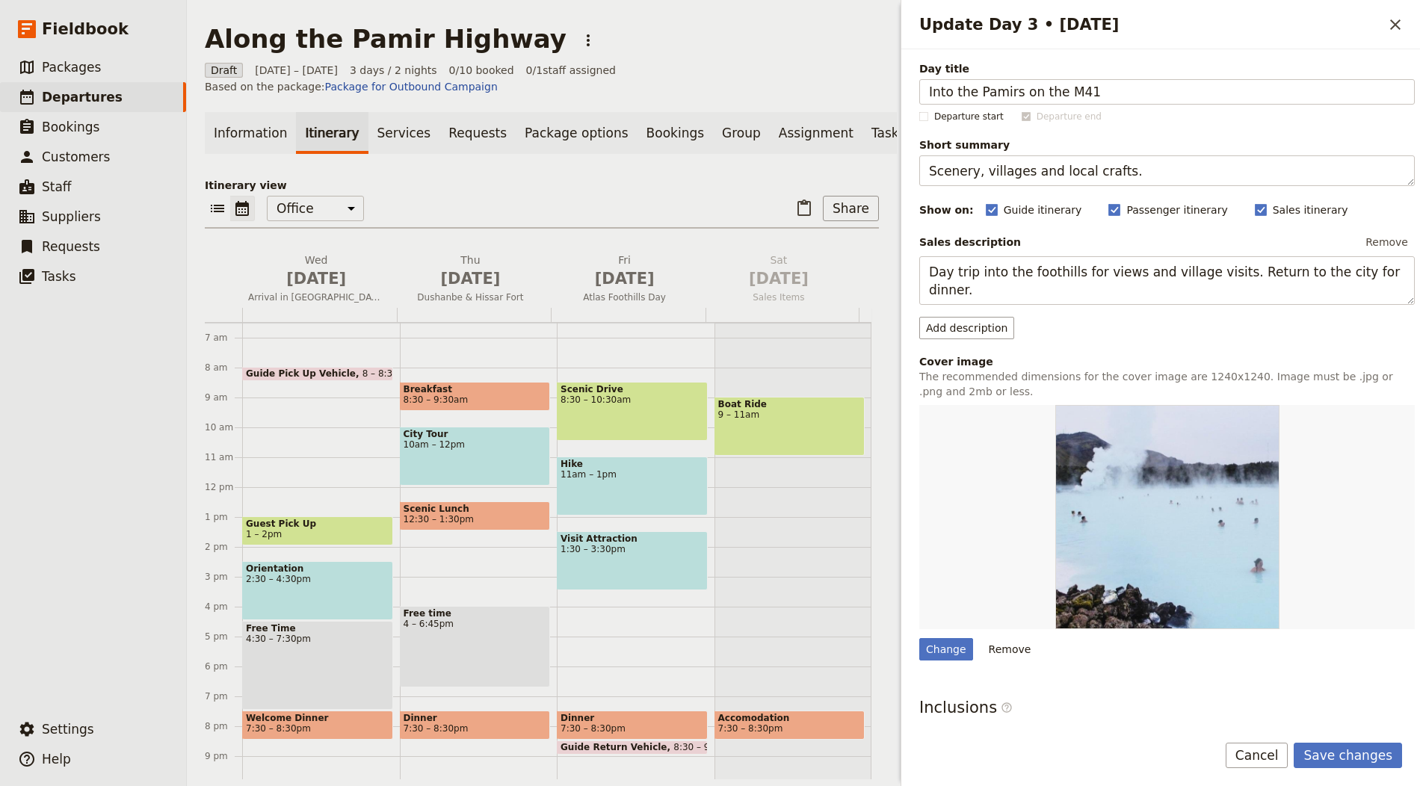
type input "Into the Pamirs on the M41"
click at [1039, 166] on textarea "Scenery, villages and local crafts." at bounding box center [1167, 170] width 496 height 31
paste textarea "tart the journey towards the high Pamirs; overnight en route"
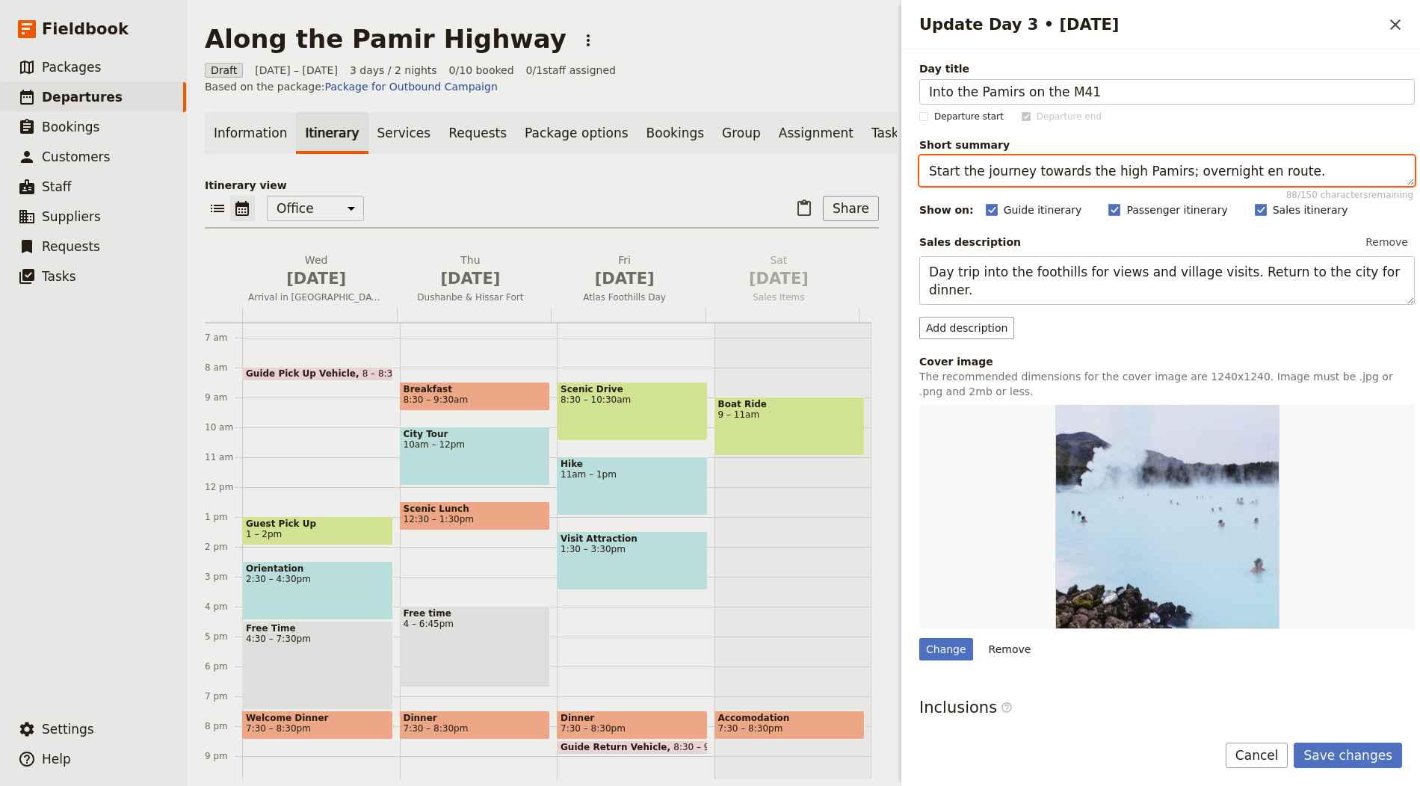
type textarea "Start the journey towards the high Pamirs; overnight en route."
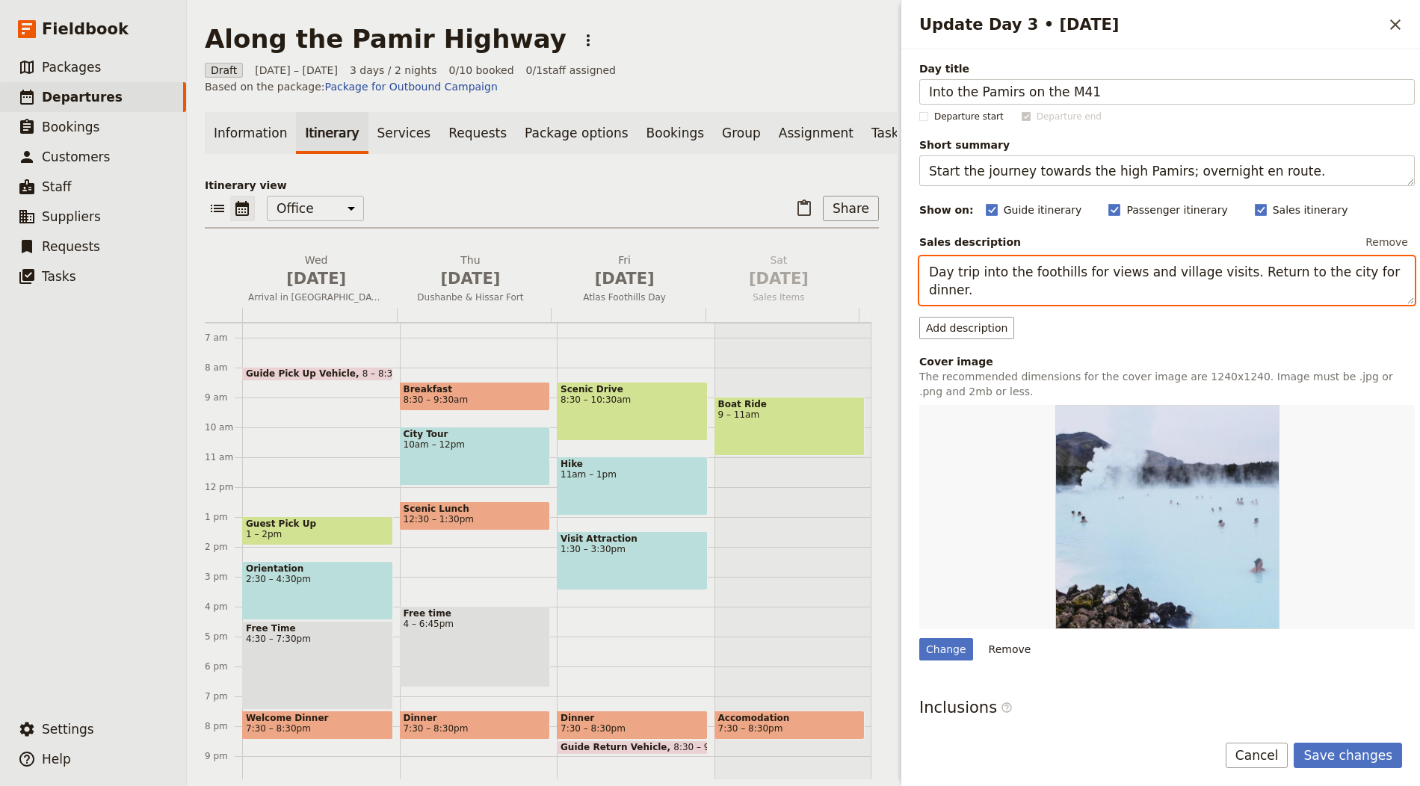
click at [1160, 279] on textarea "Day trip into the foothills for views and village visits. Return to the city fo…" at bounding box center [1167, 280] width 496 height 49
paste textarea "epart Dushanbe and follow the M41 into the mountains. Expect river gorges, smal…"
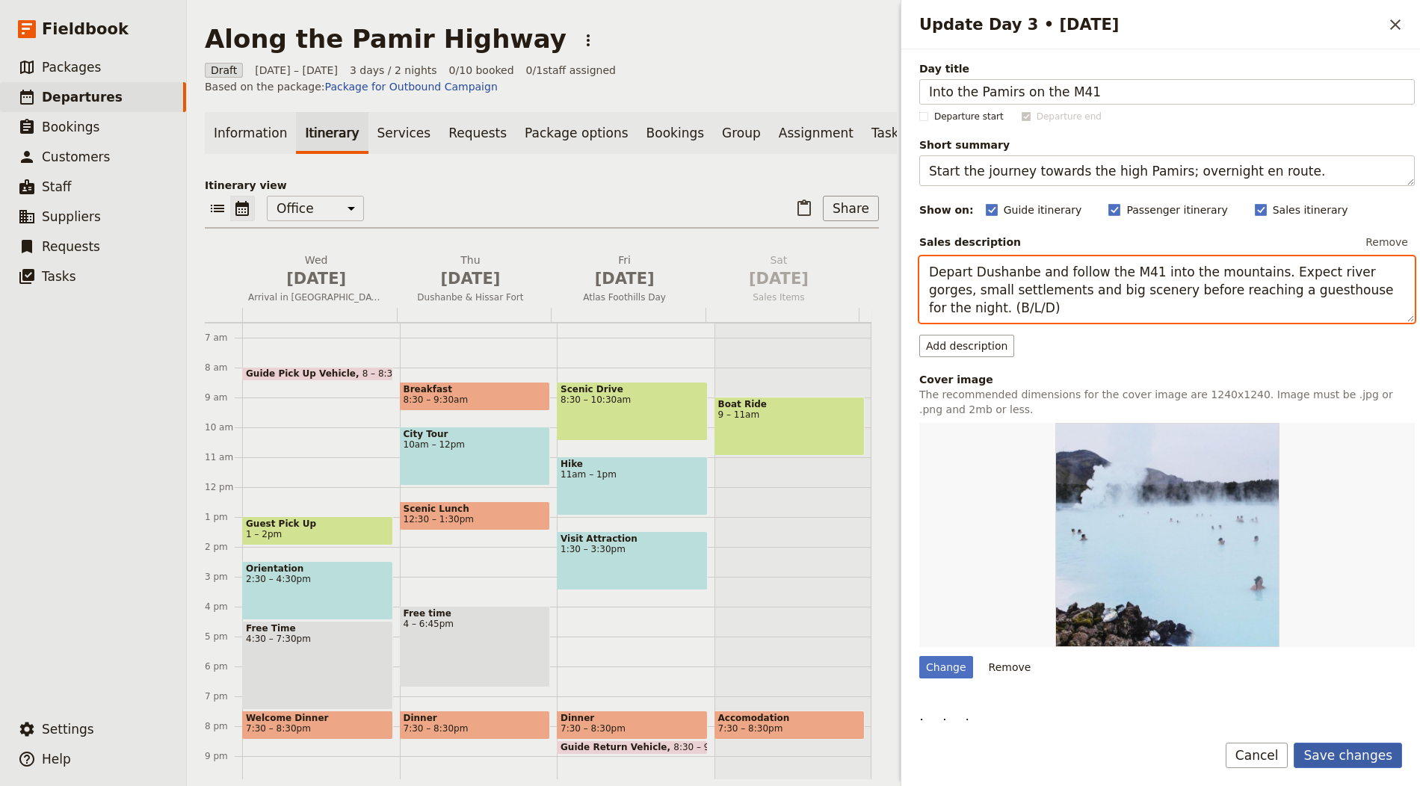
type textarea "Depart Dushanbe and follow the M41 into the mountains. Expect river gorges, sma…"
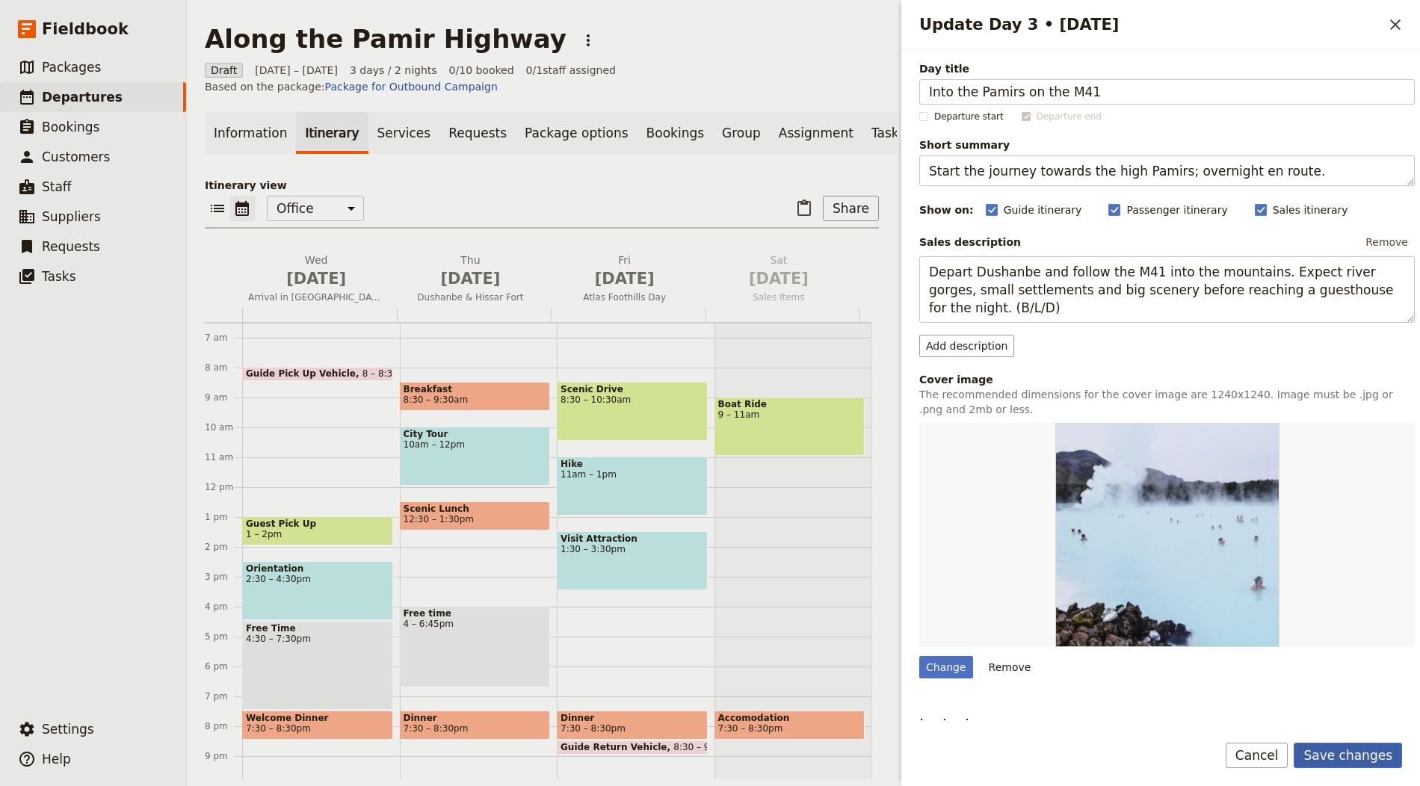
click at [1339, 761] on button "Save changes" at bounding box center [1348, 755] width 108 height 25
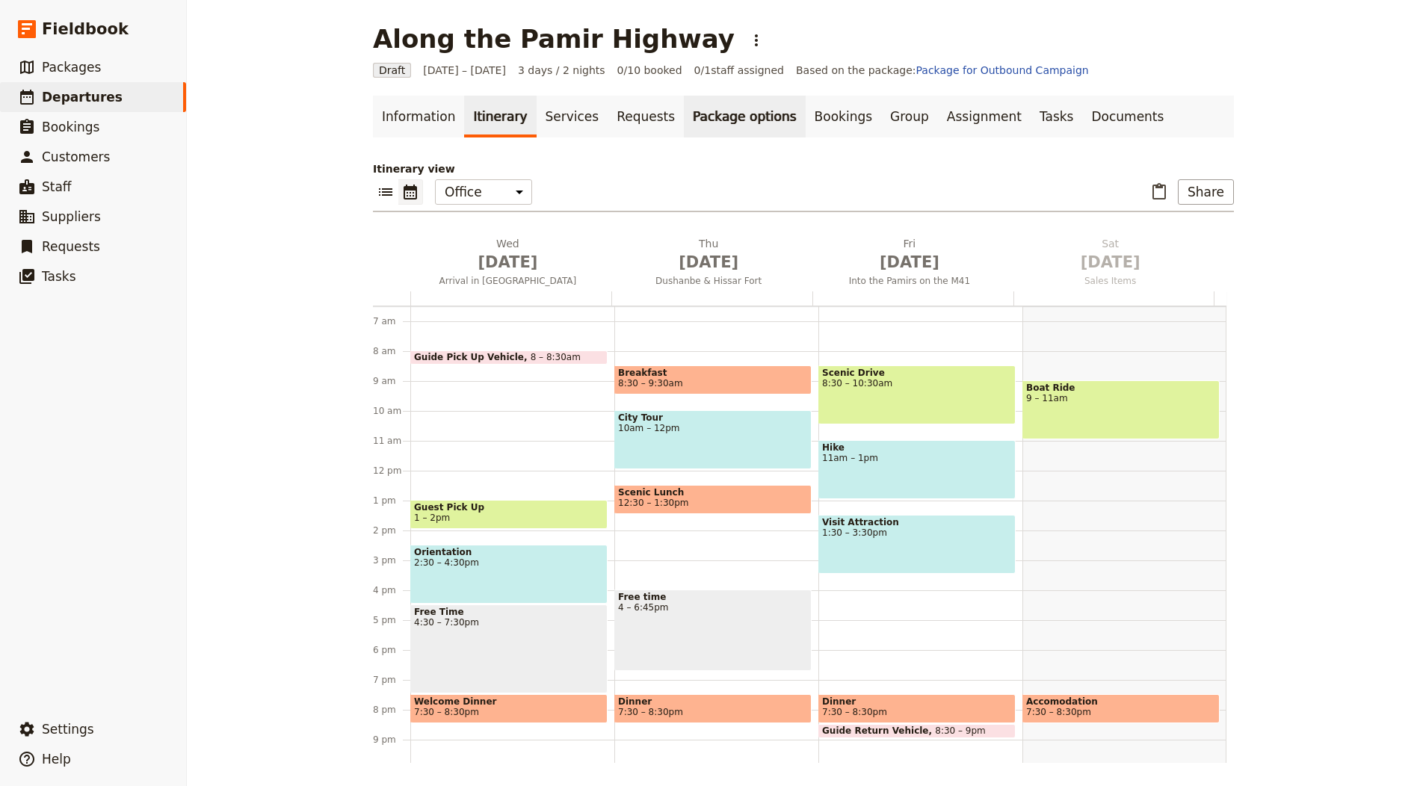
click at [705, 111] on link "Package options" at bounding box center [744, 117] width 121 height 42
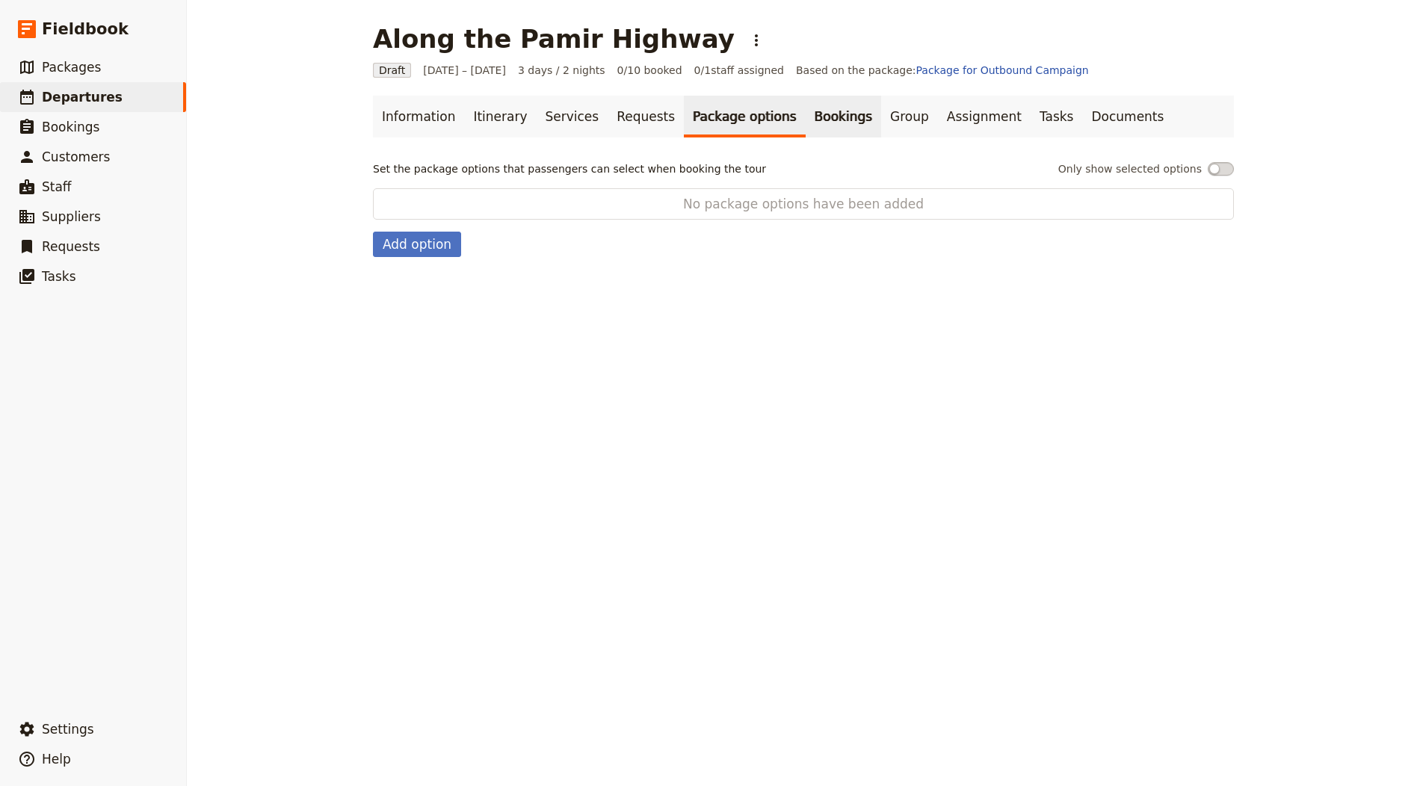
click at [806, 114] on link "Bookings" at bounding box center [843, 117] width 75 height 42
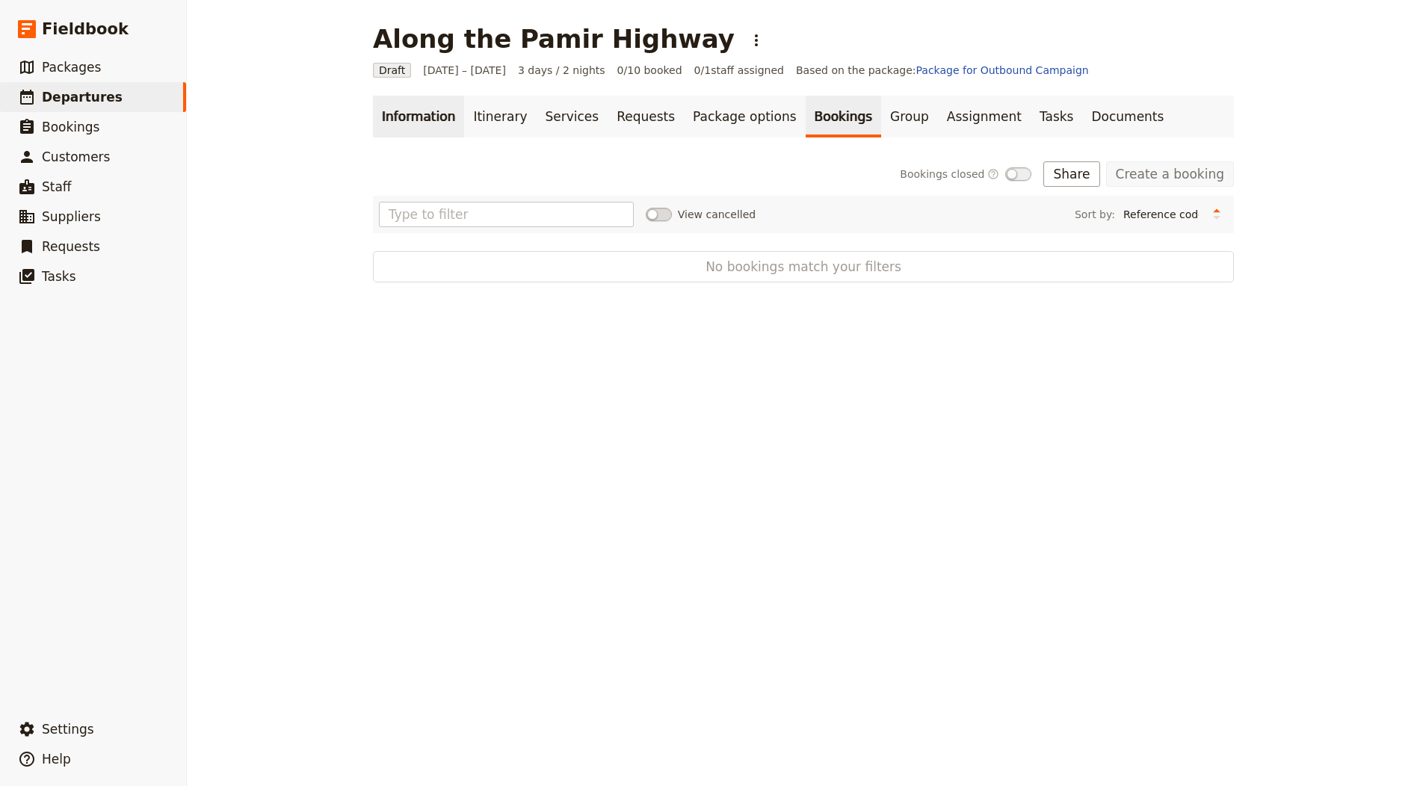
click at [400, 105] on link "Information" at bounding box center [418, 117] width 91 height 42
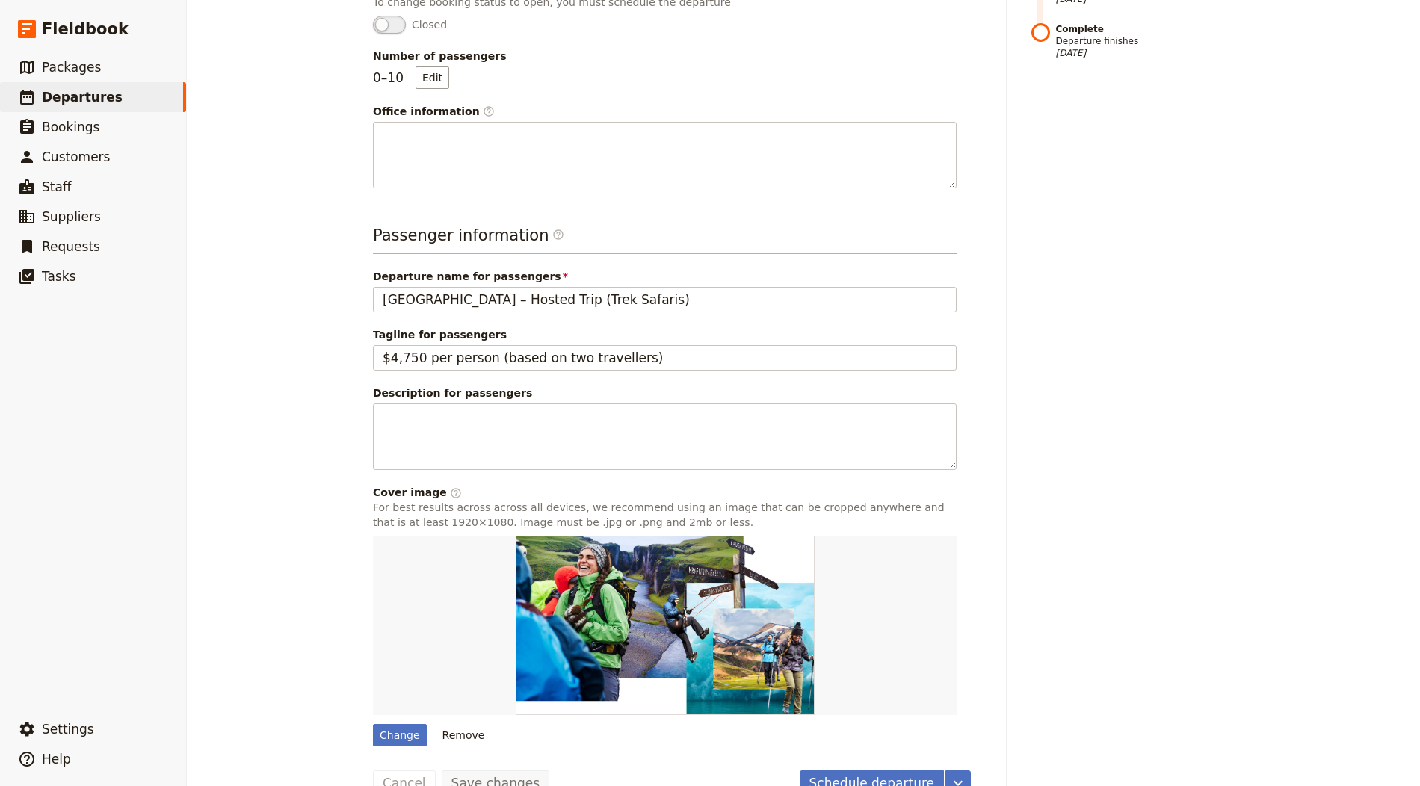
scroll to position [428, 0]
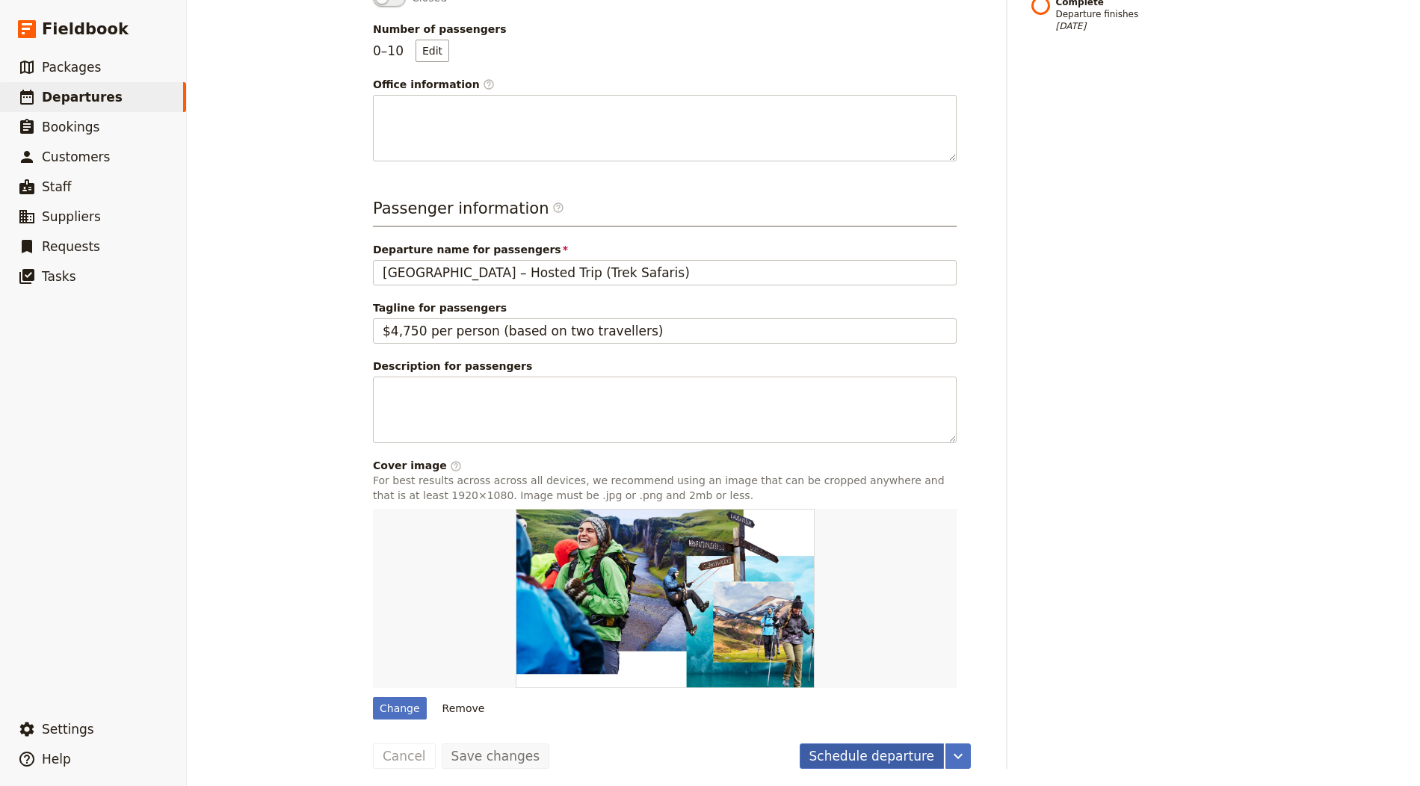
click at [850, 744] on button "Schedule departure" at bounding box center [872, 756] width 145 height 25
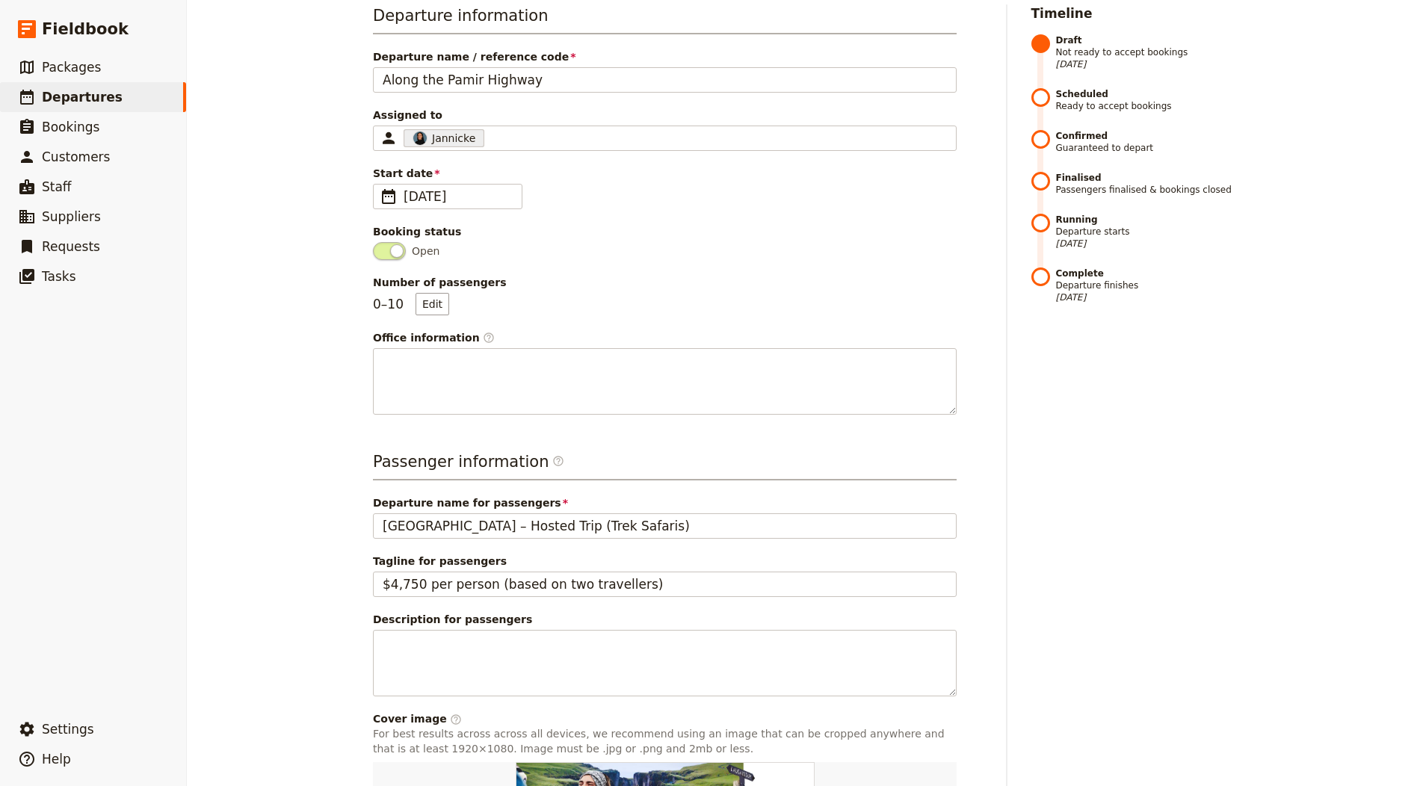
scroll to position [0, 0]
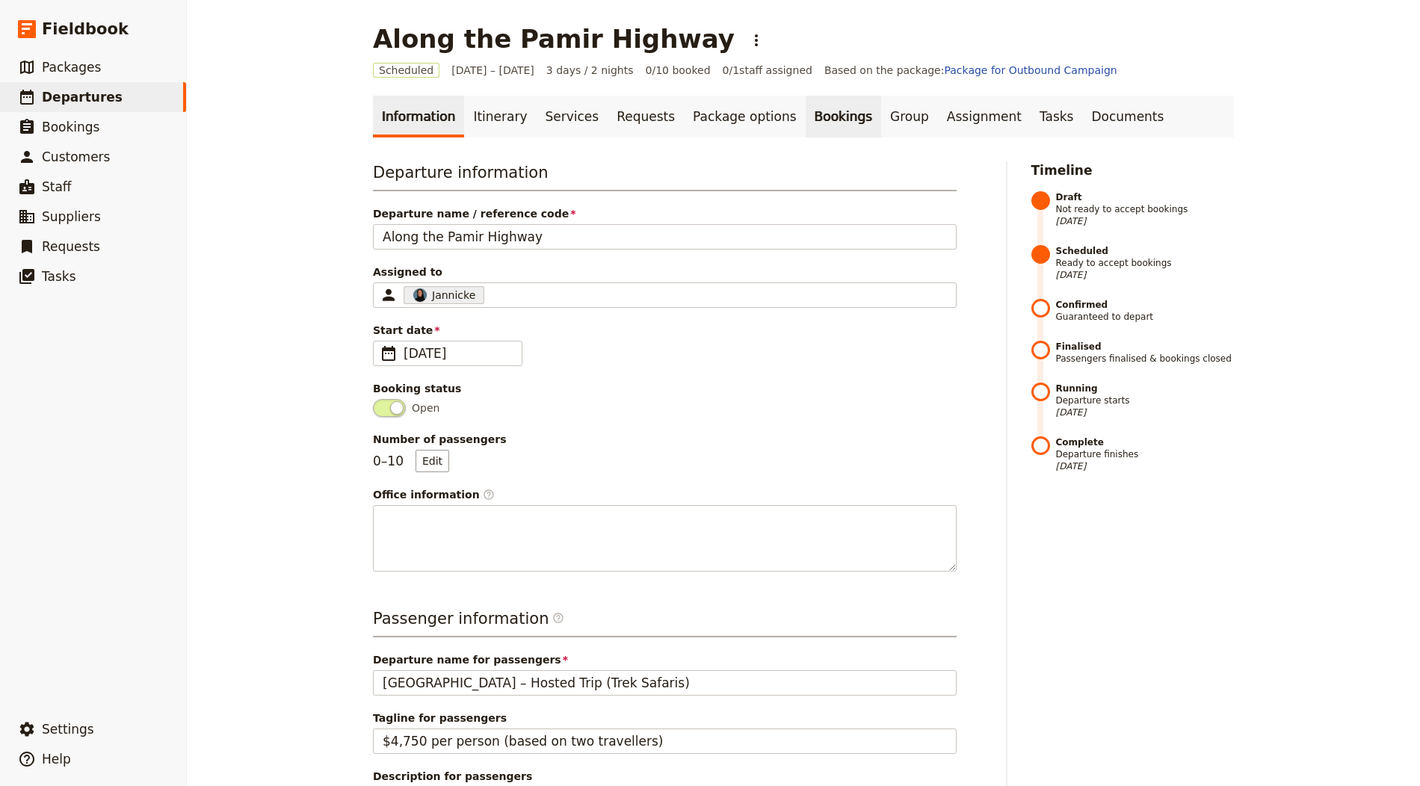
click at [806, 125] on link "Bookings" at bounding box center [843, 117] width 75 height 42
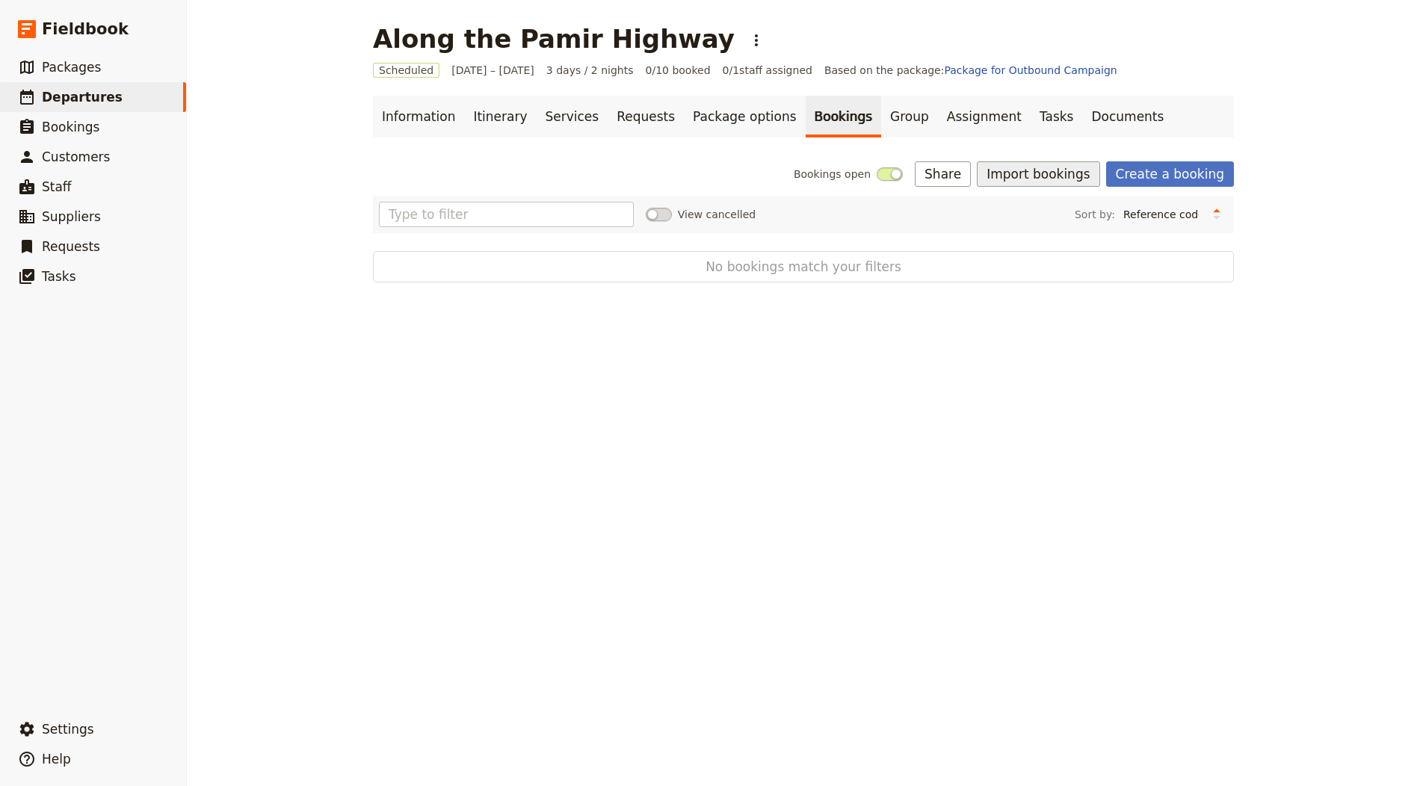
click at [1076, 171] on button "Import bookings" at bounding box center [1038, 173] width 123 height 25
click at [1067, 202] on span "Import Bookings" at bounding box center [1043, 206] width 86 height 15
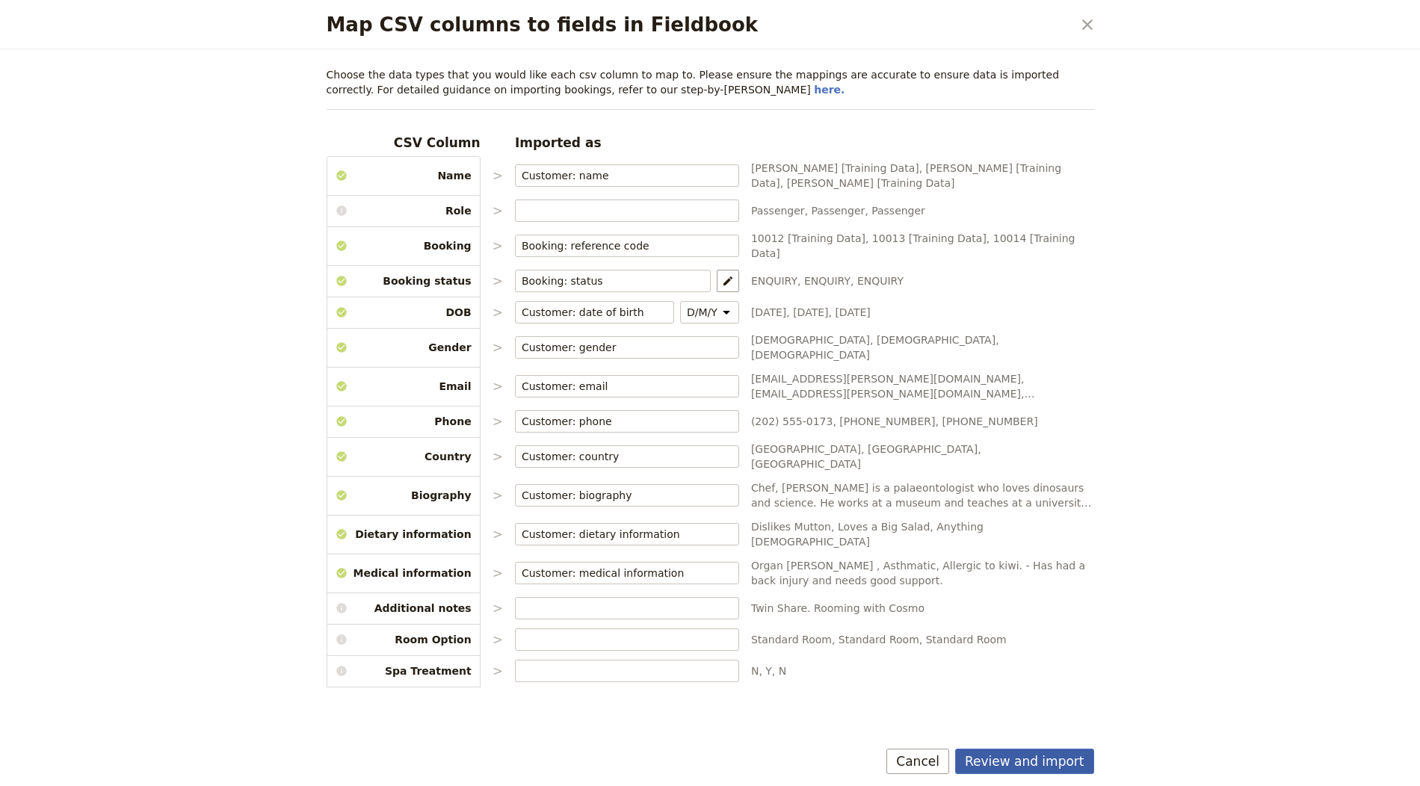
click at [1021, 760] on button "Review and import" at bounding box center [1024, 761] width 139 height 25
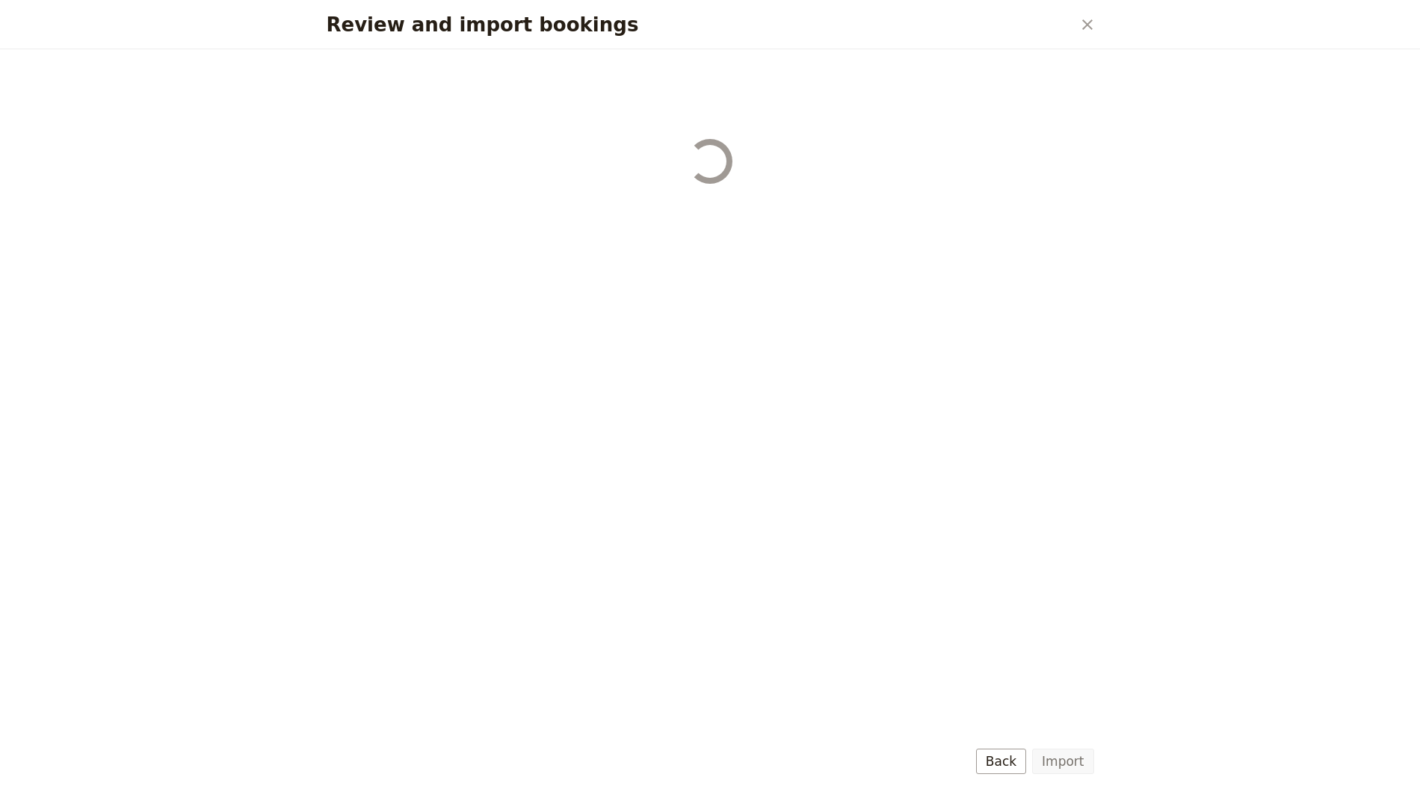
select select "655d56b39948720cb8e55355"
select select "655d57ca9948720cb8e553ec"
select select "655d57fa9948720cb8e553f3"
select select "655d58079948720cb8e553fa"
select select "655d584c9948720cb8e55401"
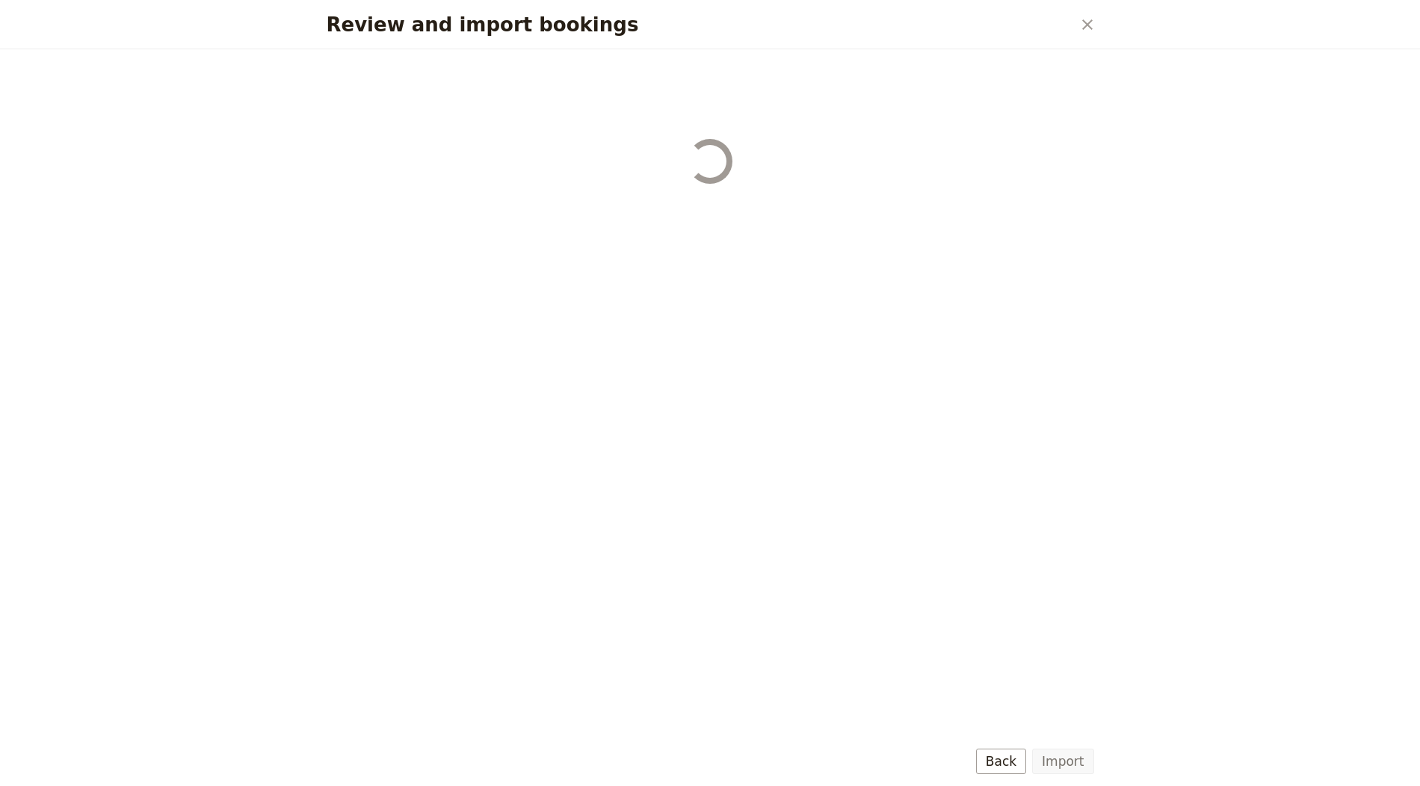
select select "655d58679948720cb8e5540d"
select select "650e6b6659641ed5ee156647"
select select "650e6b4b59641ed5ee156605"
select select "650e2104408bbede5b0c60fd"
select select "650e1d73408bbede5b0c60a6"
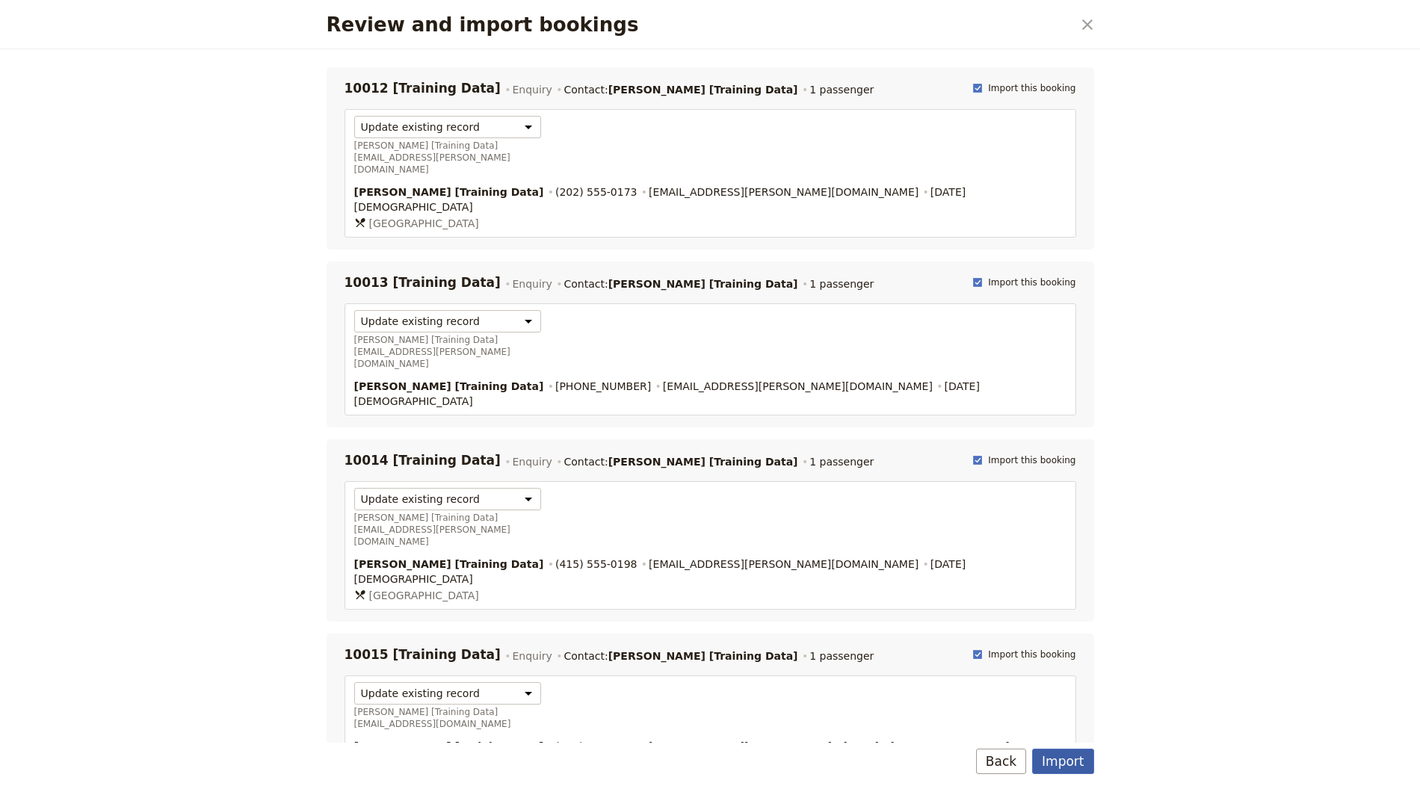
click at [1074, 761] on button "Import" at bounding box center [1062, 761] width 61 height 25
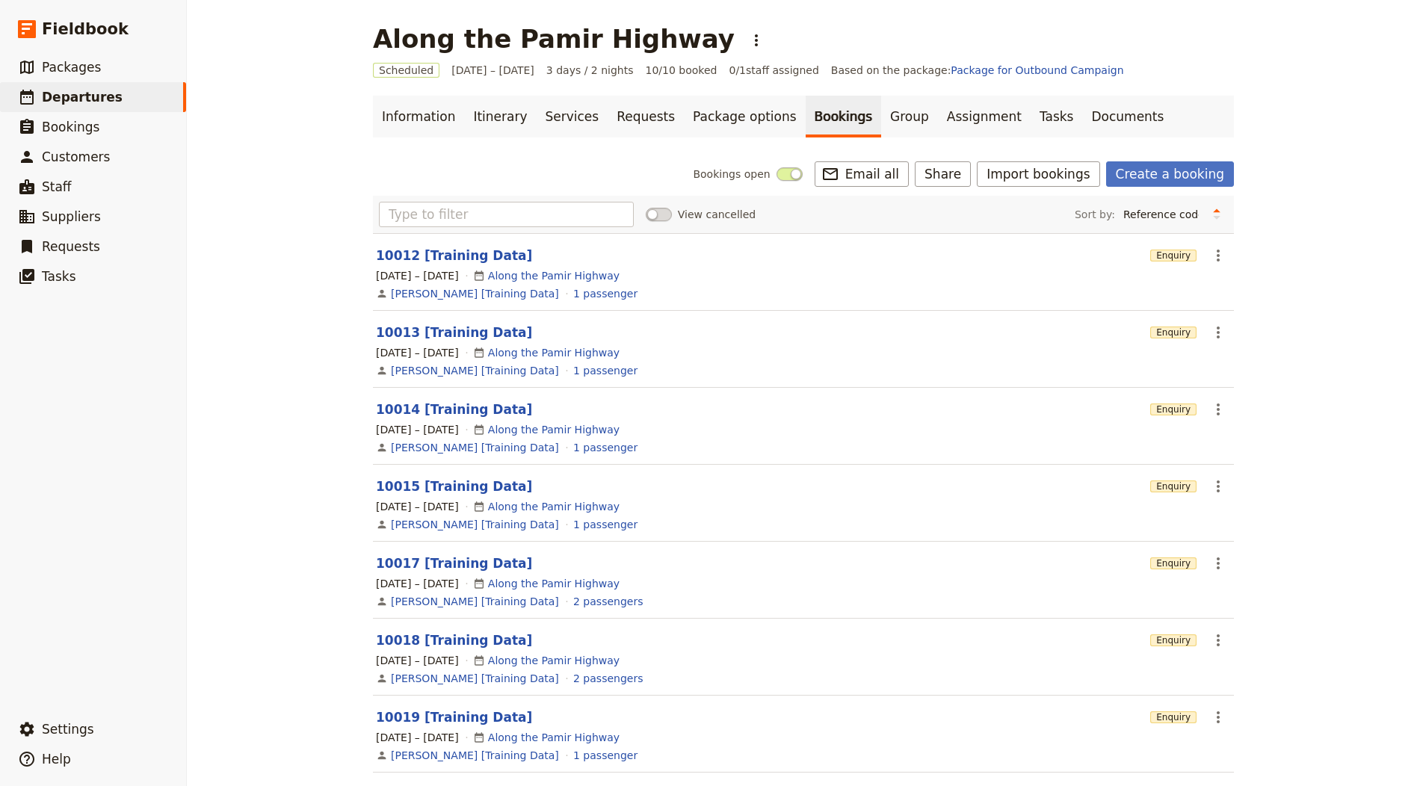
click at [650, 38] on h1 "Along the Pamir Highway" at bounding box center [554, 39] width 362 height 30
drag, startPoint x: 659, startPoint y: 36, endPoint x: 673, endPoint y: 50, distance: 20.1
click at [659, 36] on div "Along the Pamir Highway ​" at bounding box center [571, 39] width 396 height 30
click at [744, 52] on button "​" at bounding box center [756, 40] width 25 height 25
click at [715, 71] on span "Clone this departure" at bounding box center [726, 73] width 107 height 15
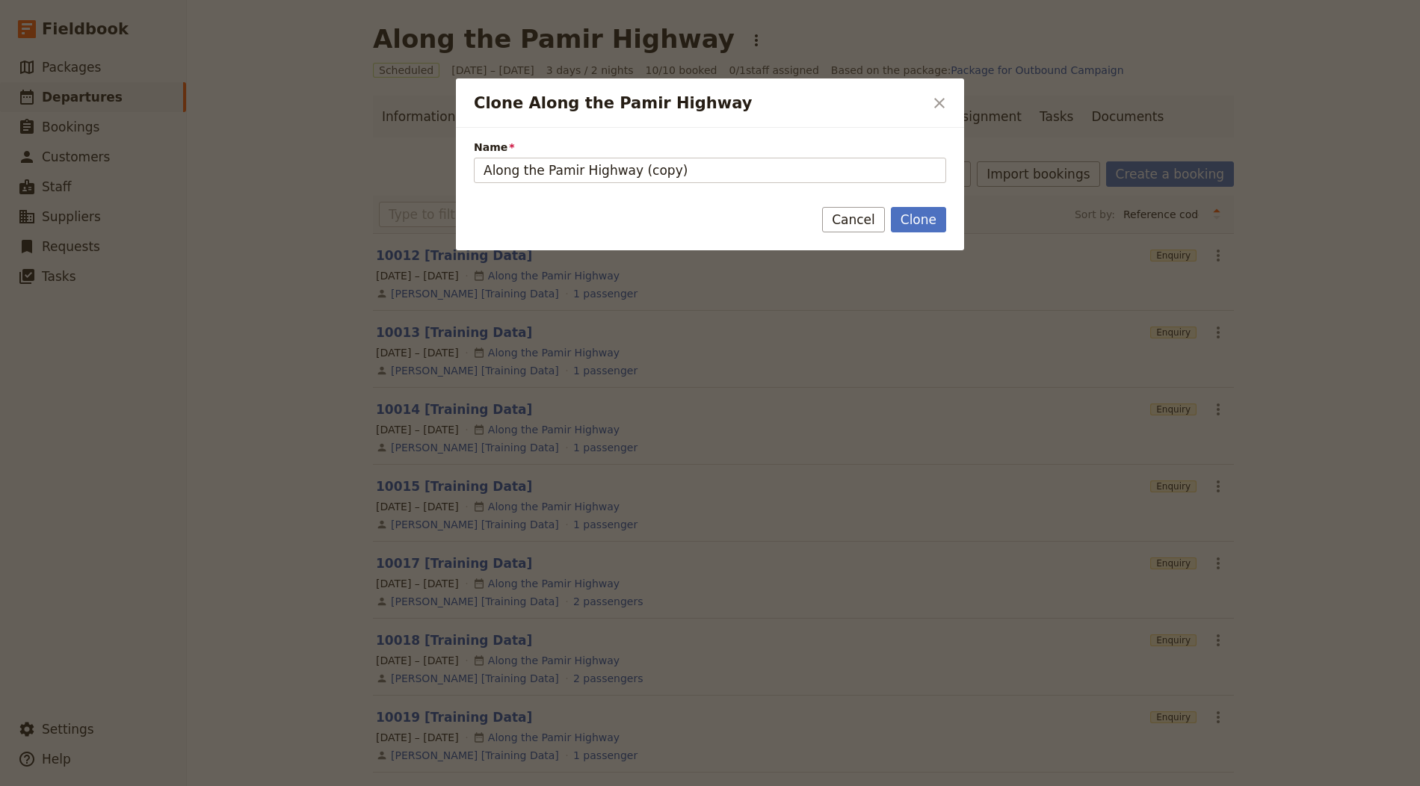
click at [593, 148] on span "Name" at bounding box center [710, 147] width 472 height 15
click at [593, 158] on input "Along the Pamir Highway (copy)" at bounding box center [710, 170] width 472 height 25
click at [647, 194] on form "Name Along the Pamir Highway (copy) Clone Cancel" at bounding box center [710, 189] width 508 height 123
click at [644, 178] on input "Along the Pamir Highway (copy)" at bounding box center [710, 170] width 472 height 25
paste input "Barcelona in 3 Days – Itinerary"
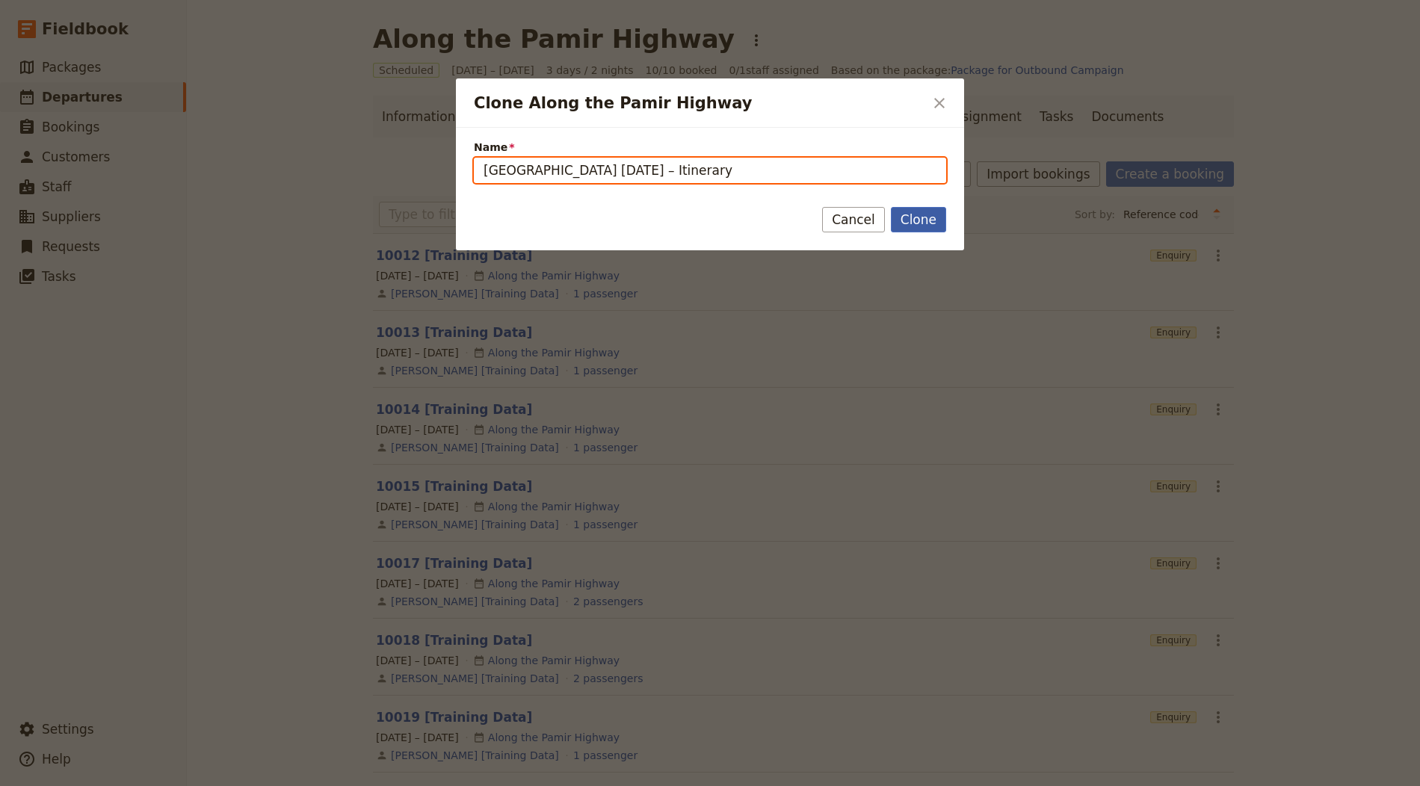
type input "Barcelona in 3 Days – Itinerary"
click at [926, 223] on button "Clone" at bounding box center [918, 219] width 55 height 25
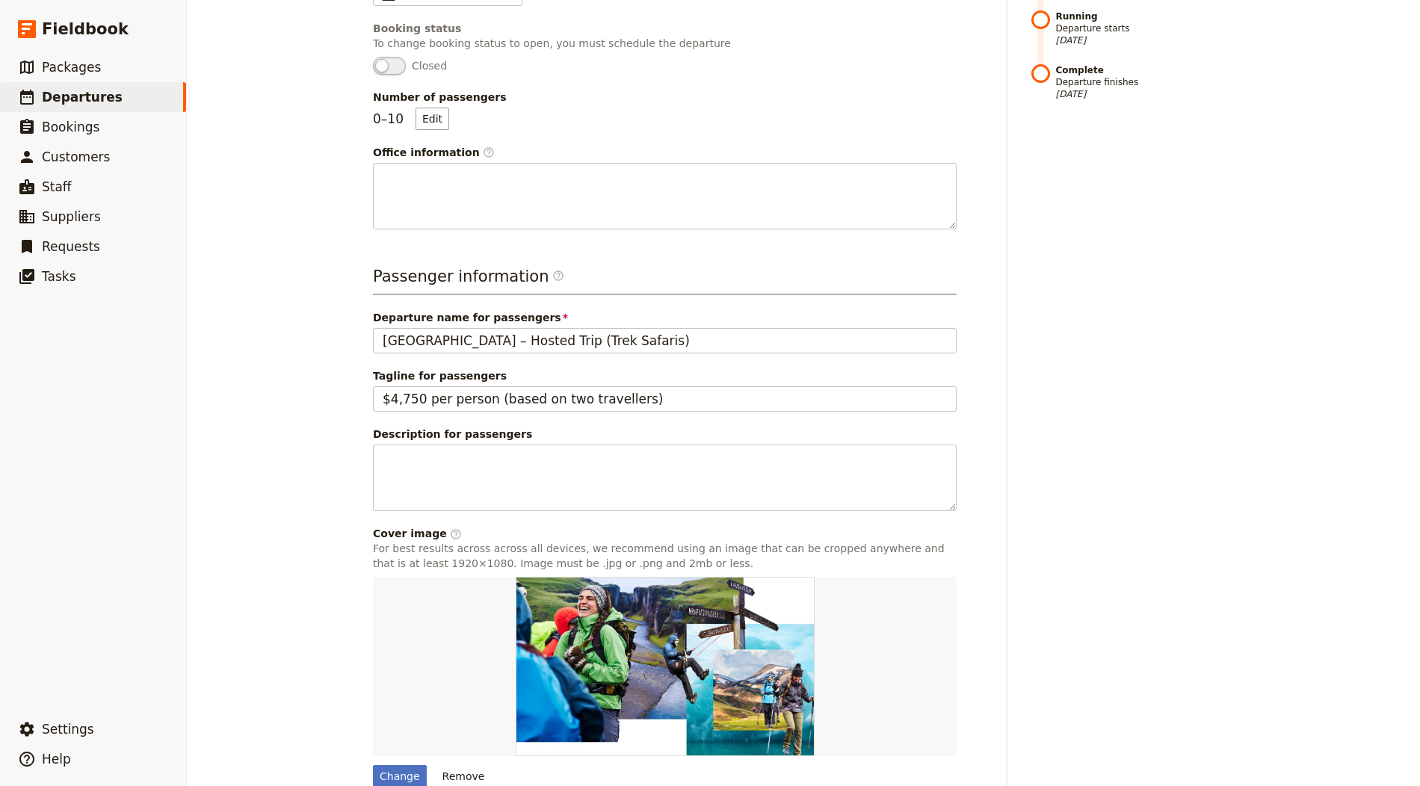
scroll to position [428, 0]
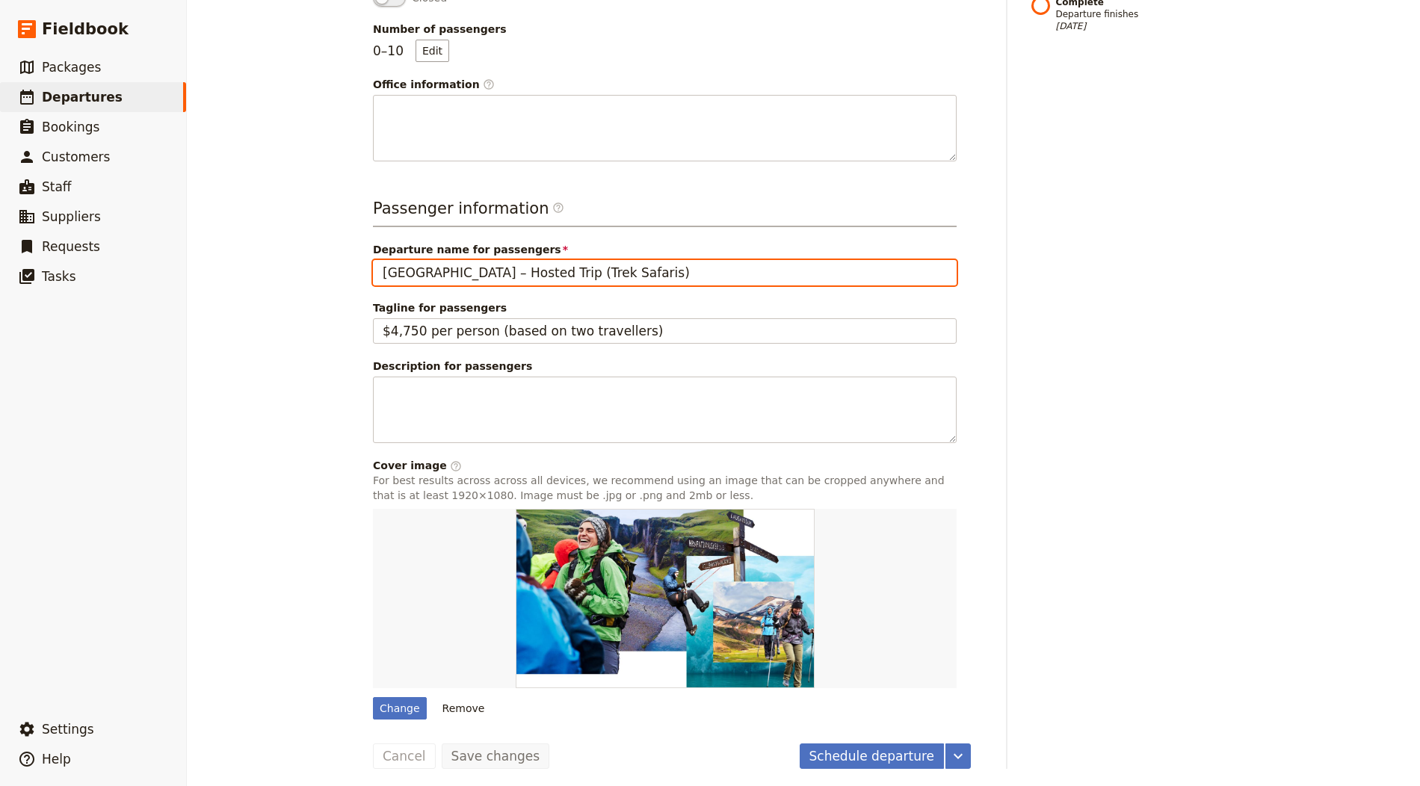
click at [514, 274] on input "Morocco – Hosted Trip (Trek Safaris)" at bounding box center [665, 272] width 584 height 25
paste input "Barcelona in 3 Days – Itinerary"
type input "Barcelona in 3 Days – Itinerary"
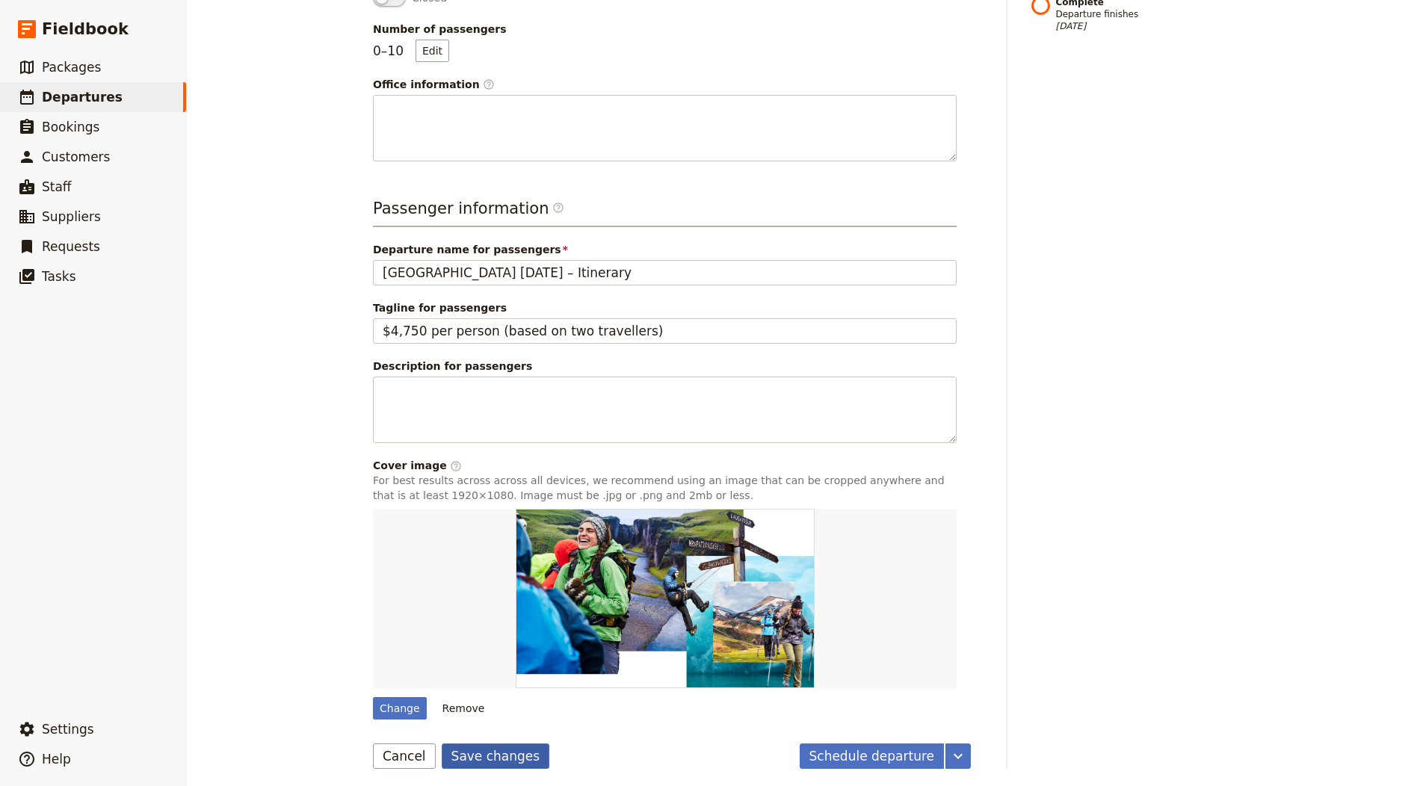
click at [490, 747] on button "Save changes" at bounding box center [496, 756] width 108 height 25
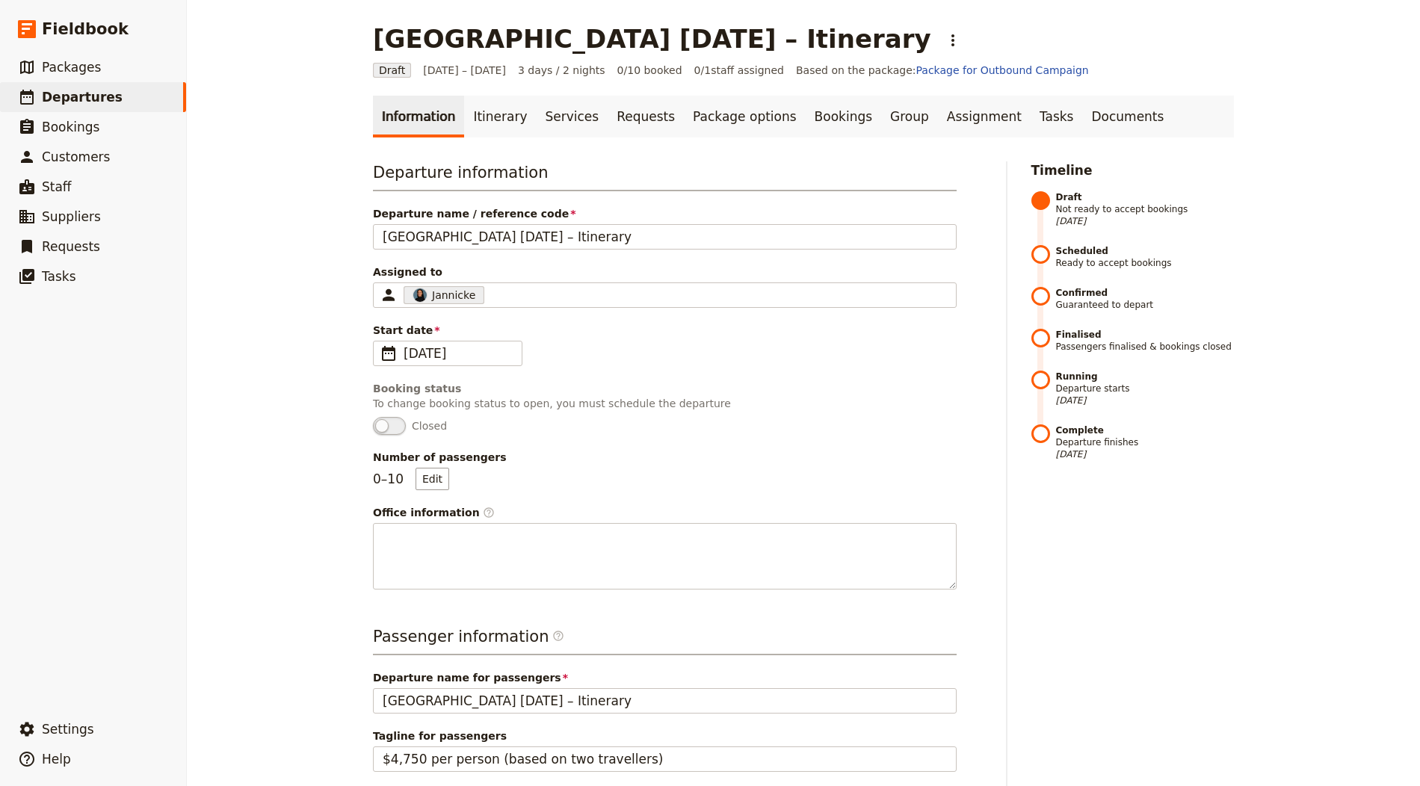
click at [1116, 110] on ul "Information Itinerary Services Requests Package options Bookings Group Assignme…" at bounding box center [803, 117] width 861 height 42
click at [1082, 114] on link "Documents" at bounding box center [1127, 117] width 90 height 42
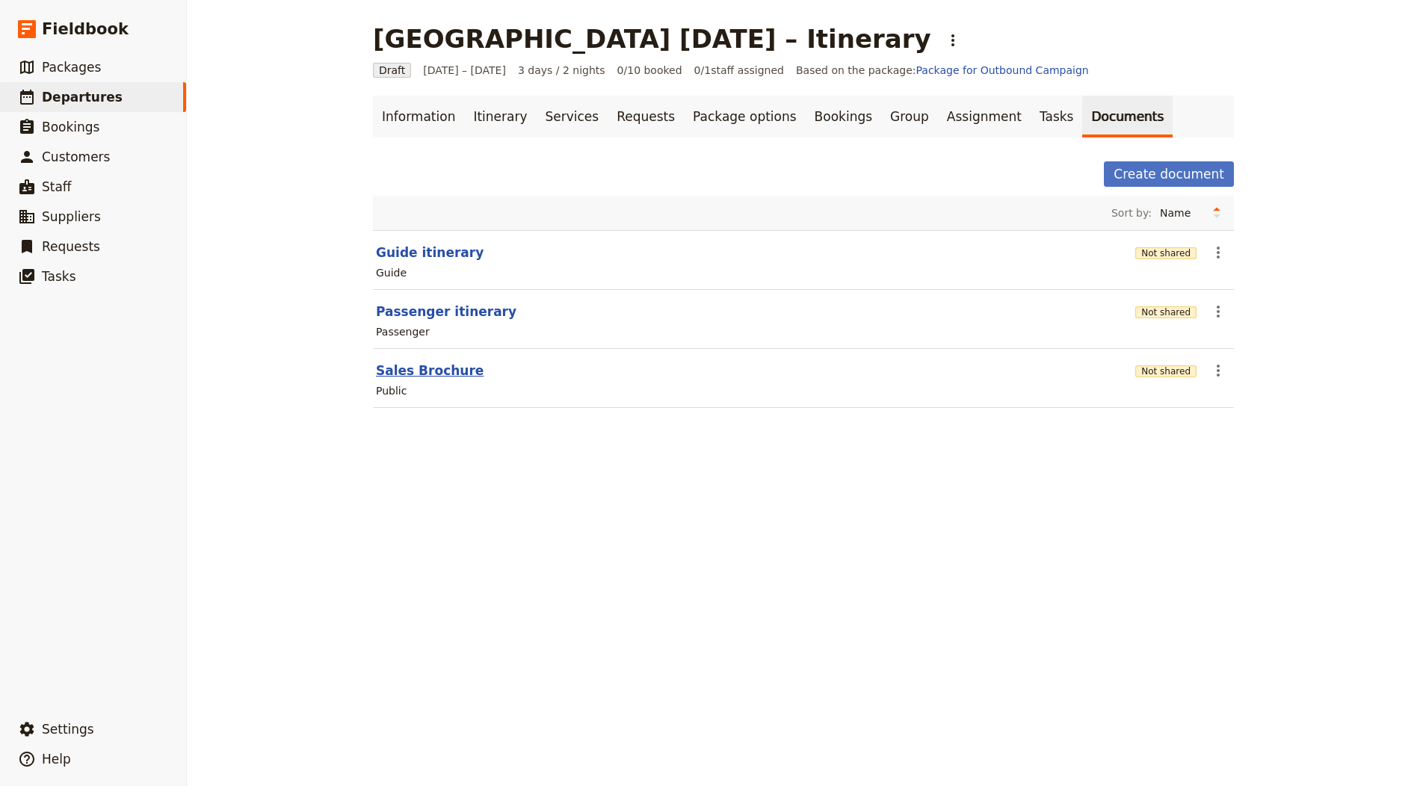
click at [424, 371] on button "Sales Brochure" at bounding box center [430, 371] width 108 height 18
select select "DEFAULT"
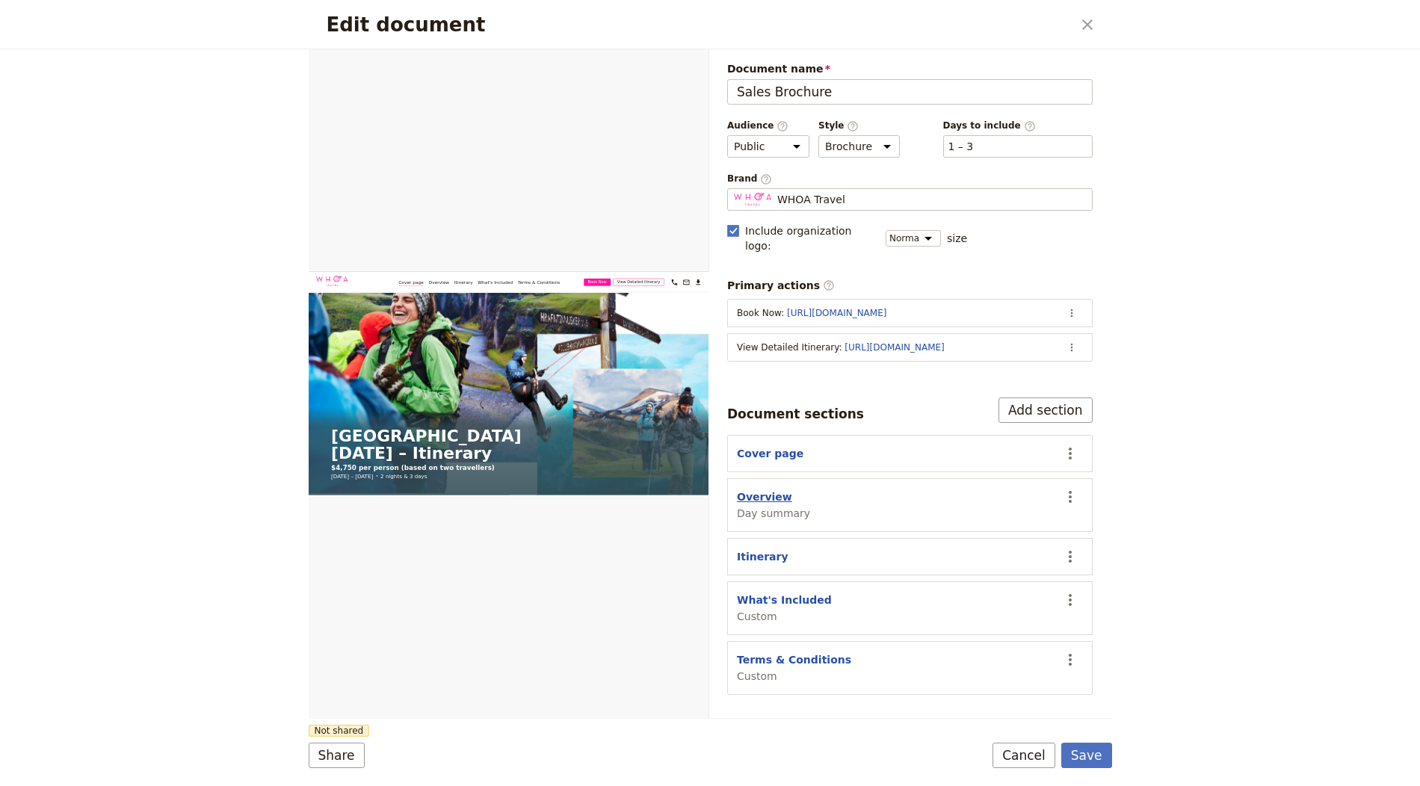
click at [768, 490] on button "Overview" at bounding box center [764, 497] width 55 height 15
select select "DAY_SUMMARY"
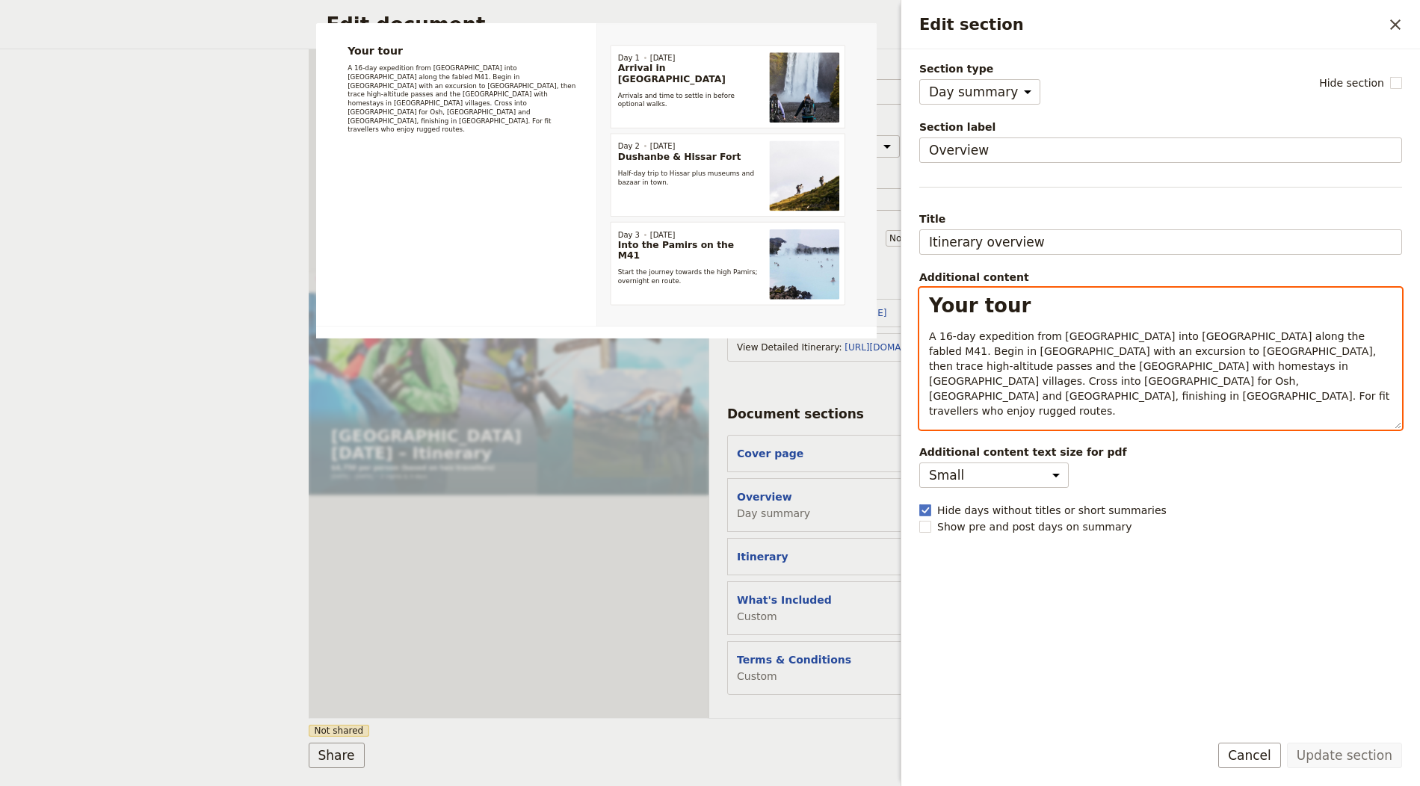
click at [953, 360] on span "A 16‑day expedition from Tajikistan into Kyrgyzstan along the fabled M41. Begin…" at bounding box center [1161, 373] width 464 height 87
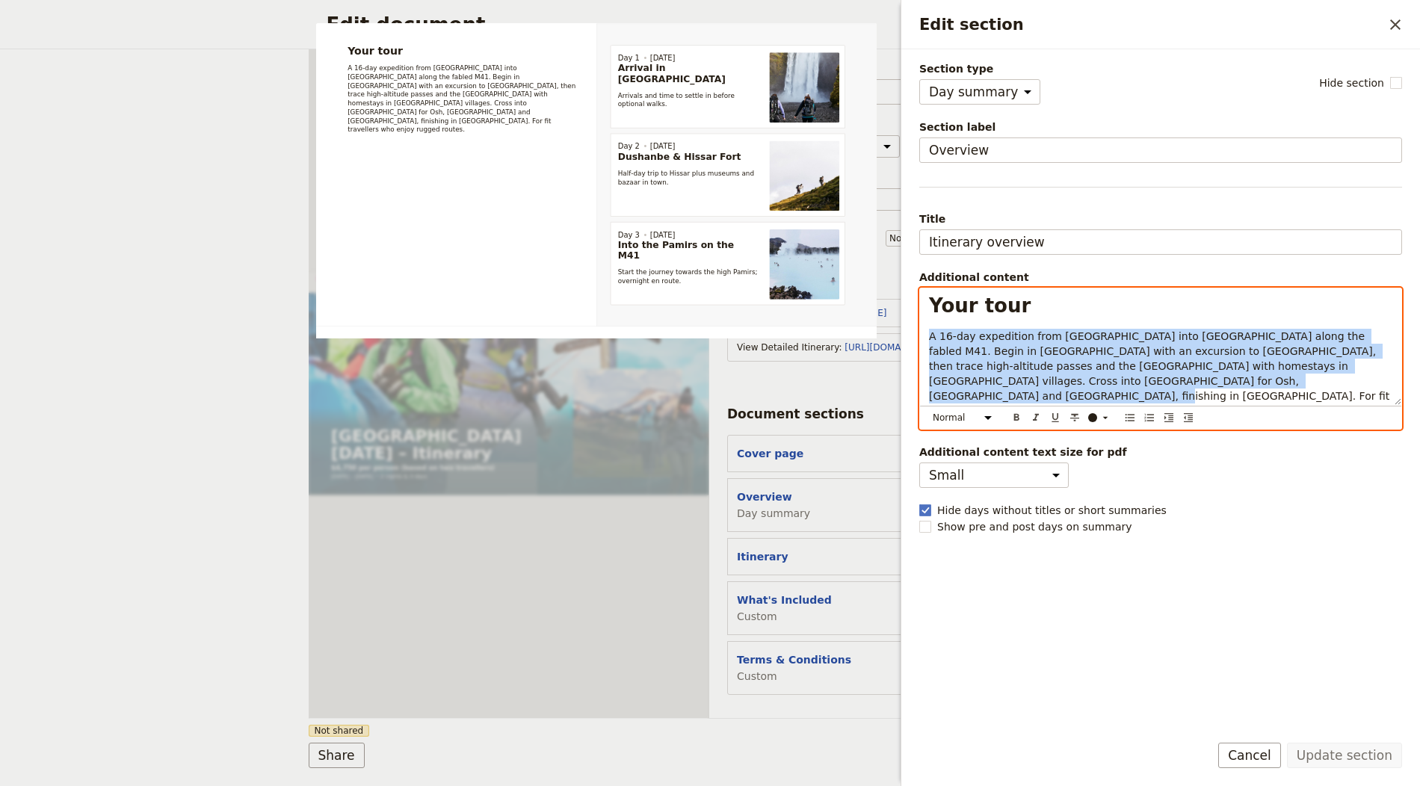
click at [953, 360] on span "A 16‑day expedition from Tajikistan into Kyrgyzstan along the fabled M41. Begin…" at bounding box center [1161, 373] width 464 height 87
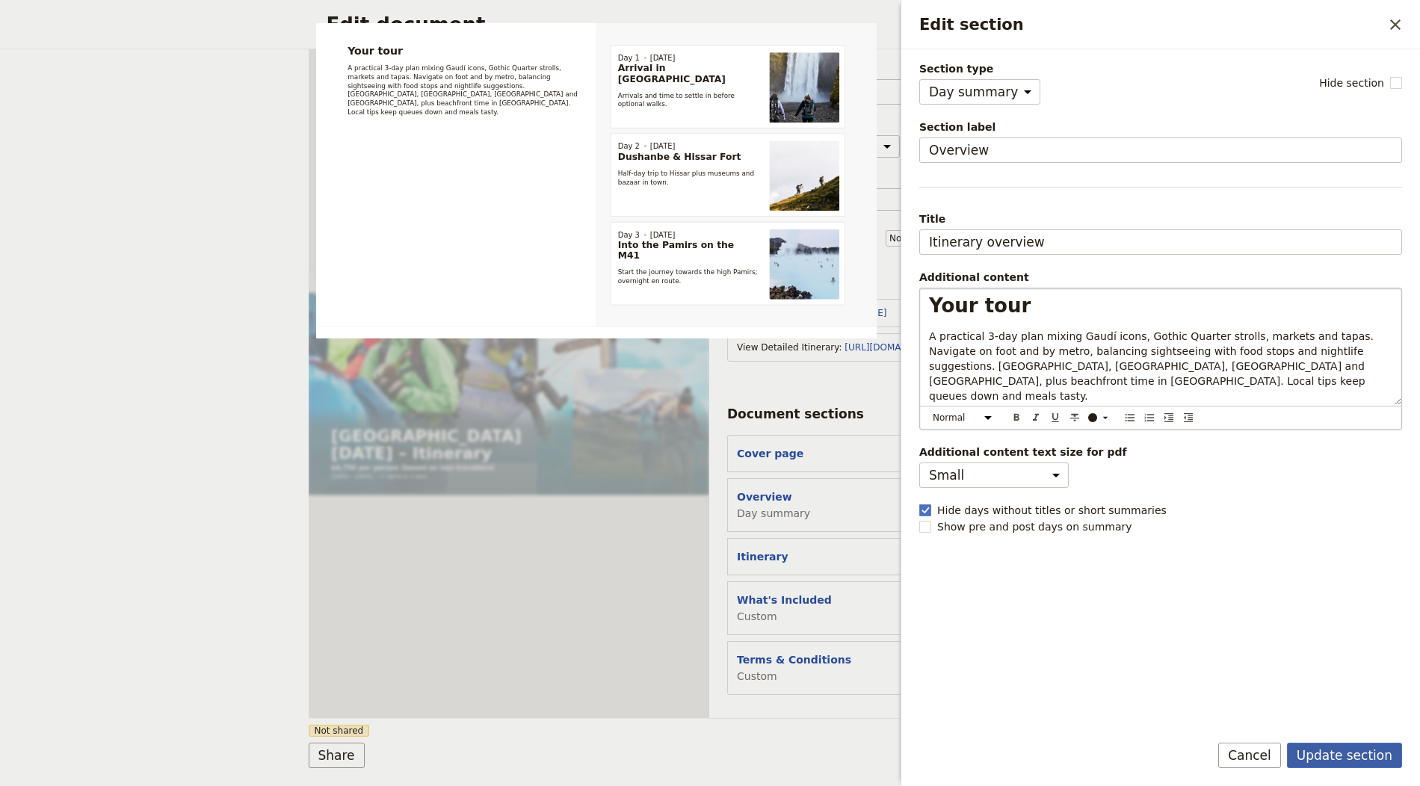
click at [1349, 753] on button "Update section" at bounding box center [1344, 755] width 115 height 25
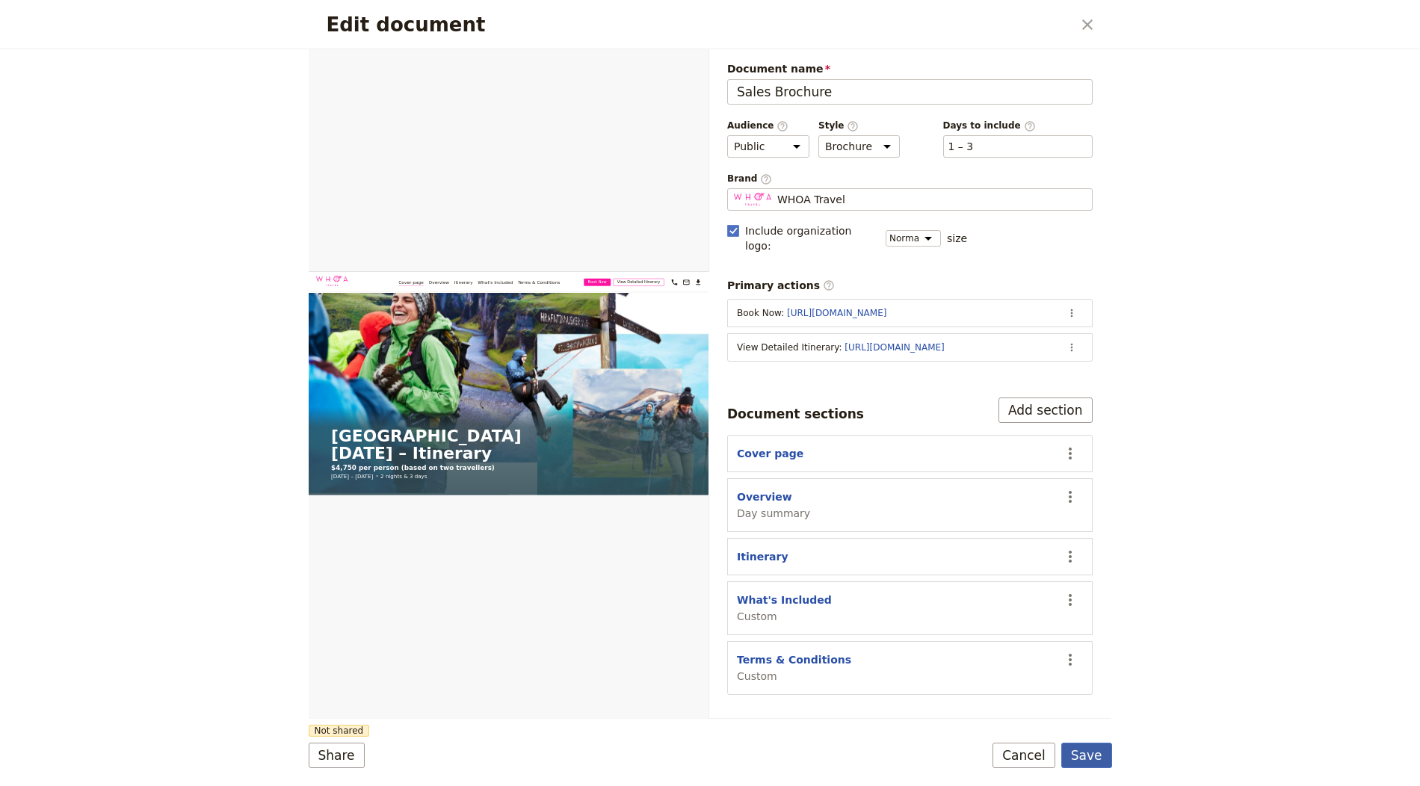
click at [1091, 749] on button "Save" at bounding box center [1086, 755] width 51 height 25
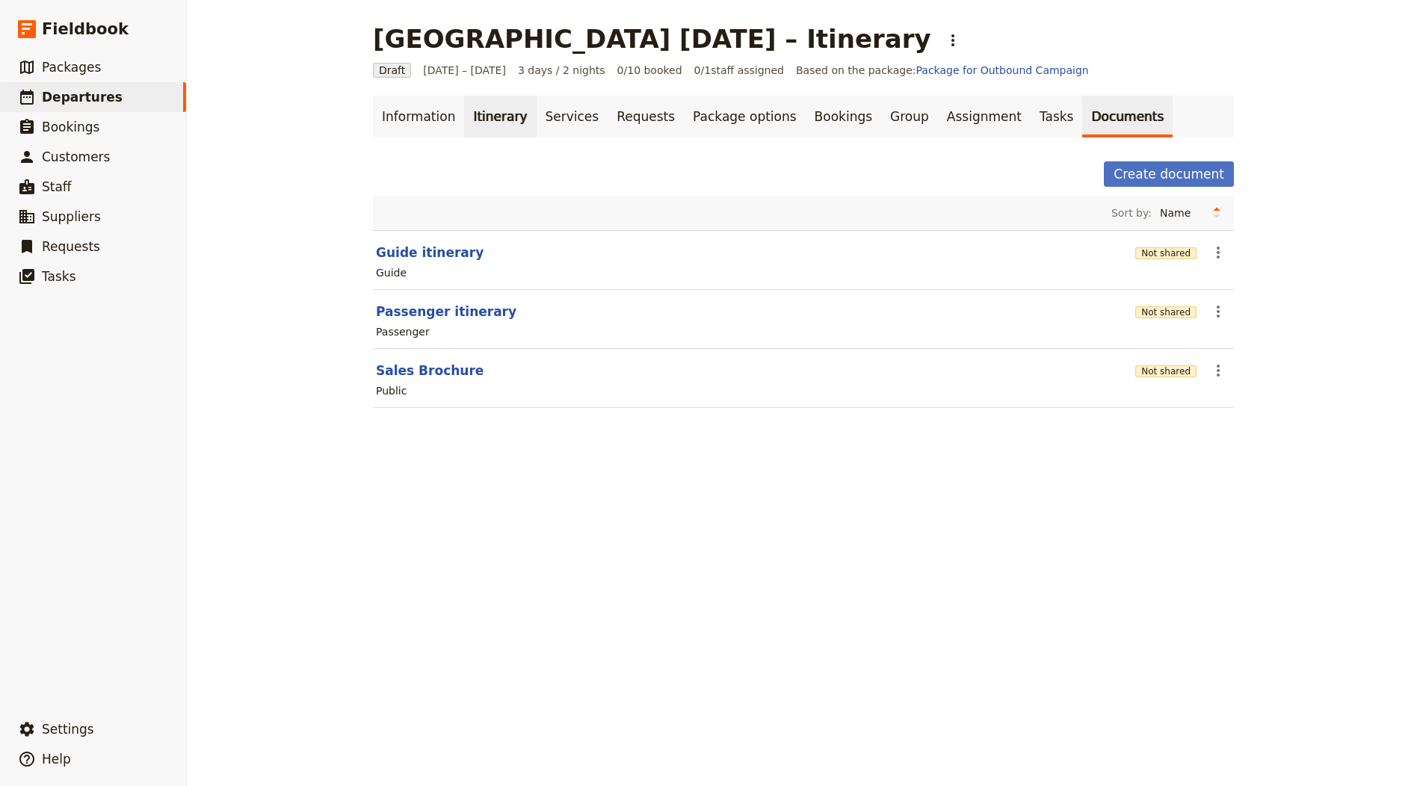
click at [477, 117] on link "Itinerary" at bounding box center [500, 117] width 72 height 42
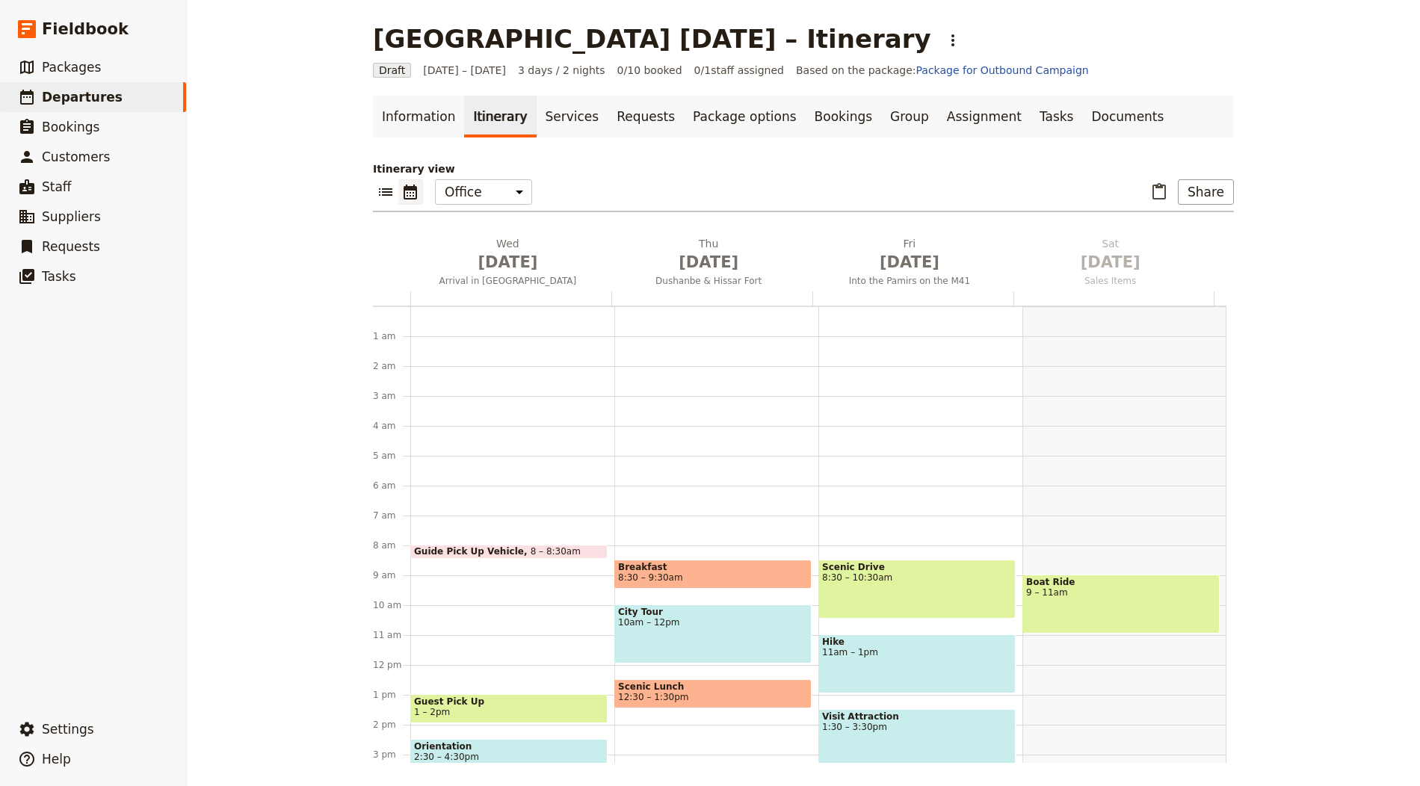
scroll to position [194, 0]
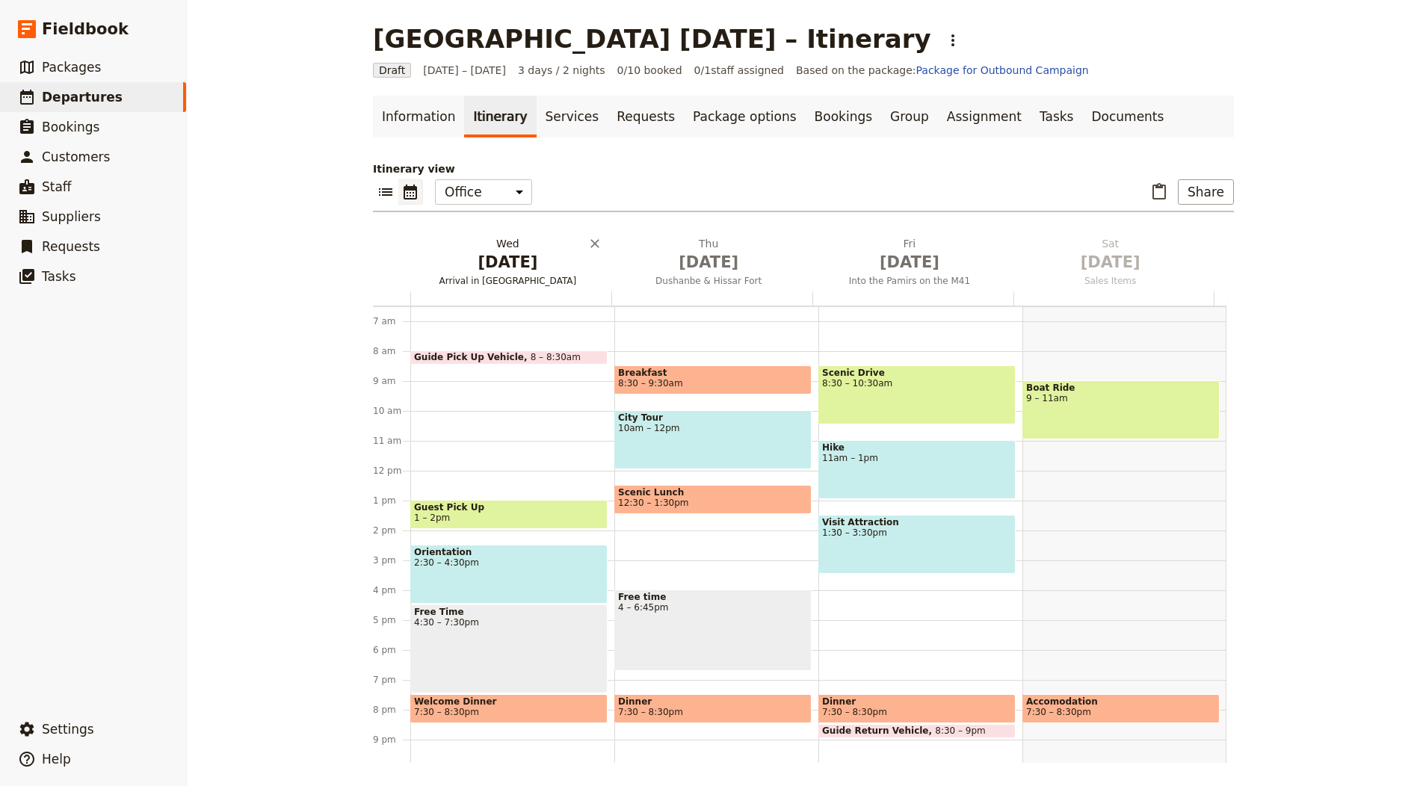
click at [484, 238] on h2 "Wed Oct 1 Arrival in Dushanbe" at bounding box center [507, 254] width 183 height 37
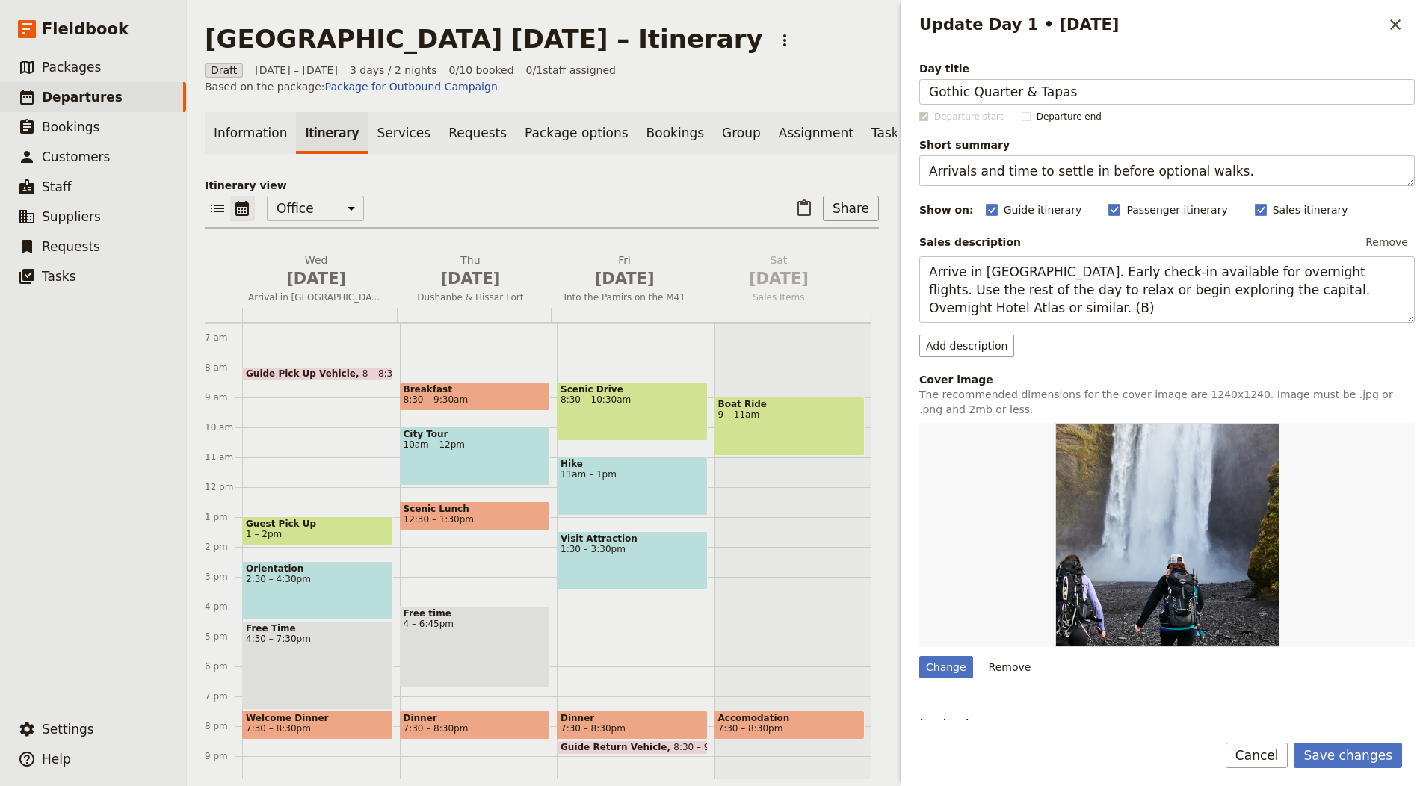
type input "Gothic Quarter & Tapas"
click at [984, 173] on textarea "Arrivals and time to settle in before optional walks." at bounding box center [1167, 170] width 496 height 31
paste textarea "Old city highlights and a tapas crawl in the evening"
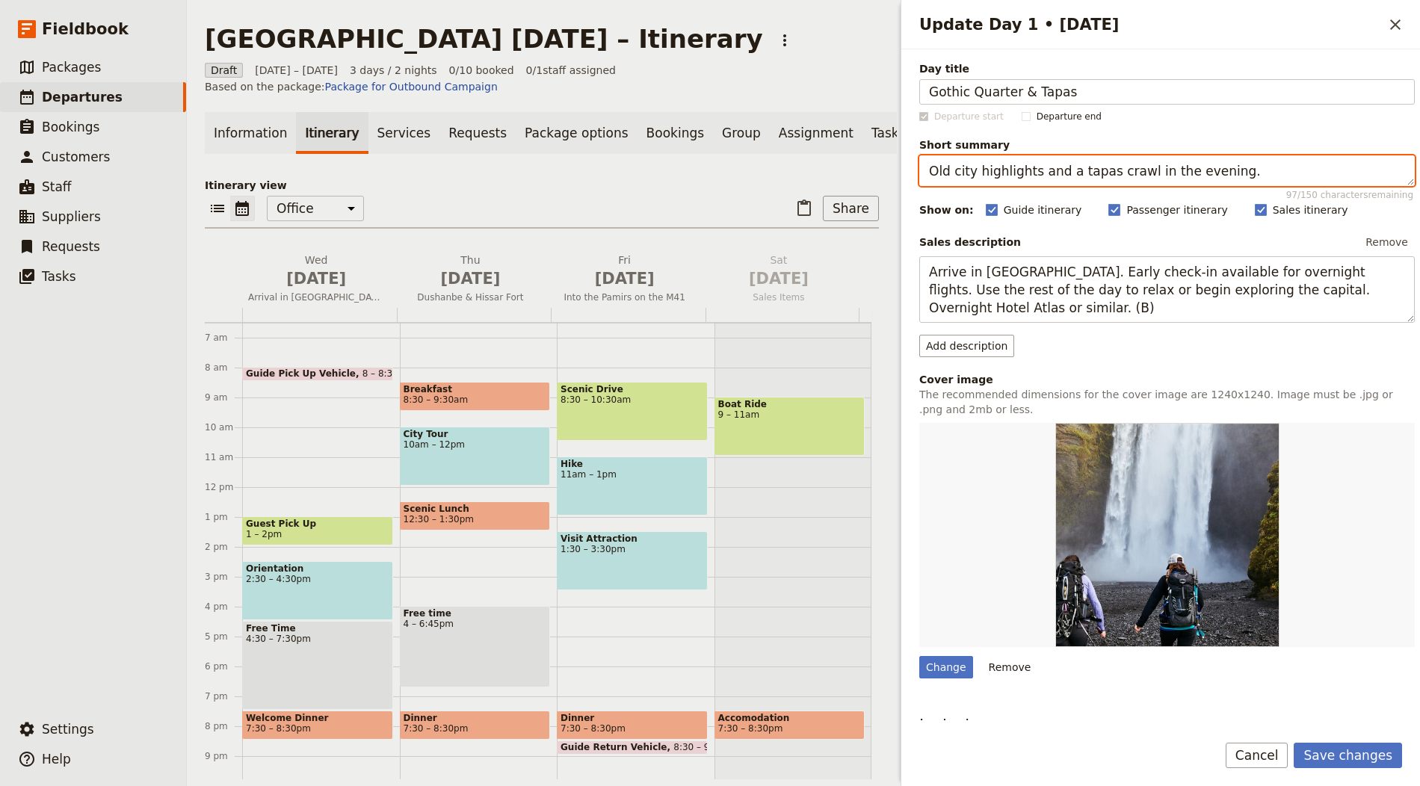
click at [1094, 161] on textarea "Old city highlights and a tapas crawl in the evening." at bounding box center [1167, 170] width 496 height 31
paste textarea "Walk the Gothic Quarter and the Cathedral, then browse La Boqueria. See Plaça R…"
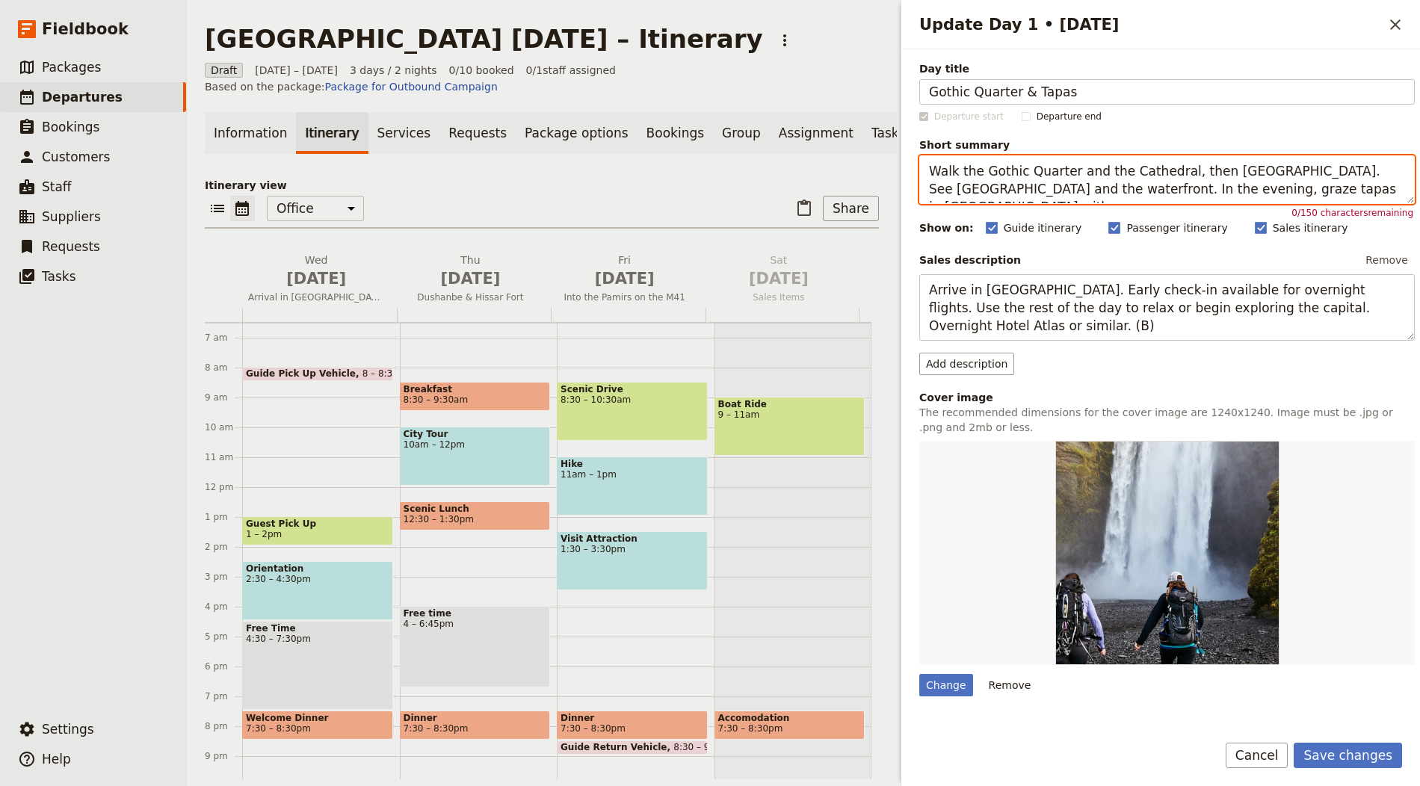
type textarea "Walk the Gothic Quarter and the Cathedral, then browse La Boqueria. See Plaça R…"
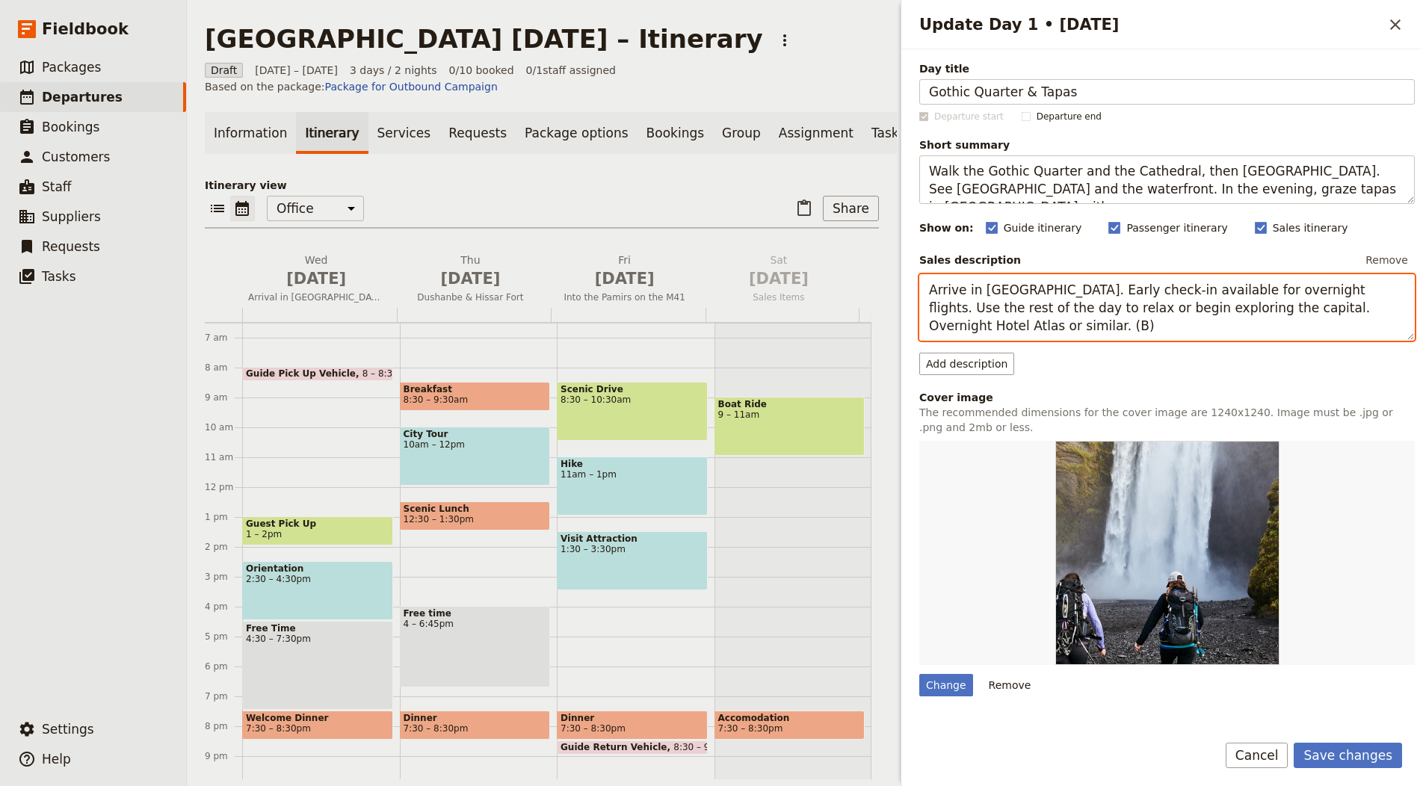
click at [1076, 303] on textarea "Arrive in Dushanbe. Early check‑in available for overnight flights. Use the res…" at bounding box center [1167, 307] width 496 height 67
paste textarea "Walk the Gothic Quarter and the Cathedral, then browse La Boqueria. See Plaça R…"
type textarea "Walk the Gothic Quarter and the Cathedral, then browse La Boqueria. See Plaça R…"
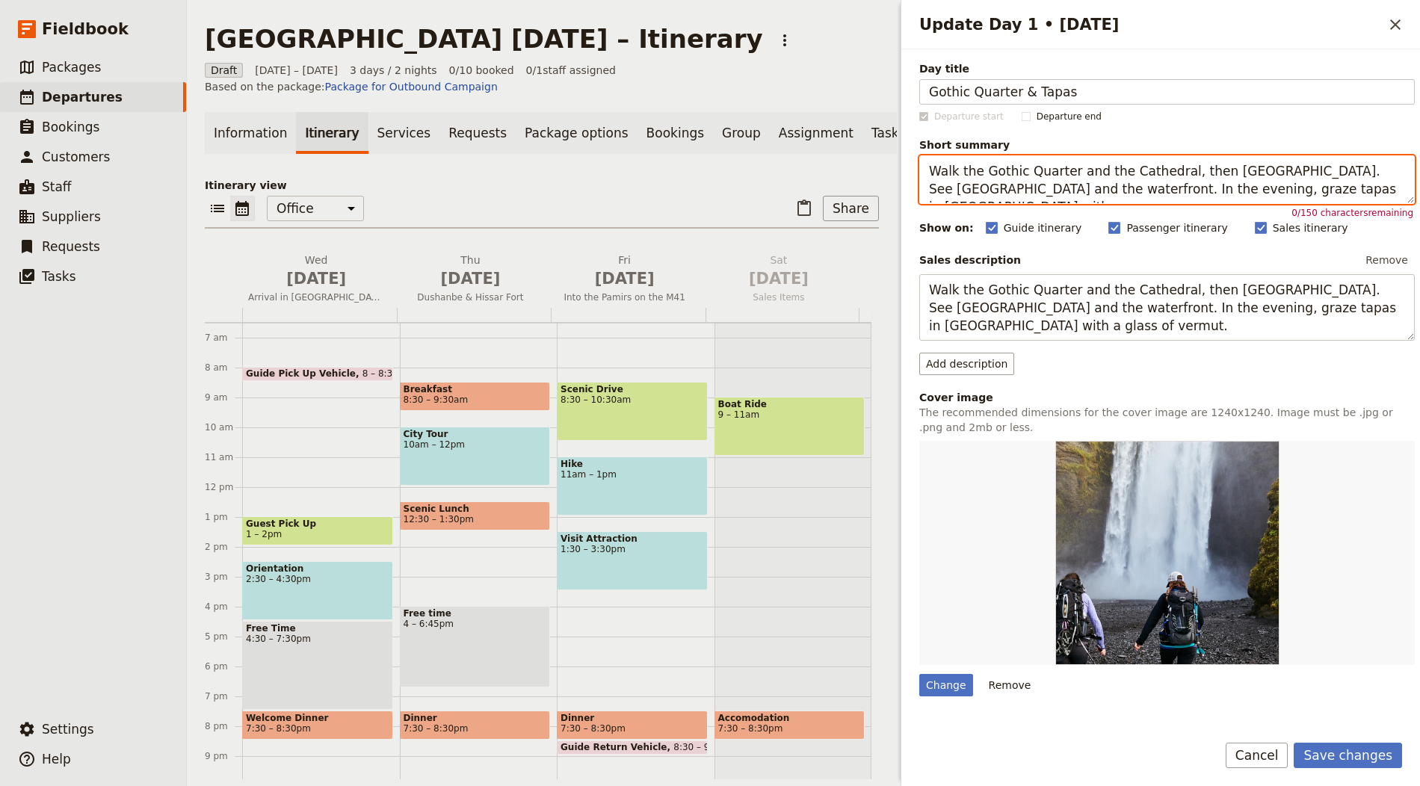
click at [1075, 189] on textarea "Walk the Gothic Quarter and the Cathedral, then browse La Boqueria. See Plaça R…" at bounding box center [1167, 179] width 496 height 49
paste textarea "Old city highlights and a tapas crawl in the evening."
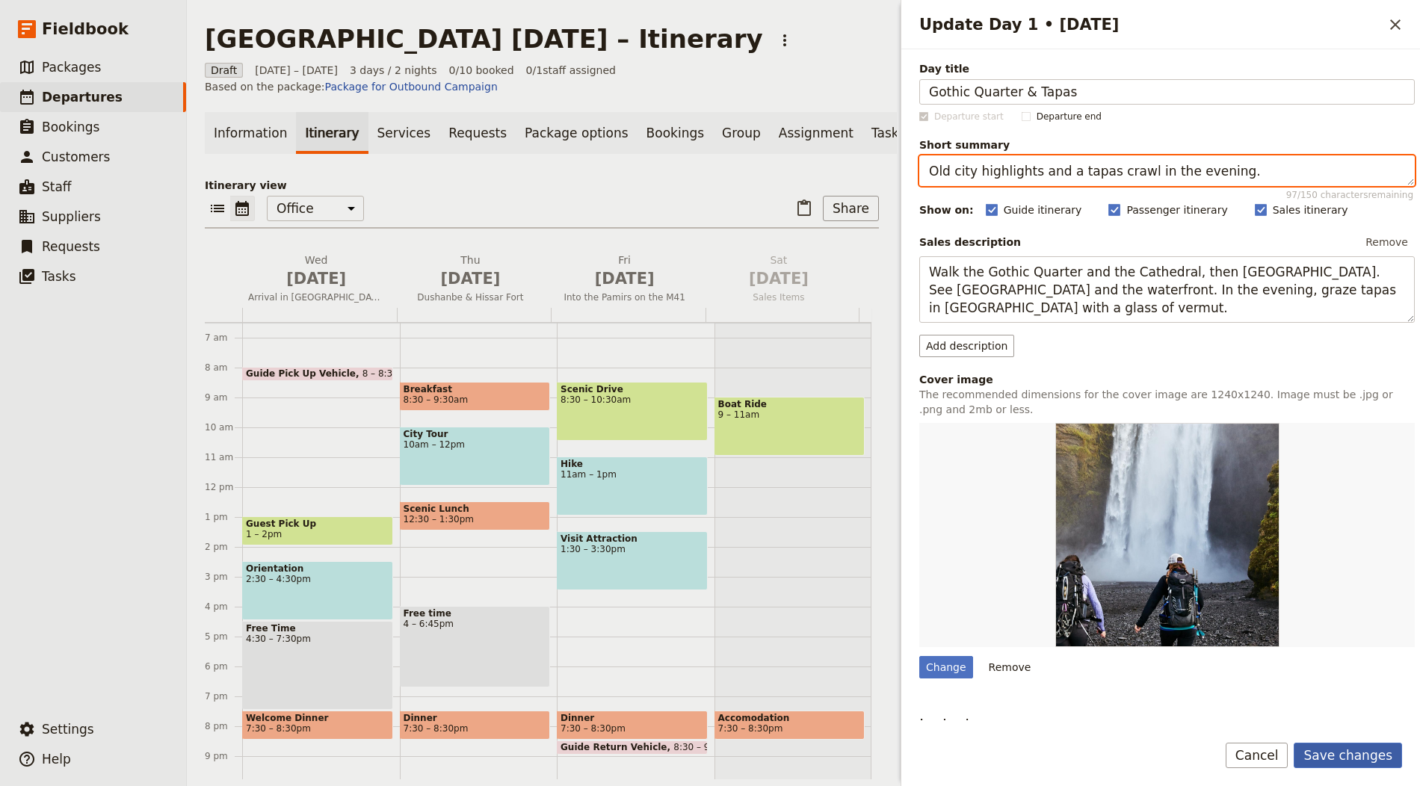
type textarea "Old city highlights and a tapas crawl in the evening."
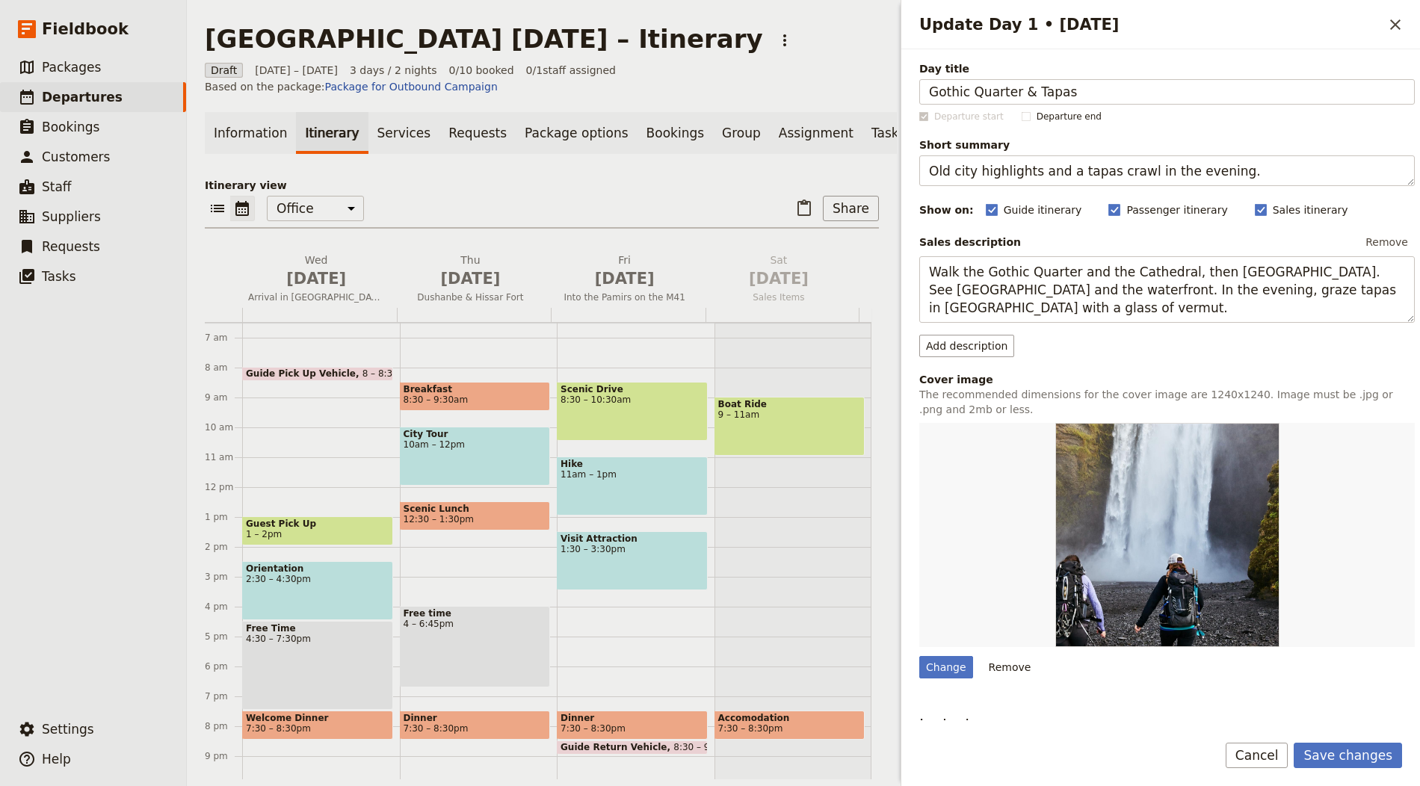
drag, startPoint x: 1347, startPoint y: 750, endPoint x: 1357, endPoint y: 716, distance: 35.9
click at [1347, 751] on button "Save changes" at bounding box center [1348, 755] width 108 height 25
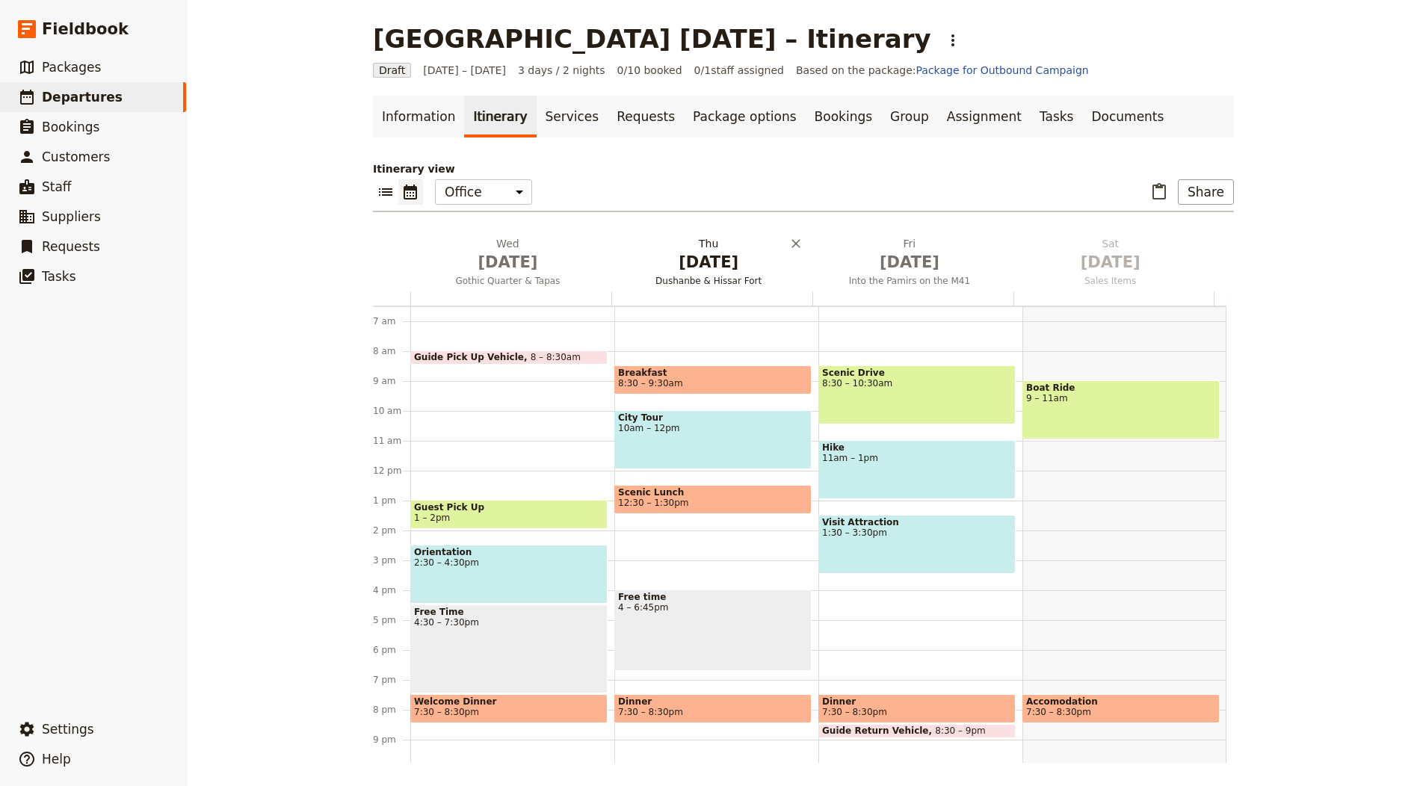
click at [697, 265] on span "Oct 2" at bounding box center [708, 262] width 183 height 22
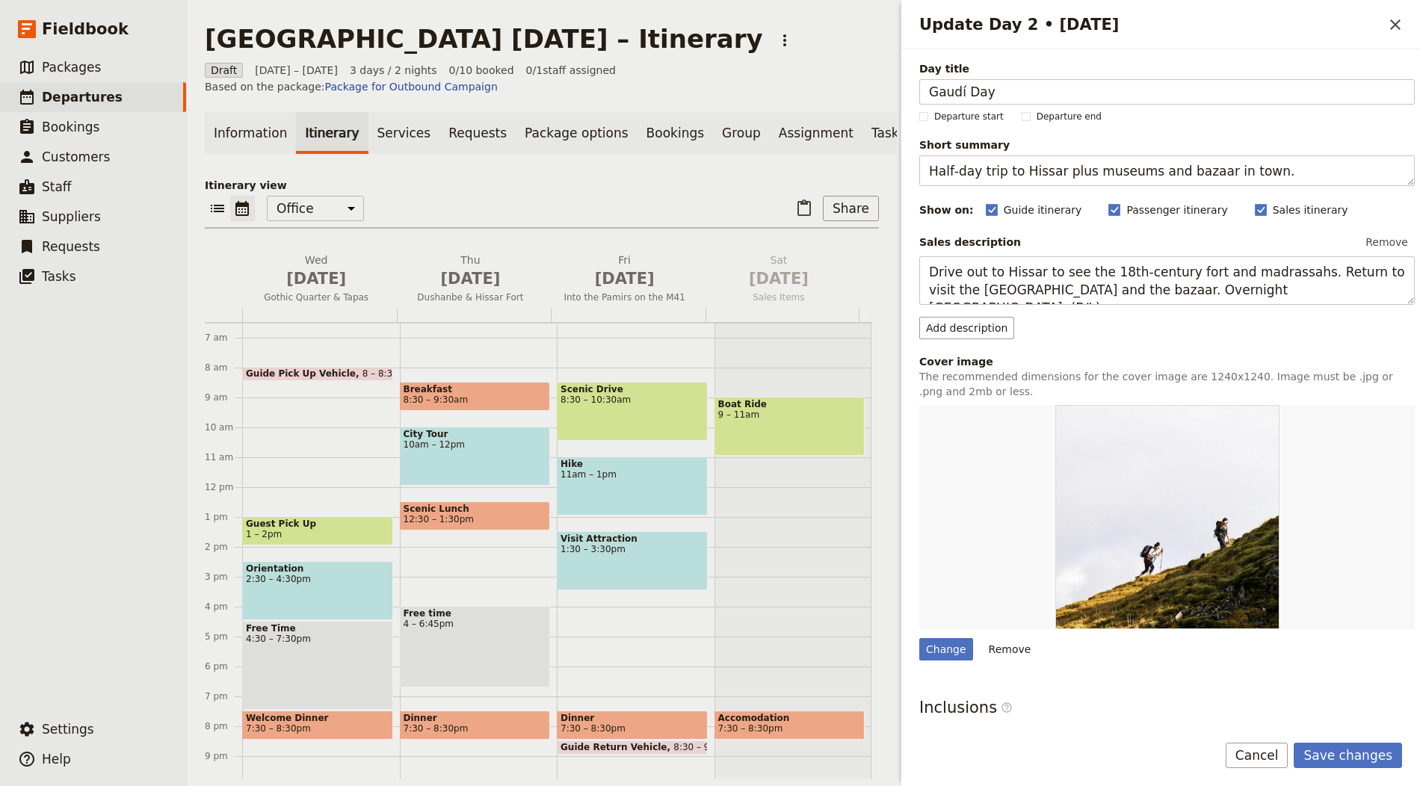
type input "Gaudí Day"
click at [1073, 174] on textarea "Half‑day trip to Hissar plus museums and bazaar in town." at bounding box center [1167, 170] width 496 height 31
paste textarea "Sagrada Família, Passeig de Gràcia and Park Güell"
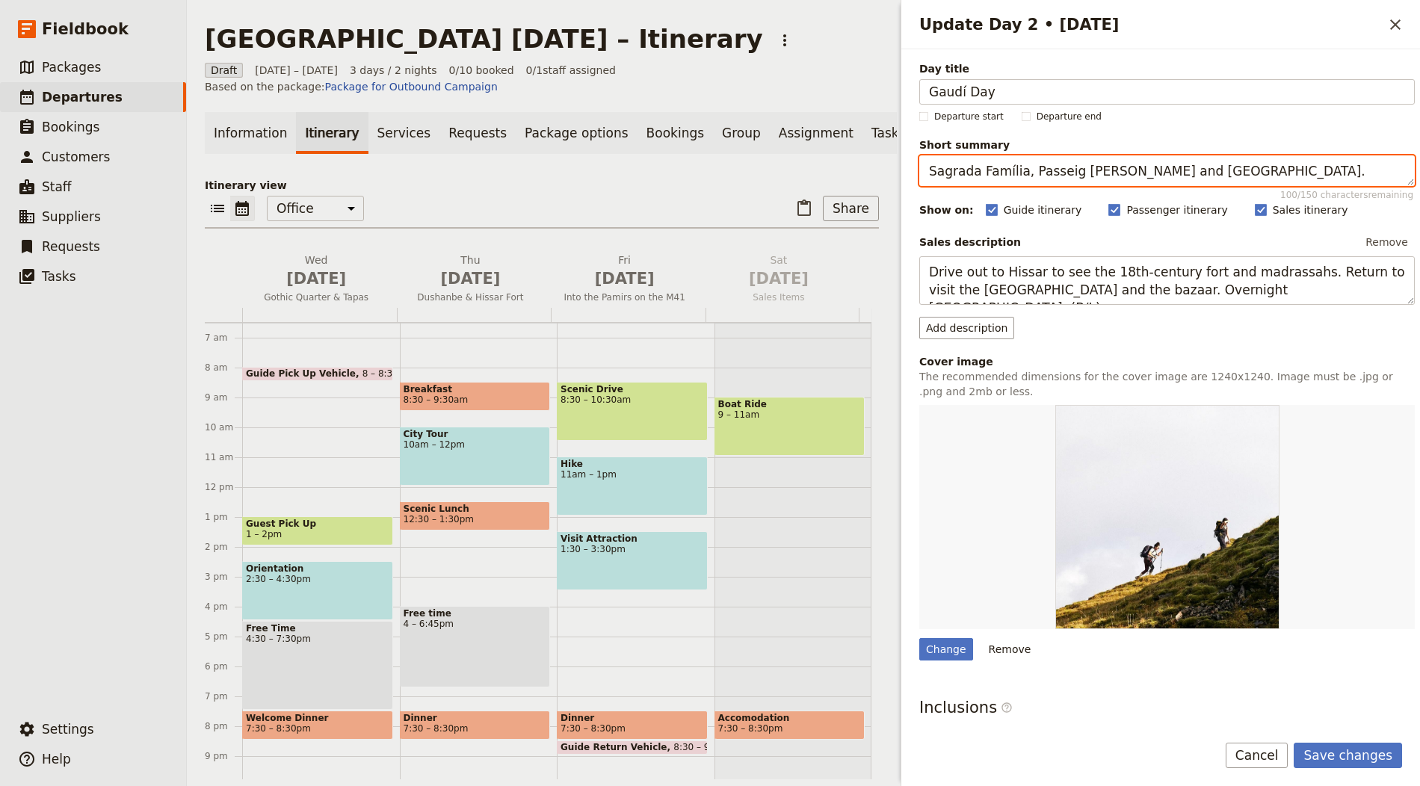
type textarea "Sagrada Família, Passeig de Gràcia and Park Güell."
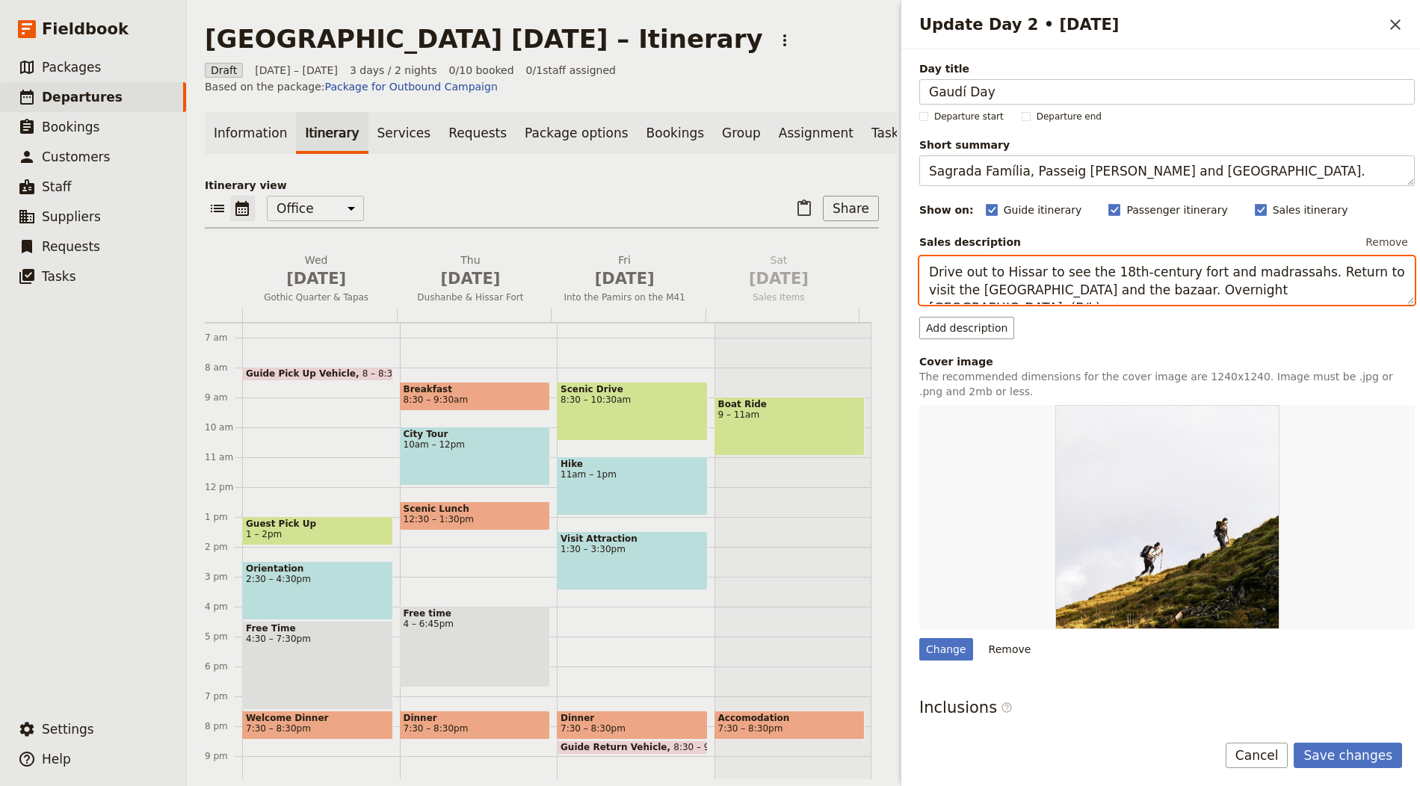
click at [1026, 265] on textarea "Drive out to Hissar to see the 18th‑century fort and madrassahs. Return to visi…" at bounding box center [1167, 280] width 496 height 49
paste textarea "Pre‑book Sagrada Família in the morning, then stroll Passeig de Gràcia for Casa…"
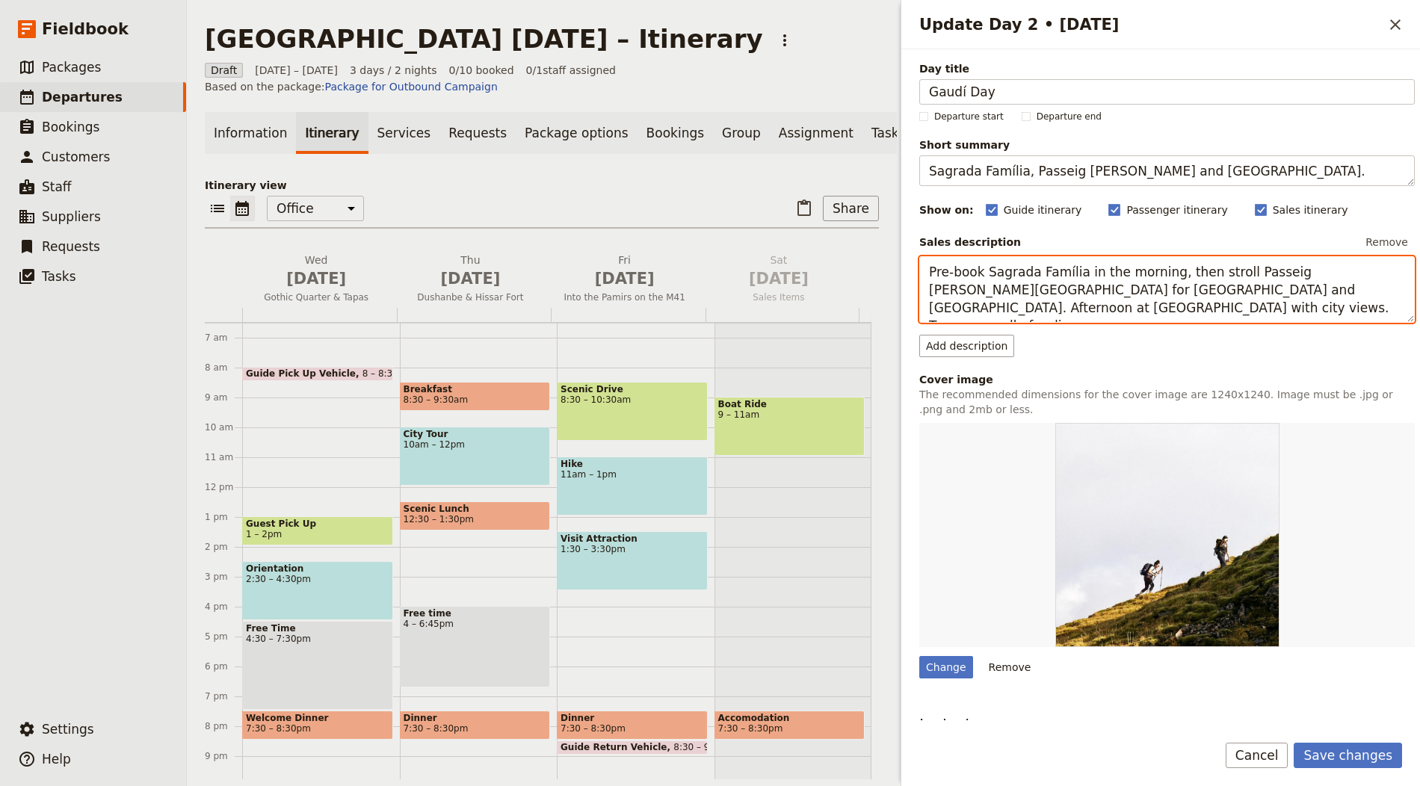
type textarea "Pre‑book Sagrada Família in the morning, then stroll Passeig de Gràcia for Casa…"
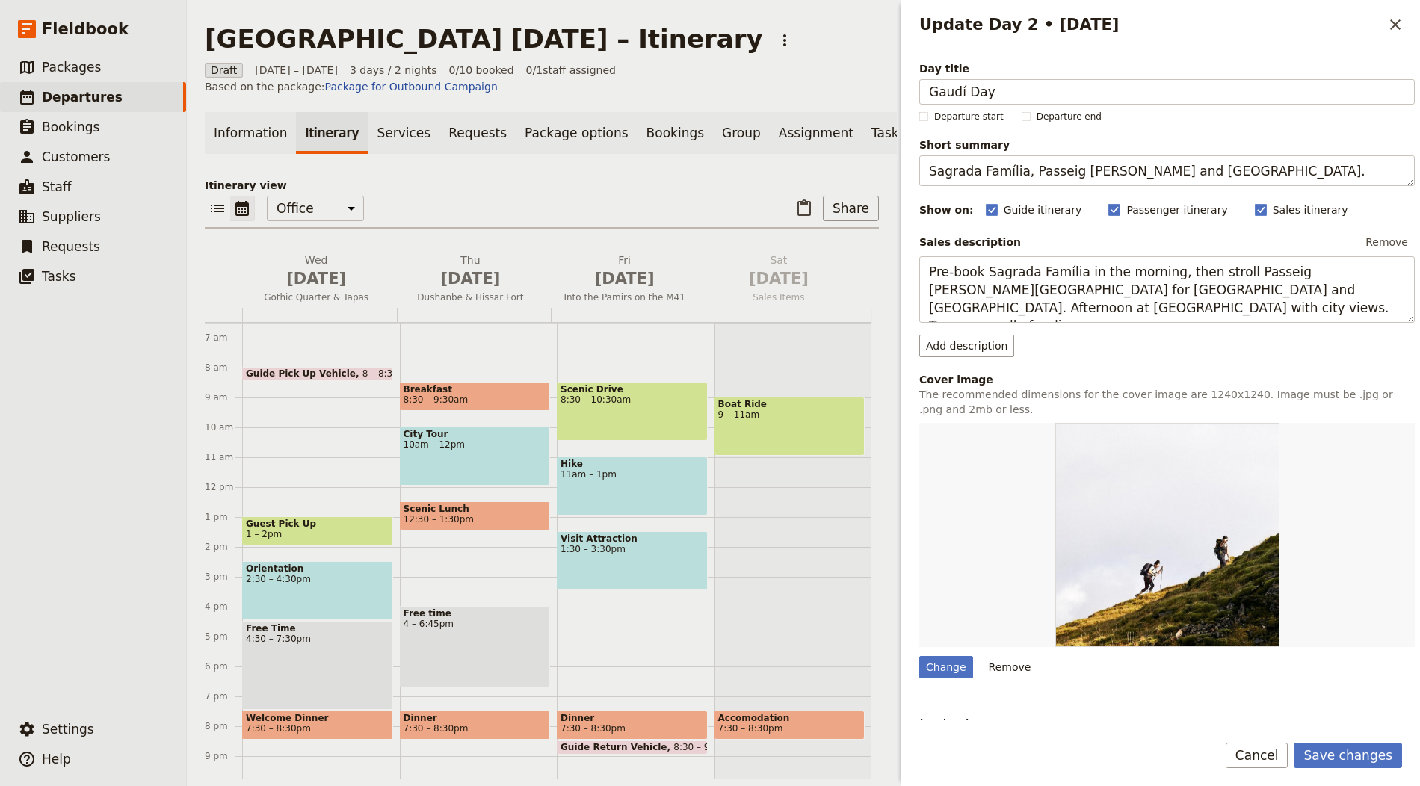
click at [1325, 741] on form "Day title Gaudí Day Departure start Departure end Short summary Sagrada Família…" at bounding box center [1160, 417] width 519 height 737
click at [1348, 749] on button "Save changes" at bounding box center [1348, 755] width 108 height 25
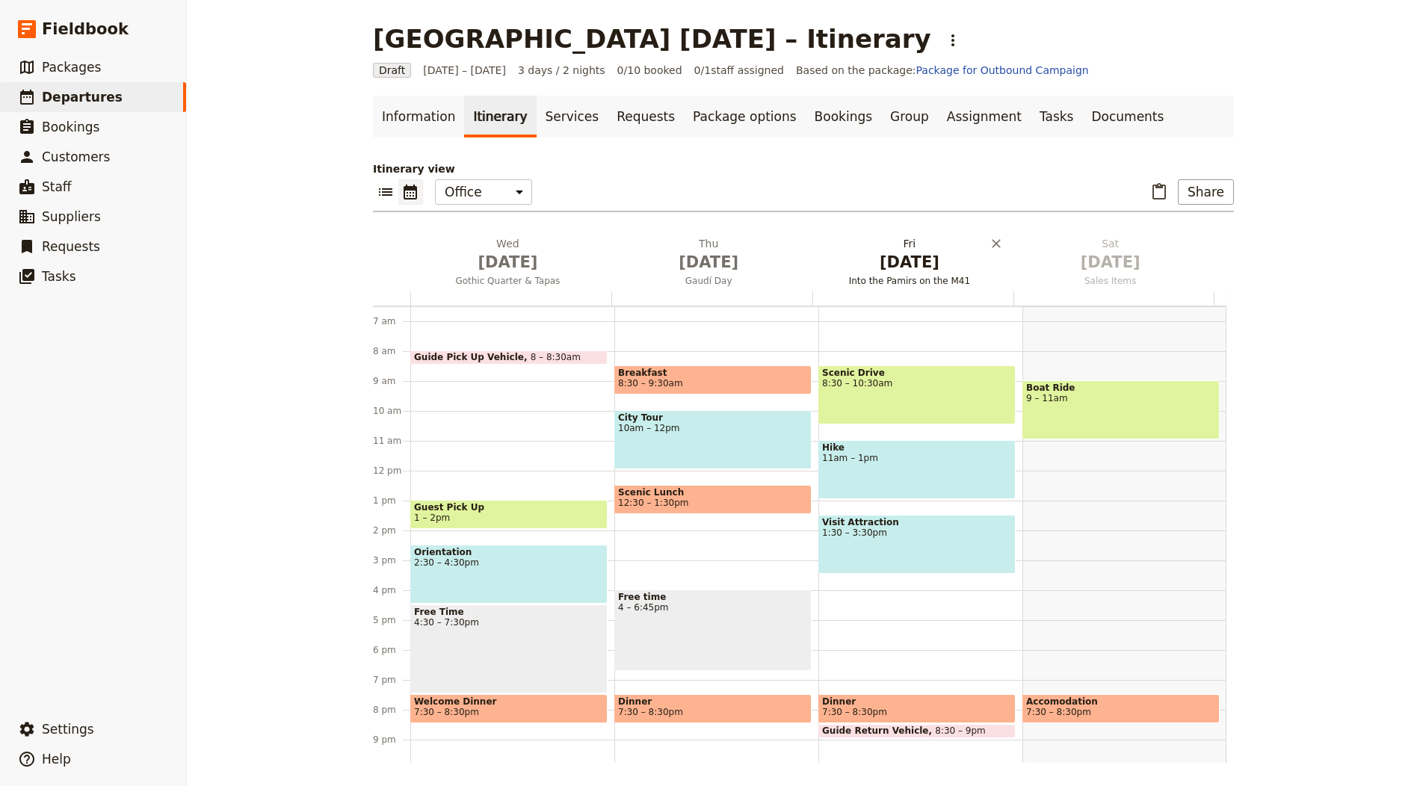
click at [914, 252] on span "Oct 3" at bounding box center [909, 262] width 183 height 22
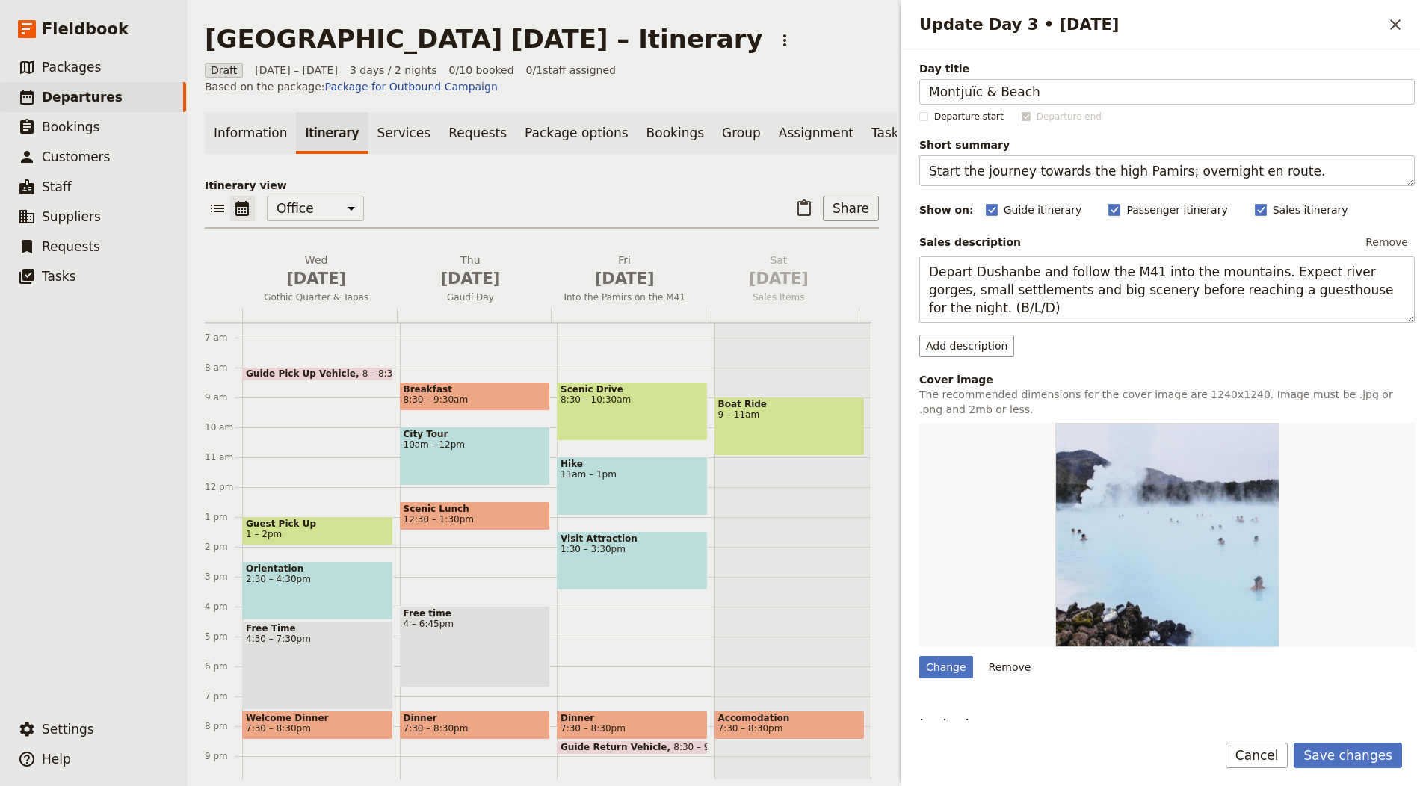
type input "Montjuïc & Beach"
click at [1049, 165] on textarea "Start the journey towards the high Pamirs; overnight en route." at bounding box center [1167, 170] width 496 height 31
paste textarea "Museums, cable car views and Barceloneta sunset"
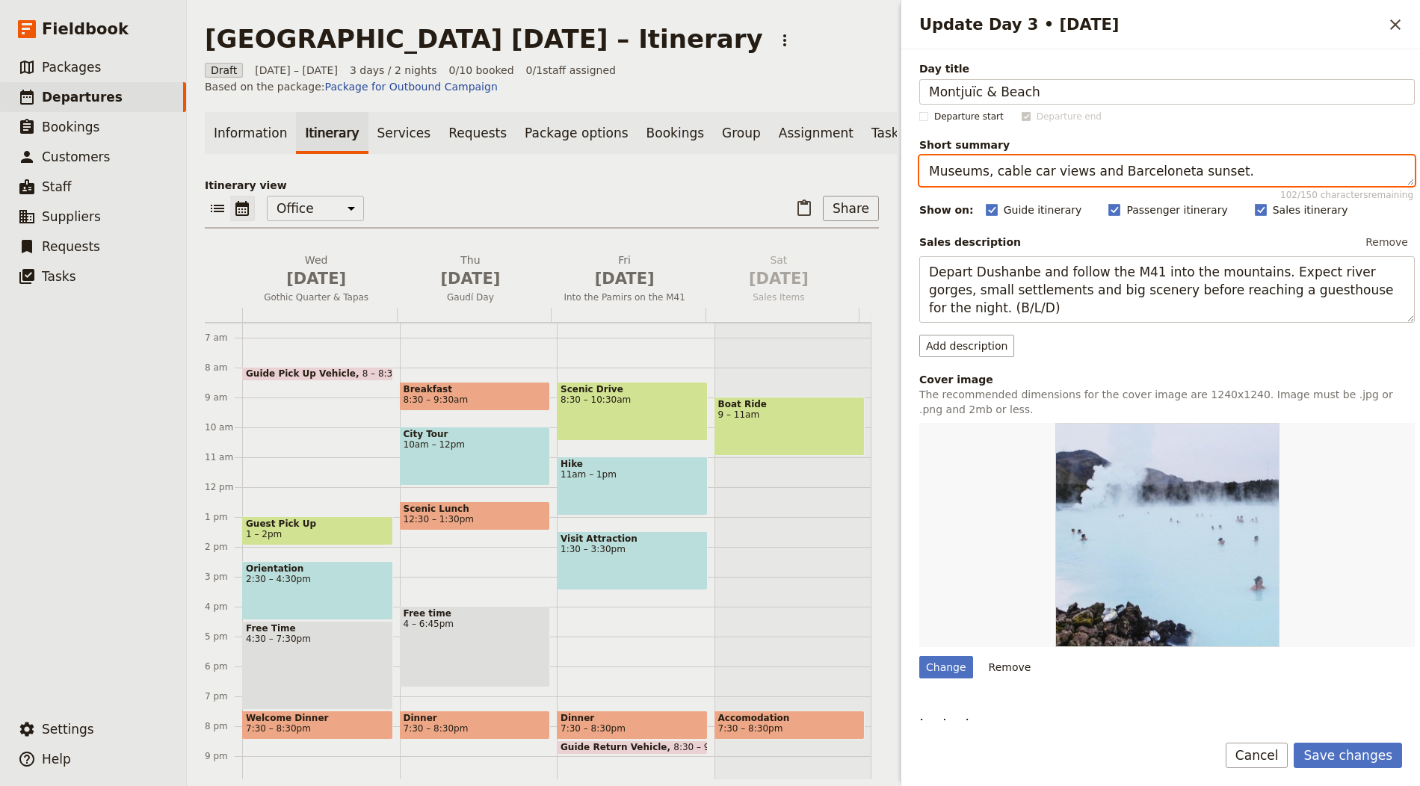
type textarea "Museums, cable car views and Barceloneta sunset."
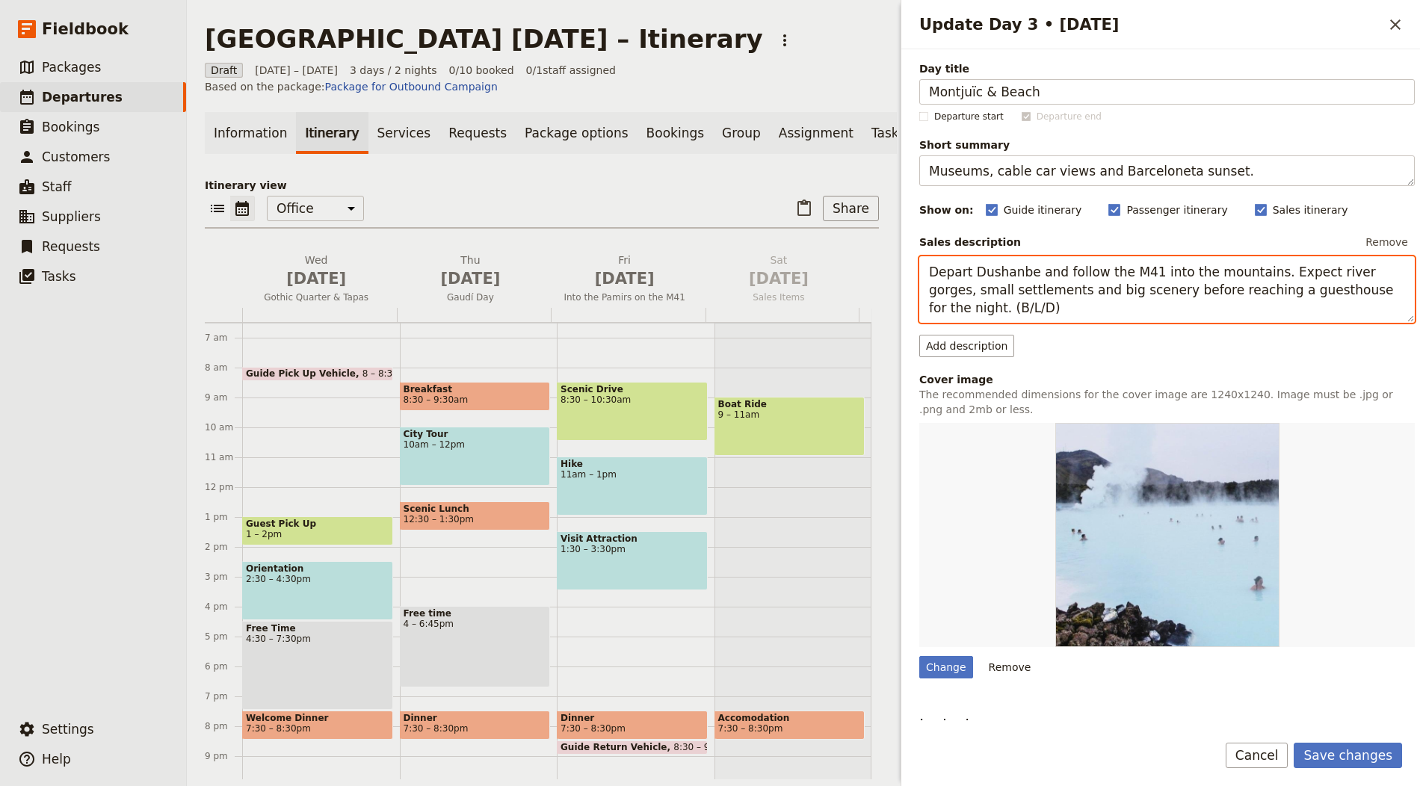
click at [1027, 280] on textarea "Depart Dushanbe and follow the M41 into the mountains. Expect river gorges, sma…" at bounding box center [1167, 289] width 496 height 67
paste textarea "Ride up Montjuïc for the castle gardens and museums. Return to the beach for a …"
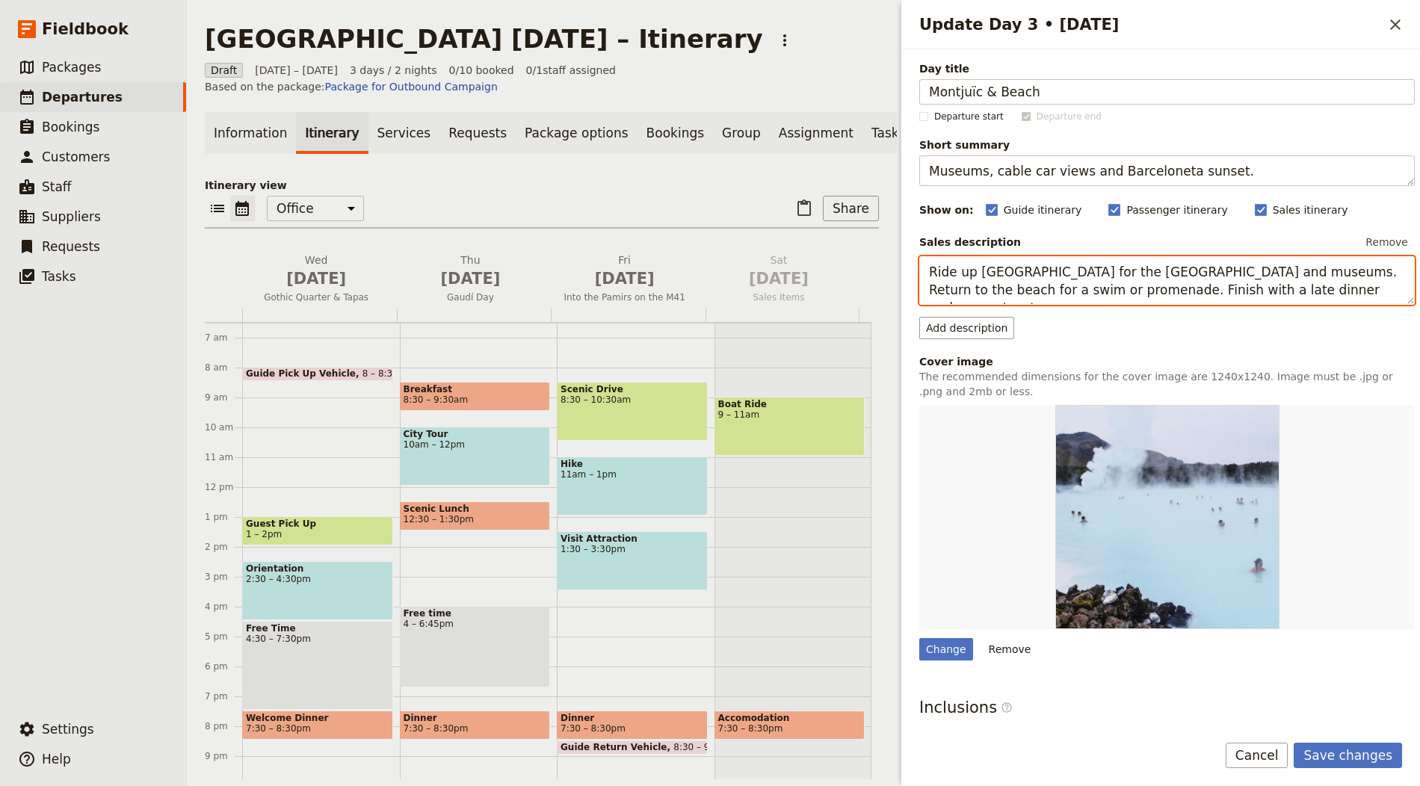
paste textarea "Update Day 3 • 3 Oct"
type textarea "Ride up Montjuïc for the castle gardens and museums. Return to the beach for a …"
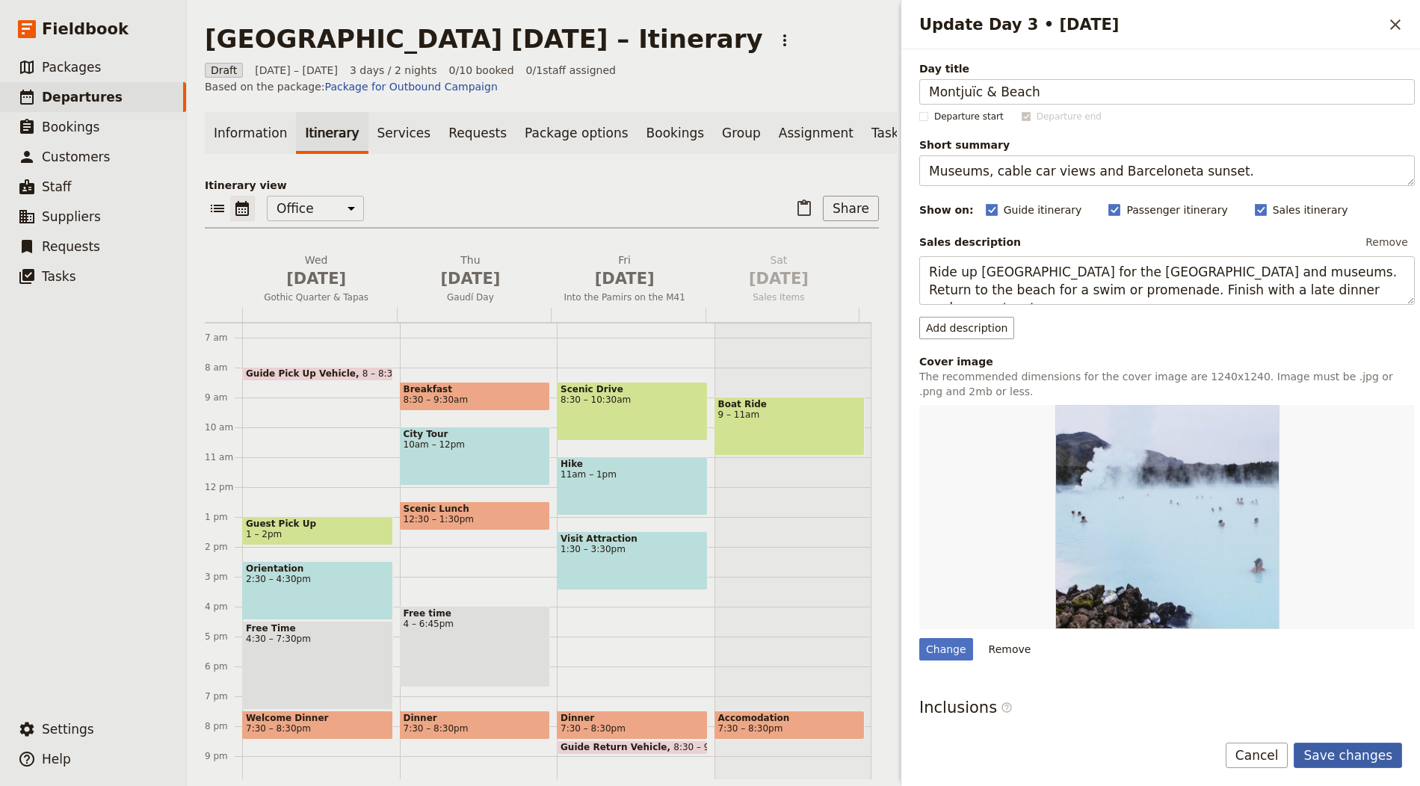
click at [1348, 761] on button "Save changes" at bounding box center [1348, 755] width 108 height 25
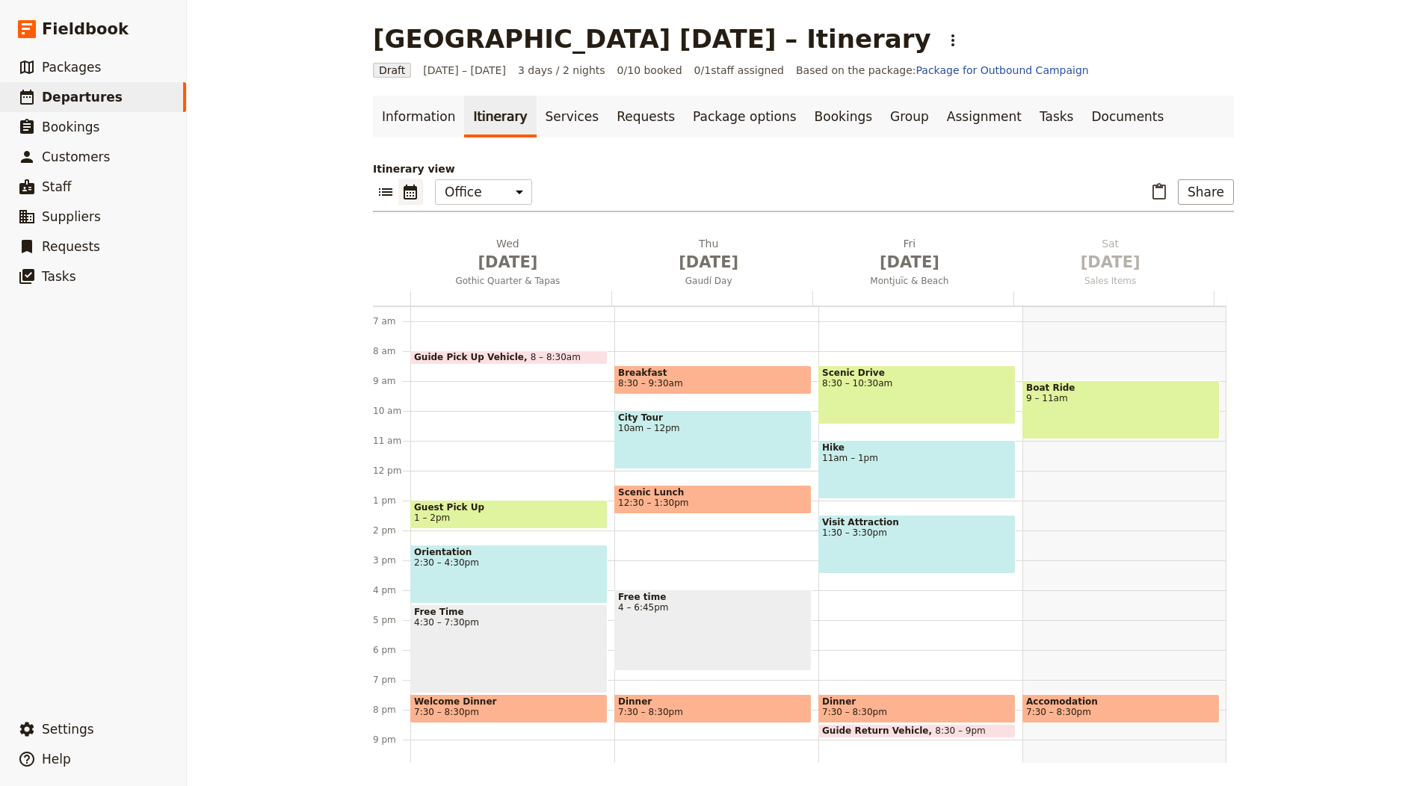
click at [1339, 749] on div "Barcelona in 3 Days – Itinerary ​ Draft 1 – 3 Oct 2025 3 days / 2 nights 0/10 b…" at bounding box center [803, 393] width 1233 height 786
click at [355, 139] on main "Barcelona in 3 Days – Itinerary ​ Draft 1 – 3 Oct 2025 3 days / 2 nights 0/10 b…" at bounding box center [803, 393] width 897 height 787
click at [378, 123] on link "Information" at bounding box center [418, 117] width 91 height 42
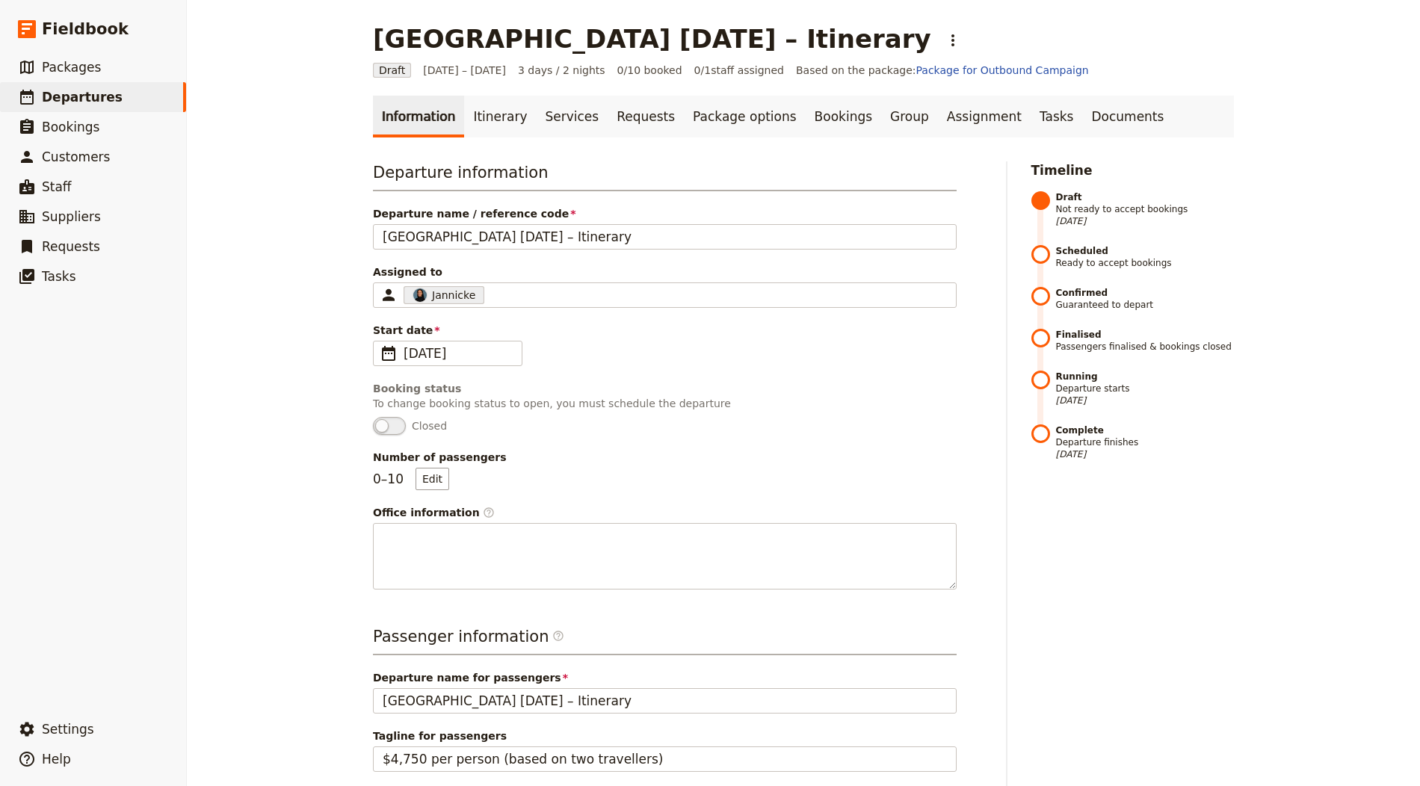
click at [410, 123] on link "Information" at bounding box center [418, 117] width 91 height 42
click at [428, 129] on link "Information" at bounding box center [418, 117] width 91 height 42
click at [339, 113] on div "Barcelona in 3 Days – Itinerary ​ Draft 1 – 3 Oct 2025 3 days / 2 nights 0/10 b…" at bounding box center [803, 393] width 1233 height 786
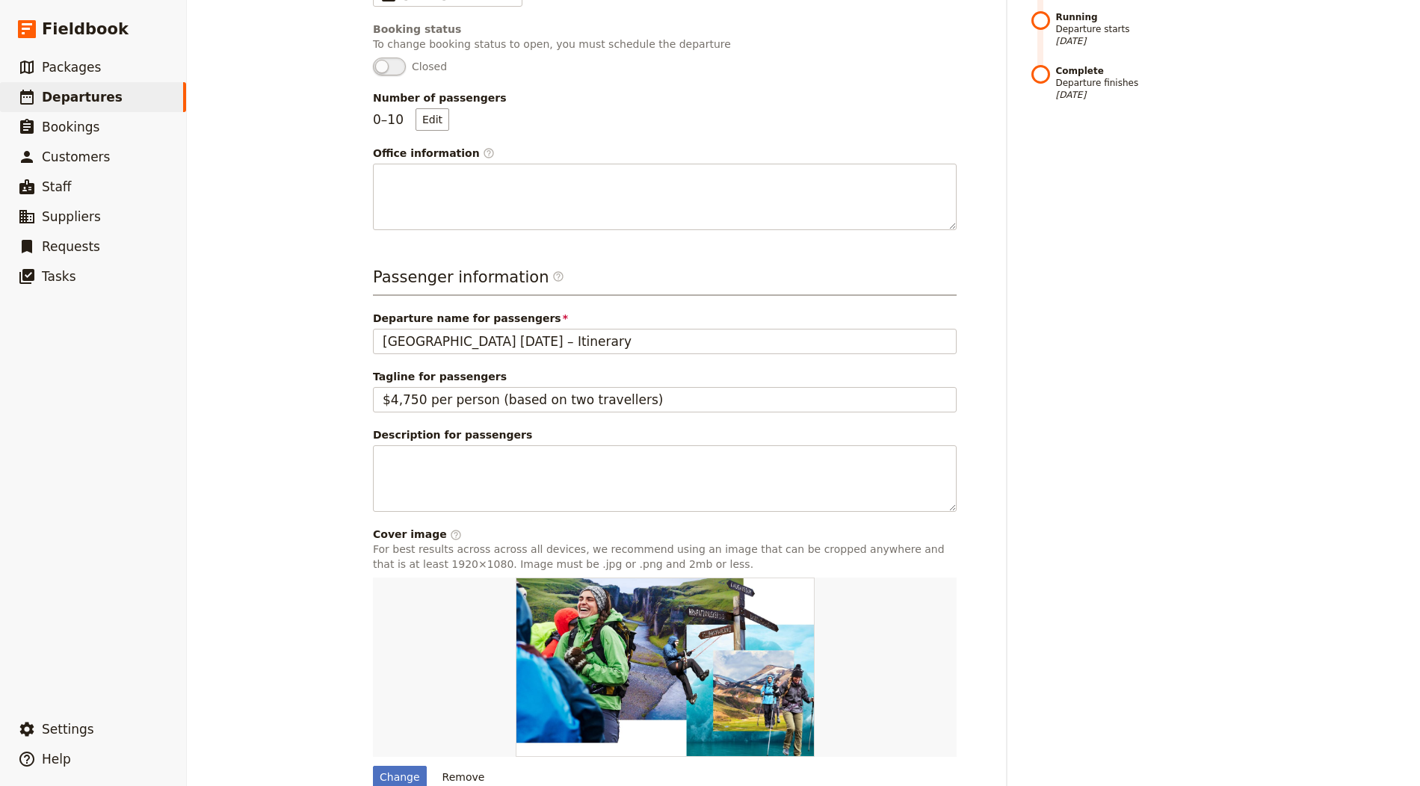
click at [292, 354] on div "Barcelona in 3 Days – Itinerary ​ Draft 1 – 3 Oct 2025 3 days / 2 nights 0/10 b…" at bounding box center [803, 393] width 1233 height 786
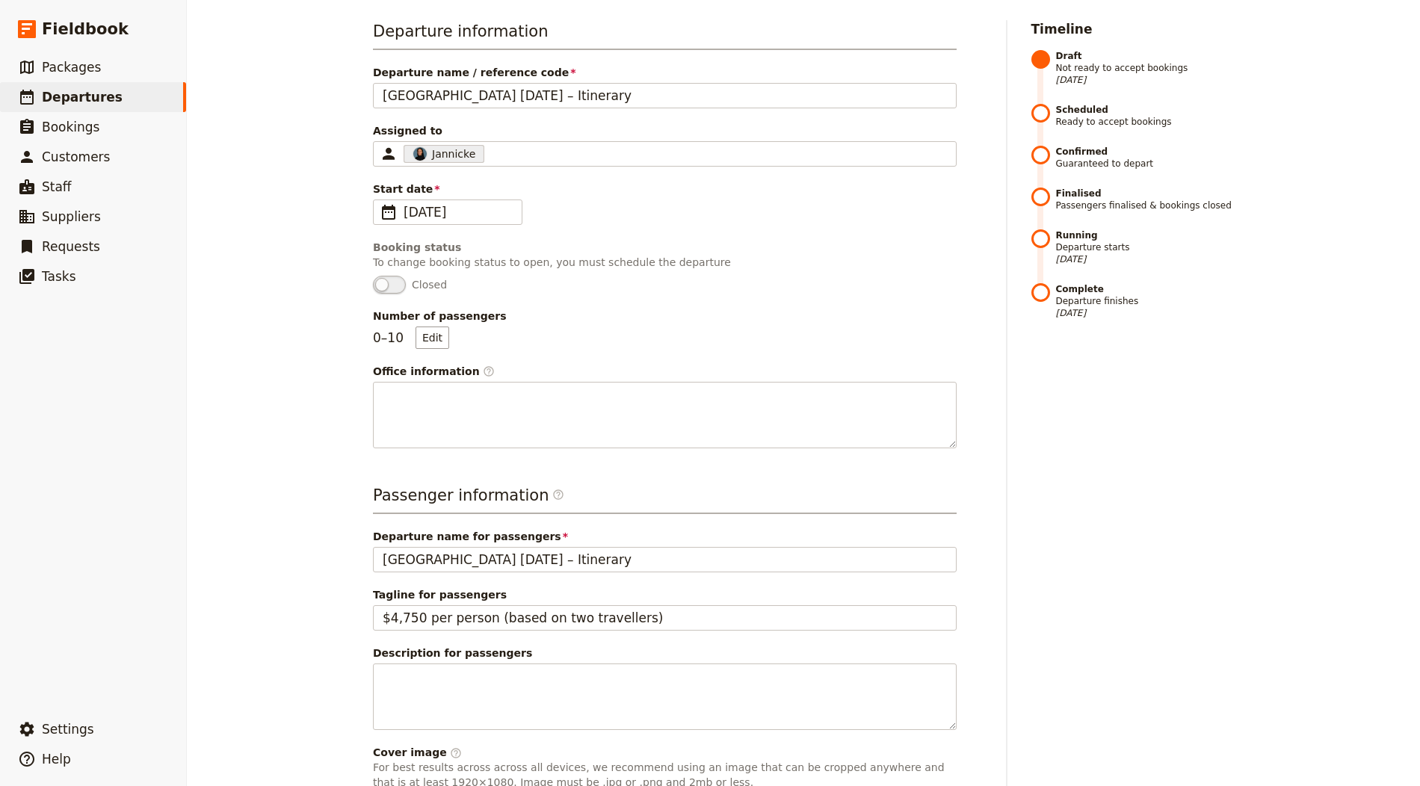
scroll to position [0, 0]
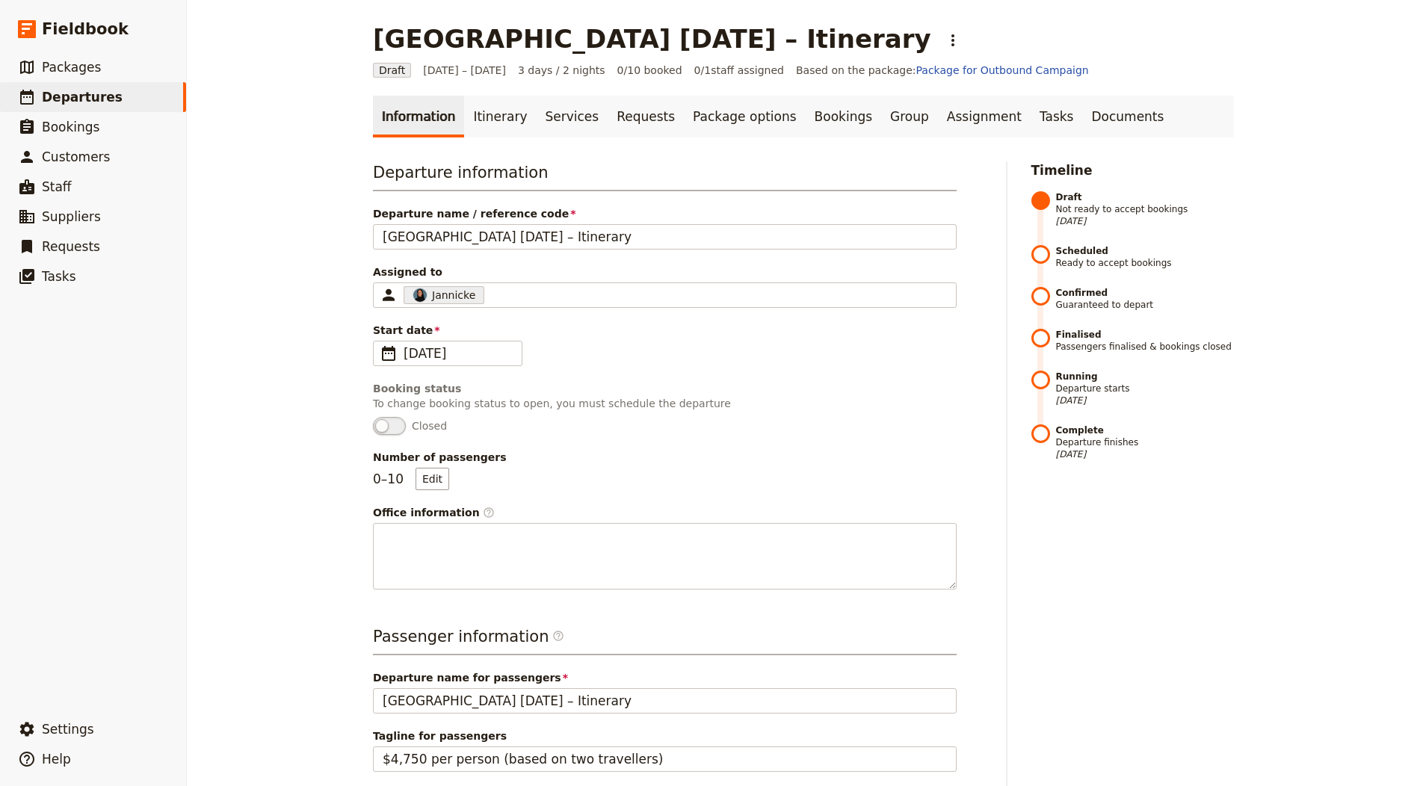
click at [505, 207] on span "Departure name / reference code" at bounding box center [665, 213] width 584 height 15
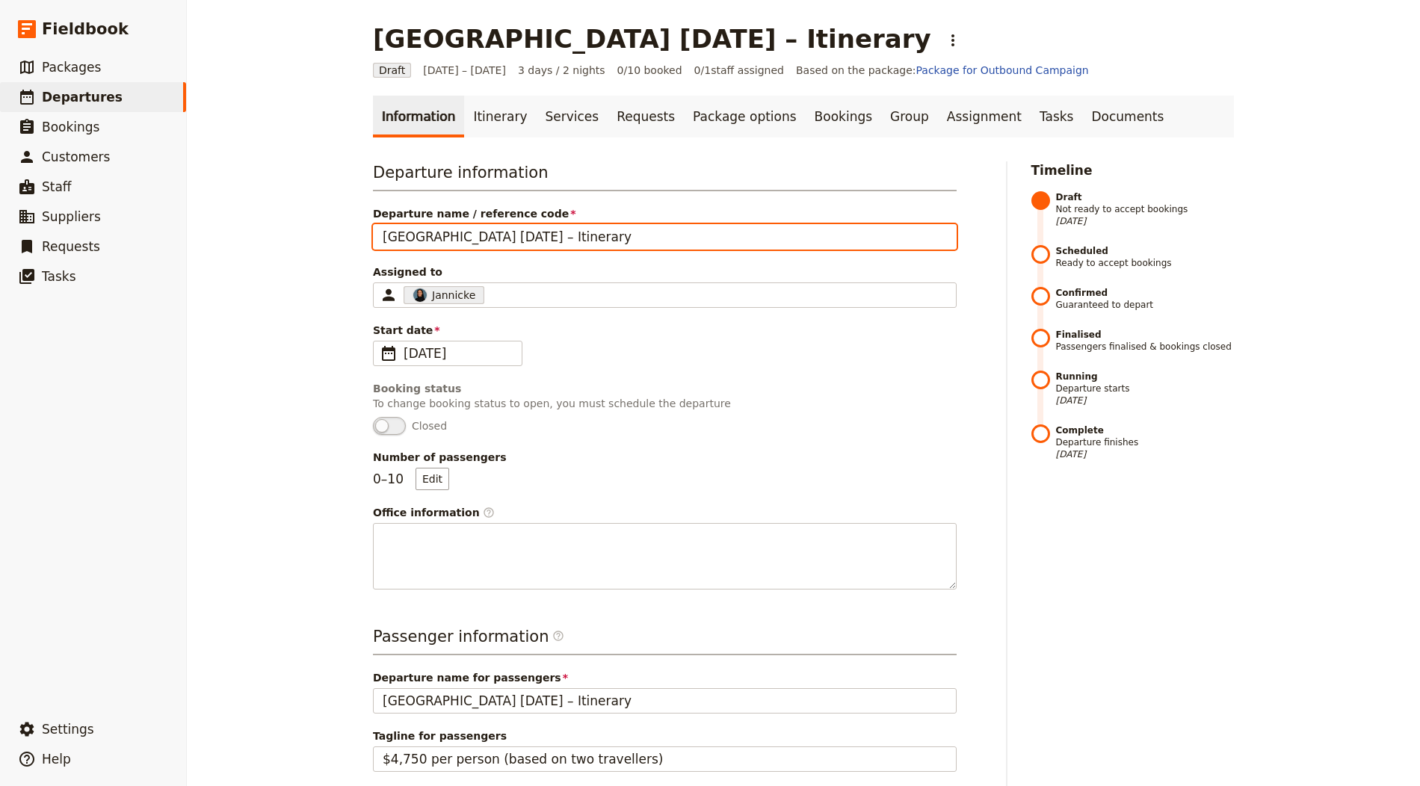
click at [505, 224] on input "Barcelona in 3 Days – Itinerary" at bounding box center [665, 236] width 584 height 25
drag, startPoint x: 490, startPoint y: 237, endPoint x: 795, endPoint y: 253, distance: 306.2
click at [795, 253] on div "Departure information Departure name / reference code Barcelona in 3 Days – Iti…" at bounding box center [665, 375] width 584 height 428
type input "Barcelona in 3 Days"
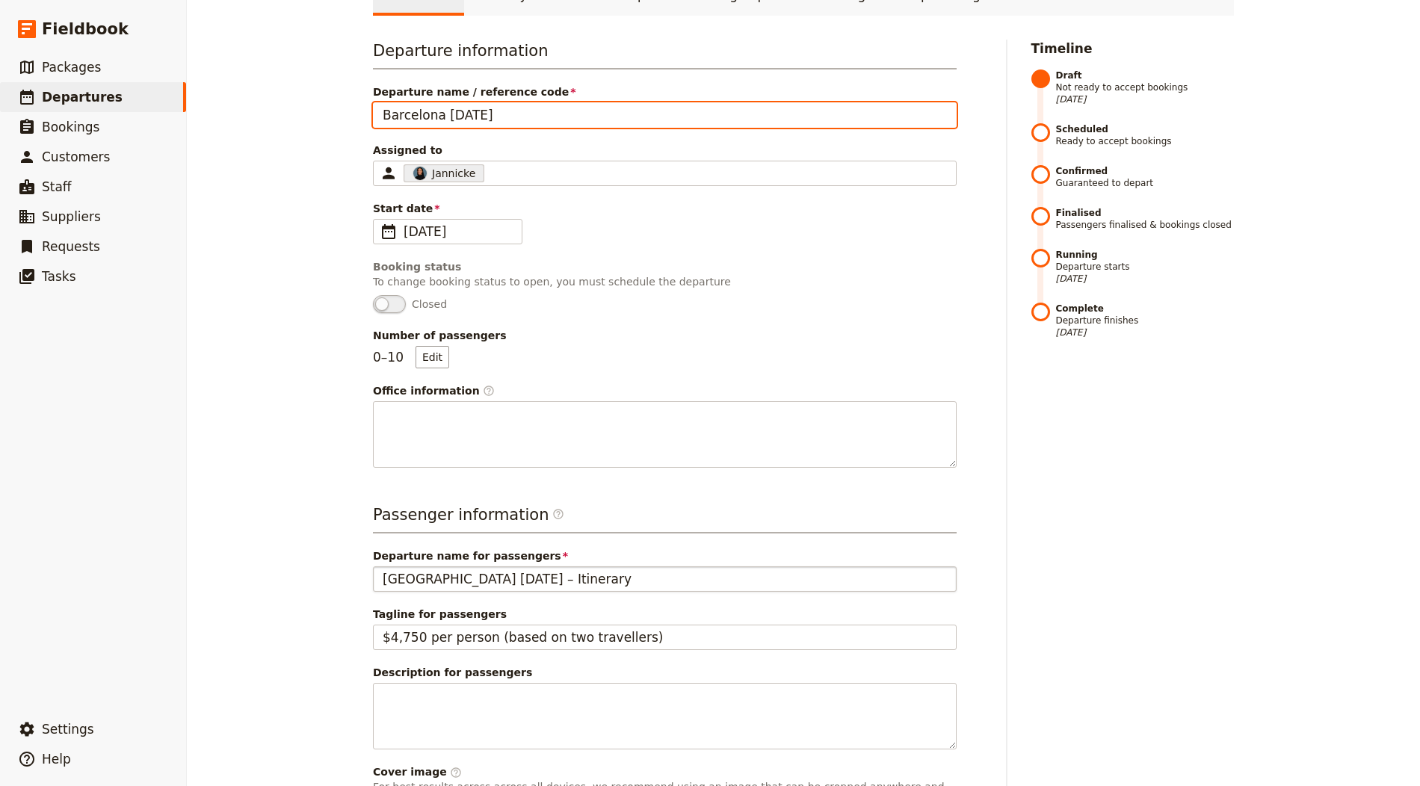
scroll to position [347, 0]
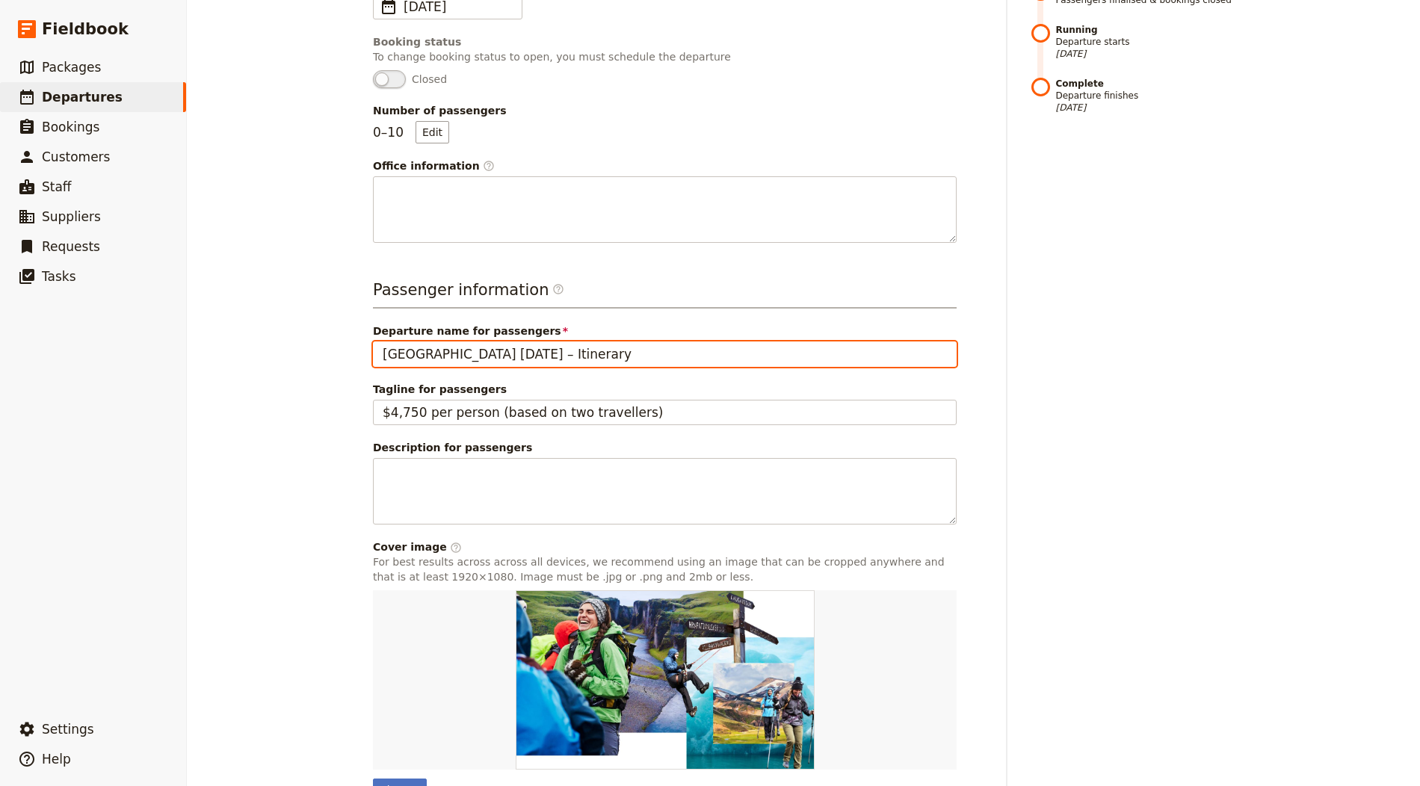
click at [506, 351] on input "Barcelona in 3 Days – Itinerary" at bounding box center [665, 354] width 584 height 25
drag, startPoint x: 652, startPoint y: 363, endPoint x: 695, endPoint y: 363, distance: 43.4
click at [695, 364] on div "Passenger information ​ Departure name for passengers Barcelona in 3 Days – Iti…" at bounding box center [665, 540] width 584 height 522
type input "Barcelona in 3 Days"
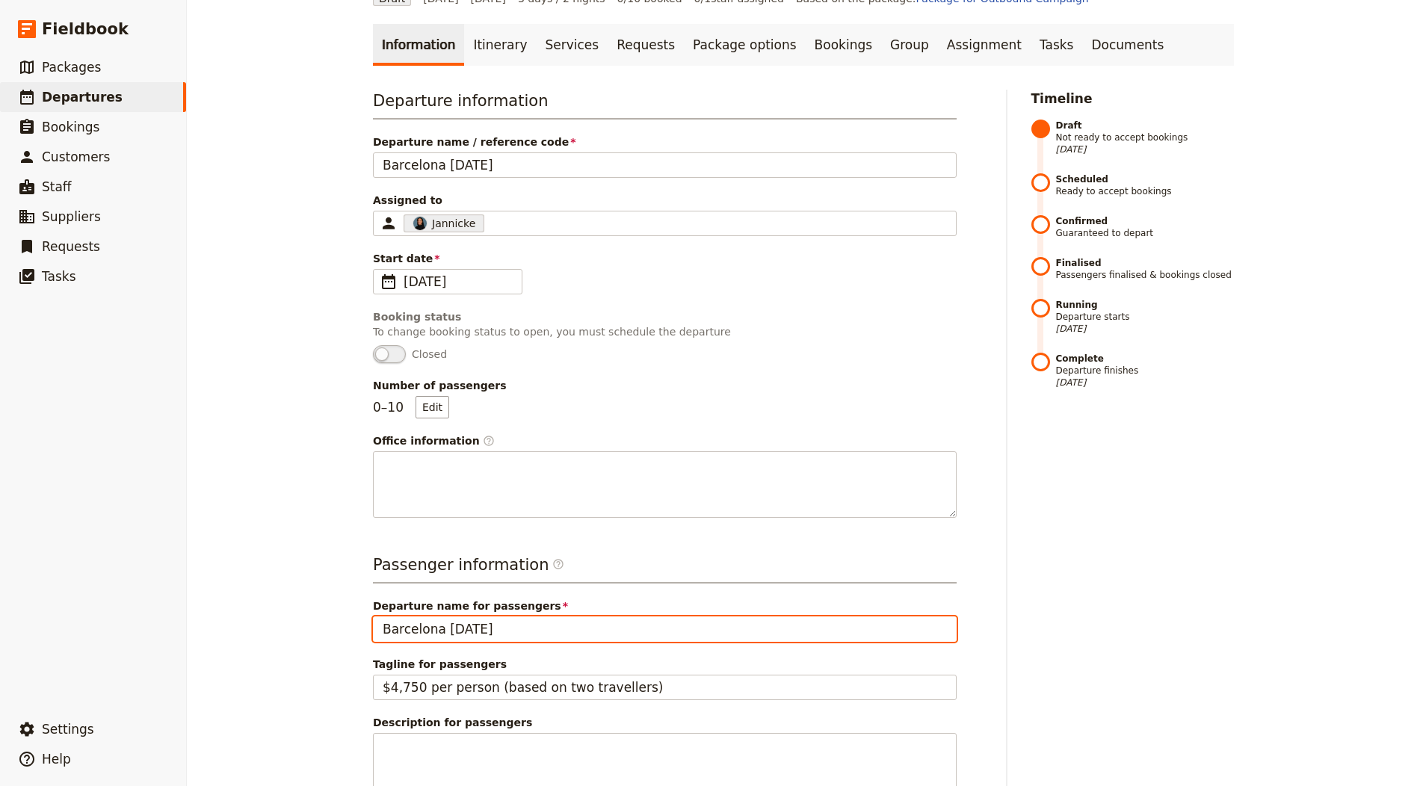
scroll to position [0, 0]
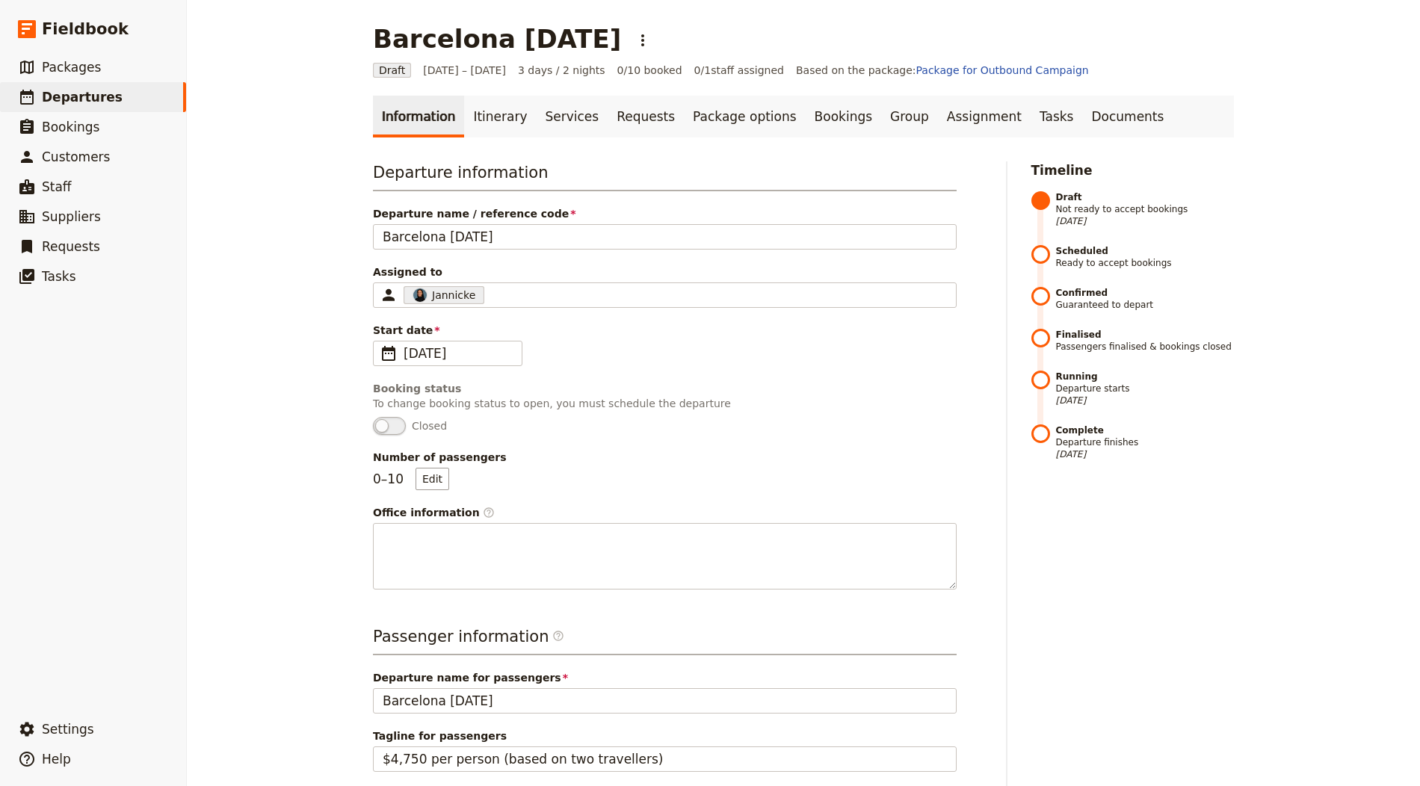
click at [621, 53] on div "Barcelona in 3 Days ​" at bounding box center [514, 39] width 283 height 30
click at [634, 48] on icon "Actions" at bounding box center [643, 40] width 18 height 18
click at [665, 114] on span "Schedule departure" at bounding box center [662, 118] width 103 height 15
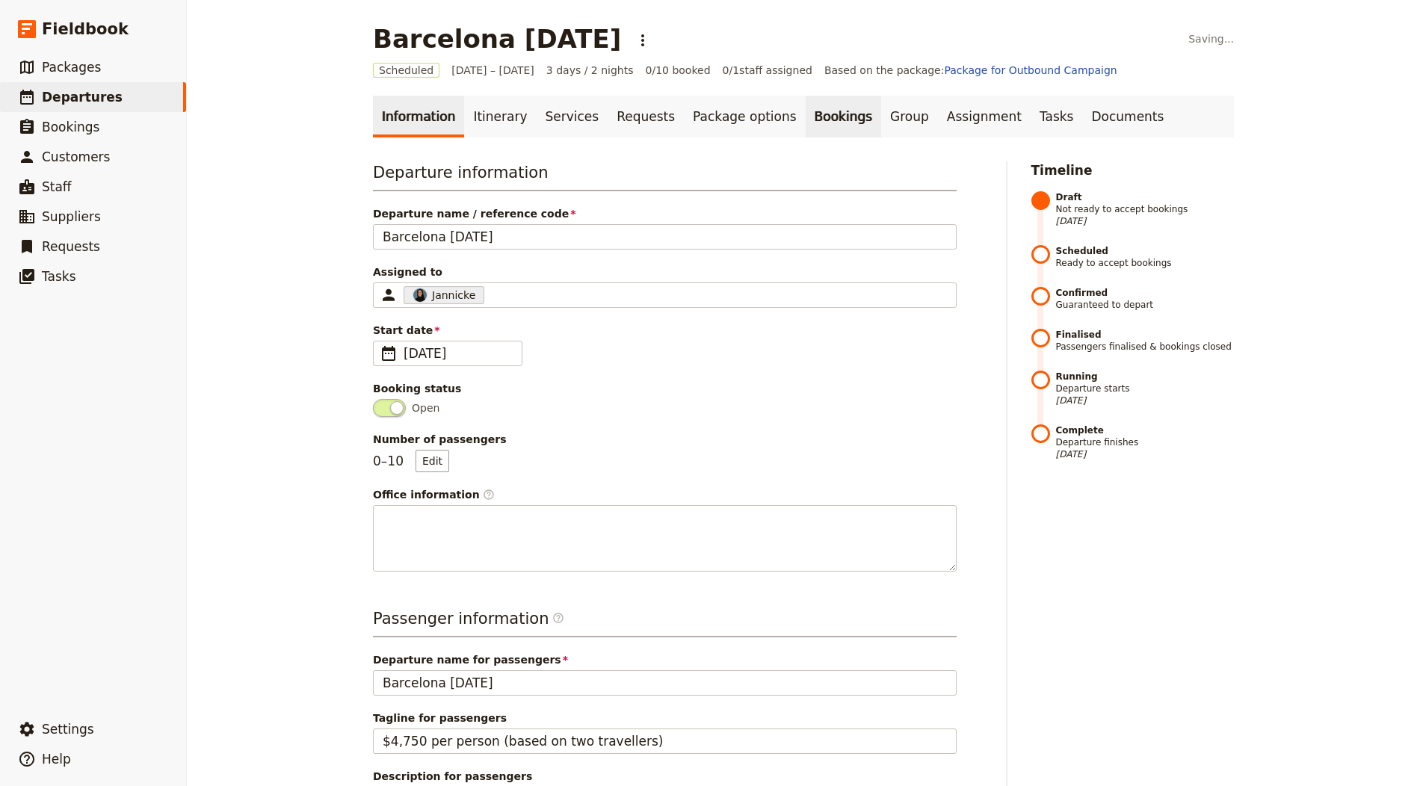
click at [806, 119] on link "Bookings" at bounding box center [843, 117] width 75 height 42
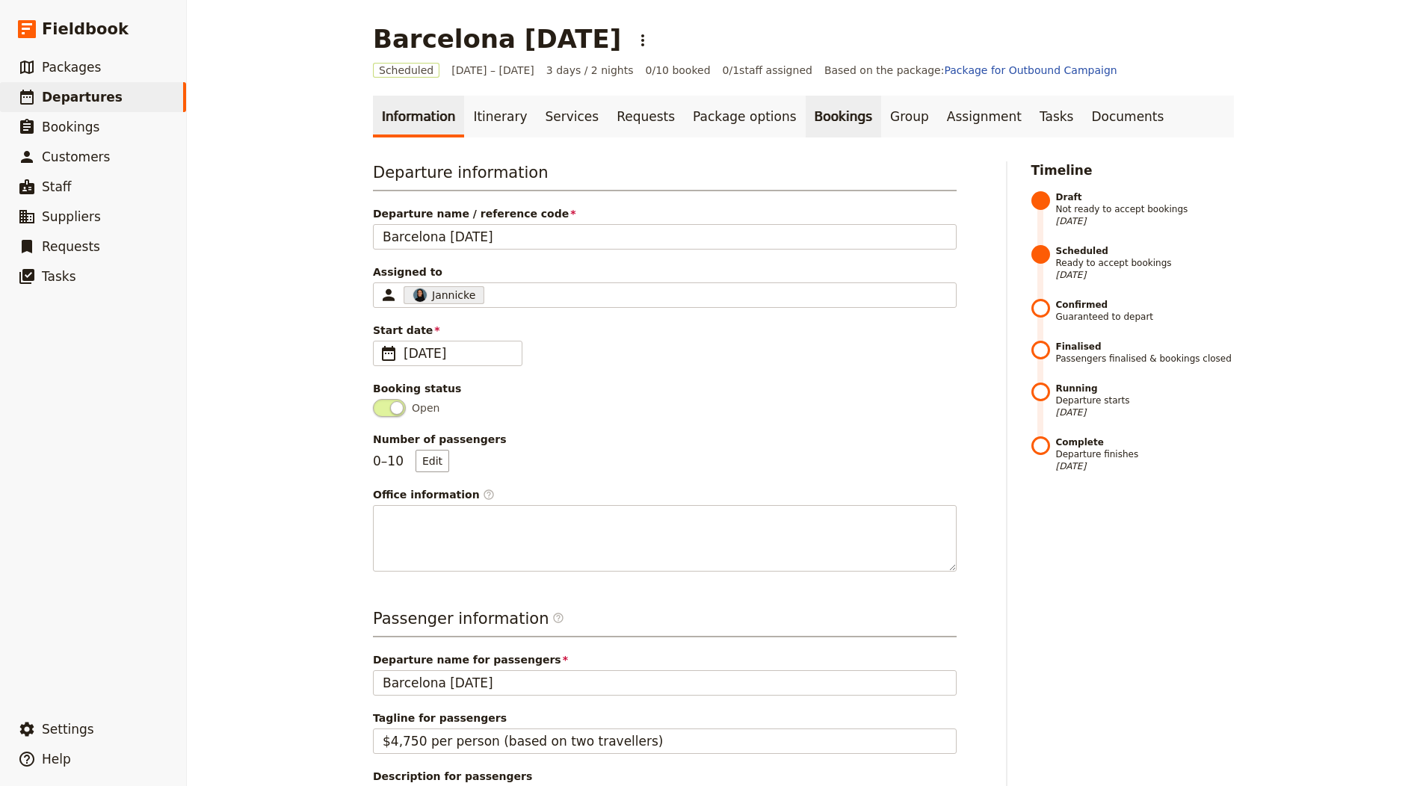
click at [806, 110] on link "Bookings" at bounding box center [843, 117] width 75 height 42
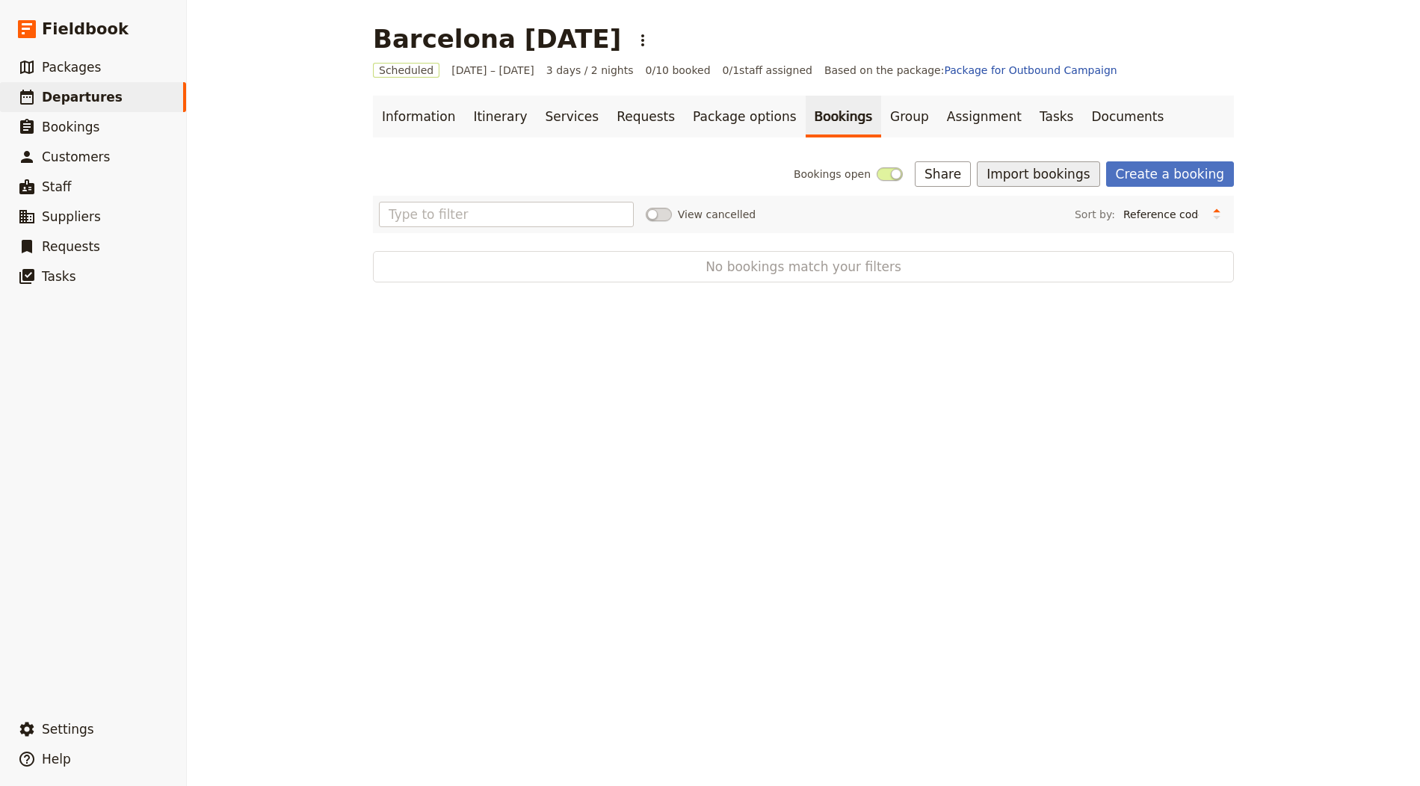
click at [1039, 171] on button "Import bookings" at bounding box center [1038, 173] width 123 height 25
click at [1052, 200] on span "Import Bookings" at bounding box center [1043, 206] width 86 height 15
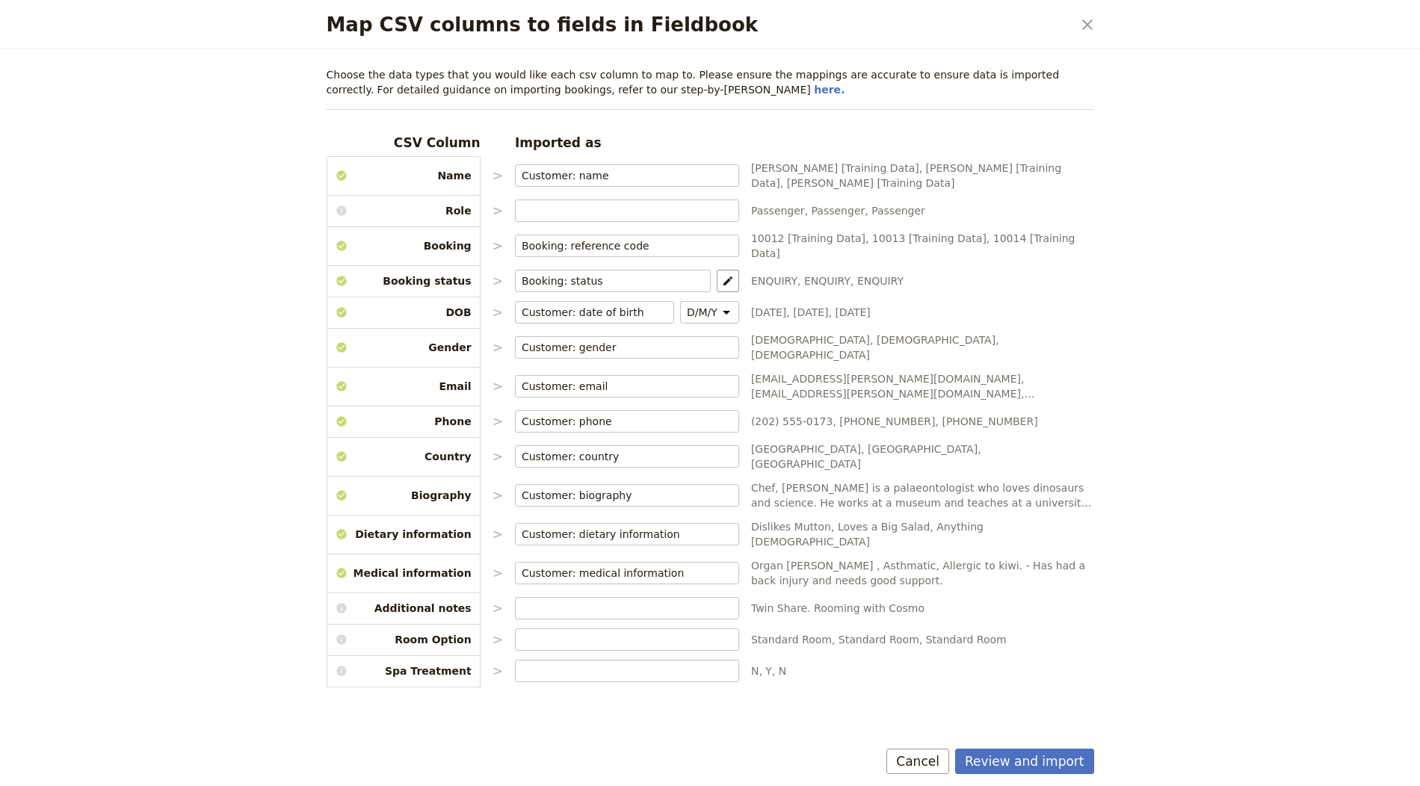
click at [1035, 744] on div "Review and import Cancel" at bounding box center [711, 764] width 804 height 43
click at [1040, 741] on div "Choose the data types that you would like each csv column to map to. Please ens…" at bounding box center [711, 417] width 804 height 737
click at [1038, 756] on button "Review and import" at bounding box center [1024, 761] width 139 height 25
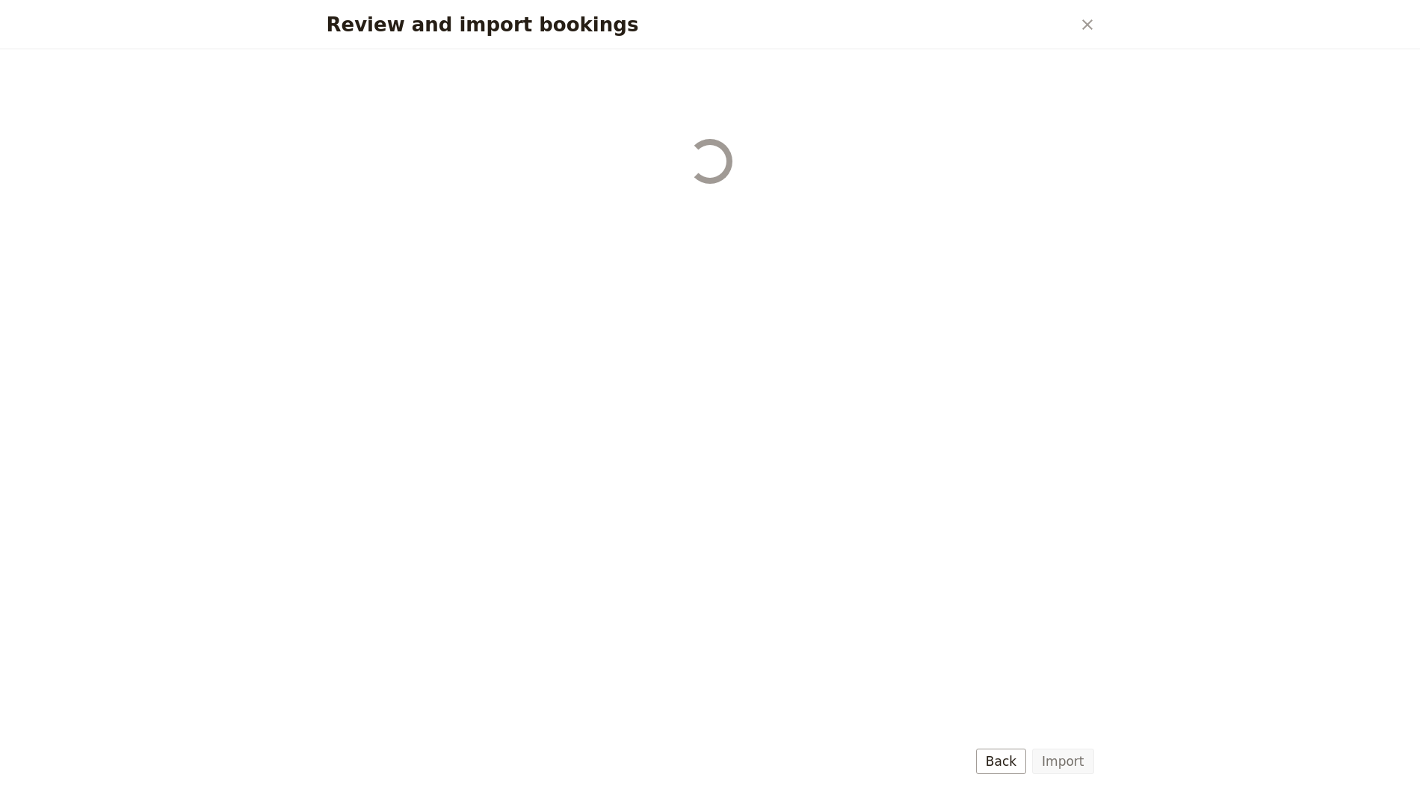
select select "655d56b39948720cb8e55355"
select select "655d57ca9948720cb8e553ec"
select select "655d57fa9948720cb8e553f3"
select select "655d58079948720cb8e553fa"
select select "655d584c9948720cb8e55401"
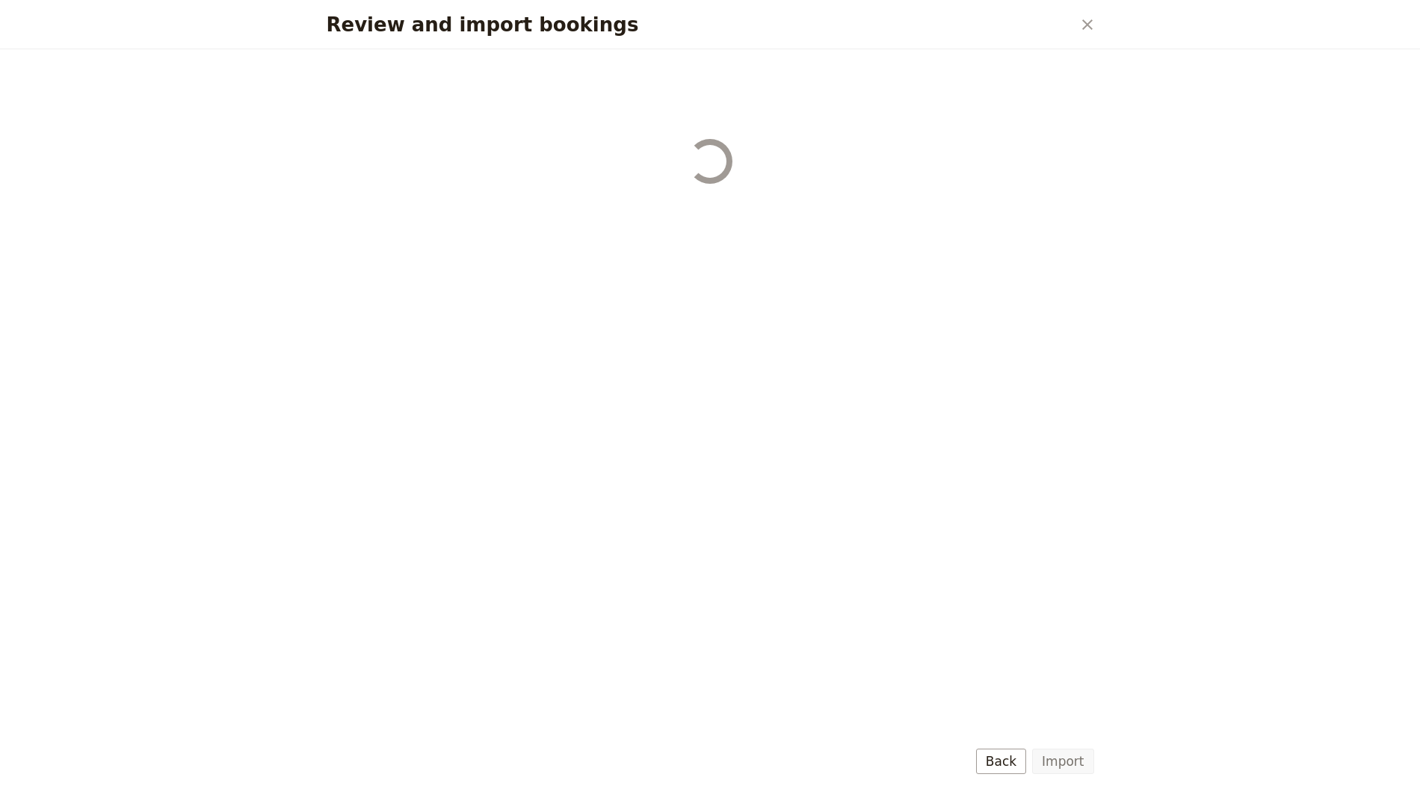
select select "655d58679948720cb8e5540d"
select select "650e6b6659641ed5ee156647"
select select "650e6b4b59641ed5ee156605"
select select "650e2104408bbede5b0c60fd"
select select "650e1d73408bbede5b0c60a6"
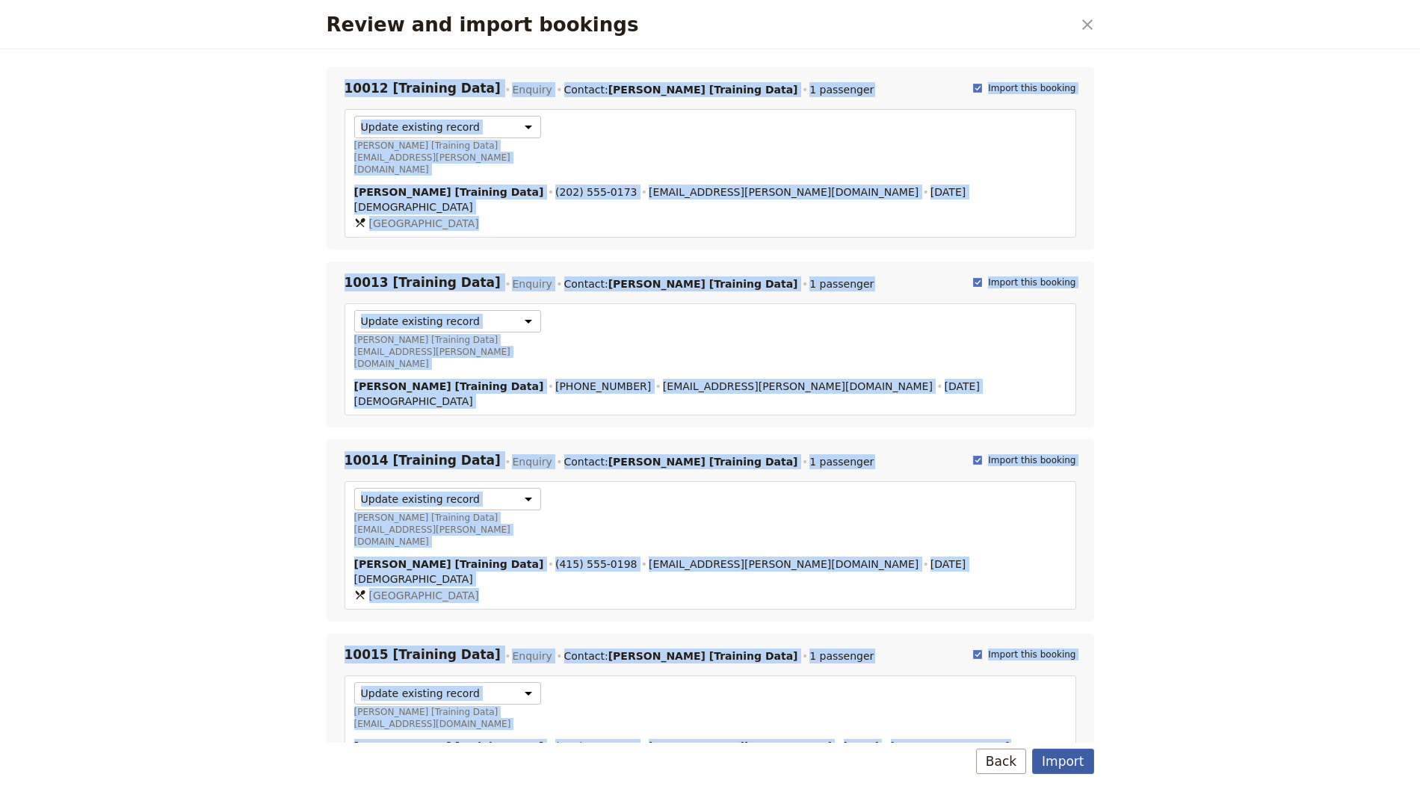
click at [1067, 770] on button "Import" at bounding box center [1062, 761] width 61 height 25
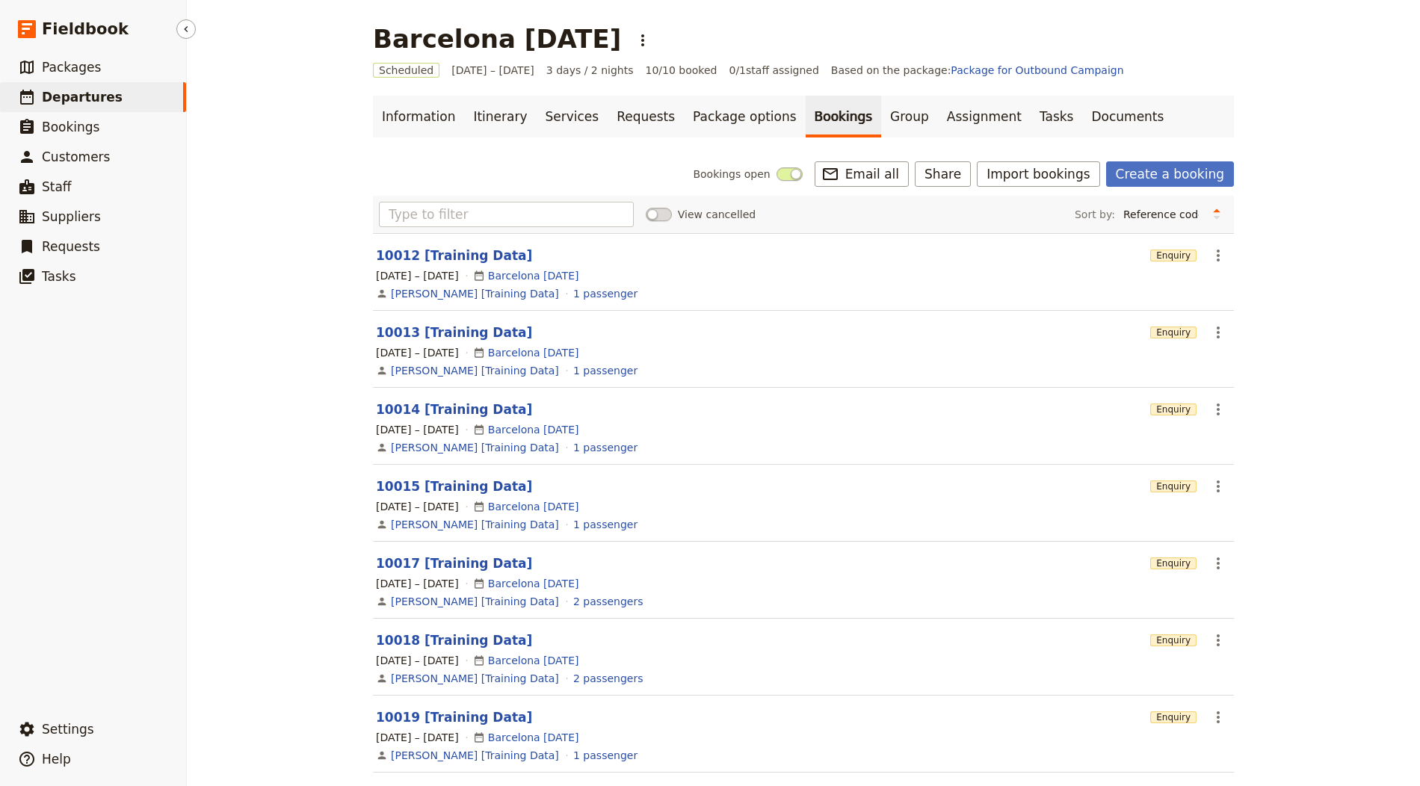
click at [134, 101] on link "​ Departures" at bounding box center [93, 97] width 186 height 30
select select "CREATED_AT"
click at [101, 86] on link "​ Departures" at bounding box center [93, 97] width 186 height 30
select select "CREATED_AT"
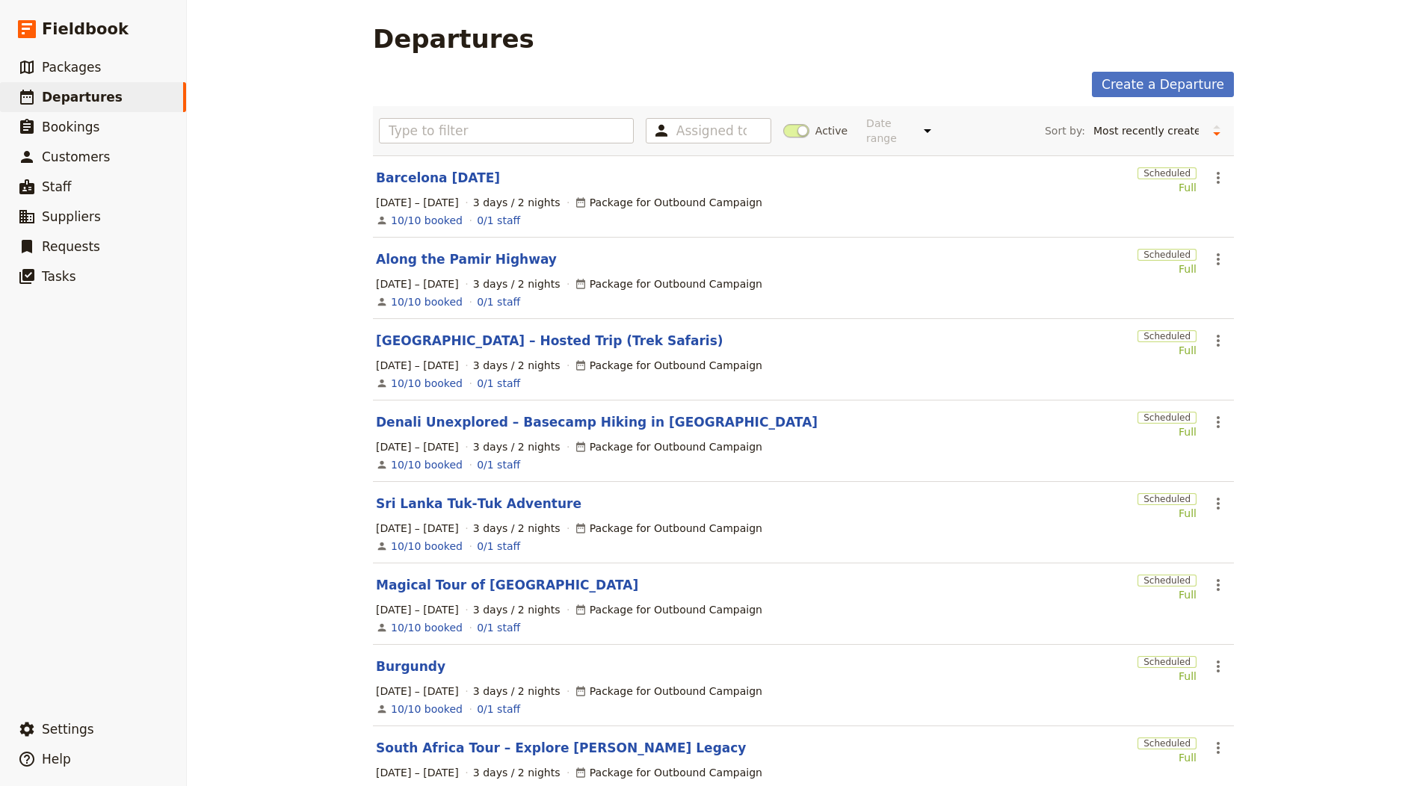
scroll to position [252, 0]
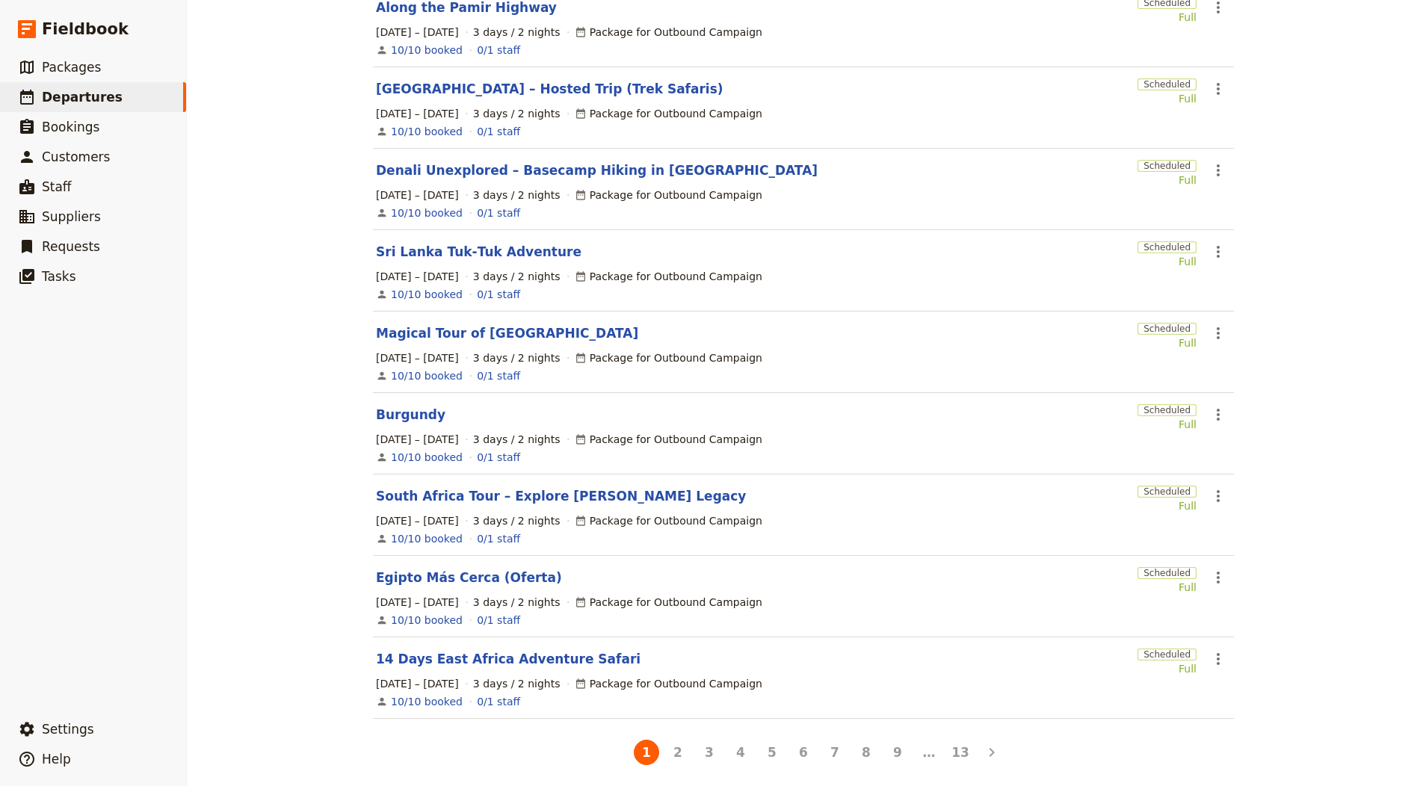
click at [921, 408] on div "Burgundy" at bounding box center [754, 415] width 756 height 18
click at [679, 740] on button "2" at bounding box center [677, 752] width 25 height 25
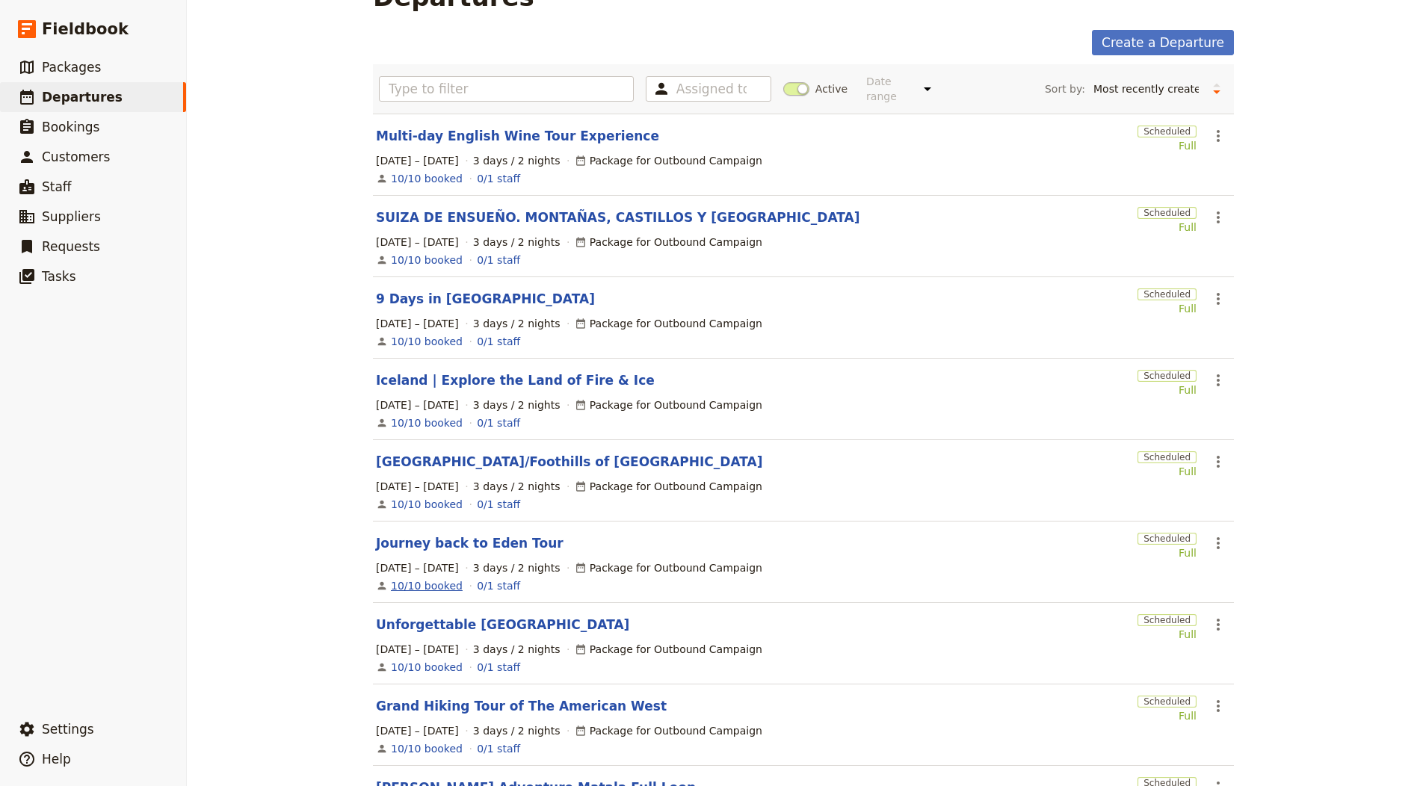
scroll to position [135, 0]
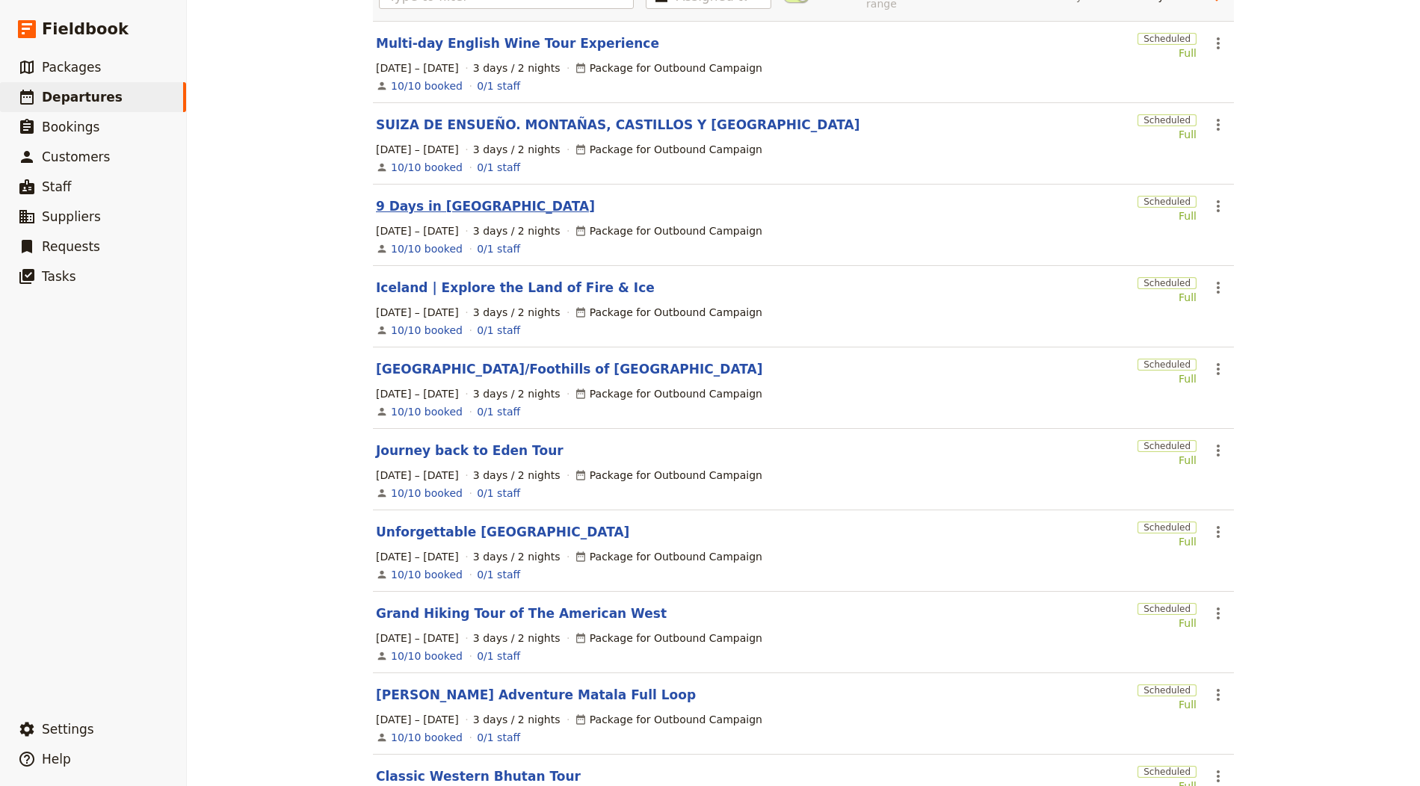
click at [382, 209] on link "9 Days in Scotland" at bounding box center [485, 206] width 219 height 18
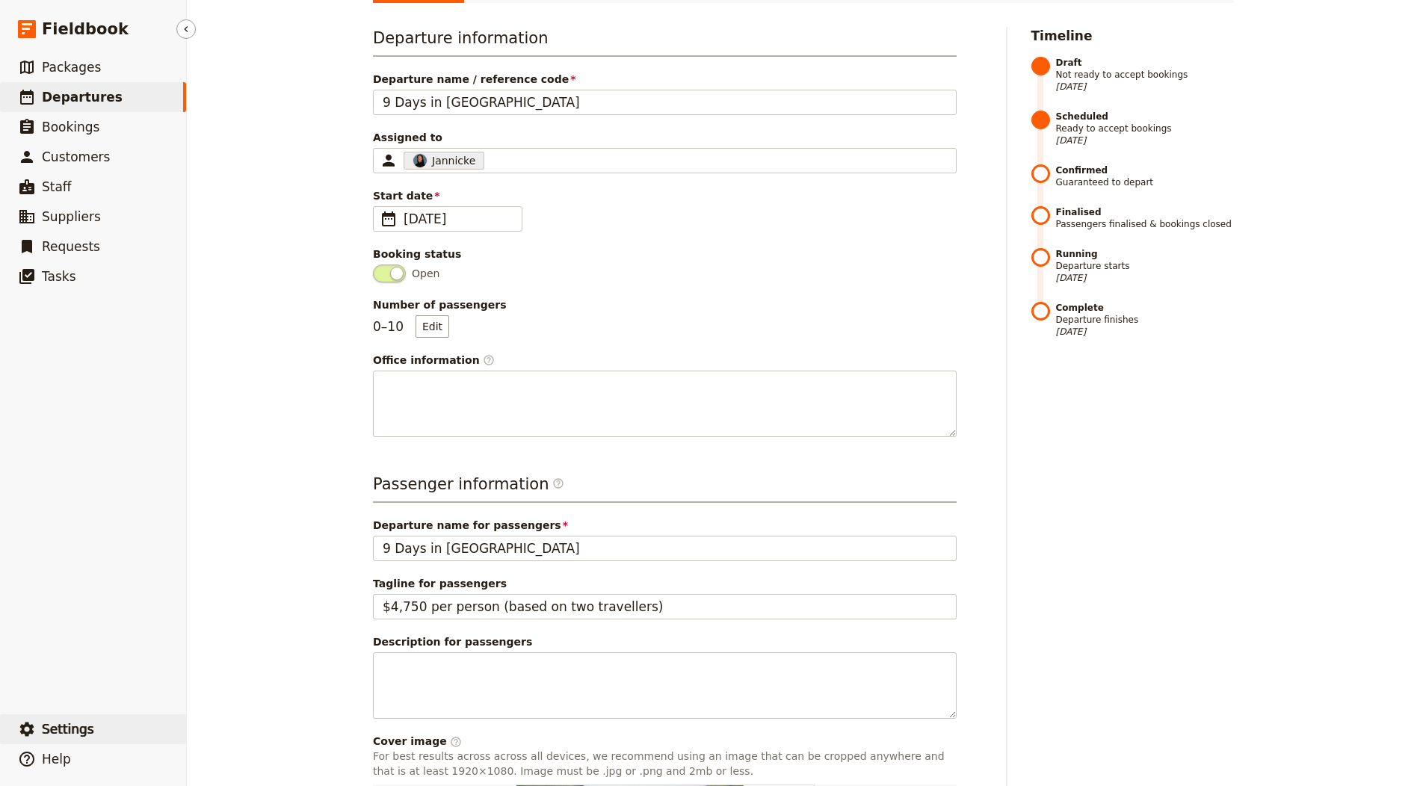
click at [78, 731] on span "Settings" at bounding box center [68, 729] width 52 height 15
click at [235, 683] on span "Your organization" at bounding box center [247, 688] width 90 height 15
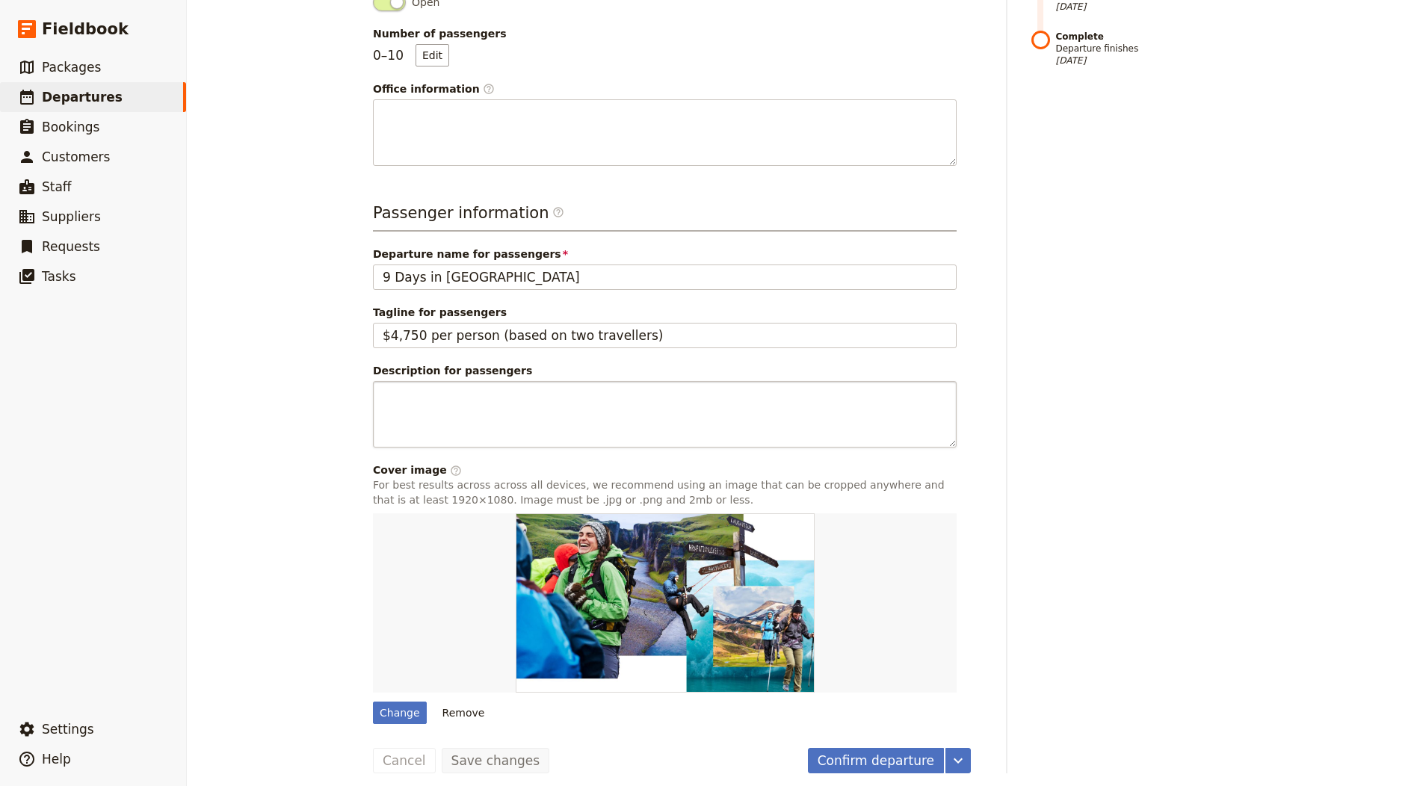
scroll to position [411, 0]
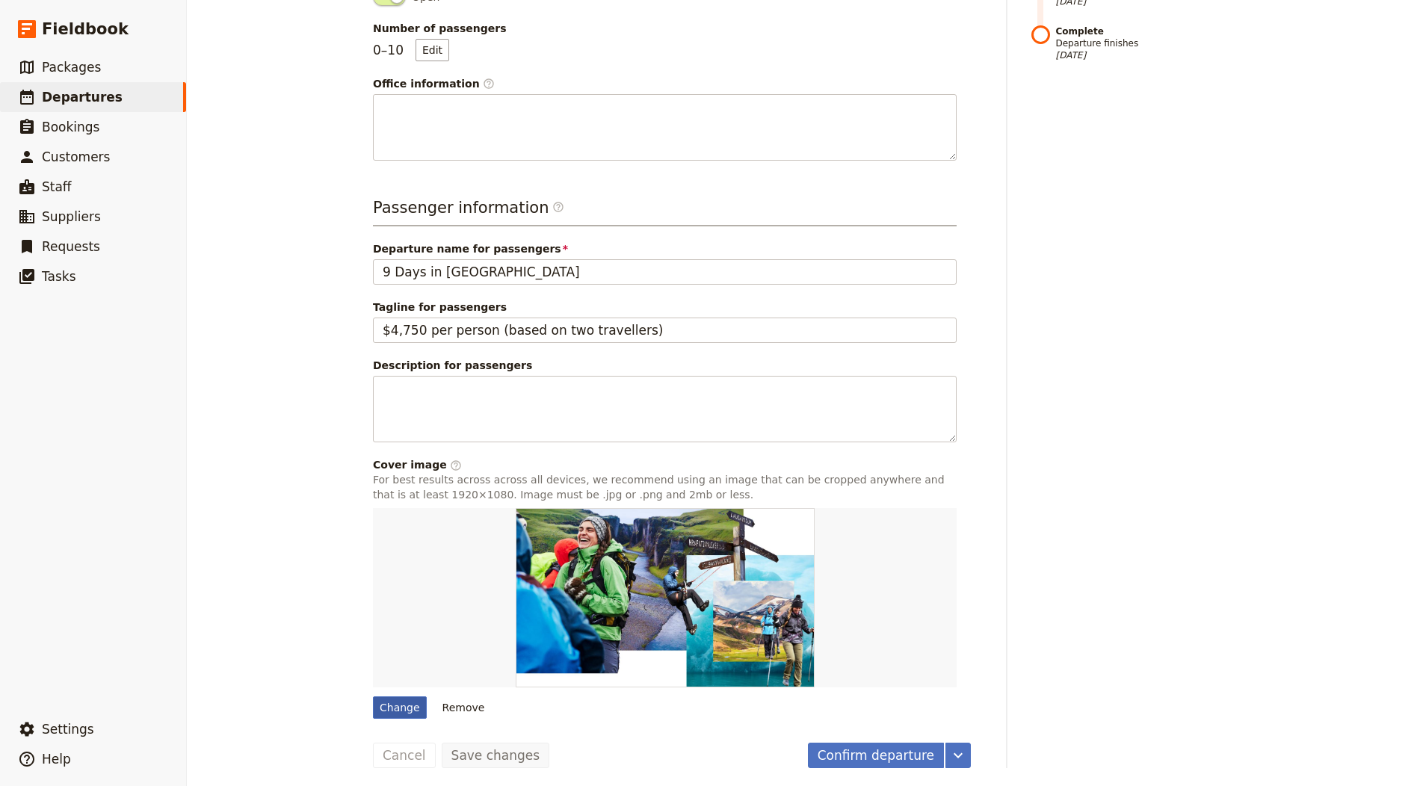
click at [402, 697] on div "Change" at bounding box center [400, 708] width 54 height 22
click at [373, 696] on input "Change" at bounding box center [372, 696] width 1 height 1
type input "C:\fakepath\pexels-mick-haupt-5933761-scaled.jpg"
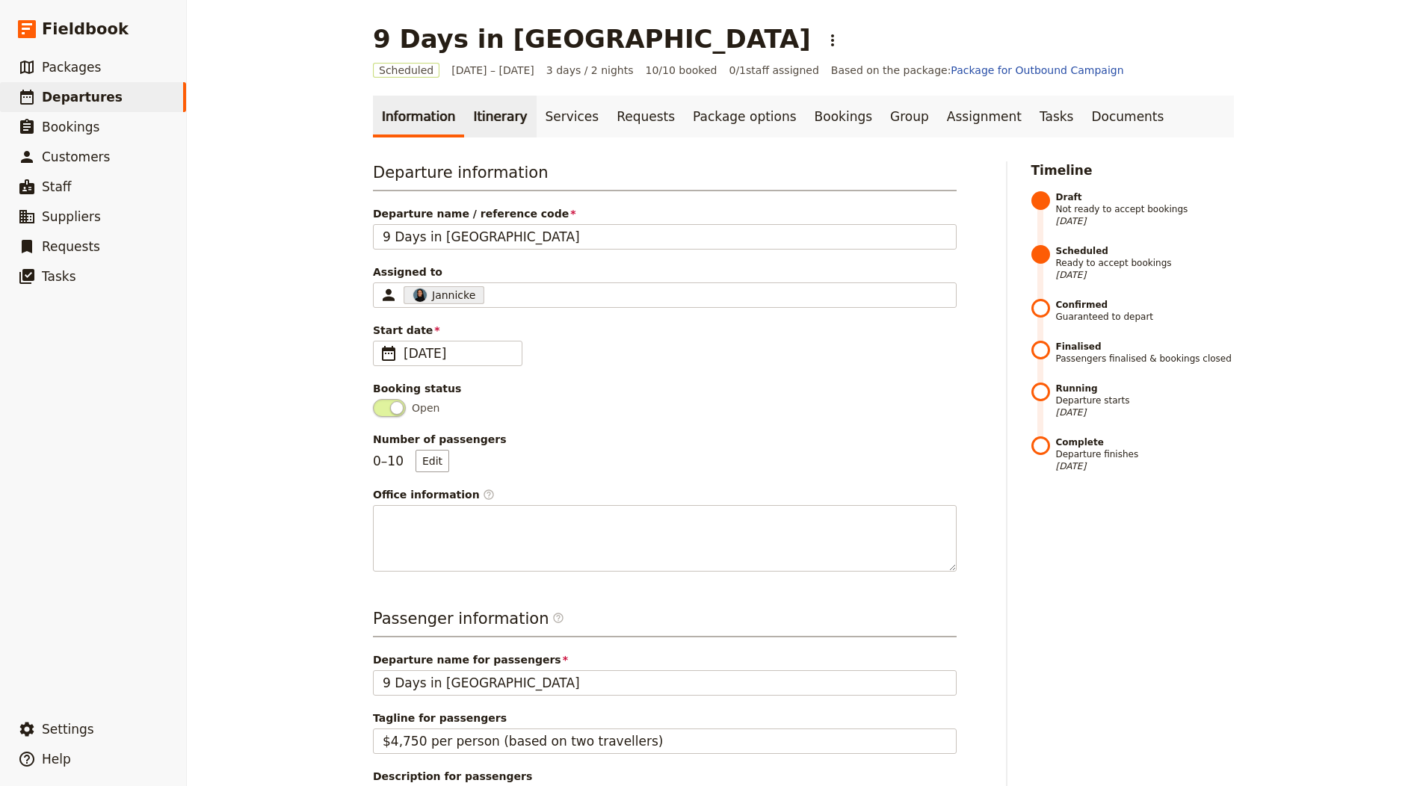
click at [464, 115] on link "Itinerary" at bounding box center [500, 117] width 72 height 42
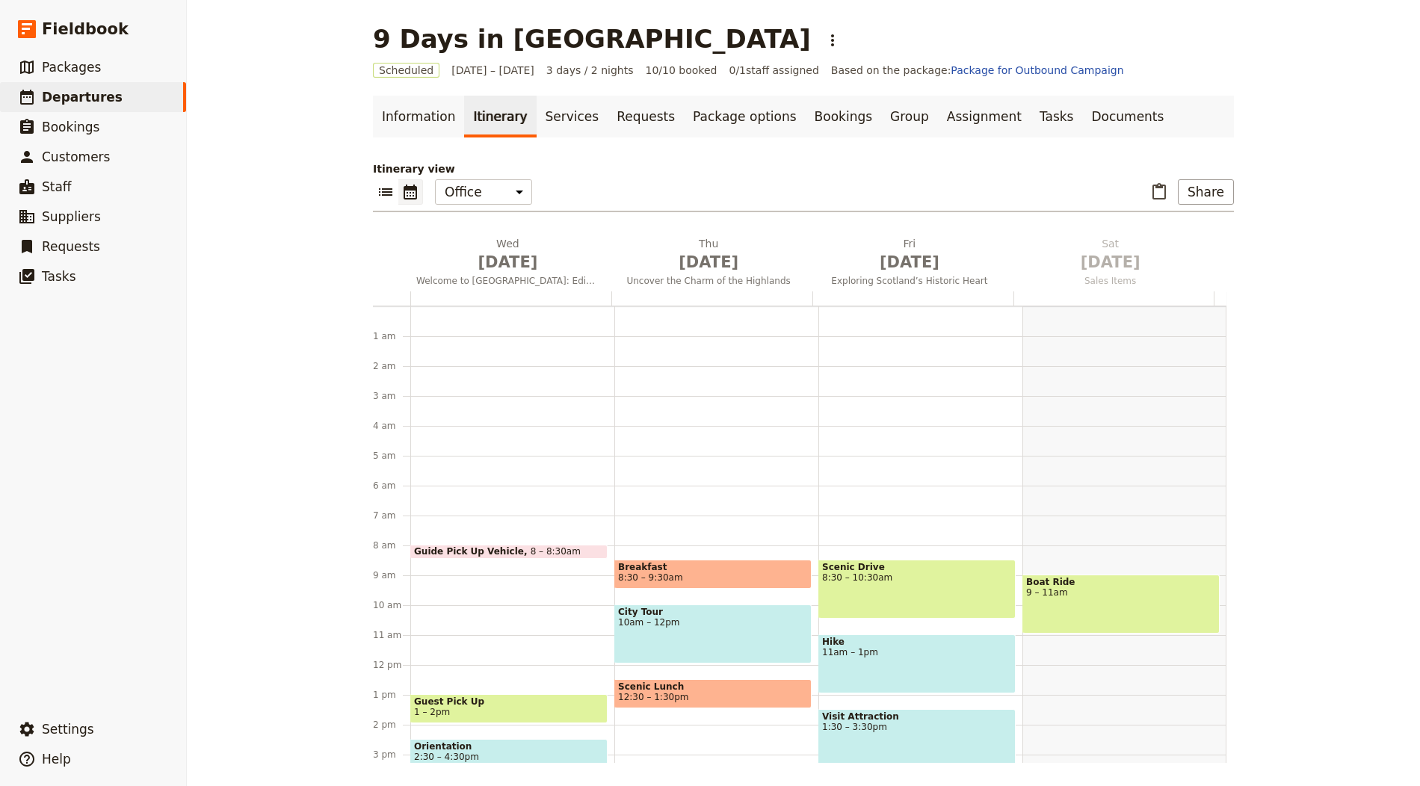
scroll to position [194, 0]
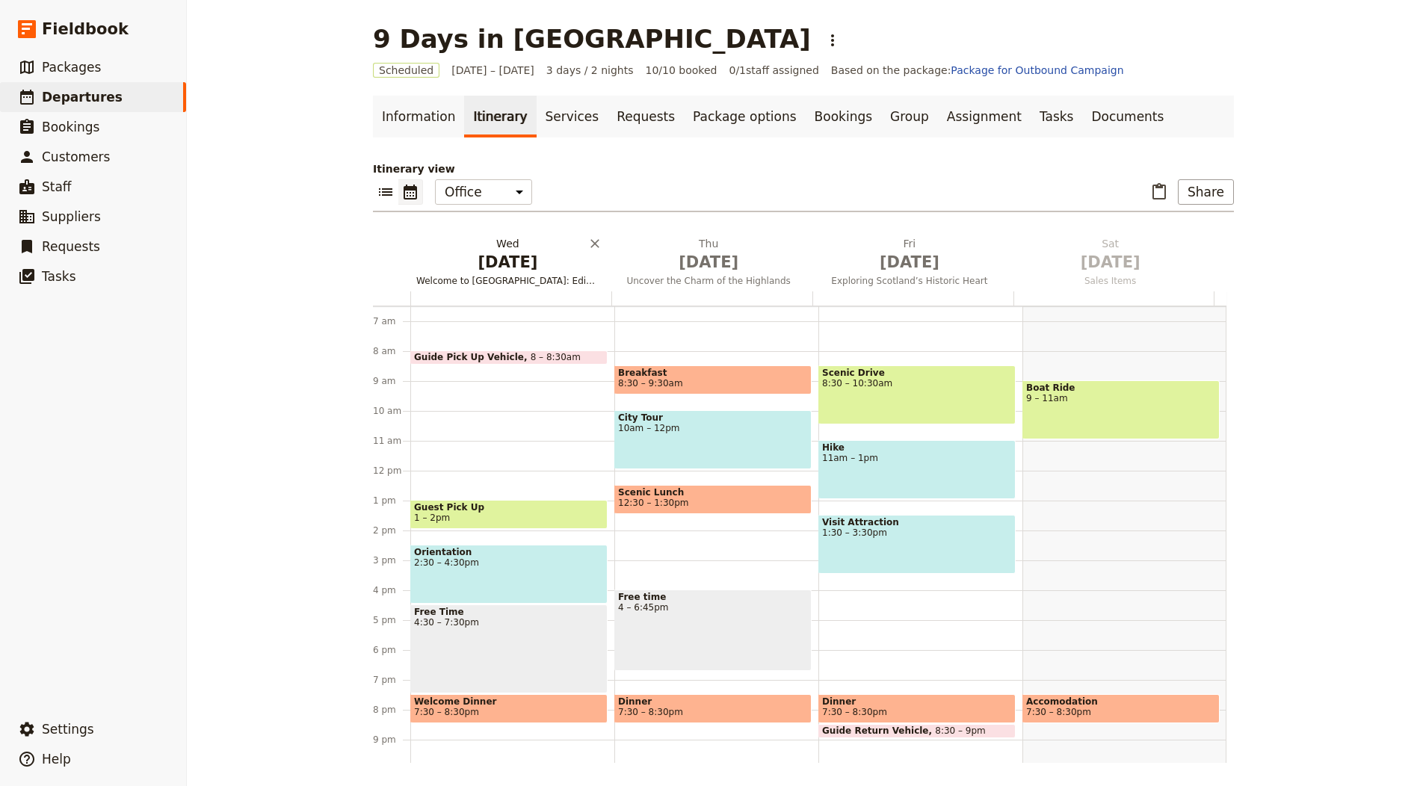
click at [475, 262] on span "Oct 1" at bounding box center [507, 262] width 183 height 22
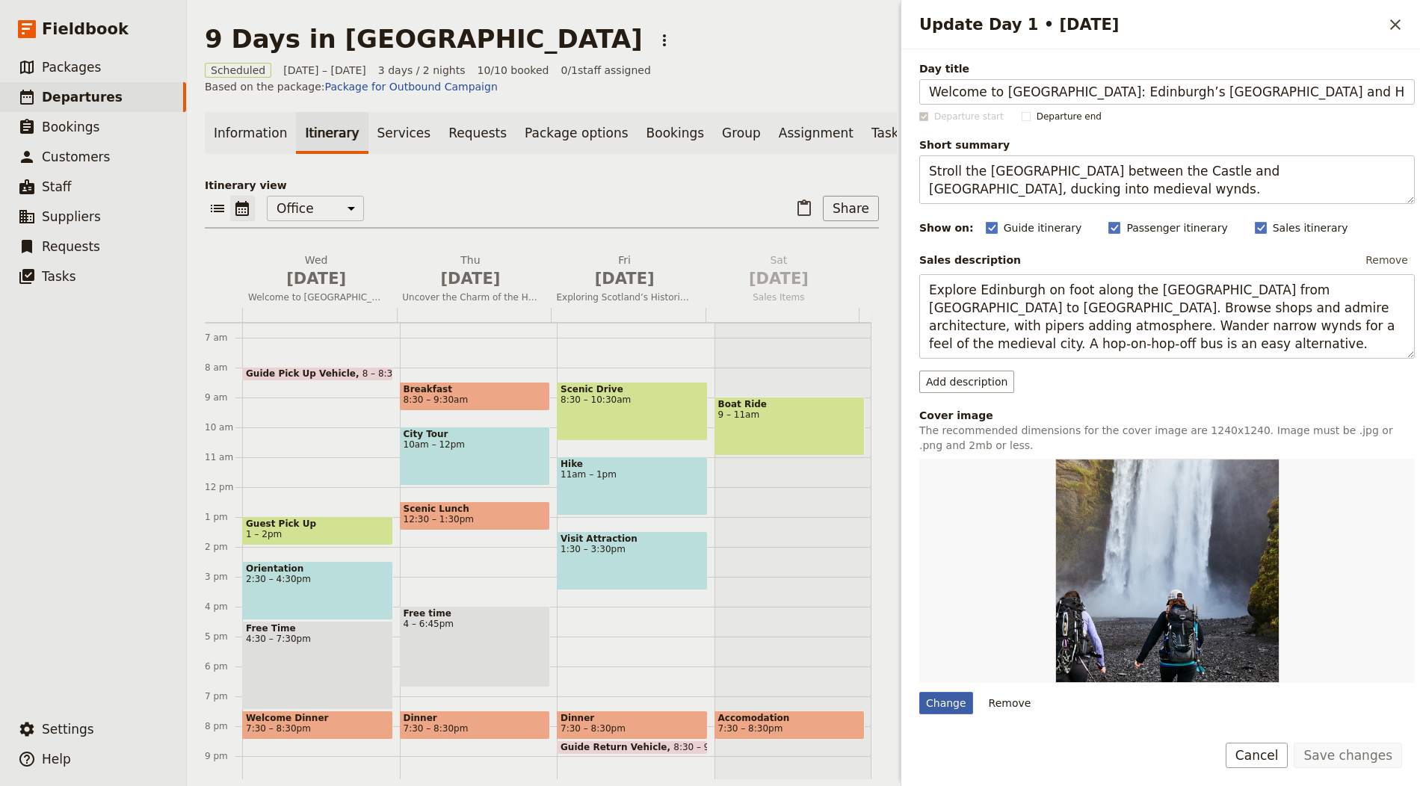
click at [943, 694] on div "Change" at bounding box center [946, 703] width 54 height 22
click at [919, 692] on input "Change" at bounding box center [919, 691] width 1 height 1
type input "C:\fakepath\glenfinnan-viaduct-clement-proust-scaled.jpg"
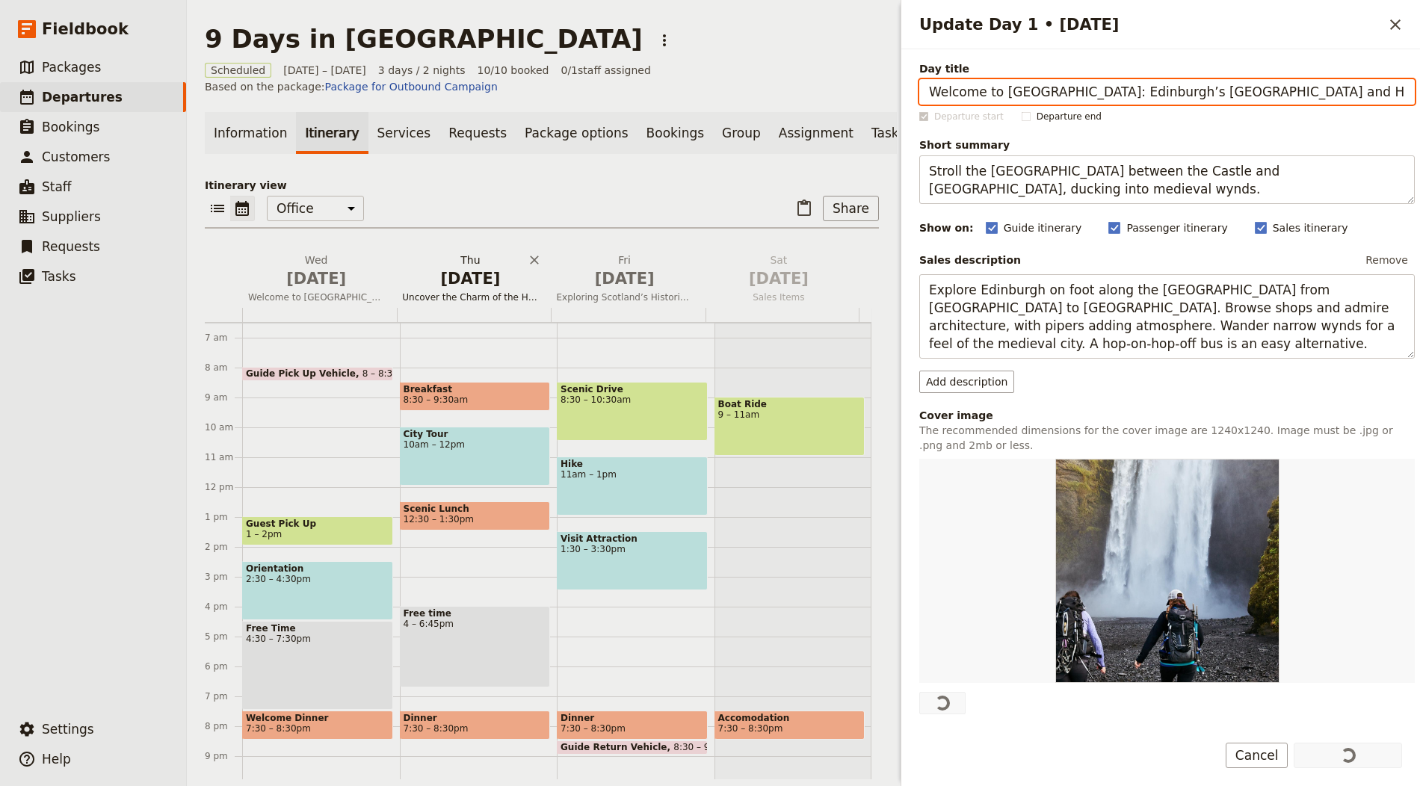
click at [458, 280] on span "Oct 2" at bounding box center [470, 279] width 136 height 22
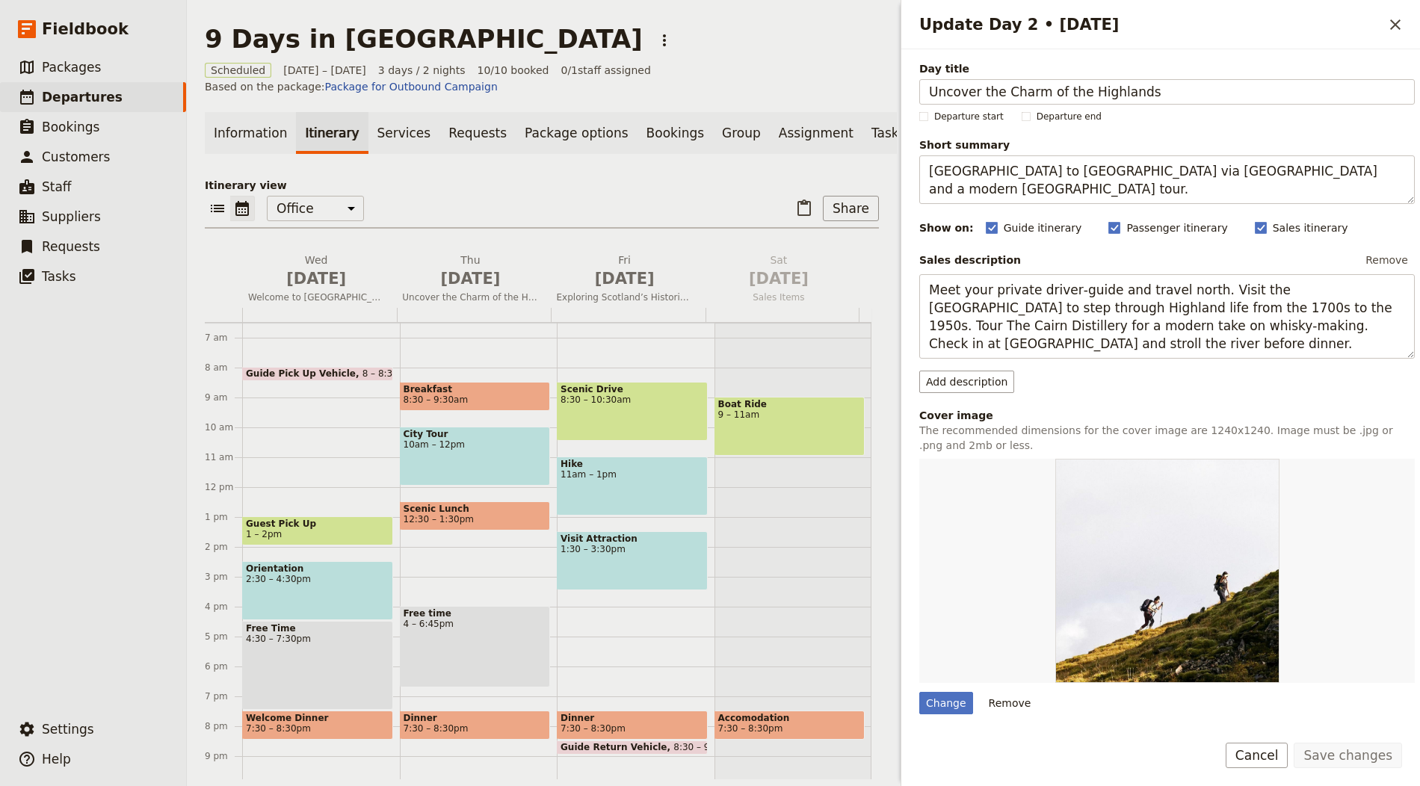
click at [936, 711] on div "Day title Uncover the Charm of the Highlands Departure start Departure end Shor…" at bounding box center [1167, 498] width 496 height 875
click at [937, 702] on div "Change" at bounding box center [946, 703] width 54 height 22
click at [919, 692] on input "Change" at bounding box center [919, 691] width 1 height 1
type input "C:\fakepath\connor-mollison-3rkosR_Dgfg-unsplash.jpg"
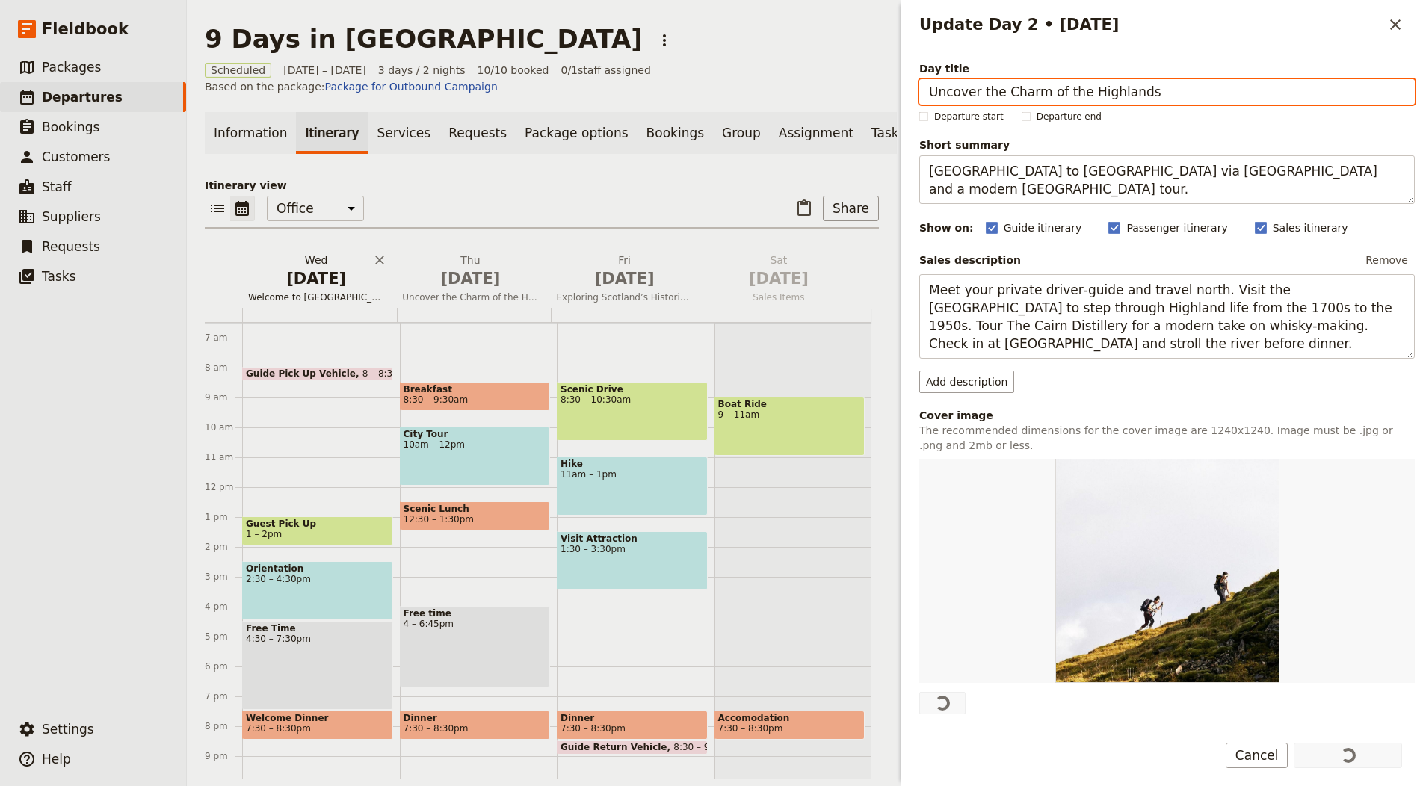
click at [296, 285] on span "Oct 1" at bounding box center [316, 279] width 136 height 22
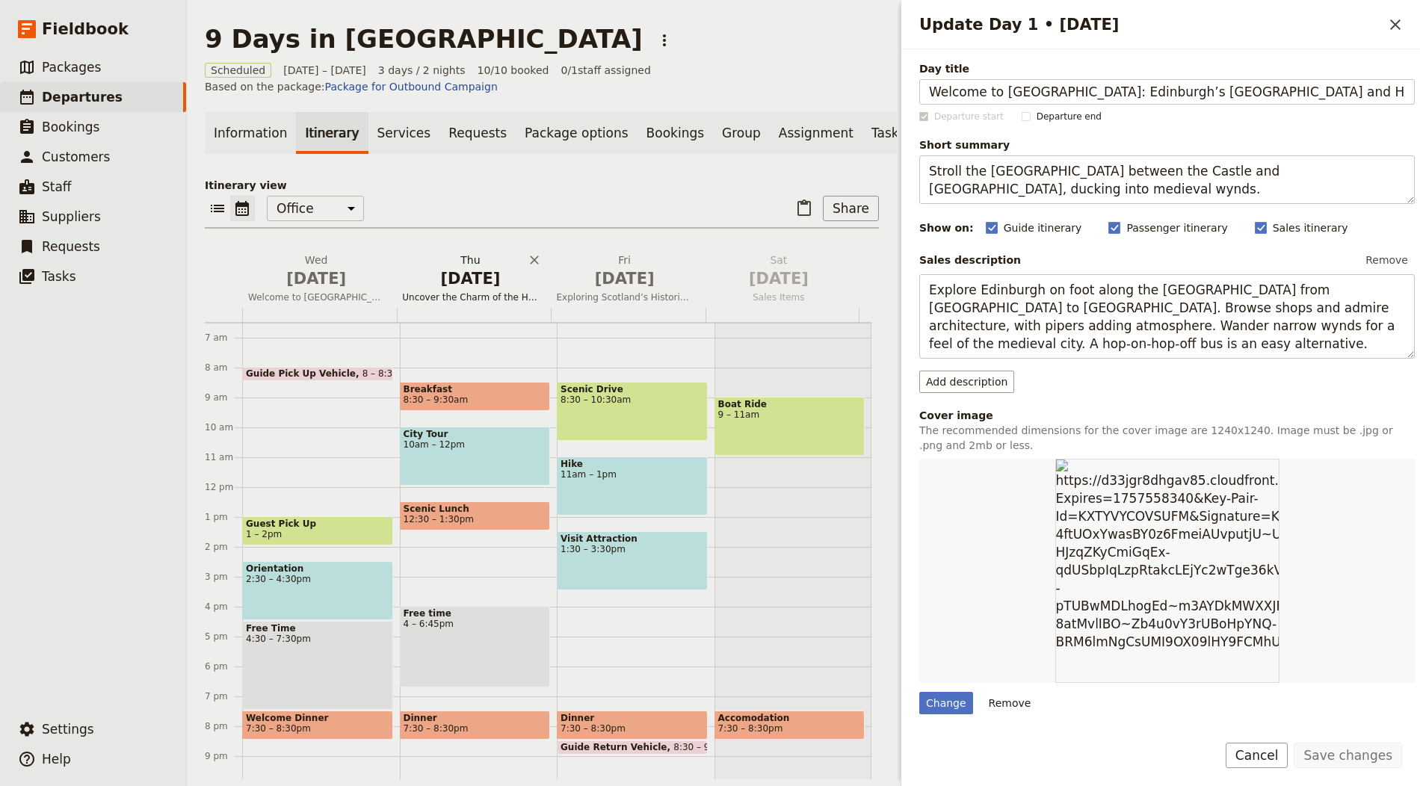
click at [463, 283] on span "Oct 2" at bounding box center [470, 279] width 136 height 22
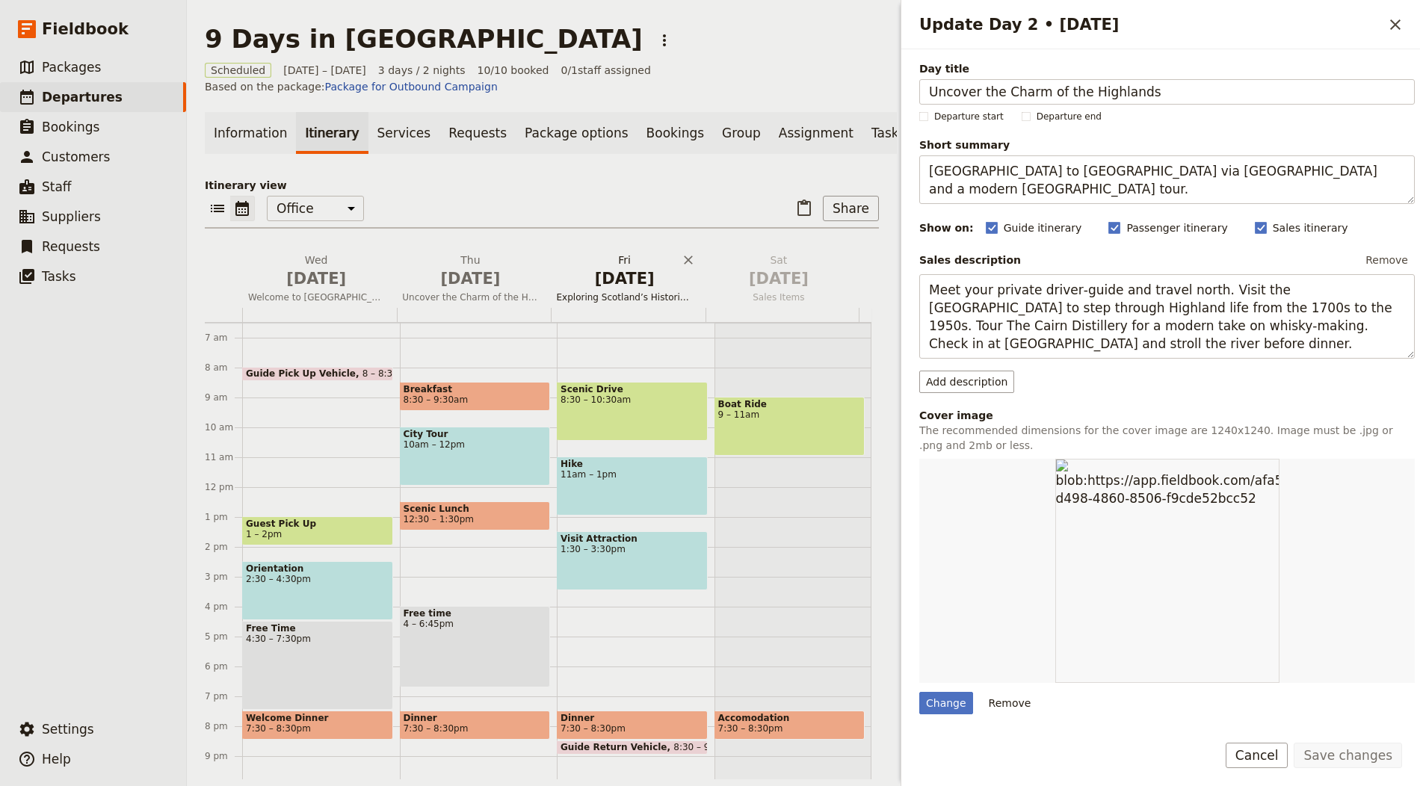
click at [590, 283] on span "Oct 3" at bounding box center [625, 279] width 136 height 22
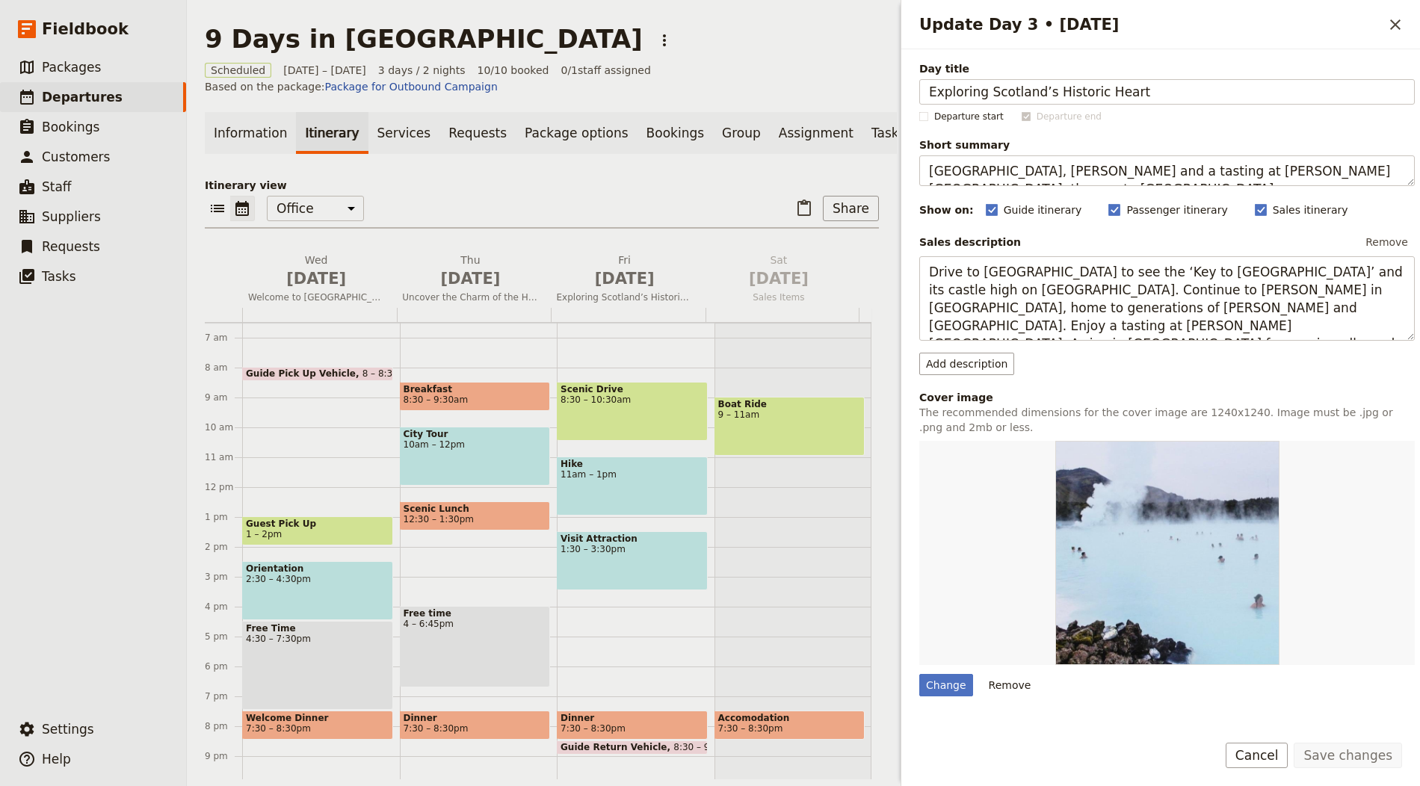
click at [953, 694] on div "Day title Exploring Scotland’s Historic Heart Departure start Departure end Sho…" at bounding box center [1167, 498] width 496 height 875
click at [949, 676] on div "Change" at bounding box center [946, 685] width 54 height 22
click at [919, 674] on input "Change" at bounding box center [919, 673] width 1 height 1
click at [300, 301] on span "Welcome to Scotland: Edinburgh’s Royal Mile and Hidden Gems" at bounding box center [316, 298] width 148 height 12
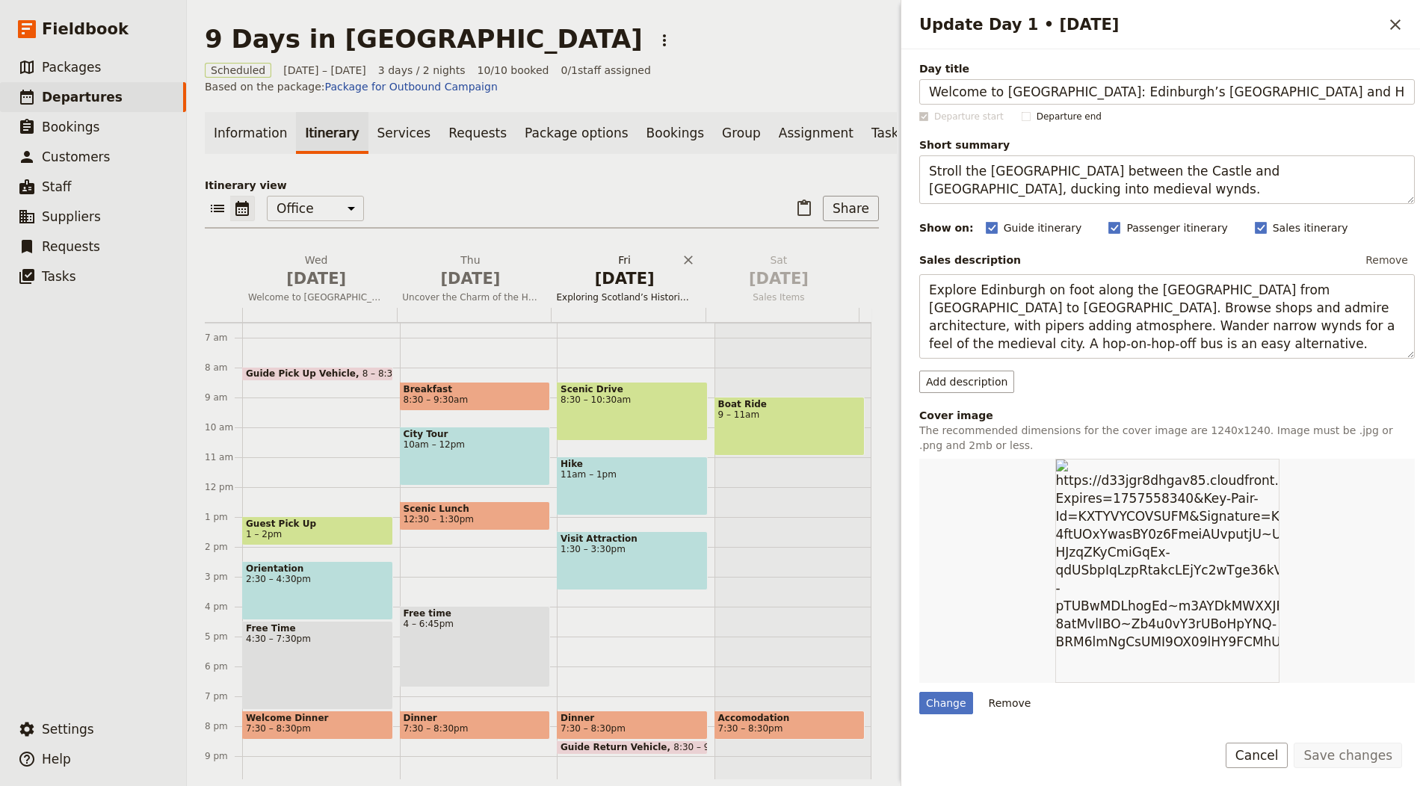
click at [617, 283] on span "Oct 3" at bounding box center [625, 279] width 136 height 22
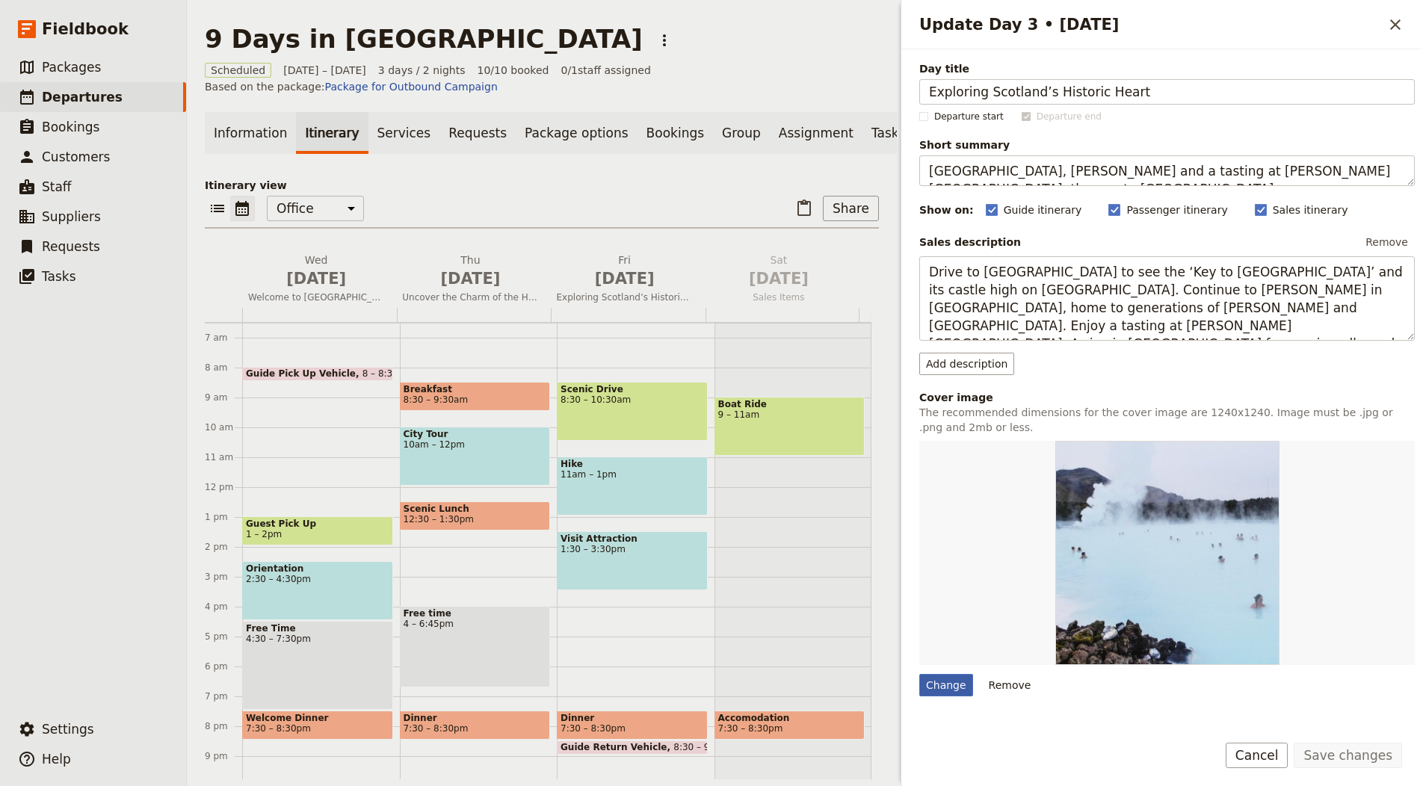
click at [954, 691] on div "Change" at bounding box center [946, 685] width 54 height 22
click at [919, 674] on input "Change" at bounding box center [919, 673] width 1 height 1
type input "C:\fakepath\glenfinnan-viaduct-clement-proust-scaled.jpg"
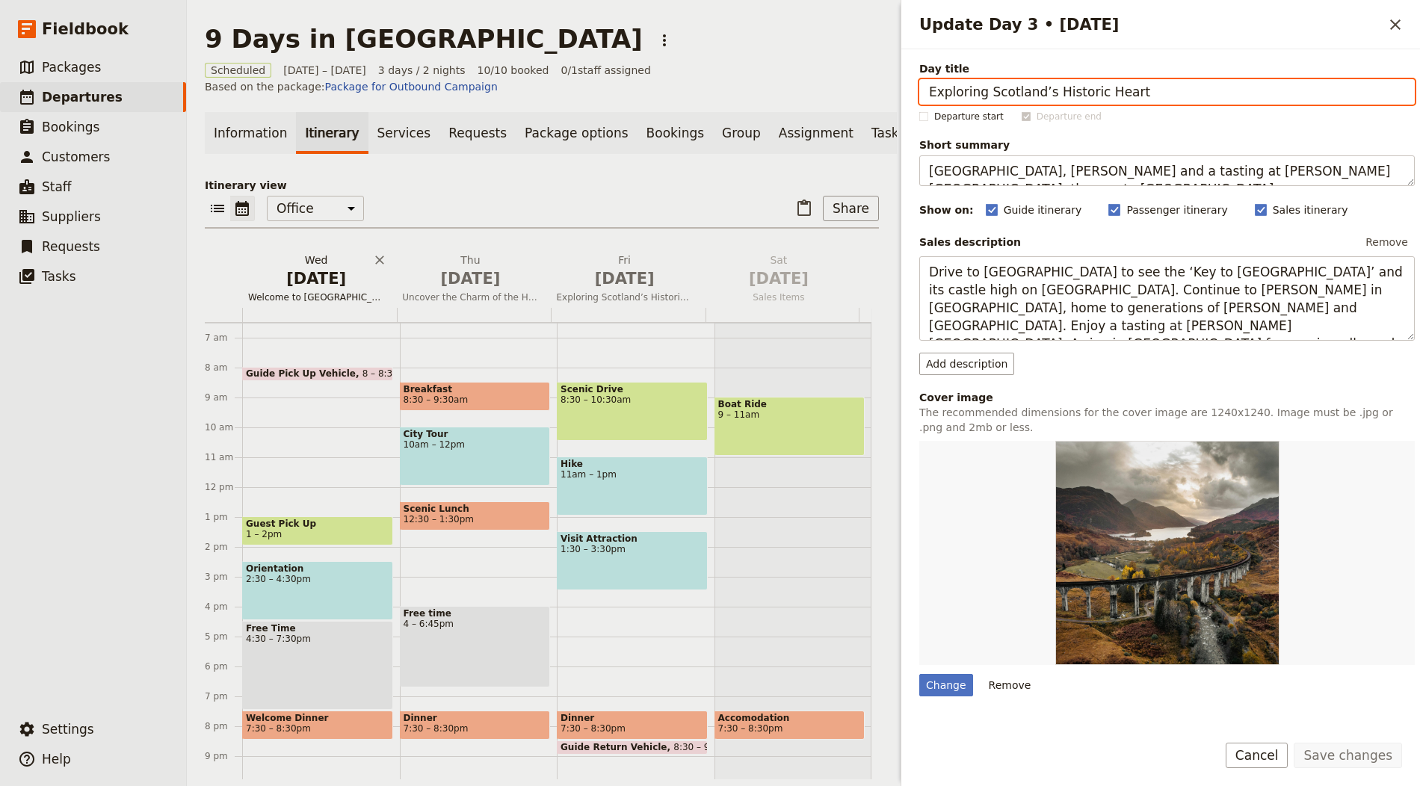
click at [303, 265] on h2 "Wed Oct 1 Welcome to Scotland: Edinburgh’s Royal Mile and Hidden Gems" at bounding box center [316, 271] width 136 height 37
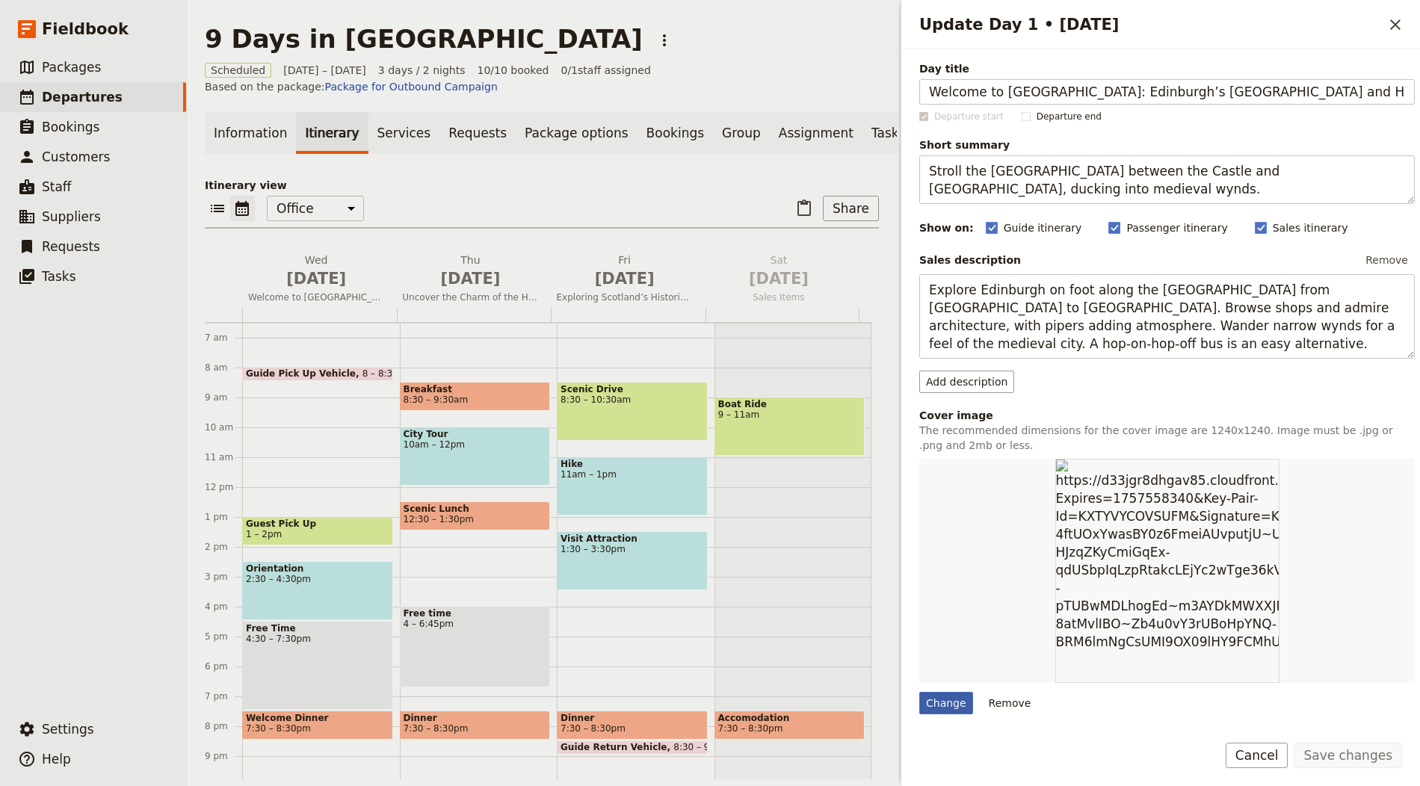
click at [933, 701] on div "Change" at bounding box center [946, 703] width 54 height 22
click at [919, 692] on input "Change" at bounding box center [919, 691] width 1 height 1
click at [961, 695] on div "Change" at bounding box center [946, 703] width 54 height 22
click at [919, 692] on input "Change" at bounding box center [919, 691] width 1 height 1
type input "C:\fakepath\317635-highland-cow-on-the-isle-of-mull-VisitScotland-Kenny-Lam-sca…"
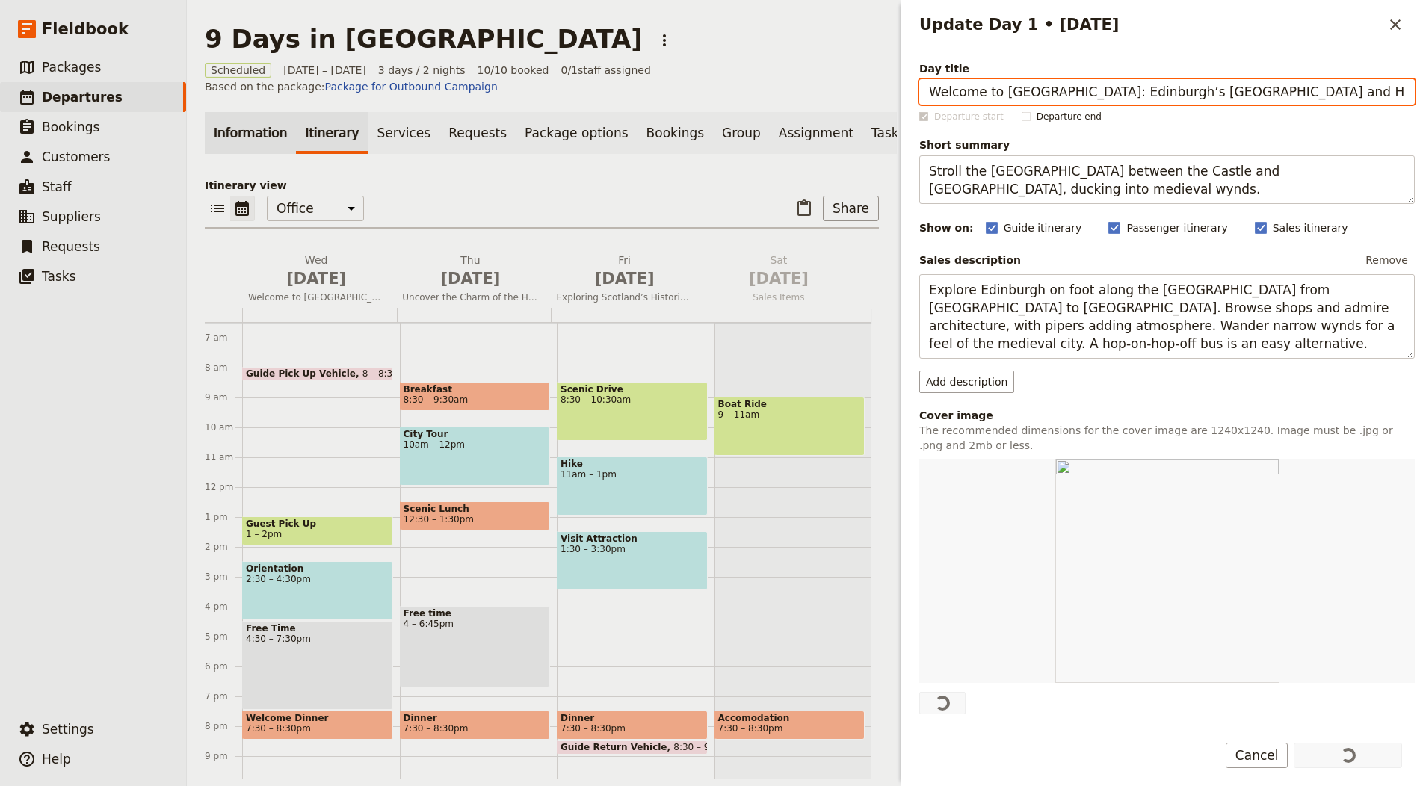
click at [271, 129] on link "Information" at bounding box center [250, 133] width 91 height 42
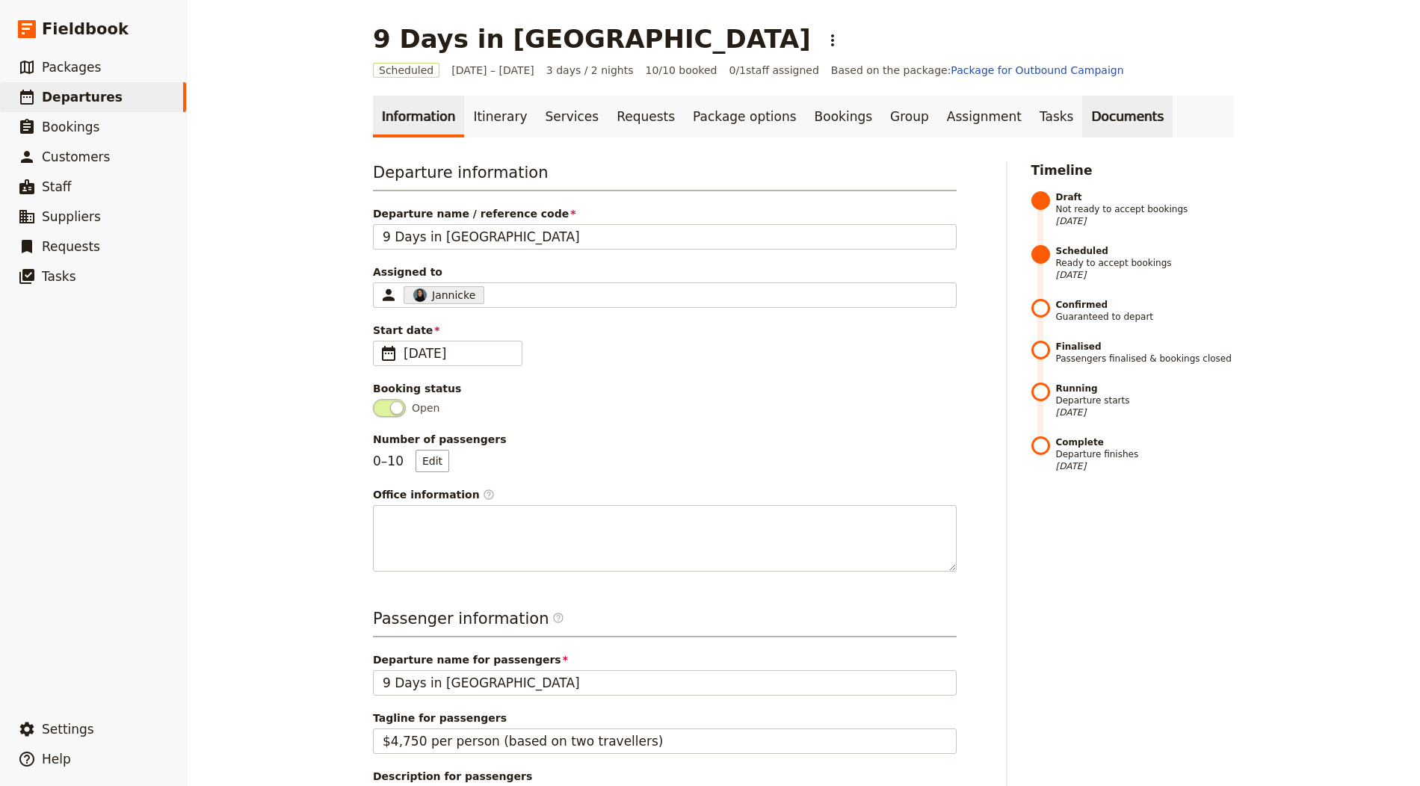
click at [1082, 99] on link "Documents" at bounding box center [1127, 117] width 90 height 42
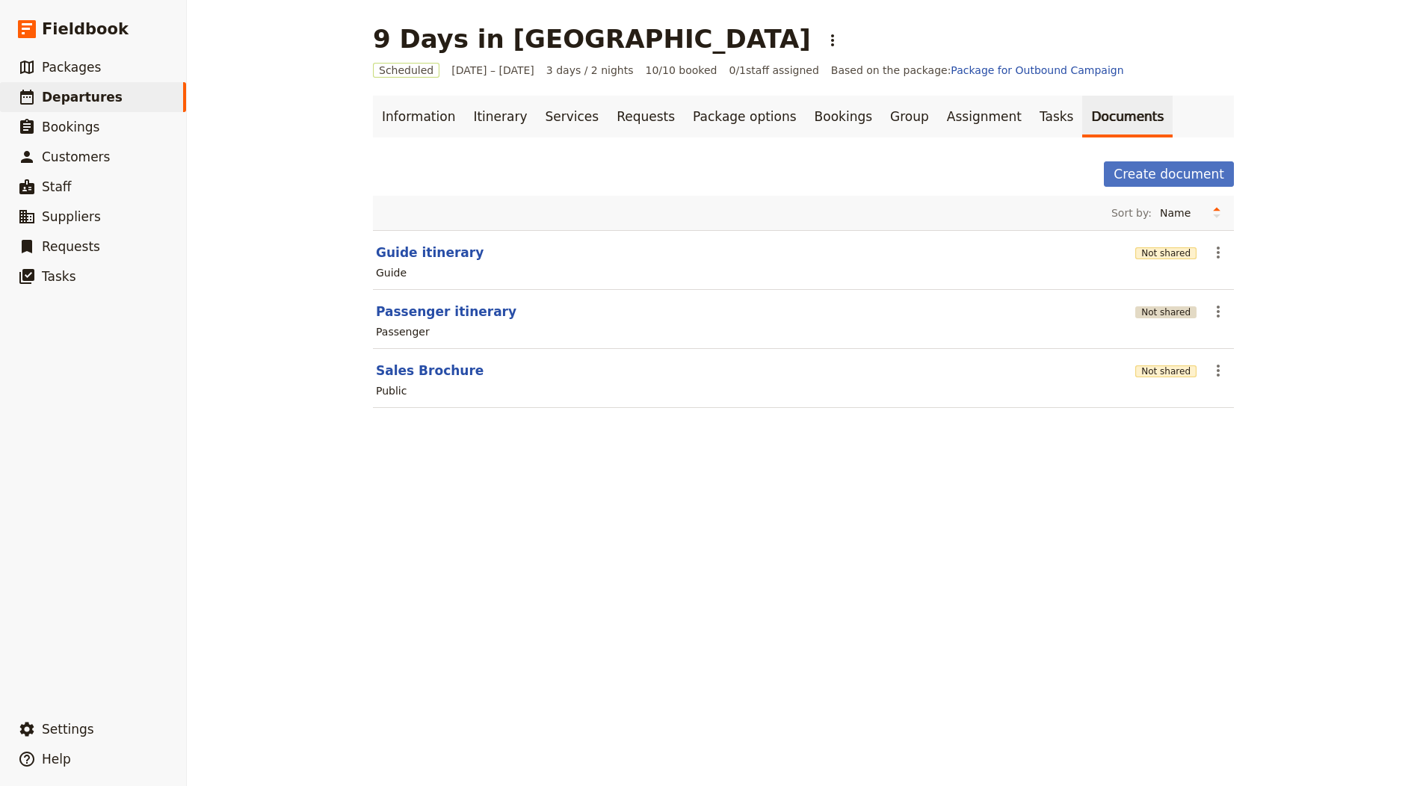
click at [1156, 307] on button "Not shared" at bounding box center [1165, 312] width 61 height 12
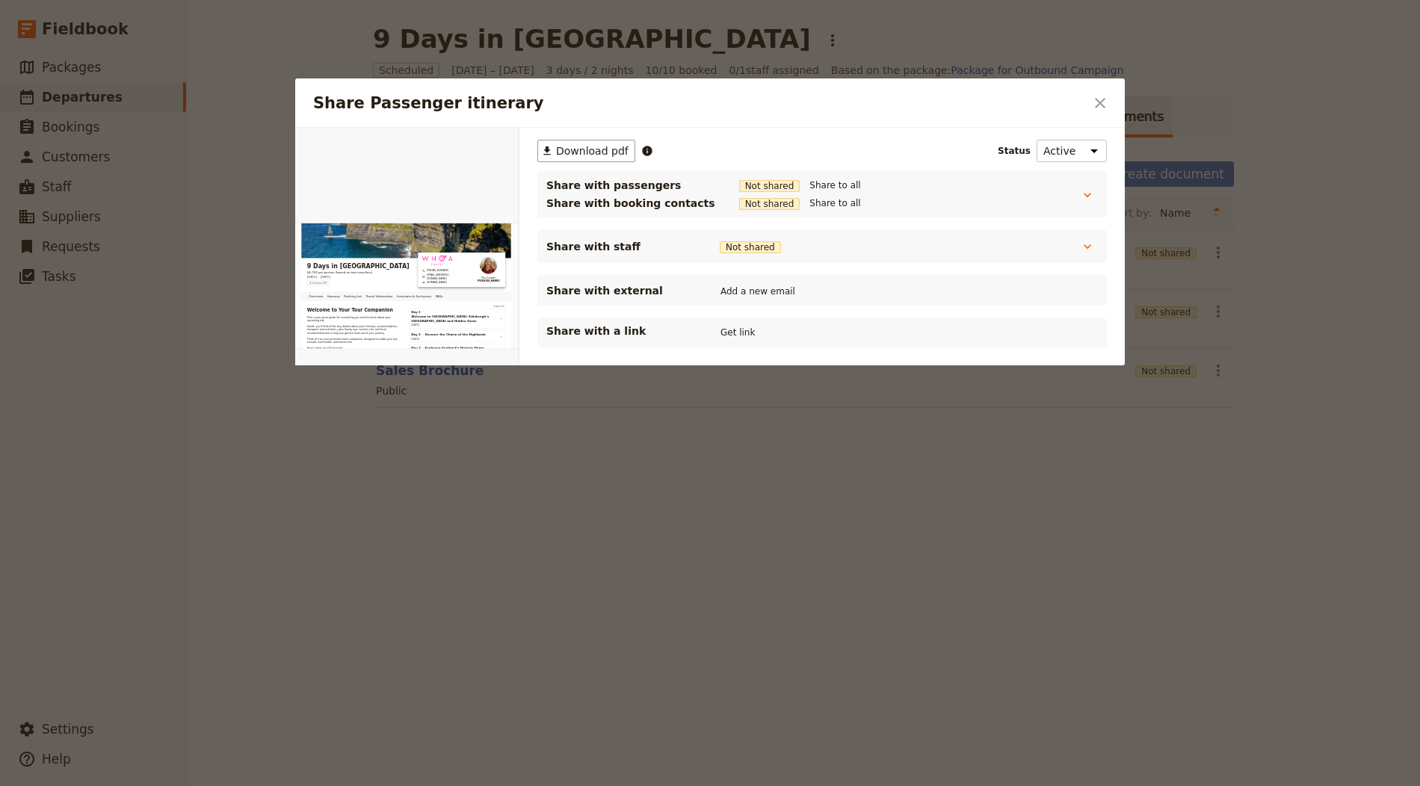
click at [736, 324] on div "Share with a link Get link" at bounding box center [822, 333] width 552 height 18
click at [738, 324] on button "Get link" at bounding box center [738, 332] width 42 height 16
click at [1104, 99] on icon "Close dialog" at bounding box center [1100, 103] width 10 height 10
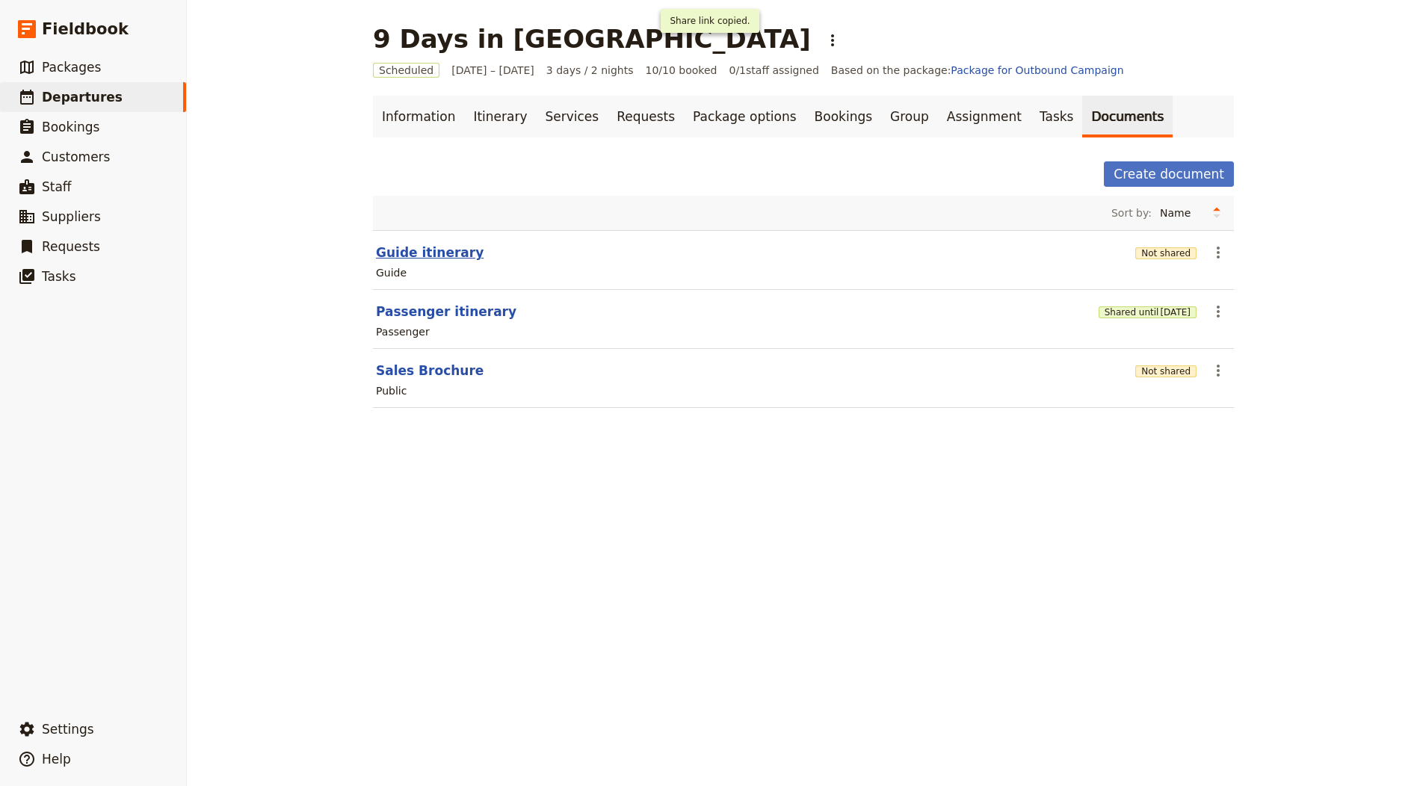
click at [446, 250] on button "Guide itinerary" at bounding box center [430, 253] width 108 height 18
select select "STAFF"
select select "RUN_SHEET"
select select "LARGE"
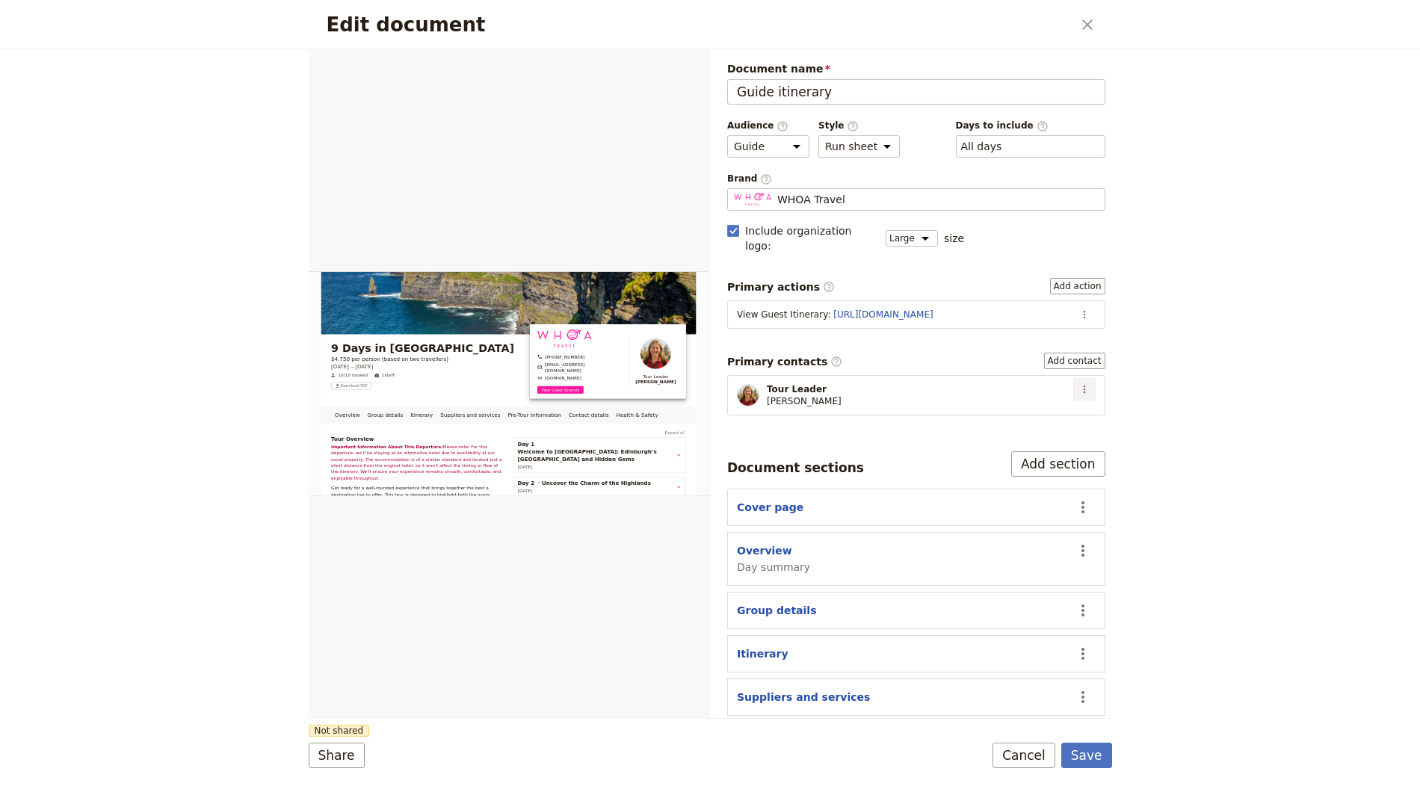
click at [1073, 378] on button "​" at bounding box center [1084, 389] width 22 height 22
click at [1073, 303] on button "​" at bounding box center [1084, 314] width 22 height 22
click at [1056, 318] on span "Edit action" at bounding box center [1035, 325] width 78 height 15
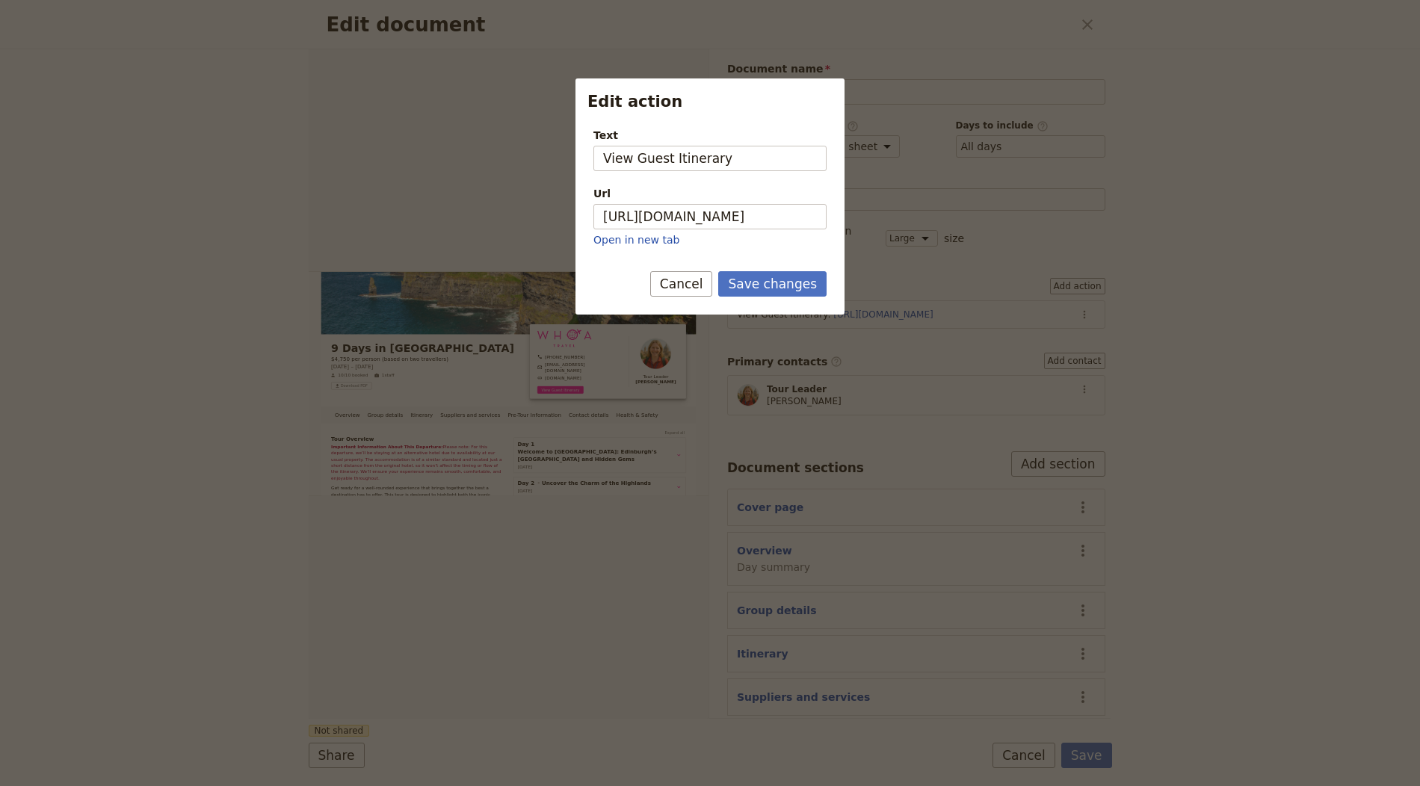
click at [679, 197] on div "Url" at bounding box center [709, 193] width 233 height 15
click at [679, 204] on input "https://trips.fieldbook.com/d/-cG9752C9fdQ8GirITOtq" at bounding box center [709, 216] width 233 height 25
paste input "UYGO_Ih90A5nNBYuO0M2U"
type input "https://trips.fieldbook.com/d/UYGO_Ih90A5nNBYuO0M2U"
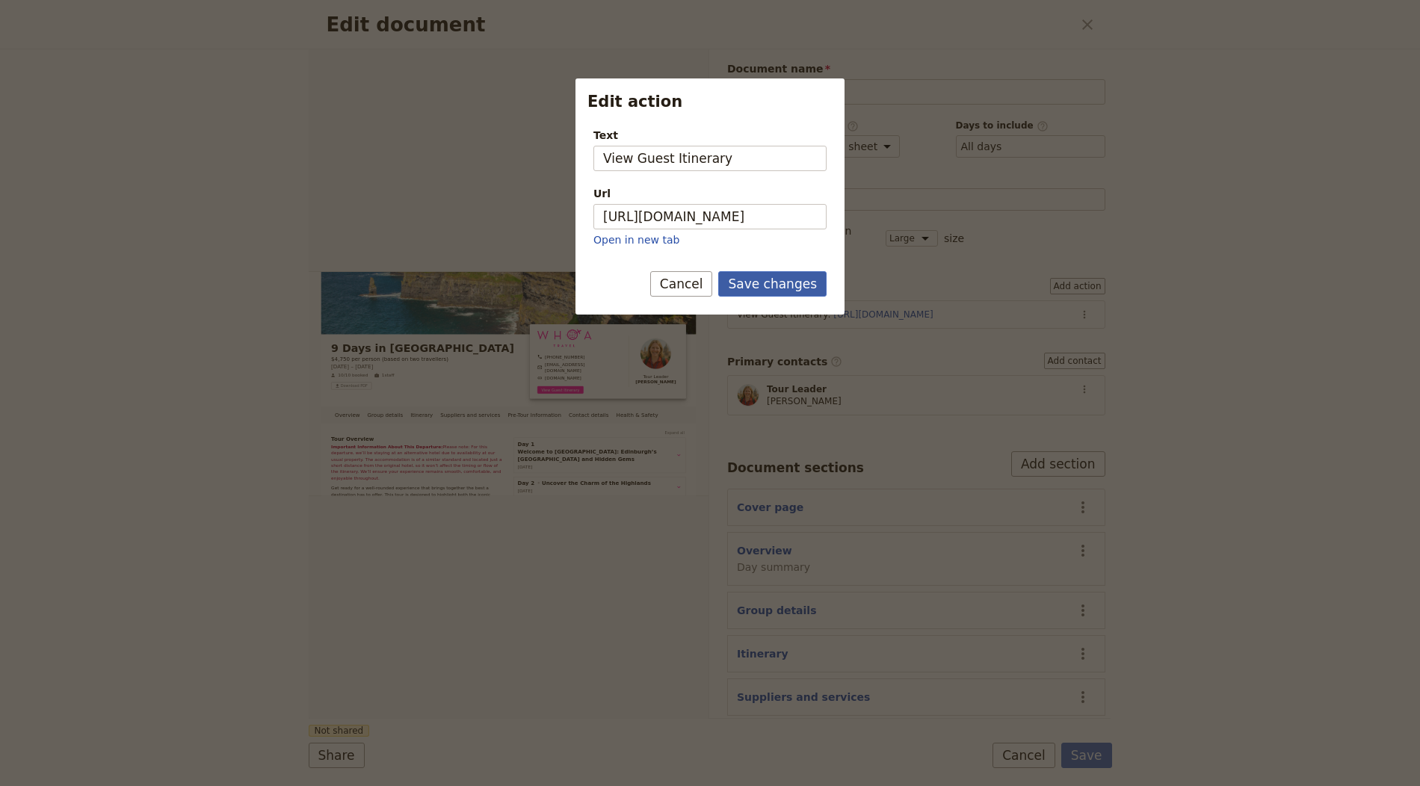
click at [765, 273] on button "Save changes" at bounding box center [772, 283] width 108 height 25
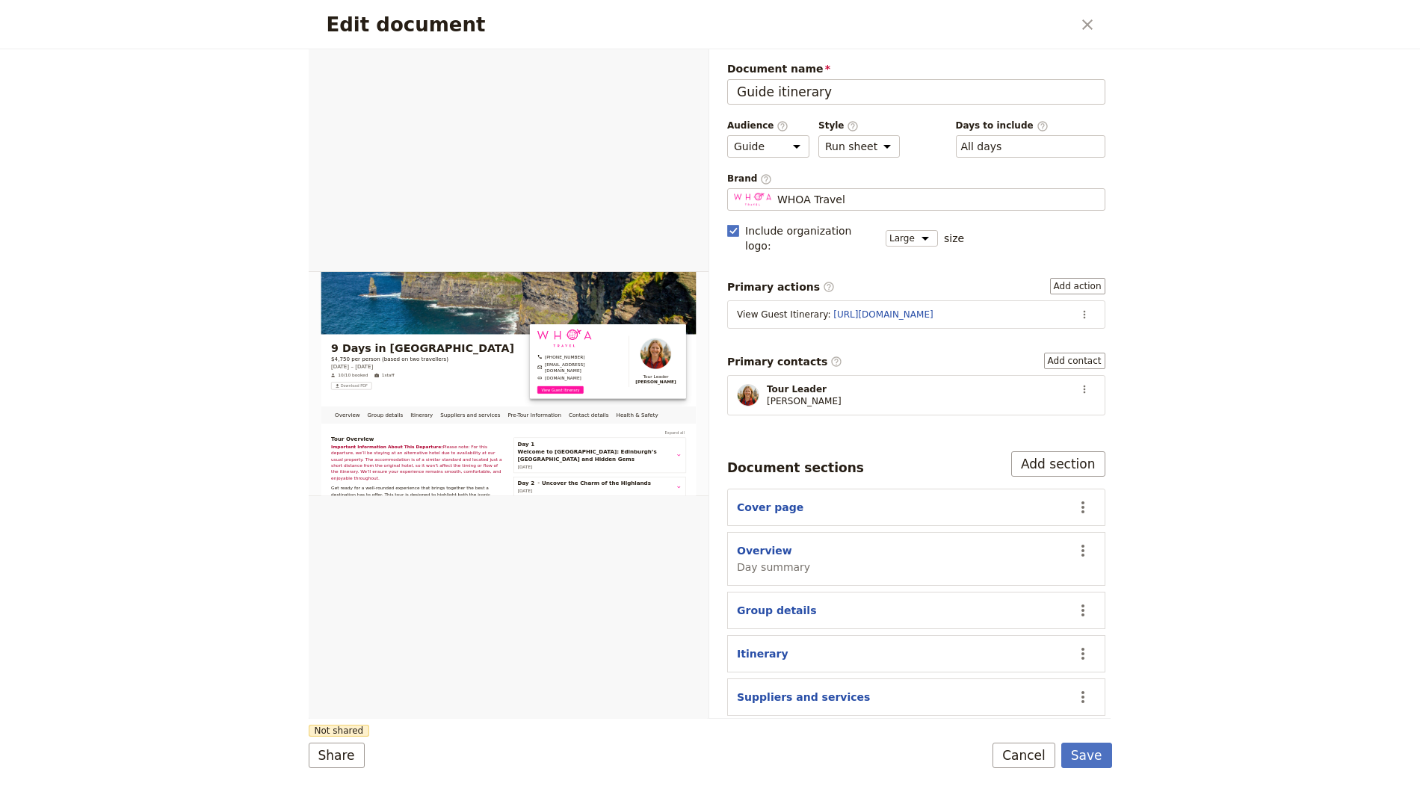
click at [833, 207] on div "Document name Guide itinerary Preview Audience ​ Public Passenger Guide Style ​…" at bounding box center [916, 470] width 378 height 818
click at [844, 197] on div "WHOA Travel" at bounding box center [916, 199] width 365 height 15
click at [734, 189] on input "WHOA Travel" at bounding box center [733, 188] width 1 height 1
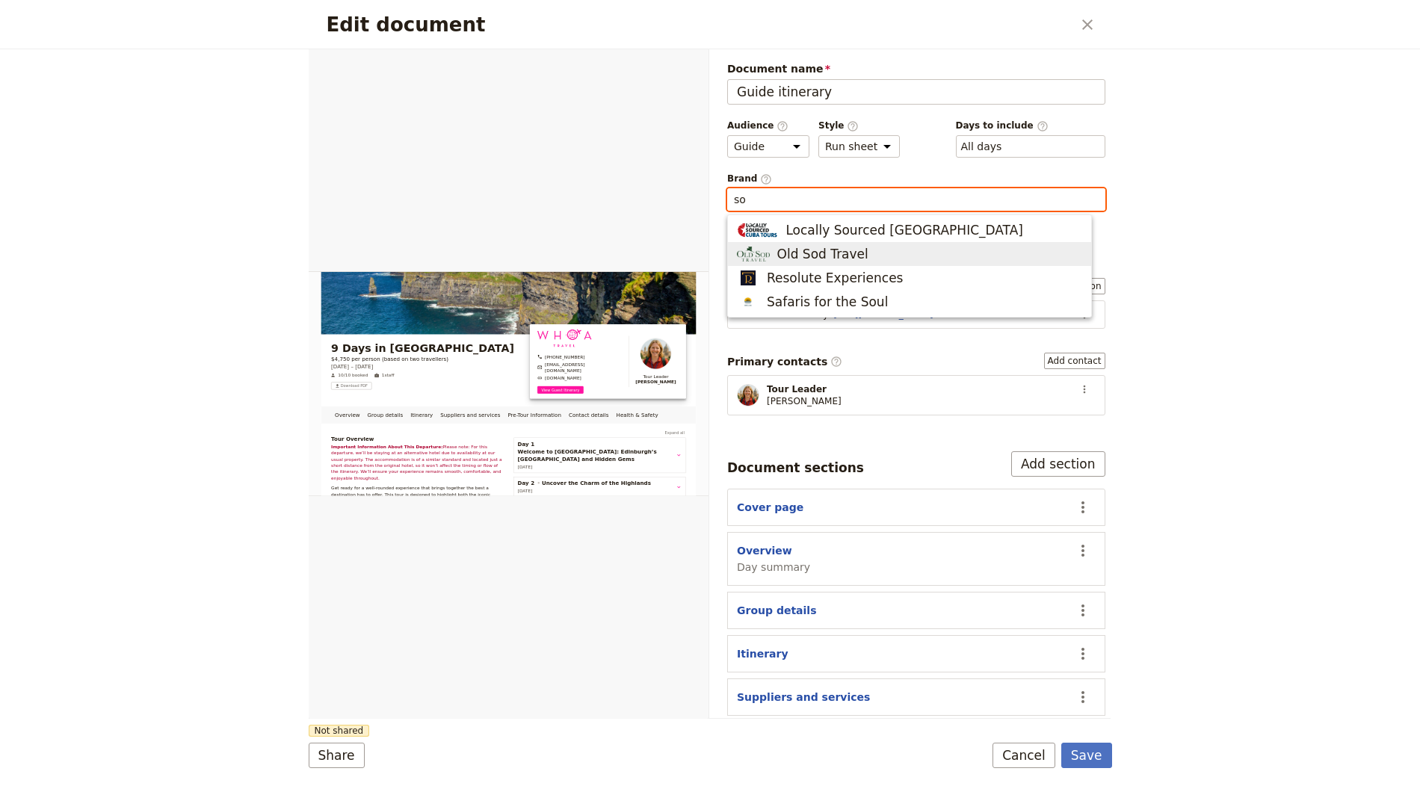
click at [917, 248] on span "Old Sod Travel" at bounding box center [909, 254] width 345 height 18
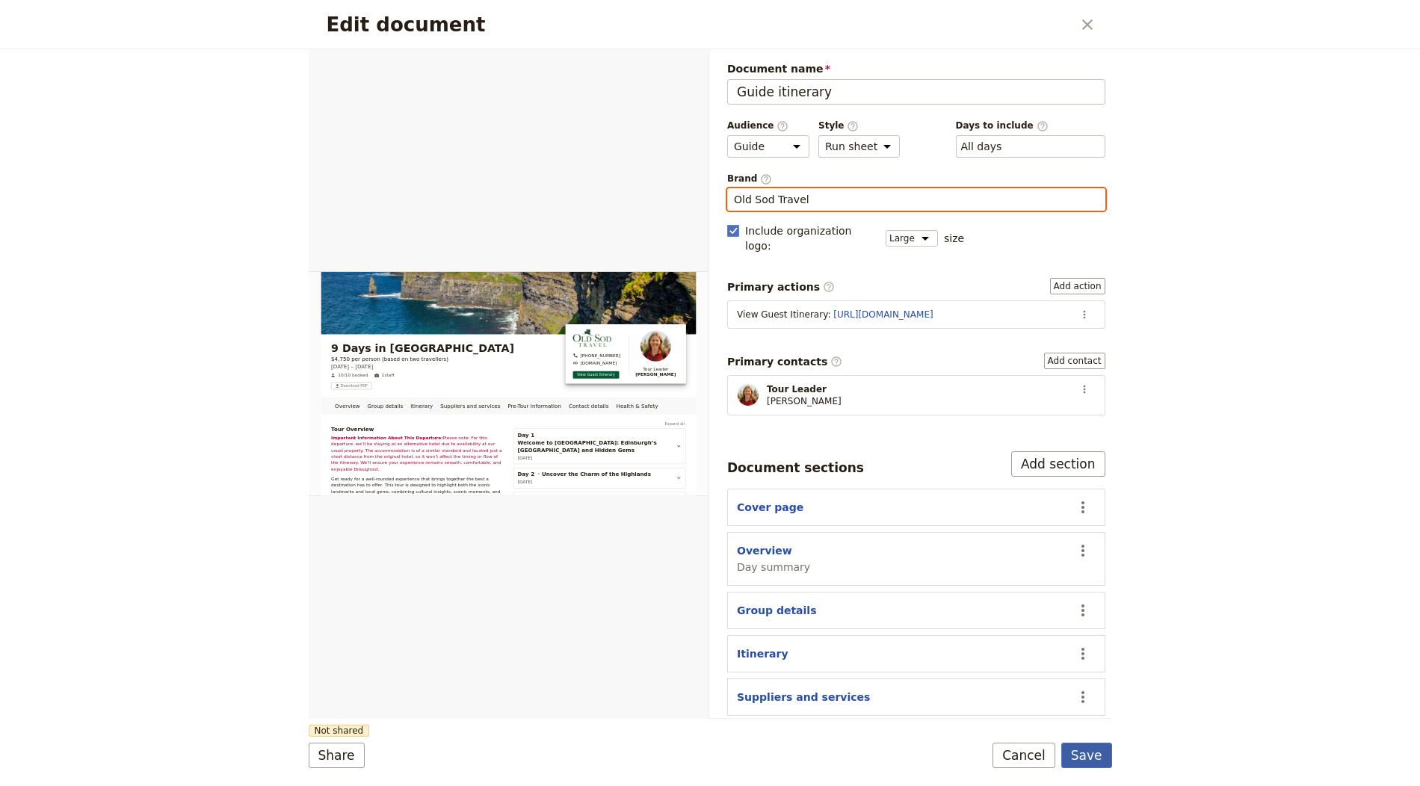
type input "Old Sod Travel"
click at [1079, 754] on button "Save" at bounding box center [1086, 755] width 51 height 25
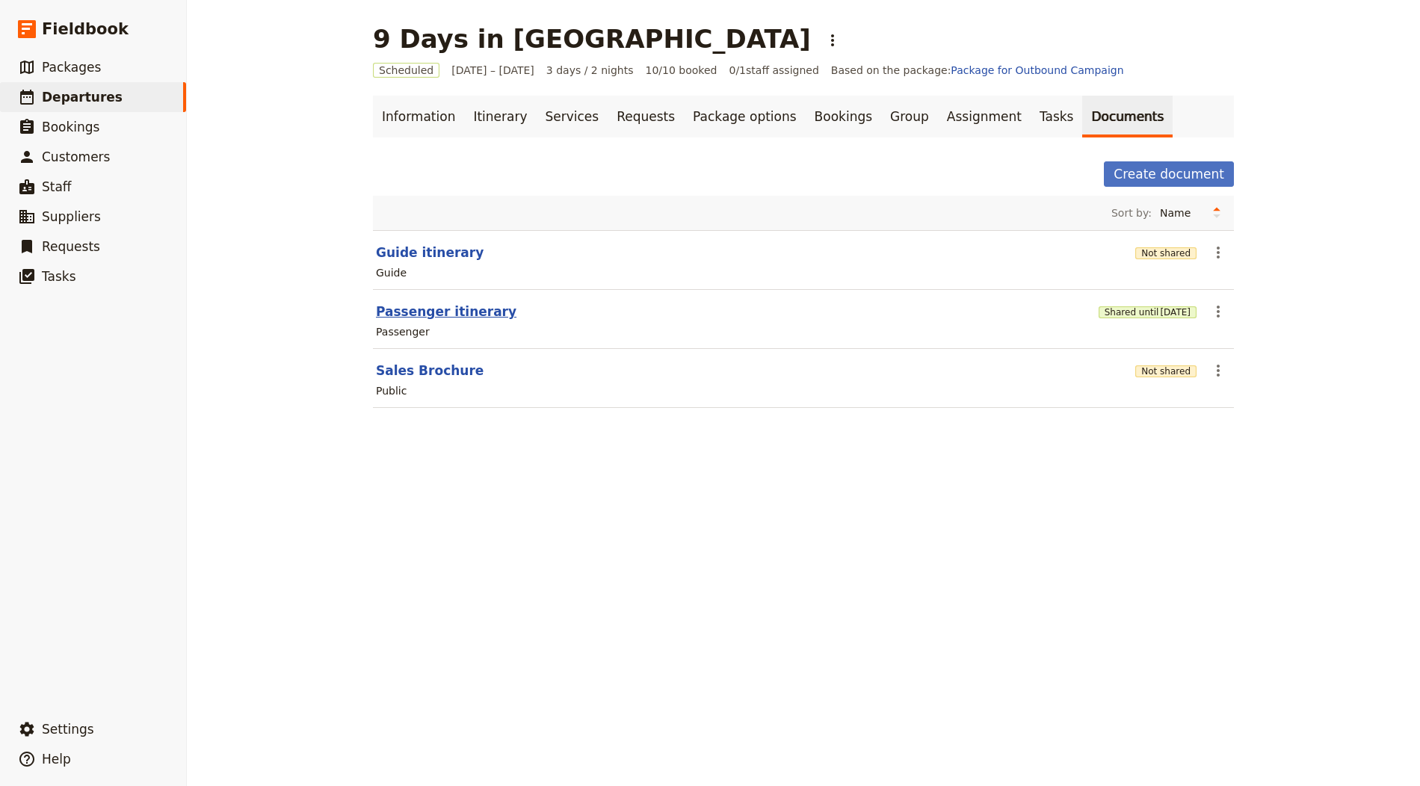
click at [436, 316] on button "Passenger itinerary" at bounding box center [446, 312] width 141 height 18
select select "PASSENGER"
select select "RUN_SHEET"
select select "LARGE"
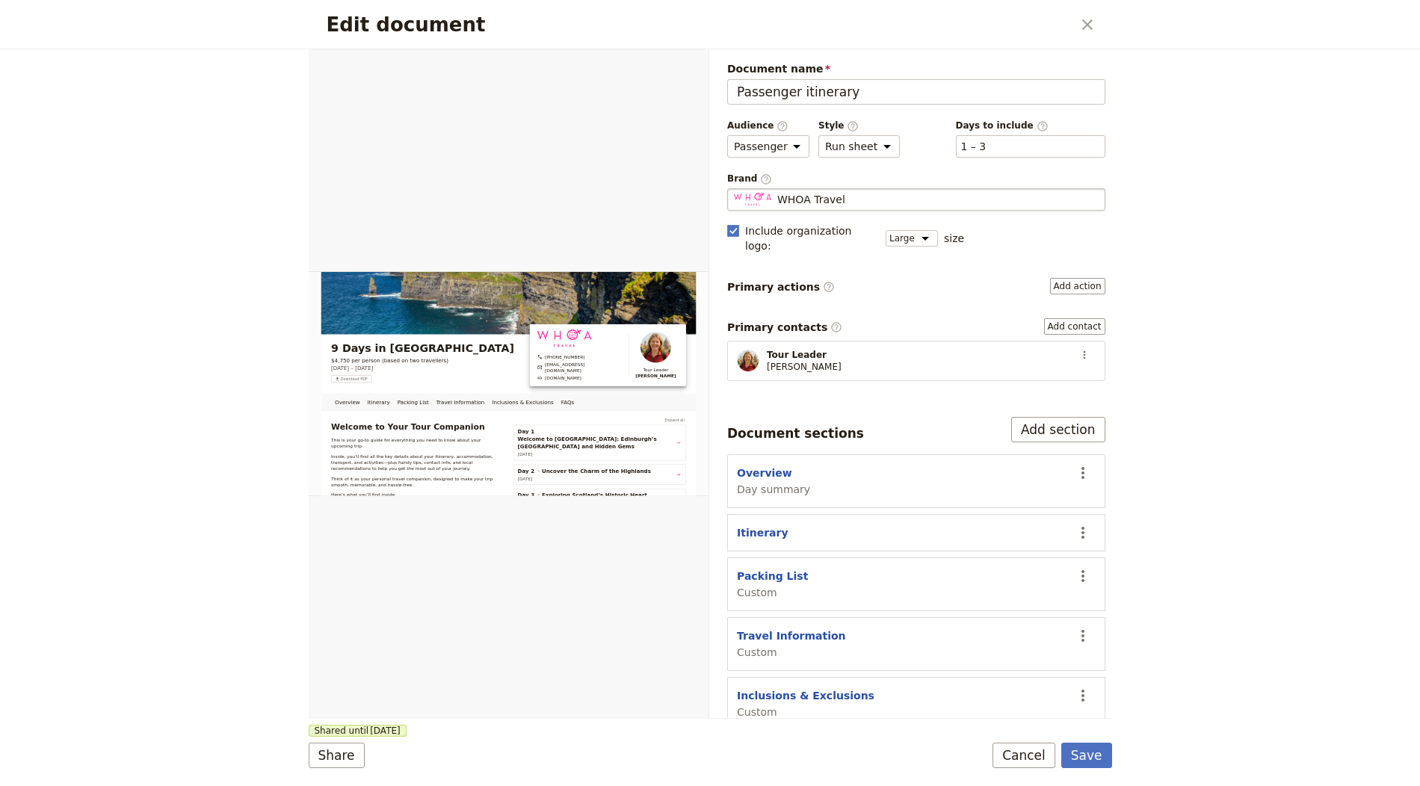
click at [807, 205] on fieldset "WHOA Travel WHOA Travel" at bounding box center [916, 199] width 378 height 22
click at [734, 189] on input "WHOA Travel" at bounding box center [733, 188] width 1 height 1
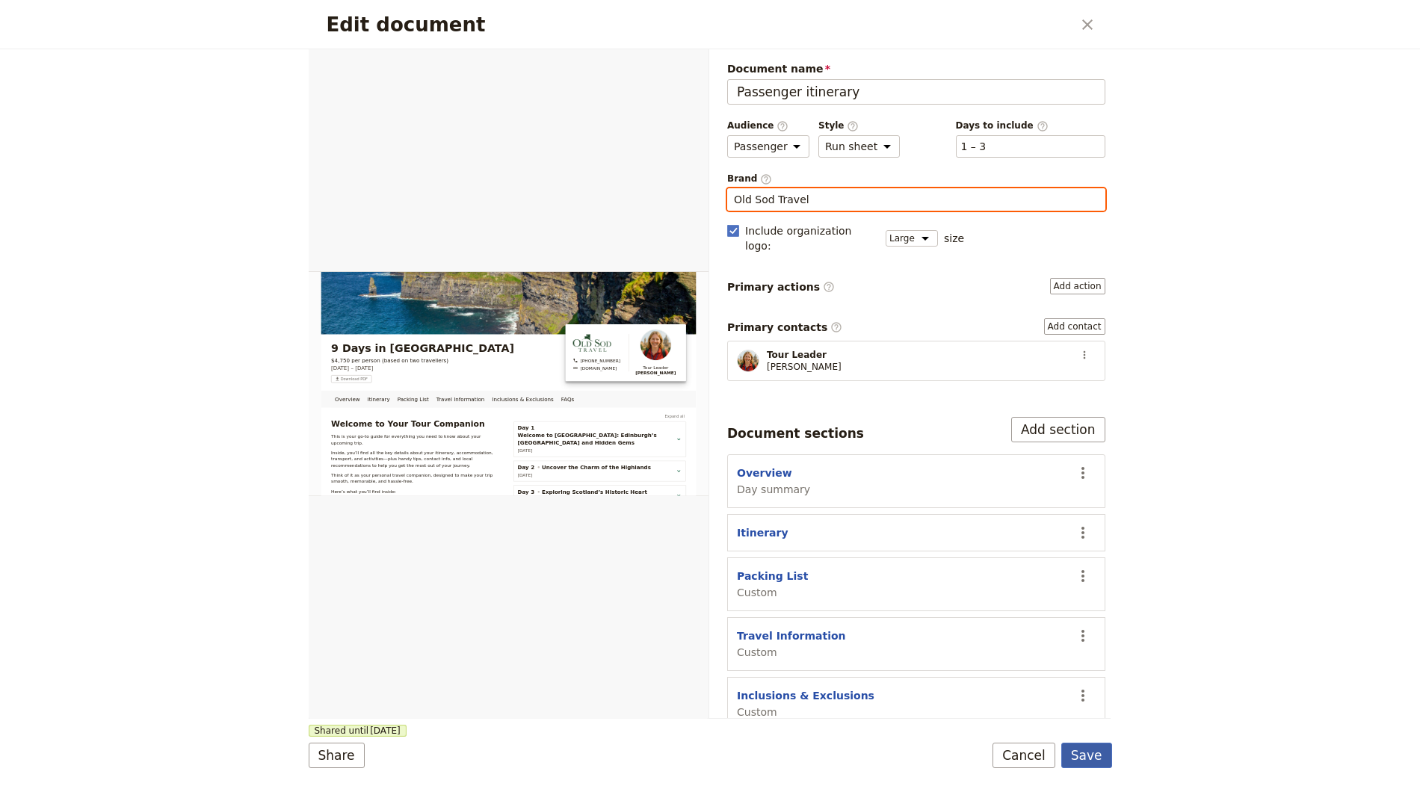
type input "Old Sod Travel"
click at [1097, 751] on button "Save" at bounding box center [1086, 755] width 51 height 25
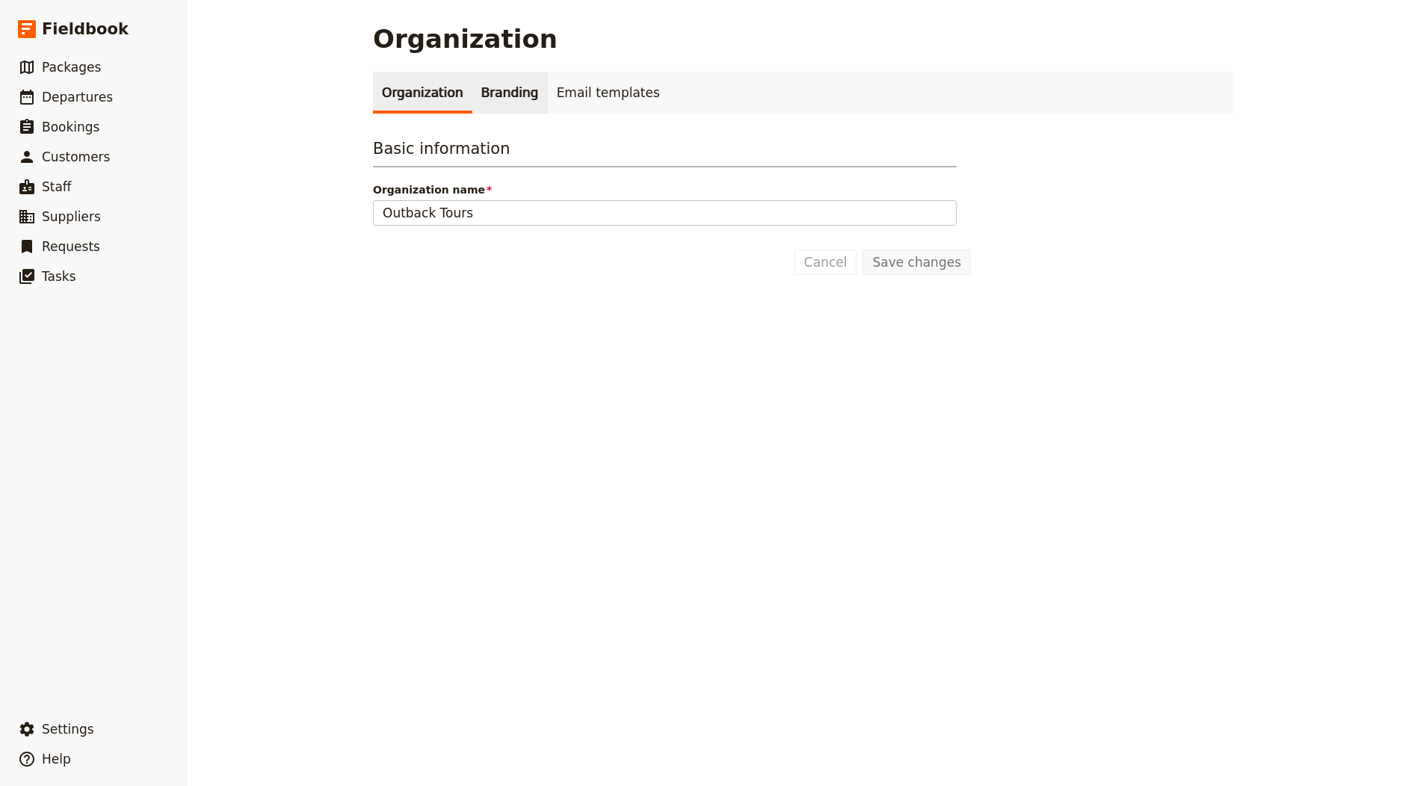
click at [513, 89] on link "Branding" at bounding box center [509, 93] width 75 height 42
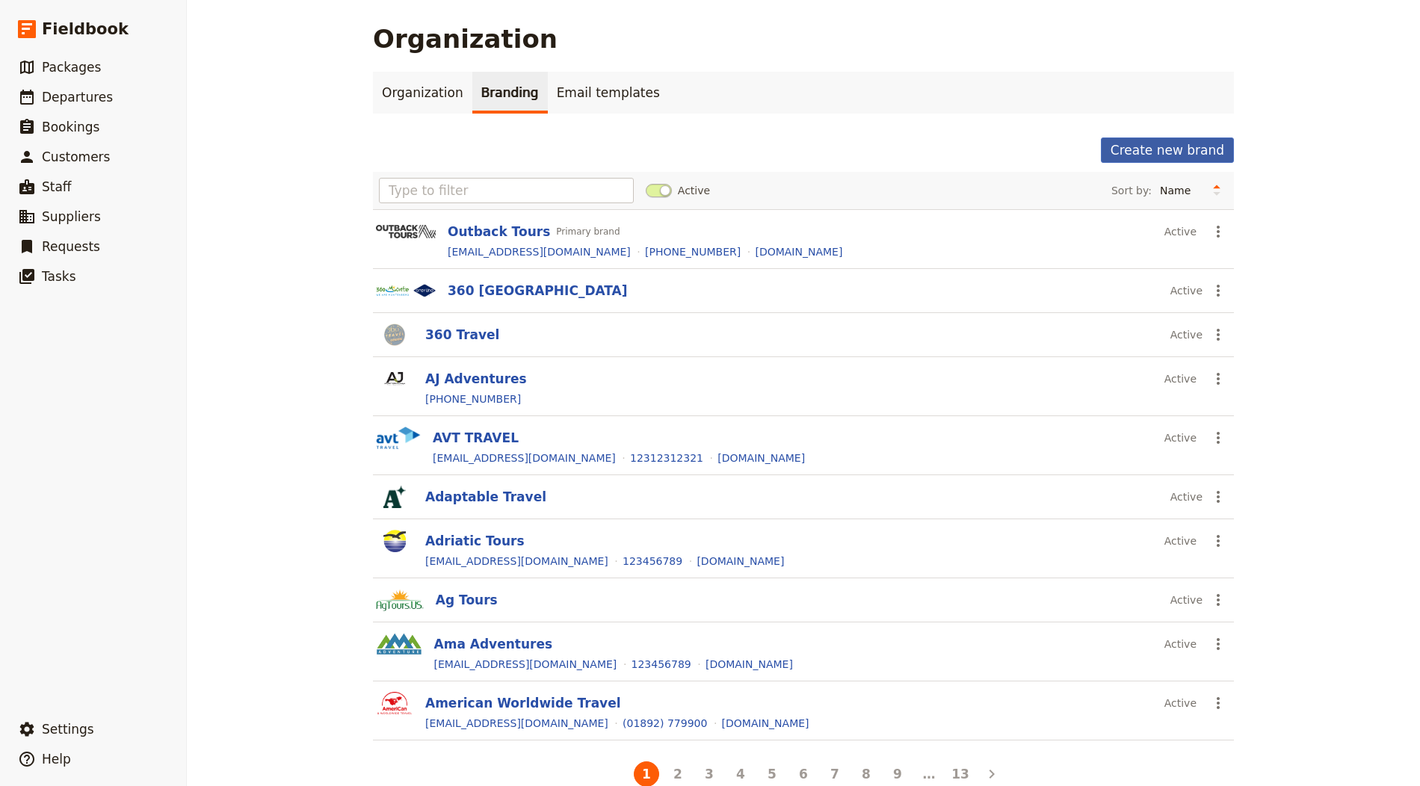
click at [1159, 147] on button "Create new brand" at bounding box center [1167, 150] width 133 height 25
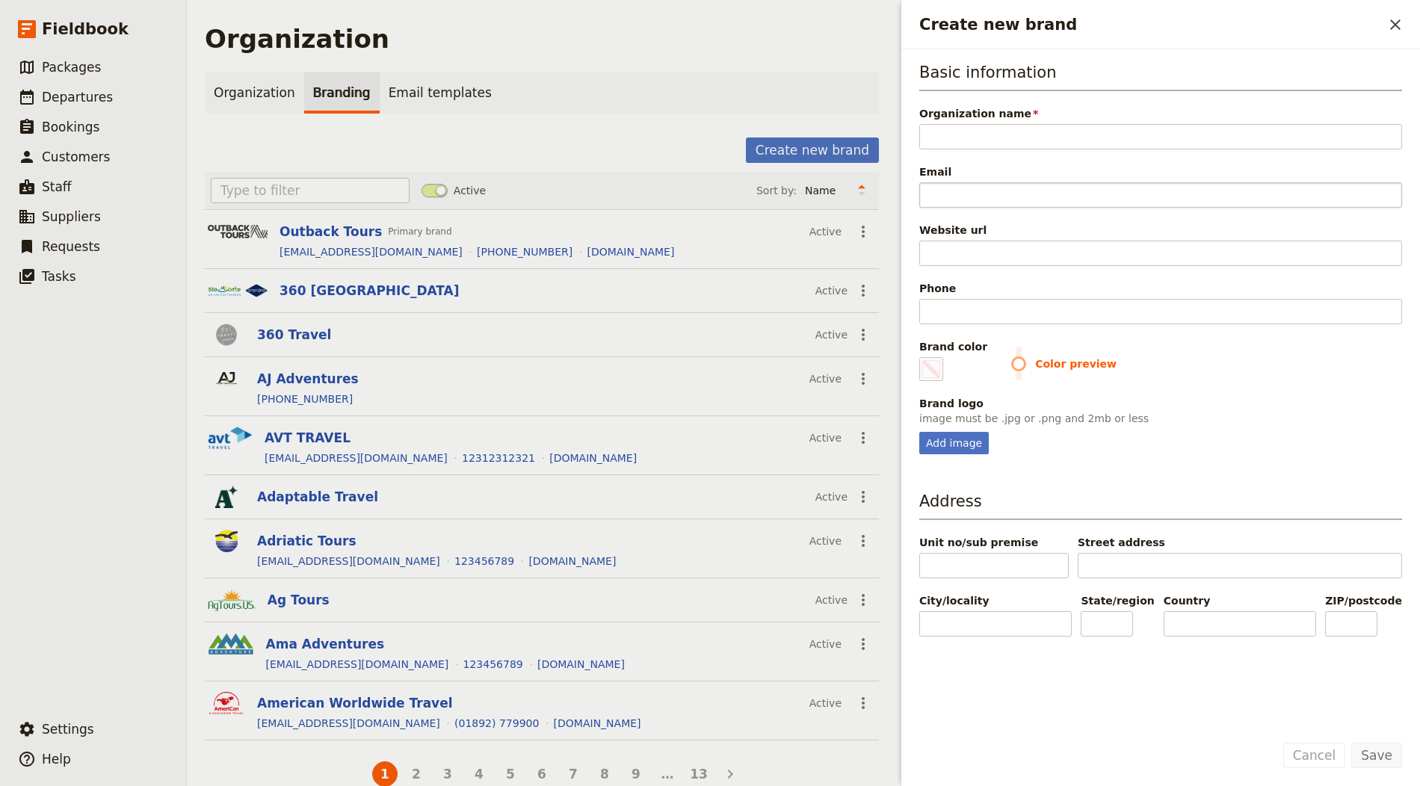
type input "Old Sod Travel"
type input "#000000"
type input "Old Sod Travel"
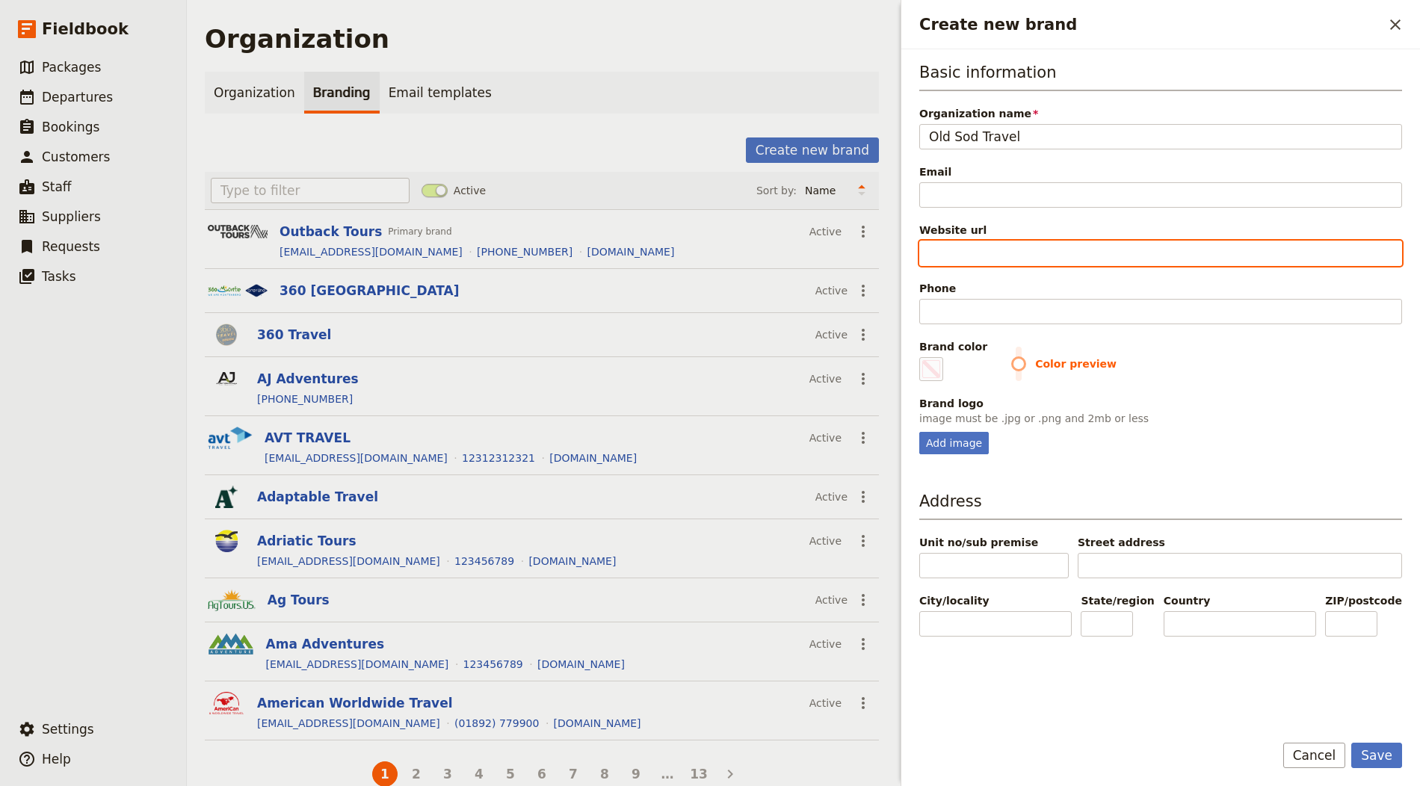
click at [947, 243] on input "Website url" at bounding box center [1160, 253] width 483 height 25
paste input "[URL][DOMAIN_NAME]"
type input "[URL][DOMAIN_NAME]"
type input "#000000"
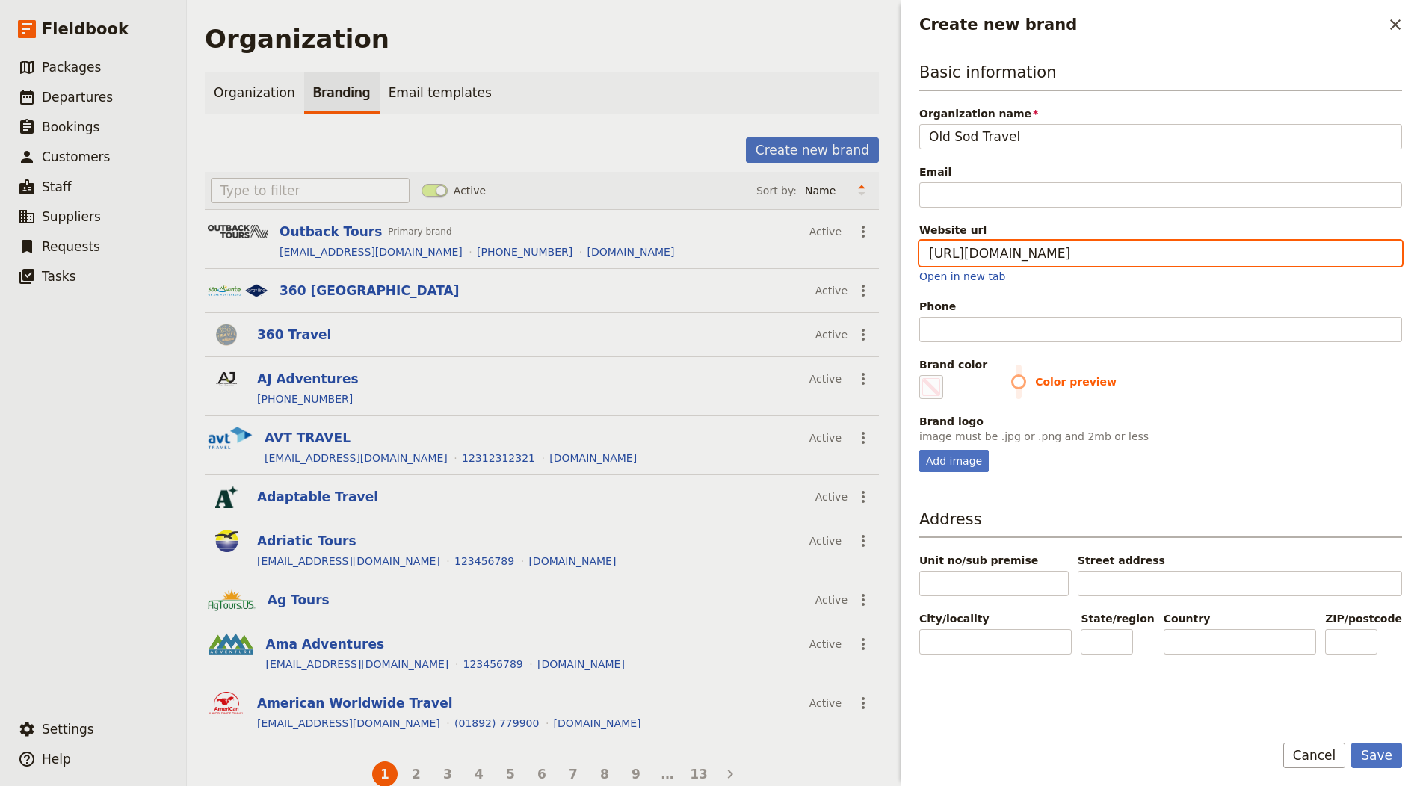
type input "[URL][DOMAIN_NAME]"
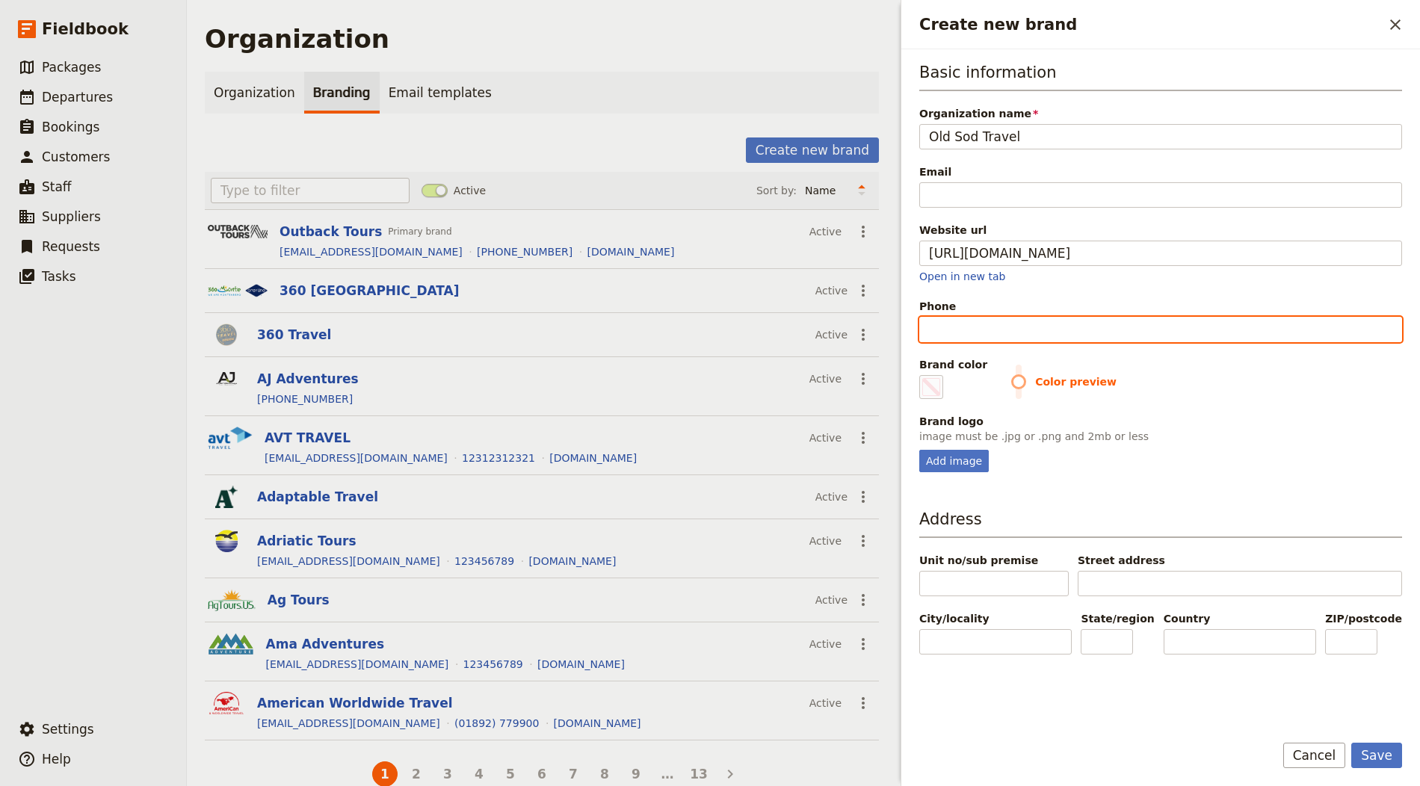
type input "#000000"
click at [1114, 329] on input "Phone" at bounding box center [1160, 329] width 483 height 25
paste input "[PHONE_NUMBER]"
type input "[PHONE_NUMBER]"
type input "#000000"
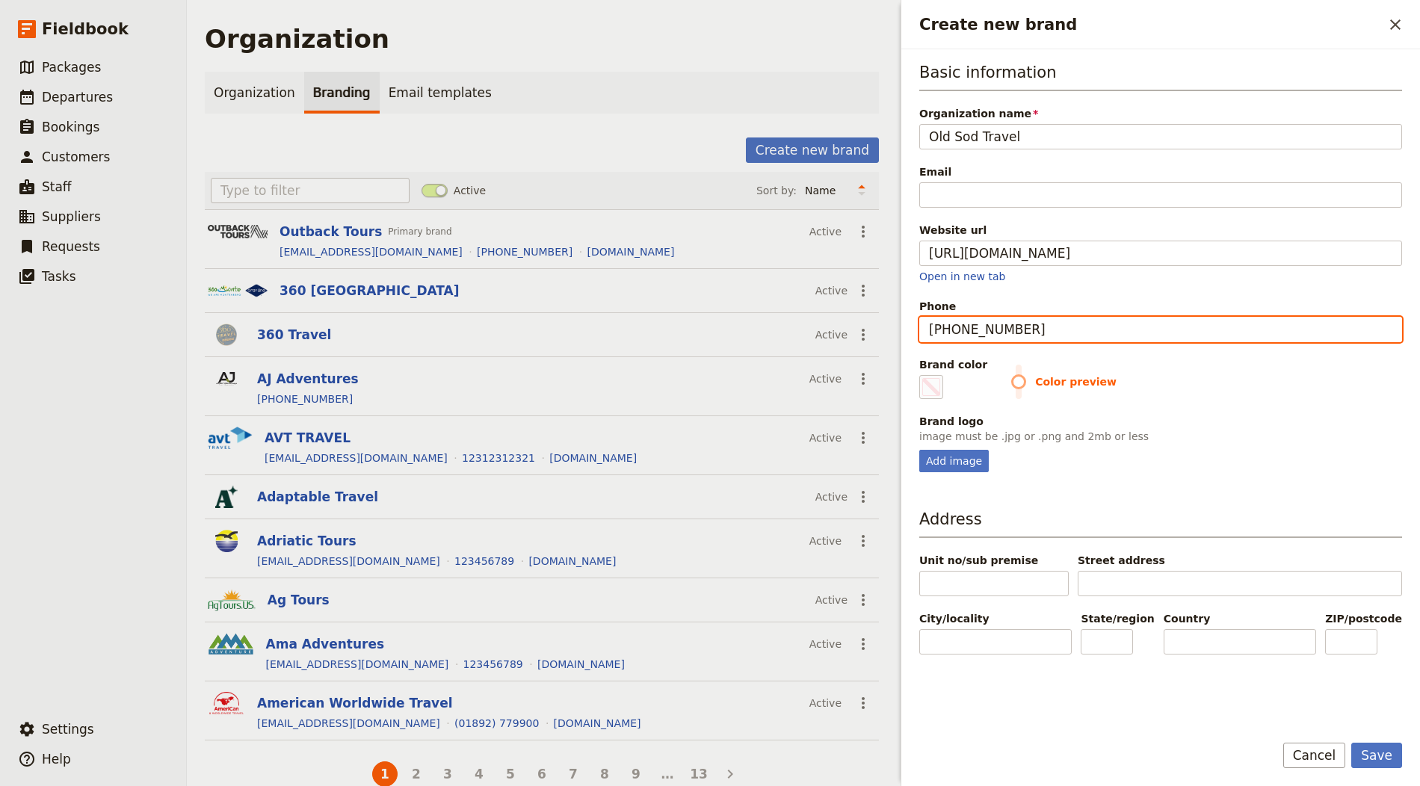
type input "[PHONE_NUMBER]"
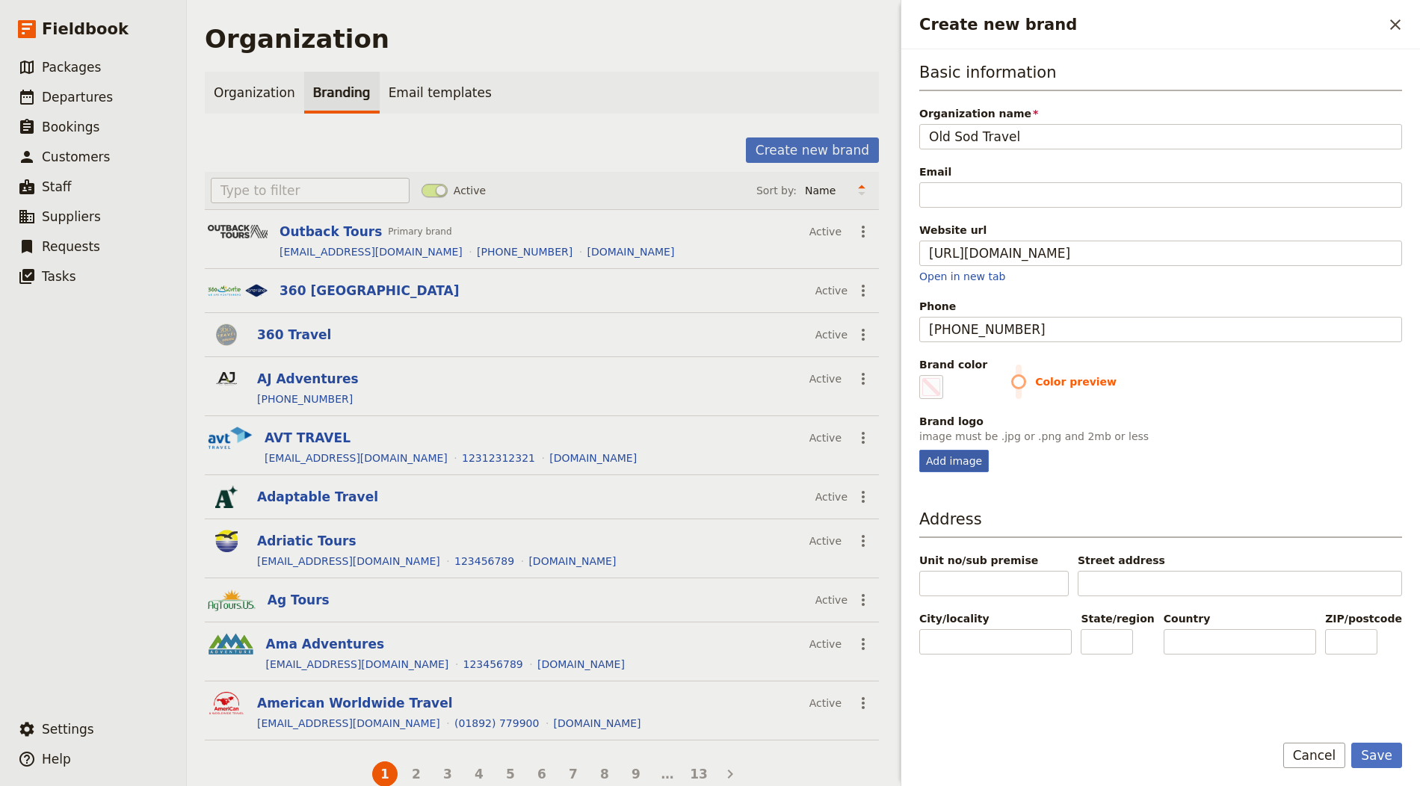
click at [939, 463] on div "Add image" at bounding box center [954, 461] width 70 height 22
click at [919, 450] on input "Add image" at bounding box center [919, 449] width 1 height 1
click at [934, 378] on span "Create new brand" at bounding box center [931, 387] width 18 height 18
click at [923, 375] on input "#000000" at bounding box center [922, 374] width 1 height 1
type input "#005936"
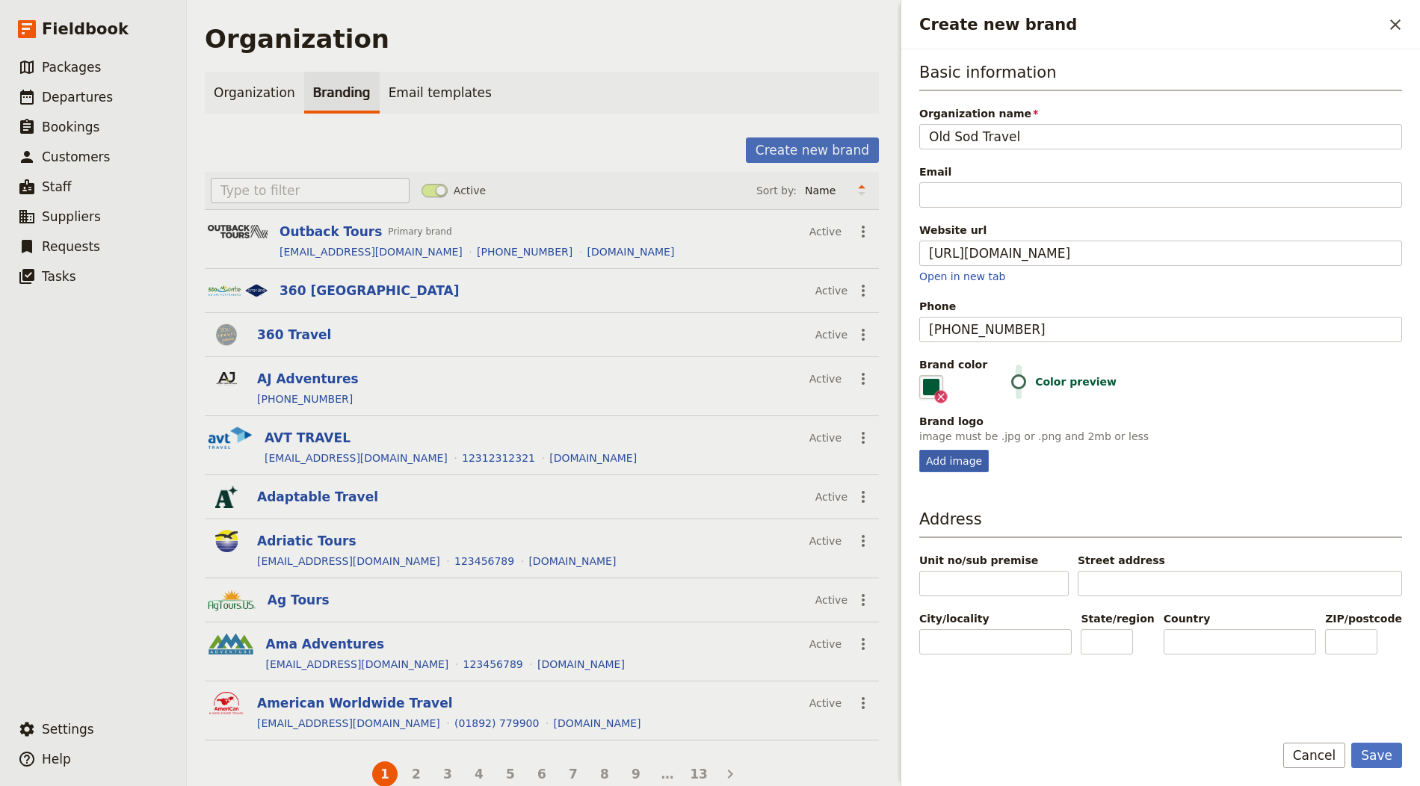
click at [943, 451] on div "Add image" at bounding box center [954, 461] width 70 height 22
click at [919, 450] on input "Add image" at bounding box center [919, 449] width 1 height 1
type input "C:\fakepath\old-sod-logo.png"
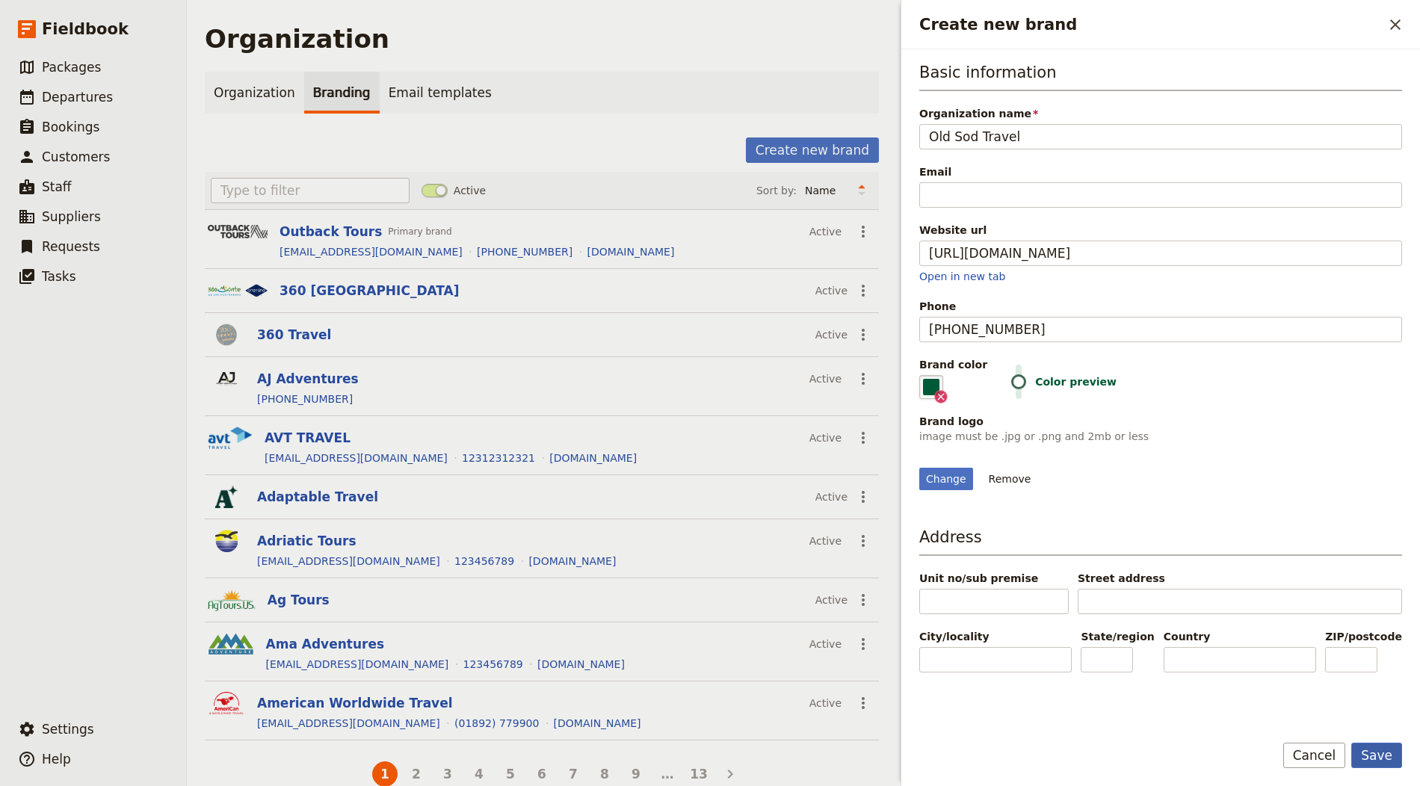
click at [1277, 707] on button "Save" at bounding box center [1376, 755] width 51 height 25
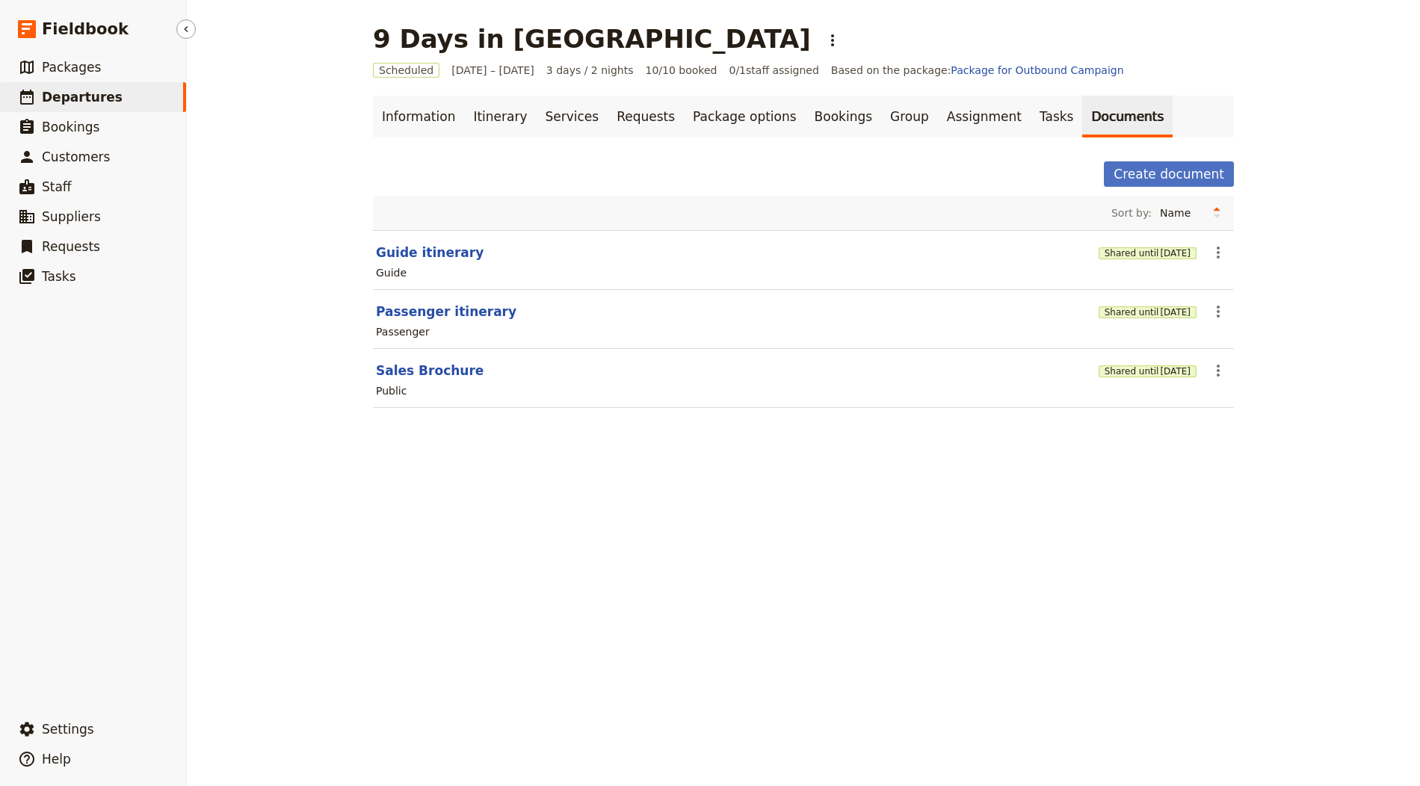
click at [100, 99] on span "Departures" at bounding box center [82, 97] width 81 height 15
select select "CREATED_AT"
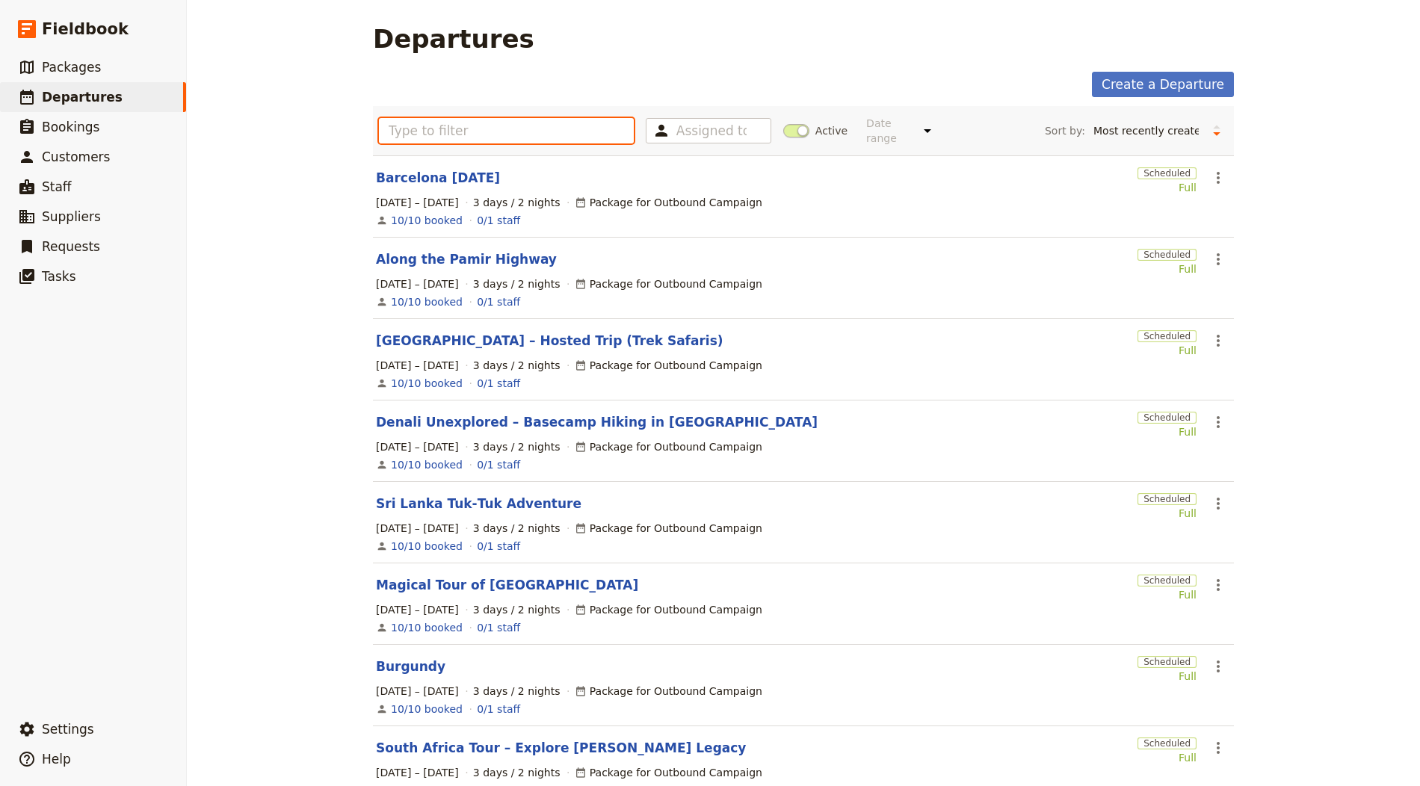
click at [522, 134] on input "text" at bounding box center [506, 130] width 255 height 25
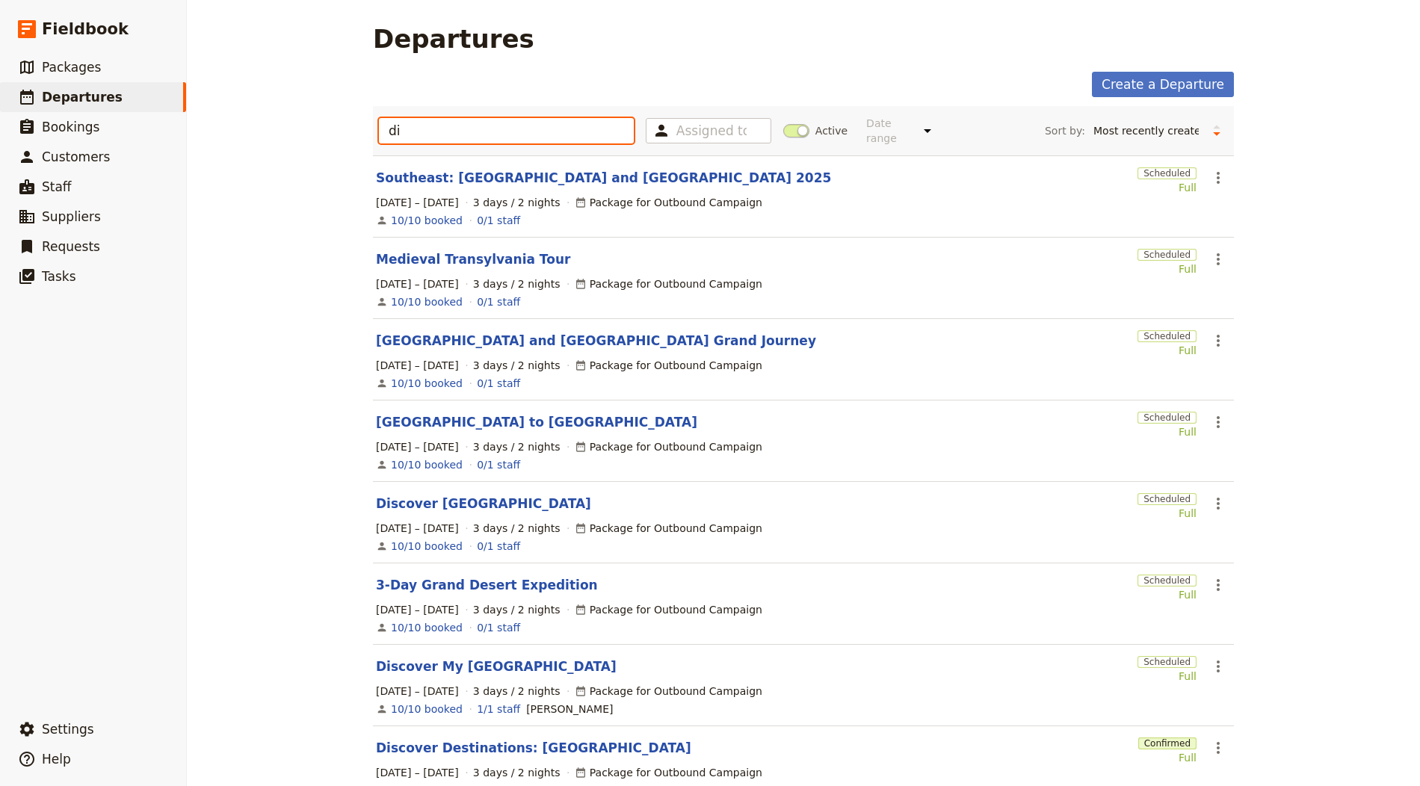
type input "dia"
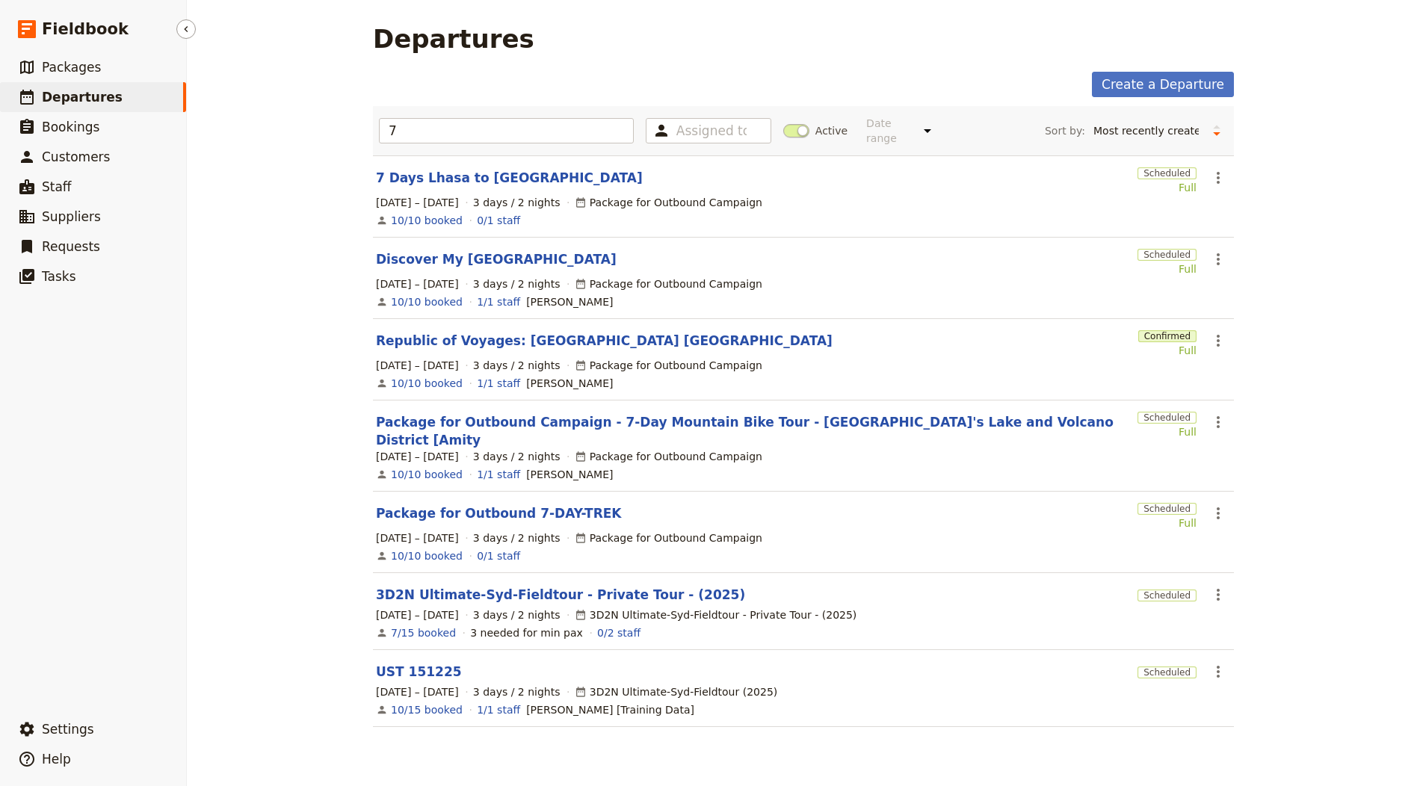
click at [84, 90] on span "Departures" at bounding box center [82, 97] width 81 height 15
click at [395, 117] on div "7 Assigned to Active Date range This week Next week This month Next month This …" at bounding box center [803, 130] width 849 height 37
click at [398, 122] on input "7" at bounding box center [506, 130] width 255 height 25
paste input "SUIZA"
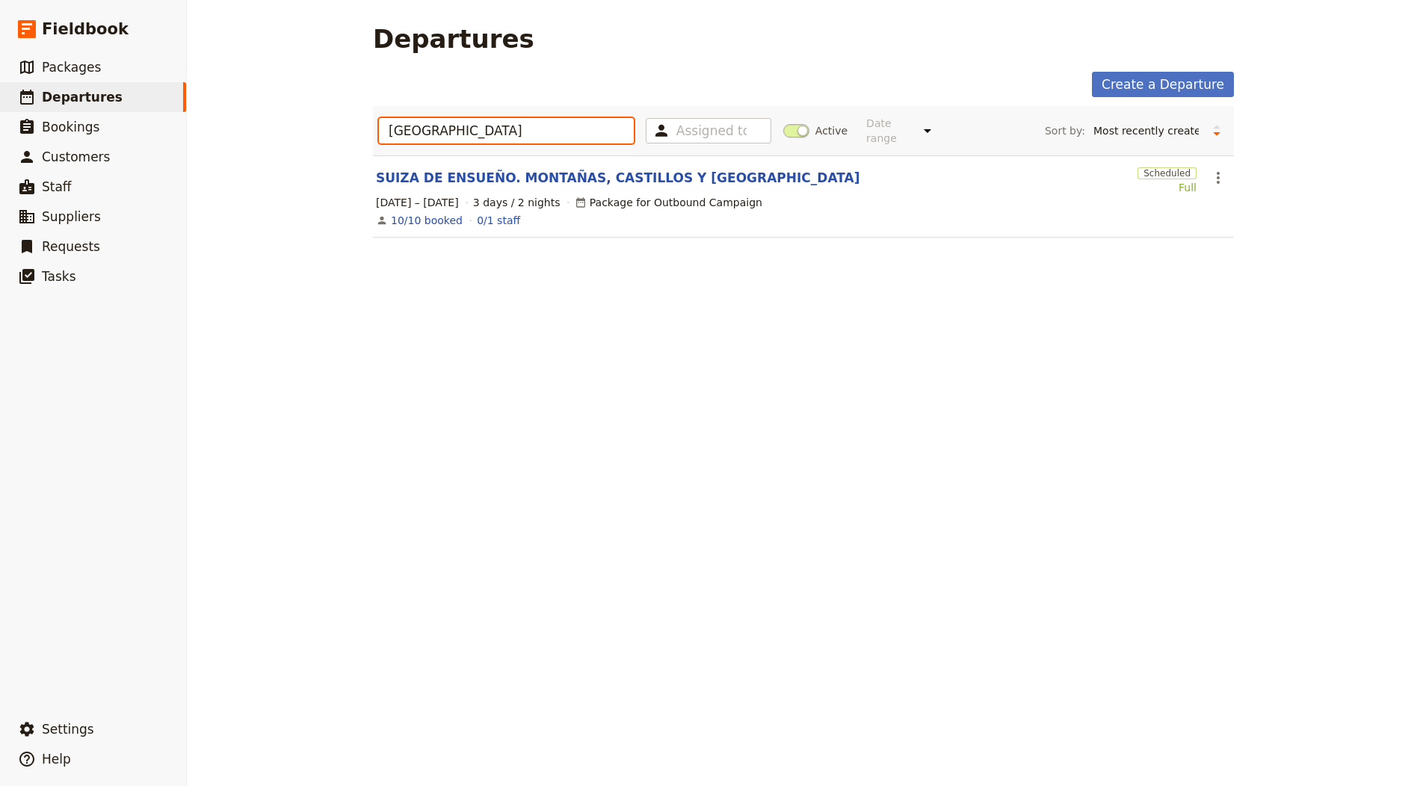
type input "SUIZA"
click at [496, 165] on section "SUIZA DE ENSUEÑO. MONTAÑAS, CASTILLOS Y LAGOS Scheduled Full ​ 1 – 3 Oct 2025 3…" at bounding box center [803, 196] width 861 height 82
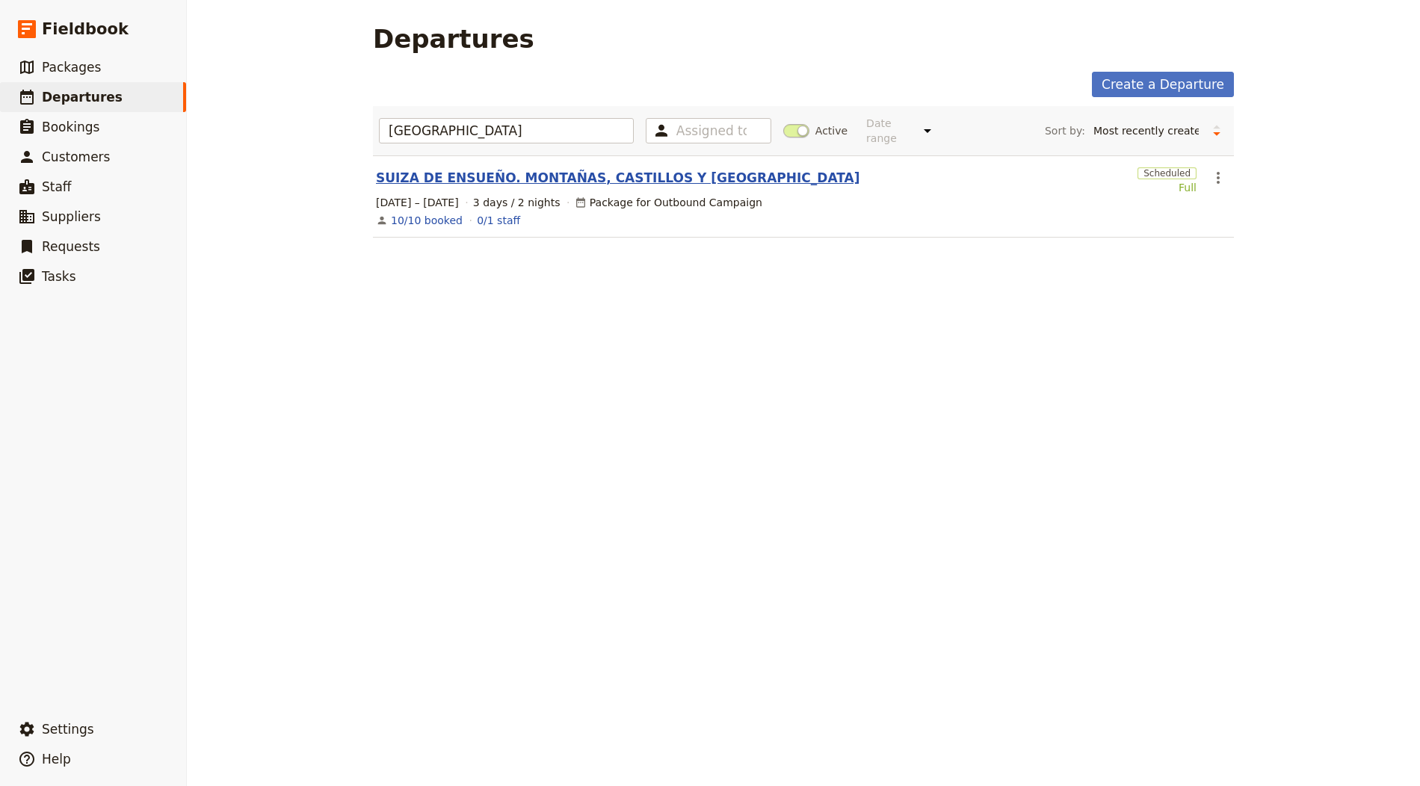
click at [491, 176] on link "SUIZA DE ENSUEÑO. MONTAÑAS, CASTILLOS Y LAGOS" at bounding box center [618, 178] width 484 height 18
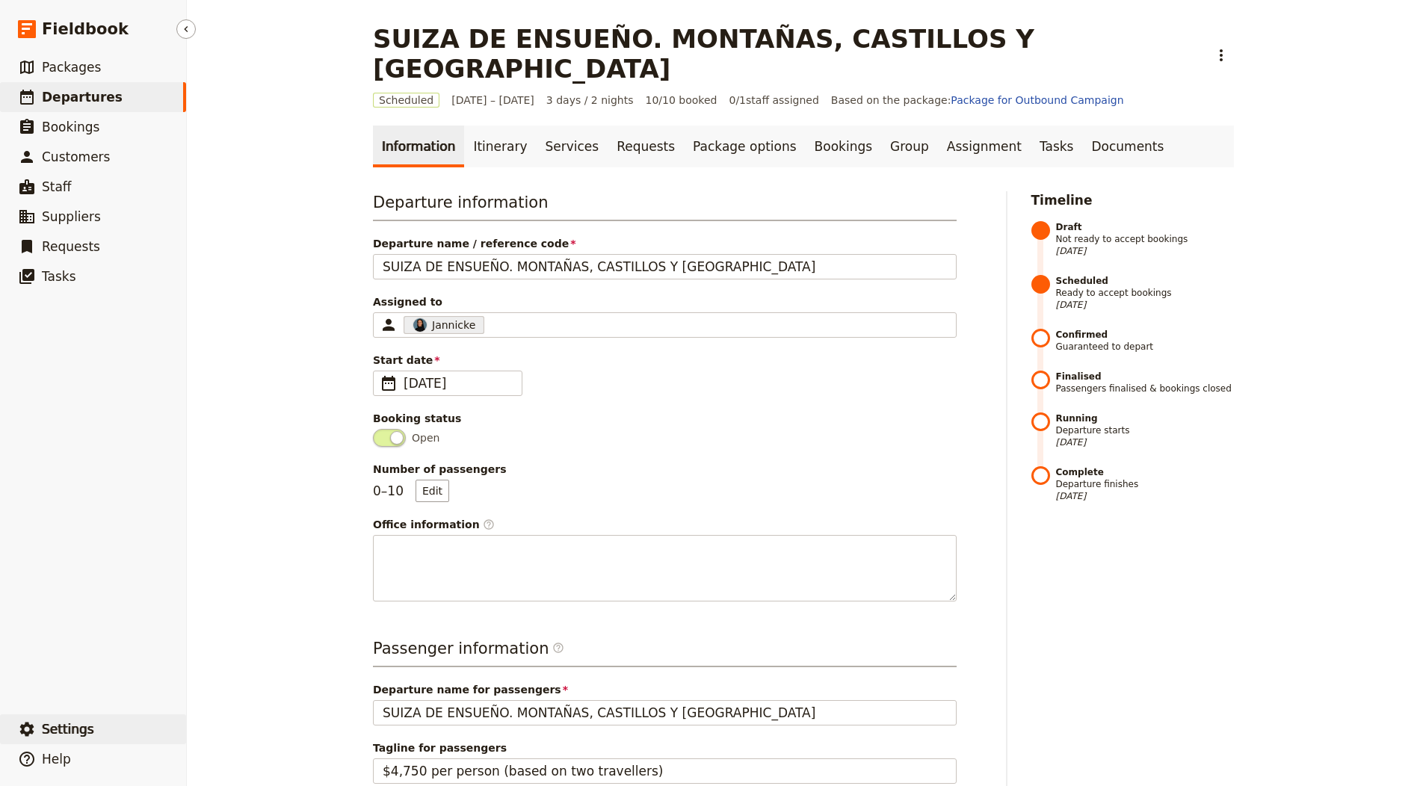
click at [78, 730] on span "Settings" at bounding box center [68, 729] width 52 height 15
click at [806, 135] on link "Bookings" at bounding box center [843, 147] width 75 height 42
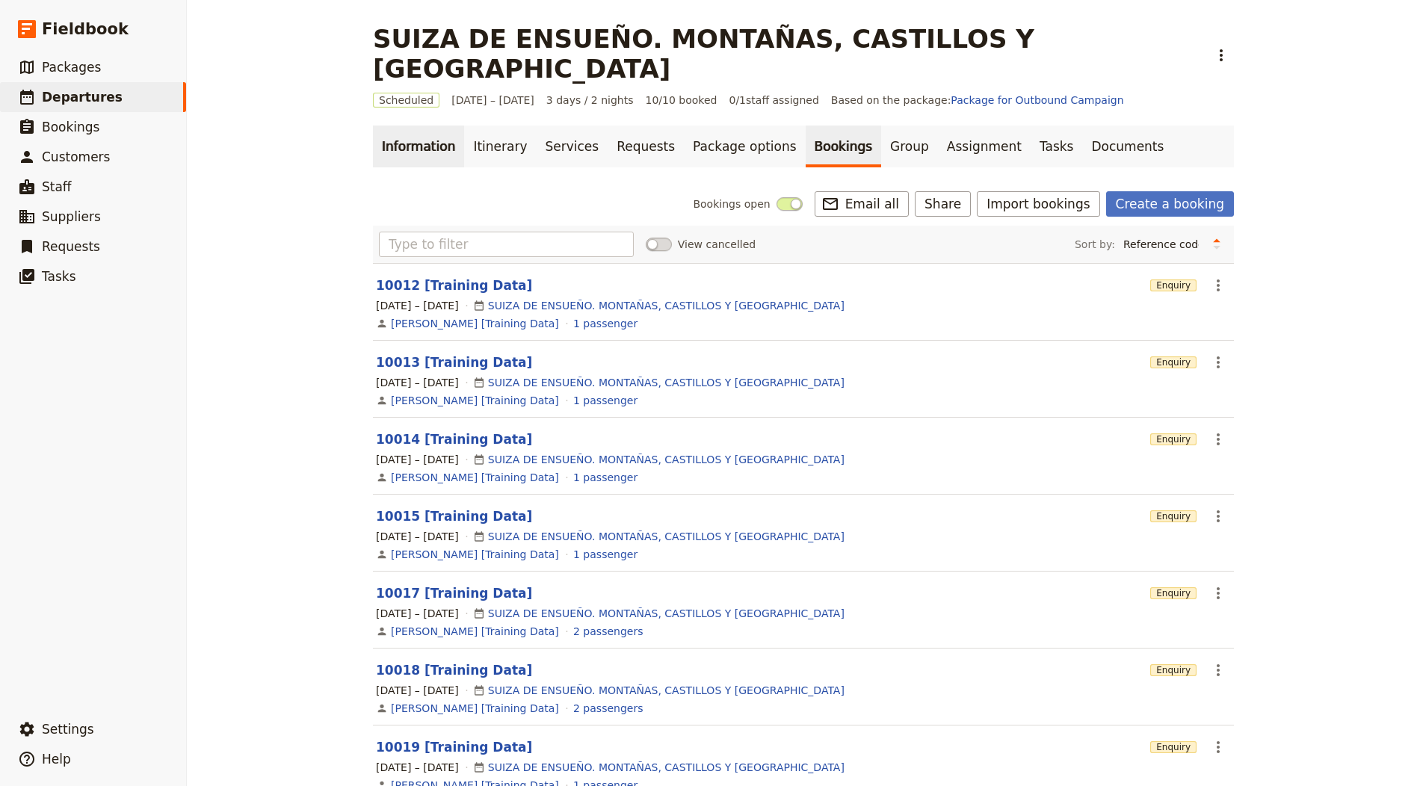
click at [437, 127] on link "Information" at bounding box center [418, 147] width 91 height 42
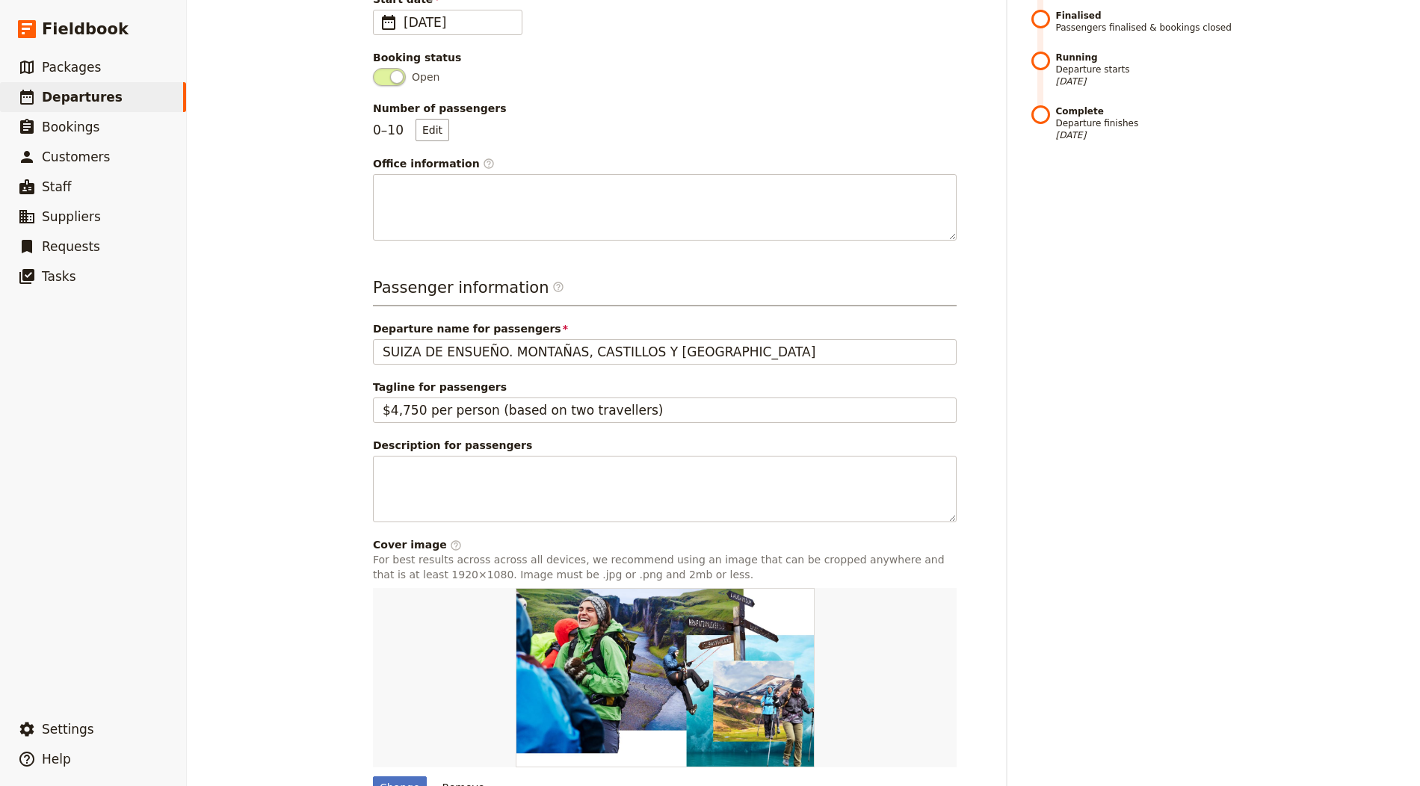
scroll to position [411, 0]
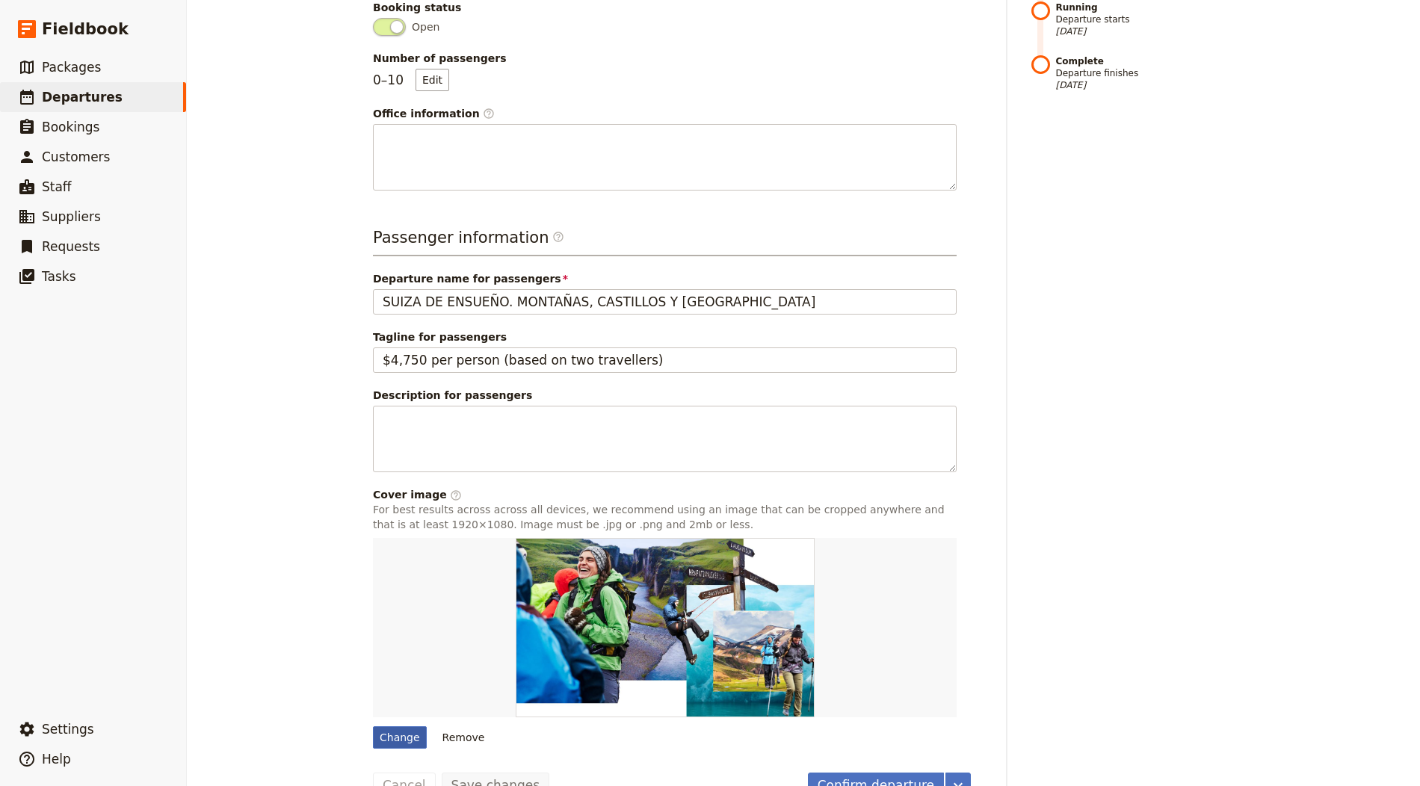
click at [373, 727] on div "Change" at bounding box center [400, 738] width 54 height 22
click at [372, 726] on input "Change" at bounding box center [372, 726] width 1 height 1
type input "C:\fakepath\ricardo-gomez-angel-58uZCE8zrdk-unsplash.jpg"
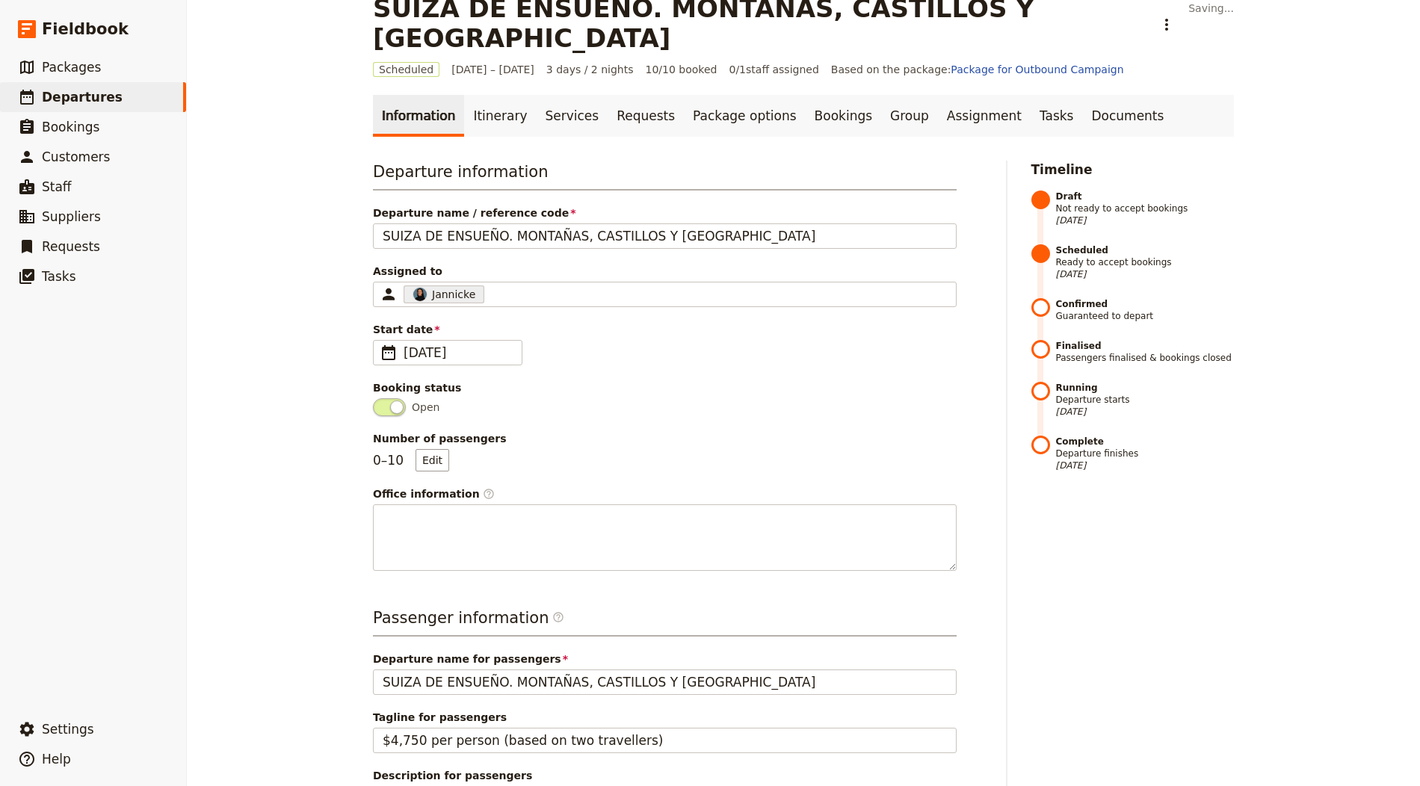
scroll to position [0, 0]
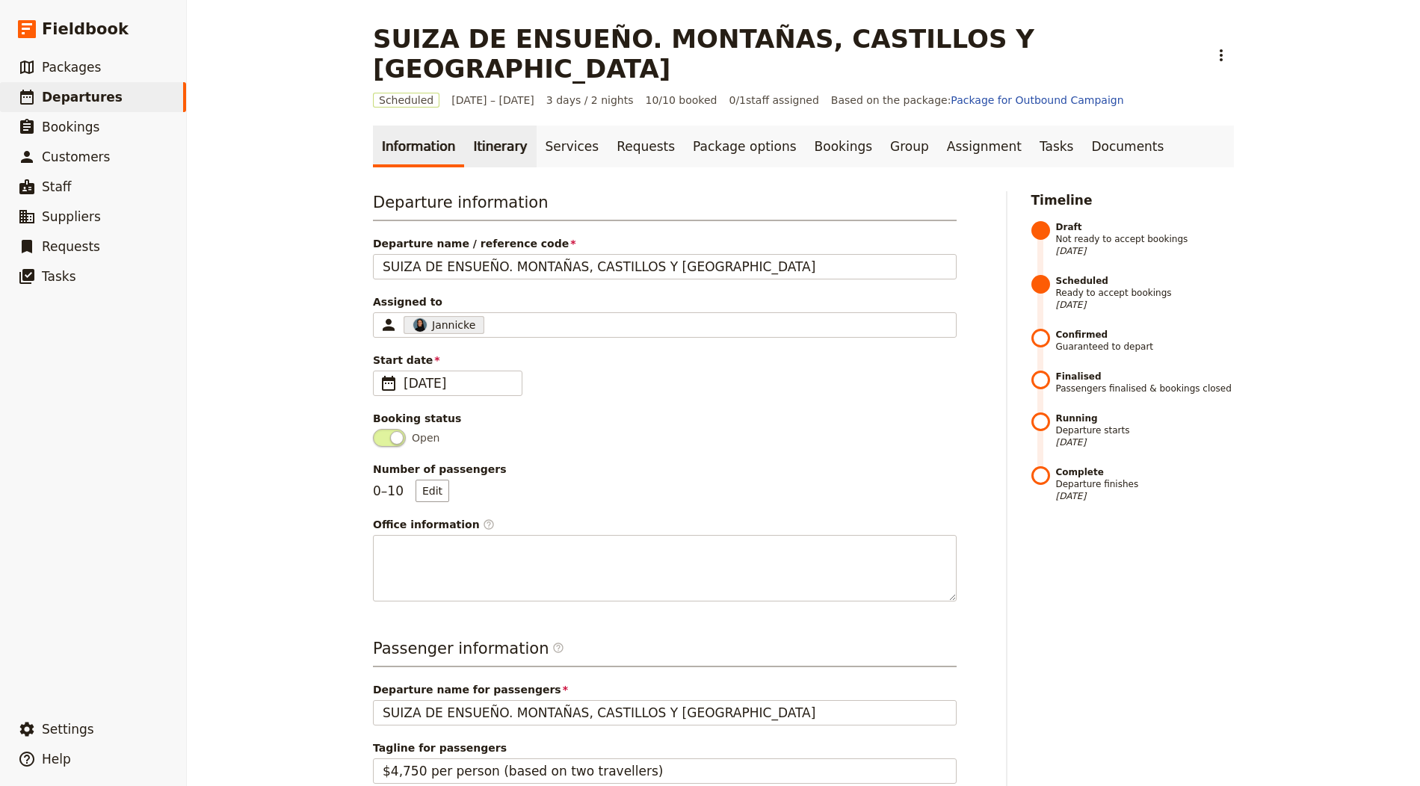
click at [471, 126] on link "Itinerary" at bounding box center [500, 147] width 72 height 42
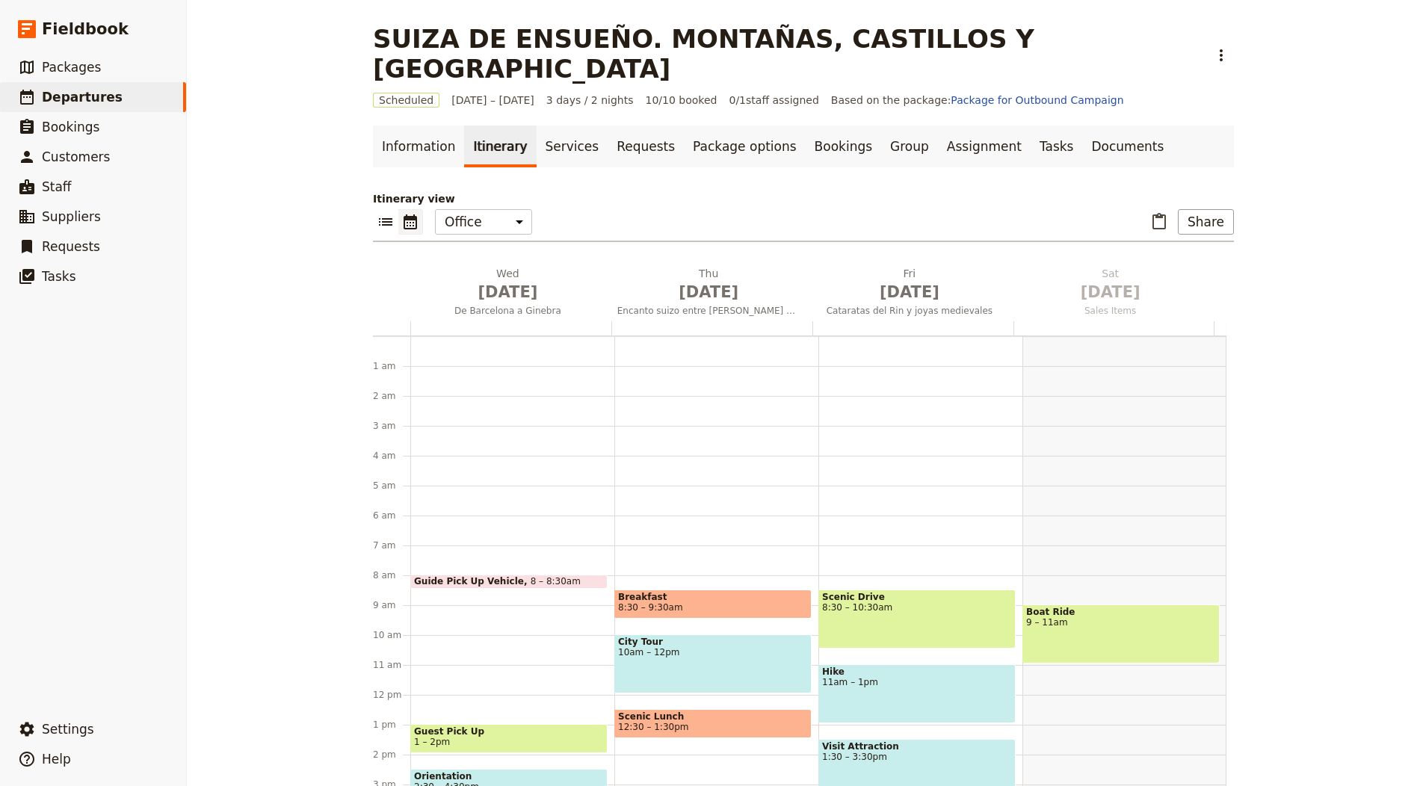
scroll to position [194, 0]
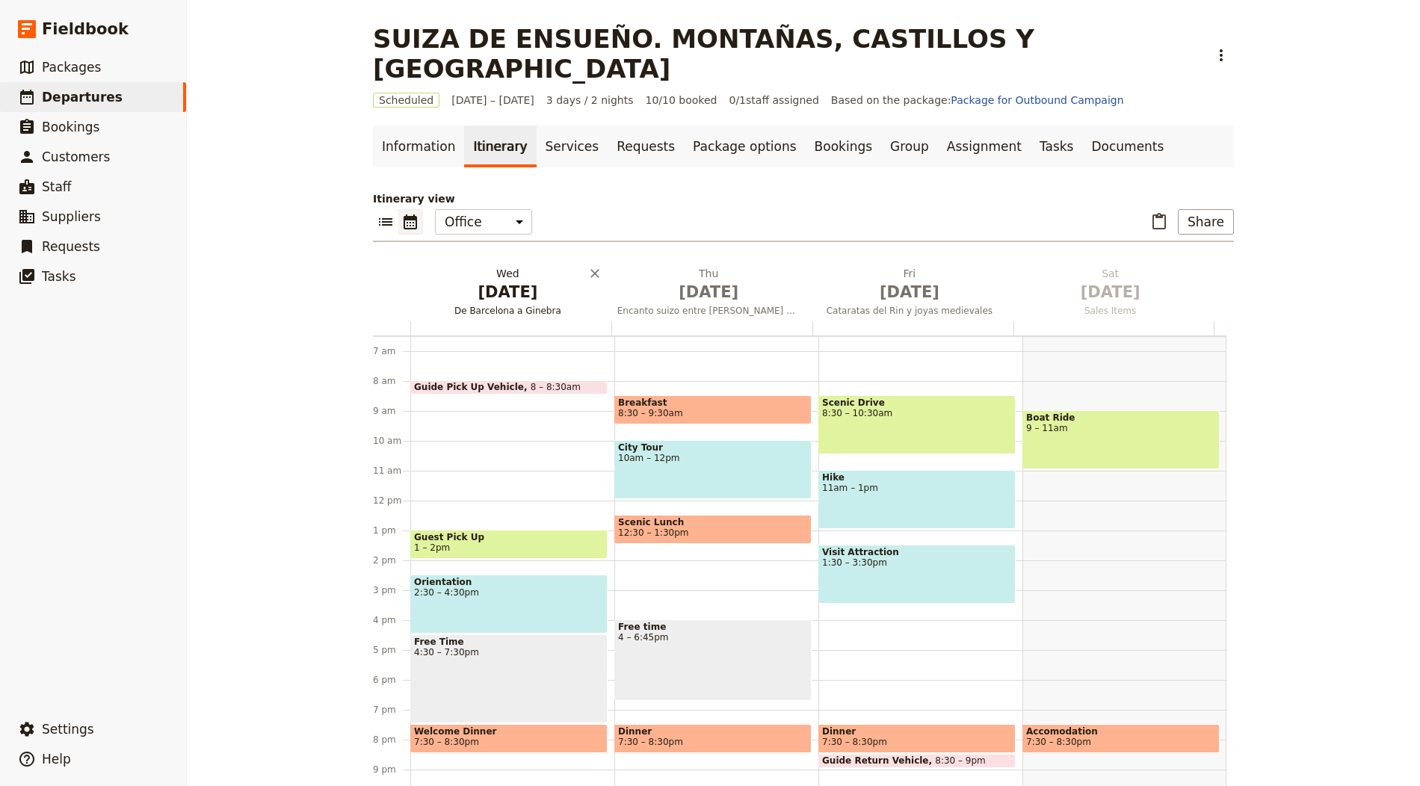
click at [490, 305] on span "De Barcelona a Ginebra" at bounding box center [507, 311] width 195 height 12
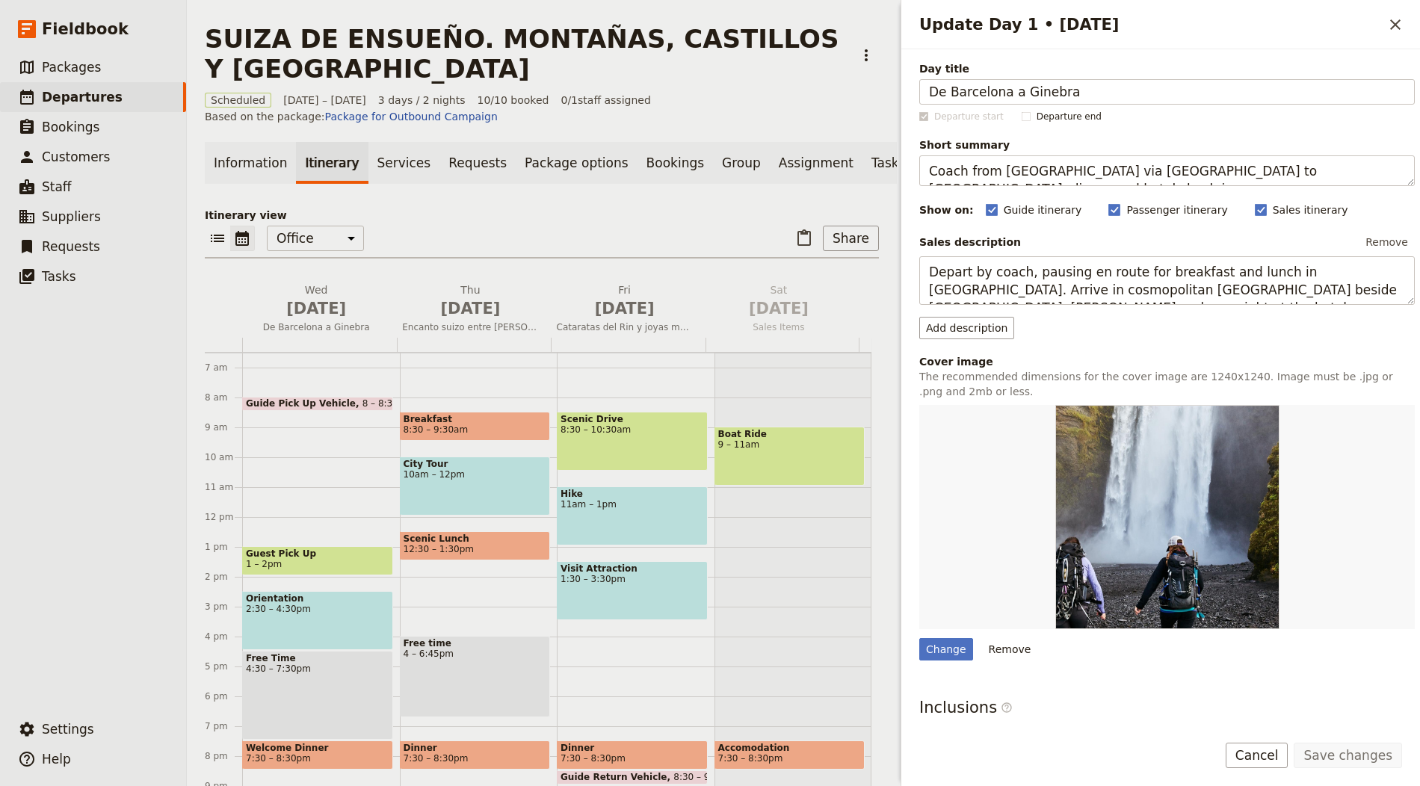
click at [929, 659] on div "Day title De Barcelona a Ginebra Departure start Departure end Short summary Co…" at bounding box center [1167, 471] width 496 height 821
click at [935, 643] on div "Change" at bounding box center [946, 649] width 54 height 22
click at [919, 638] on input "Change" at bounding box center [919, 638] width 1 height 1
type input "C:\fakepath\patrick-robert-doyle-eb8dmXNOGP4-unsplash.jpg"
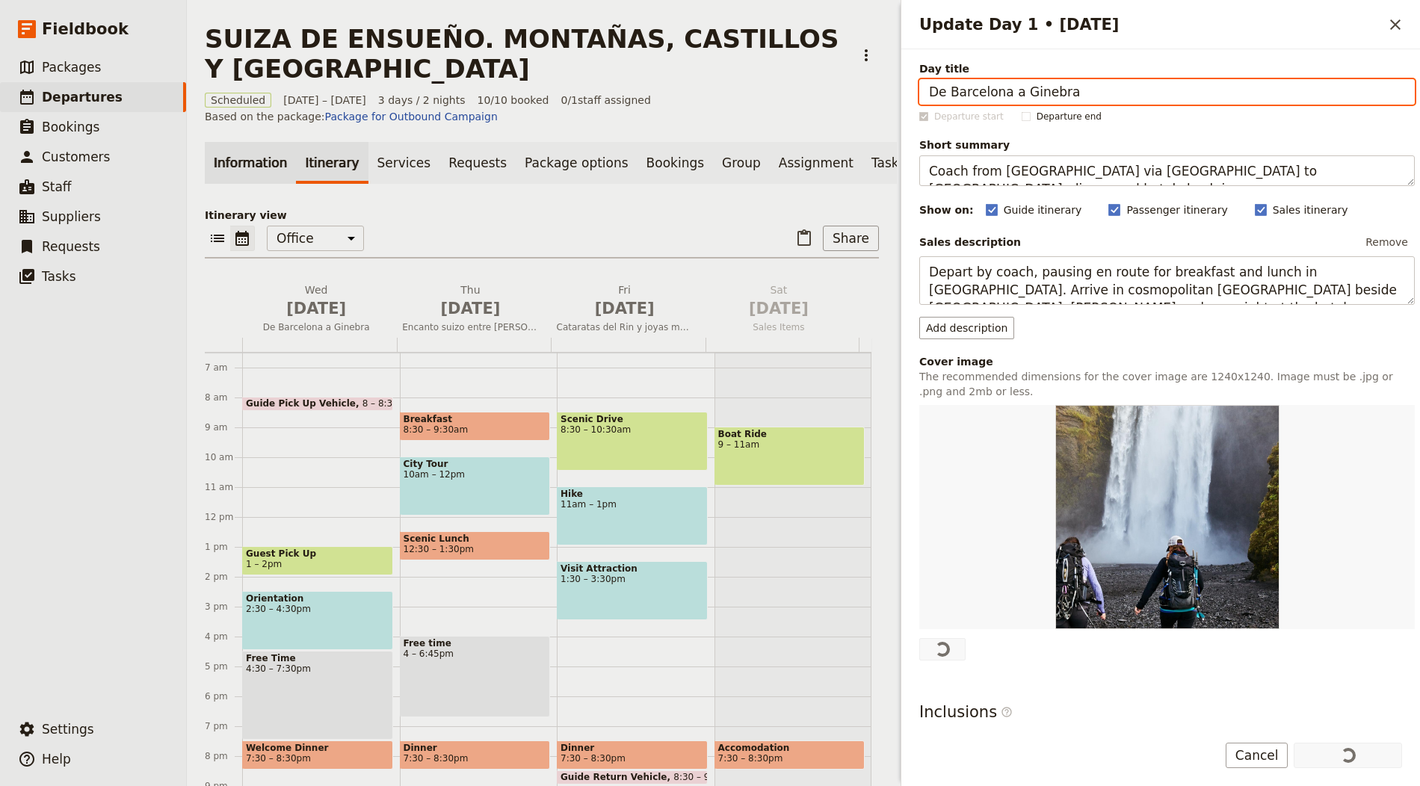
click at [244, 148] on link "Information" at bounding box center [250, 163] width 91 height 42
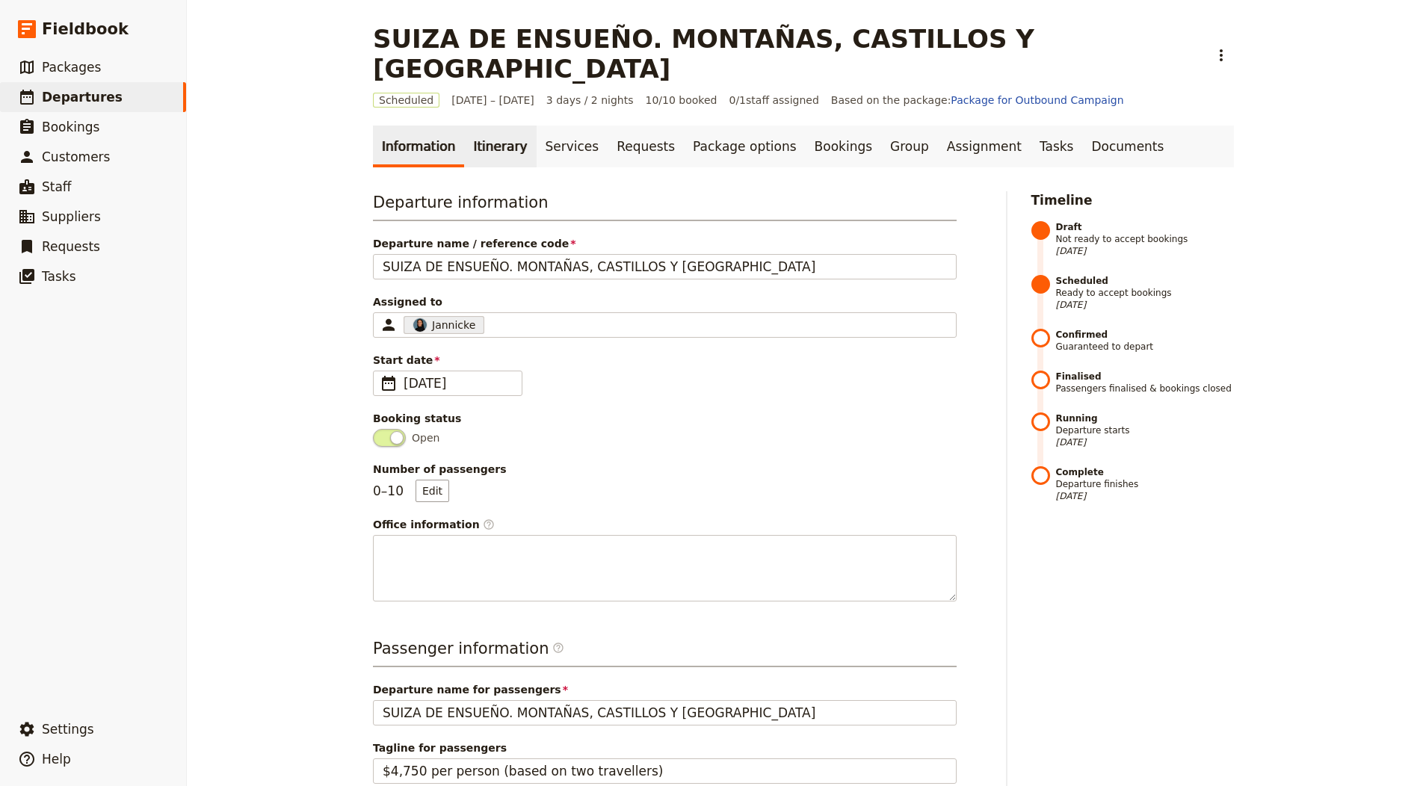
click at [475, 126] on link "Itinerary" at bounding box center [500, 147] width 72 height 42
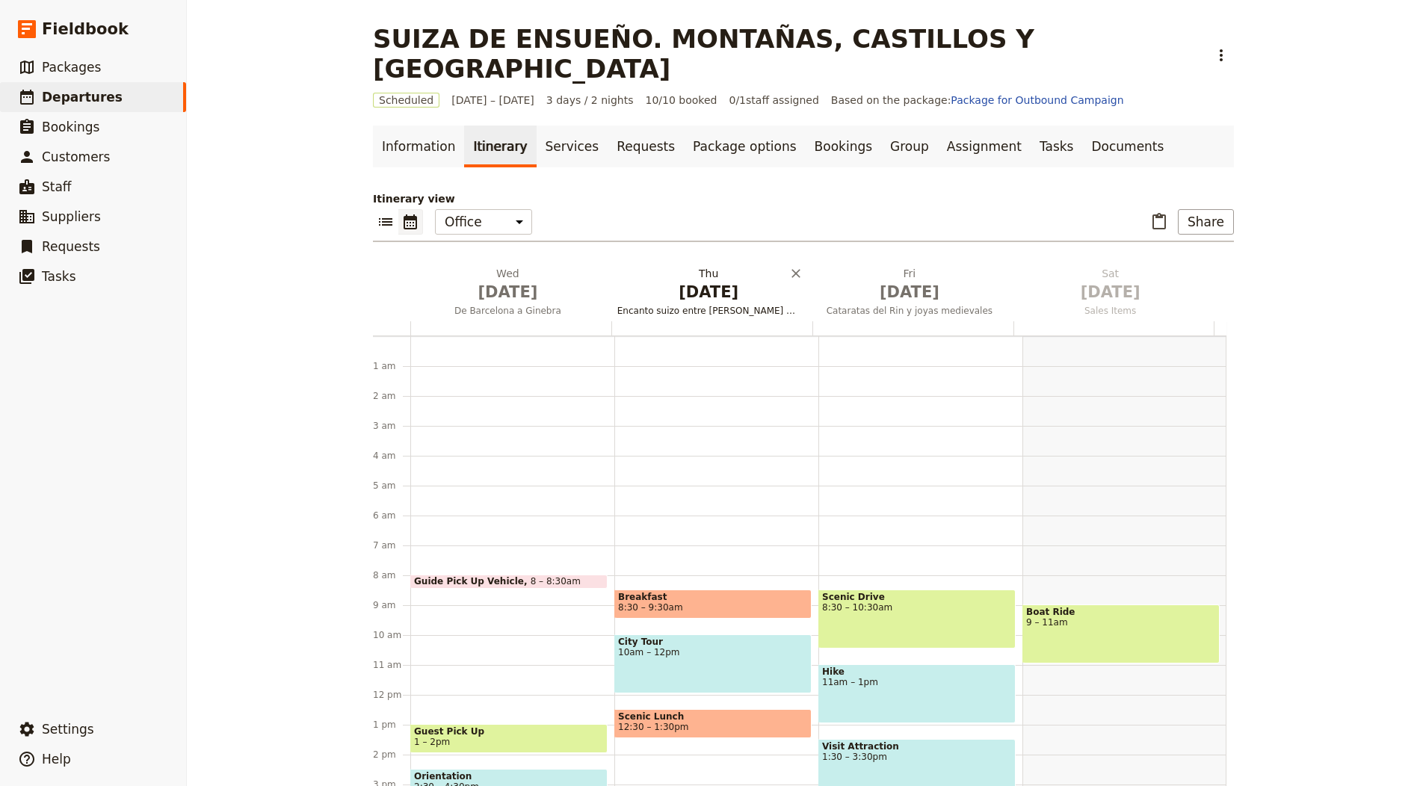
scroll to position [194, 0]
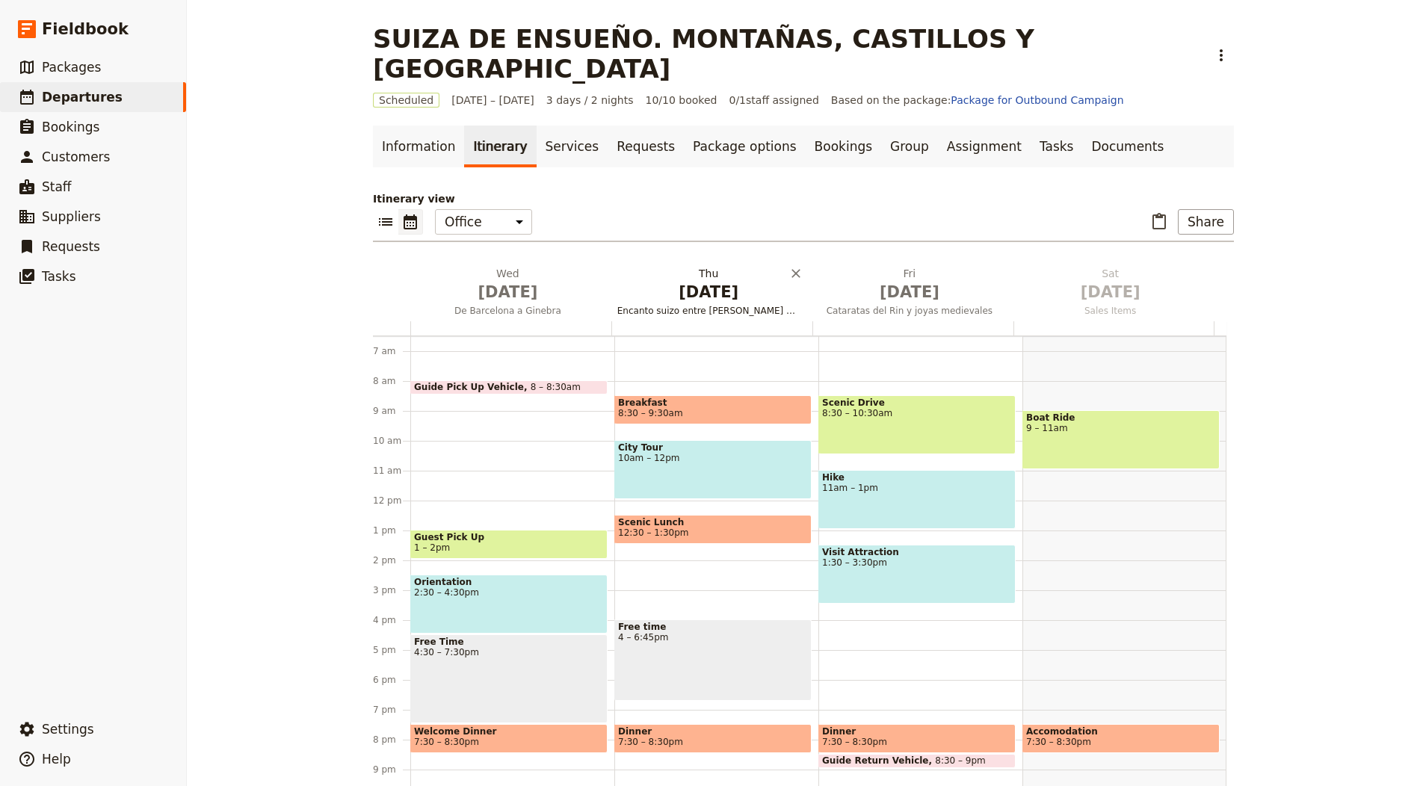
click at [683, 281] on span "Oct 2" at bounding box center [708, 292] width 183 height 22
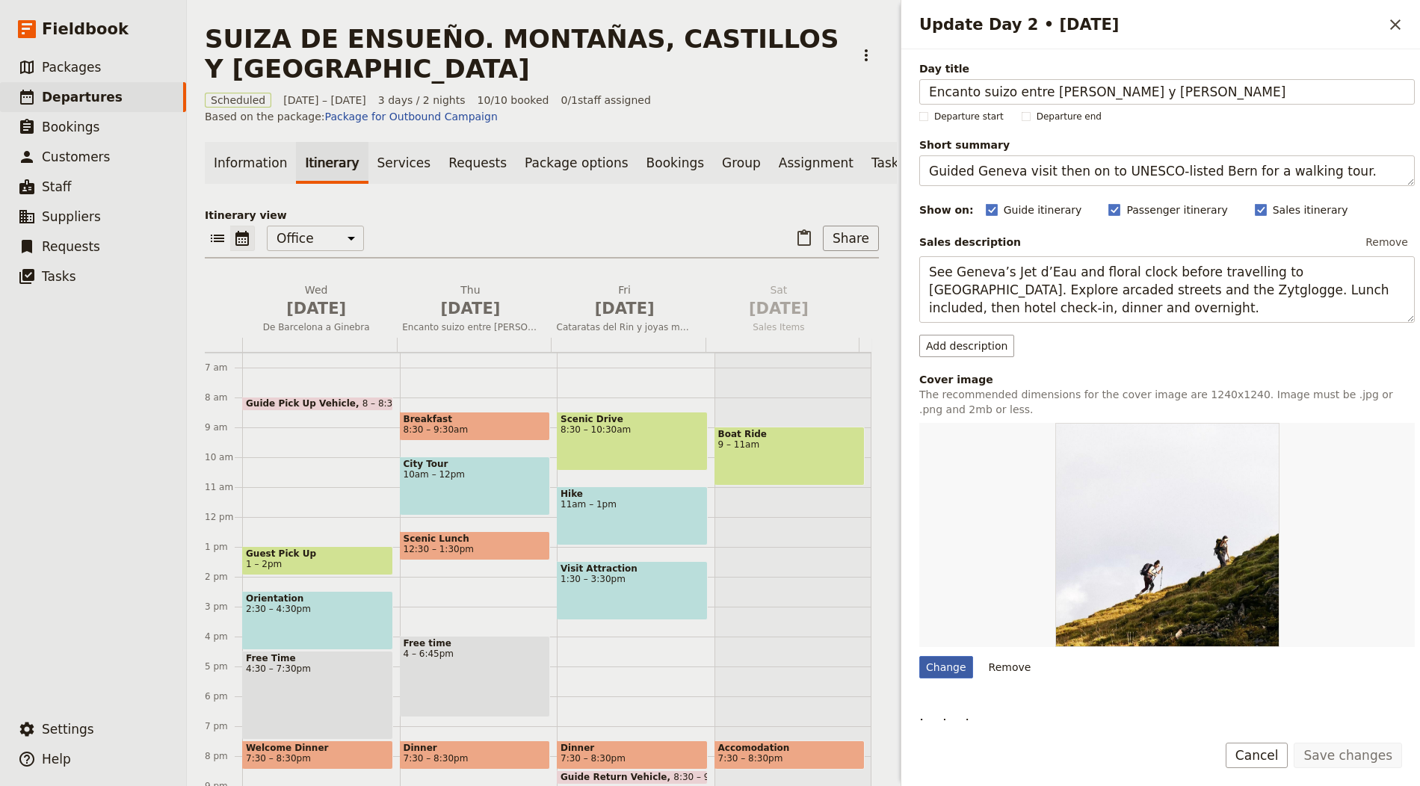
click at [959, 670] on div "Change" at bounding box center [946, 667] width 54 height 22
click at [919, 656] on input "Change" at bounding box center [919, 656] width 1 height 1
type input "C:\fakepath\ty-koh-ukZzANc_org-unsplash.jpg"
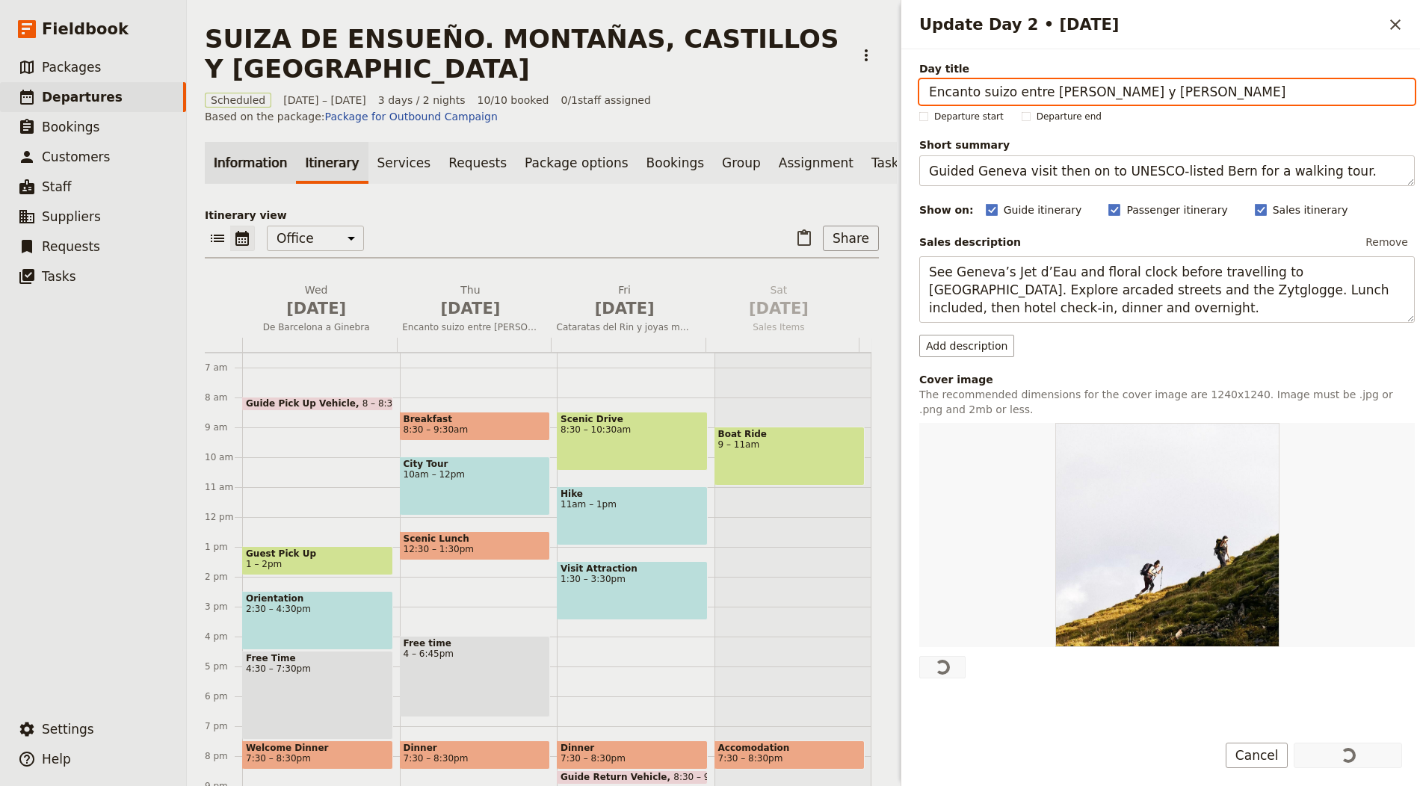
click at [225, 168] on link "Information" at bounding box center [250, 163] width 91 height 42
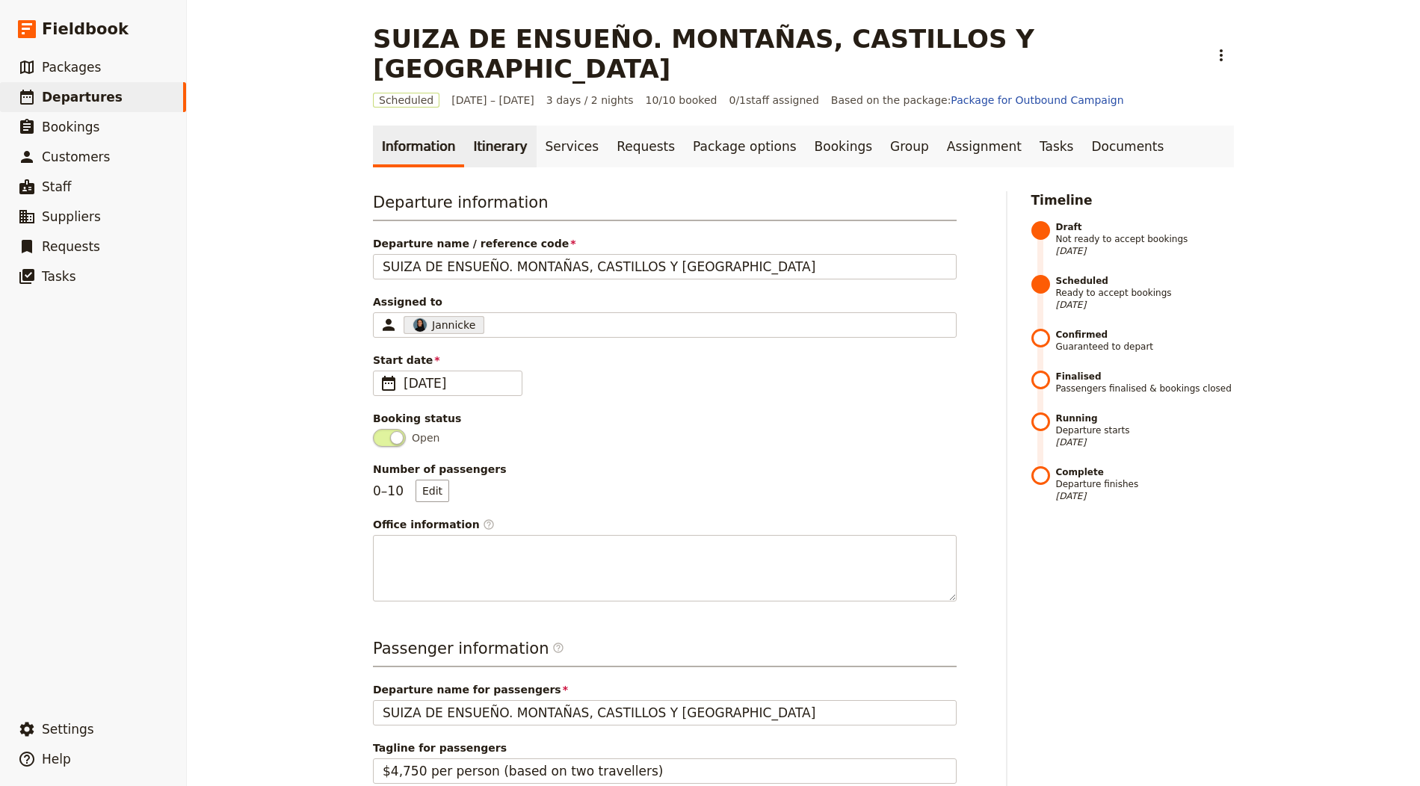
click at [464, 126] on link "Itinerary" at bounding box center [500, 147] width 72 height 42
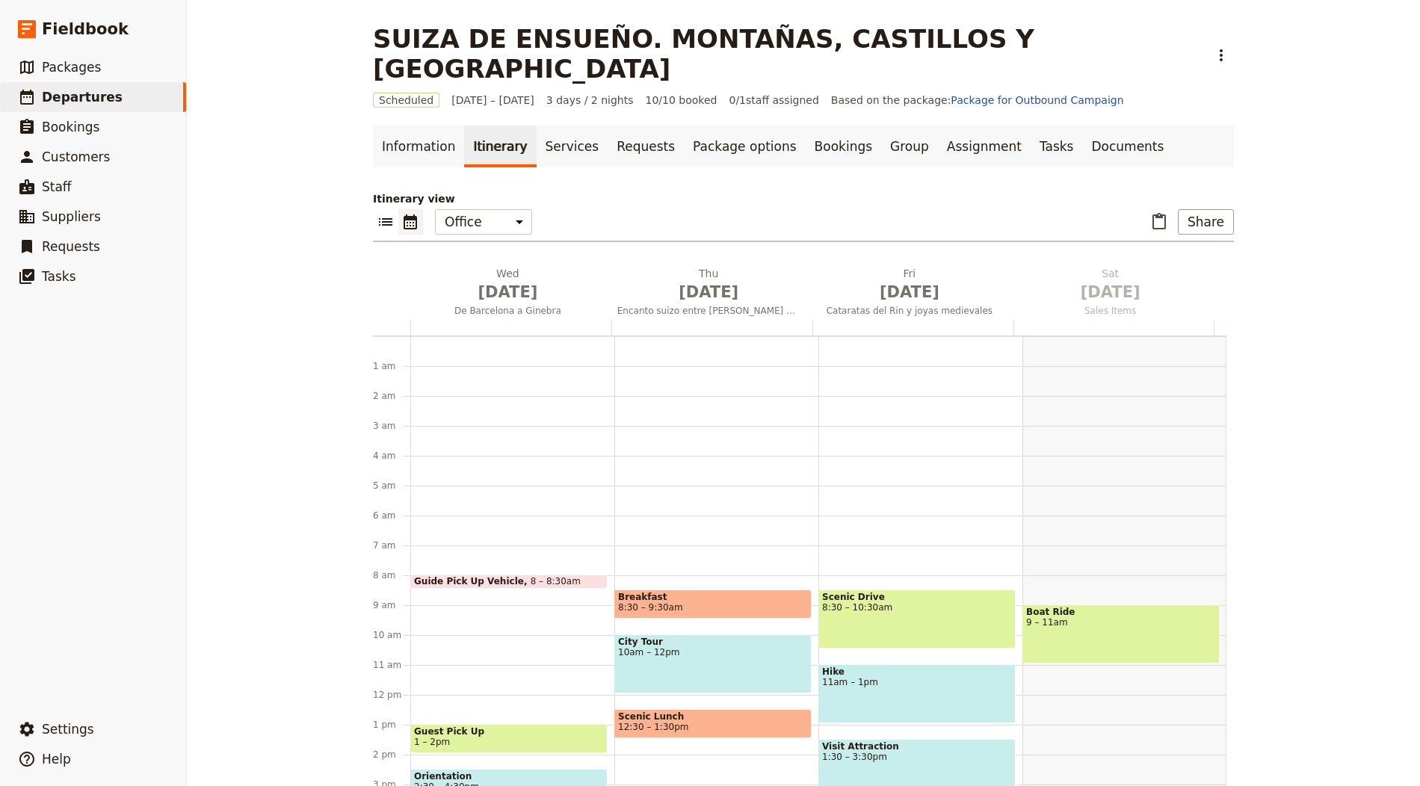
scroll to position [194, 0]
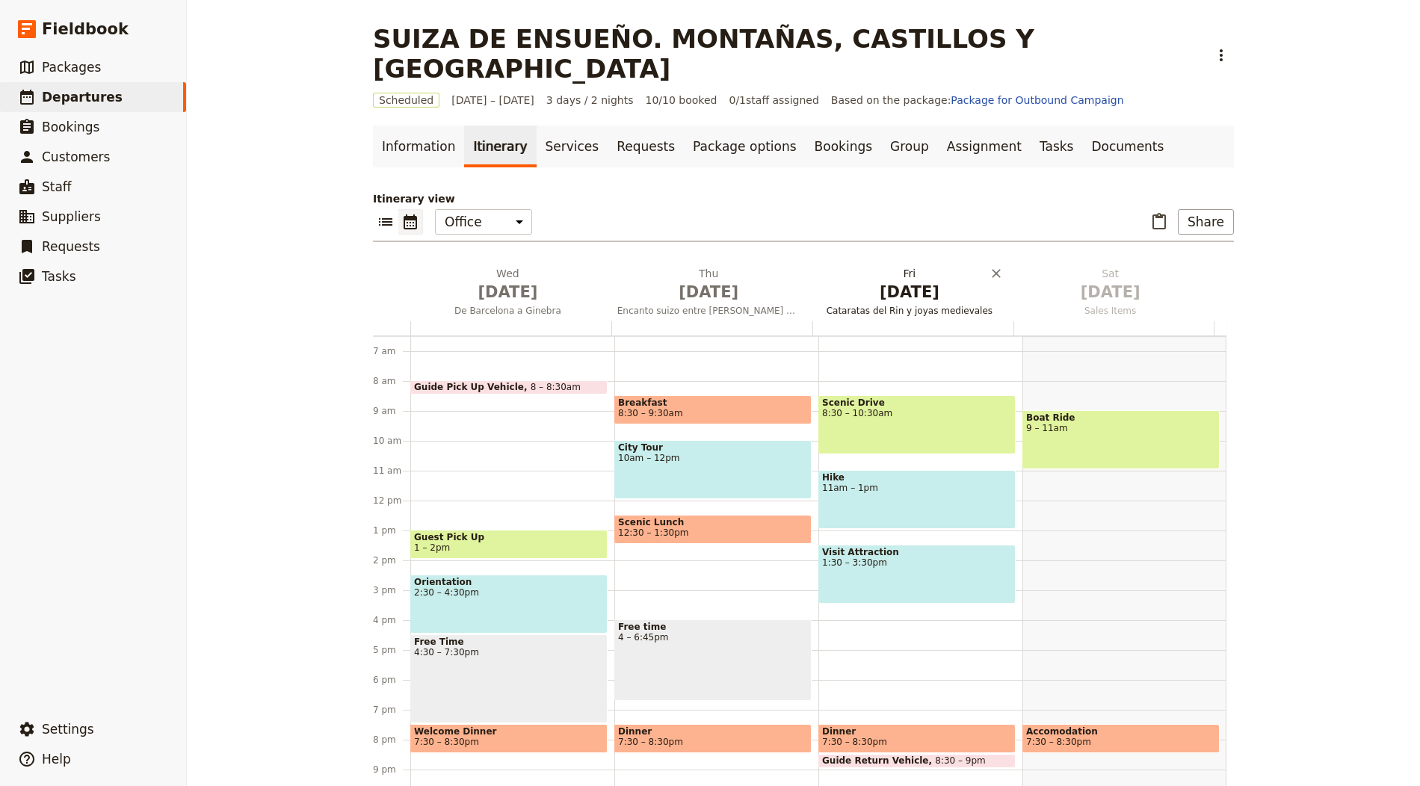
click at [899, 281] on span "Oct 3" at bounding box center [909, 292] width 183 height 22
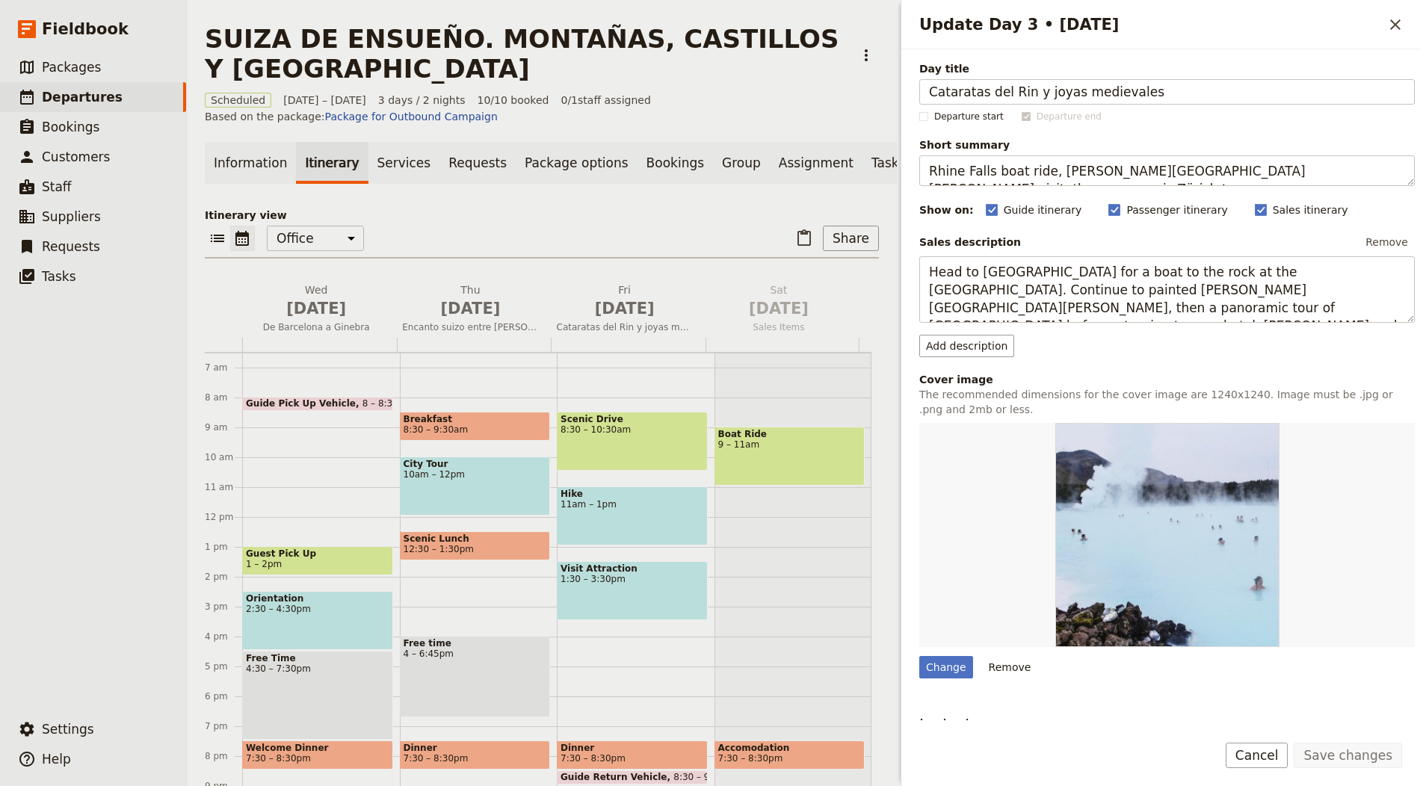
click at [938, 678] on div "Day title Cataratas del Rin y joyas medievales Departure start Departure end Sh…" at bounding box center [1167, 489] width 496 height 857
click at [941, 674] on div "Change" at bounding box center [946, 667] width 54 height 22
click at [919, 656] on input "Change" at bounding box center [919, 656] width 1 height 1
type input "C:\fakepath\samuel-ferrara-_wfjeANNuNE-unsplash.jpg"
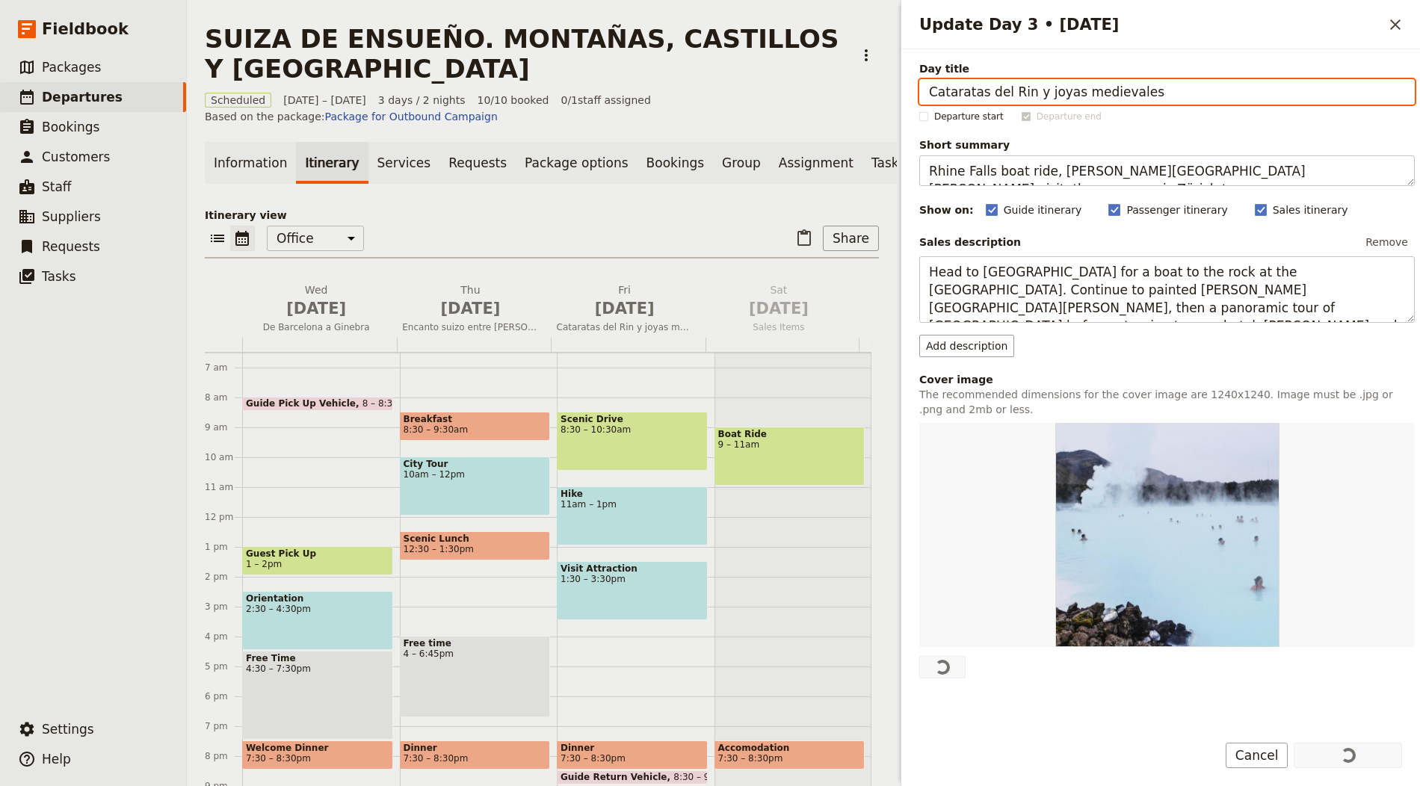
click at [617, 205] on div "Information Itinerary Services Requests Package options Bookings Group Assignme…" at bounding box center [542, 475] width 674 height 667
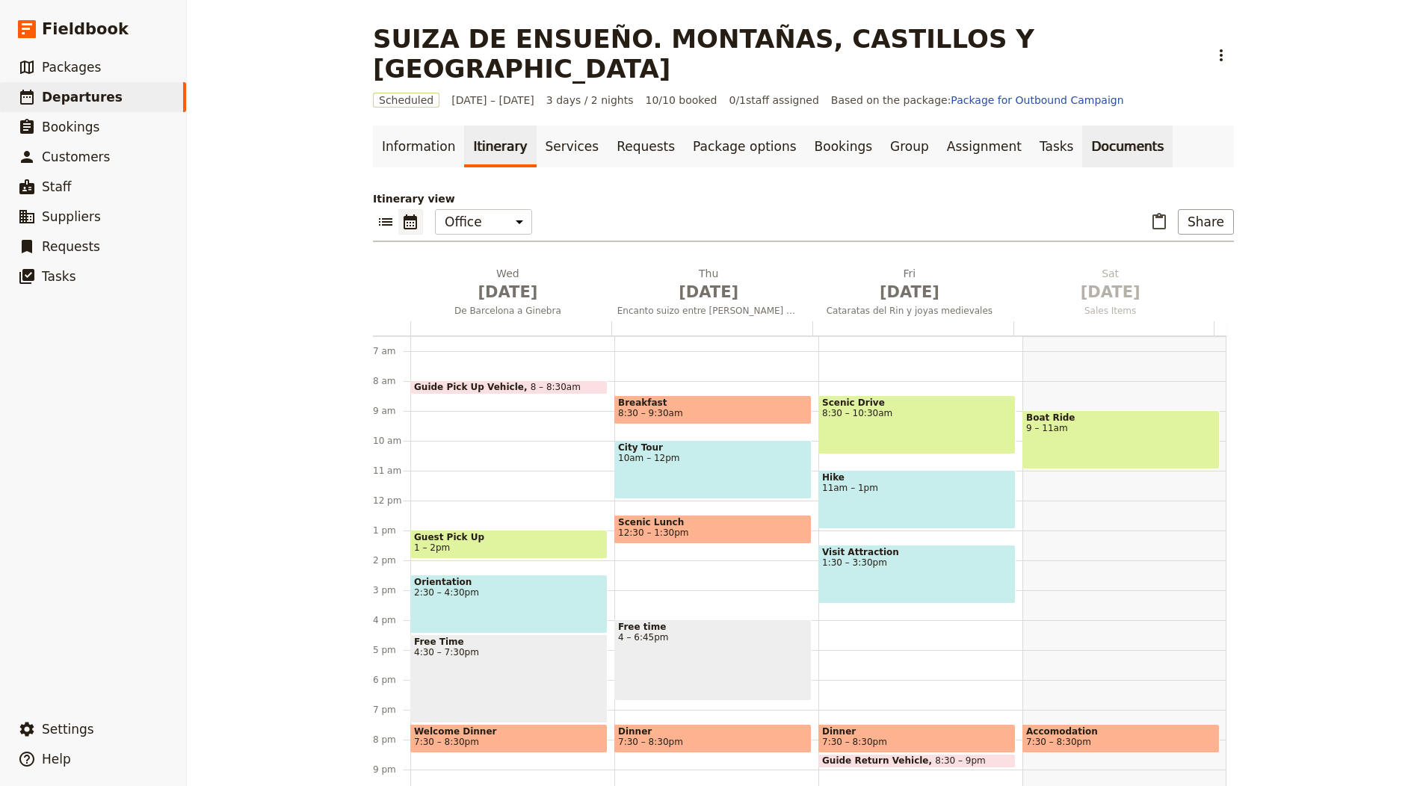
click at [1082, 126] on link "Documents" at bounding box center [1127, 147] width 90 height 42
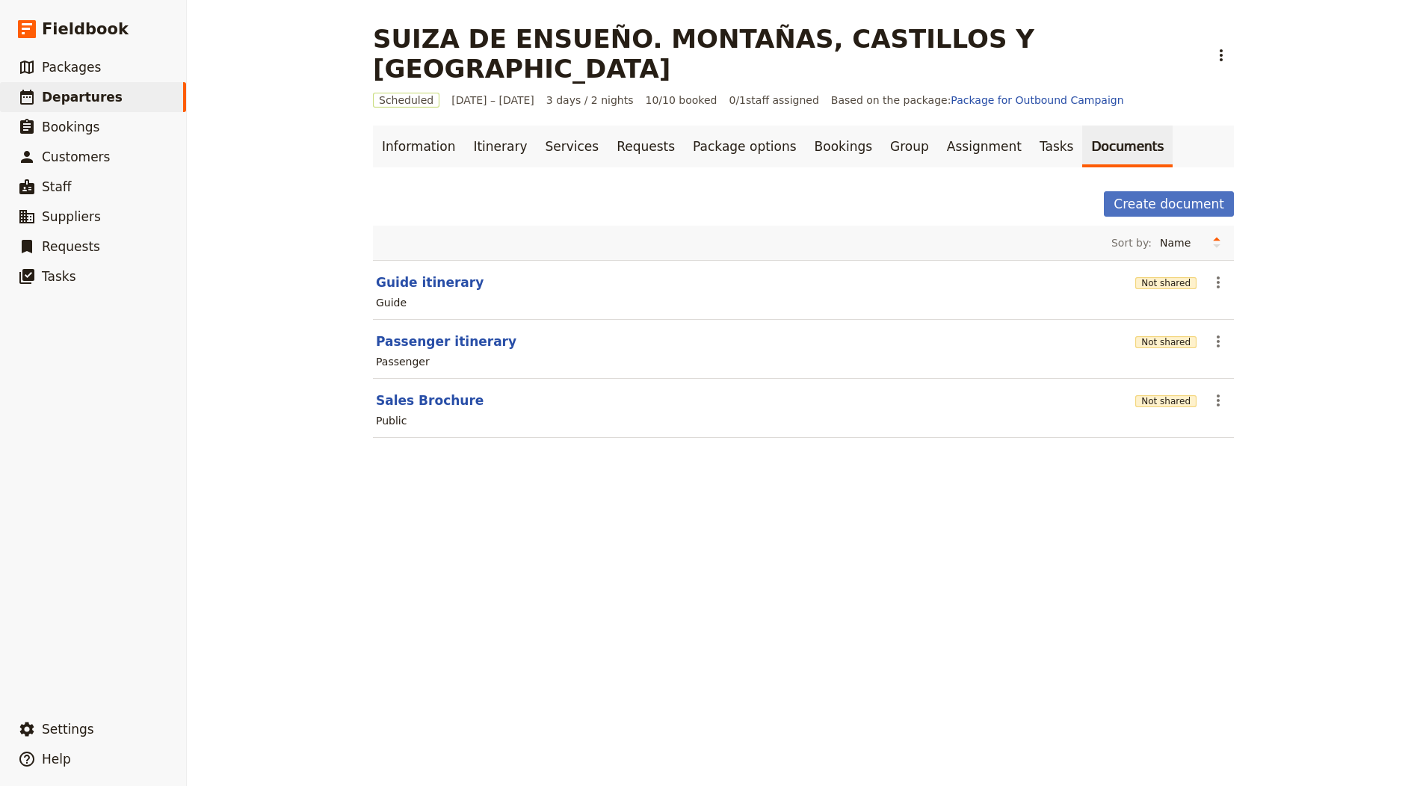
click at [1162, 334] on div "Not shared" at bounding box center [1165, 341] width 61 height 15
click at [1160, 336] on button "Not shared" at bounding box center [1165, 342] width 61 height 12
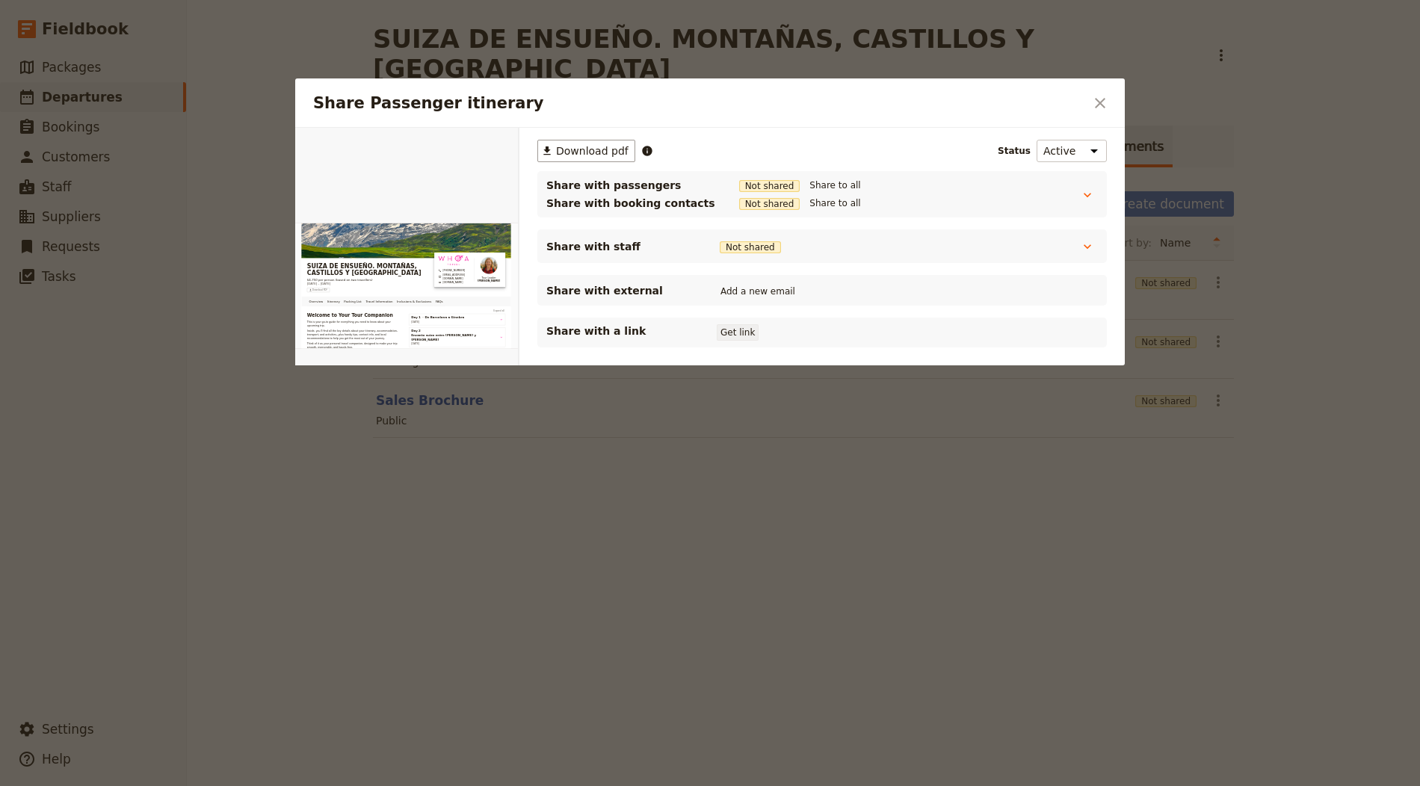
click at [718, 335] on button "Get link" at bounding box center [738, 332] width 42 height 16
click at [1103, 100] on icon "Close dialog" at bounding box center [1100, 103] width 10 height 10
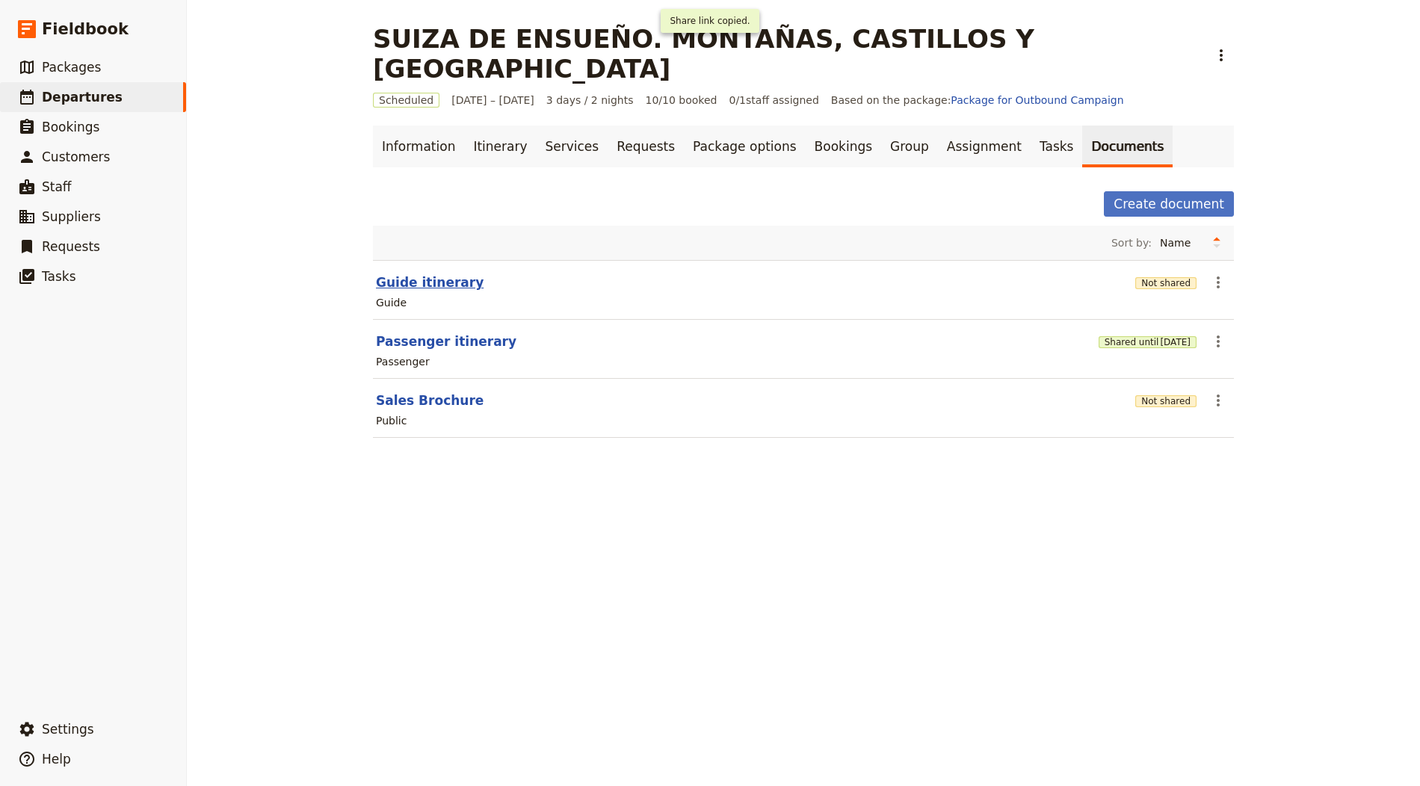
click at [455, 274] on button "Guide itinerary" at bounding box center [430, 283] width 108 height 18
select select "STAFF"
select select "RUN_SHEET"
select select "LARGE"
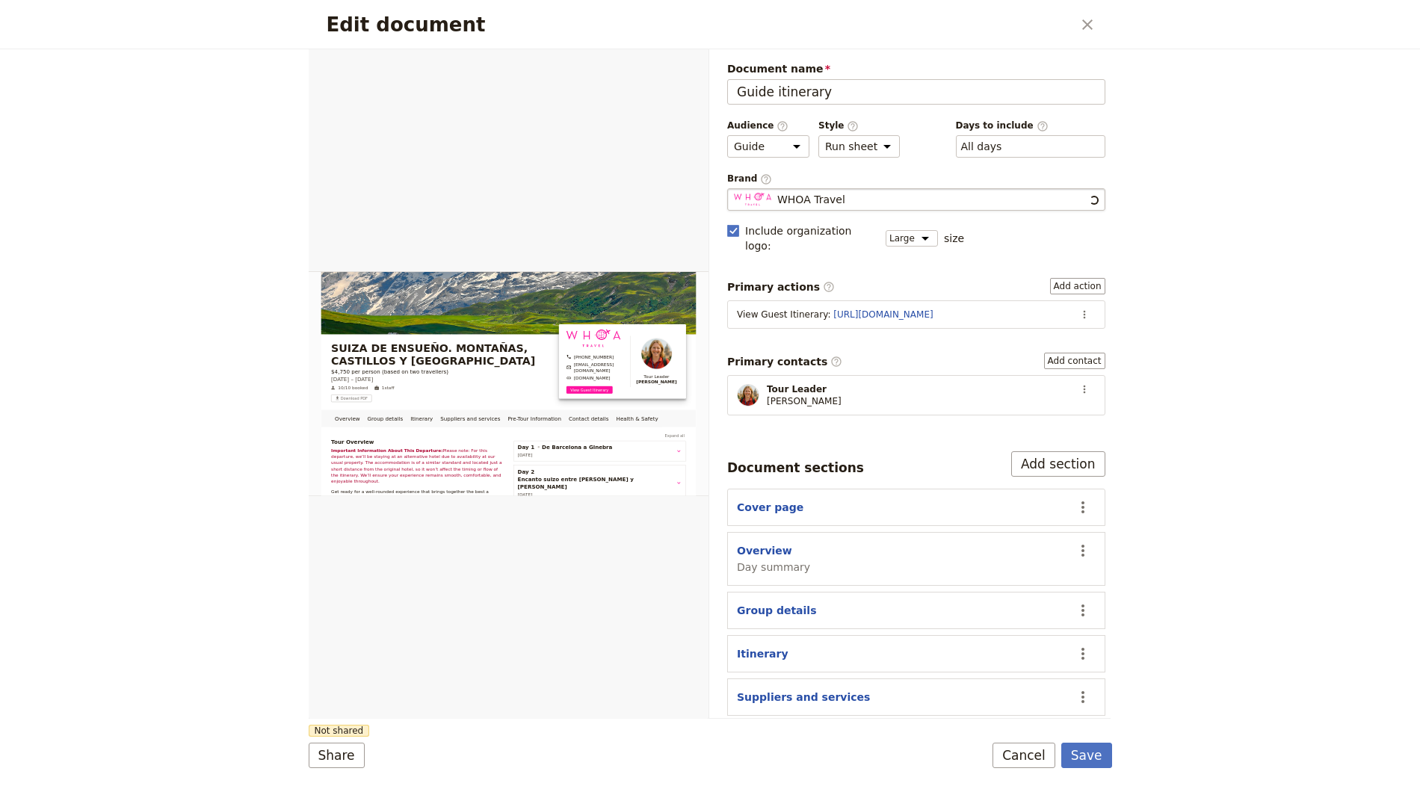
click at [816, 200] on span "WHOA Travel" at bounding box center [811, 199] width 68 height 15
click at [734, 189] on input "WHOA Travel" at bounding box center [733, 188] width 1 height 1
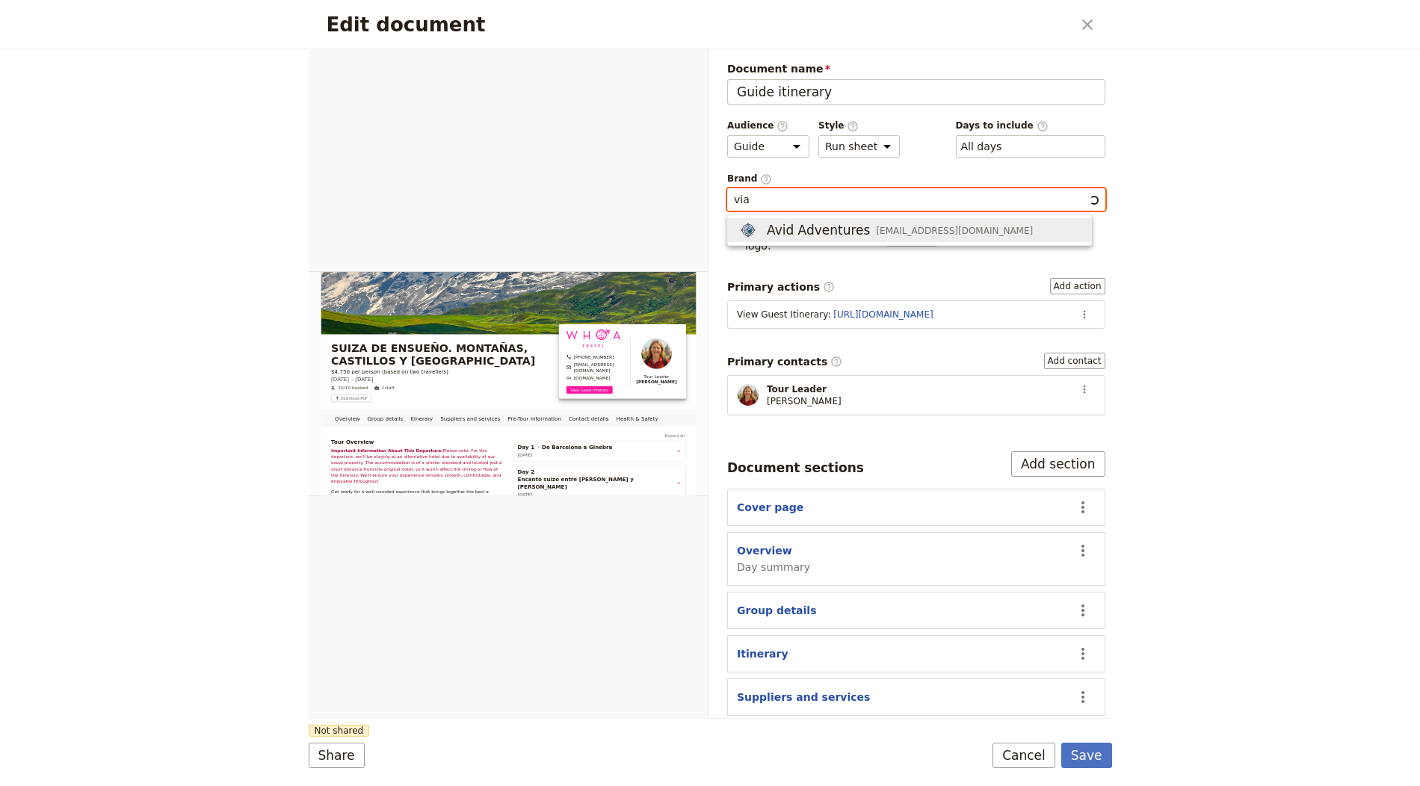
type input "viaj"
click at [782, 192] on input "viaj" at bounding box center [910, 199] width 353 height 15
click at [763, 197] on input "viaj" at bounding box center [910, 199] width 353 height 15
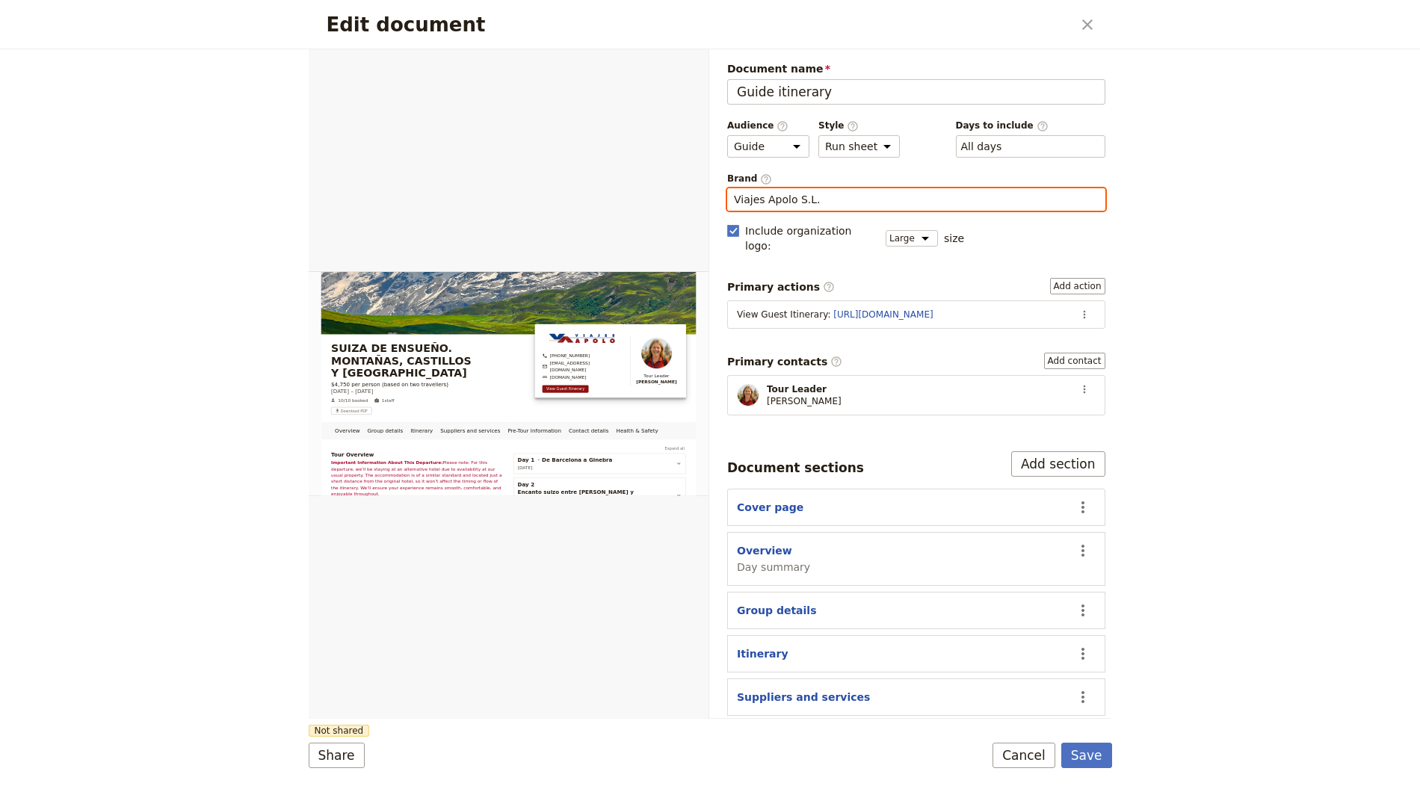
type input "Viajes Apolo S.L."
click at [1205, 309] on div "Edit document ​ Overview Group details Itinerary Suppliers and services Pre-Tou…" at bounding box center [710, 393] width 1420 height 786
click at [1079, 309] on icon "Actions" at bounding box center [1085, 315] width 12 height 12
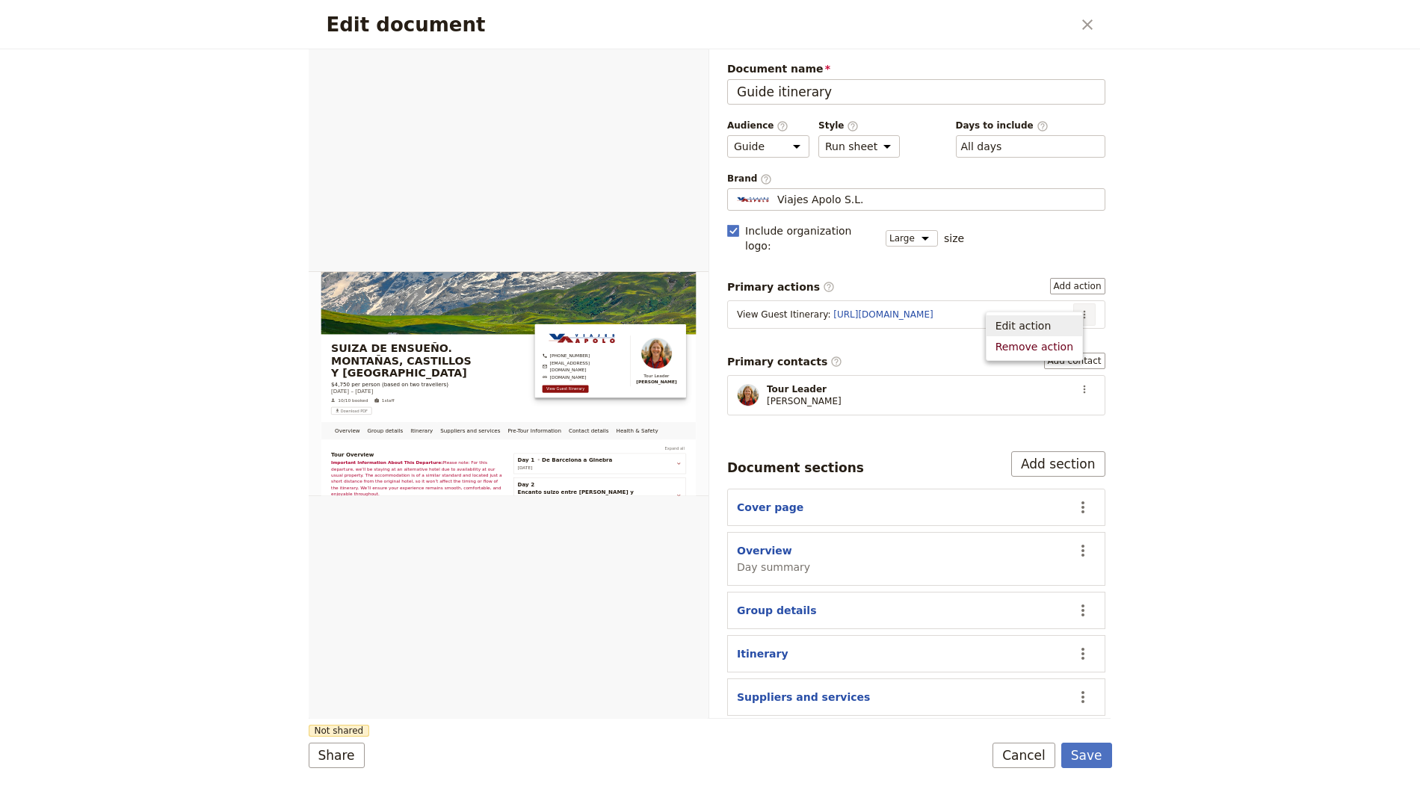
click at [1027, 327] on span "Edit action" at bounding box center [1024, 325] width 56 height 15
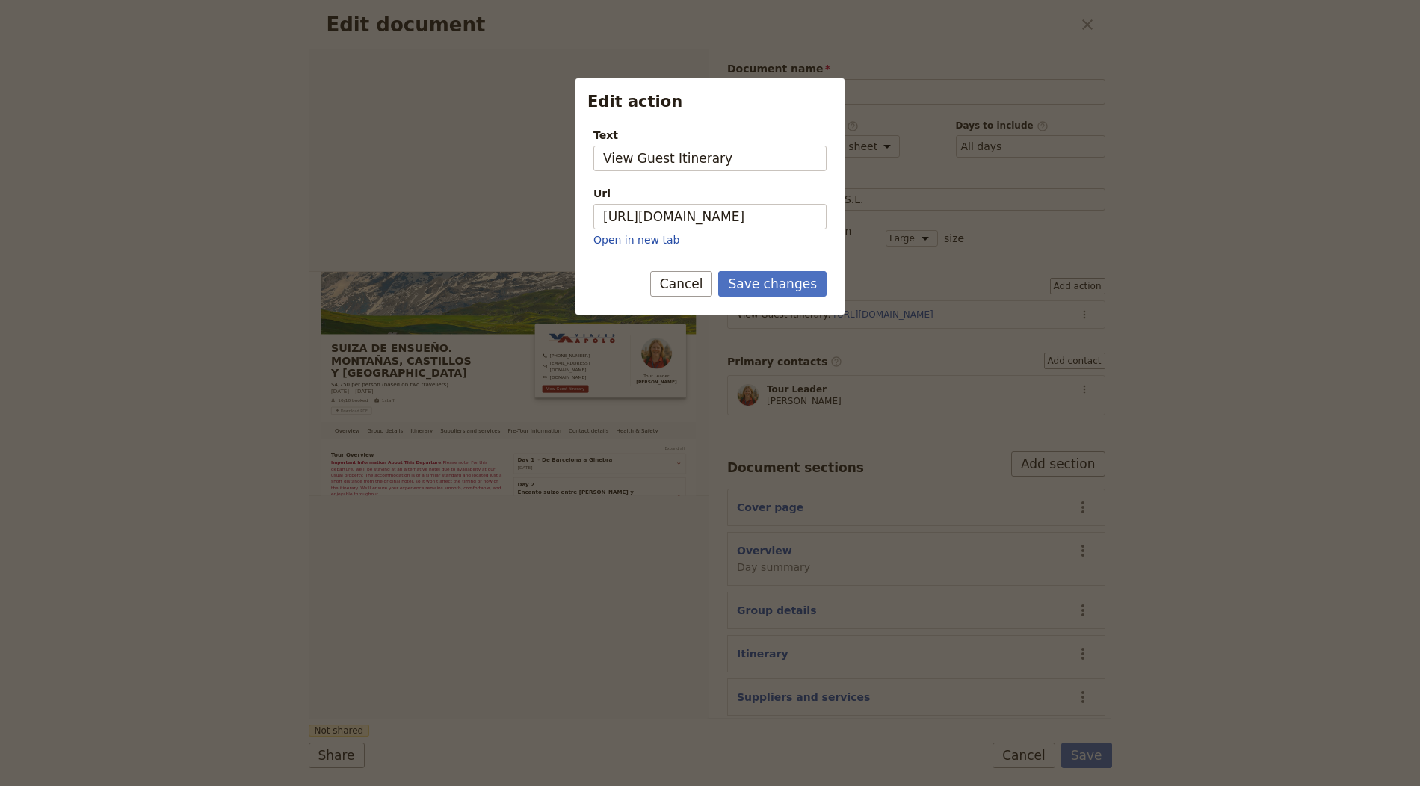
click at [736, 198] on div "Url" at bounding box center [709, 193] width 233 height 15
click at [736, 204] on input "https://trips.fieldbook.com/d/-cG9752C9fdQ8GirITOtq" at bounding box center [709, 216] width 233 height 25
paste input "XLqdJbWe-1mDd40ghvTFA"
type input "https://trips.fieldbook.com/d/XLqdJbWe-1mDd40ghvTFA"
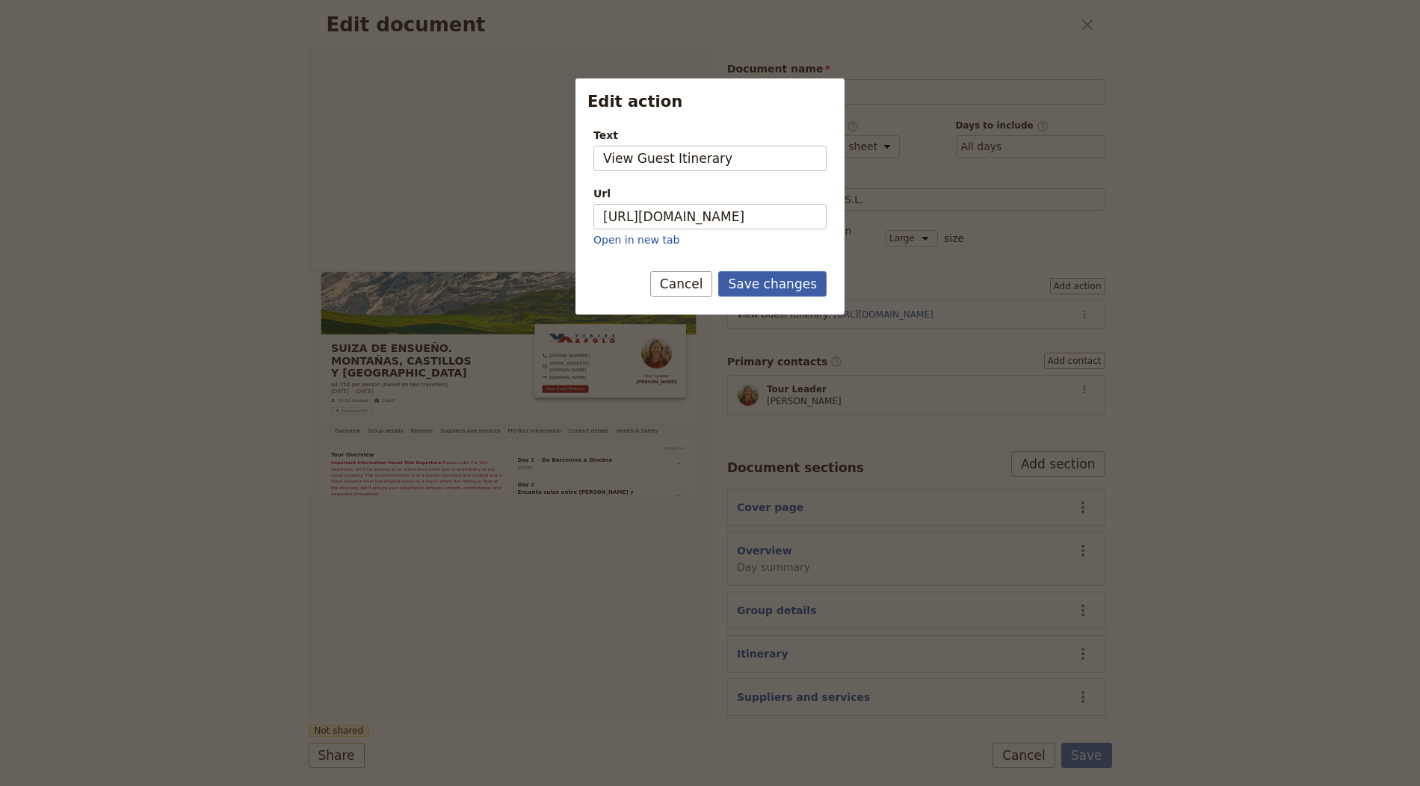
click at [765, 277] on button "Save changes" at bounding box center [772, 283] width 108 height 25
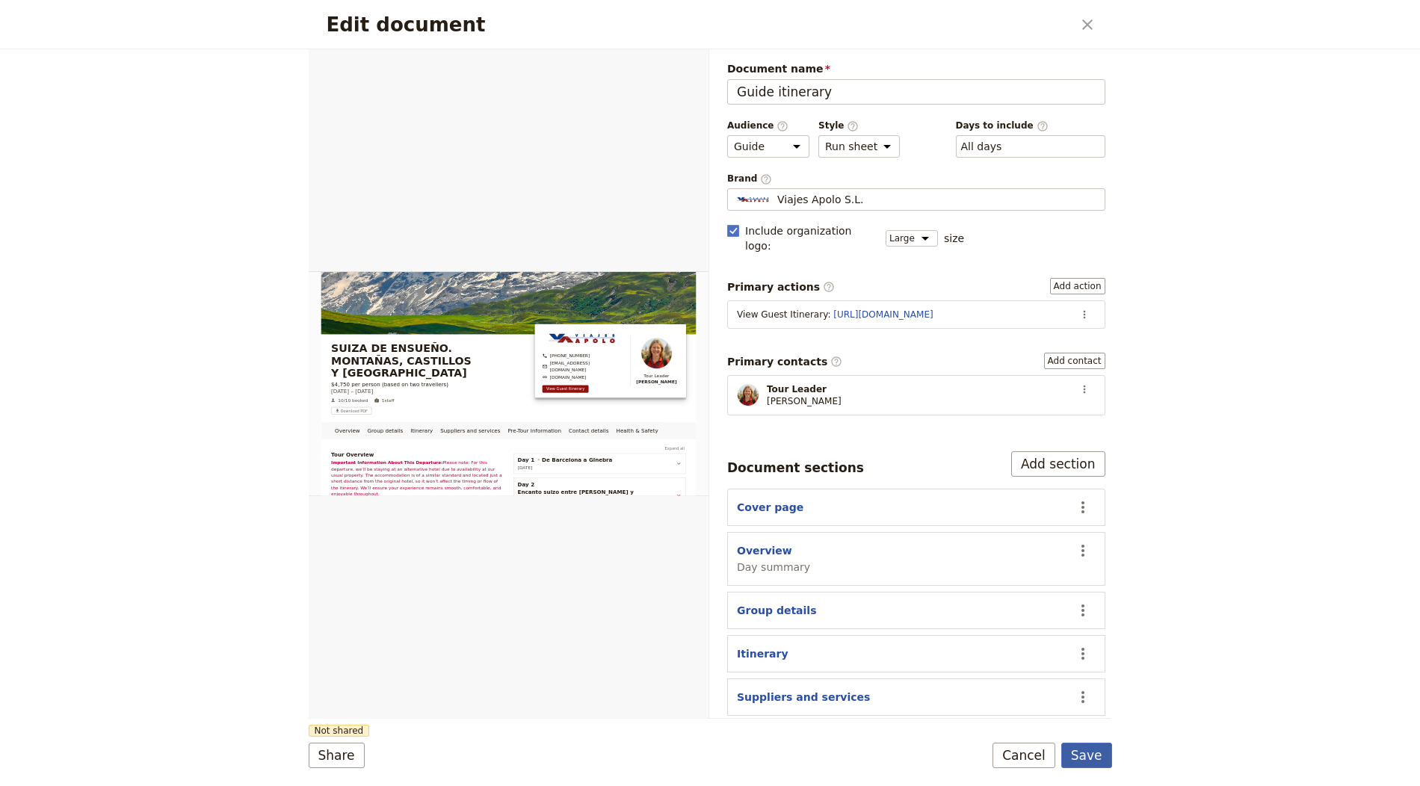
click at [1090, 751] on button "Save" at bounding box center [1086, 755] width 51 height 25
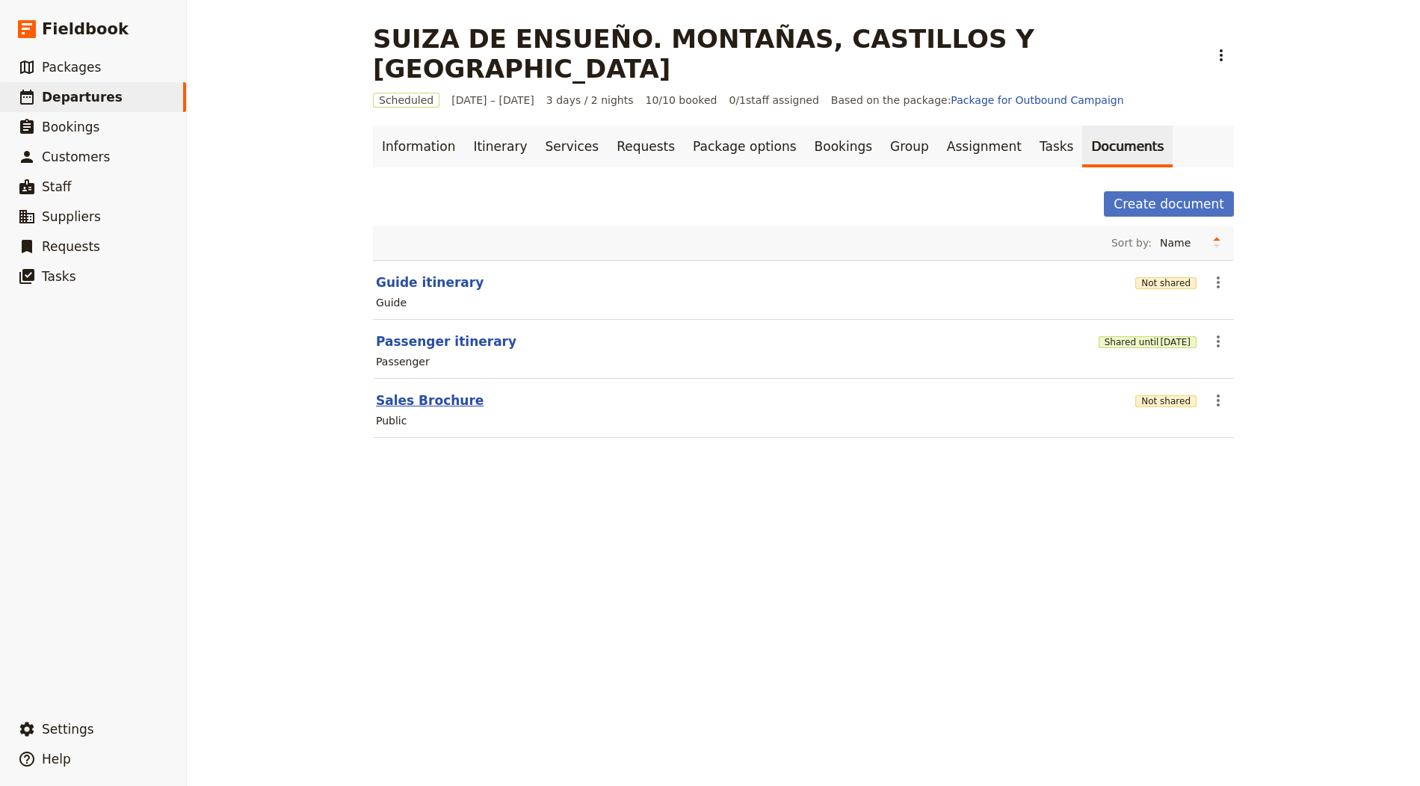
click at [430, 392] on button "Sales Brochure" at bounding box center [430, 401] width 108 height 18
select select "DEFAULT"
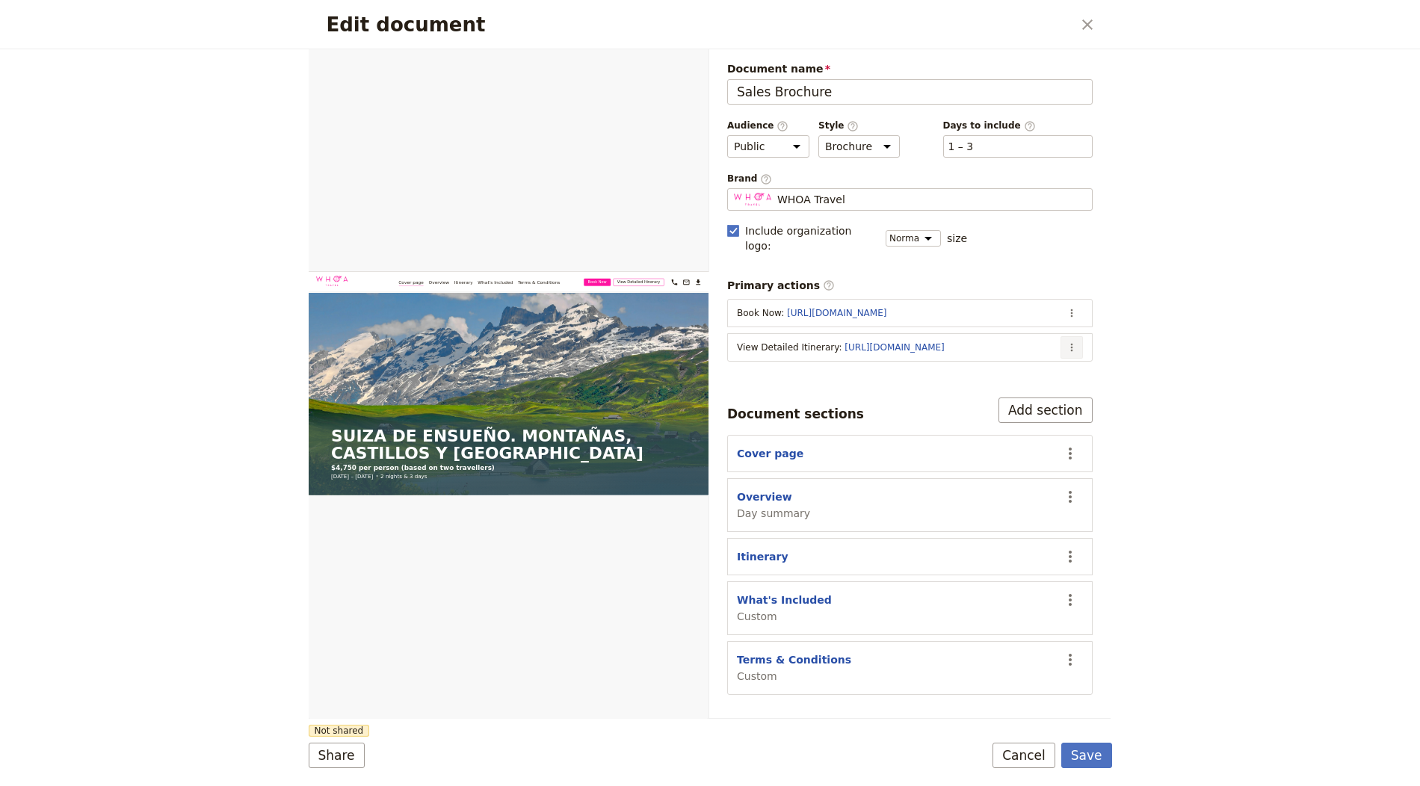
click at [1081, 336] on button "​" at bounding box center [1072, 347] width 22 height 22
click at [1034, 364] on span "Edit action" at bounding box center [1012, 358] width 121 height 15
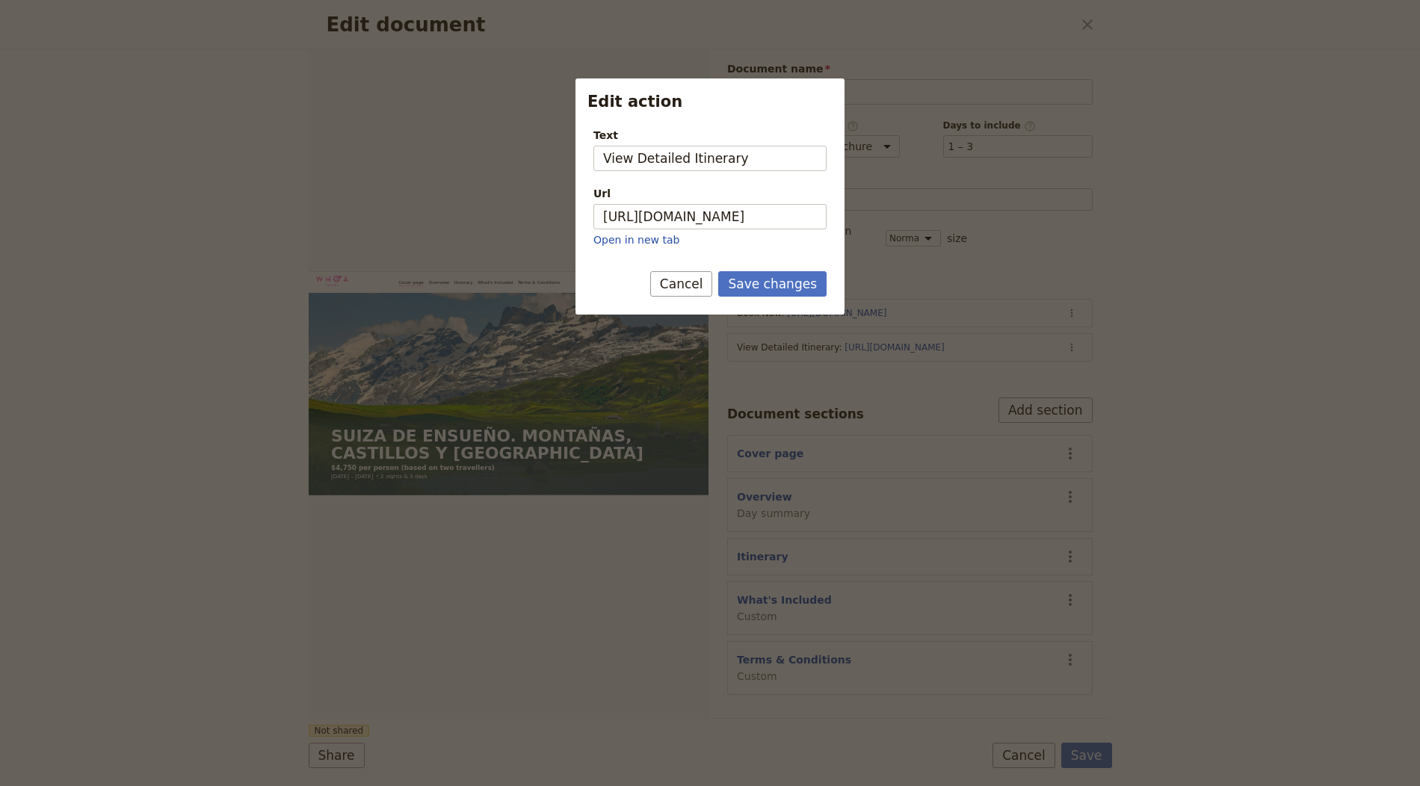
click at [702, 200] on div "Url" at bounding box center [709, 193] width 233 height 15
click at [702, 204] on input "https://trips.fieldbook.com/d/-cG9752C9fdQ8GirITOtq" at bounding box center [709, 216] width 233 height 25
paste input "XLqdJbWe-1mDd40ghvTFA"
type input "https://trips.fieldbook.com/d/XLqdJbWe-1mDd40ghvTFA"
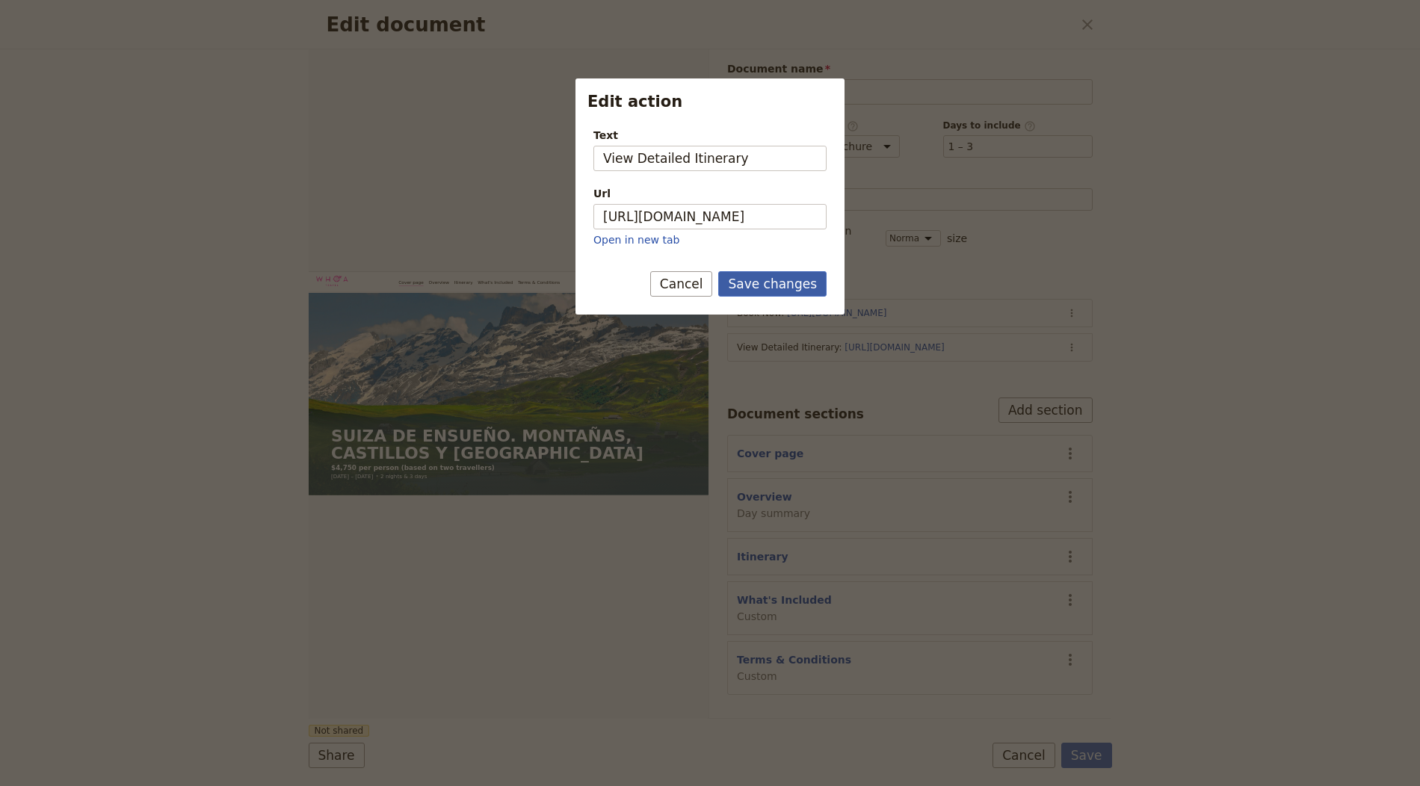
click at [784, 280] on button "Save changes" at bounding box center [772, 283] width 108 height 25
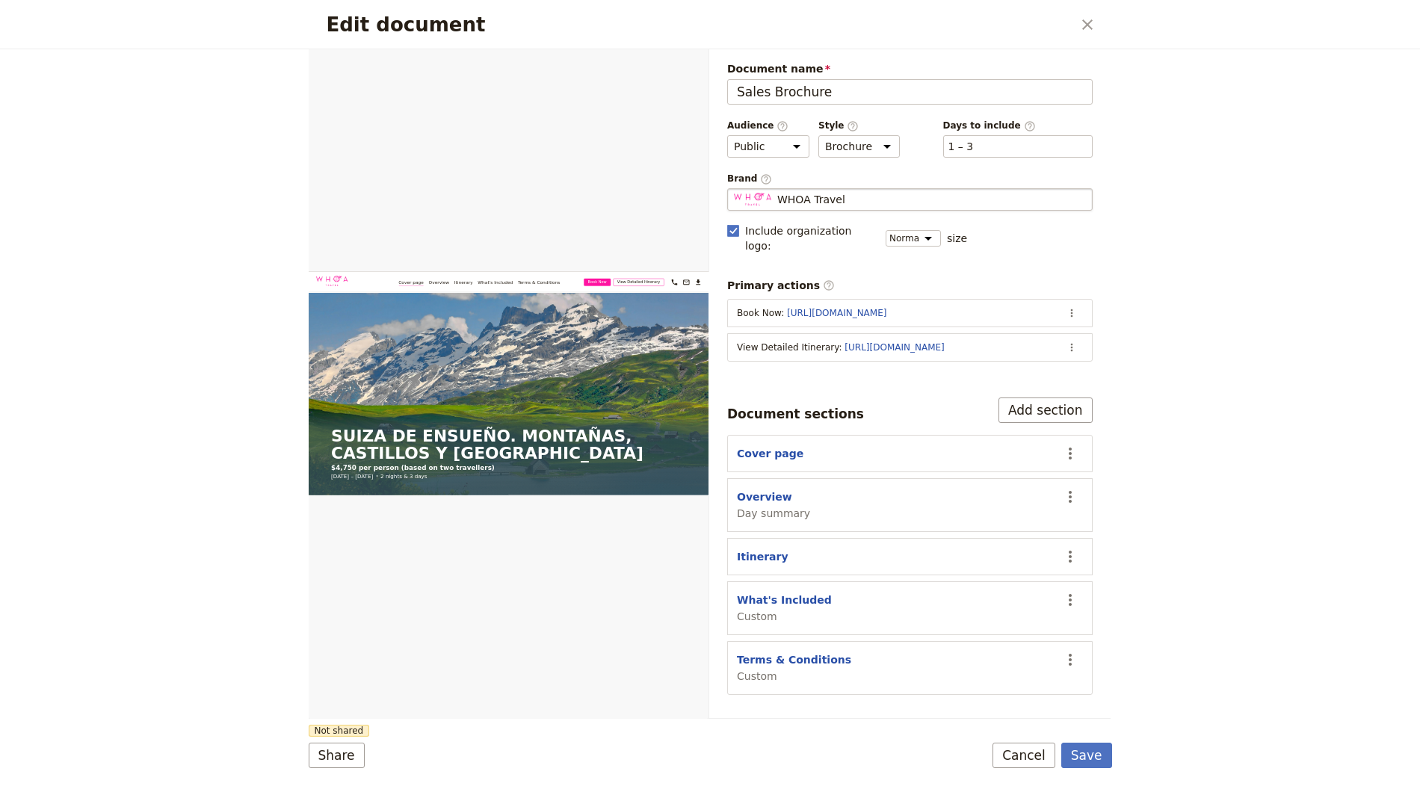
click at [922, 195] on div "WHOA Travel" at bounding box center [910, 199] width 352 height 15
click at [734, 189] on input "WHOA Travel" at bounding box center [733, 188] width 1 height 1
type input "Viajes Apolo S.L."
click at [1088, 762] on button "Save" at bounding box center [1086, 755] width 51 height 25
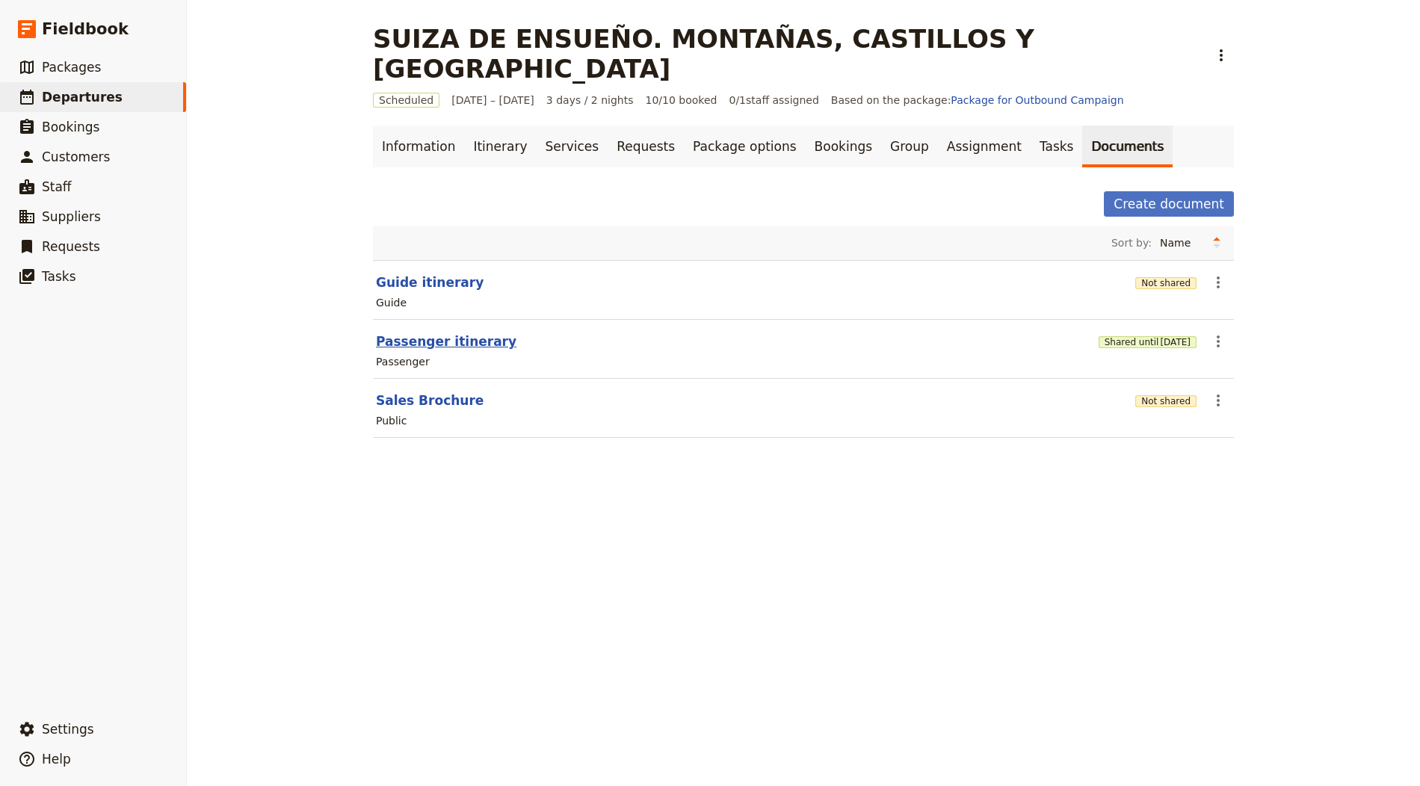
click at [437, 333] on button "Passenger itinerary" at bounding box center [446, 342] width 141 height 18
select select "PASSENGER"
select select "RUN_SHEET"
select select "LARGE"
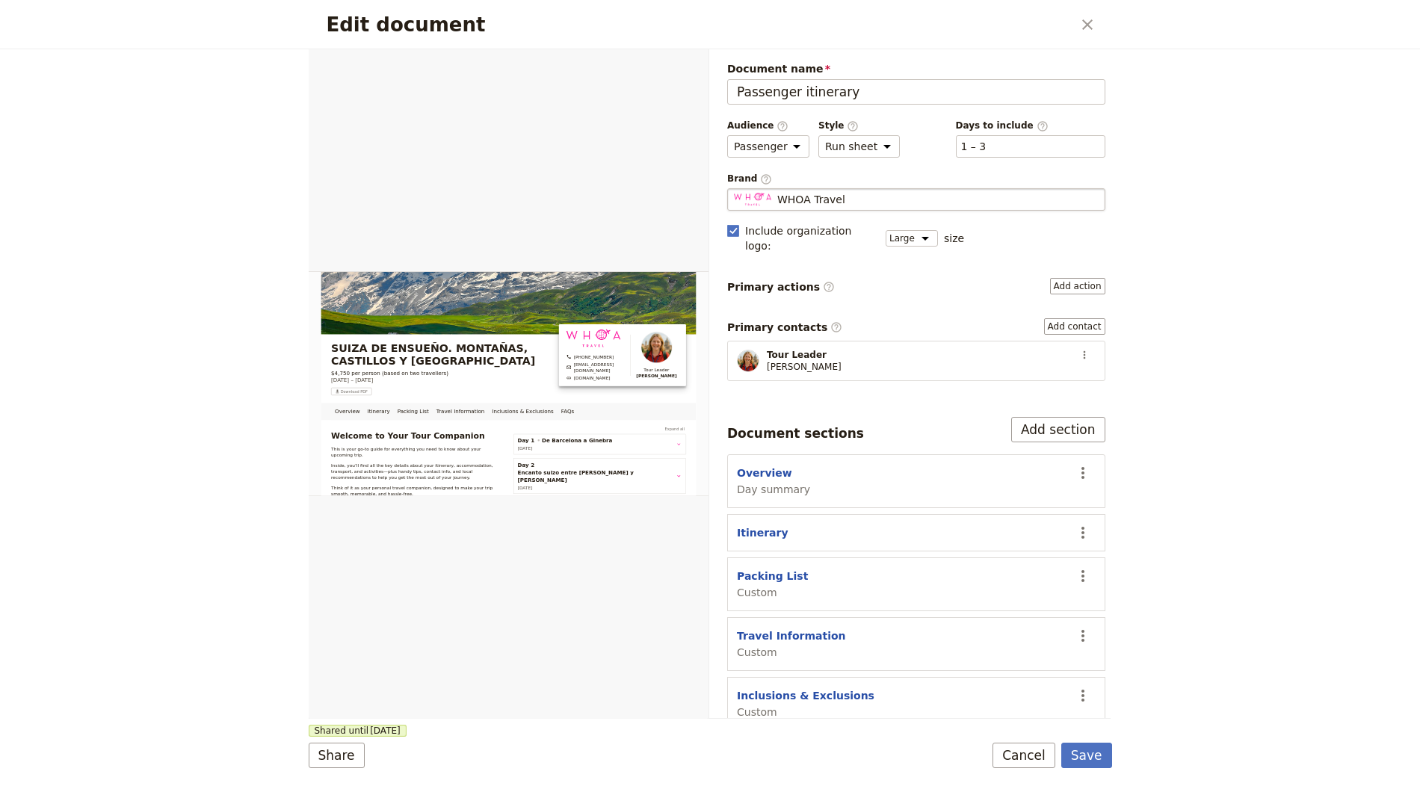
click at [875, 197] on div "WHOA Travel" at bounding box center [916, 199] width 365 height 15
click at [734, 189] on input "WHOA Travel" at bounding box center [733, 188] width 1 height 1
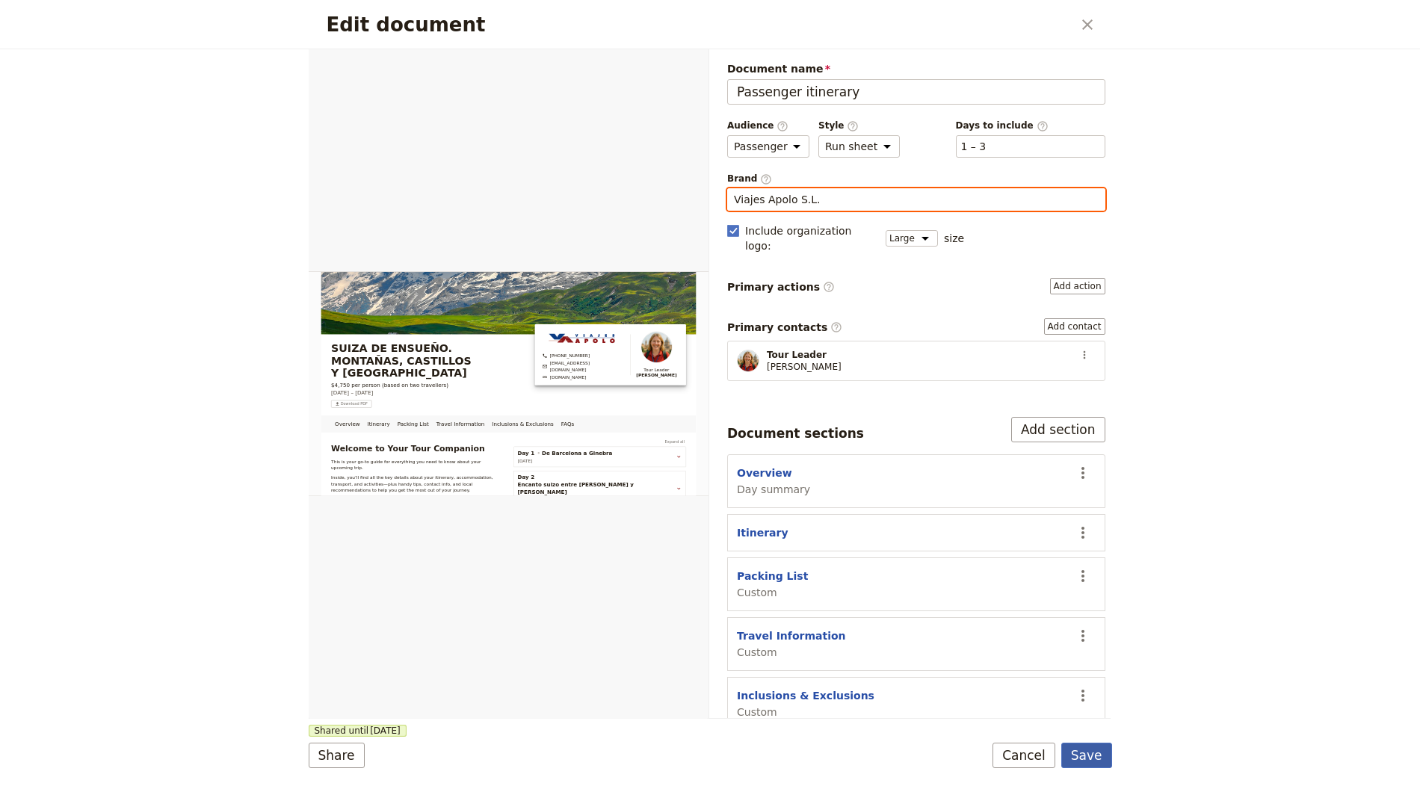
type input "Viajes Apolo S.L."
click at [1085, 759] on button "Save" at bounding box center [1086, 755] width 51 height 25
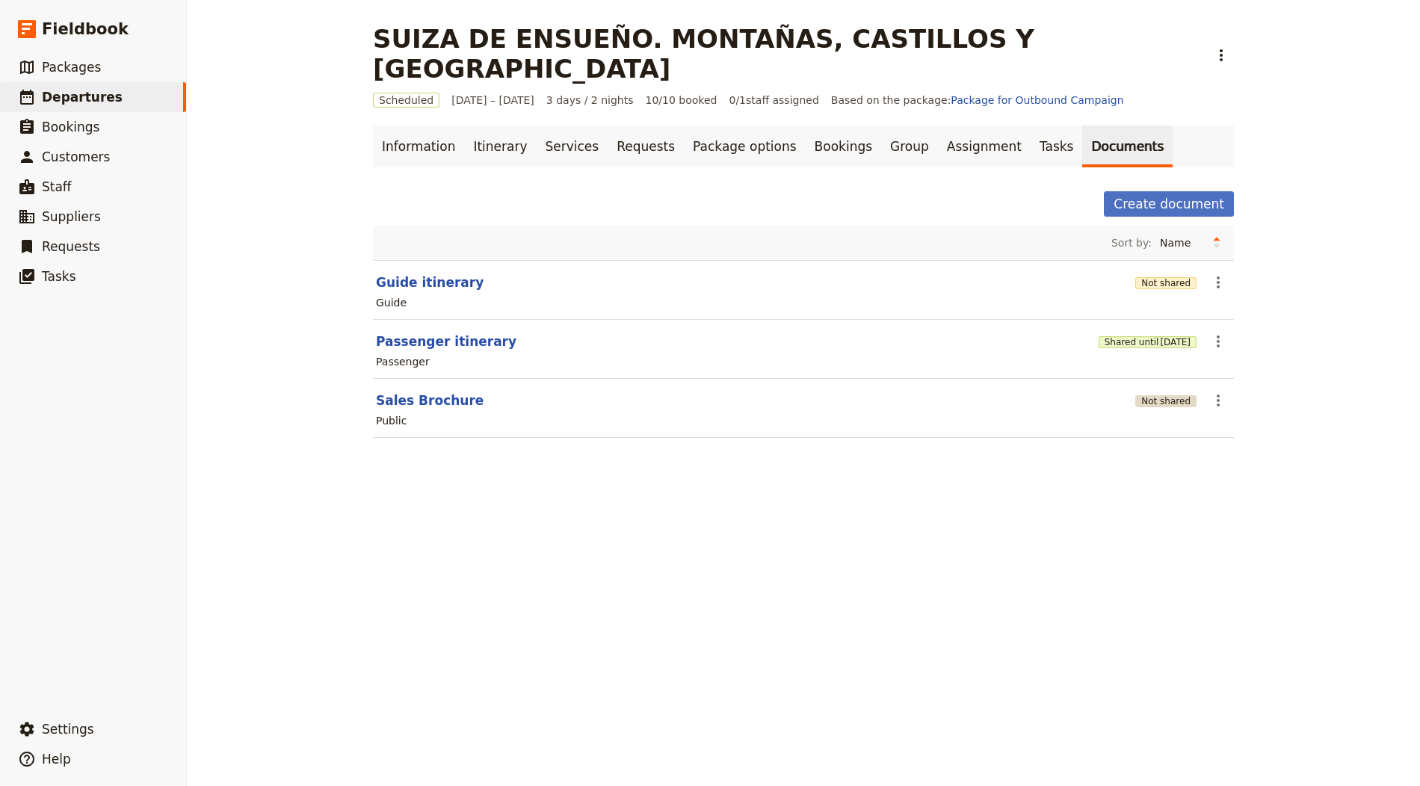
click at [1172, 395] on button "Not shared" at bounding box center [1165, 401] width 61 height 12
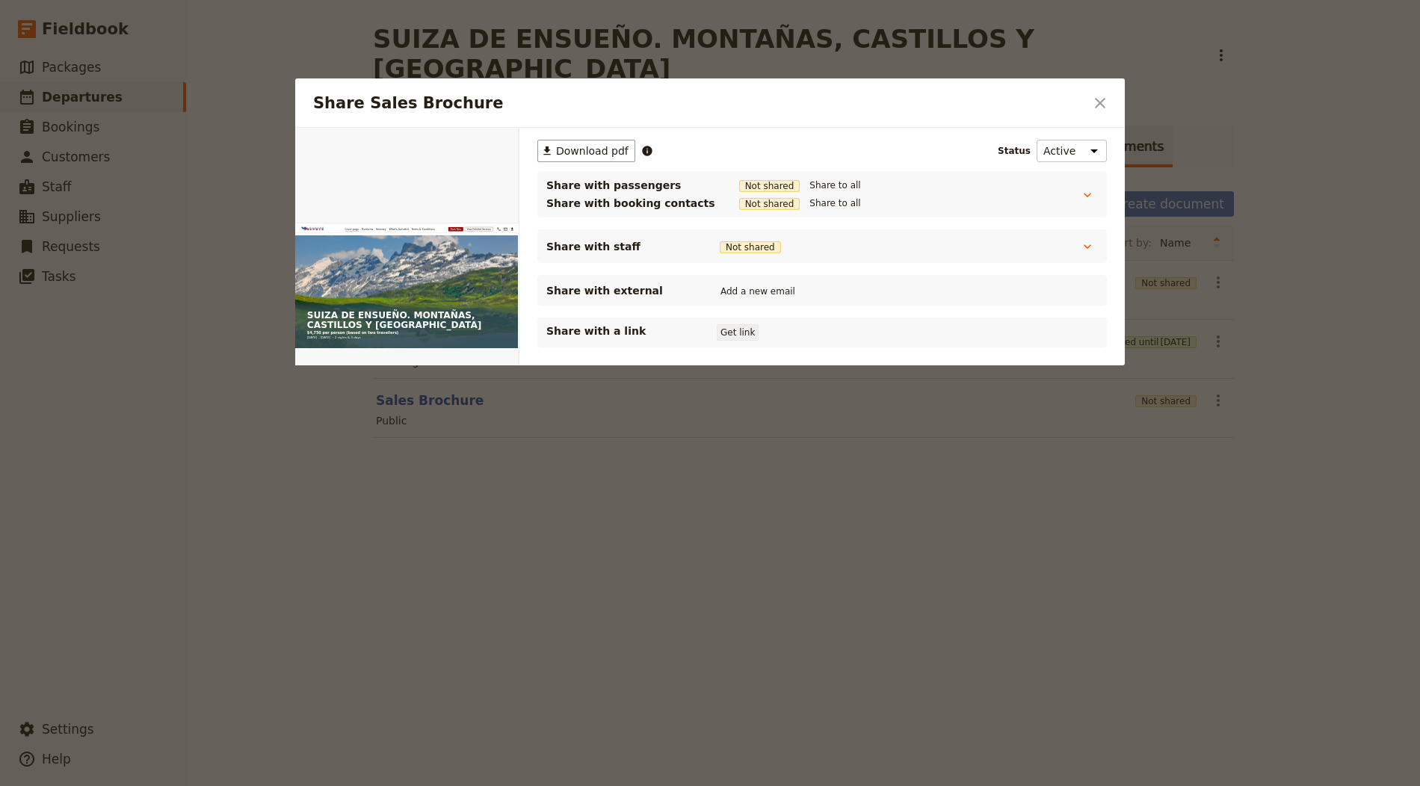
click at [733, 332] on button "Get link" at bounding box center [738, 332] width 42 height 16
click at [1091, 89] on div "Share Sales Brochure ​" at bounding box center [710, 102] width 830 height 49
click at [1099, 102] on icon "Close dialog" at bounding box center [1100, 103] width 18 height 18
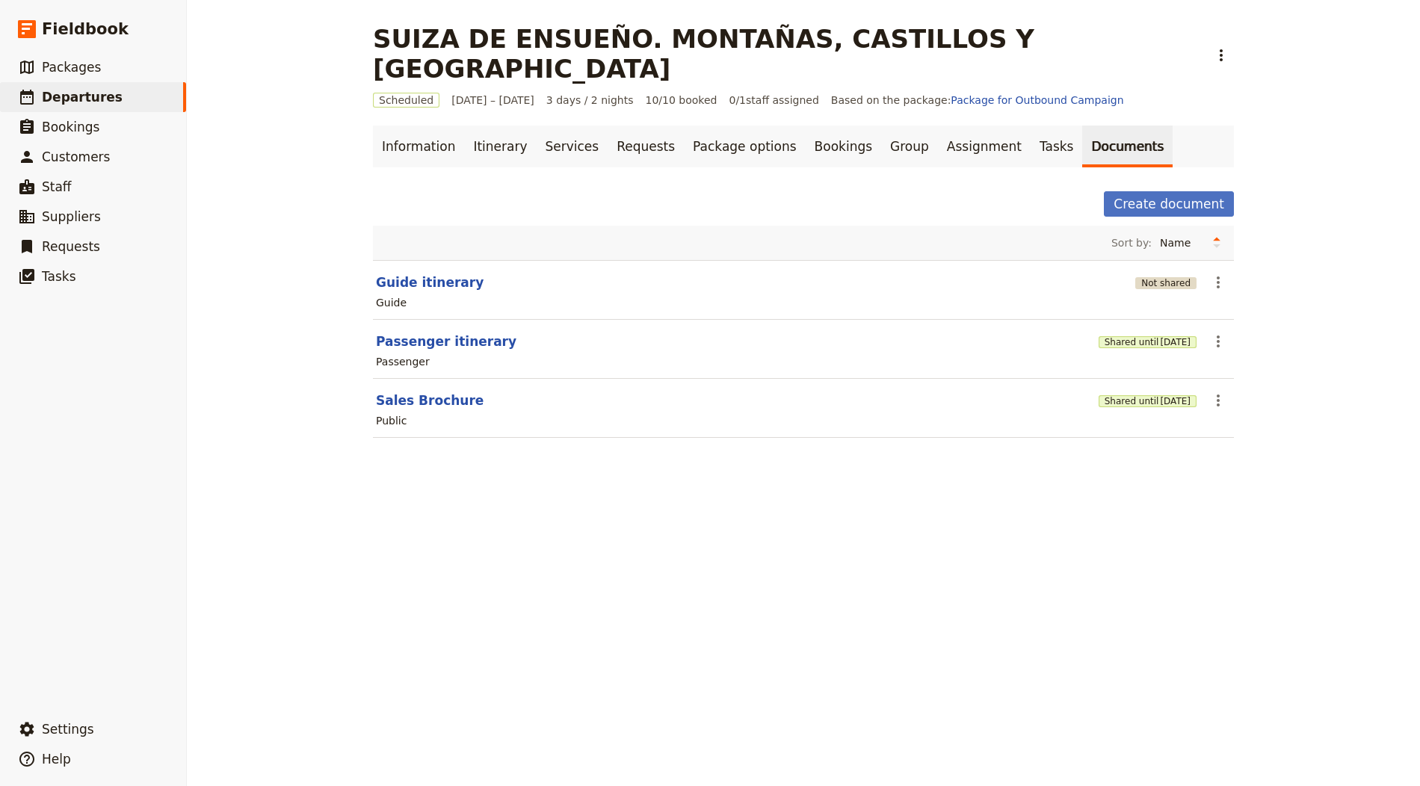
click at [1184, 277] on button "Not shared" at bounding box center [1165, 283] width 61 height 12
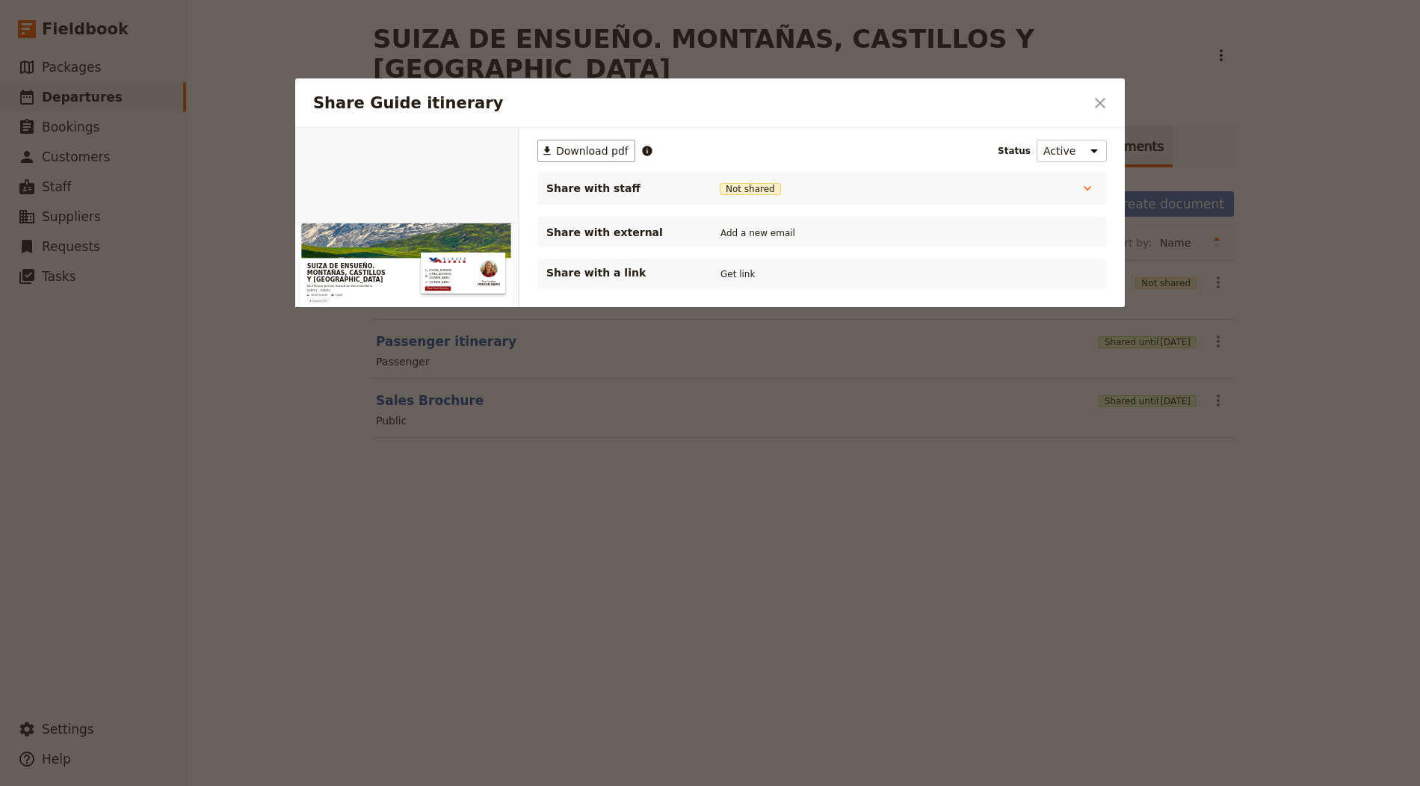
click at [741, 265] on div "Share with a link Get link" at bounding box center [822, 274] width 552 height 18
click at [748, 273] on button "Get link" at bounding box center [738, 274] width 42 height 16
click at [1105, 99] on icon "Close dialog" at bounding box center [1100, 103] width 18 height 18
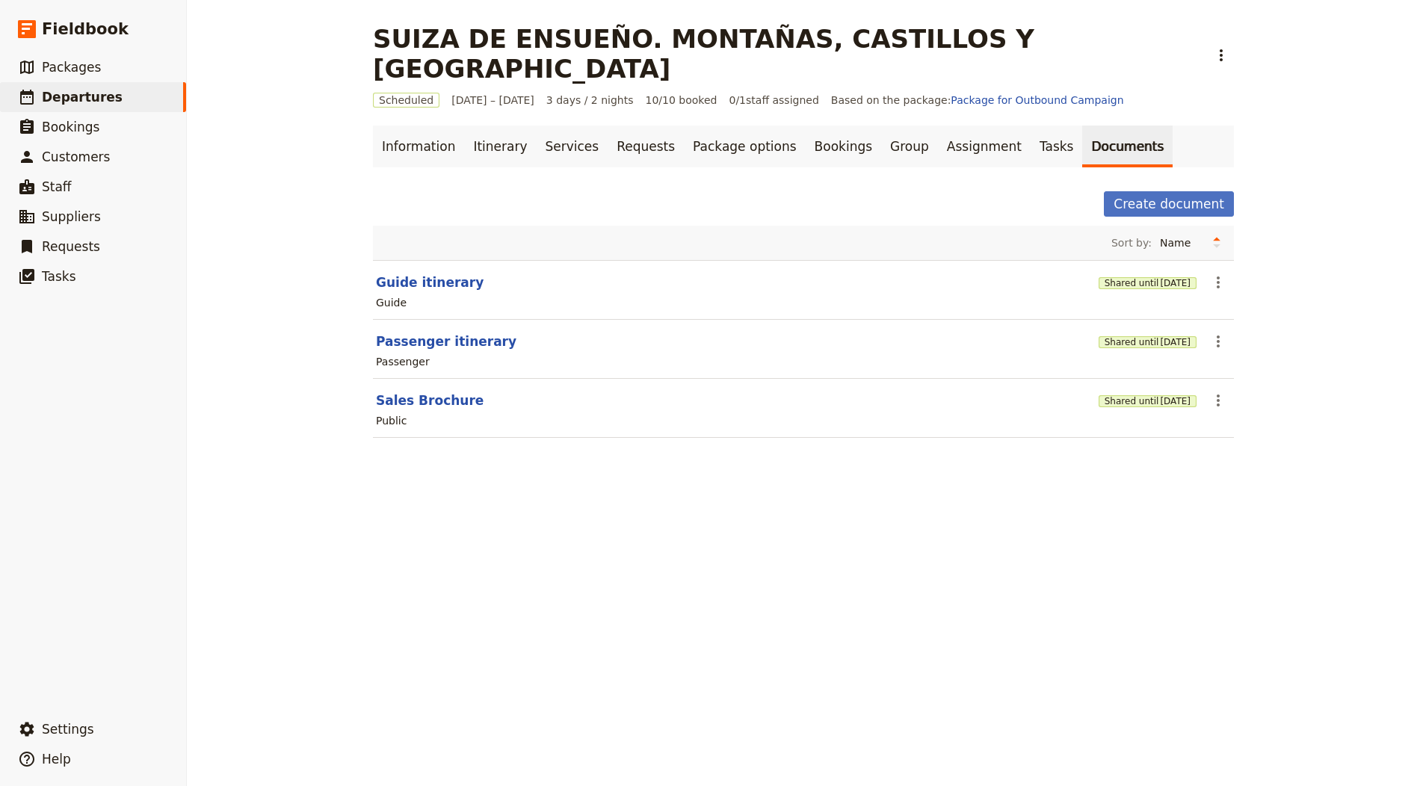
click at [611, 232] on div "Sort by: Name Most recently updated Most recently created" at bounding box center [803, 243] width 849 height 22
click at [590, 39] on h1 "SUIZA DE ENSUEÑO. MONTAÑAS, CASTILLOS Y LAGOS" at bounding box center [786, 54] width 827 height 60
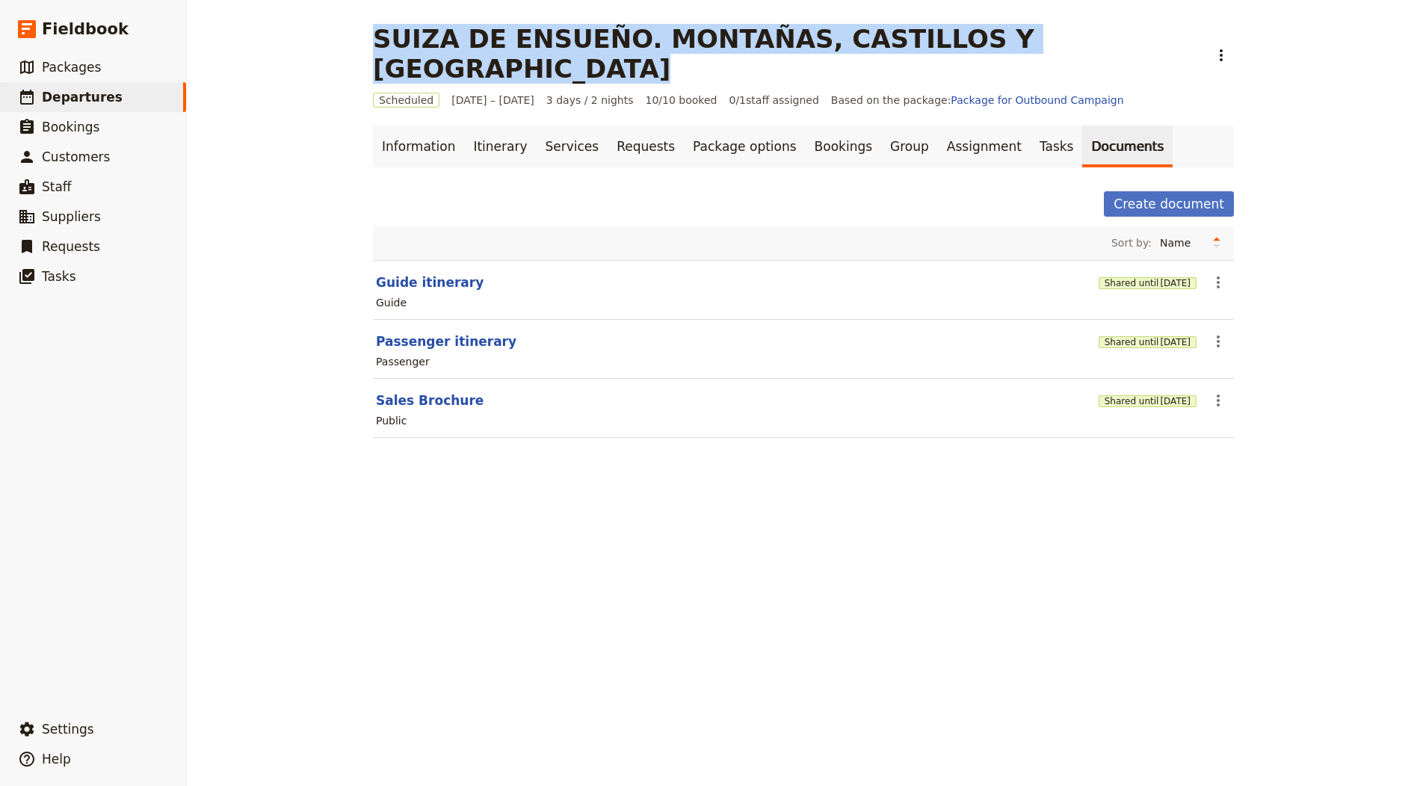
click at [590, 39] on h1 "SUIZA DE ENSUEÑO. MONTAÑAS, CASTILLOS Y LAGOS" at bounding box center [786, 54] width 827 height 60
copy h1 "SUIZA DE ENSUEÑO. MONTAÑAS, CASTILLOS Y LAGOS"
click at [114, 93] on link "​ Departures" at bounding box center [93, 97] width 186 height 30
select select "CREATED_AT"
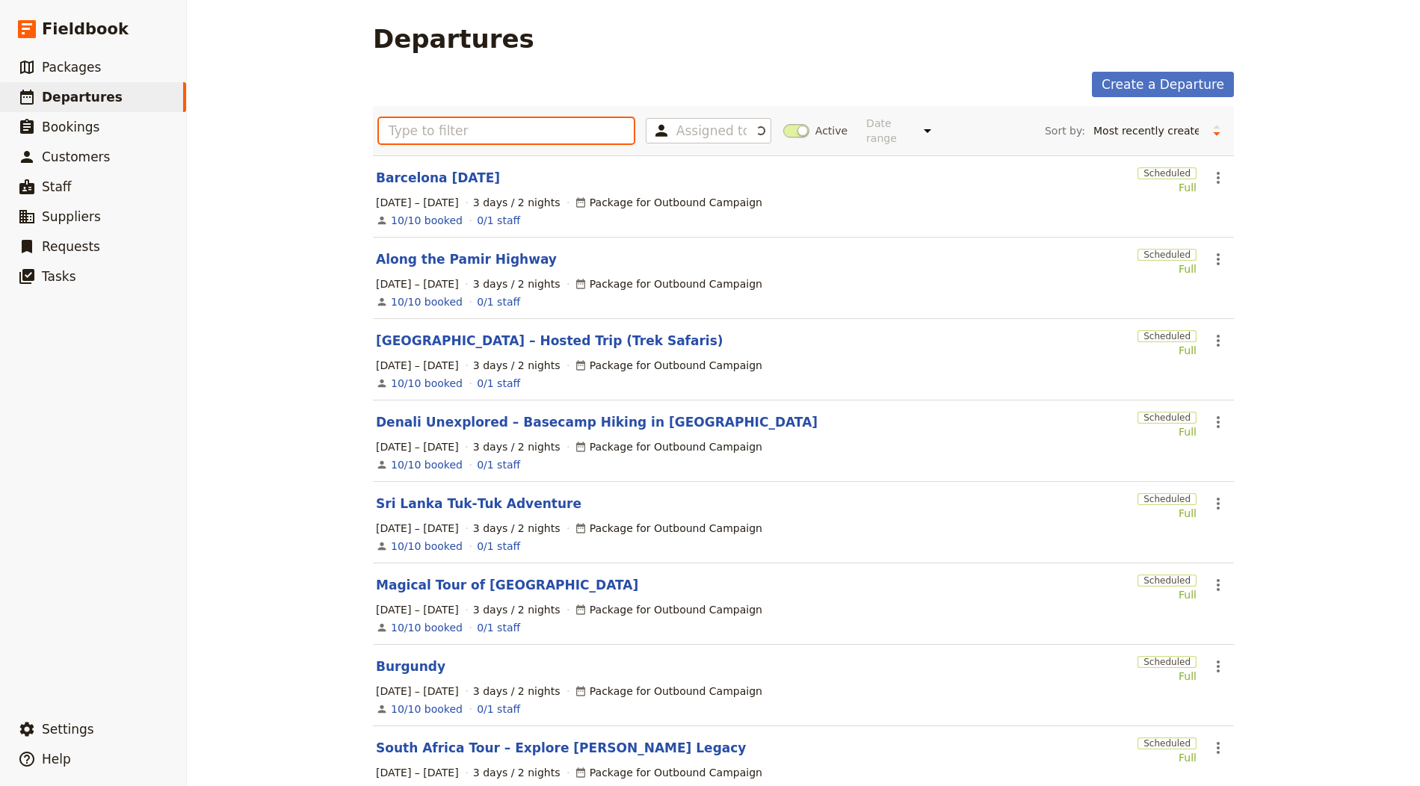
click at [393, 120] on input "text" at bounding box center [506, 130] width 255 height 25
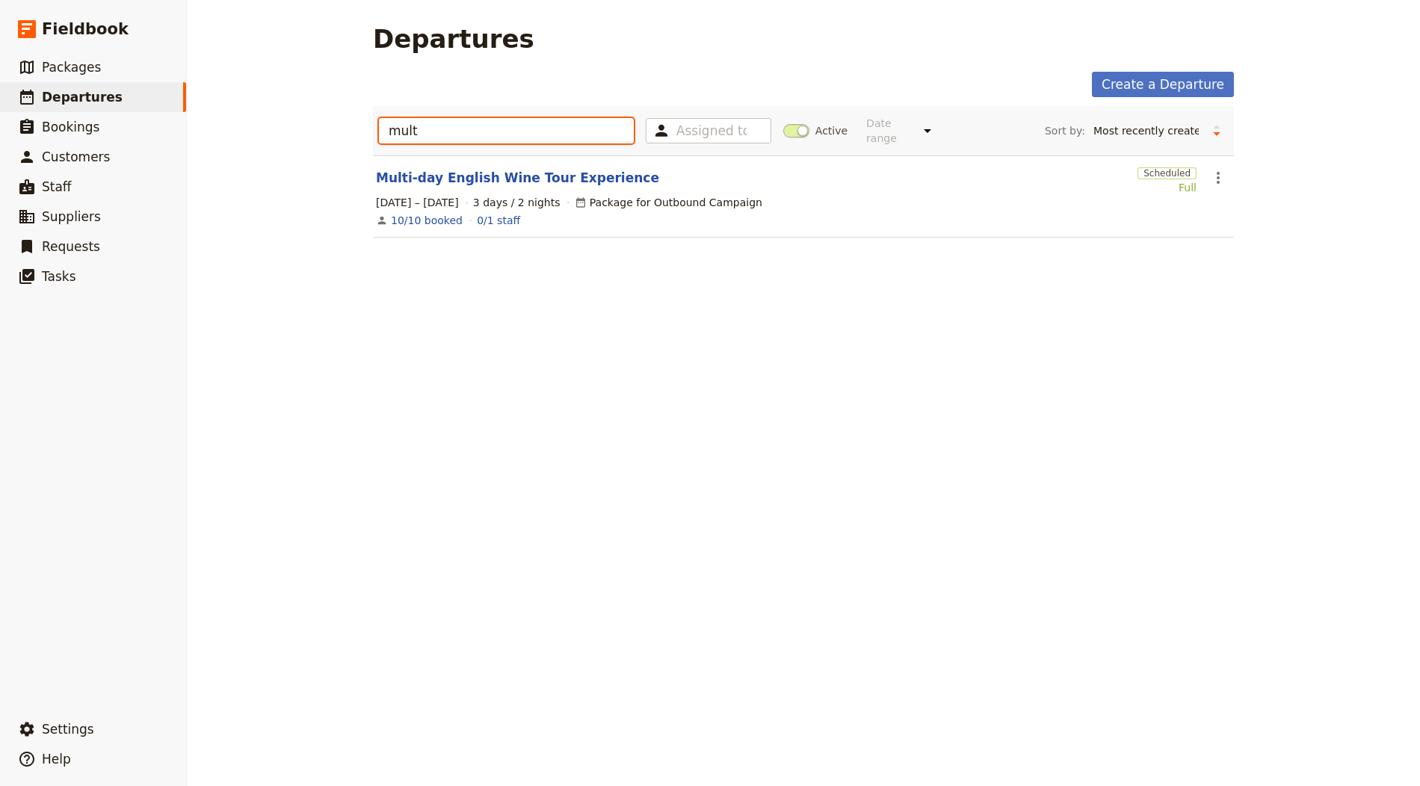
type input "mult"
click at [469, 162] on section "Multi-day English Wine Tour Experience Scheduled Full ​ 1 – 3 Oct 2025 3 days /…" at bounding box center [803, 196] width 861 height 82
click at [449, 177] on link "Multi-day English Wine Tour Experience" at bounding box center [517, 178] width 283 height 18
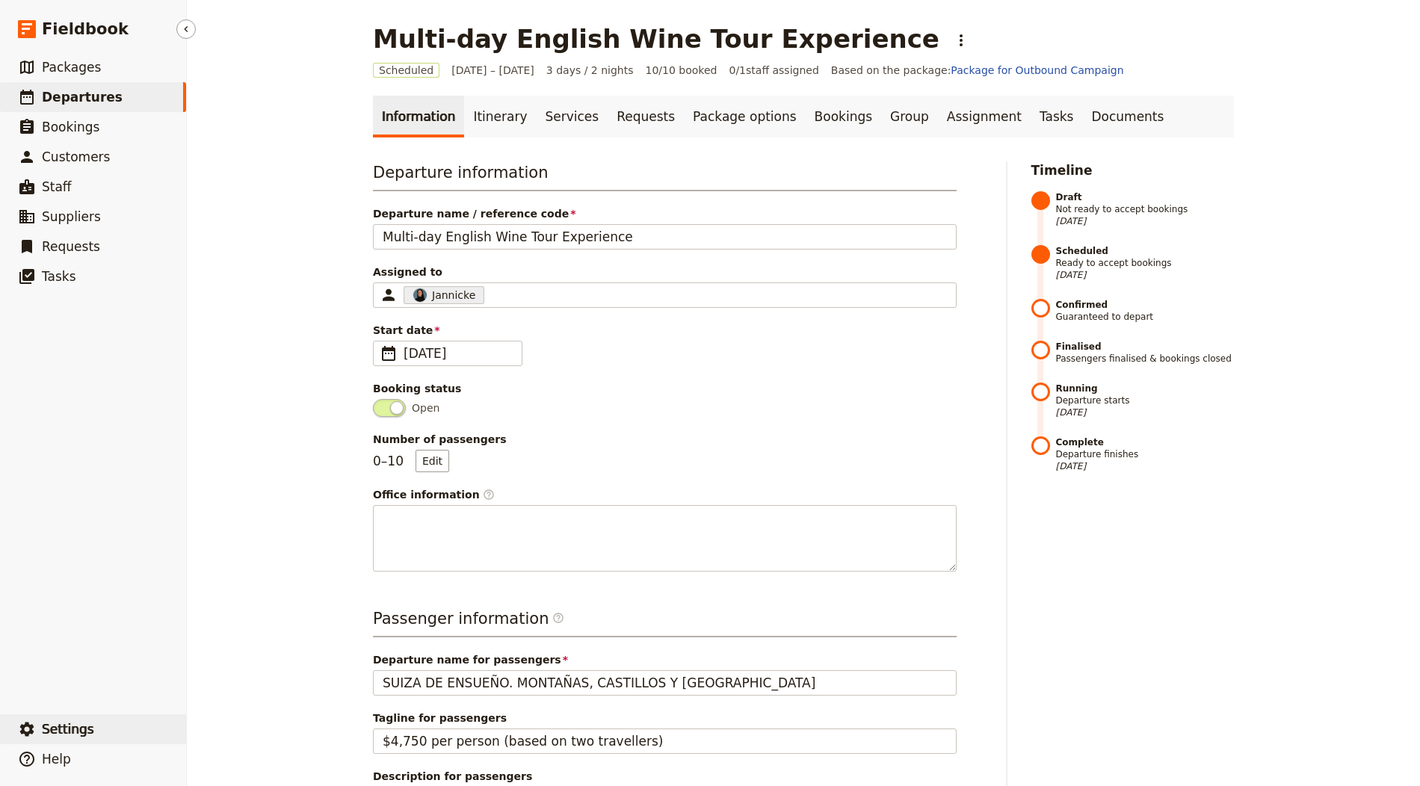
click at [102, 727] on button "​ Settings" at bounding box center [93, 730] width 186 height 30
click at [1082, 107] on link "Documents" at bounding box center [1127, 117] width 90 height 42
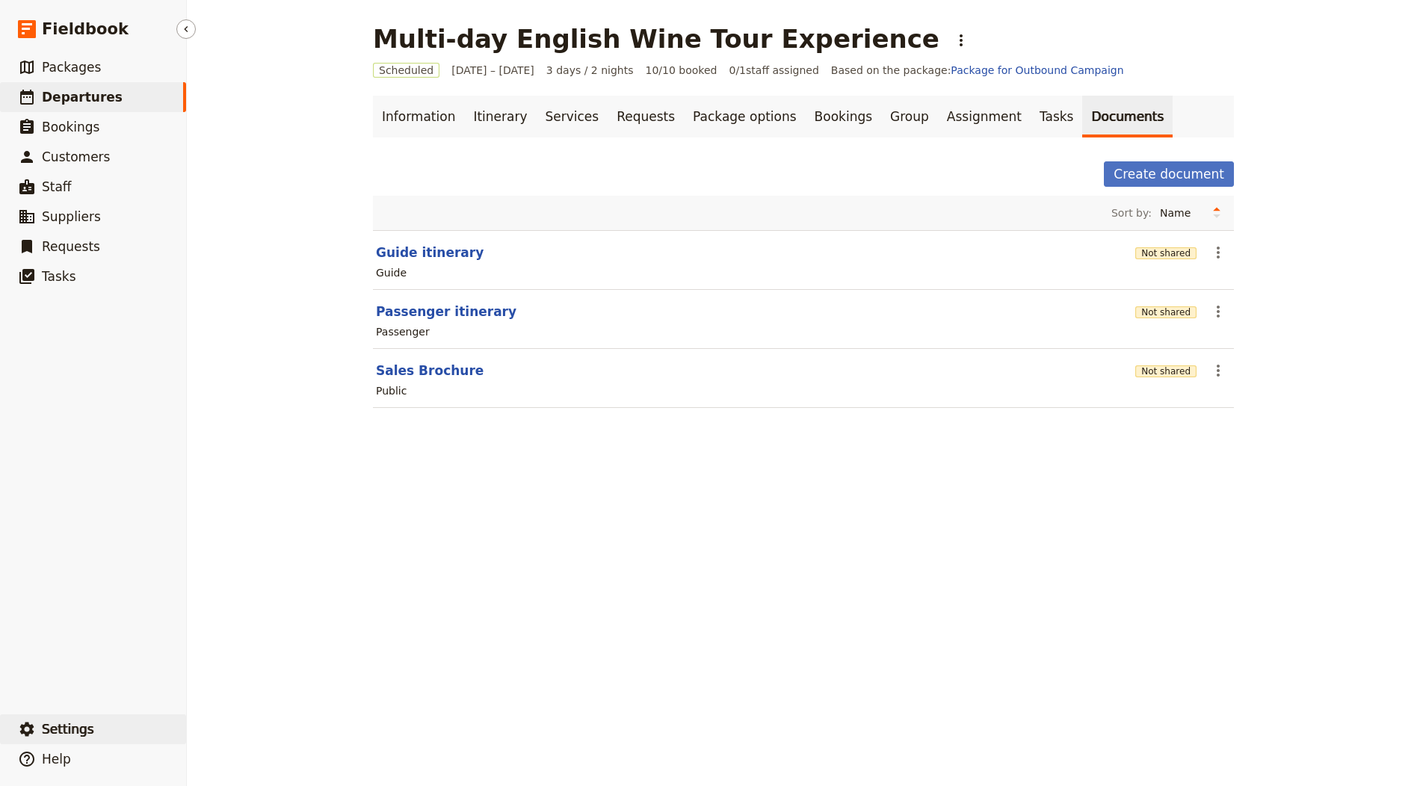
click at [117, 726] on button "​ Settings" at bounding box center [93, 730] width 186 height 30
click at [464, 117] on link "Itinerary" at bounding box center [500, 117] width 72 height 42
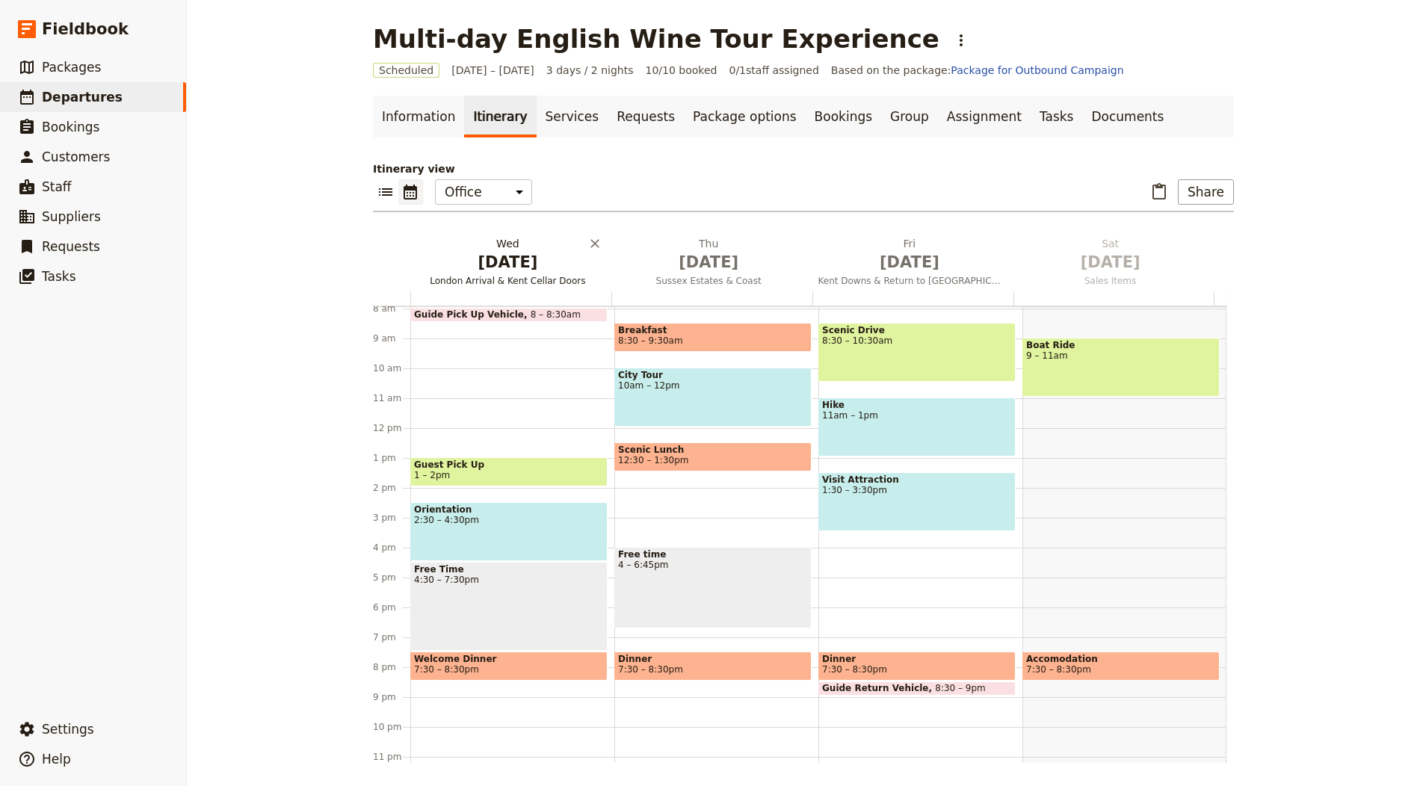
scroll to position [260, 0]
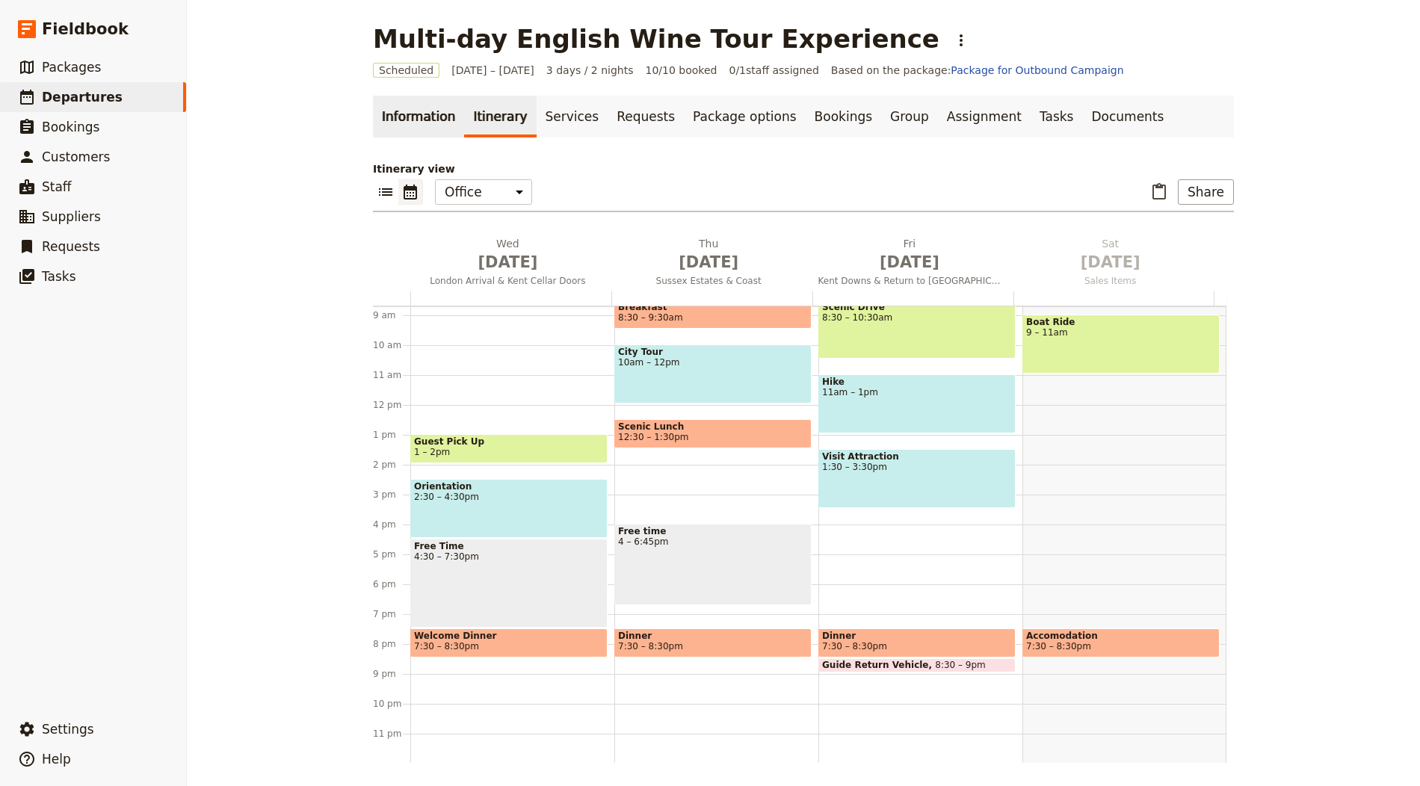
click at [416, 112] on link "Information" at bounding box center [418, 117] width 91 height 42
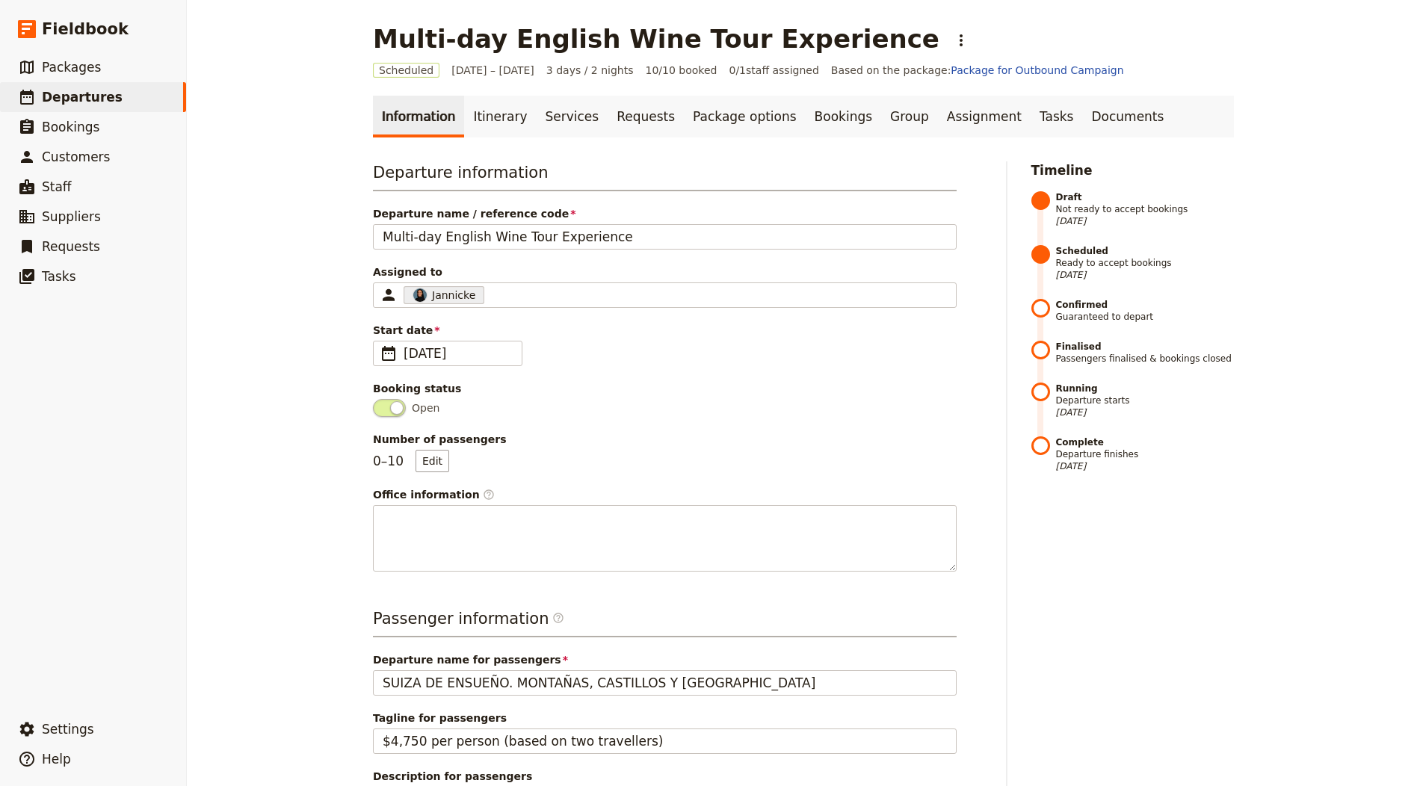
scroll to position [411, 0]
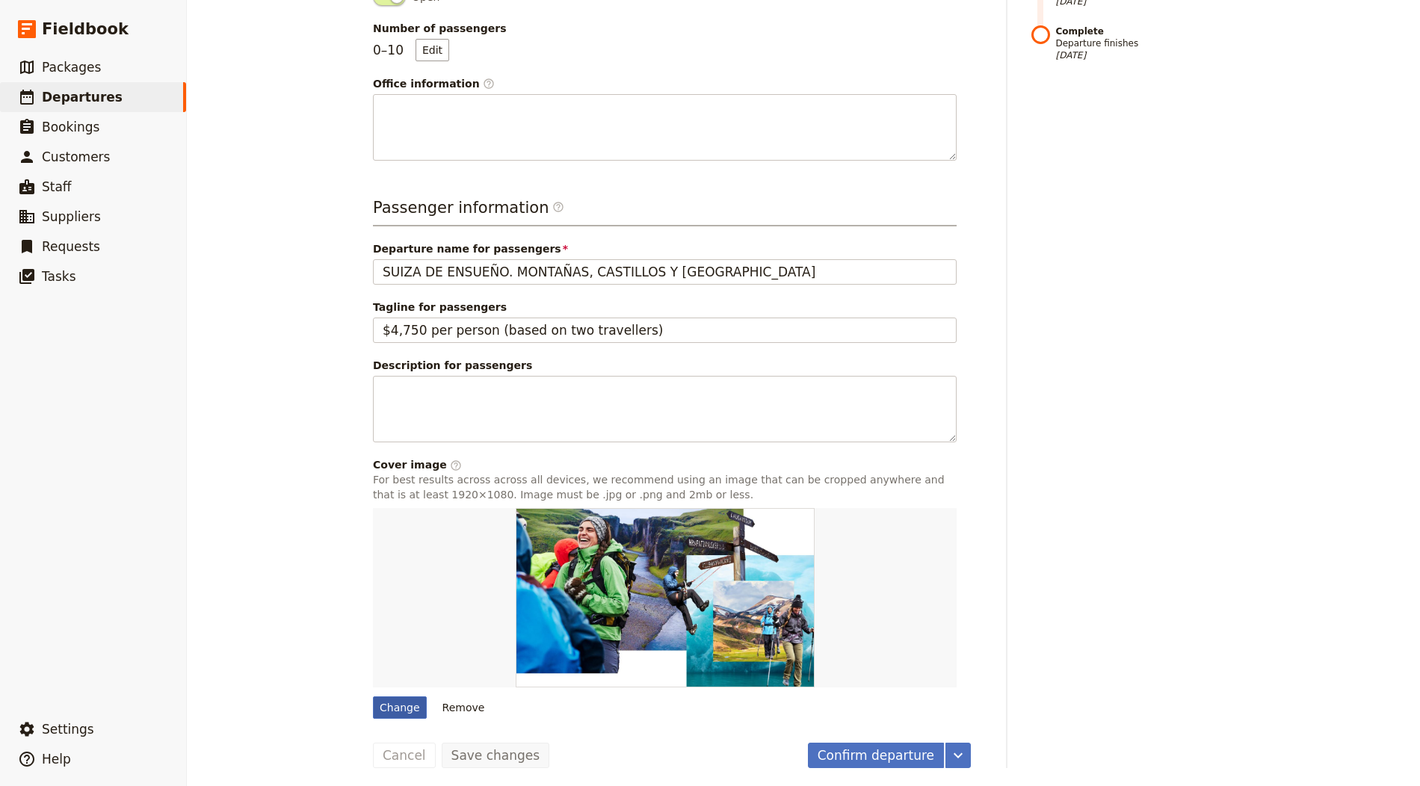
click at [398, 698] on div "Change" at bounding box center [400, 708] width 54 height 22
click at [373, 697] on input "Change" at bounding box center [372, 696] width 1 height 1
type input "C:\fakepath\Making-Memories-at-the-vineyard-1-1024x748-1.jpg"
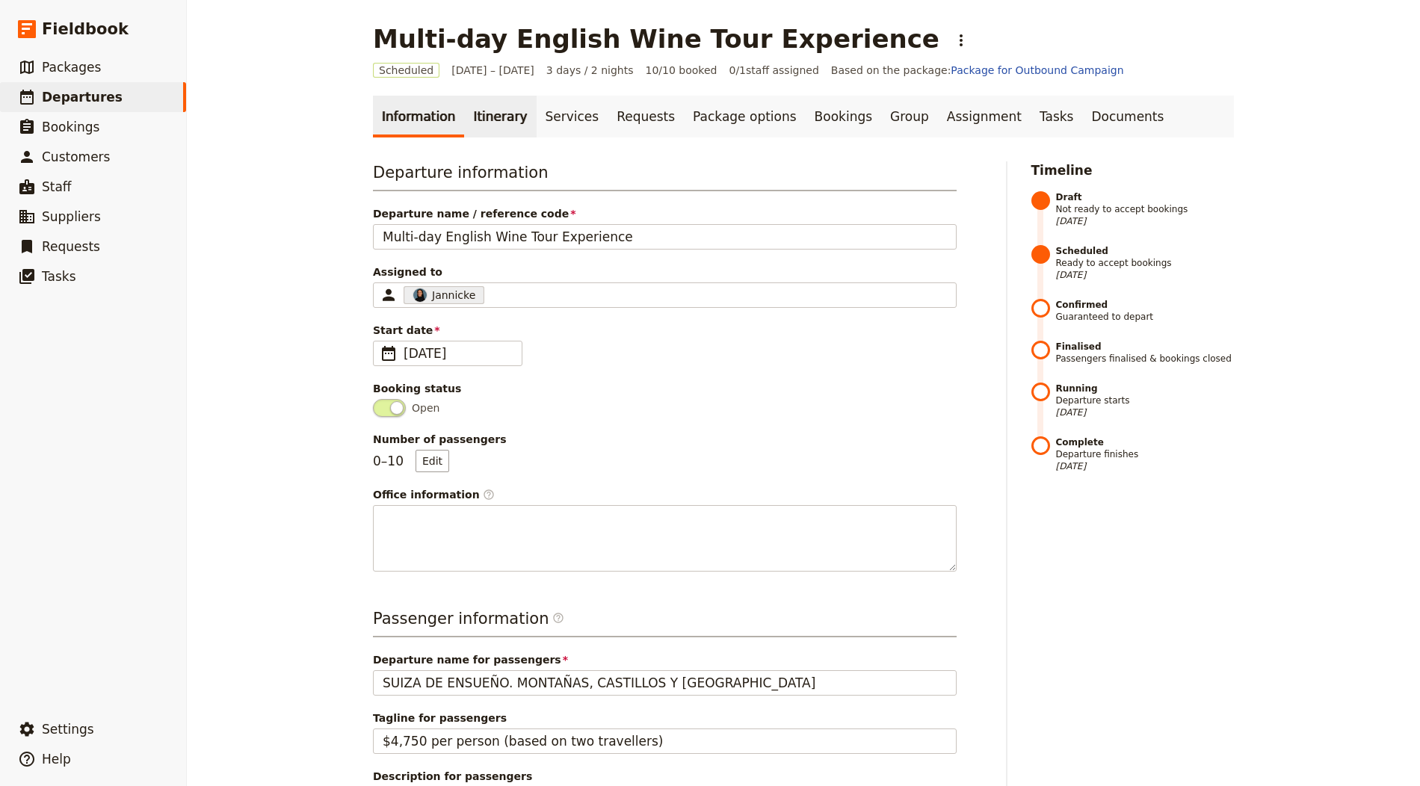
click at [489, 103] on link "Itinerary" at bounding box center [500, 117] width 72 height 42
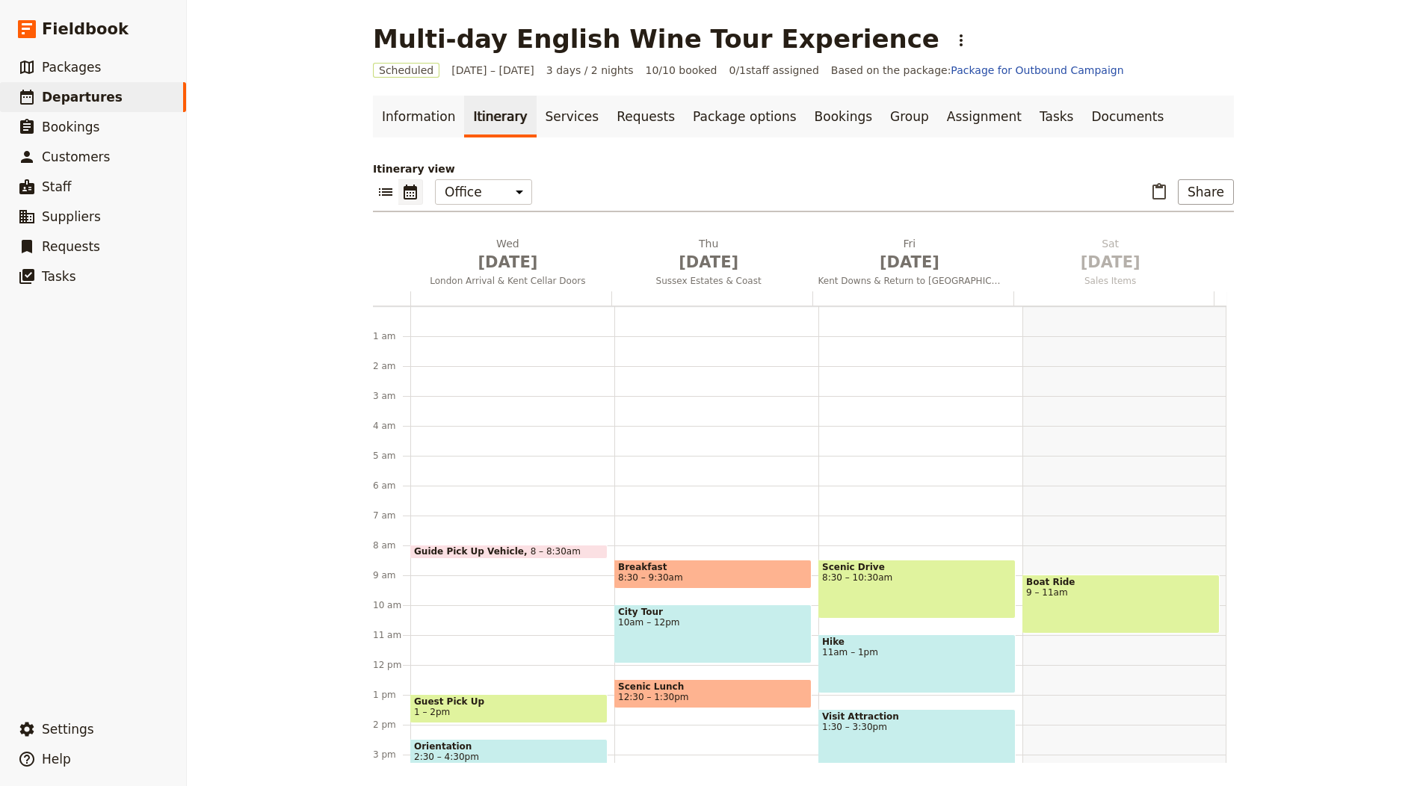
scroll to position [194, 0]
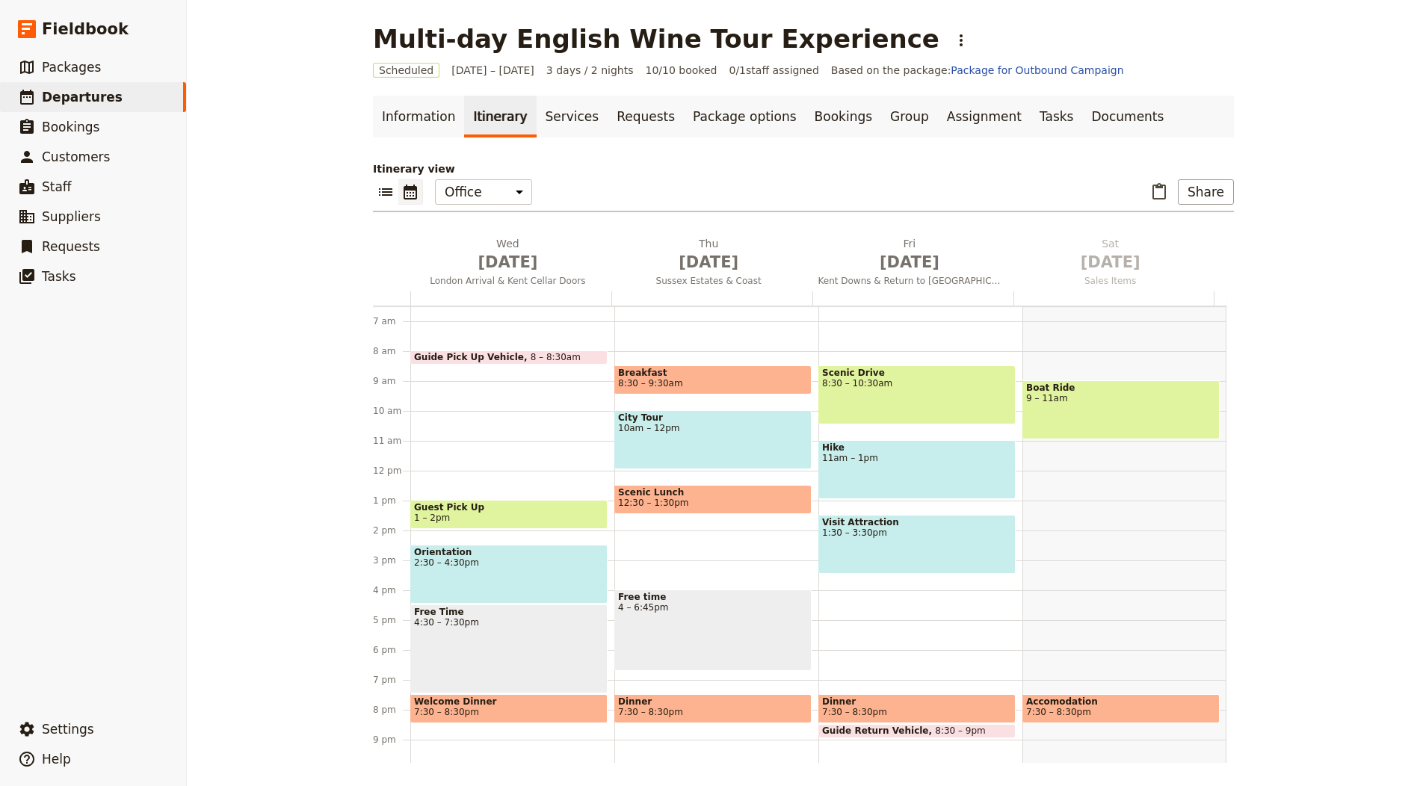
click at [484, 222] on div "Itinerary view ​ ​ Office Guide Passenger Sales ​ Share Wed Oct 1 London Arriva…" at bounding box center [803, 462] width 861 height 602
click at [478, 248] on h2 "Wed Oct 1 London Arrival & Kent Cellar Doors" at bounding box center [507, 254] width 183 height 37
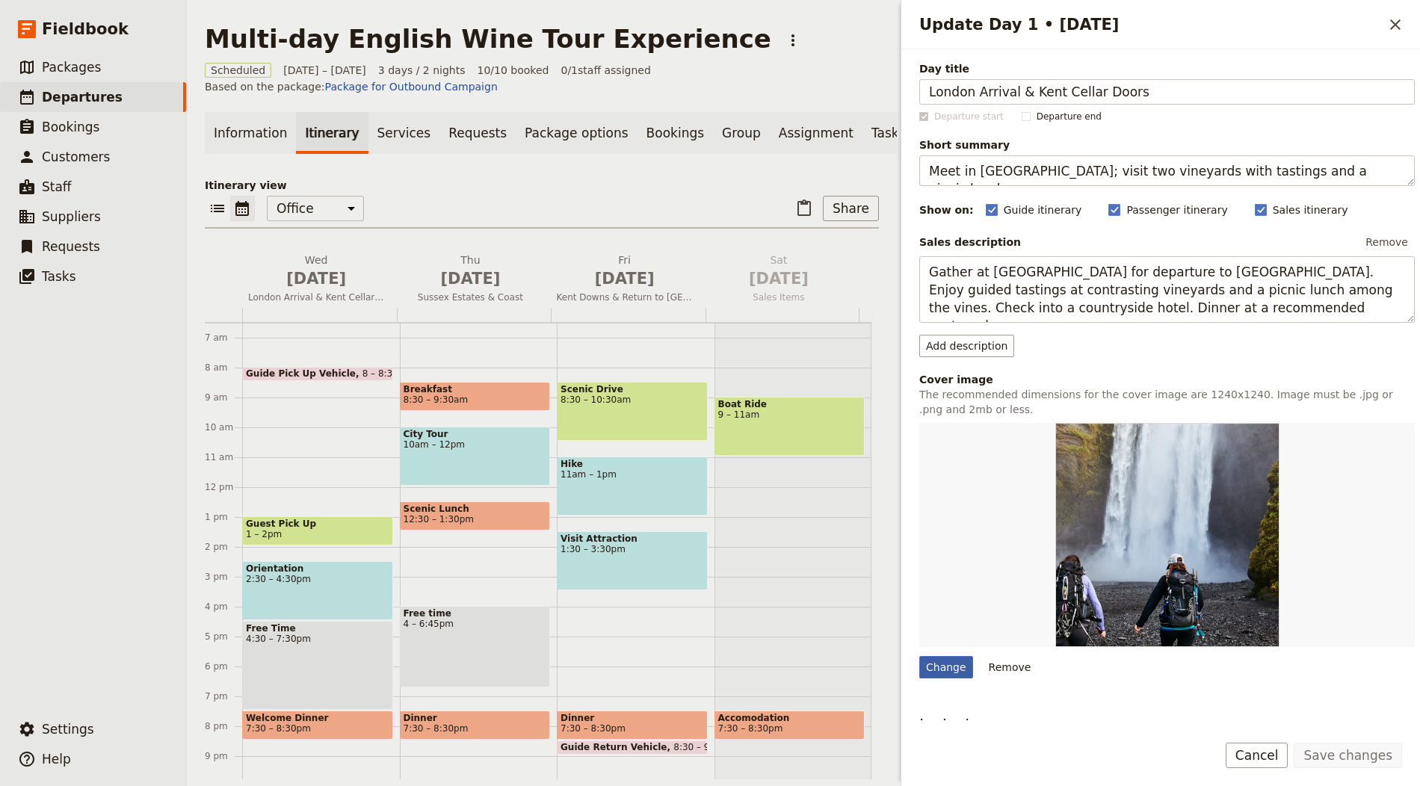
click at [946, 656] on div "Change" at bounding box center [946, 667] width 54 height 22
click at [919, 656] on input "Change" at bounding box center [919, 656] width 1 height 1
type input "C:\fakepath\BodiamCastlewithreflection.jpg"
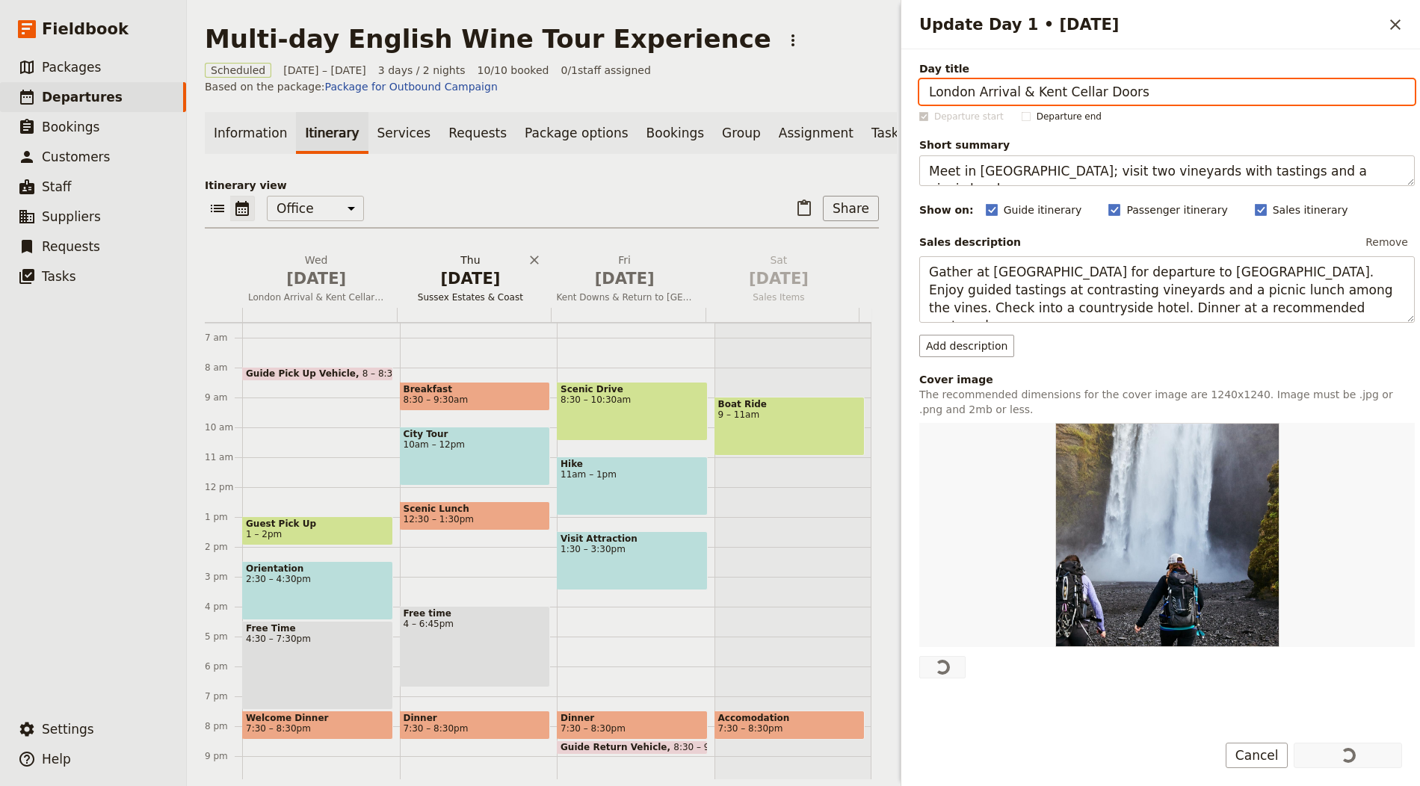
click at [453, 290] on span "Oct 2" at bounding box center [470, 279] width 136 height 22
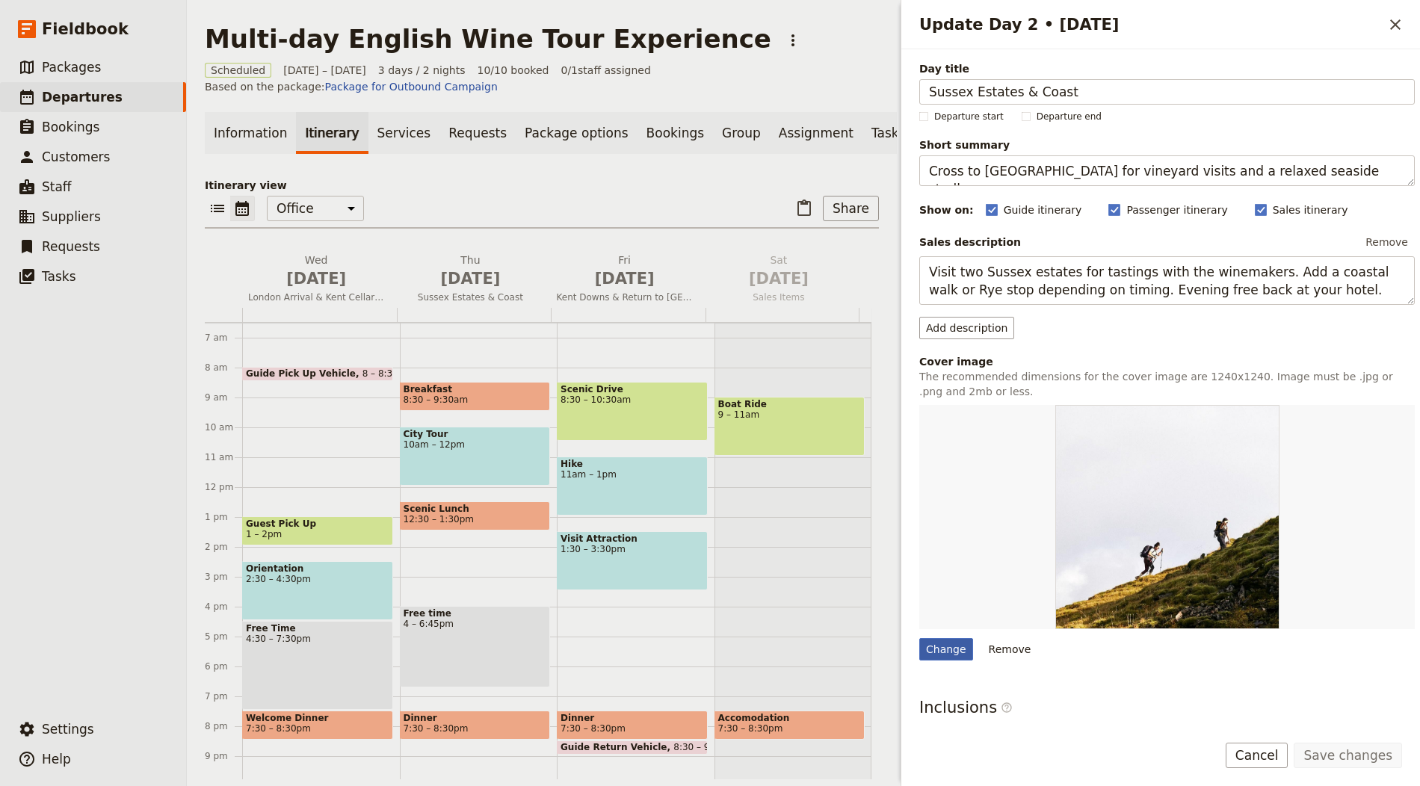
click at [931, 653] on div "Change" at bounding box center [946, 649] width 54 height 22
click at [919, 638] on input "Change" at bounding box center [919, 638] width 1 height 1
type input "C:\fakepath\1066EnglishWineTour.jpg"
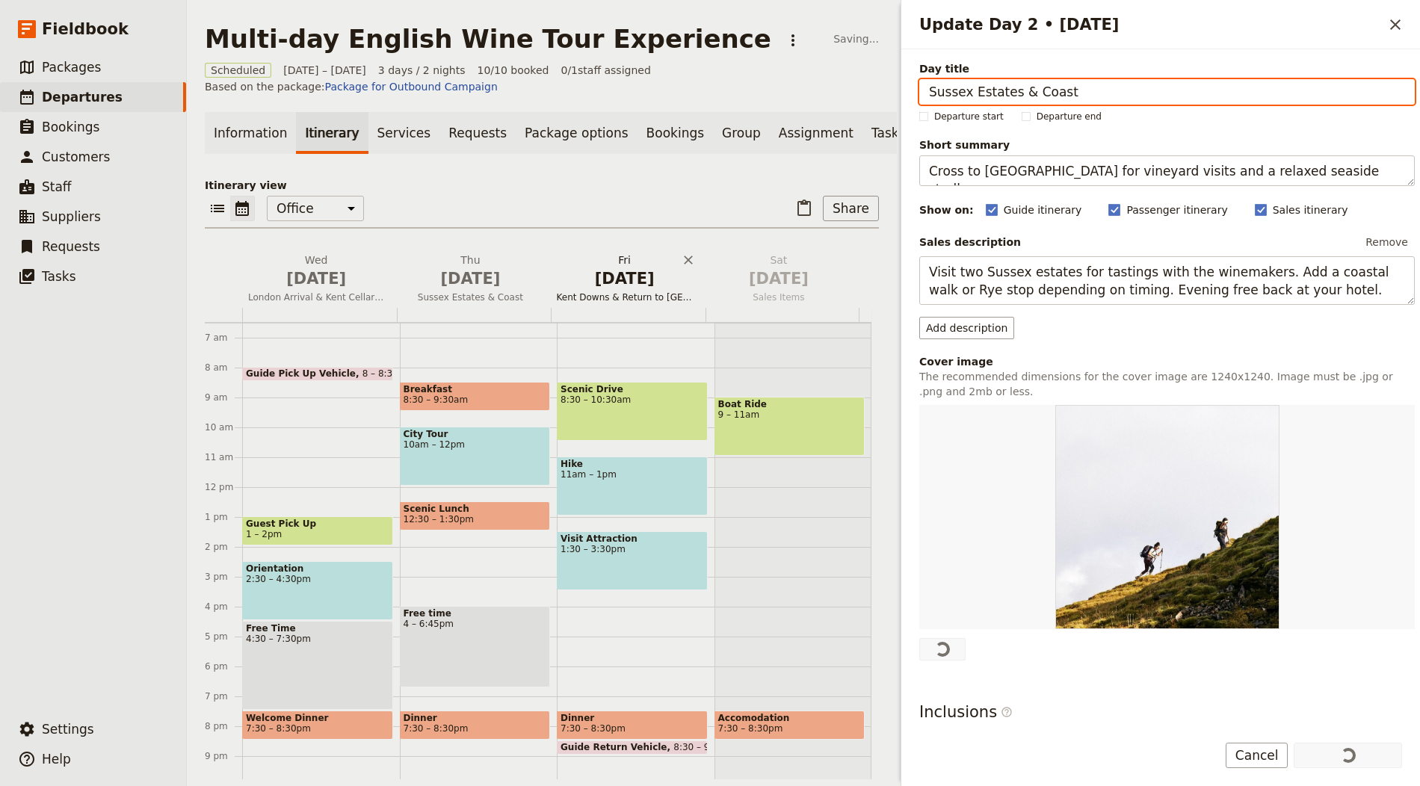
click at [641, 290] on span "Oct 3" at bounding box center [625, 279] width 136 height 22
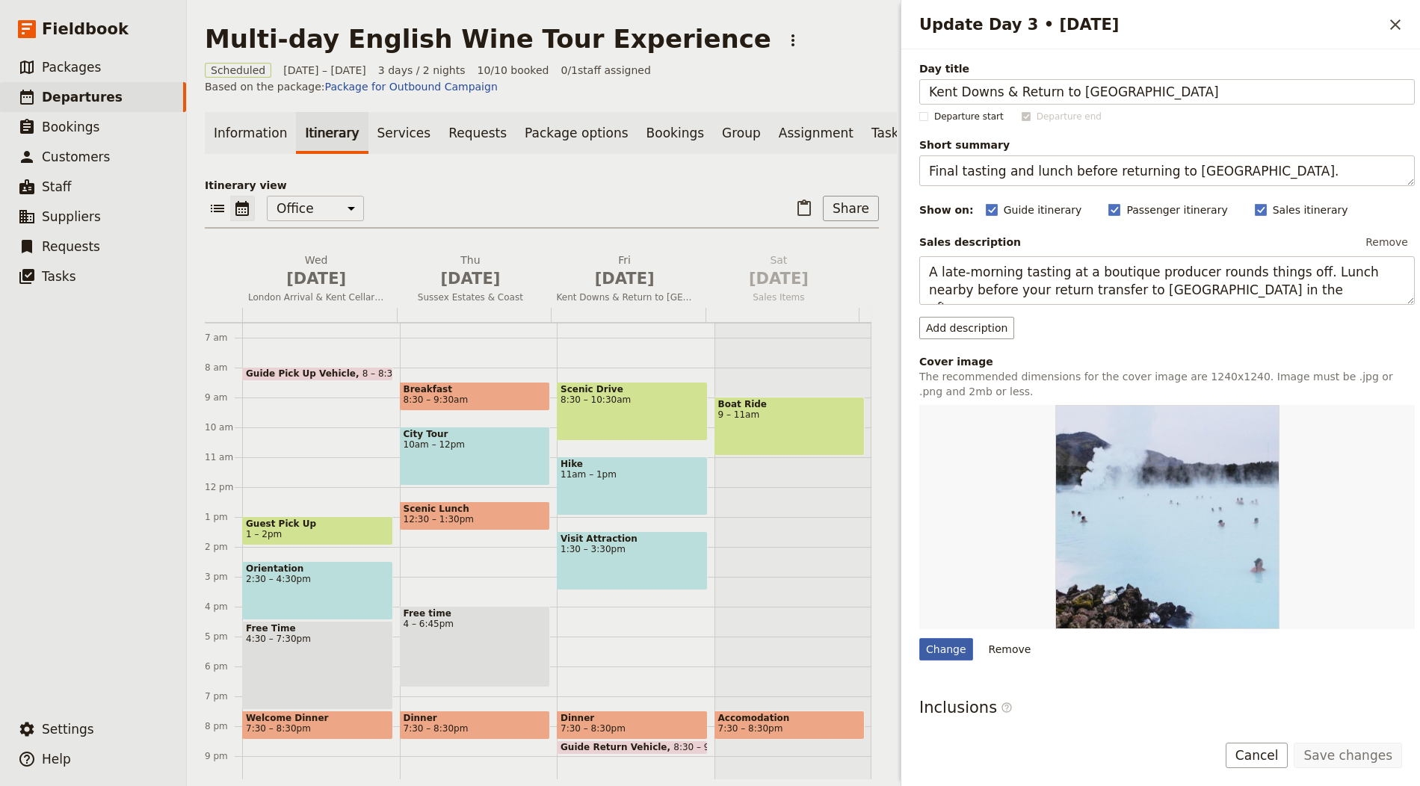
click at [949, 657] on div "Change" at bounding box center [946, 649] width 54 height 22
click at [919, 638] on input "Change" at bounding box center [919, 638] width 1 height 1
type input "C:\fakepath\P1060371-resize-740x400.jpg"
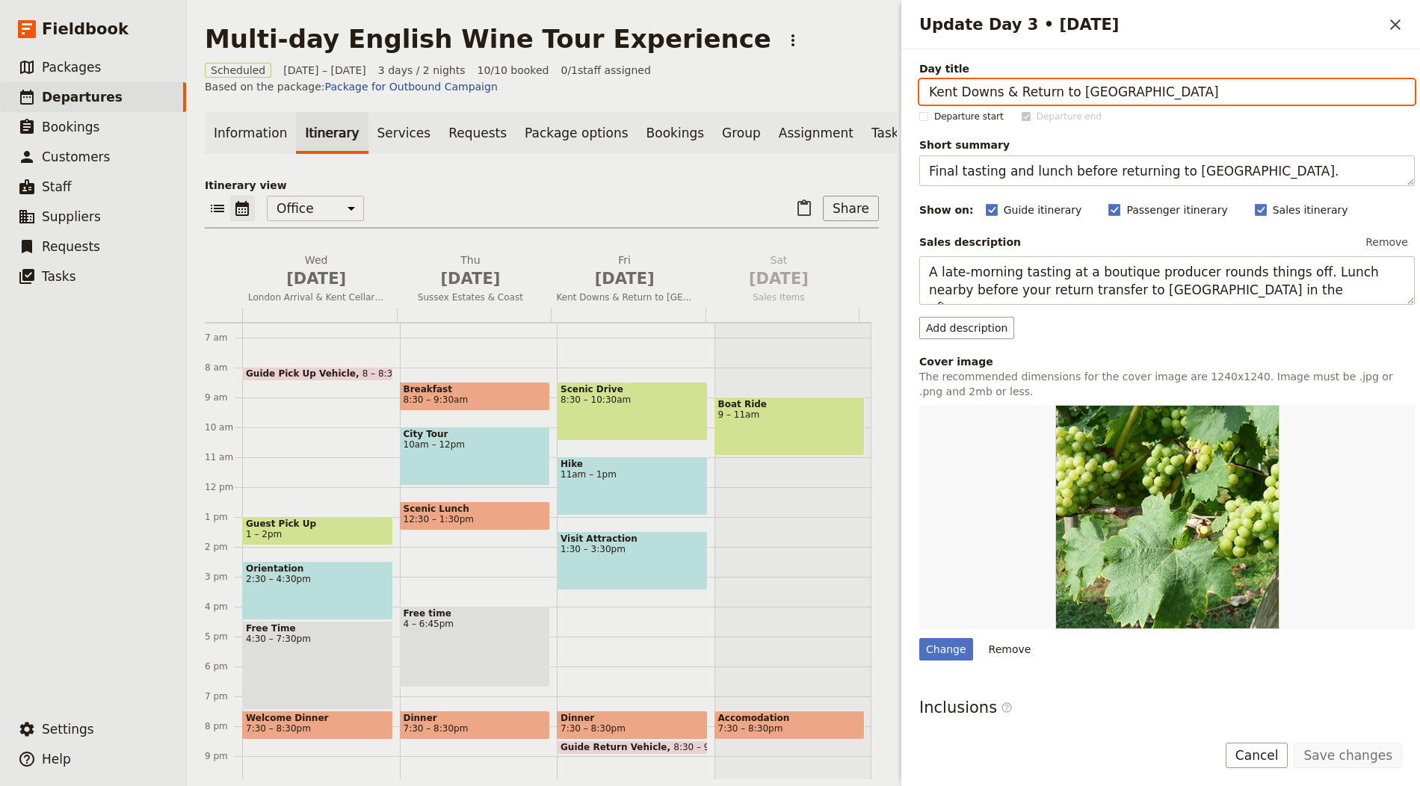
click at [645, 185] on div "Information Itinerary Services Requests Package options Bookings Group Assignme…" at bounding box center [542, 445] width 674 height 667
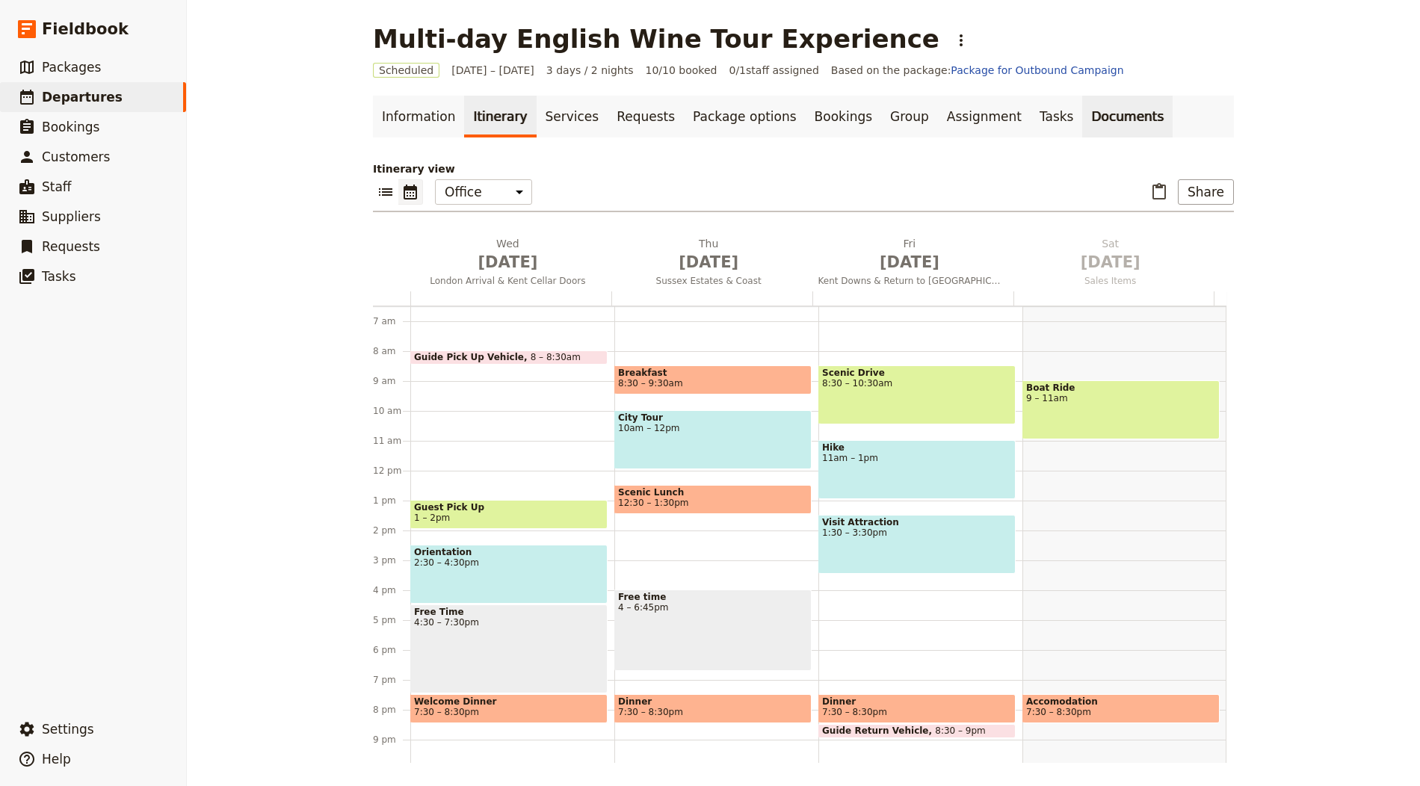
click at [1082, 111] on link "Documents" at bounding box center [1127, 117] width 90 height 42
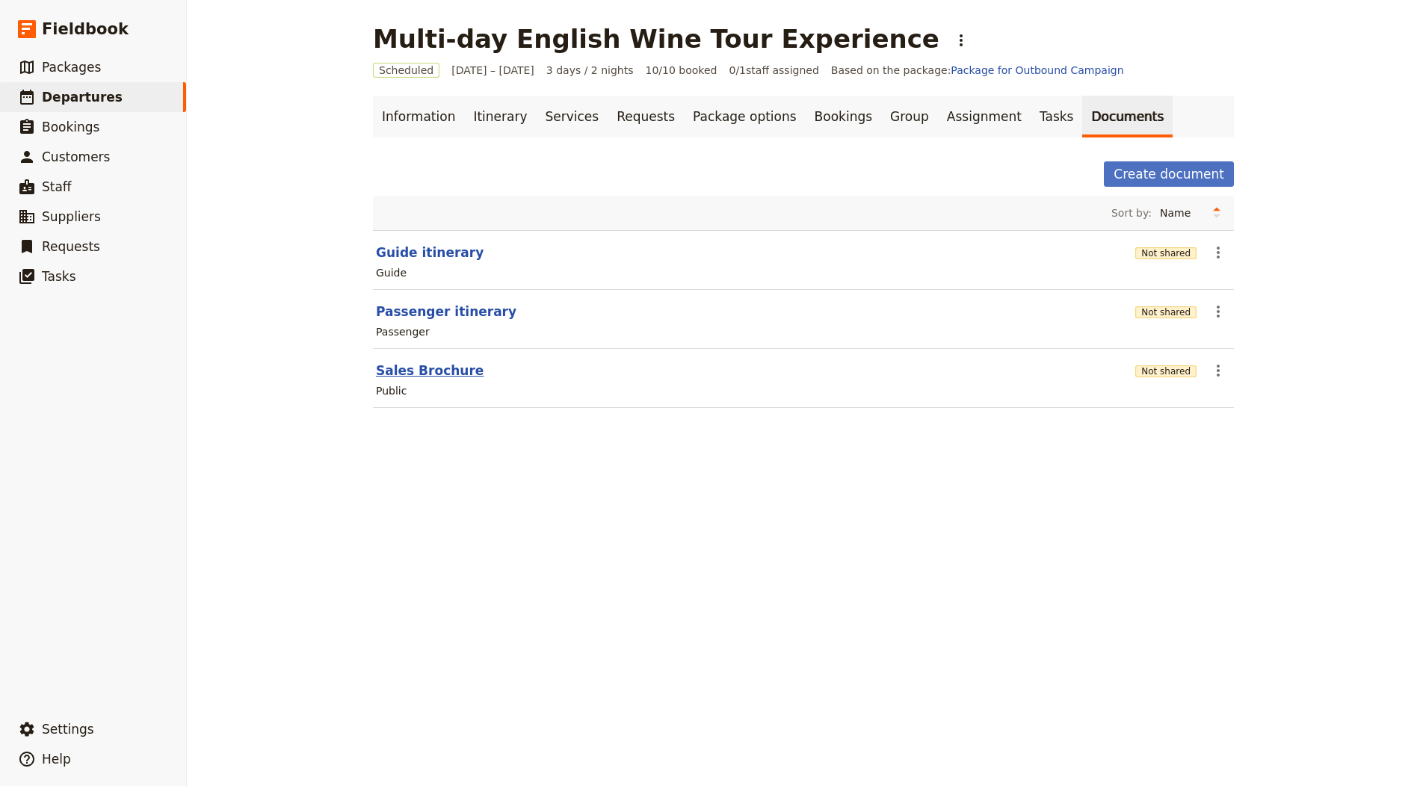
click at [439, 362] on button "Sales Brochure" at bounding box center [430, 371] width 108 height 18
select select "DEFAULT"
click at [1147, 306] on button "Not shared" at bounding box center [1165, 312] width 61 height 12
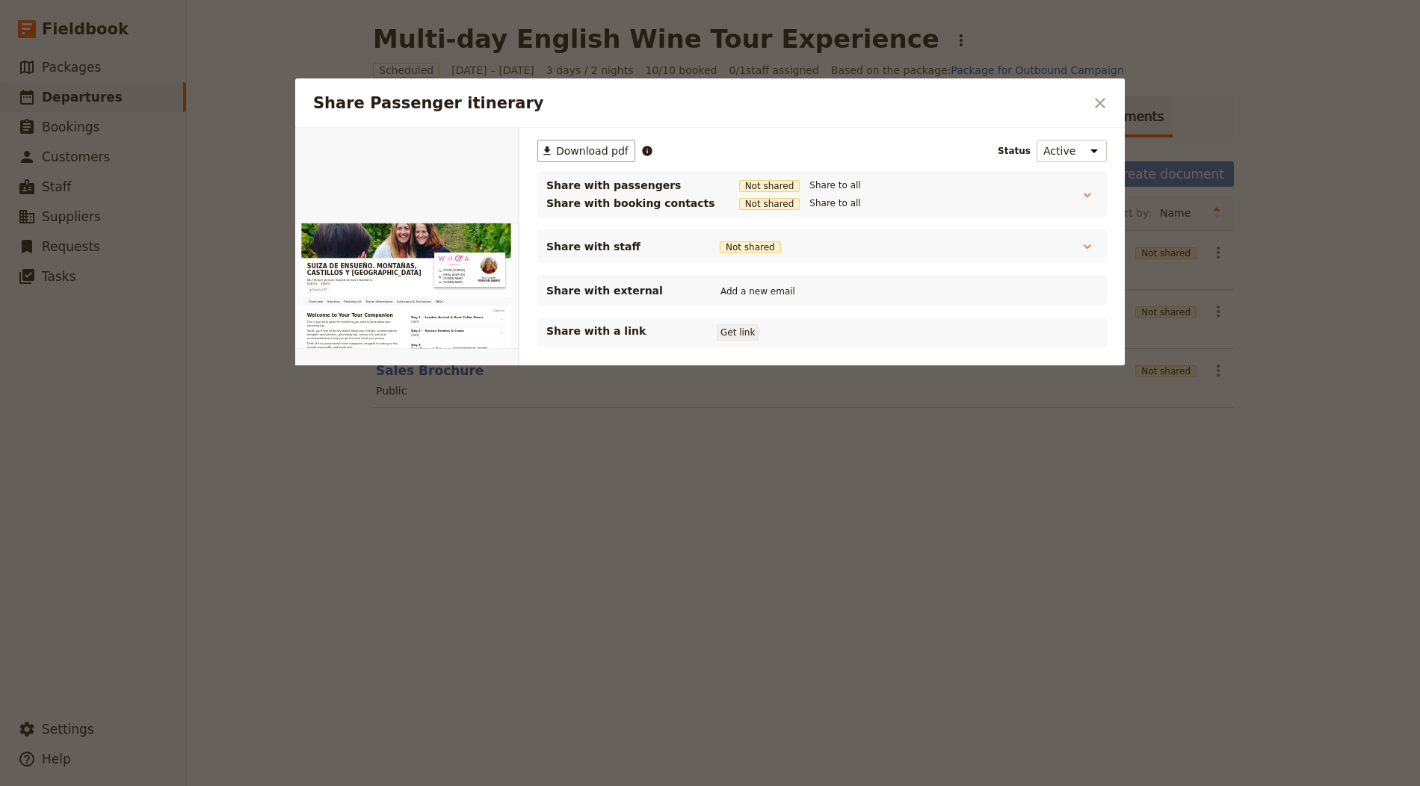
click at [724, 328] on button "Get link" at bounding box center [738, 332] width 42 height 16
click at [1105, 98] on icon "Close dialog" at bounding box center [1100, 103] width 18 height 18
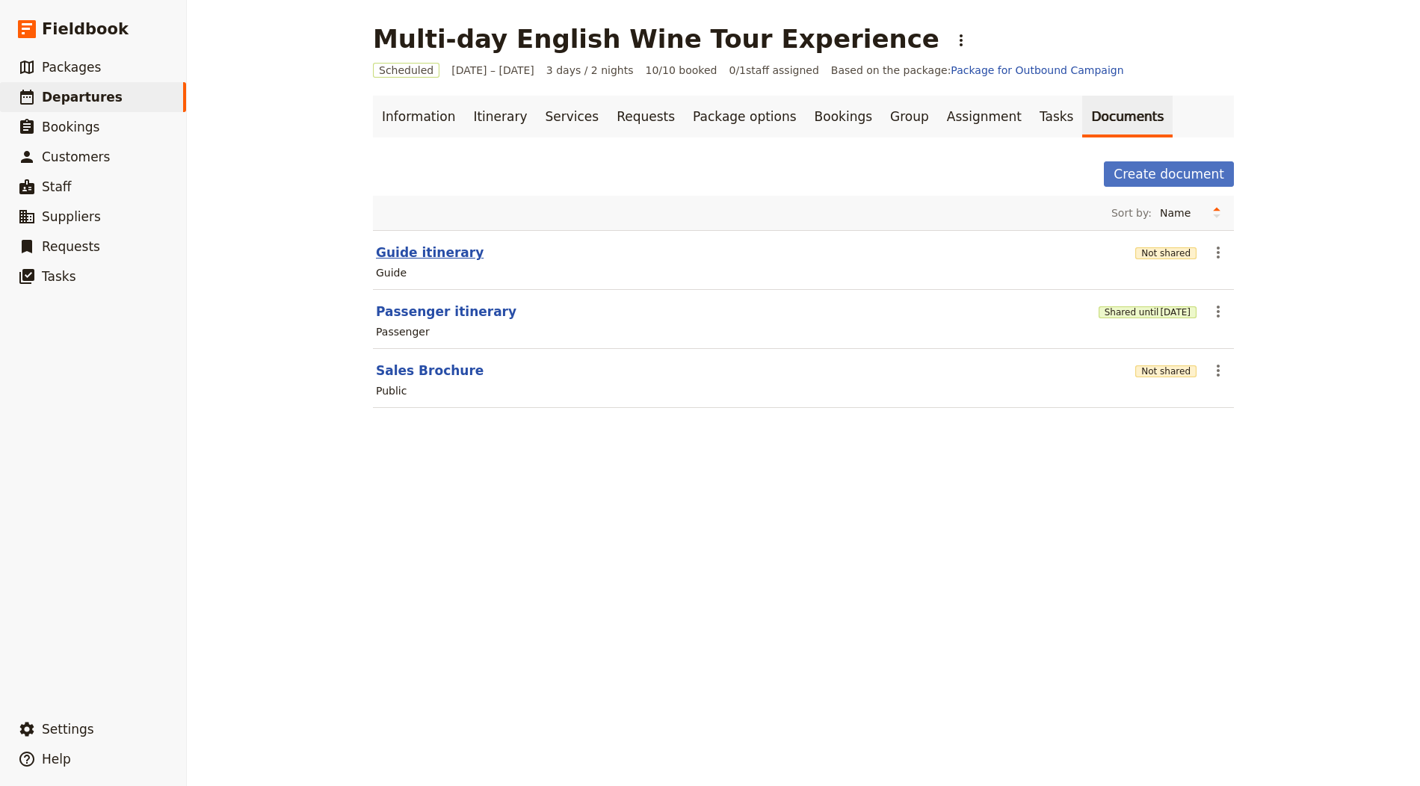
click at [396, 251] on button "Guide itinerary" at bounding box center [430, 253] width 108 height 18
select select "STAFF"
select select "RUN_SHEET"
select select "LARGE"
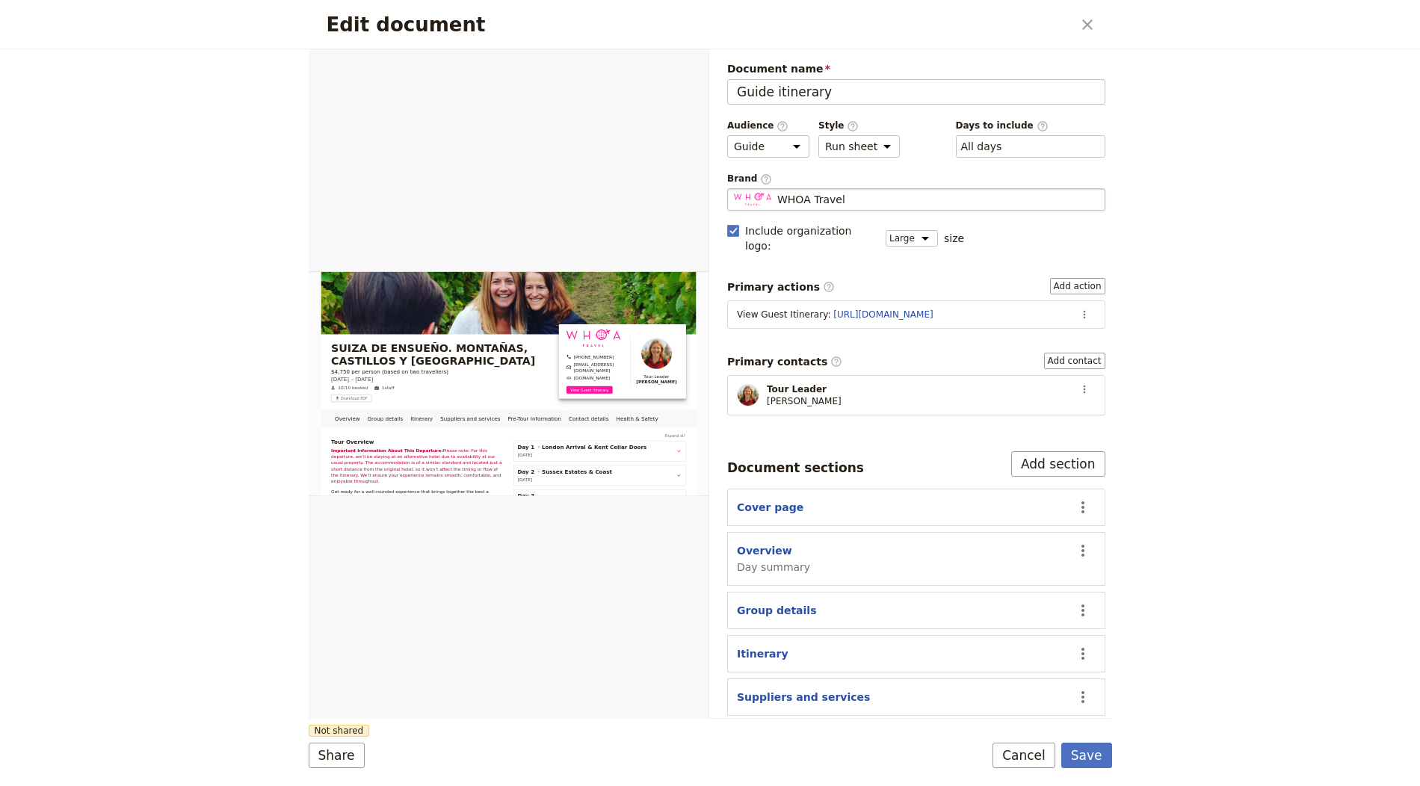
click at [860, 192] on div "WHOA Travel" at bounding box center [916, 199] width 365 height 15
click at [734, 189] on input "WHOA Travel" at bounding box center [733, 188] width 1 height 1
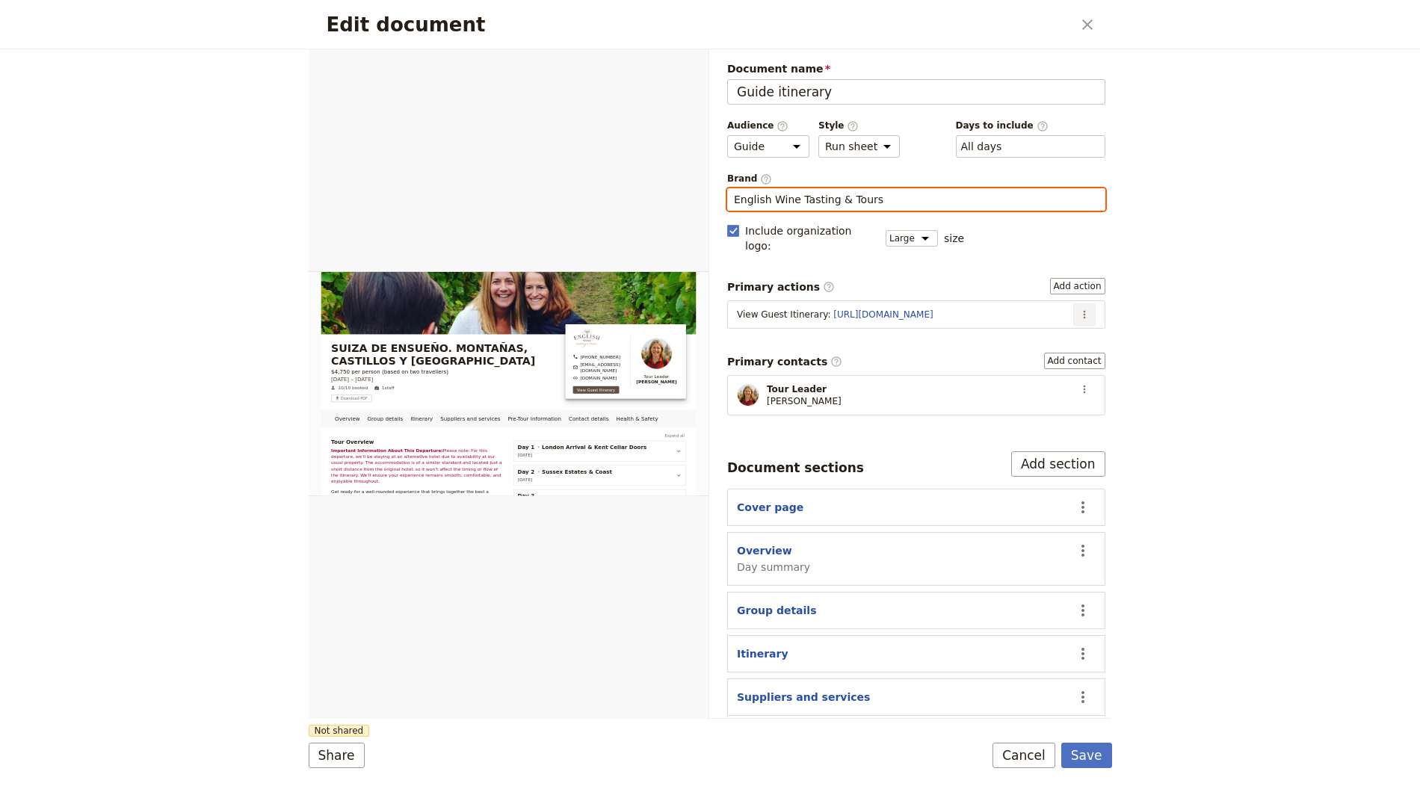
type input "English Wine Tasting & Tours"
click at [1079, 309] on icon "Actions" at bounding box center [1085, 315] width 12 height 12
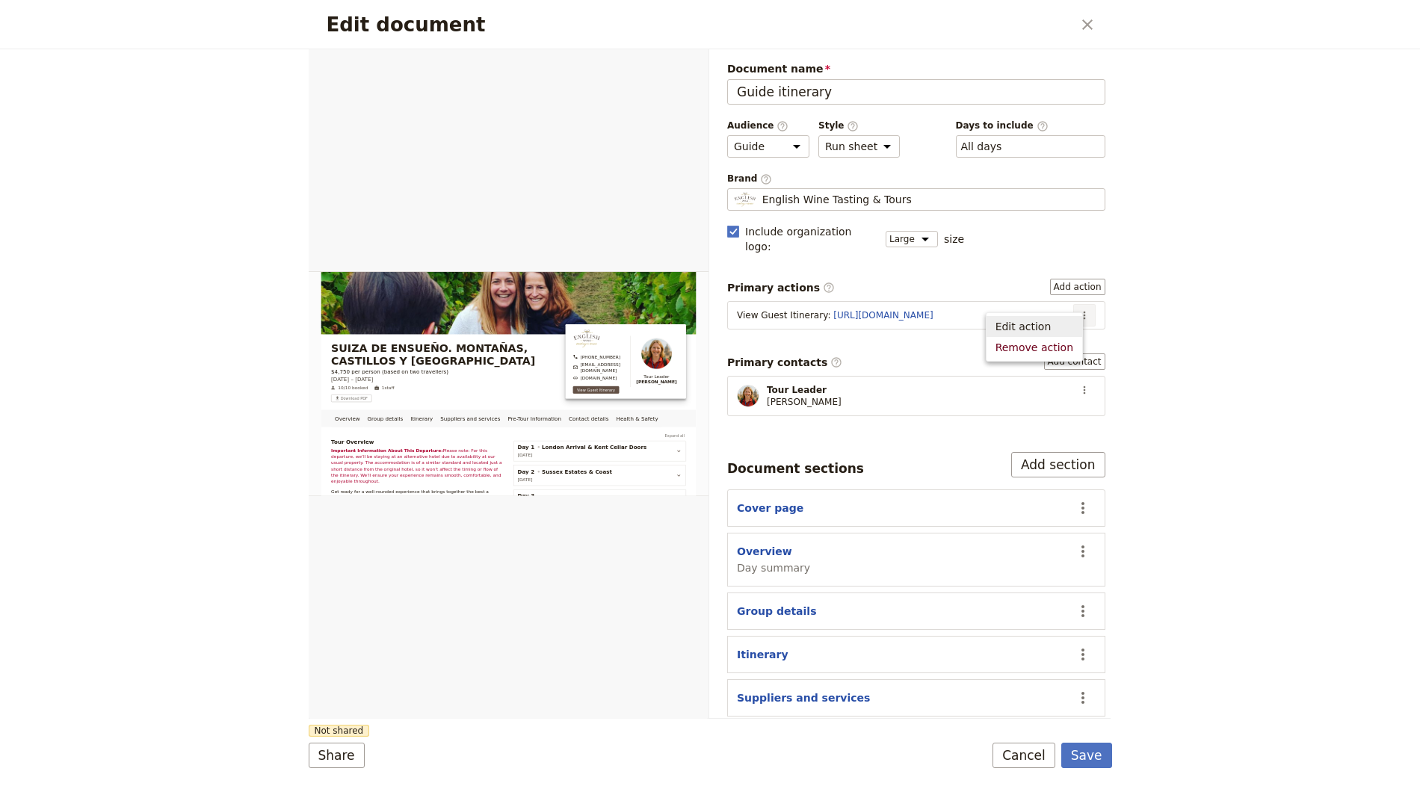
click at [1052, 330] on span "Edit action" at bounding box center [1024, 326] width 56 height 15
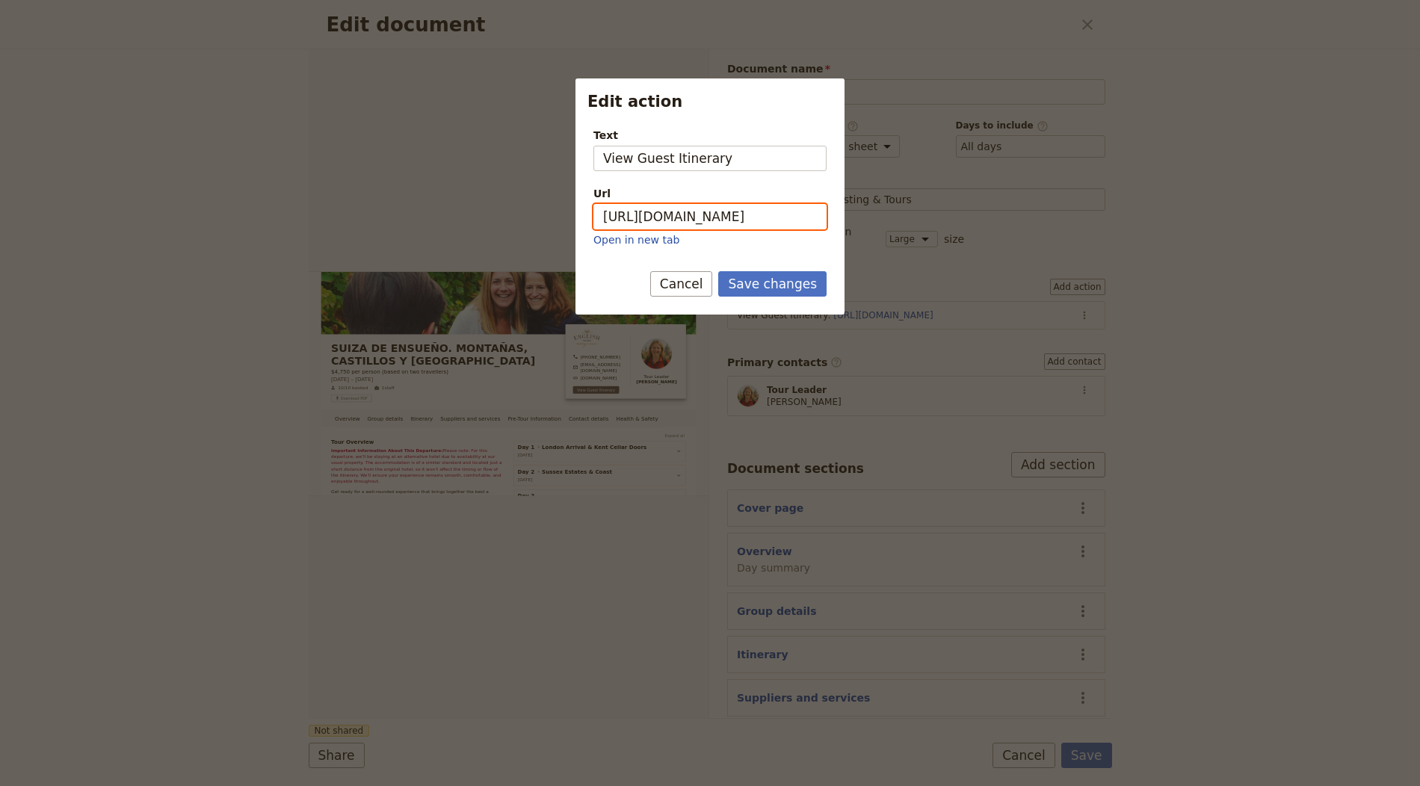
click at [750, 215] on input "https://trips.fieldbook.com/d/-cG9752C9fdQ8GirITOtq" at bounding box center [709, 216] width 233 height 25
paste input "XuZnuhKawExP64kOSqcNf"
type input "https://trips.fieldbook.com/d/XuZnuhKawExP64kOSqcNf"
click at [779, 291] on button "Save changes" at bounding box center [772, 283] width 108 height 25
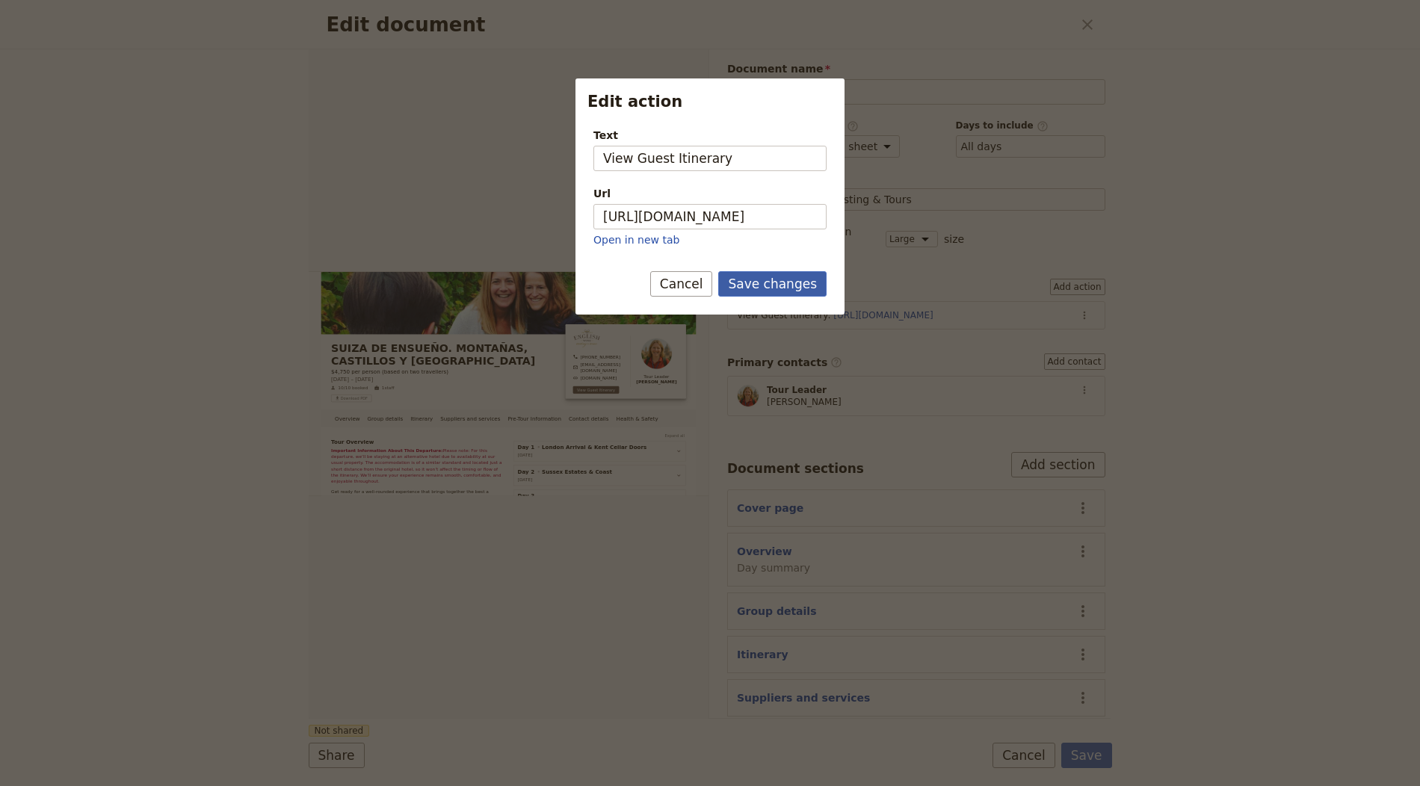
scroll to position [0, 0]
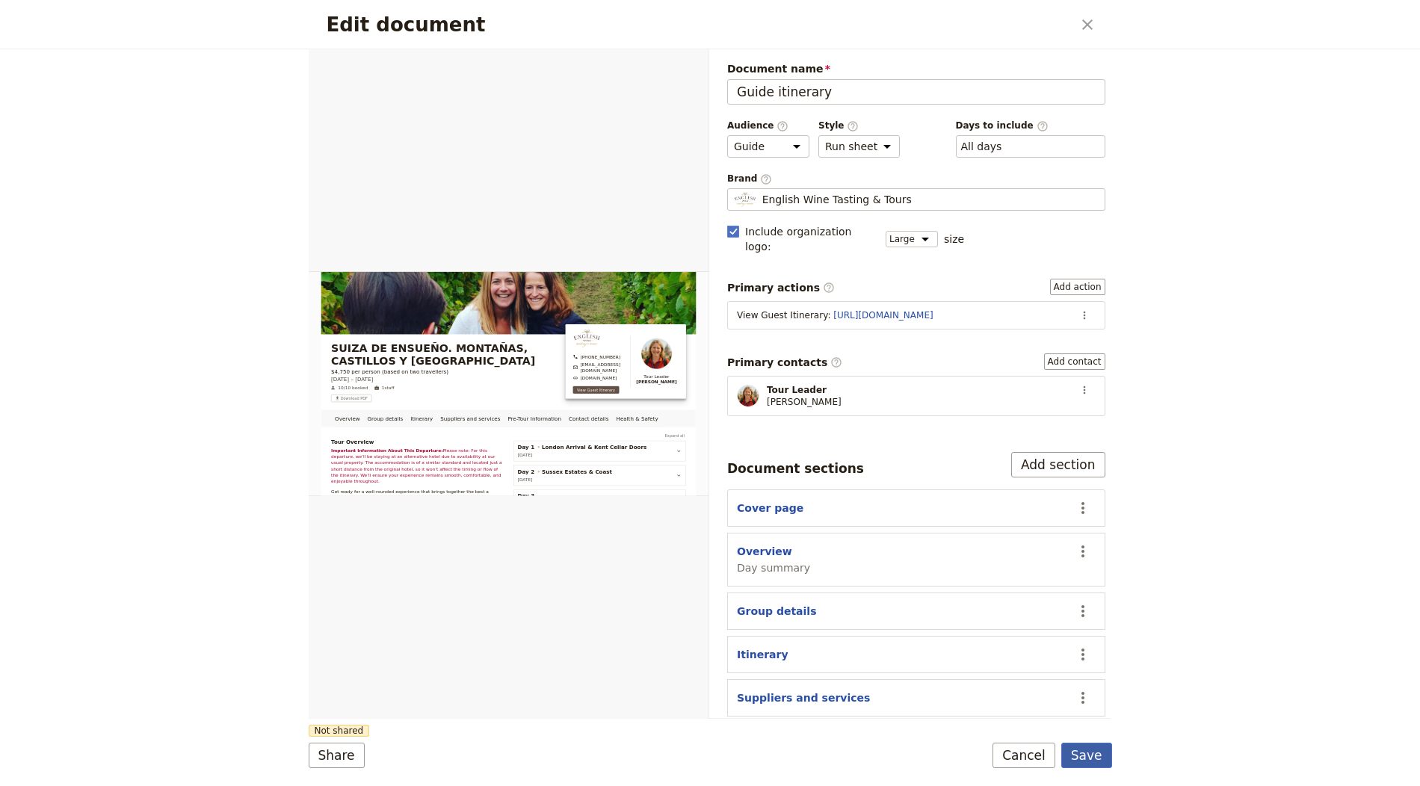
click at [1099, 765] on button "Save" at bounding box center [1086, 755] width 51 height 25
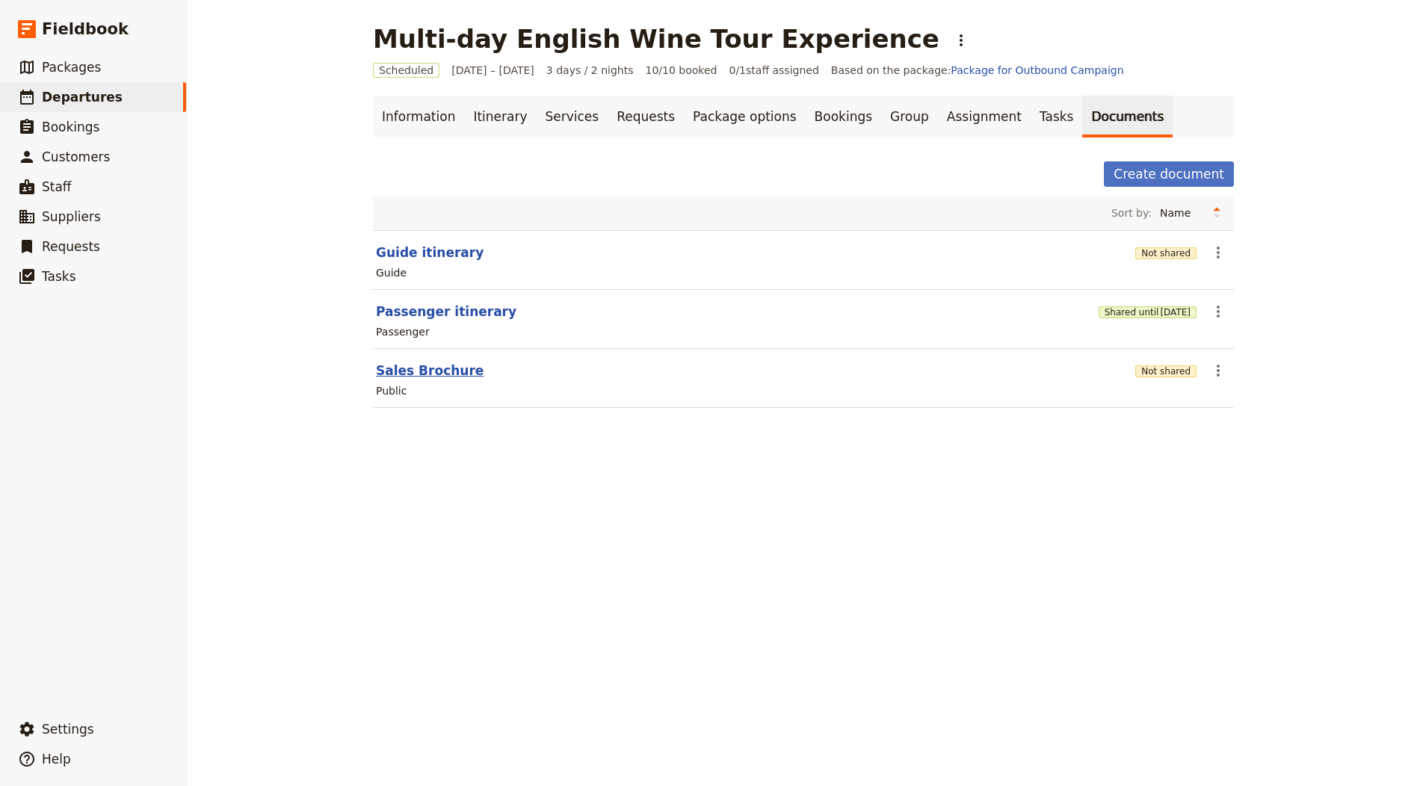
click at [436, 366] on button "Sales Brochure" at bounding box center [430, 371] width 108 height 18
select select "DEFAULT"
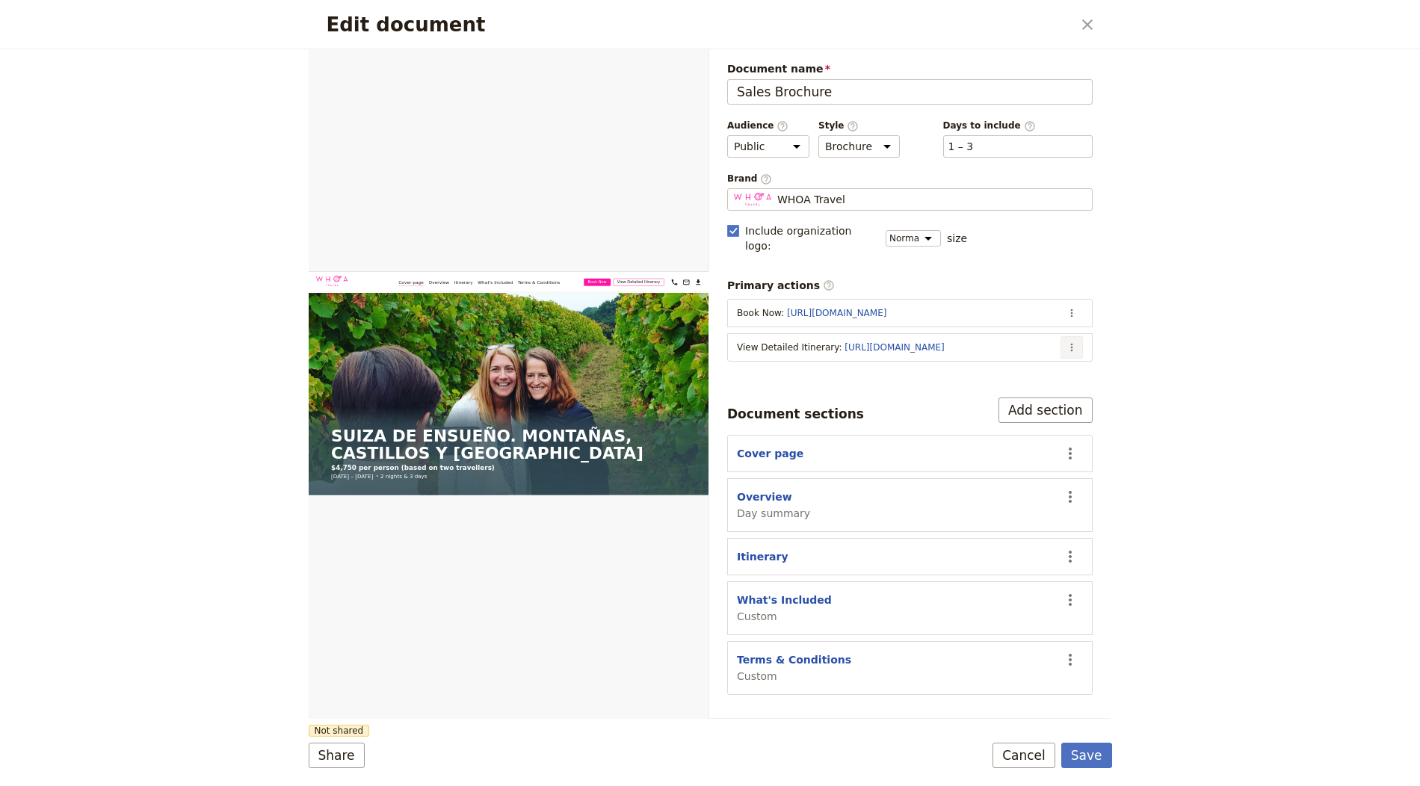
click at [1077, 342] on icon "Actions" at bounding box center [1072, 348] width 12 height 12
click at [1038, 356] on span "Edit action" at bounding box center [1012, 358] width 121 height 15
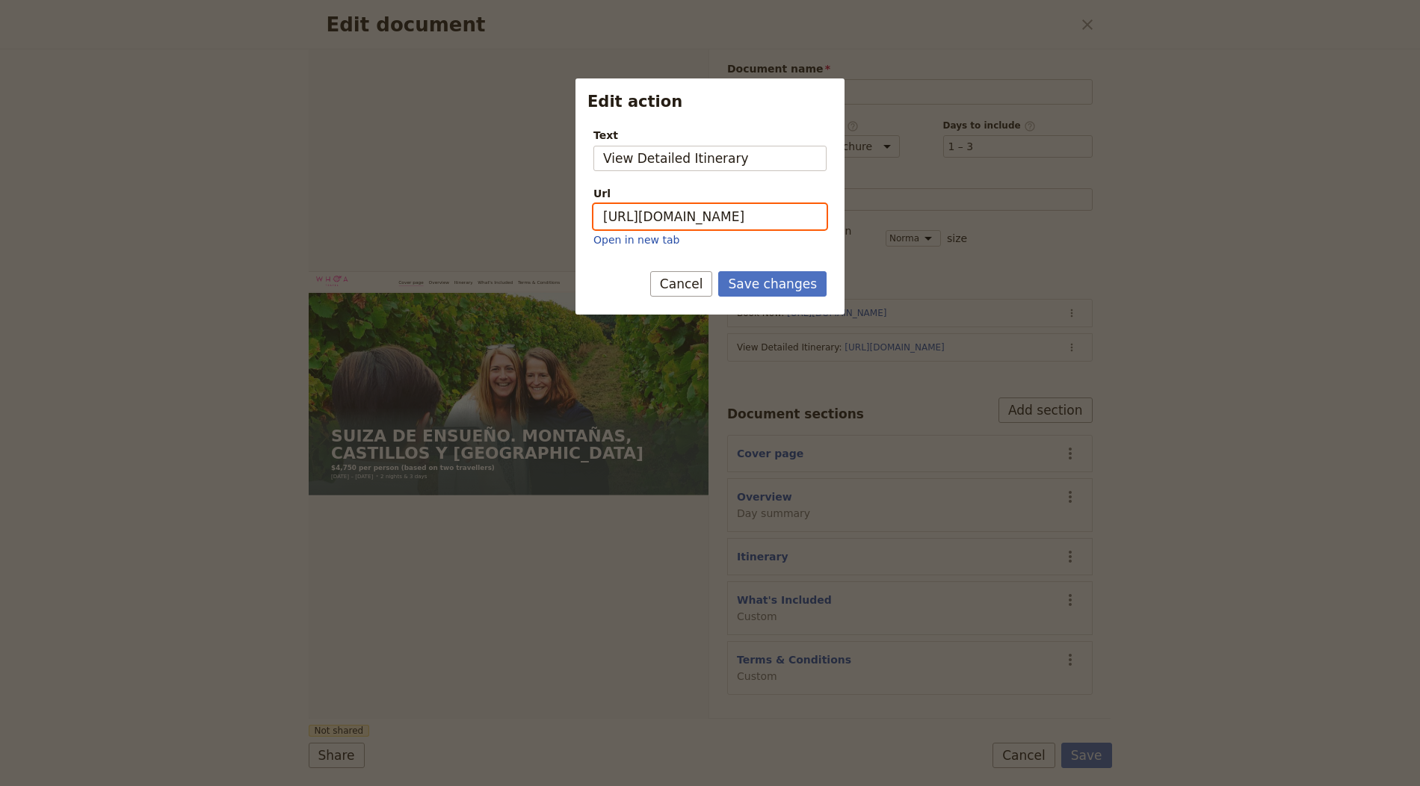
click at [732, 223] on input "https://trips.fieldbook.com/d/-cG9752C9fdQ8GirITOtq" at bounding box center [709, 216] width 233 height 25
paste input "XuZnuhKawExP64kOSqcNf"
type input "https://trips.fieldbook.com/d/XuZnuhKawExP64kOSqcNf"
click at [791, 287] on button "Save changes" at bounding box center [772, 283] width 108 height 25
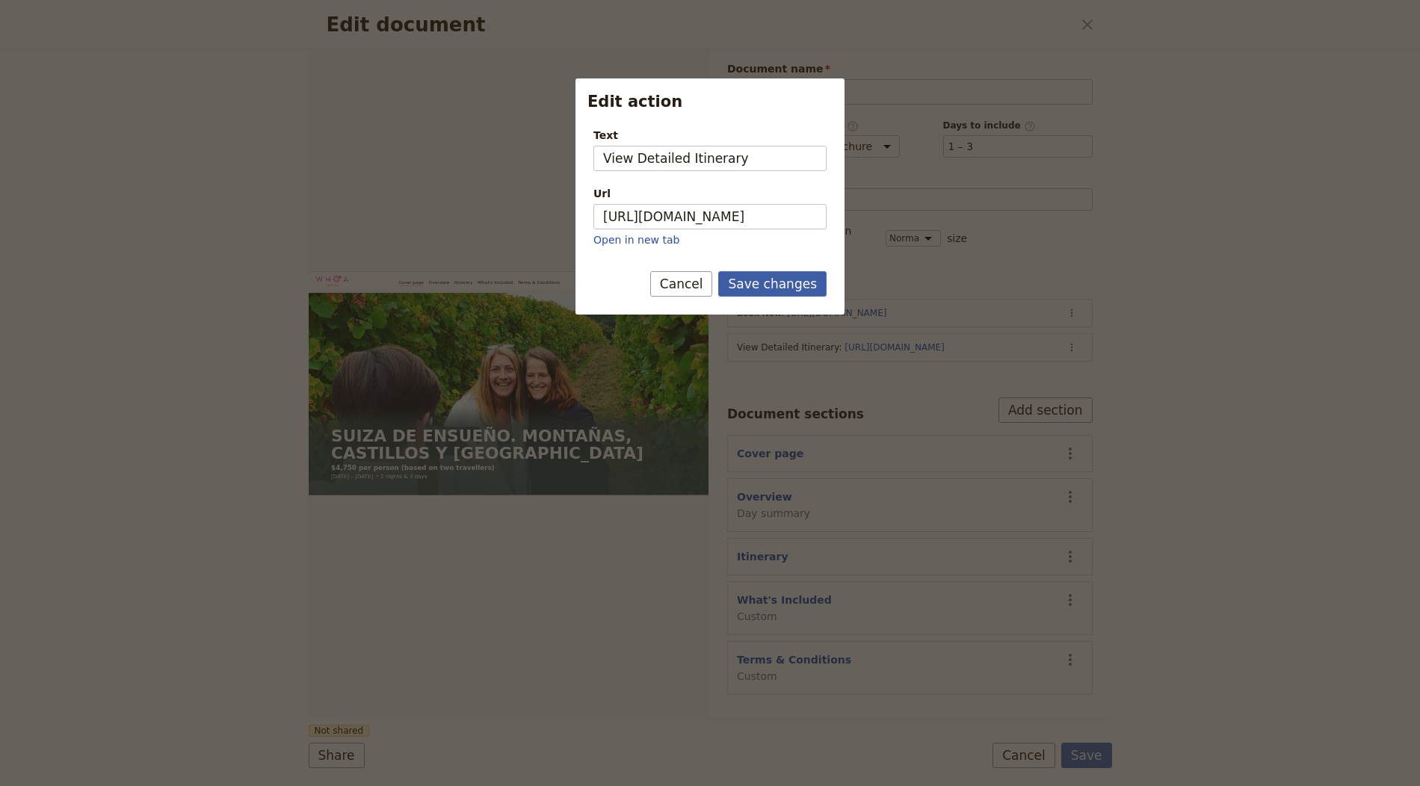
scroll to position [0, 0]
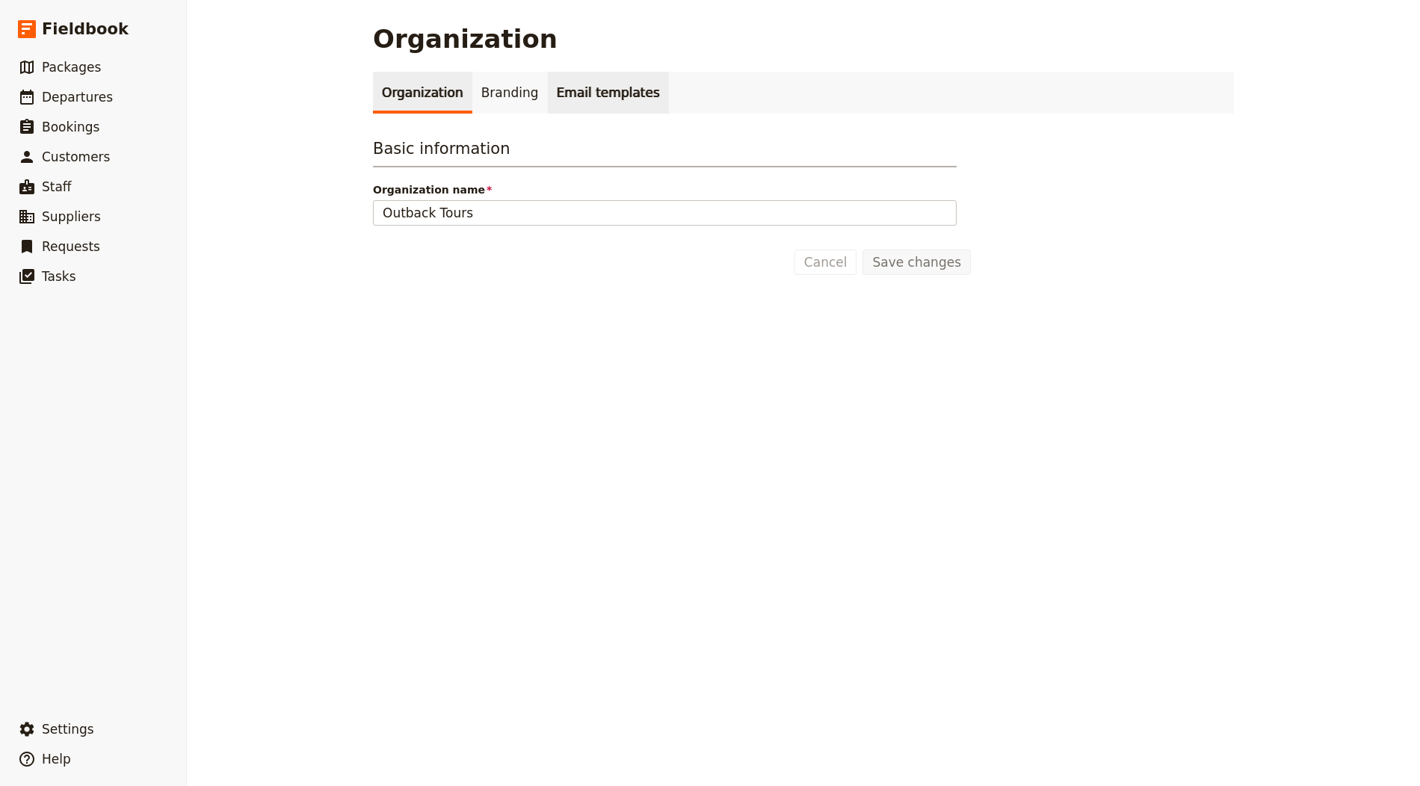
click at [505, 79] on link "Branding" at bounding box center [509, 93] width 75 height 42
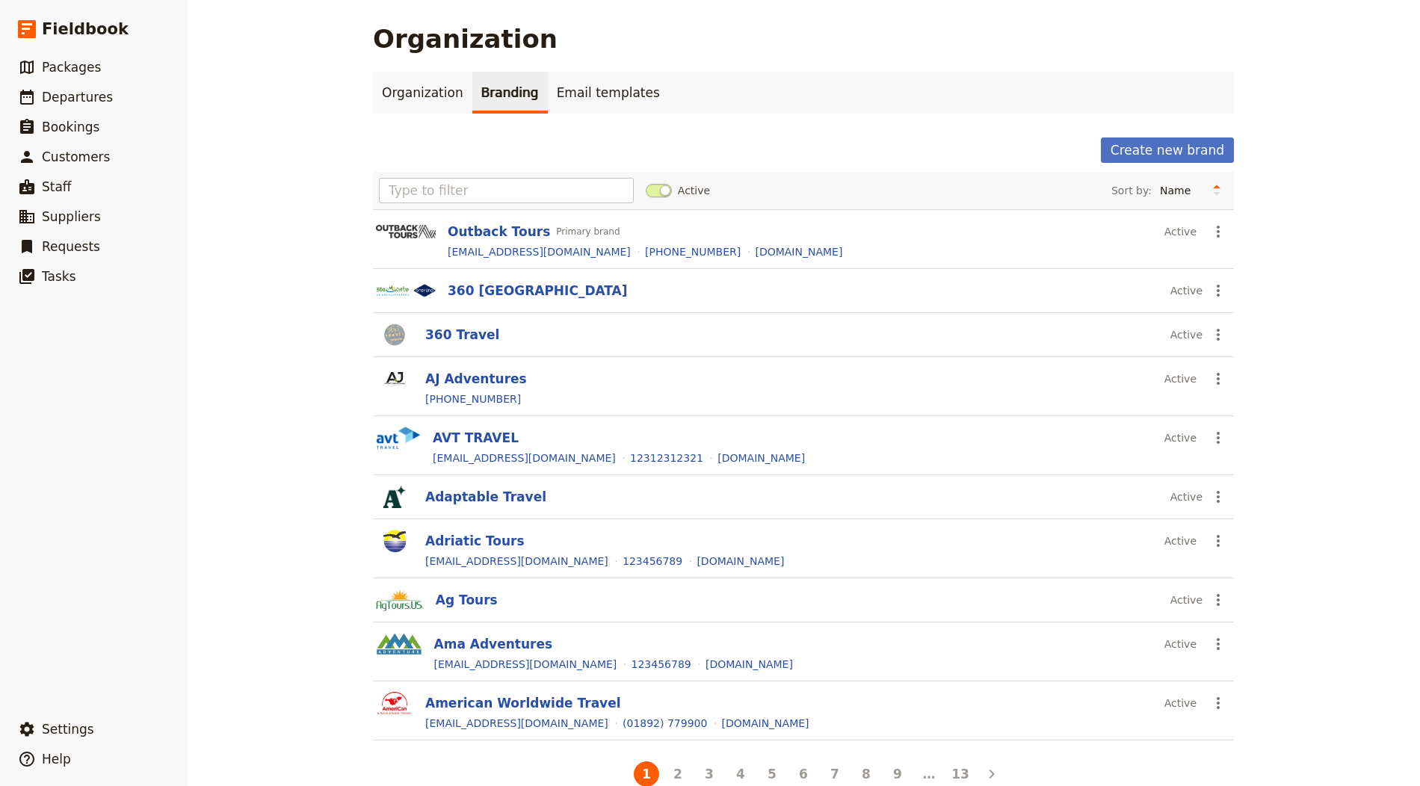
click at [1175, 136] on div "Organization Branding Email templates Create new brand Active Sort by: Name Mos…" at bounding box center [803, 431] width 861 height 718
click at [1164, 139] on button "Create new brand" at bounding box center [1167, 150] width 133 height 25
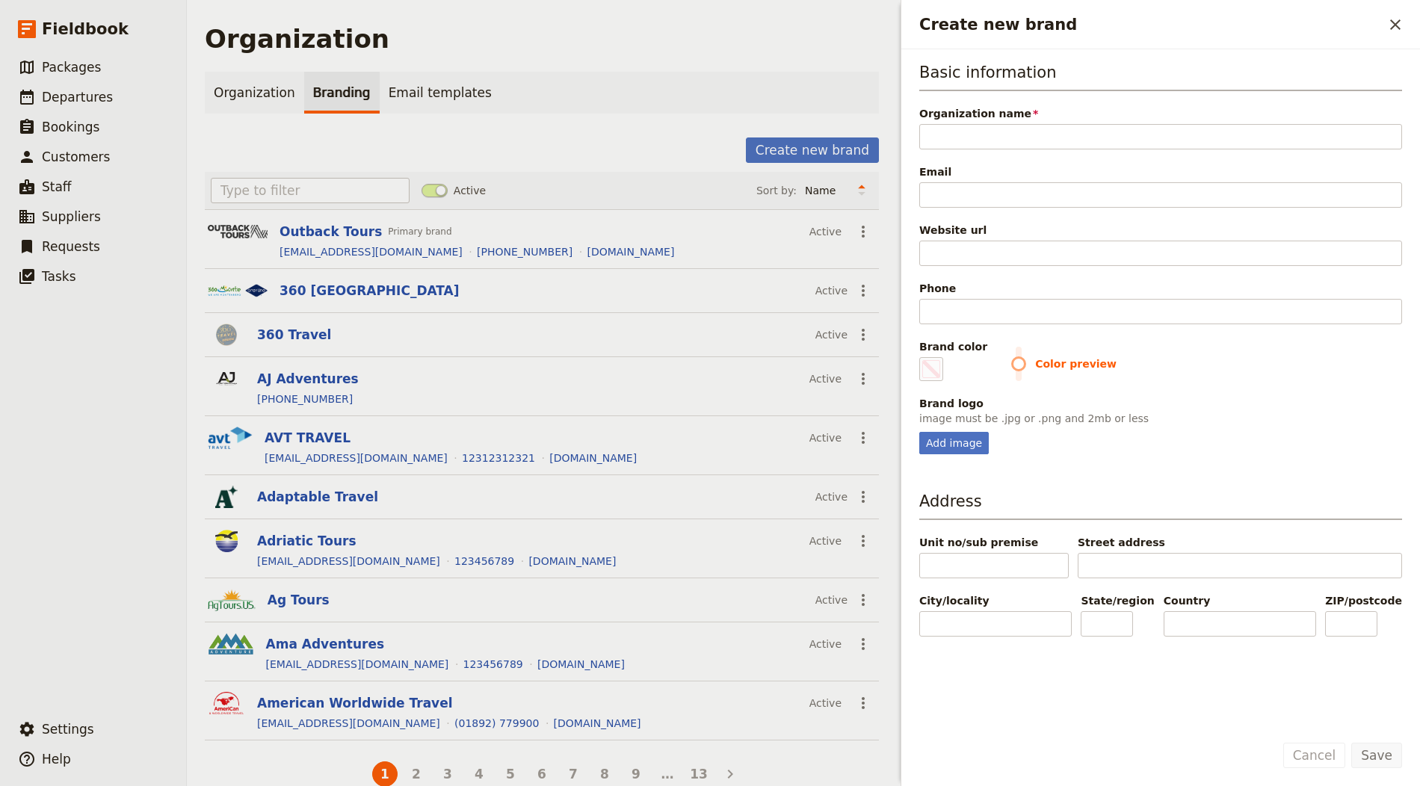
click at [1002, 119] on span "Organization name" at bounding box center [1160, 113] width 483 height 15
click at [1002, 124] on input "Organization name" at bounding box center [1160, 136] width 483 height 25
paste input "Viajes Apolo S.L."
type input "Viajes Apolo S.L."
type input "#000000"
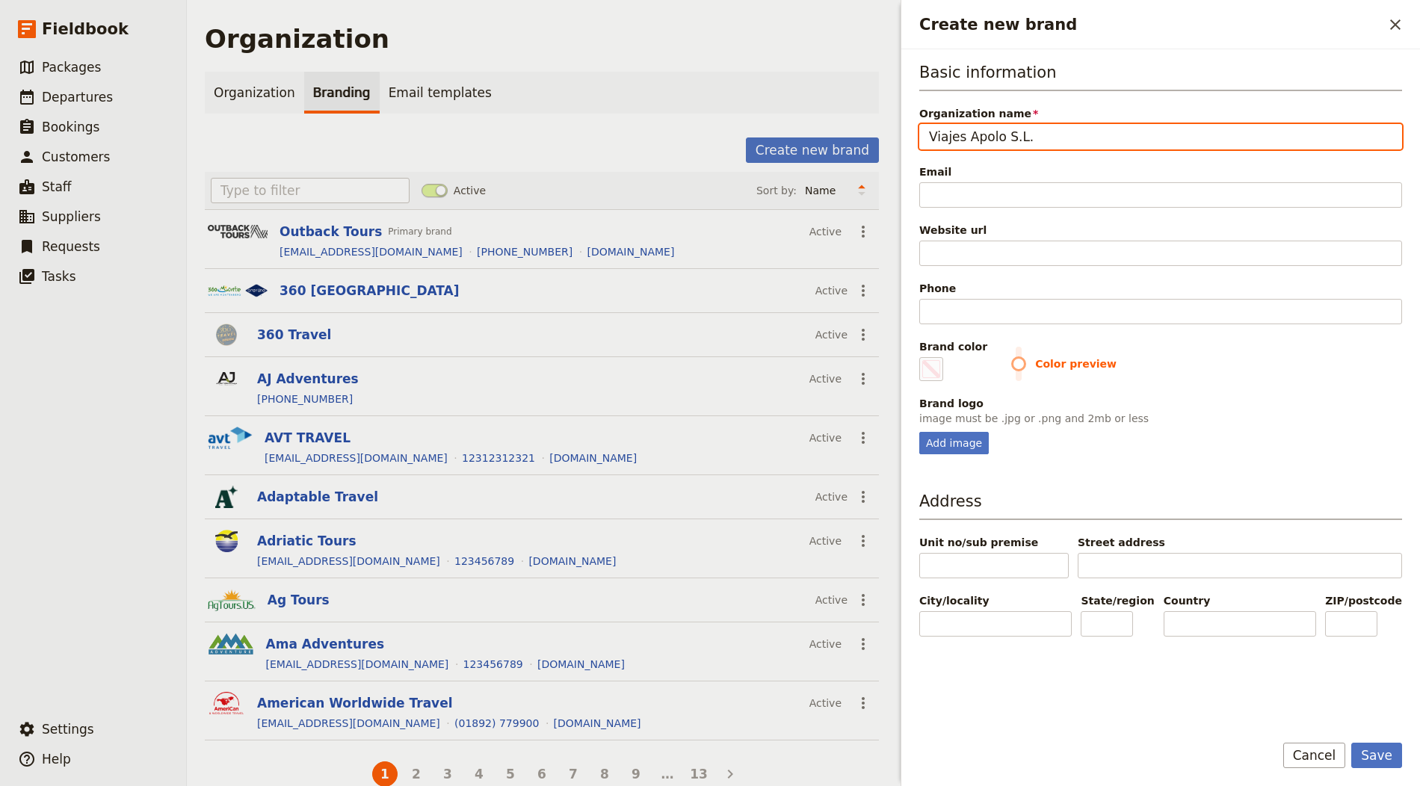
type input "Viajes Apolo S.L."
click at [1047, 164] on div "Email" at bounding box center [1160, 171] width 483 height 15
click at [1047, 182] on input "Email" at bounding box center [1160, 194] width 483 height 25
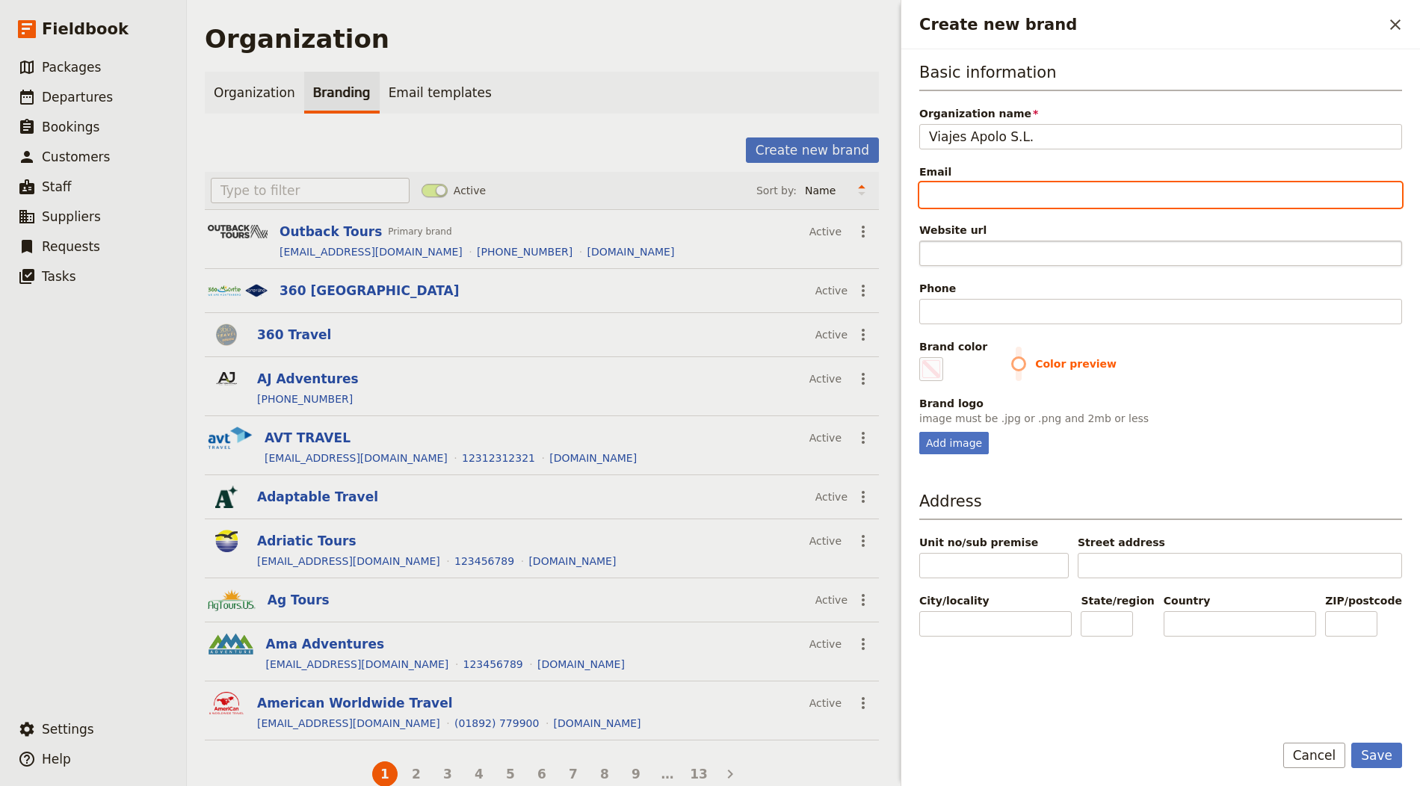
paste input "info@apoloviajes.com"
type input "info@apoloviajes.com"
type input "#000000"
type input "info@apoloviajes.com"
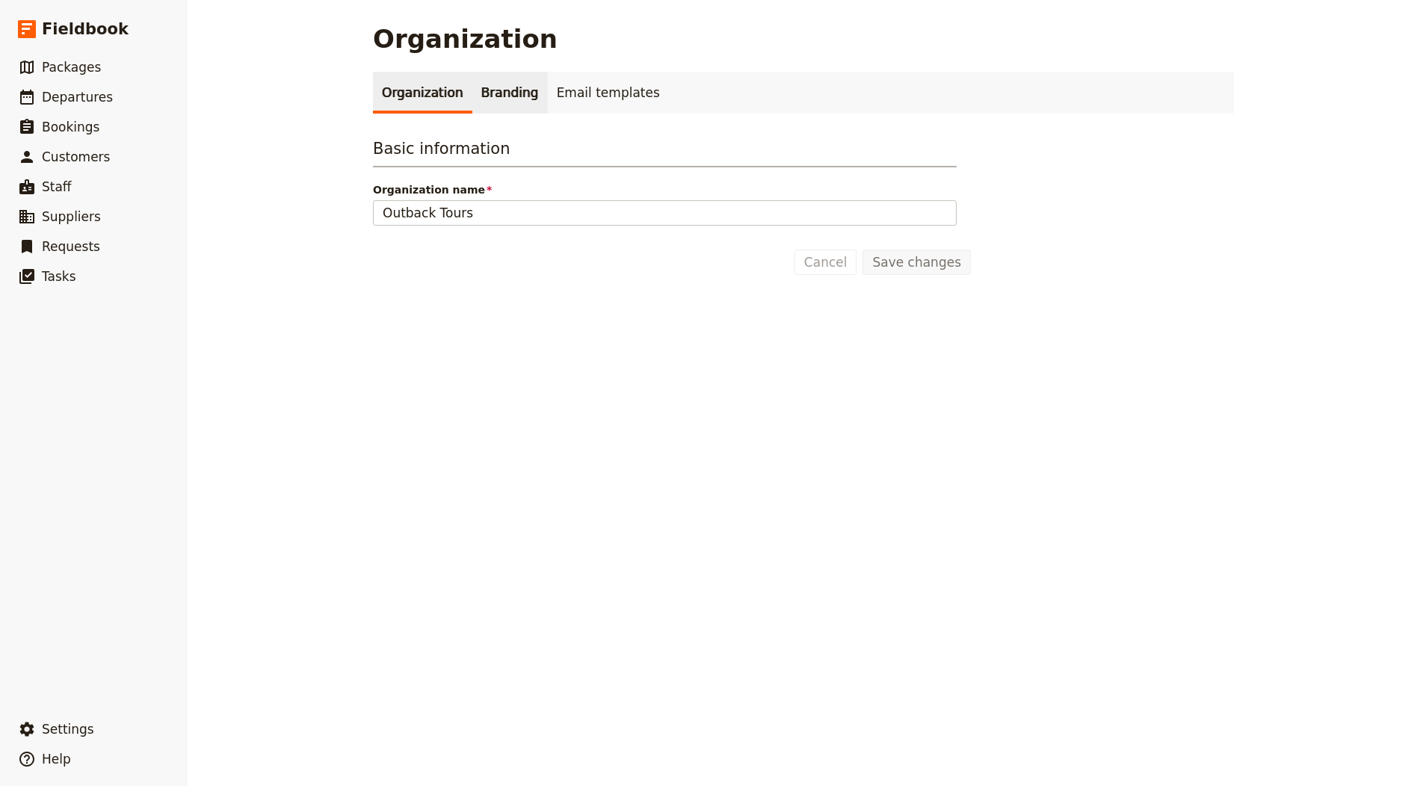
click at [501, 103] on link "Branding" at bounding box center [509, 93] width 75 height 42
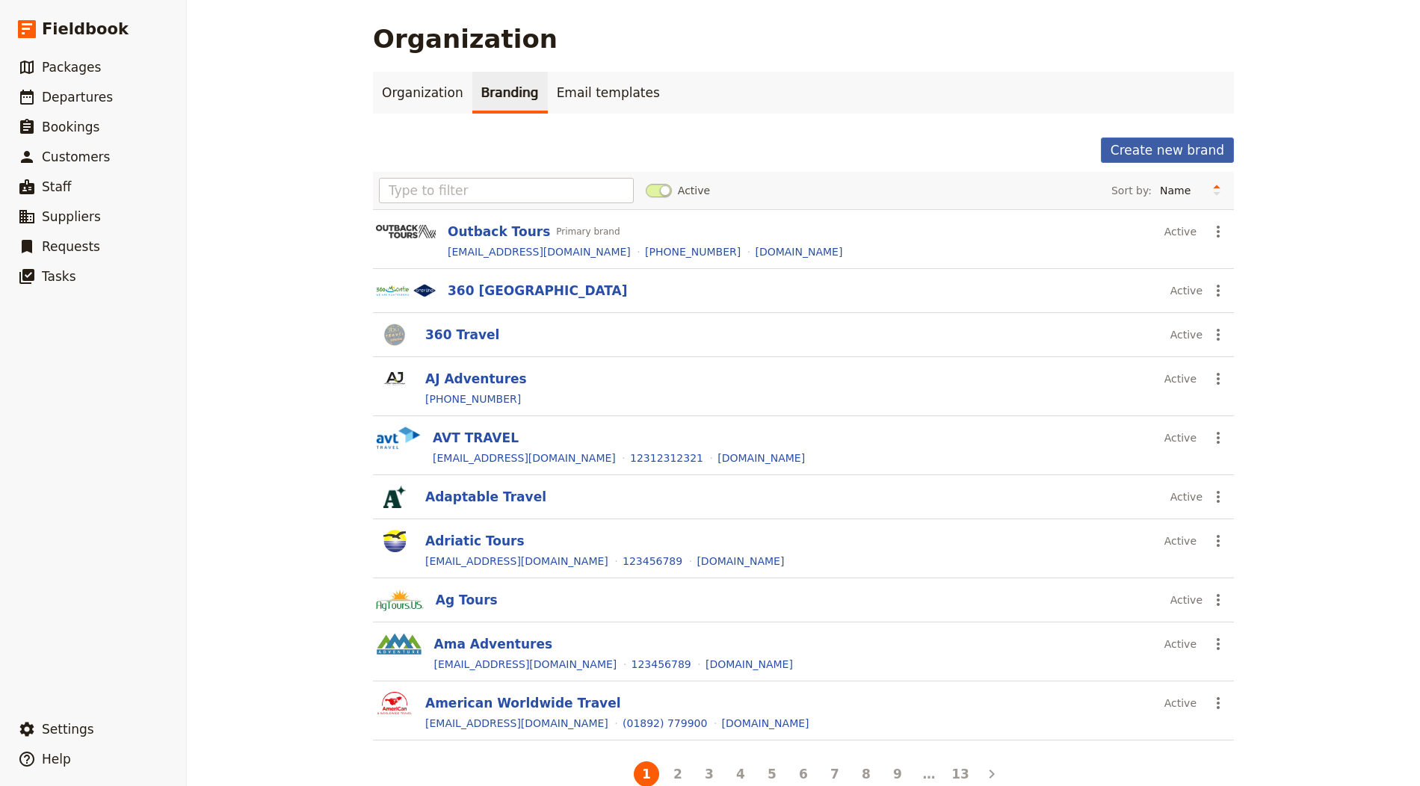
click at [1159, 144] on button "Create new brand" at bounding box center [1167, 150] width 133 height 25
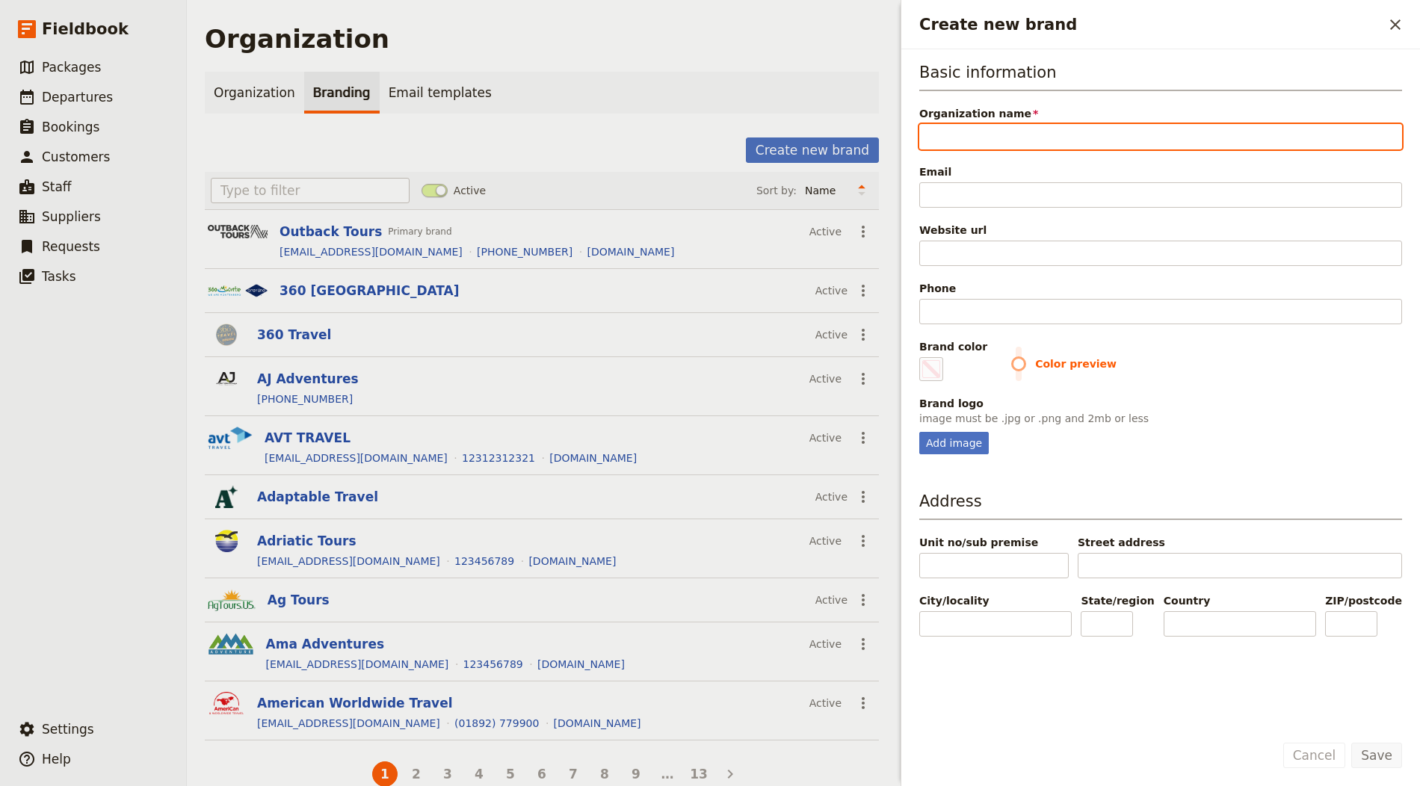
click at [985, 130] on input "Organization name" at bounding box center [1160, 136] width 483 height 25
paste input "English Wine Tasting & Tours"
type input "English Wine Tasting & Tours"
type input "#000000"
type input "English Wine Tasting & Tours"
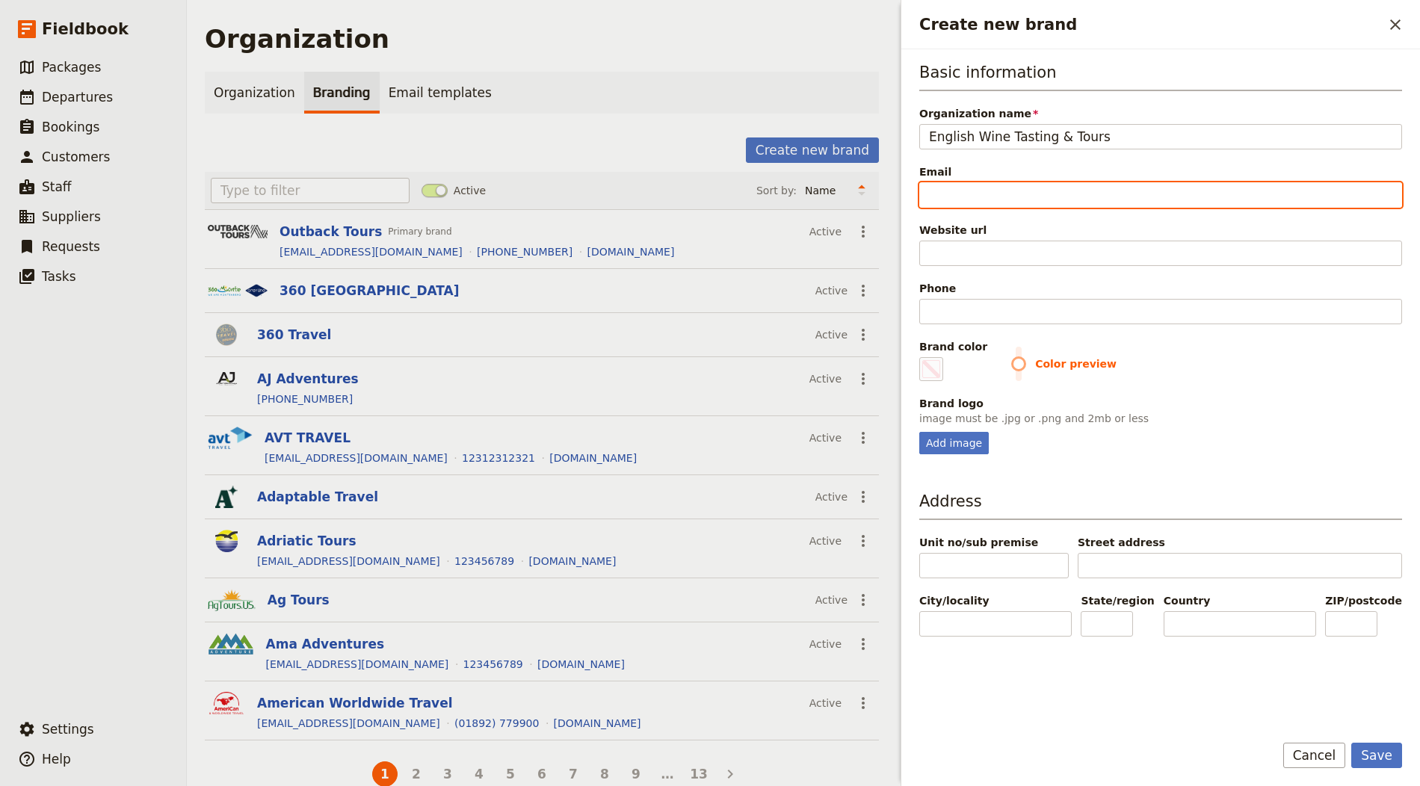
click at [938, 191] on input "Email" at bounding box center [1160, 194] width 483 height 25
paste input "info@englishwinetastingtours.co.uk"
type input "info@englishwinetastingtours.co.uk"
type input "#000000"
type input "info@englishwinetastingtours.co.uk"
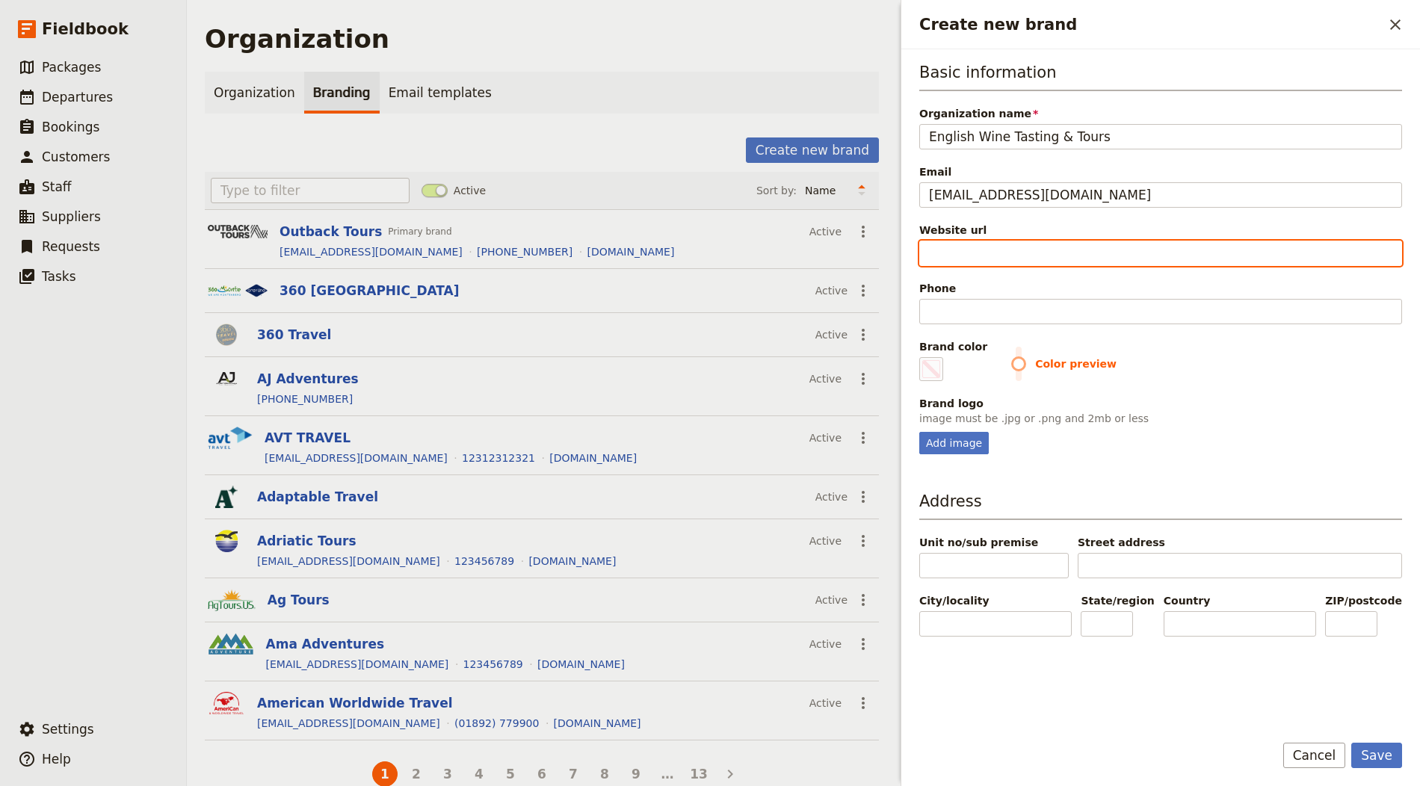
click at [1023, 241] on input "Website url" at bounding box center [1160, 253] width 483 height 25
paste input "https://www.englishwinetastingtours.co.uk"
type input "https://www.englishwinetastingtours.co.uk"
type input "#000000"
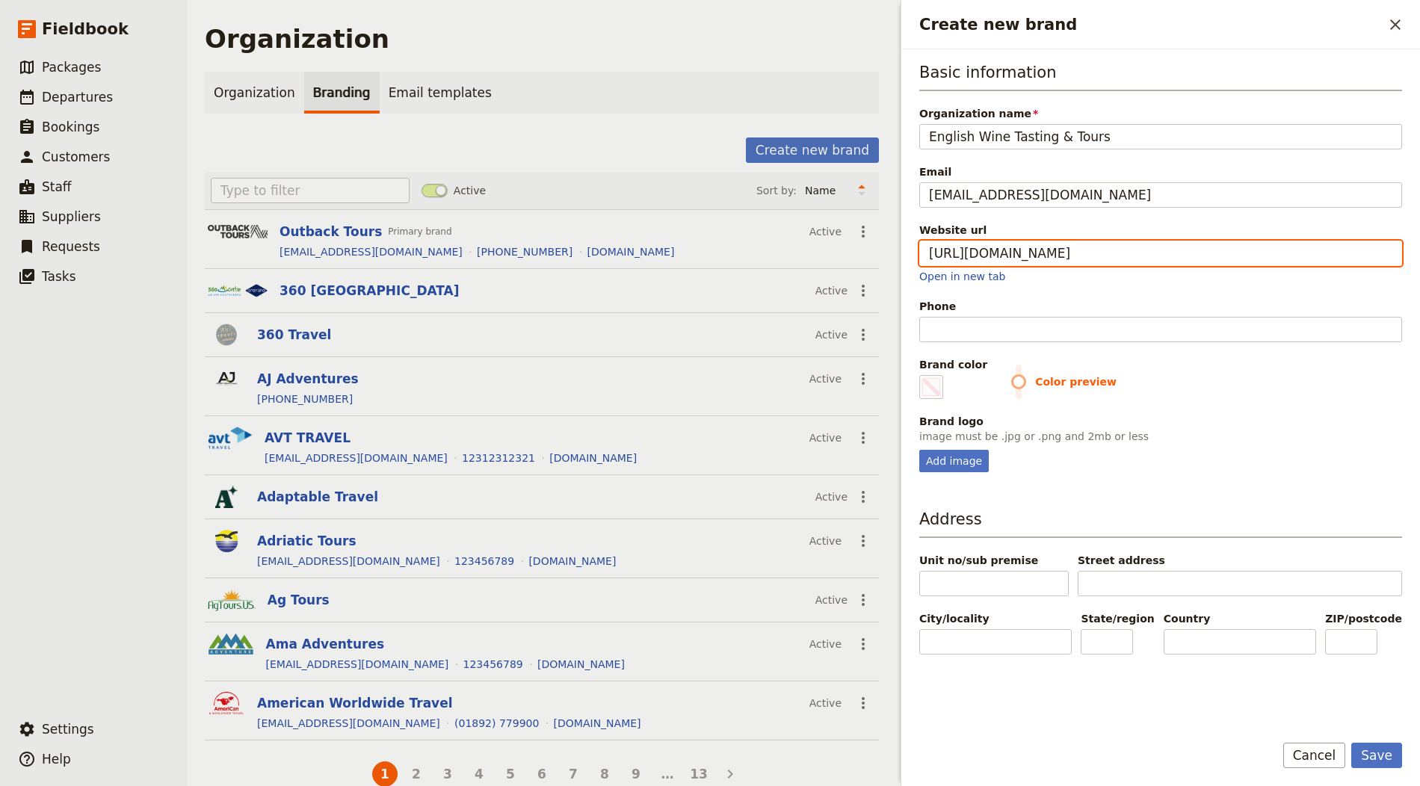
type input "https://www.englishwinetastingtours.co.uk"
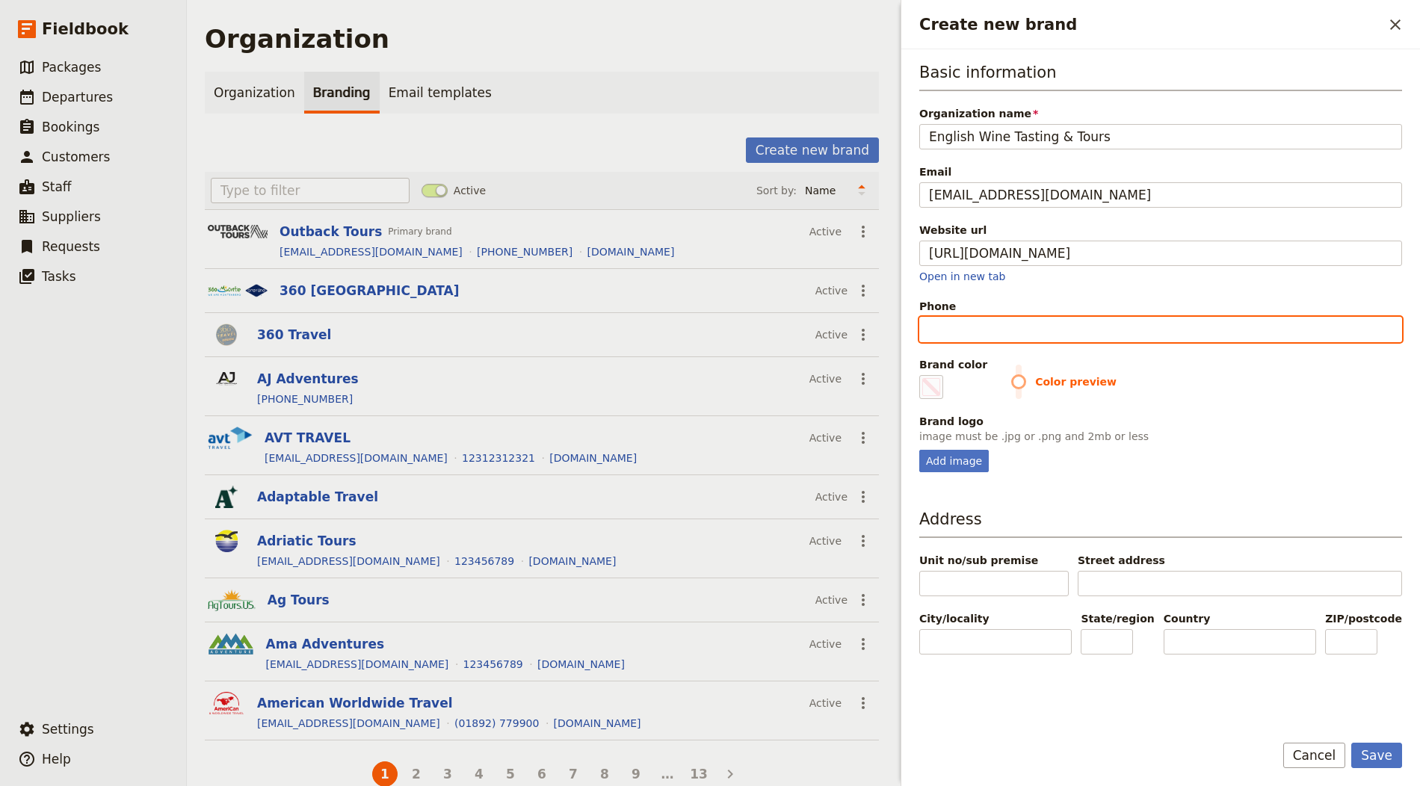
type input "#000000"
click at [978, 319] on input "Phone" at bounding box center [1160, 329] width 483 height 25
paste input "+44 1424 777 111"
type input "+44 1424 777 111"
type input "#000000"
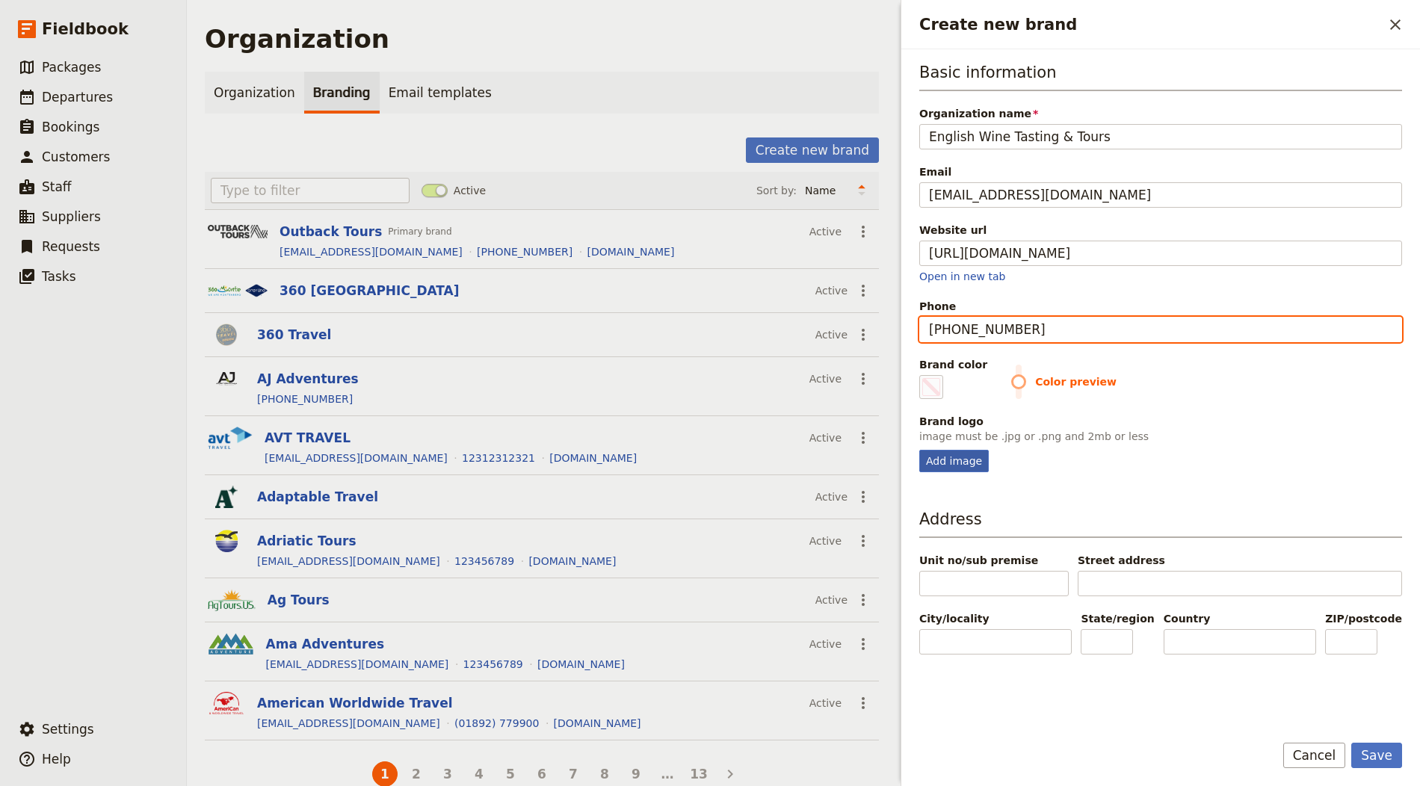
type input "+44 1424 777 111"
click at [974, 456] on div "Add image" at bounding box center [954, 461] width 70 height 22
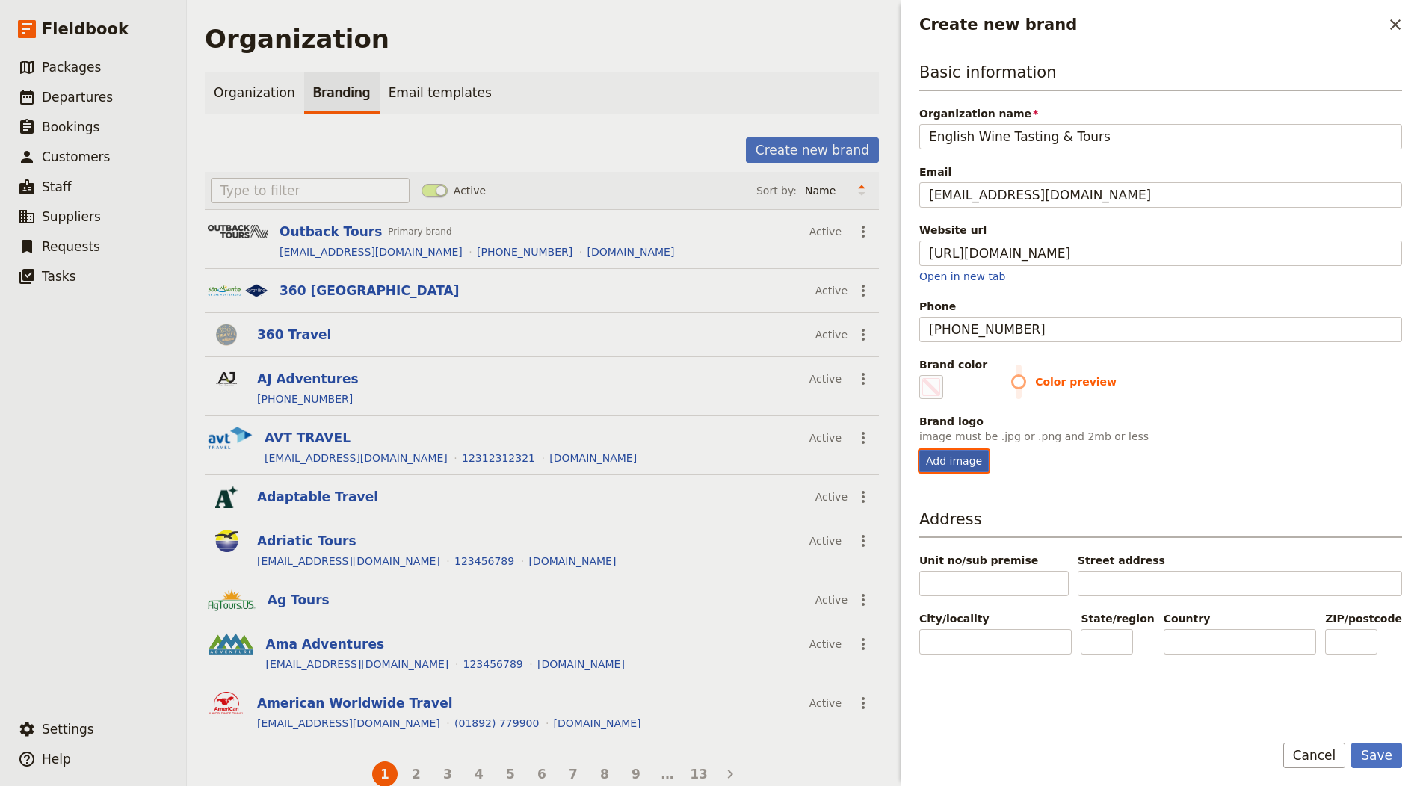
click at [919, 450] on input "Add image" at bounding box center [919, 449] width 1 height 1
type input "C:\fakepath\logo (6).png"
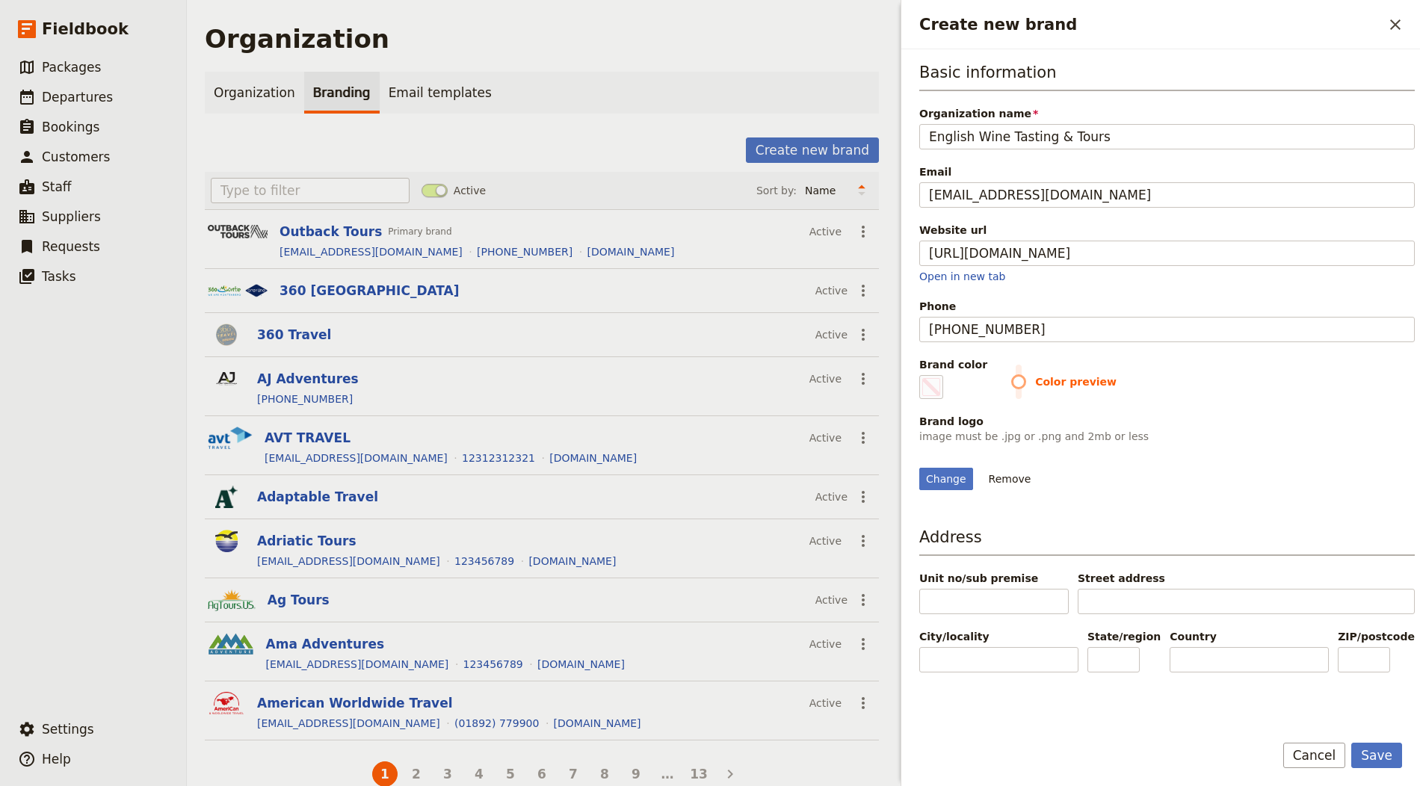
click at [946, 380] on label "Brand color #000000" at bounding box center [953, 378] width 68 height 42
click at [923, 375] on input "#000000" at bounding box center [922, 374] width 1 height 1
type input "#5d534d"
click at [1277, 707] on button "Save" at bounding box center [1376, 755] width 51 height 25
